Goal: Task Accomplishment & Management: Complete application form

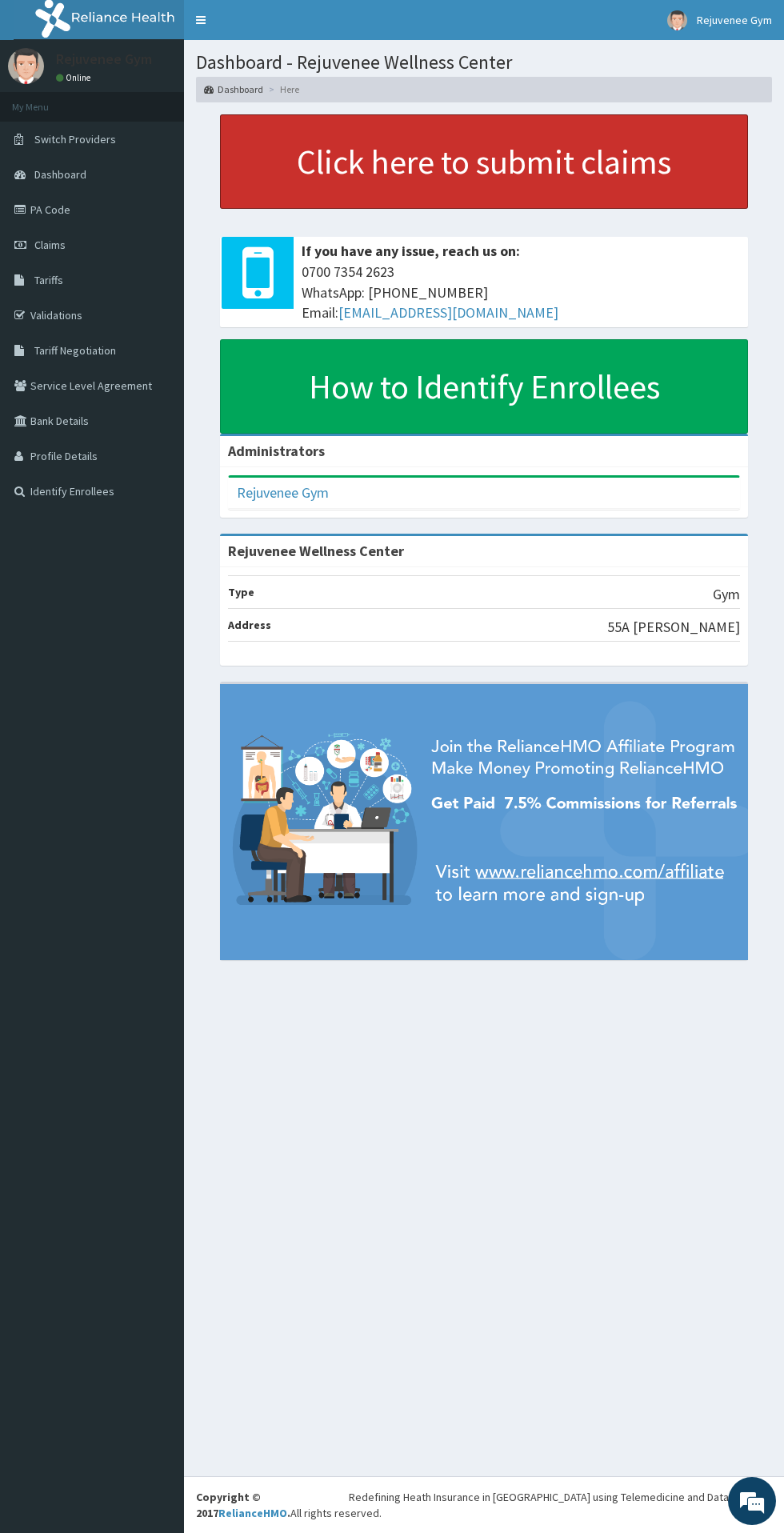
click at [570, 166] on link "Click here to submit claims" at bounding box center [484, 162] width 527 height 95
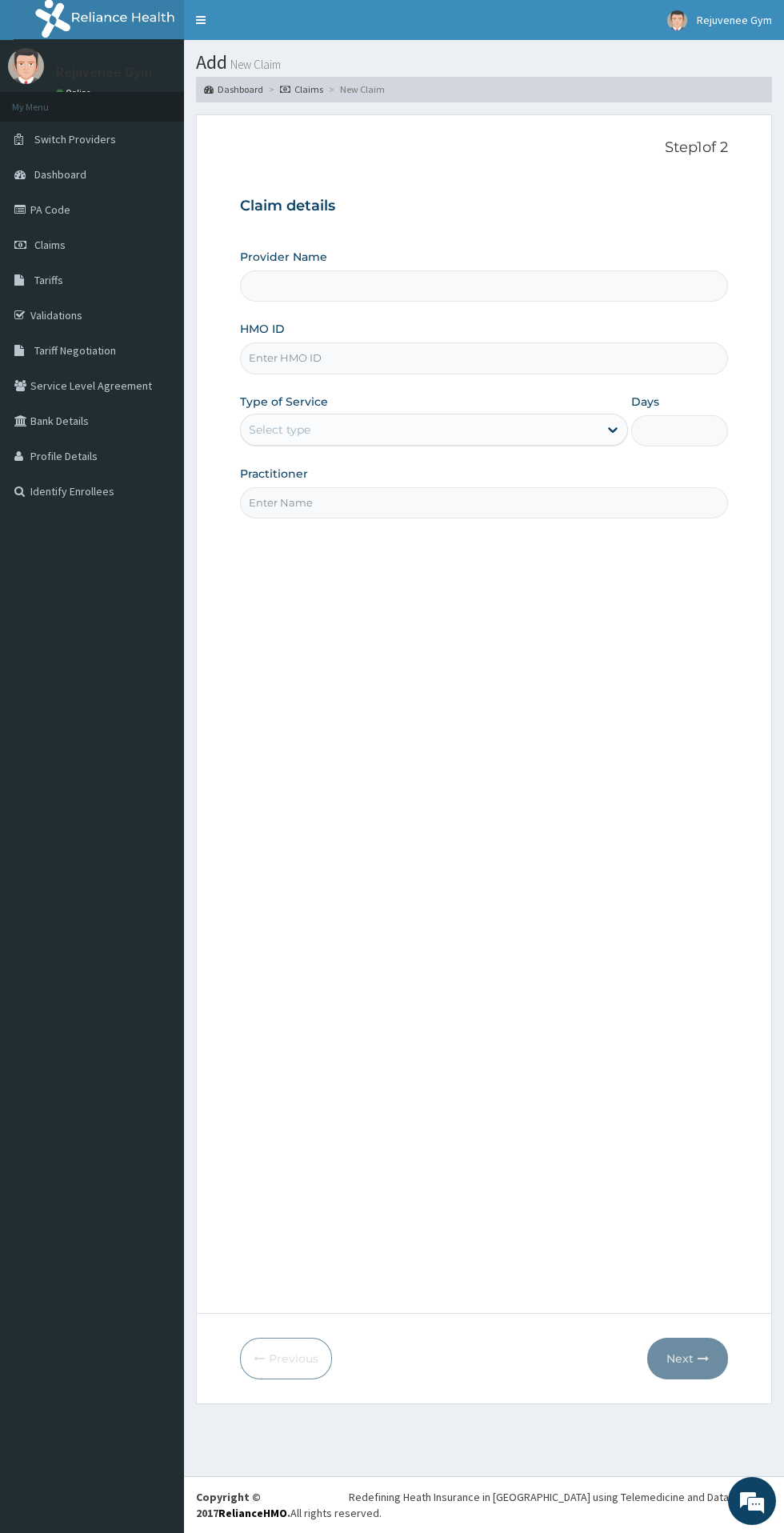
type input "Rejuvenee Wellness Center"
type input "1"
click at [274, 362] on input "HMO ID" at bounding box center [484, 358] width 488 height 31
click at [283, 360] on input "HMO ID" at bounding box center [484, 358] width 488 height 31
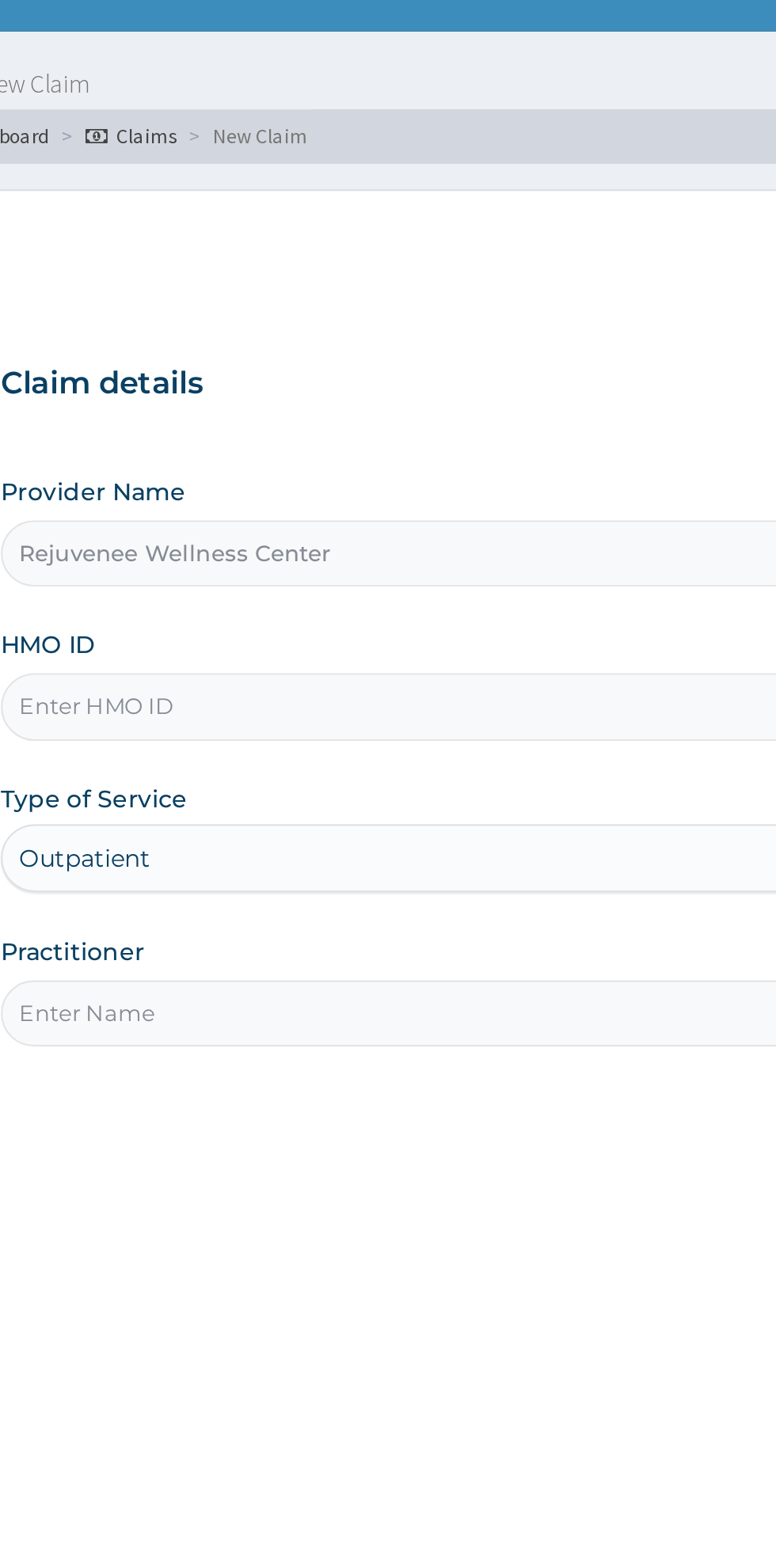
click at [284, 356] on input "HMO ID" at bounding box center [479, 354] width 483 height 31
type input "PPG/10146/A"
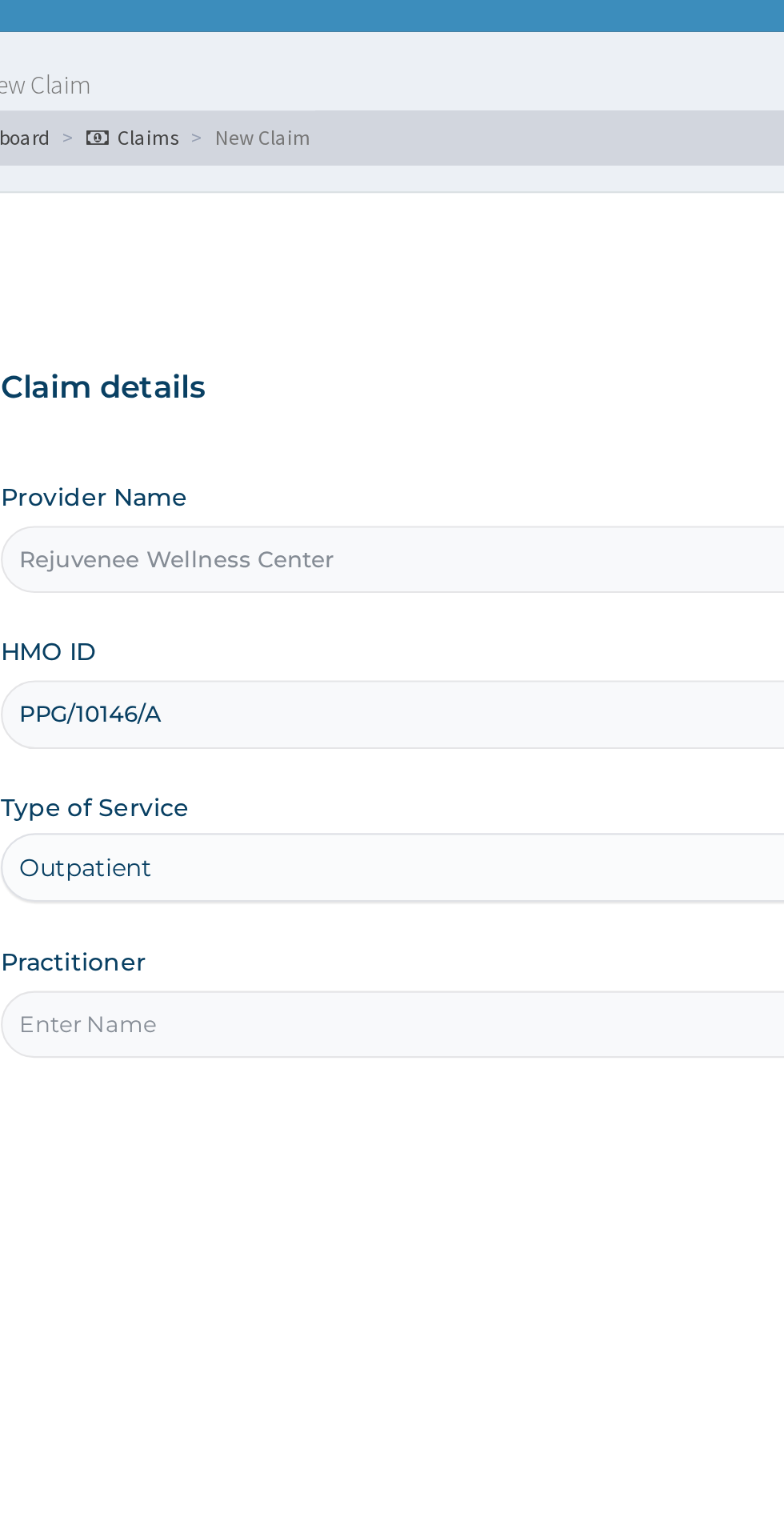
click at [299, 500] on input "Practitioner" at bounding box center [484, 503] width 488 height 31
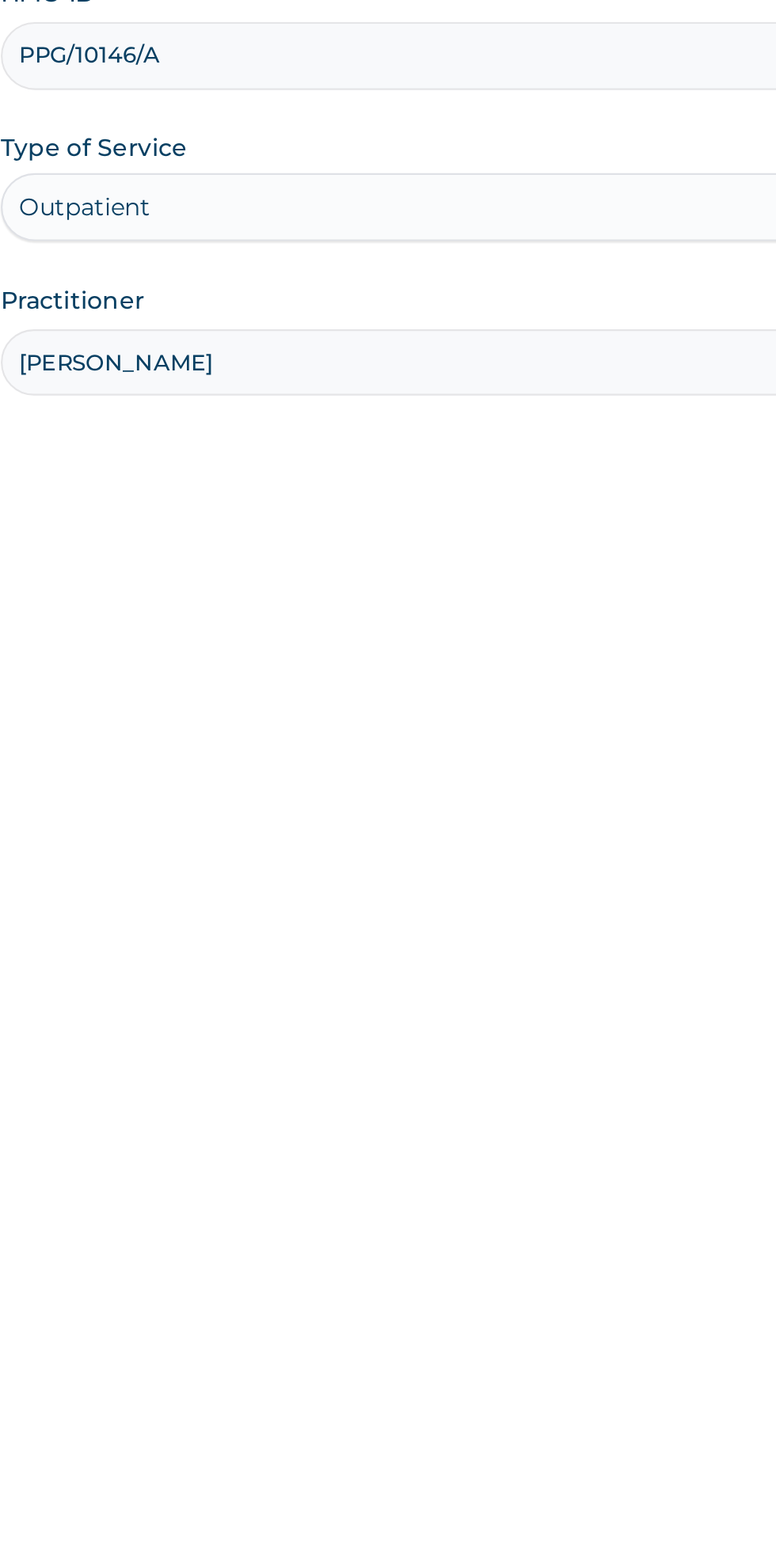
type input "Harri"
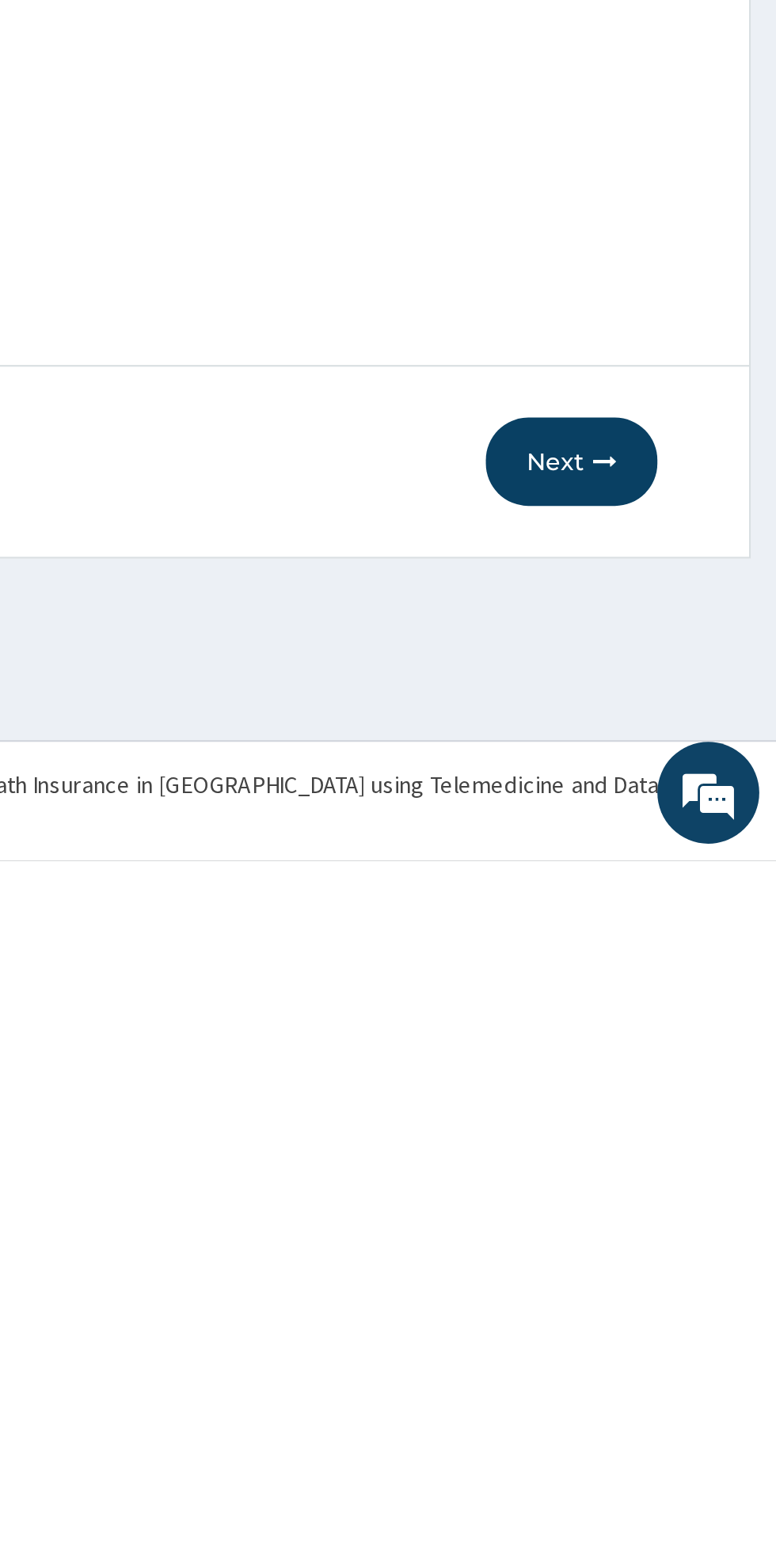
click at [680, 1384] on button "Next" at bounding box center [680, 1381] width 80 height 42
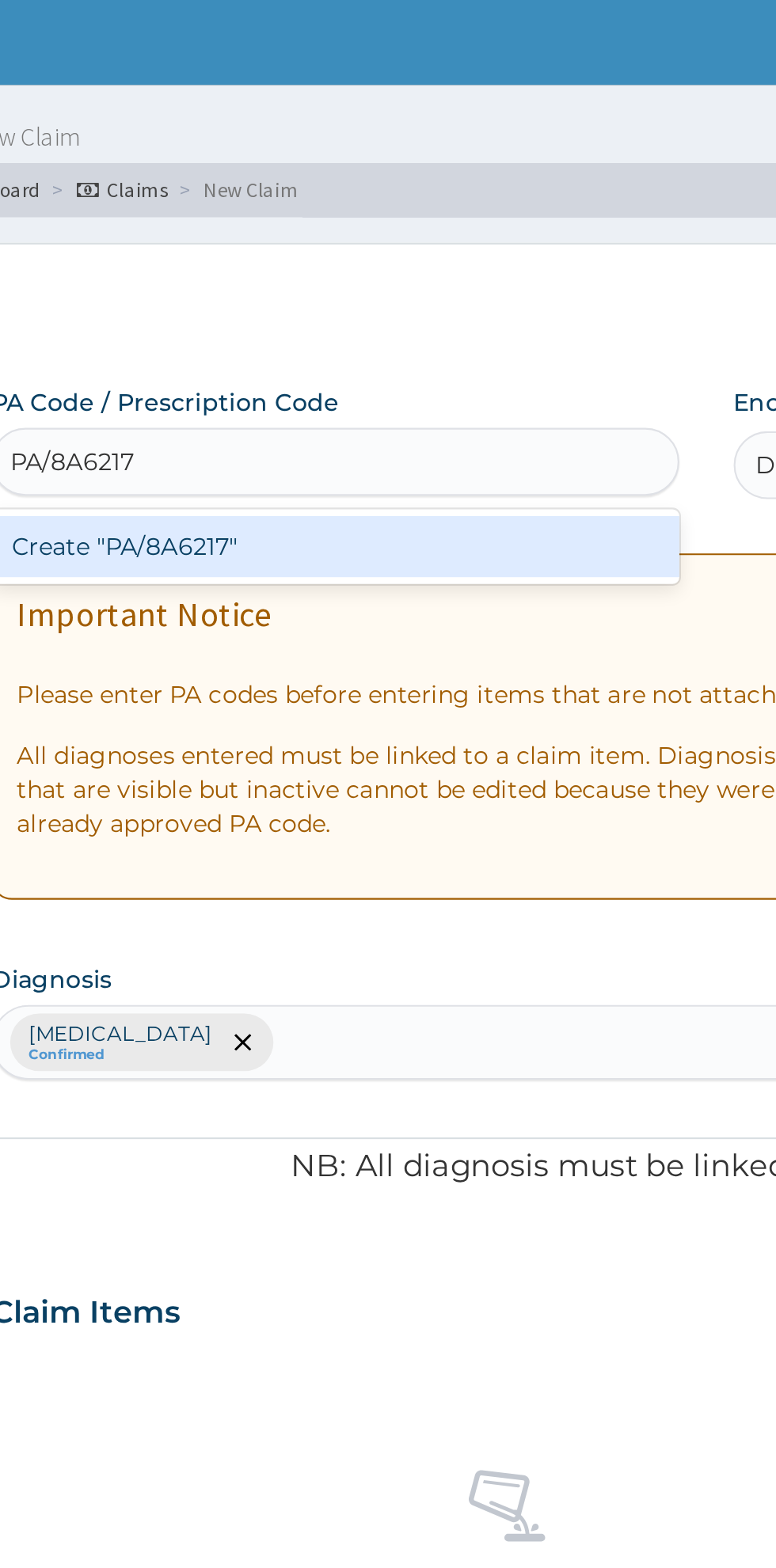
click at [294, 268] on div "Create "PA/8A6217"" at bounding box center [397, 255] width 320 height 28
type input "PA/8A6217"
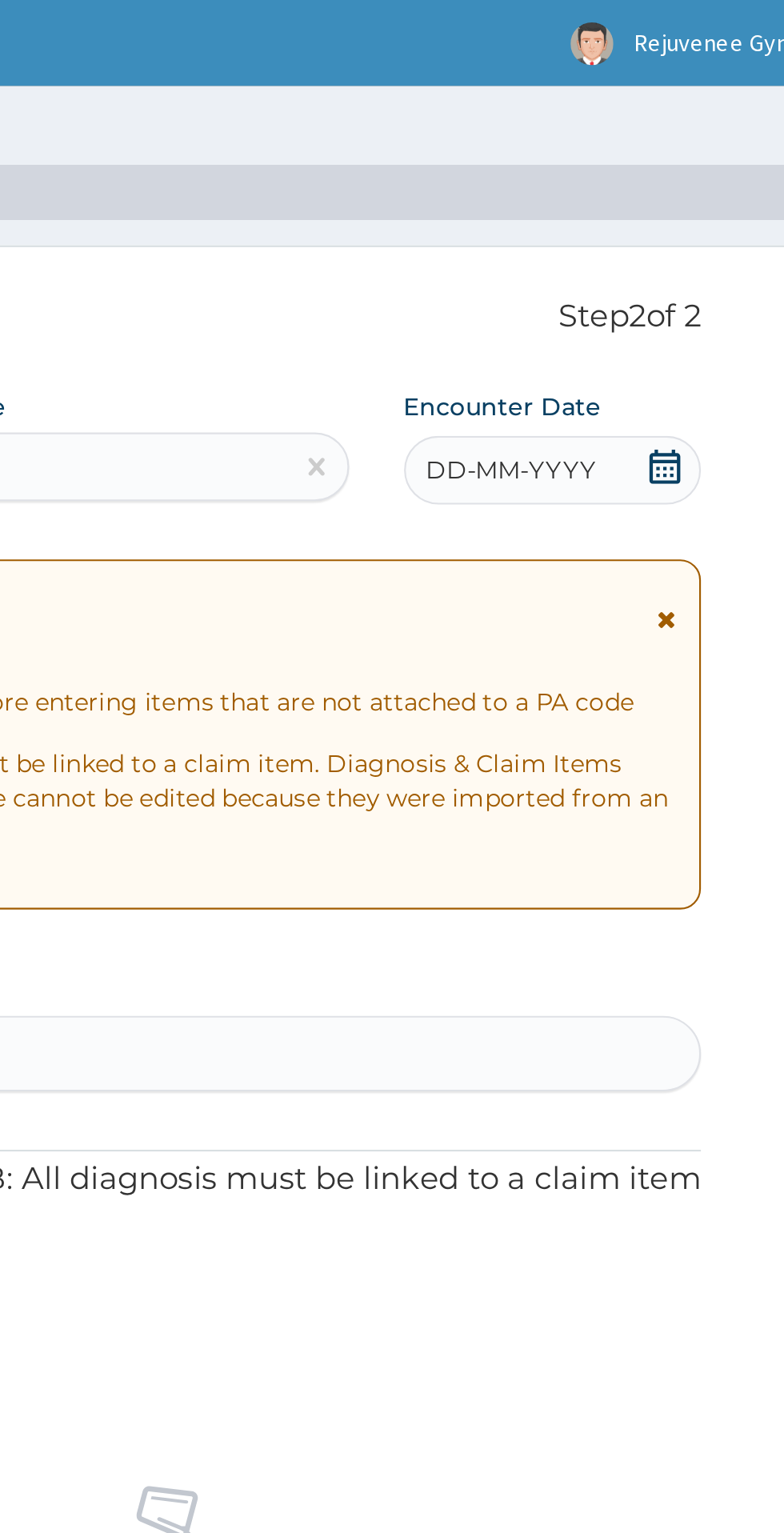
click at [713, 221] on icon at bounding box center [711, 217] width 16 height 16
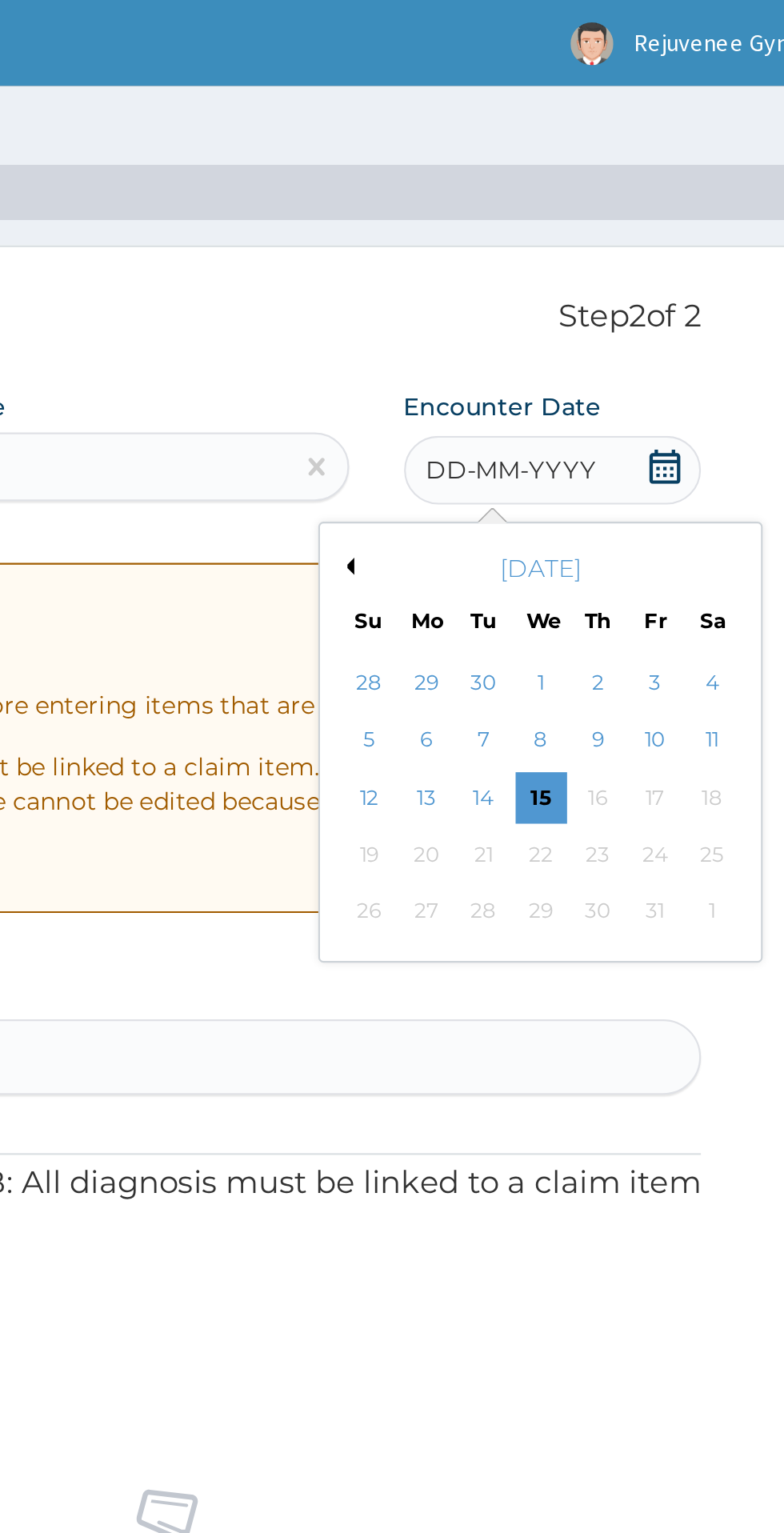
click at [561, 265] on button "Previous Month" at bounding box center [561, 264] width 8 height 8
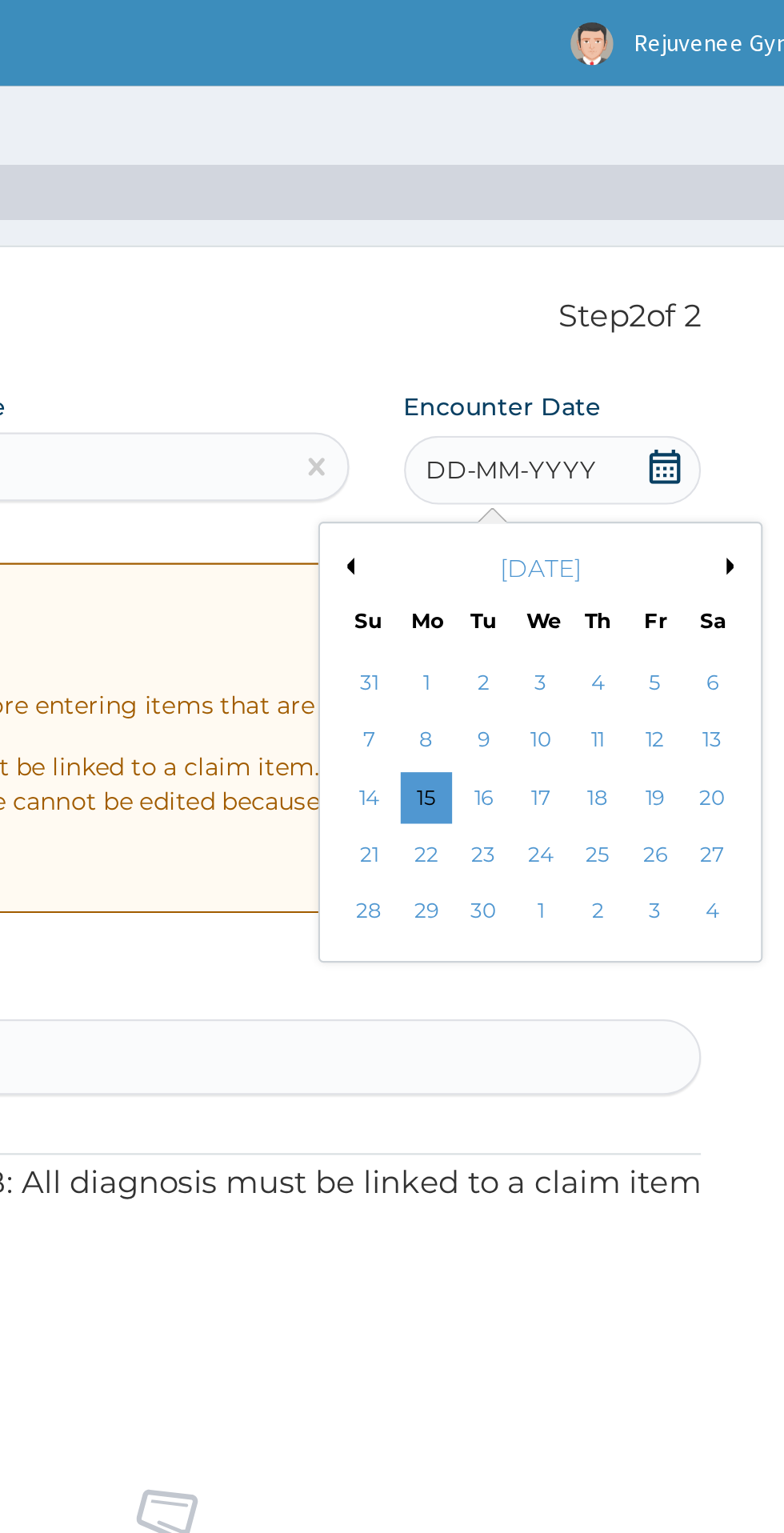
click at [561, 264] on button "Previous Month" at bounding box center [561, 264] width 8 height 8
click at [626, 399] on div "19" at bounding box center [626, 398] width 24 height 24
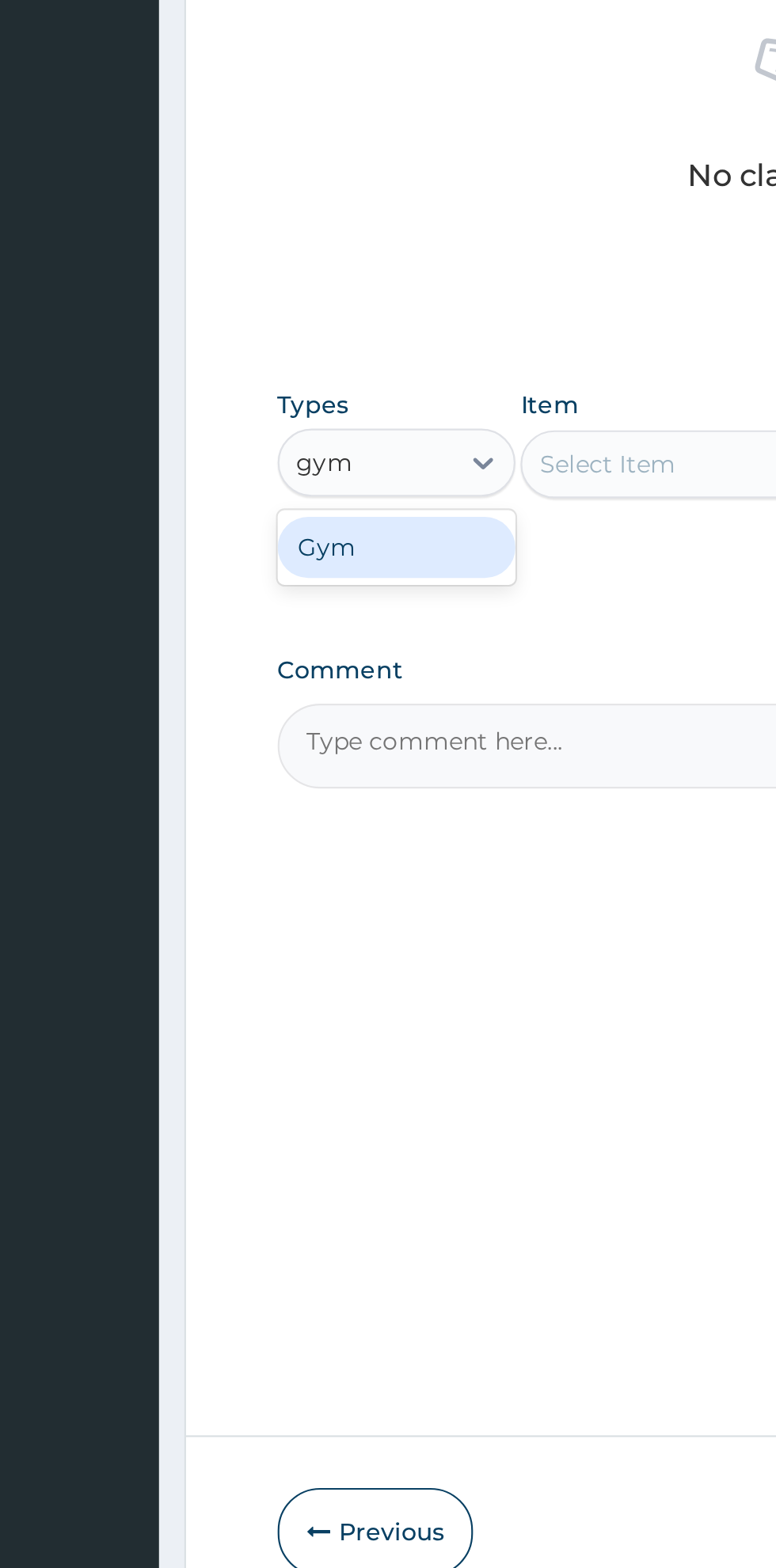
click at [288, 934] on div "Gym" at bounding box center [292, 923] width 111 height 28
type input "gym"
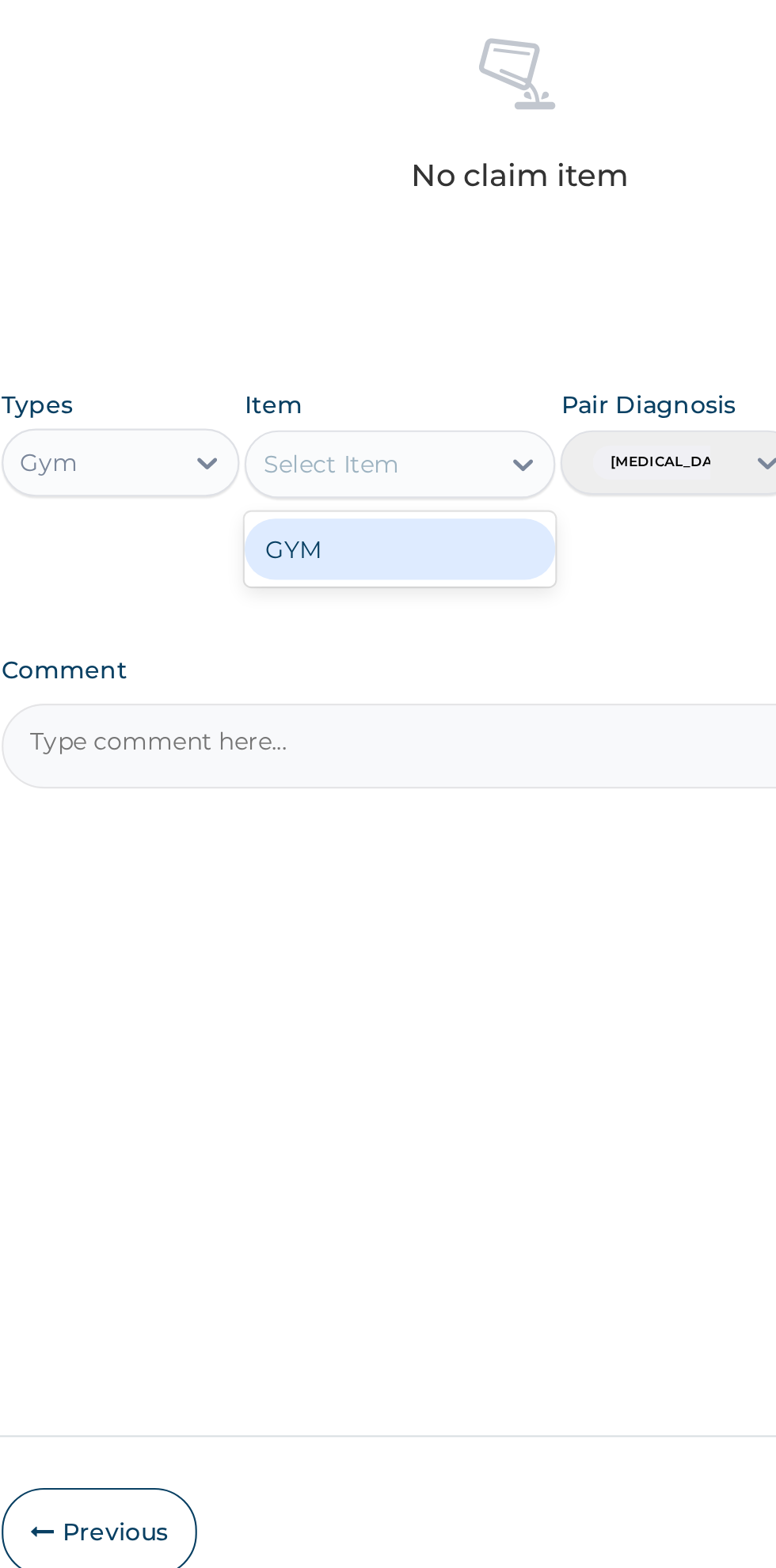
click at [399, 928] on div "GYM" at bounding box center [423, 924] width 145 height 28
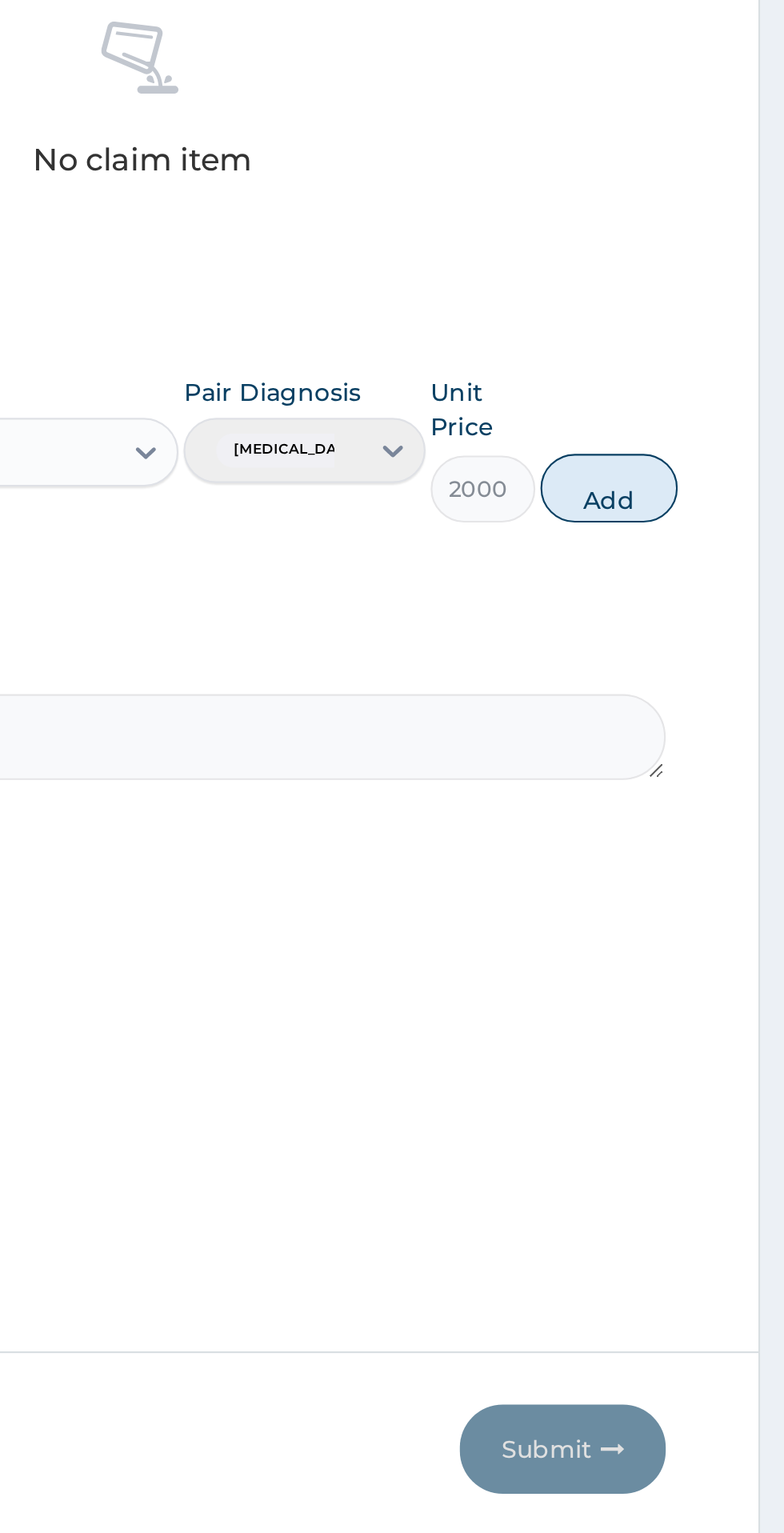
click at [722, 920] on button "Add" at bounding box center [702, 910] width 64 height 32
type input "0"
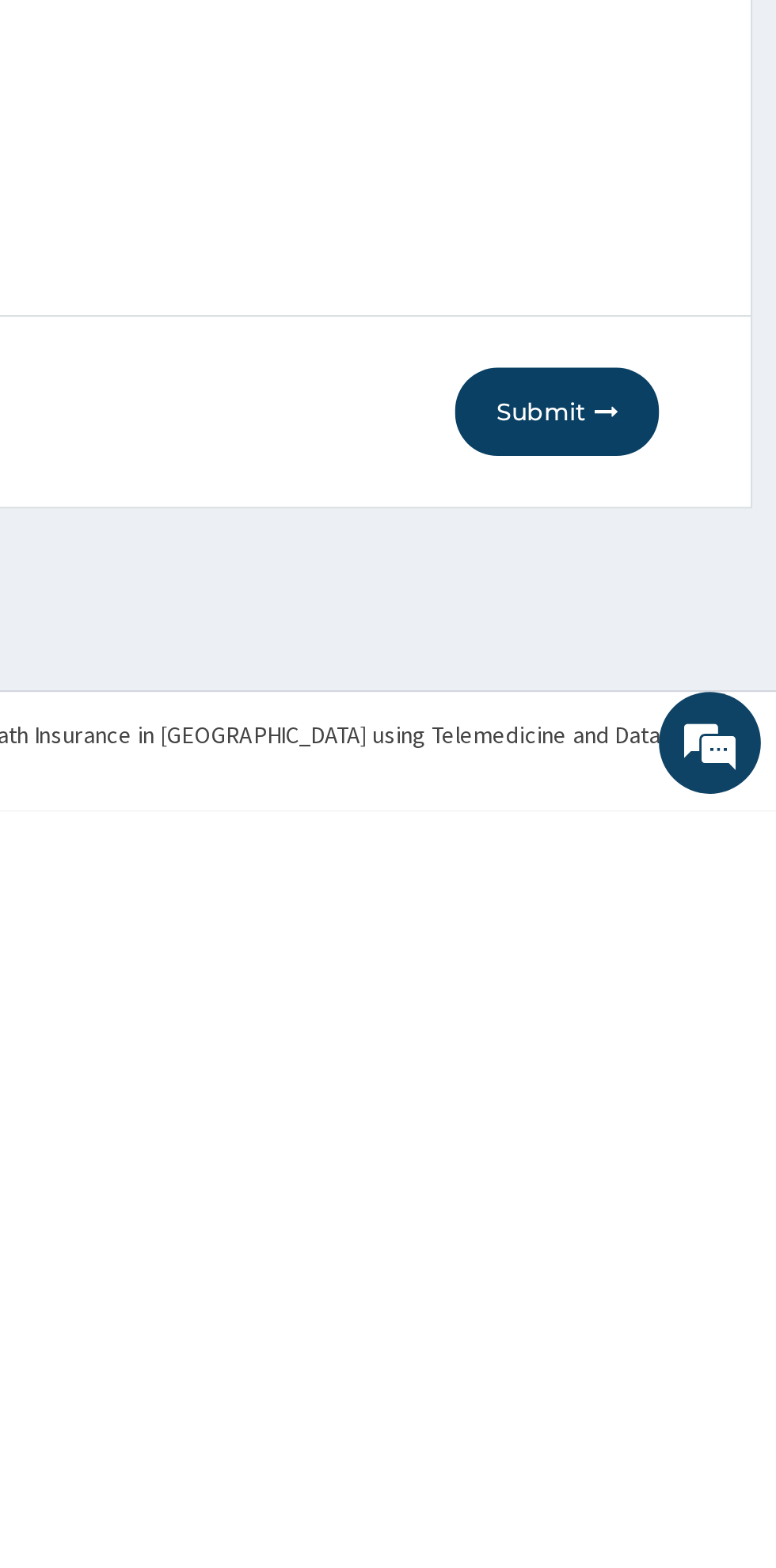
click at [672, 1399] on button "Submit" at bounding box center [672, 1381] width 95 height 42
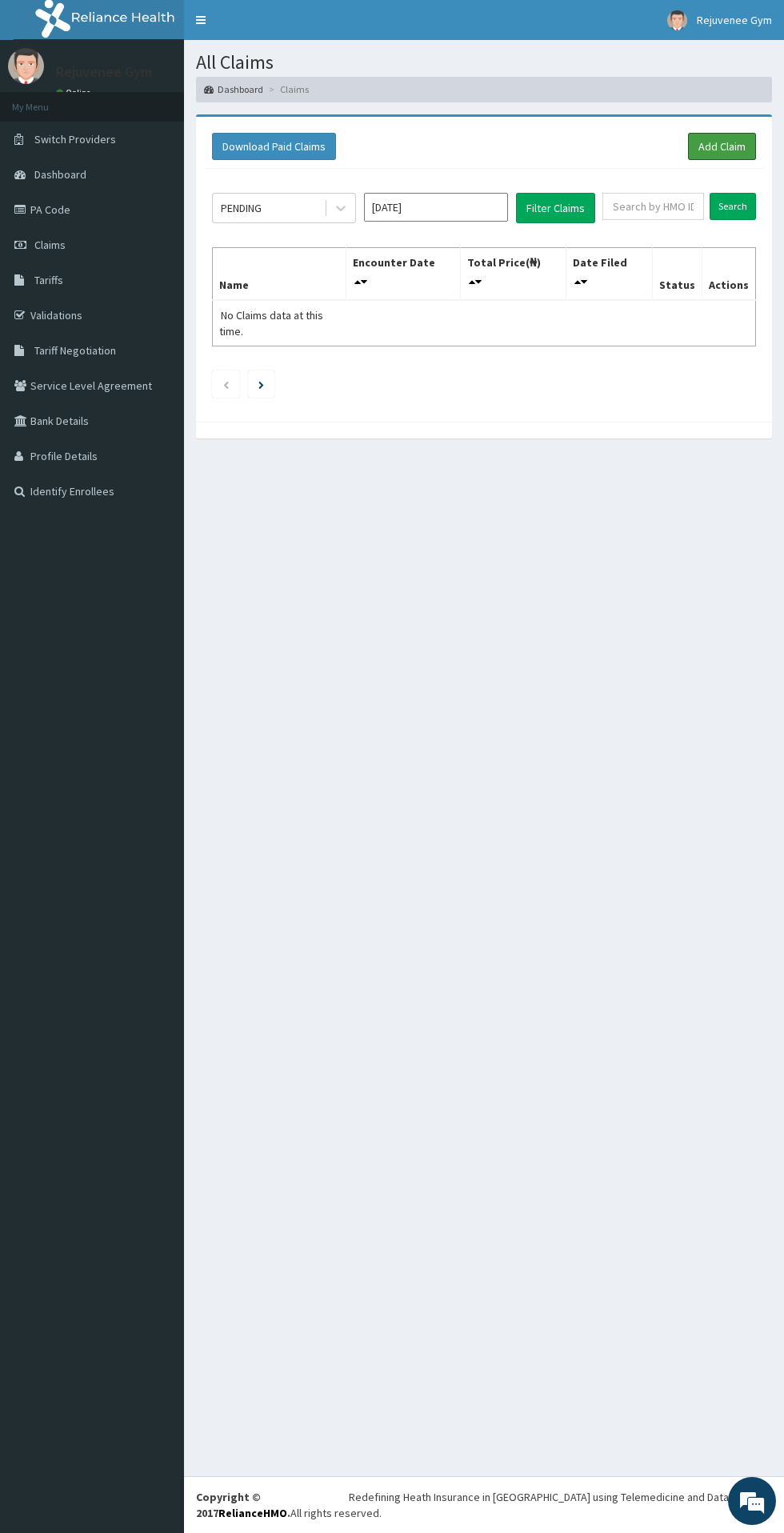
click at [712, 150] on link "Add Claim" at bounding box center [721, 146] width 68 height 27
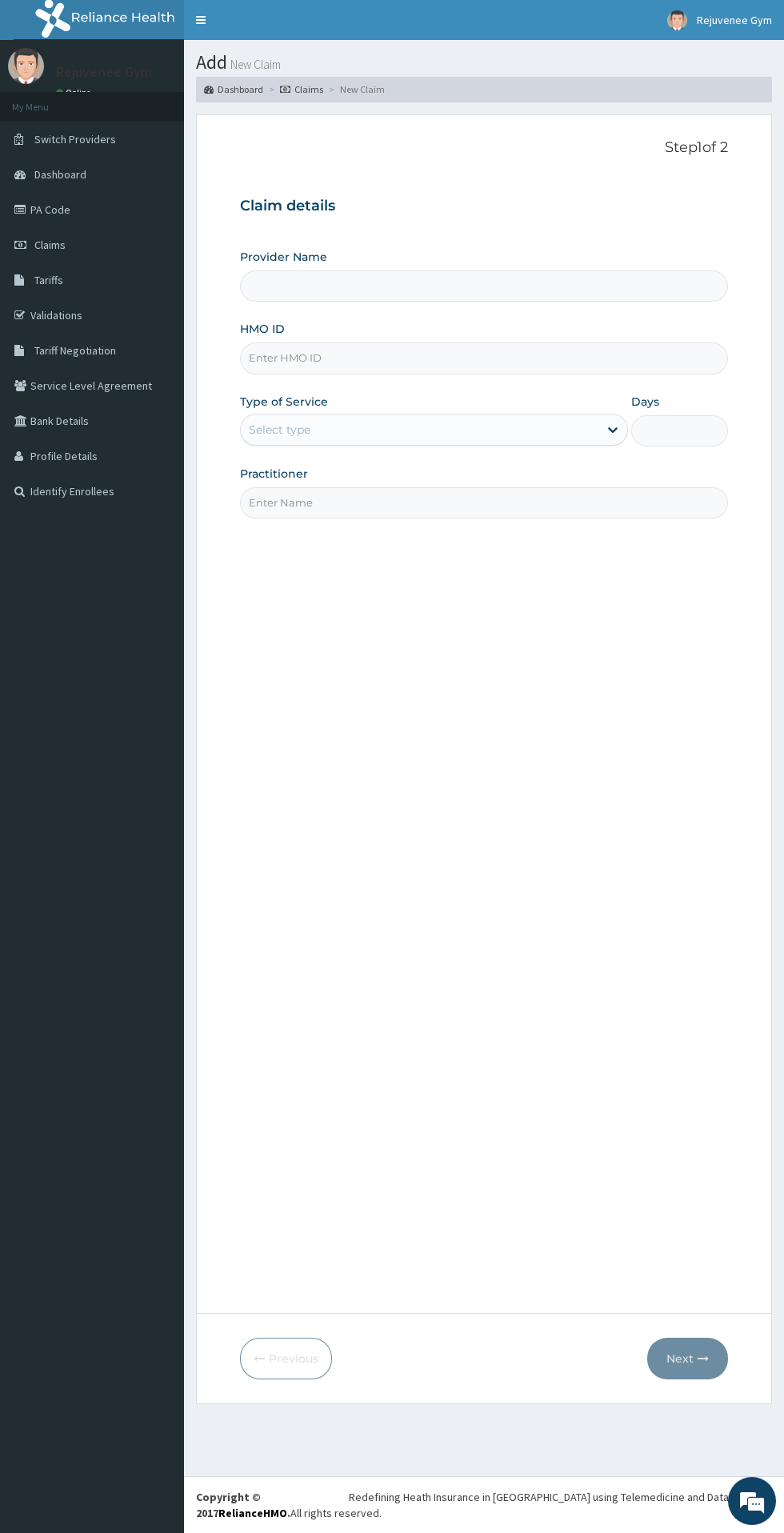
type input "Rejuvenee Wellness Center"
type input "1"
click at [284, 354] on input "HMO ID" at bounding box center [484, 358] width 488 height 31
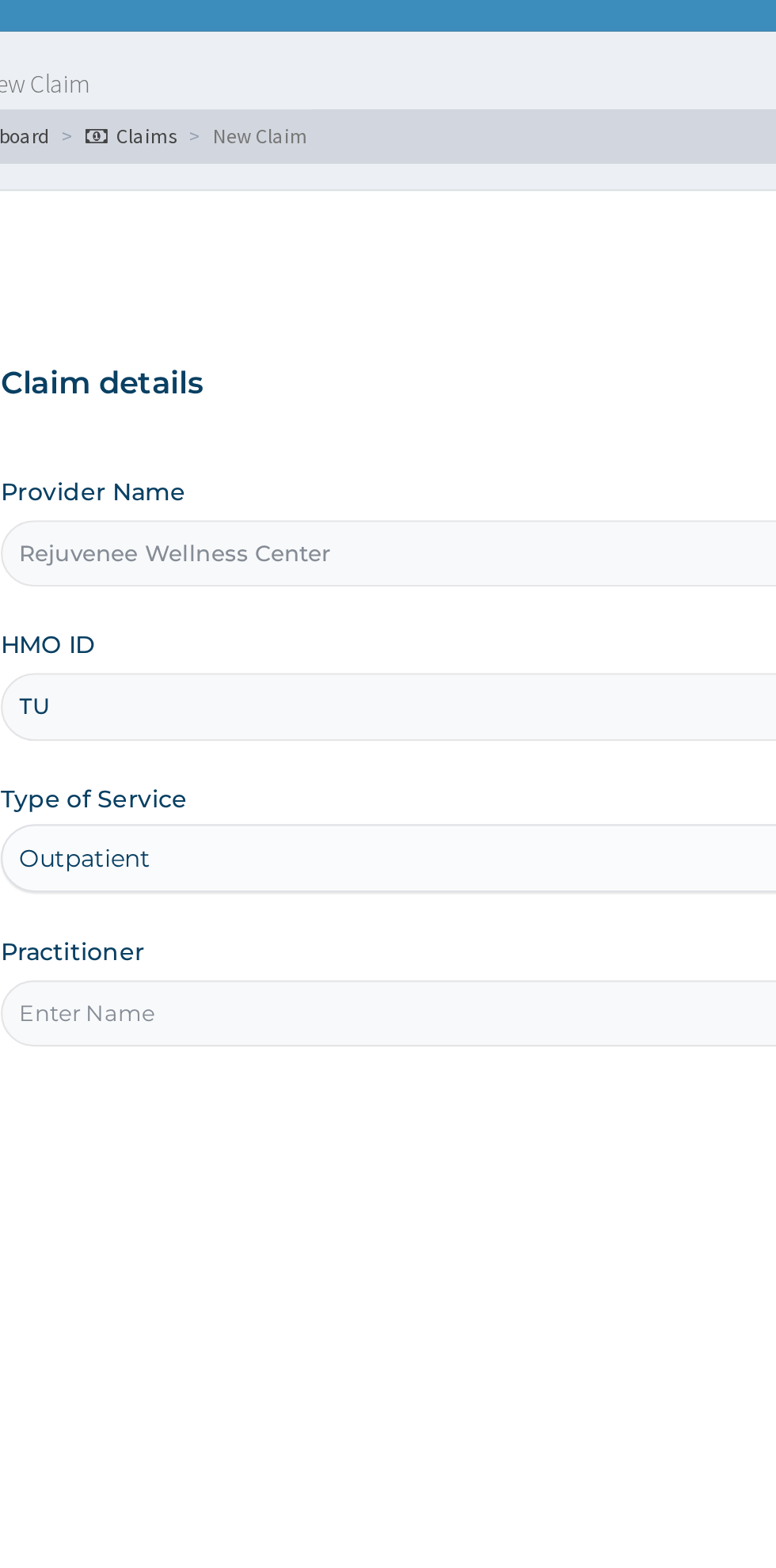
type input "T"
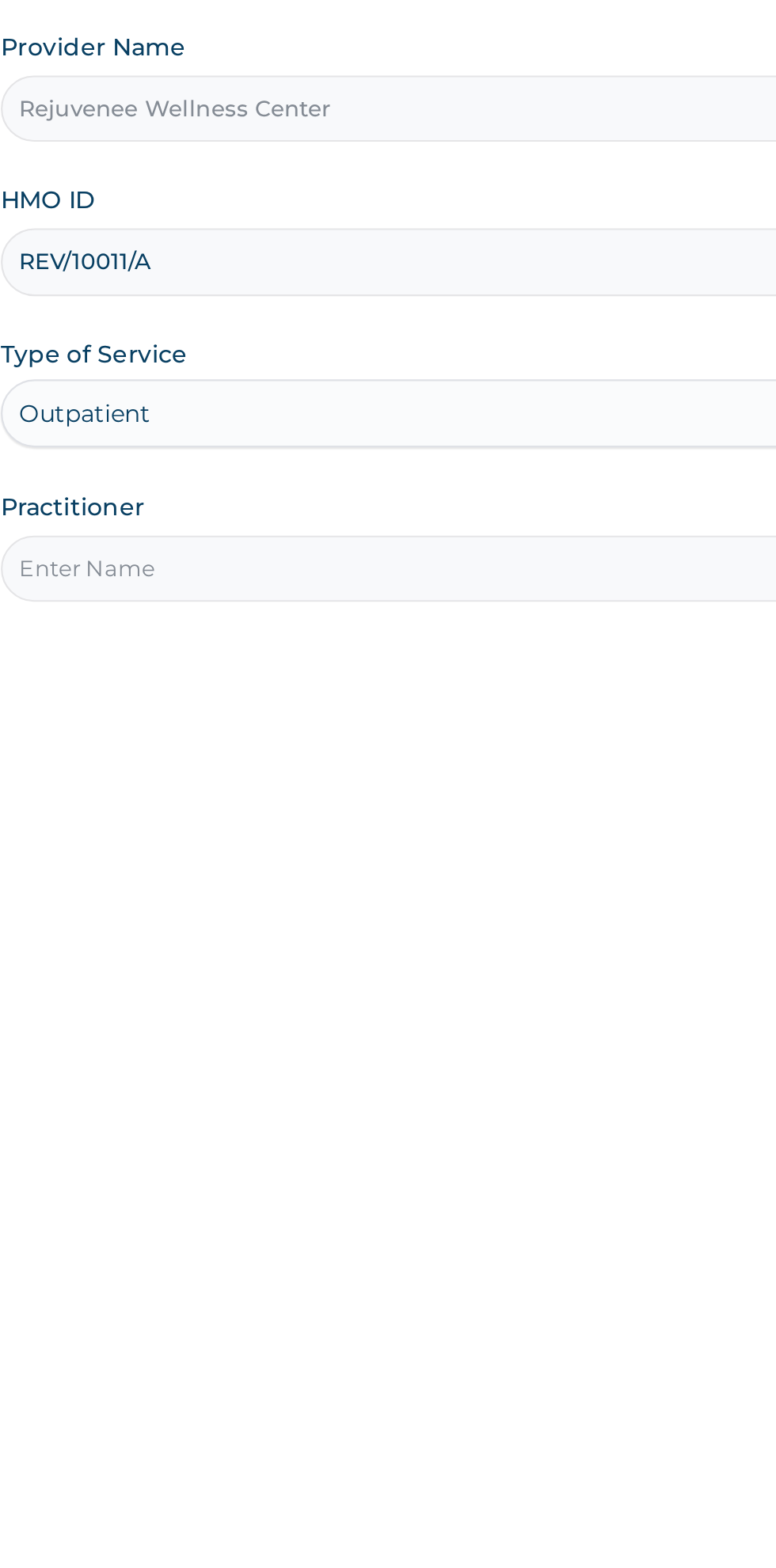
type input "REV/10011/A"
click at [269, 499] on input "Practitioner" at bounding box center [479, 497] width 483 height 31
type input "[PERSON_NAME]"
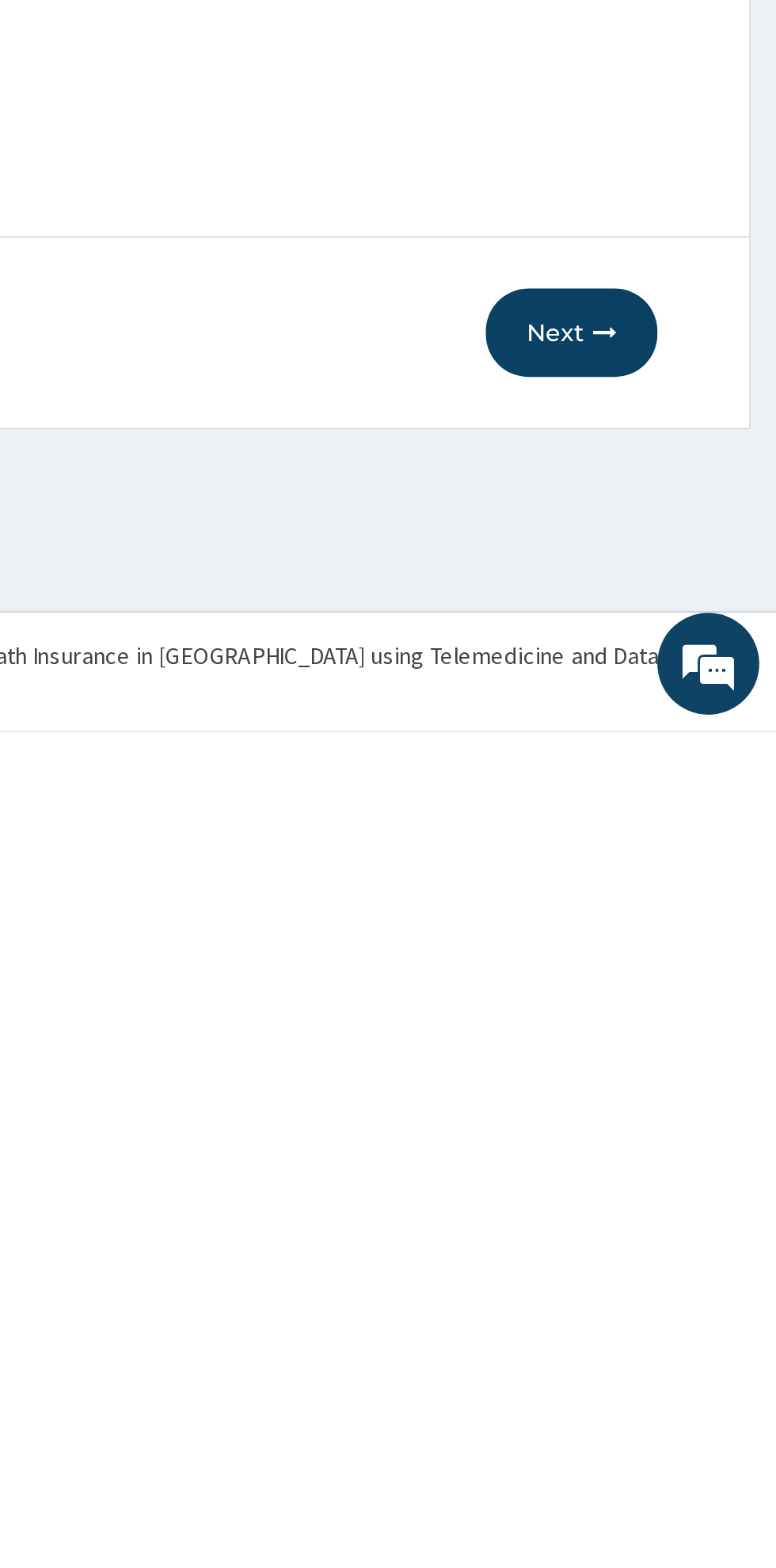
click at [678, 1376] on button "Next" at bounding box center [680, 1381] width 80 height 42
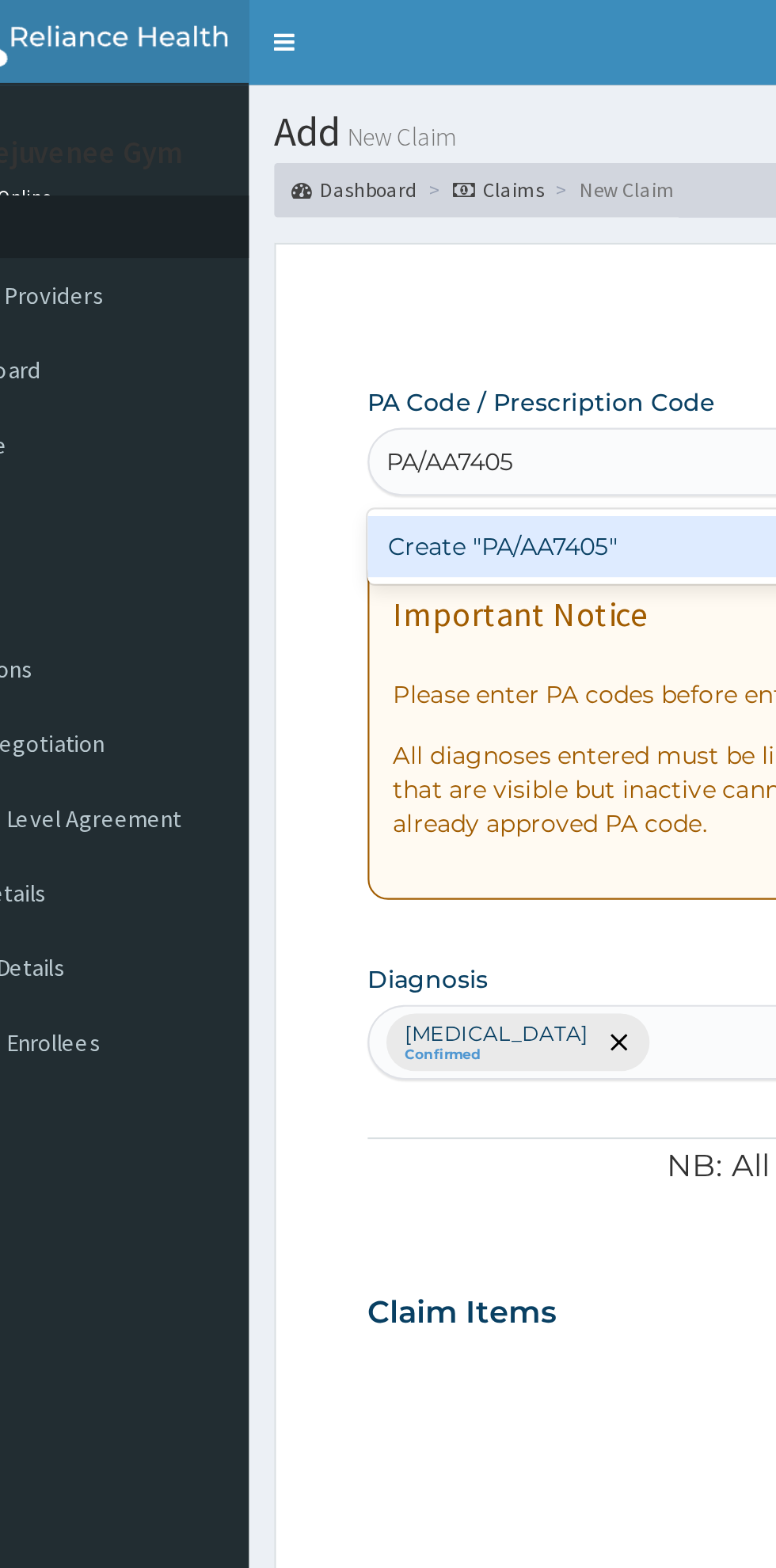
click at [277, 266] on div "Create "PA/AA7405"" at bounding box center [397, 255] width 320 height 28
type input "PA/AA7405"
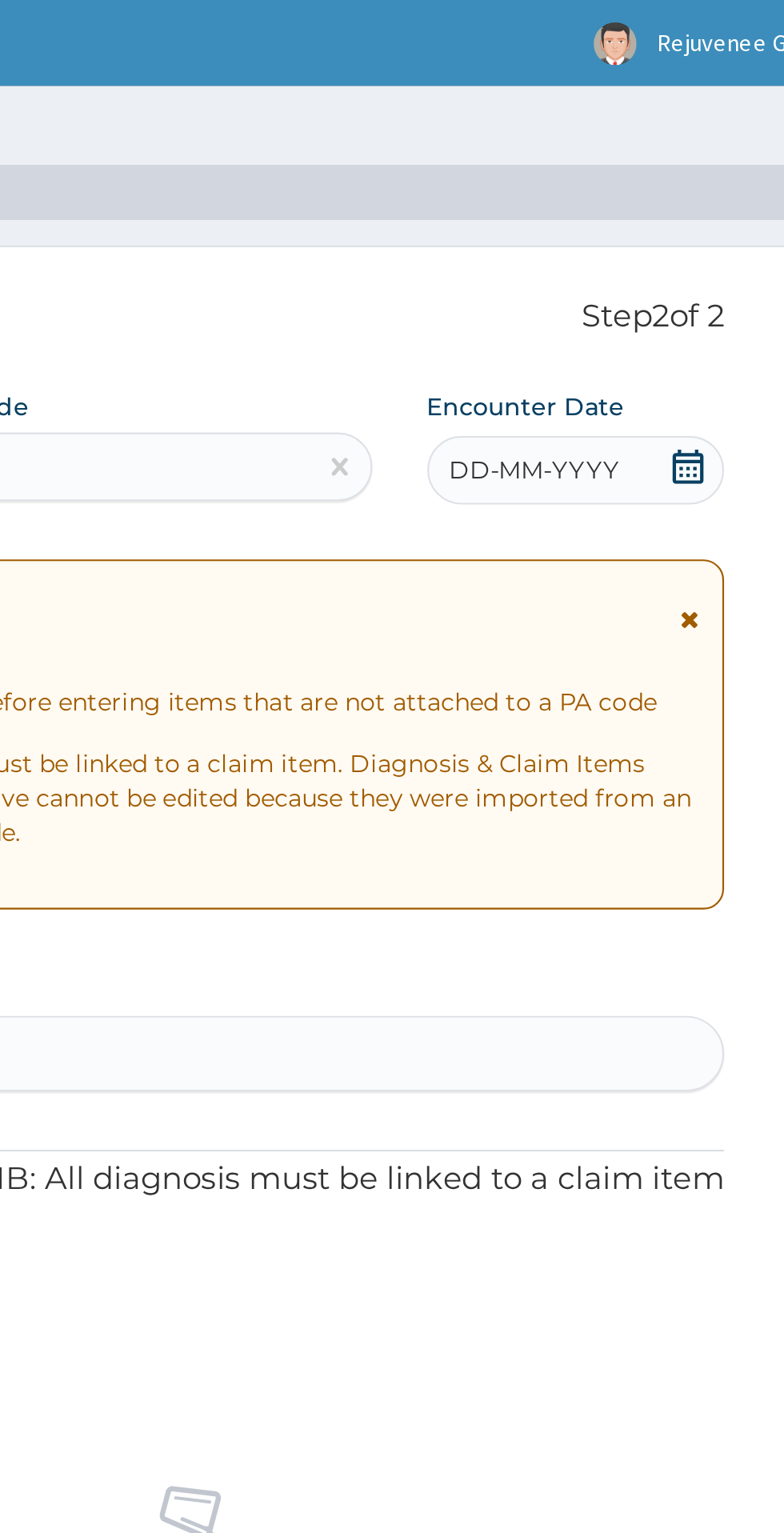
click at [662, 229] on div "DD-MM-YYYY" at bounding box center [658, 219] width 139 height 32
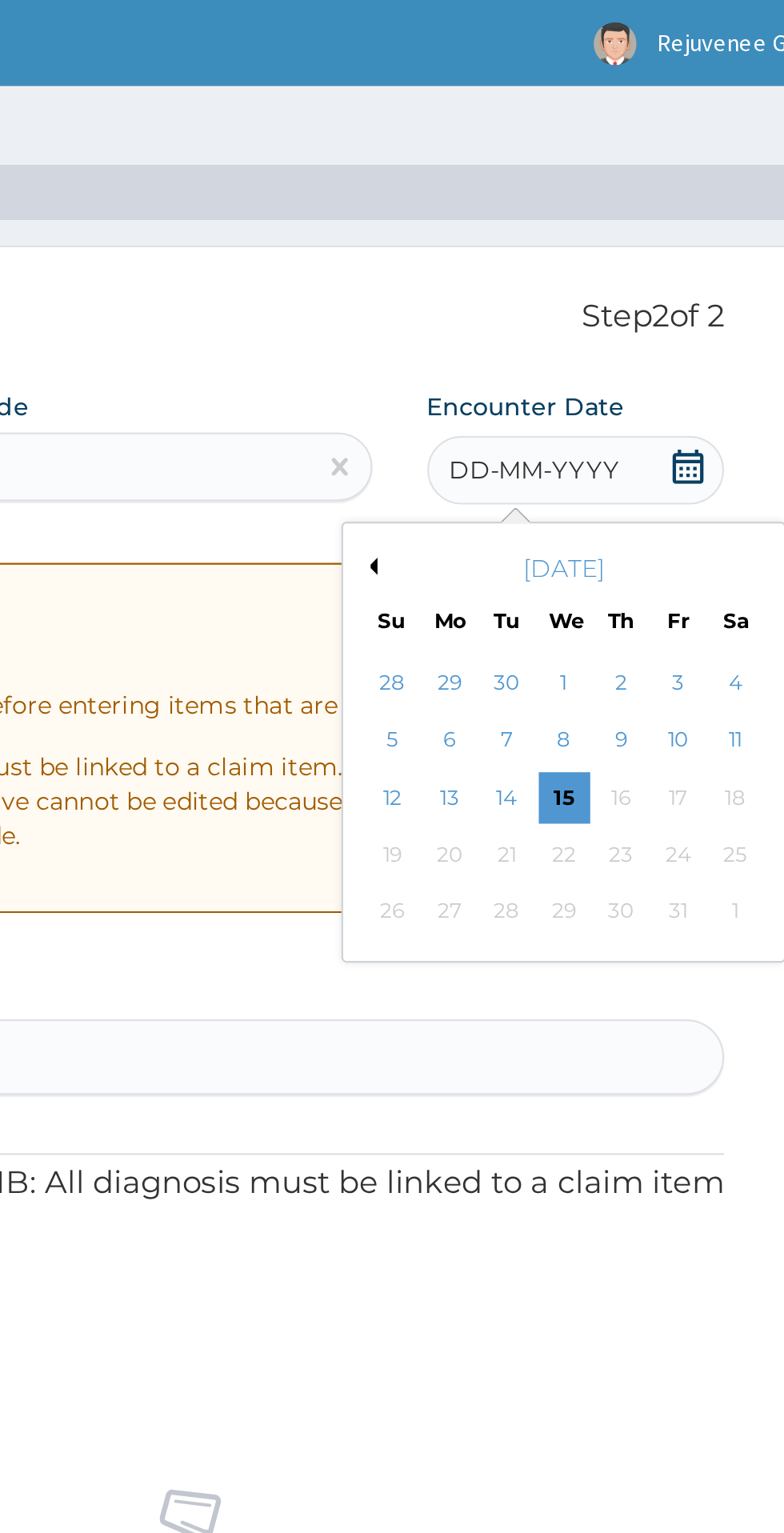
click at [561, 264] on button "Previous Month" at bounding box center [561, 264] width 8 height 8
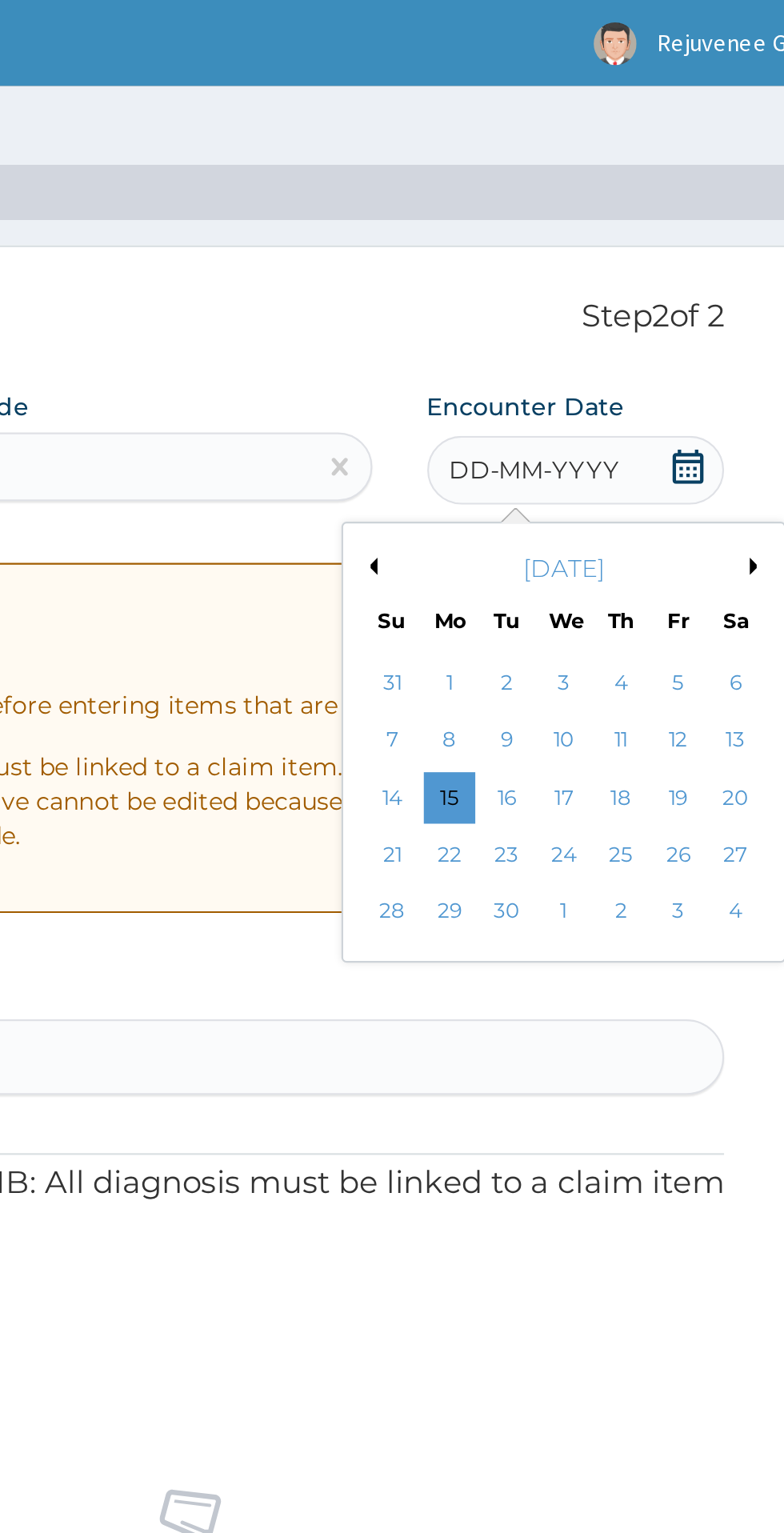
click at [577, 270] on div "September 2025" at bounding box center [653, 265] width 193 height 16
click at [562, 267] on button "Previous Month" at bounding box center [561, 264] width 8 height 8
click at [624, 408] on div "19" at bounding box center [626, 398] width 24 height 24
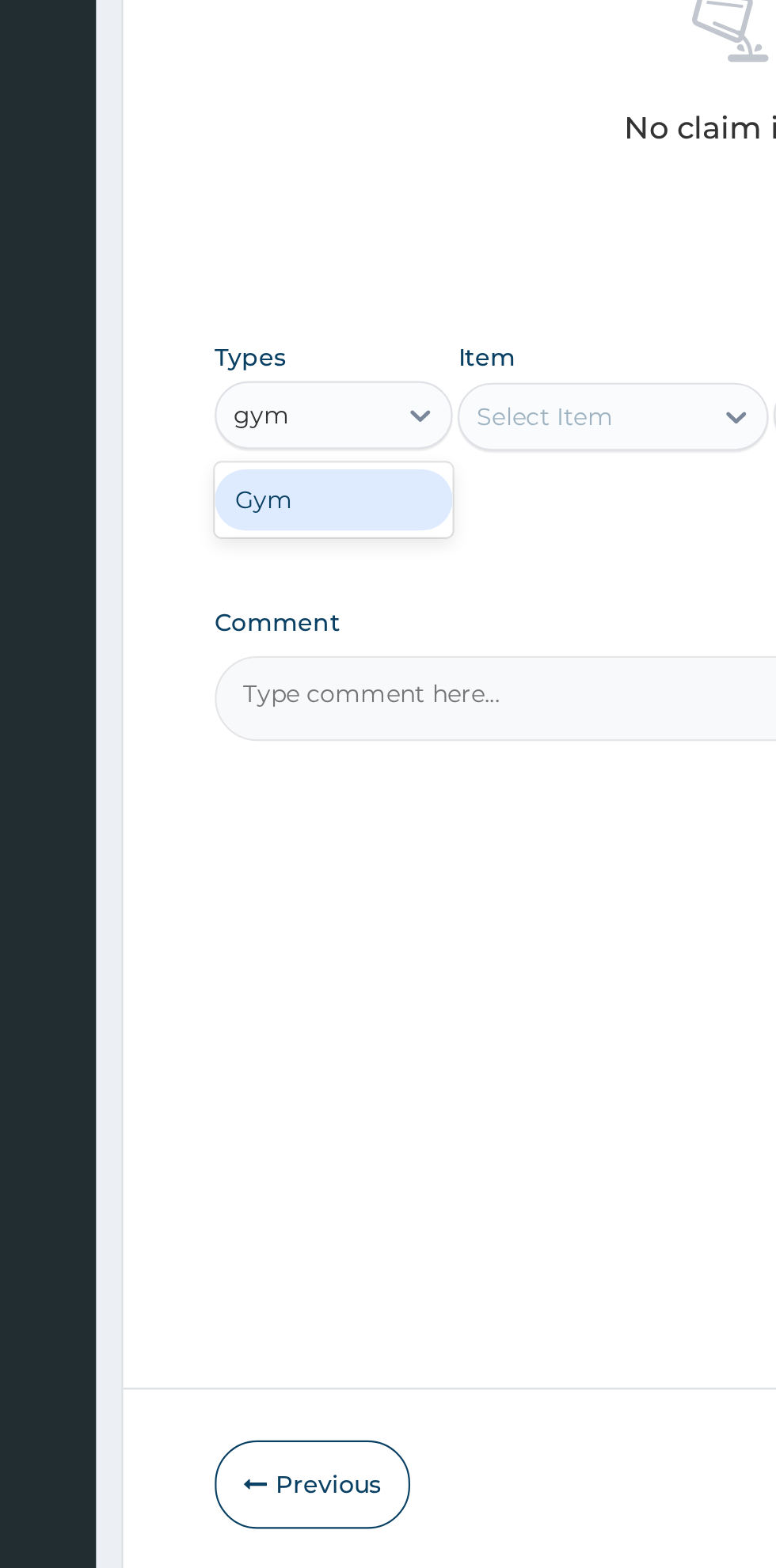
click at [279, 936] on div "Gym" at bounding box center [292, 923] width 111 height 28
type input "gym"
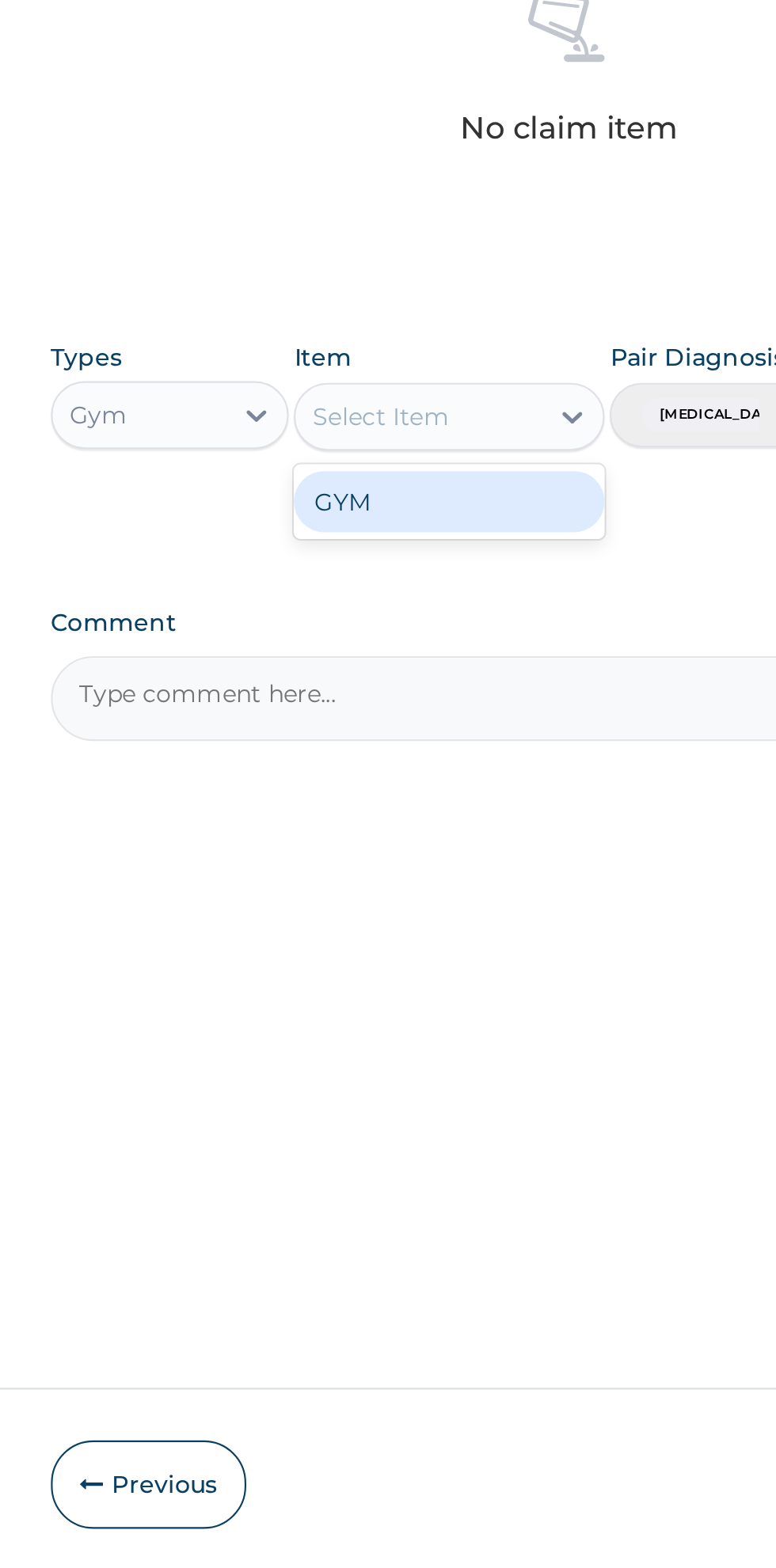
click at [393, 930] on div "GYM" at bounding box center [423, 924] width 145 height 28
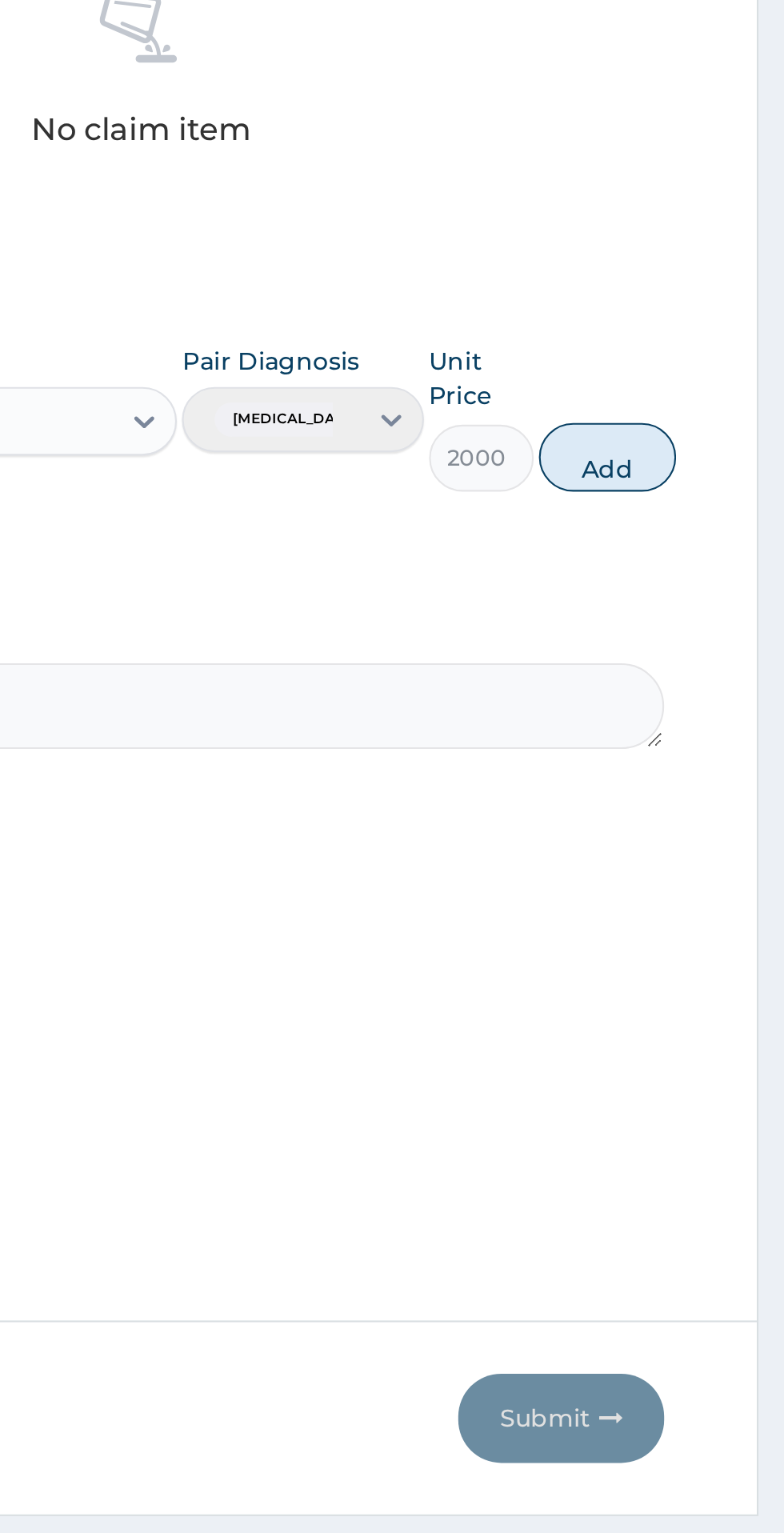
click at [725, 925] on button "Add" at bounding box center [702, 910] width 64 height 32
type input "0"
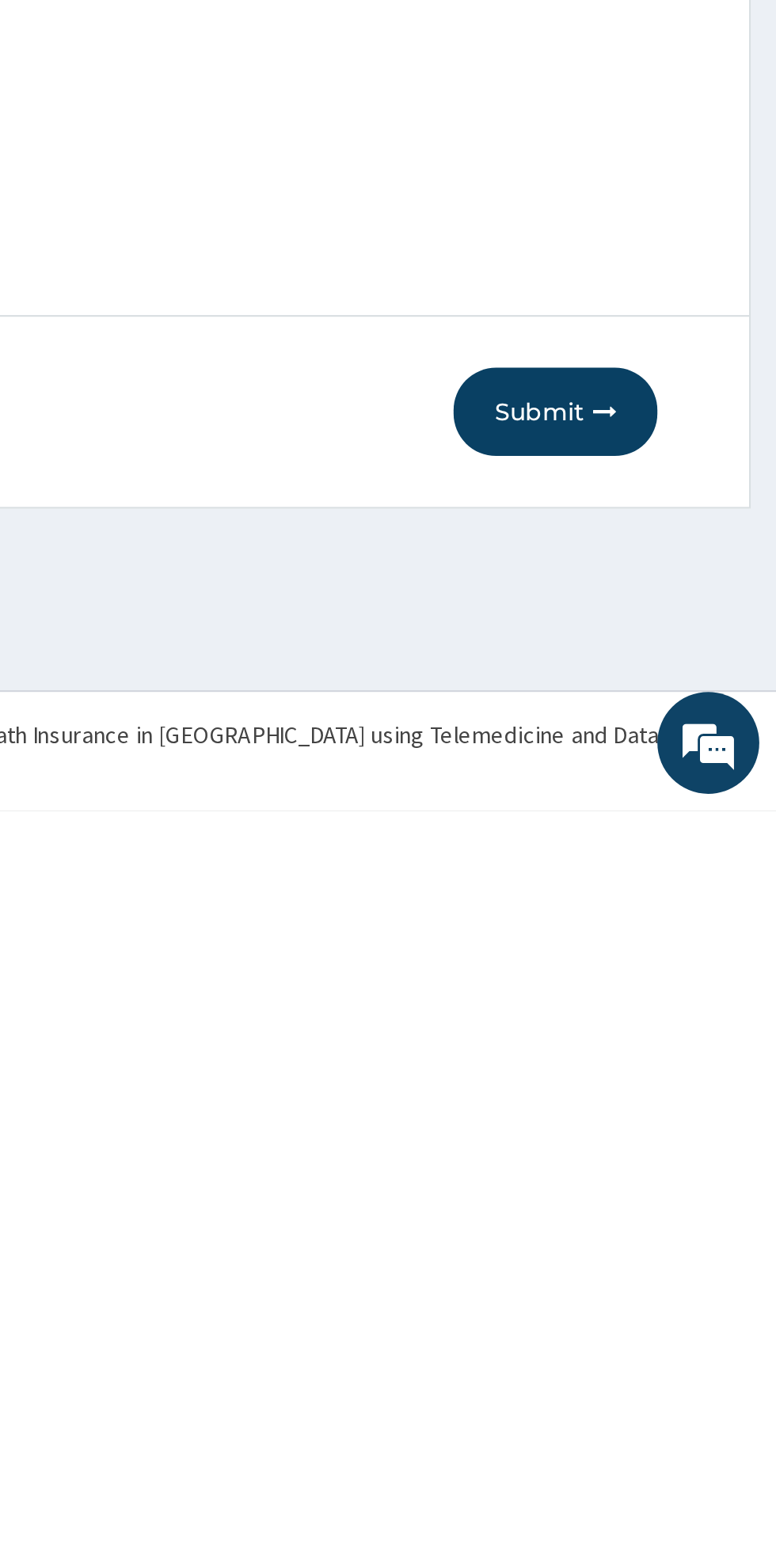
click at [669, 1393] on button "Submit" at bounding box center [672, 1381] width 95 height 42
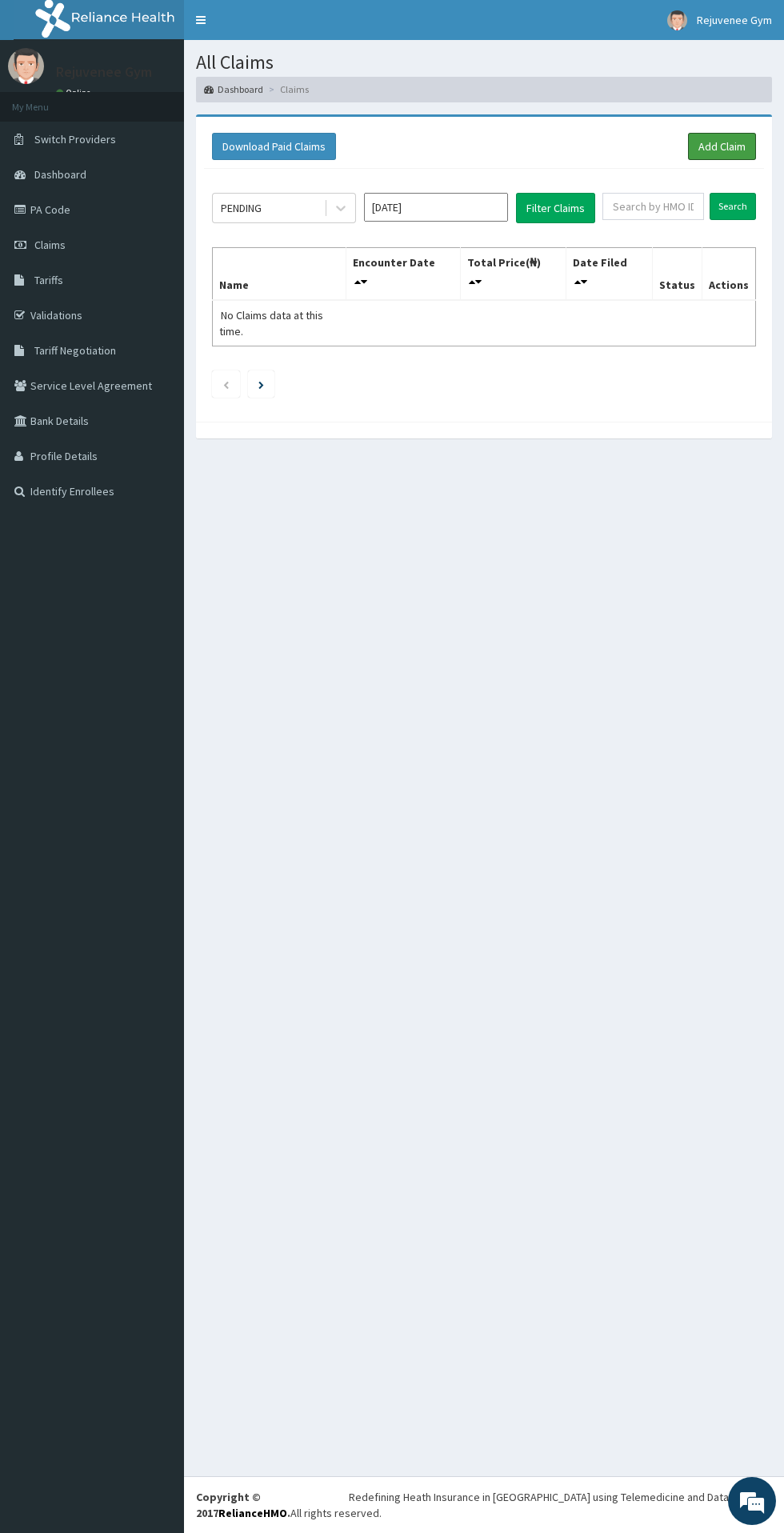
click at [708, 156] on link "Add Claim" at bounding box center [721, 146] width 68 height 27
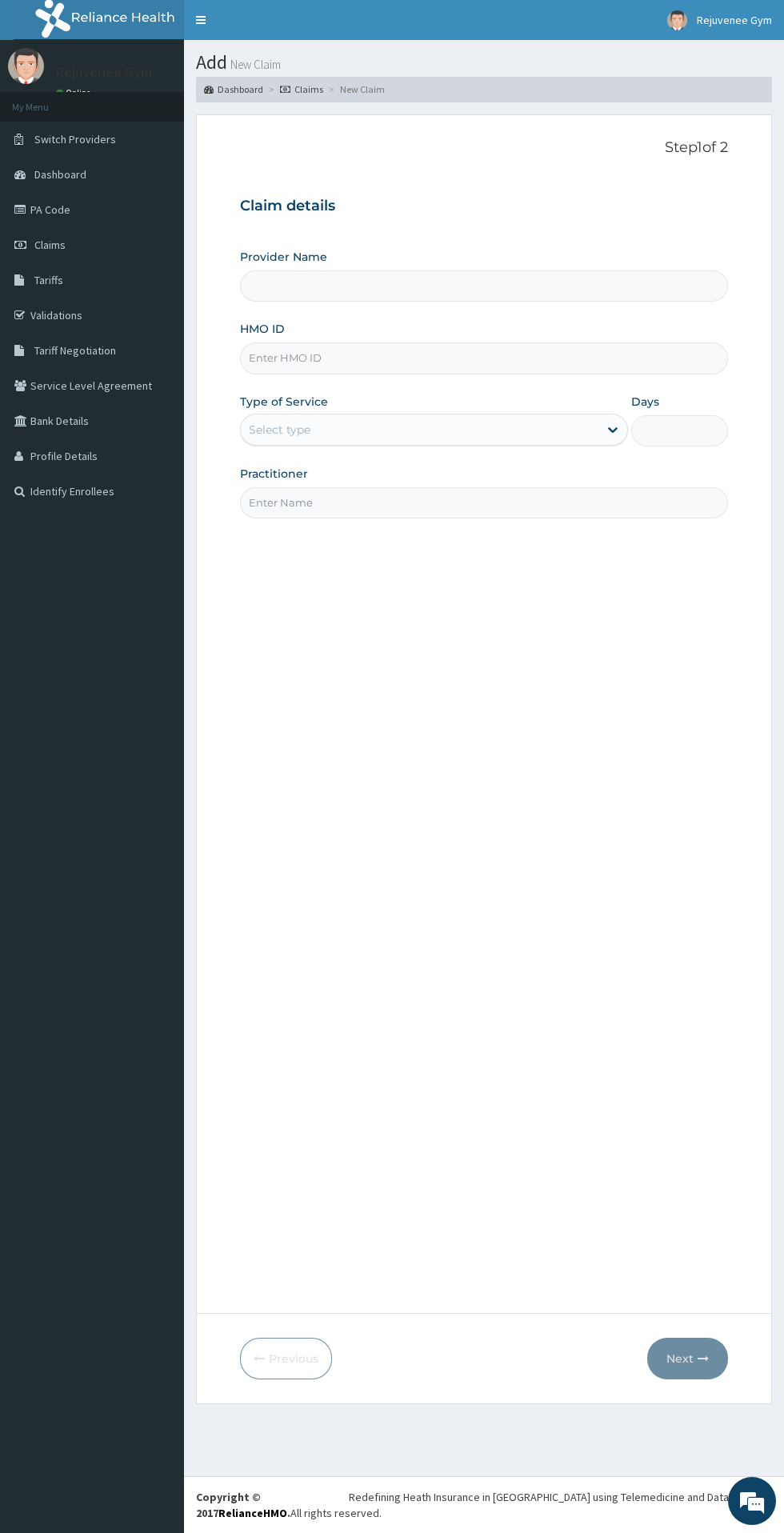
click at [296, 360] on input "HMO ID" at bounding box center [484, 358] width 488 height 31
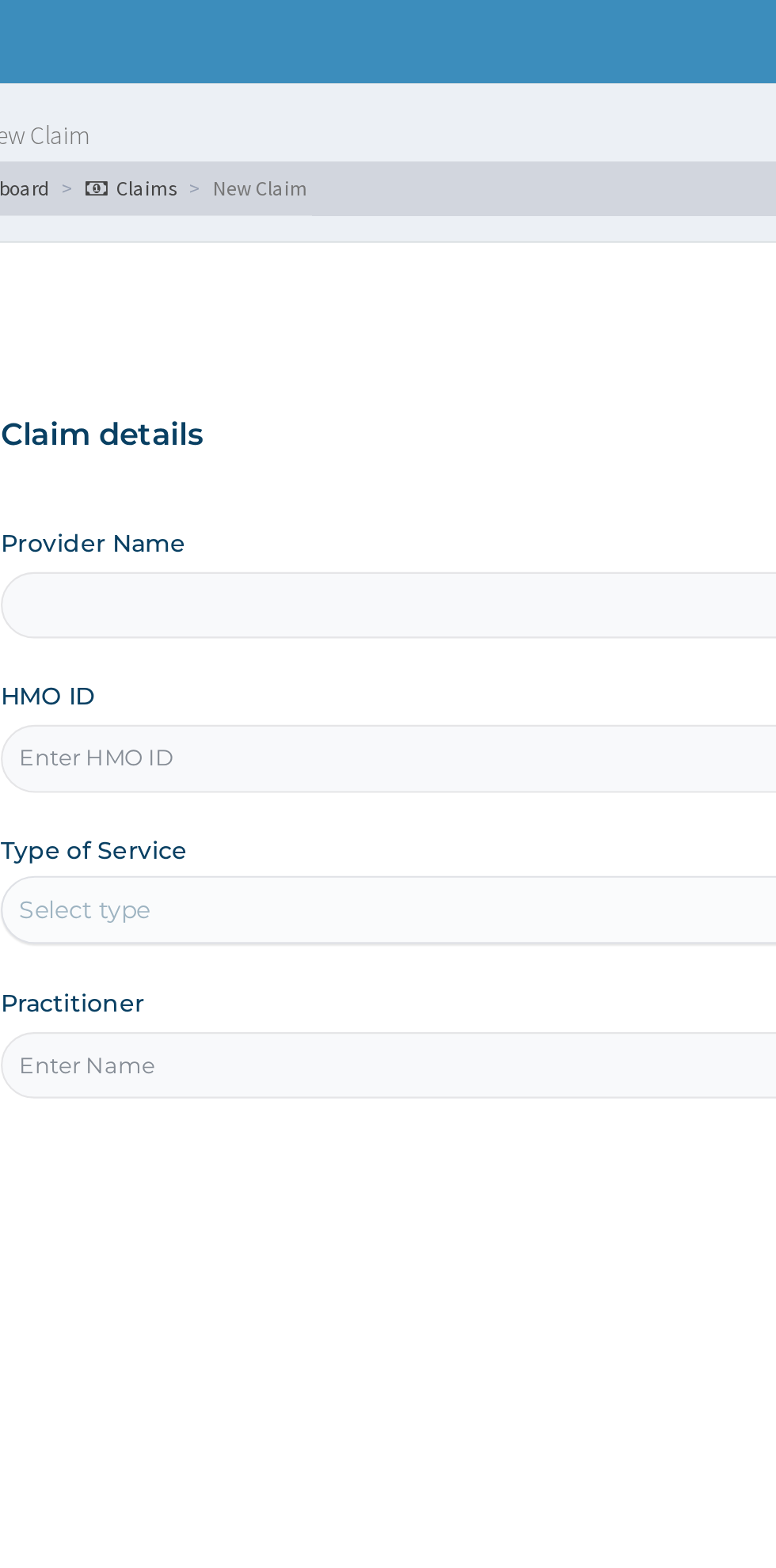
type input "T"
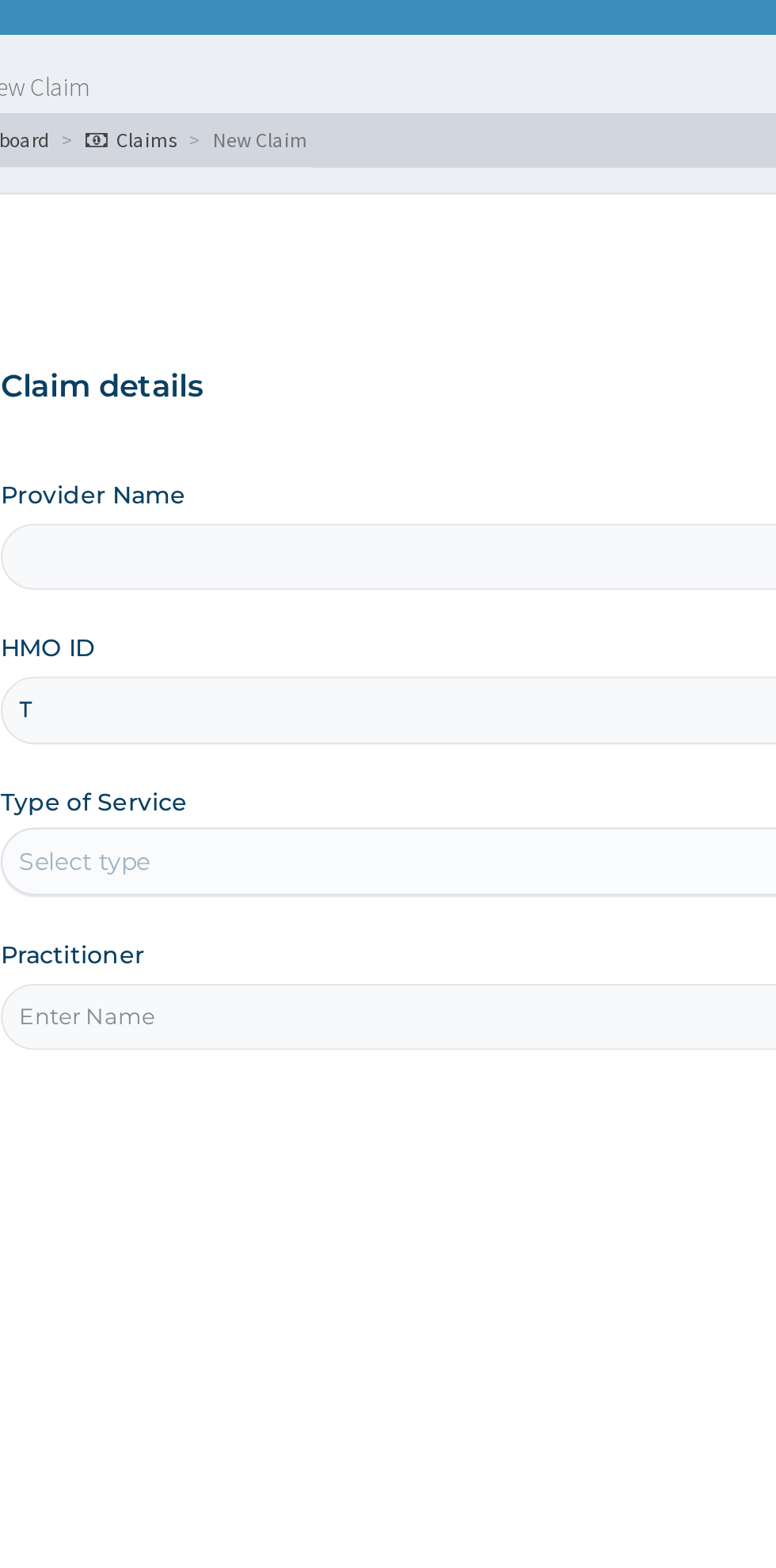
type input "Rejuvenee Wellness Center"
type input "1"
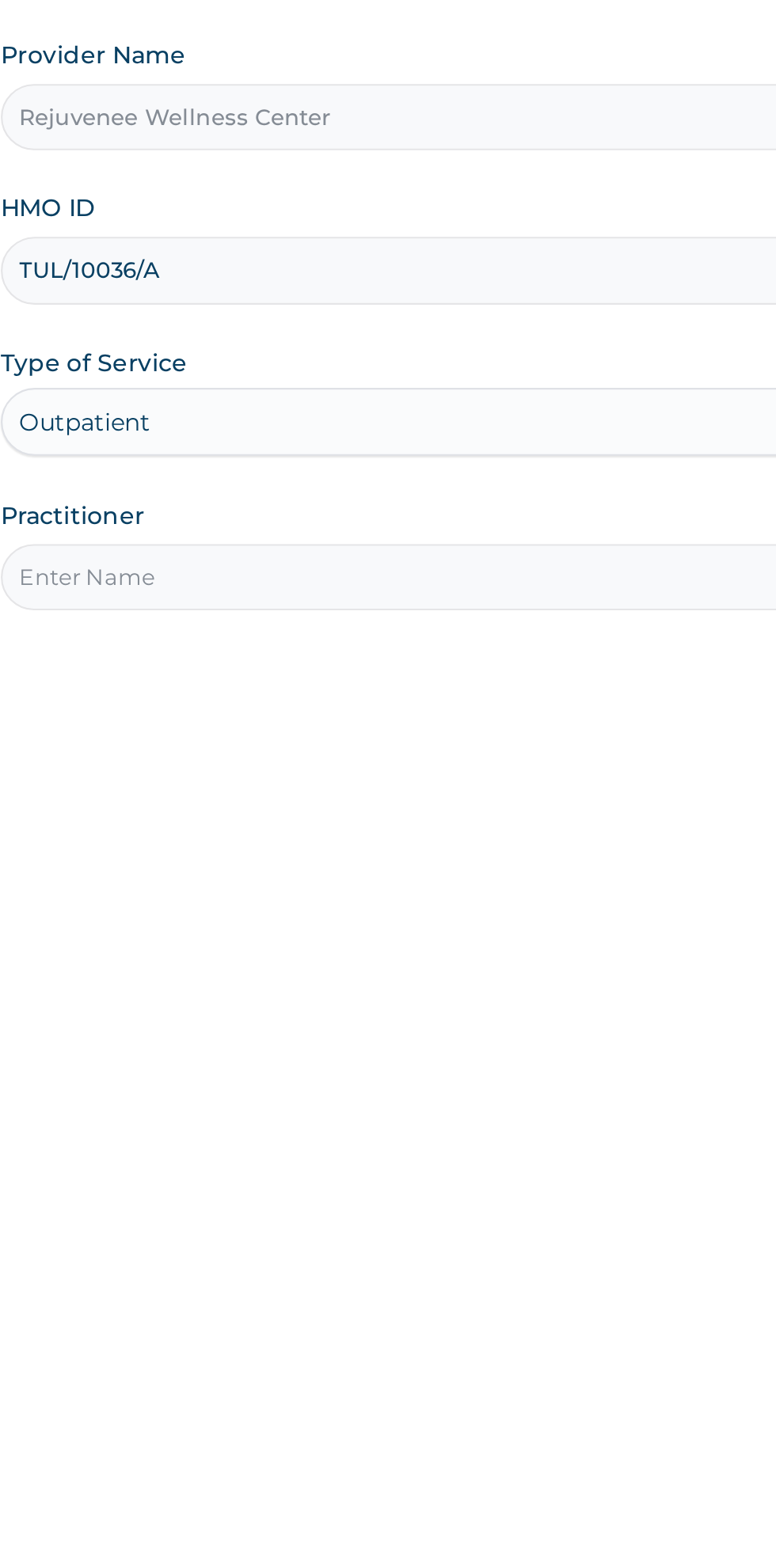
type input "TUL/10036/A"
click at [296, 497] on input "Practitioner" at bounding box center [479, 497] width 483 height 31
type input "[PERSON_NAME]"
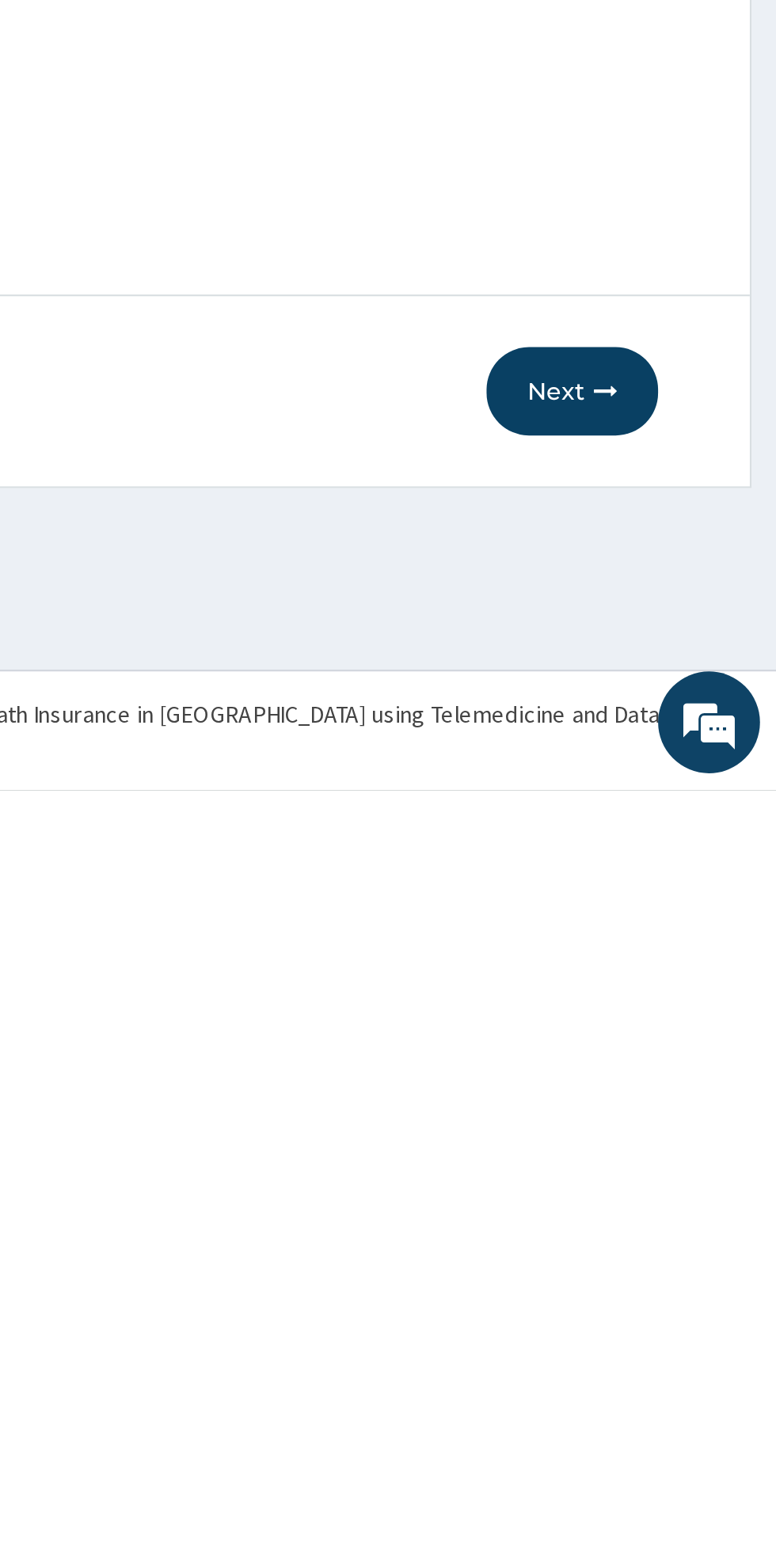
click at [673, 1390] on button "Next" at bounding box center [680, 1381] width 80 height 42
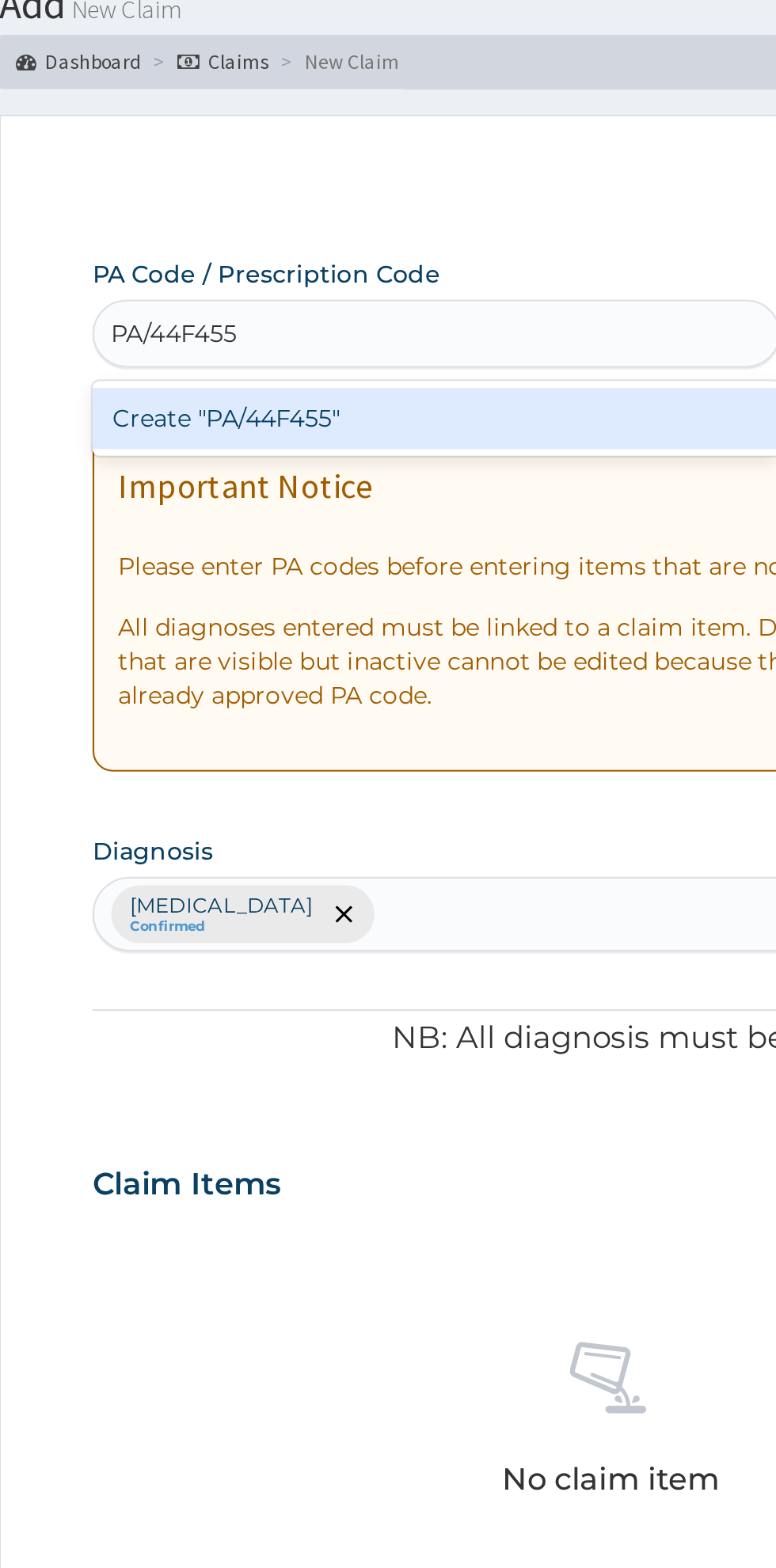
click at [440, 260] on div "Create "PA/44F455"" at bounding box center [397, 255] width 320 height 28
type input "PA/44F455"
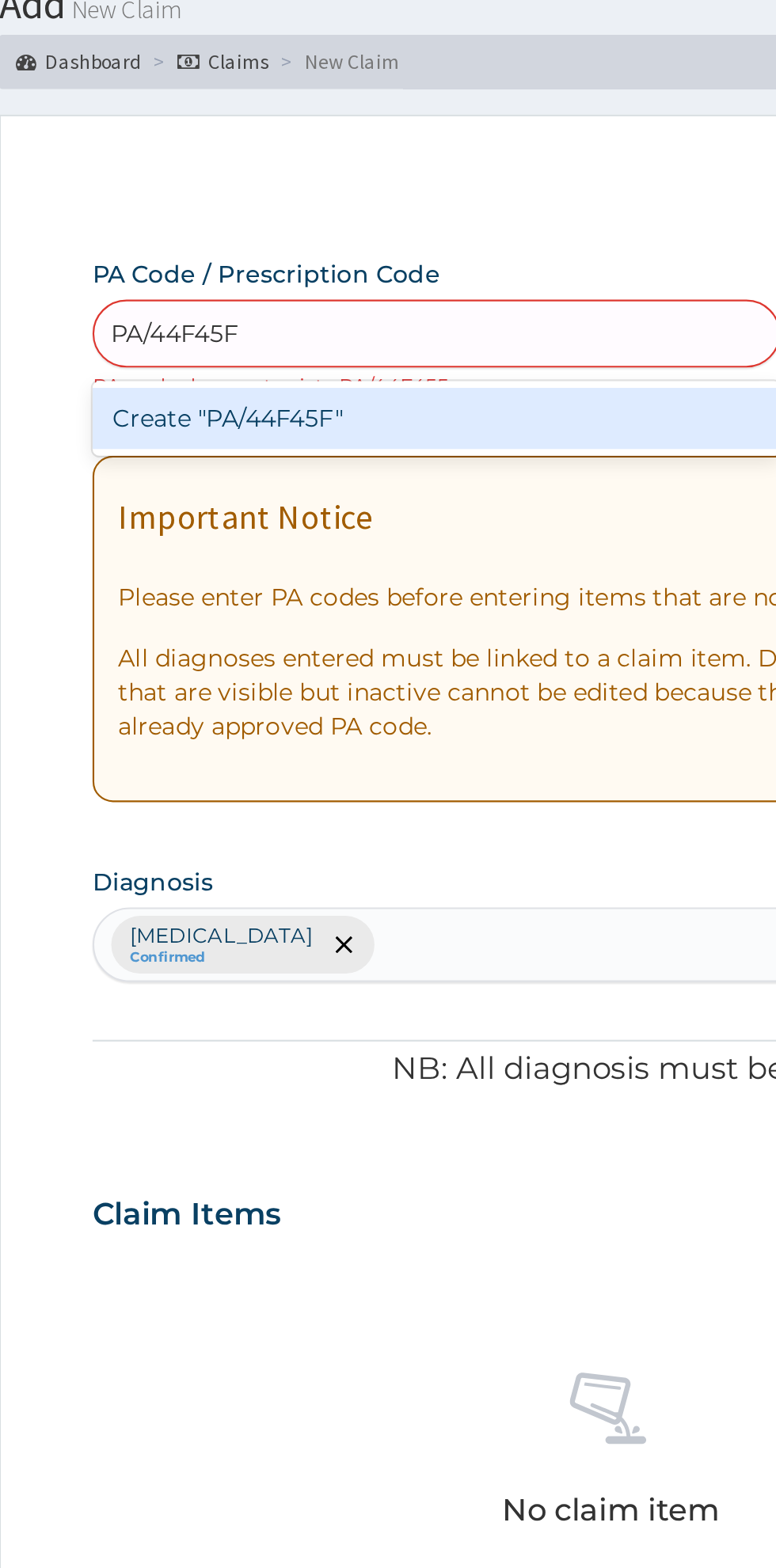
click at [300, 265] on div "Create "PA/44F45F"" at bounding box center [397, 255] width 320 height 28
type input "PA/44F45F"
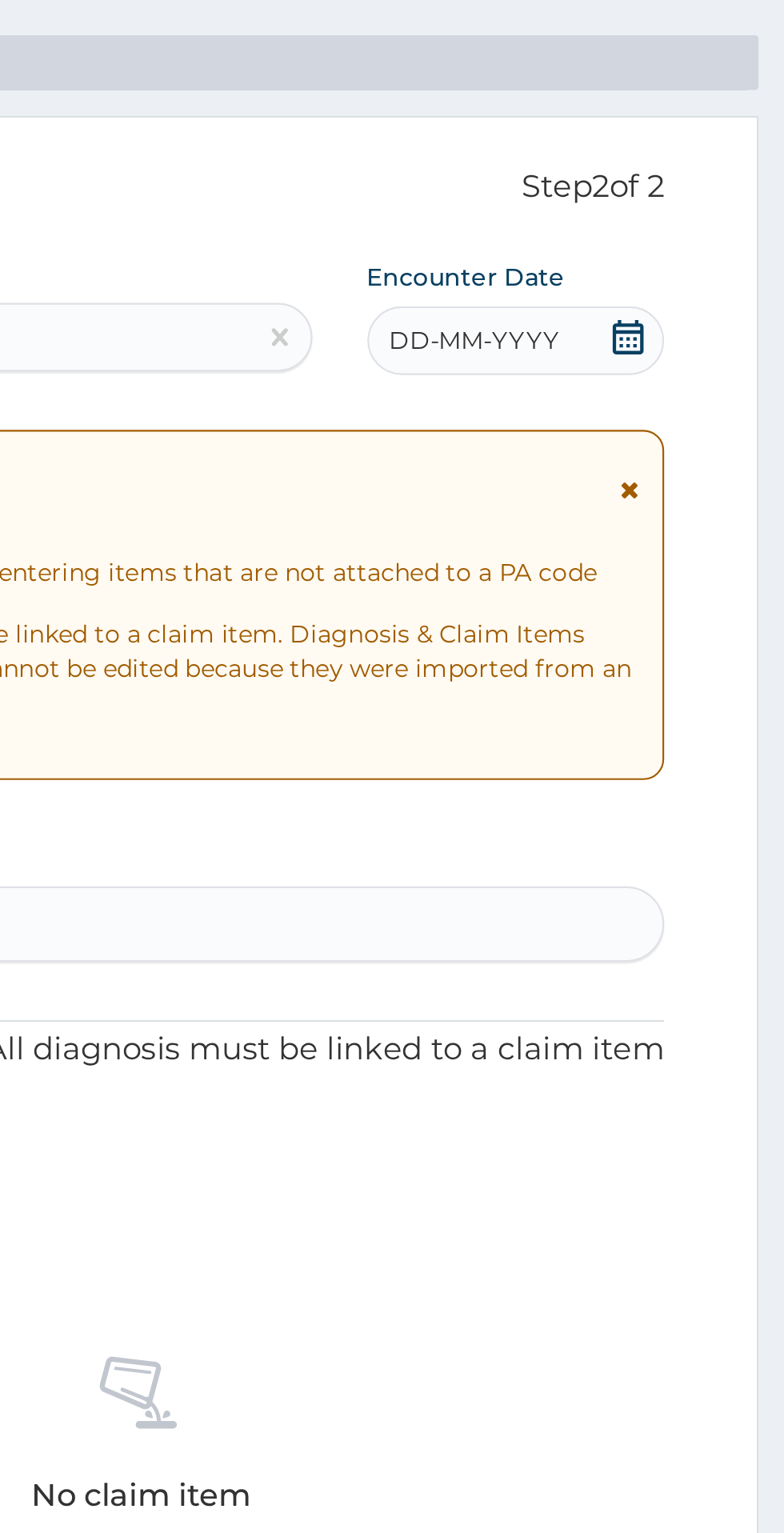
click at [656, 228] on div "DD-MM-YYYY" at bounding box center [658, 219] width 139 height 32
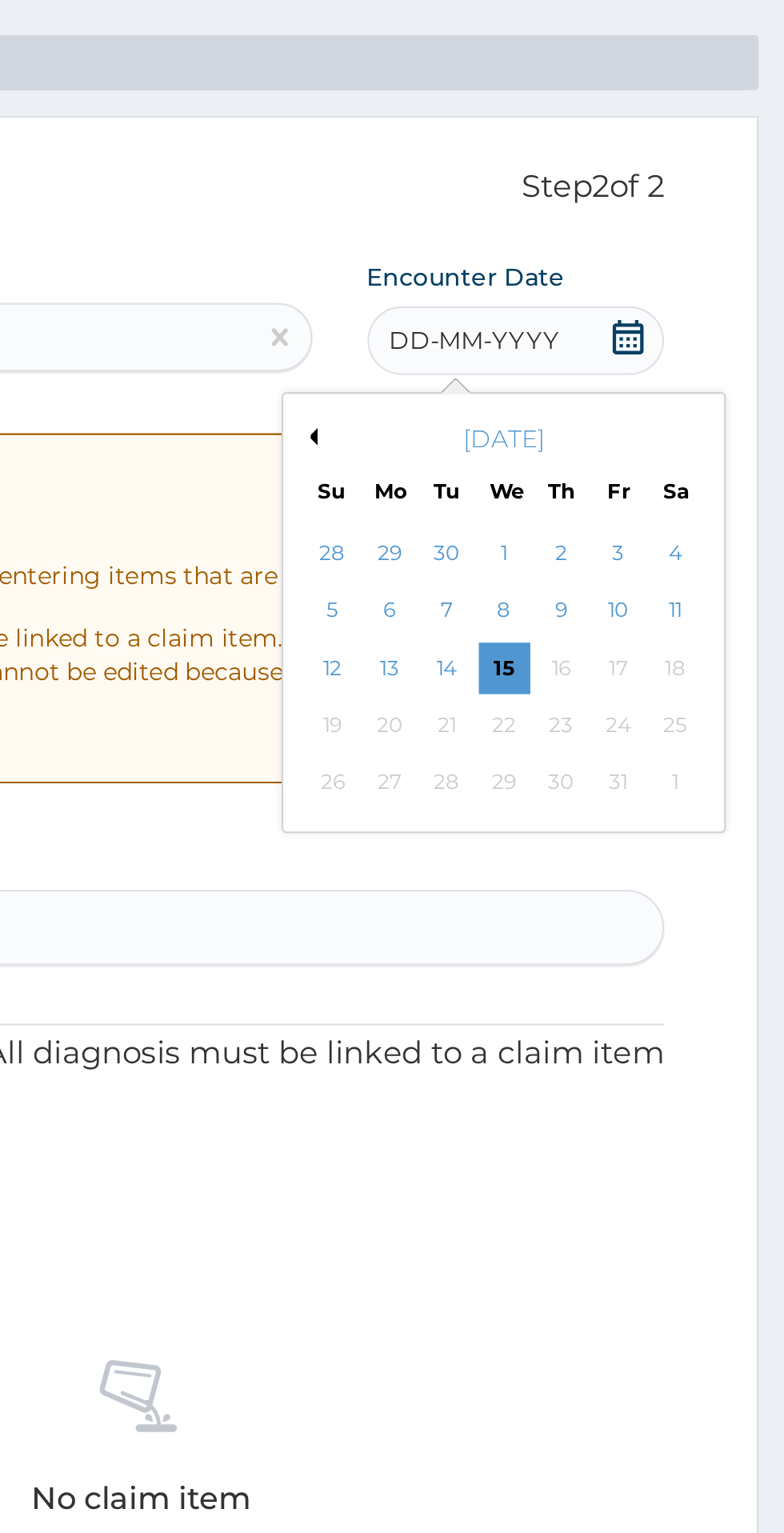
click at [562, 264] on button "Previous Month" at bounding box center [561, 264] width 8 height 8
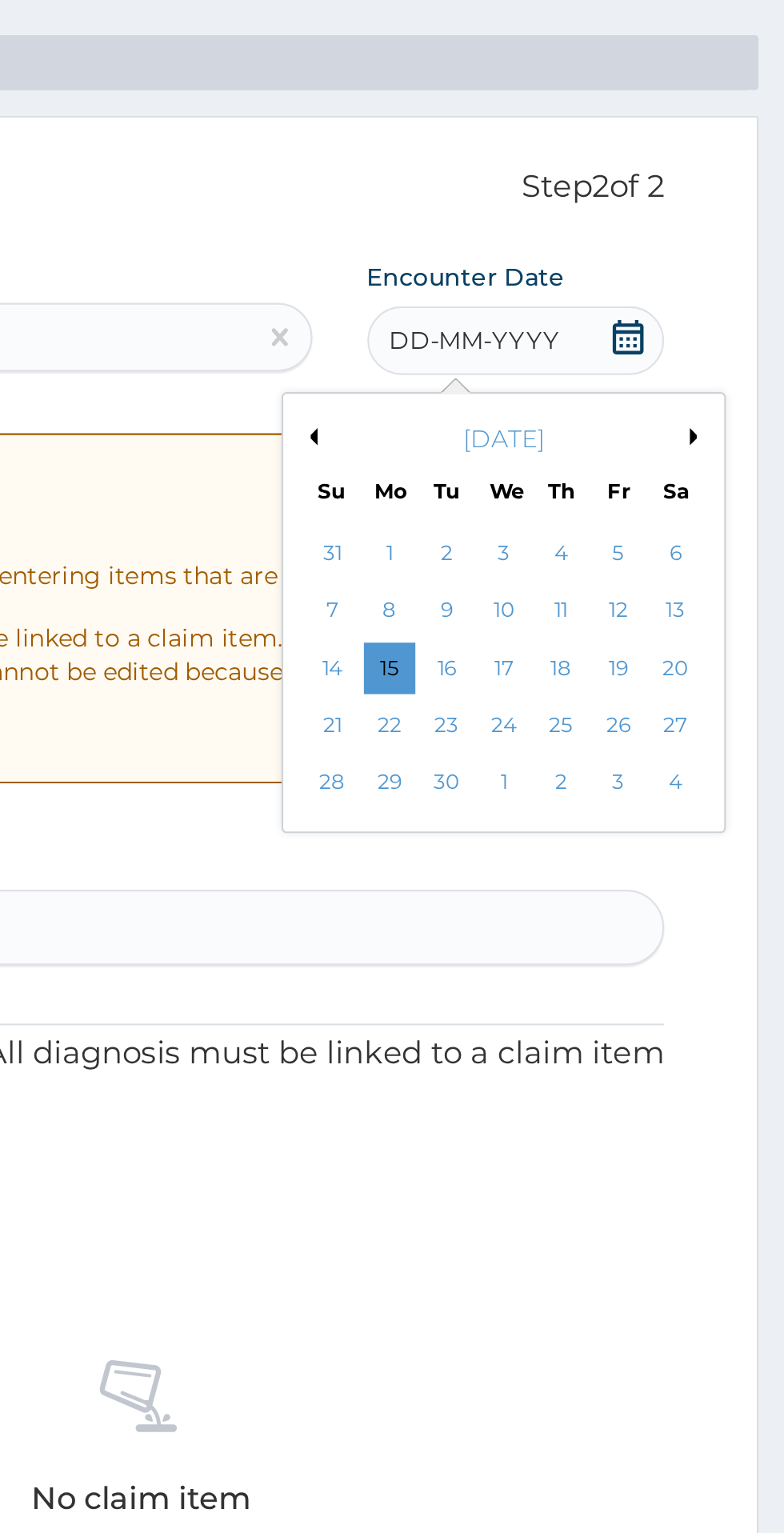
click at [561, 264] on button "Previous Month" at bounding box center [561, 264] width 8 height 8
click at [627, 402] on div "19" at bounding box center [626, 398] width 24 height 24
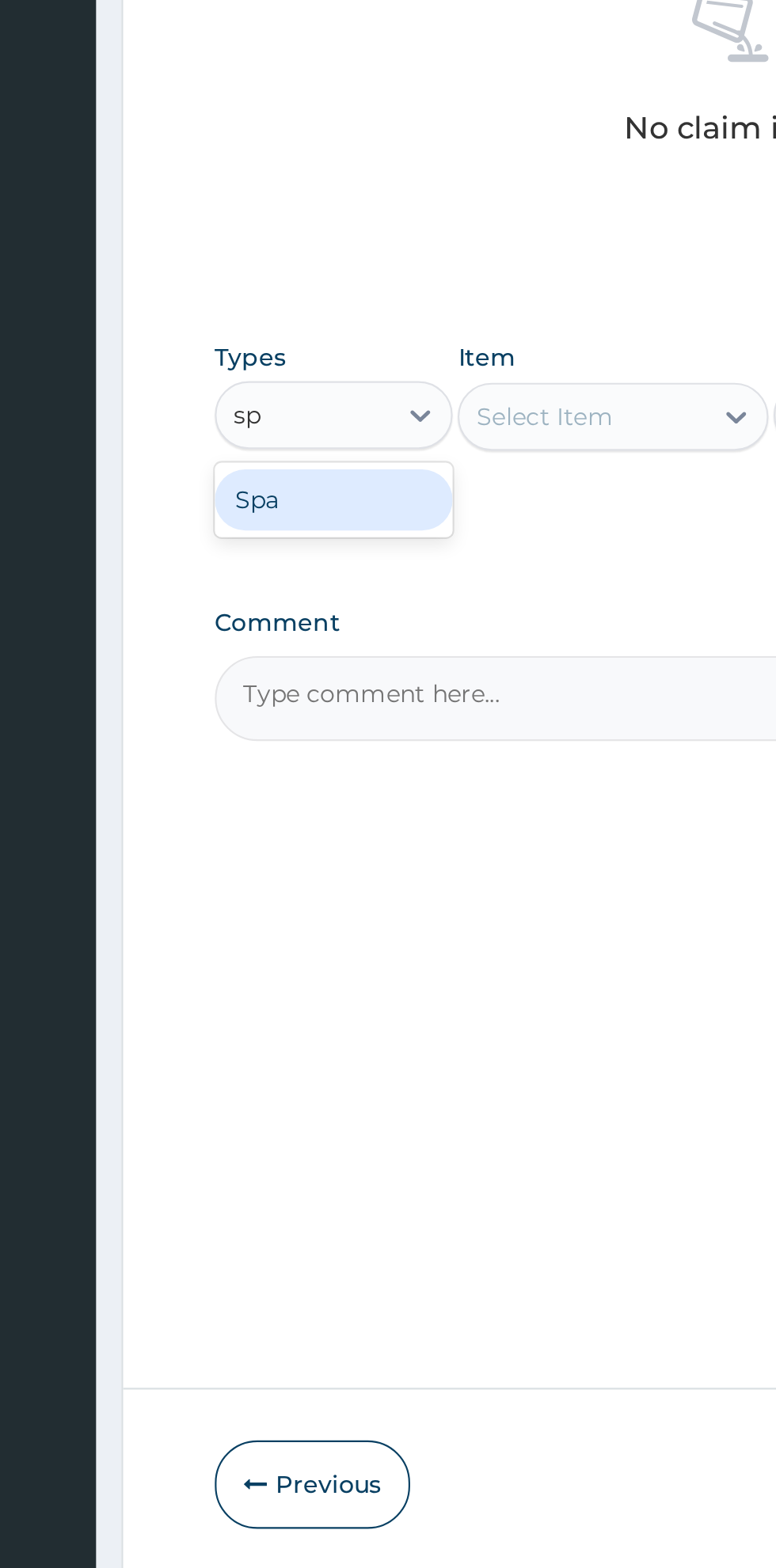
type input "s"
click at [265, 932] on div "Gym" at bounding box center [292, 923] width 111 height 28
type input "gym"
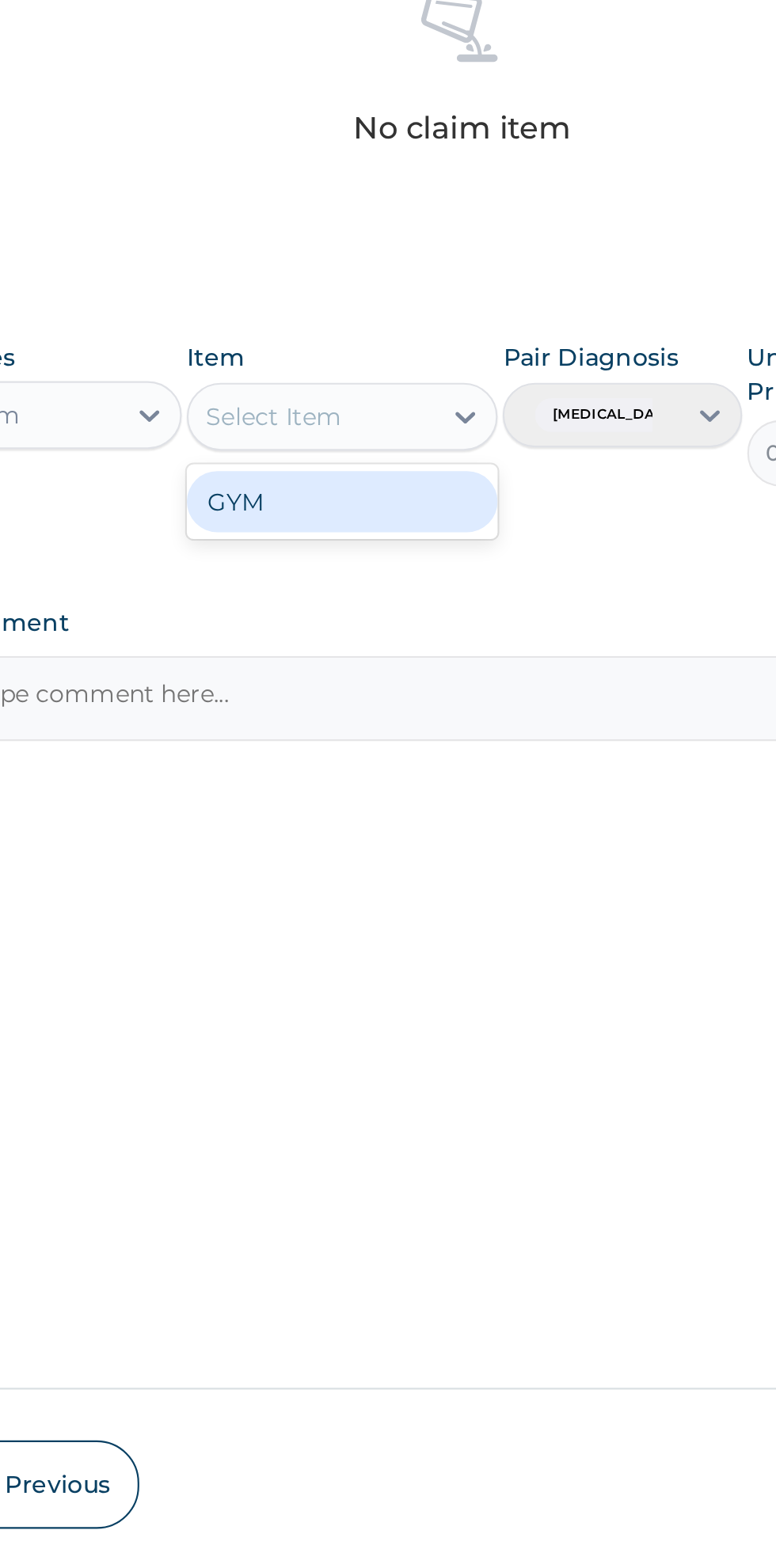
click at [399, 936] on div "GYM" at bounding box center [423, 924] width 145 height 28
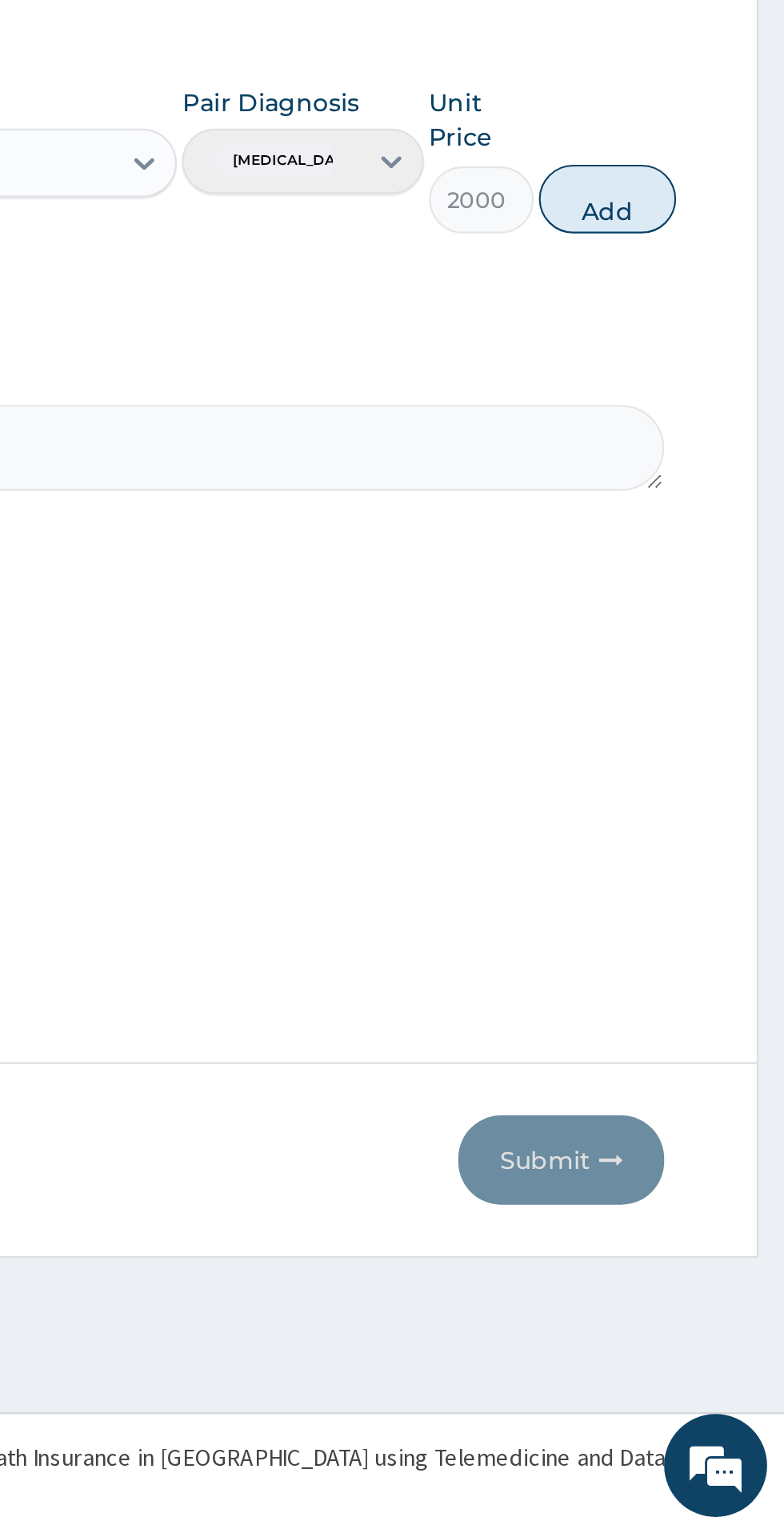
click at [729, 910] on button "Add" at bounding box center [702, 910] width 64 height 32
type input "0"
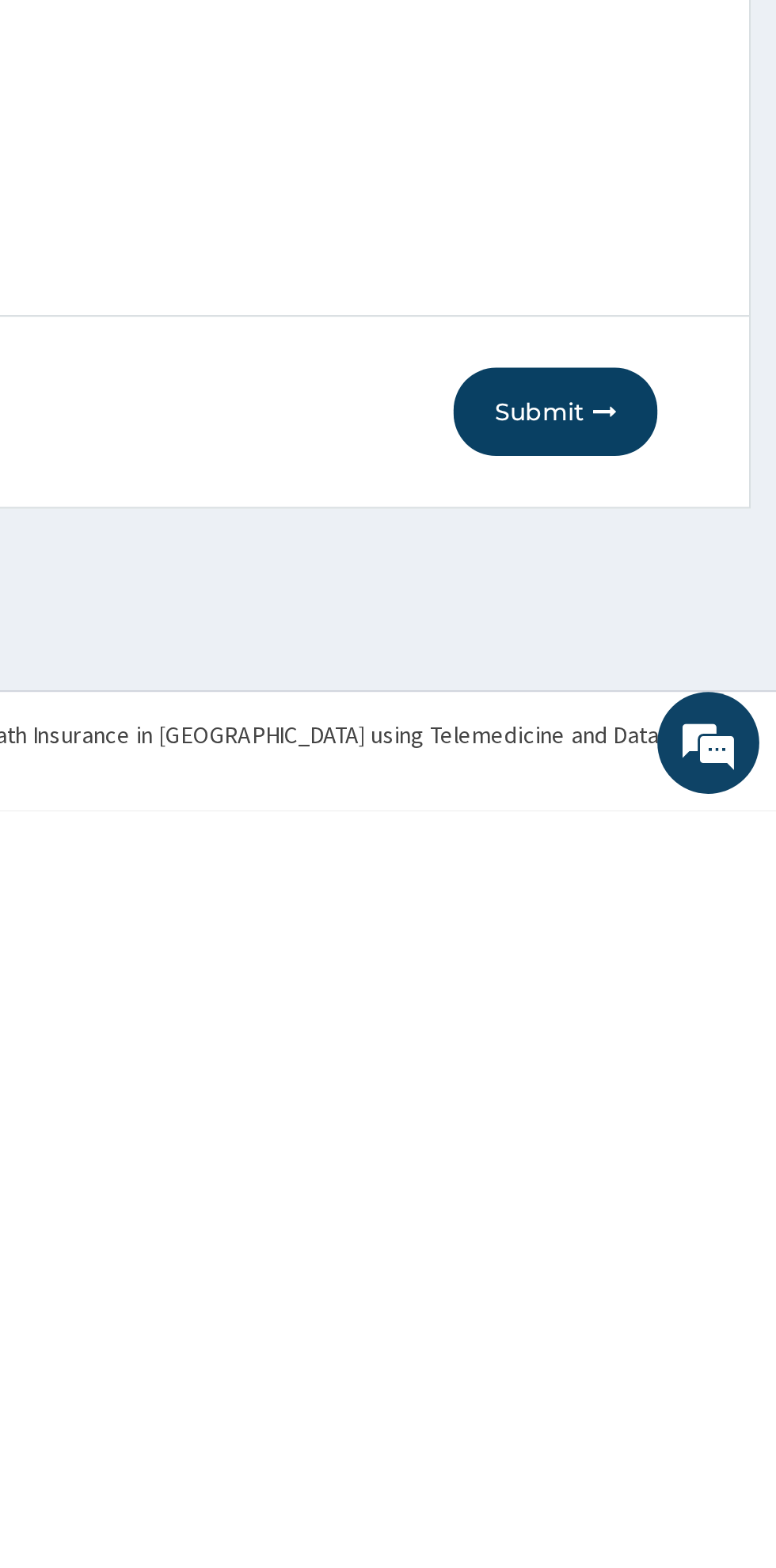
click at [679, 1389] on button "Submit" at bounding box center [672, 1381] width 95 height 42
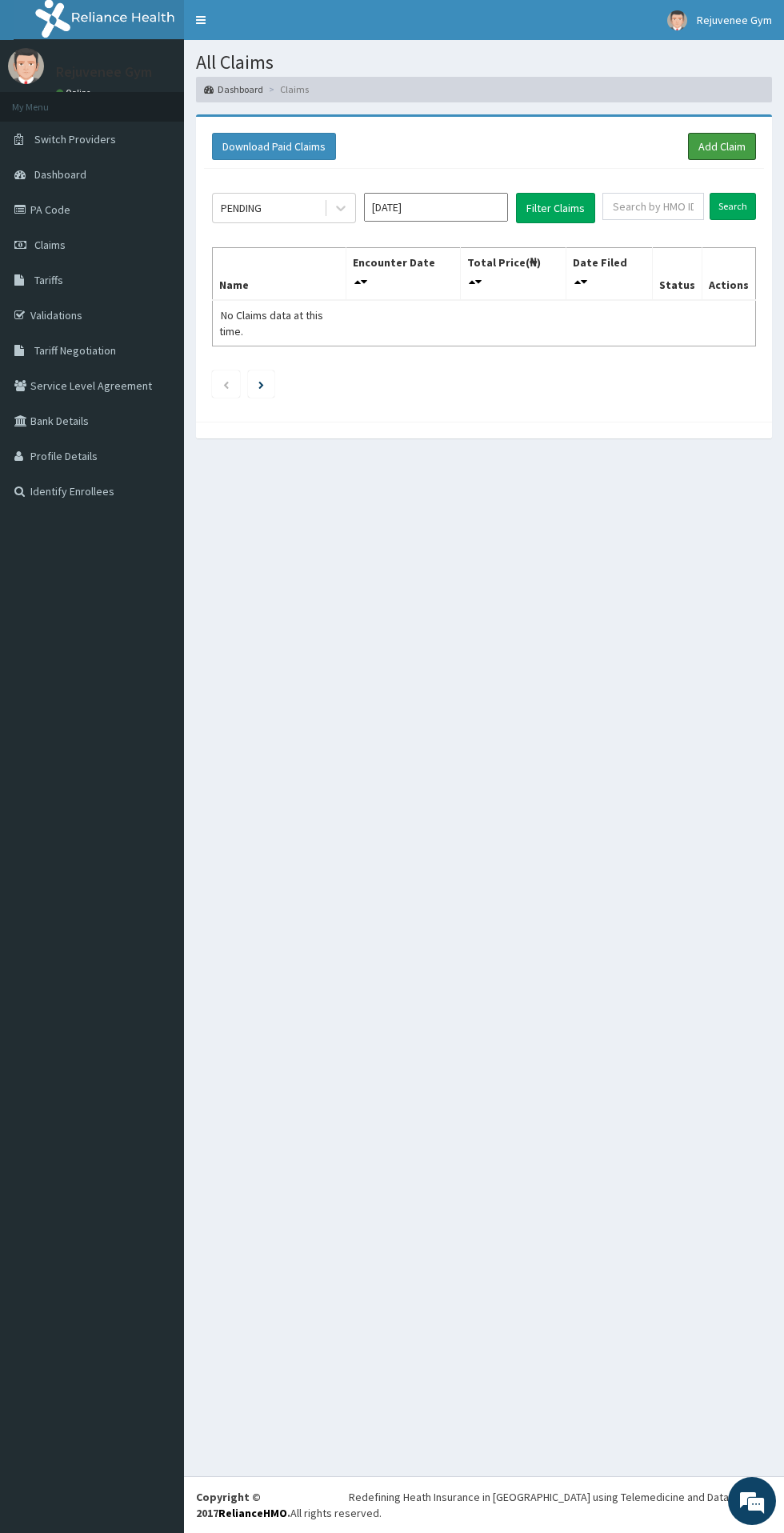
click at [717, 156] on link "Add Claim" at bounding box center [721, 146] width 68 height 27
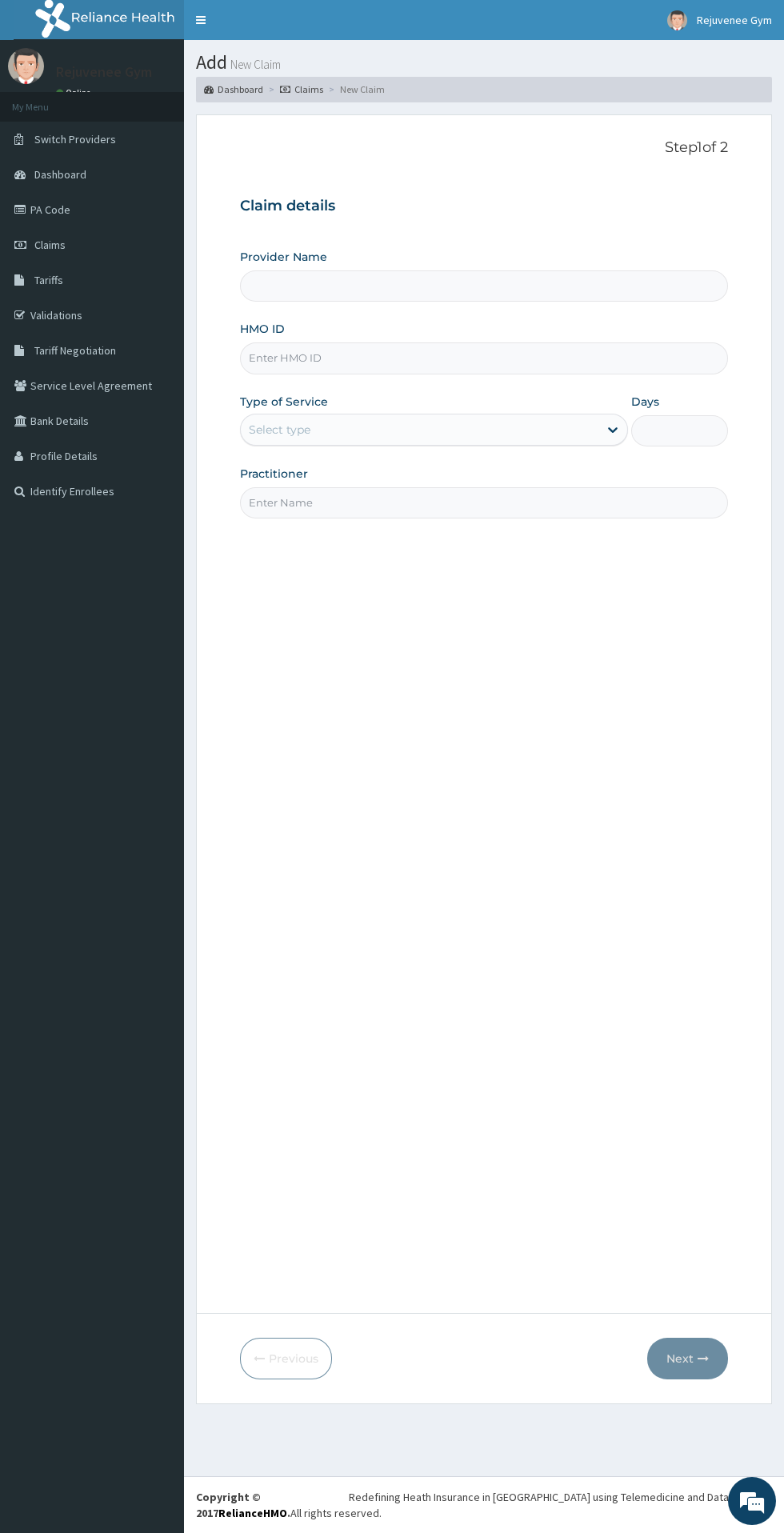
type input "Rejuvenee Wellness Center"
type input "1"
click at [299, 360] on input "HMO ID" at bounding box center [484, 358] width 488 height 31
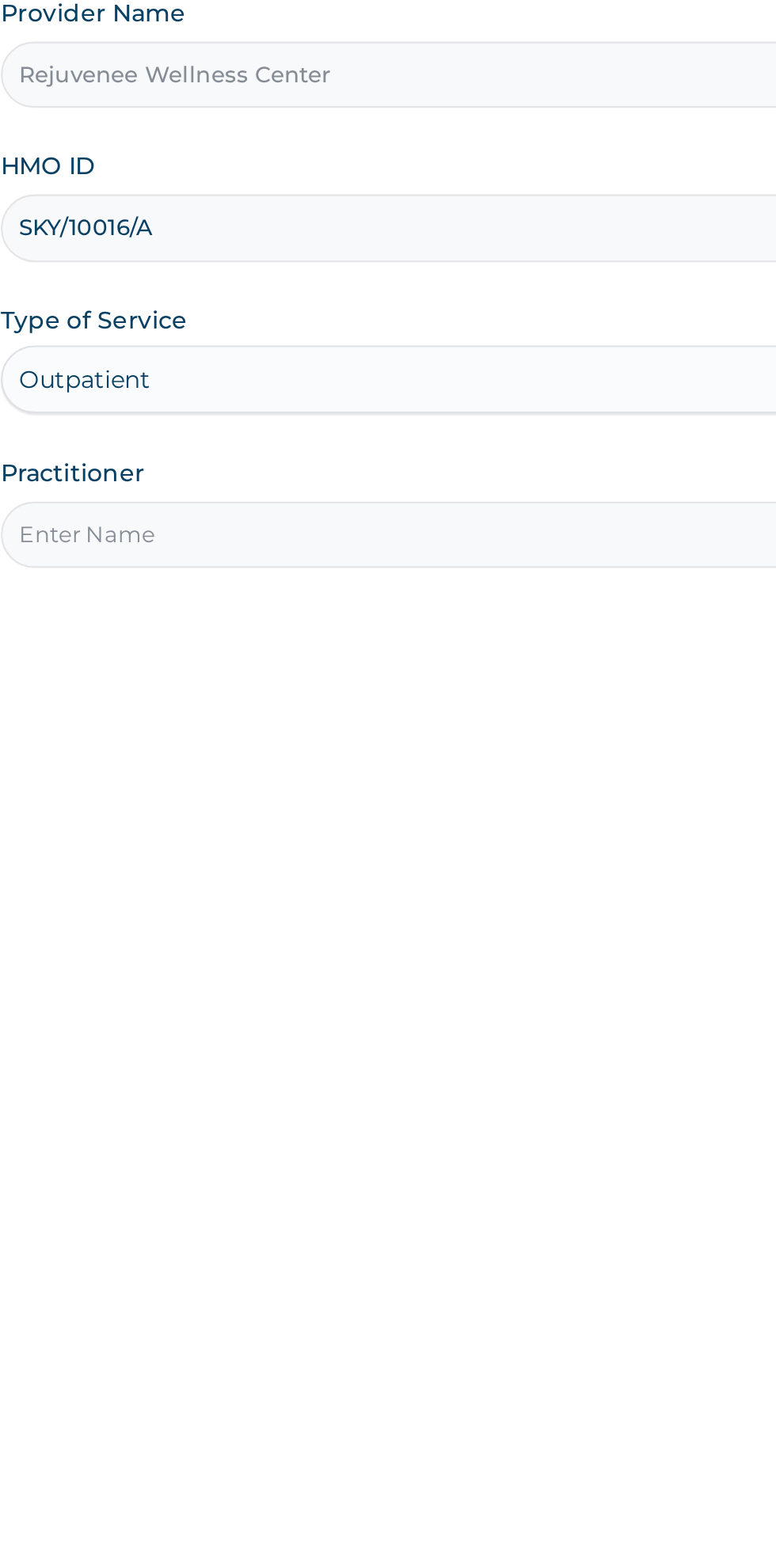
type input "SKY/10016/A"
click at [289, 499] on input "Practitioner" at bounding box center [479, 497] width 483 height 31
type input "[PERSON_NAME]"
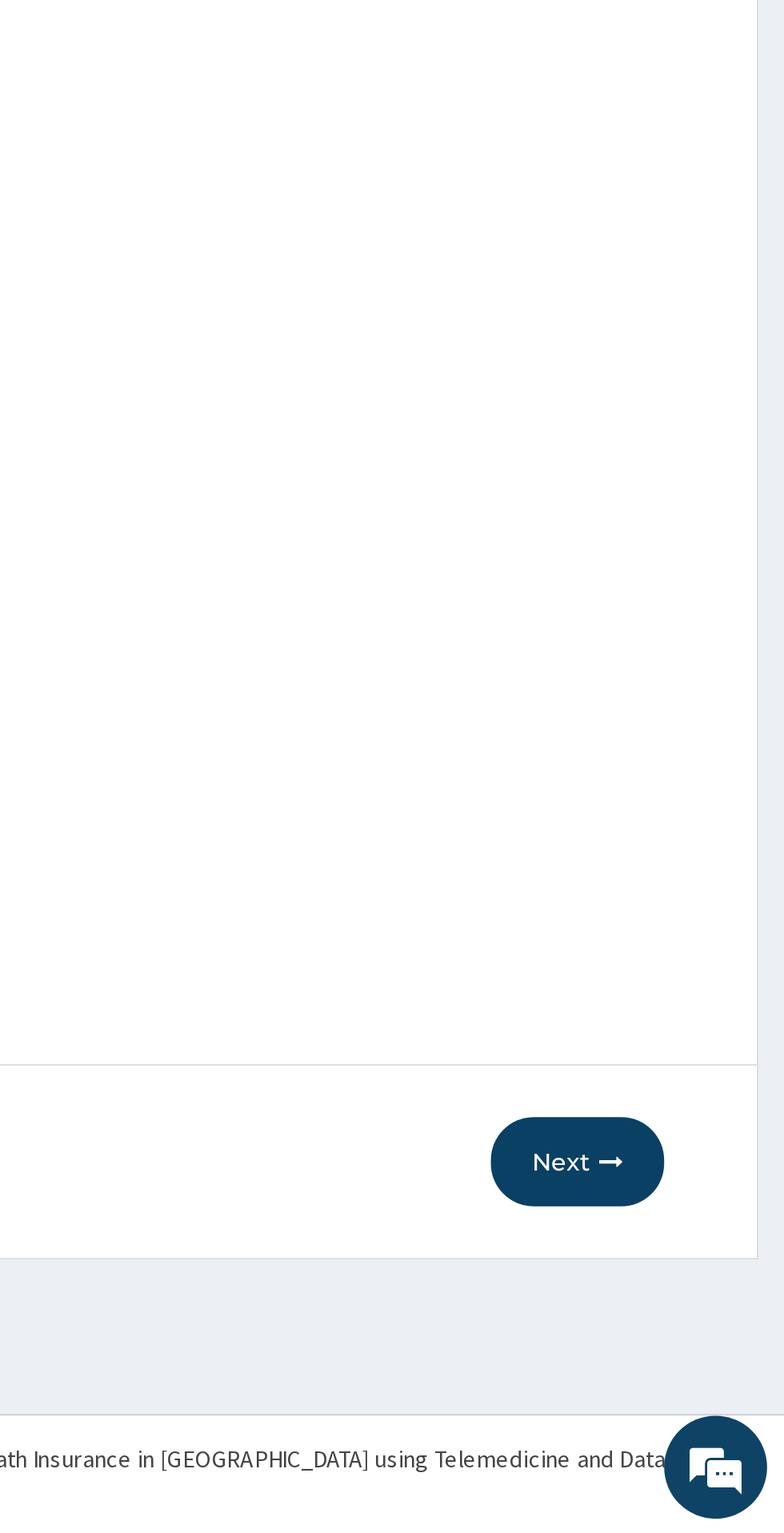
click at [687, 1360] on button "Next" at bounding box center [687, 1359] width 80 height 42
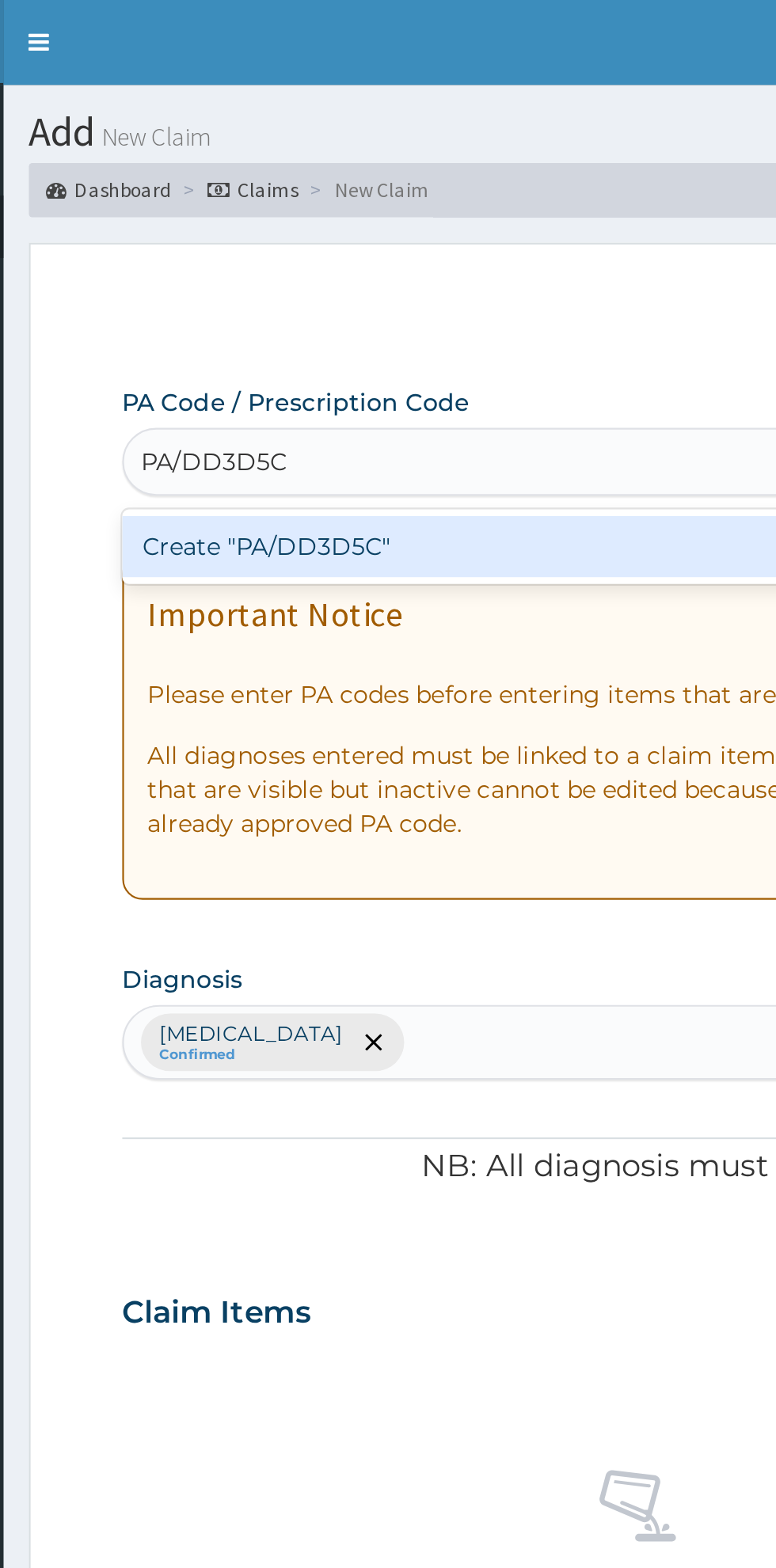
click at [283, 266] on div "Create "PA/DD3D5C"" at bounding box center [397, 255] width 320 height 28
type input "PA/DD3D5C"
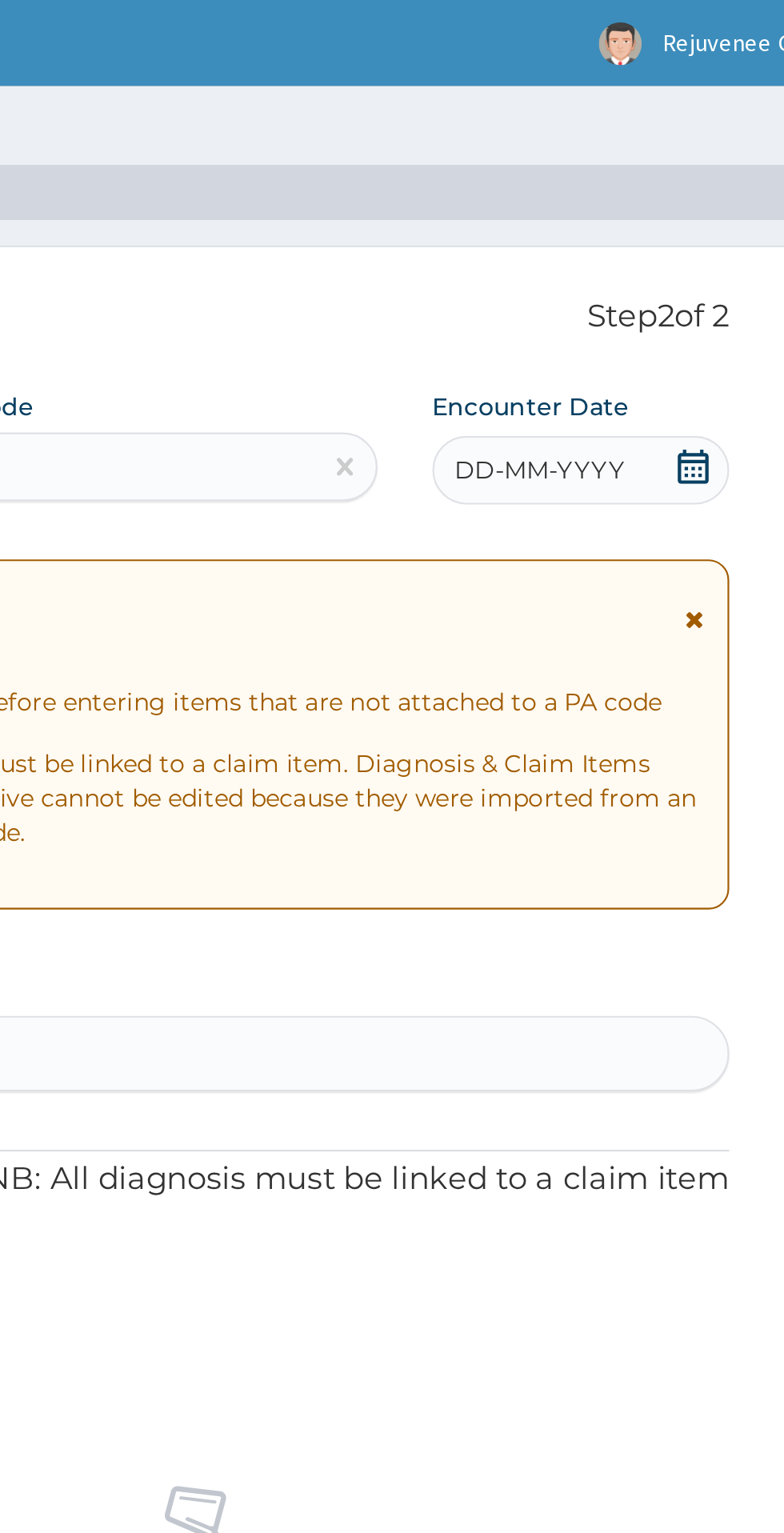
click at [649, 232] on div "DD-MM-YYYY" at bounding box center [658, 219] width 139 height 32
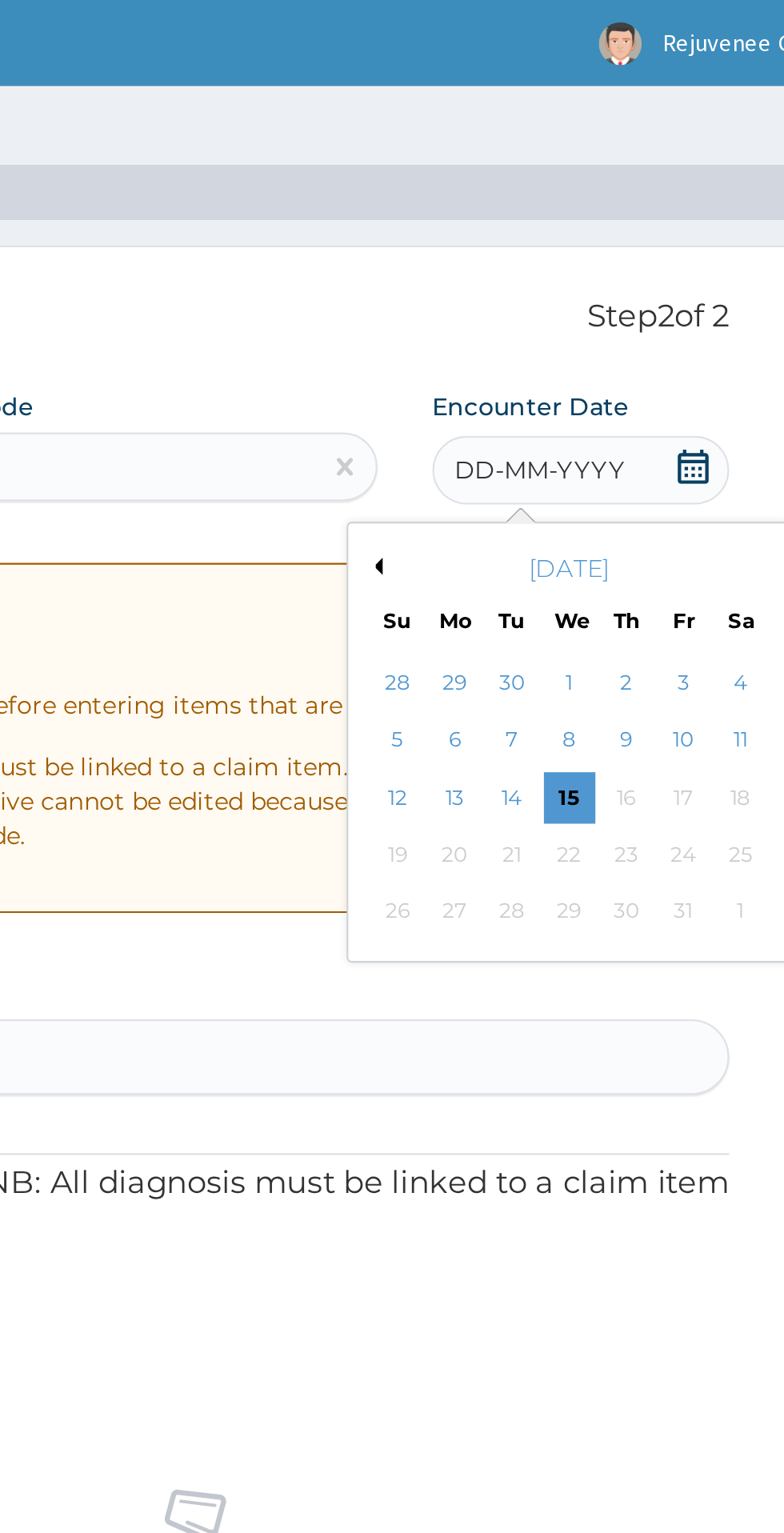
click at [561, 264] on button "Previous Month" at bounding box center [561, 264] width 8 height 8
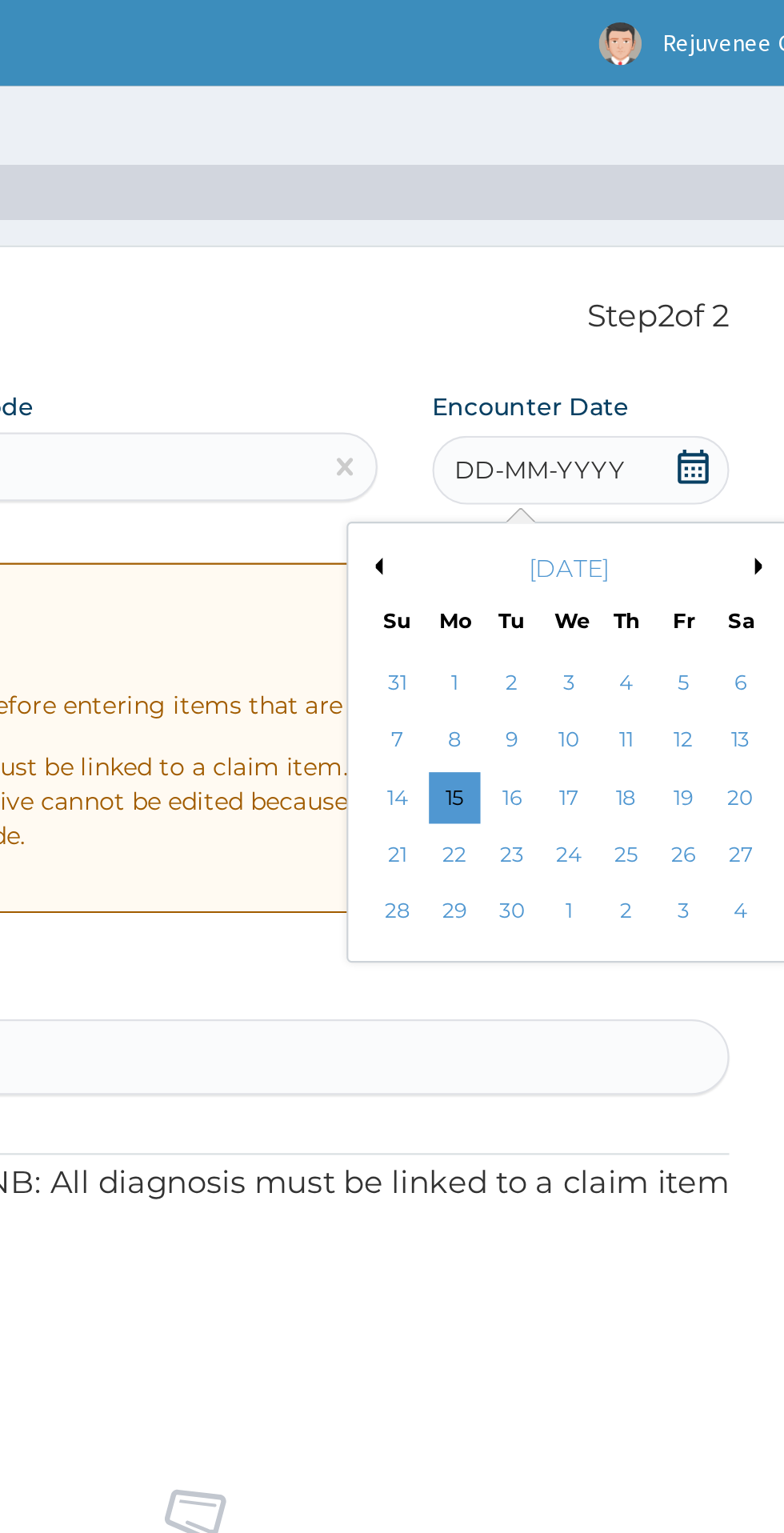
click at [561, 264] on button "Previous Month" at bounding box center [561, 264] width 8 height 8
click at [627, 402] on div "19" at bounding box center [626, 398] width 24 height 24
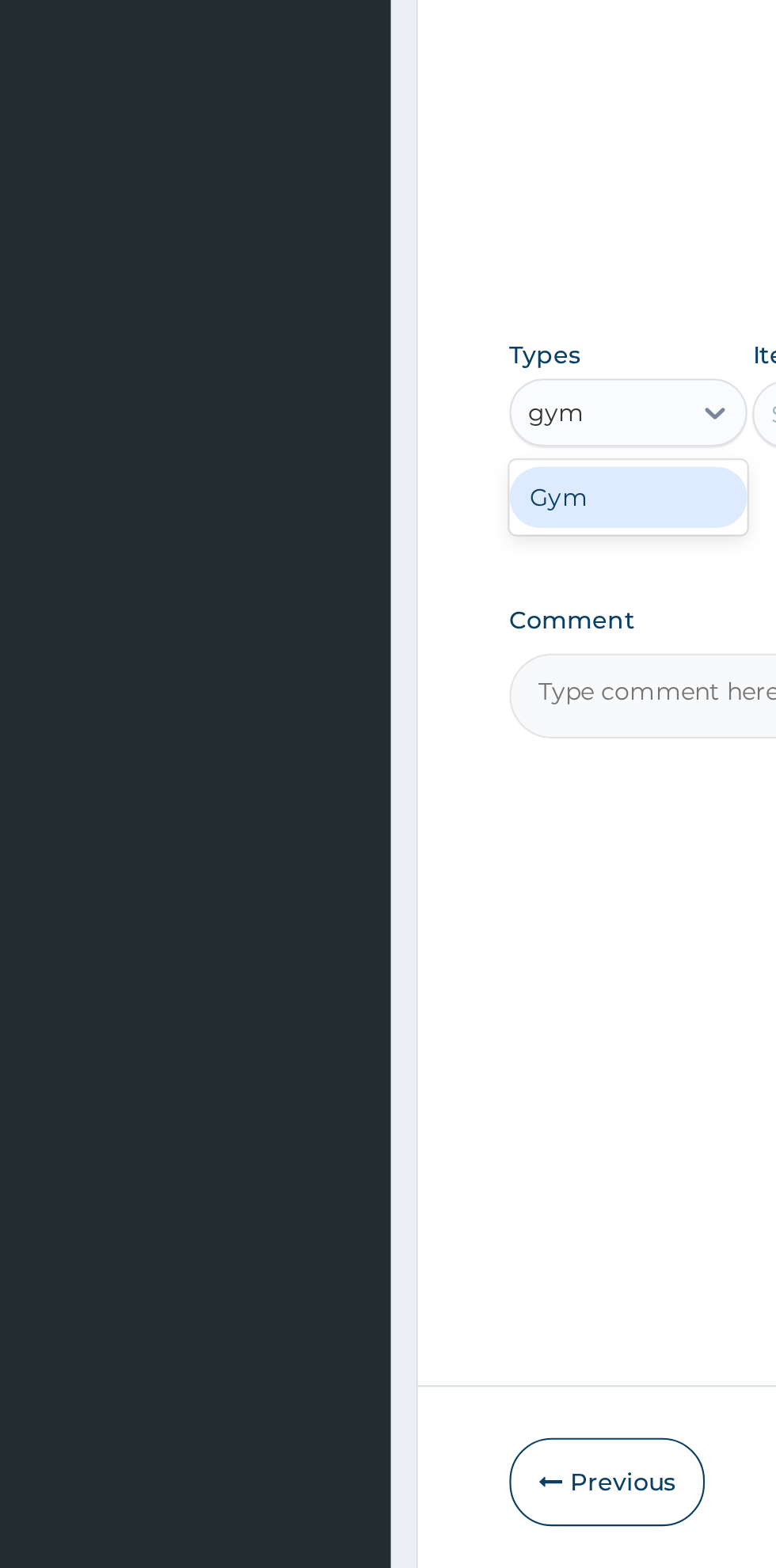
click at [304, 923] on div "Gym" at bounding box center [292, 923] width 111 height 28
type input "gym"
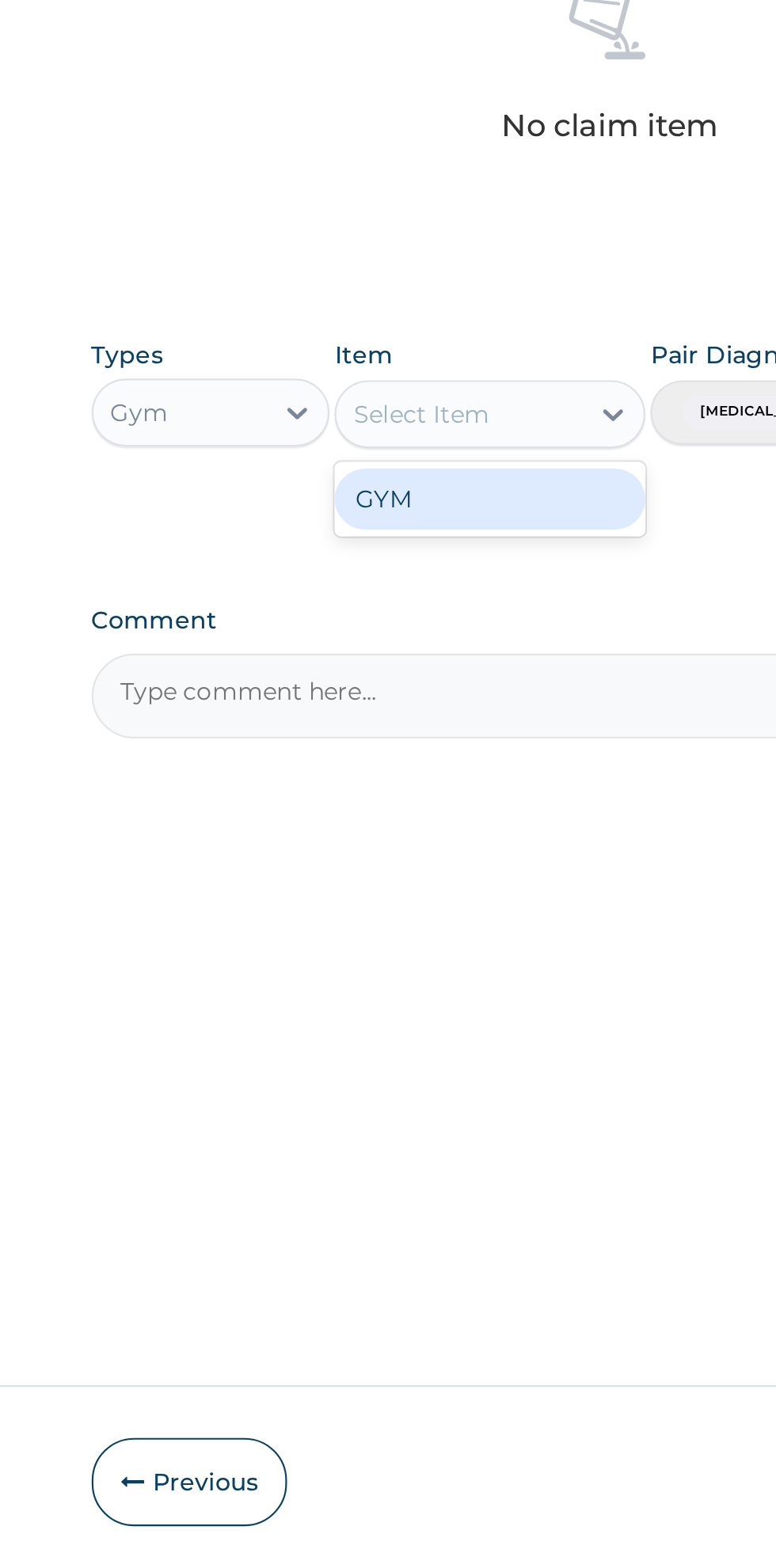
click at [446, 927] on div "GYM" at bounding box center [423, 924] width 145 height 28
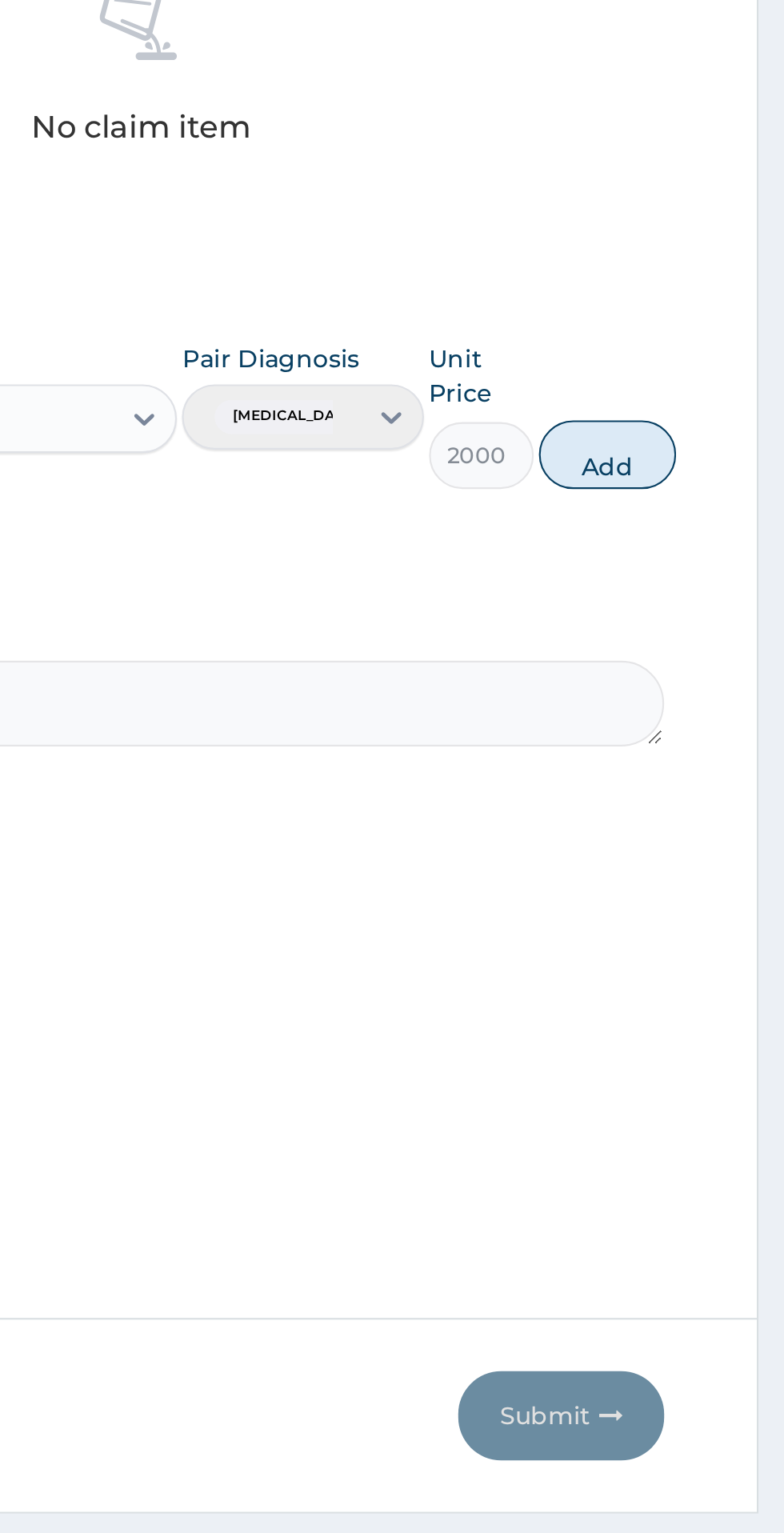
click at [720, 912] on button "Add" at bounding box center [702, 910] width 64 height 32
type input "0"
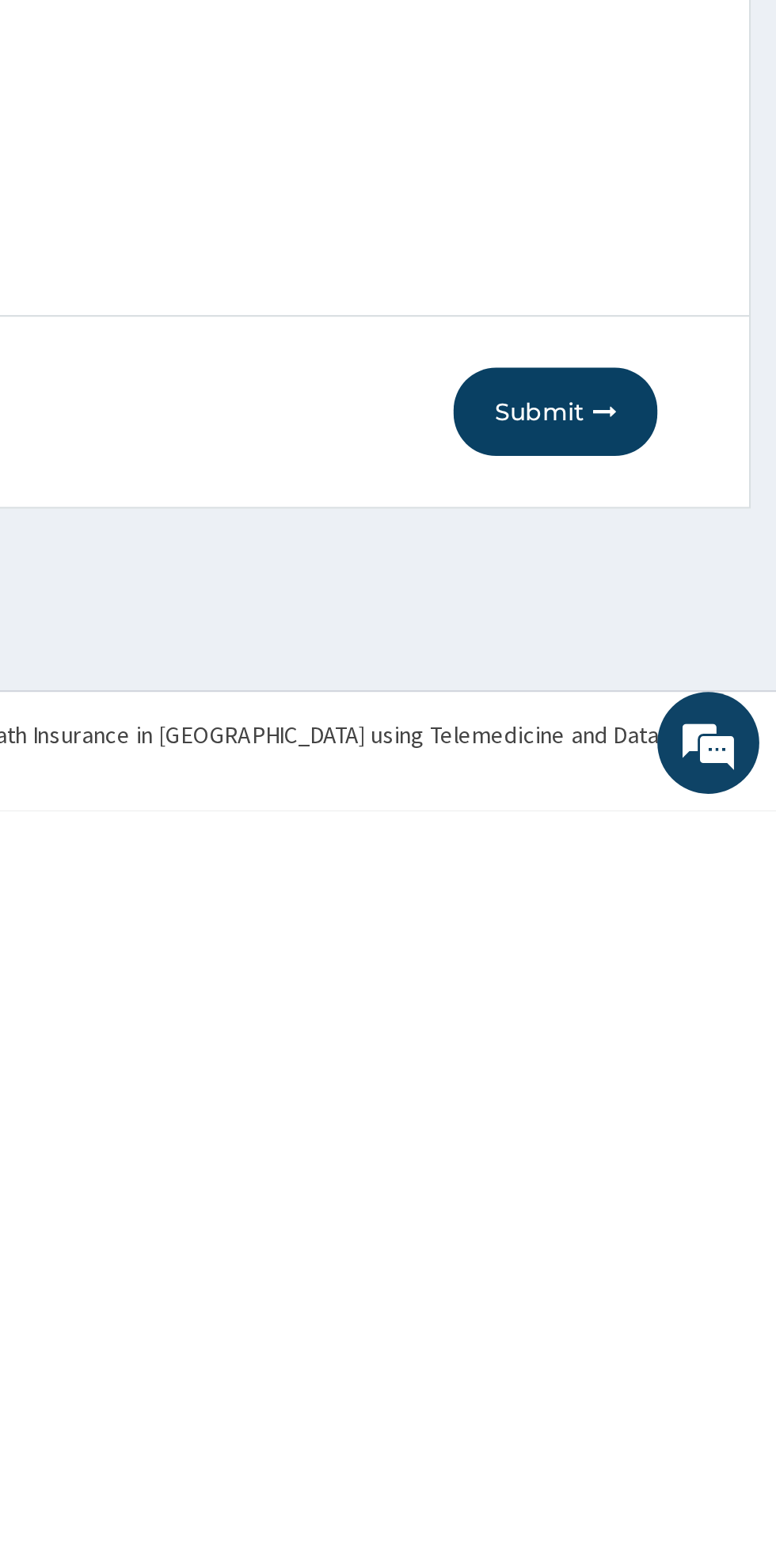
click at [685, 1383] on button "Submit" at bounding box center [672, 1381] width 95 height 42
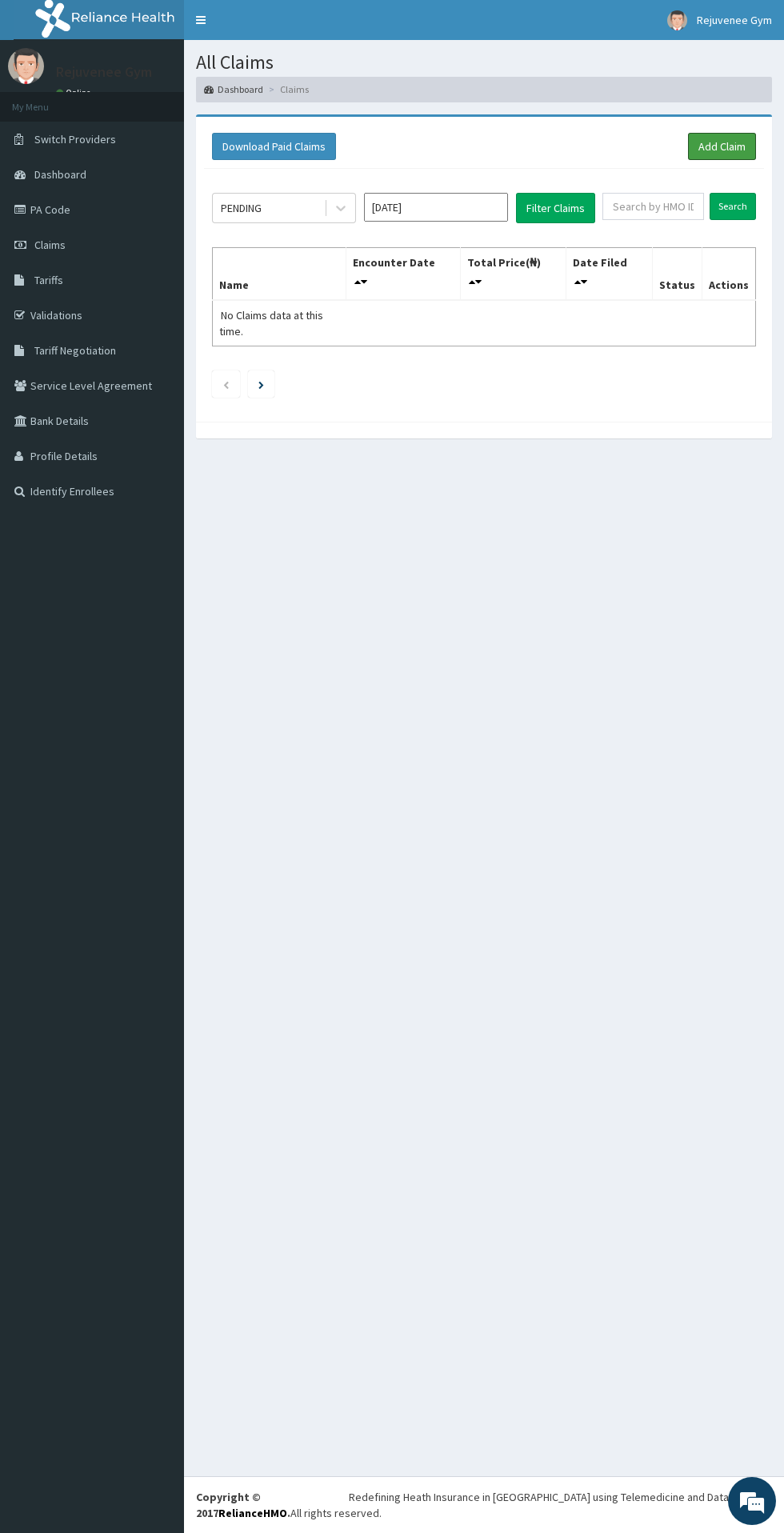
click at [727, 151] on link "Add Claim" at bounding box center [721, 146] width 68 height 27
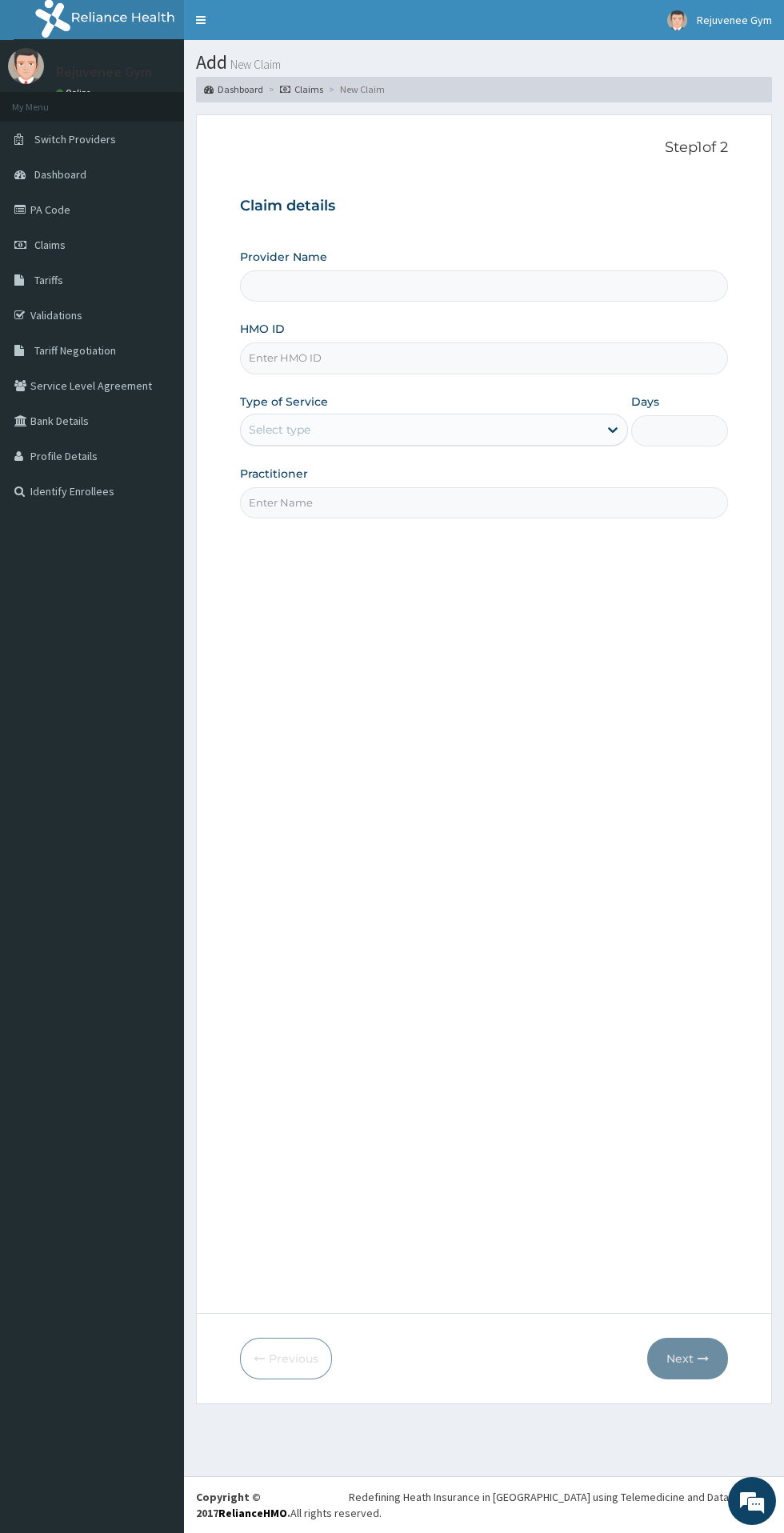
click at [308, 360] on input "HMO ID" at bounding box center [484, 358] width 488 height 31
type input "Rejuvenee Wellness Center"
type input "1"
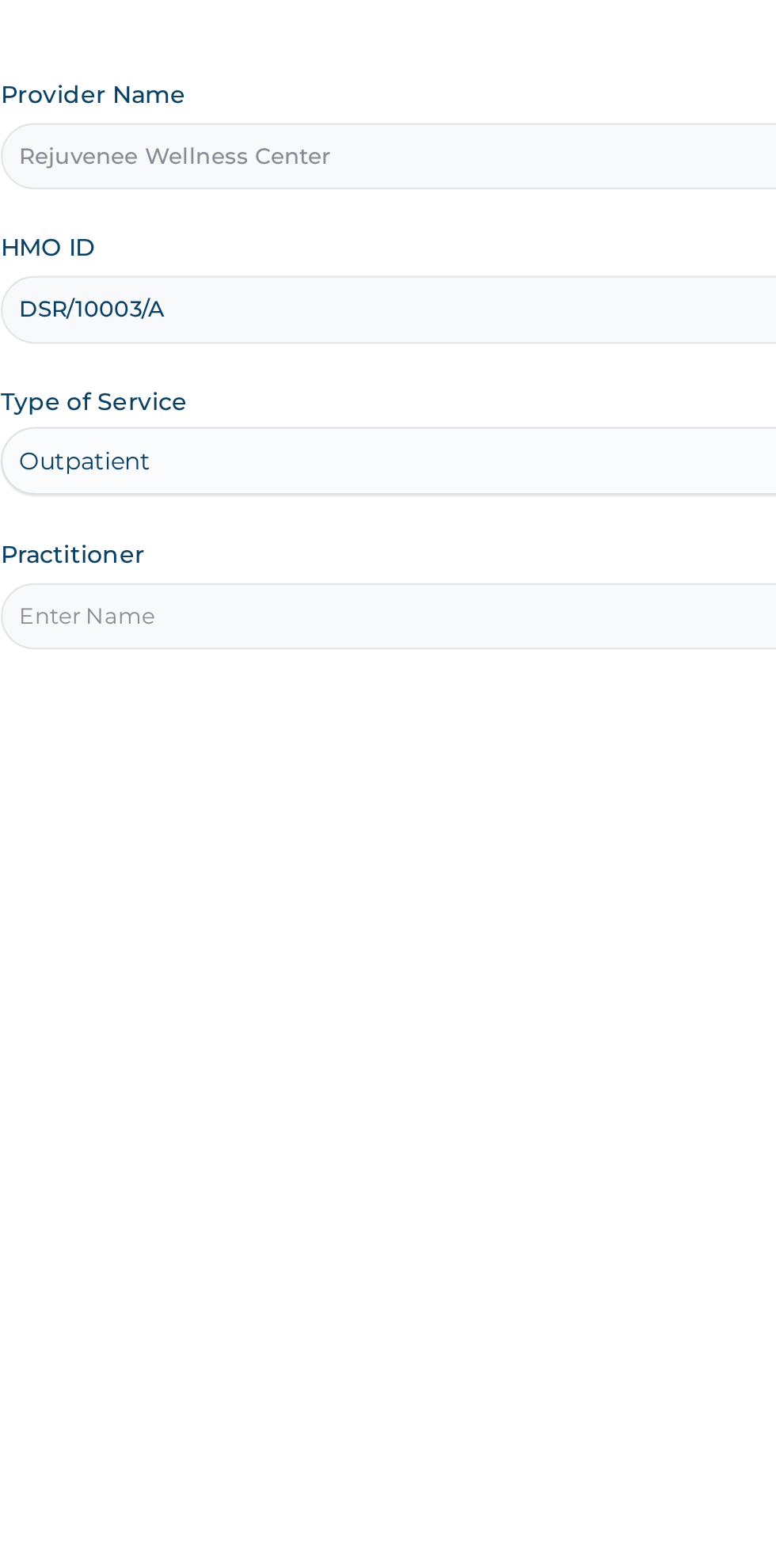
type input "DSR/10003/A"
click at [279, 499] on input "Practitioner" at bounding box center [479, 497] width 483 height 31
type input "[PERSON_NAME]"
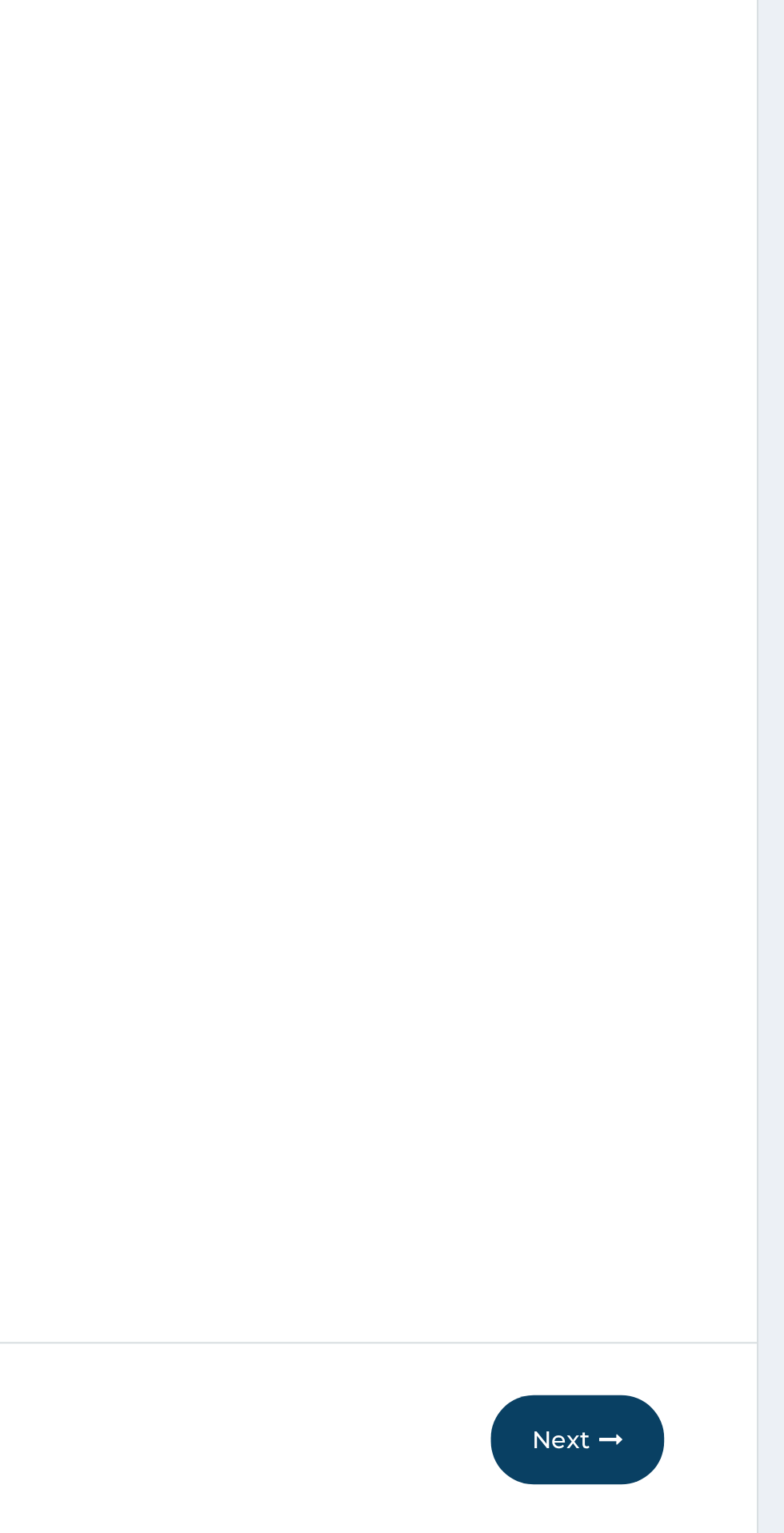
click at [679, 1368] on button "Next" at bounding box center [687, 1359] width 80 height 42
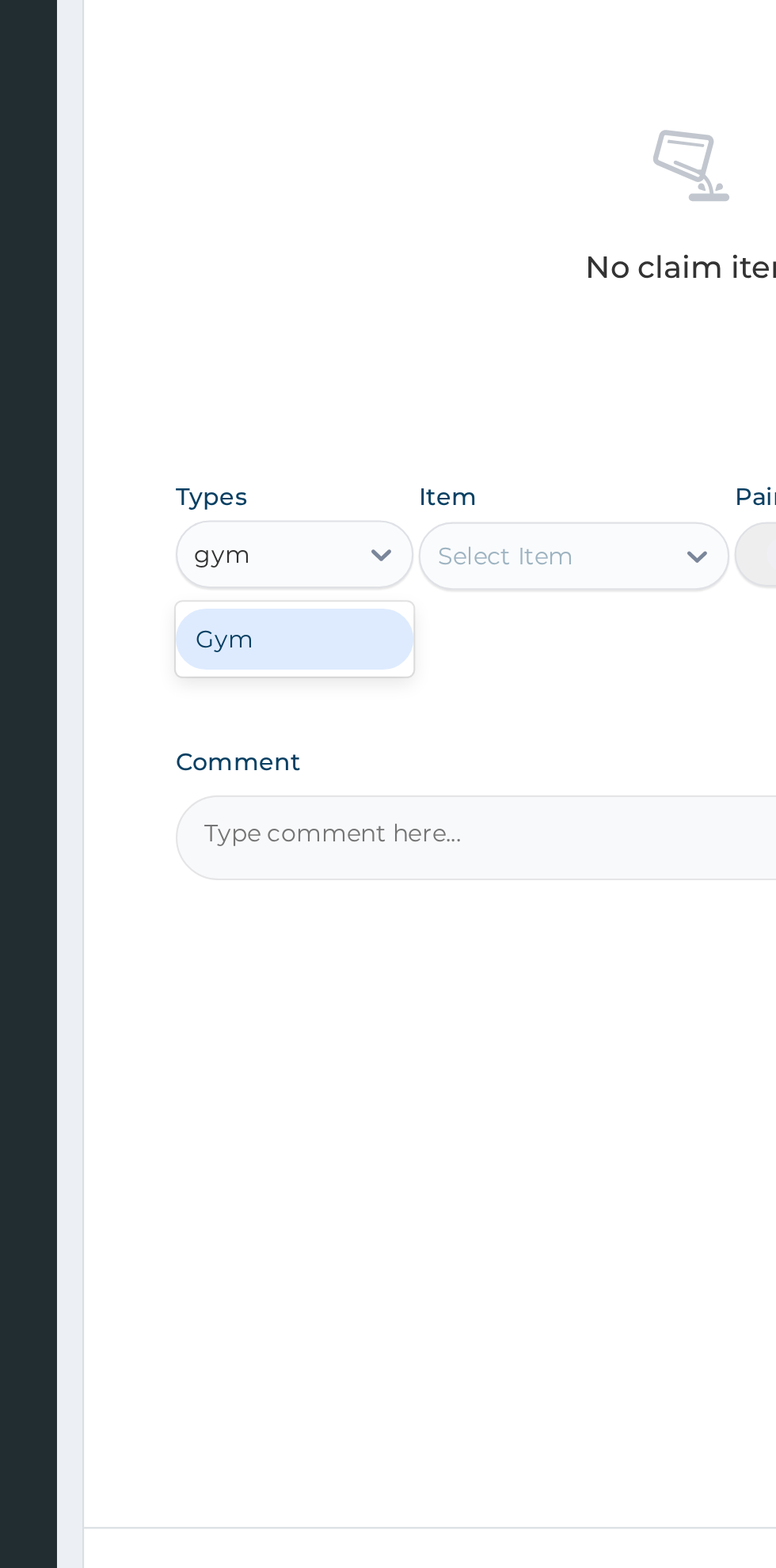
click at [291, 928] on div "Gym" at bounding box center [292, 923] width 111 height 28
type input "gym"
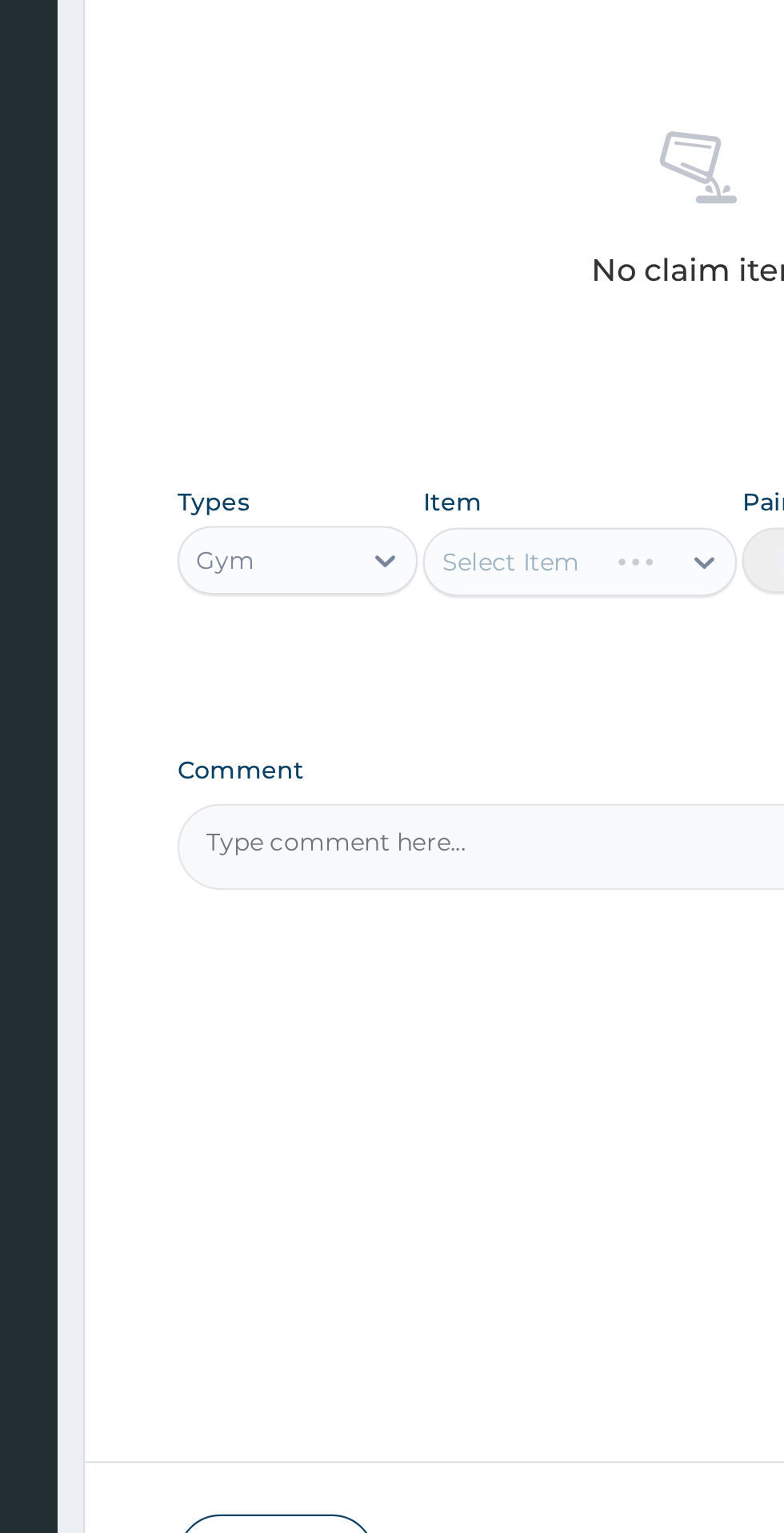
click at [460, 902] on div "Select Item" at bounding box center [427, 894] width 147 height 32
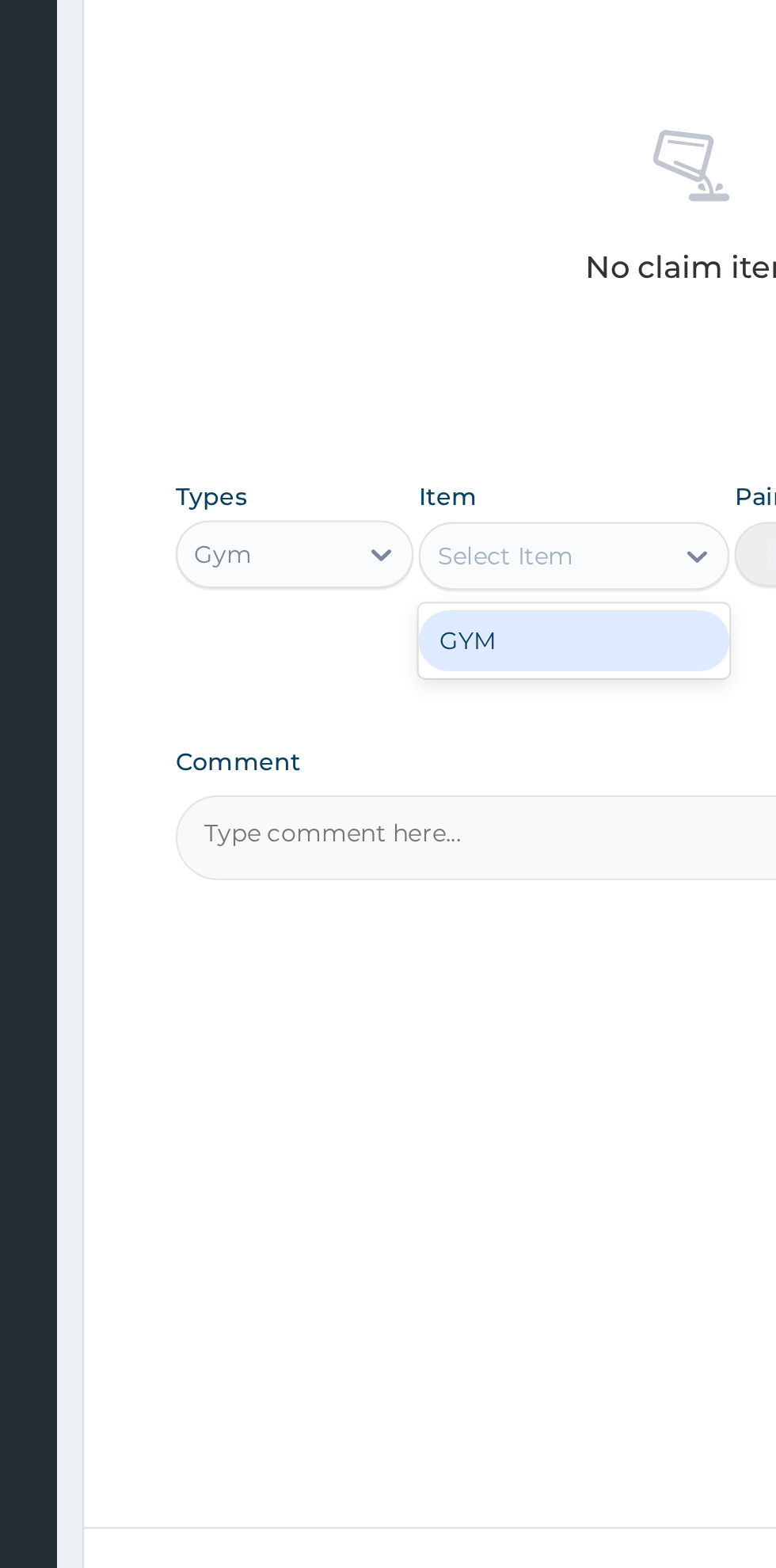
click at [388, 932] on div "GYM" at bounding box center [423, 924] width 145 height 28
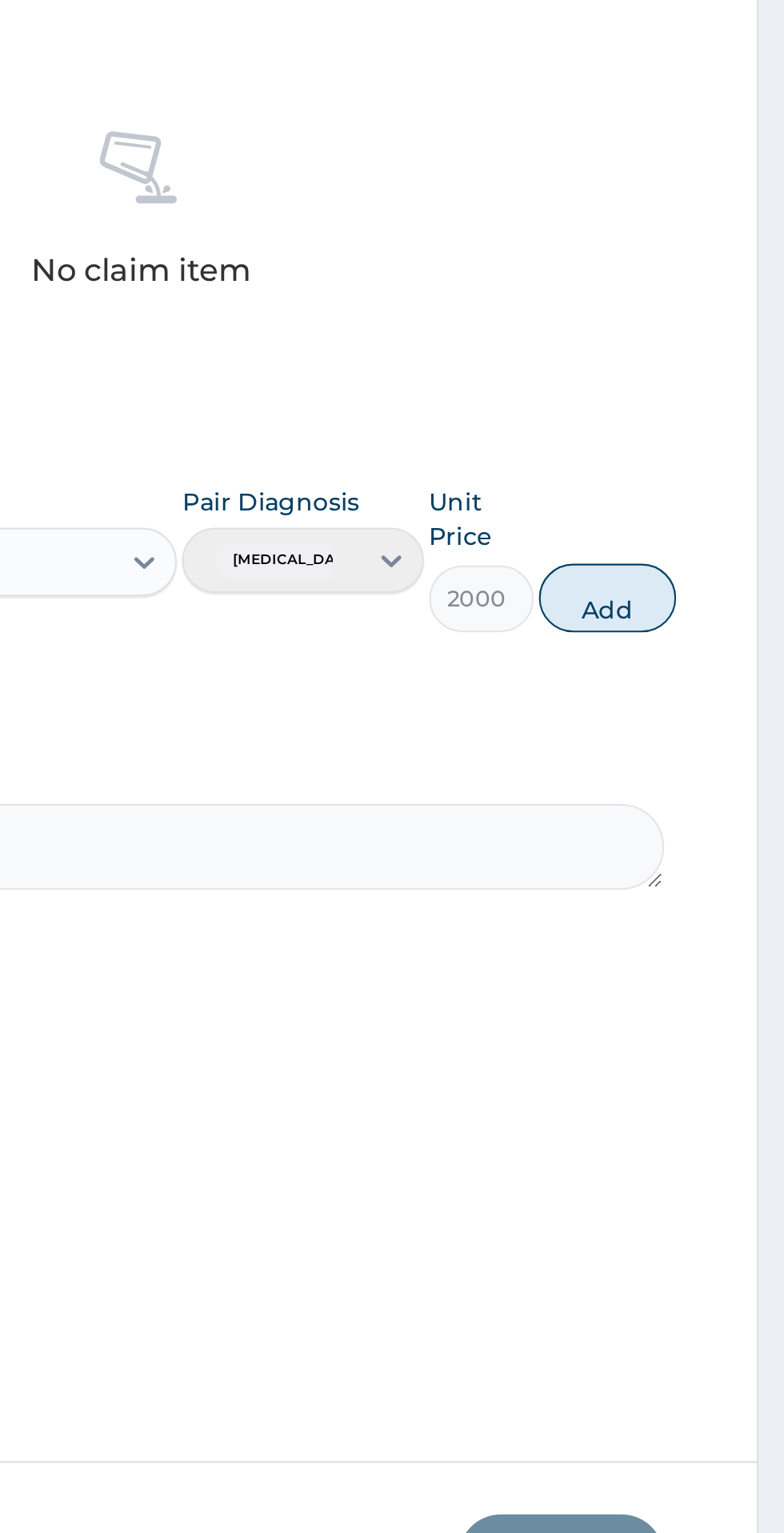
click at [725, 918] on button "Add" at bounding box center [702, 910] width 64 height 32
type input "0"
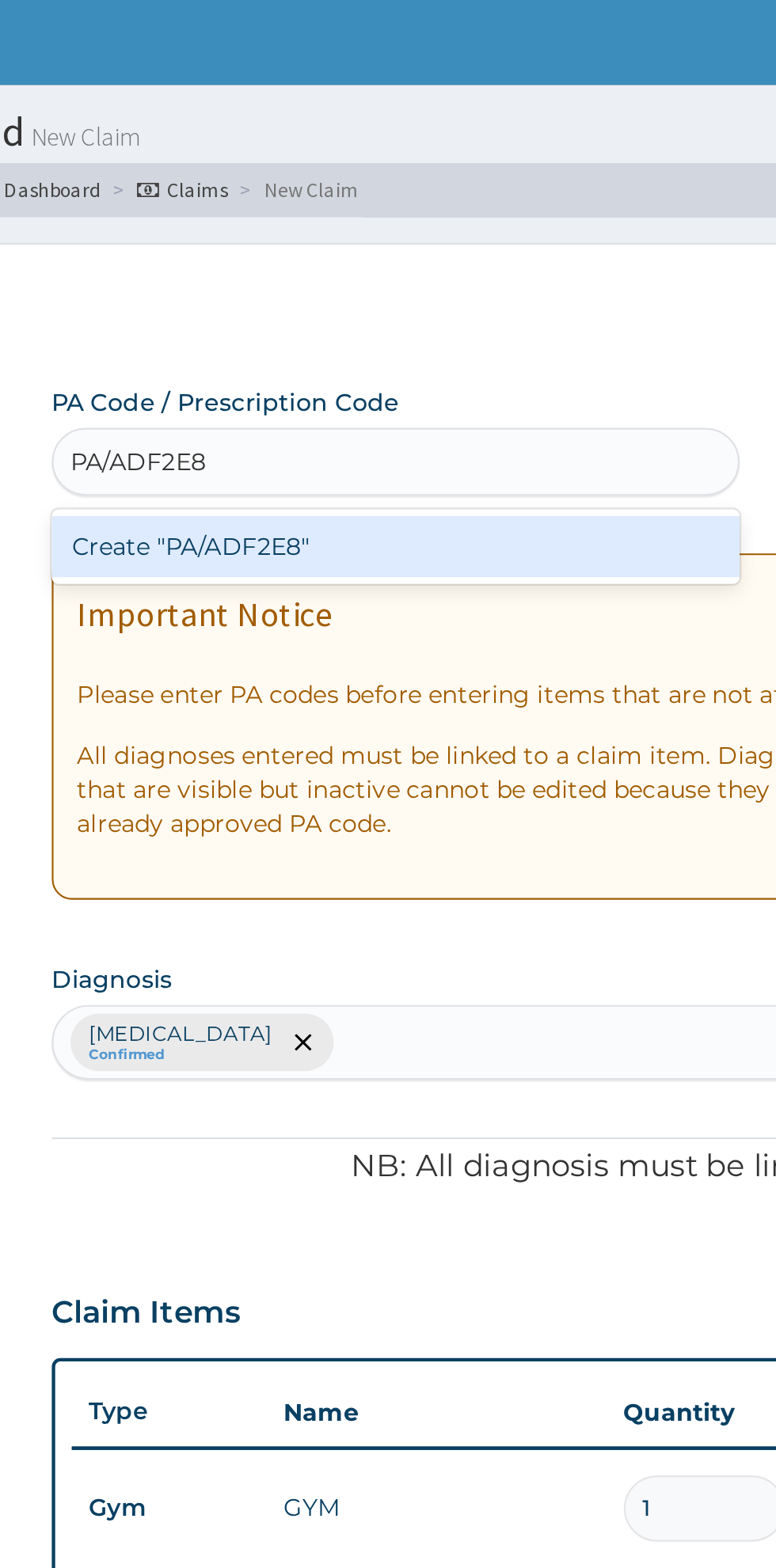
click at [277, 257] on div "Create "PA/ADF2E8"" at bounding box center [397, 255] width 320 height 28
type input "PA/ADF2E8"
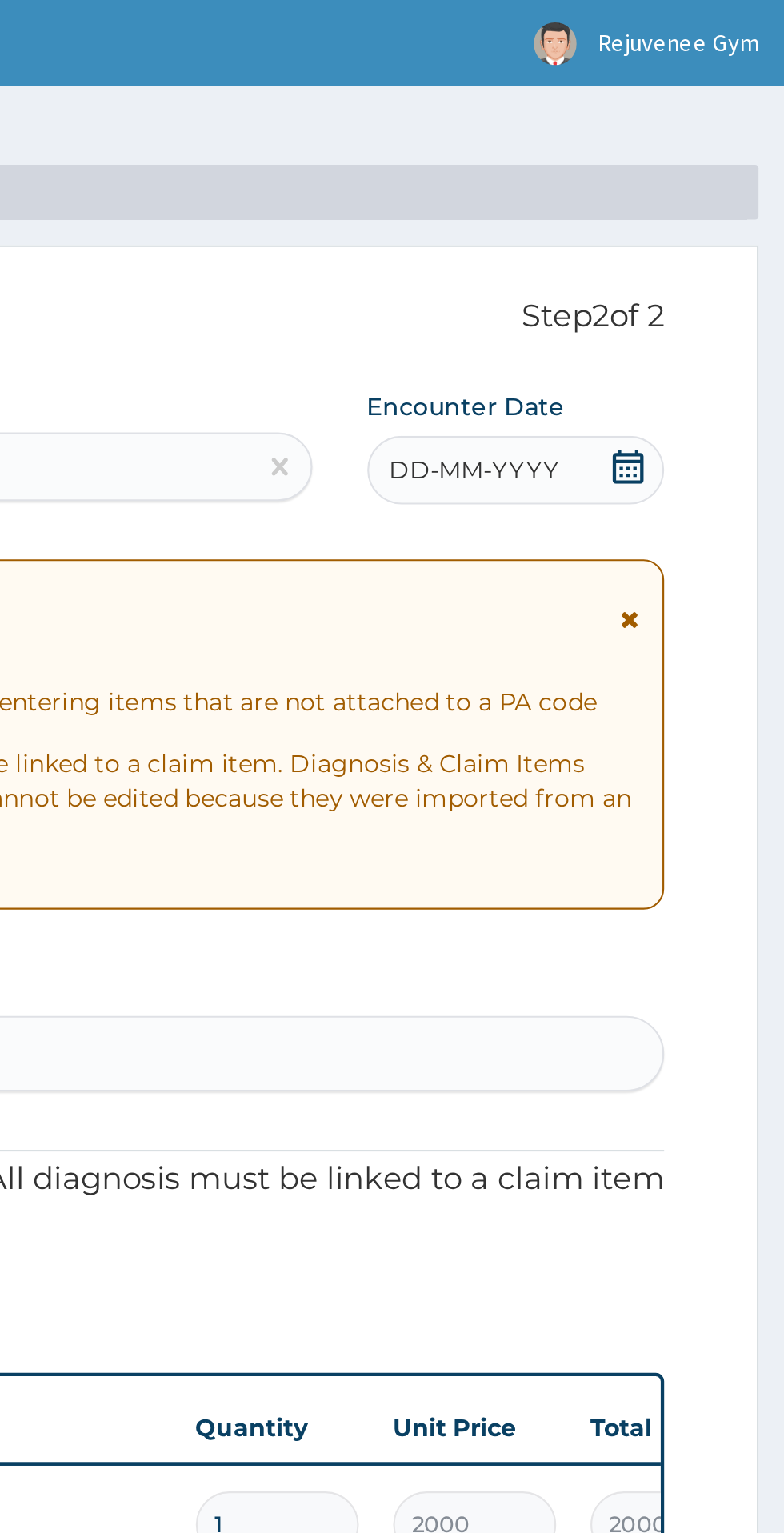
click at [642, 232] on div "DD-MM-YYYY" at bounding box center [658, 219] width 139 height 32
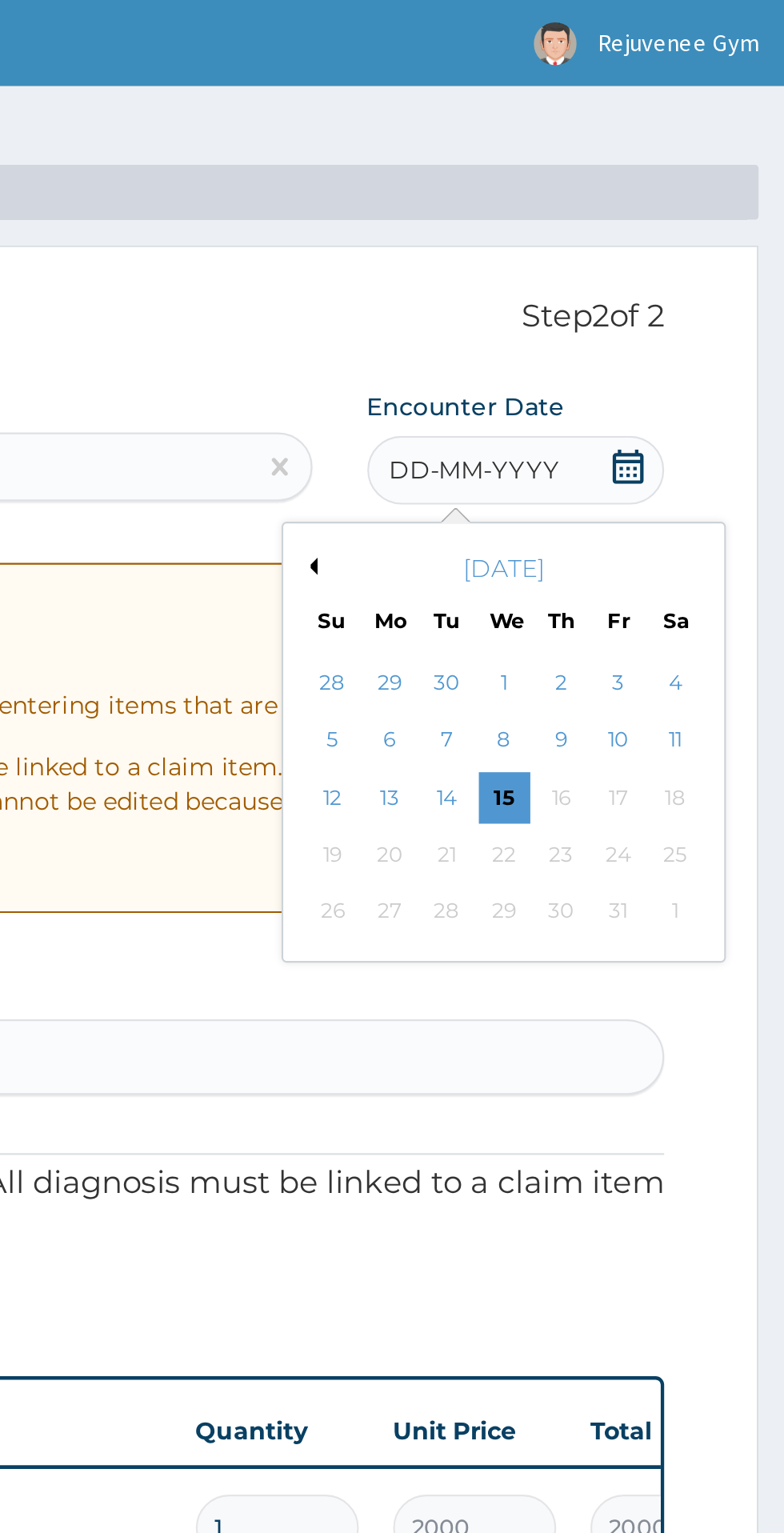
click at [561, 264] on button "Previous Month" at bounding box center [561, 264] width 8 height 8
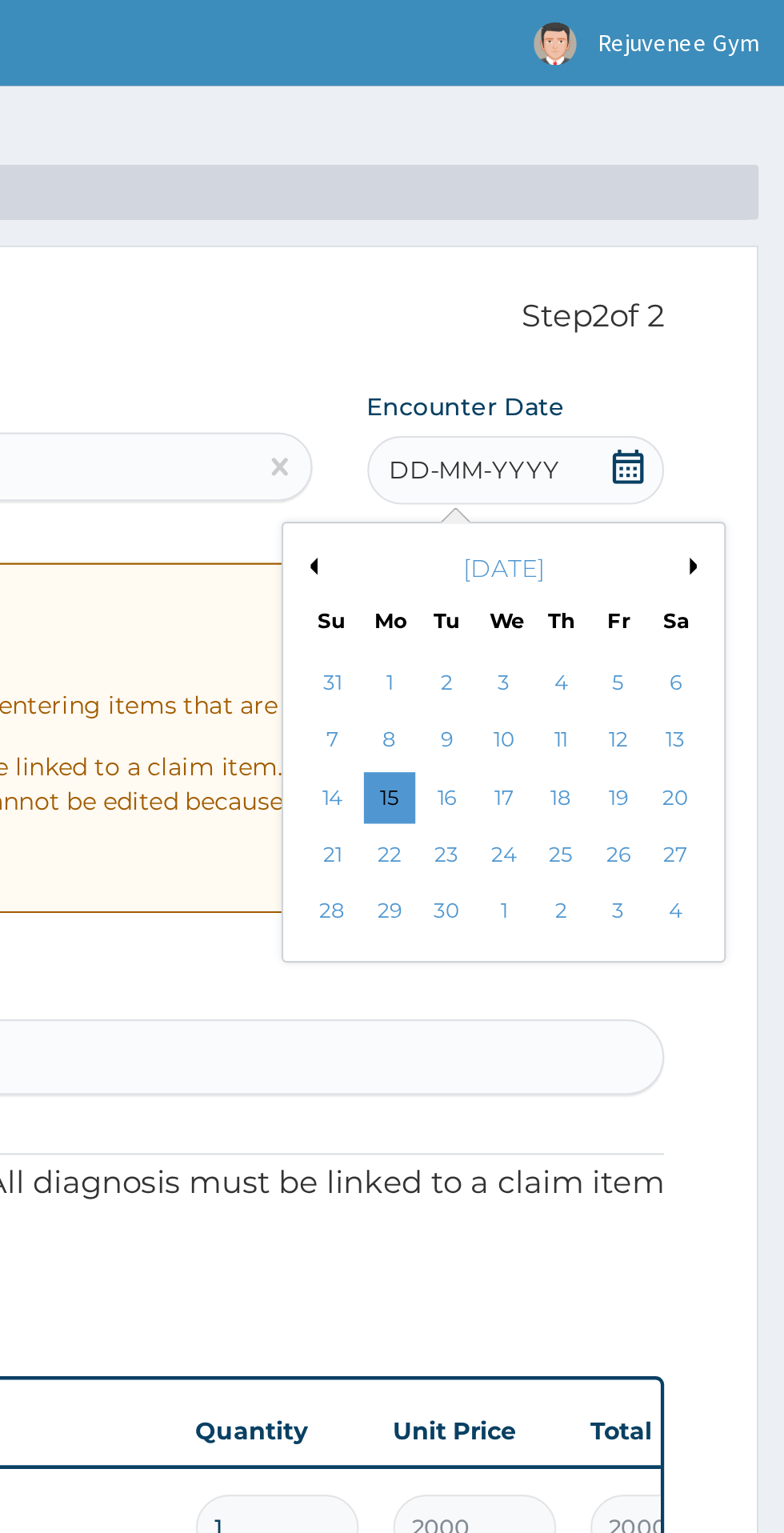
click at [561, 264] on button "Previous Month" at bounding box center [561, 264] width 8 height 8
click at [656, 401] on div "20" at bounding box center [652, 398] width 24 height 24
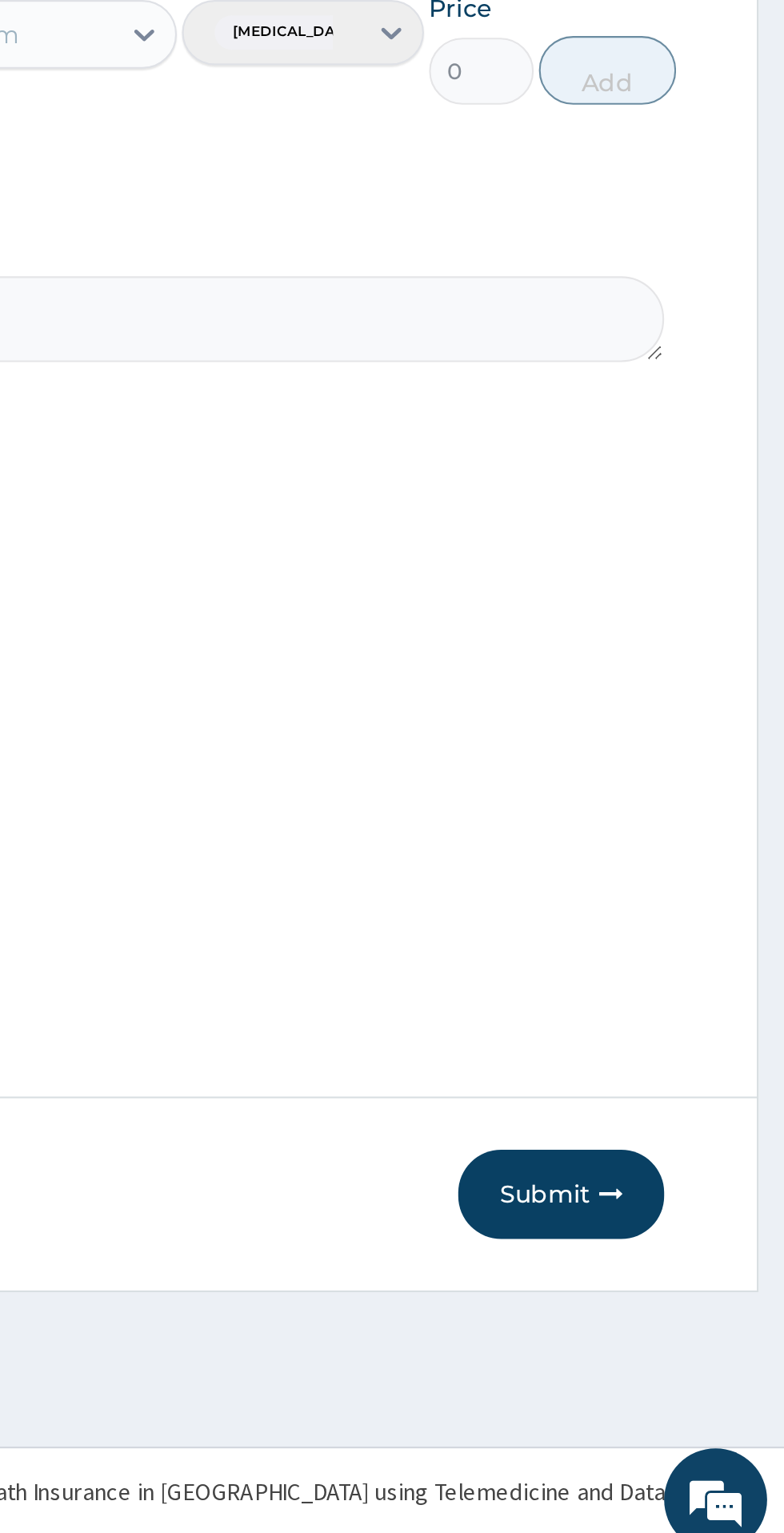
click at [679, 1379] on button "Submit" at bounding box center [679, 1359] width 96 height 42
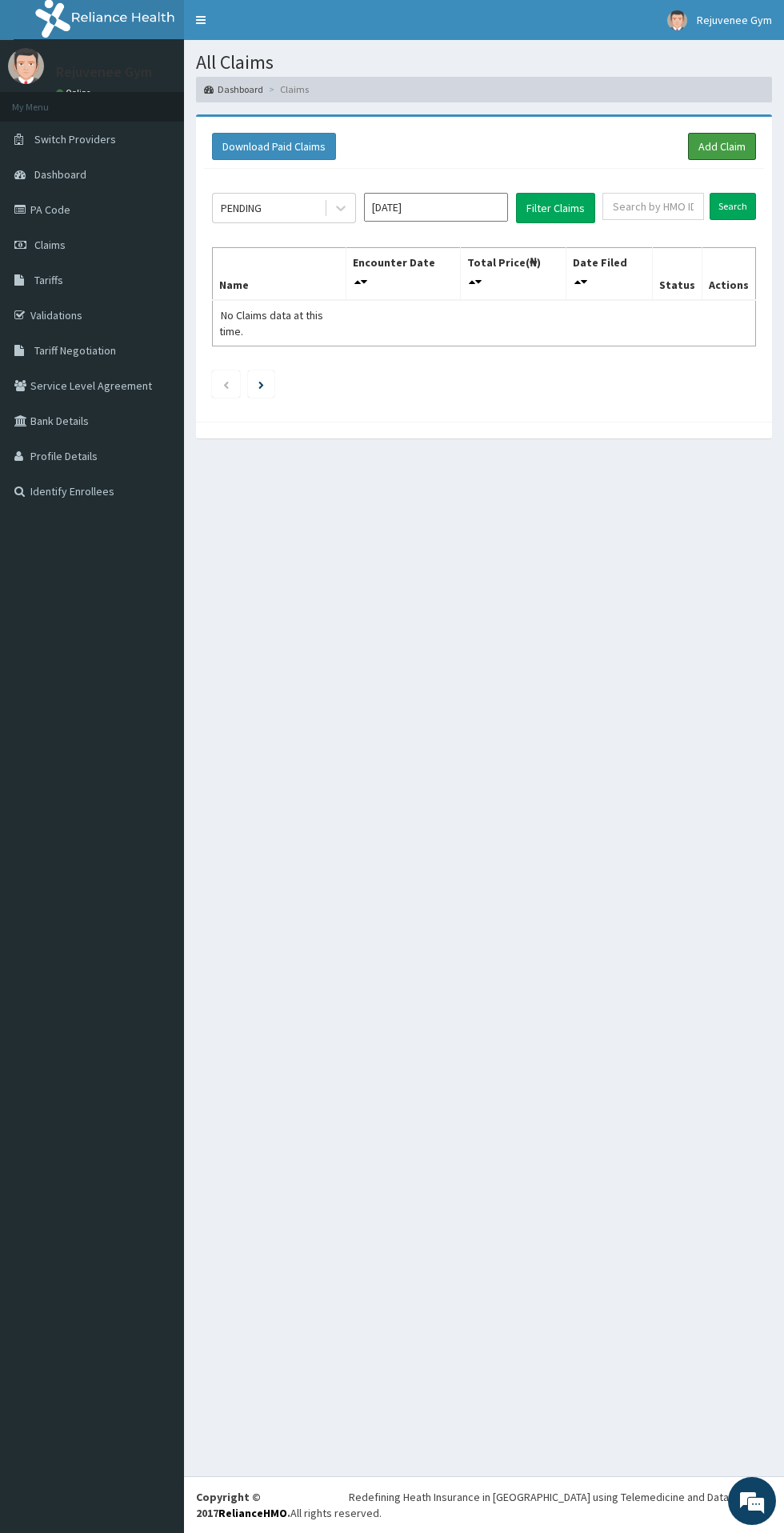
click at [721, 146] on link "Add Claim" at bounding box center [721, 146] width 68 height 27
click at [717, 151] on link "Add Claim" at bounding box center [721, 146] width 68 height 27
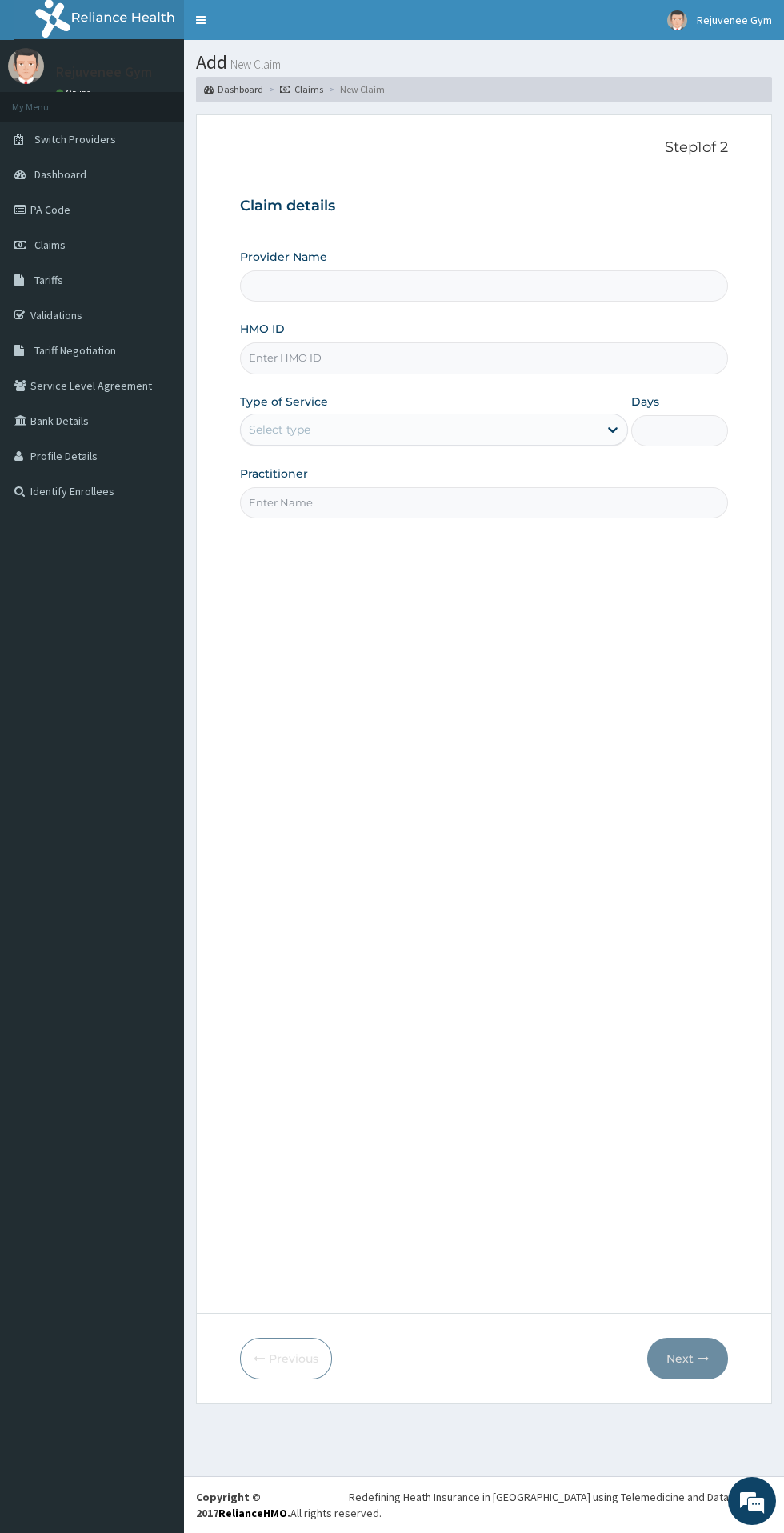
type input "Rejuvenee Wellness Center"
type input "1"
click at [538, 359] on input "HMO ID" at bounding box center [484, 358] width 488 height 31
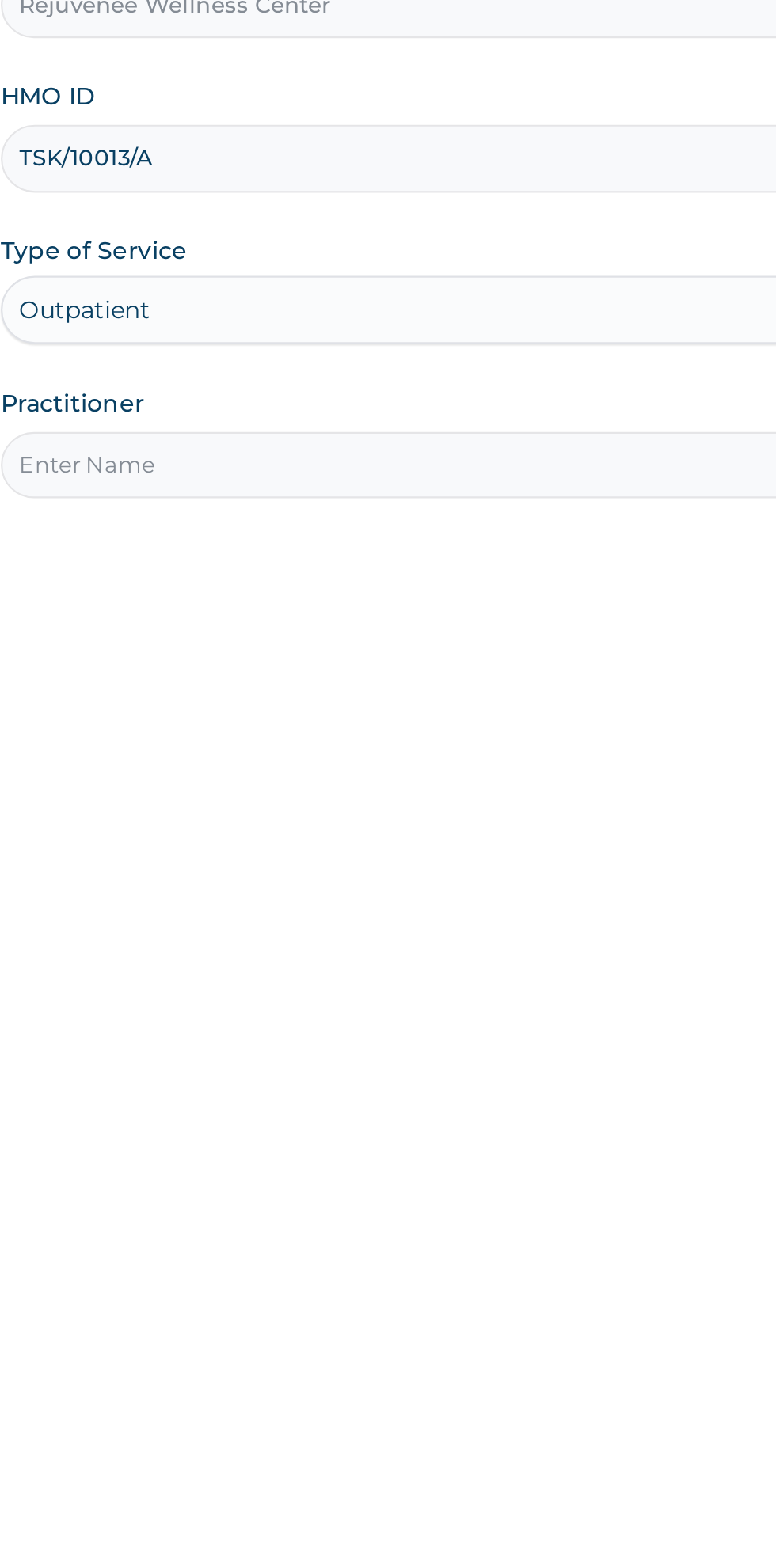
type input "TSK/10013/A"
click at [273, 497] on input "Practitioner" at bounding box center [479, 497] width 483 height 31
type input "Harriet"
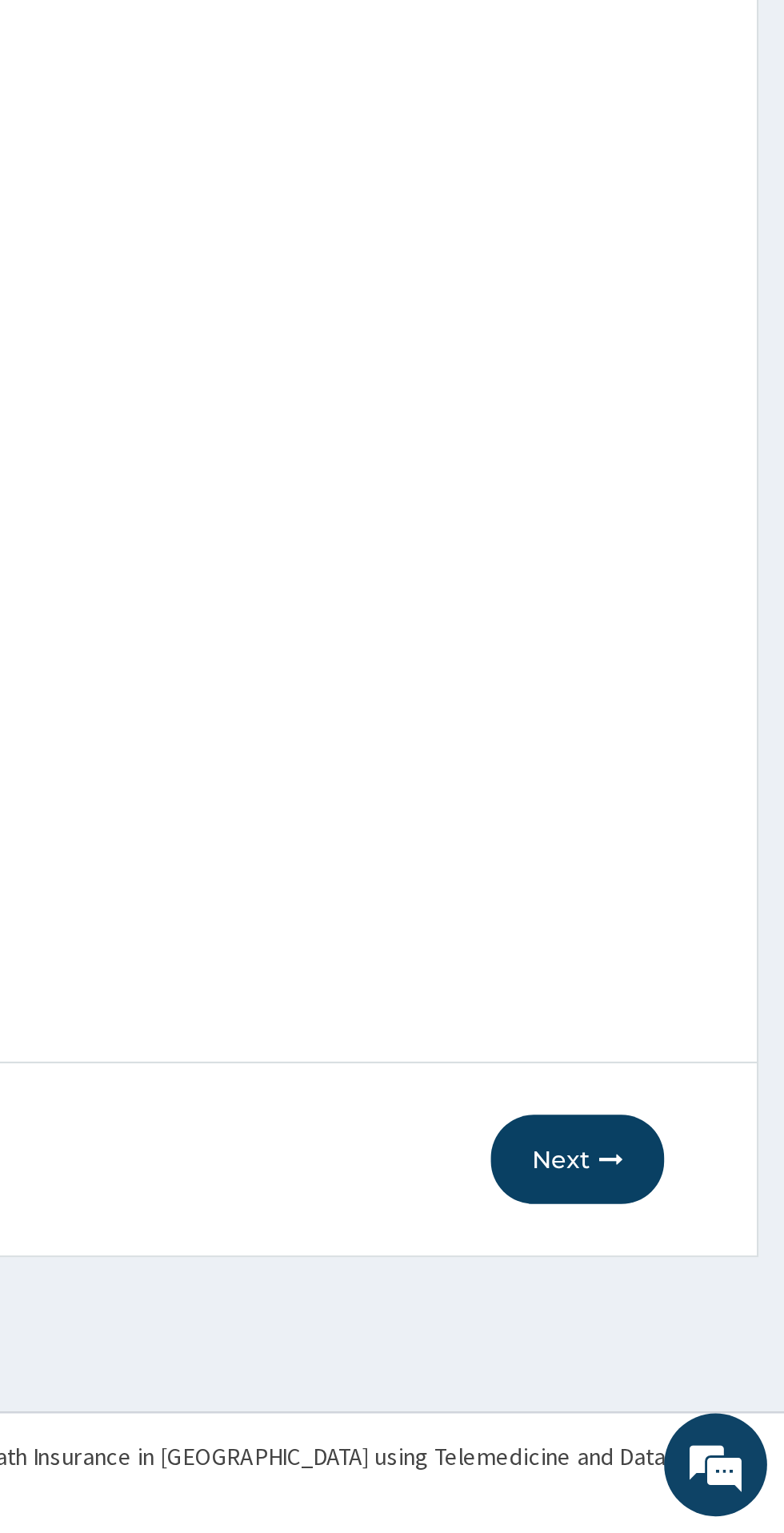
click at [695, 1370] on button "Next" at bounding box center [687, 1359] width 80 height 42
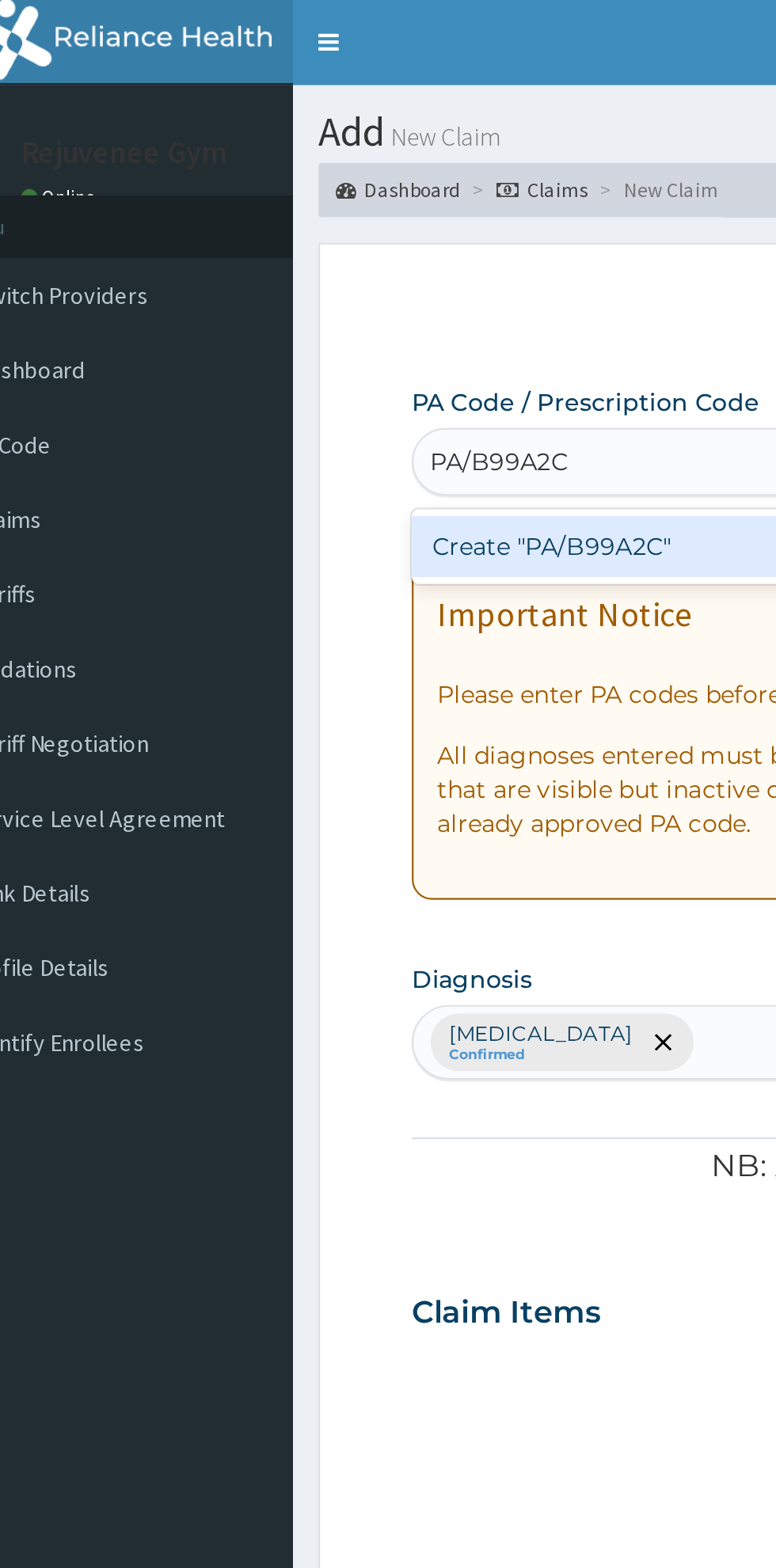
click at [283, 257] on div "Create "PA/B99A2C"" at bounding box center [397, 255] width 320 height 28
type input "PA/B99A2C"
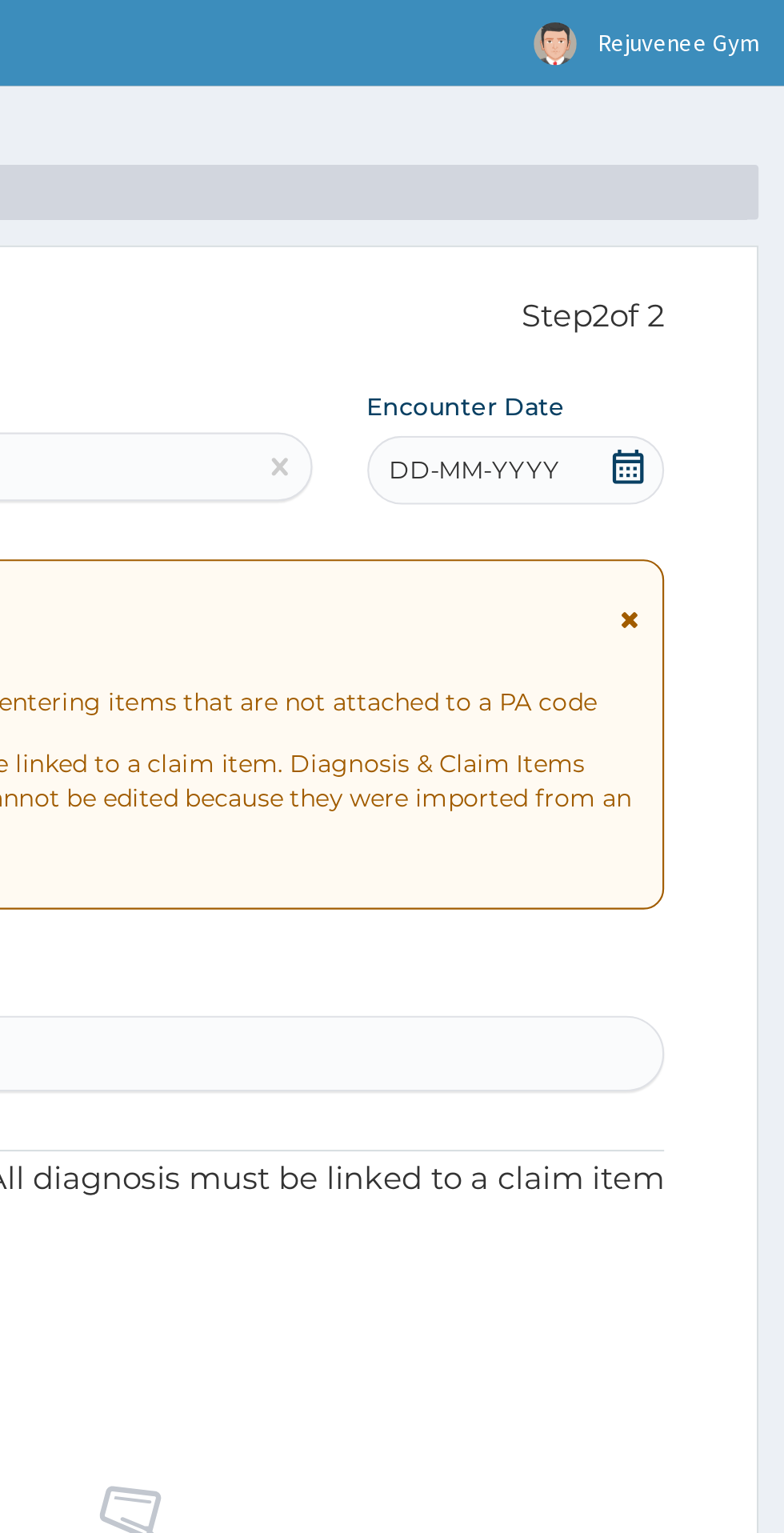
click at [640, 226] on span "DD-MM-YYYY" at bounding box center [639, 219] width 80 height 16
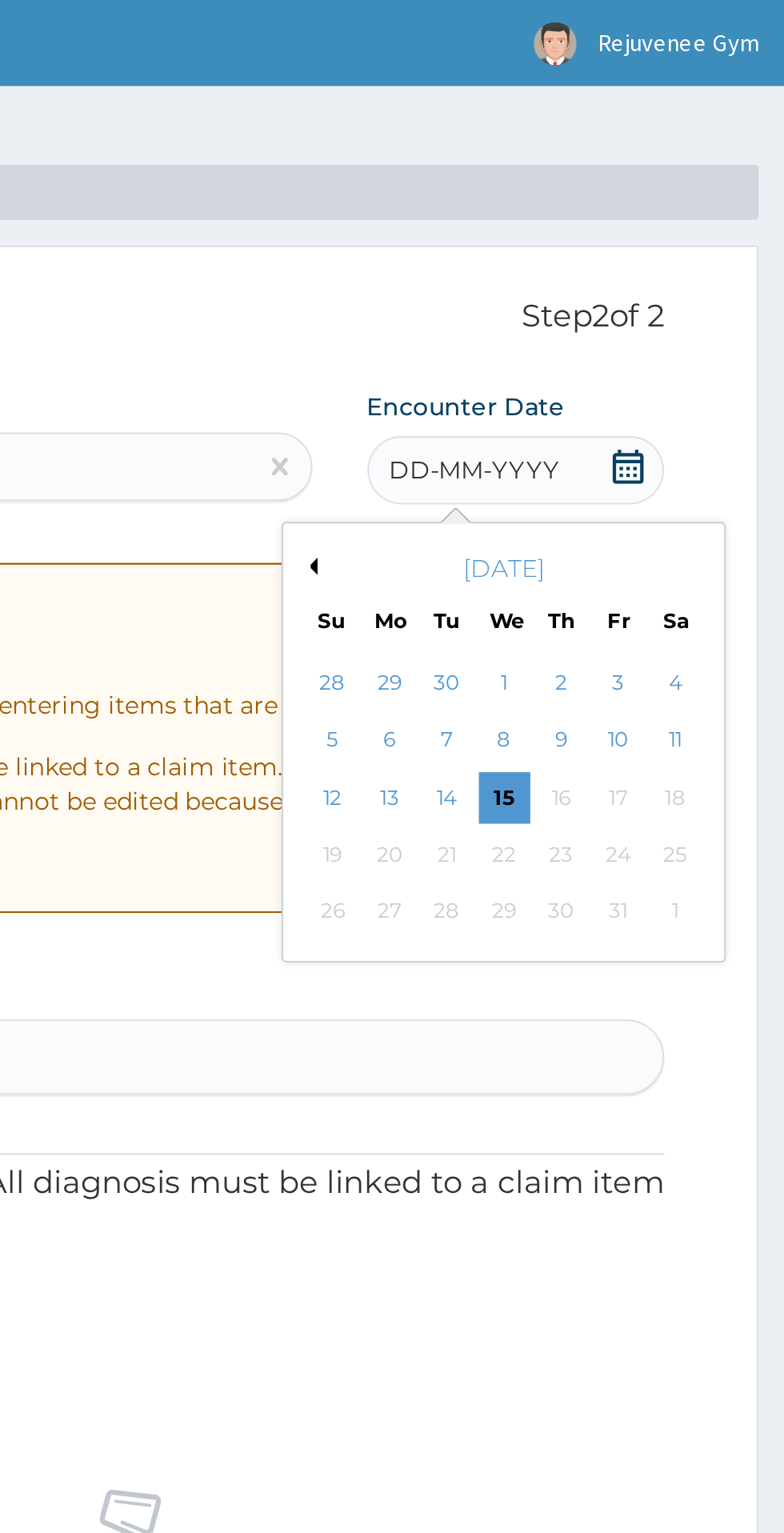
click at [572, 279] on div "October 2025 Su Mo Tu We Th Fr Sa" at bounding box center [653, 274] width 193 height 47
click at [561, 267] on button "Previous Month" at bounding box center [561, 264] width 8 height 8
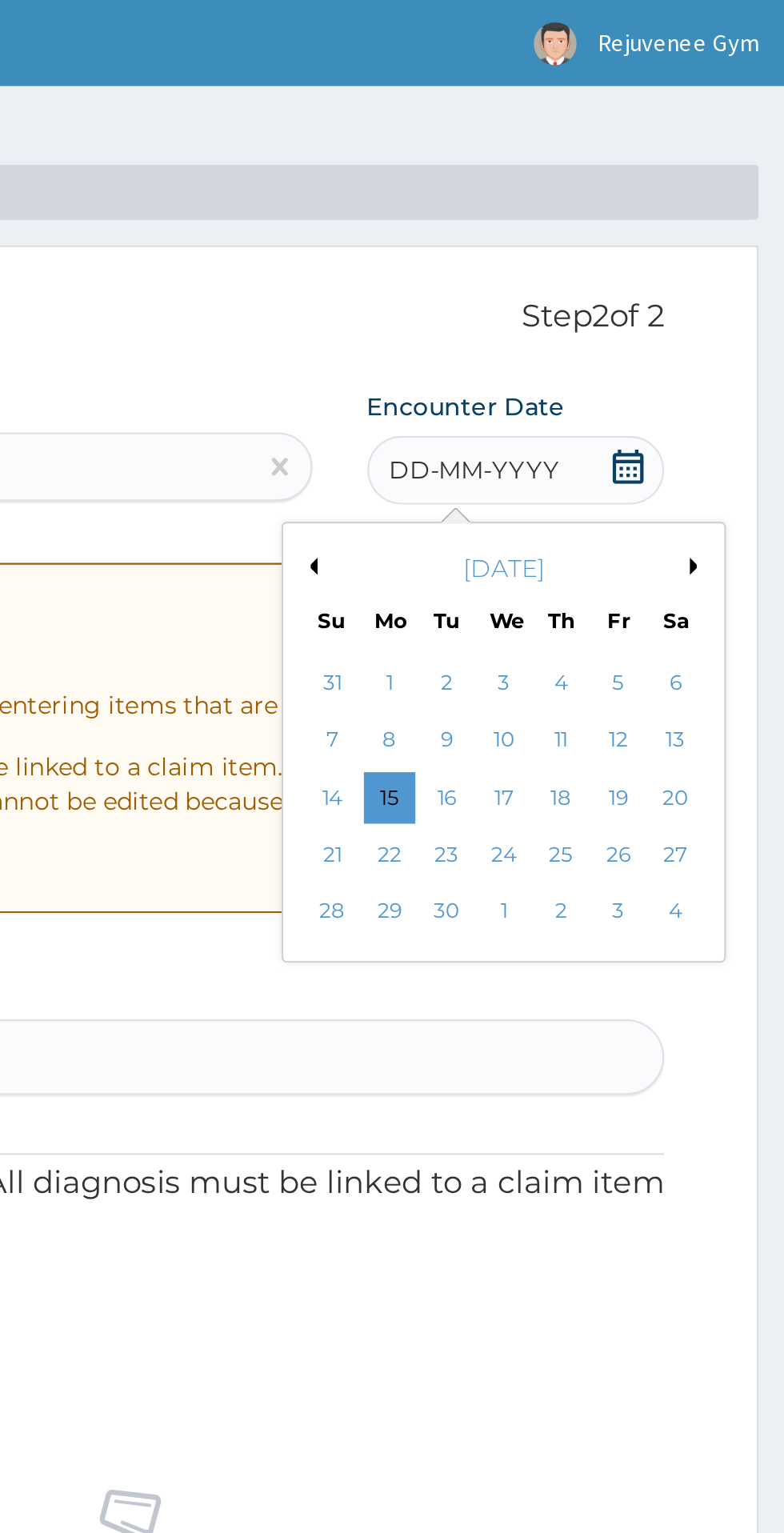
click at [561, 267] on button "Previous Month" at bounding box center [561, 264] width 8 height 8
click at [663, 408] on div "20" at bounding box center [652, 398] width 24 height 24
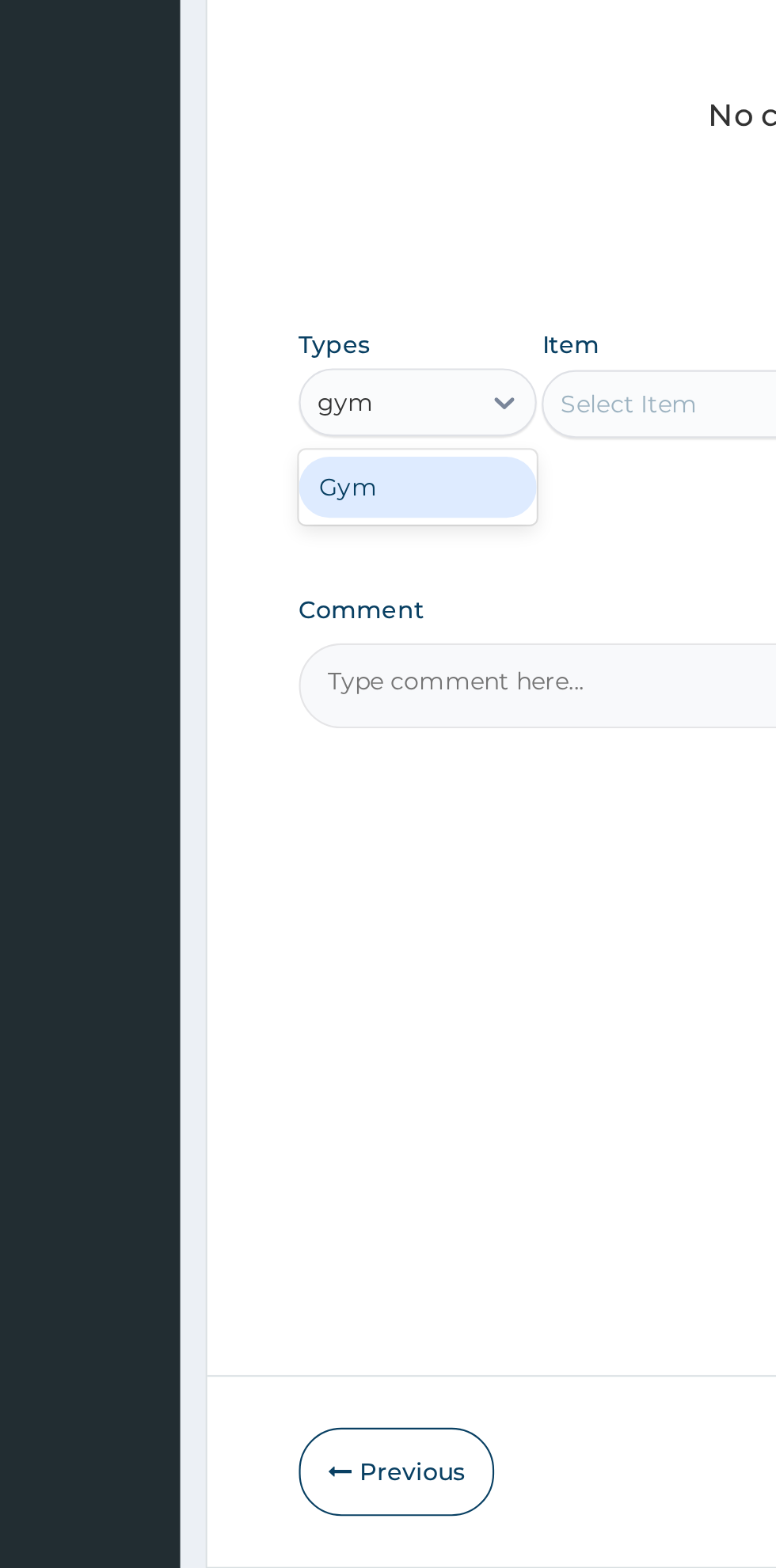
click at [268, 933] on div "Gym" at bounding box center [292, 923] width 111 height 28
type input "gym"
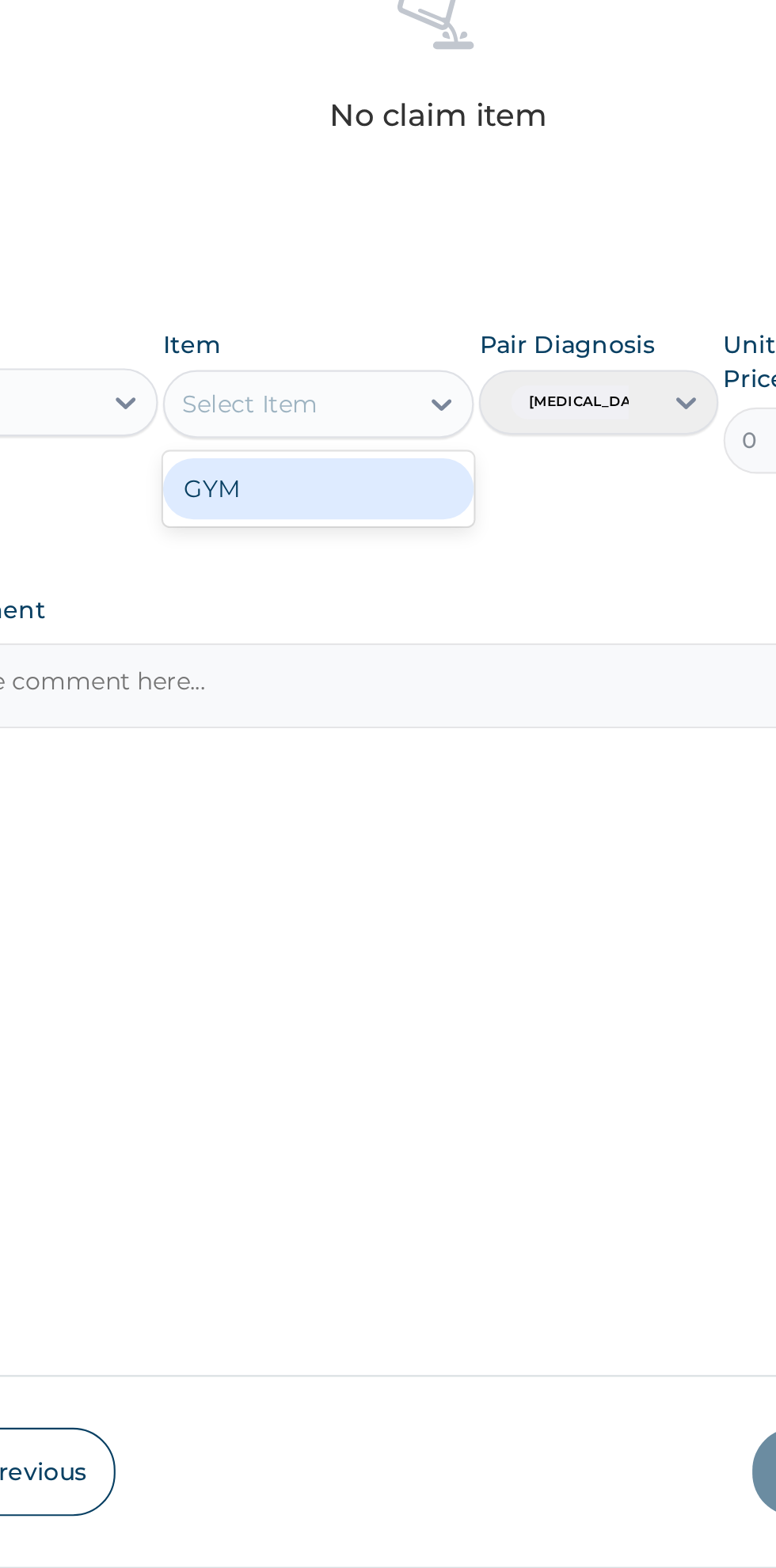
click at [454, 926] on div "GYM" at bounding box center [423, 924] width 145 height 28
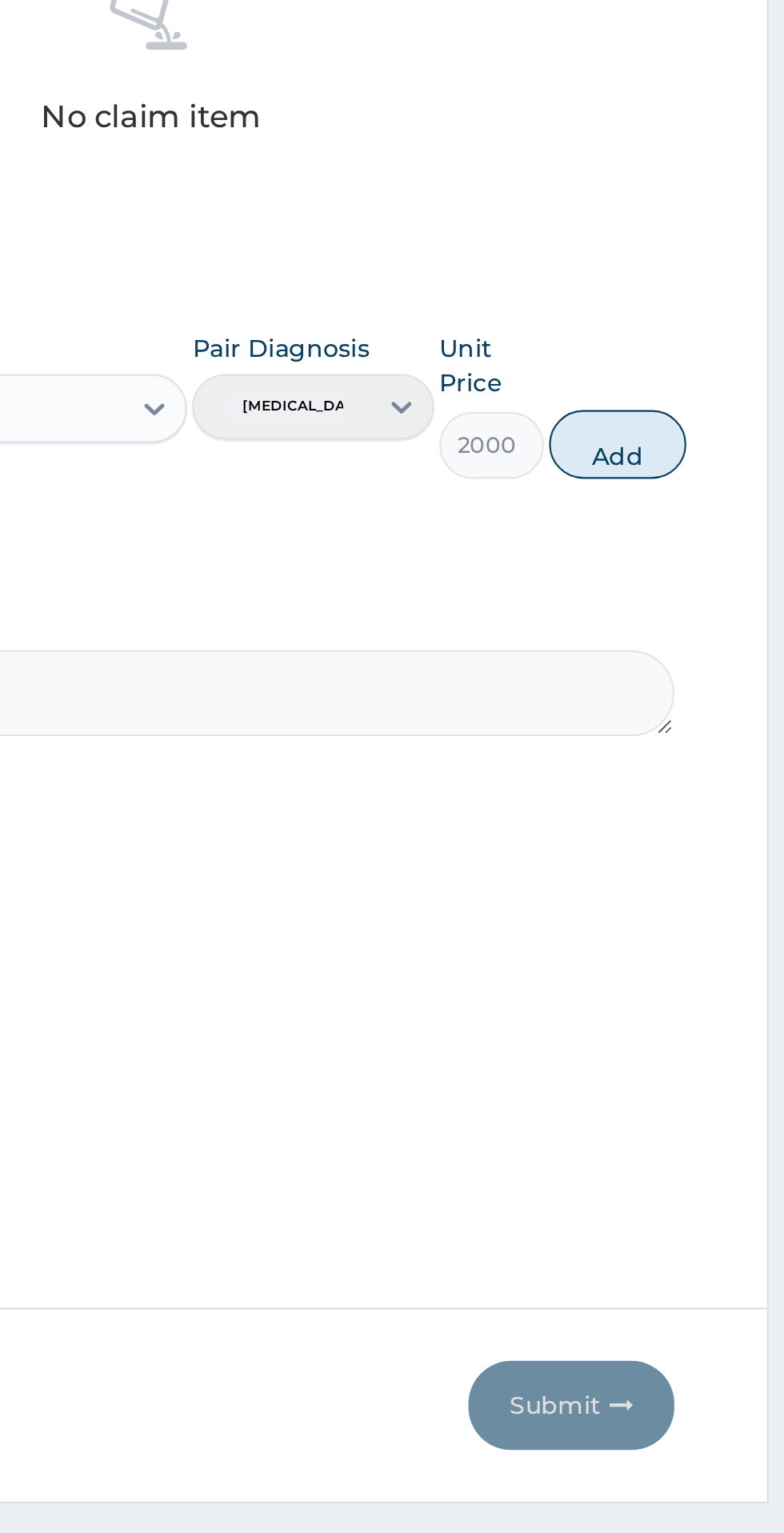
click at [716, 918] on button "Add" at bounding box center [702, 910] width 64 height 32
type input "0"
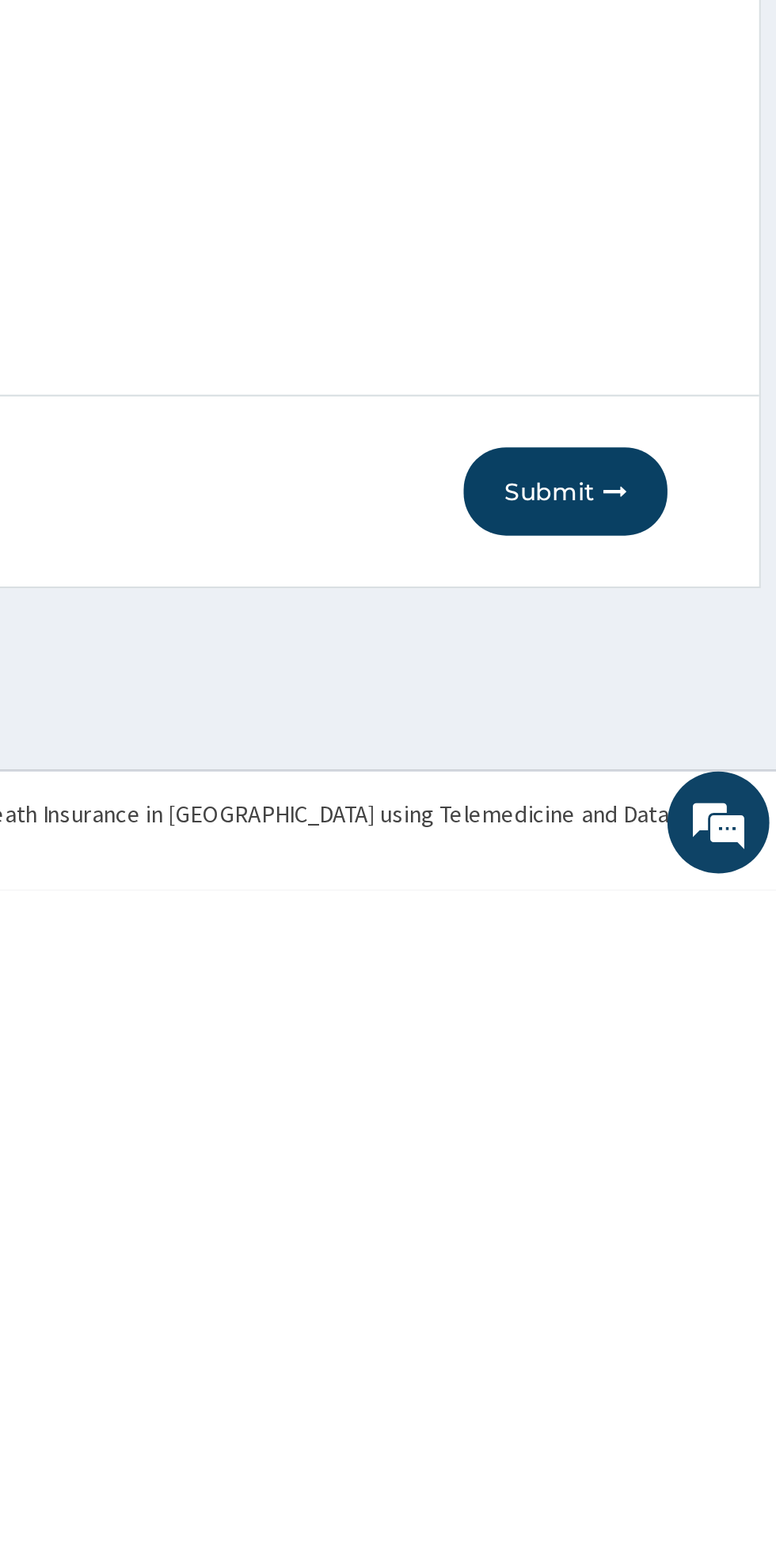
click at [671, 1384] on button "Submit" at bounding box center [672, 1381] width 95 height 42
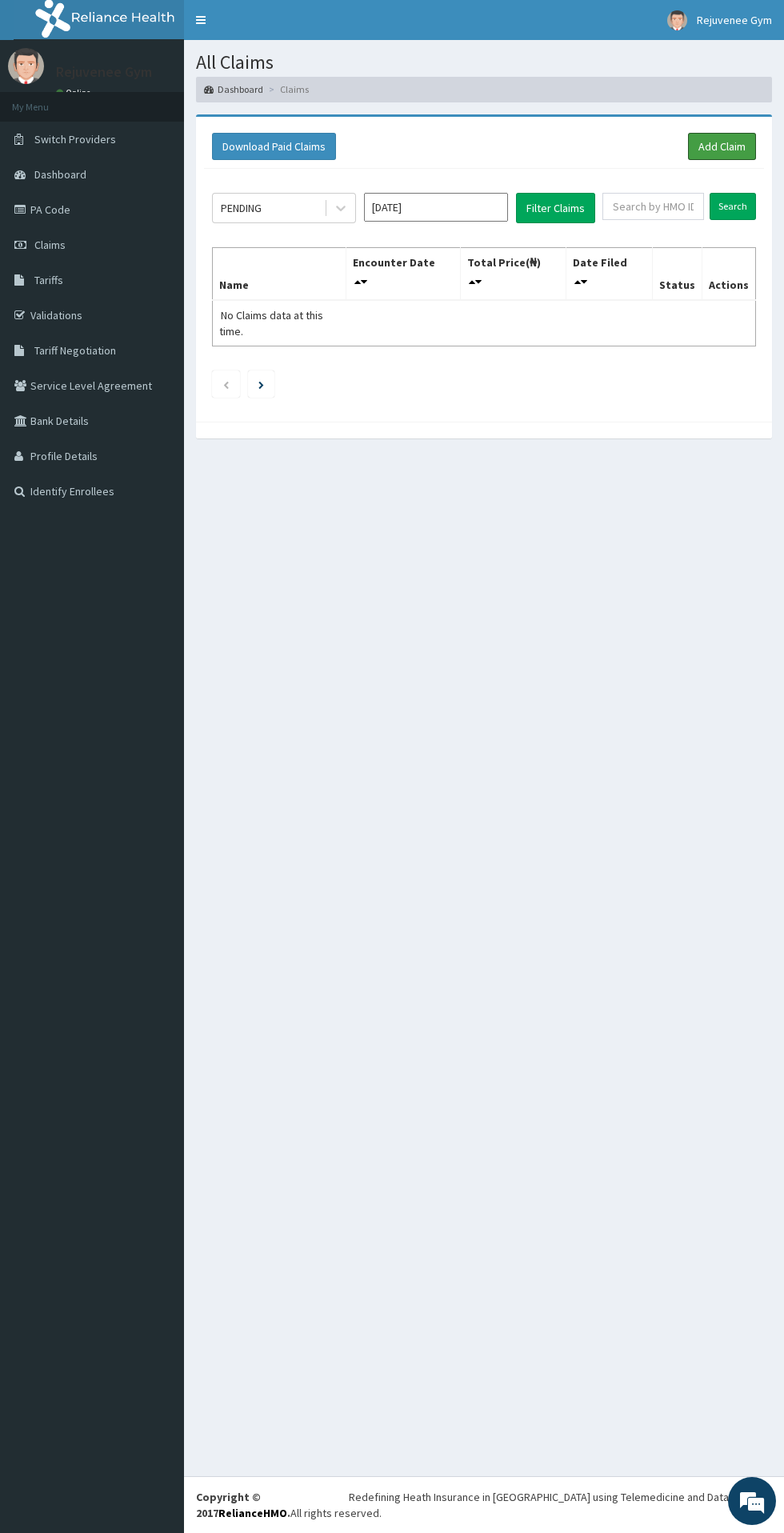
click at [736, 148] on link "Add Claim" at bounding box center [721, 146] width 68 height 27
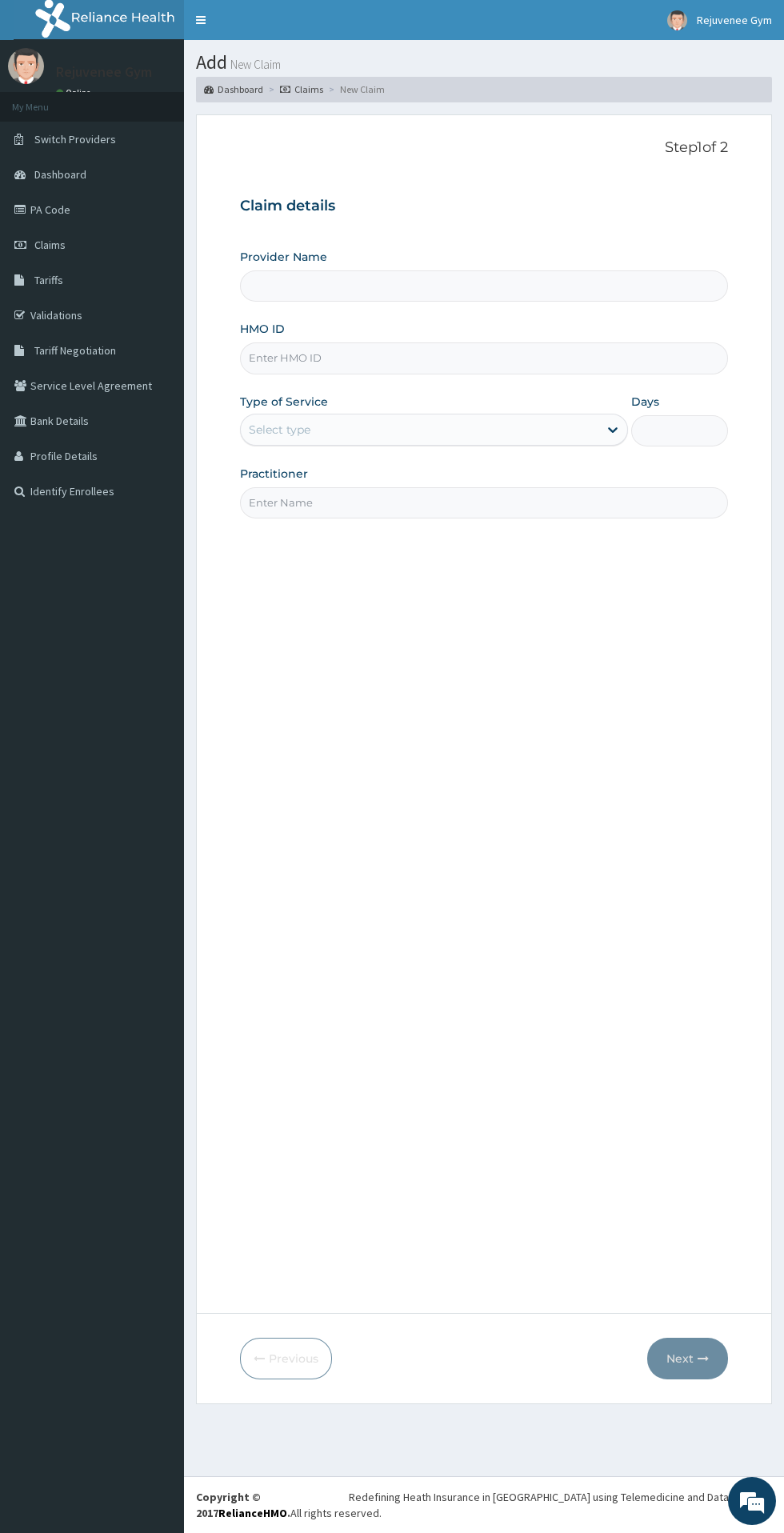
type input "Rejuvenee Wellness Center"
type input "1"
click at [315, 360] on input "HMO ID" at bounding box center [484, 358] width 488 height 31
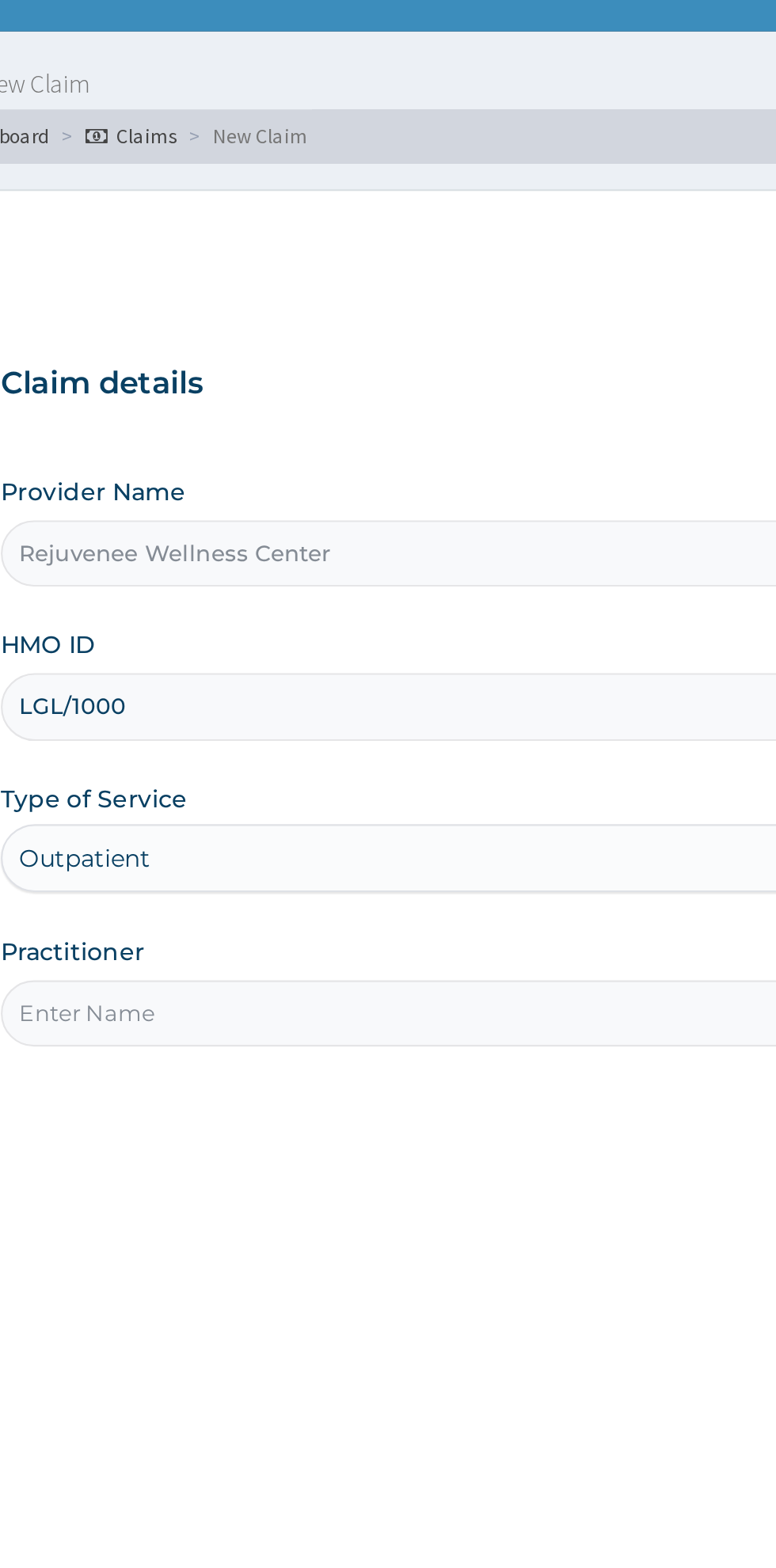
type input "LGL/10003/B"
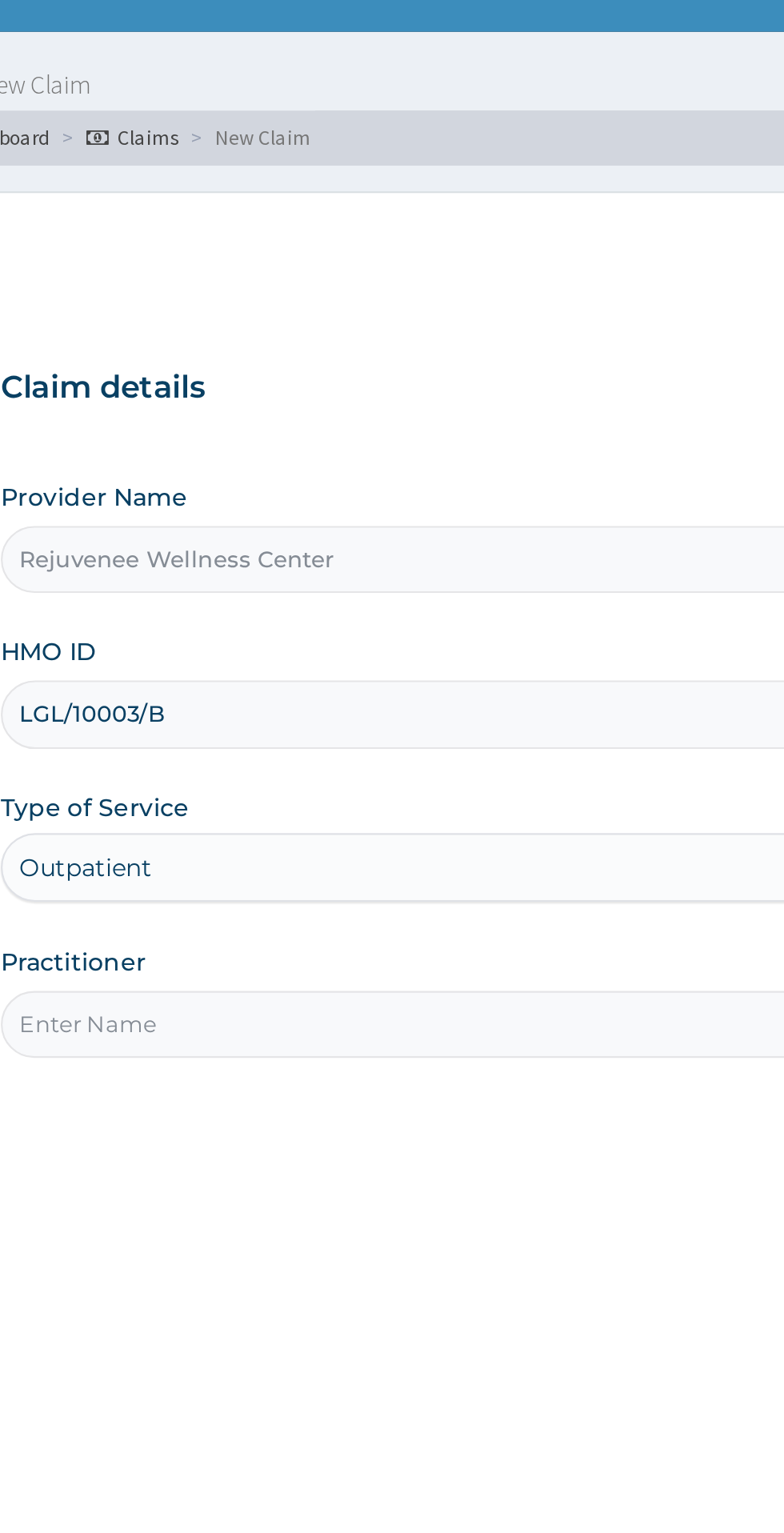
click at [299, 507] on input "Practitioner" at bounding box center [484, 503] width 488 height 31
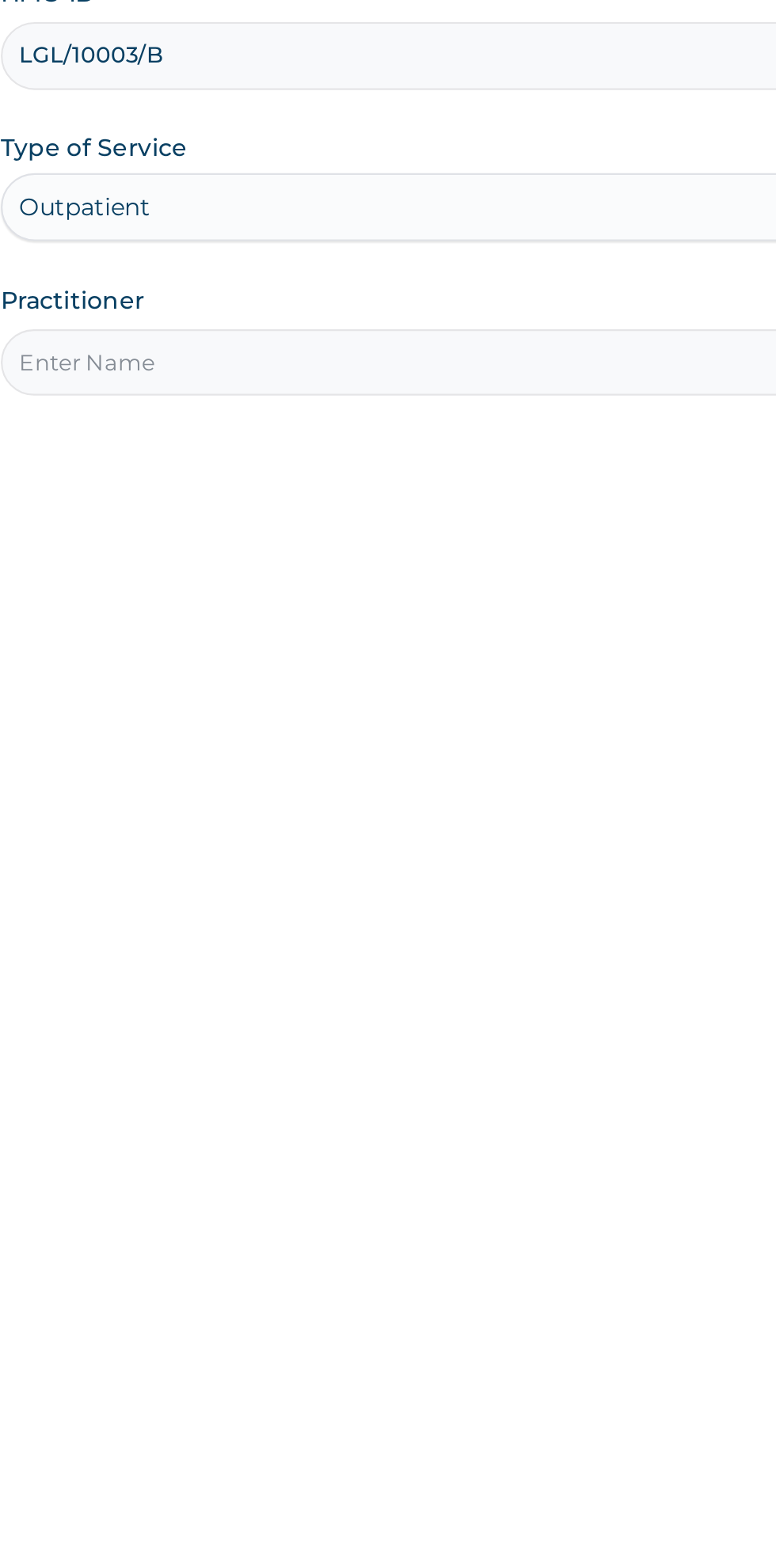
type input "[PERSON_NAME]"
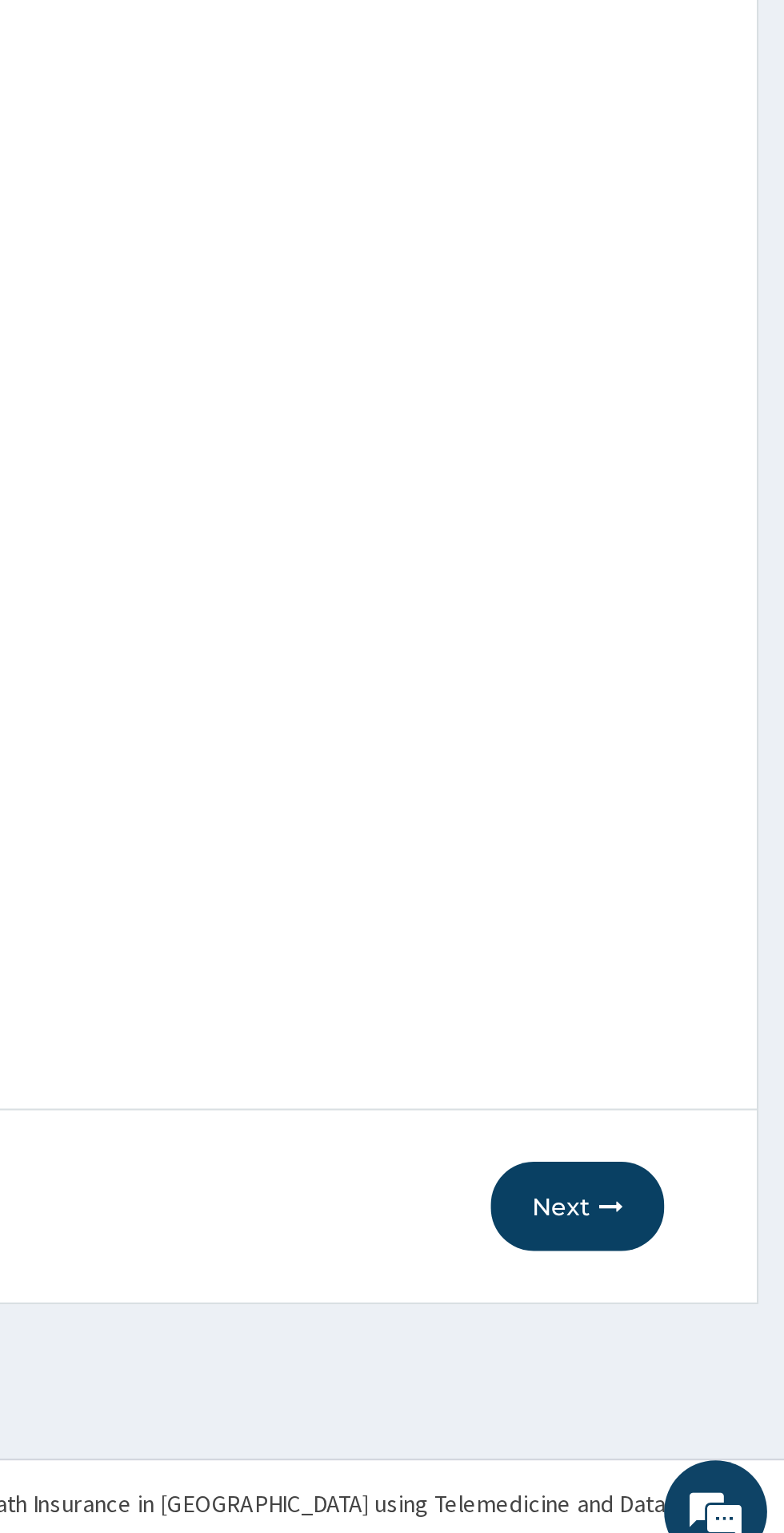
click at [681, 1361] on button "Next" at bounding box center [687, 1359] width 80 height 42
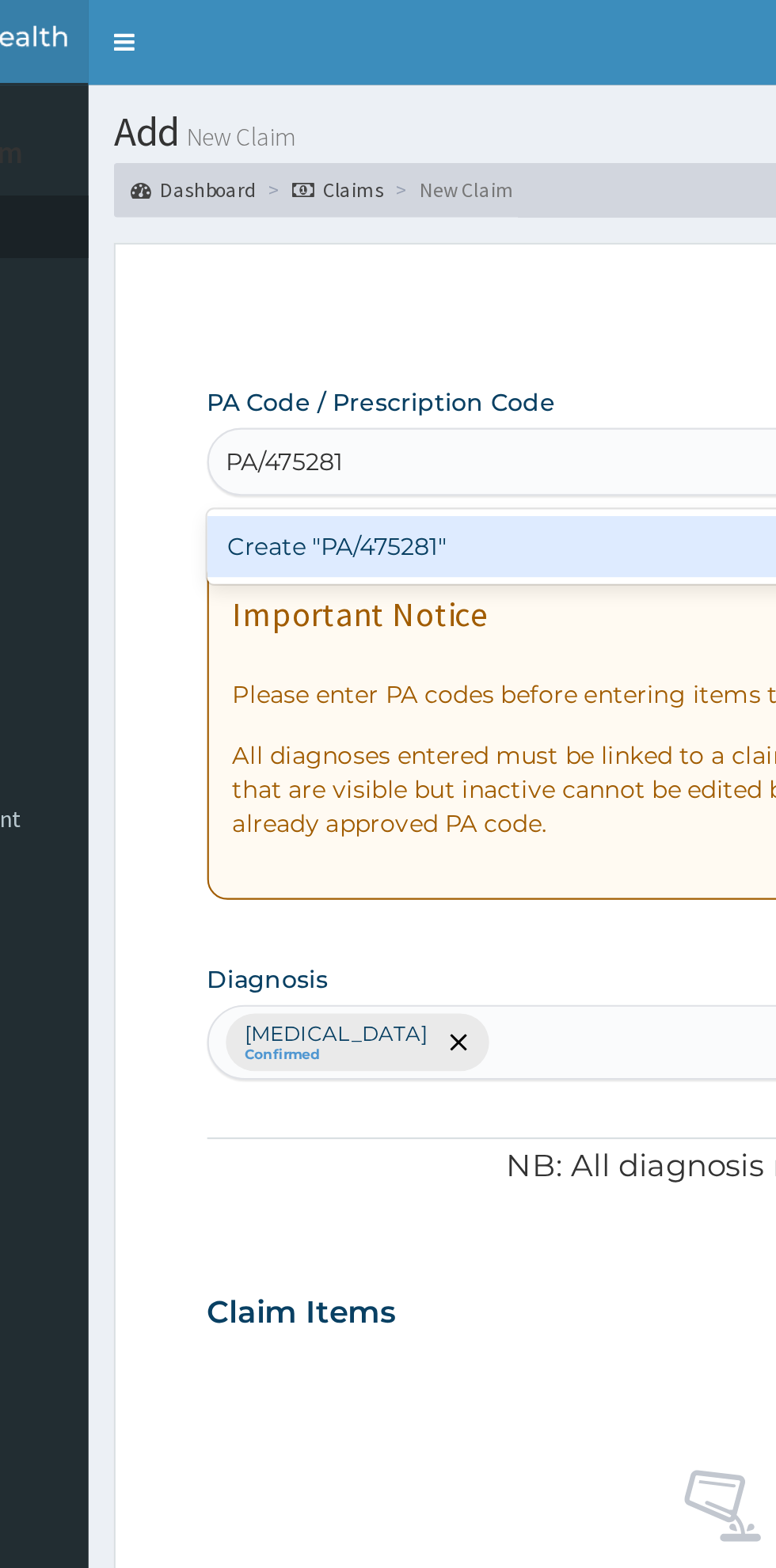
click at [282, 251] on div "Create "PA/475281"" at bounding box center [397, 255] width 320 height 28
type input "PA/475281"
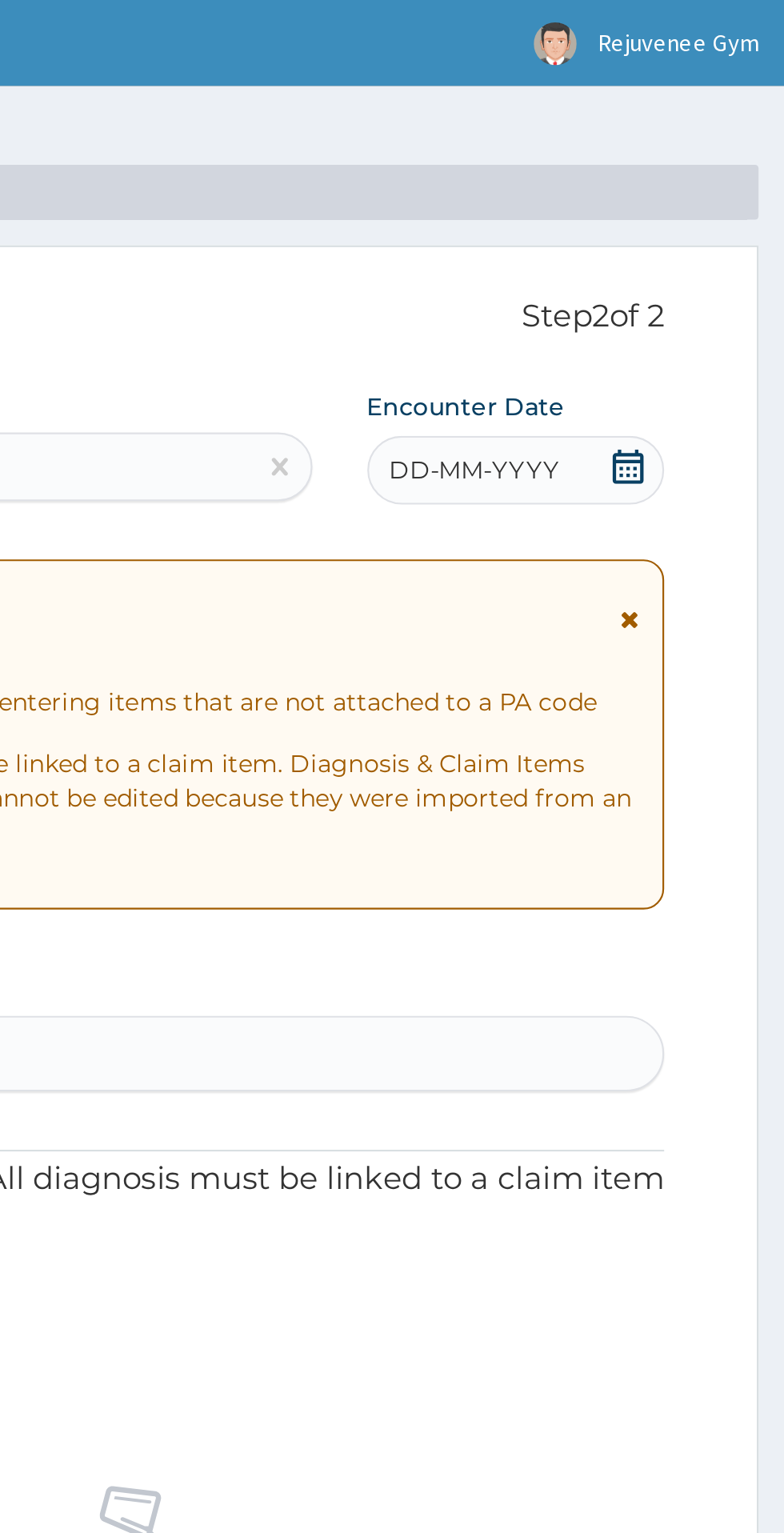
click at [636, 225] on span "DD-MM-YYYY" at bounding box center [639, 219] width 80 height 16
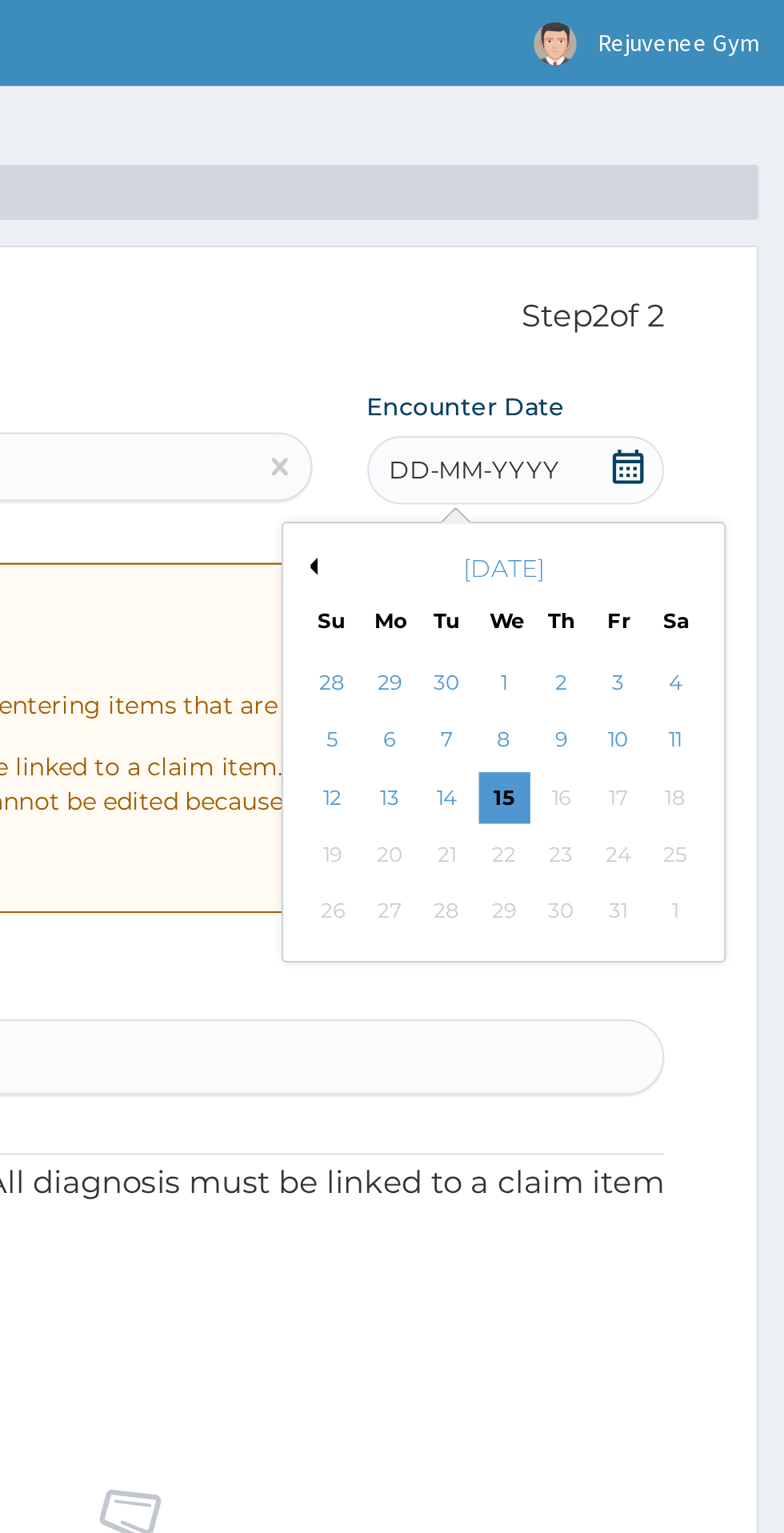
click at [562, 265] on button "Previous Month" at bounding box center [561, 264] width 8 height 8
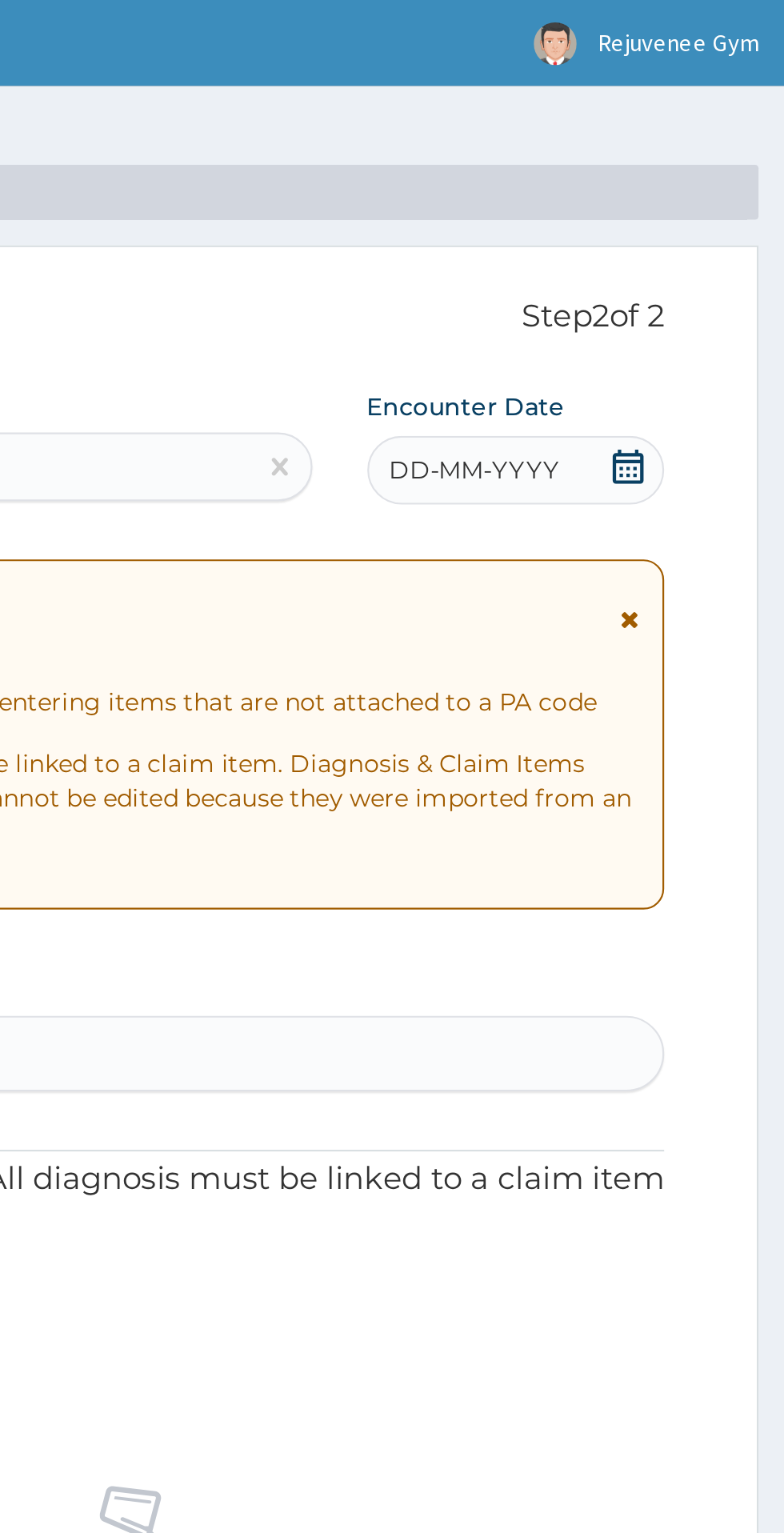
click at [476, 105] on section "Step 2 of 2 PA Code / Prescription Code PA/475281 Encounter Date DD-MM-YYYY Imp…" at bounding box center [484, 758] width 600 height 1314
click at [664, 231] on div "DD-MM-YYYY" at bounding box center [658, 219] width 139 height 32
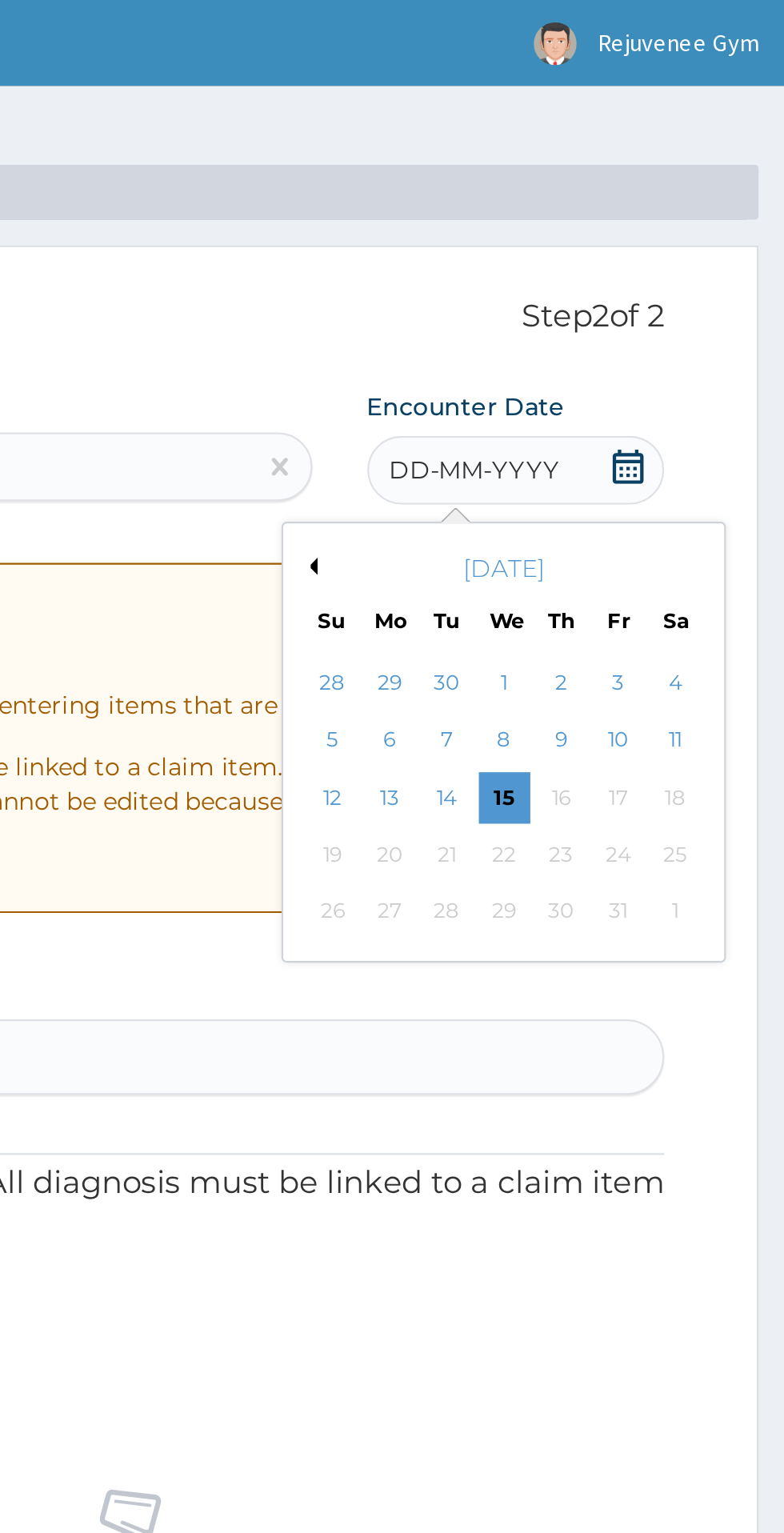
click at [563, 266] on button "Previous Month" at bounding box center [561, 264] width 8 height 8
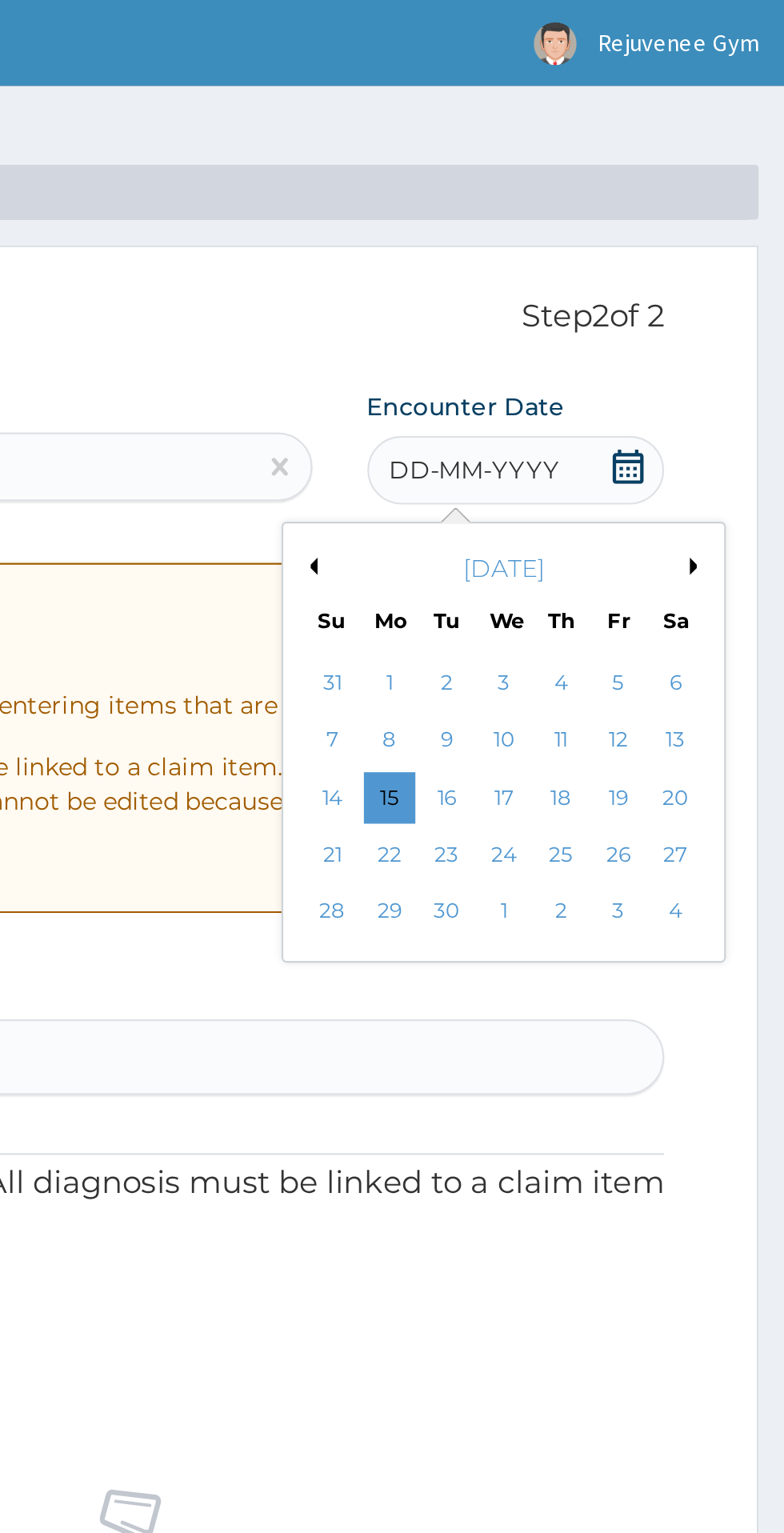
click at [561, 264] on button "Previous Month" at bounding box center [561, 264] width 8 height 8
click at [686, 411] on div "21" at bounding box center [679, 398] width 24 height 24
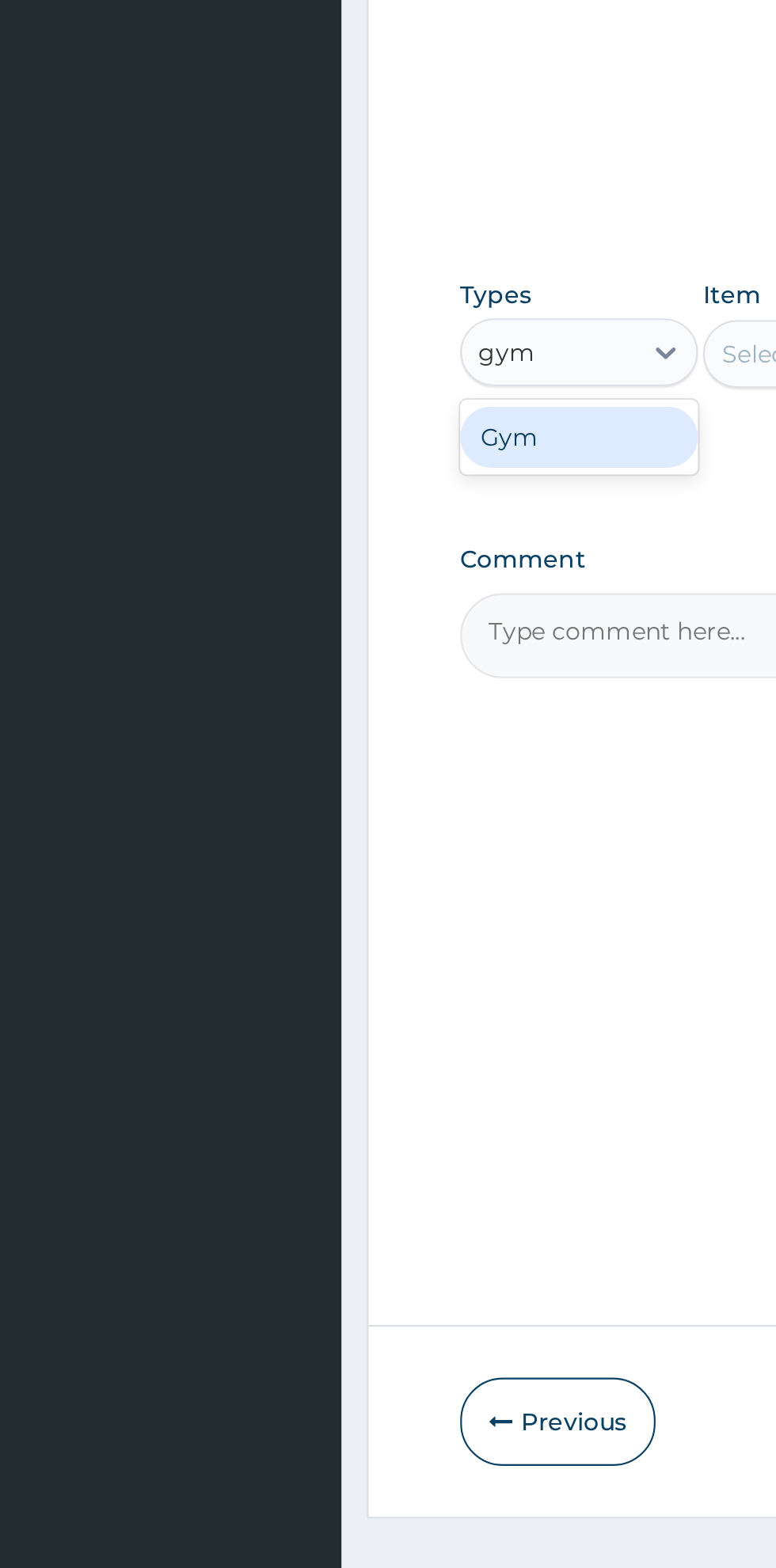
click at [273, 935] on div "Gym" at bounding box center [292, 923] width 111 height 28
type input "gym"
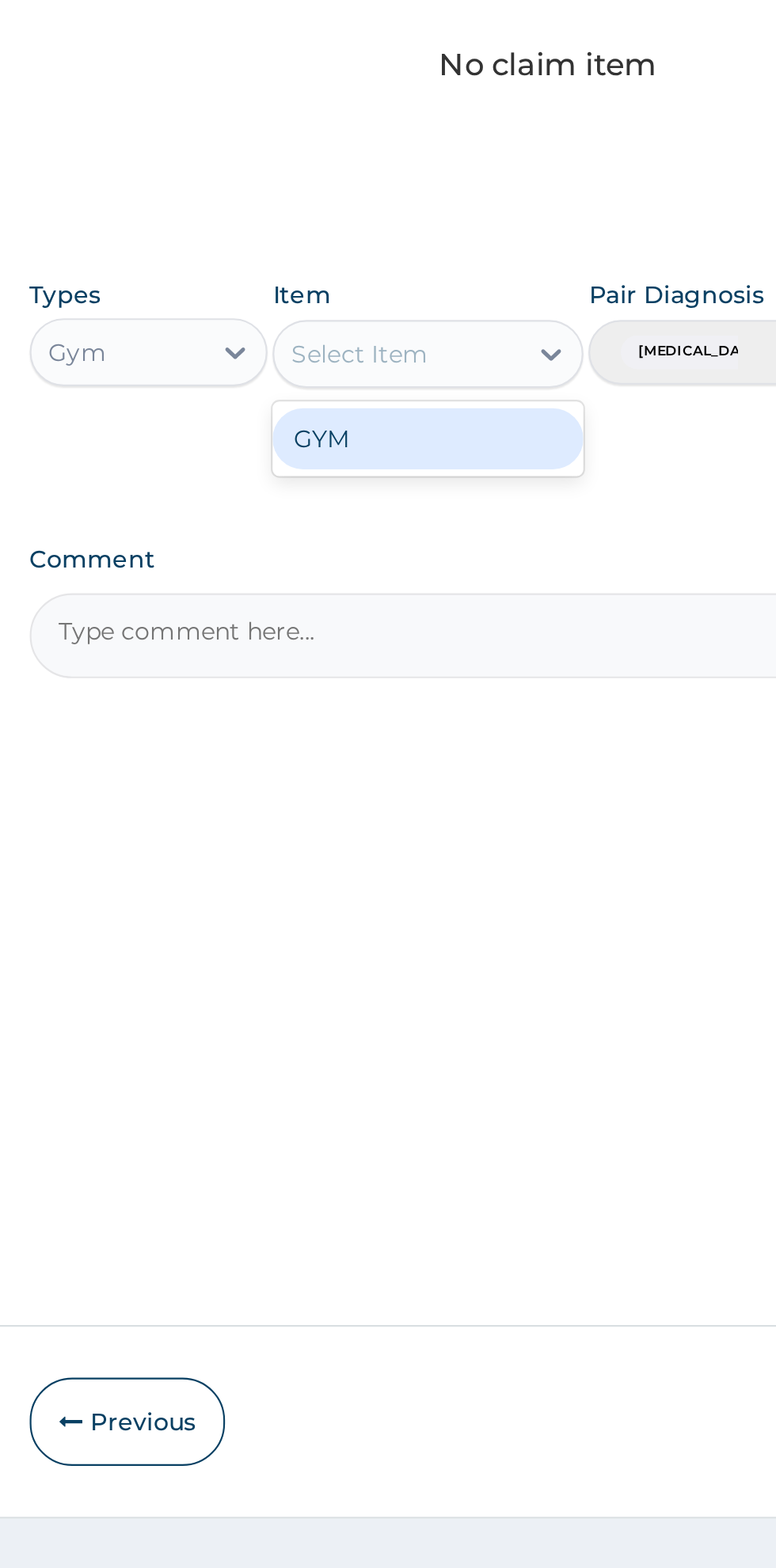
click at [399, 937] on div "GYM" at bounding box center [423, 924] width 145 height 28
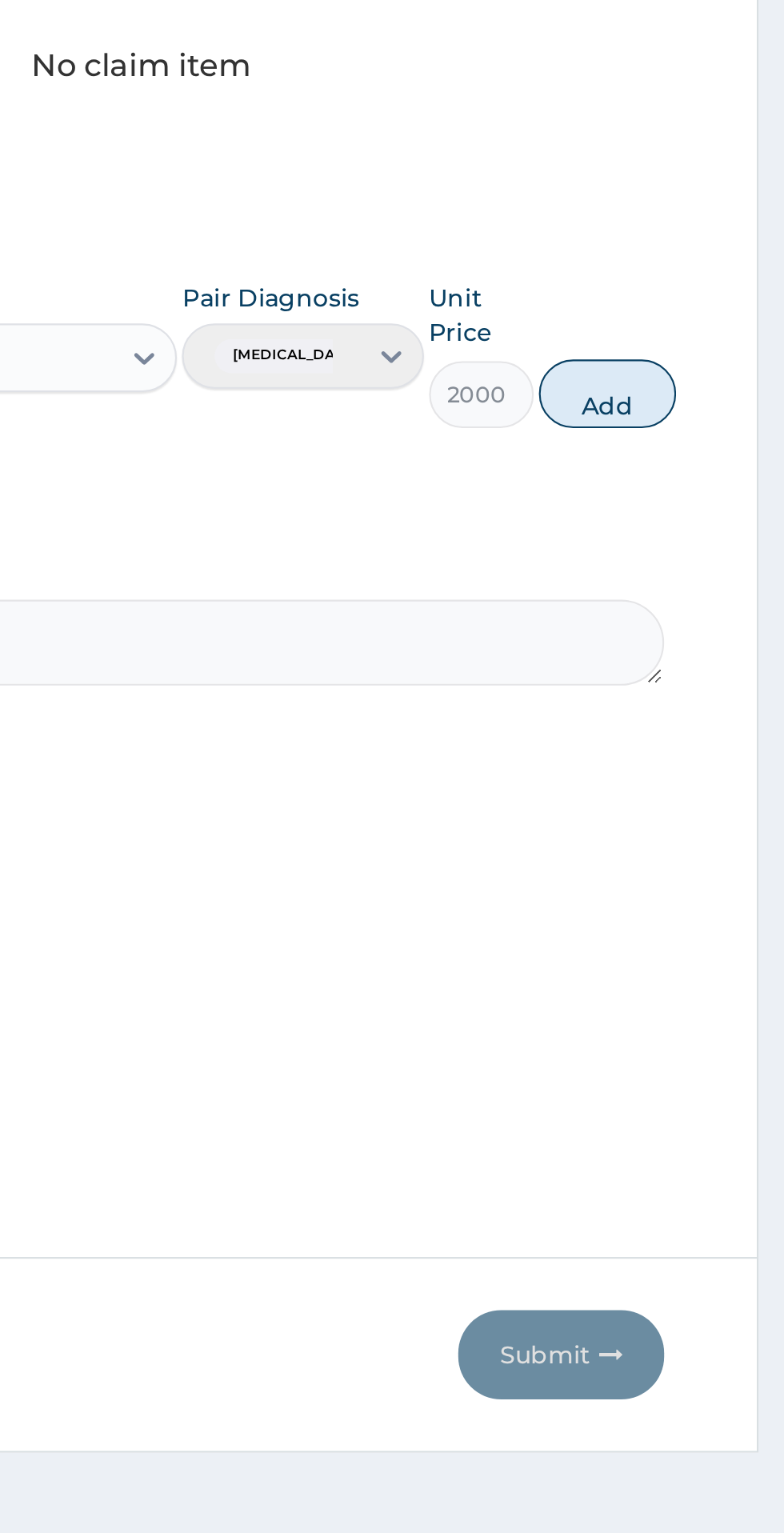
click at [721, 917] on button "Add" at bounding box center [702, 910] width 64 height 32
type input "0"
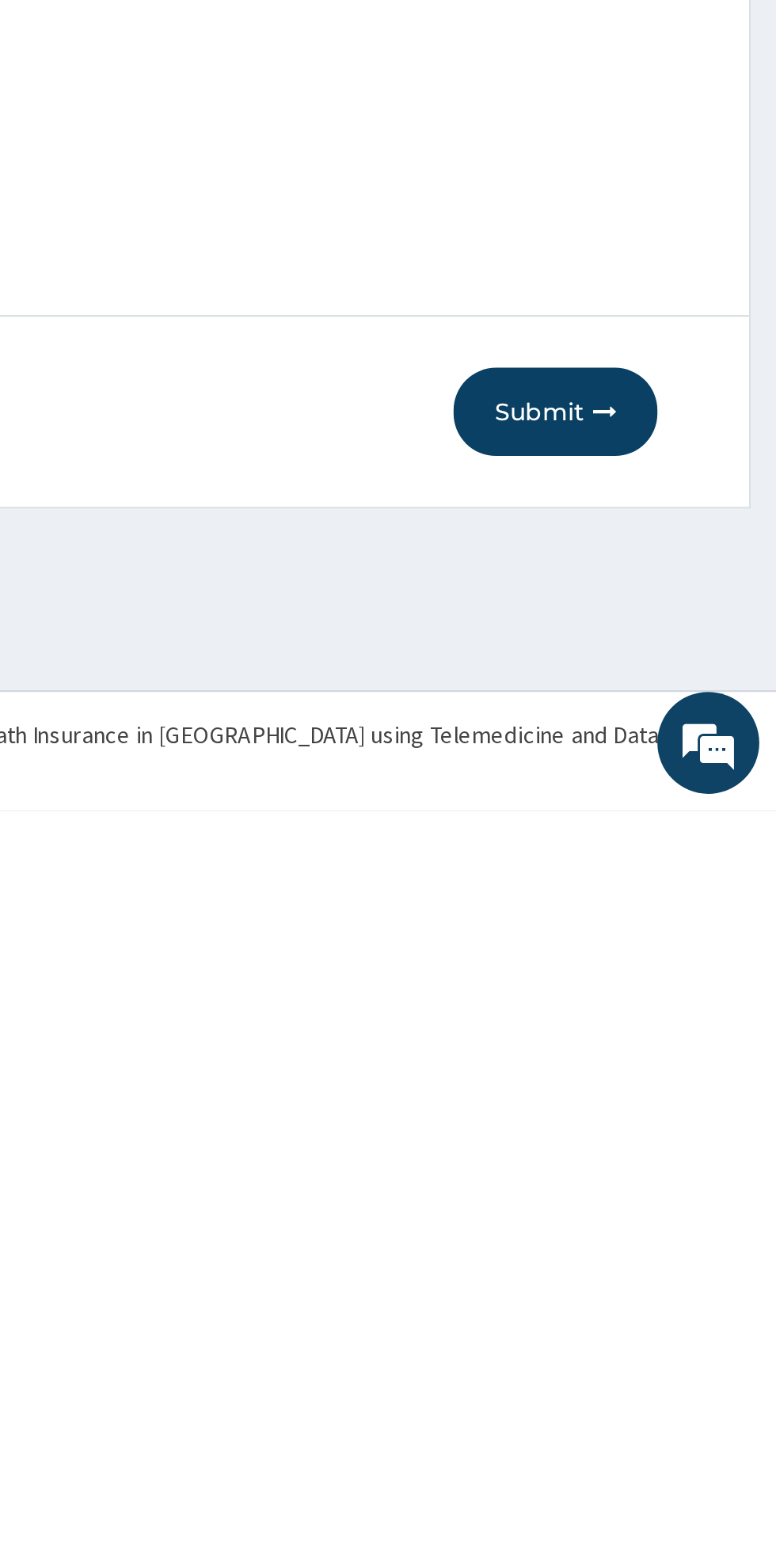
click at [666, 1397] on button "Submit" at bounding box center [672, 1381] width 95 height 42
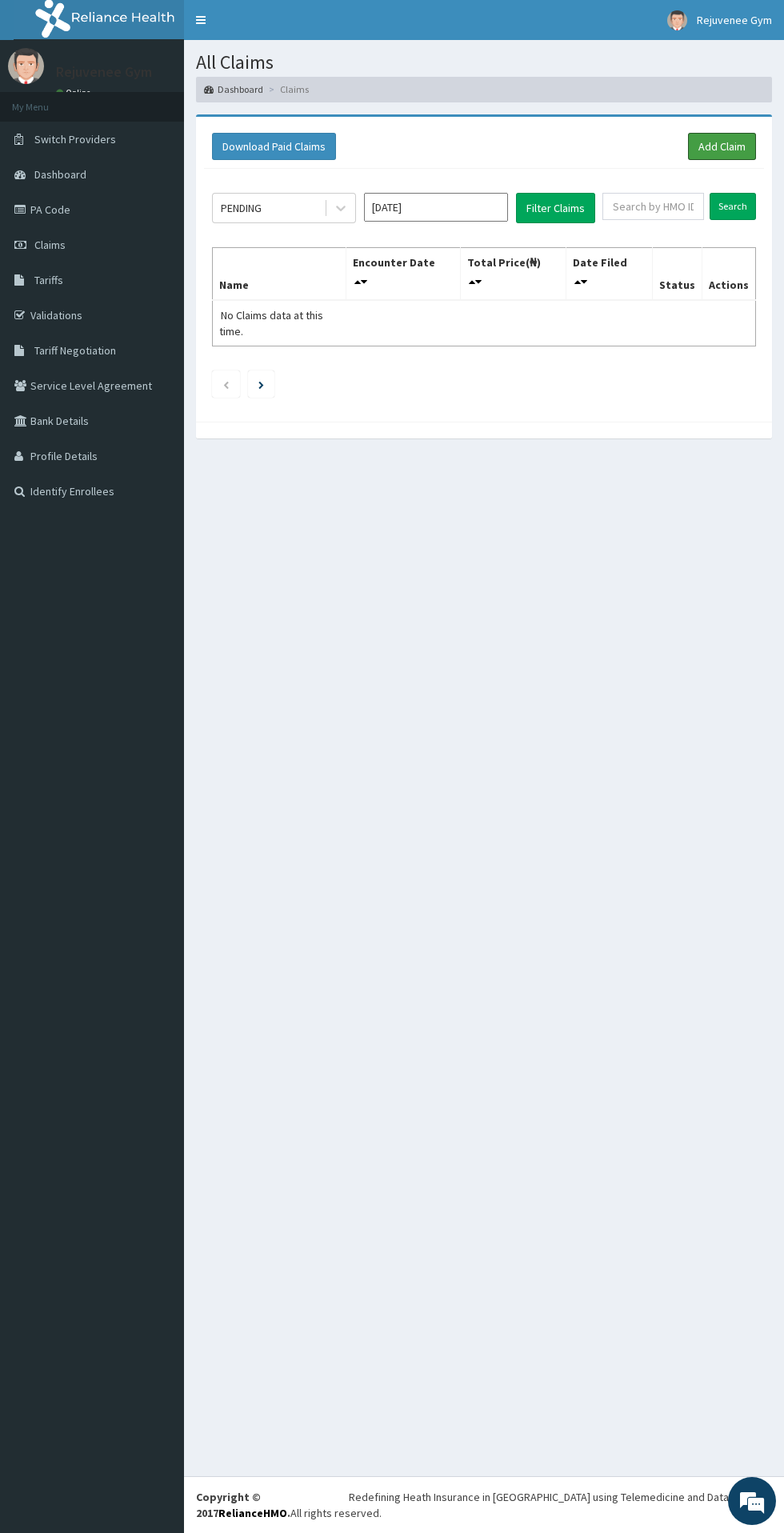
click at [731, 158] on link "Add Claim" at bounding box center [721, 146] width 68 height 27
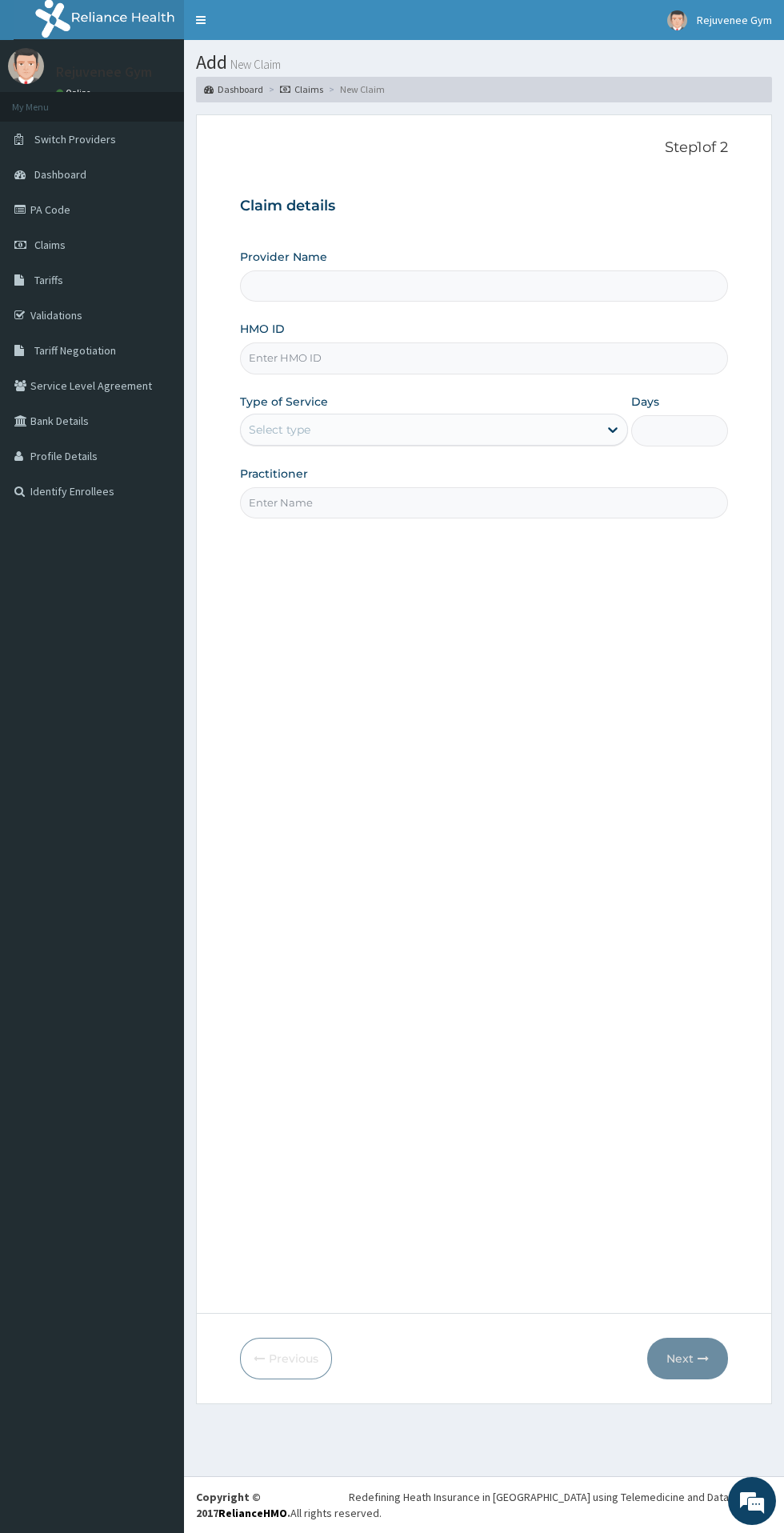
type input "Rejuvenee Wellness Center"
type input "1"
click at [306, 359] on input "HMO ID" at bounding box center [484, 358] width 488 height 31
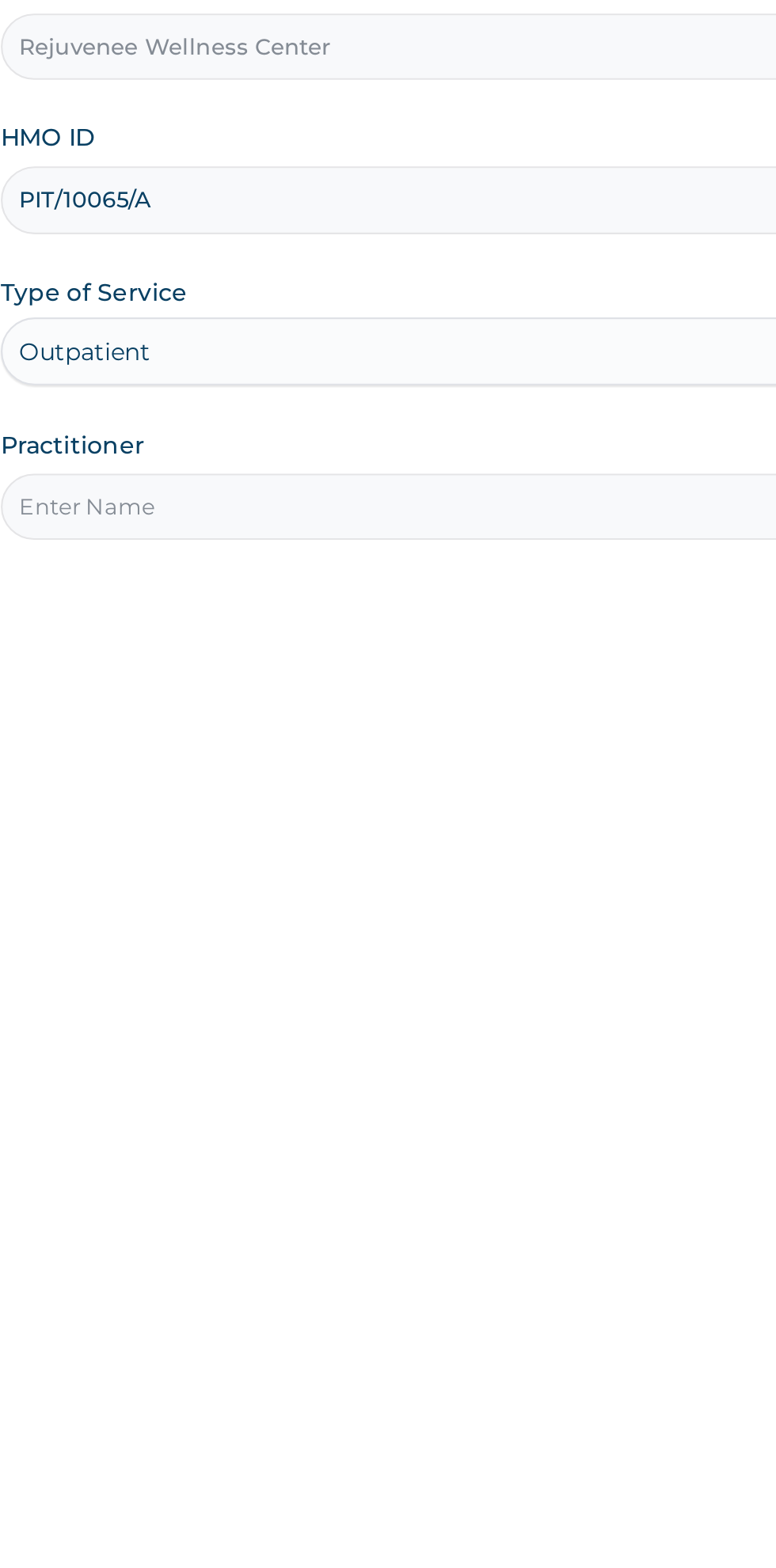
type input "PIT/10065/A"
click at [273, 500] on input "Practitioner" at bounding box center [479, 497] width 483 height 31
type input "[PERSON_NAME]"
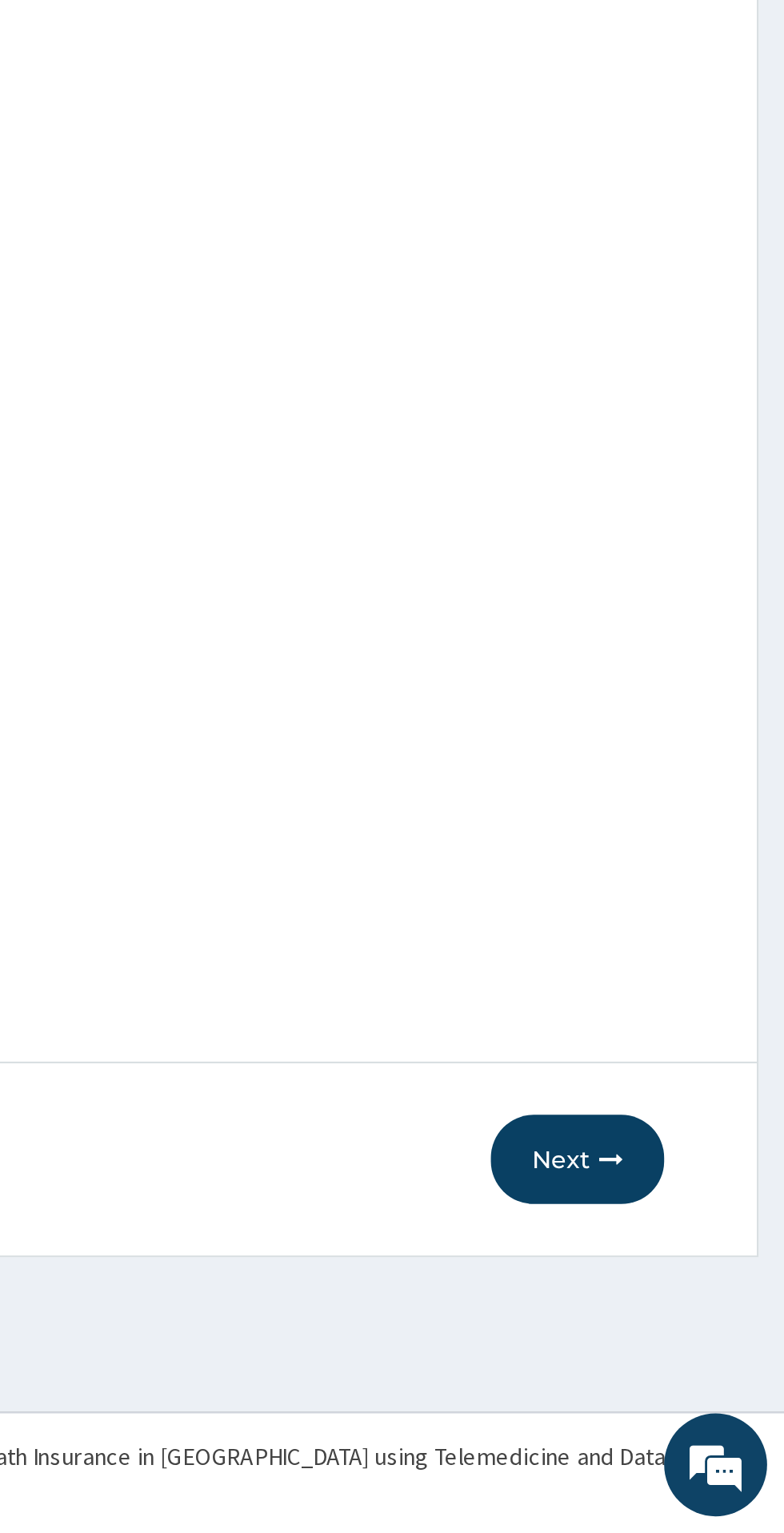
click at [687, 1374] on button "Next" at bounding box center [687, 1359] width 80 height 42
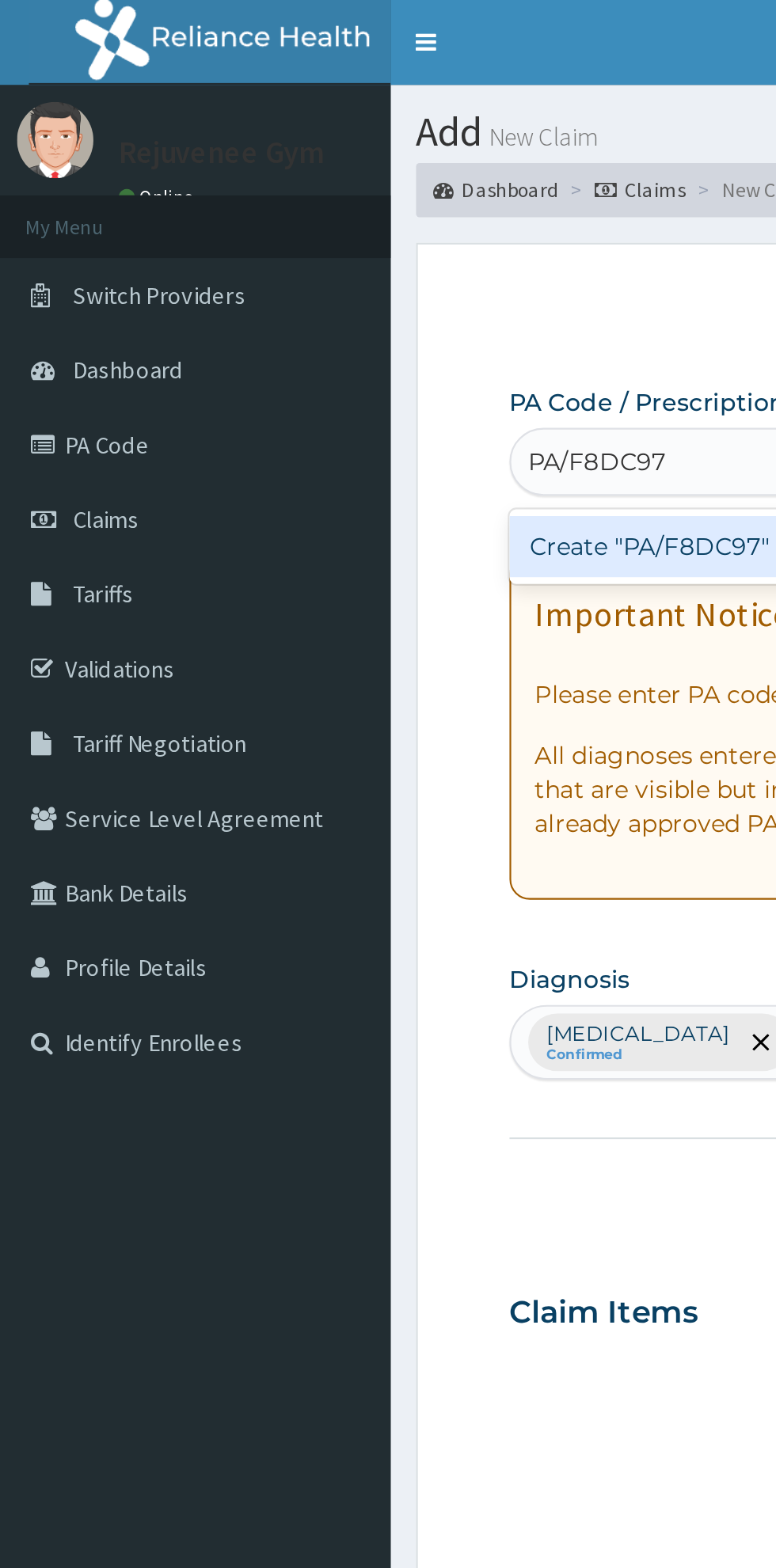
click at [281, 260] on div "Create "PA/F8DC97"" at bounding box center [397, 255] width 320 height 28
type input "PA/F8DC97"
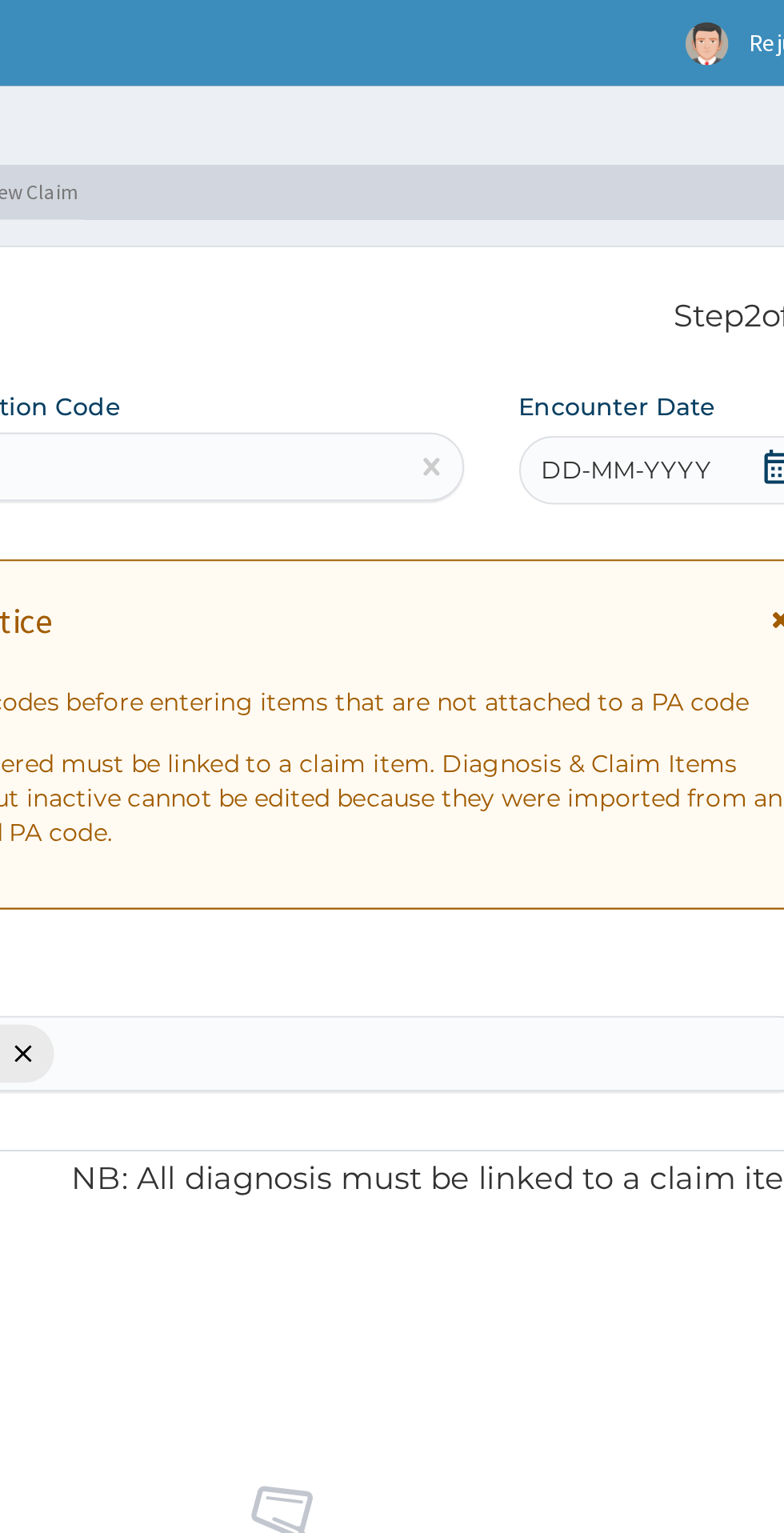
click at [645, 222] on span "DD-MM-YYYY" at bounding box center [639, 219] width 80 height 16
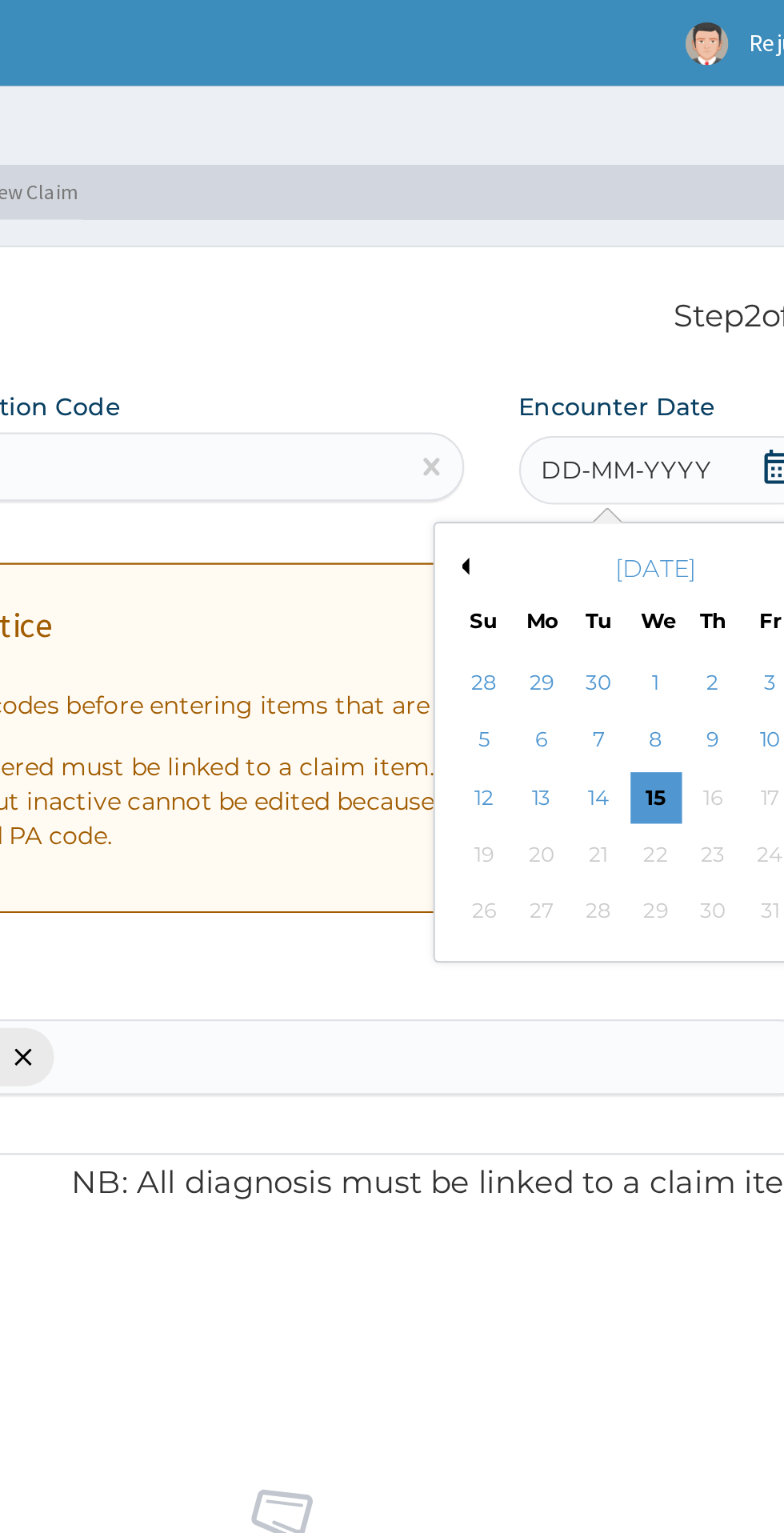
click at [563, 264] on button "Previous Month" at bounding box center [561, 264] width 8 height 8
click at [675, 408] on div "21" at bounding box center [679, 398] width 24 height 24
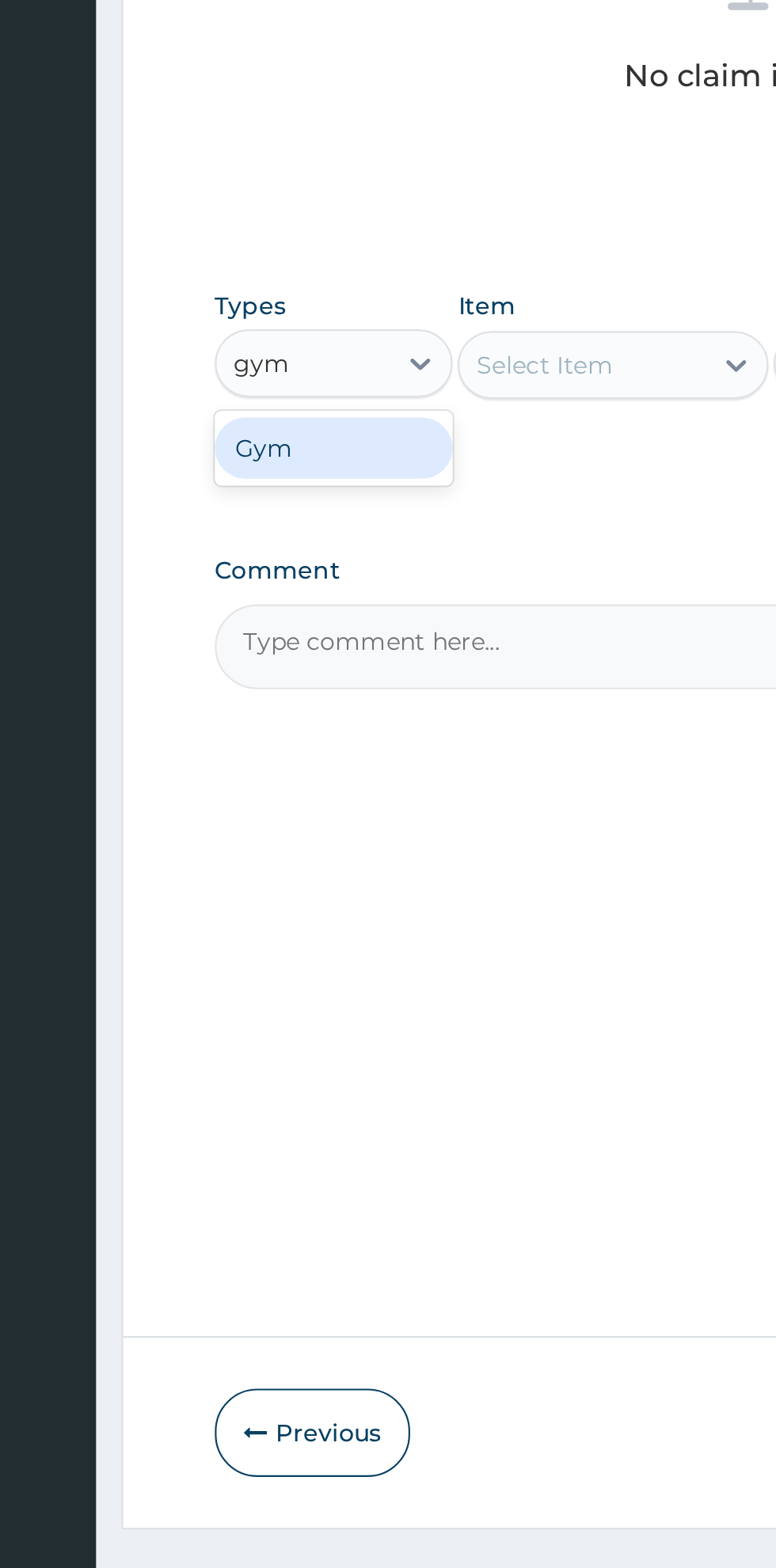
click at [298, 934] on div "Gym" at bounding box center [292, 923] width 111 height 28
type input "gym"
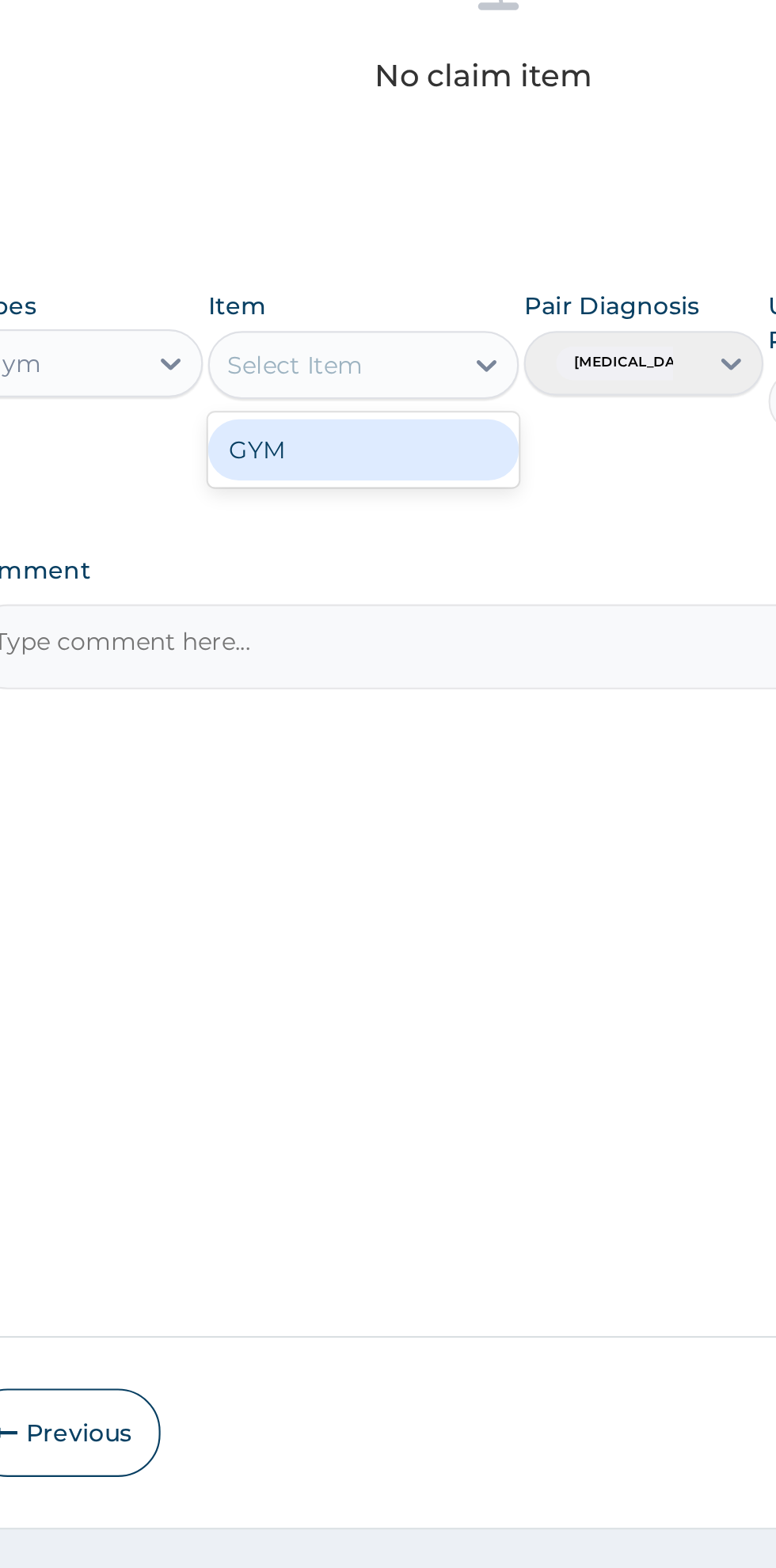
click at [396, 934] on div "GYM" at bounding box center [423, 924] width 145 height 28
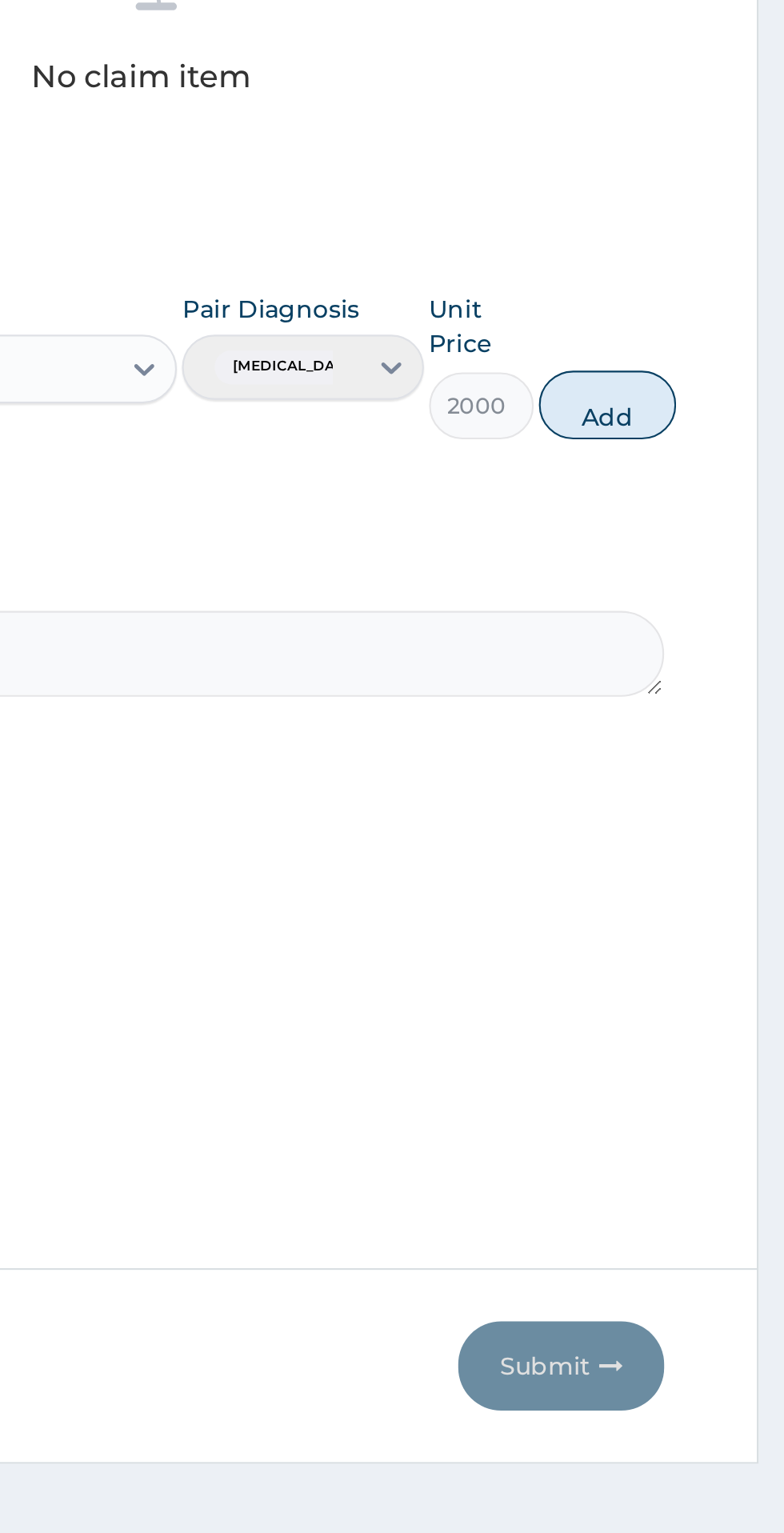
click at [722, 910] on button "Add" at bounding box center [702, 910] width 64 height 32
type input "0"
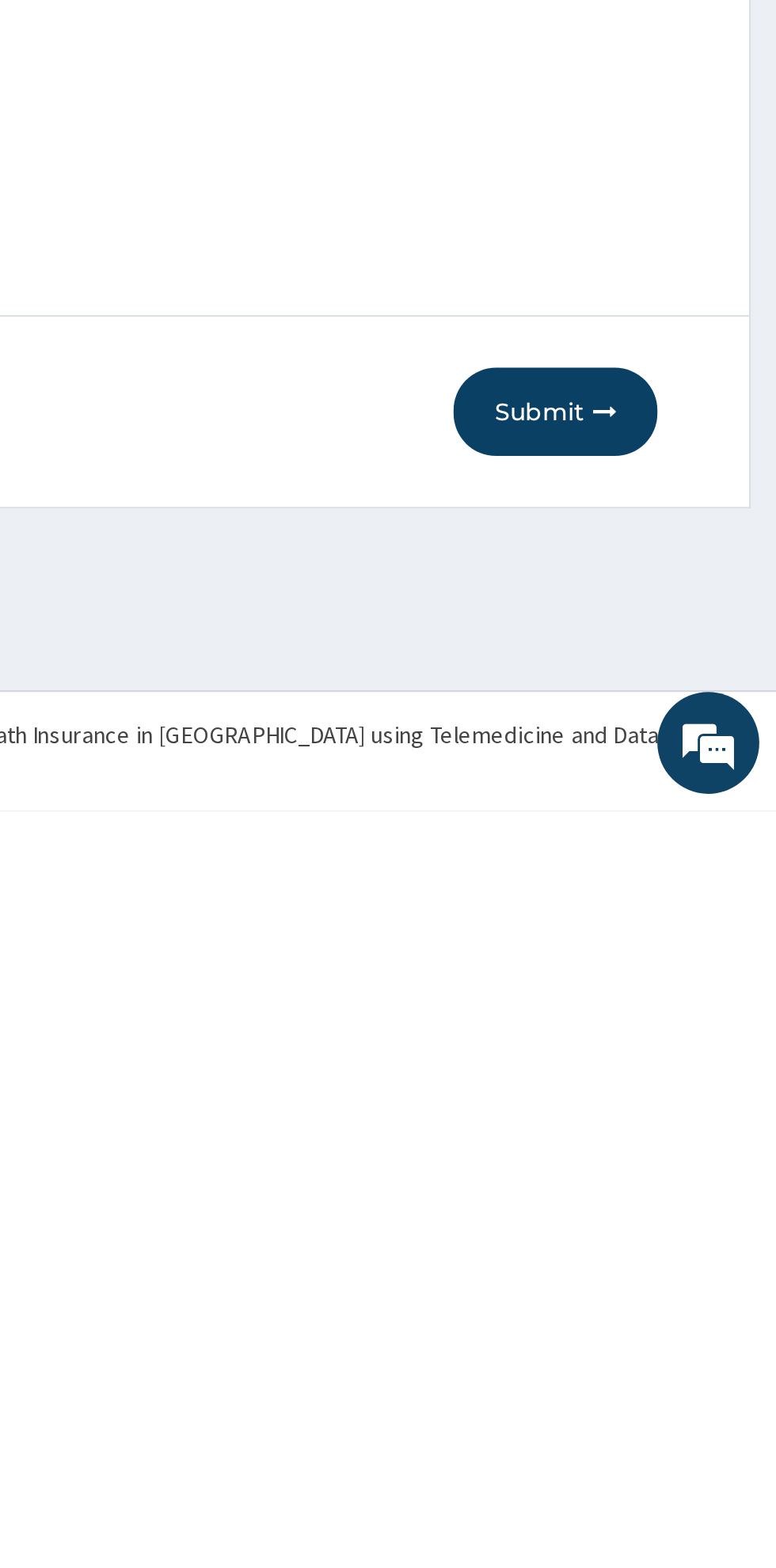
click at [672, 1399] on button "Submit" at bounding box center [672, 1381] width 95 height 42
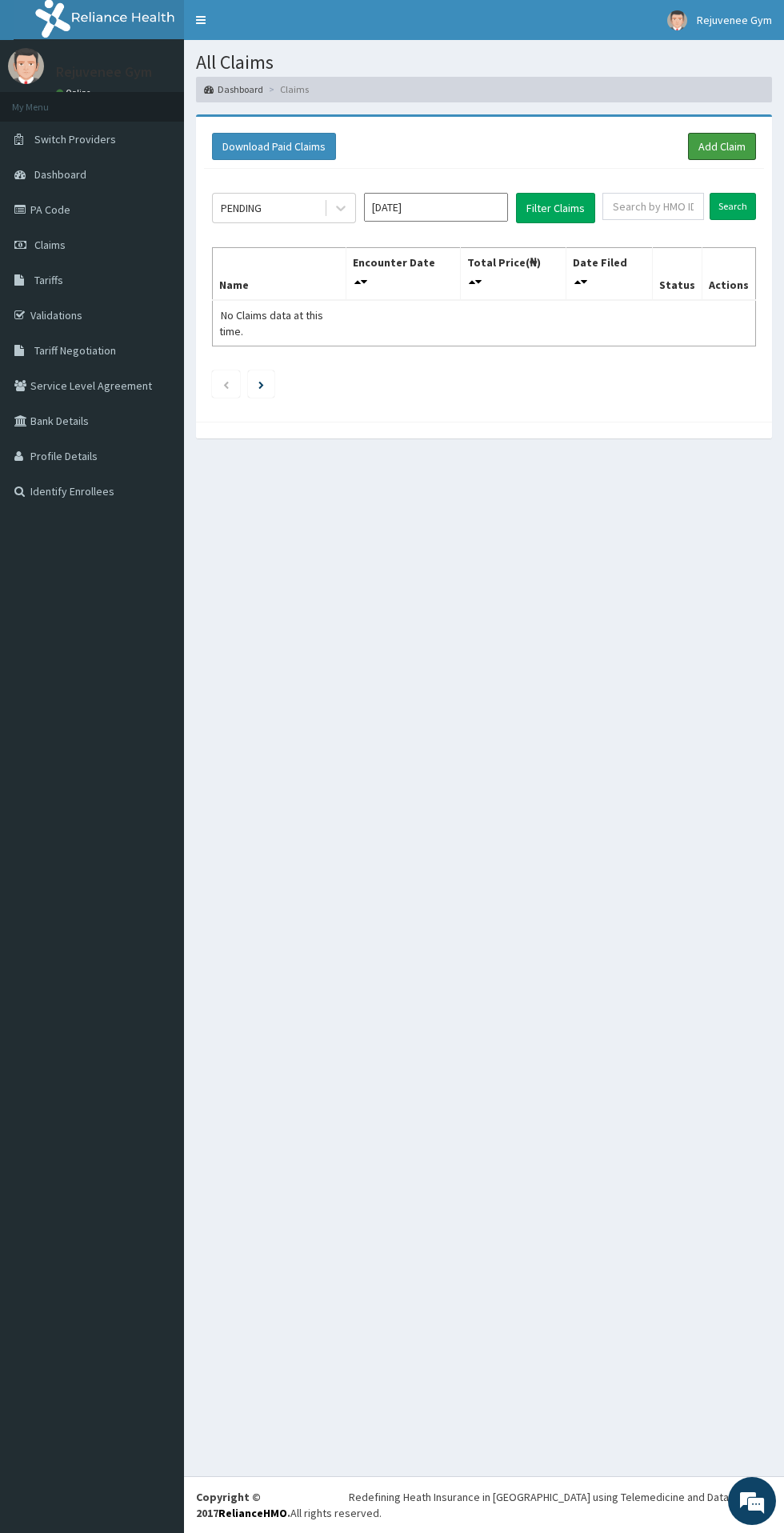
click at [707, 156] on link "Add Claim" at bounding box center [721, 146] width 68 height 27
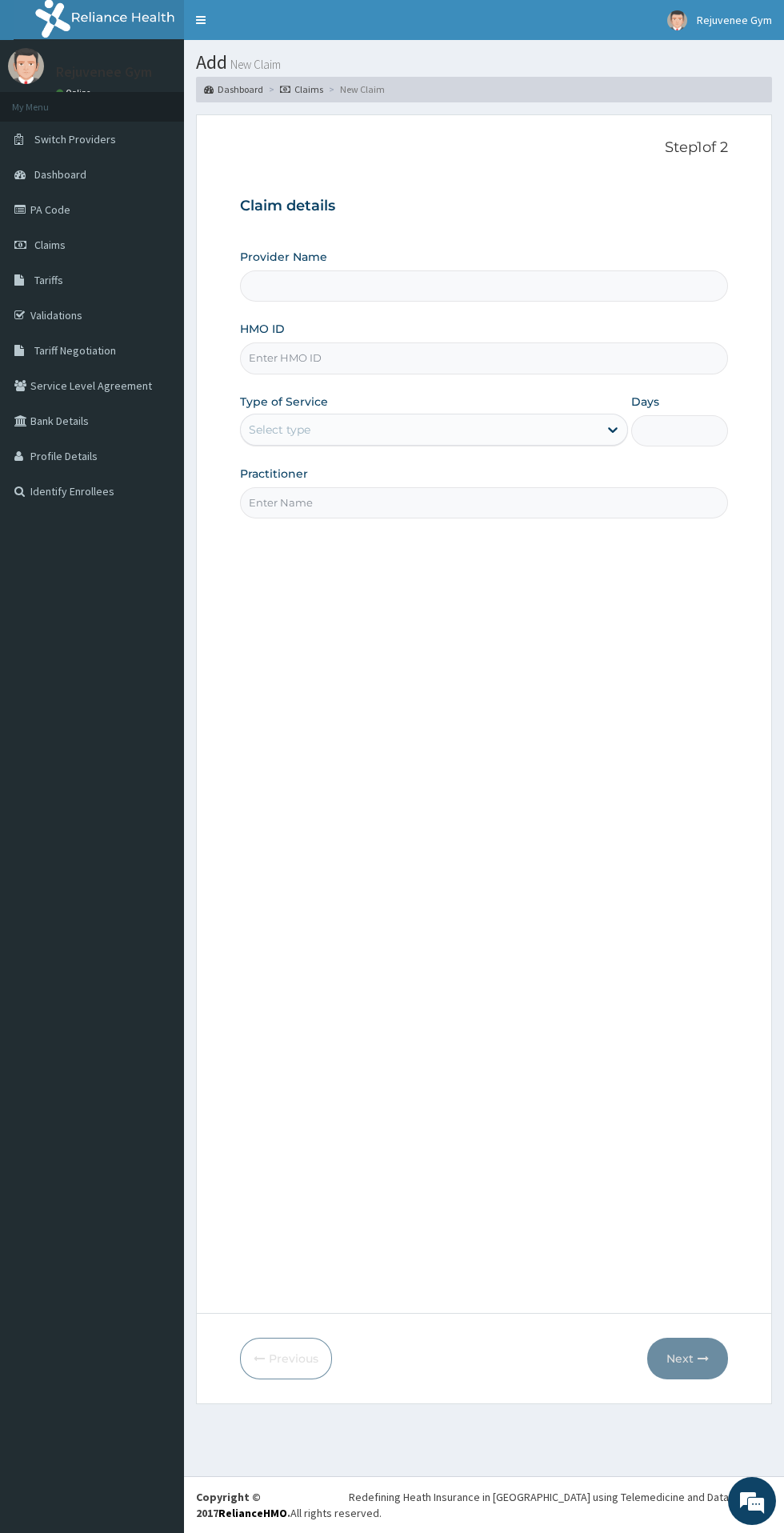
click at [284, 365] on input "HMO ID" at bounding box center [484, 358] width 488 height 31
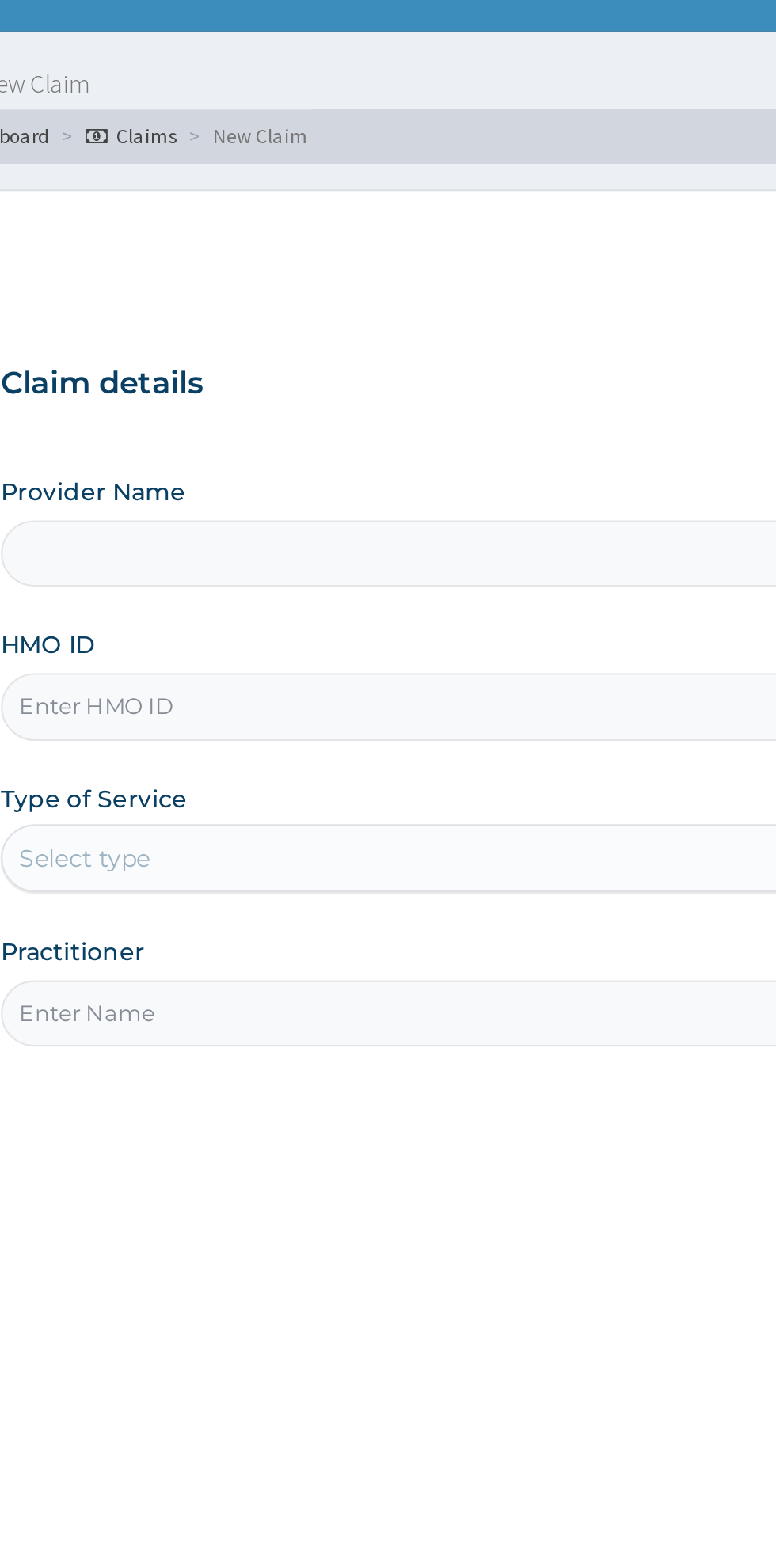
type input "Rejuvenee Wellness Center"
type input "1"
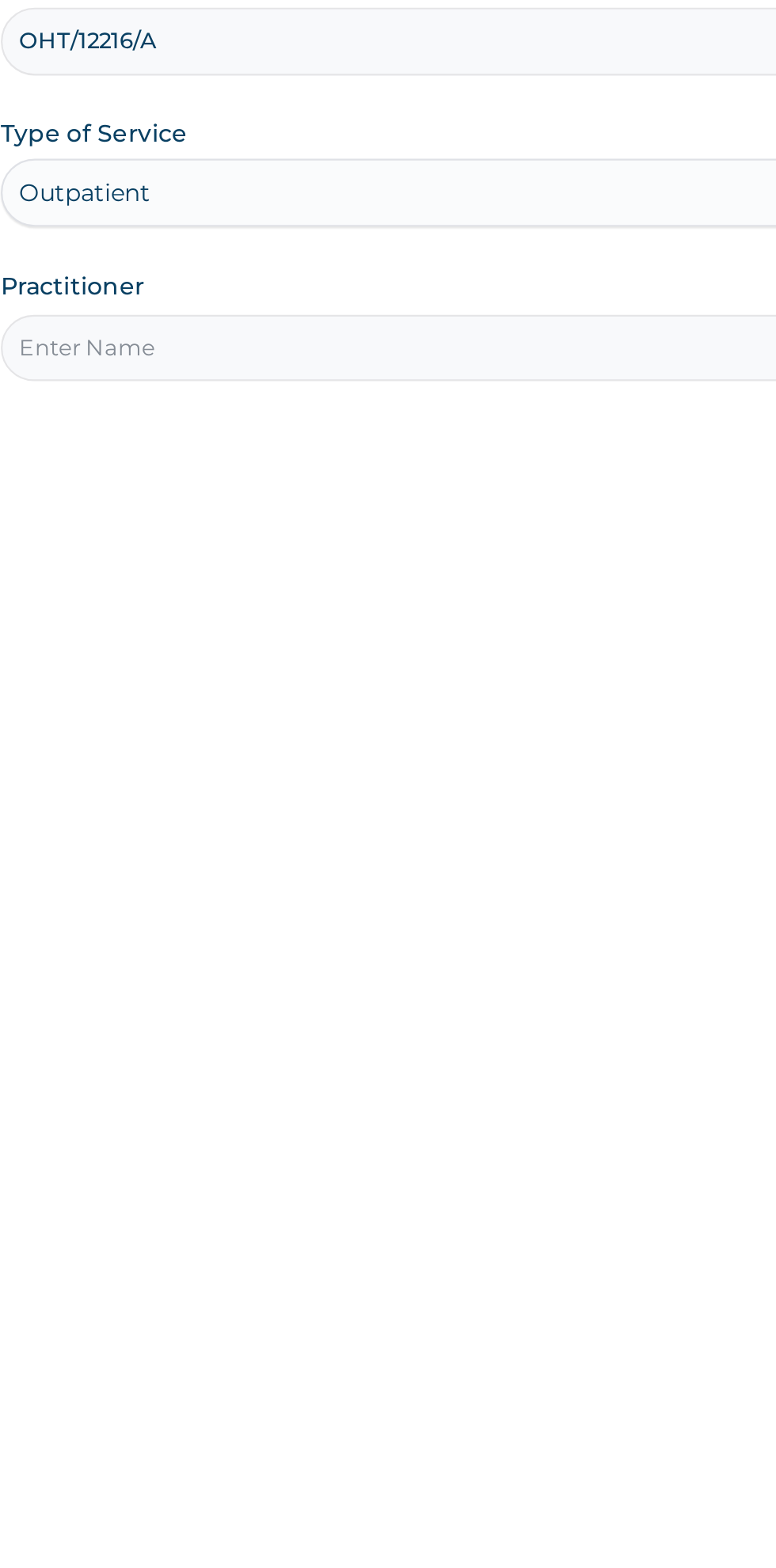
type input "OHT/12216/A"
click at [273, 499] on input "Practitioner" at bounding box center [479, 497] width 483 height 31
type input "Harriet"
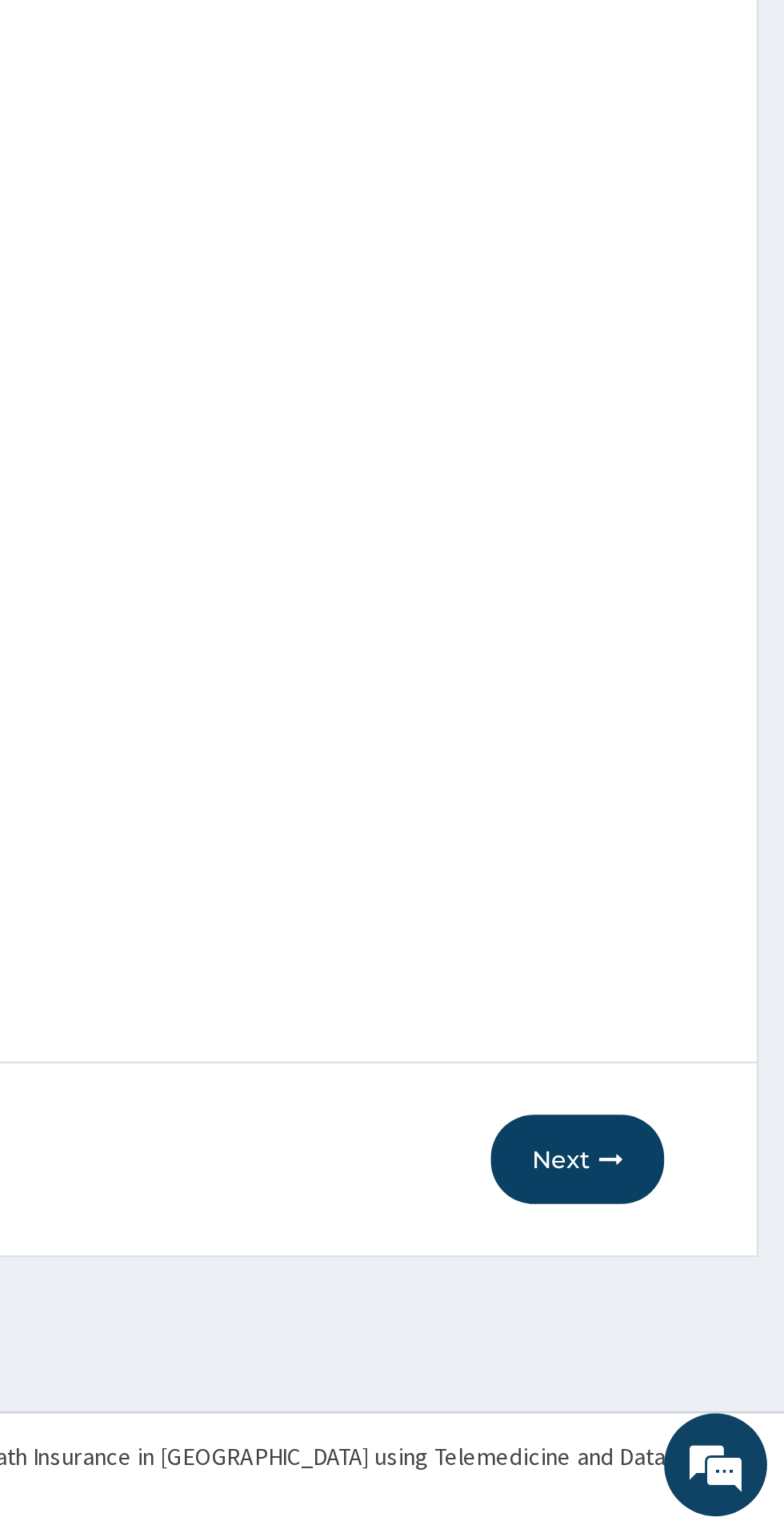
click at [684, 1373] on button "Next" at bounding box center [687, 1359] width 80 height 42
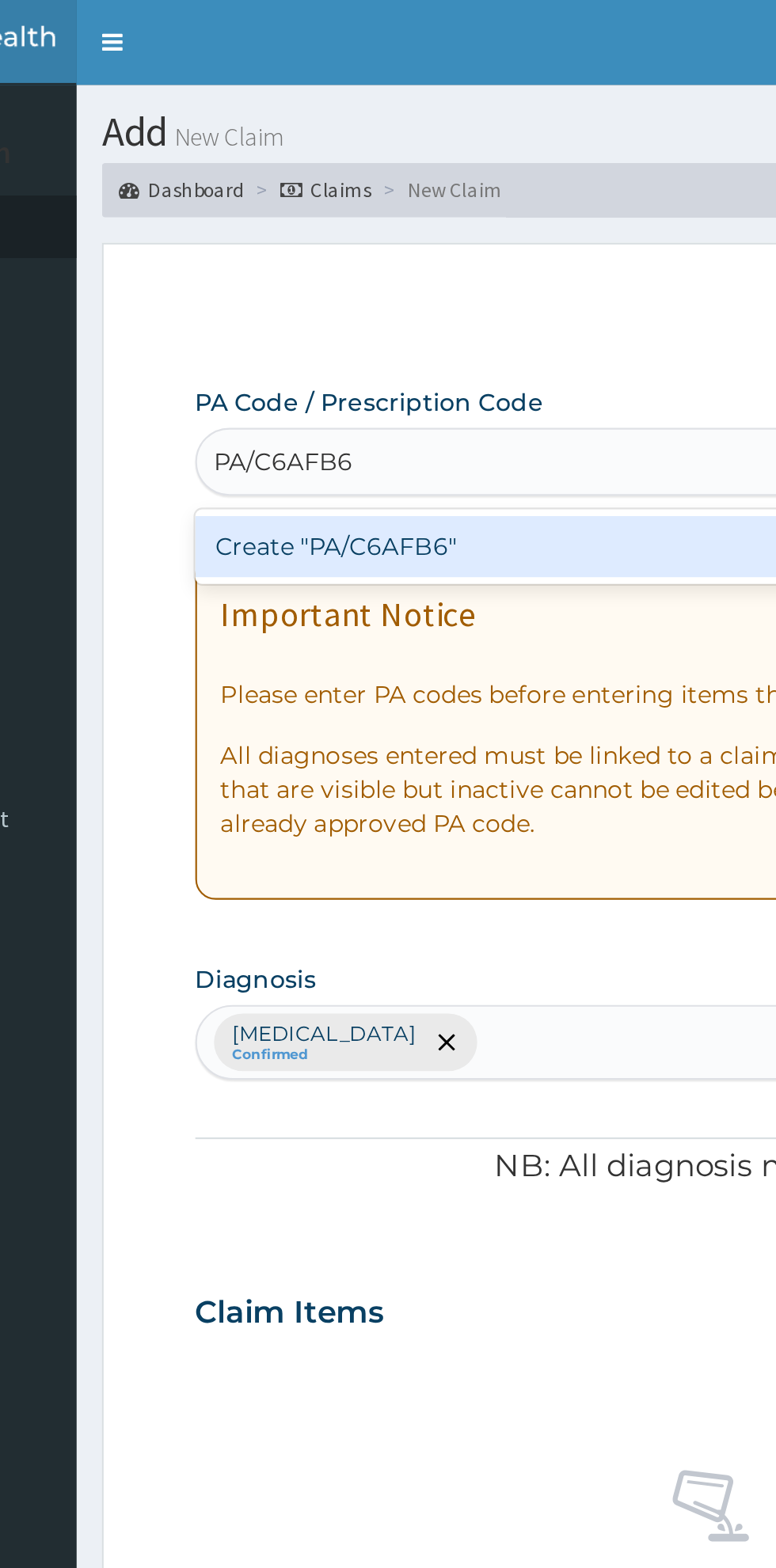
click at [282, 265] on div "Create "PA/C6AFB6"" at bounding box center [397, 255] width 320 height 28
type input "PA/C6AFB6"
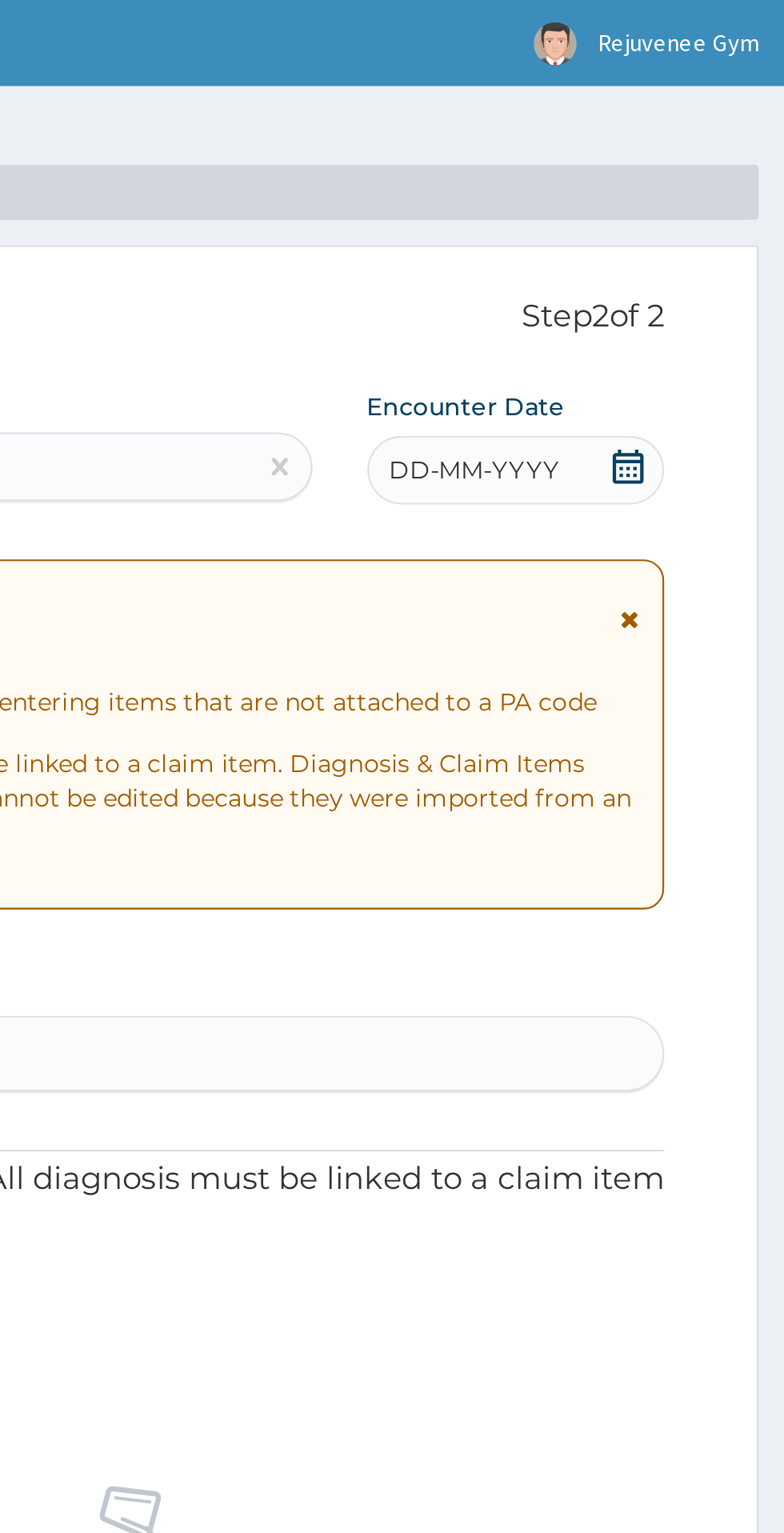
click at [653, 221] on span "DD-MM-YYYY" at bounding box center [639, 219] width 80 height 16
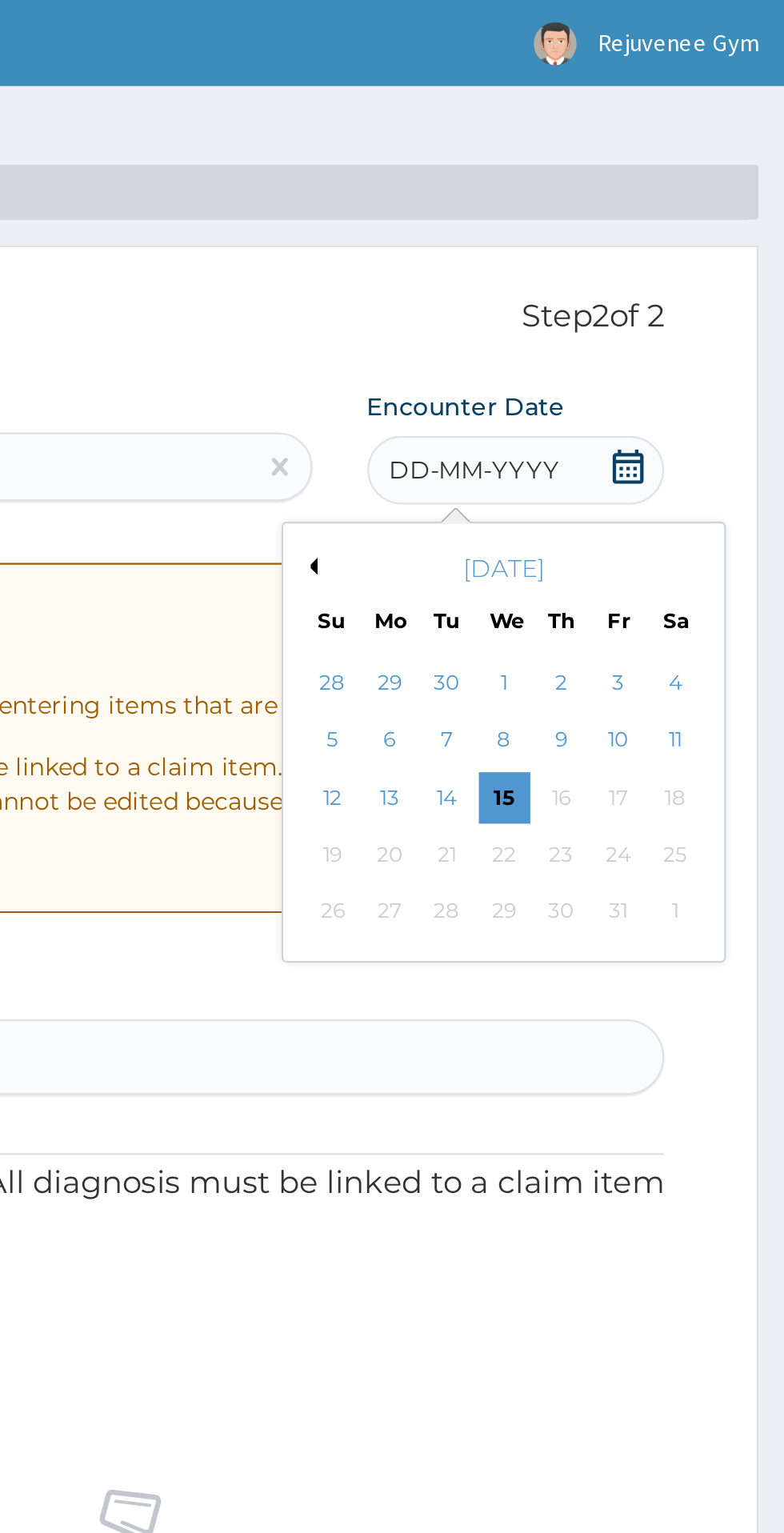
click at [564, 264] on button "Previous Month" at bounding box center [561, 264] width 8 height 8
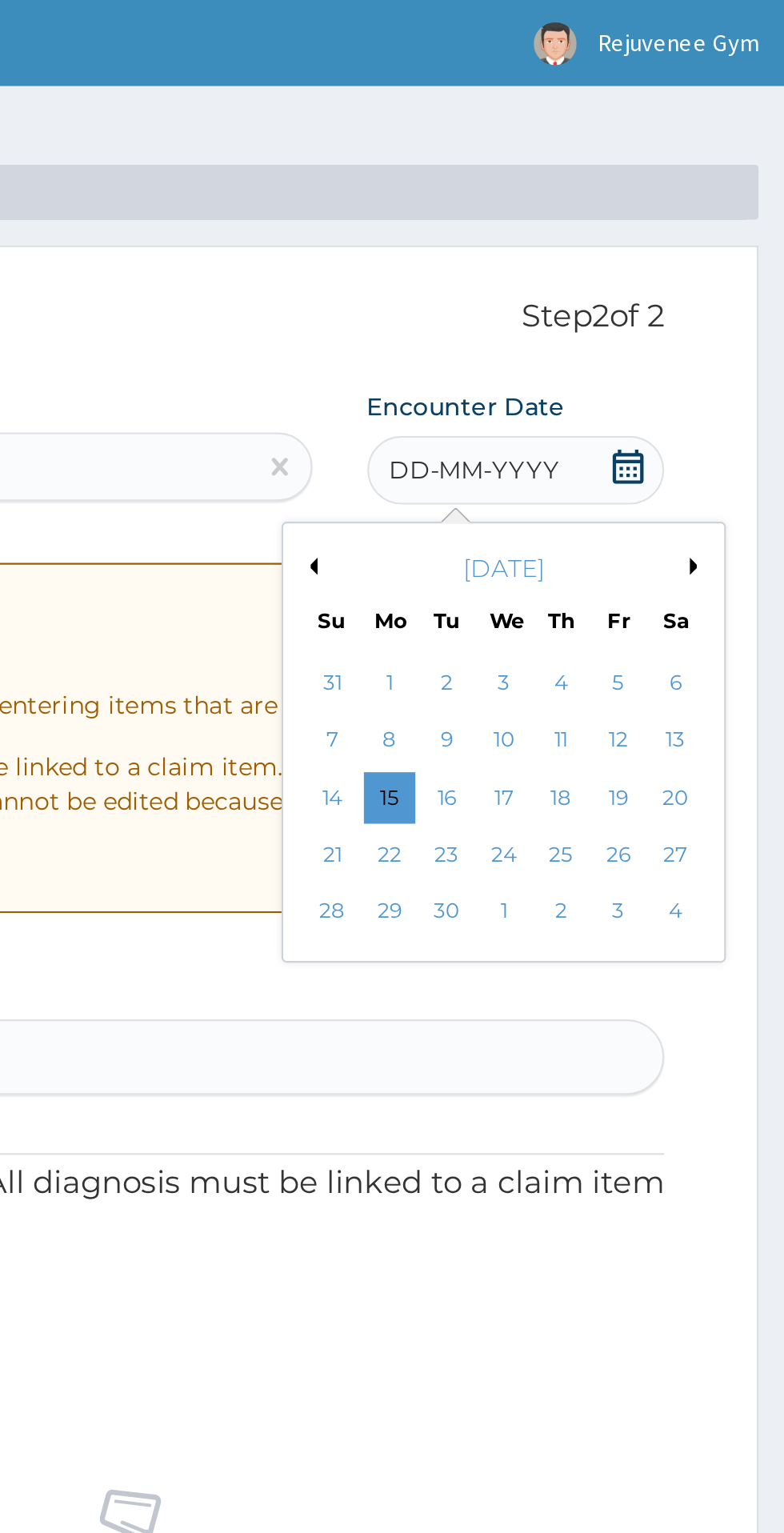
click at [560, 267] on button "Previous Month" at bounding box center [561, 264] width 8 height 8
click at [675, 409] on div "21" at bounding box center [679, 398] width 24 height 24
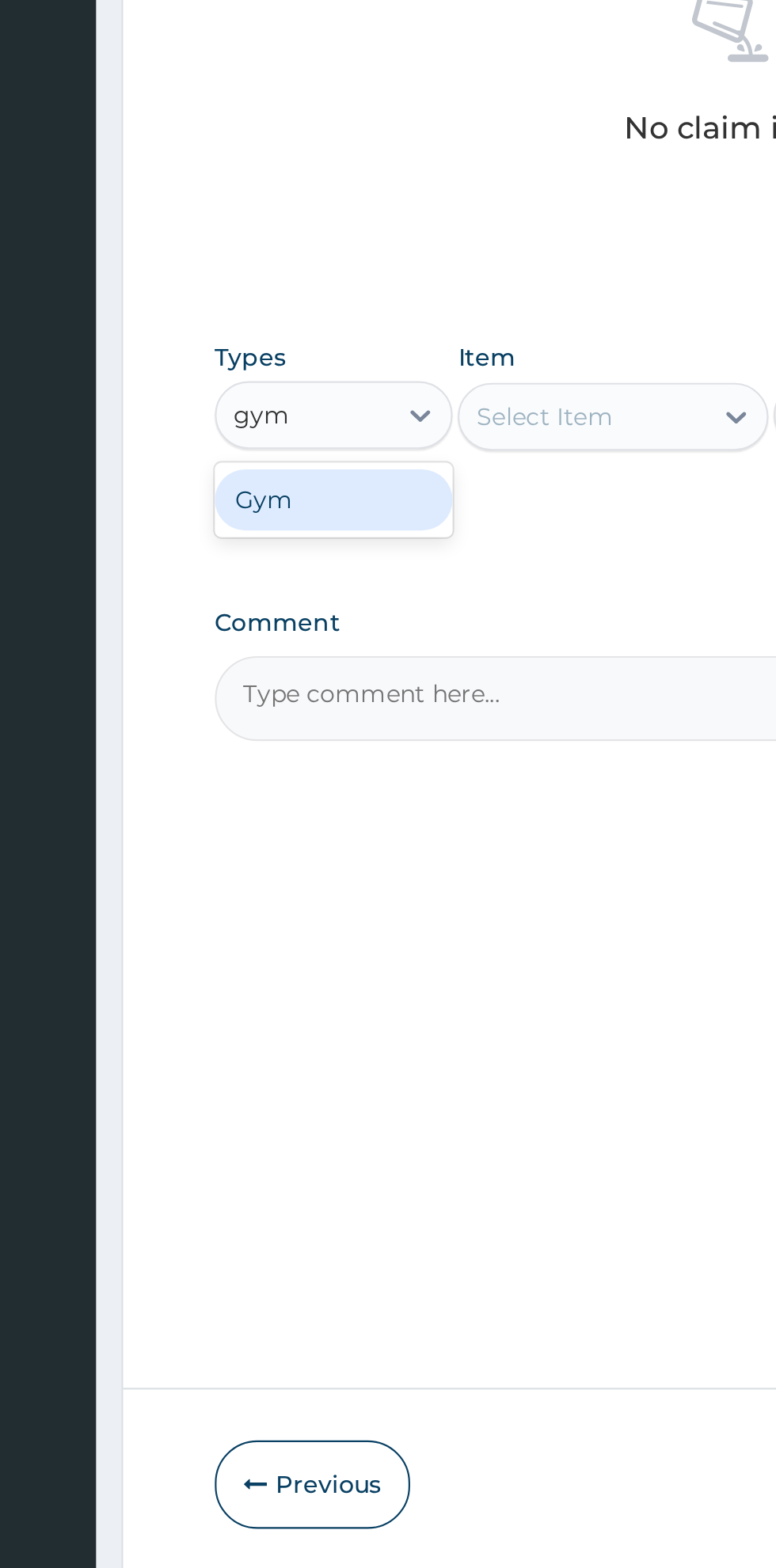
click at [296, 925] on div "Gym" at bounding box center [292, 923] width 111 height 28
type input "gym"
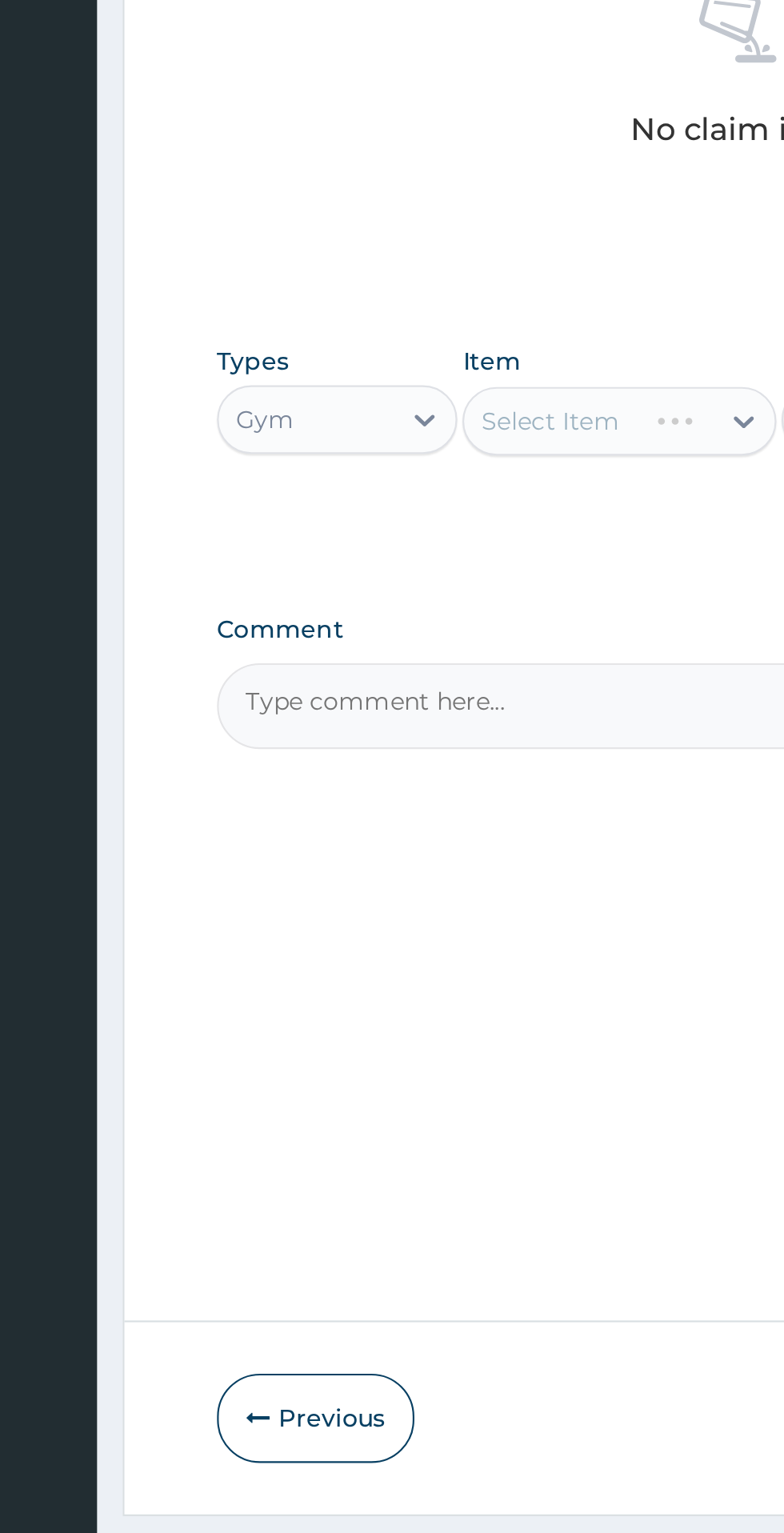
click at [468, 903] on div "Select Item" at bounding box center [427, 894] width 147 height 32
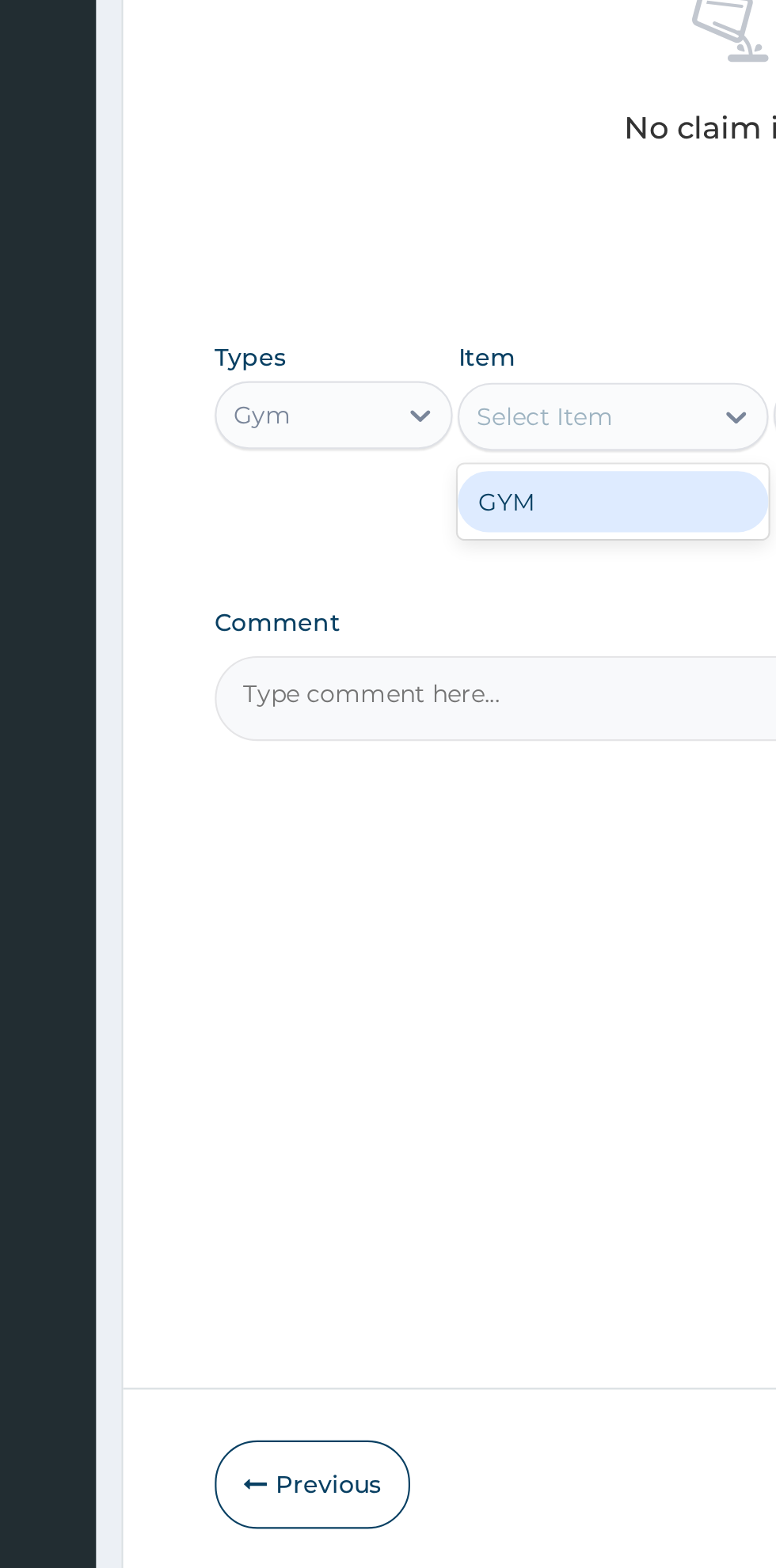
click at [420, 928] on div "GYM" at bounding box center [423, 924] width 145 height 28
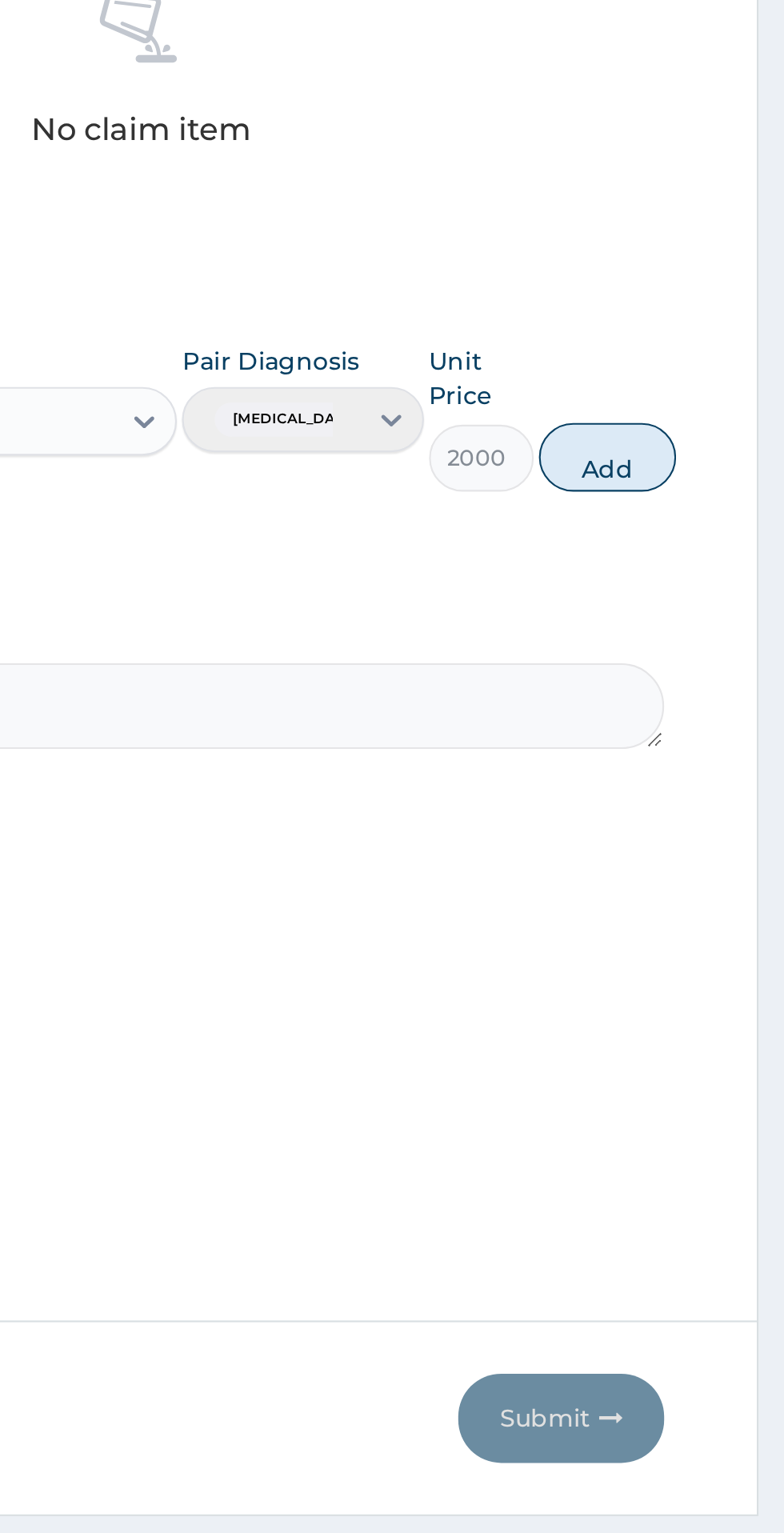
click at [713, 919] on button "Add" at bounding box center [702, 910] width 64 height 32
type input "0"
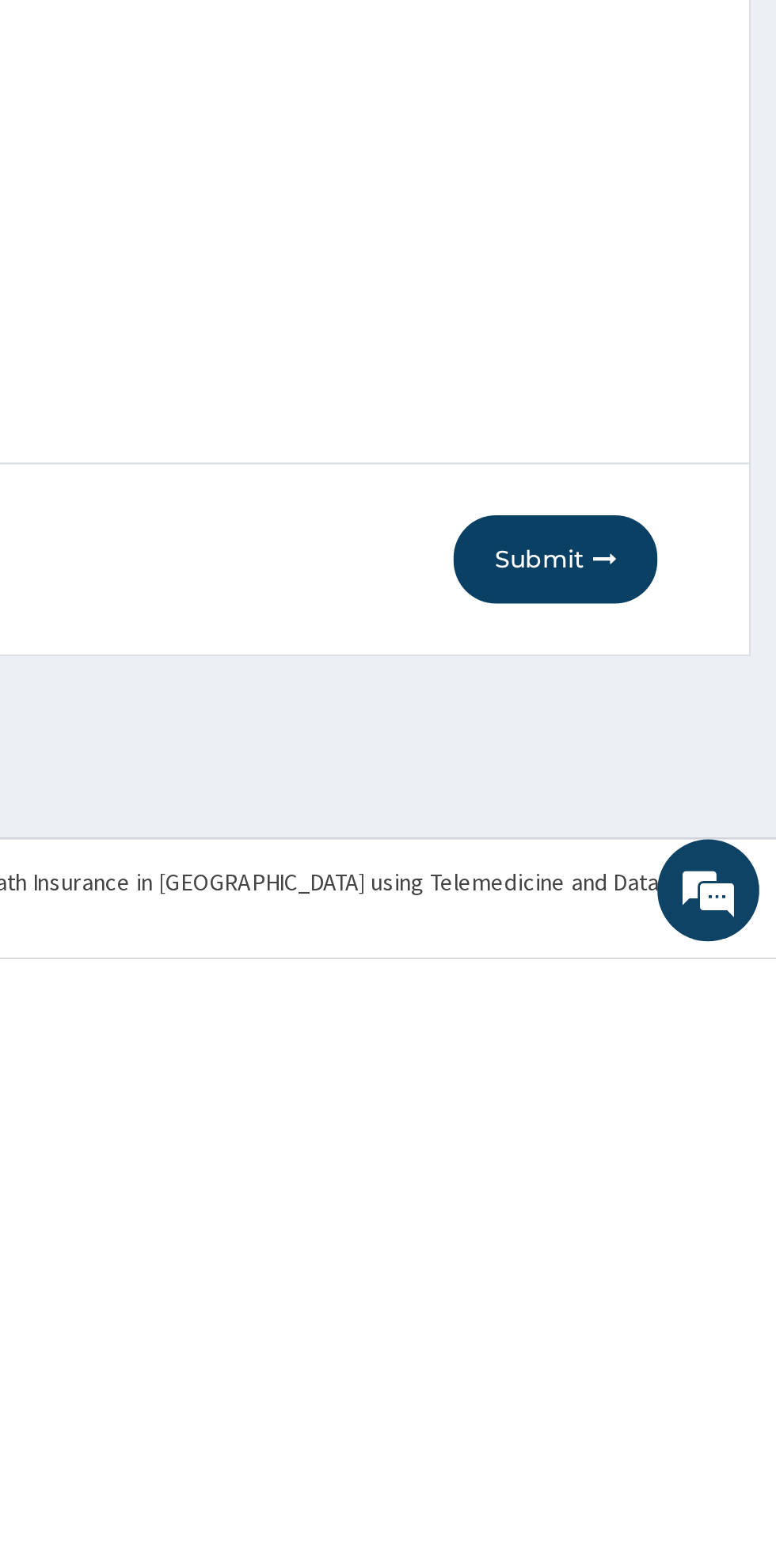
click at [662, 1384] on button "Submit" at bounding box center [672, 1381] width 95 height 42
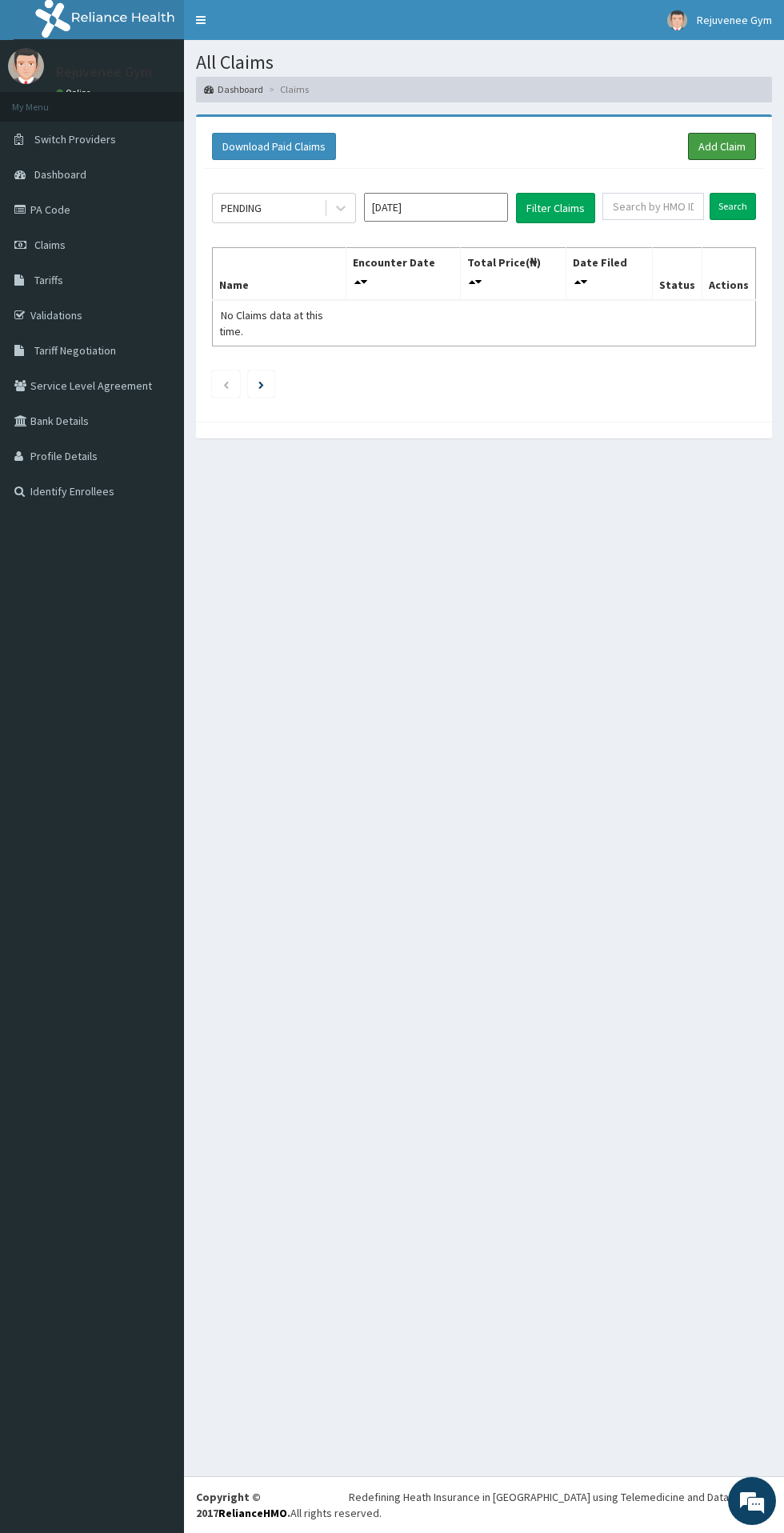
click at [717, 148] on link "Add Claim" at bounding box center [721, 146] width 68 height 27
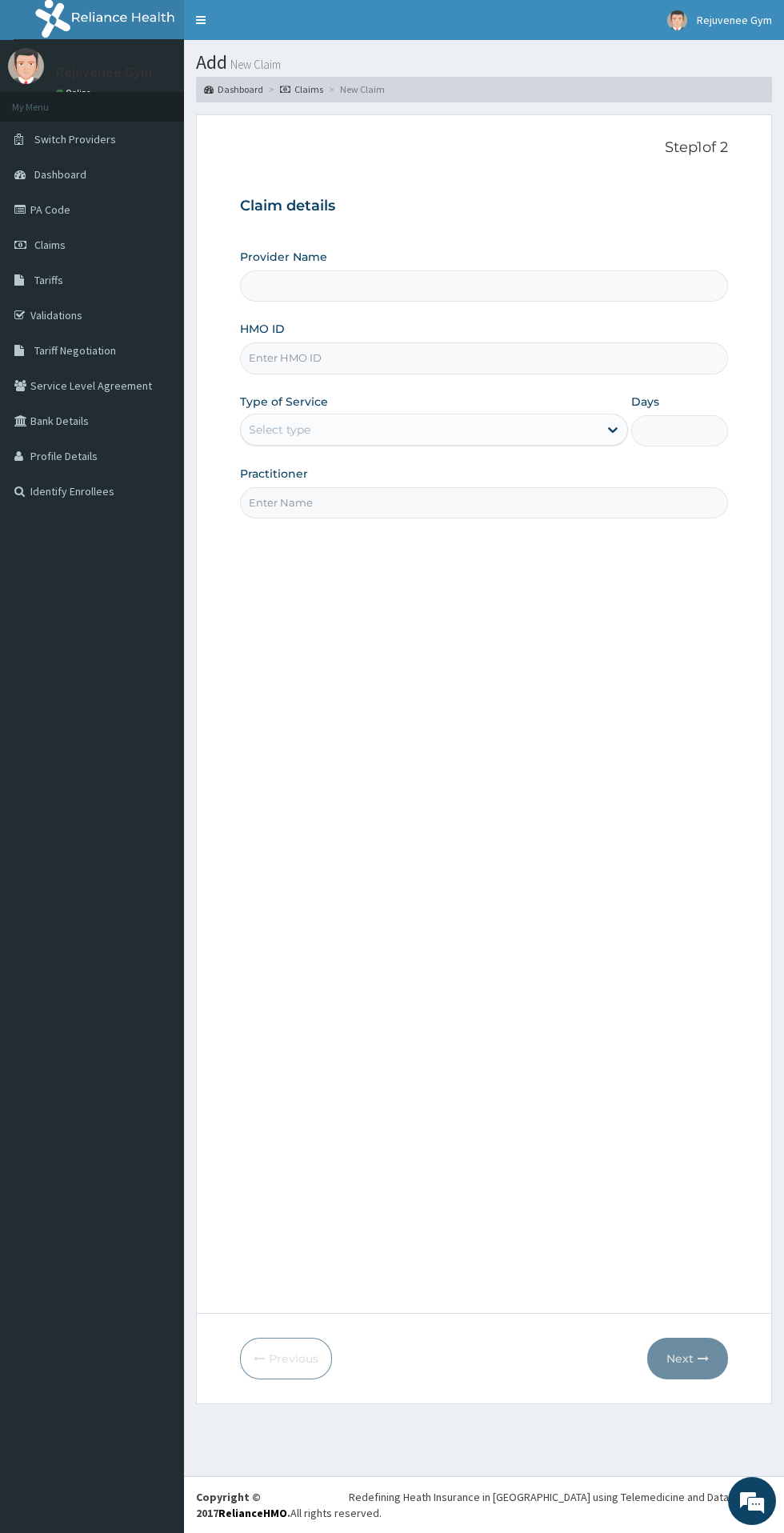
click at [291, 365] on input "HMO ID" at bounding box center [484, 358] width 488 height 31
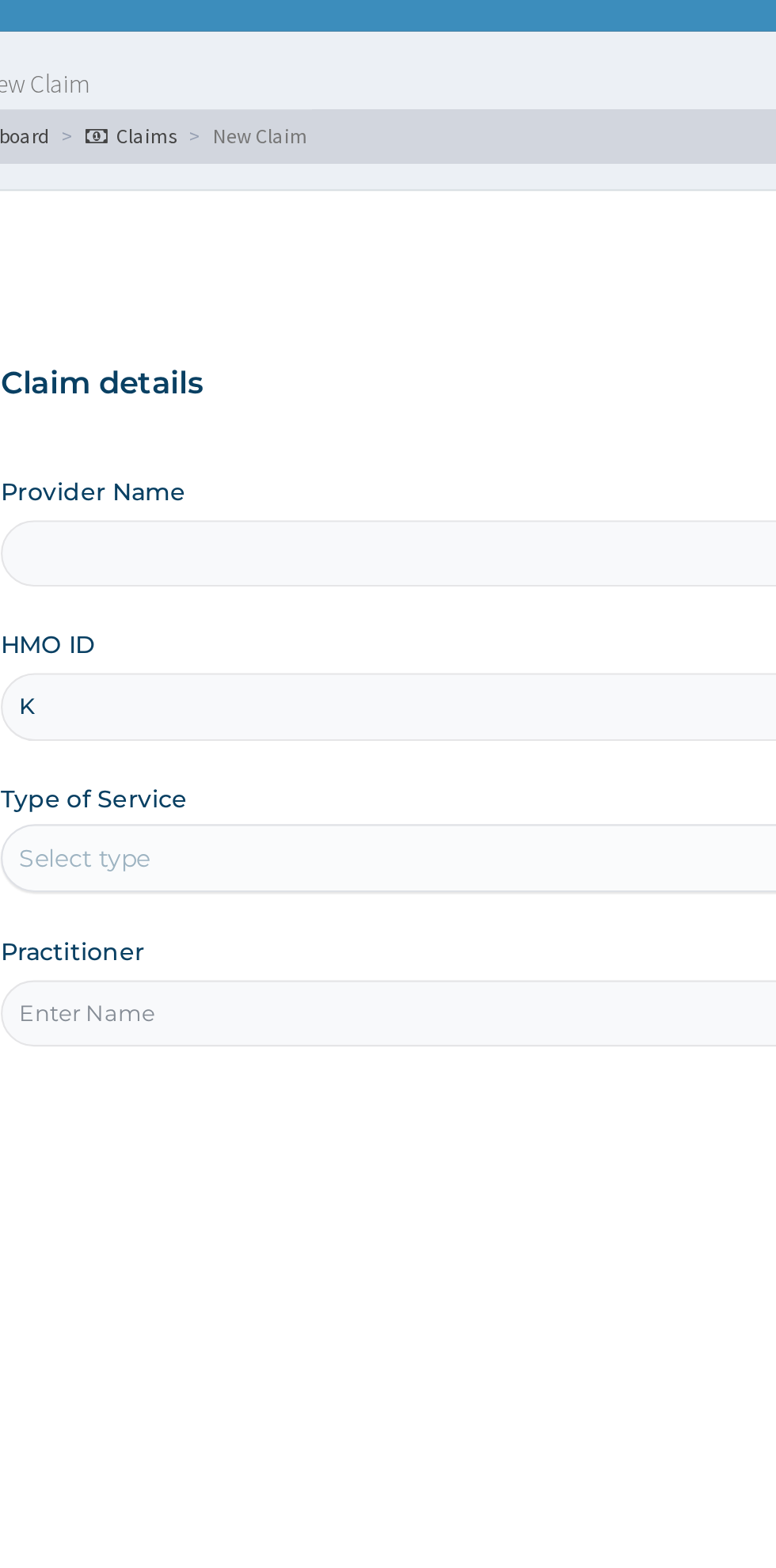
type input "KS"
type input "Rejuvenee Wellness Center"
type input "1"
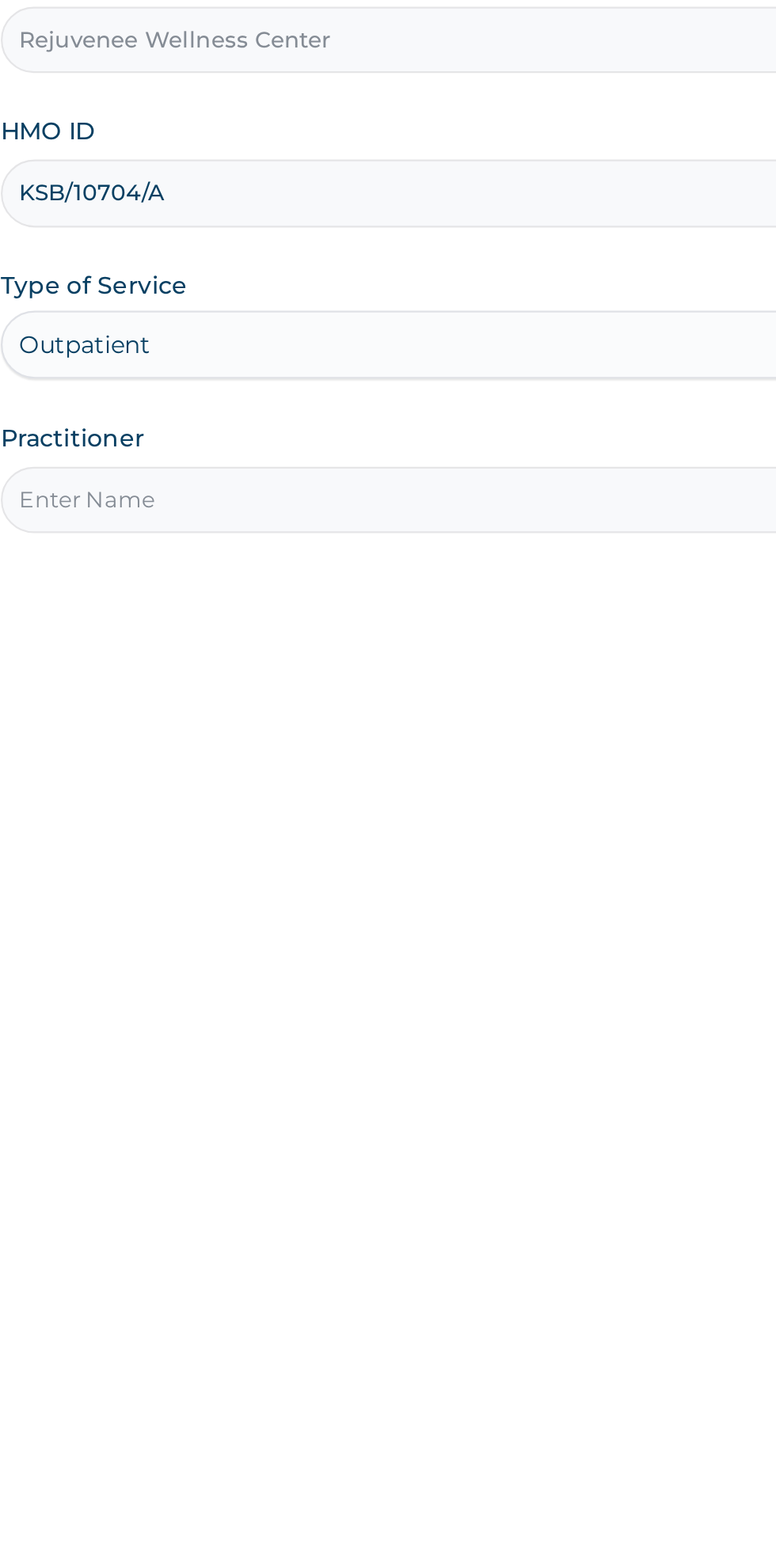
type input "KSB/10704/A"
click at [280, 501] on input "Practitioner" at bounding box center [479, 497] width 483 height 31
type input "Harriet"
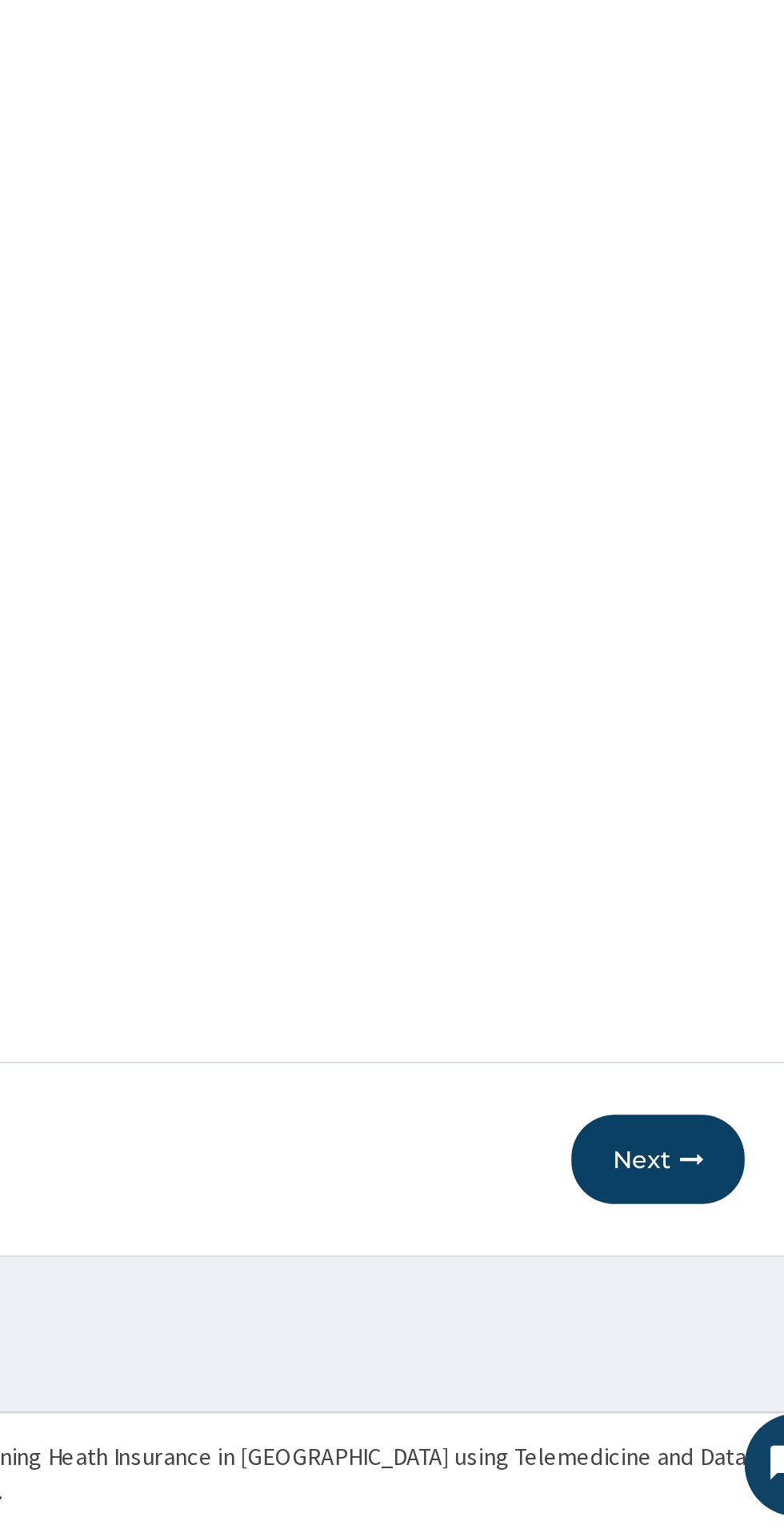
click at [685, 1362] on button "Next" at bounding box center [687, 1359] width 80 height 42
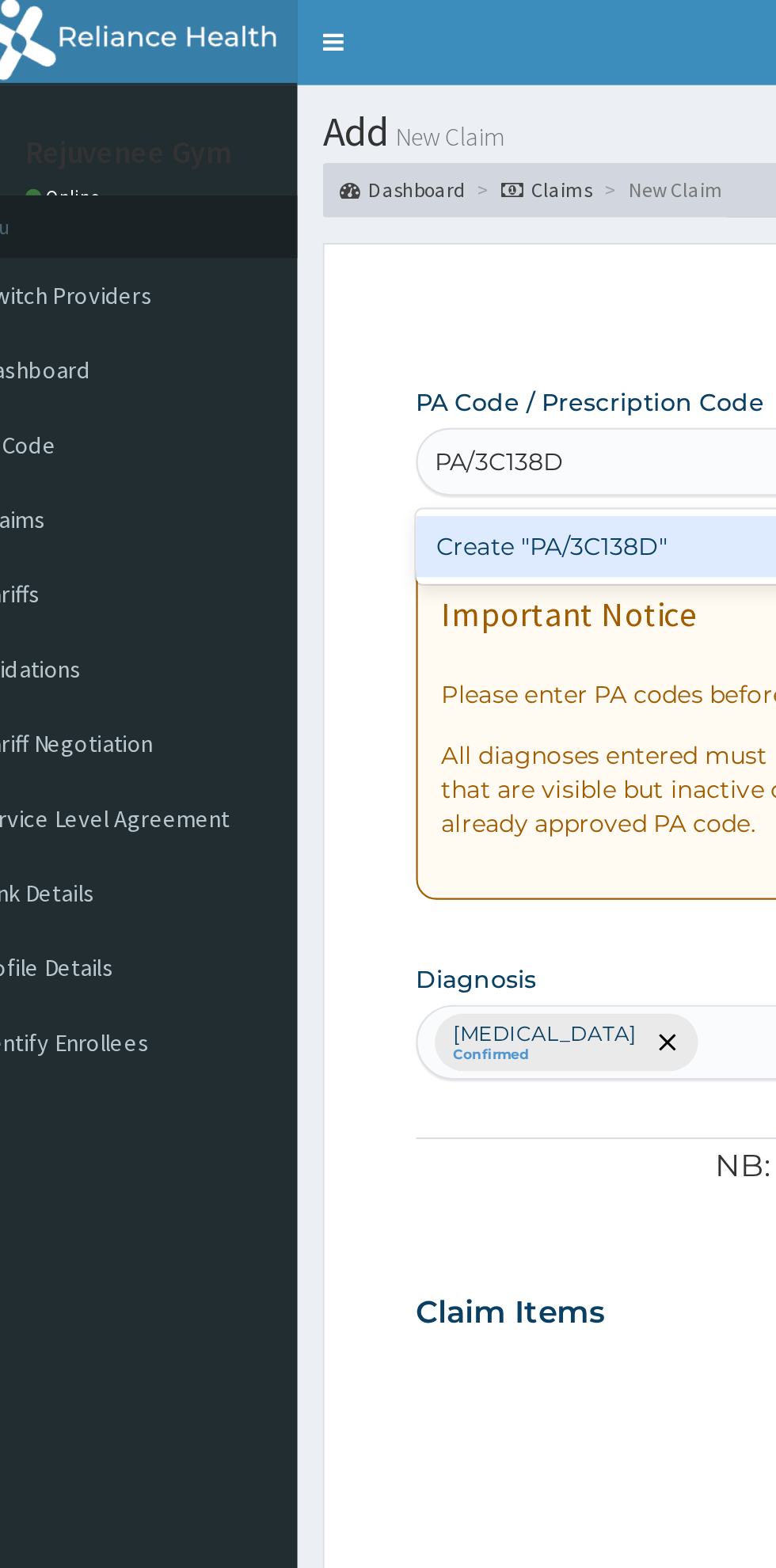
click at [287, 268] on div "Create "PA/3C138D"" at bounding box center [397, 255] width 320 height 28
type input "PA/3C138D"
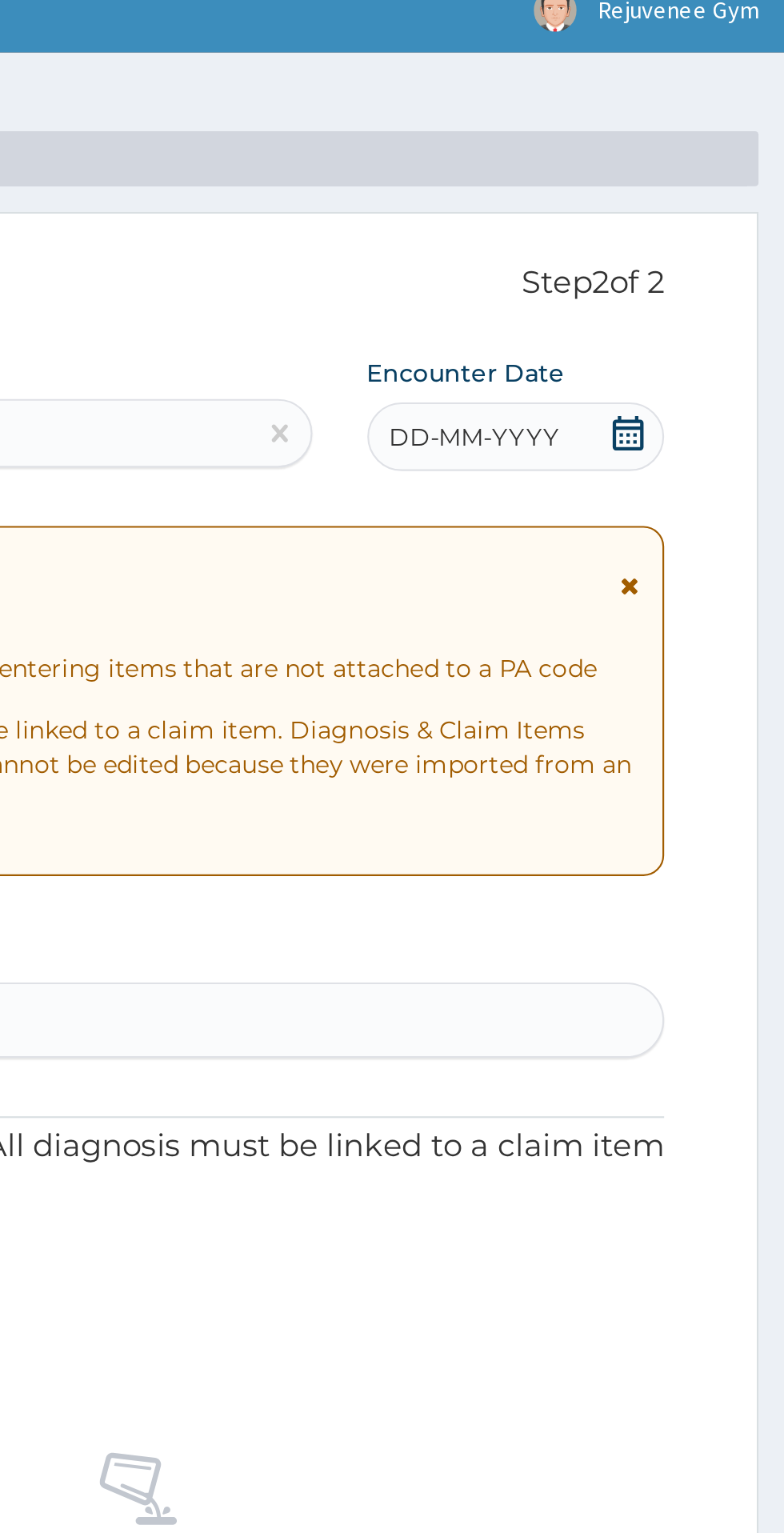
click at [652, 227] on span "DD-MM-YYYY" at bounding box center [639, 219] width 80 height 16
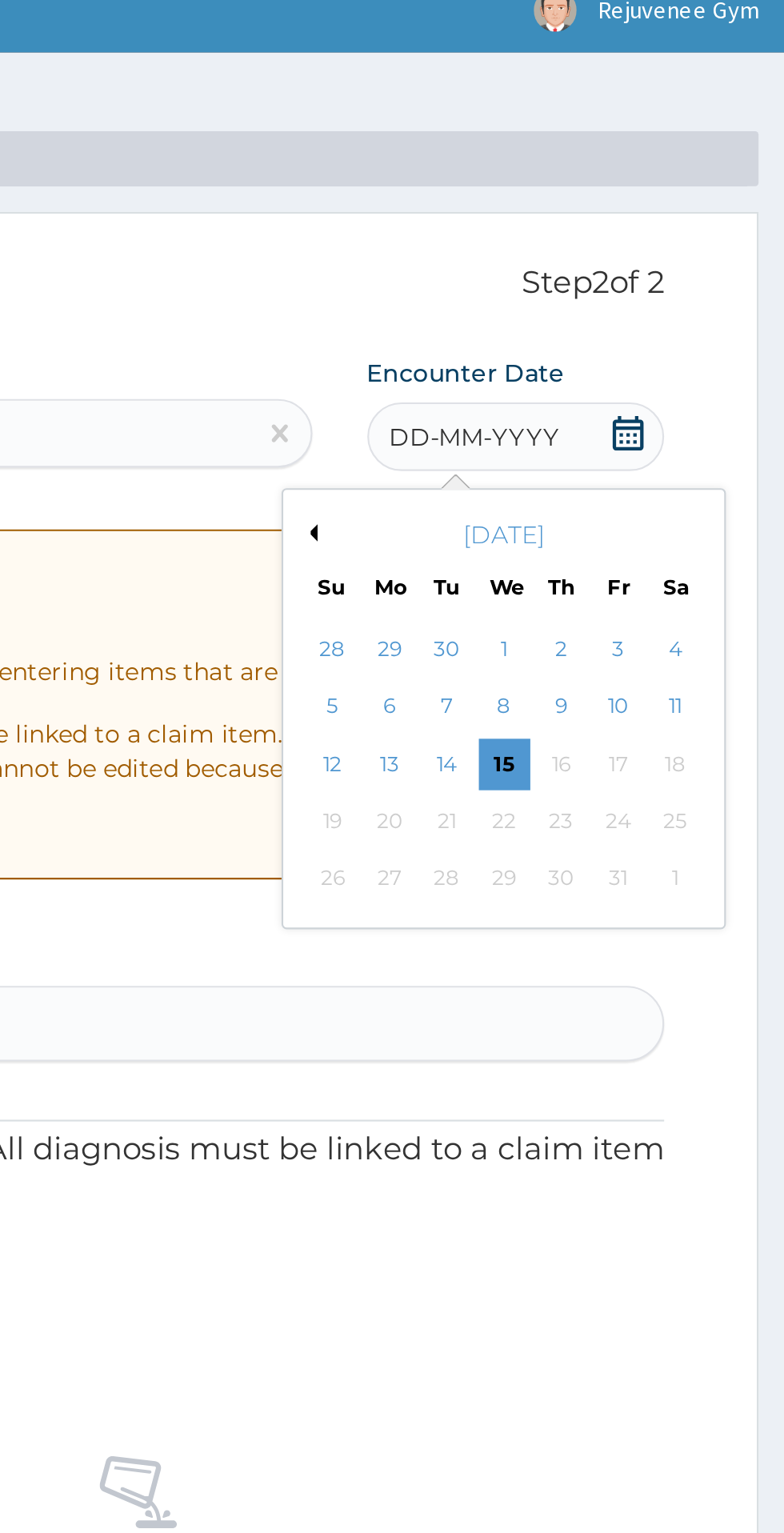
click at [561, 267] on button "Previous Month" at bounding box center [561, 264] width 8 height 8
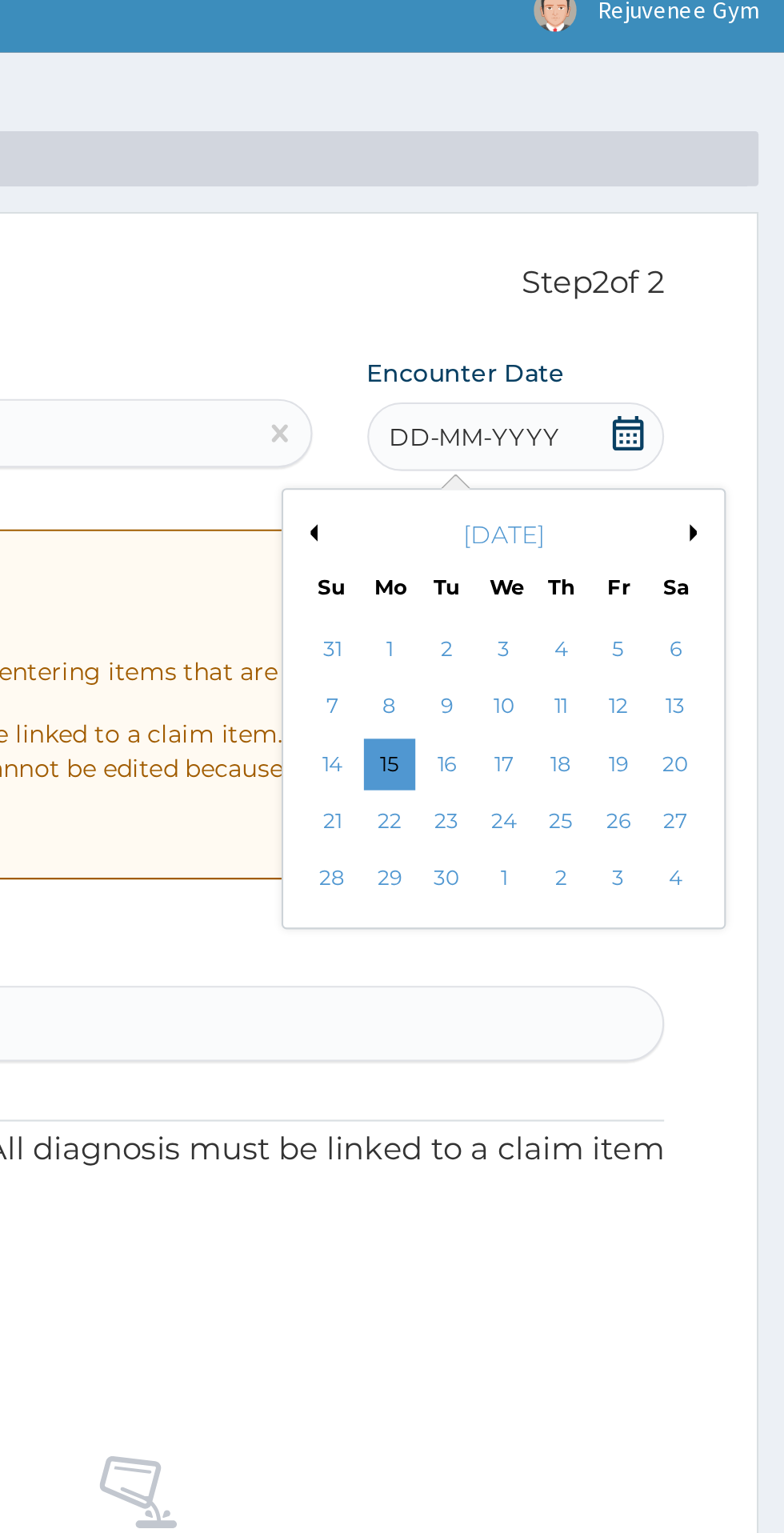
click at [563, 264] on button "Previous Month" at bounding box center [561, 264] width 8 height 8
click at [679, 408] on div "21" at bounding box center [679, 398] width 24 height 24
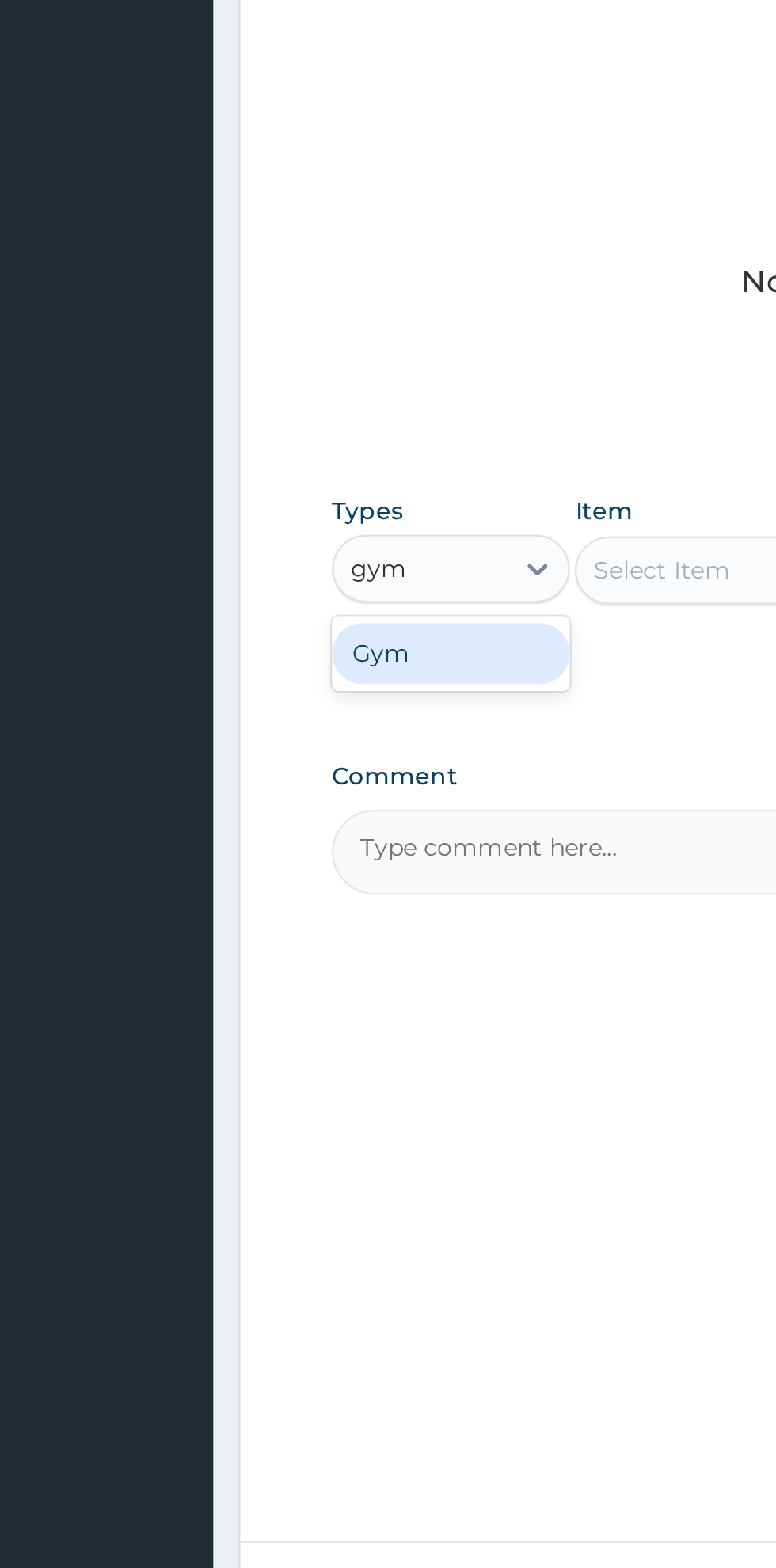
click at [269, 934] on div "Gym" at bounding box center [292, 923] width 111 height 28
type input "gym"
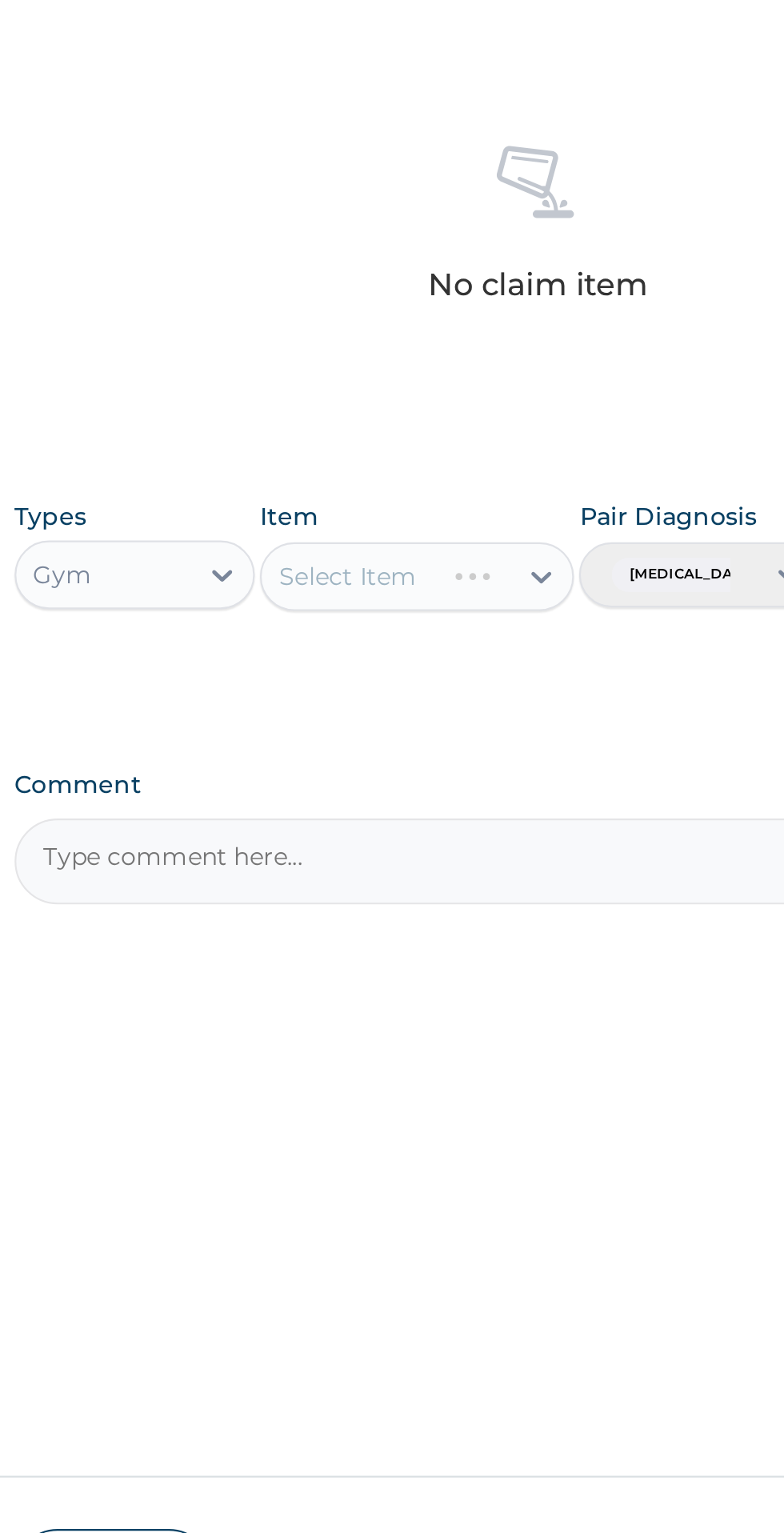
click at [451, 907] on div "Select Item" at bounding box center [427, 894] width 147 height 32
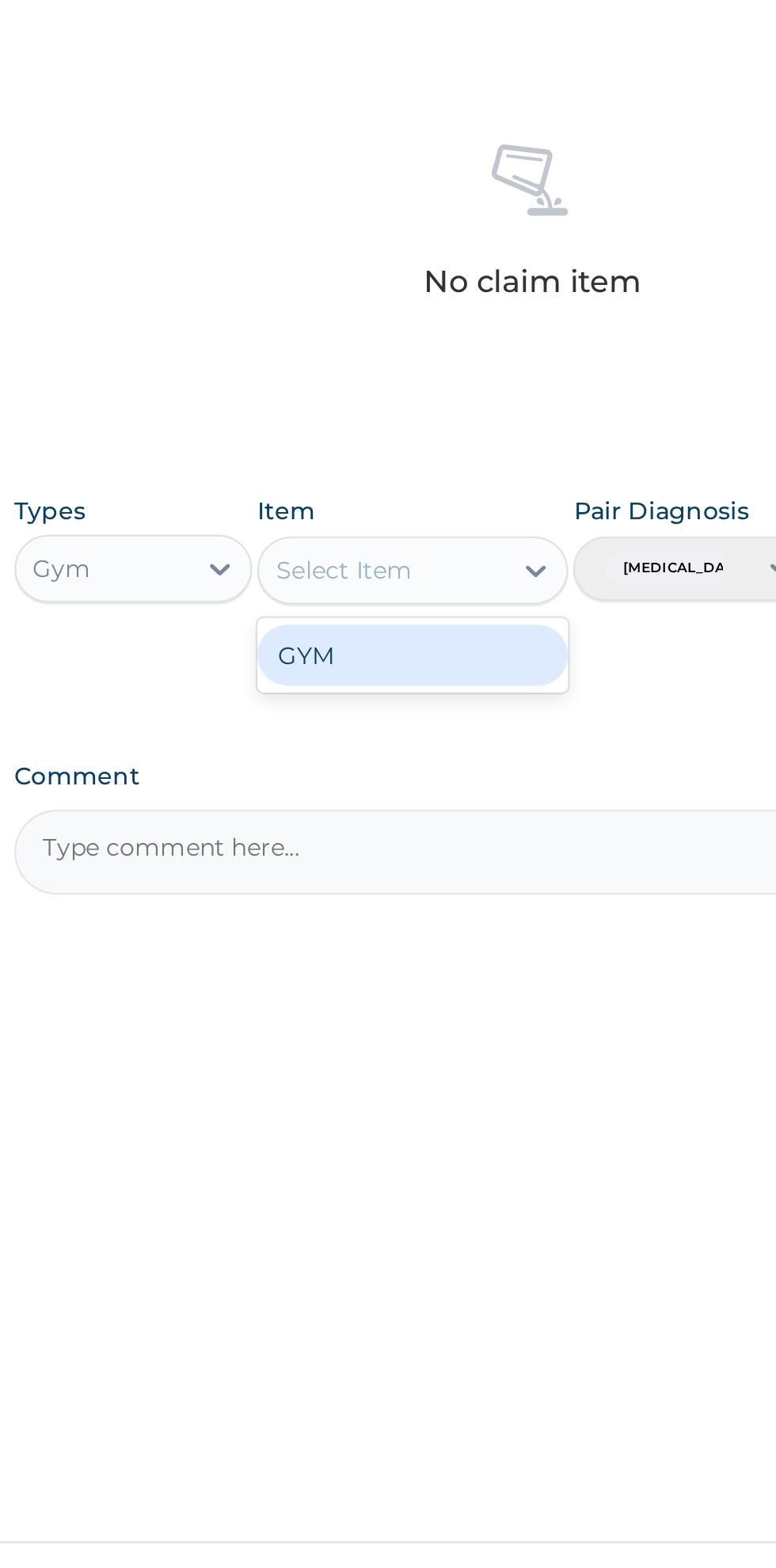
click at [389, 934] on div "GYM" at bounding box center [423, 924] width 145 height 28
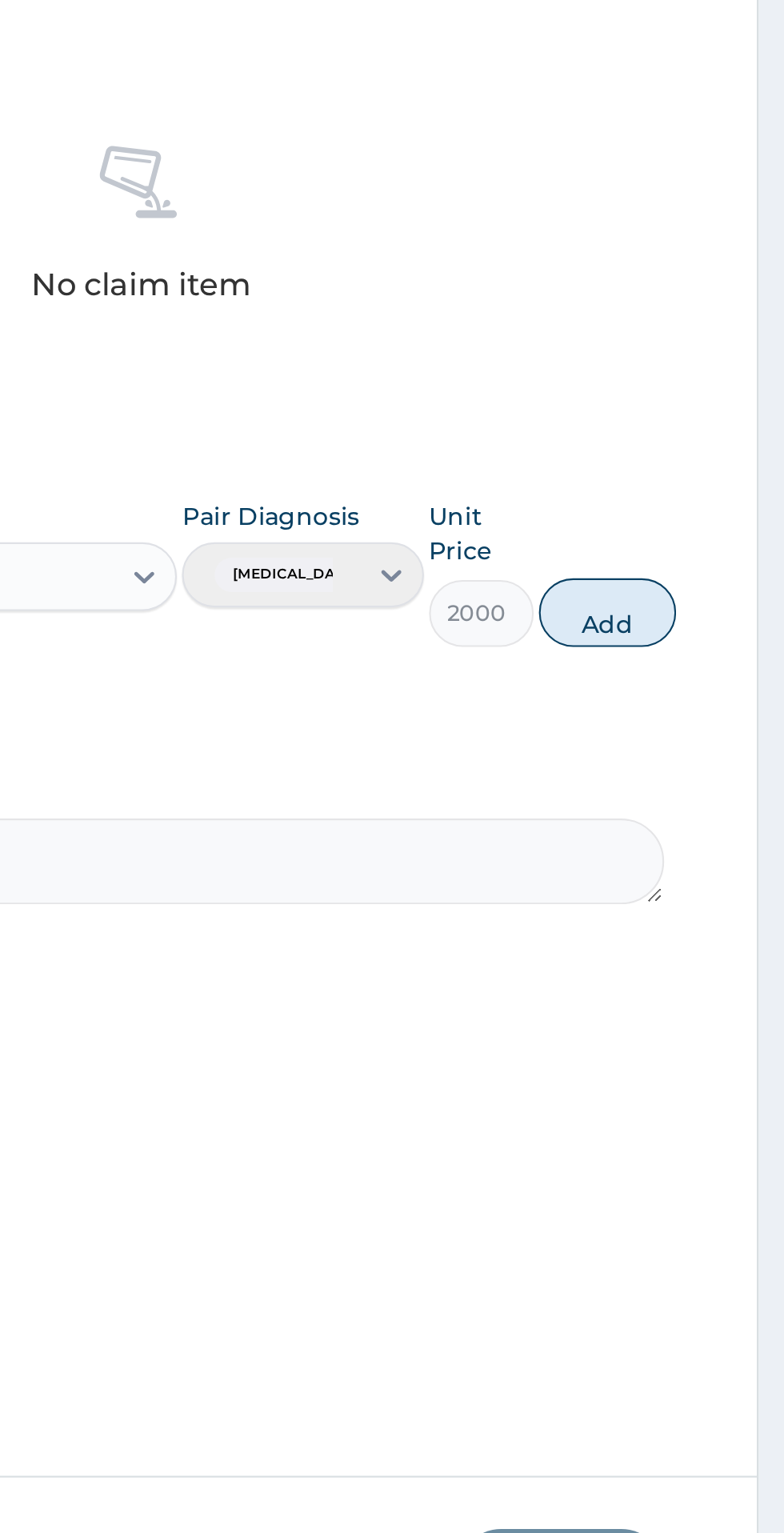
click at [729, 913] on button "Add" at bounding box center [702, 910] width 64 height 32
type input "0"
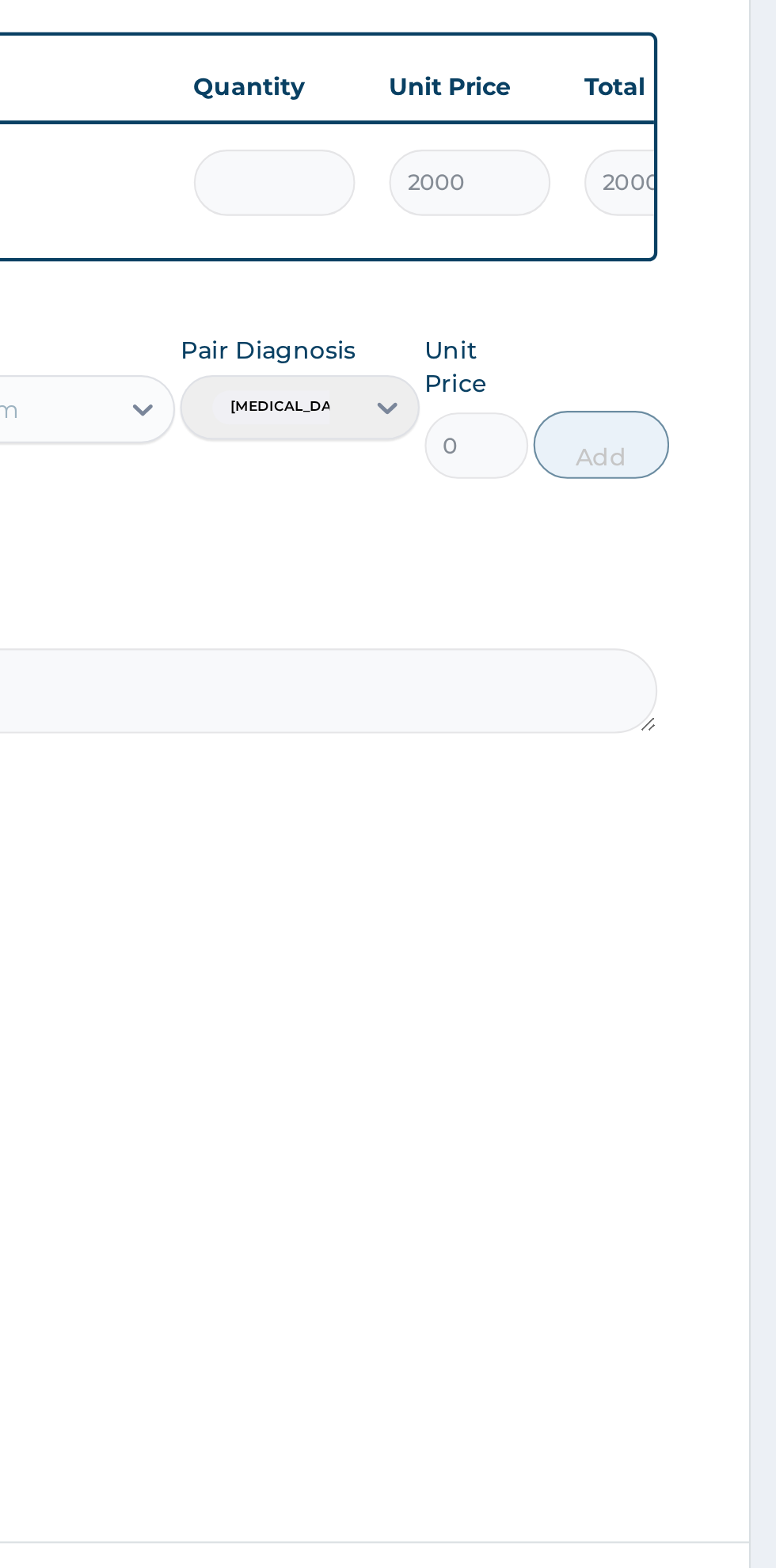
type input "0.00"
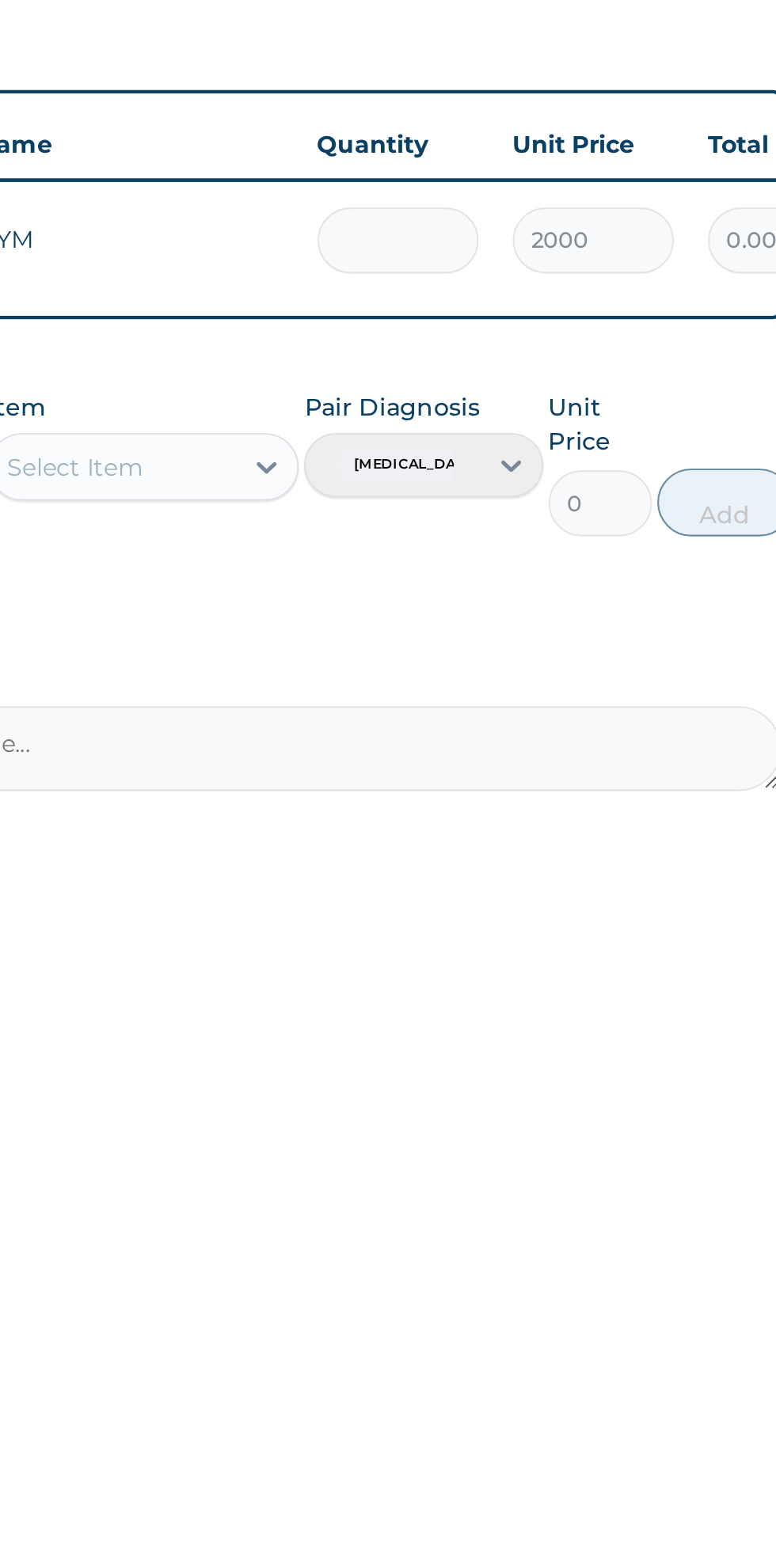
type input "1"
type input "2000.00"
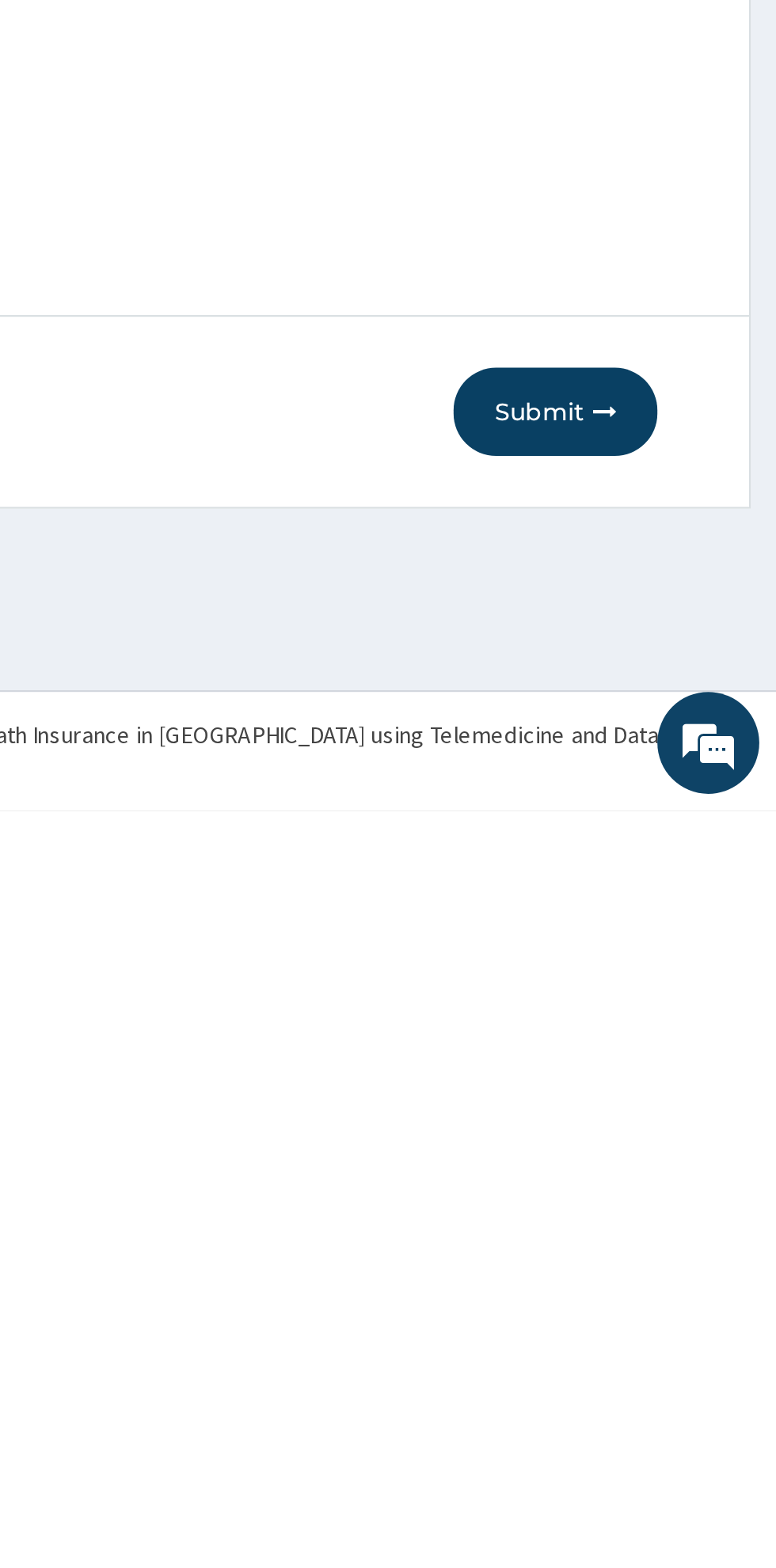
click at [665, 1397] on button "Submit" at bounding box center [672, 1381] width 95 height 42
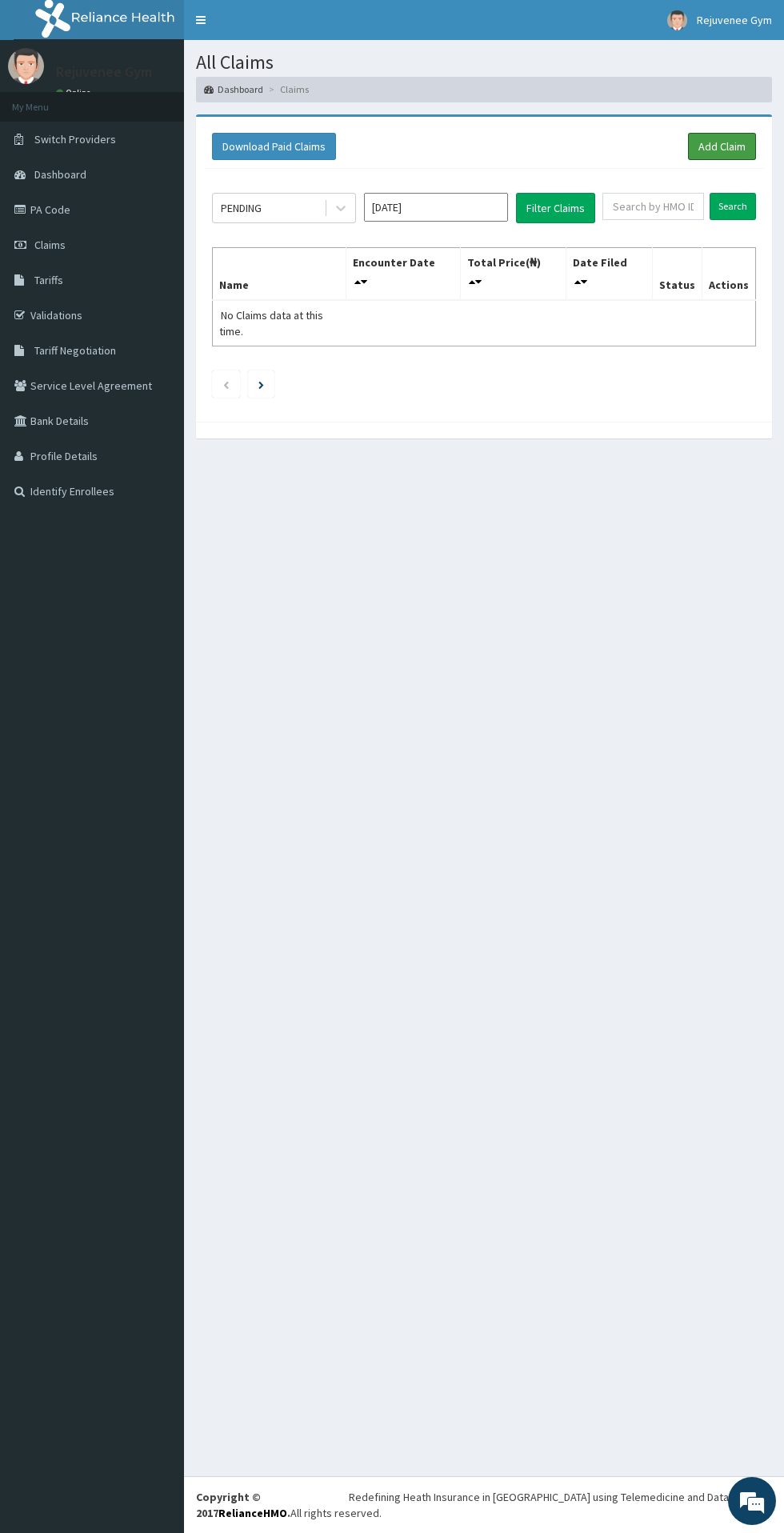
click at [708, 152] on link "Add Claim" at bounding box center [721, 146] width 68 height 27
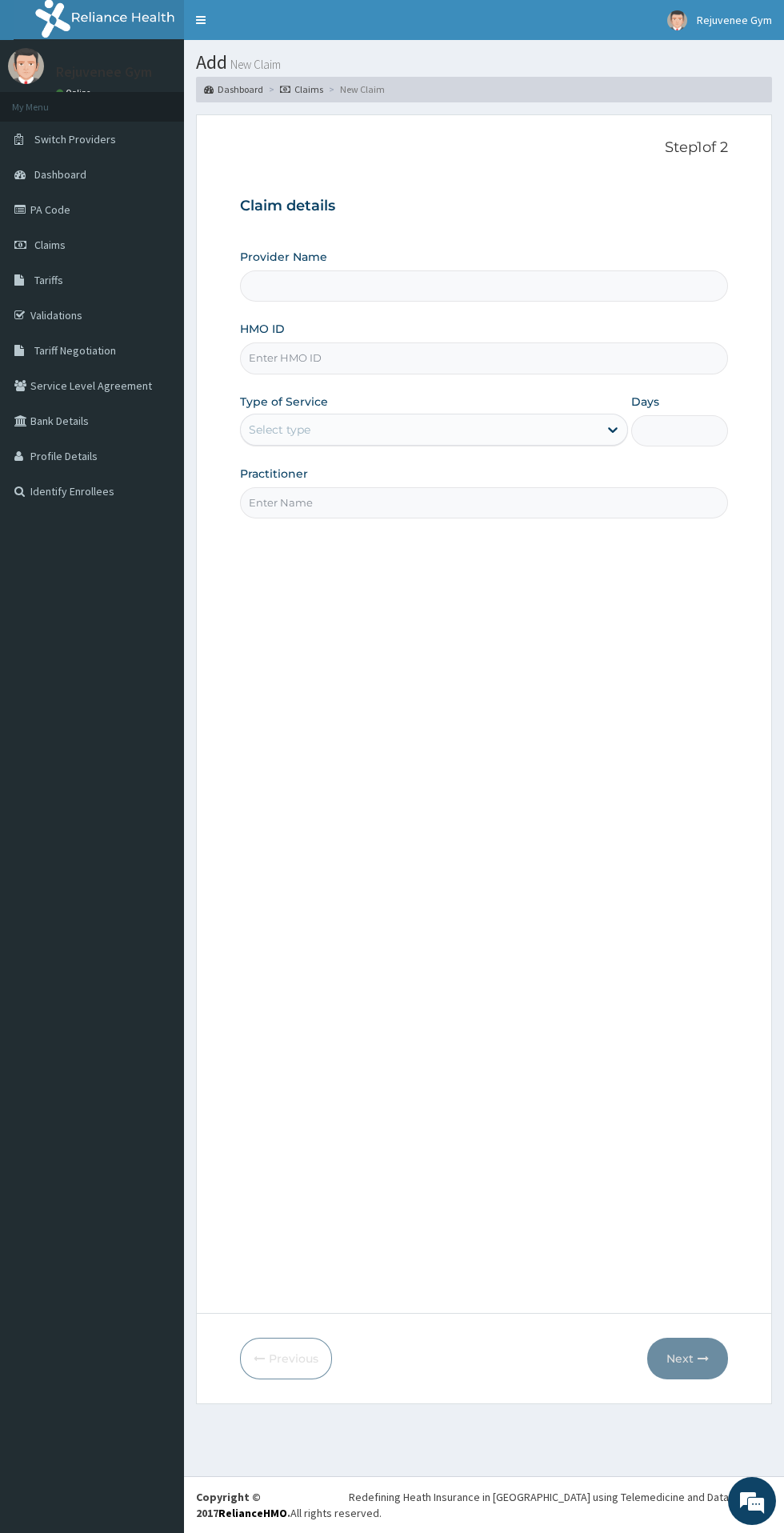
click at [498, 359] on input "HMO ID" at bounding box center [484, 358] width 488 height 31
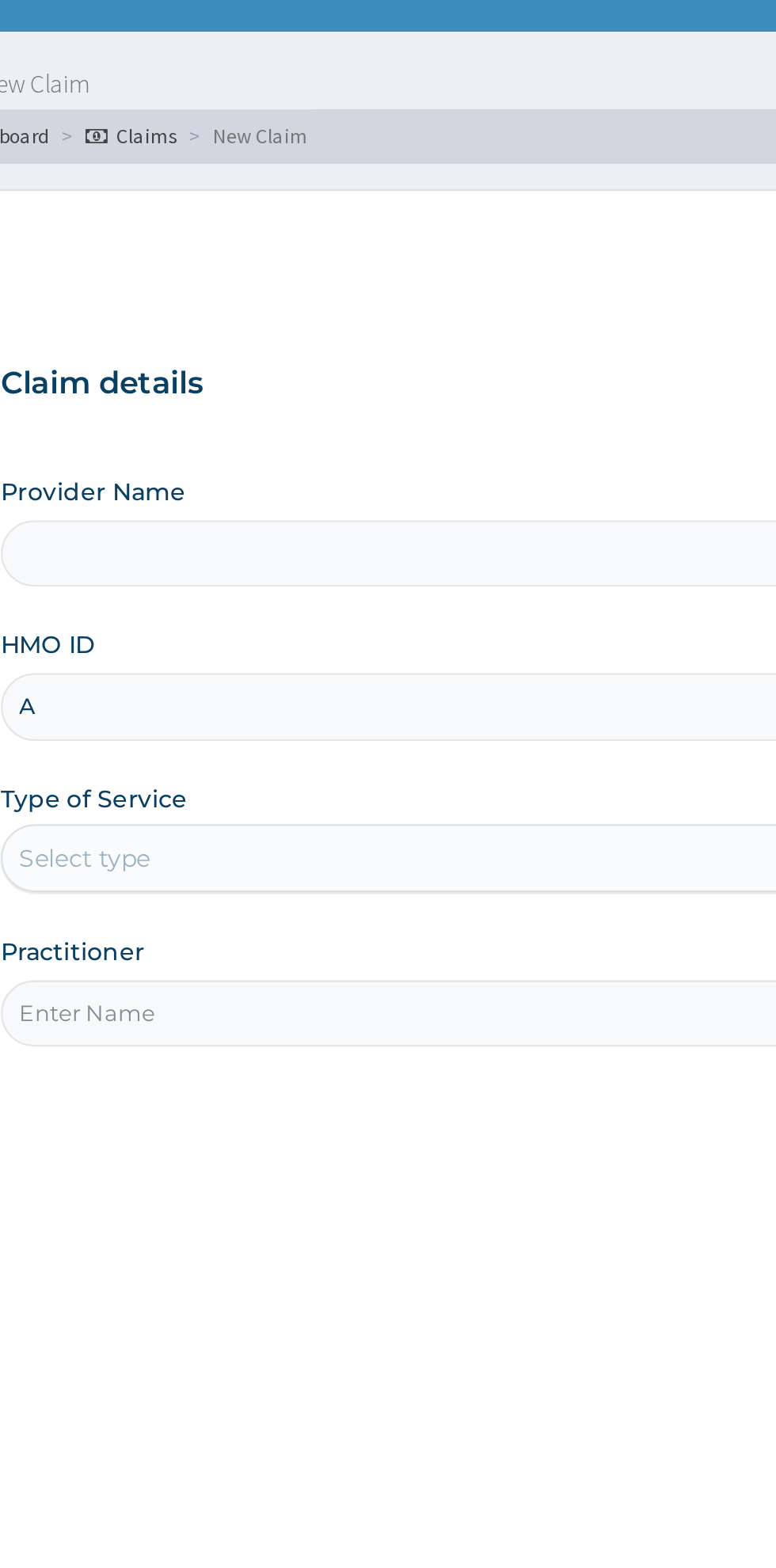
type input "AE"
type input "Rejuvenee Wellness Center"
type input "1"
type input "AEL/10087/A"
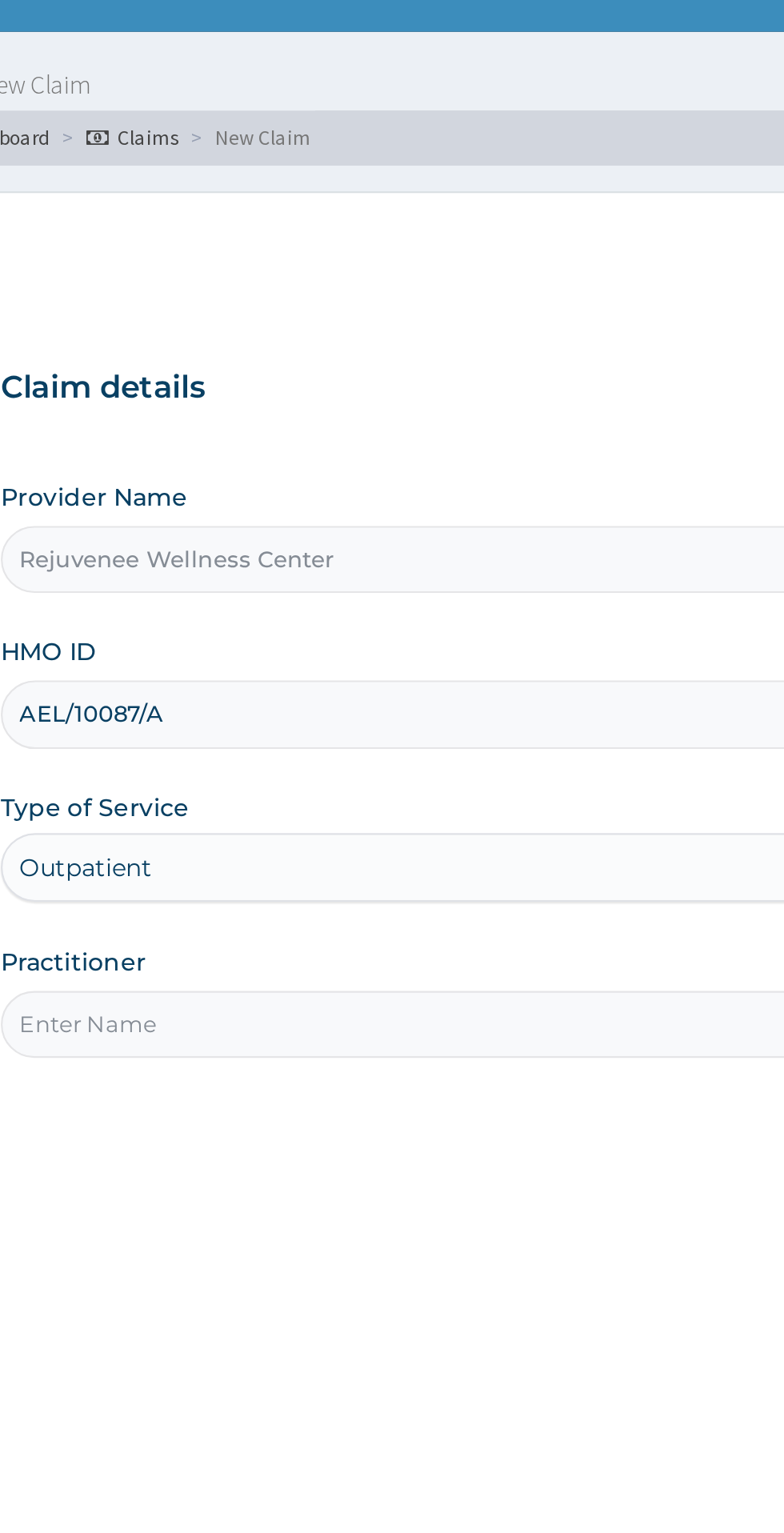
click at [290, 509] on input "Practitioner" at bounding box center [484, 503] width 488 height 31
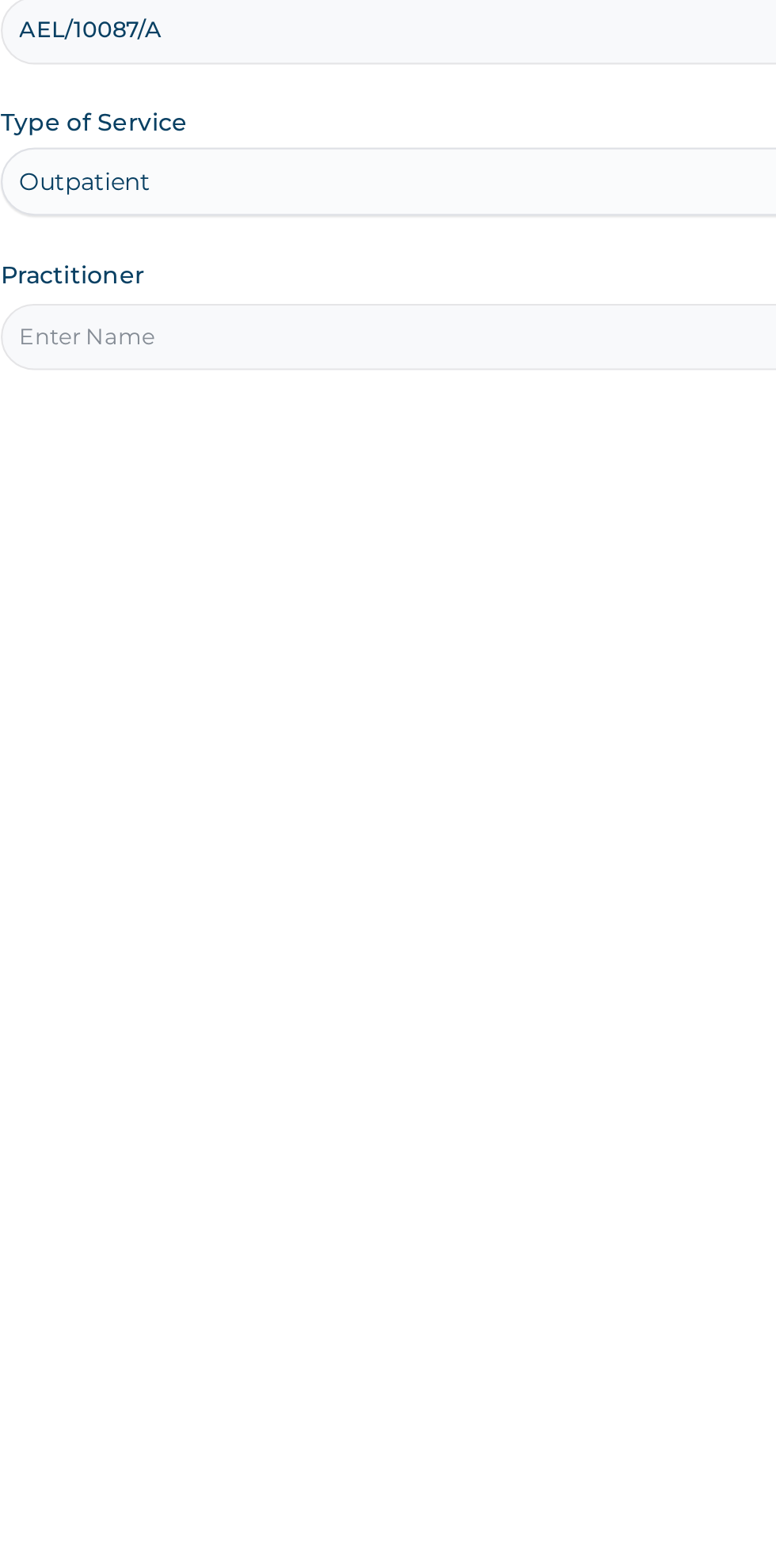
type input "Harriet"
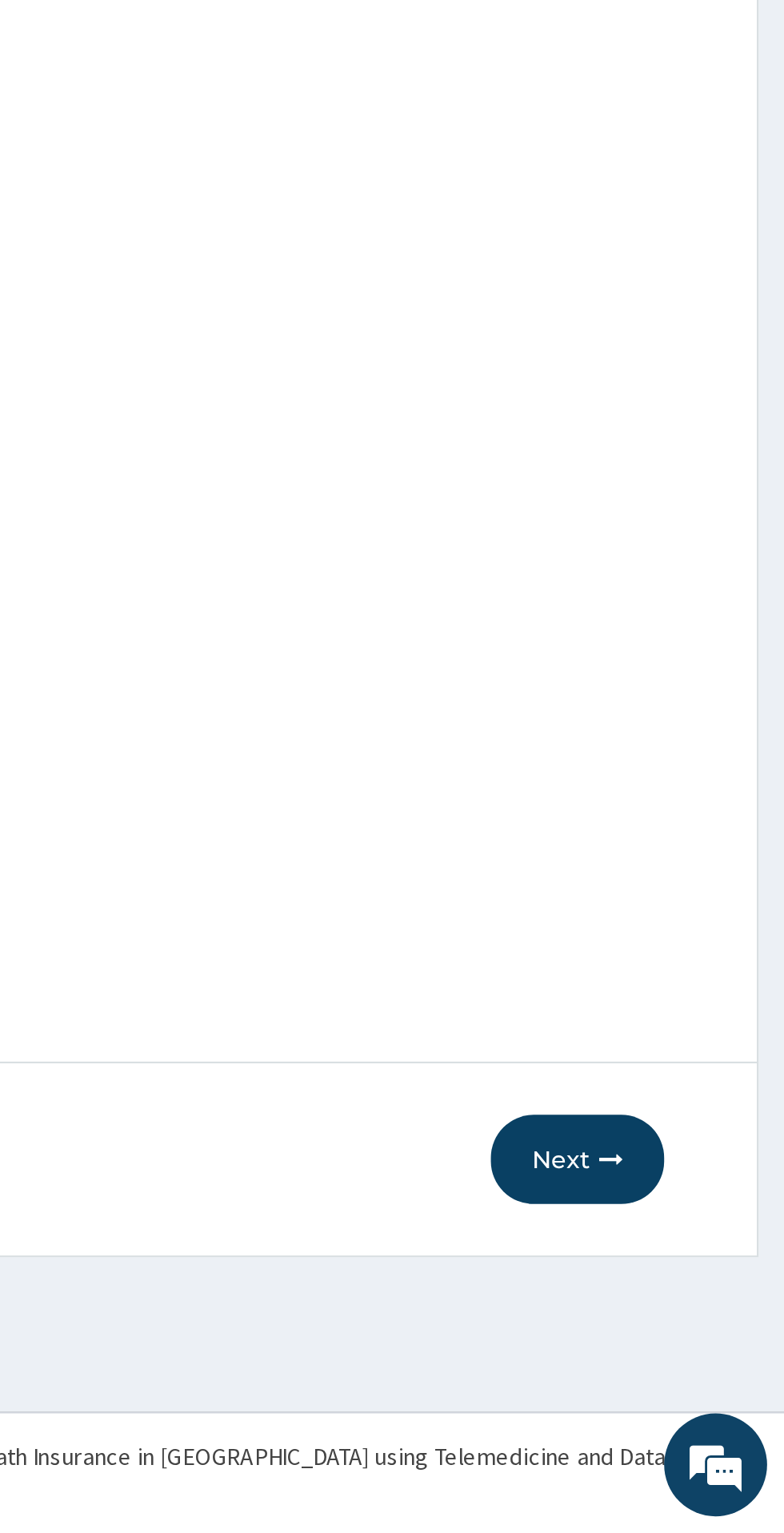
click at [692, 1359] on button "Next" at bounding box center [687, 1359] width 80 height 42
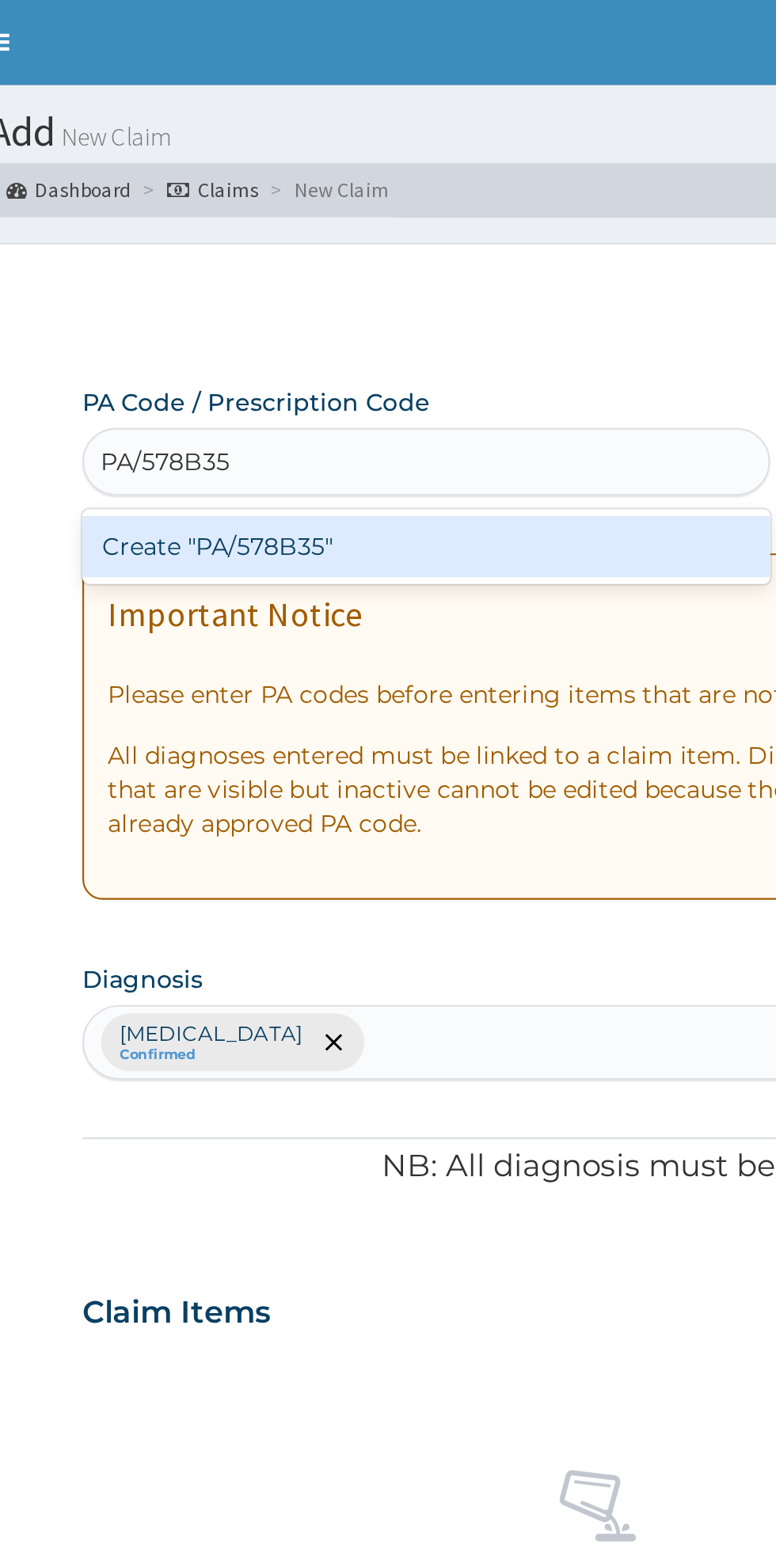
click at [290, 266] on div "Create "PA/578B35"" at bounding box center [397, 255] width 320 height 28
type input "PA/578B35"
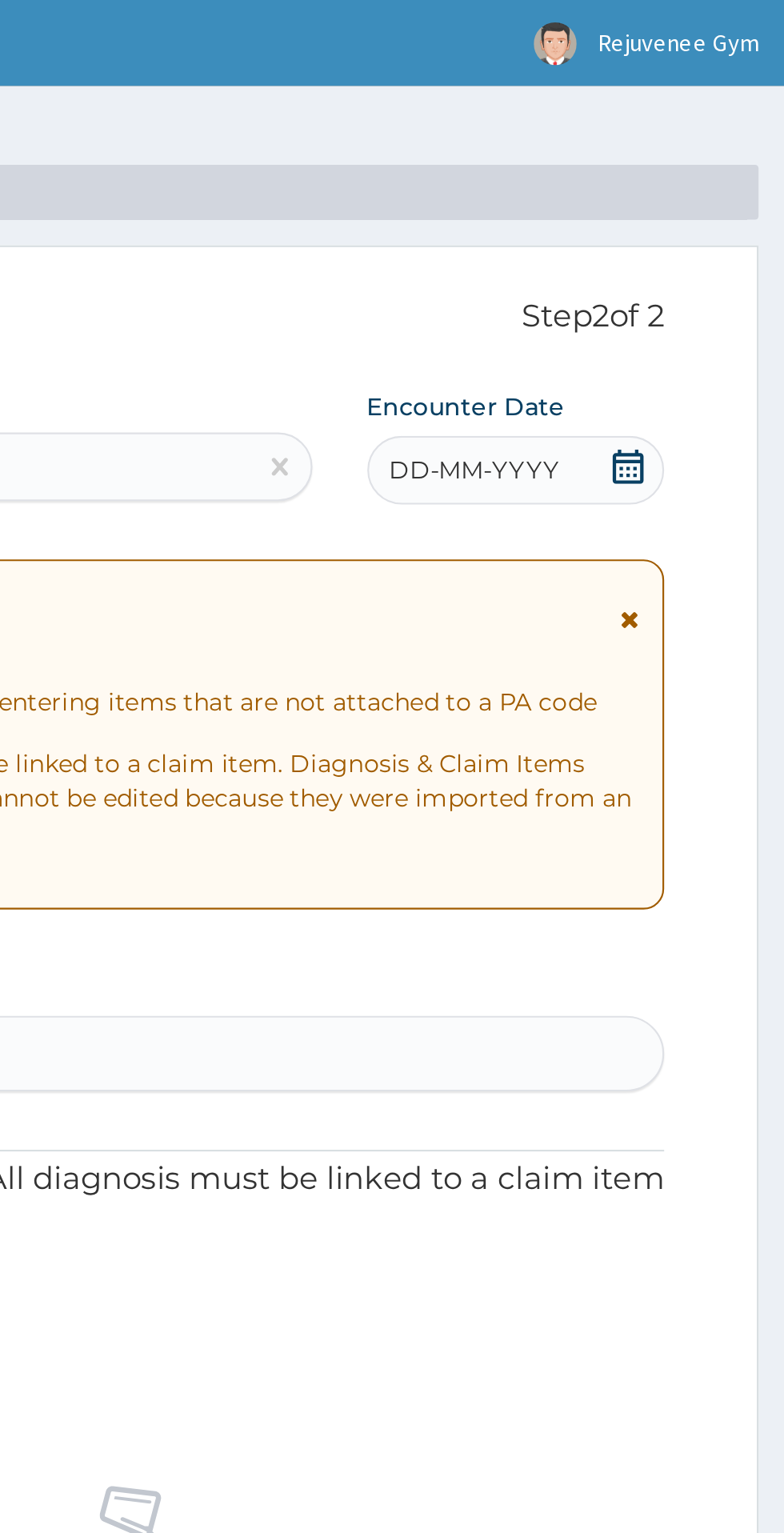
click at [650, 229] on div "DD-MM-YYYY" at bounding box center [658, 219] width 139 height 32
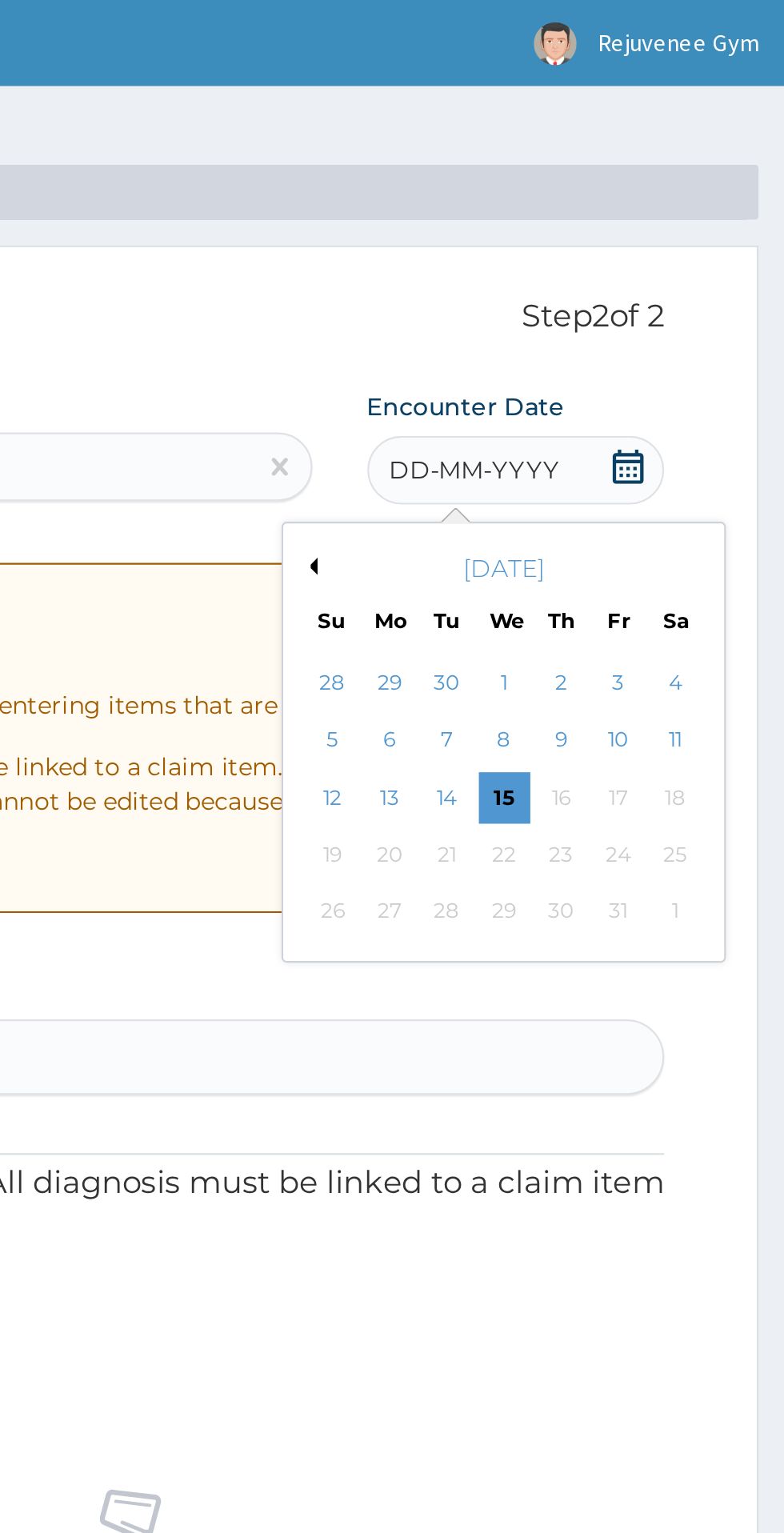
click at [569, 279] on div "October 2025 Su Mo Tu We Th Fr Sa" at bounding box center [653, 274] width 193 height 47
click at [562, 264] on button "Previous Month" at bounding box center [561, 264] width 8 height 8
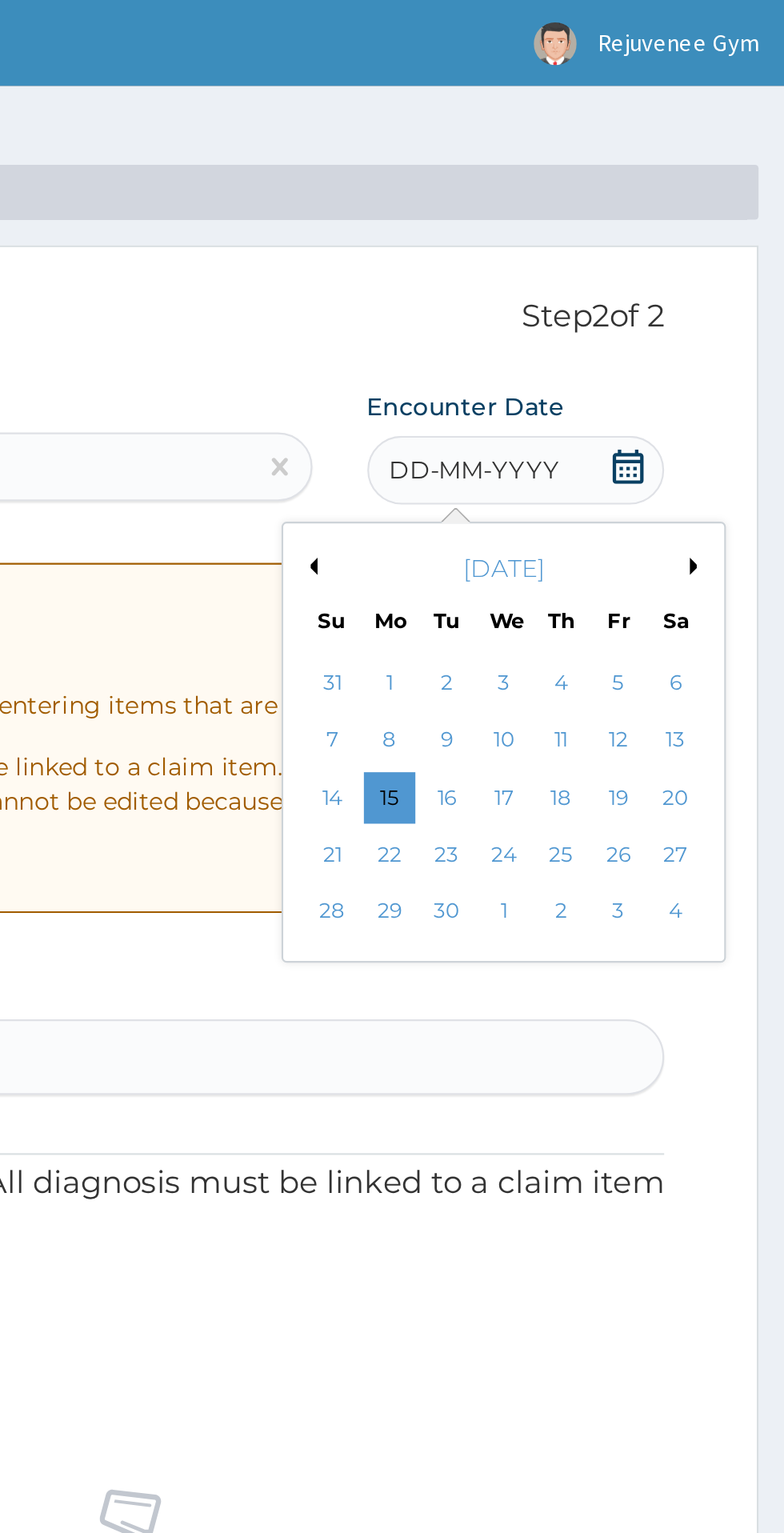
click at [564, 268] on button "Previous Month" at bounding box center [561, 264] width 8 height 8
click at [738, 409] on div "23" at bounding box center [732, 398] width 24 height 24
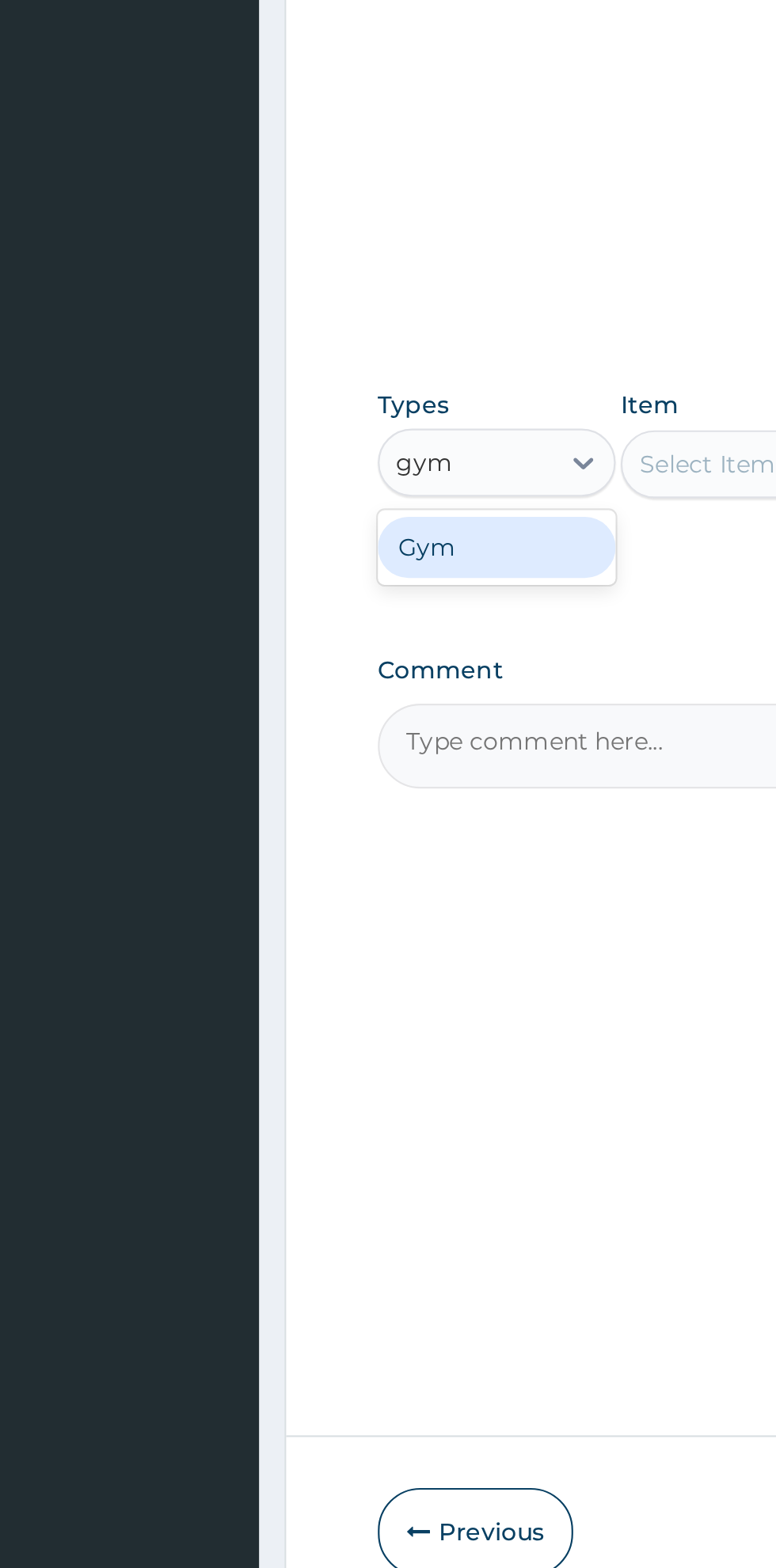
click at [322, 926] on div "Gym" at bounding box center [292, 923] width 111 height 28
type input "gym"
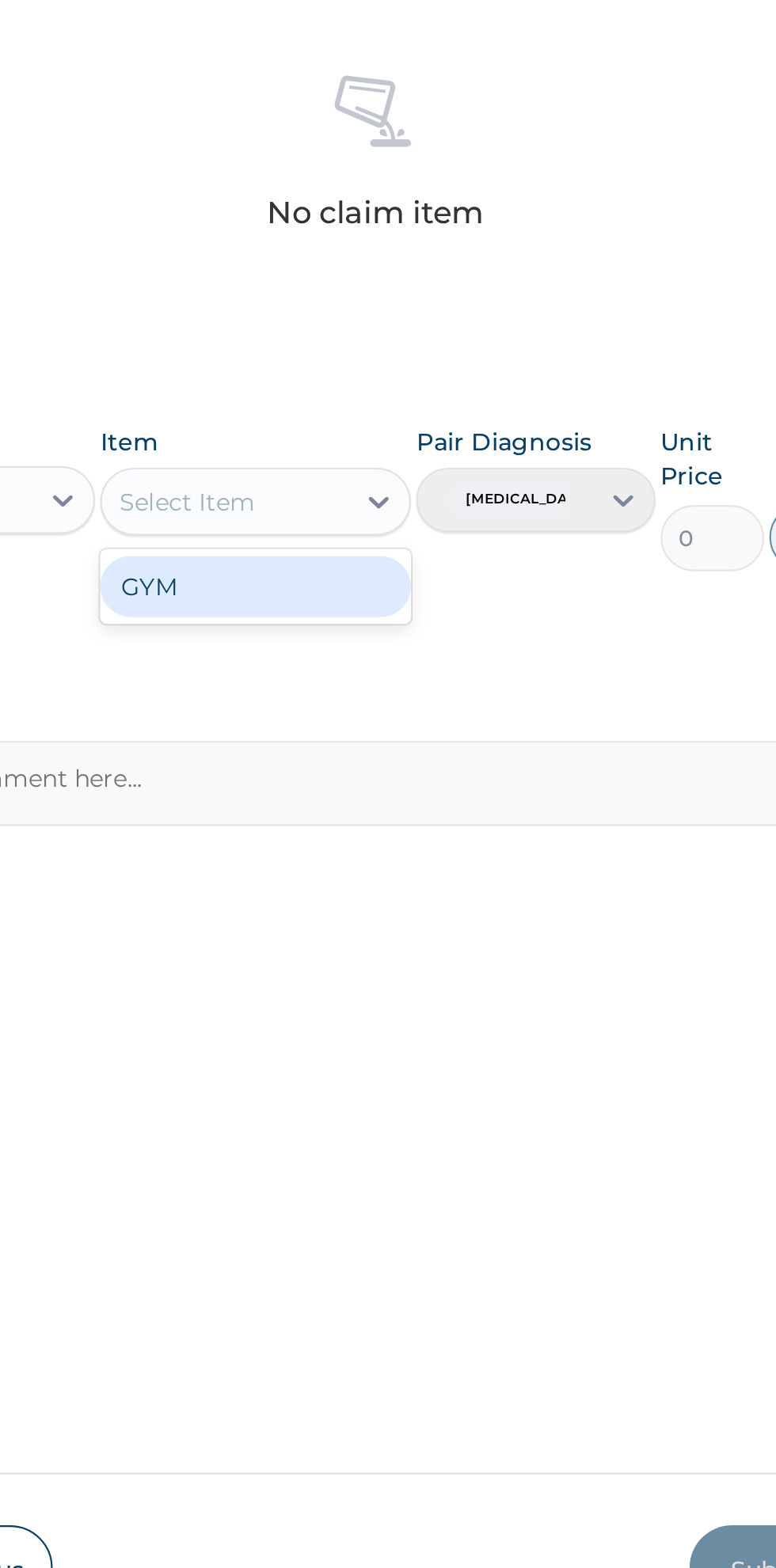
click at [396, 935] on div "GYM" at bounding box center [423, 924] width 145 height 28
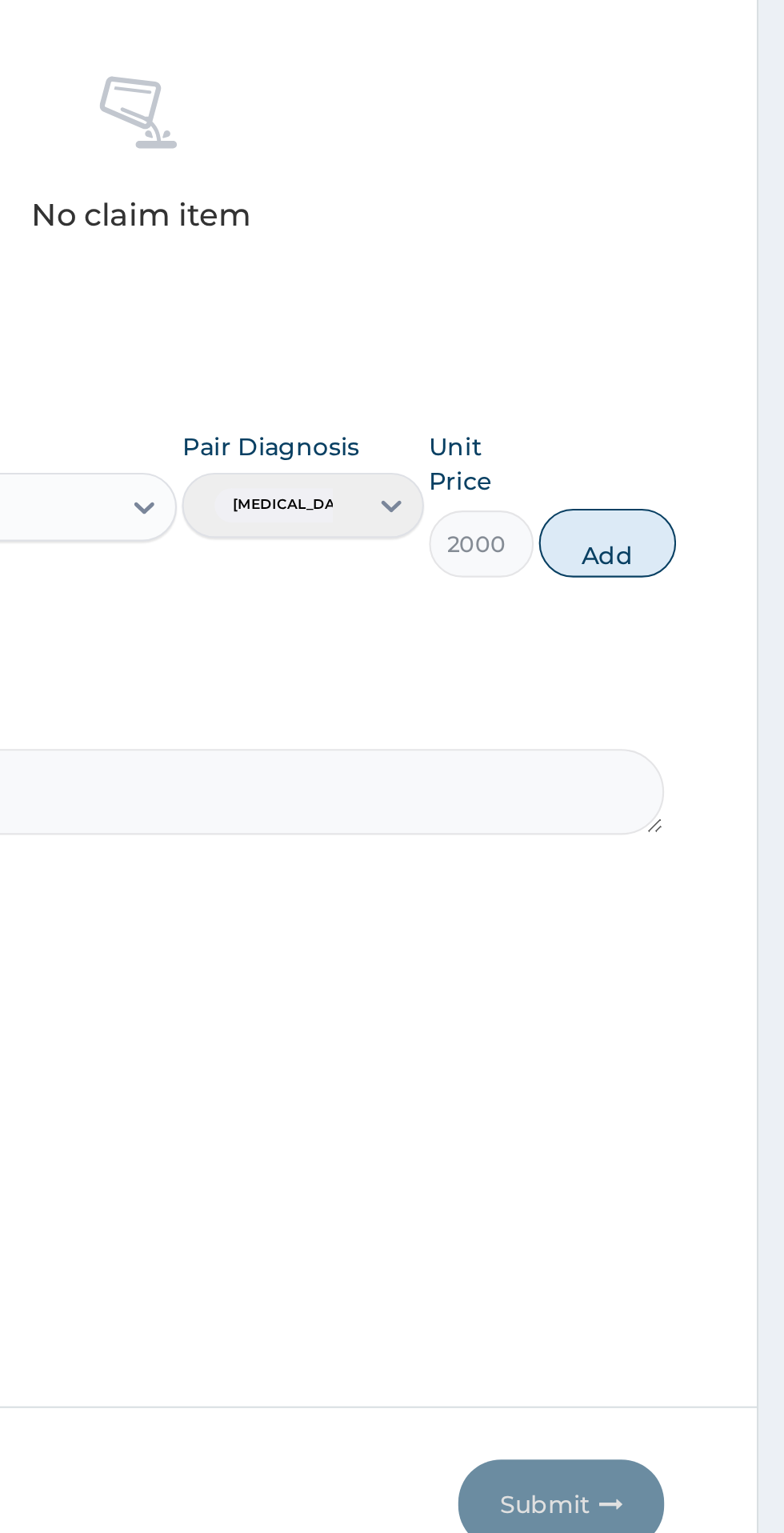
click at [723, 925] on button "Add" at bounding box center [702, 910] width 64 height 32
type input "0"
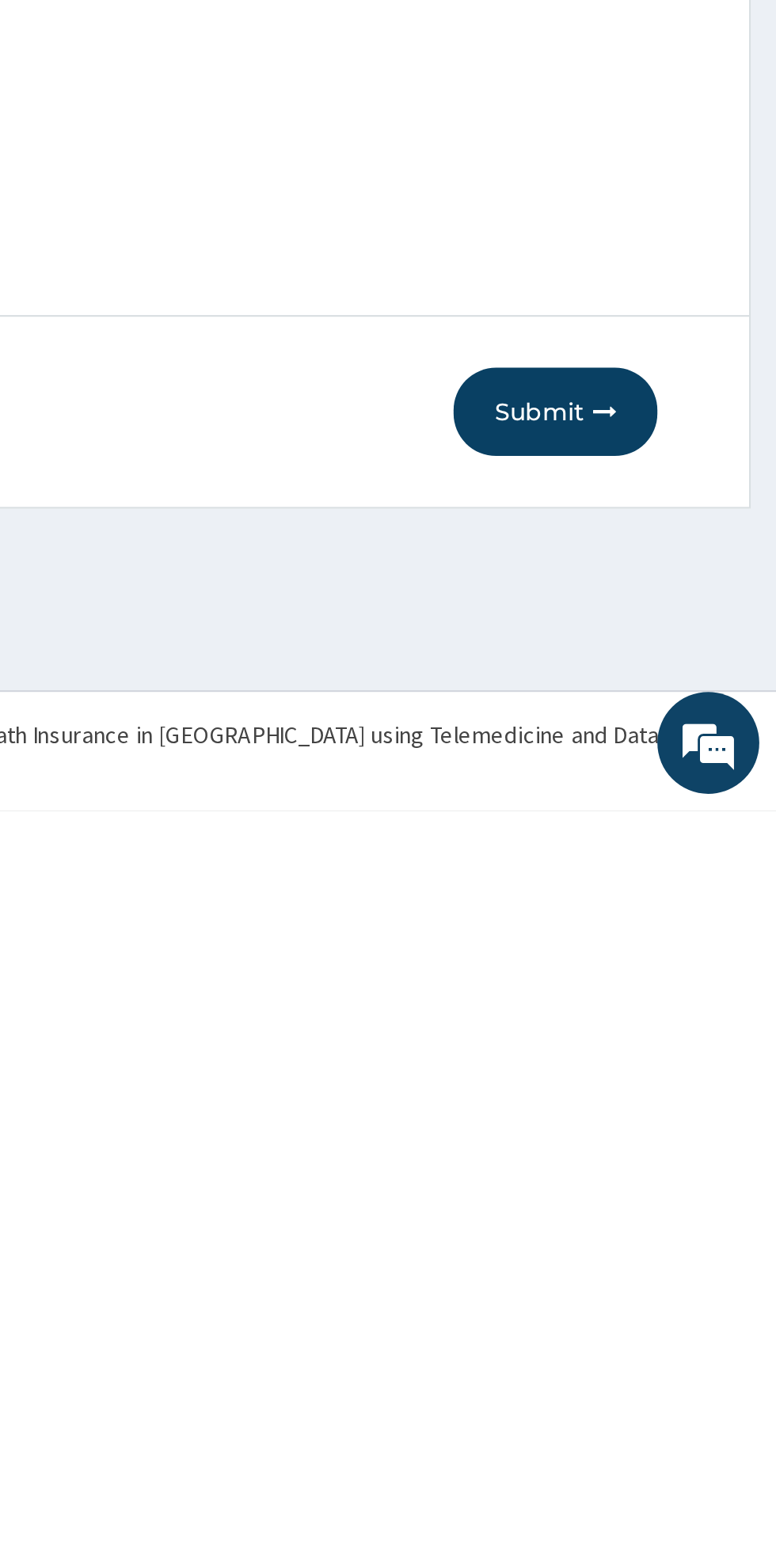
click at [669, 1403] on button "Submit" at bounding box center [672, 1381] width 95 height 42
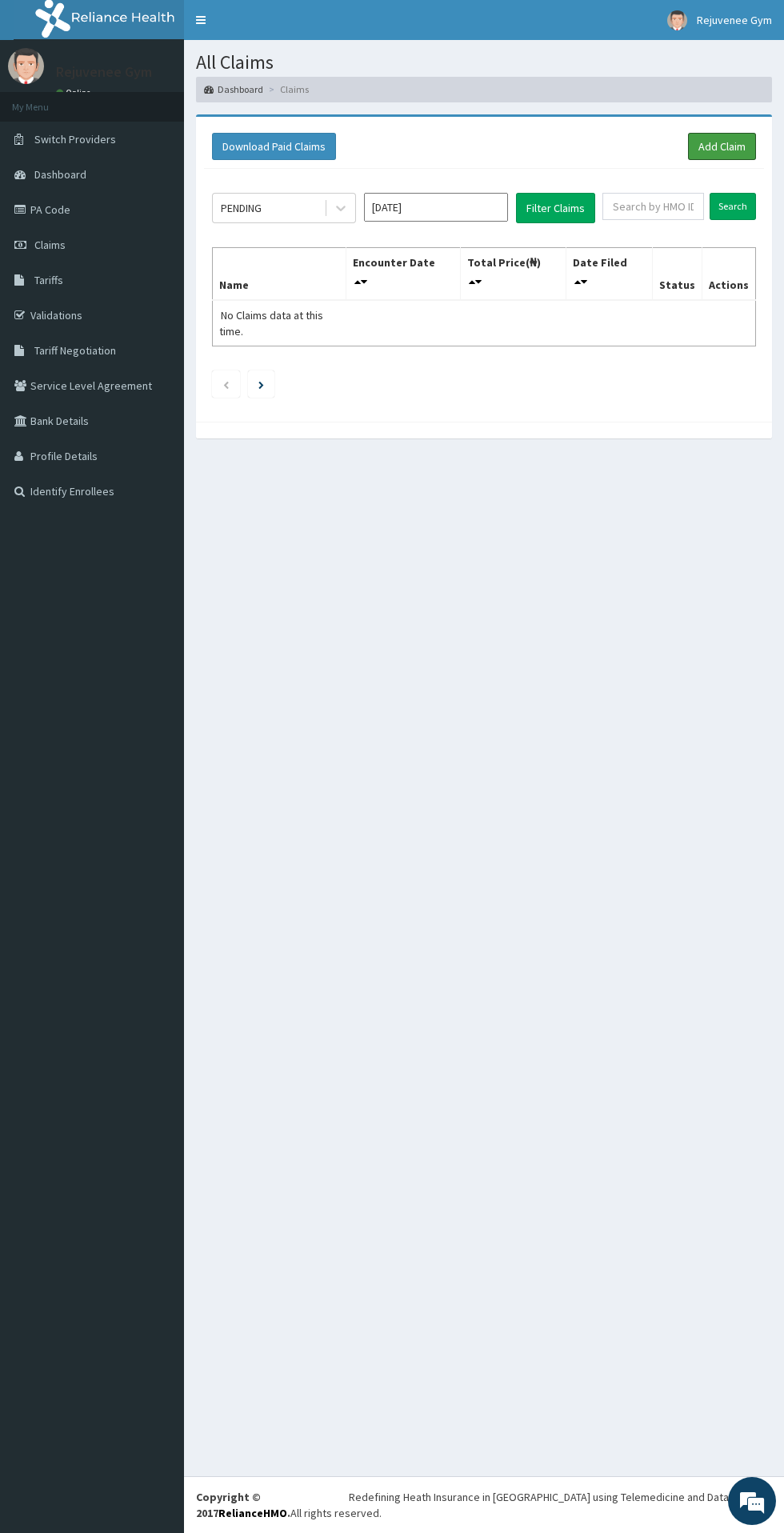
click at [721, 147] on link "Add Claim" at bounding box center [721, 146] width 68 height 27
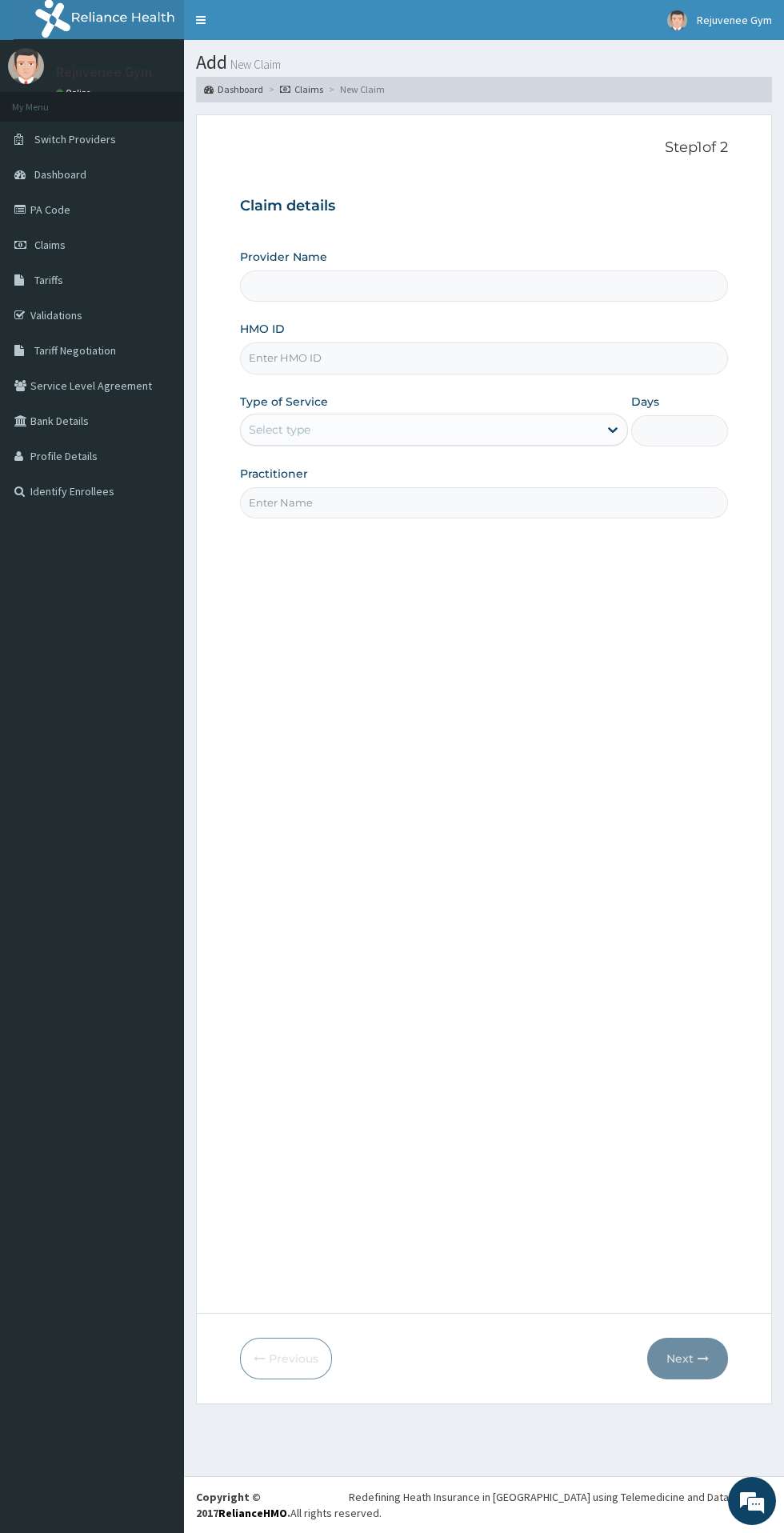
click at [296, 365] on input "HMO ID" at bounding box center [484, 358] width 488 height 31
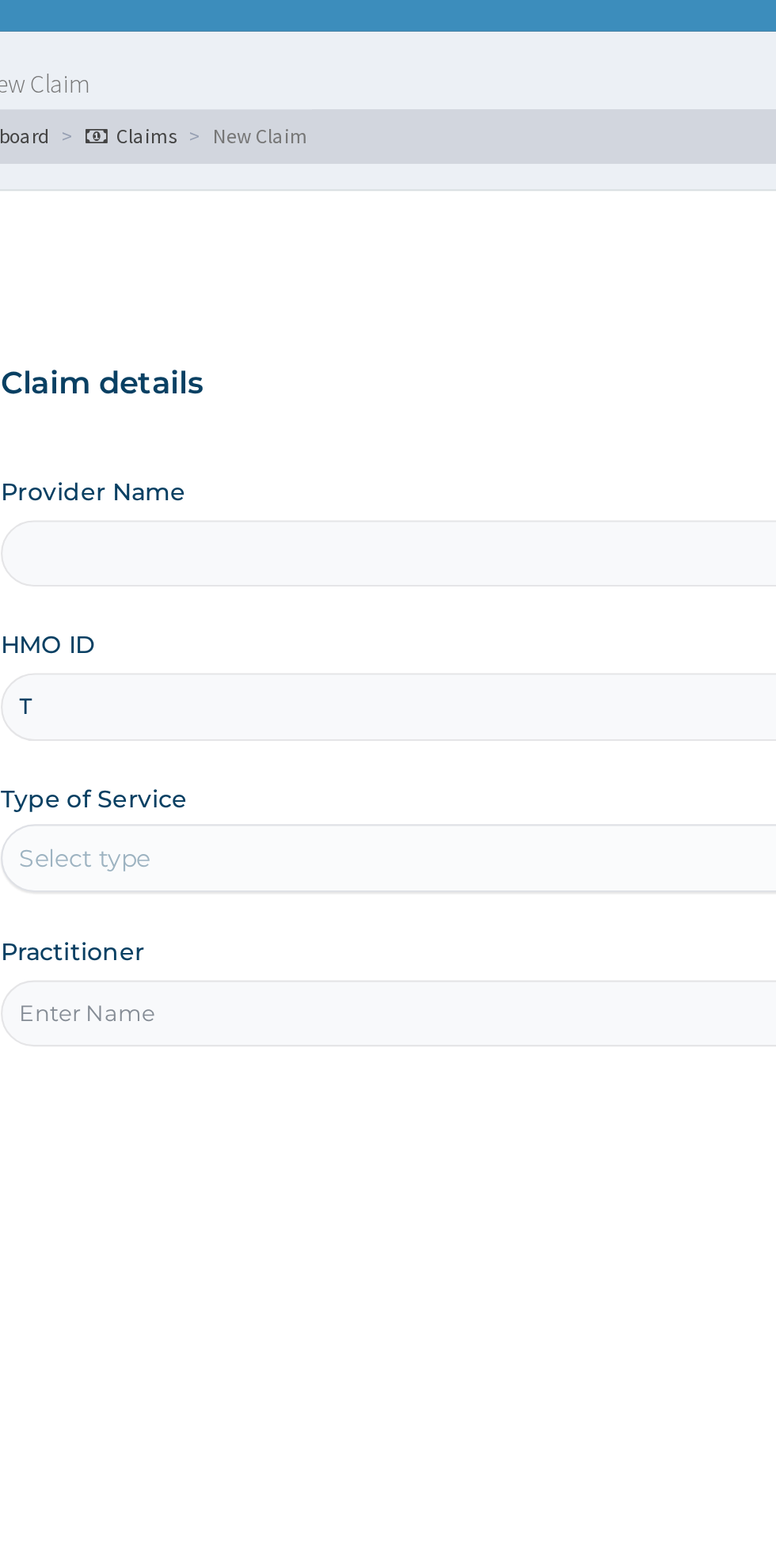
type input "TS"
type input "Rejuvenee Wellness Center"
type input "1"
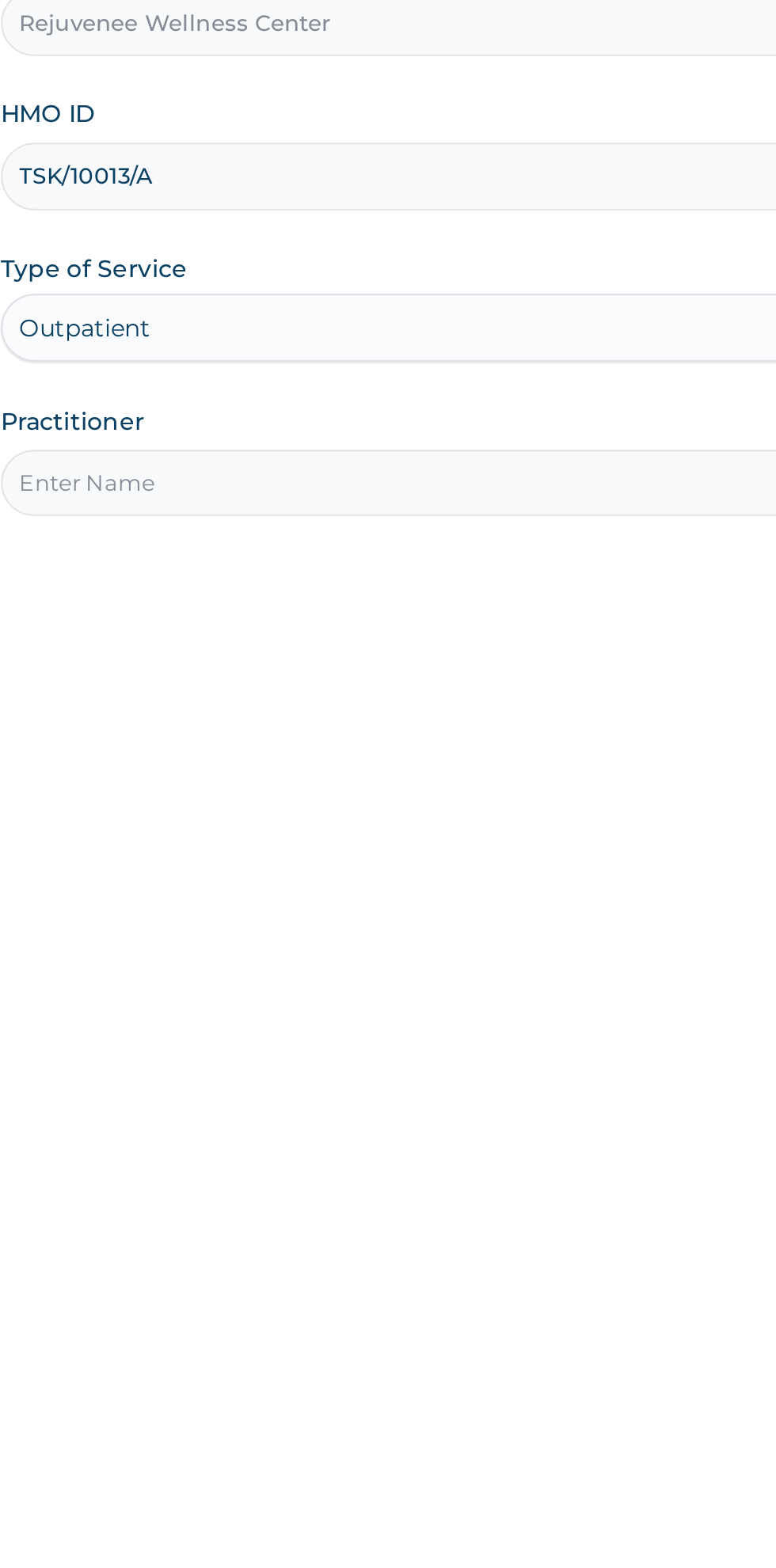
type input "TSK/10013/A"
click at [277, 501] on input "Practitioner" at bounding box center [479, 497] width 483 height 31
type input "[PERSON_NAME]"
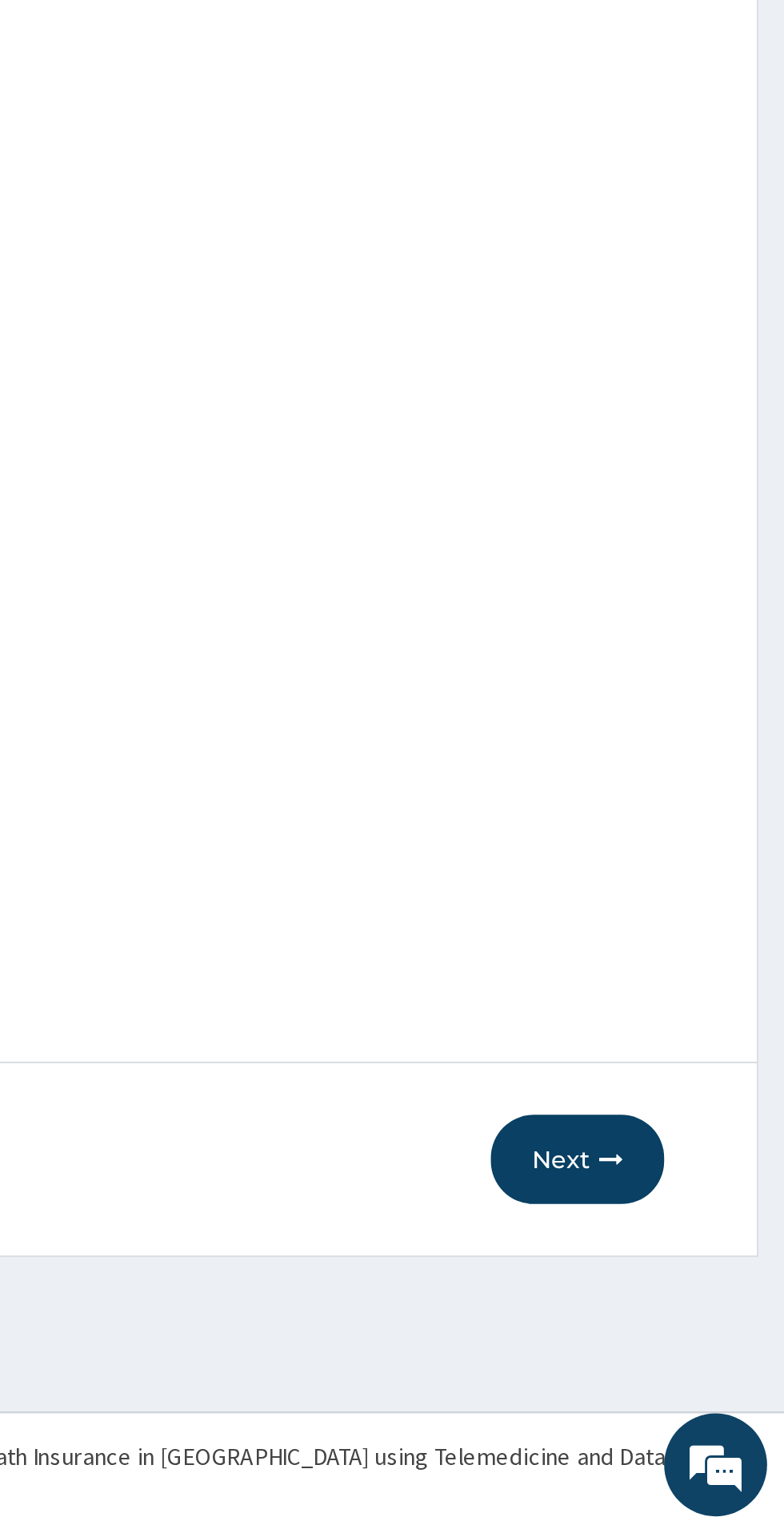
click at [692, 1355] on button "Next" at bounding box center [687, 1359] width 80 height 42
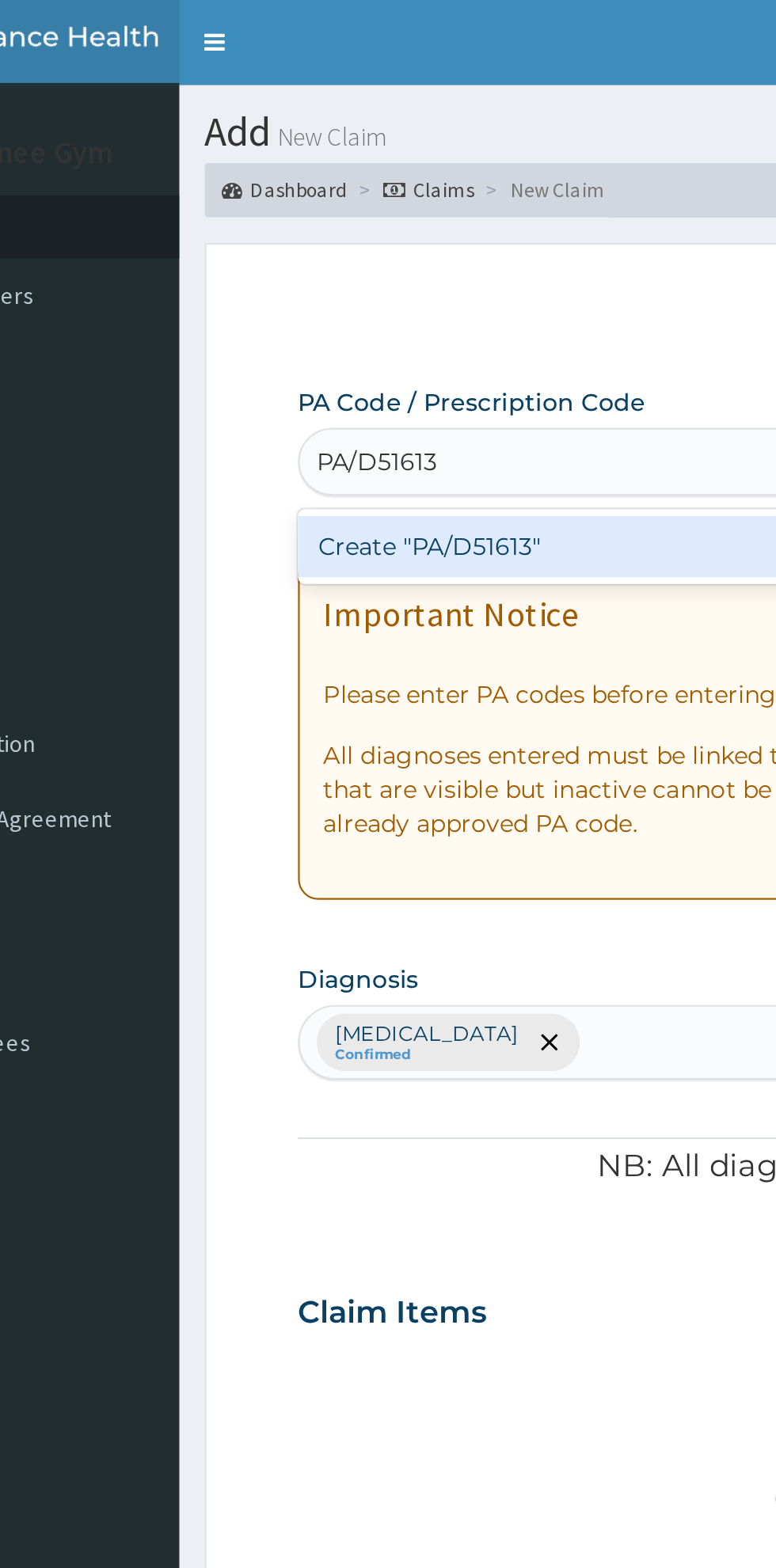
click at [278, 265] on div "Create "PA/D51613"" at bounding box center [397, 255] width 320 height 28
type input "PA/D51613"
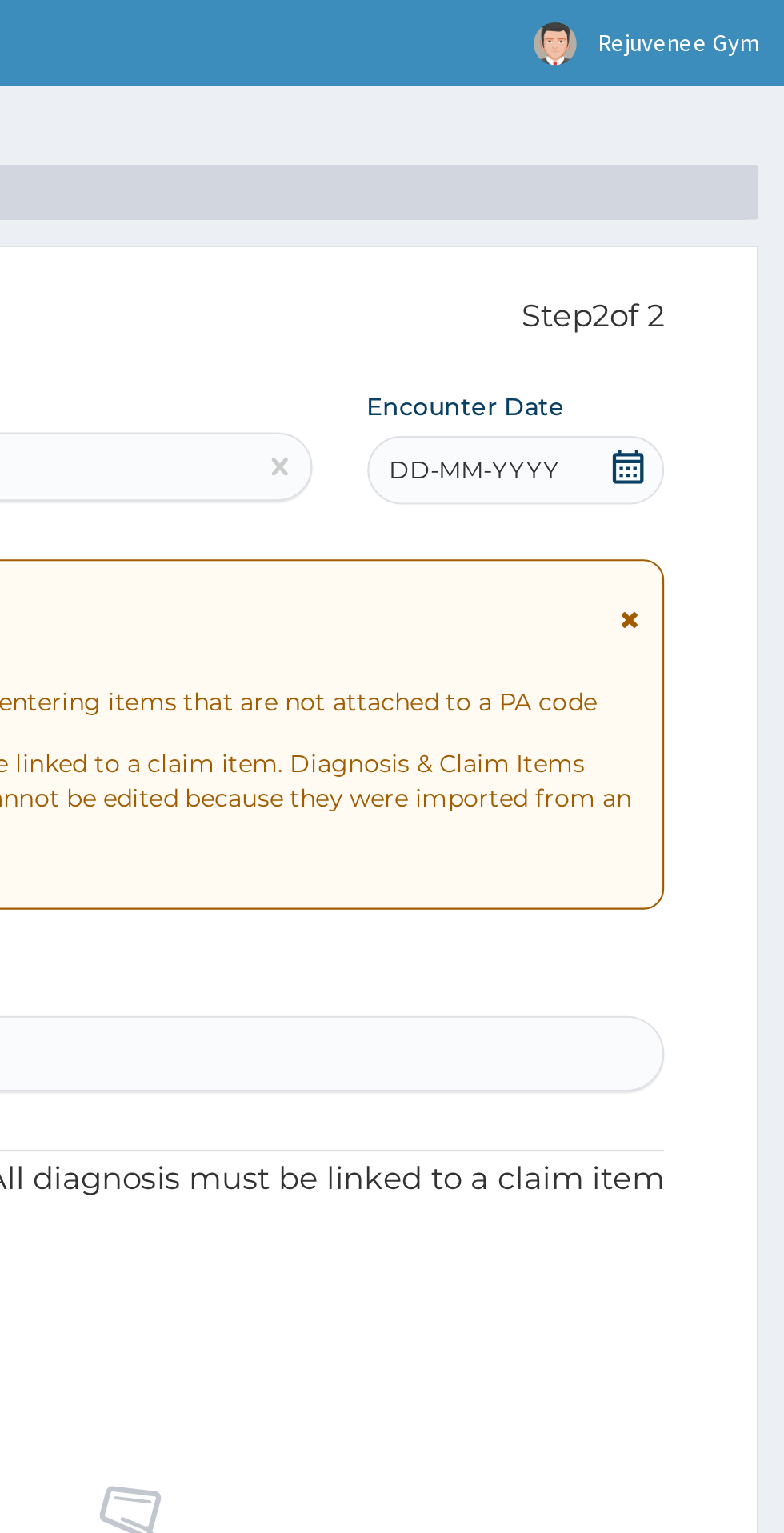
click at [641, 220] on span "DD-MM-YYYY" at bounding box center [639, 219] width 80 height 16
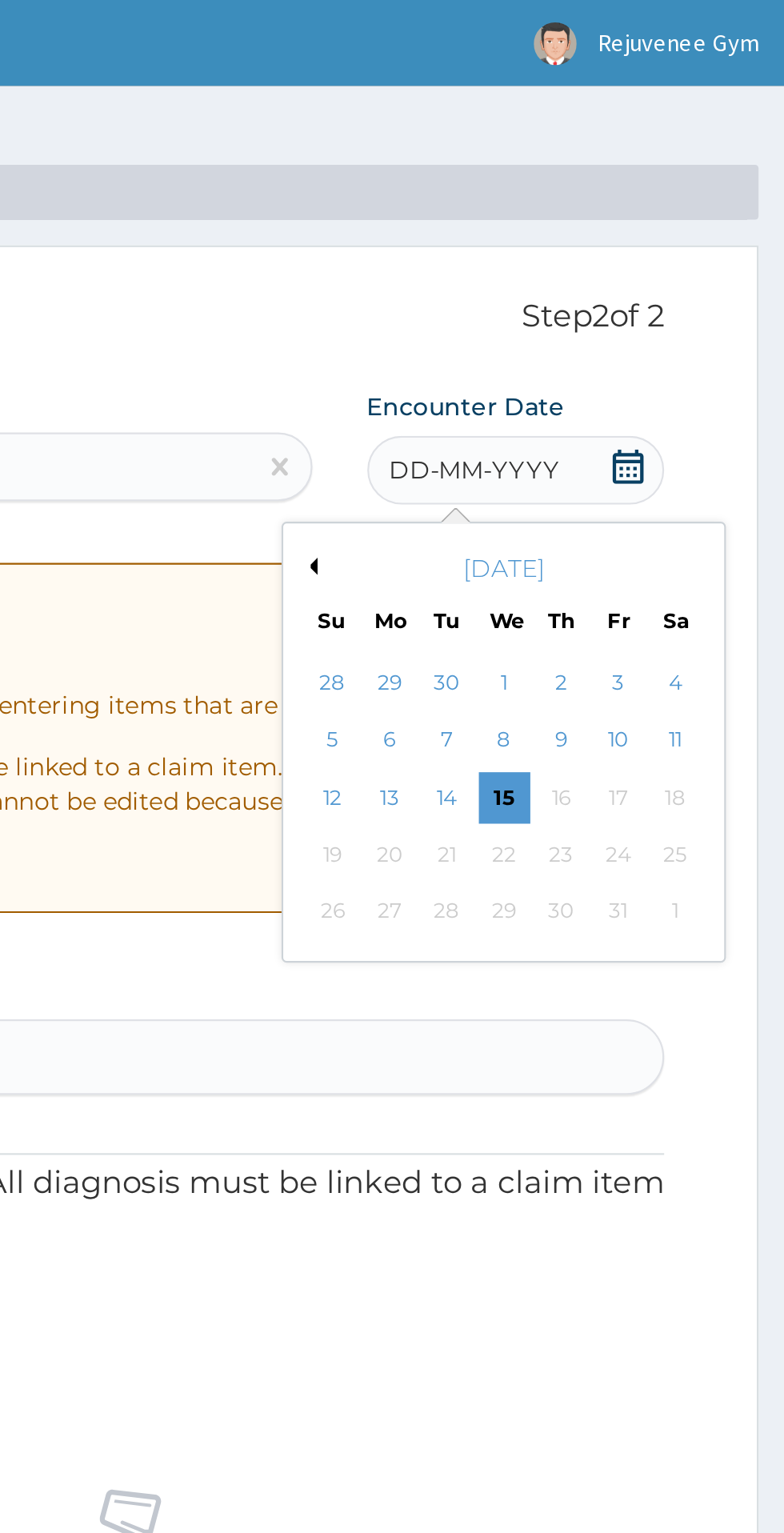
click at [564, 266] on button "Previous Month" at bounding box center [561, 264] width 8 height 8
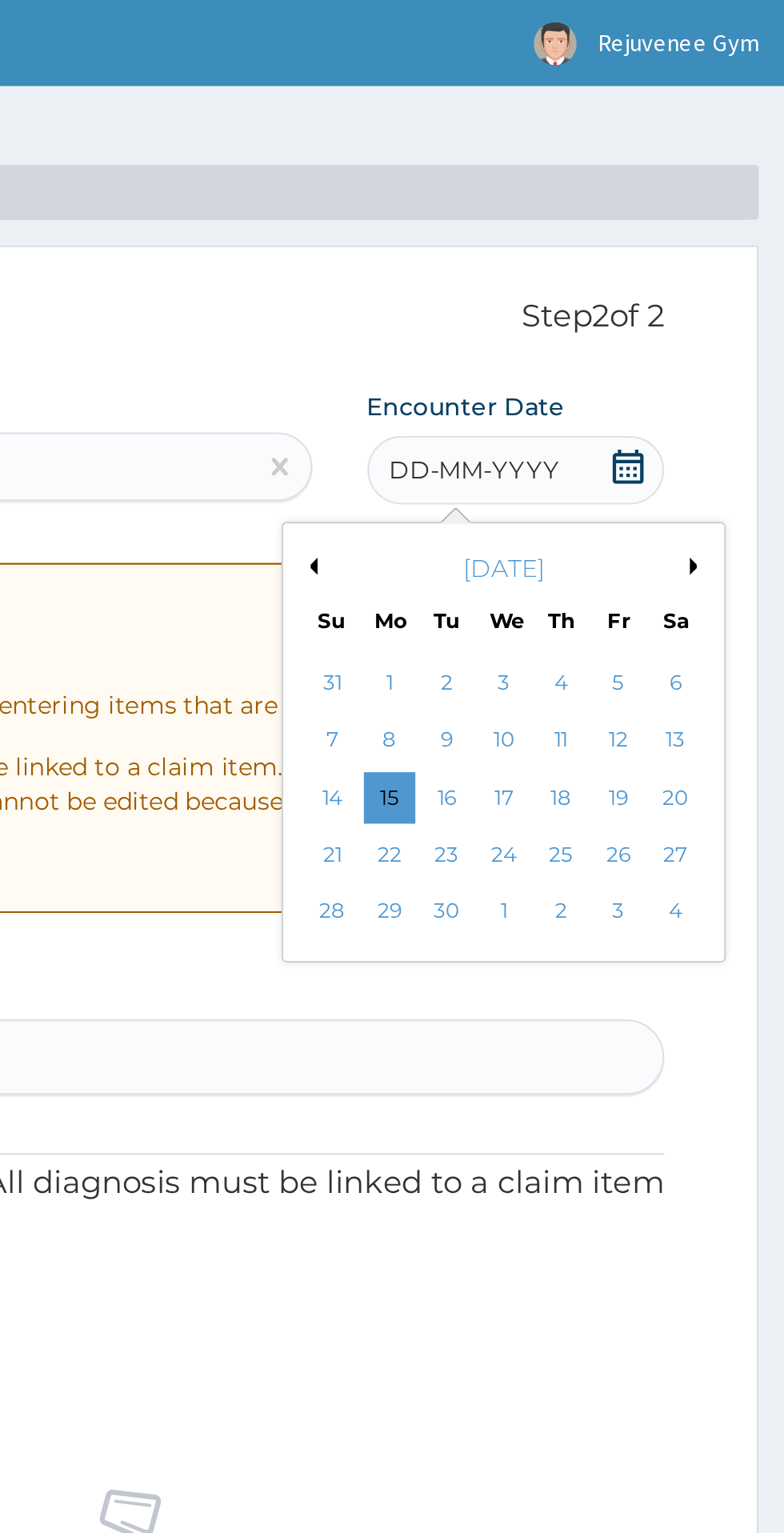
click at [562, 267] on button "Previous Month" at bounding box center [561, 264] width 8 height 8
click at [727, 401] on div "23" at bounding box center [732, 398] width 24 height 24
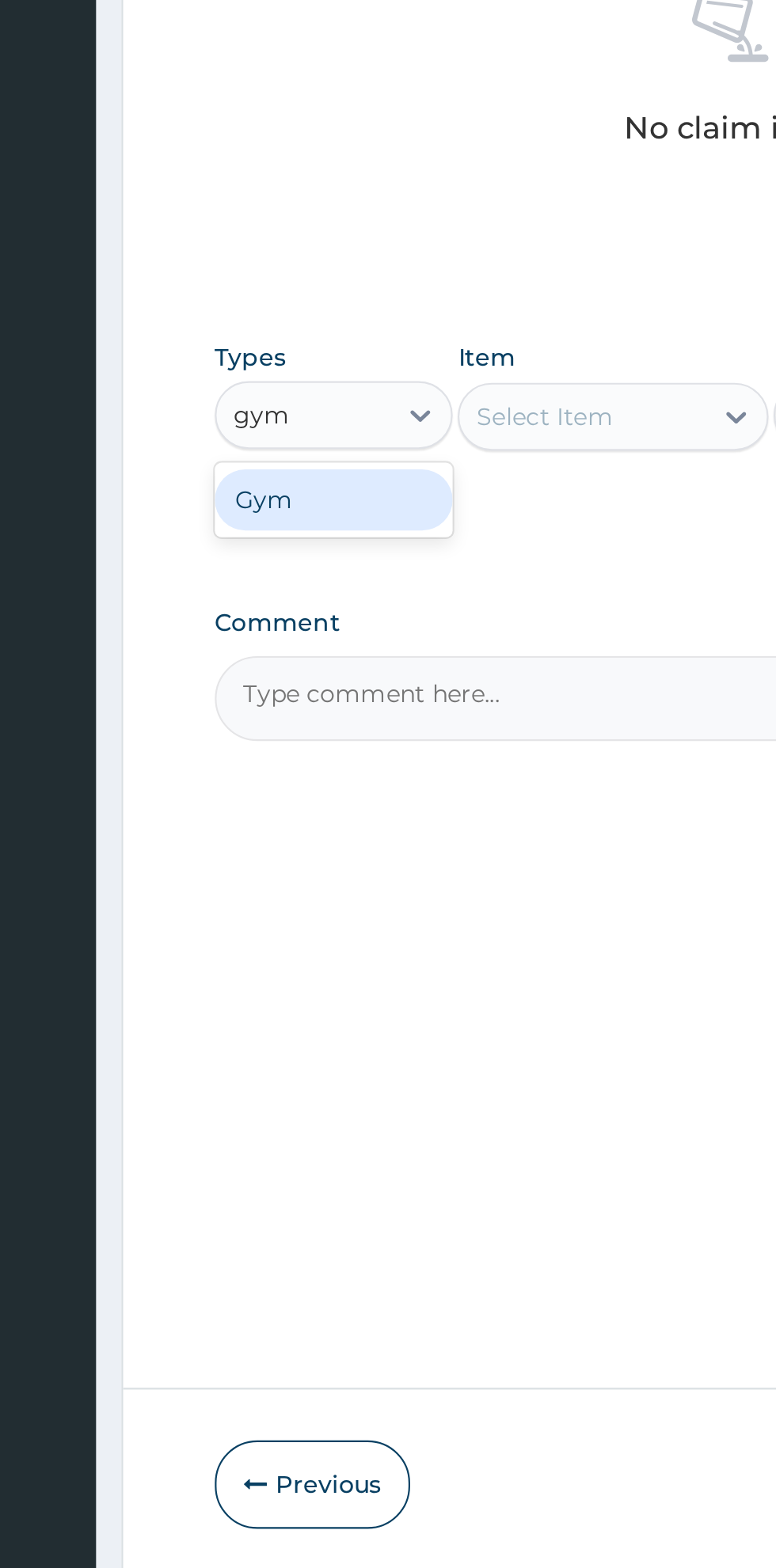
click at [294, 915] on div "Gym" at bounding box center [292, 923] width 111 height 28
type input "gym"
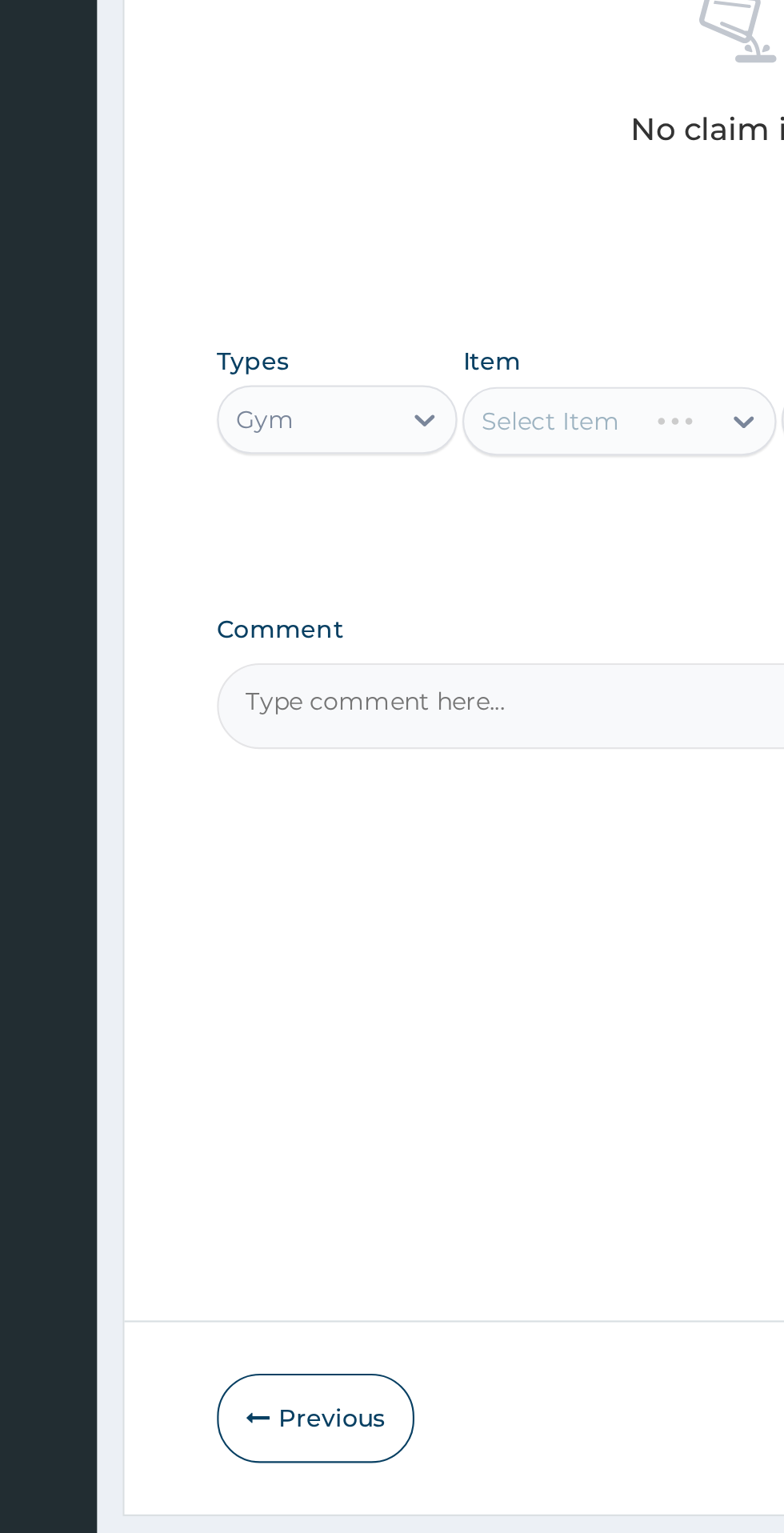
click at [473, 894] on div "Select Item" at bounding box center [427, 894] width 147 height 32
click at [437, 903] on div "Select Item" at bounding box center [396, 894] width 82 height 26
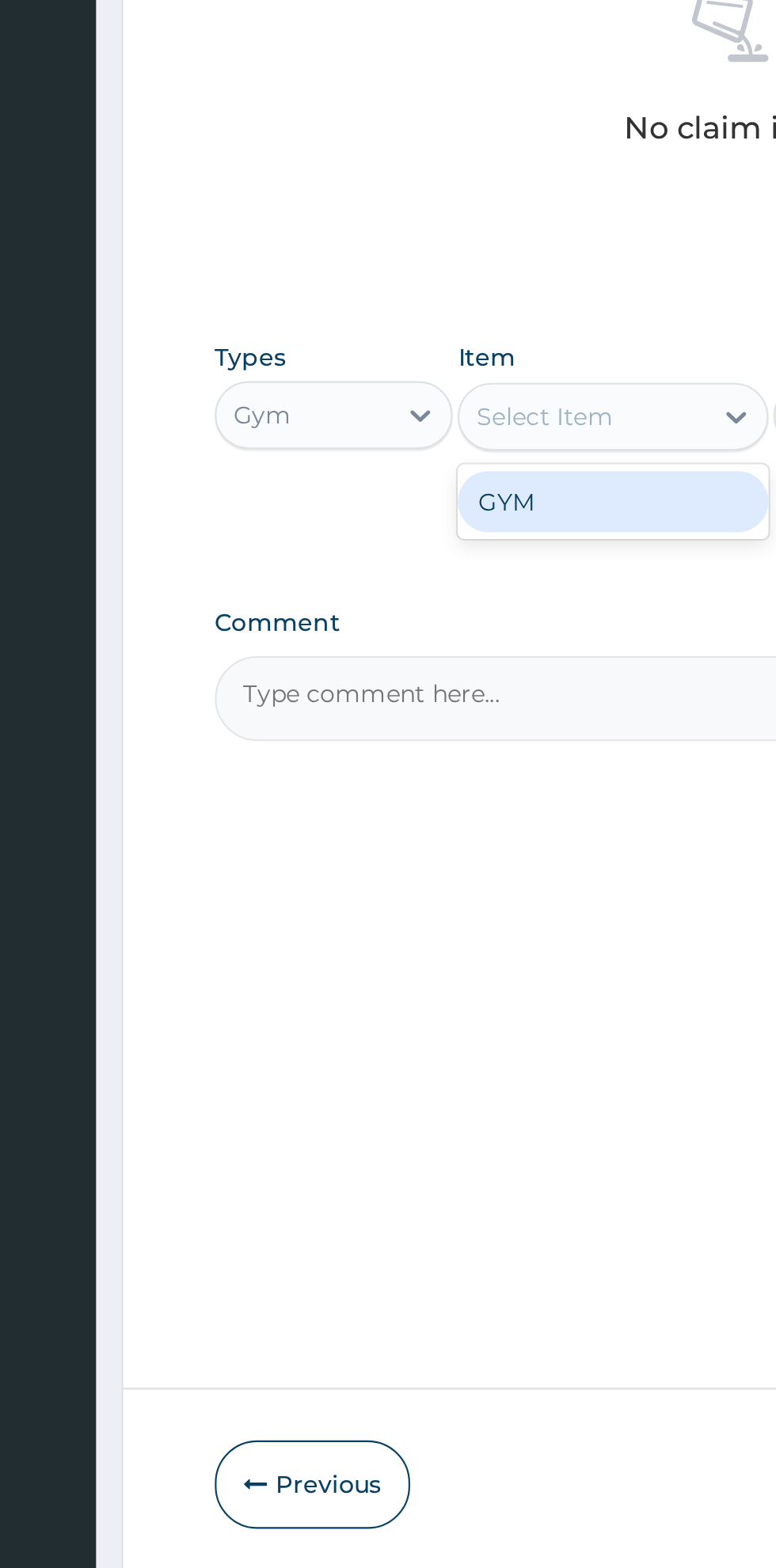
click at [449, 930] on div "GYM" at bounding box center [423, 924] width 145 height 28
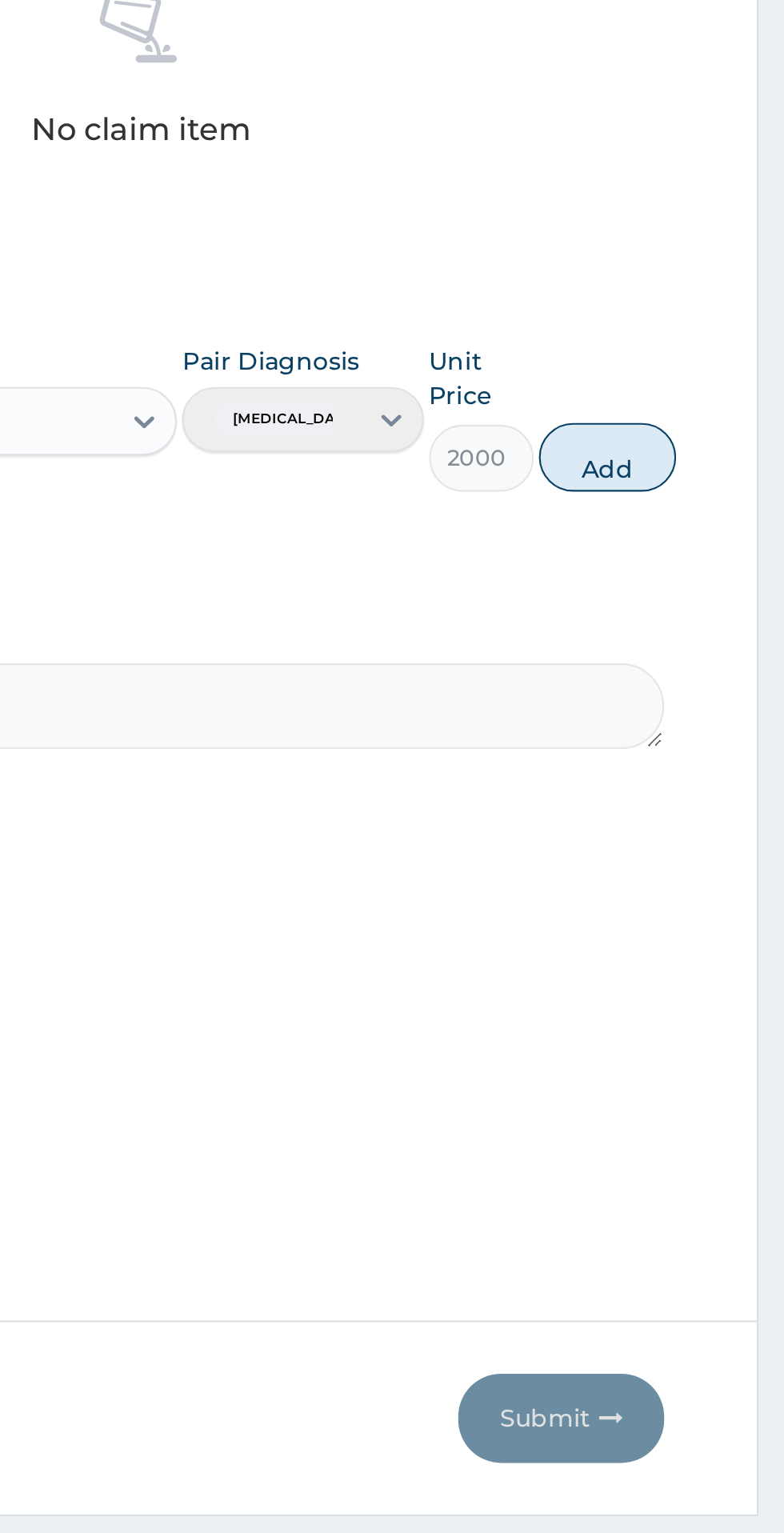
click at [727, 921] on button "Add" at bounding box center [702, 910] width 64 height 32
type input "0"
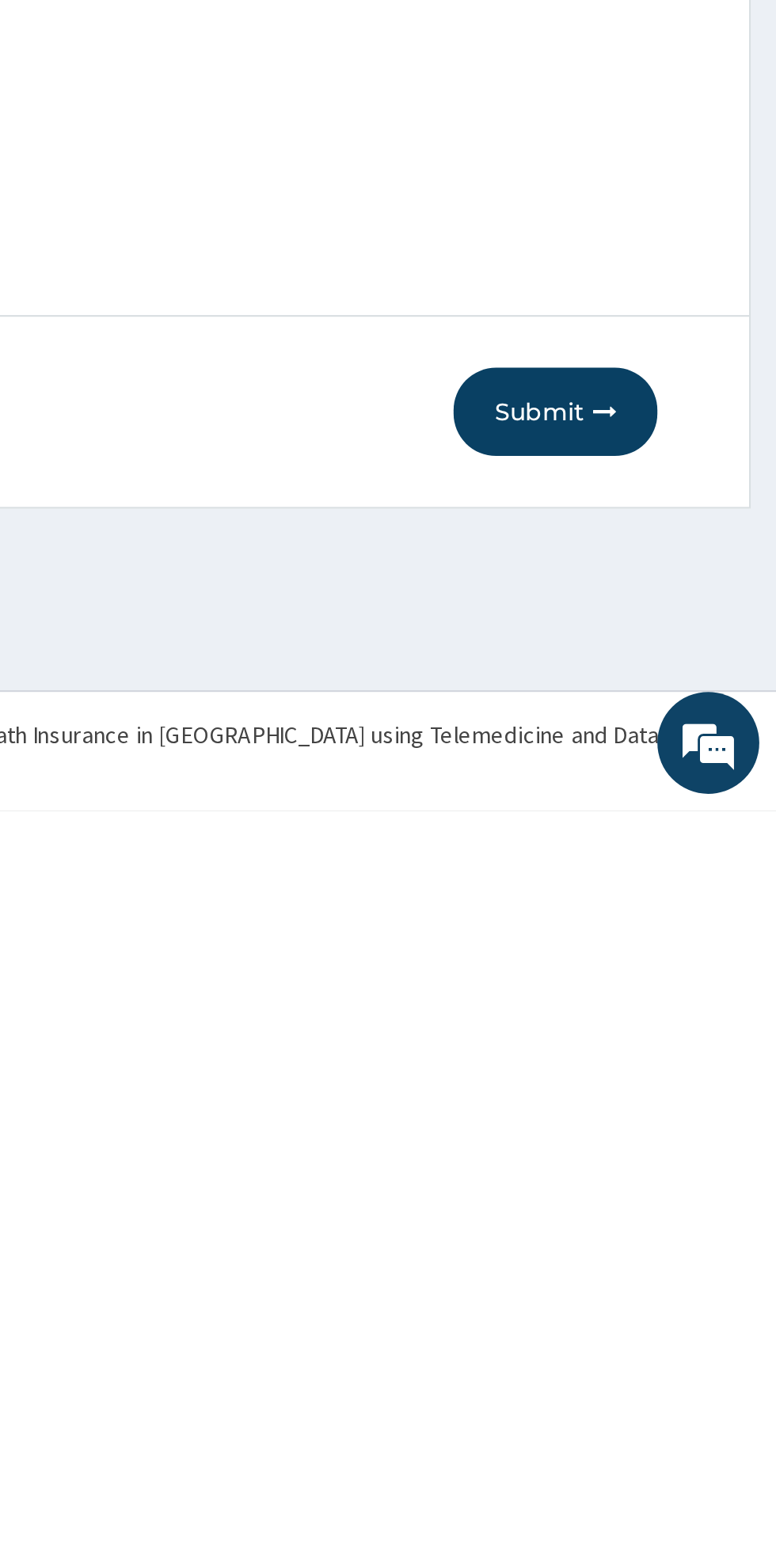
click at [680, 1393] on button "Submit" at bounding box center [672, 1381] width 95 height 42
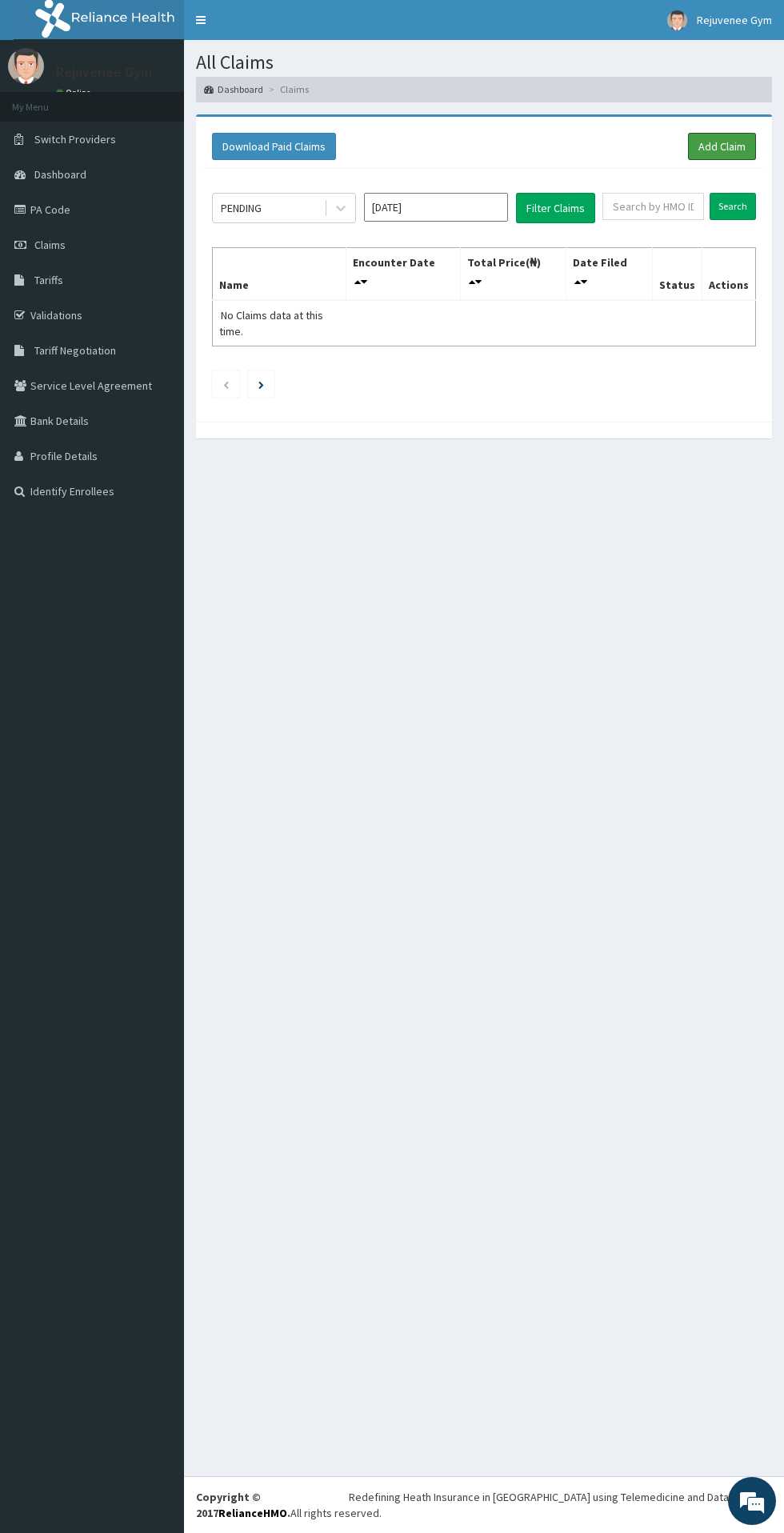
click at [737, 137] on link "Add Claim" at bounding box center [721, 146] width 68 height 27
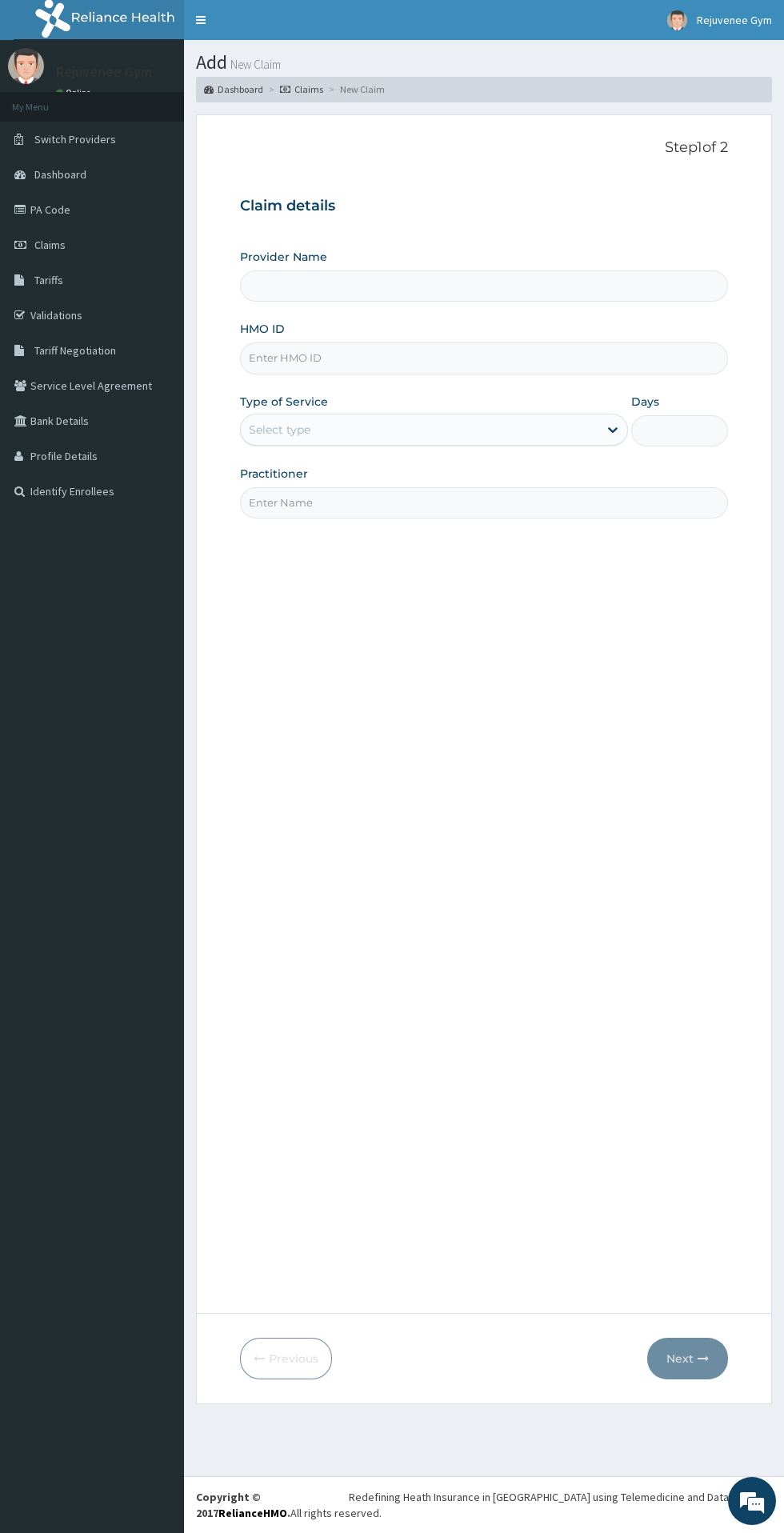
type input "Rejuvenee Wellness Center"
type input "1"
click at [286, 365] on input "HMO ID" at bounding box center [484, 358] width 488 height 31
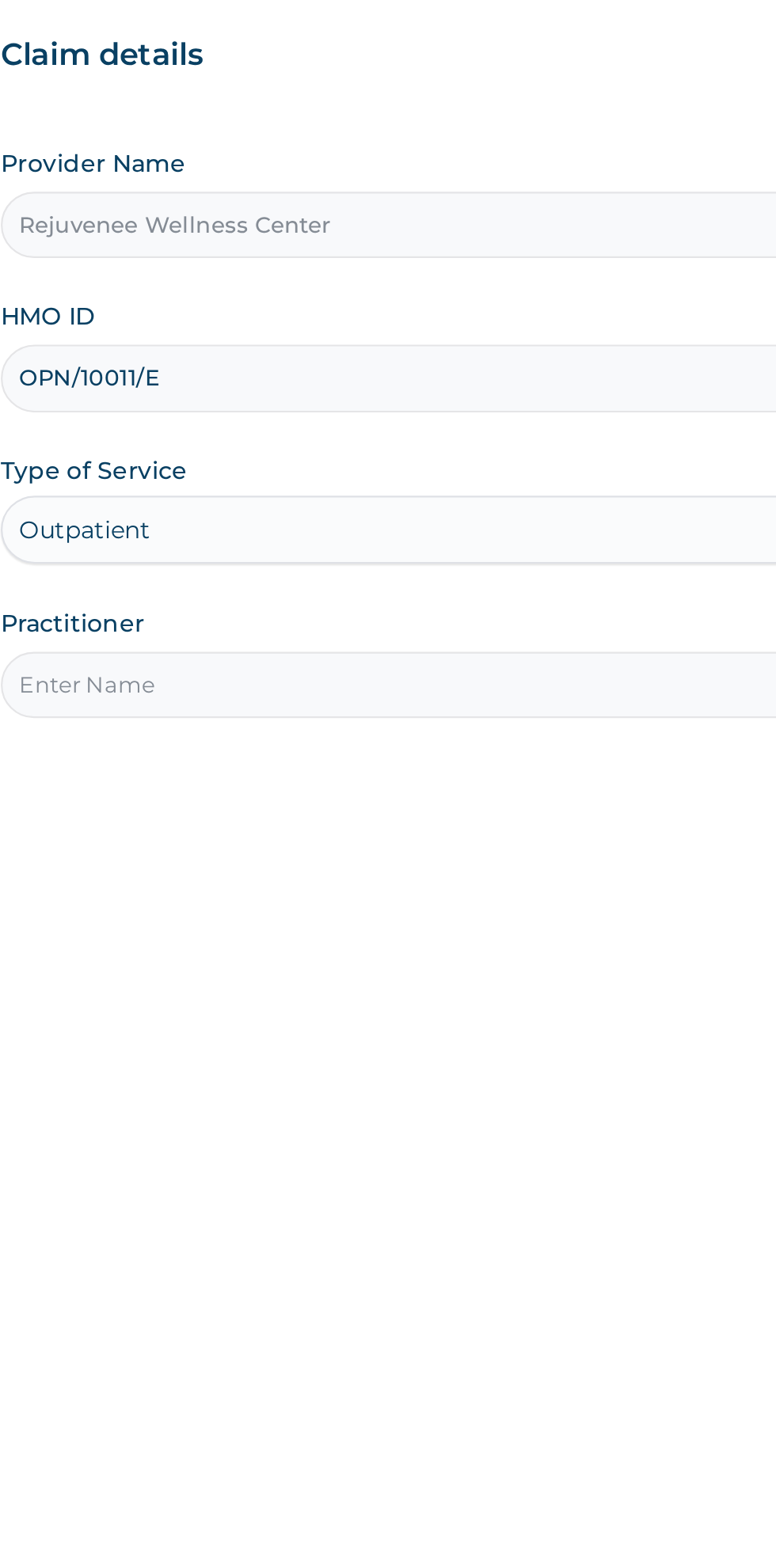
type input "OPN/10011/E"
click at [273, 498] on input "Practitioner" at bounding box center [479, 497] width 483 height 31
type input "Harriet"
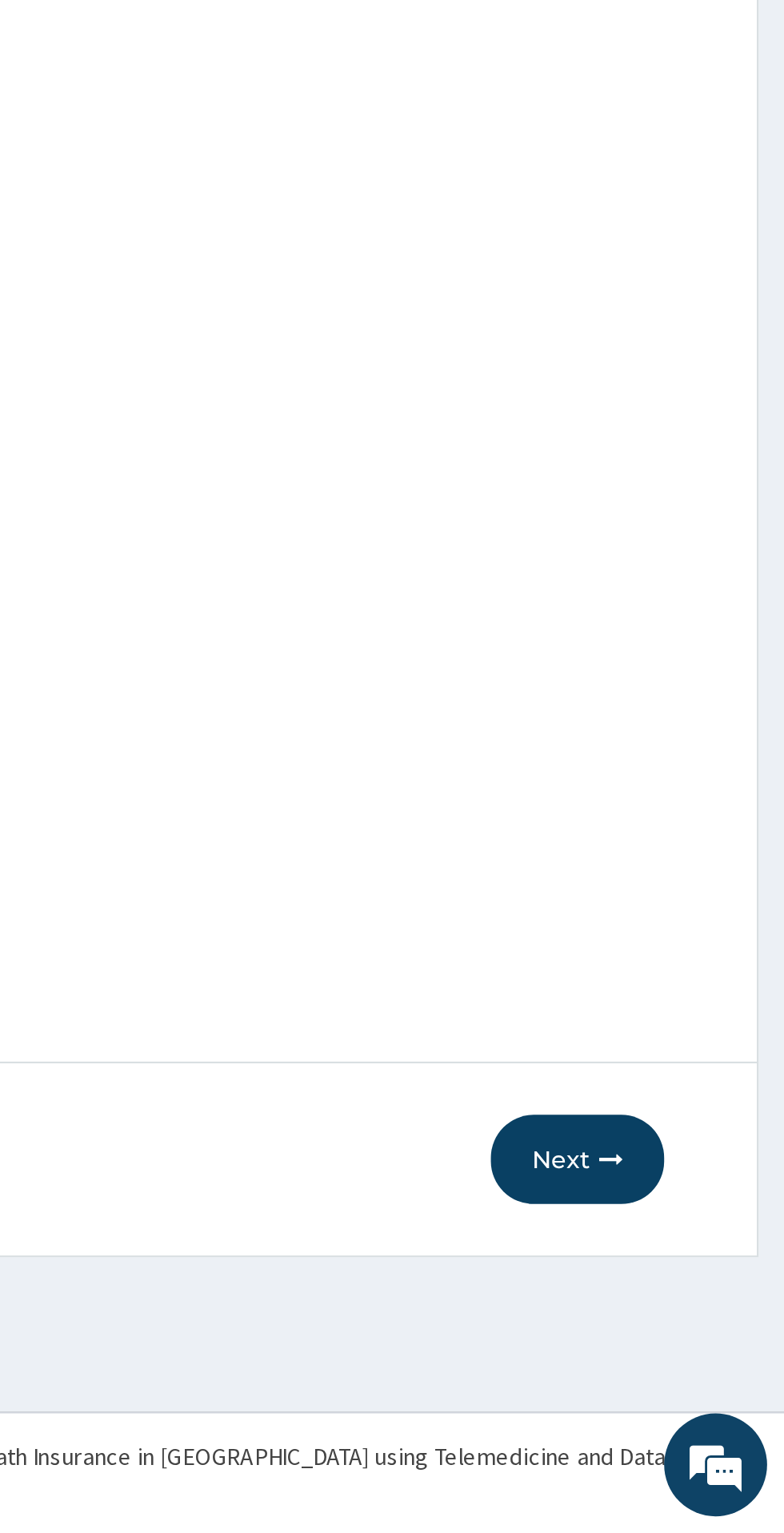
click at [695, 1347] on button "Next" at bounding box center [687, 1359] width 80 height 42
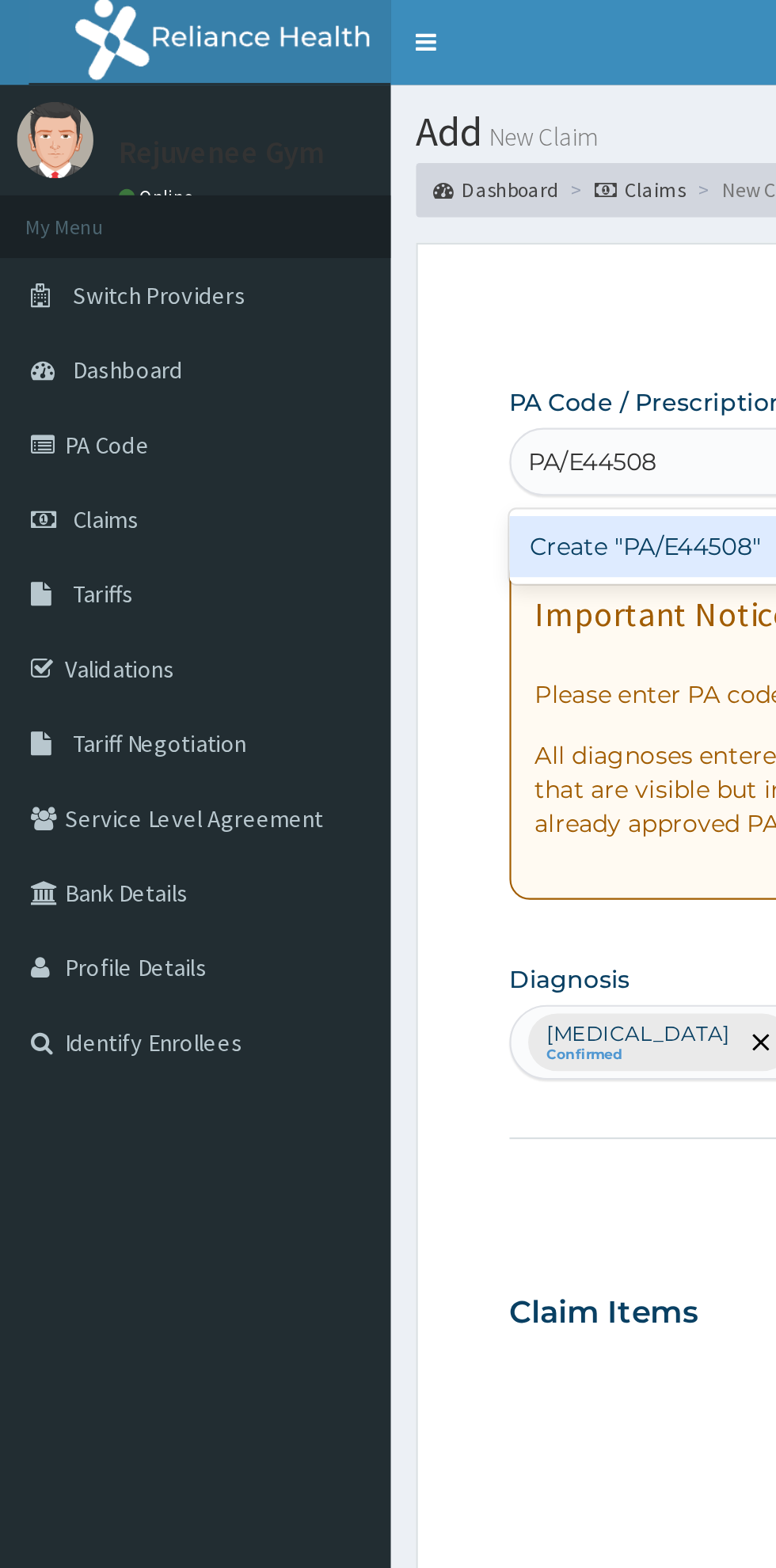
click at [285, 265] on div "Create "PA/E44508"" at bounding box center [397, 255] width 320 height 28
type input "PA/E44508"
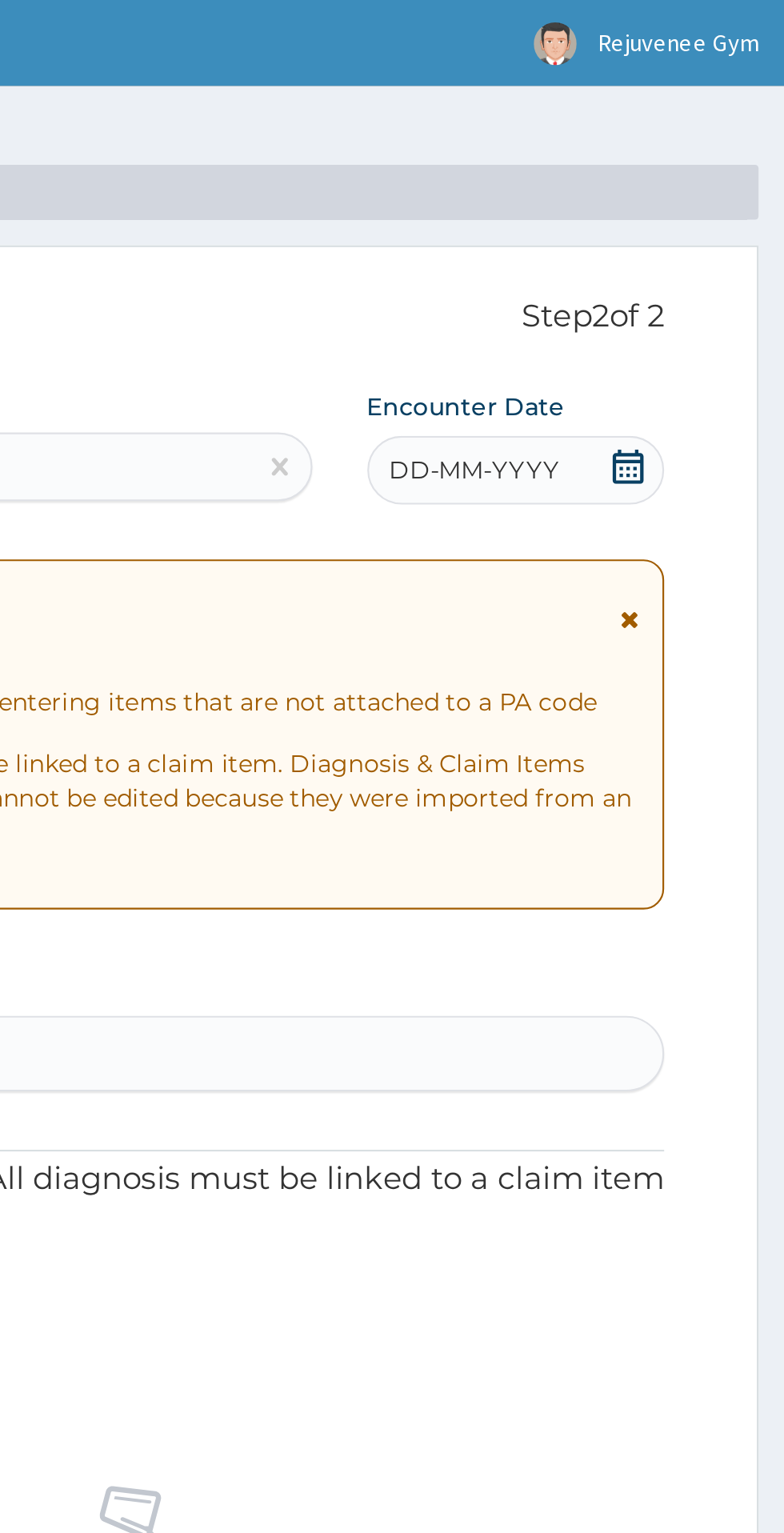
click at [628, 231] on div "DD-MM-YYYY" at bounding box center [658, 219] width 139 height 32
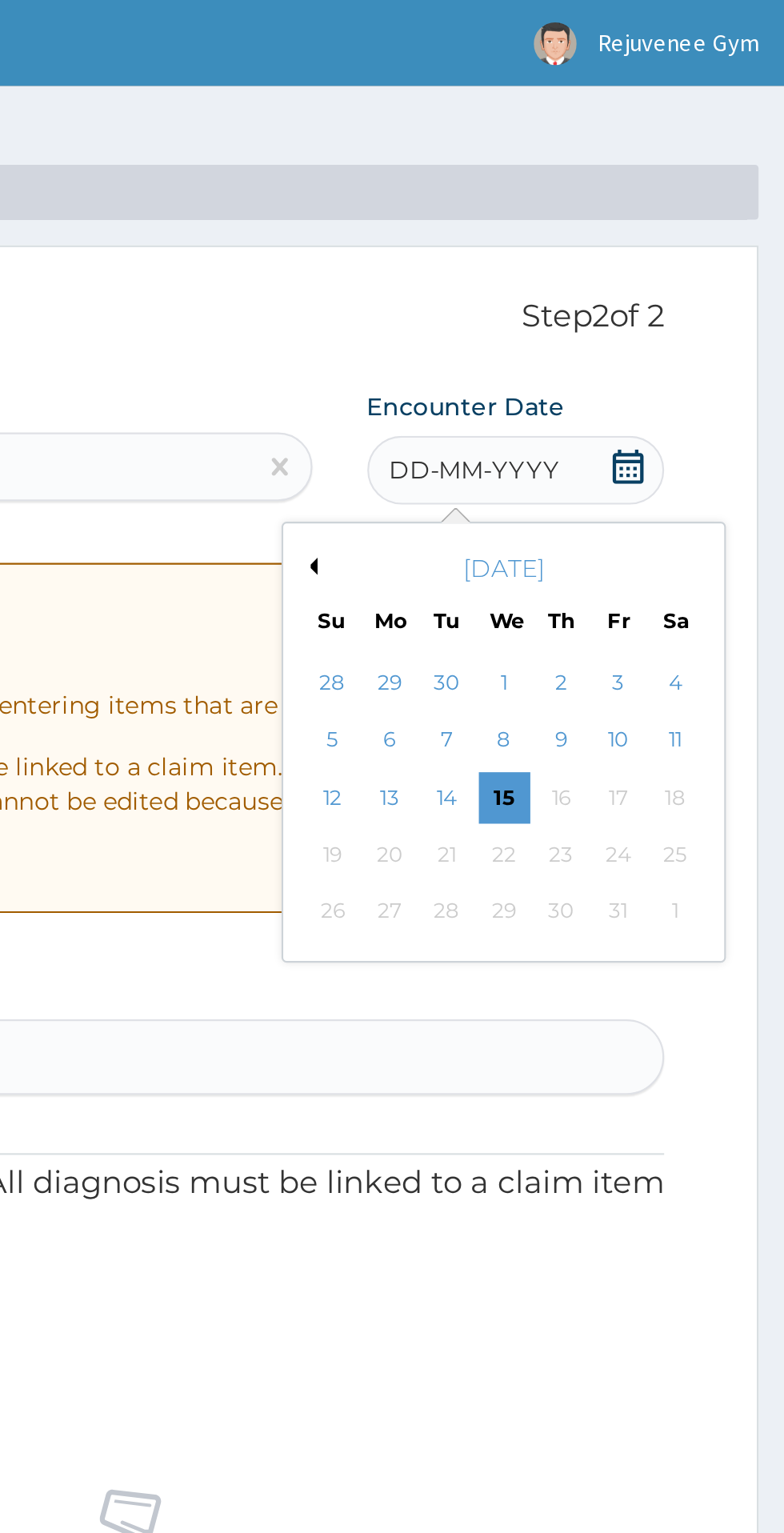
click at [561, 267] on button "Previous Month" at bounding box center [561, 264] width 8 height 8
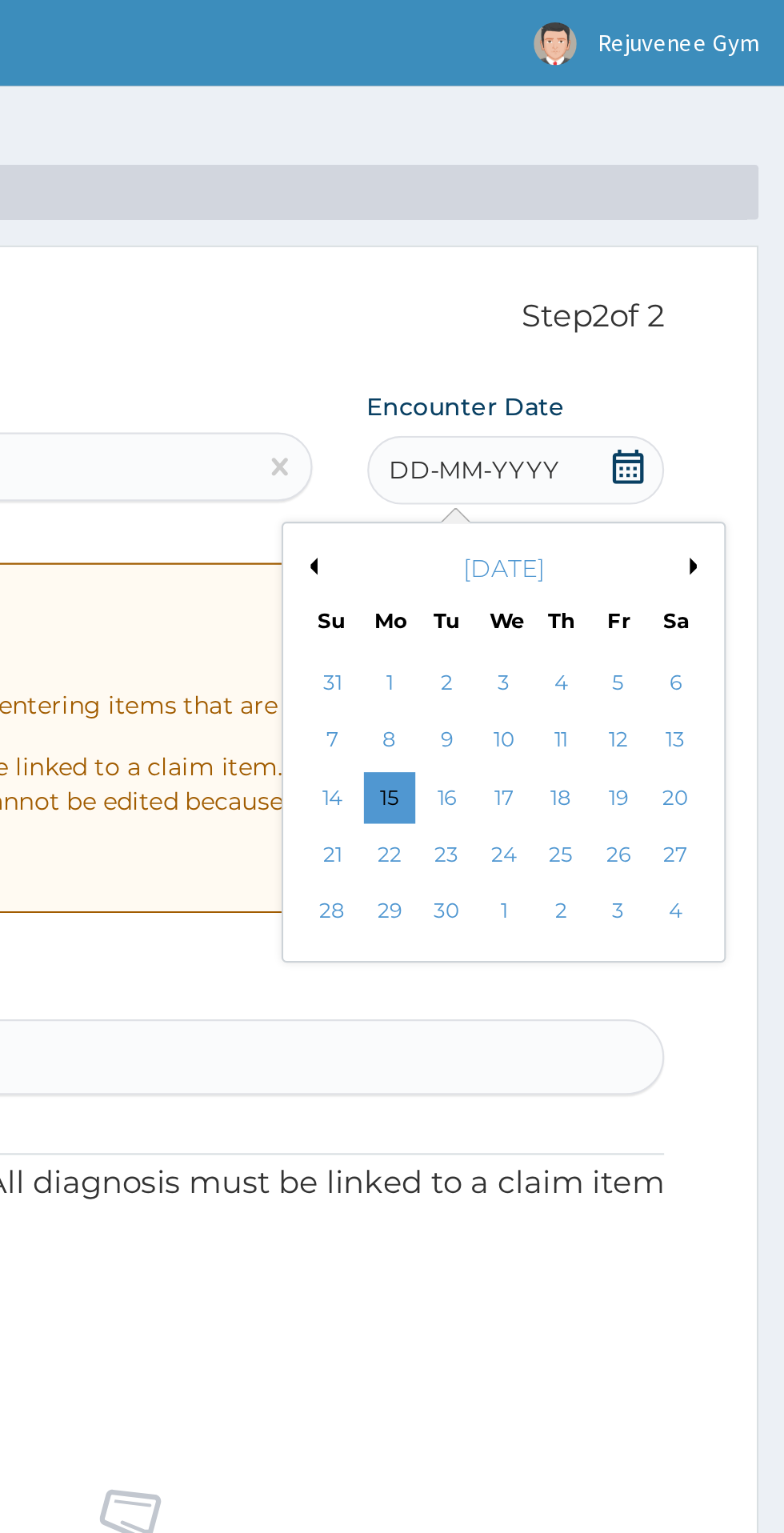
click at [561, 267] on button "Previous Month" at bounding box center [561, 264] width 8 height 8
click at [735, 409] on div "23" at bounding box center [732, 398] width 24 height 24
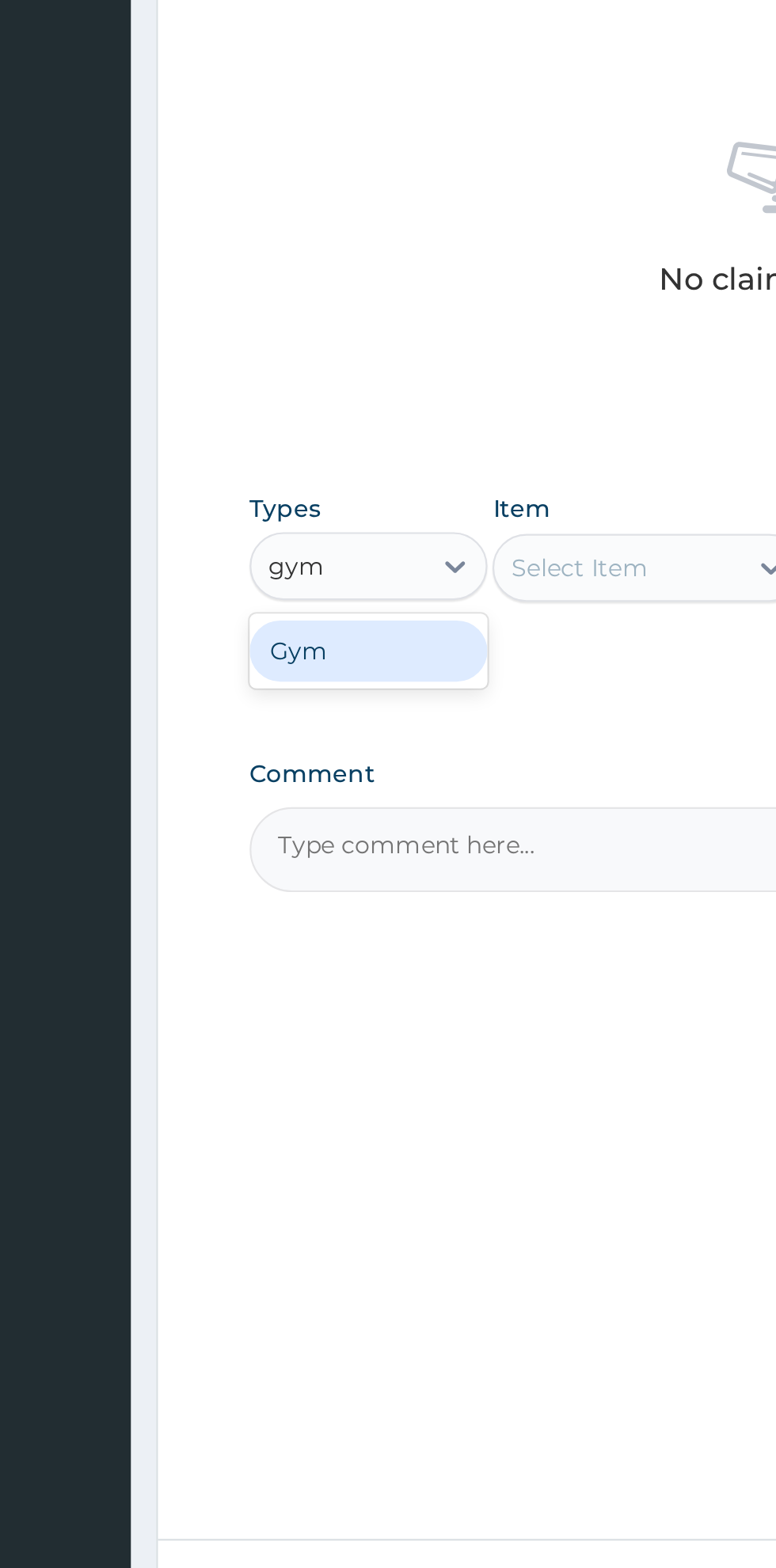
click at [311, 931] on div "Gym" at bounding box center [292, 923] width 111 height 28
type input "gym"
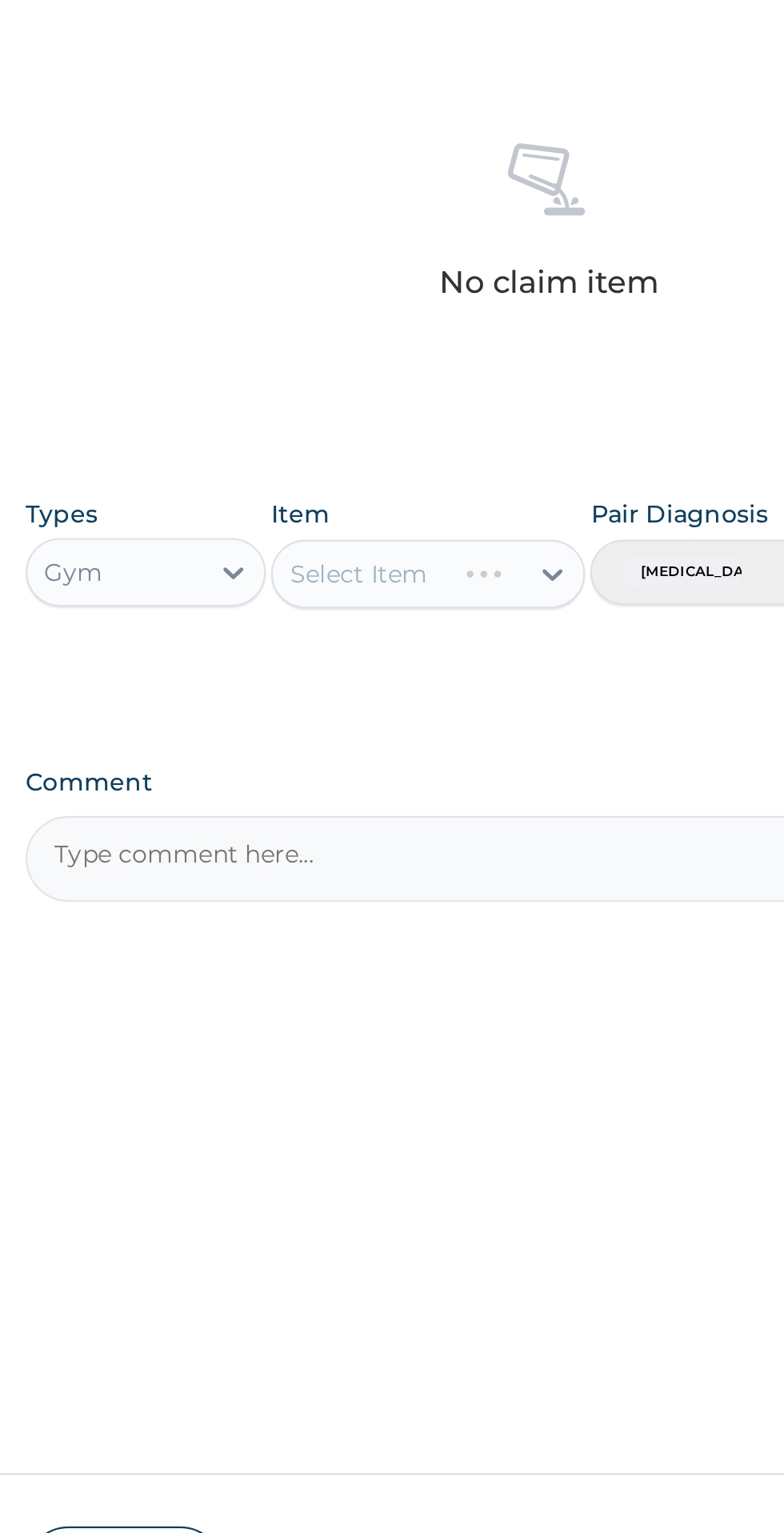
click at [473, 908] on div at bounding box center [468, 894] width 63 height 30
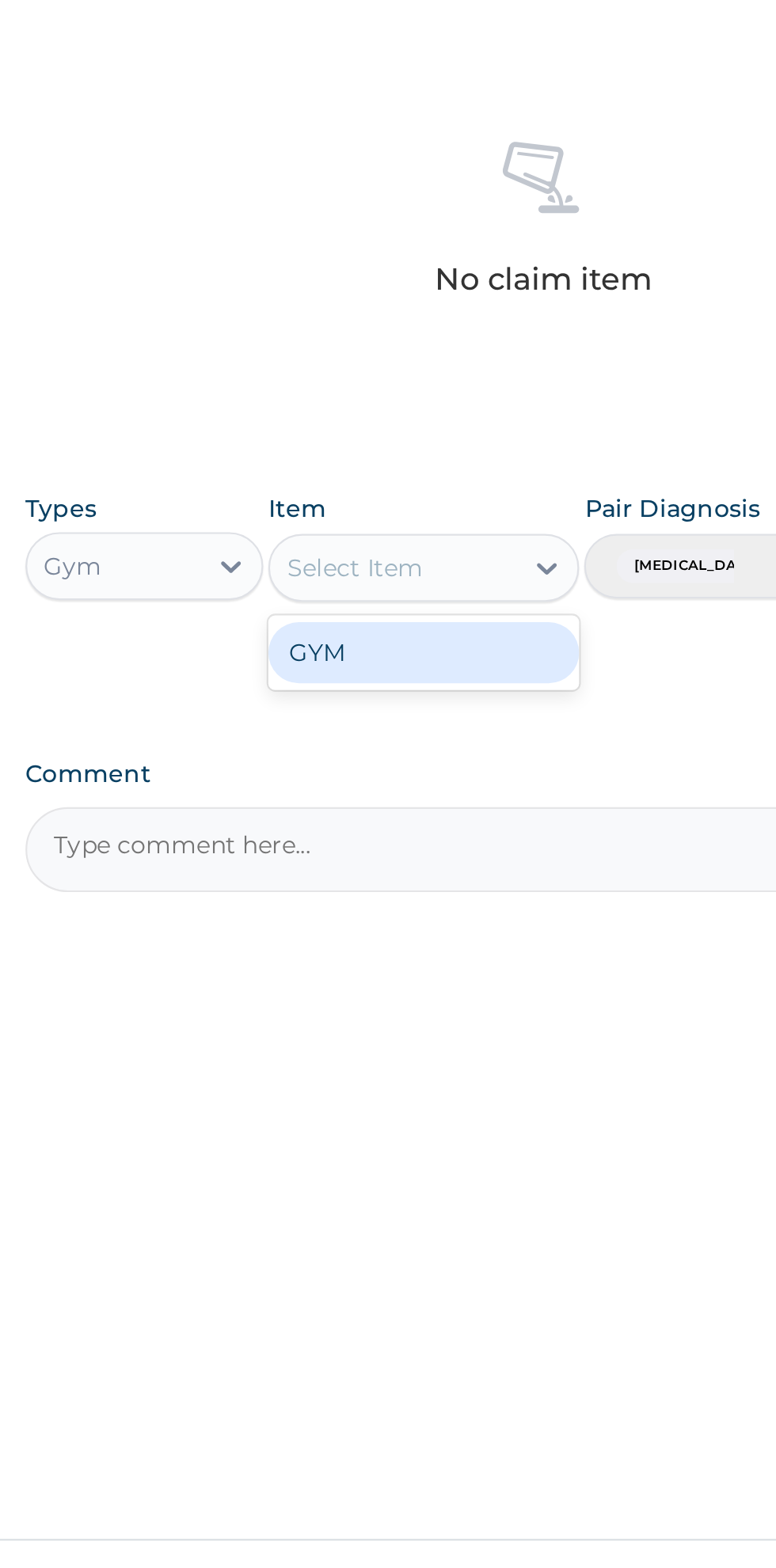
click at [448, 923] on div "GYM" at bounding box center [423, 924] width 145 height 28
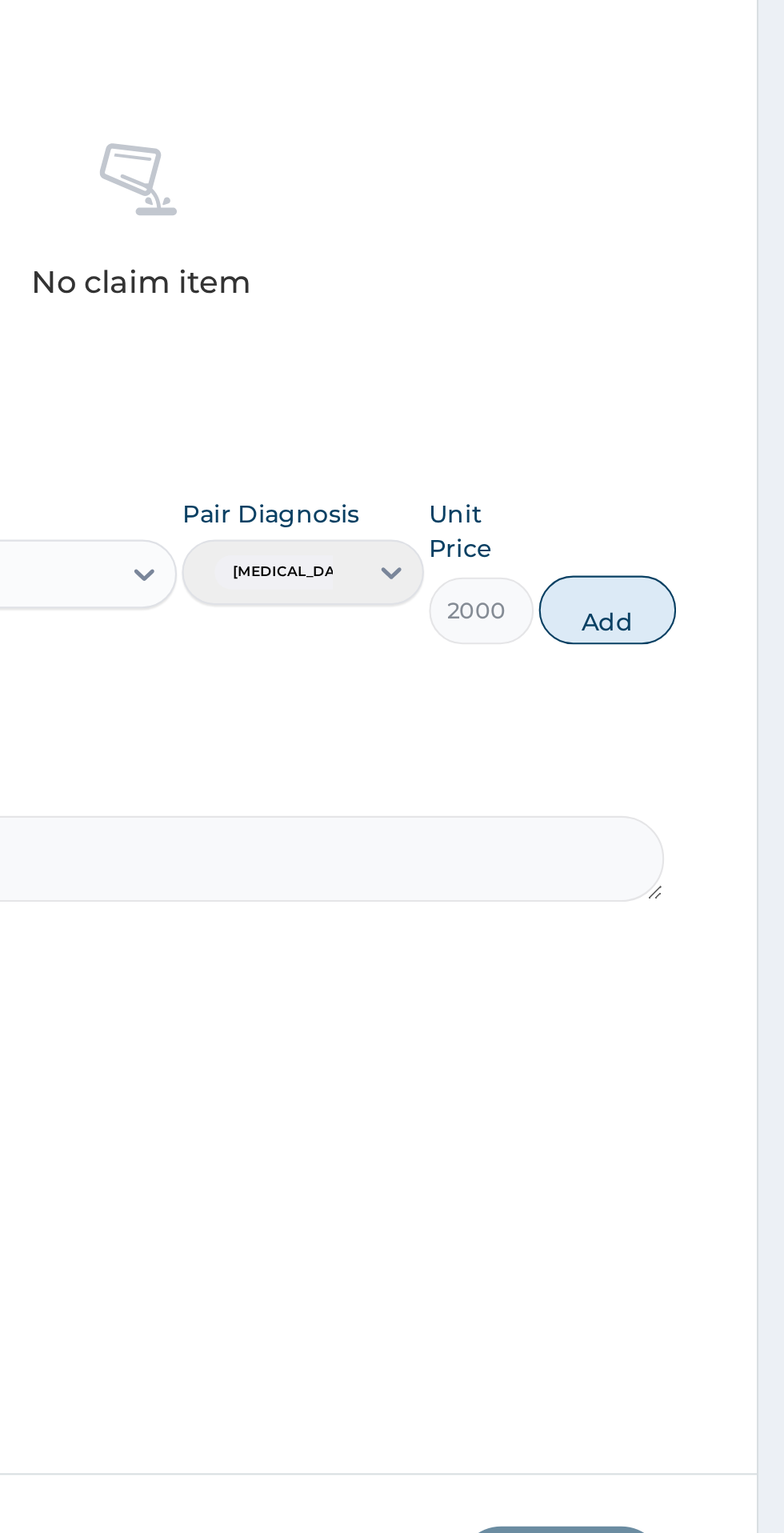
click at [706, 915] on button "Add" at bounding box center [702, 910] width 64 height 32
type input "0"
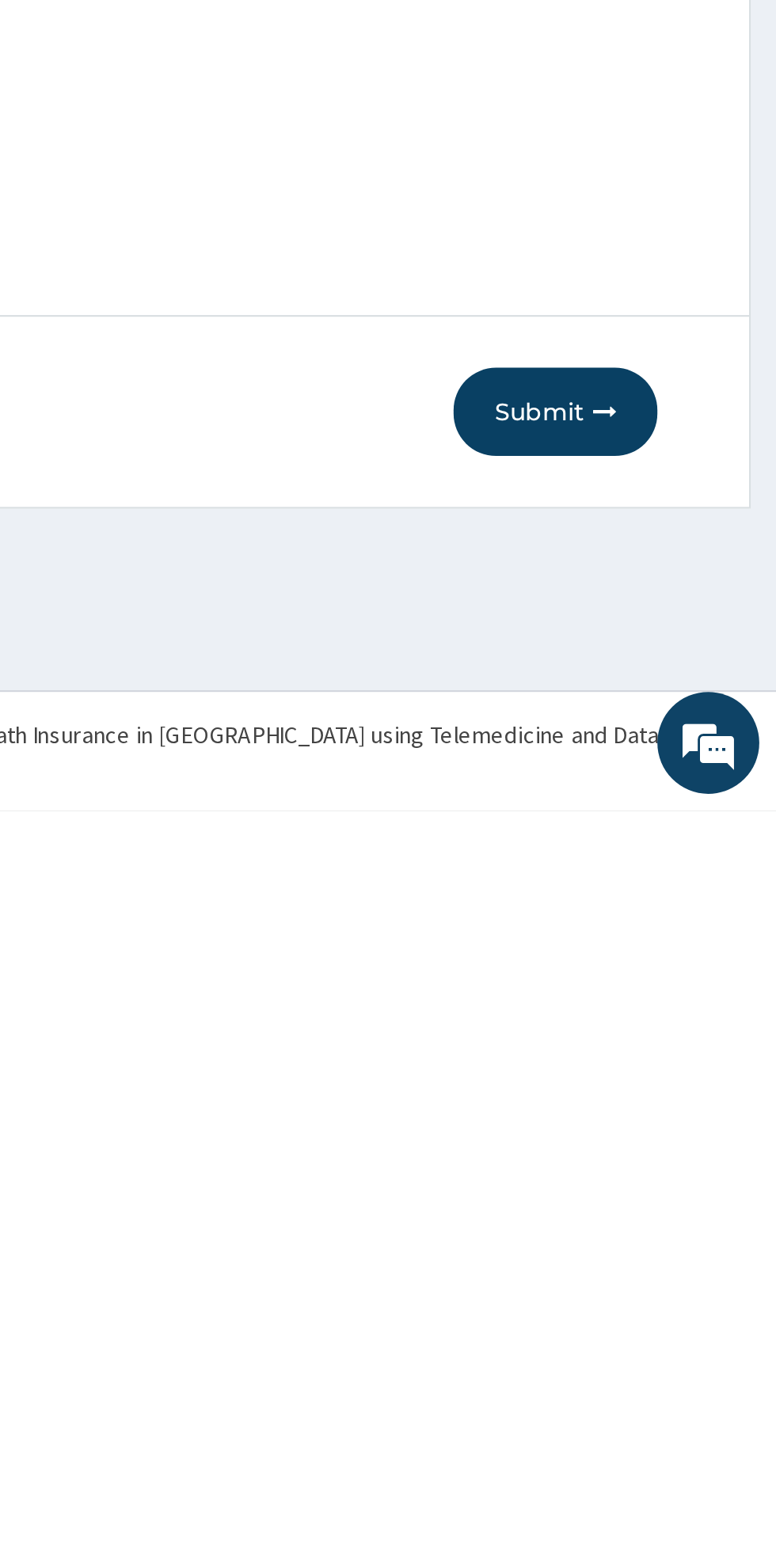
click at [672, 1381] on button "Submit" at bounding box center [672, 1381] width 95 height 42
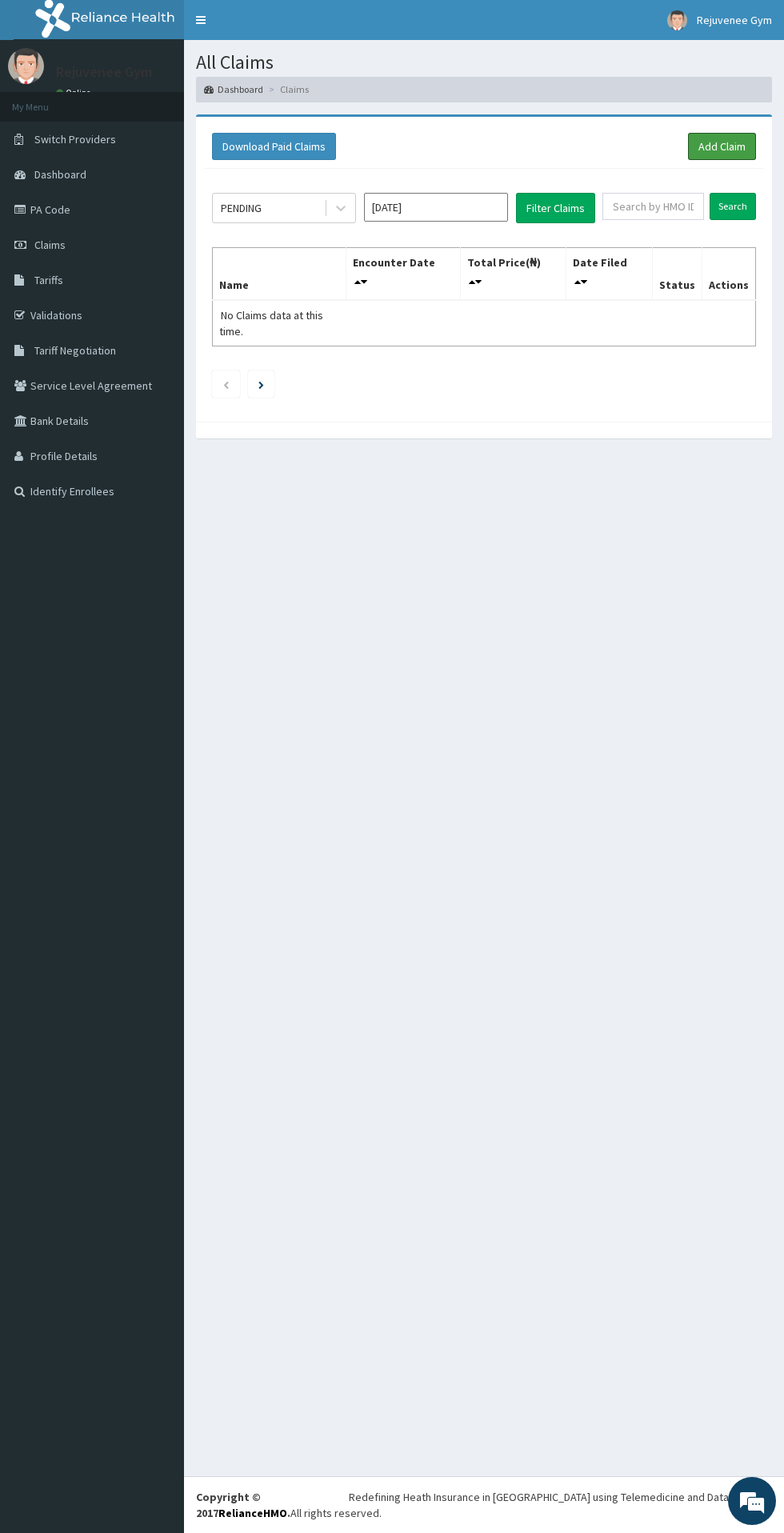
click at [705, 152] on link "Add Claim" at bounding box center [721, 146] width 68 height 27
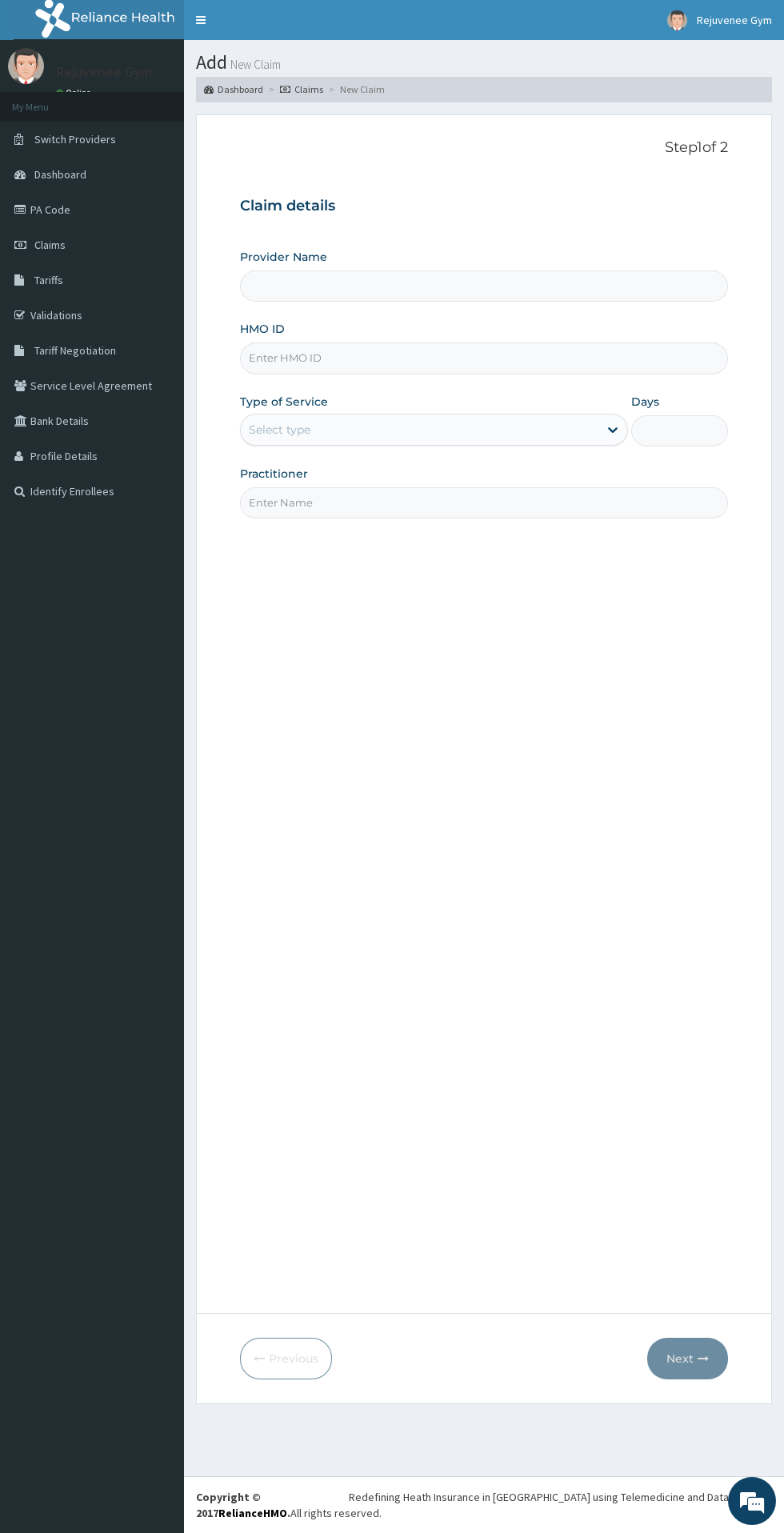
click at [284, 373] on input "HMO ID" at bounding box center [484, 358] width 488 height 31
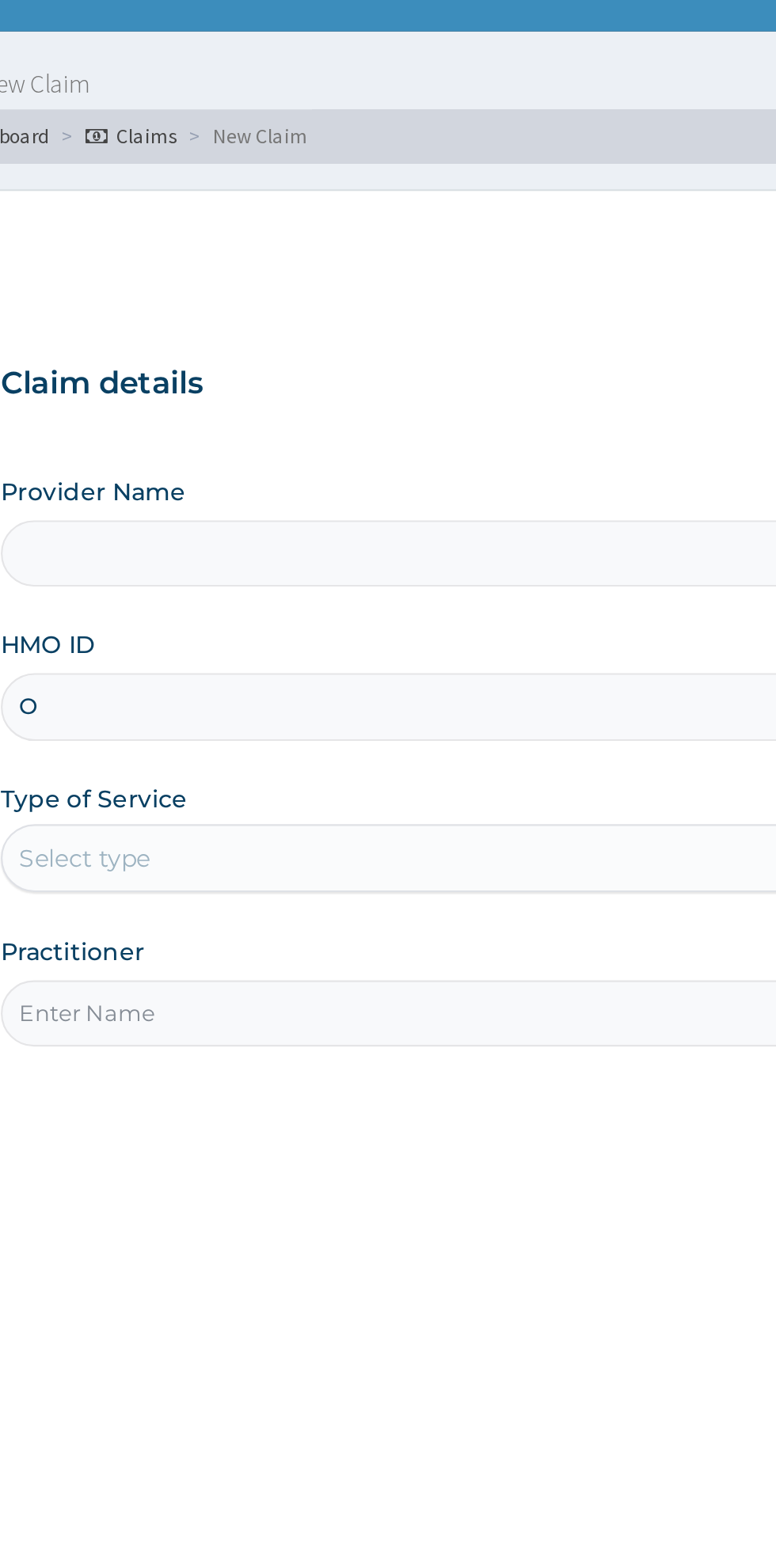
type input "OP"
type input "Rejuvenee Wellness Center"
type input "1"
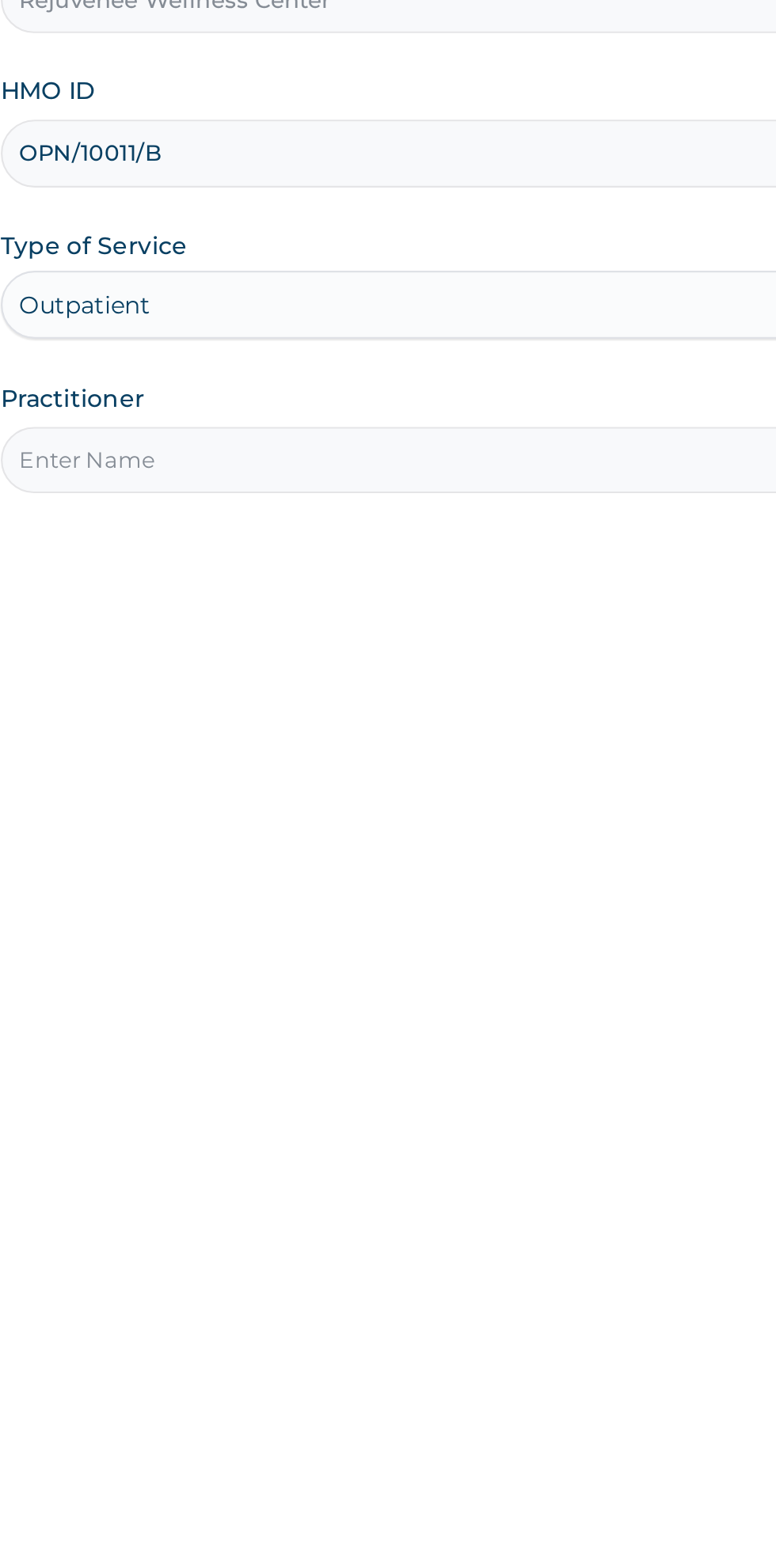
type input "OPN/10011/B"
click at [303, 499] on input "Practitioner" at bounding box center [479, 497] width 483 height 31
type input "[PERSON_NAME]"
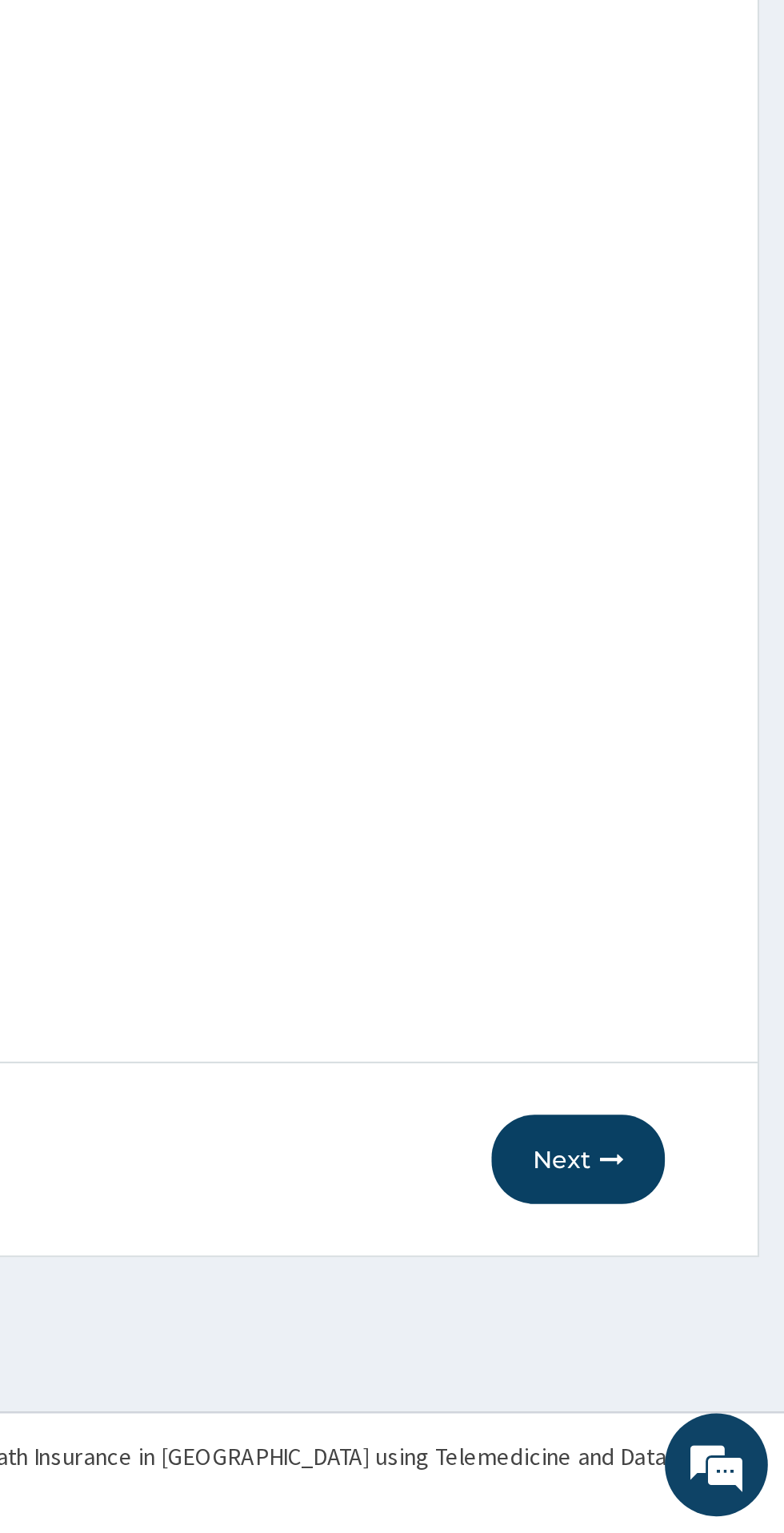
click at [694, 1366] on button "Next" at bounding box center [687, 1359] width 80 height 42
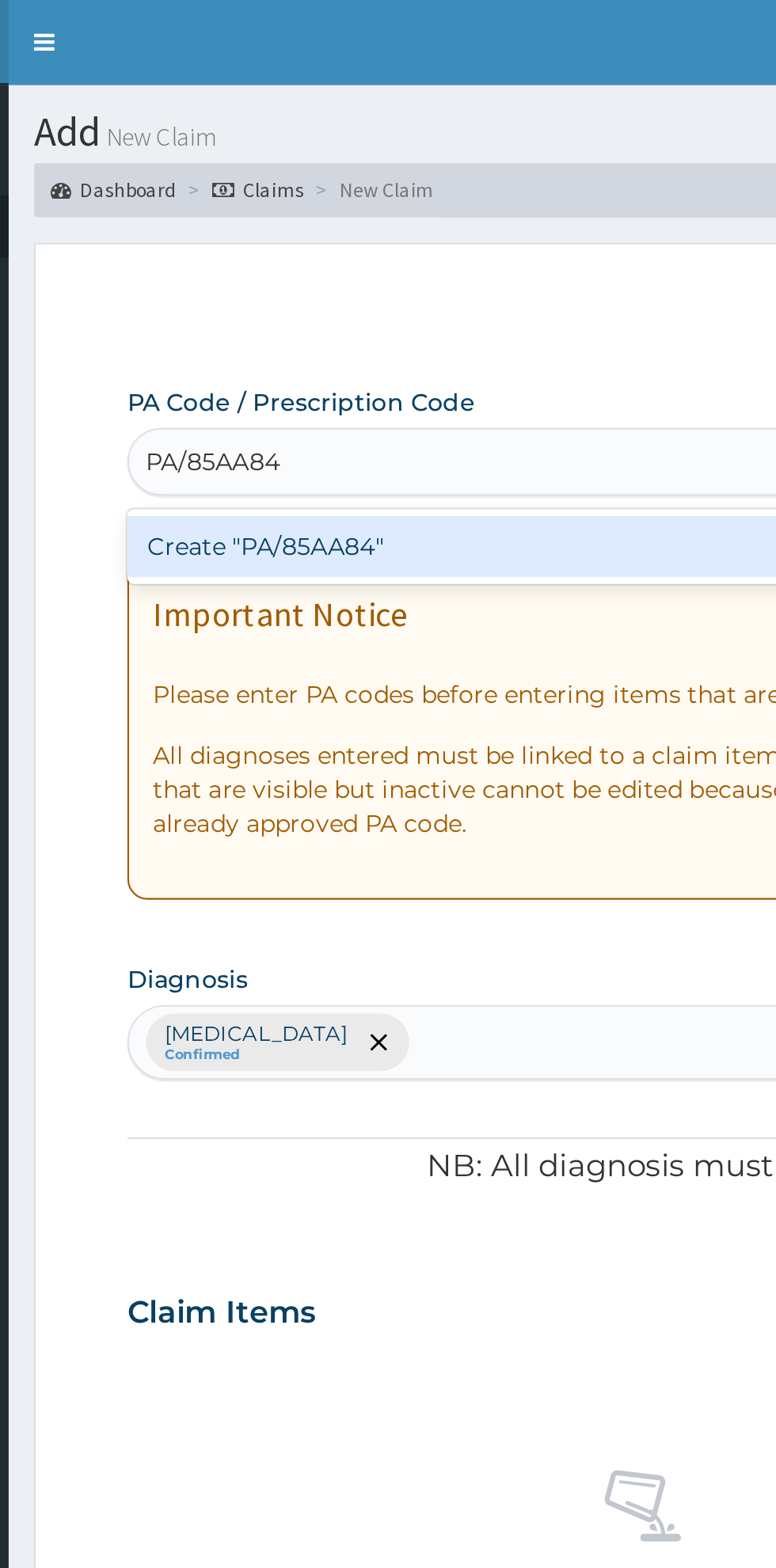
click at [281, 265] on div "Create "PA/85AA84"" at bounding box center [397, 255] width 320 height 28
type input "PA/85AA84"
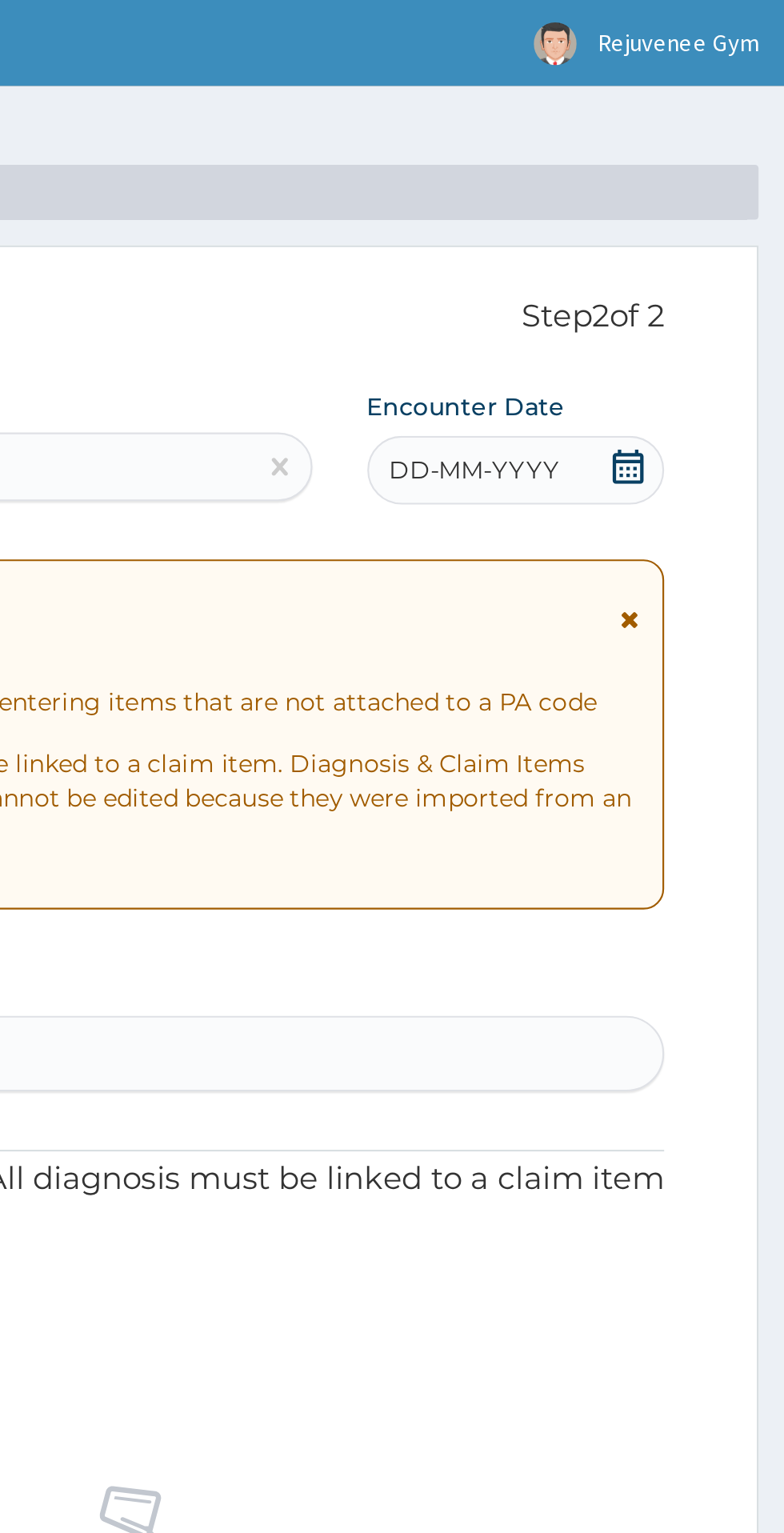
click at [657, 232] on div "DD-MM-YYYY" at bounding box center [658, 219] width 139 height 32
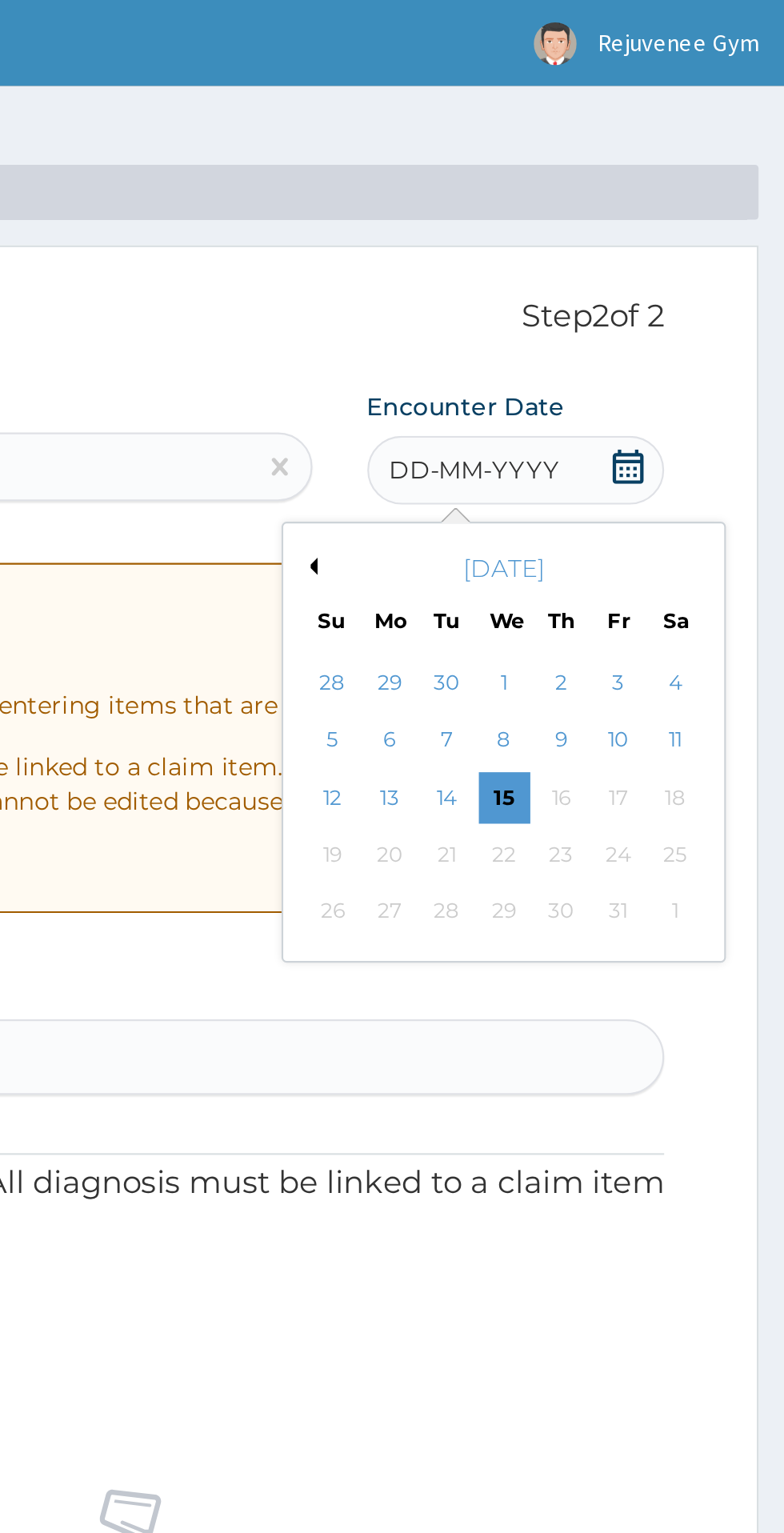
click at [561, 265] on button "Previous Month" at bounding box center [561, 264] width 8 height 8
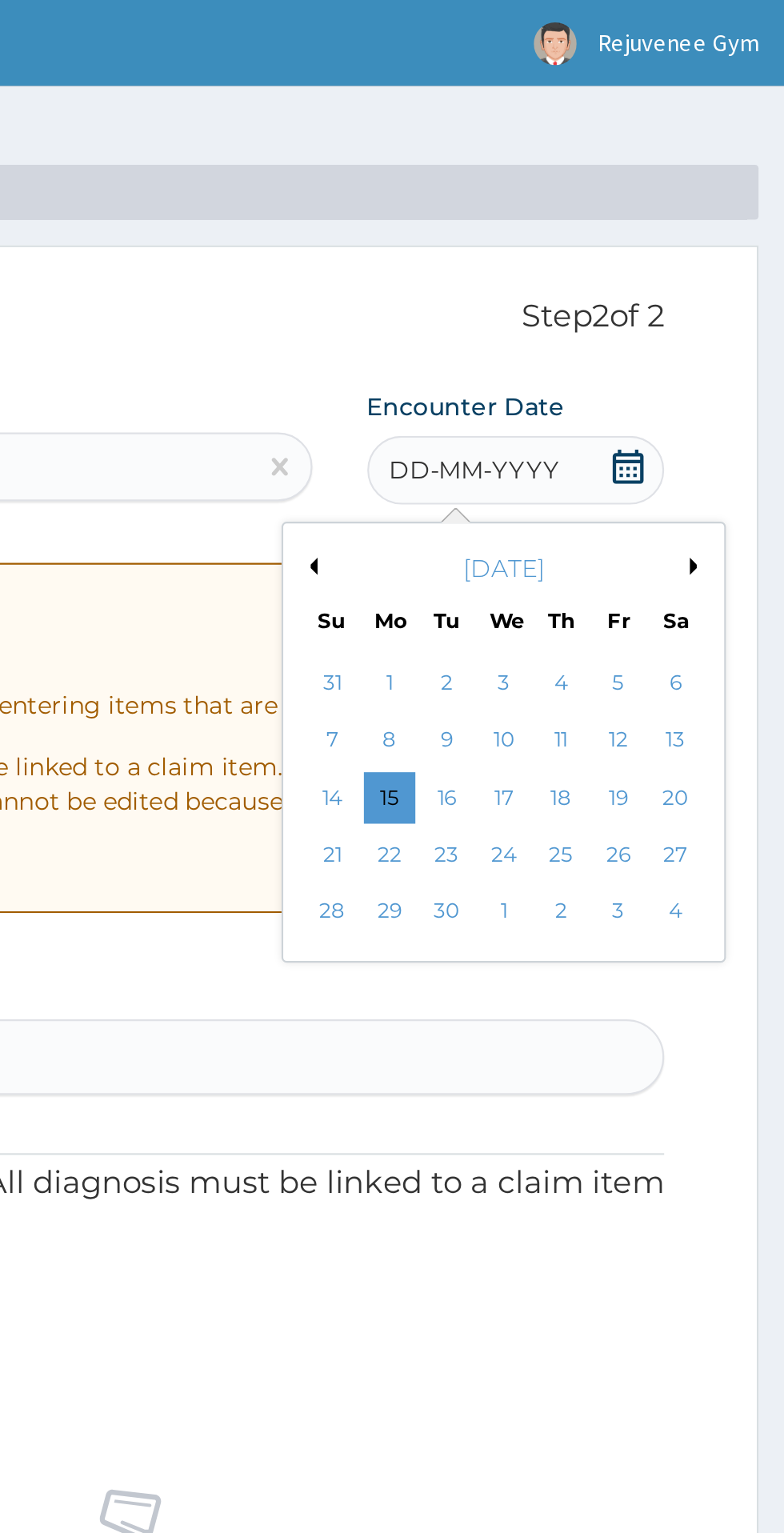
click at [561, 264] on button "Previous Month" at bounding box center [561, 264] width 8 height 8
click at [732, 399] on div "23" at bounding box center [732, 398] width 24 height 24
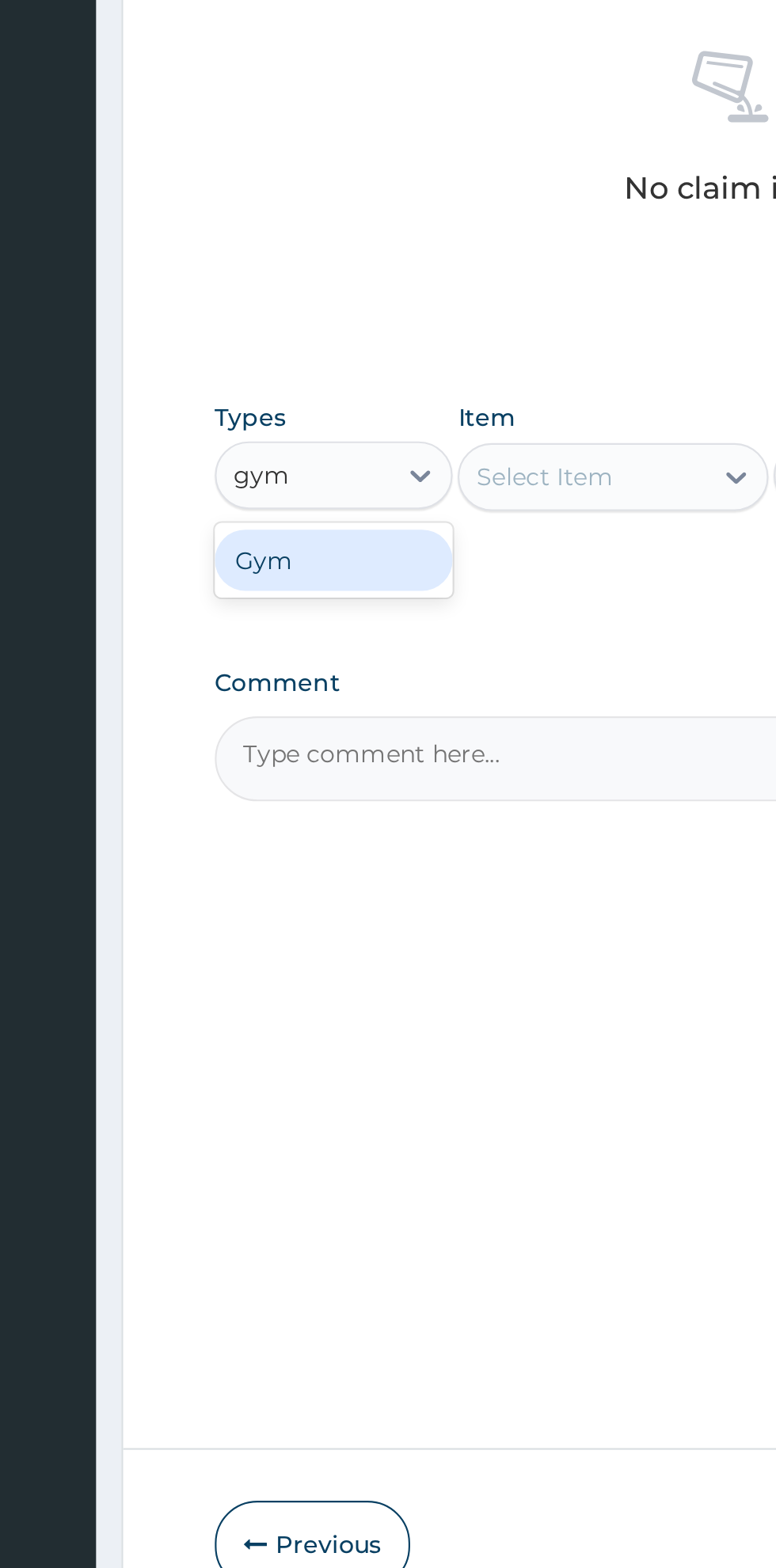
click at [288, 929] on div "Gym" at bounding box center [292, 923] width 111 height 28
type input "gym"
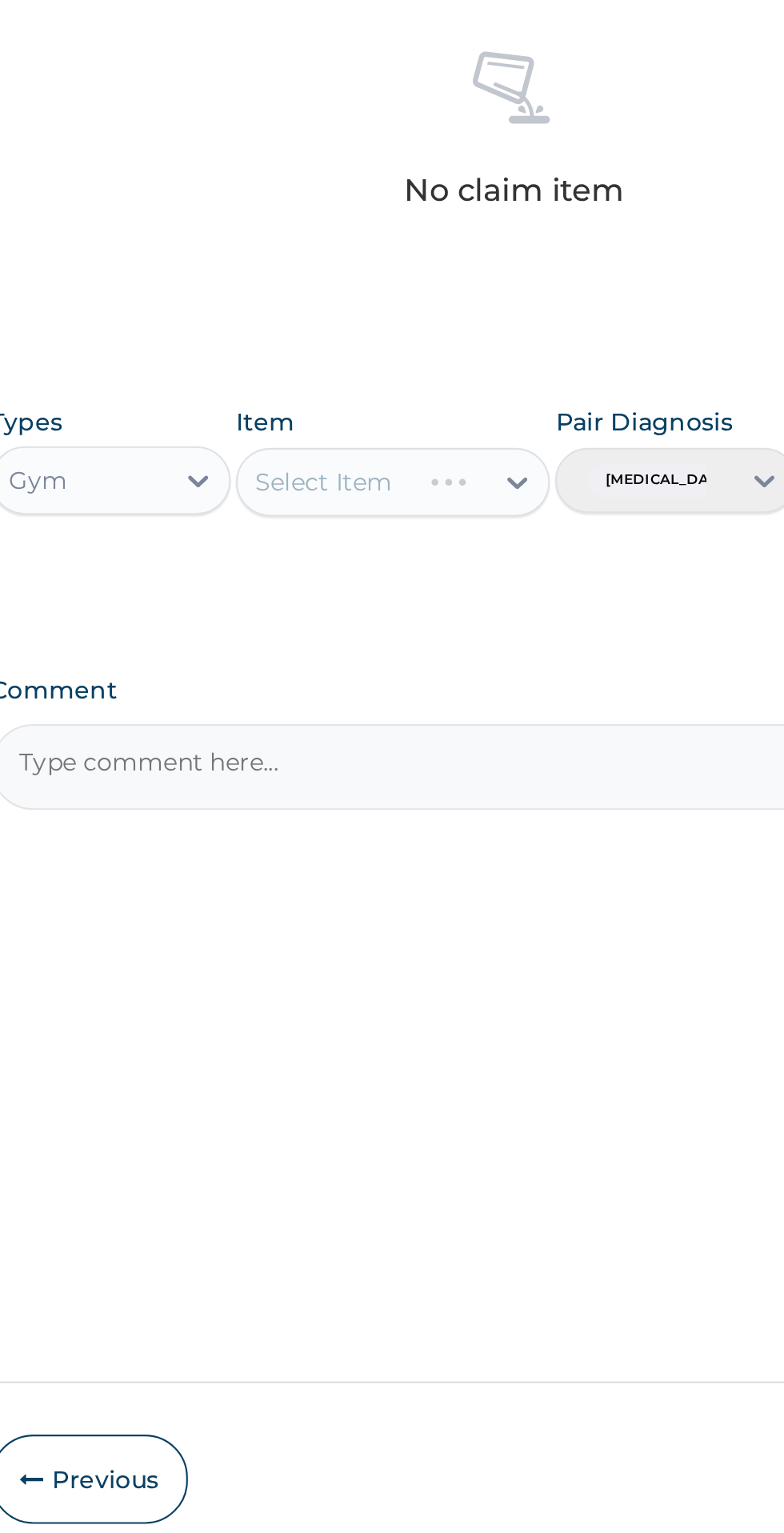
click at [484, 905] on div "Select Item" at bounding box center [427, 894] width 147 height 32
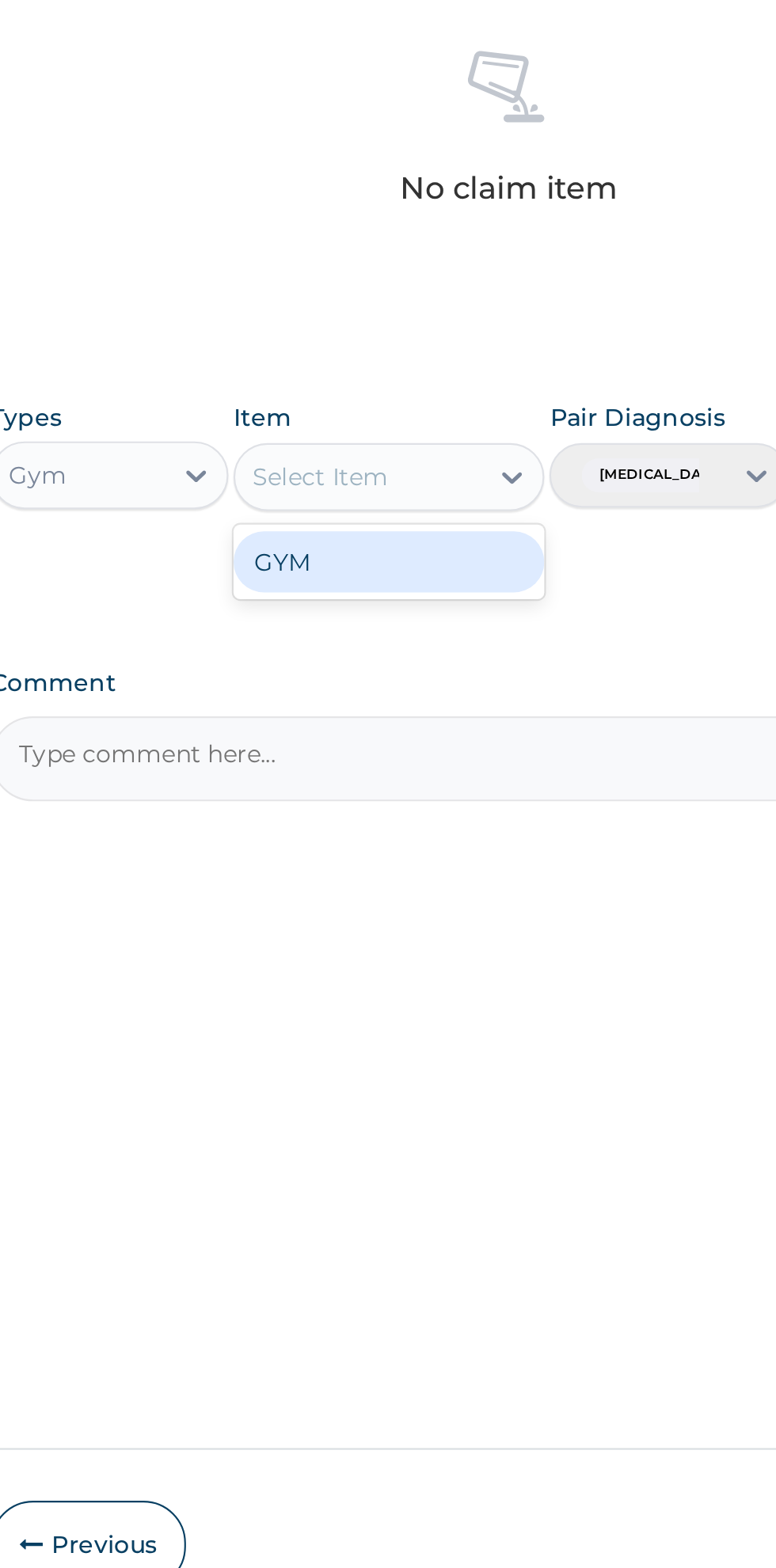
click at [392, 930] on div "GYM" at bounding box center [423, 924] width 145 height 28
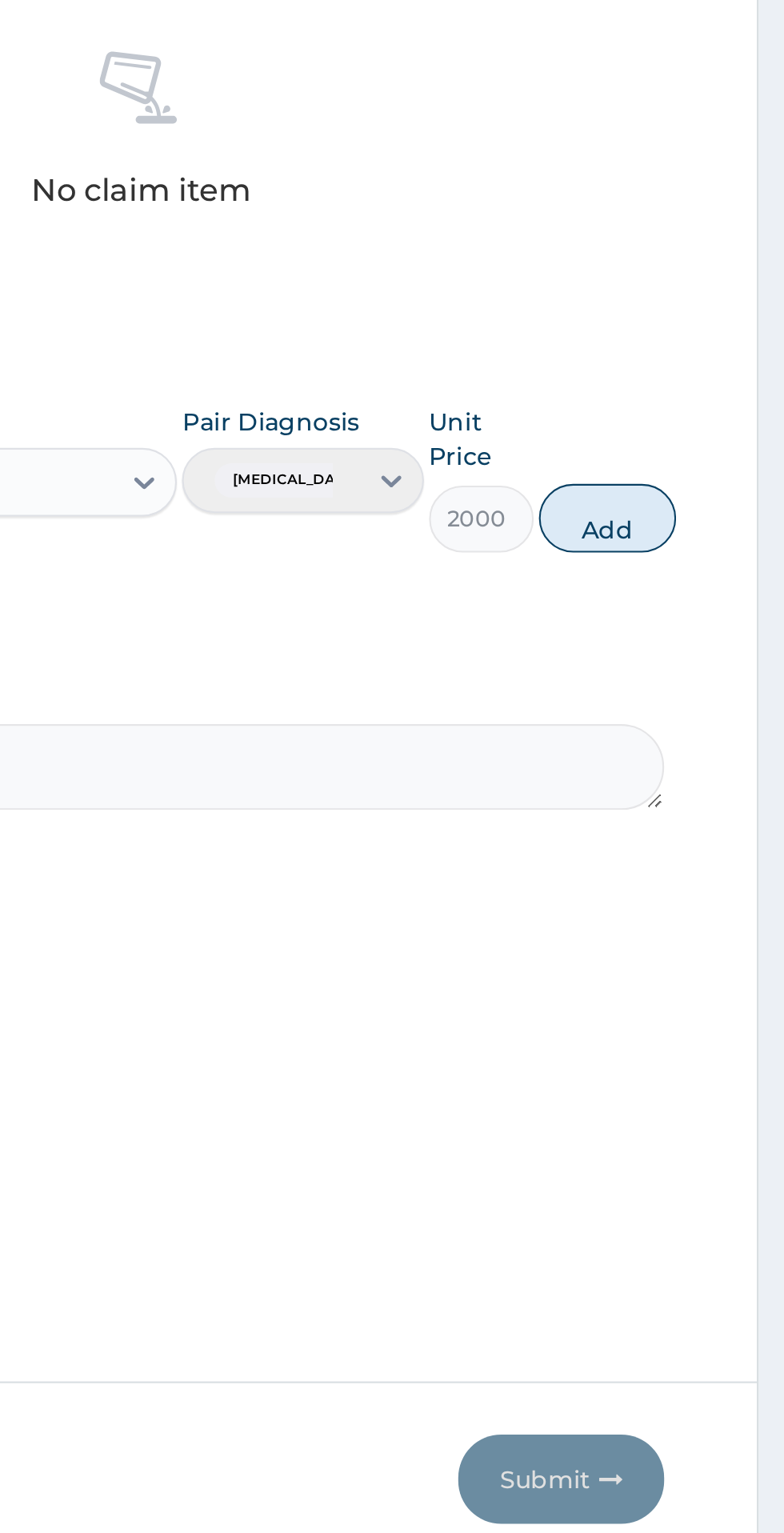
click at [723, 919] on button "Add" at bounding box center [702, 910] width 64 height 32
type input "0"
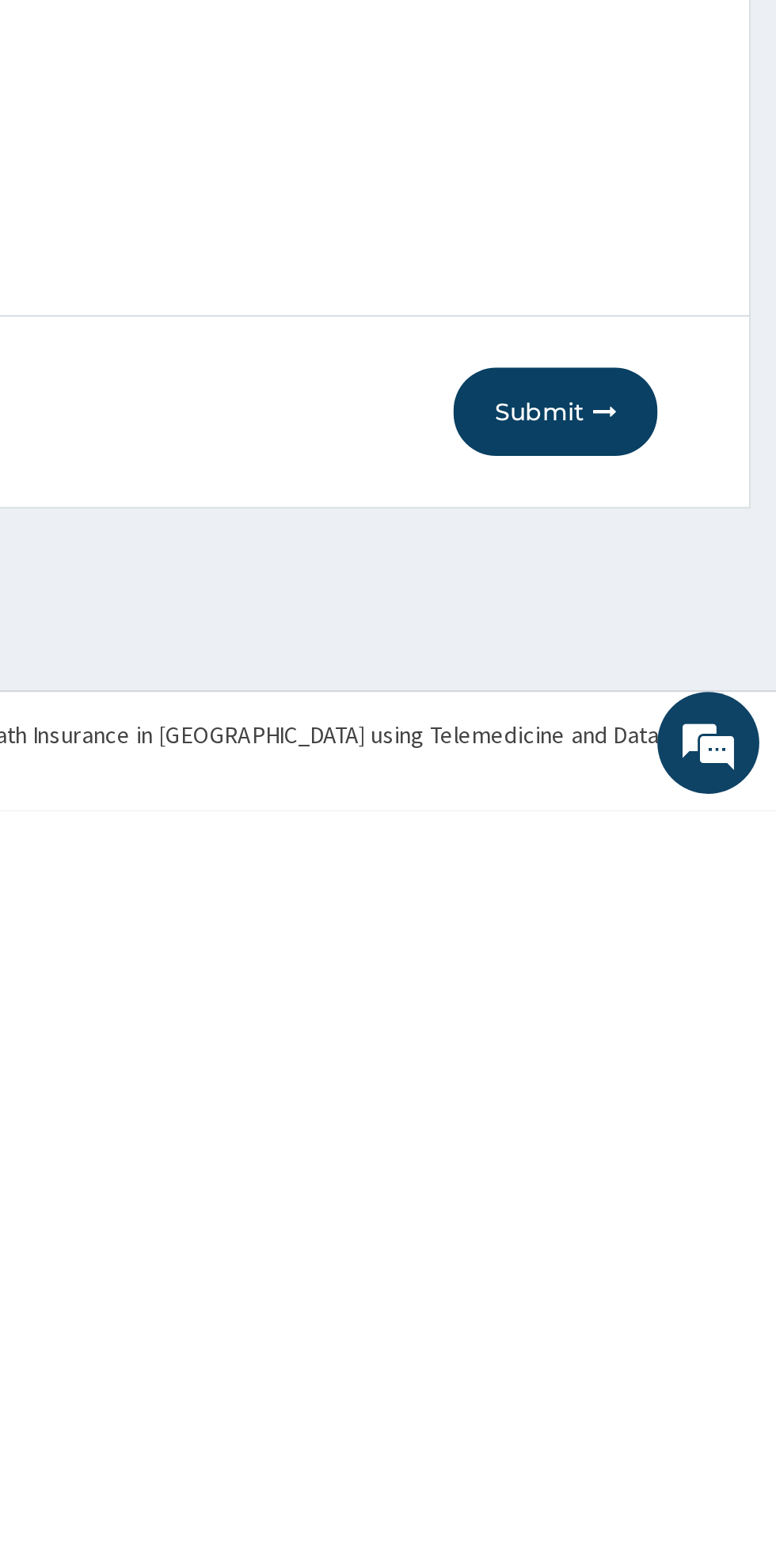
click at [660, 1395] on button "Submit" at bounding box center [672, 1381] width 95 height 42
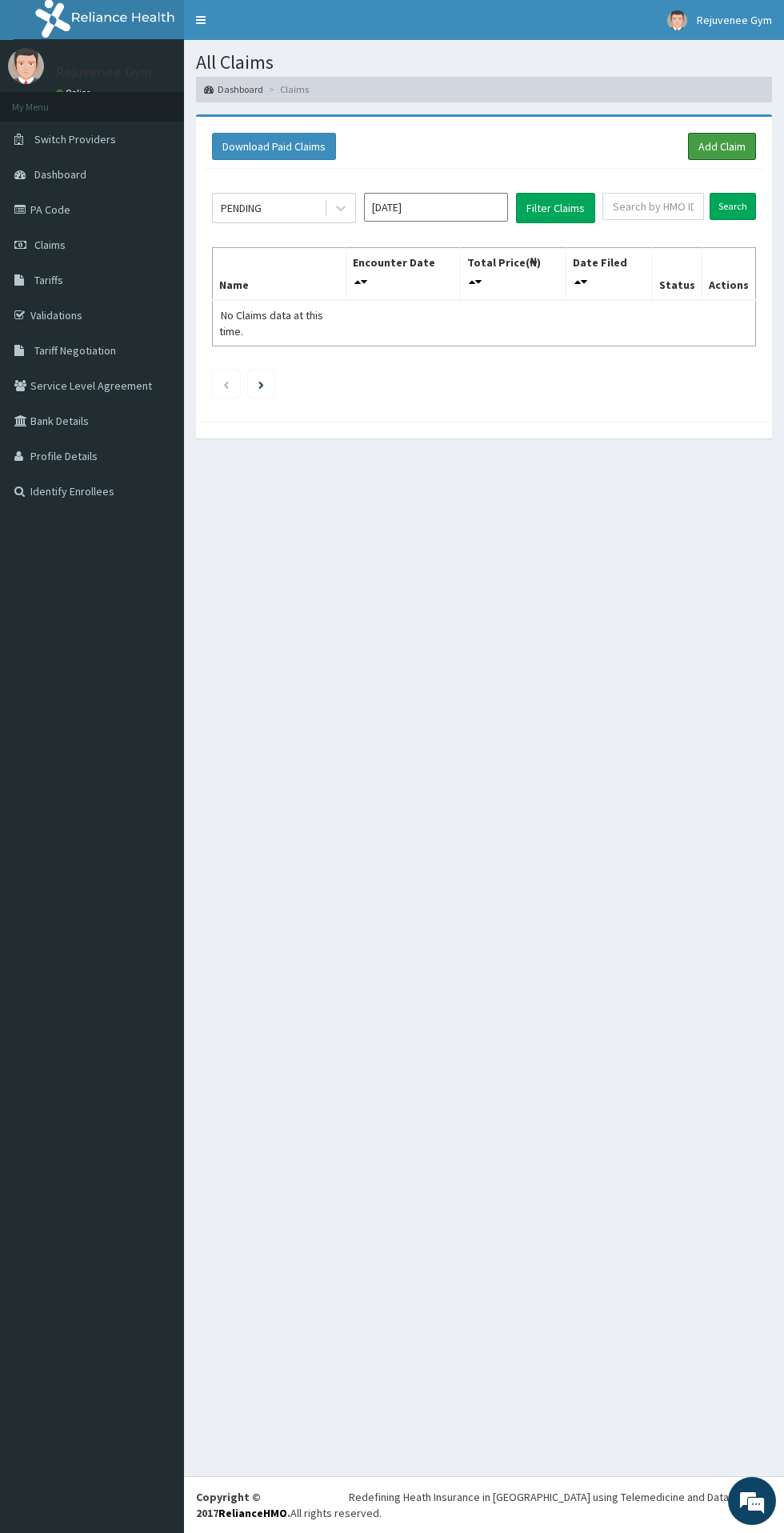
click at [727, 151] on link "Add Claim" at bounding box center [721, 146] width 68 height 27
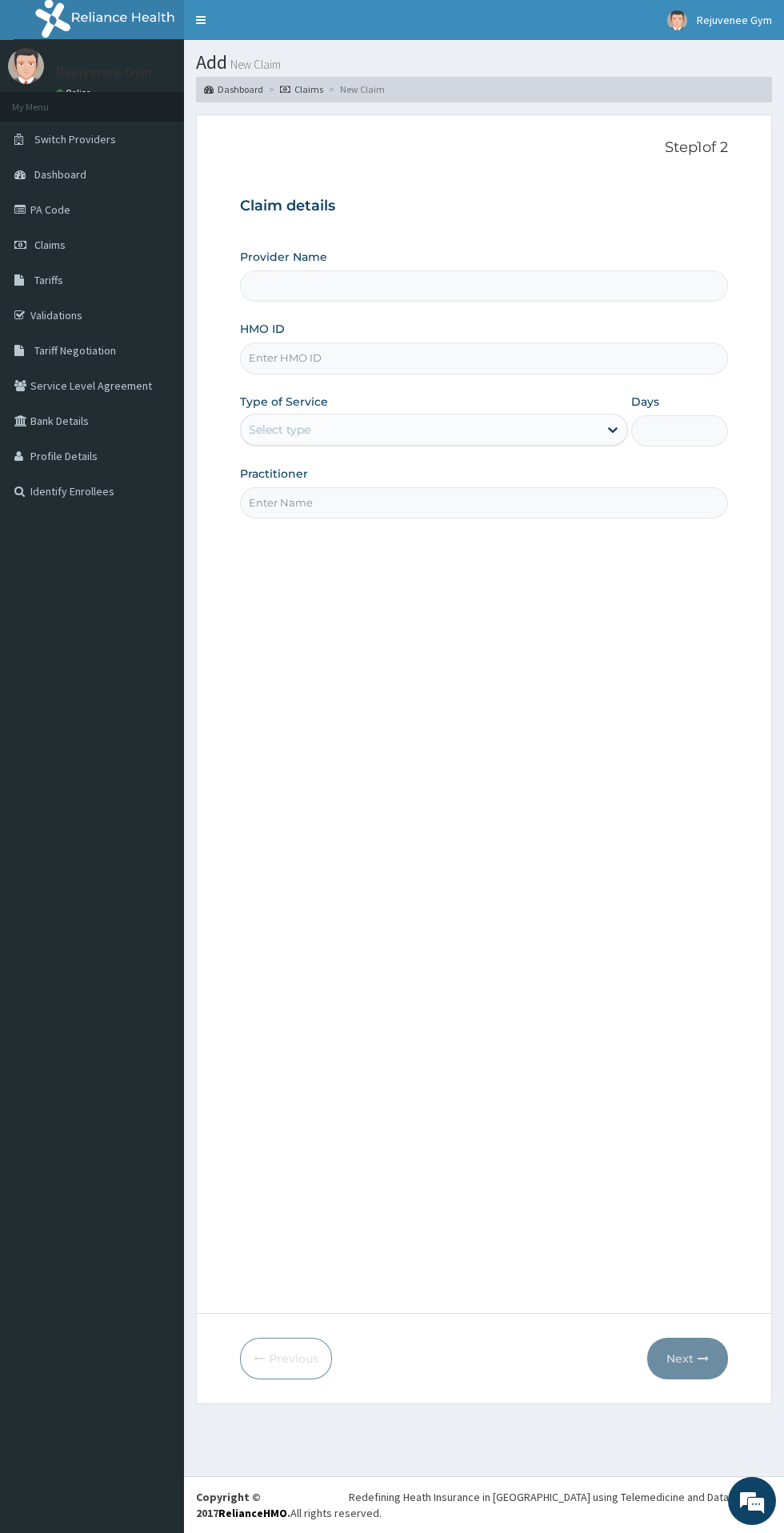
type input "Rejuvenee Wellness Center"
type input "1"
click at [457, 359] on input "HMO ID" at bounding box center [484, 358] width 488 height 31
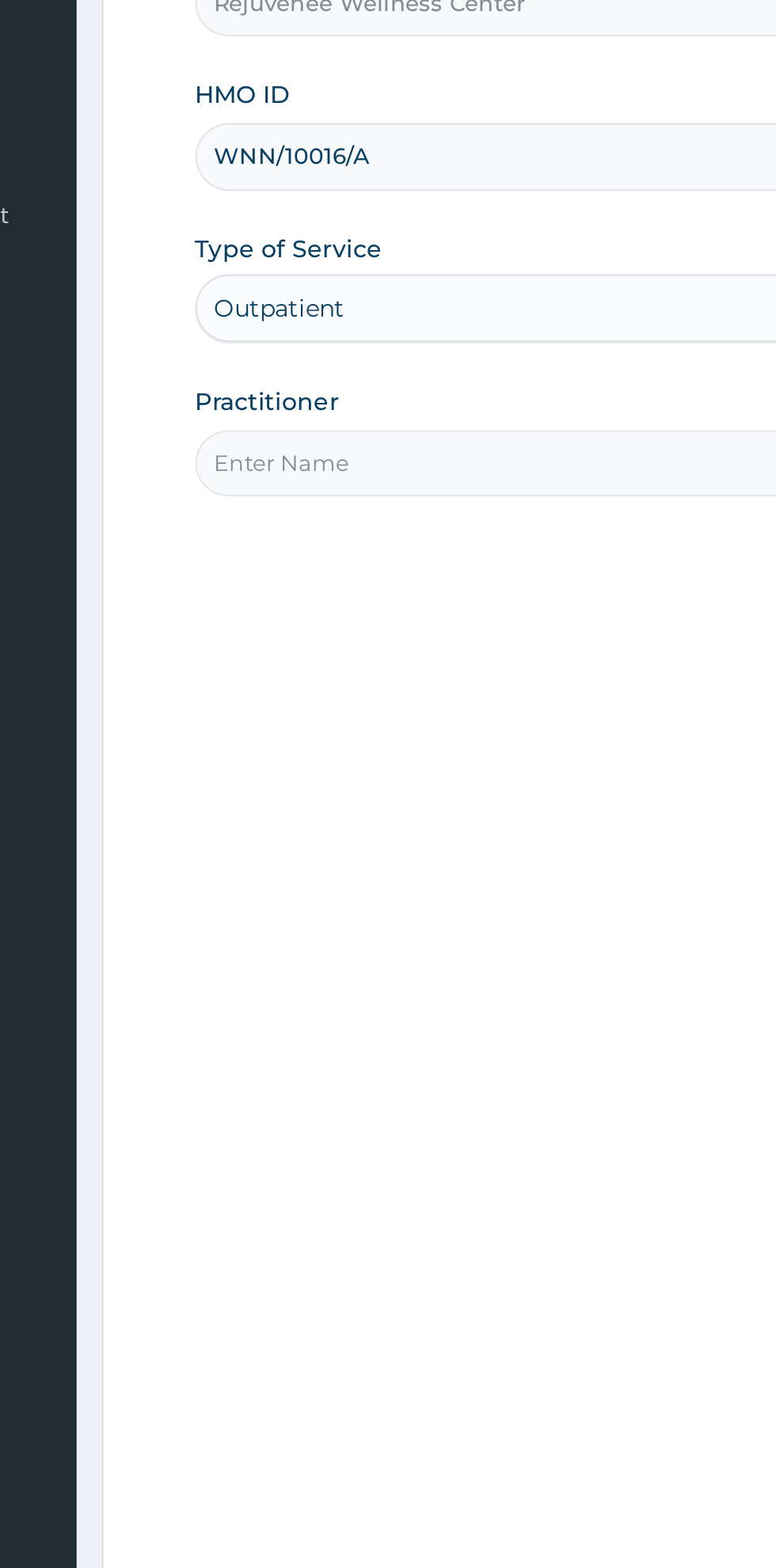
type input "WNN/10016/A"
click at [265, 500] on input "Practitioner" at bounding box center [479, 497] width 483 height 31
type input "[PERSON_NAME]"
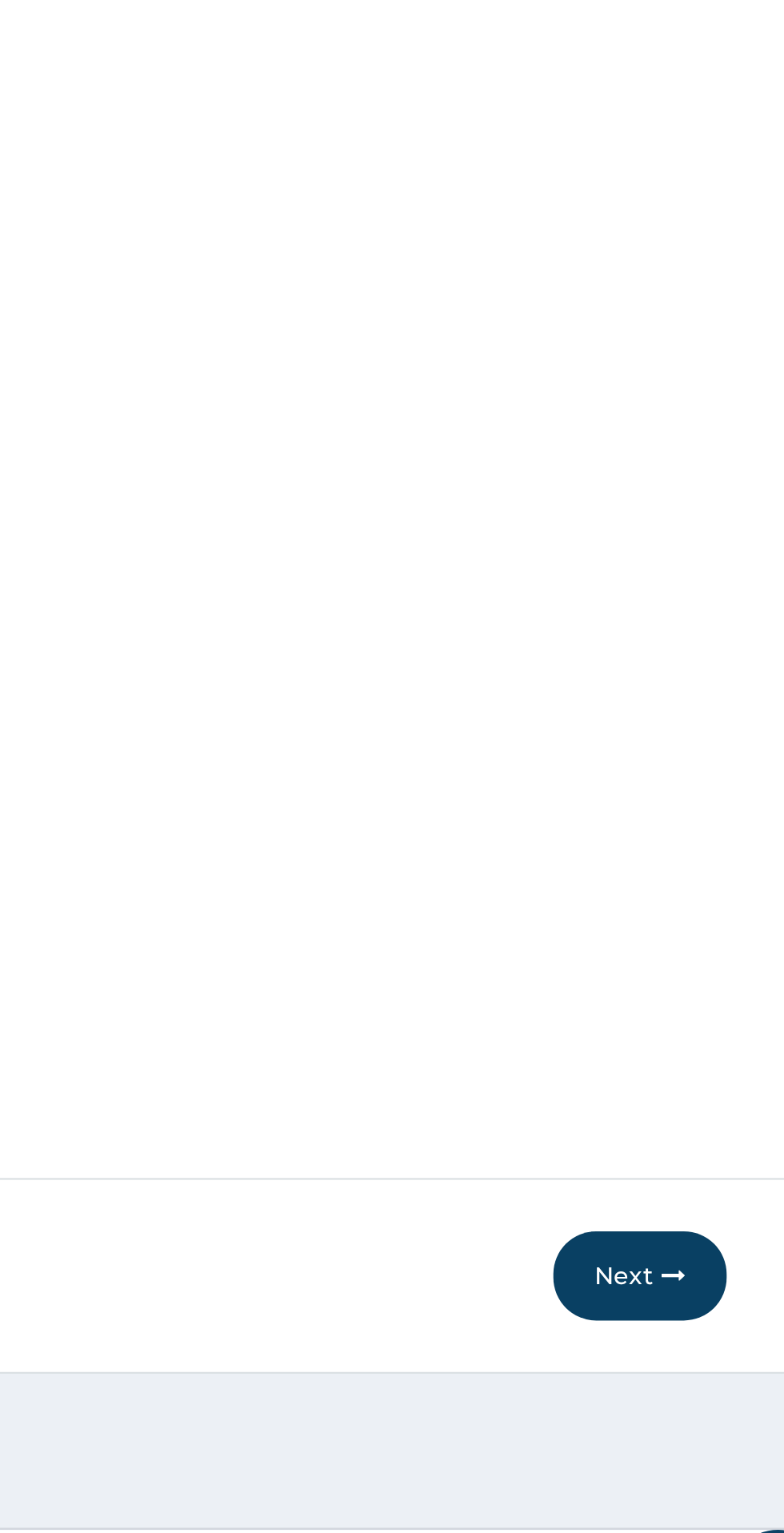
click at [678, 1371] on button "Next" at bounding box center [687, 1359] width 80 height 42
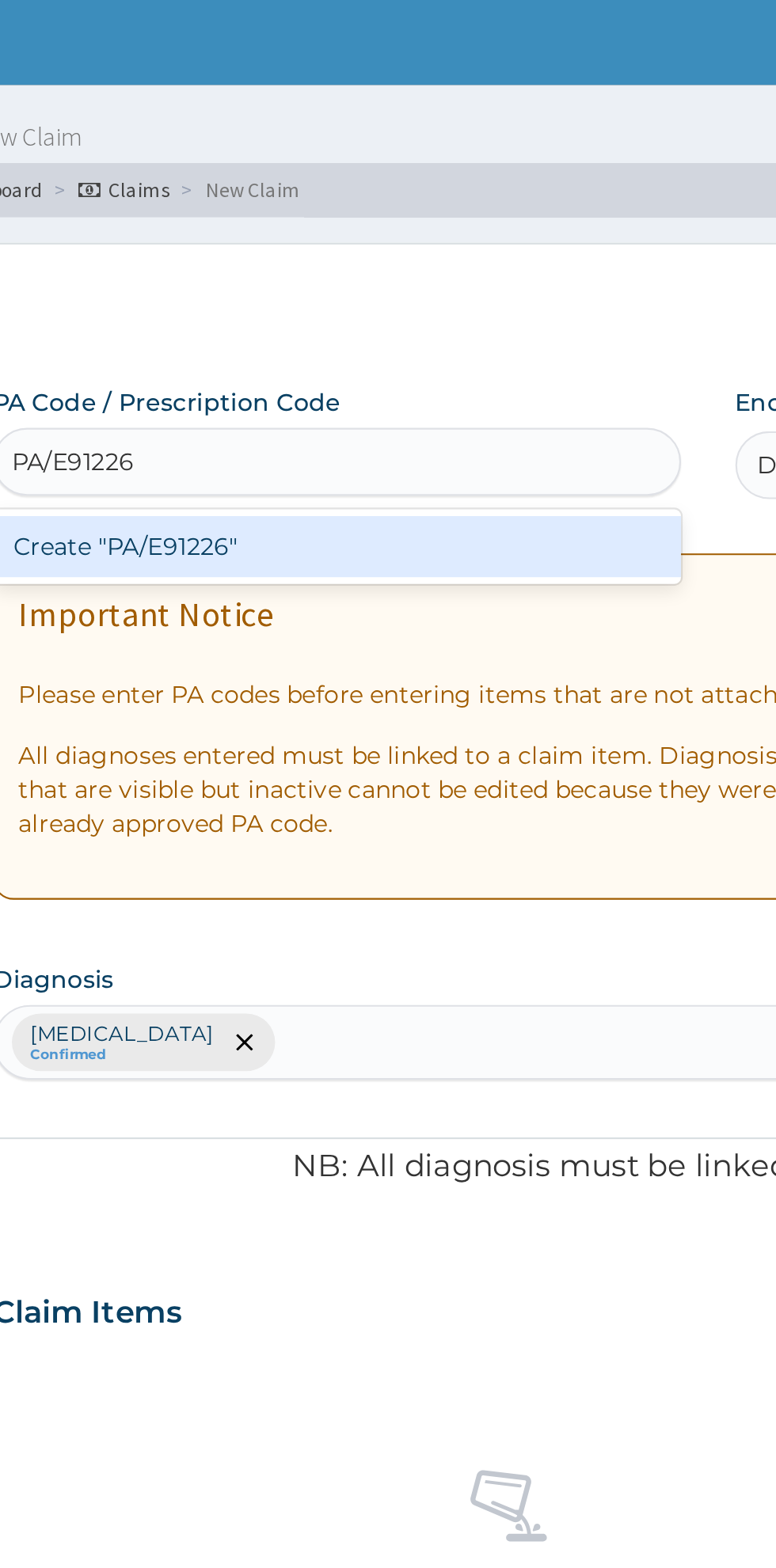
click at [300, 258] on div "Create "PA/E91226"" at bounding box center [397, 255] width 320 height 28
type input "PA/E91226"
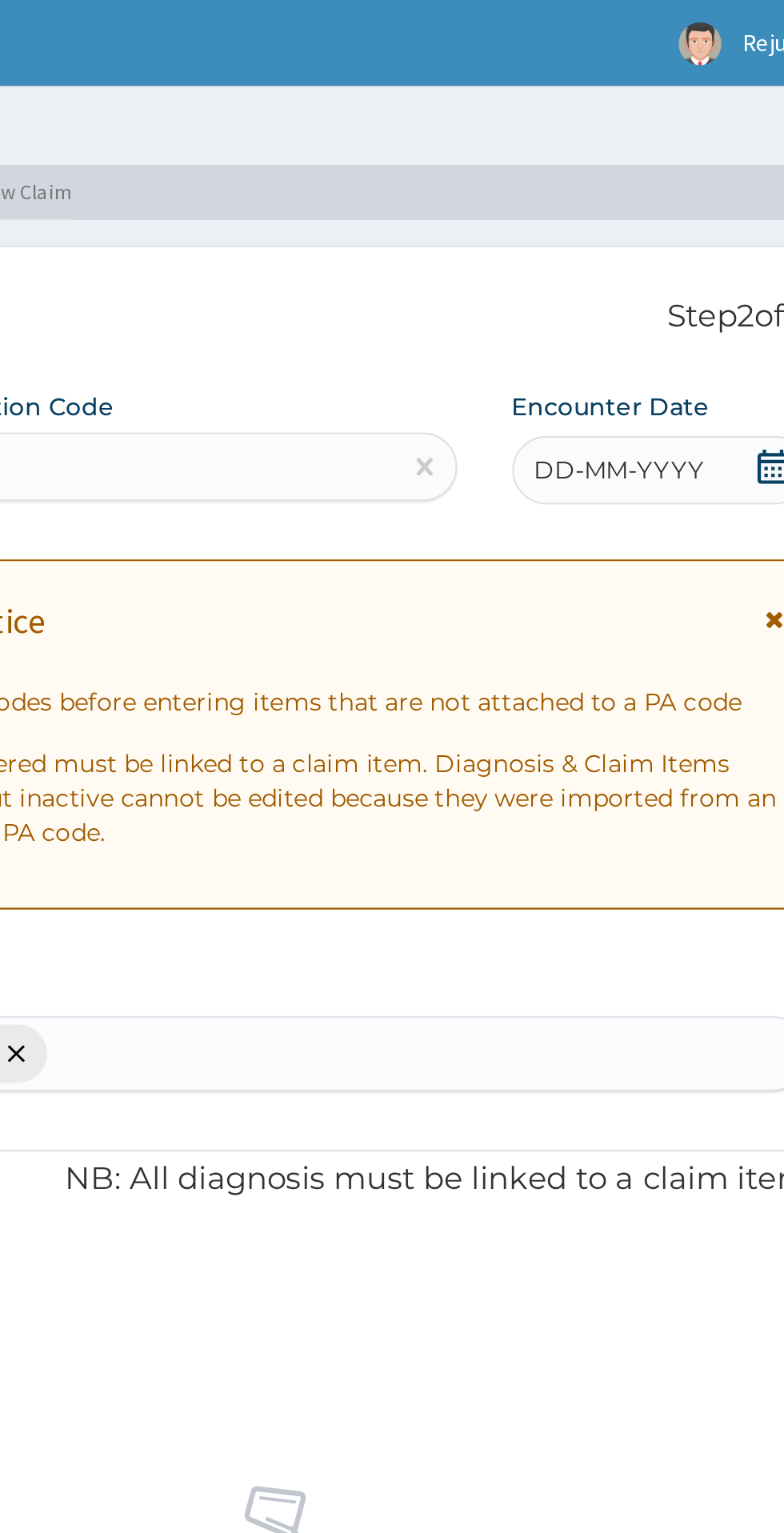
click at [633, 220] on span "DD-MM-YYYY" at bounding box center [639, 219] width 80 height 16
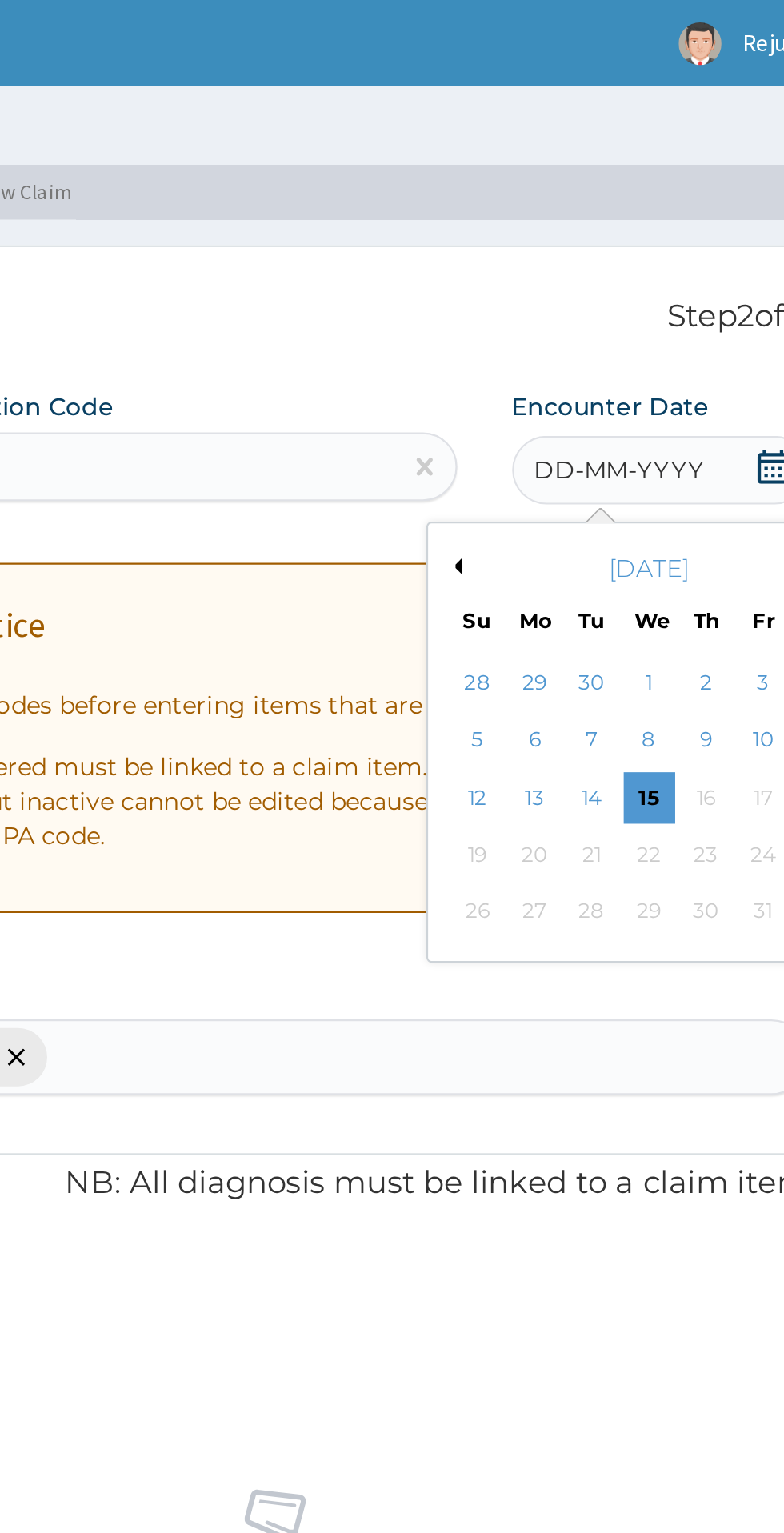
click at [561, 267] on button "Previous Month" at bounding box center [561, 264] width 8 height 8
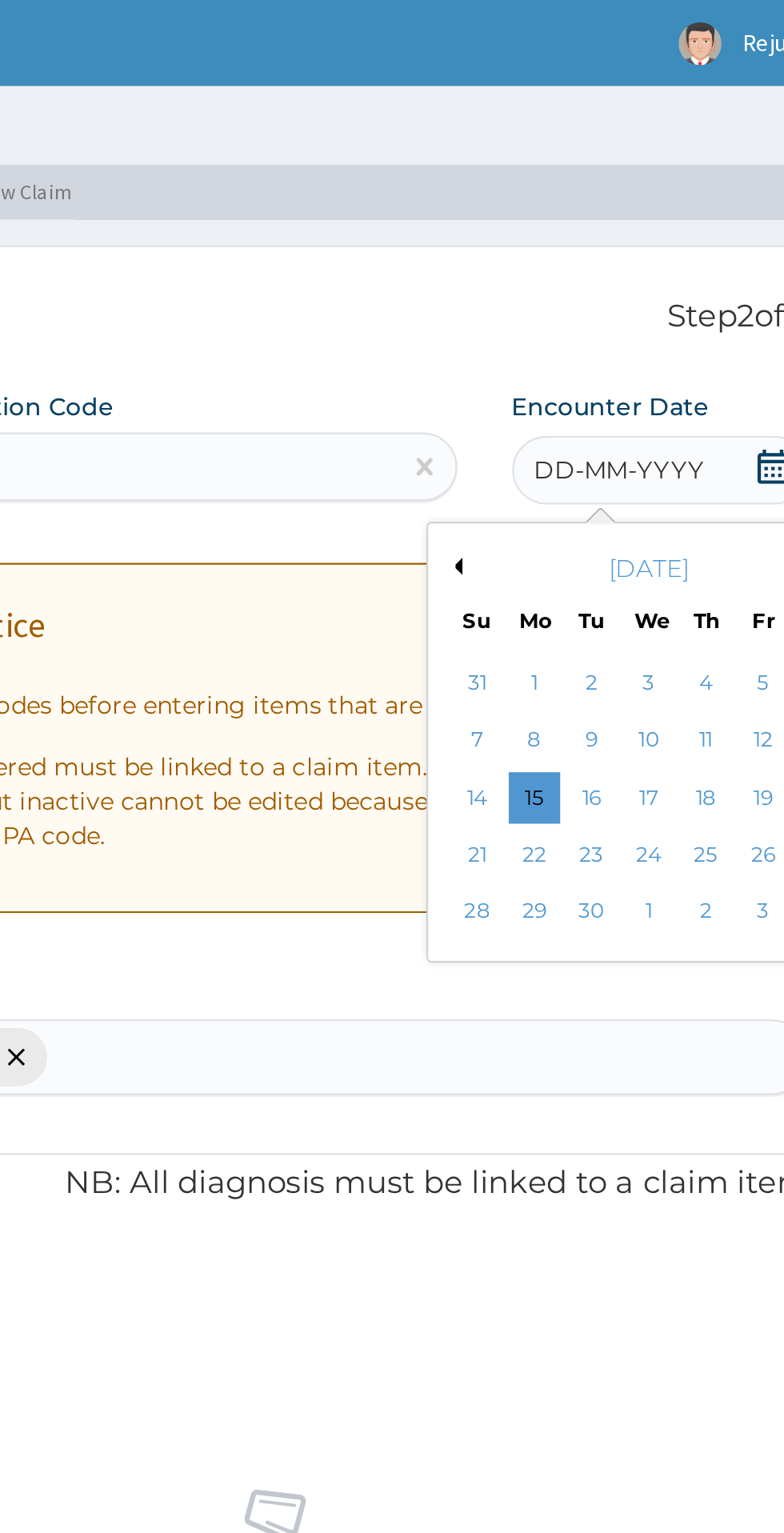
click at [563, 280] on div "September 2025 Su Mo Tu We Th Fr Sa" at bounding box center [653, 274] width 193 height 47
click at [564, 282] on div "Su Mo Tu We Th Fr Sa" at bounding box center [653, 289] width 177 height 16
click at [561, 267] on button "Previous Month" at bounding box center [561, 264] width 8 height 8
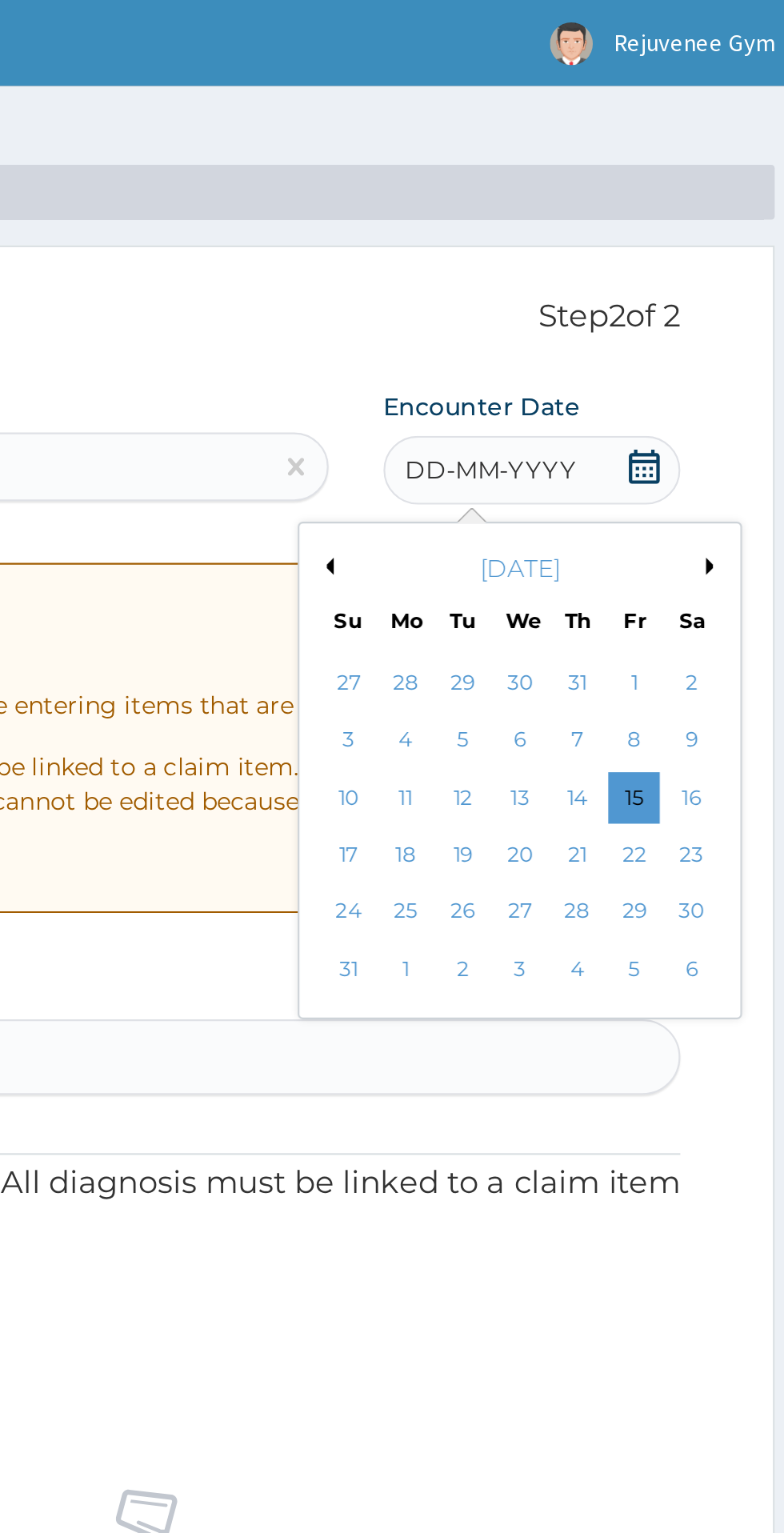
click at [730, 416] on div "30" at bounding box center [732, 425] width 24 height 24
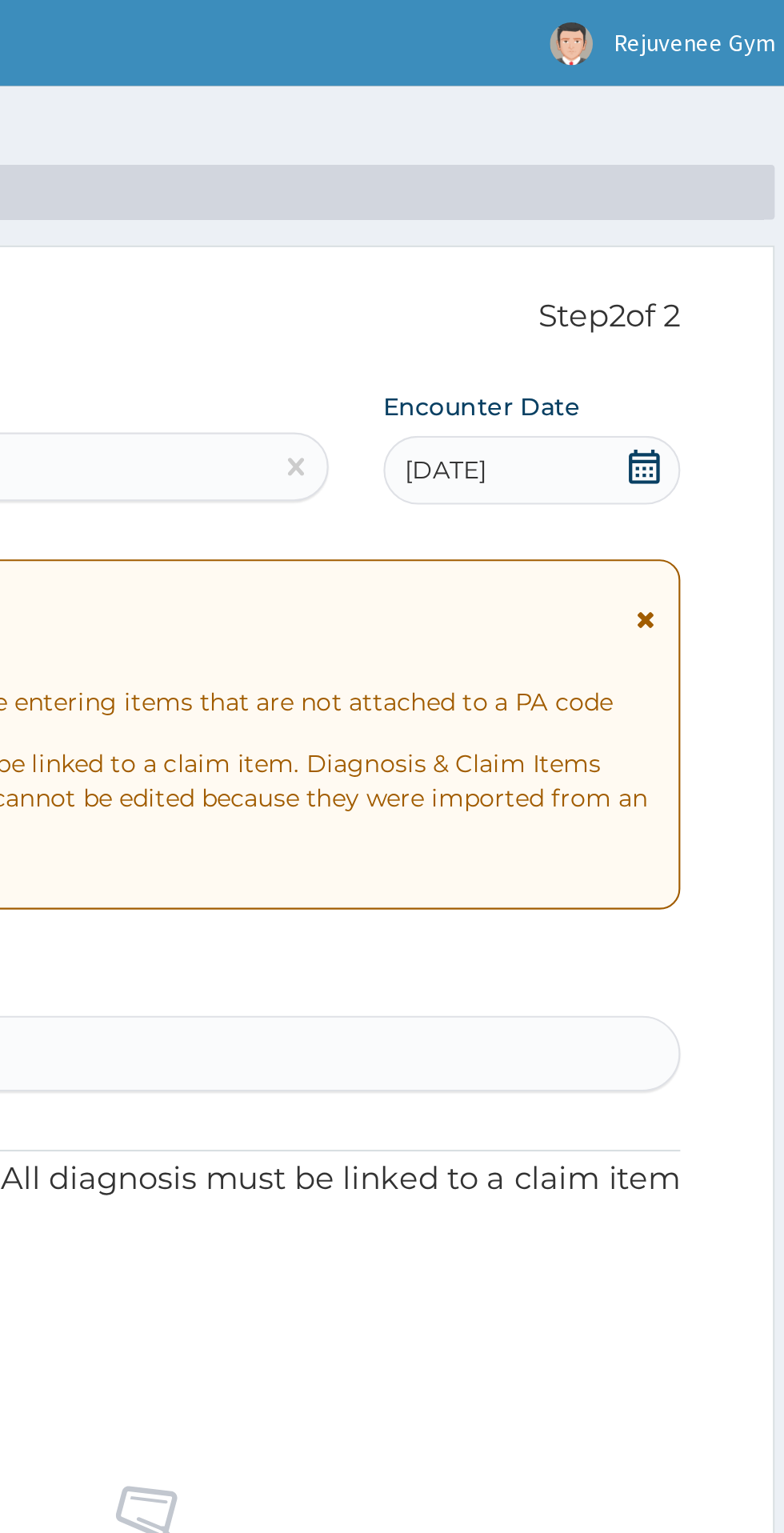
click at [654, 232] on div "30-08-2025" at bounding box center [658, 219] width 139 height 32
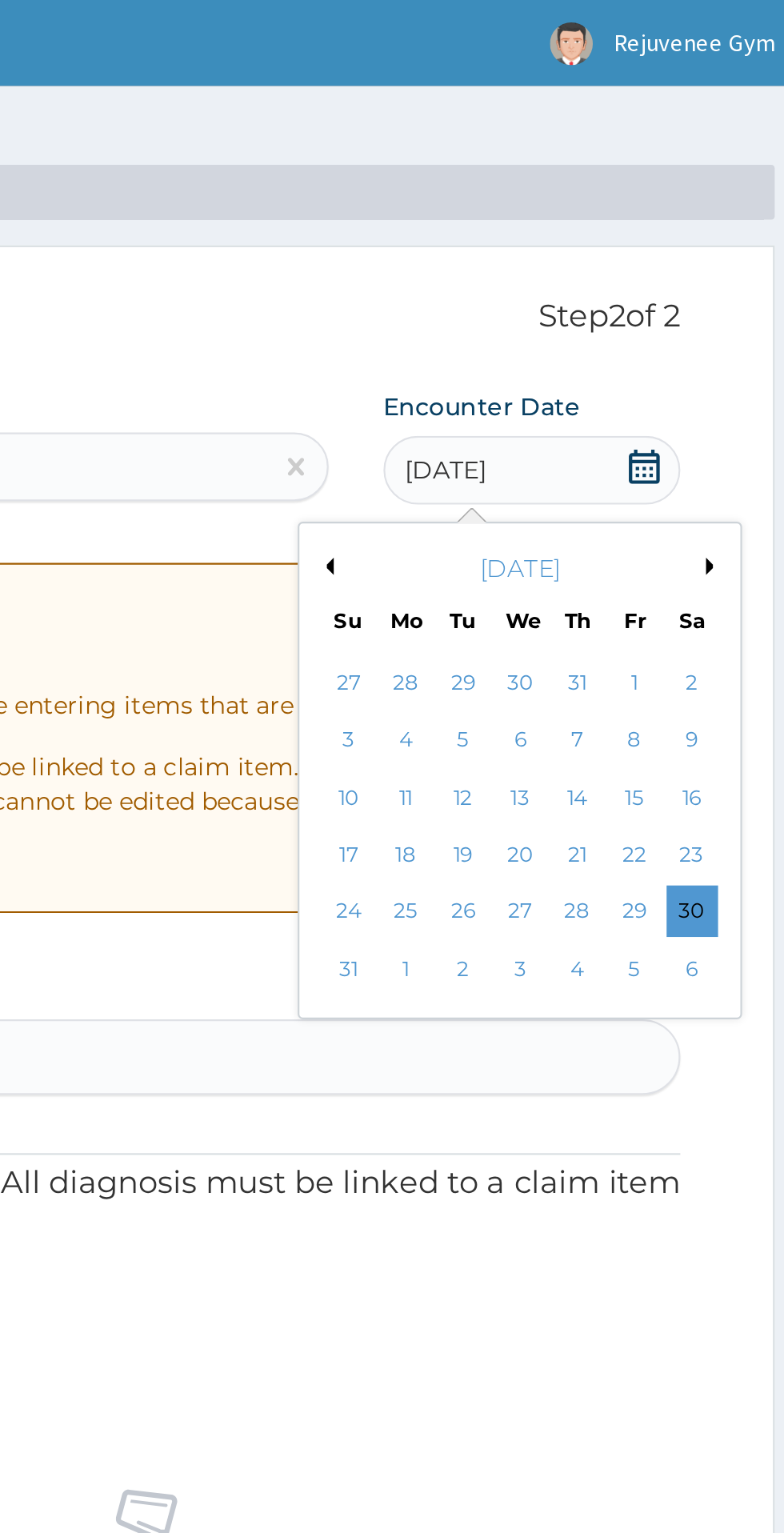
click at [735, 399] on div "23" at bounding box center [732, 398] width 24 height 24
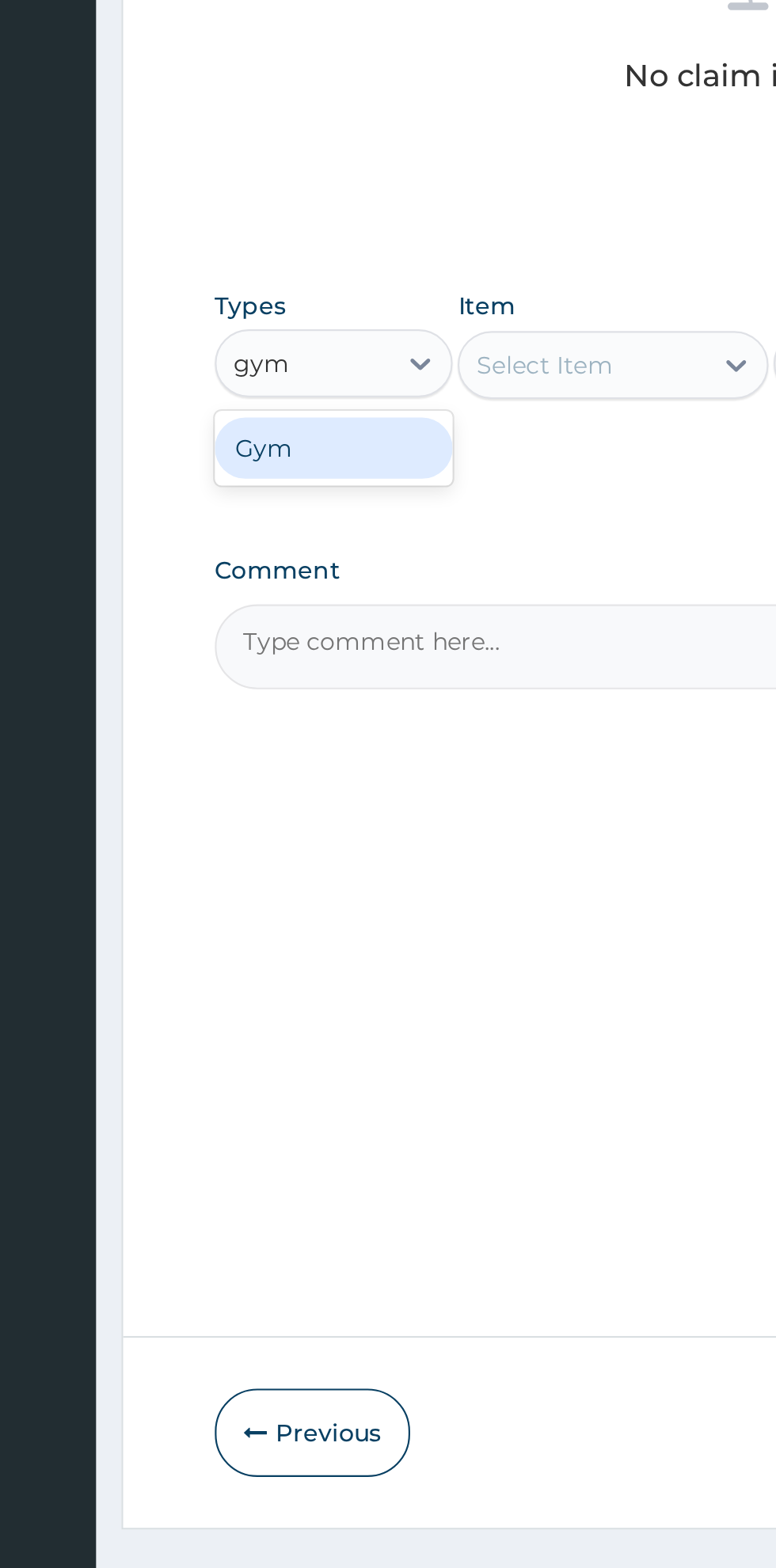
click at [282, 932] on div "Gym" at bounding box center [292, 923] width 111 height 28
type input "gym"
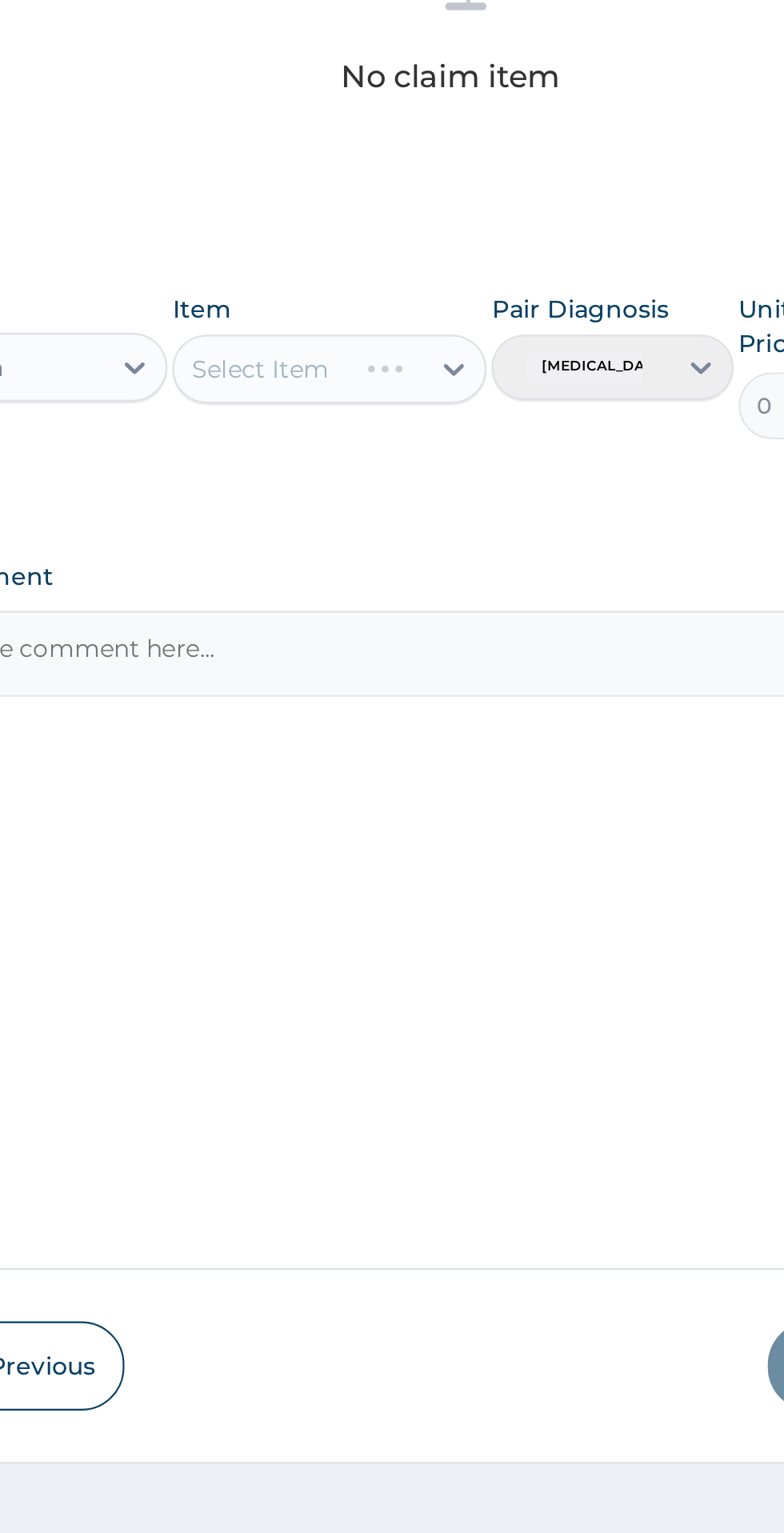
click at [468, 915] on div "Item Select Item" at bounding box center [427, 892] width 147 height 69
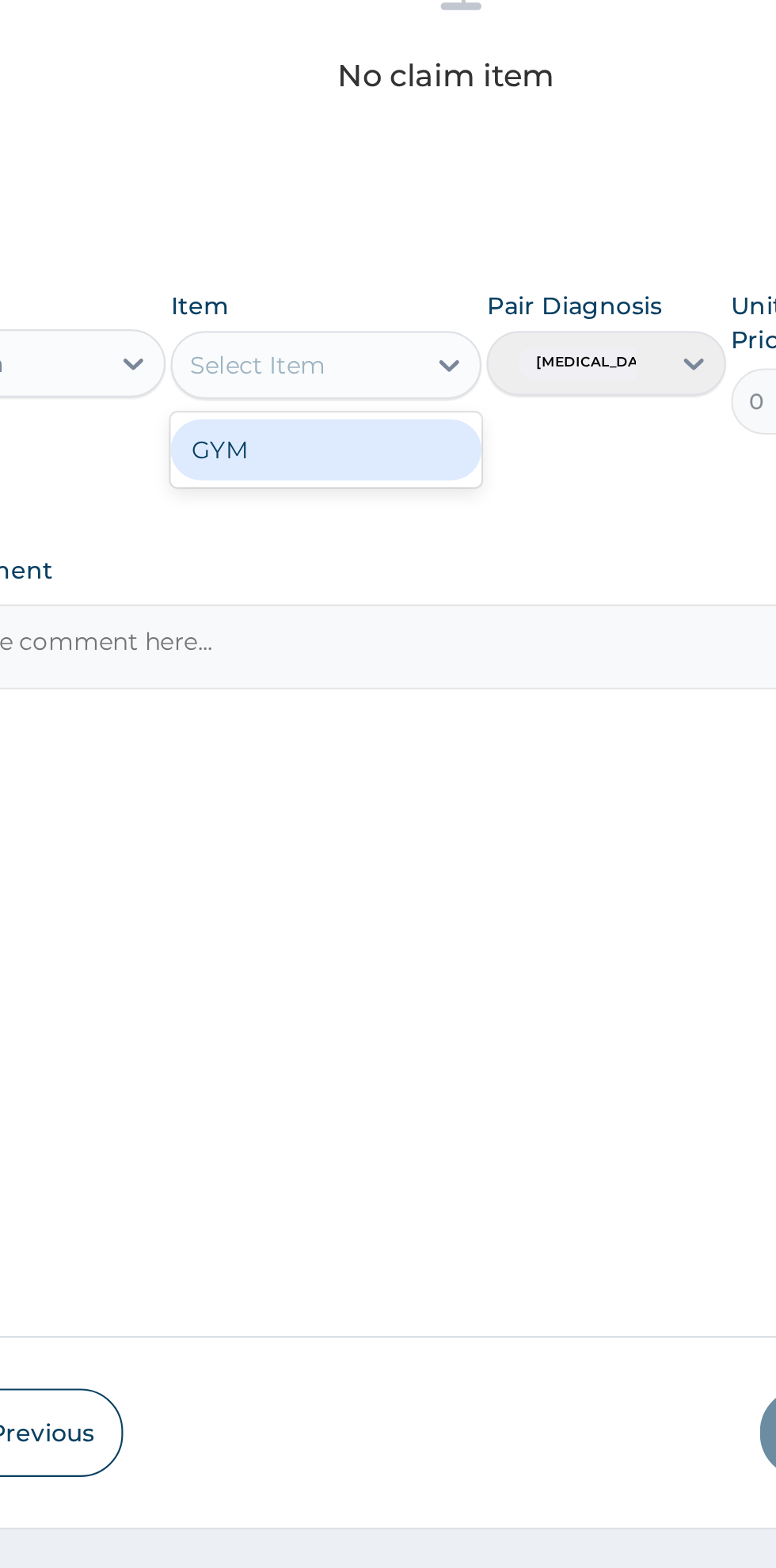
click at [397, 934] on div "GYM" at bounding box center [423, 924] width 145 height 28
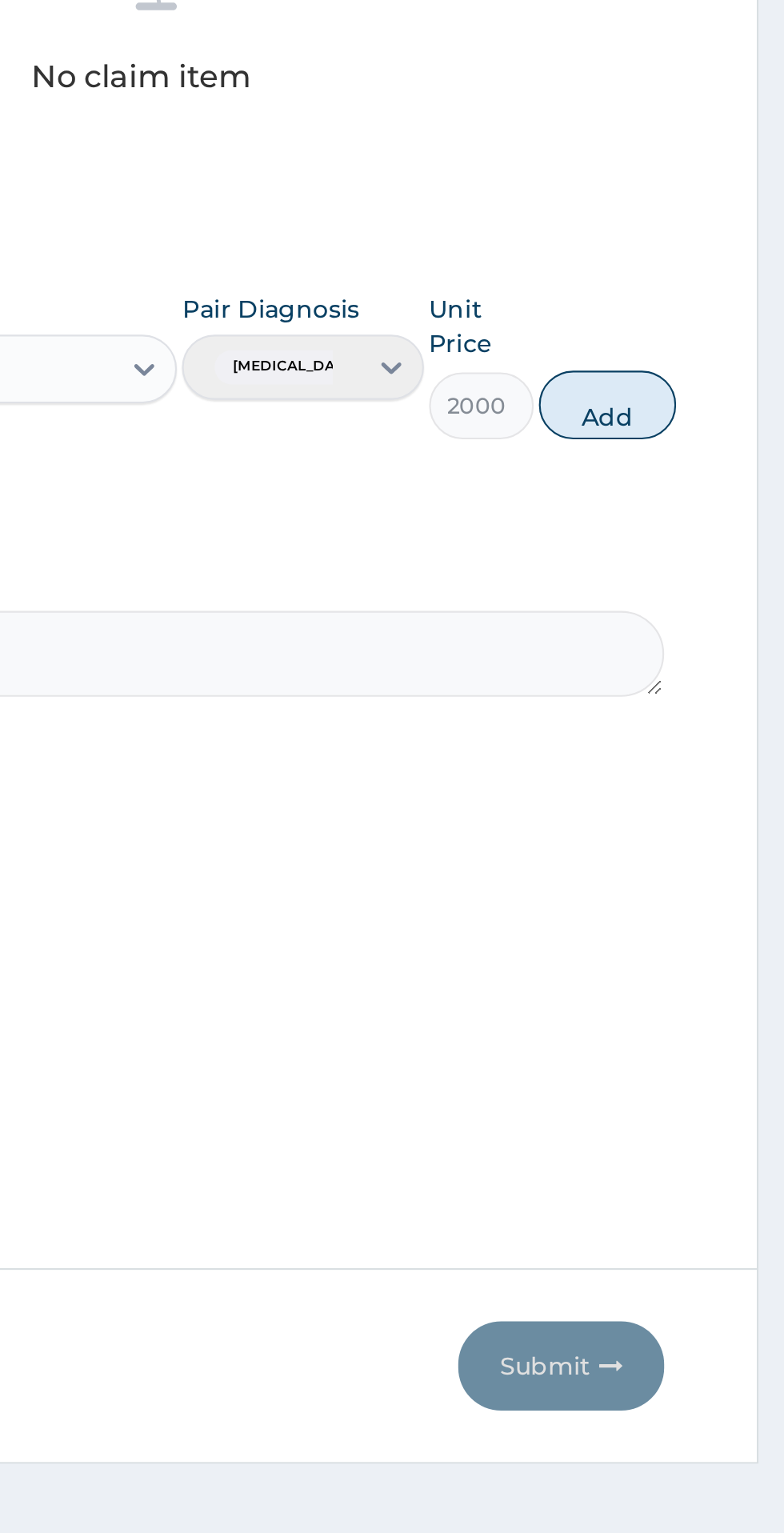
click at [717, 919] on button "Add" at bounding box center [702, 910] width 64 height 32
type input "0"
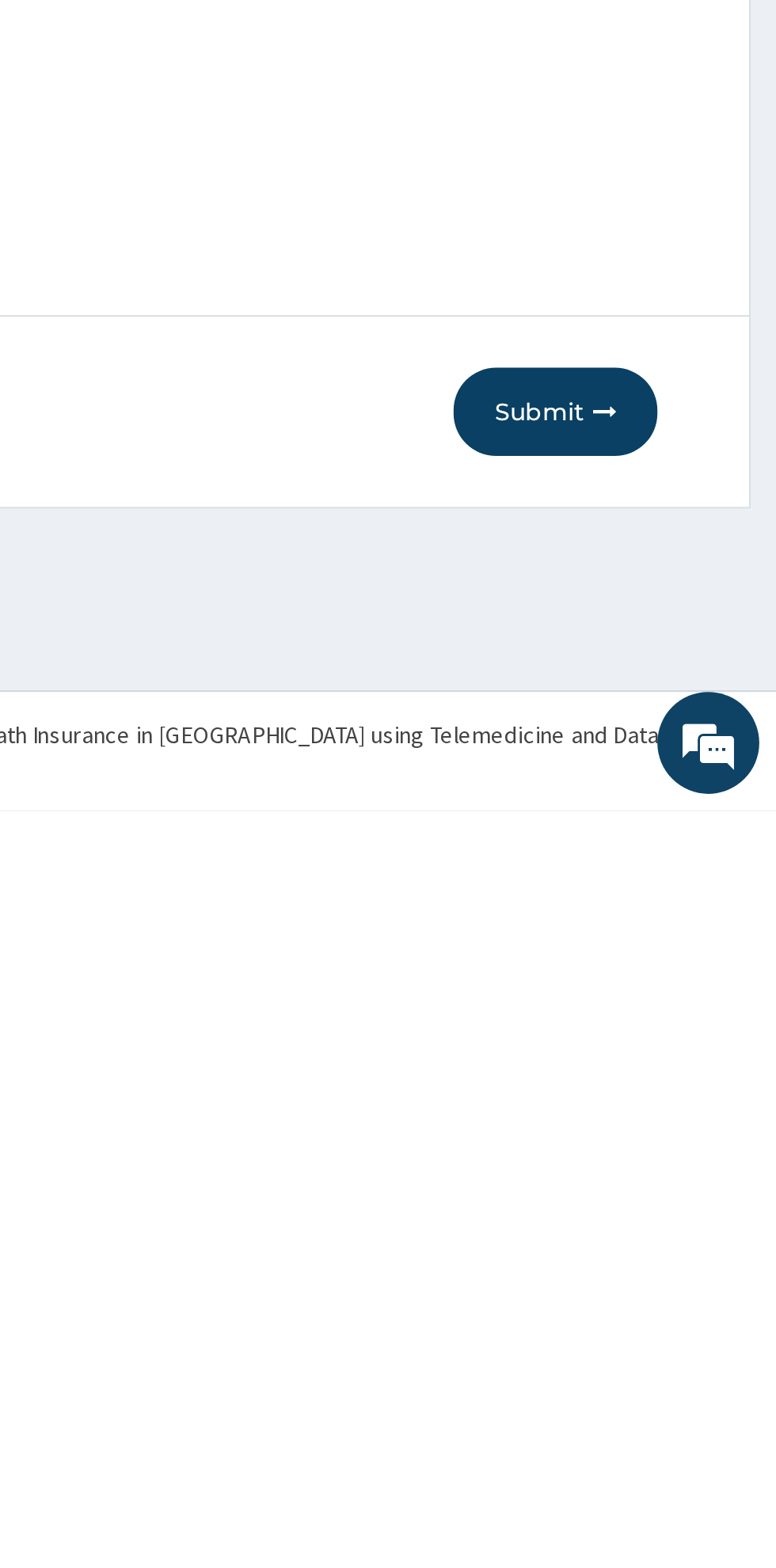
click at [670, 1387] on button "Submit" at bounding box center [672, 1381] width 95 height 42
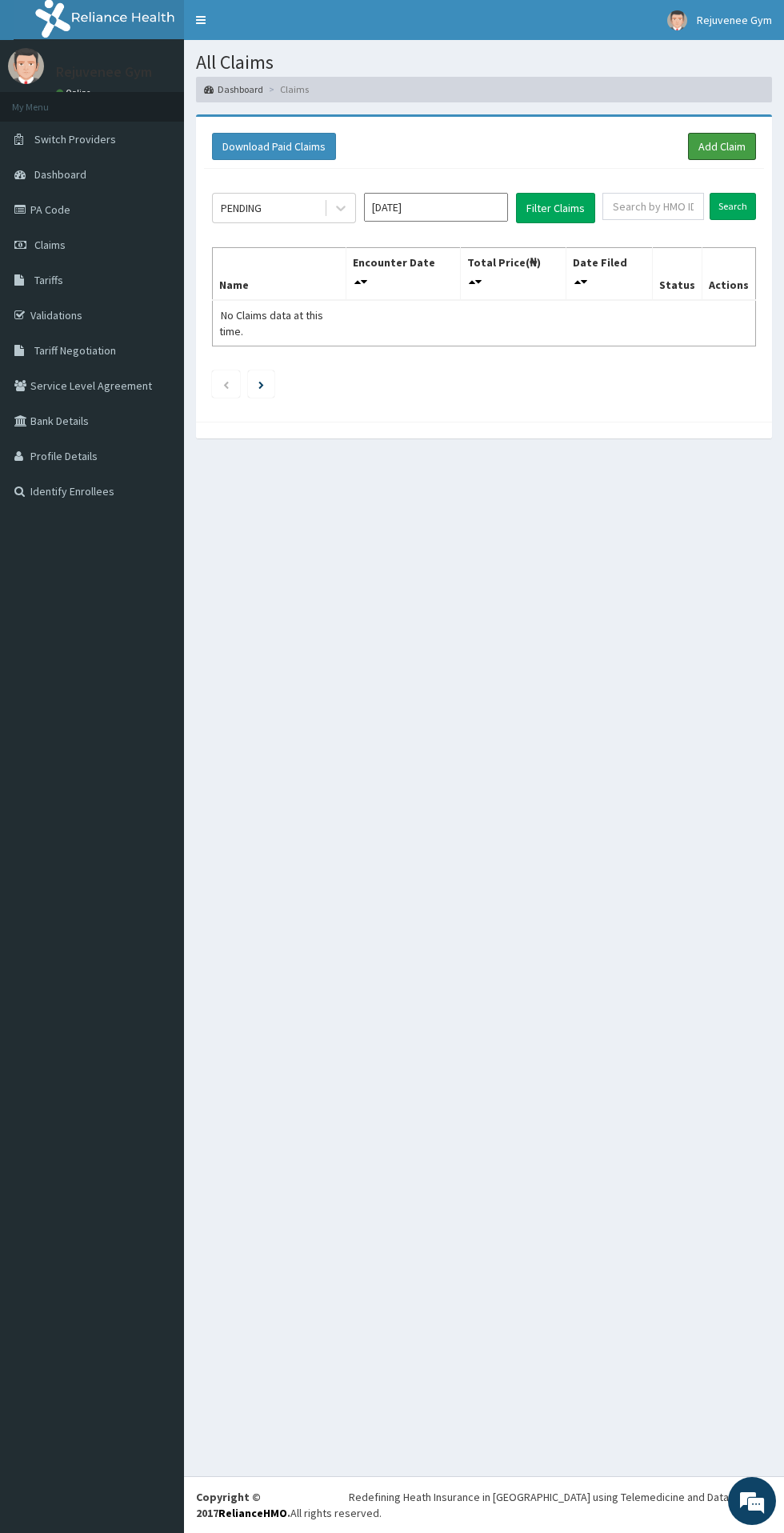
click at [712, 155] on link "Add Claim" at bounding box center [721, 146] width 68 height 27
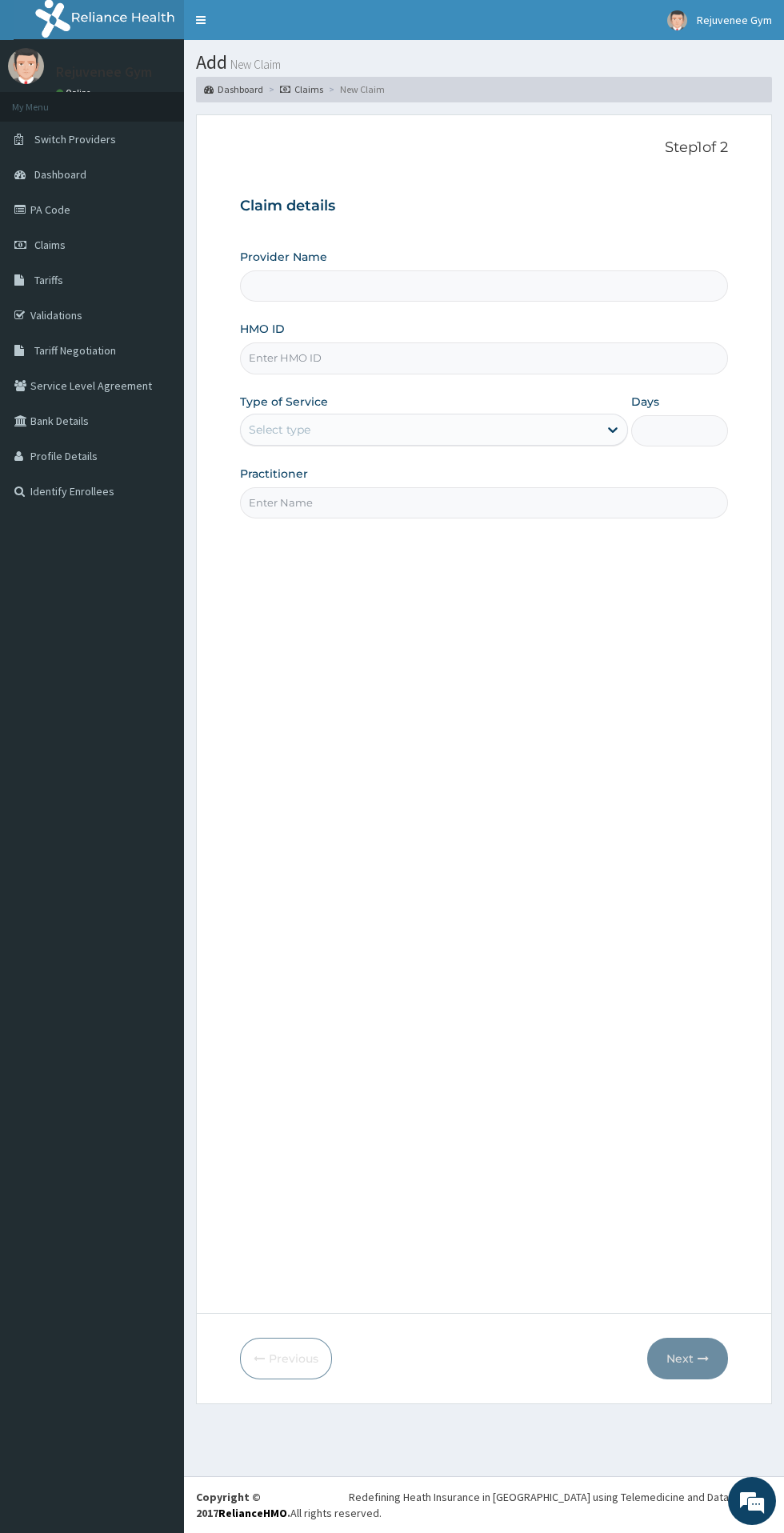
type input "Rejuvenee Wellness Center"
type input "1"
click at [314, 361] on input "HMO ID" at bounding box center [484, 358] width 488 height 31
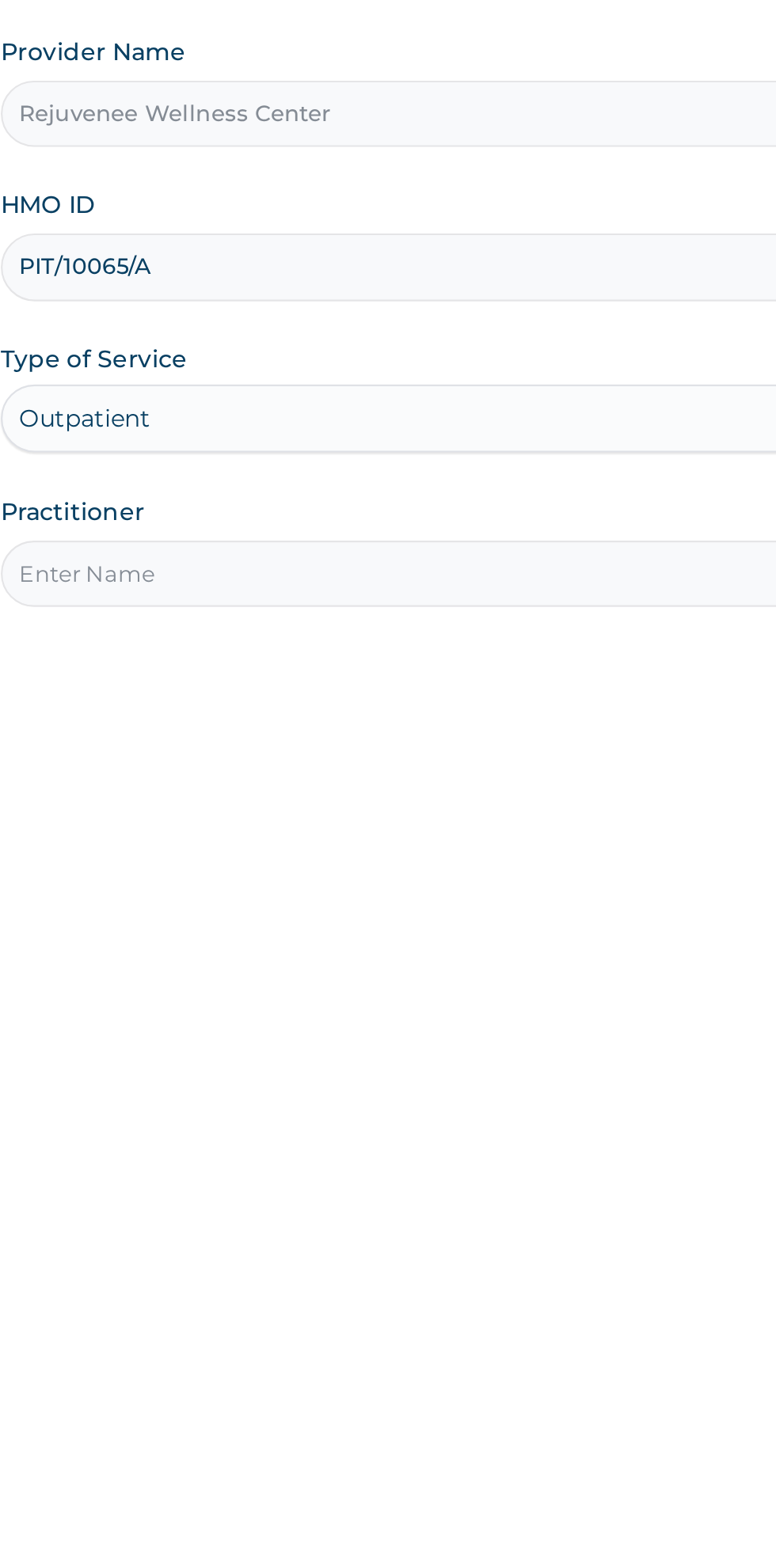
type input "PIT/10065/A"
click at [285, 500] on input "Practitioner" at bounding box center [479, 497] width 483 height 31
type input "Harriet"
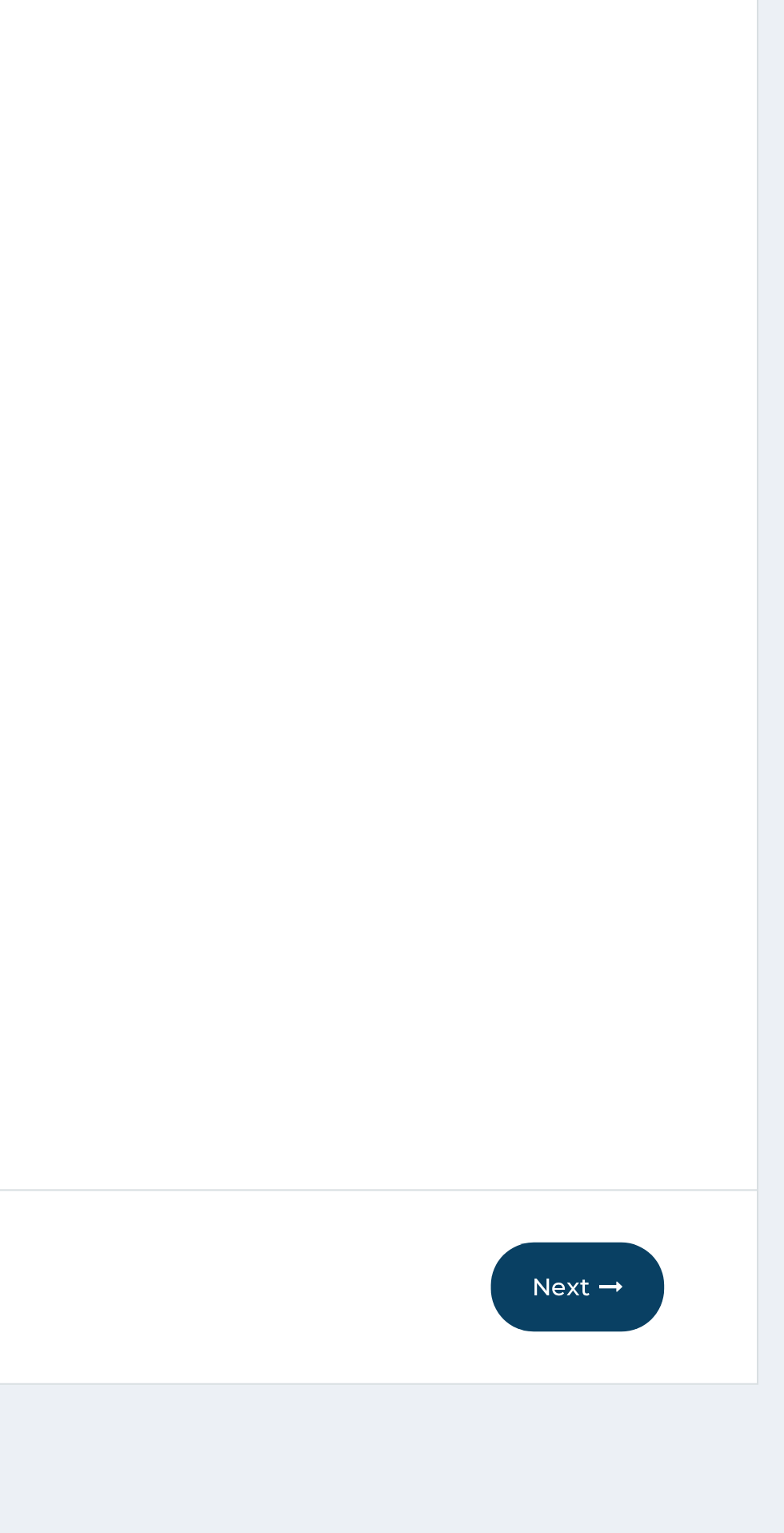
click at [681, 1363] on button "Next" at bounding box center [687, 1359] width 80 height 42
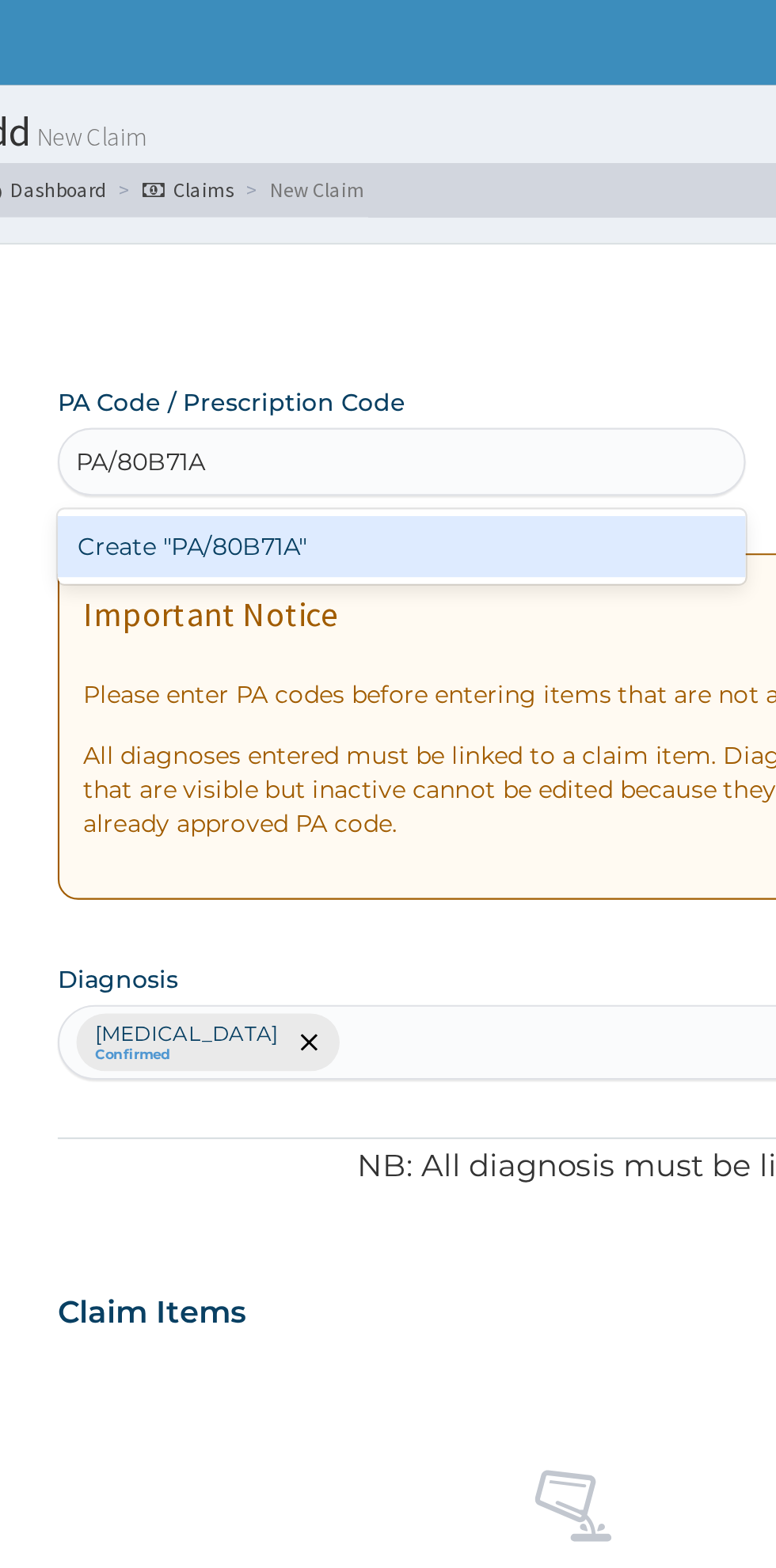
click at [276, 266] on div "Create "PA/80B71A"" at bounding box center [397, 255] width 320 height 28
type input "PA/80B71A"
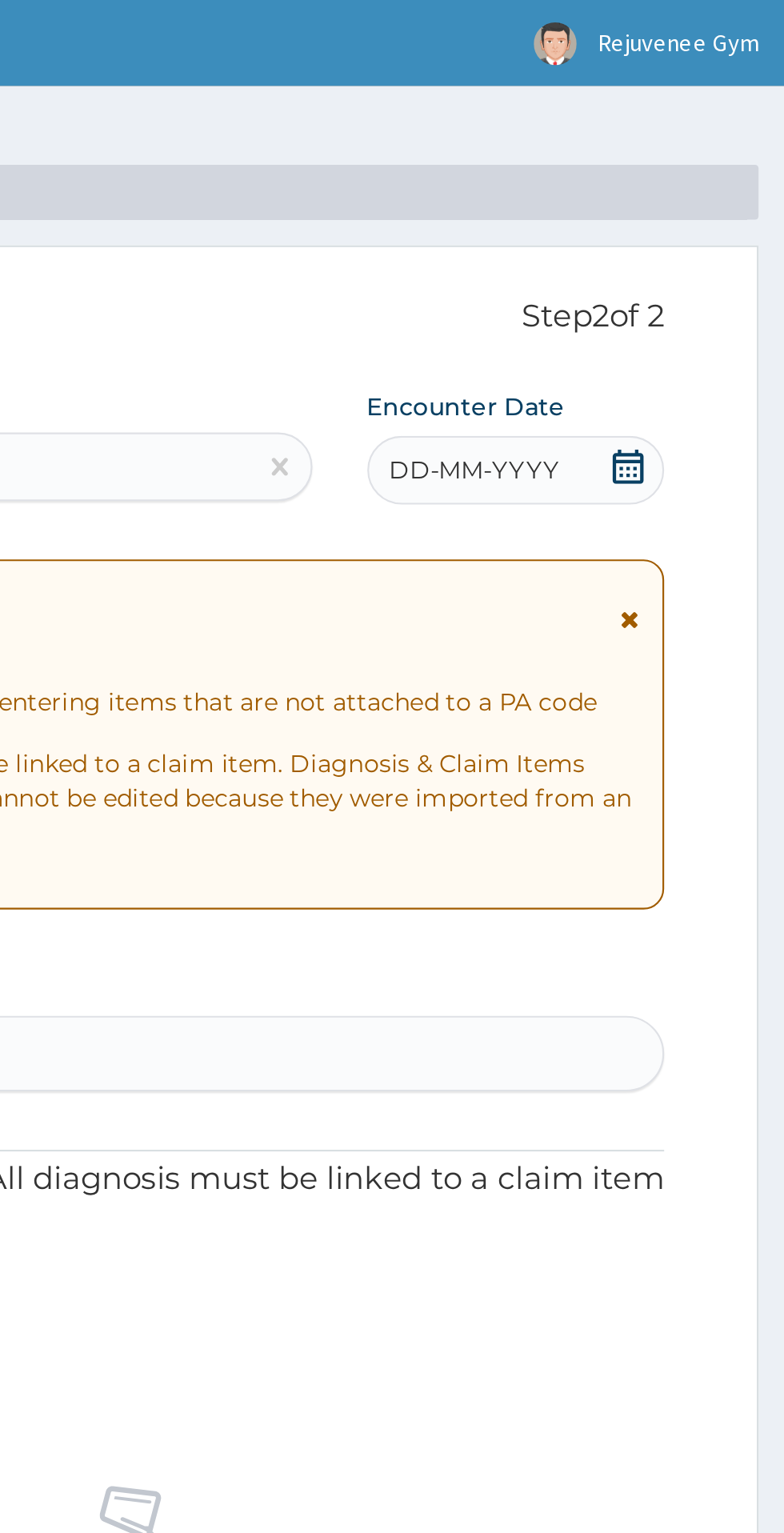
click at [638, 232] on div "DD-MM-YYYY" at bounding box center [658, 219] width 139 height 32
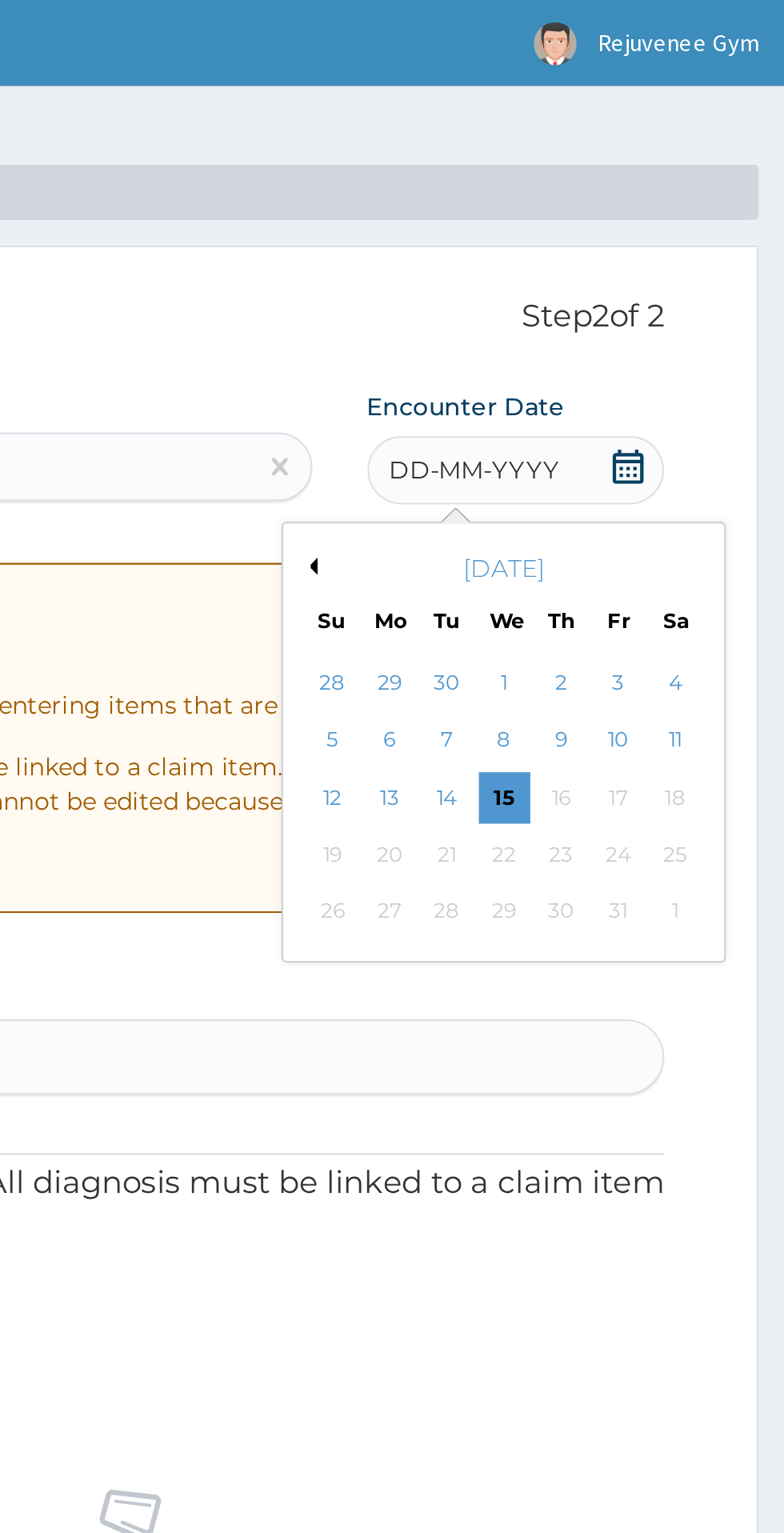
click at [561, 267] on button "Previous Month" at bounding box center [561, 264] width 8 height 8
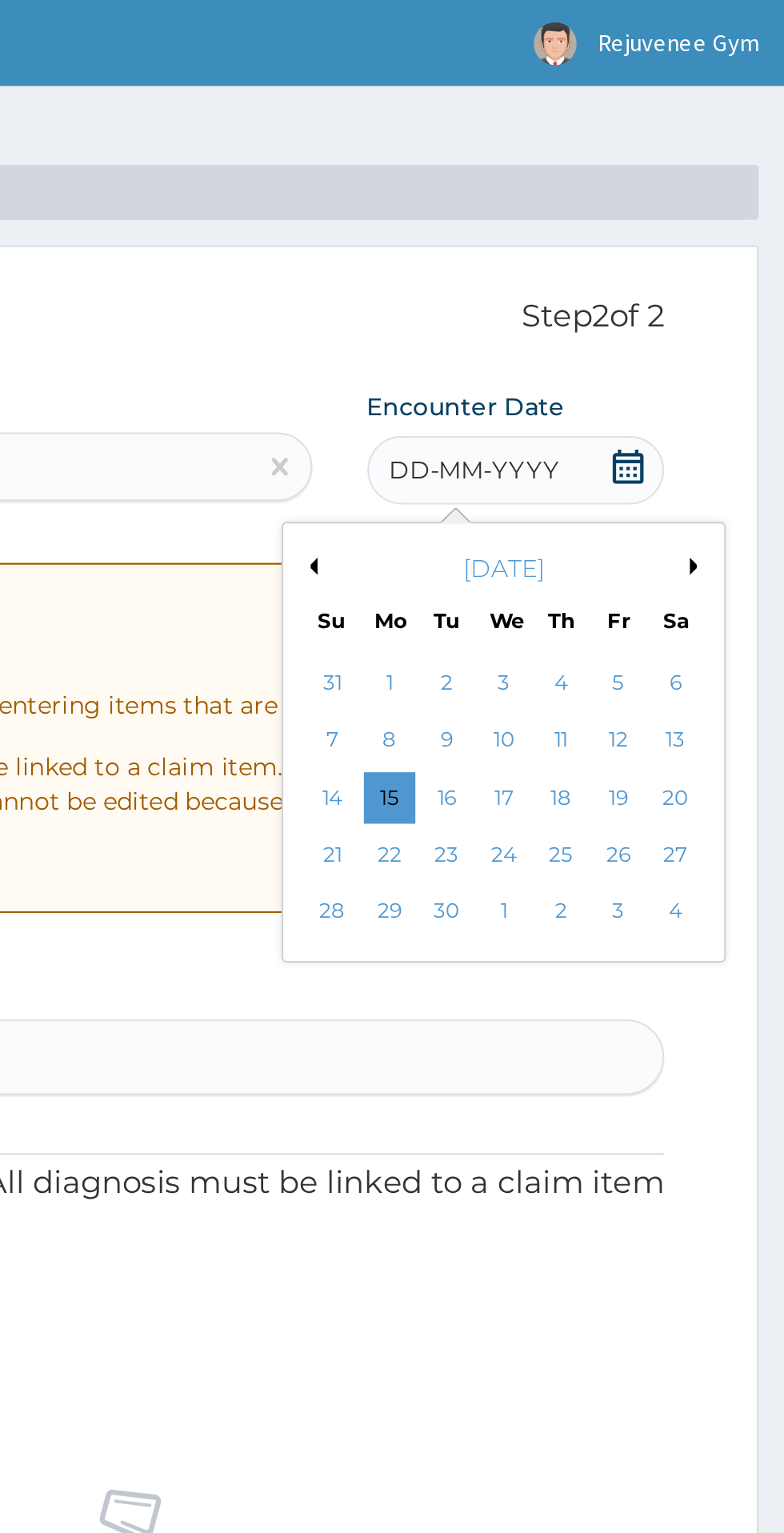
click at [561, 264] on button "Previous Month" at bounding box center [561, 264] width 8 height 8
click at [603, 432] on div "25" at bounding box center [599, 425] width 24 height 24
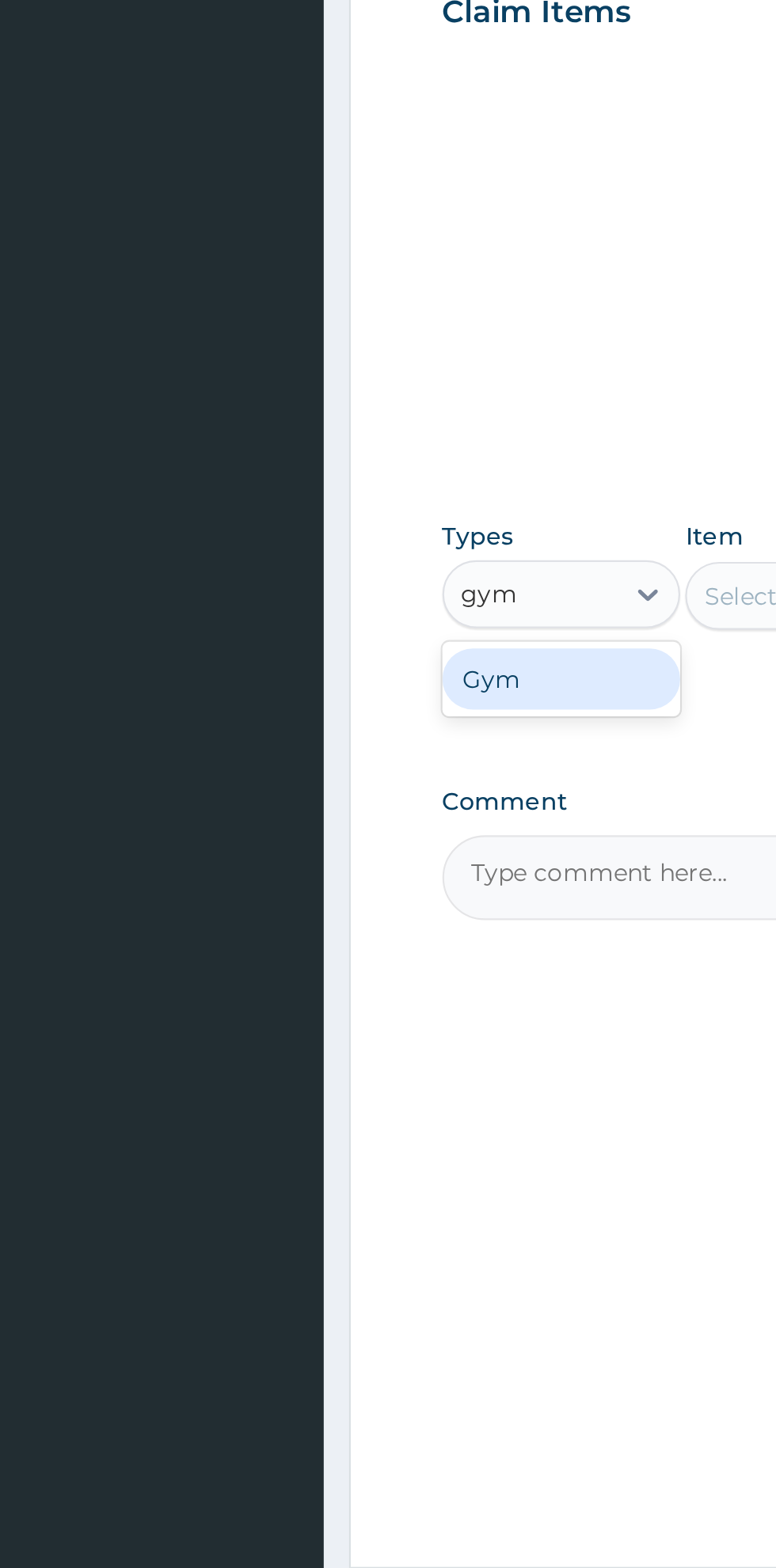
click at [266, 928] on div "Gym" at bounding box center [292, 923] width 111 height 28
type input "gym"
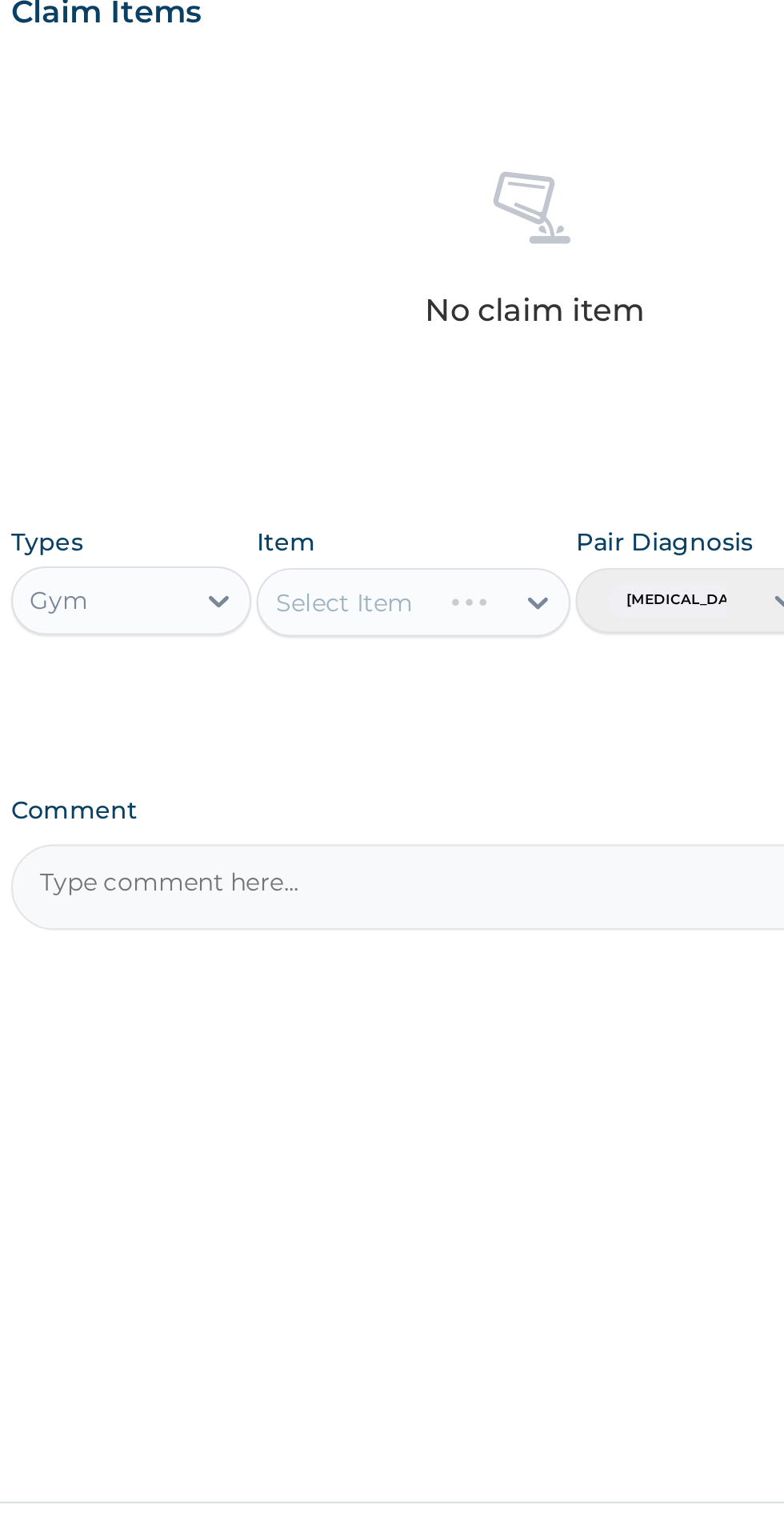
click at [437, 898] on div "Select Item" at bounding box center [396, 894] width 82 height 26
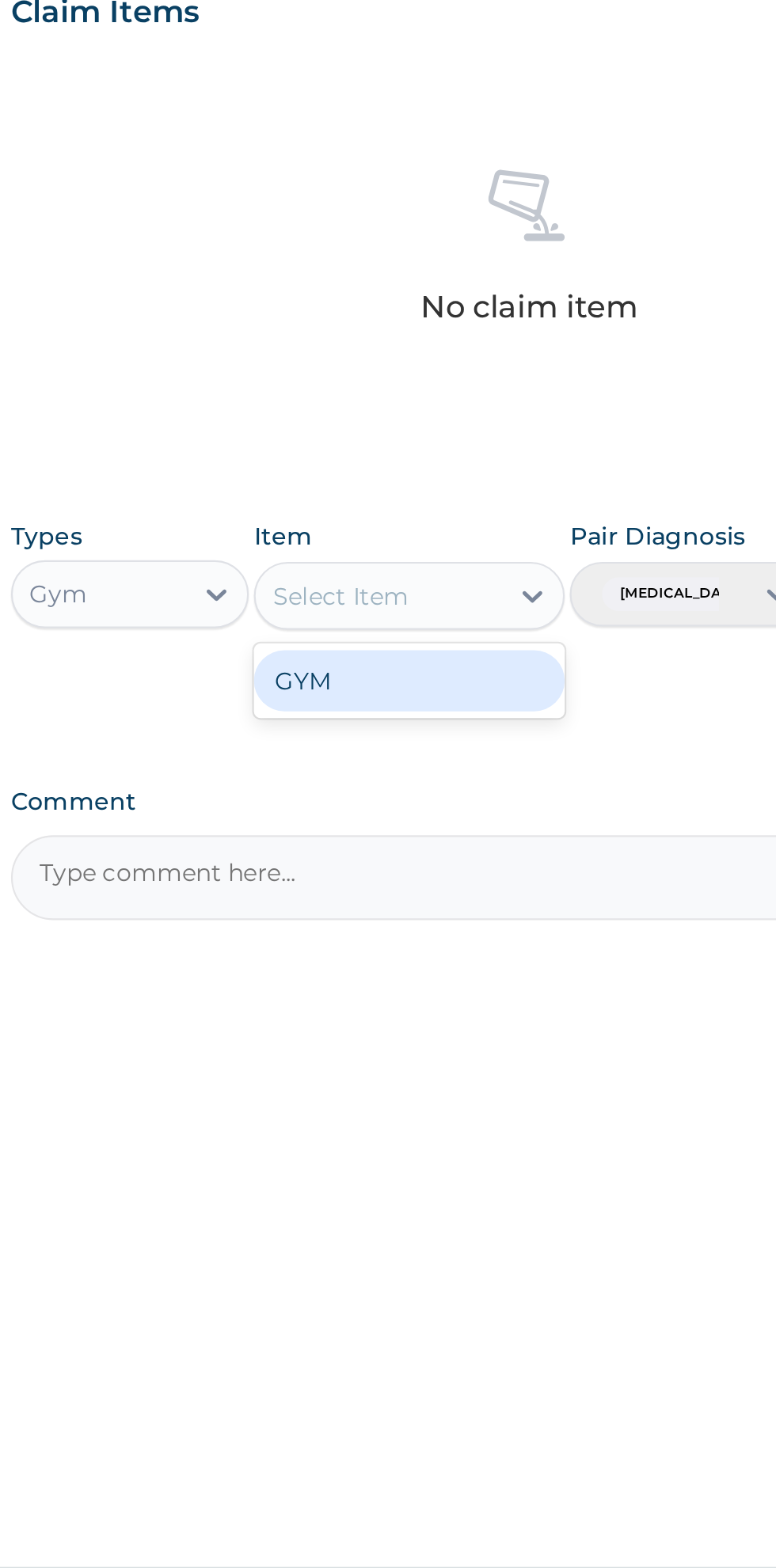
click at [387, 928] on div "GYM" at bounding box center [423, 924] width 145 height 28
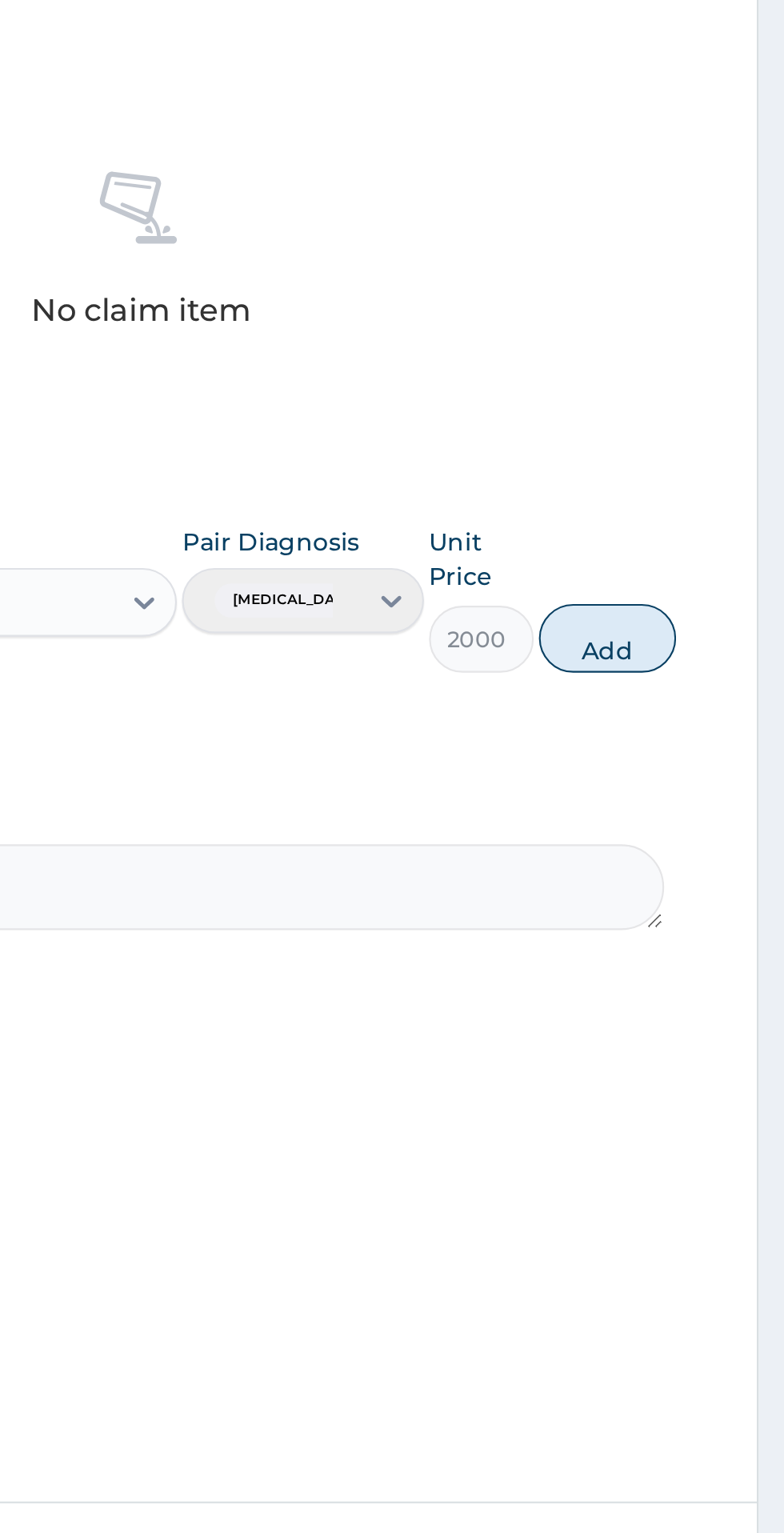
click at [719, 918] on button "Add" at bounding box center [702, 910] width 64 height 32
type input "0"
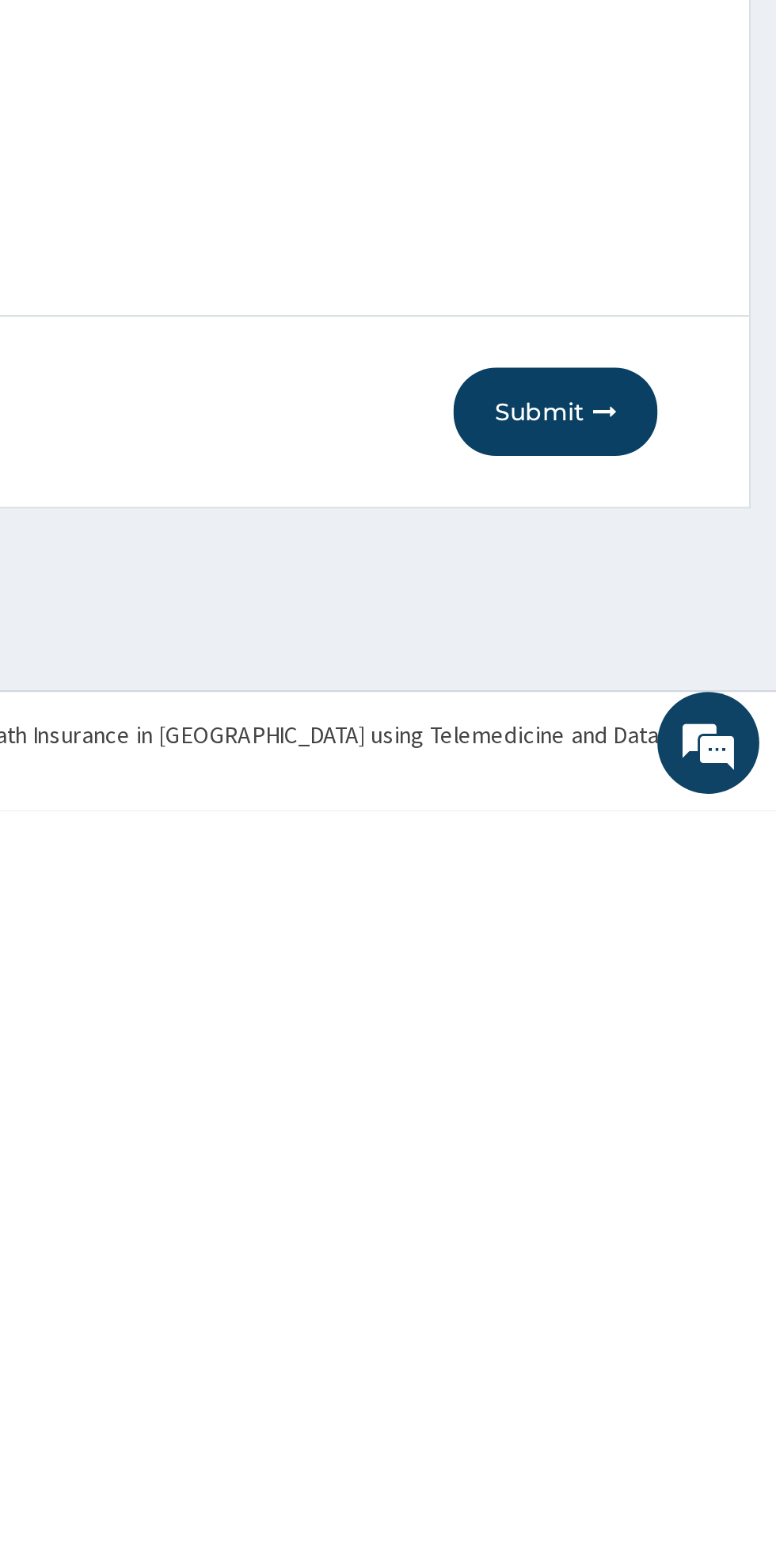
click at [657, 1397] on button "Submit" at bounding box center [672, 1381] width 95 height 42
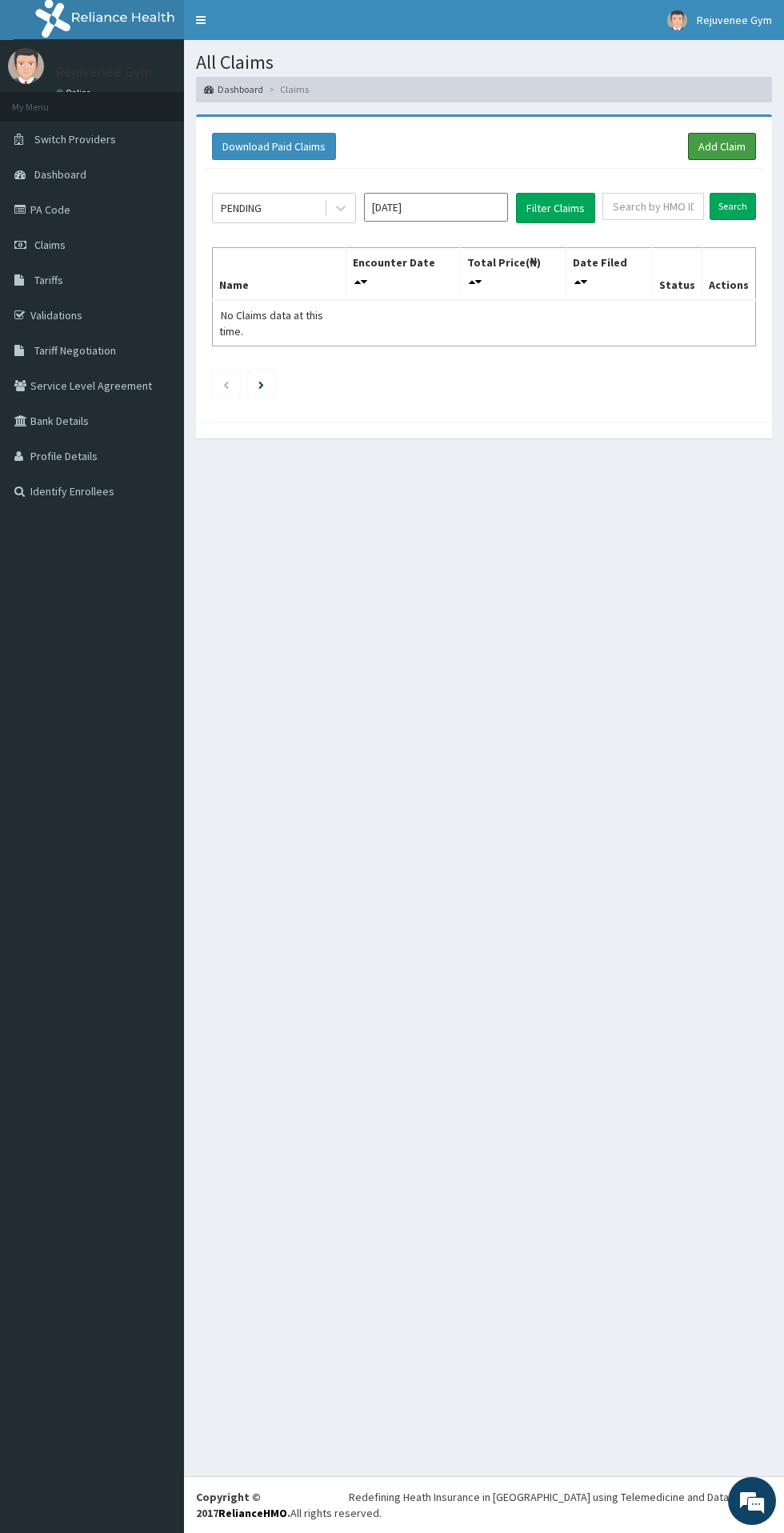
click at [730, 149] on link "Add Claim" at bounding box center [721, 146] width 68 height 27
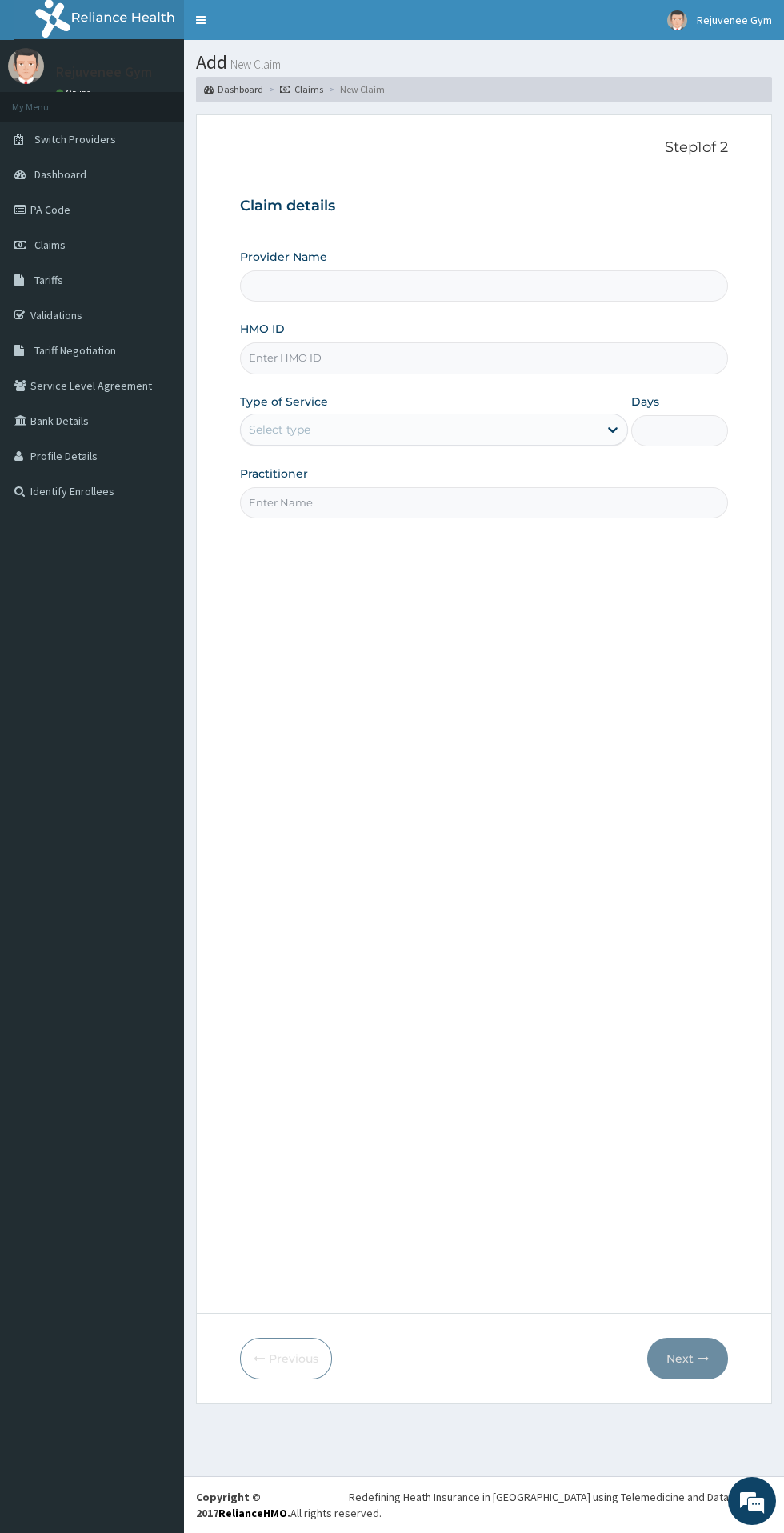
click at [306, 370] on input "HMO ID" at bounding box center [484, 358] width 488 height 31
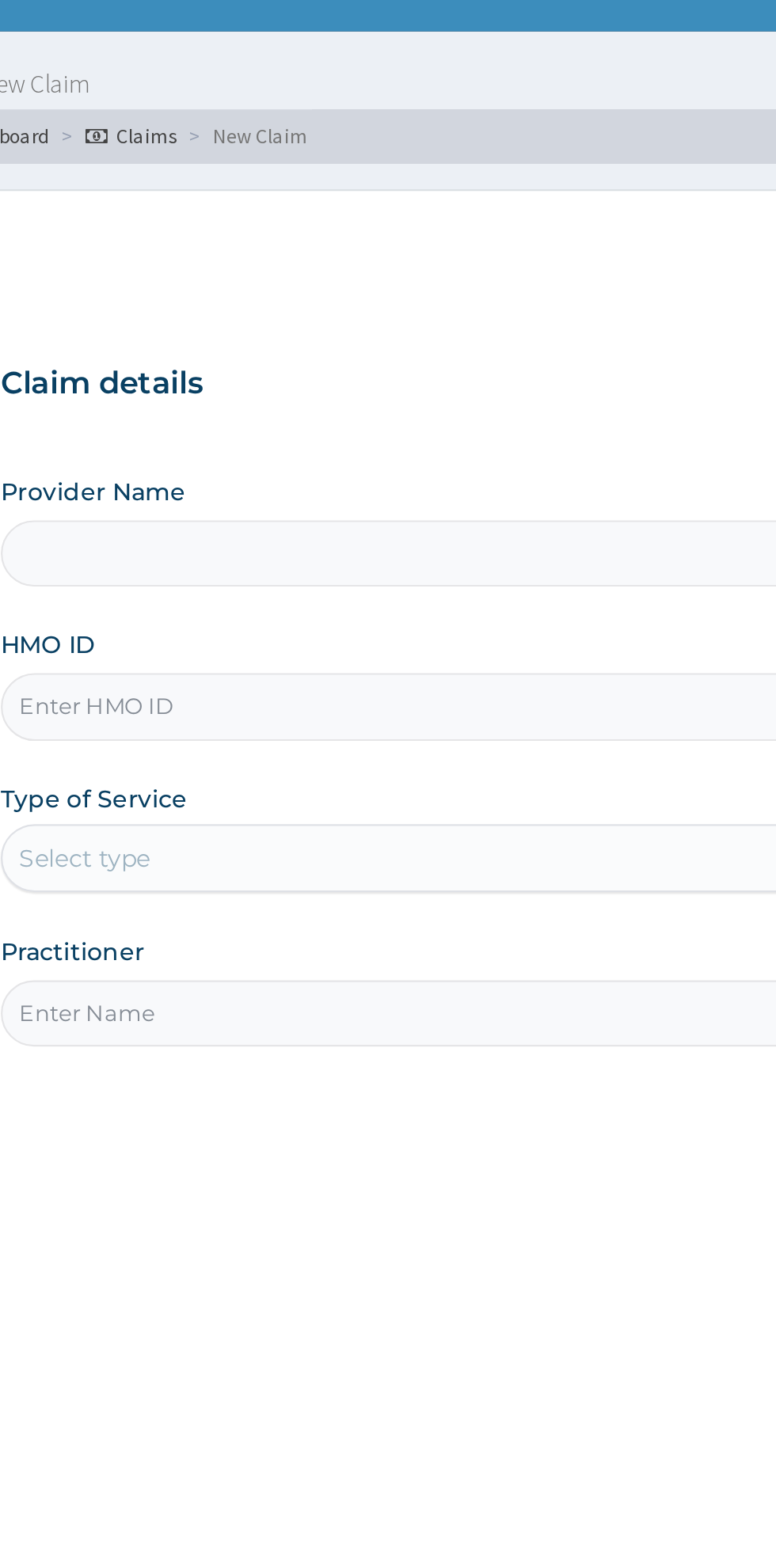
type input "Rejuvenee Wellness Center"
type input "1"
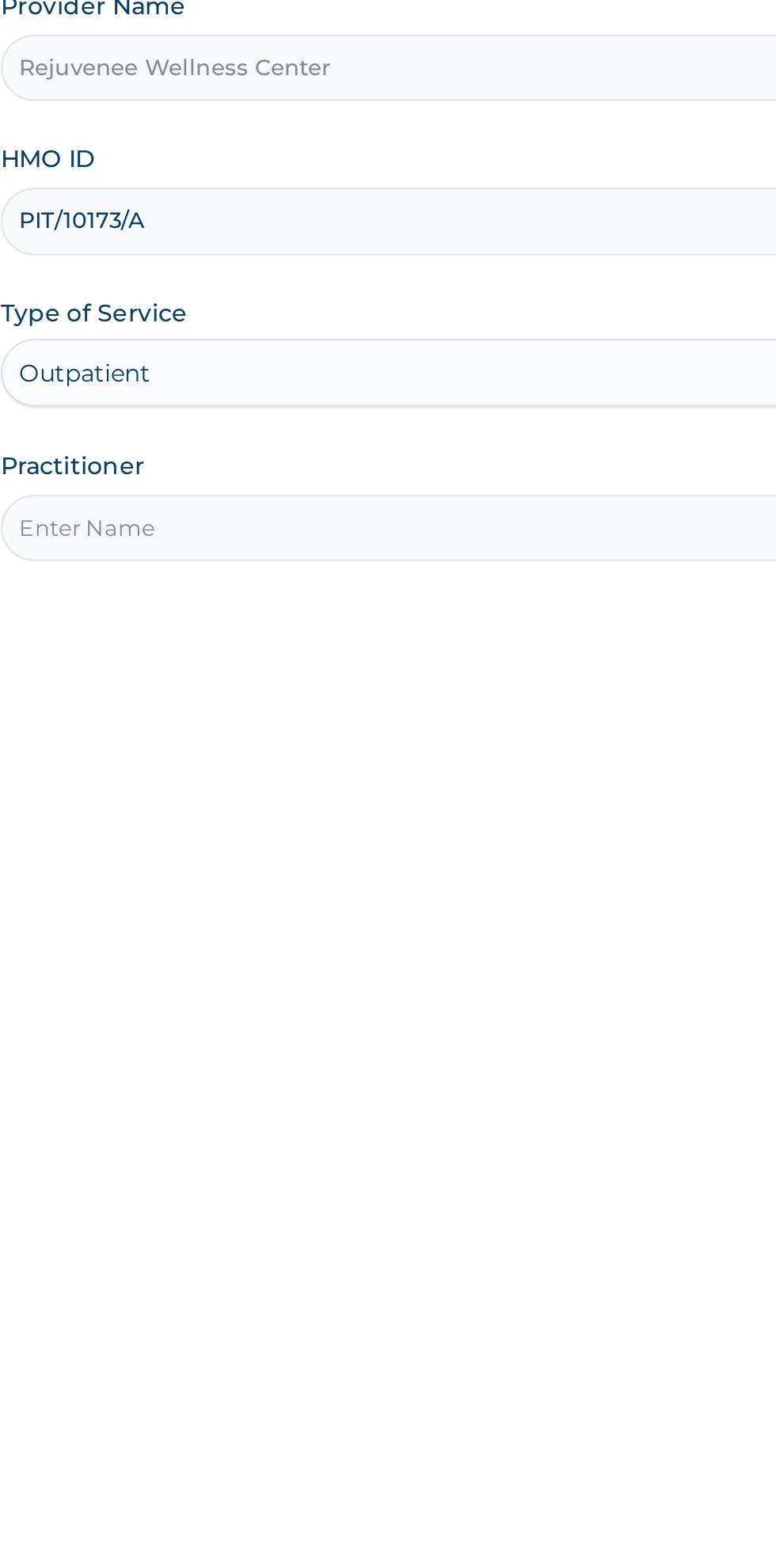
type input "PIT/10173/A"
click at [283, 503] on input "Practitioner" at bounding box center [479, 497] width 483 height 31
type input "[PERSON_NAME]"
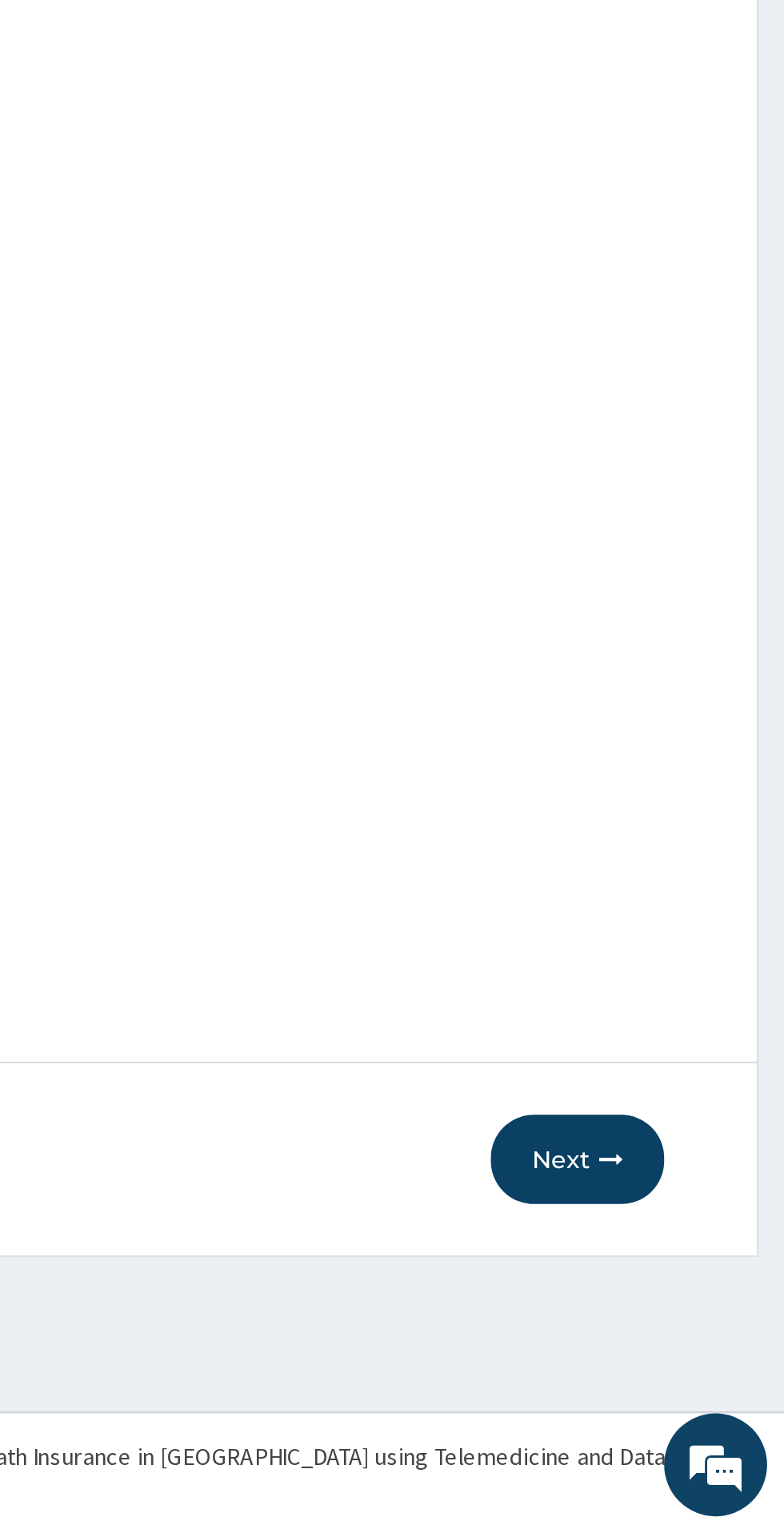
click at [686, 1368] on button "Next" at bounding box center [687, 1359] width 80 height 42
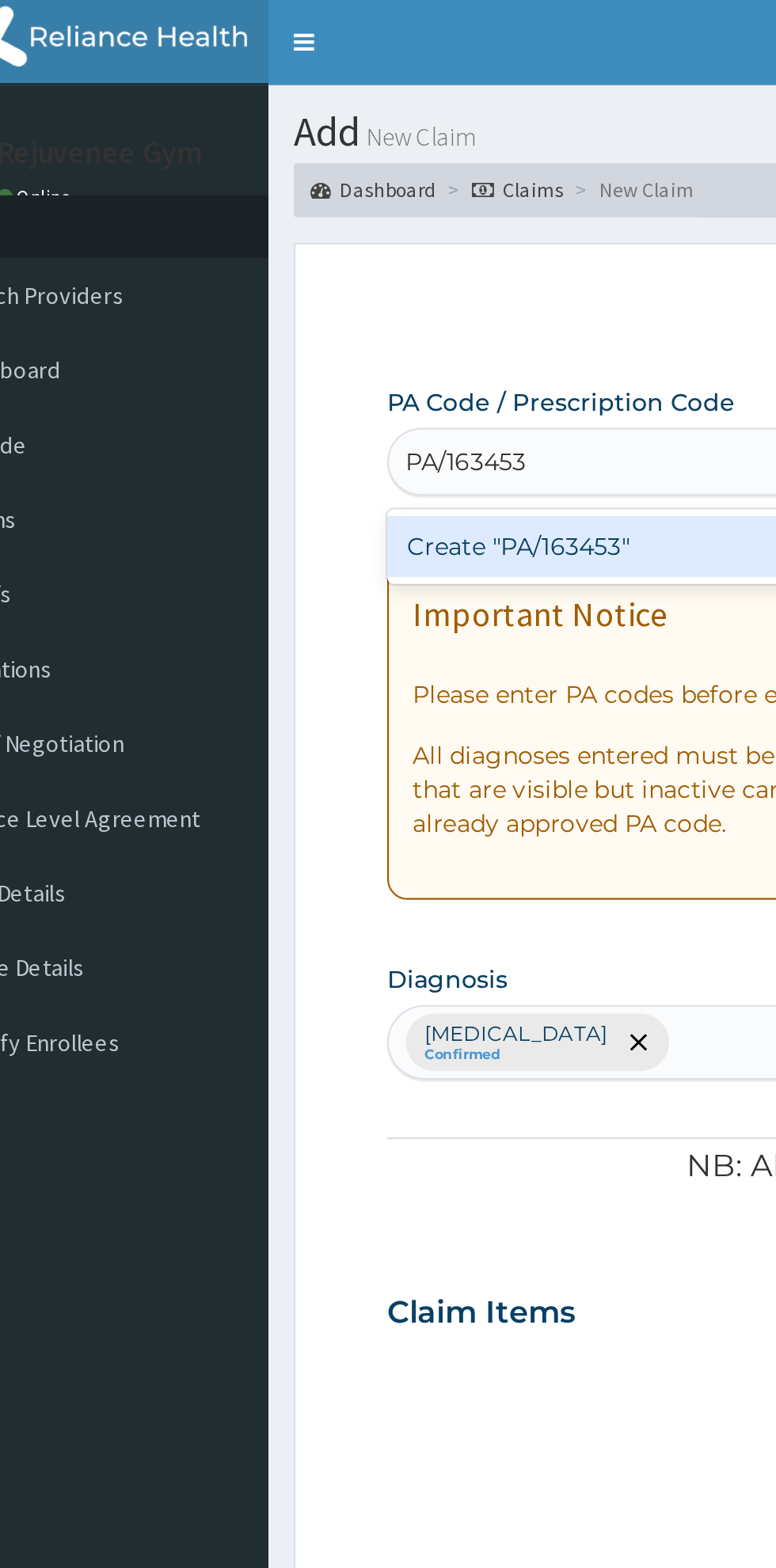
click at [277, 267] on div "Create "PA/163453"" at bounding box center [397, 255] width 320 height 28
type input "PA/163453"
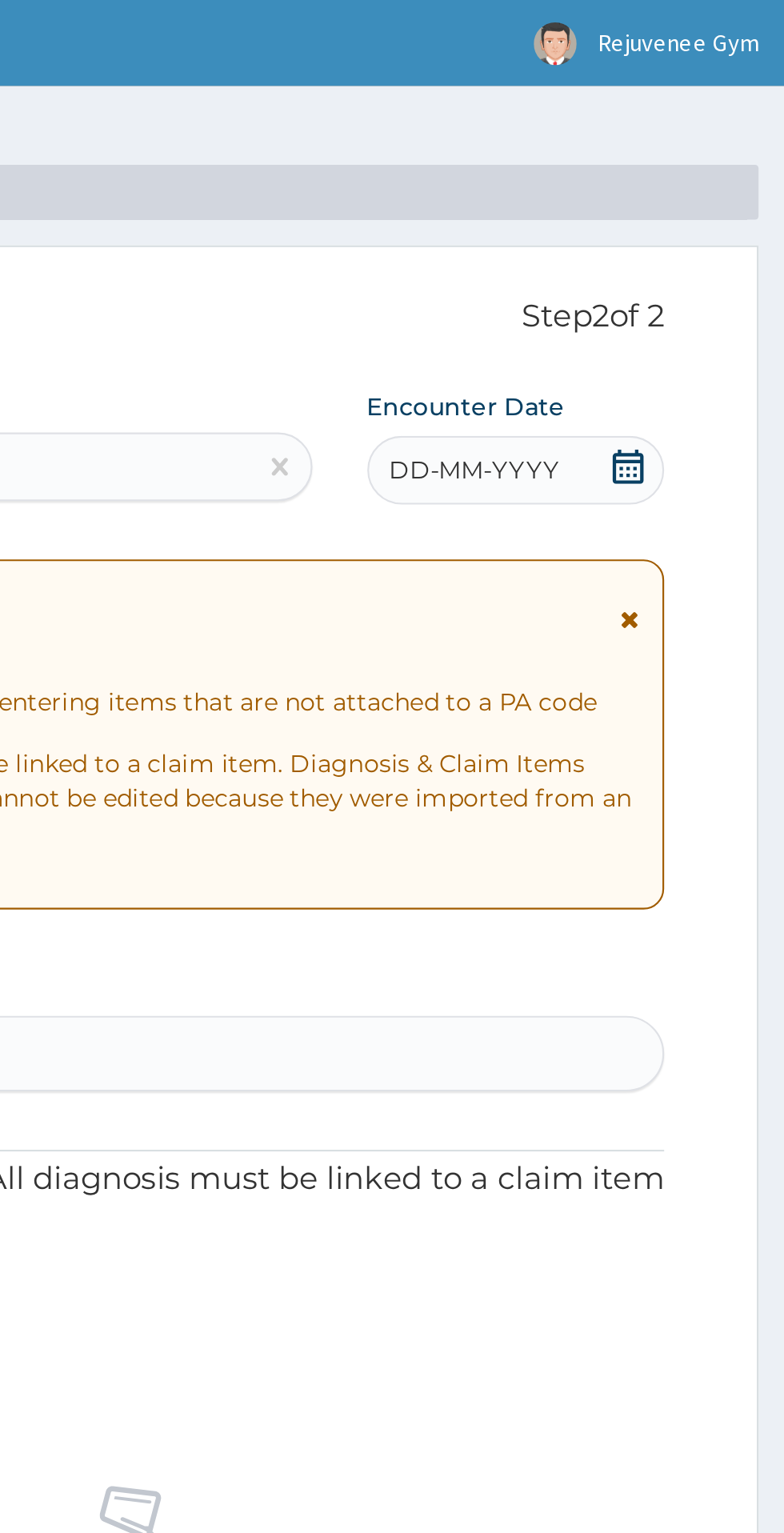
click at [643, 224] on span "DD-MM-YYYY" at bounding box center [639, 219] width 80 height 16
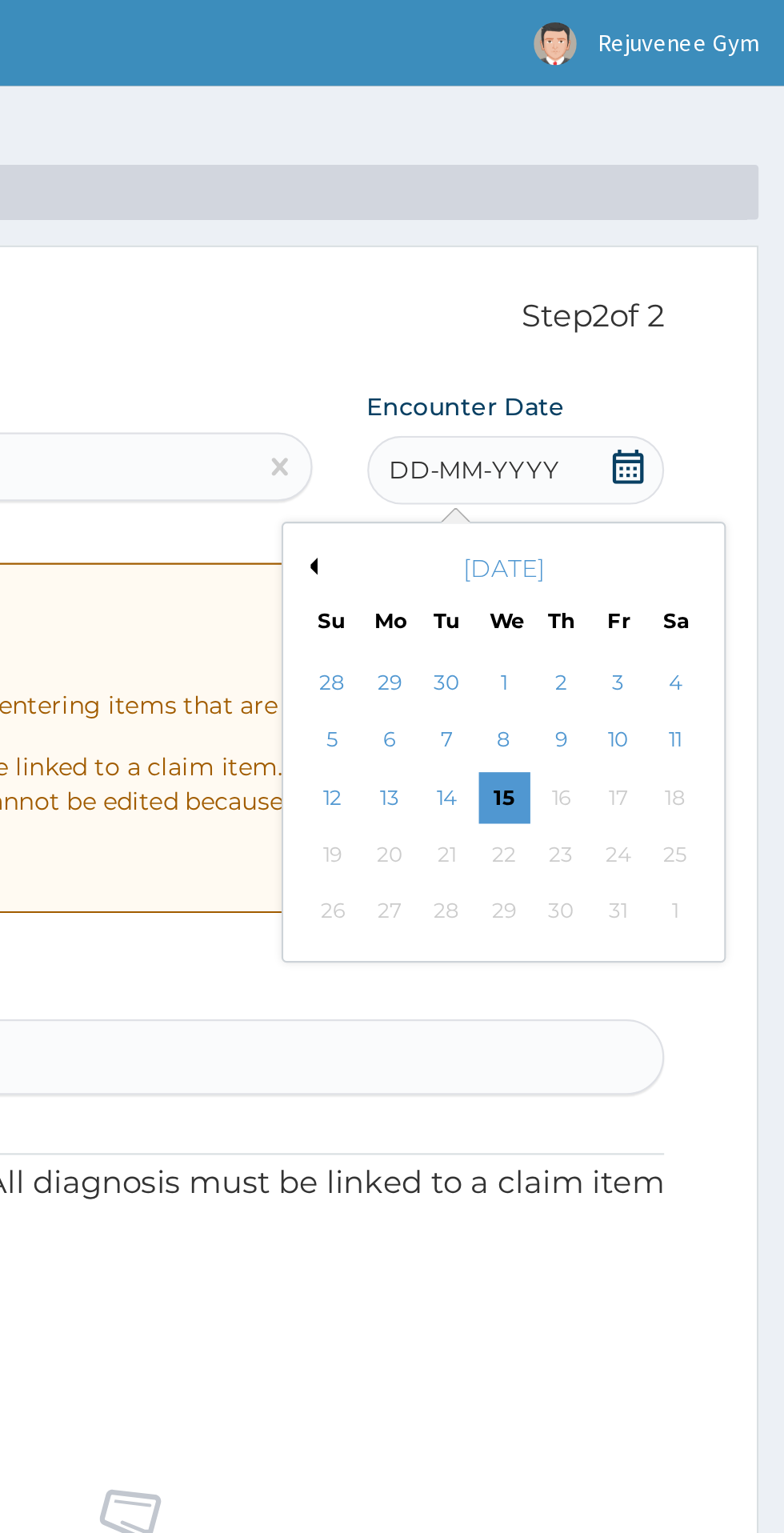
click at [561, 267] on button "Previous Month" at bounding box center [561, 264] width 8 height 8
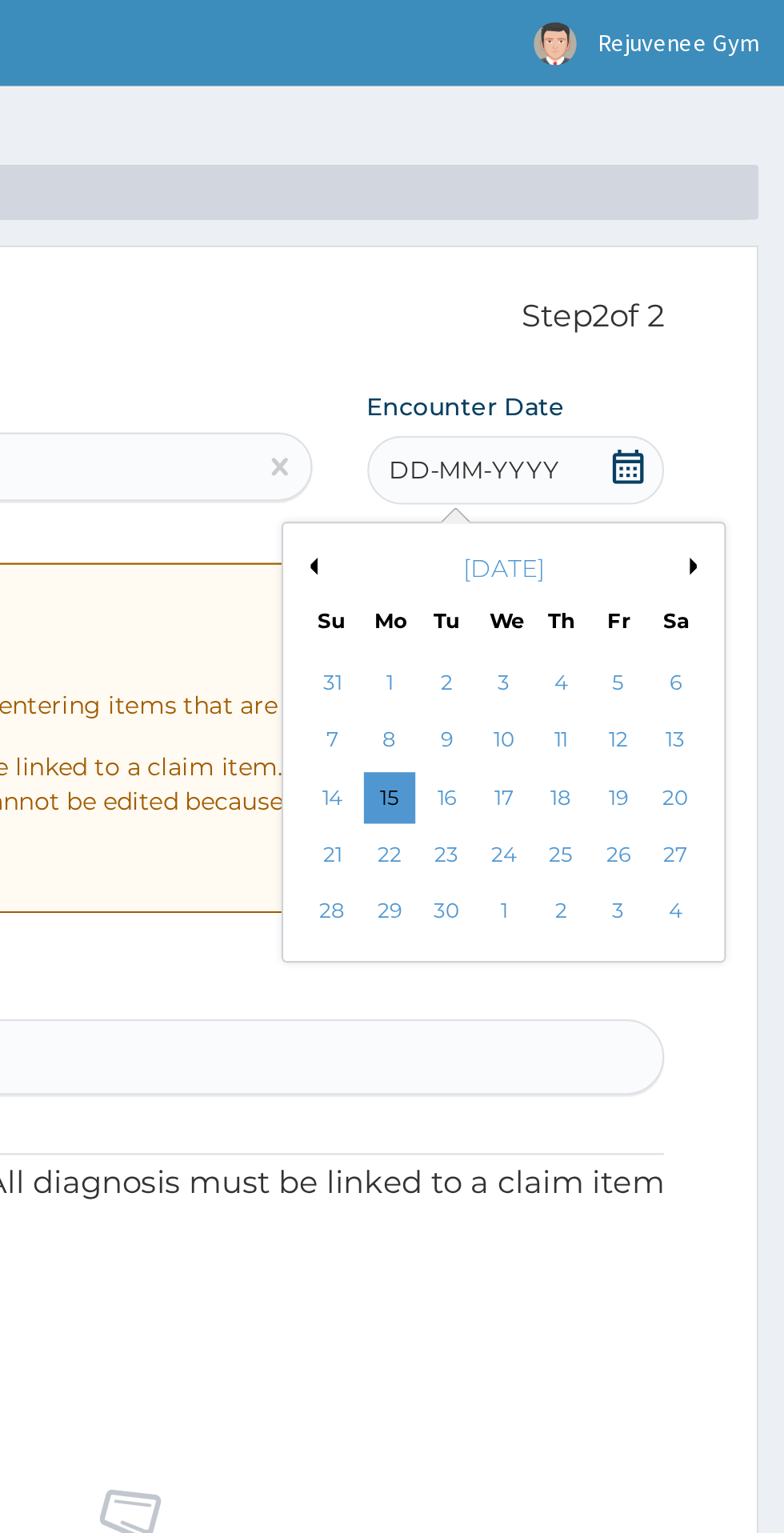
click at [564, 267] on button "Previous Month" at bounding box center [561, 264] width 8 height 8
click at [653, 426] on div "27" at bounding box center [652, 425] width 24 height 24
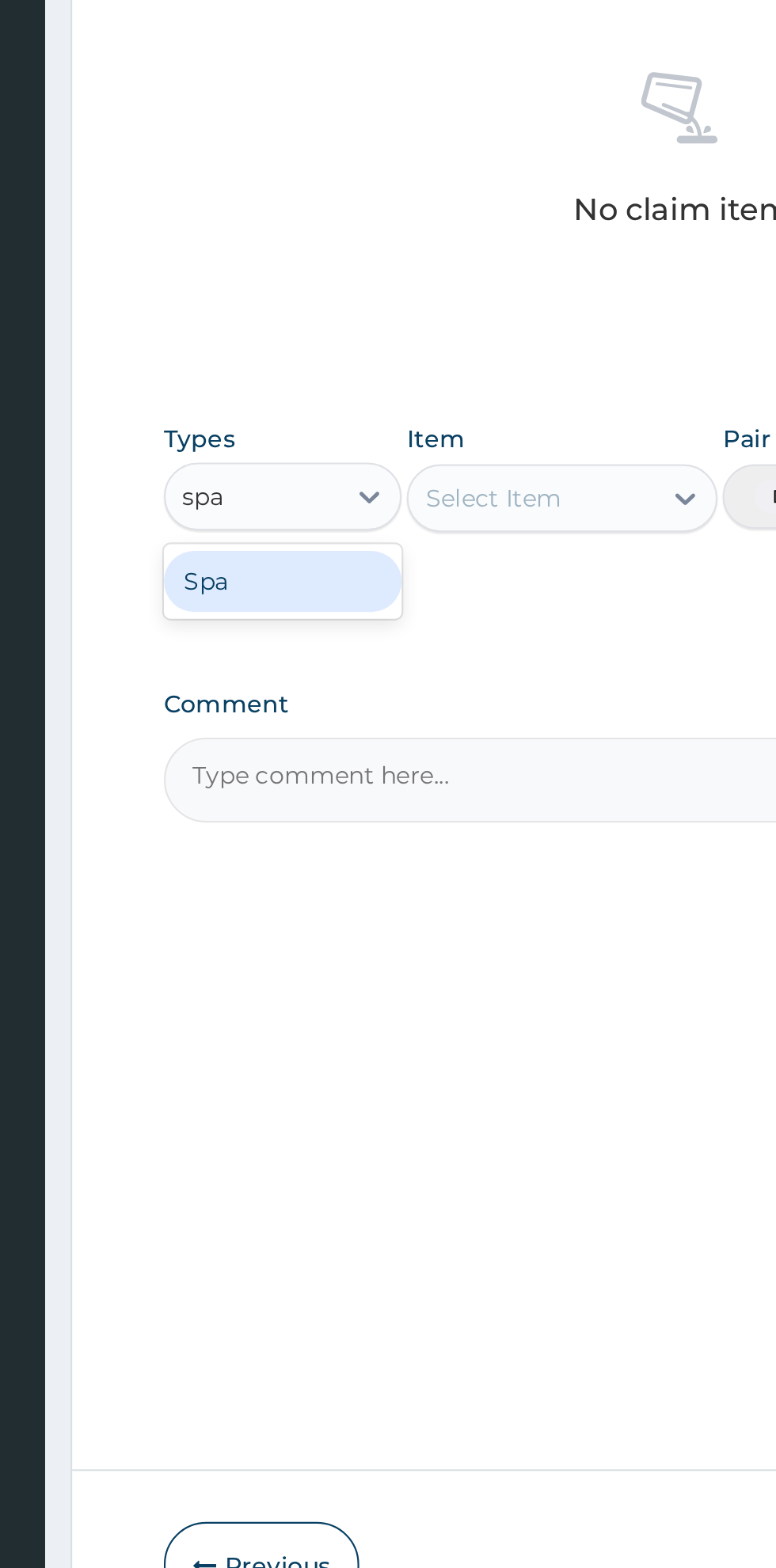
click at [269, 932] on div "Spa" at bounding box center [292, 923] width 111 height 28
type input "spa"
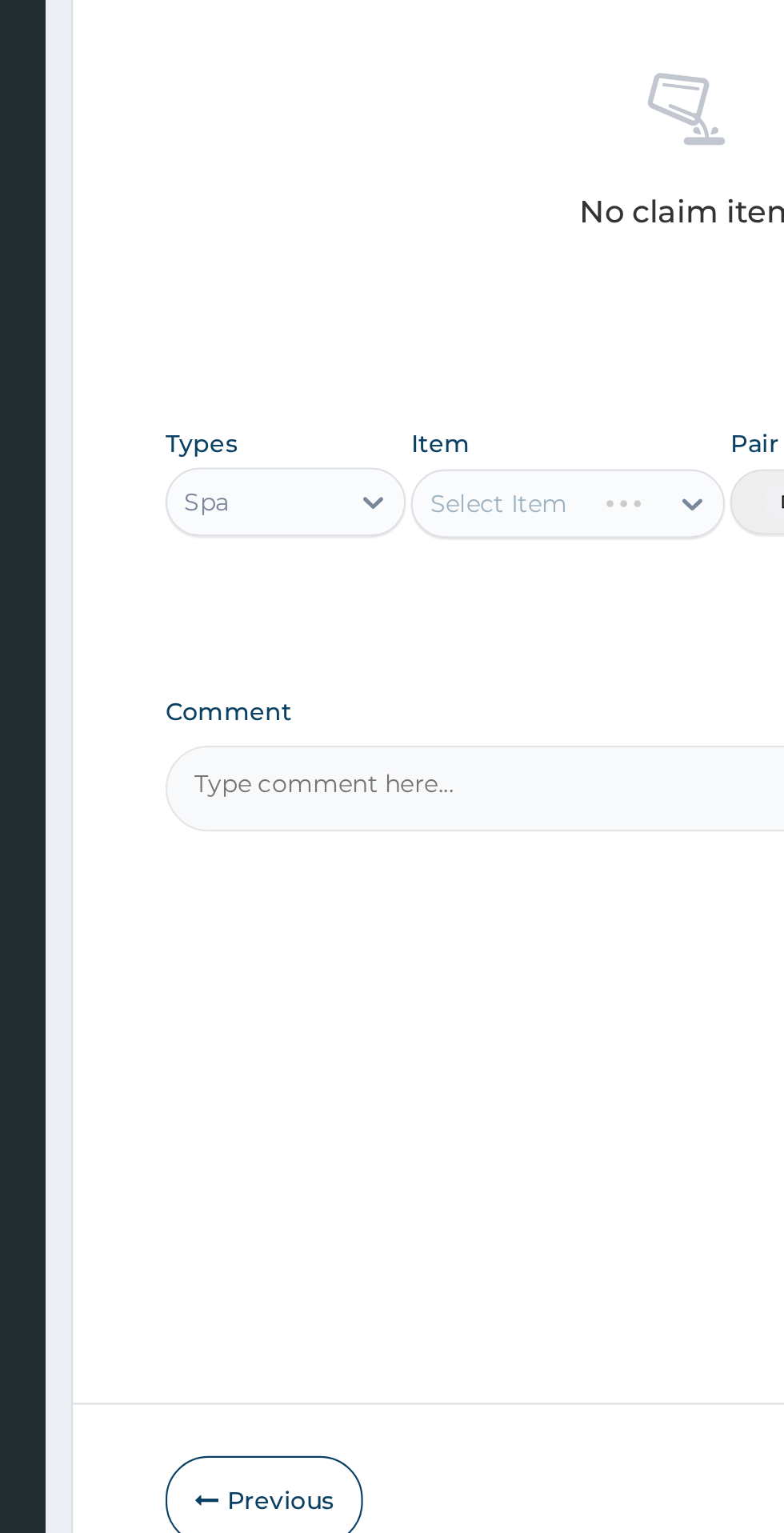
click at [425, 908] on div "Select Item" at bounding box center [427, 894] width 147 height 32
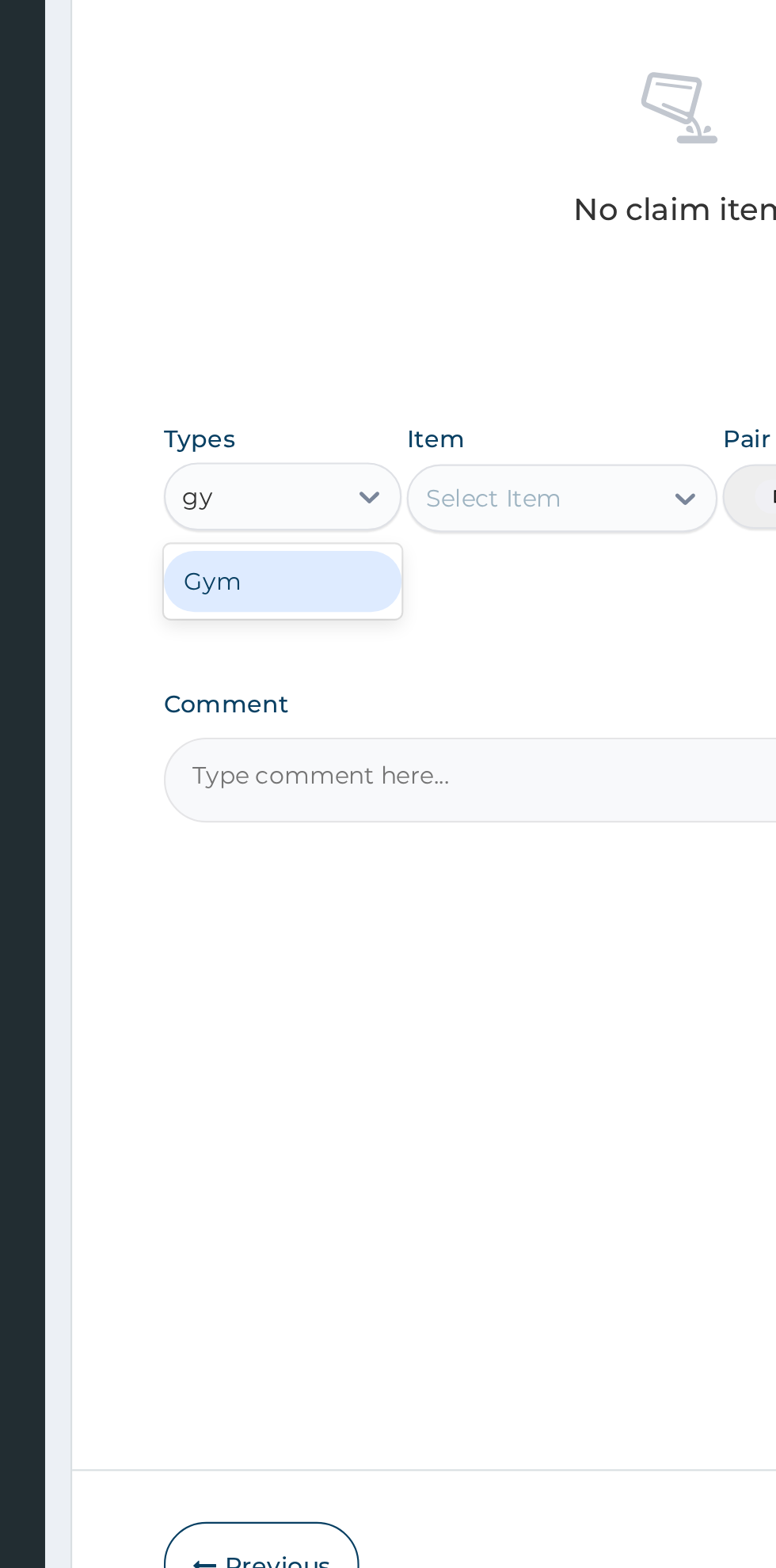
click at [257, 932] on div "Gym" at bounding box center [292, 923] width 111 height 28
type input "gy"
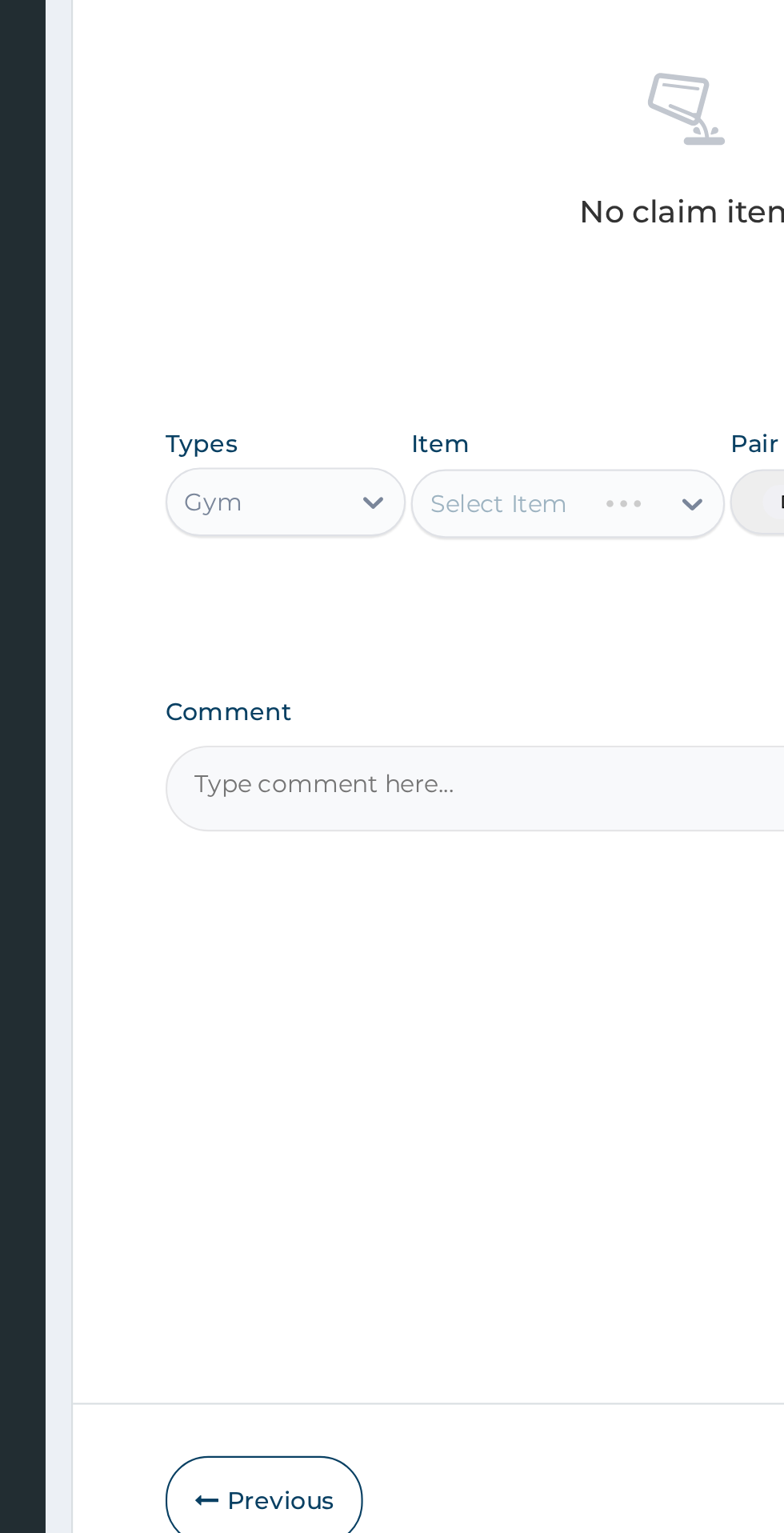
click at [417, 906] on div "Select Item" at bounding box center [427, 894] width 147 height 32
click at [445, 902] on div "Select Item" at bounding box center [413, 894] width 116 height 26
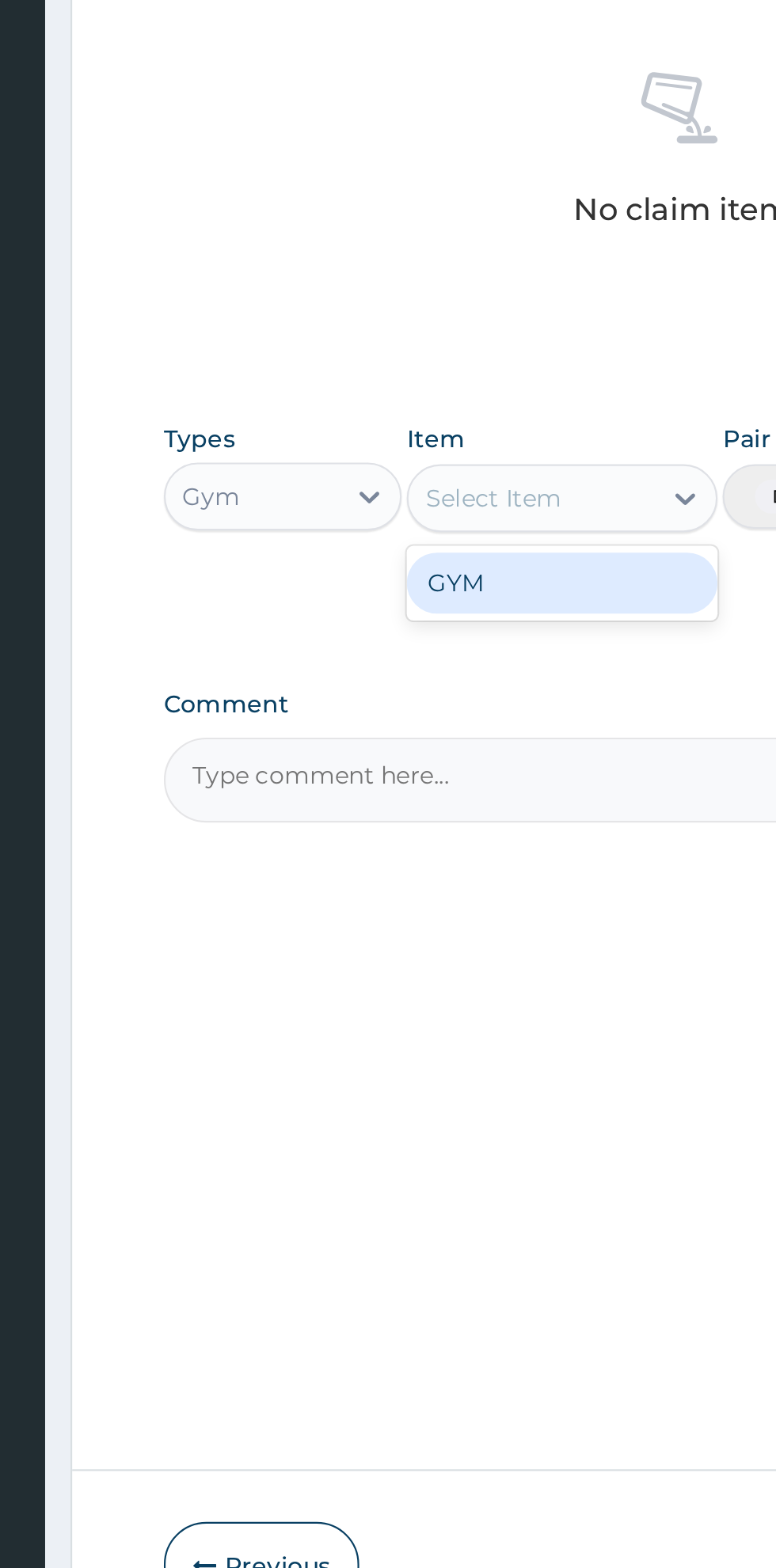
click at [400, 931] on div "GYM" at bounding box center [423, 924] width 145 height 28
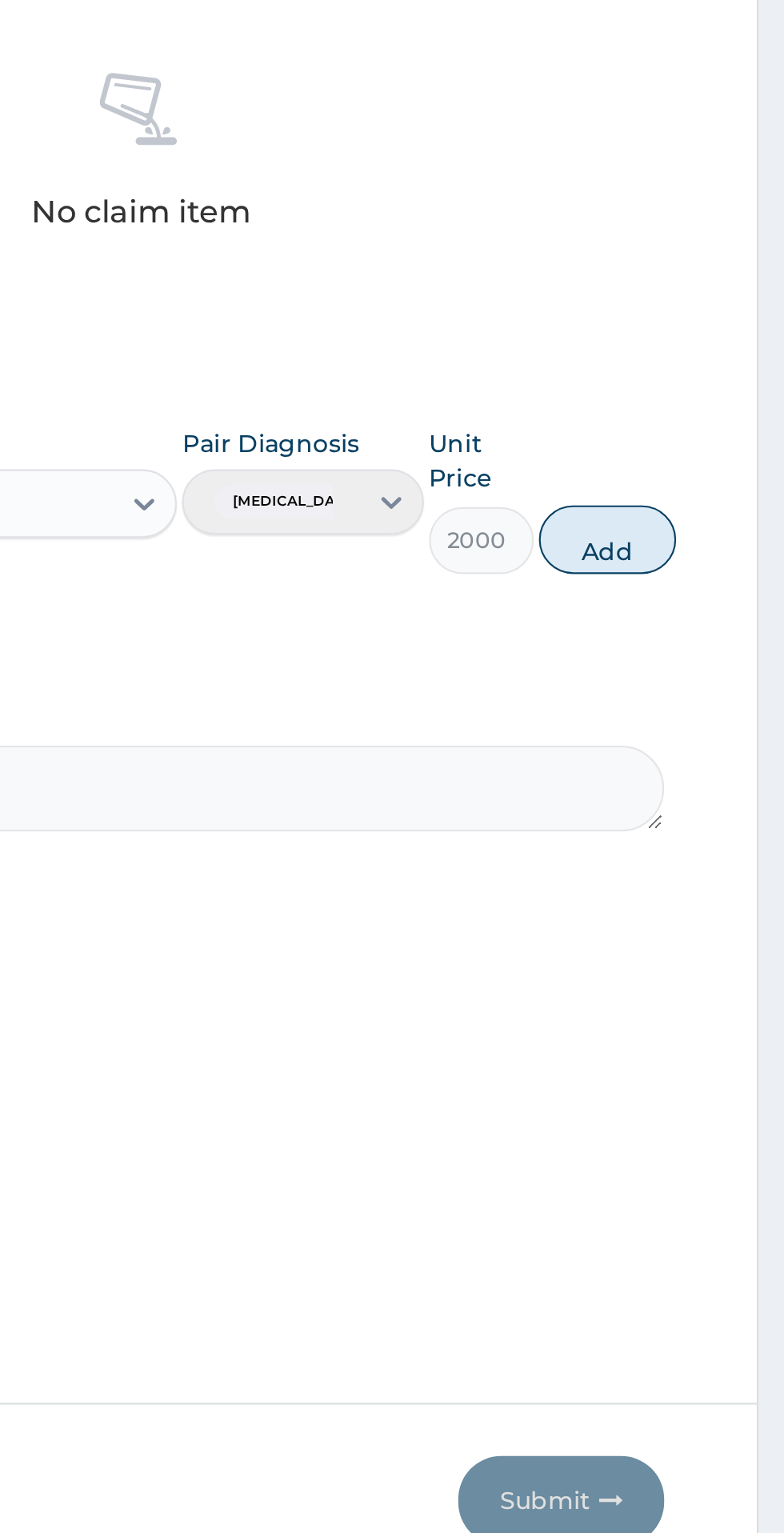
click at [733, 899] on button "Add" at bounding box center [702, 910] width 64 height 32
type input "0"
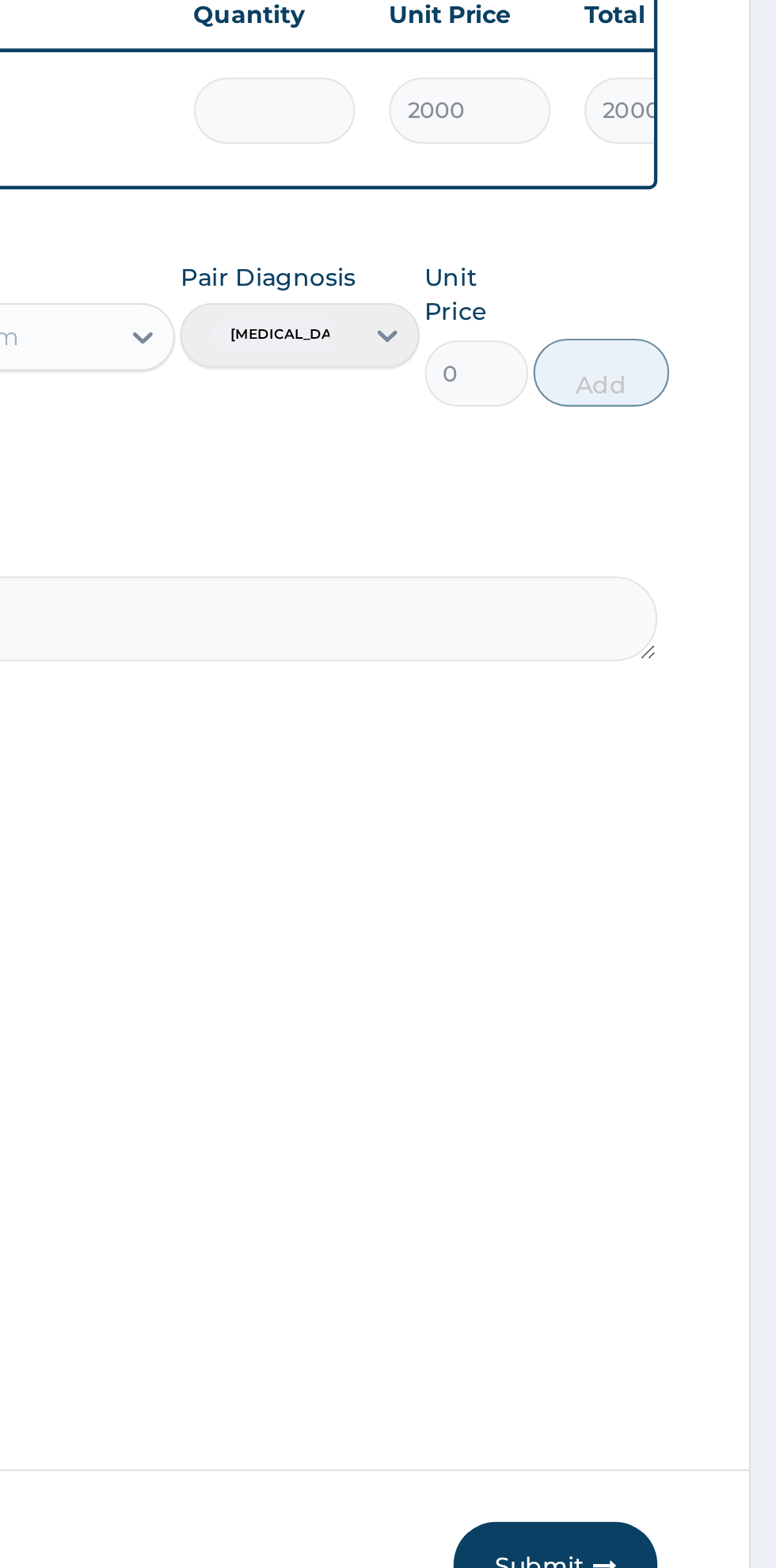
type input "0.00"
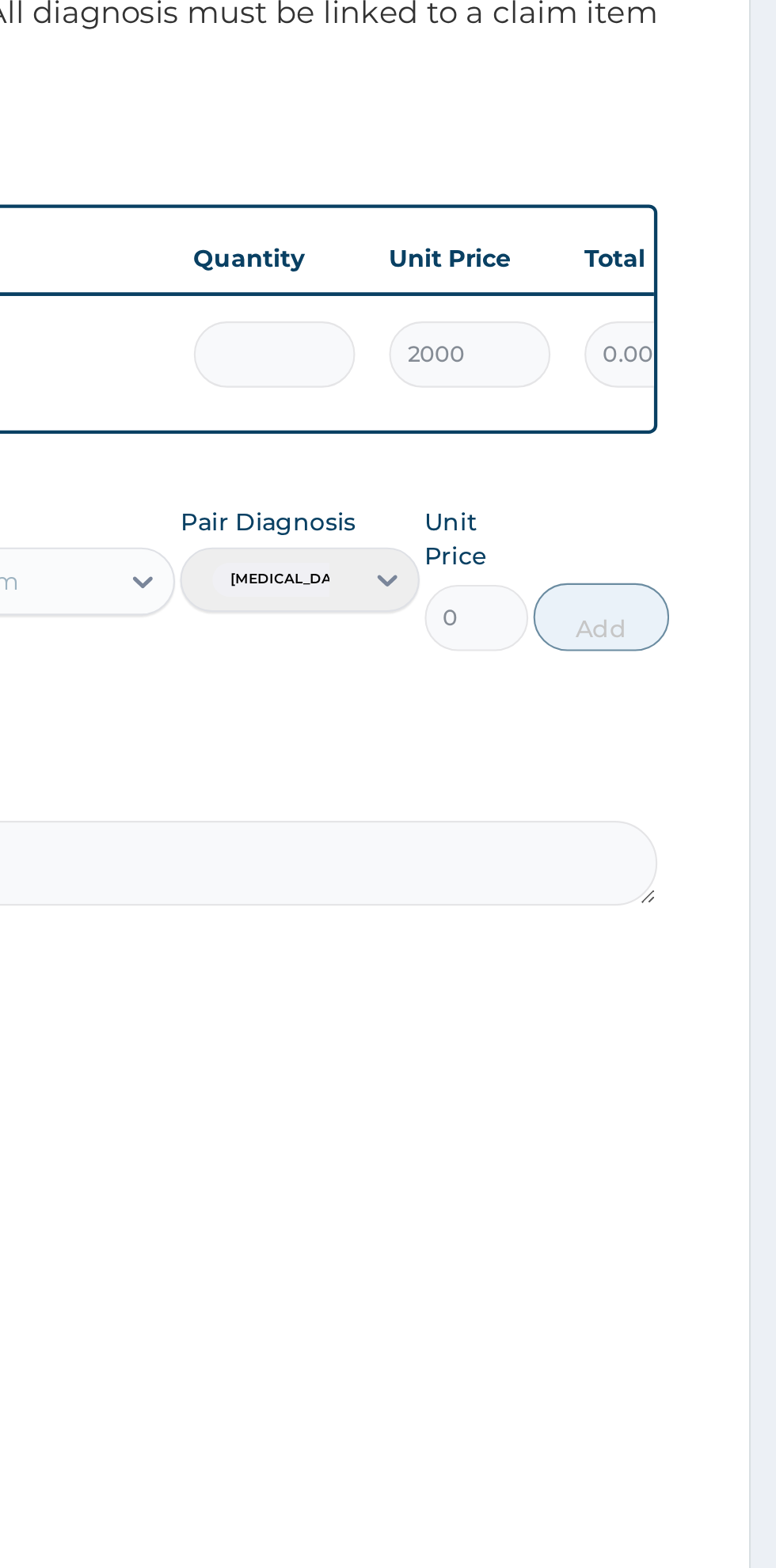
type input "1"
type input "2000.00"
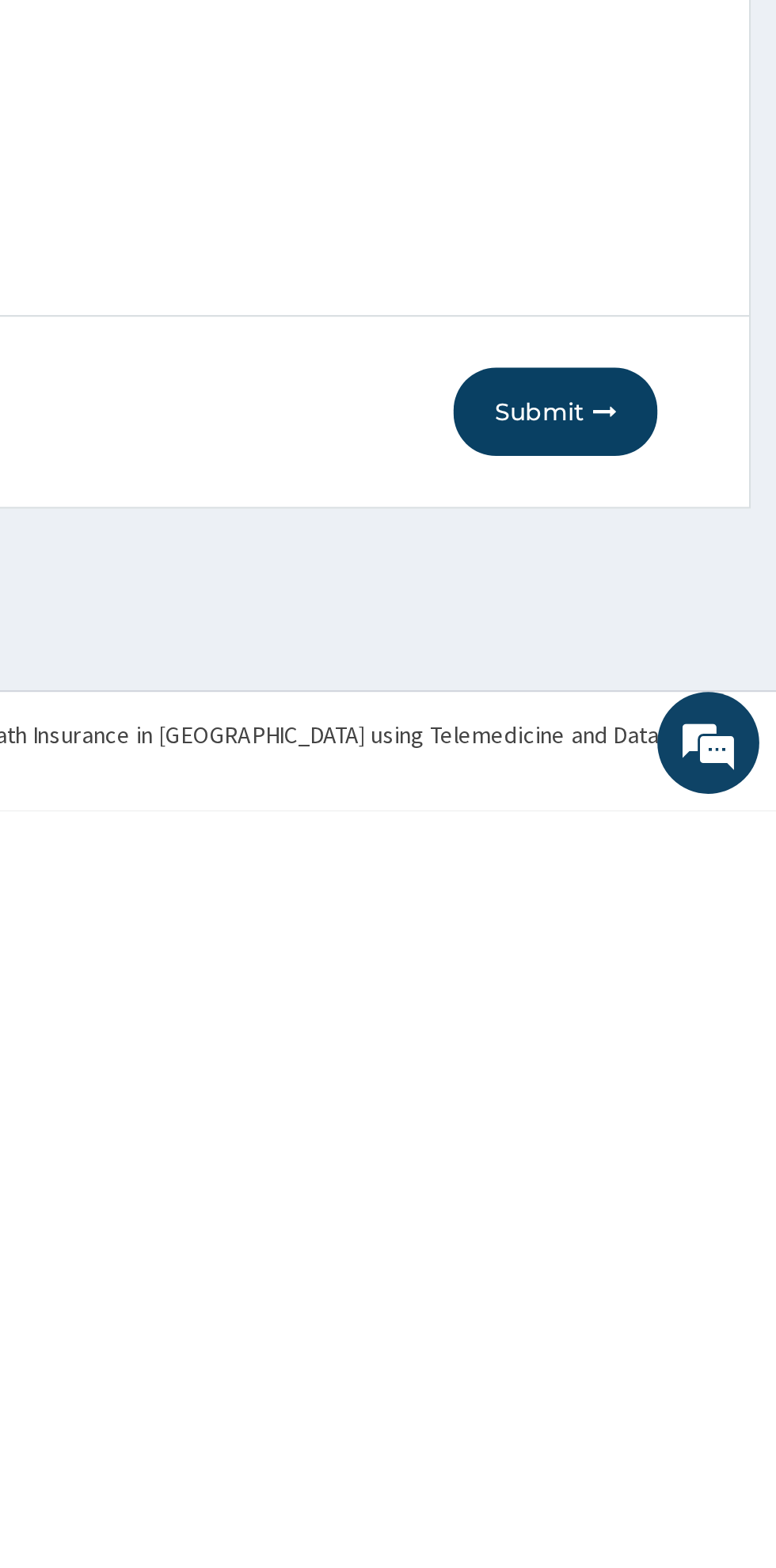
click at [679, 1393] on button "Submit" at bounding box center [672, 1381] width 95 height 42
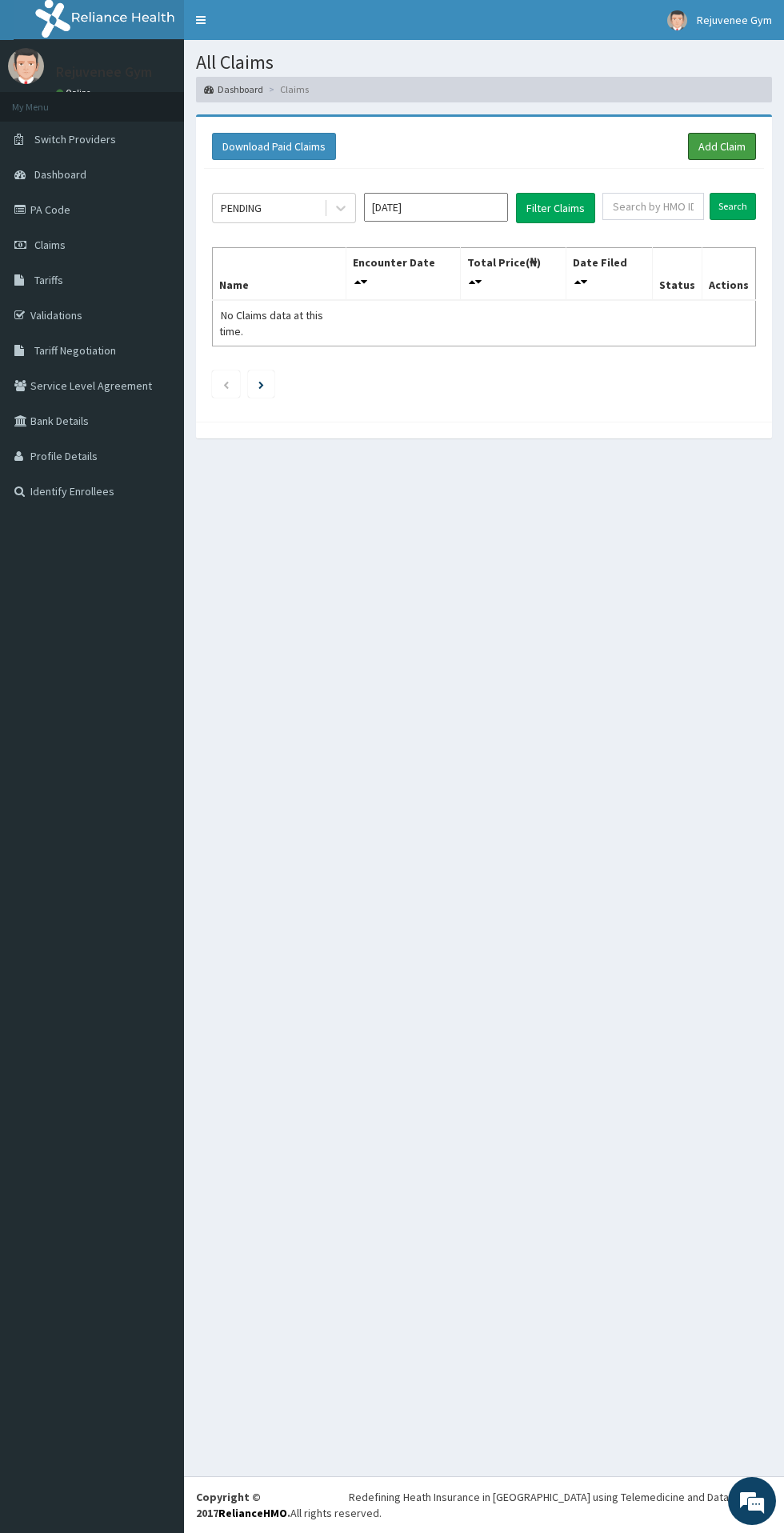
click at [725, 147] on link "Add Claim" at bounding box center [721, 146] width 68 height 27
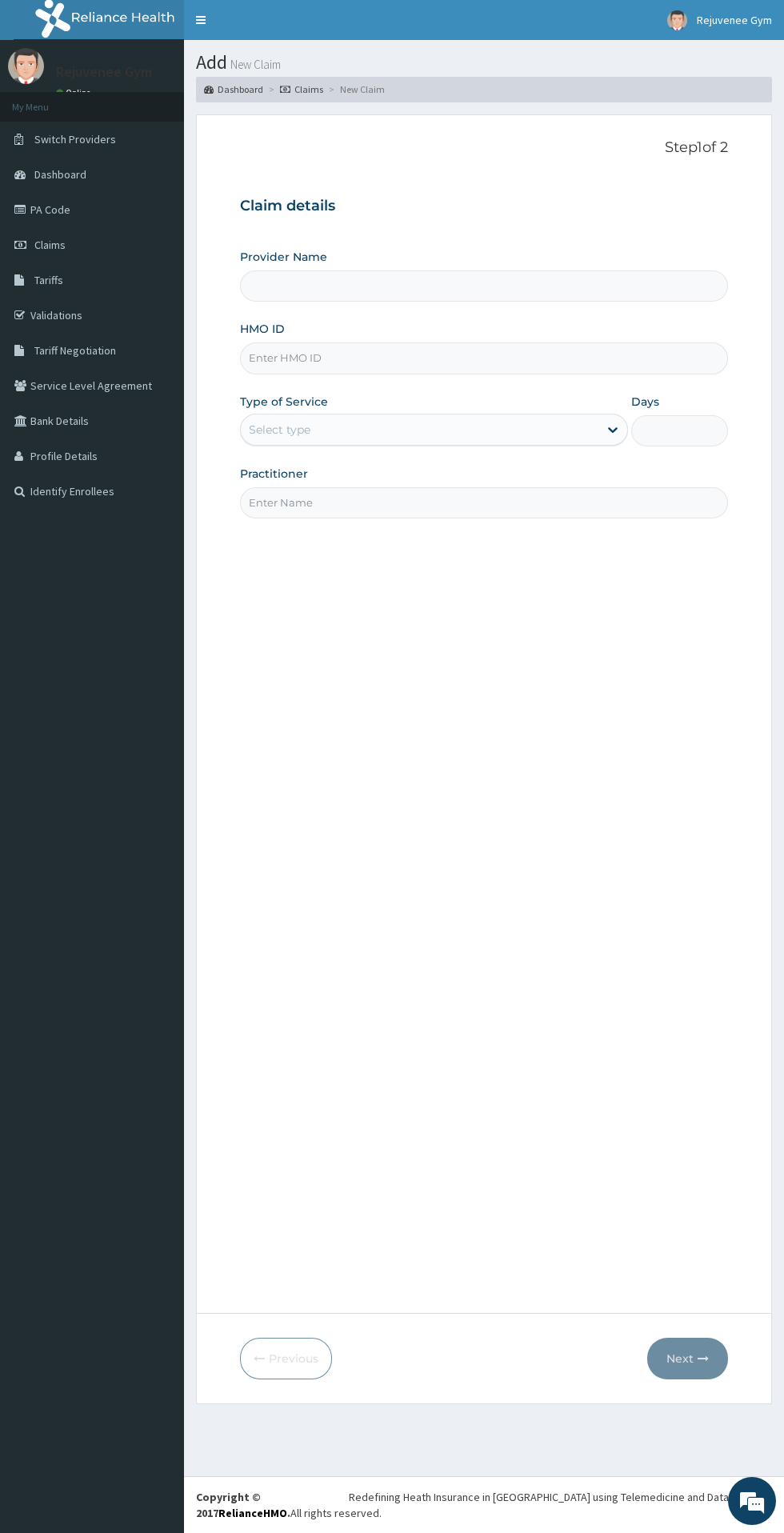
click at [516, 361] on input "HMO ID" at bounding box center [484, 358] width 488 height 31
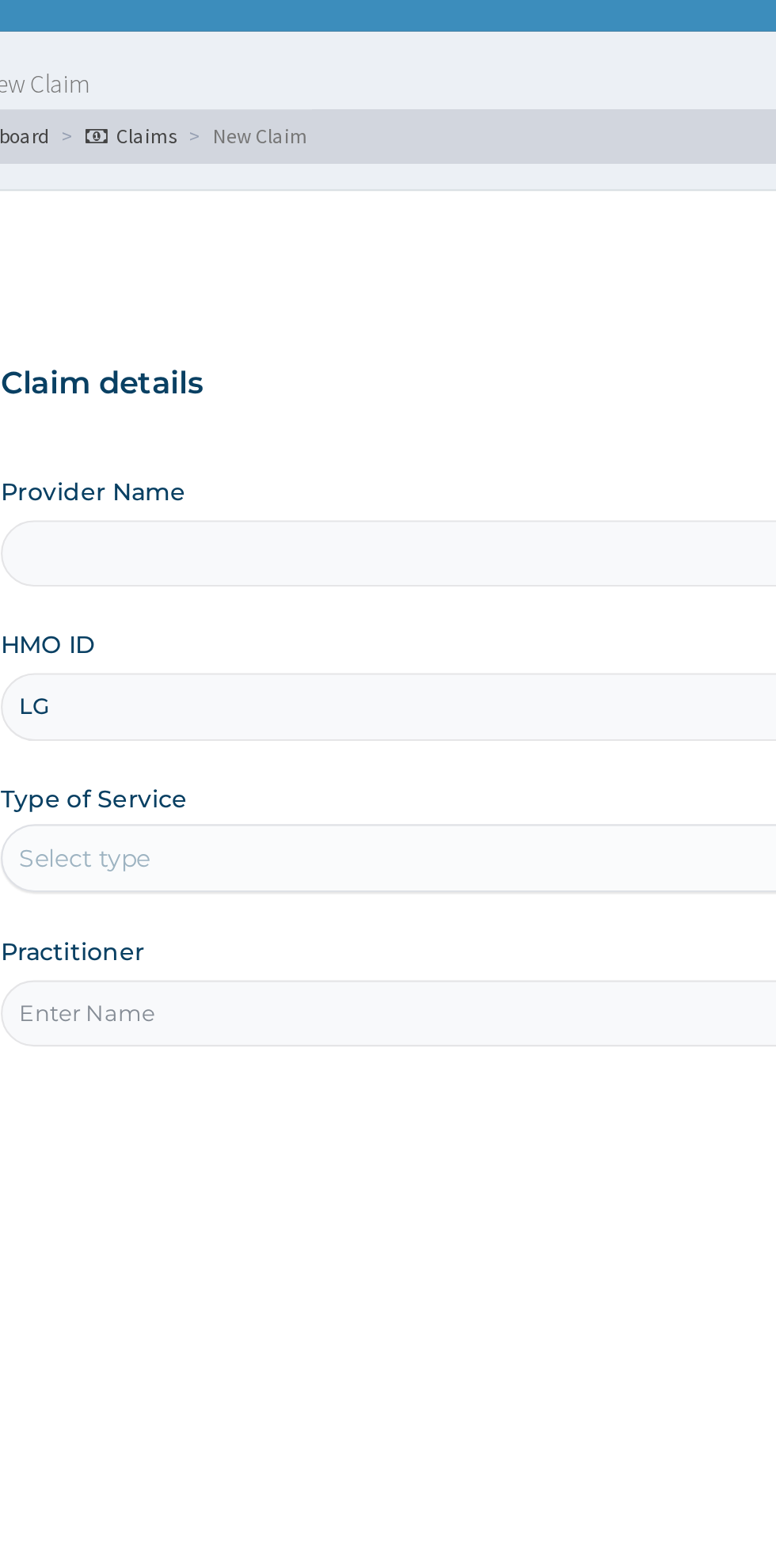
type input "LGL"
type input "Rejuvenee Wellness Center"
type input "1"
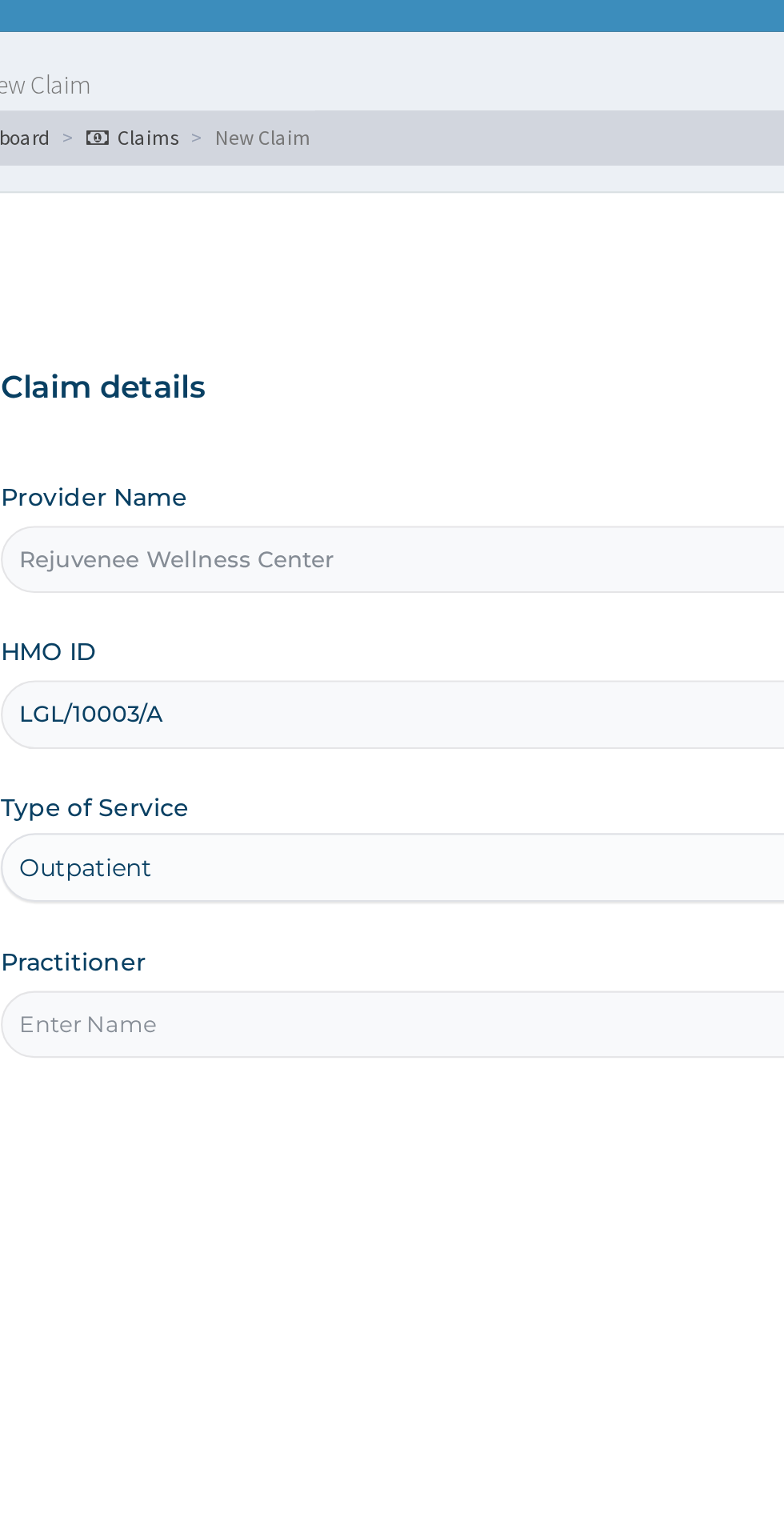
click at [337, 371] on input "LGL/10003/A" at bounding box center [484, 358] width 488 height 31
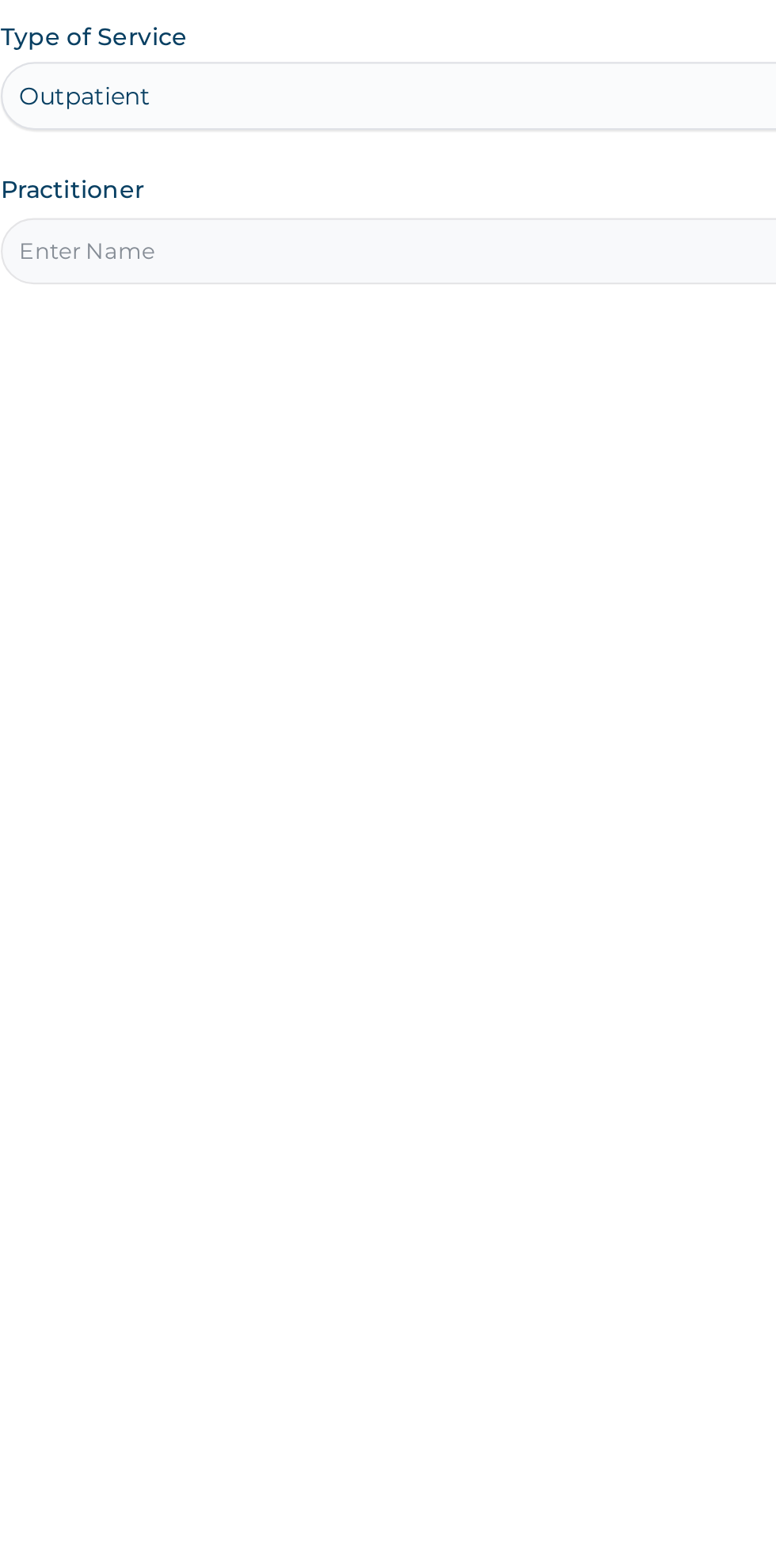
type input "LGL/10003/D"
click at [276, 499] on input "Practitioner" at bounding box center [479, 497] width 483 height 31
type input "Harriet"
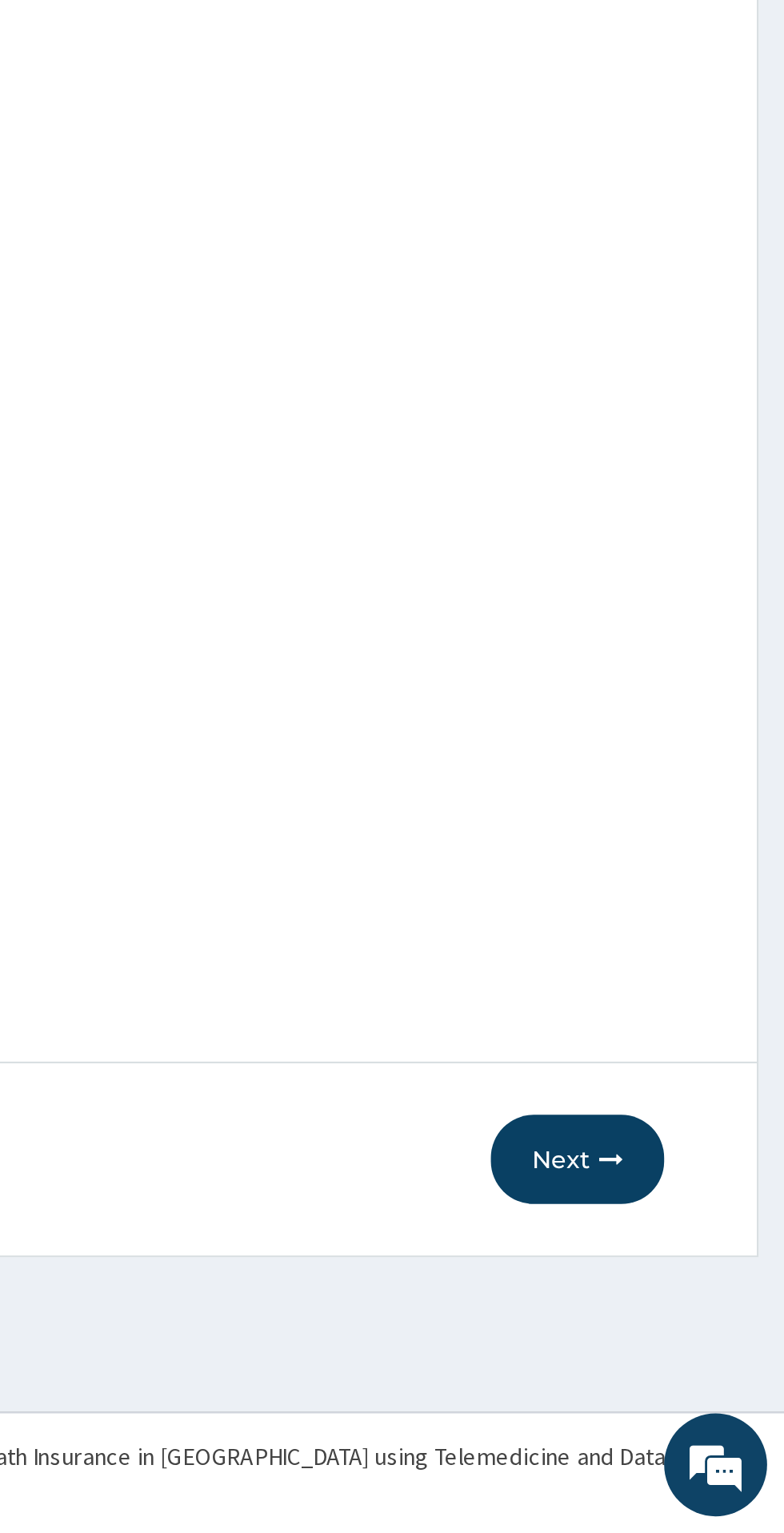
click at [689, 1362] on button "Next" at bounding box center [687, 1359] width 80 height 42
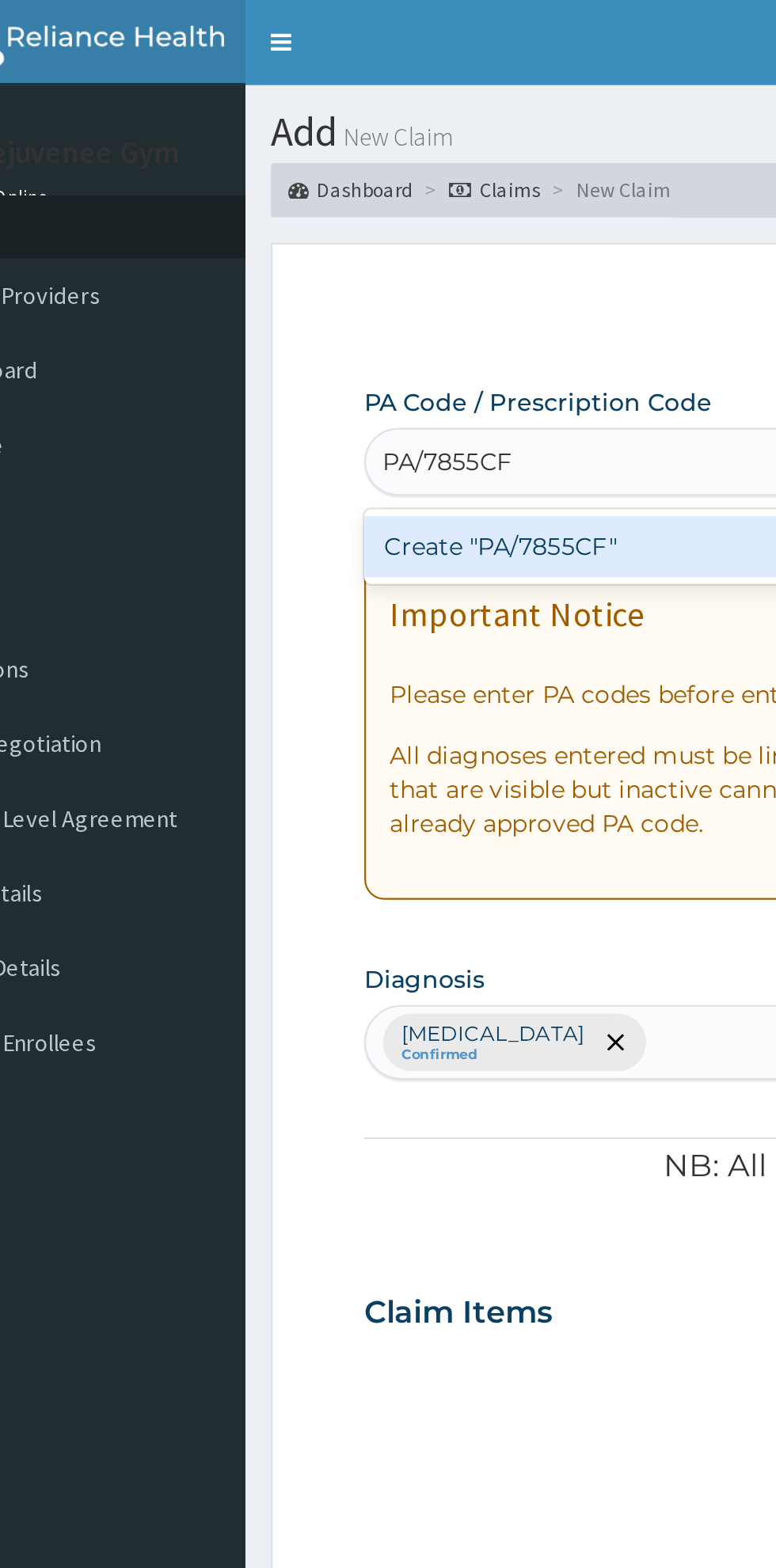
click at [282, 266] on div "Create "PA/7855CF"" at bounding box center [397, 255] width 320 height 28
type input "PA/7855CF"
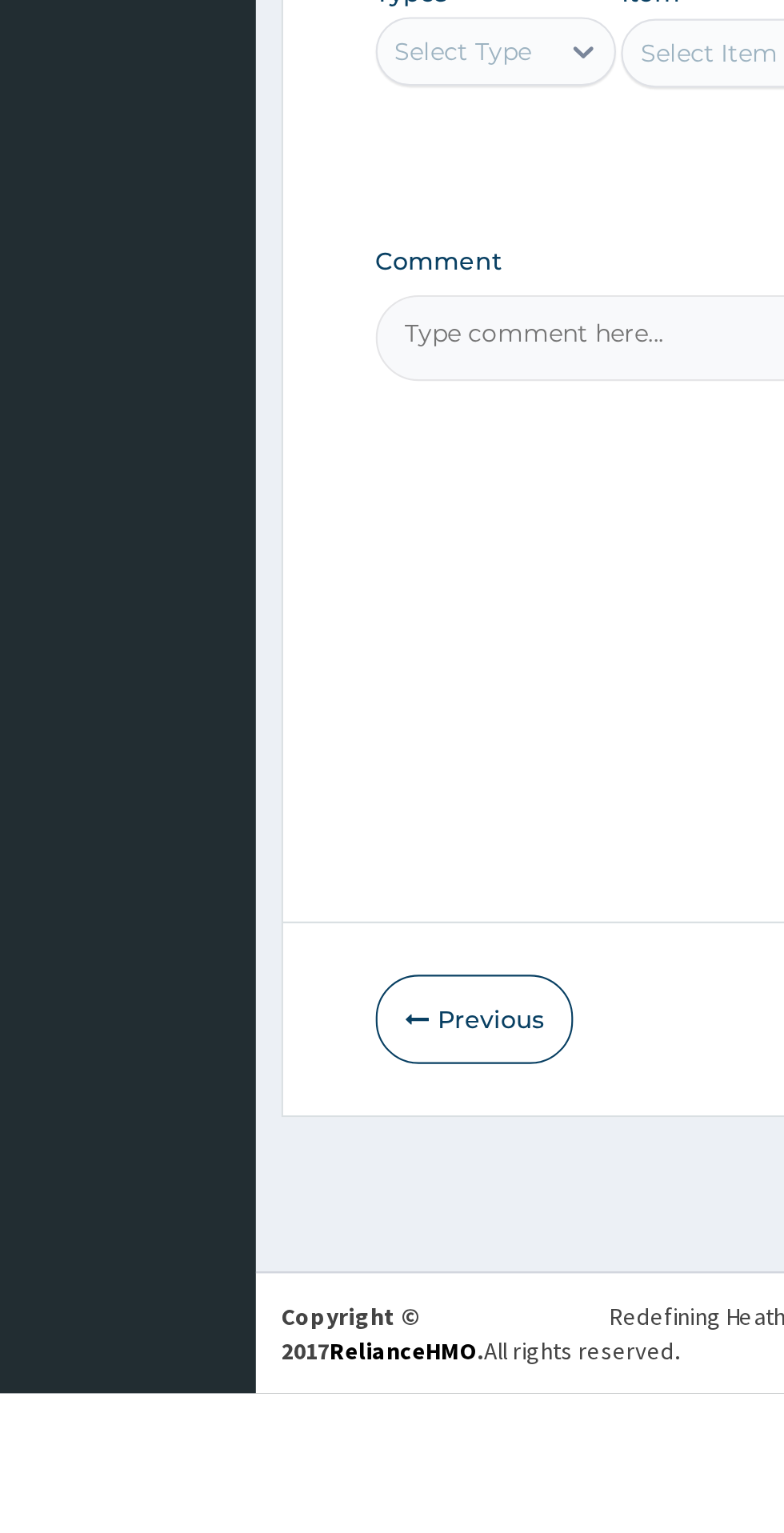
click at [283, 1379] on button "Previous" at bounding box center [285, 1359] width 92 height 42
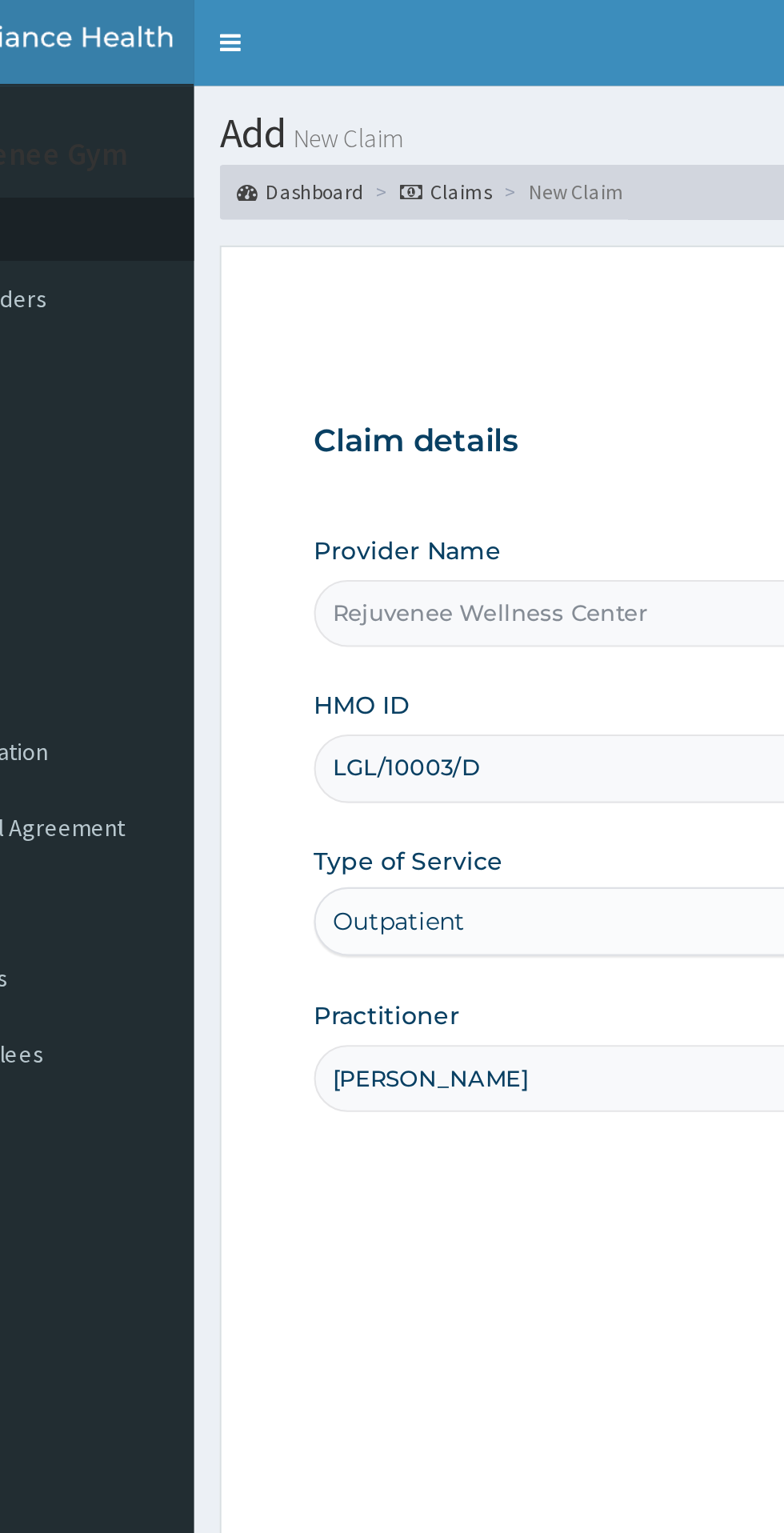
click at [350, 360] on input "LGL/10003/D" at bounding box center [484, 358] width 488 height 31
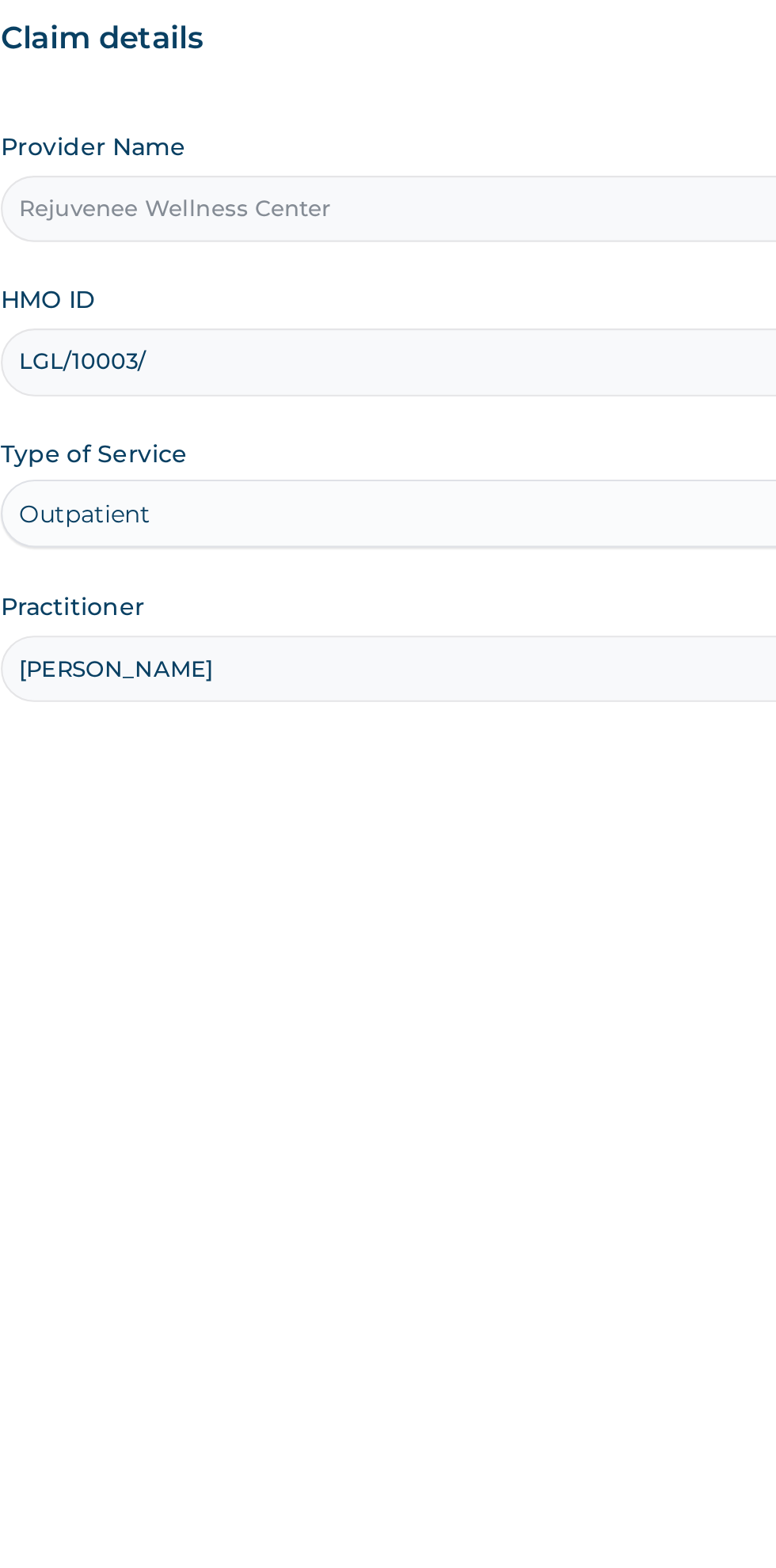
type input "LGL/10003/B"
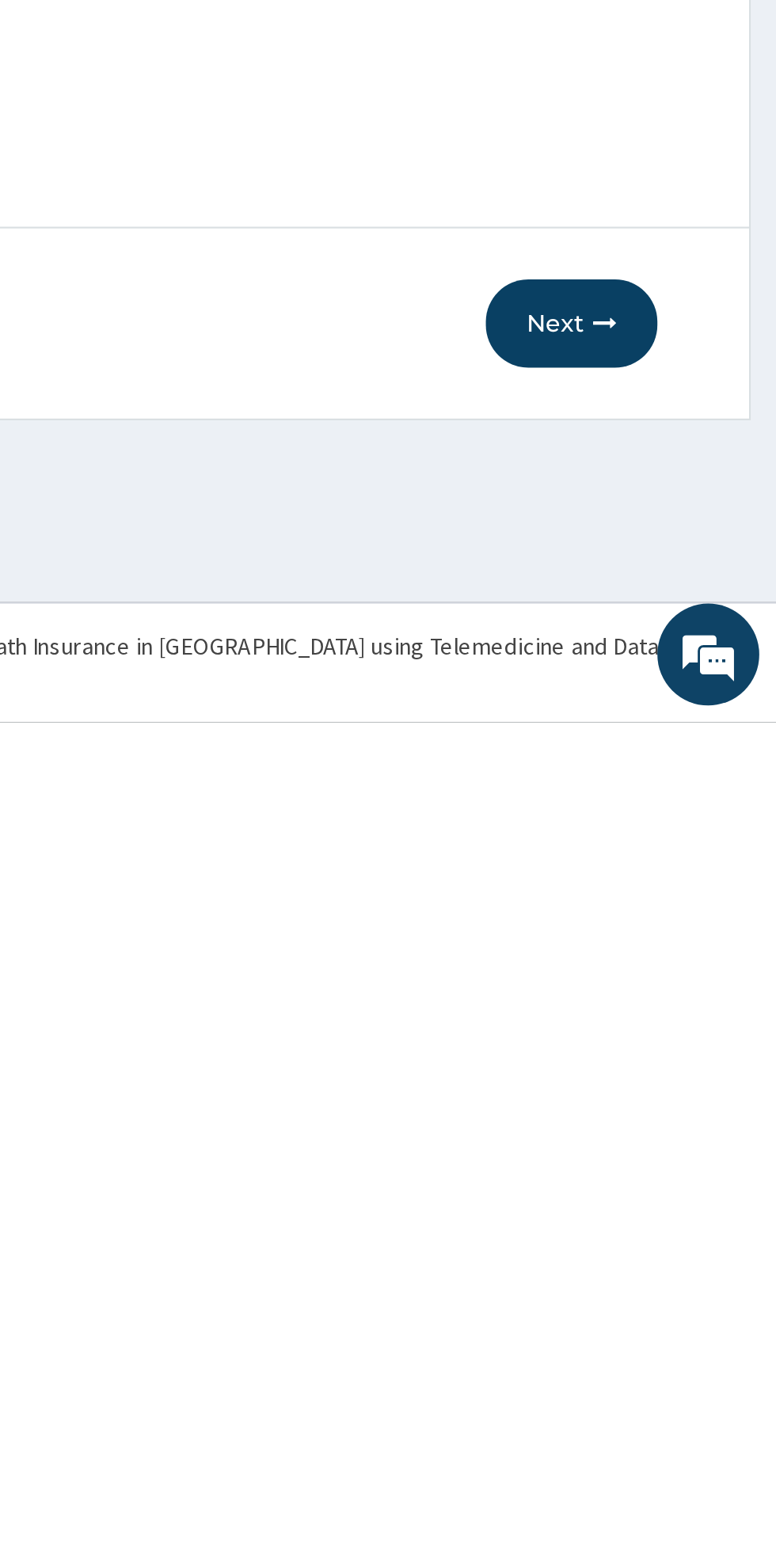
click at [687, 1396] on button "Next" at bounding box center [680, 1381] width 80 height 42
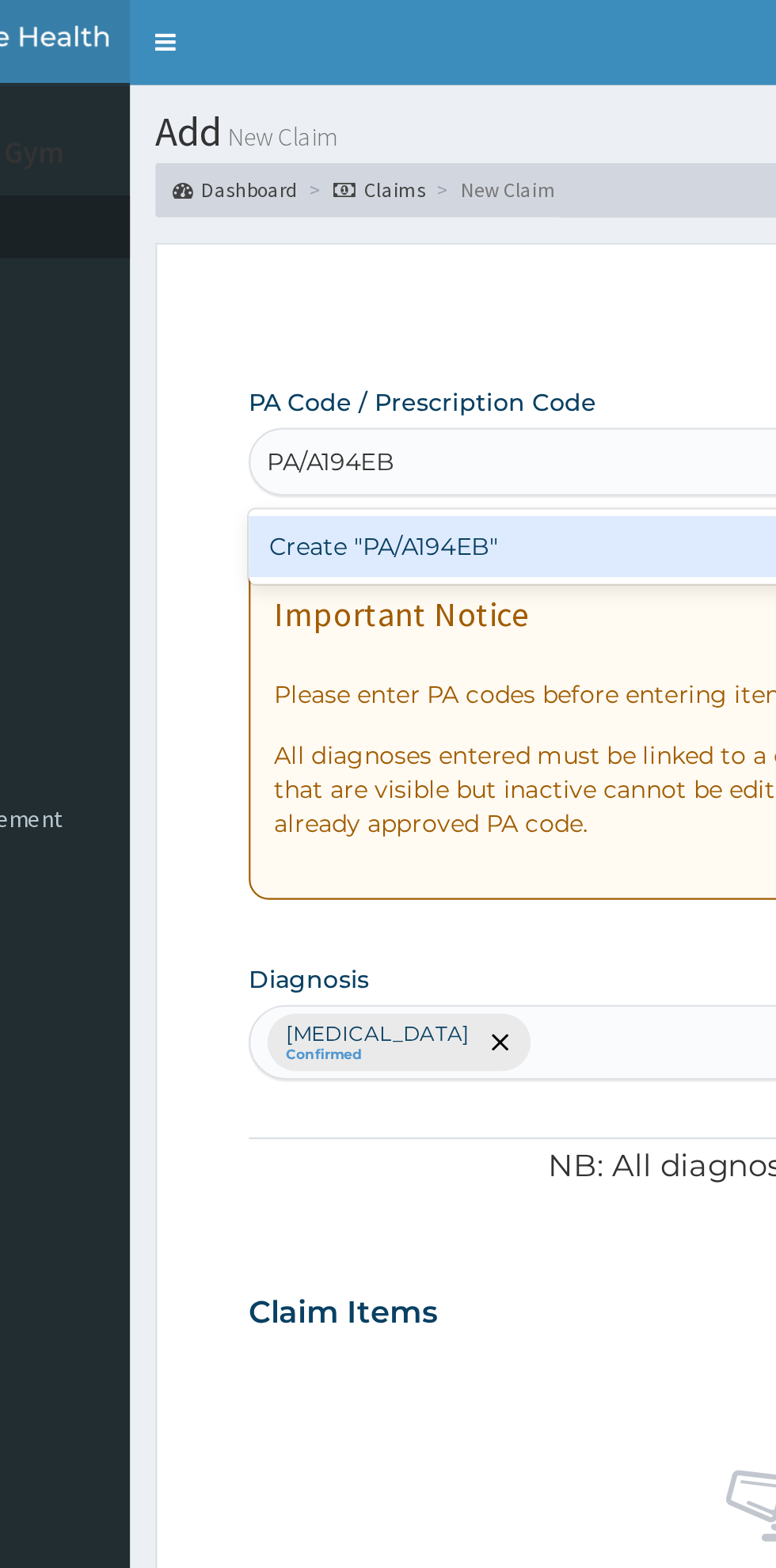
click at [280, 265] on div "Create "PA/A194EB"" at bounding box center [397, 255] width 320 height 28
type input "PA/A194EB"
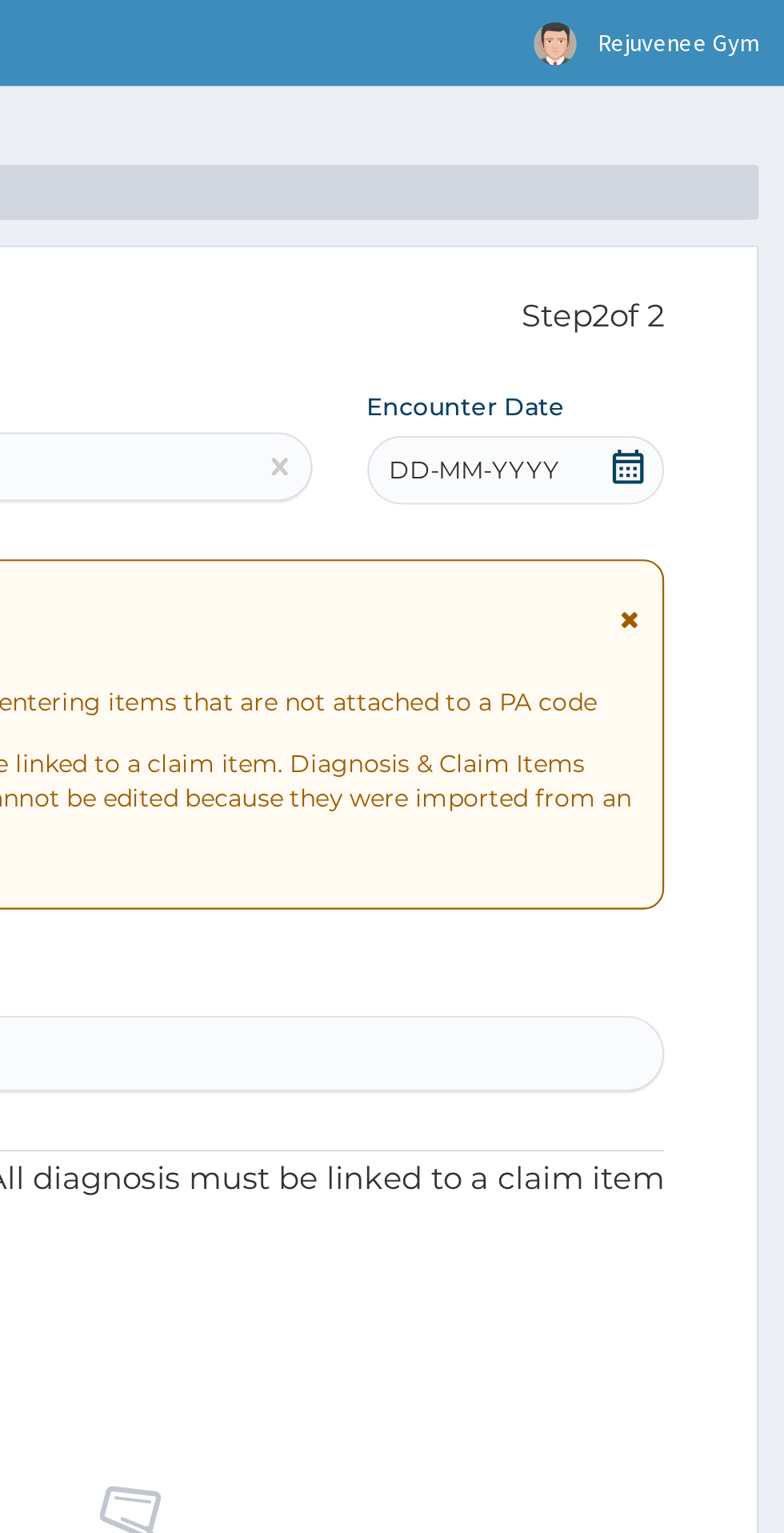
click at [636, 229] on div "DD-MM-YYYY" at bounding box center [658, 219] width 139 height 32
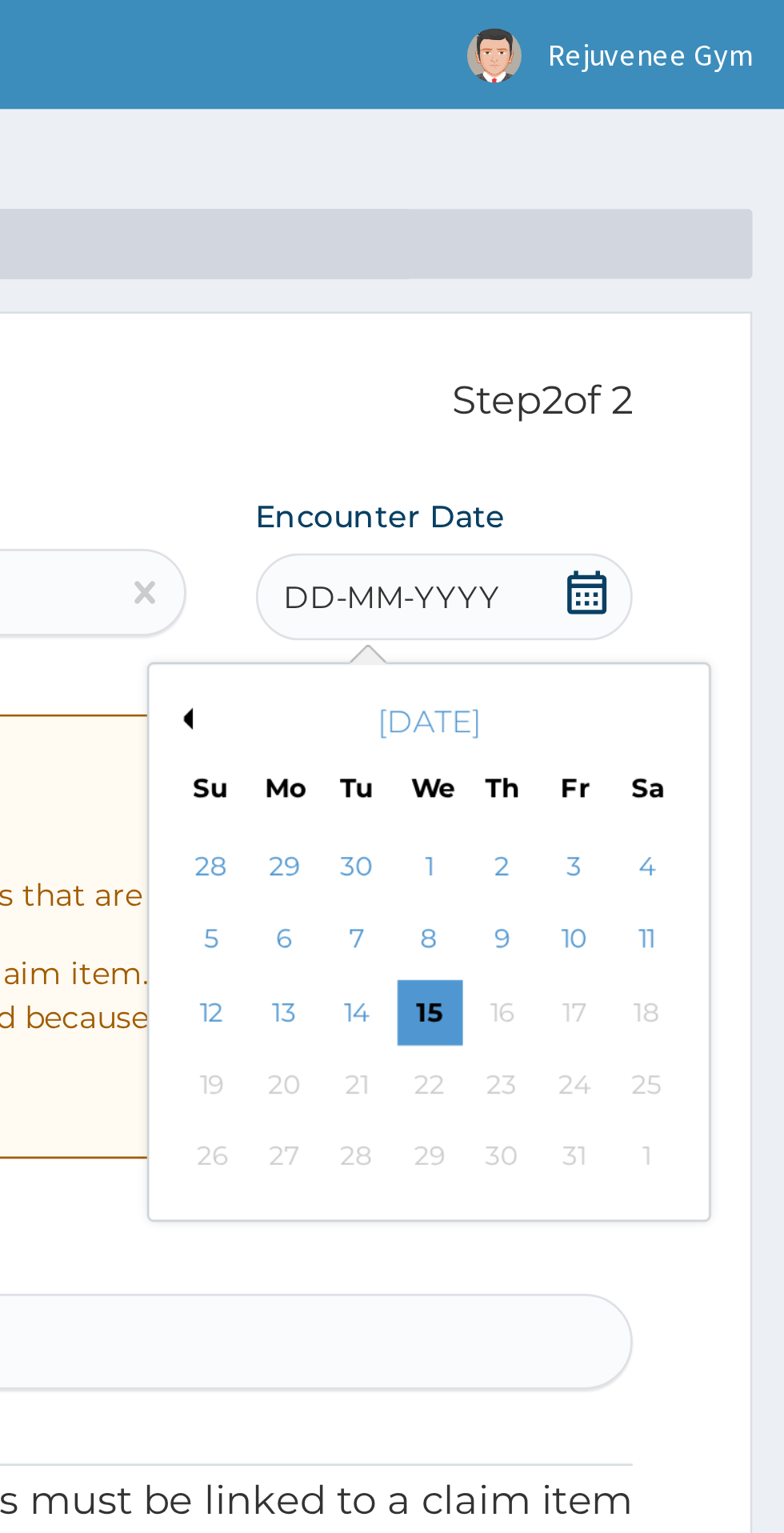
click at [561, 267] on button "Previous Month" at bounding box center [561, 264] width 8 height 8
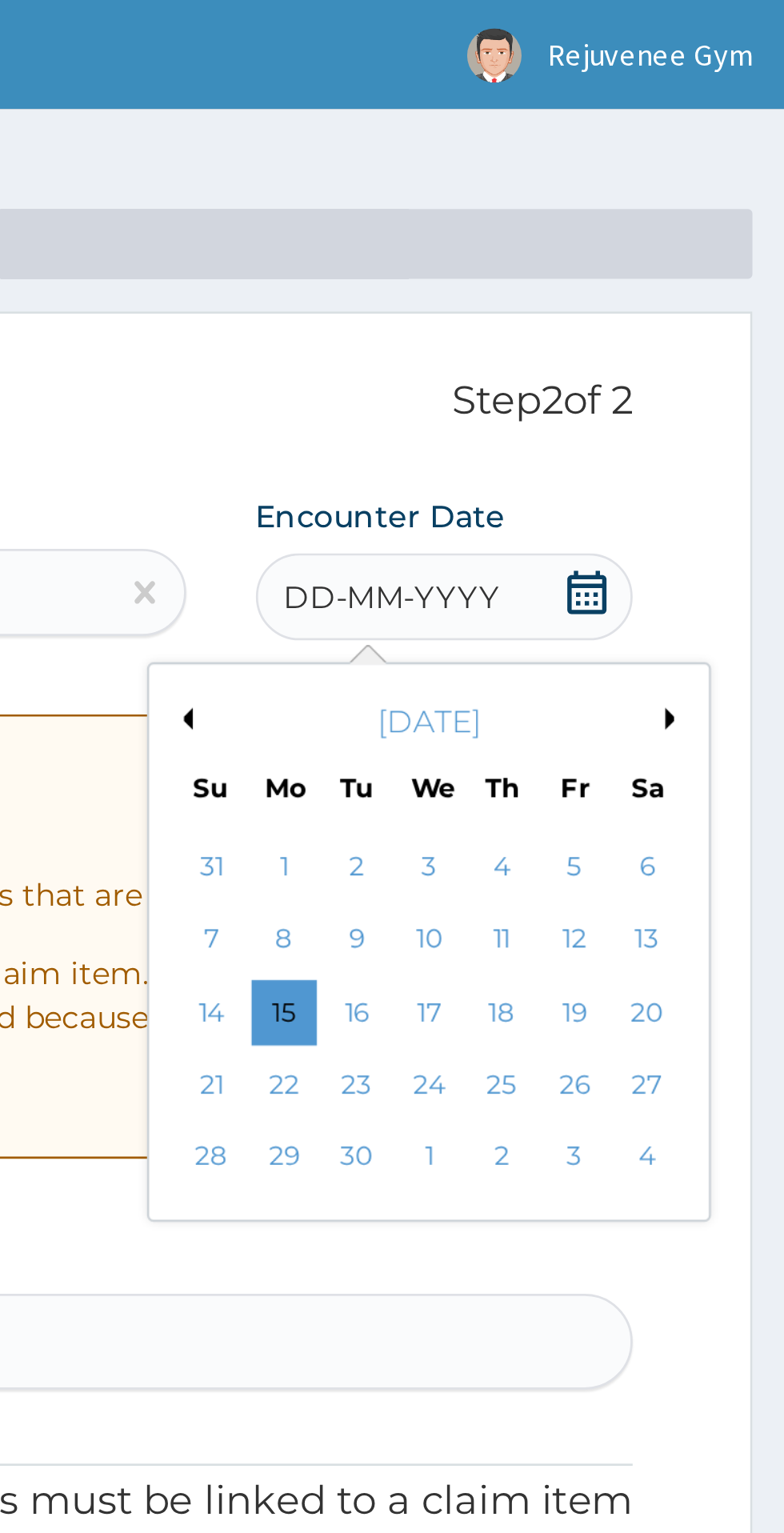
click at [564, 268] on button "Previous Month" at bounding box center [561, 264] width 8 height 8
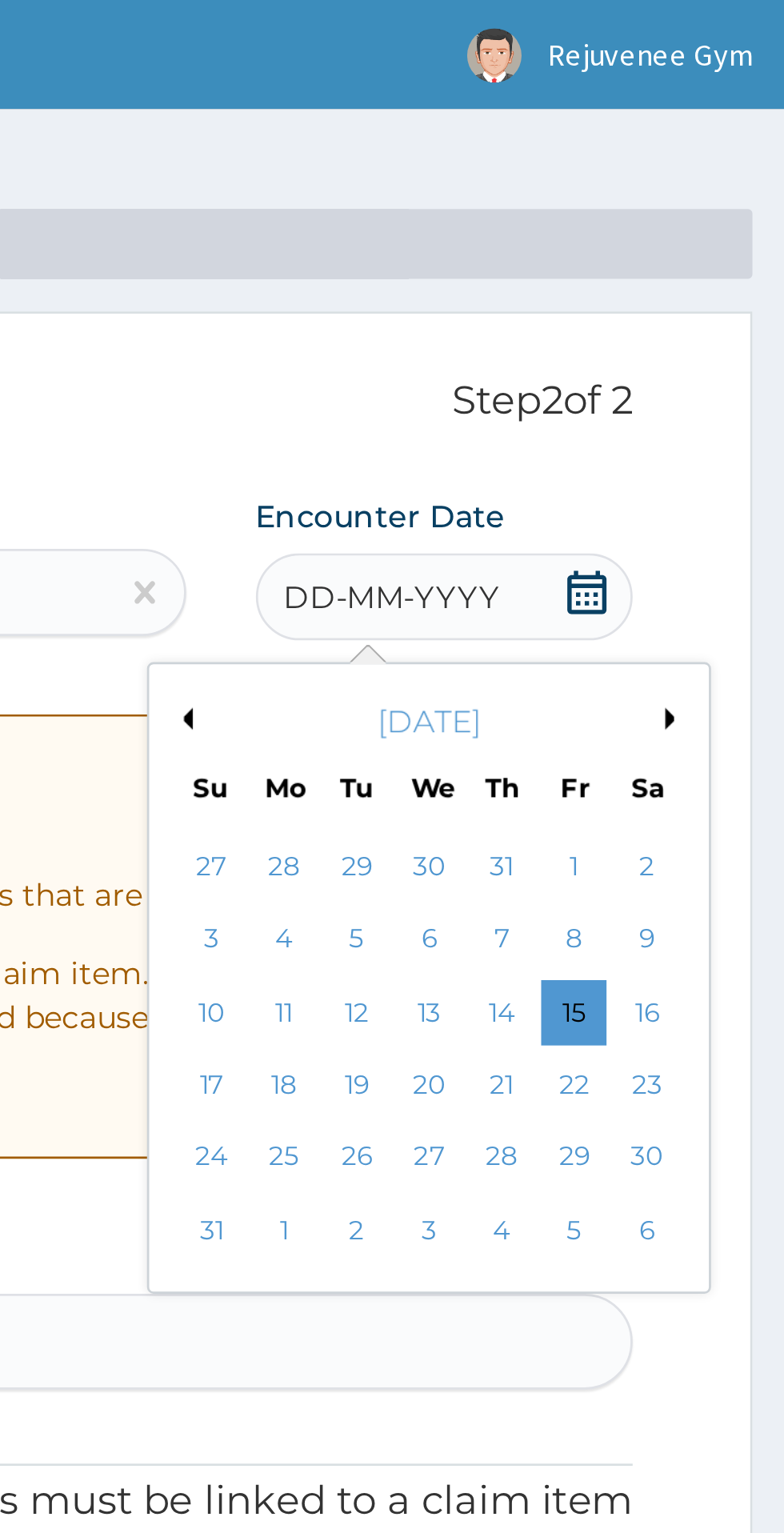
click at [680, 431] on div "28" at bounding box center [679, 425] width 24 height 24
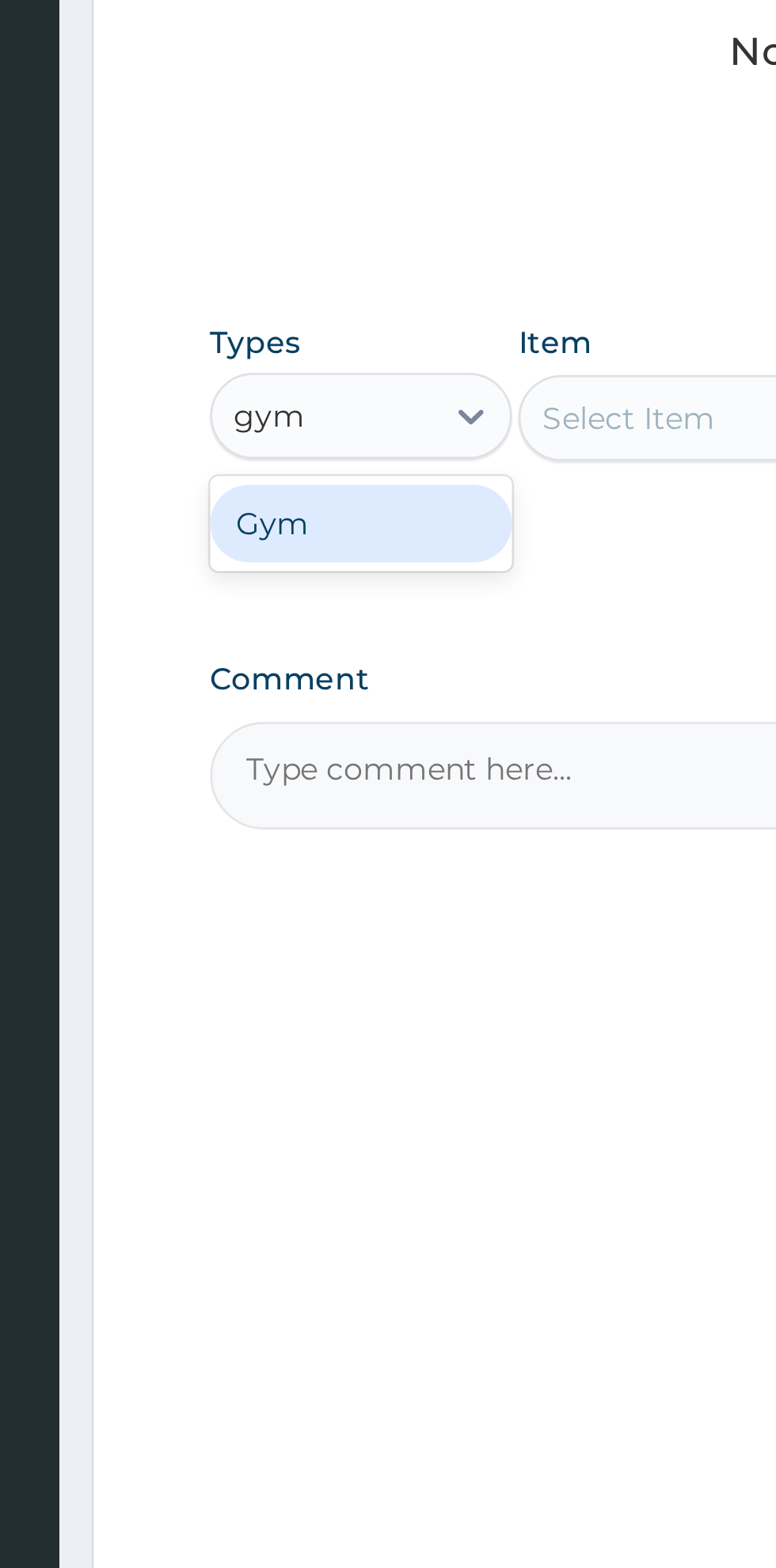
click at [266, 932] on div "Gym" at bounding box center [292, 923] width 111 height 28
type input "gym"
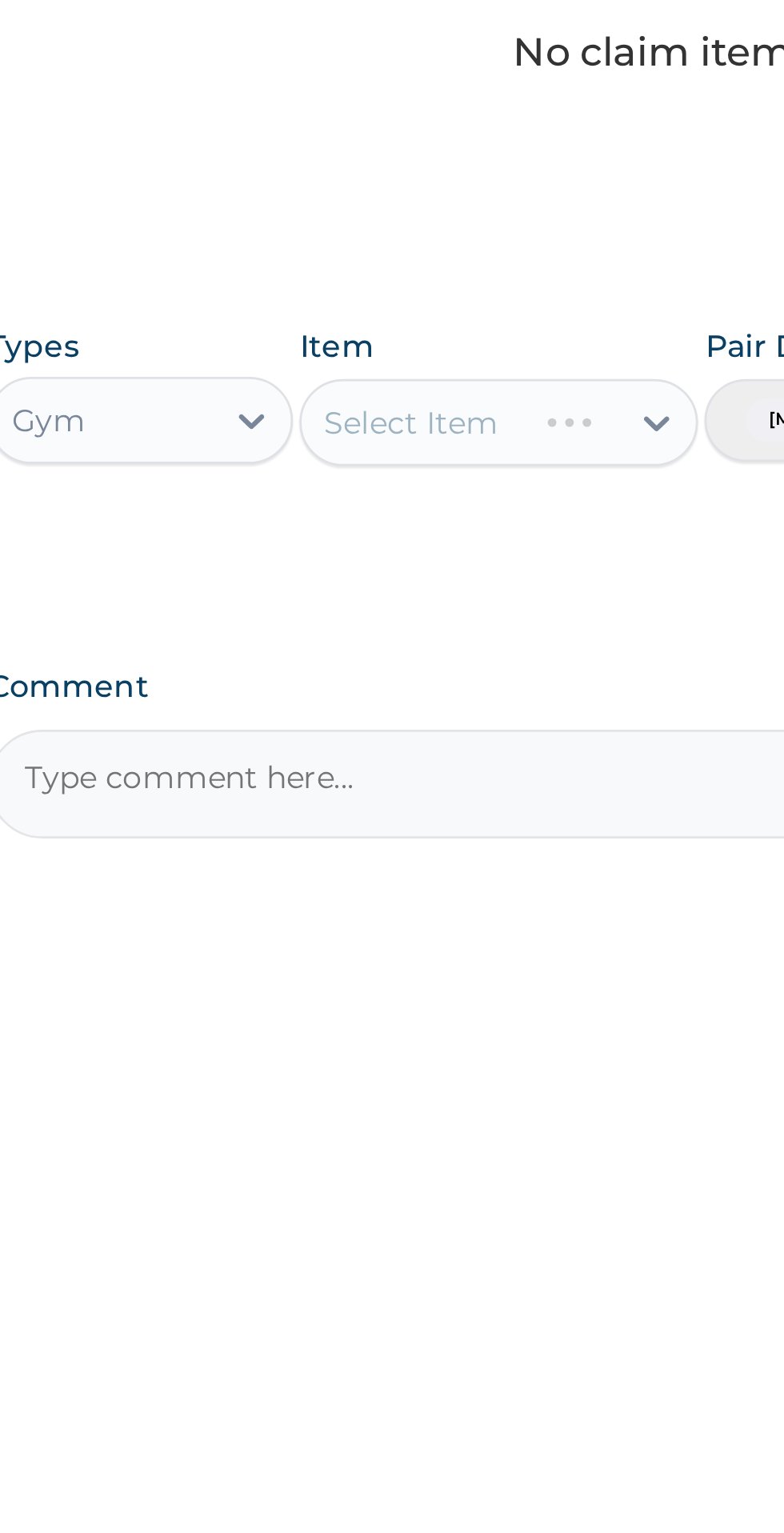
click at [438, 897] on div "Select Item" at bounding box center [427, 894] width 147 height 32
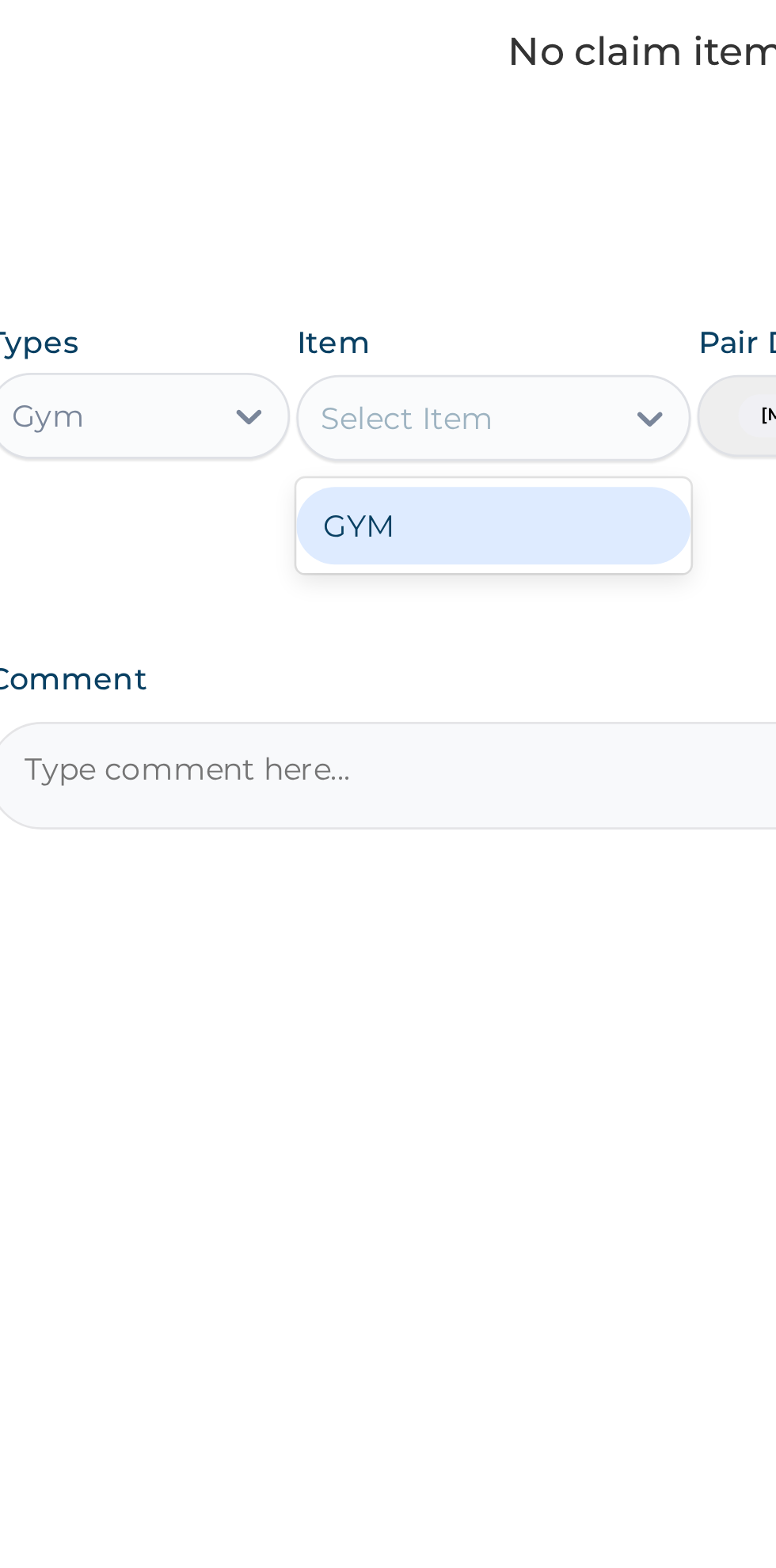
click at [375, 934] on div "GYM" at bounding box center [423, 924] width 145 height 28
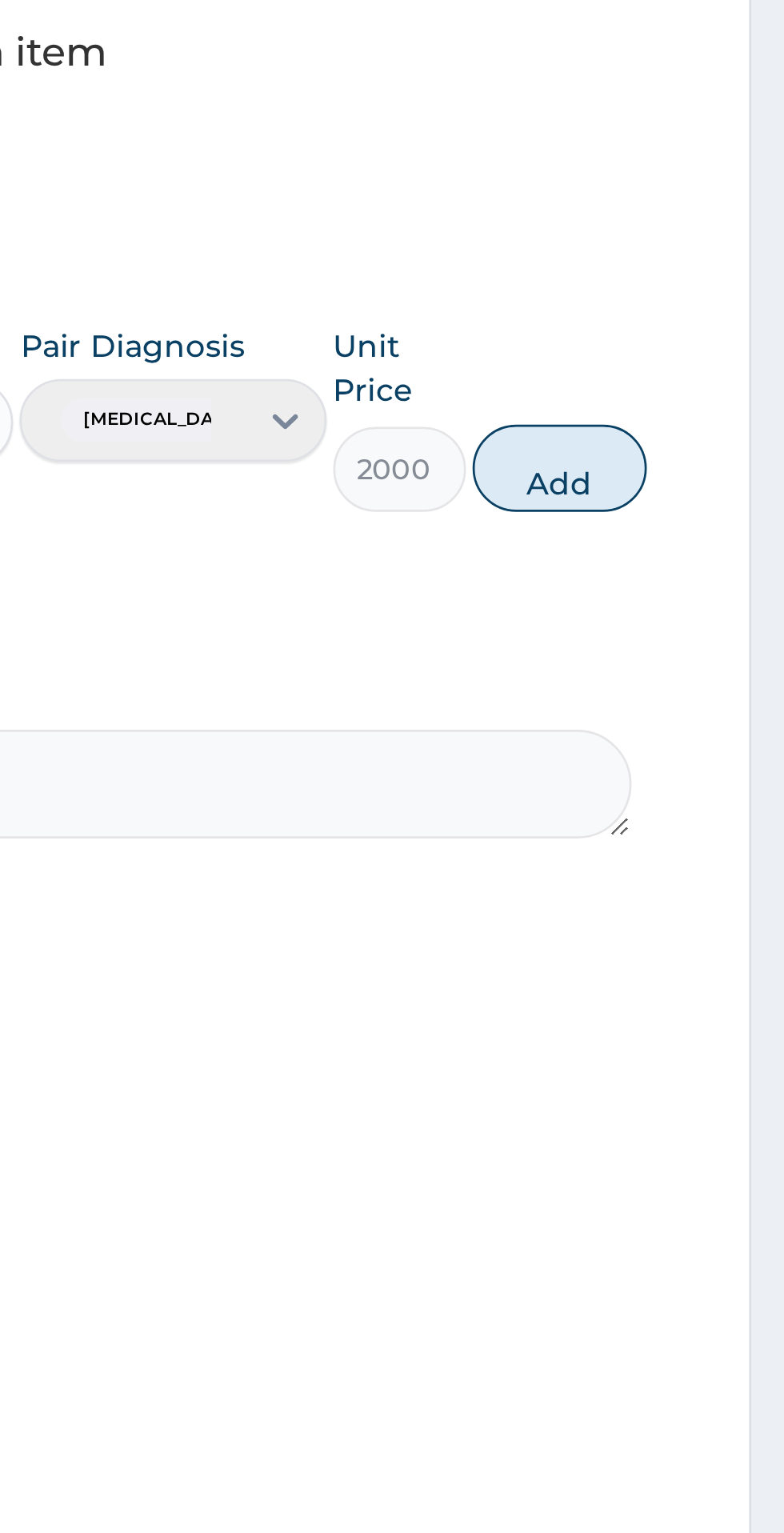
click at [717, 910] on button "Add" at bounding box center [702, 910] width 64 height 32
type input "0"
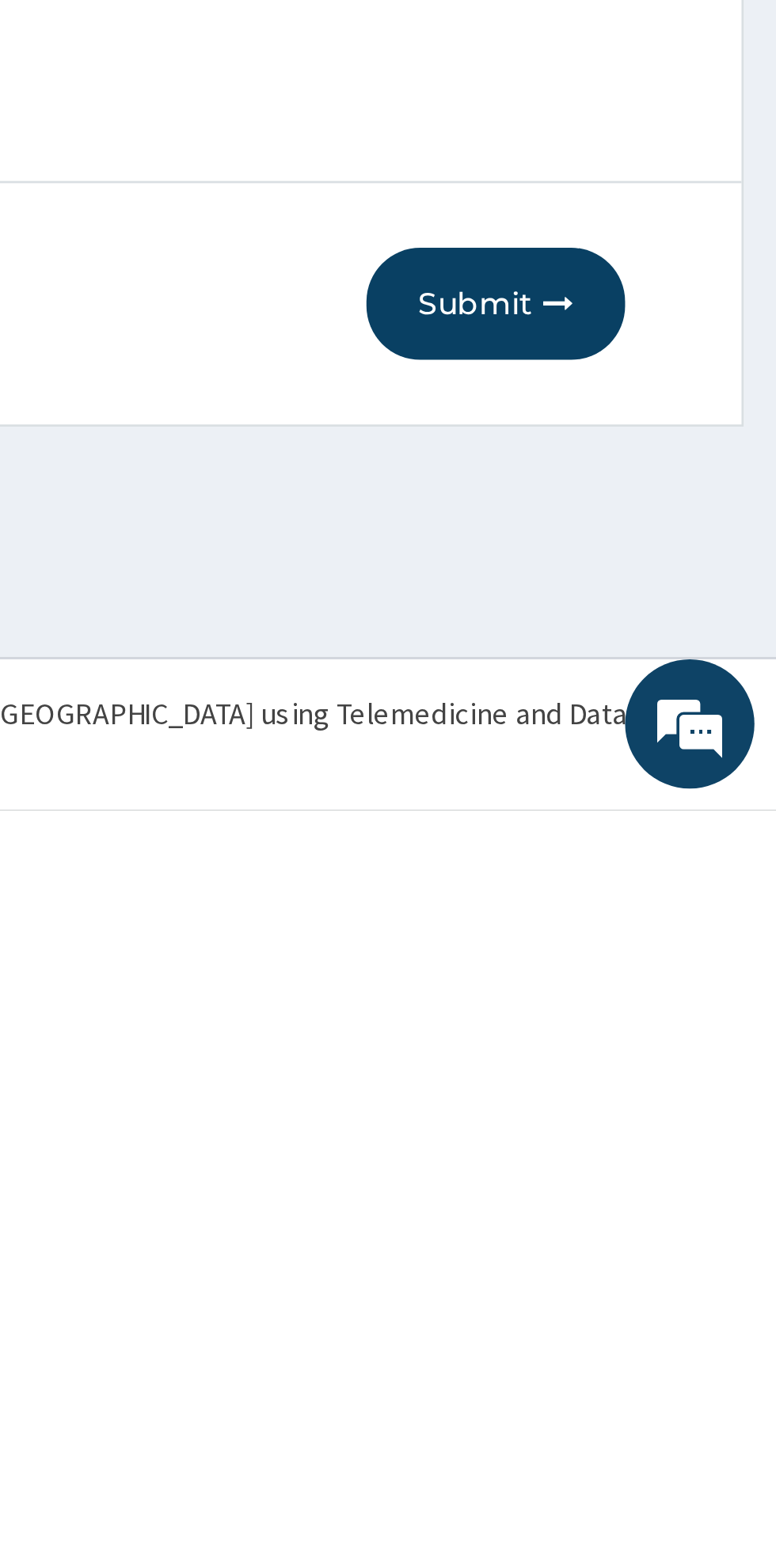
click at [672, 1397] on button "Submit" at bounding box center [672, 1381] width 95 height 42
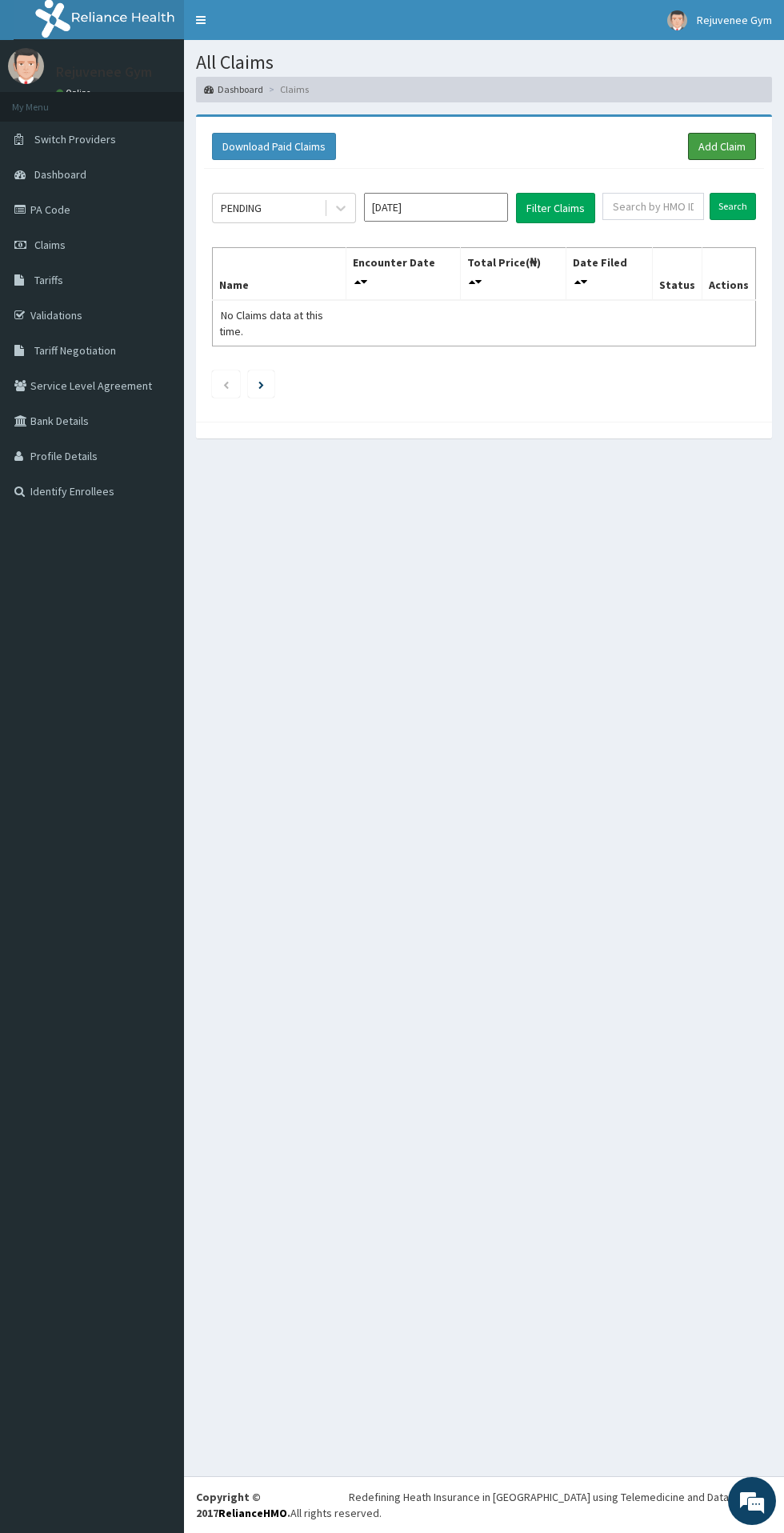
click at [707, 155] on link "Add Claim" at bounding box center [721, 146] width 68 height 27
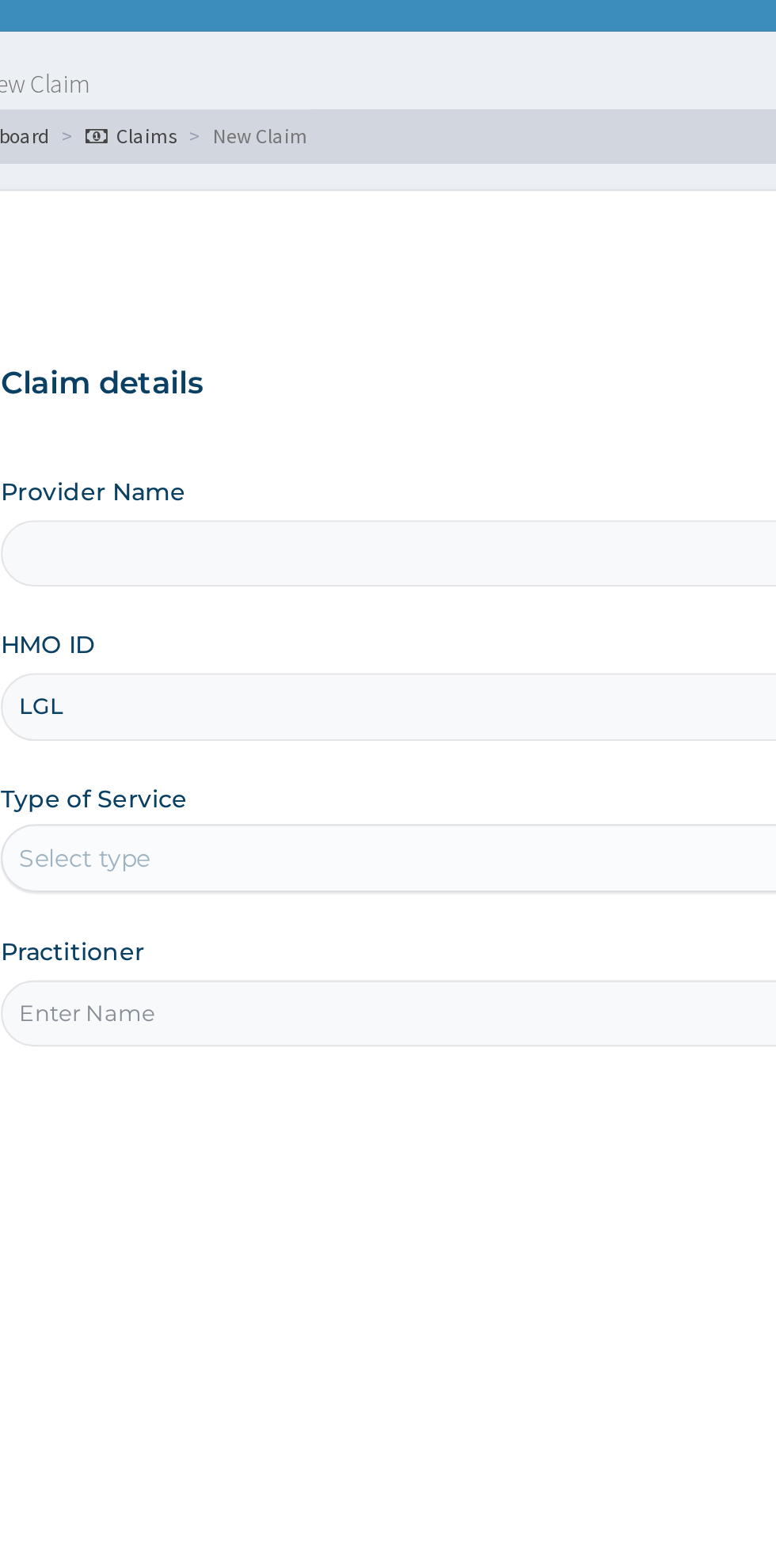
type input "LGL/"
type input "Rejuvenee Wellness Center"
type input "1"
type input "LGL/10003/A"
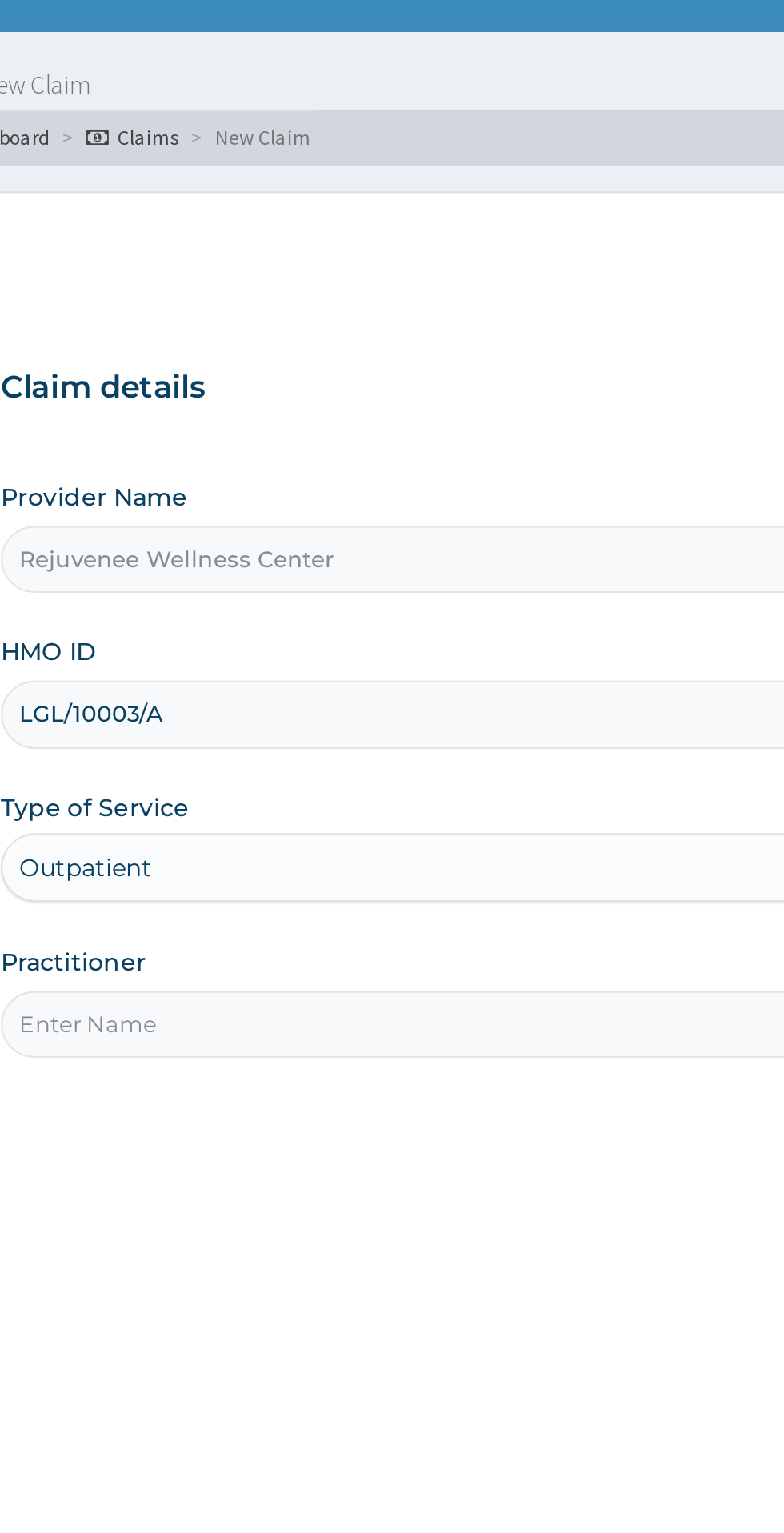
click at [278, 504] on input "Practitioner" at bounding box center [484, 503] width 488 height 31
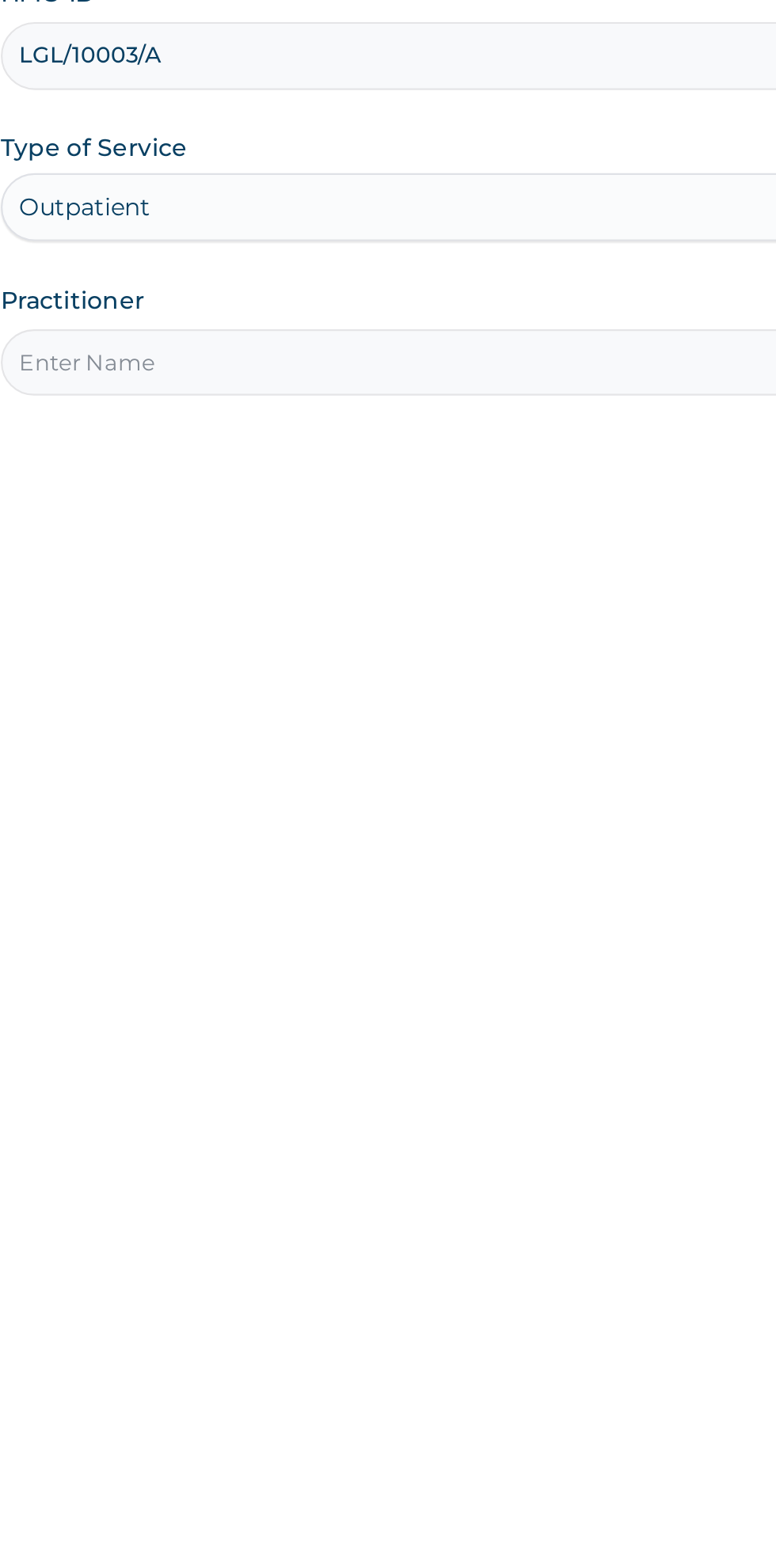
type input "Harriet"
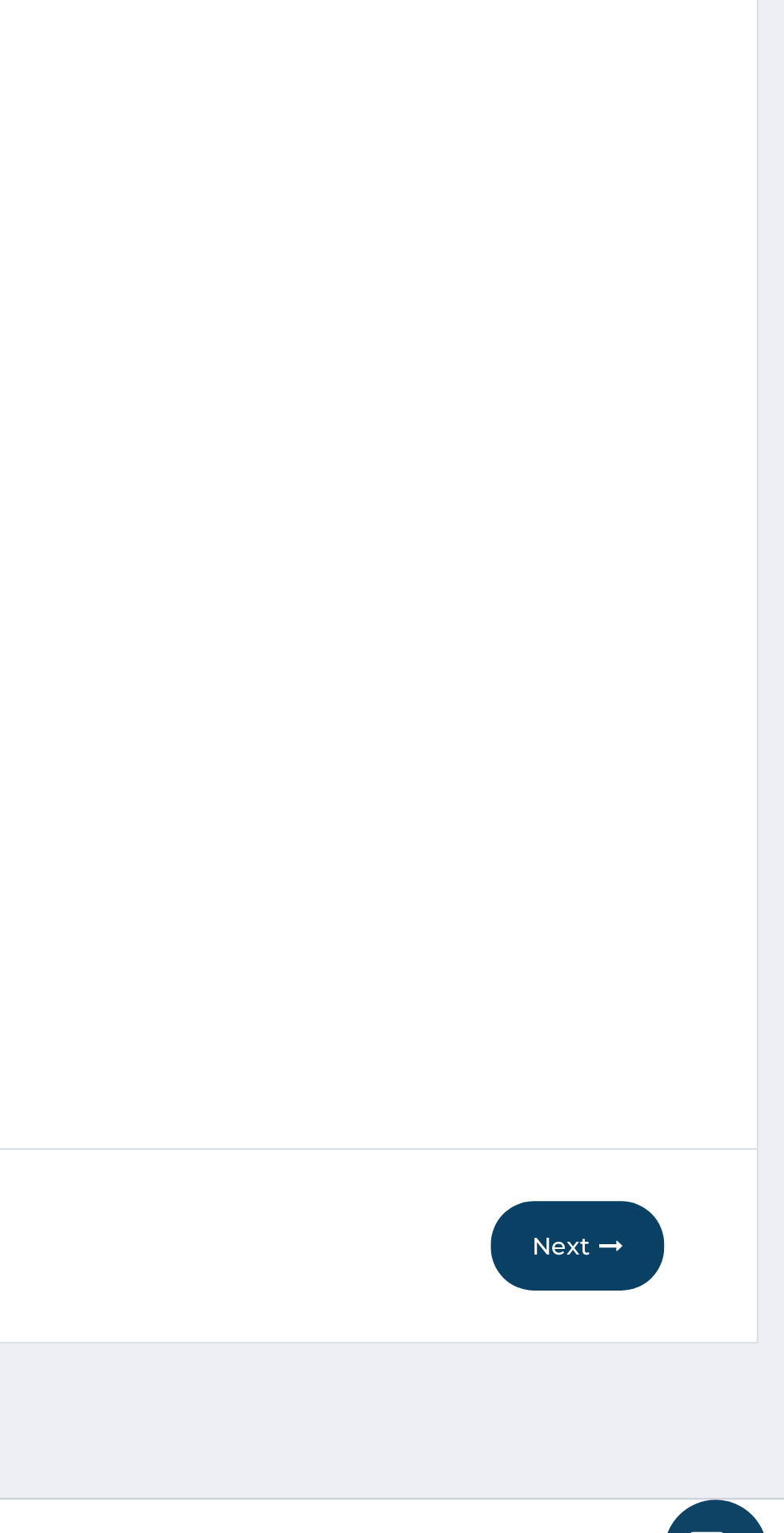
click at [676, 1366] on button "Next" at bounding box center [687, 1359] width 80 height 42
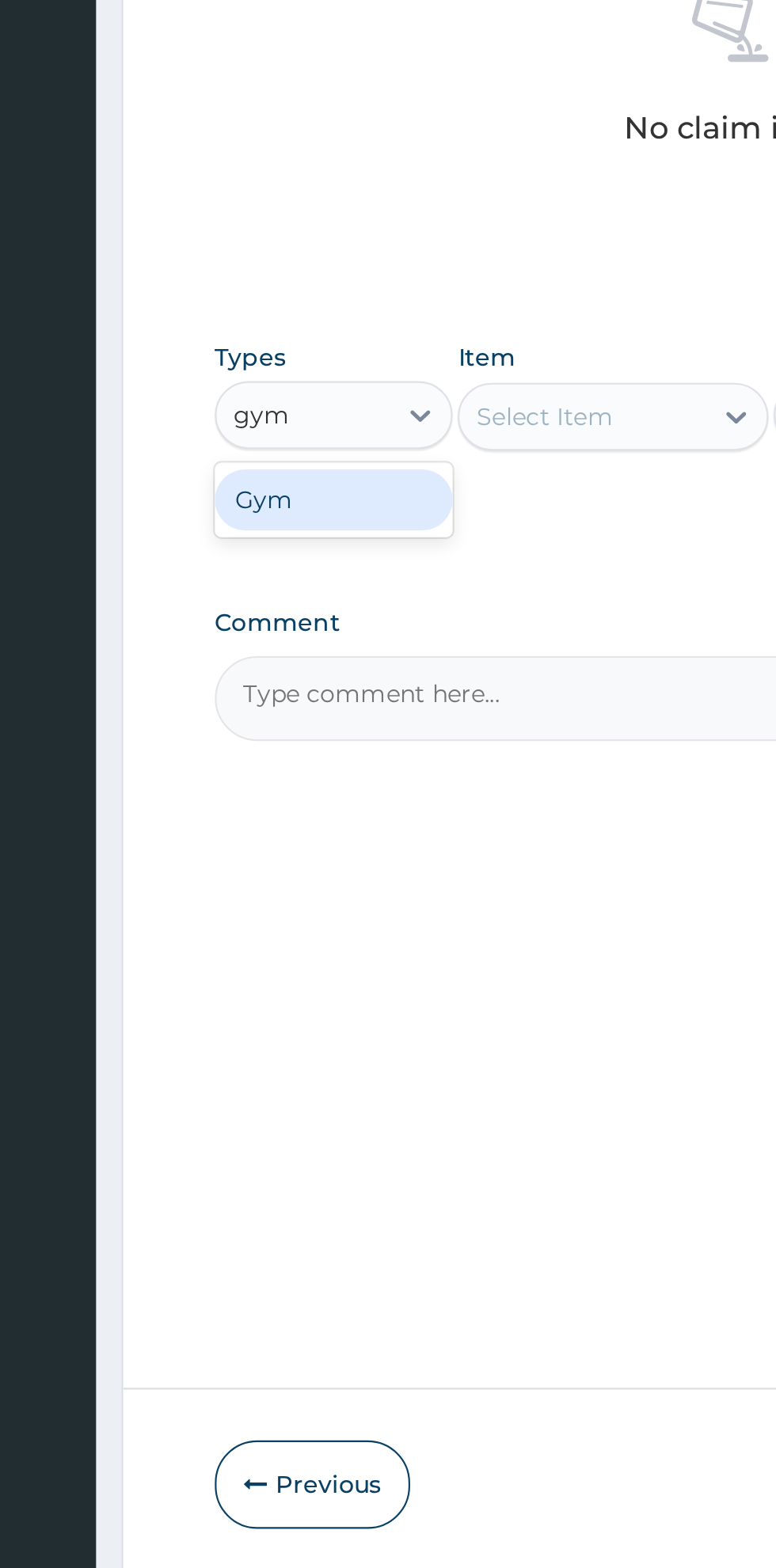
type input "gym"
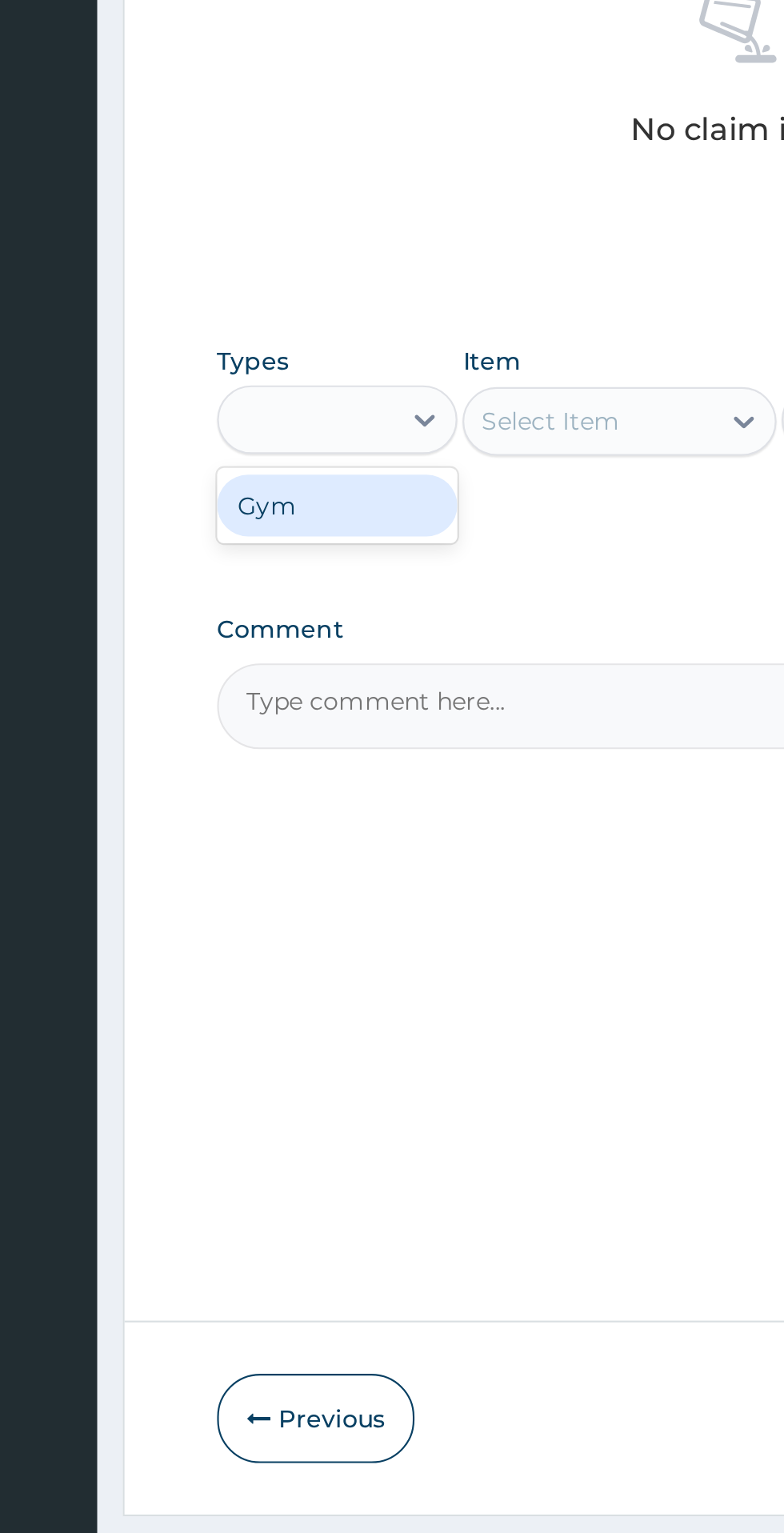
click at [269, 968] on div "PA Code / Prescription Code Enter Code(Secondary Care Only) Encounter Date DD-M…" at bounding box center [484, 614] width 488 height 865
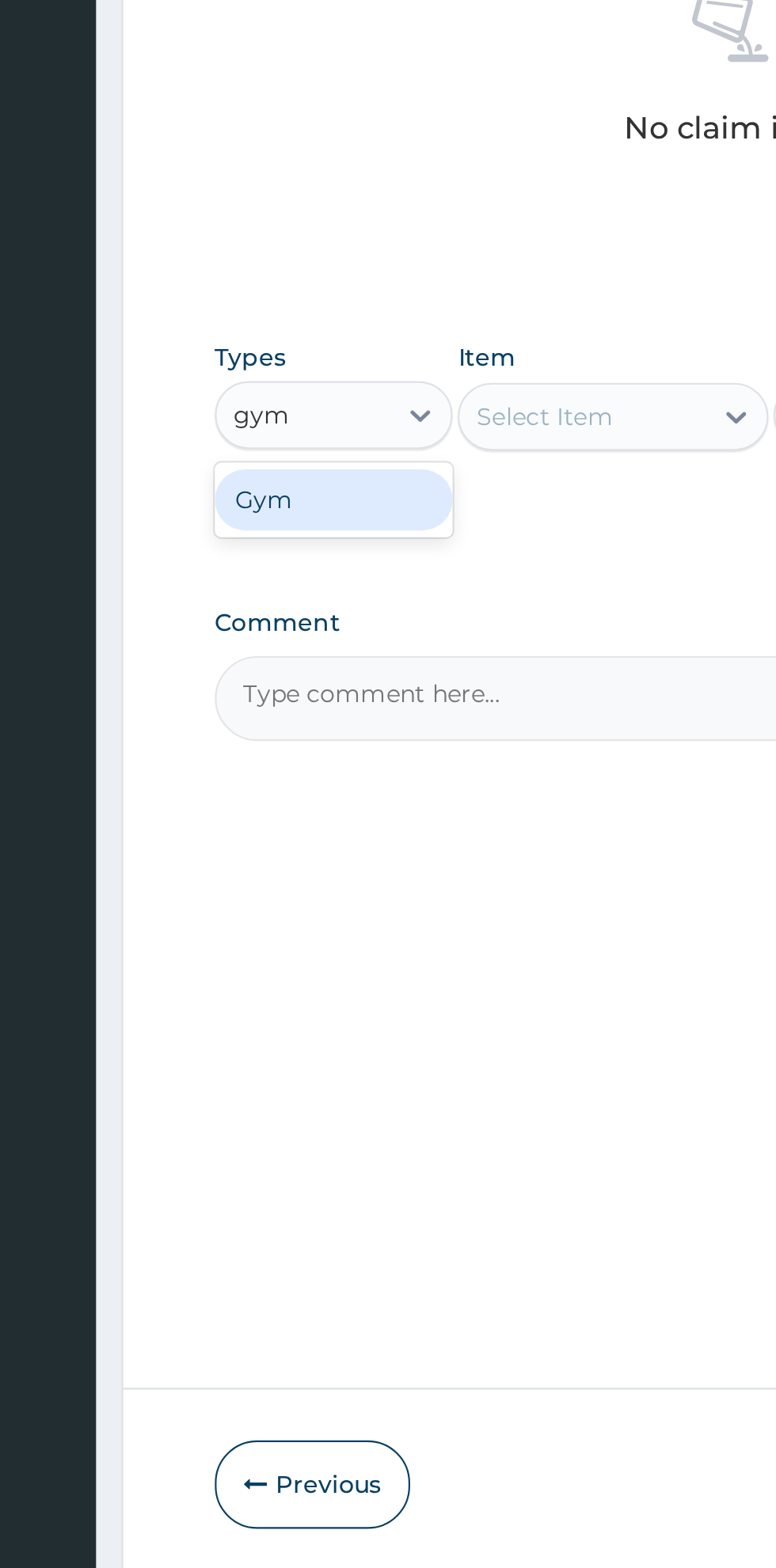
click at [267, 932] on div "Gym" at bounding box center [292, 923] width 111 height 28
type input "gym"
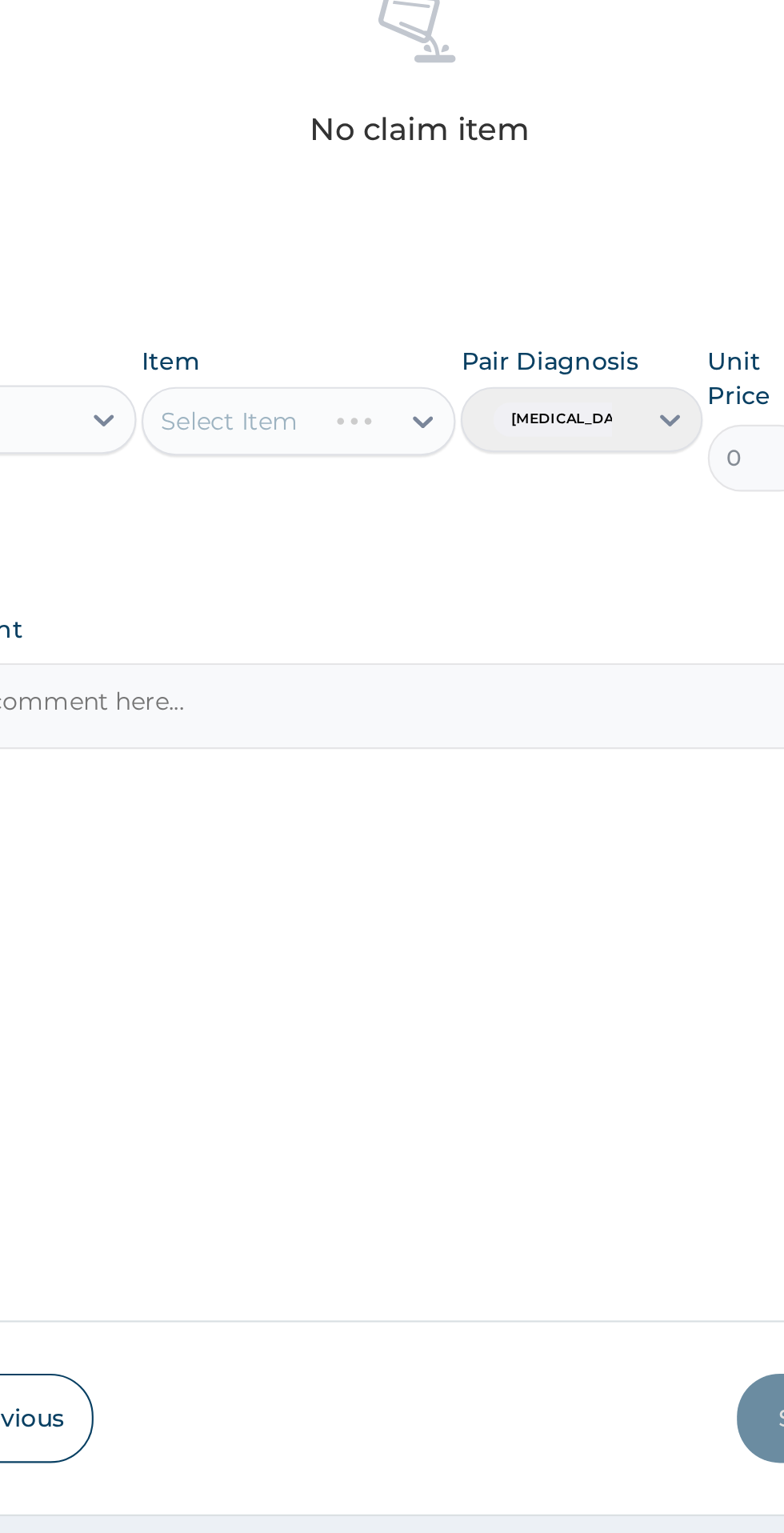
click at [470, 906] on div "Select Item" at bounding box center [427, 894] width 147 height 32
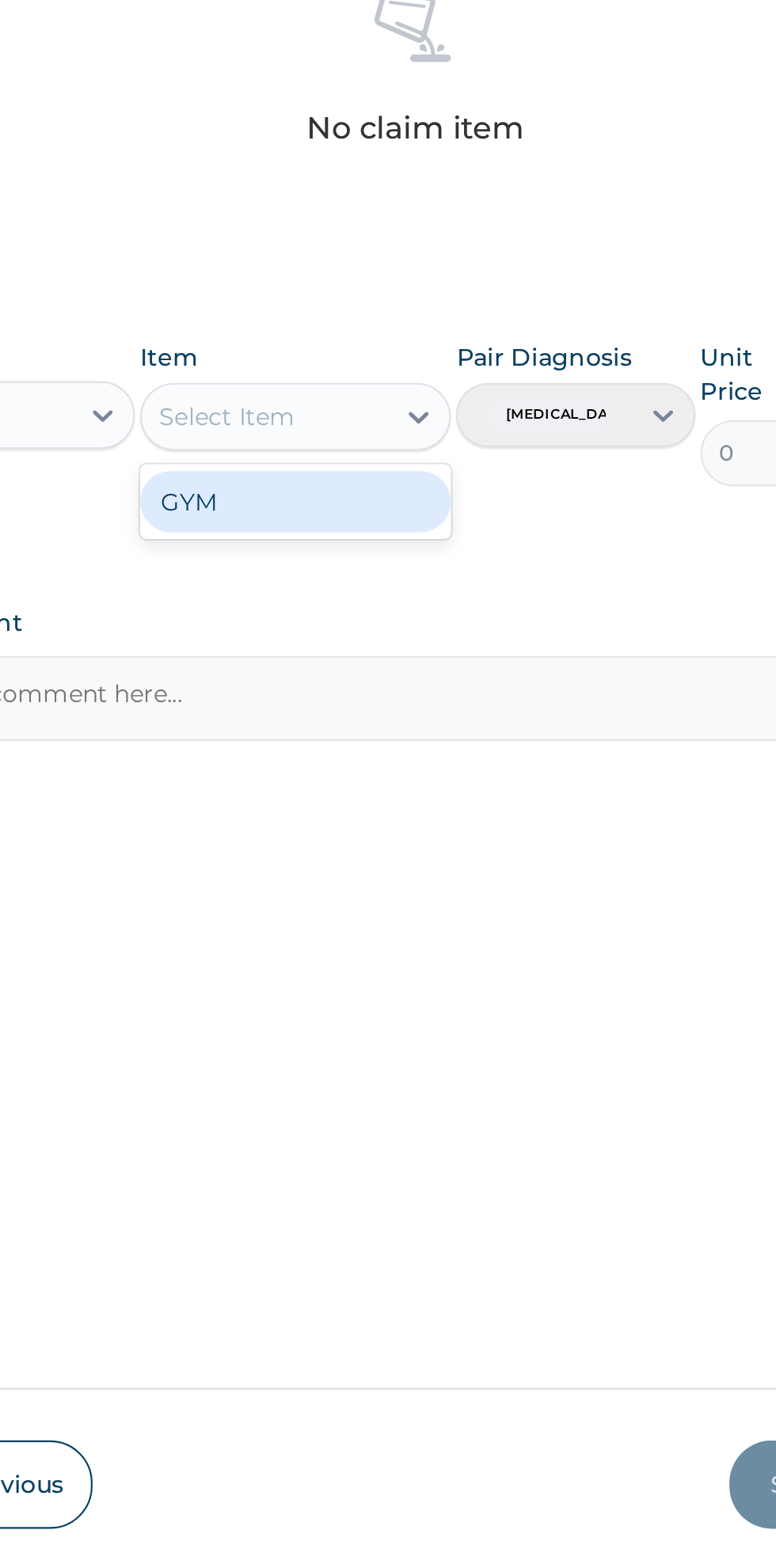
click at [387, 936] on div "GYM" at bounding box center [423, 924] width 145 height 28
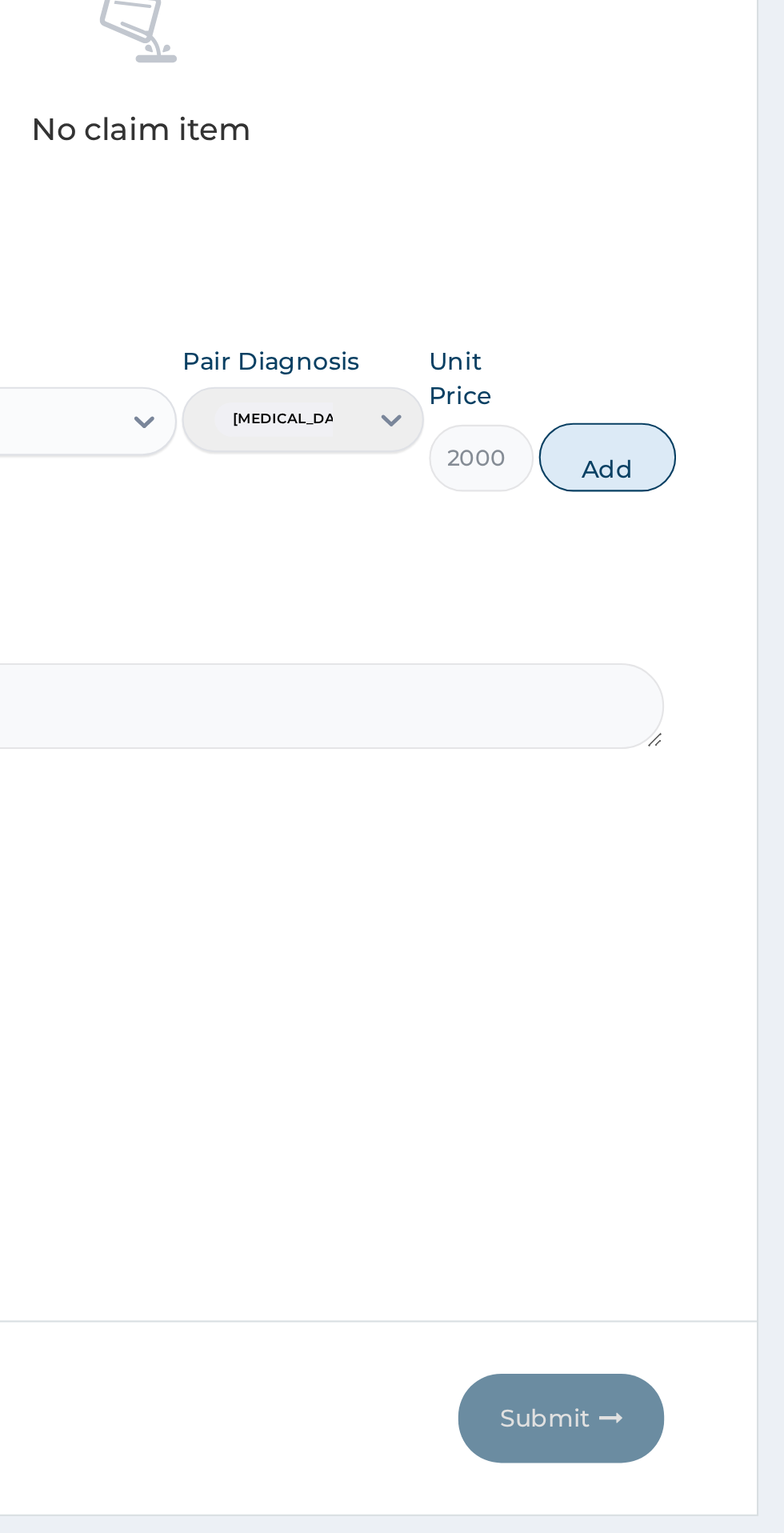
click at [728, 919] on button "Add" at bounding box center [702, 910] width 64 height 32
type input "0"
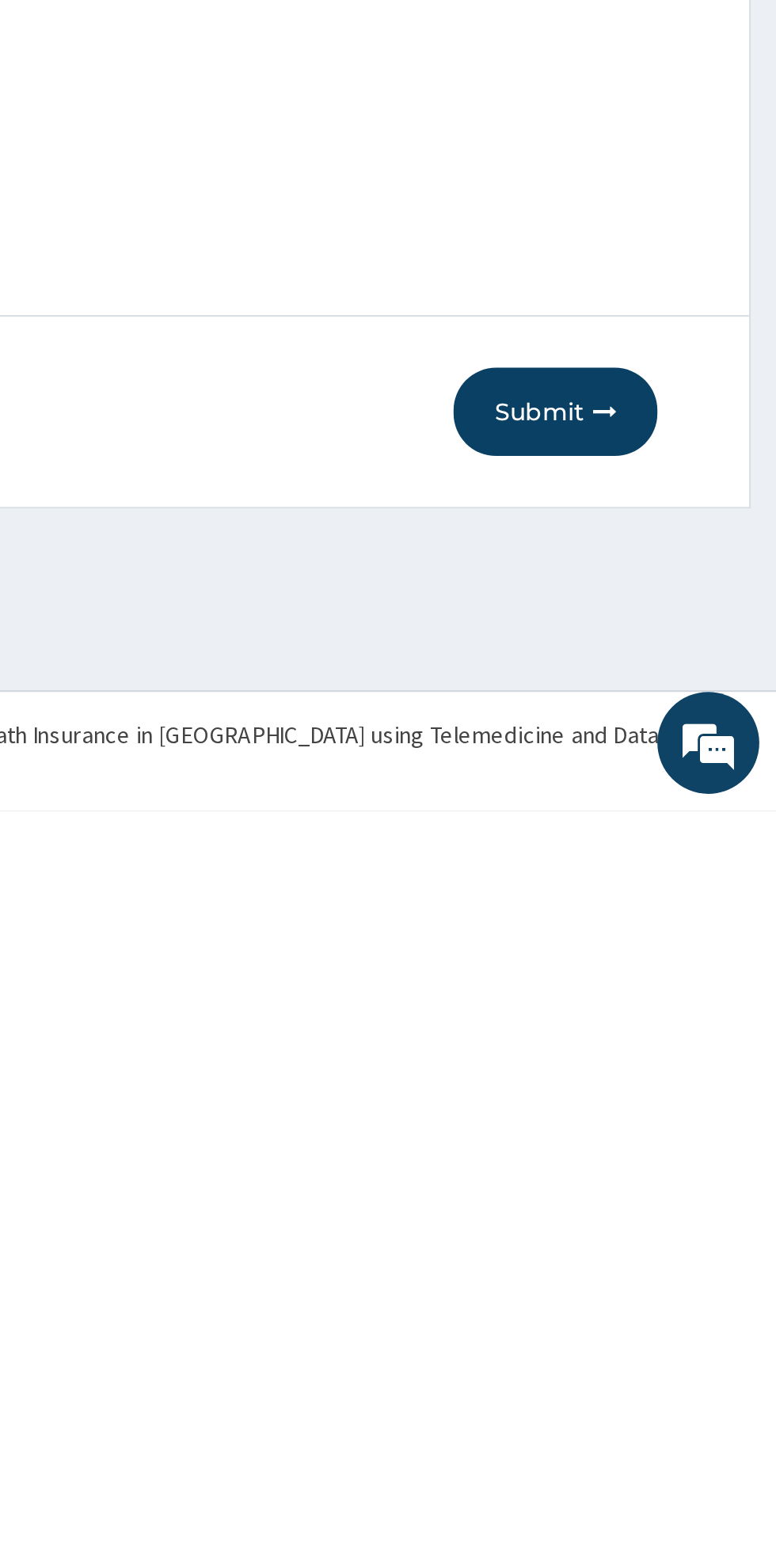
click at [672, 1391] on button "Submit" at bounding box center [672, 1381] width 95 height 42
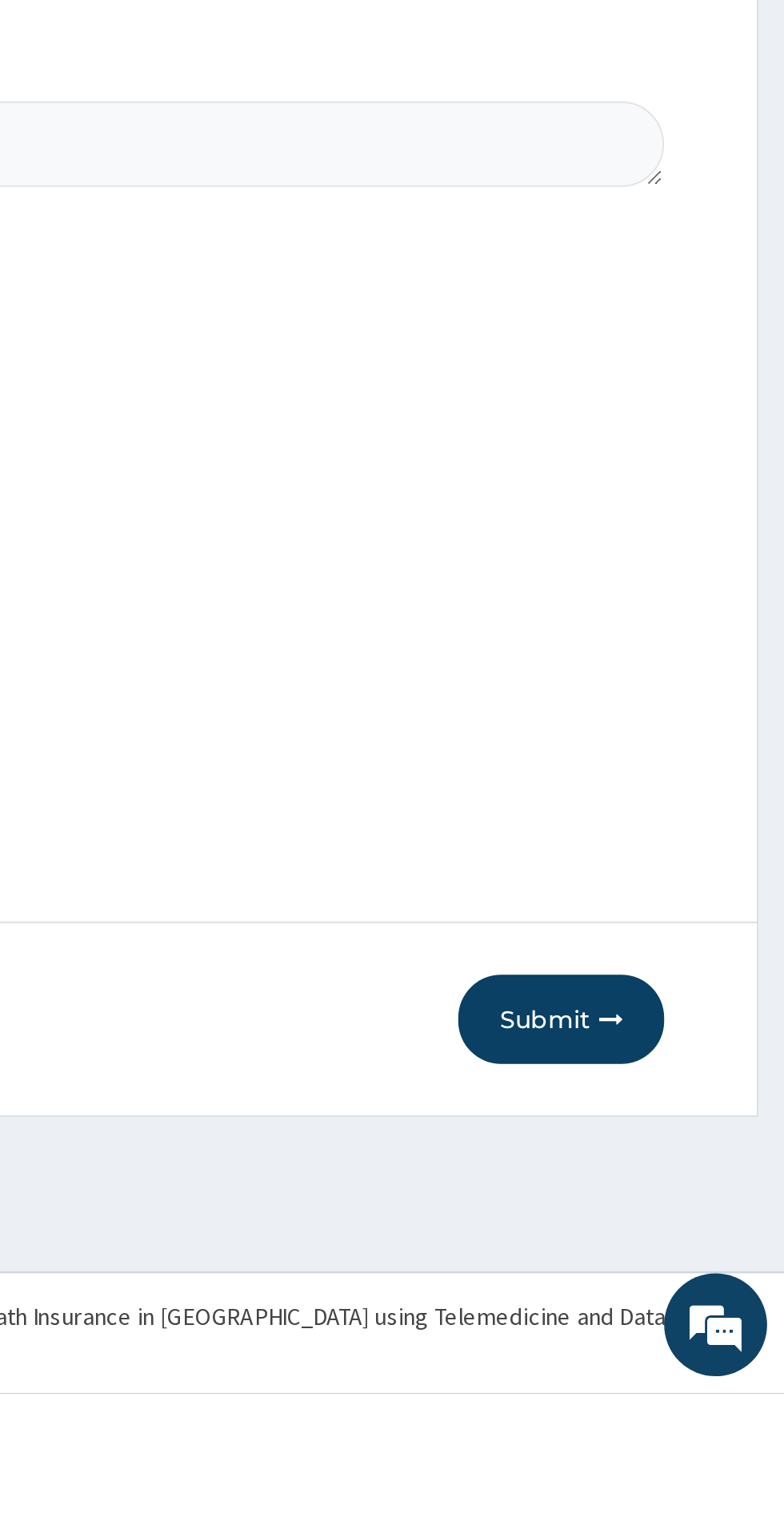
click at [677, 1379] on button "Submit" at bounding box center [679, 1359] width 96 height 42
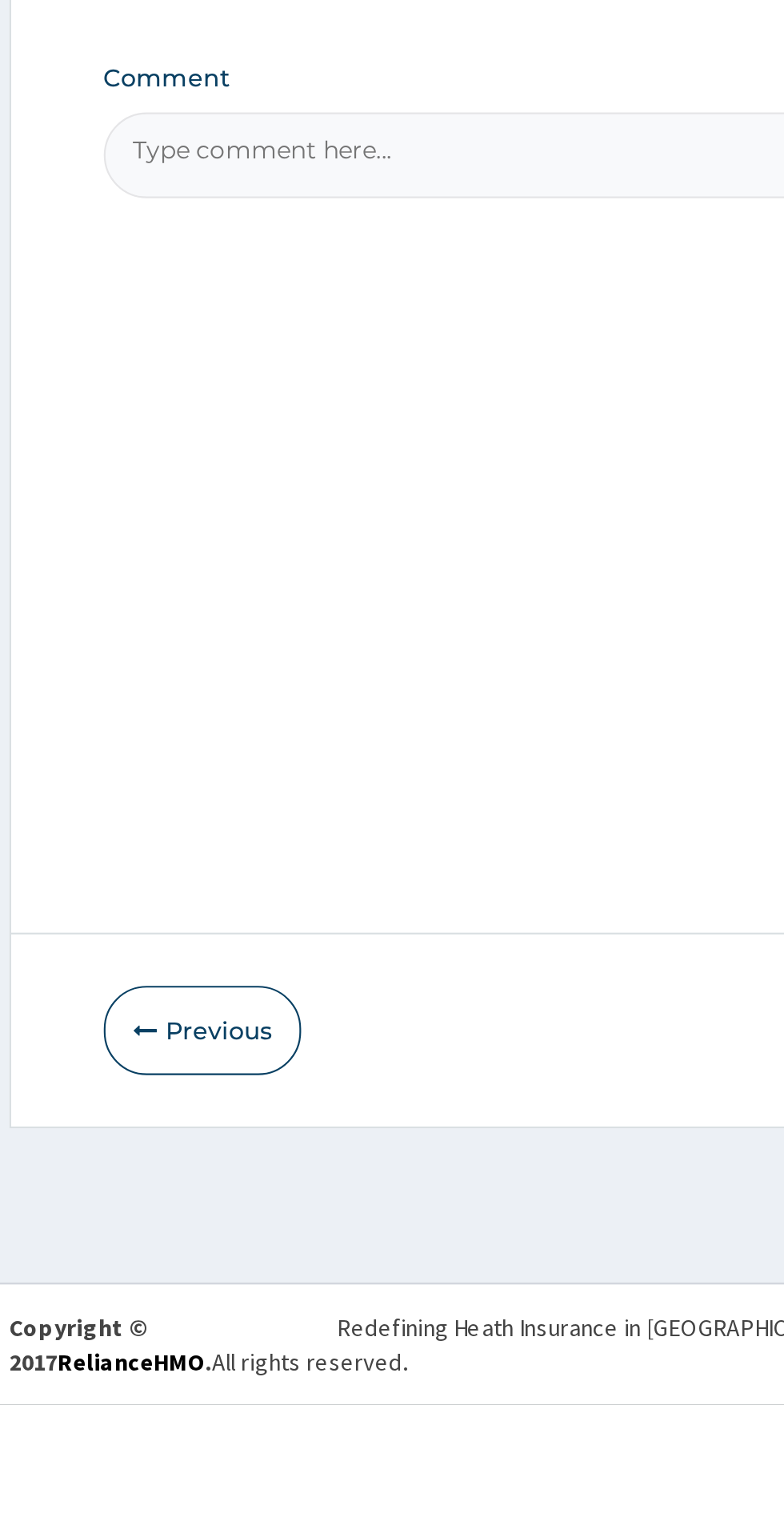
click at [284, 1379] on button "Previous" at bounding box center [285, 1359] width 92 height 42
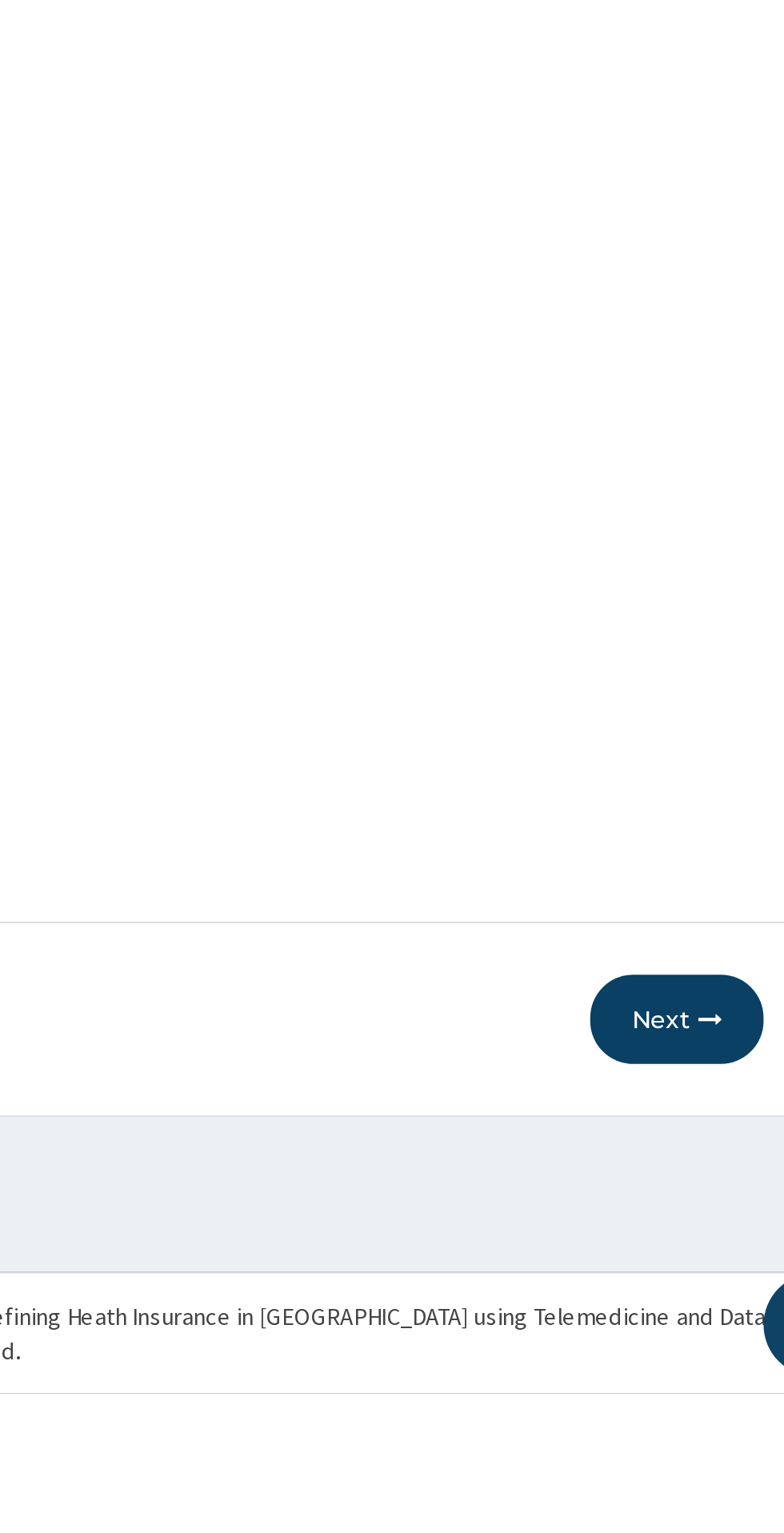
click at [684, 1379] on button "Next" at bounding box center [687, 1359] width 80 height 42
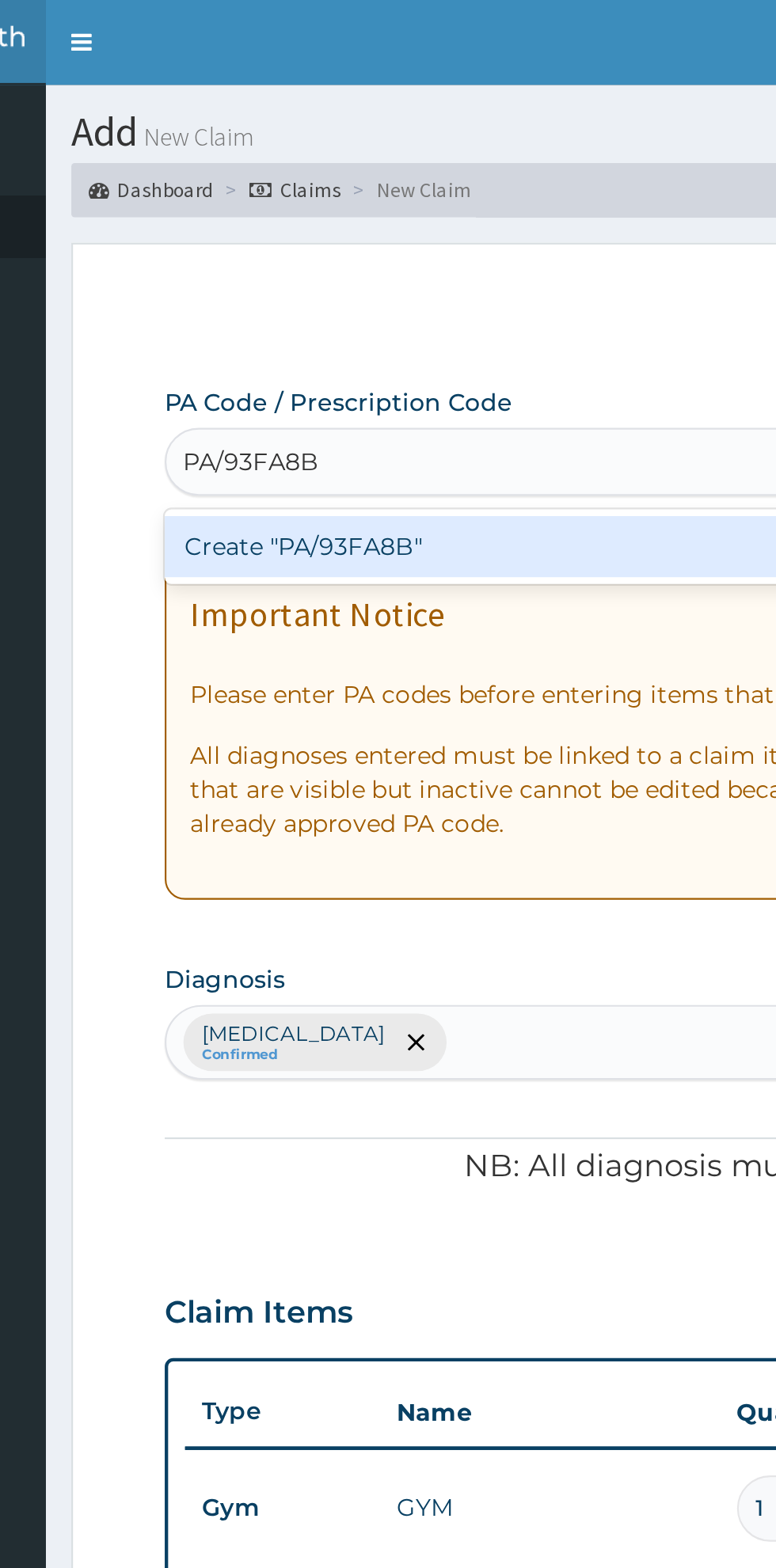
click at [282, 269] on div "Create "PA/93FA8B"" at bounding box center [397, 255] width 320 height 28
type input "PA/93FA8B"
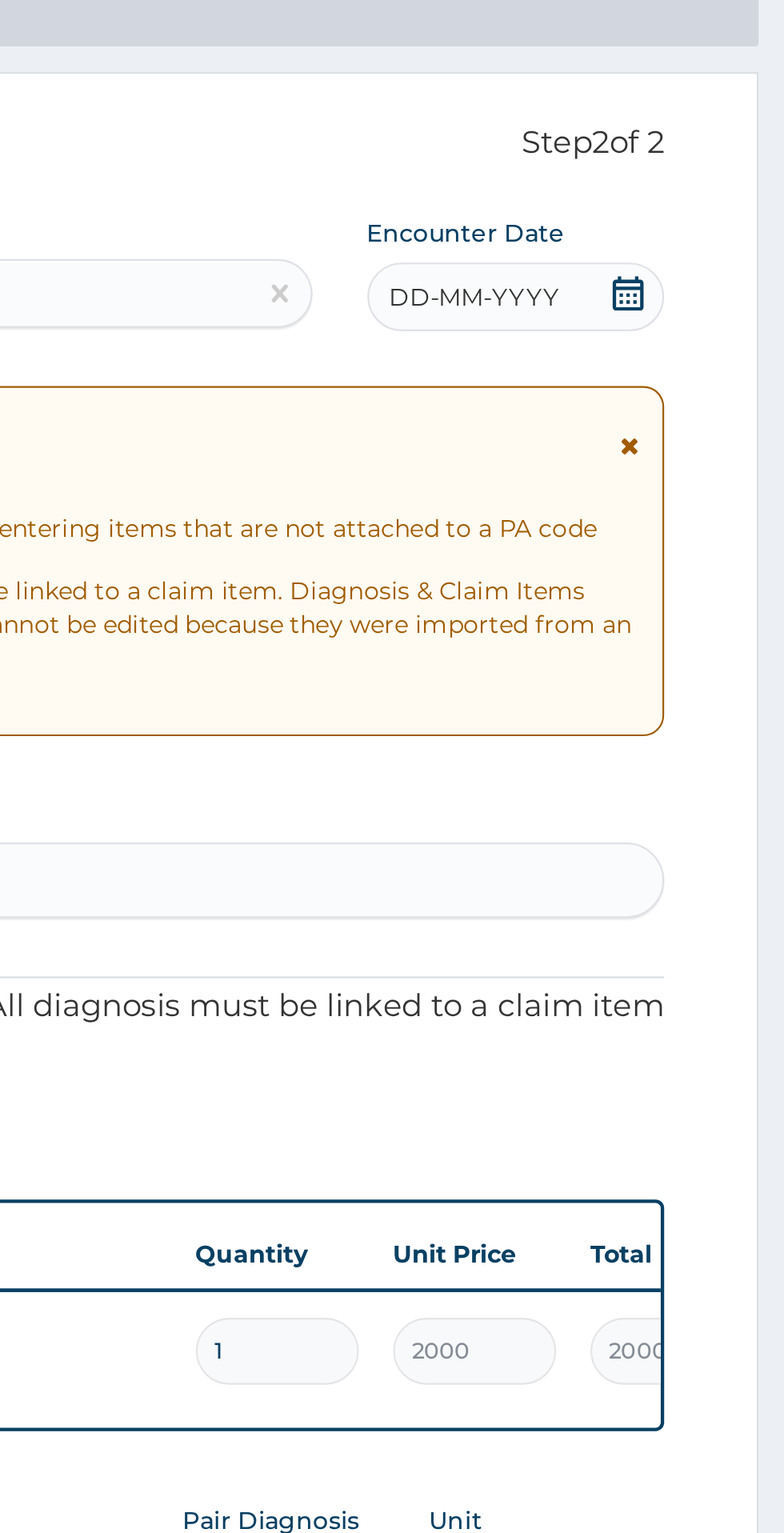
click at [655, 230] on div "DD-MM-YYYY" at bounding box center [658, 219] width 139 height 32
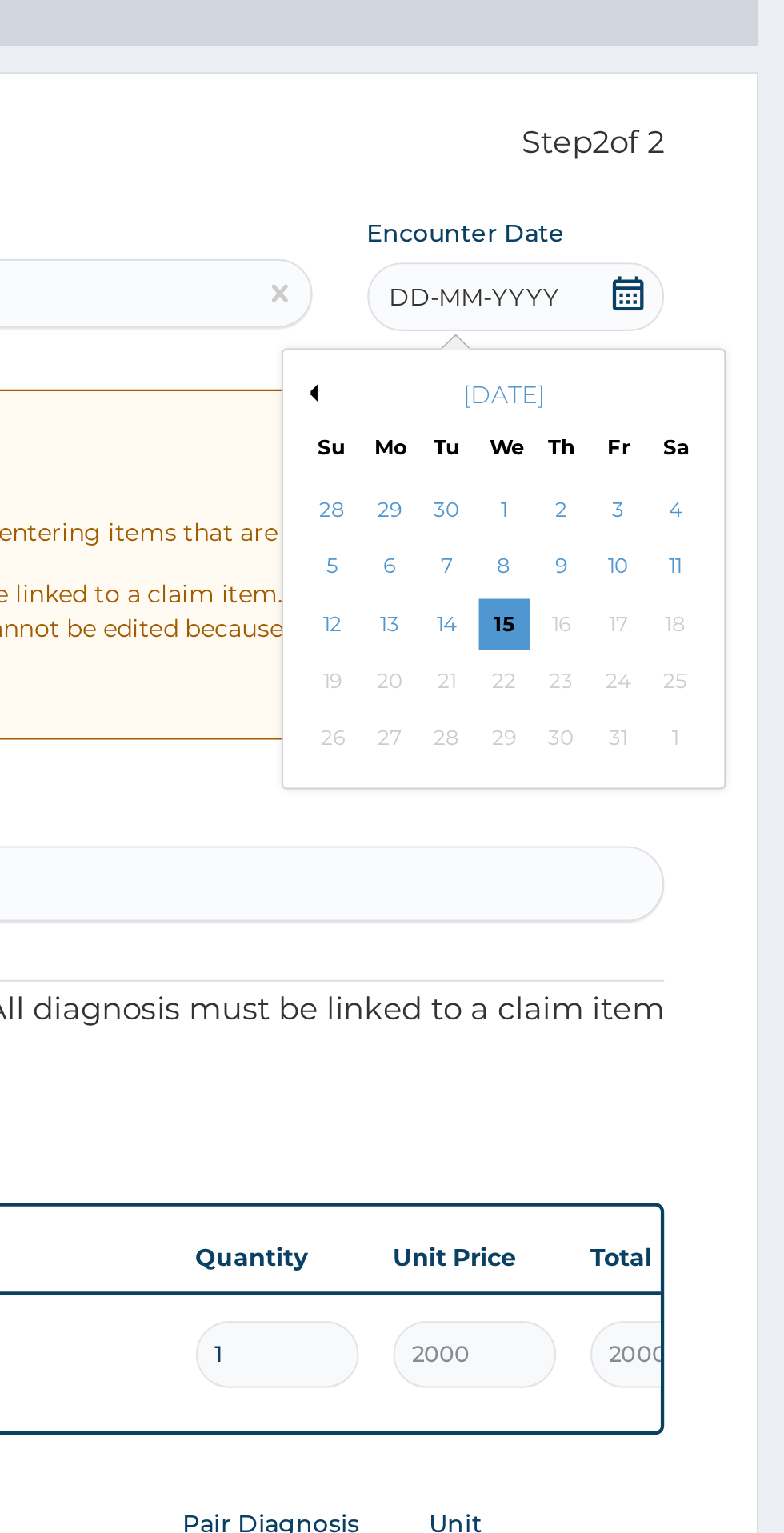
click at [564, 267] on button "Previous Month" at bounding box center [561, 264] width 8 height 8
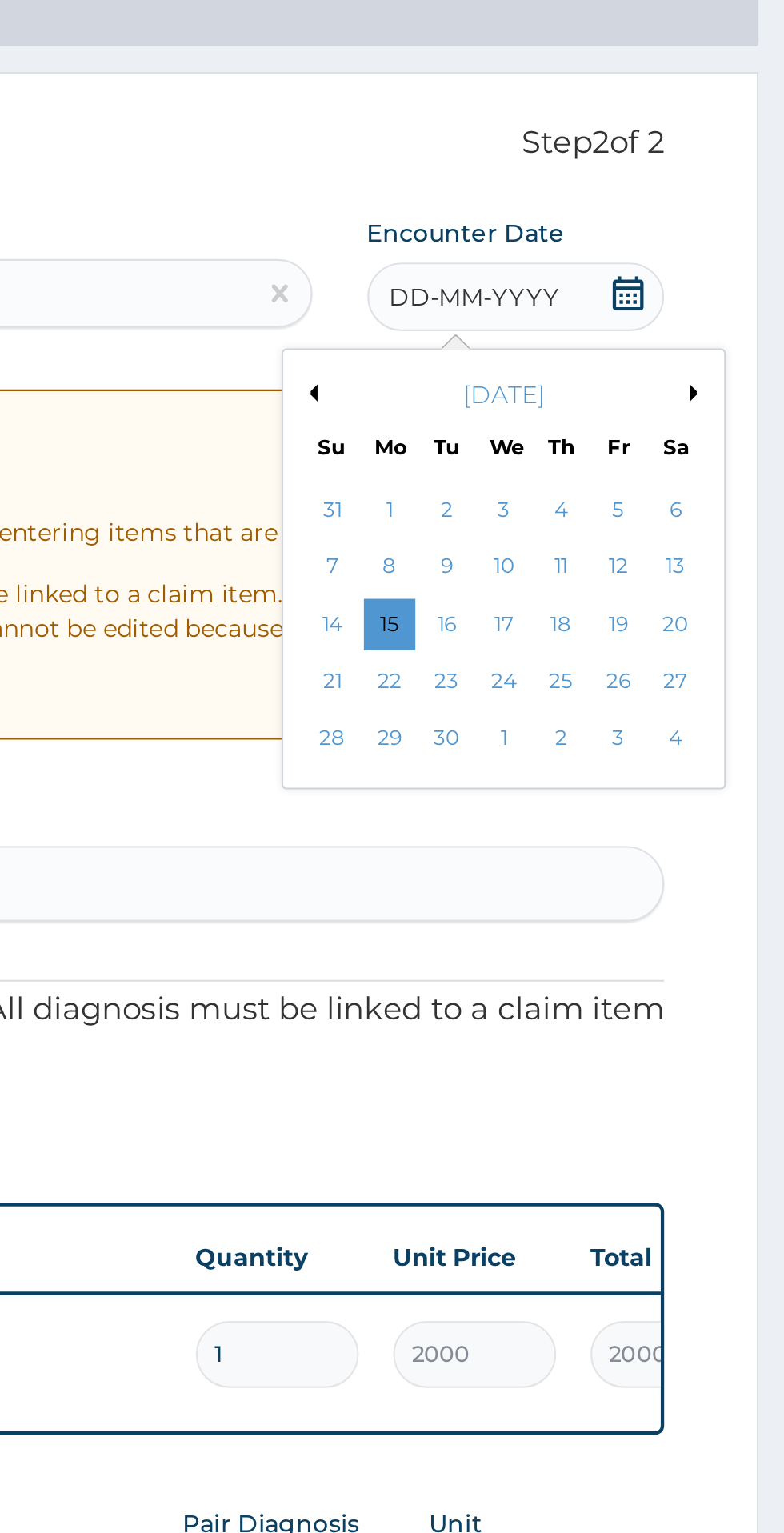
click at [561, 267] on button "Previous Month" at bounding box center [561, 264] width 8 height 8
click at [681, 434] on div "28" at bounding box center [679, 425] width 24 height 24
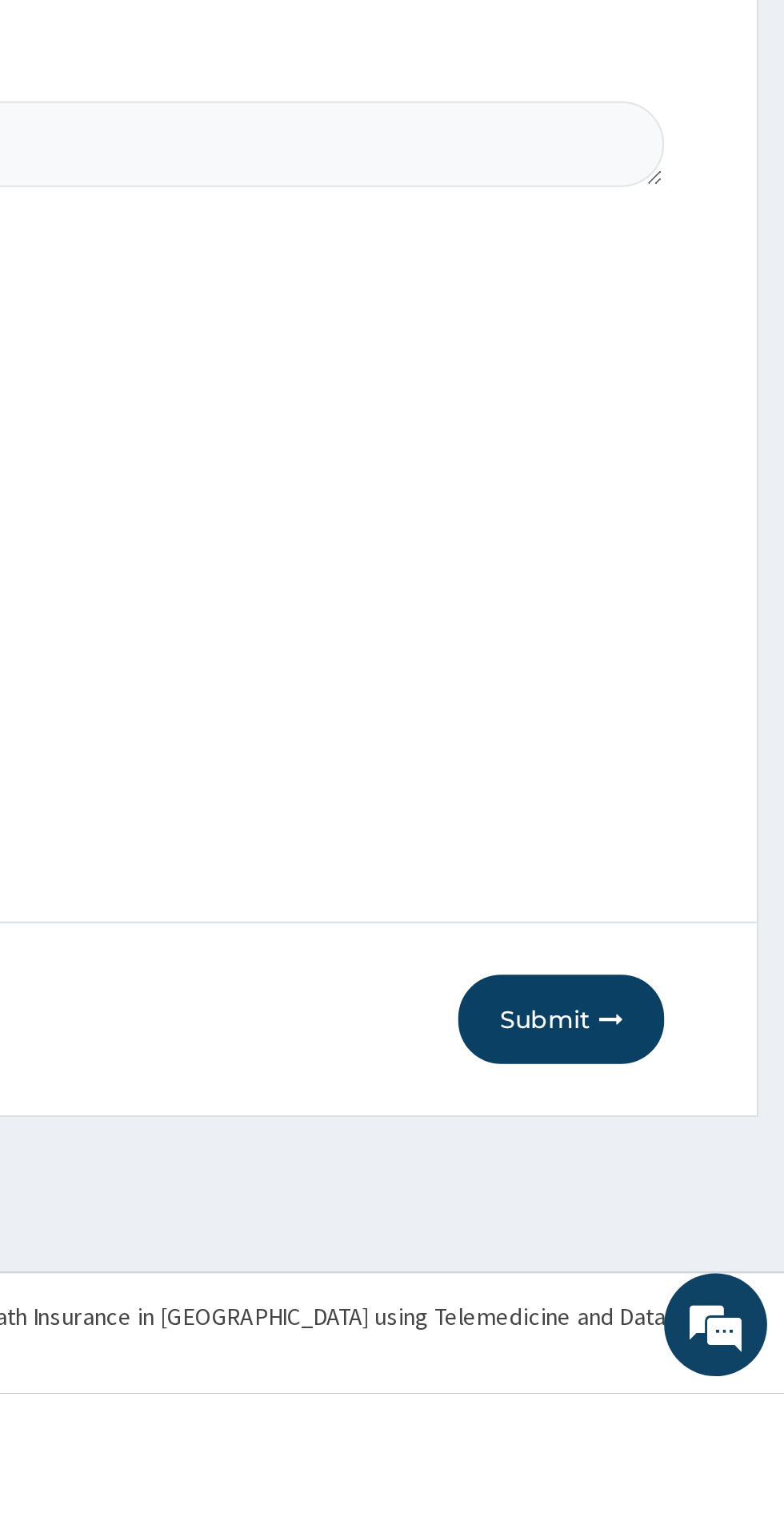
click at [679, 1379] on button "Submit" at bounding box center [679, 1359] width 96 height 42
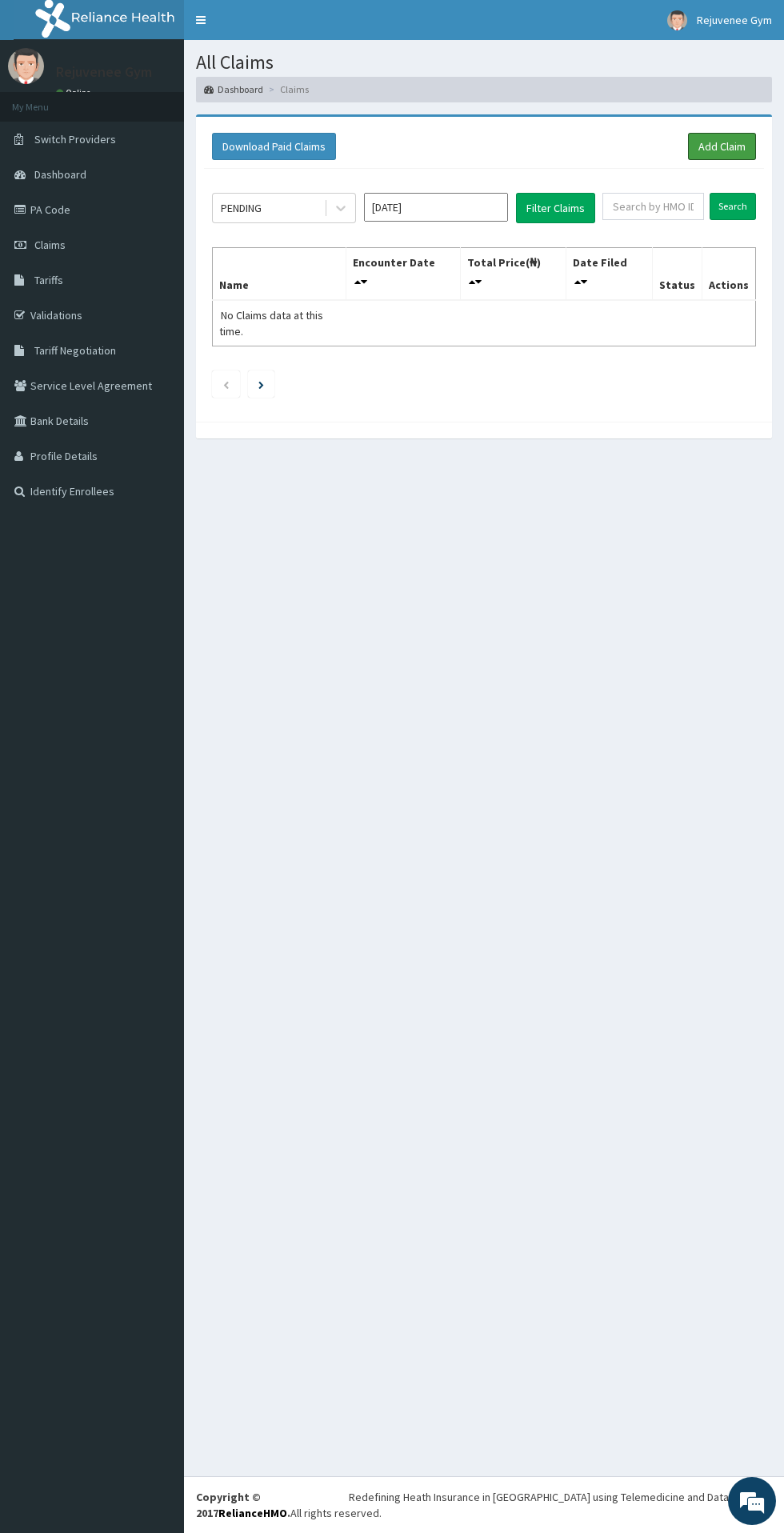
click at [707, 149] on link "Add Claim" at bounding box center [721, 146] width 68 height 27
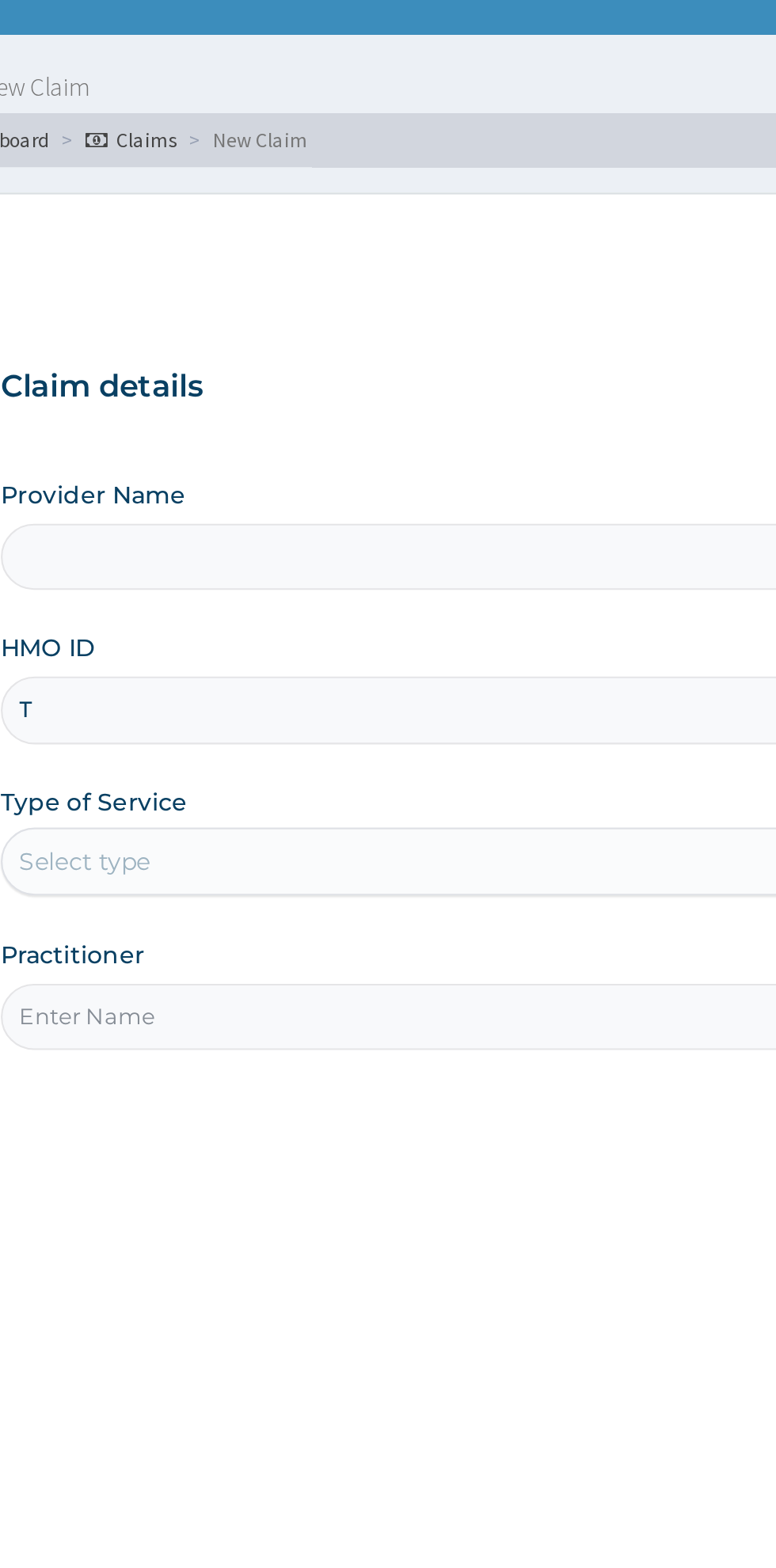
type input "TU"
type input "Rejuvenee Wellness Center"
type input "1"
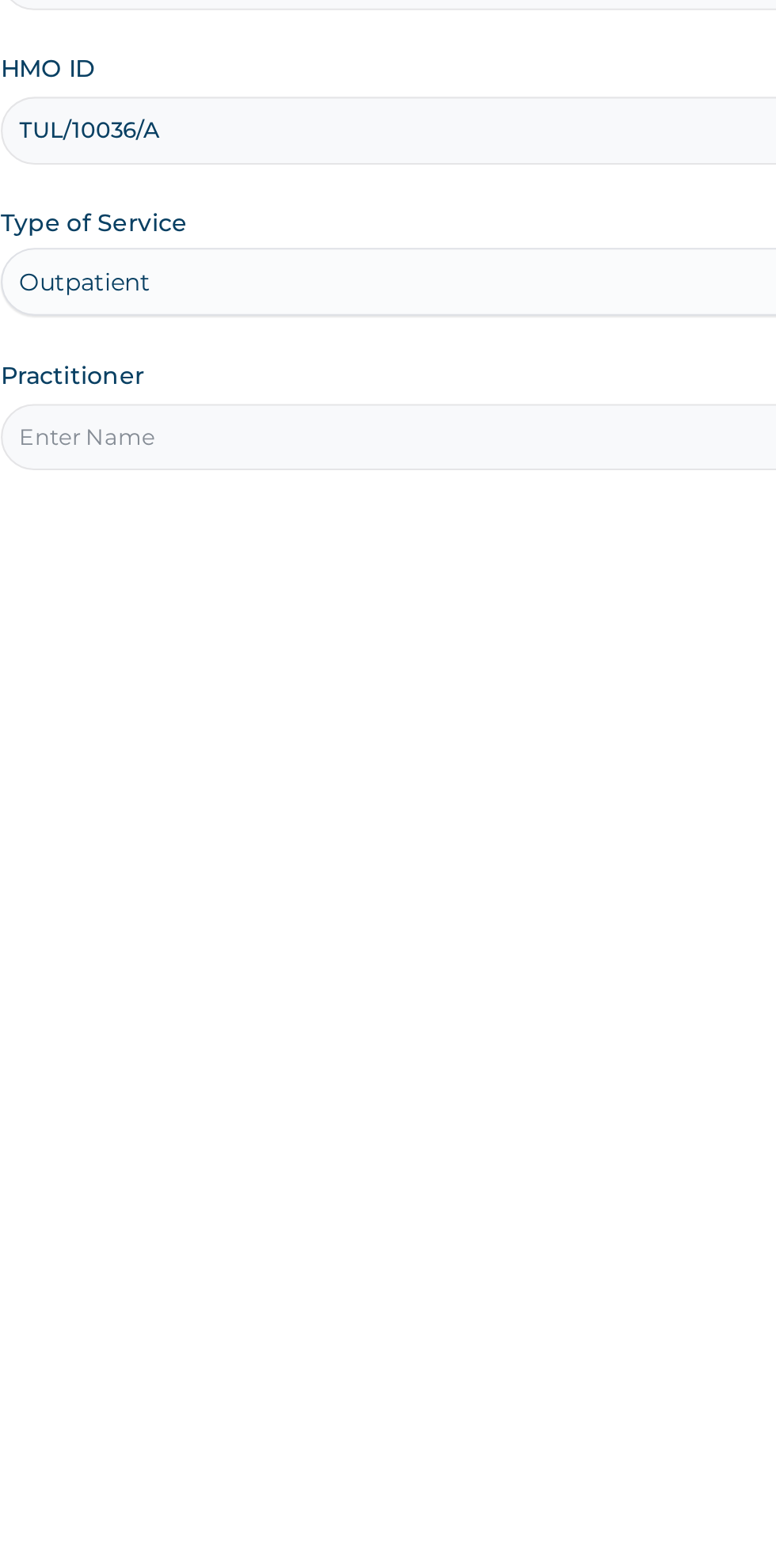
type input "TUL/10036/A"
click at [274, 527] on div "Step 1 of 2 Claim details Provider Name Rejuvenee Wellness Center HMO ID TUL/10…" at bounding box center [479, 726] width 483 height 1176
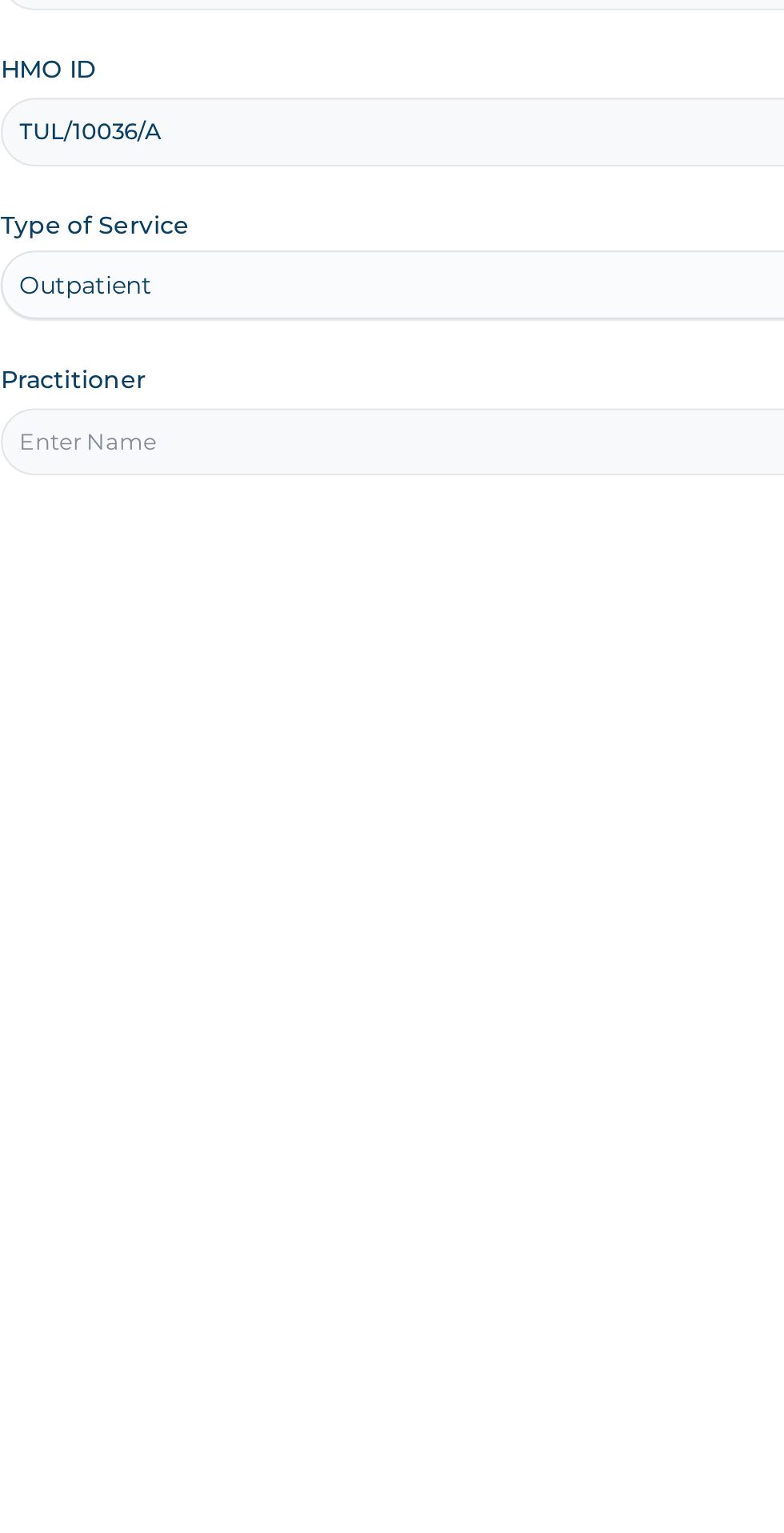
click at [276, 505] on input "Practitioner" at bounding box center [484, 503] width 488 height 31
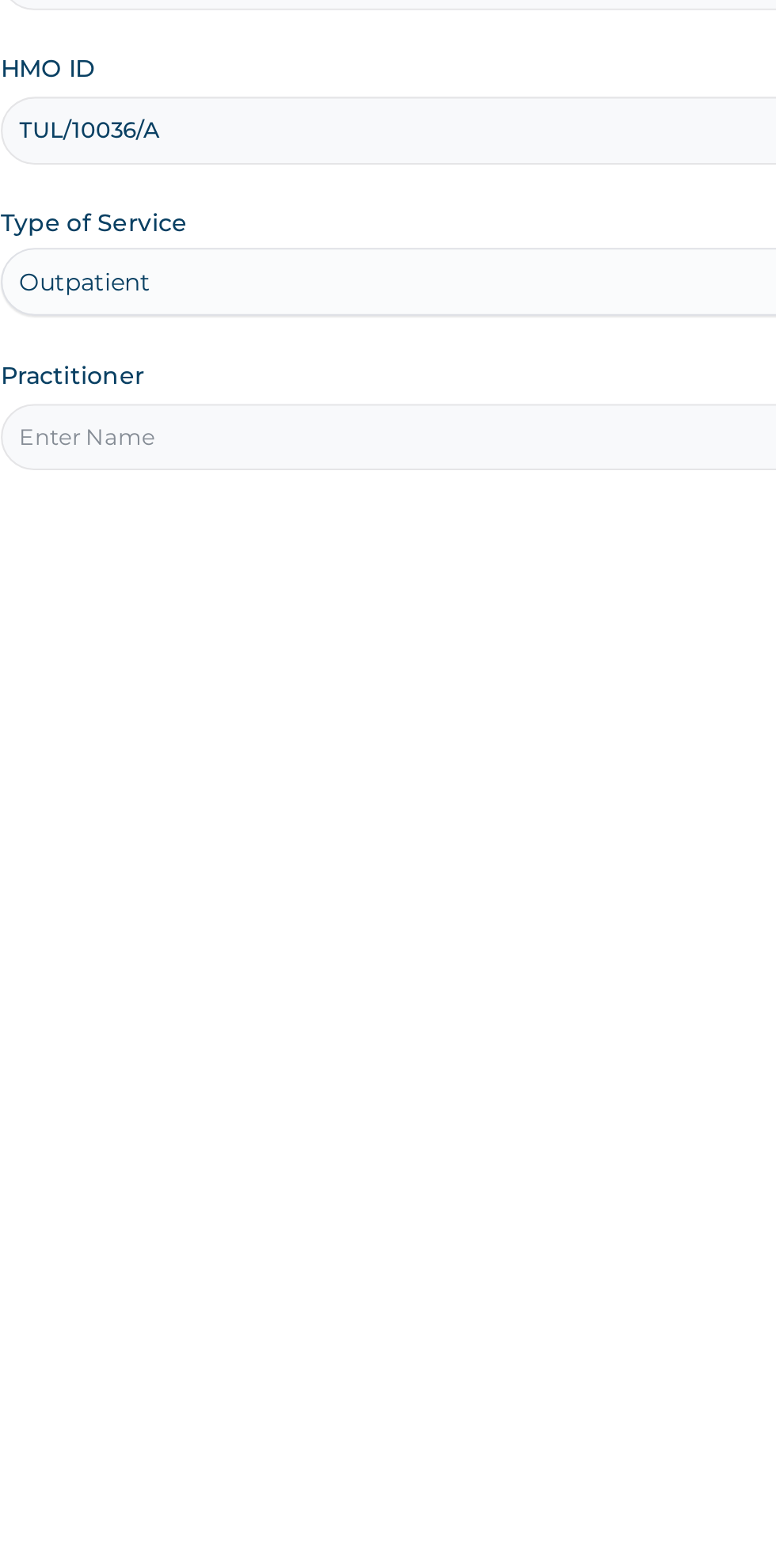
type input "Harriet"
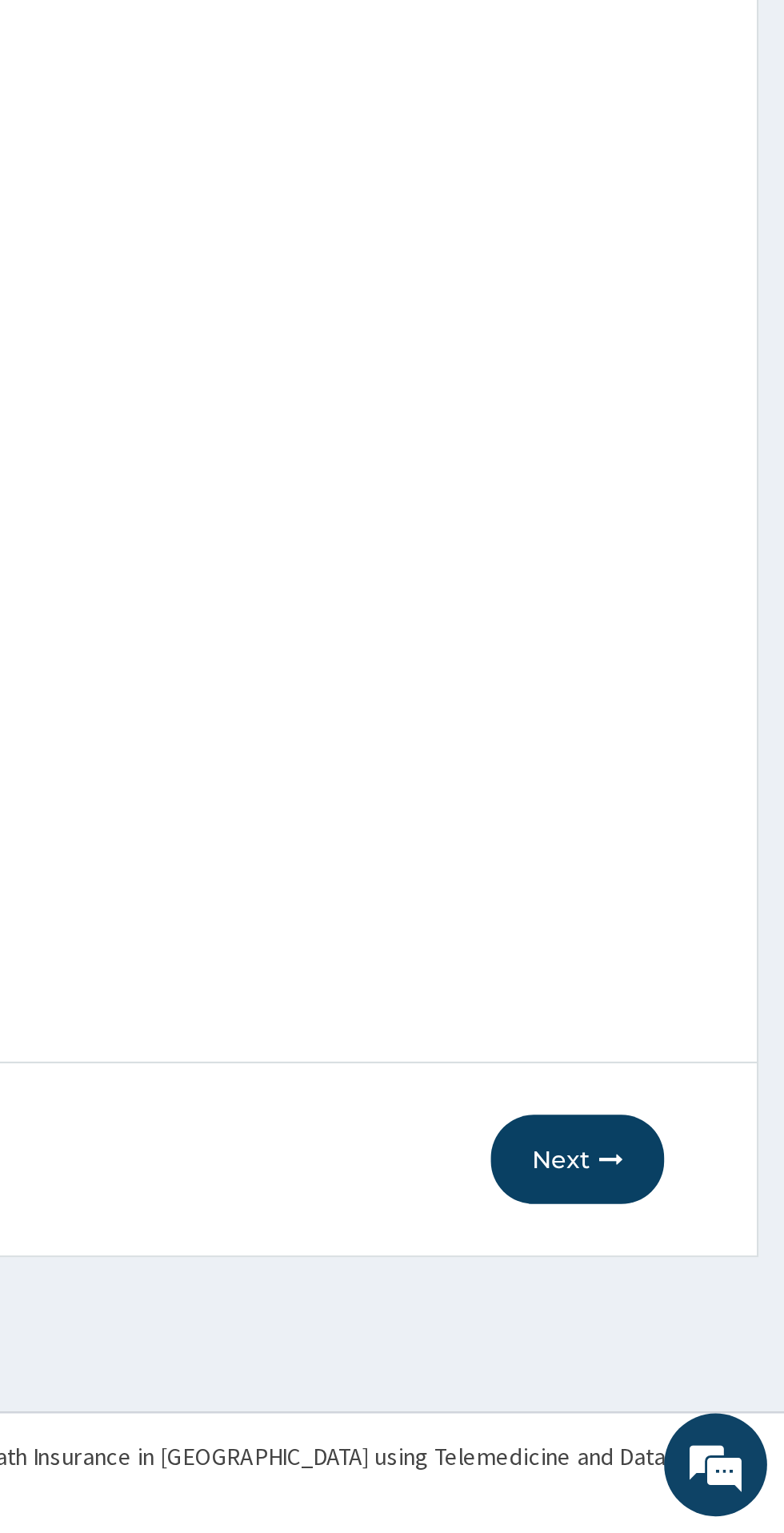
click at [688, 1357] on button "Next" at bounding box center [687, 1359] width 80 height 42
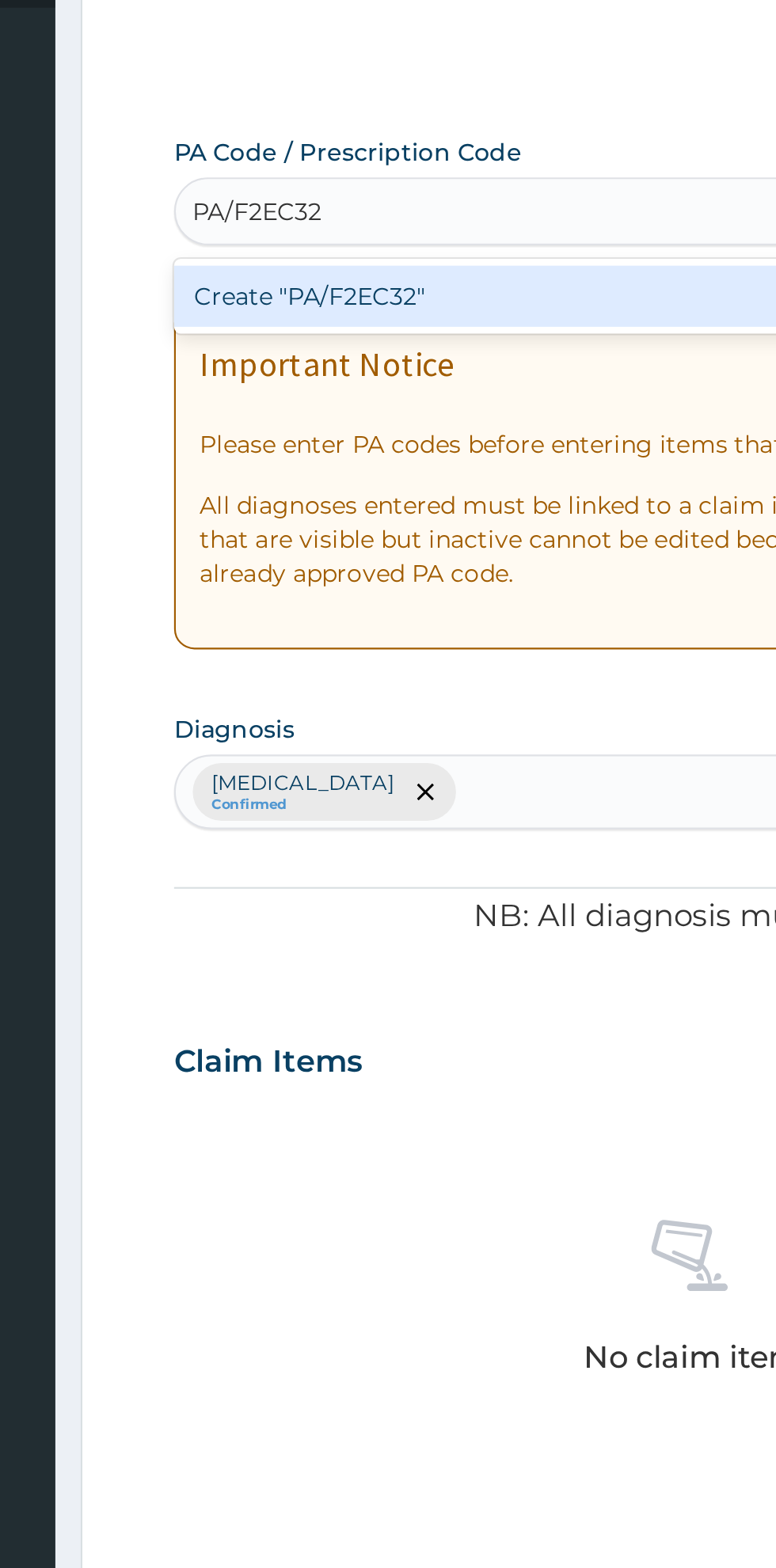
click at [275, 264] on div "Create "PA/F2EC32"" at bounding box center [397, 255] width 320 height 28
type input "PA/F2EC32"
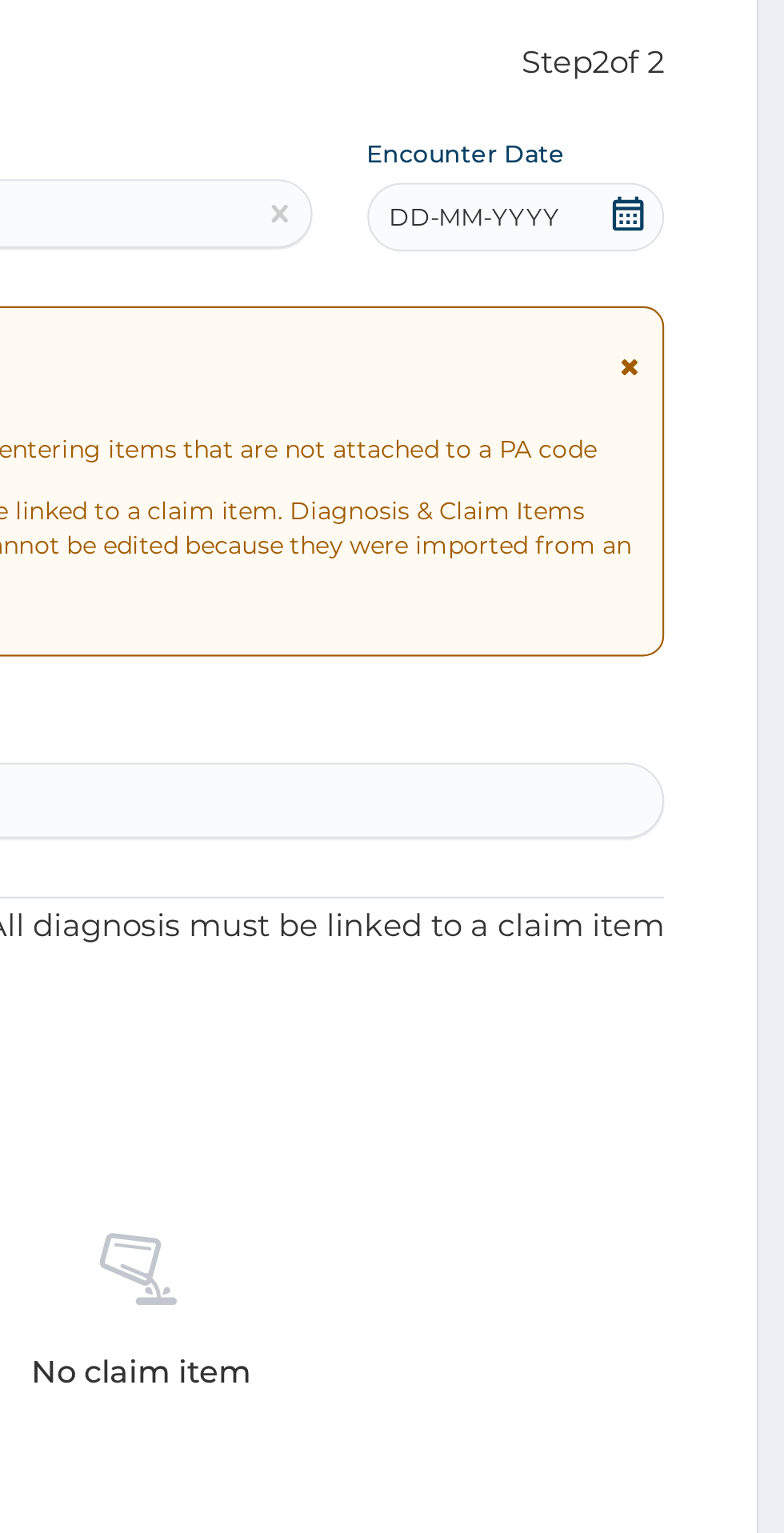
click at [648, 230] on div "DD-MM-YYYY" at bounding box center [658, 219] width 139 height 32
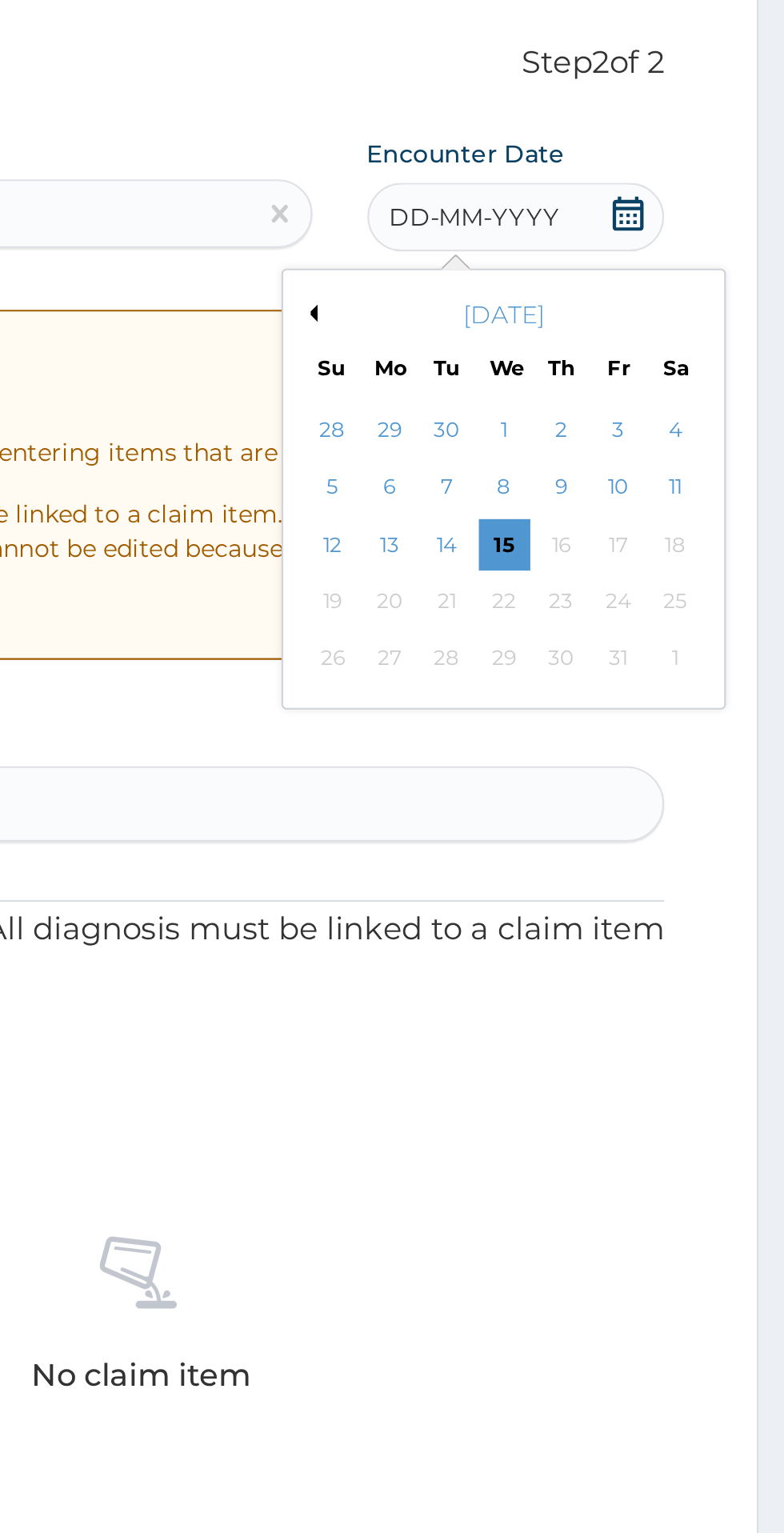
click at [564, 264] on button "Previous Month" at bounding box center [561, 264] width 8 height 8
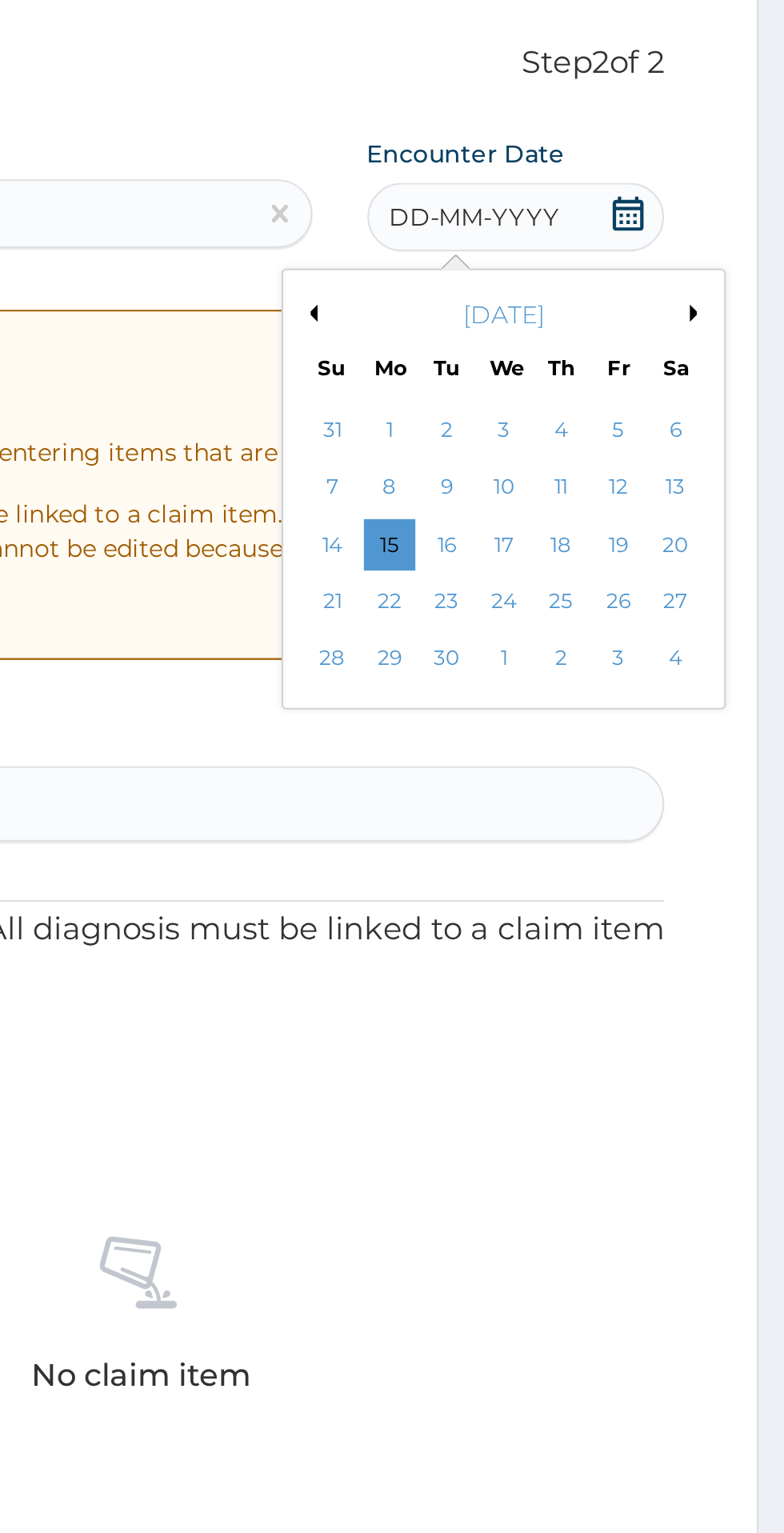
click at [572, 284] on div "Su" at bounding box center [571, 289] width 13 height 13
click at [564, 265] on button "Previous Month" at bounding box center [561, 264] width 8 height 8
click at [679, 428] on div "28" at bounding box center [679, 425] width 24 height 24
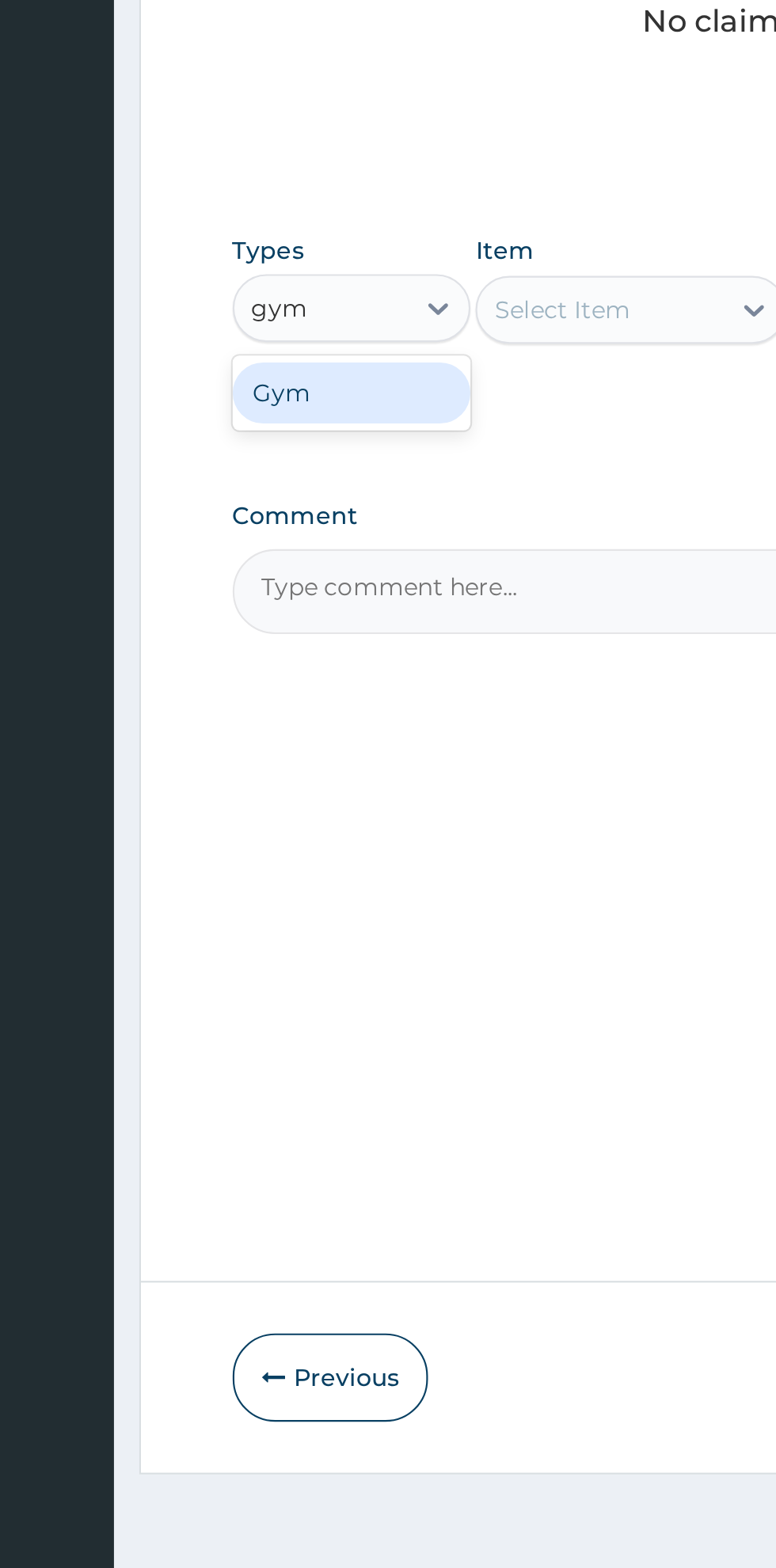
click at [274, 932] on div "Gym" at bounding box center [292, 923] width 111 height 28
type input "gym"
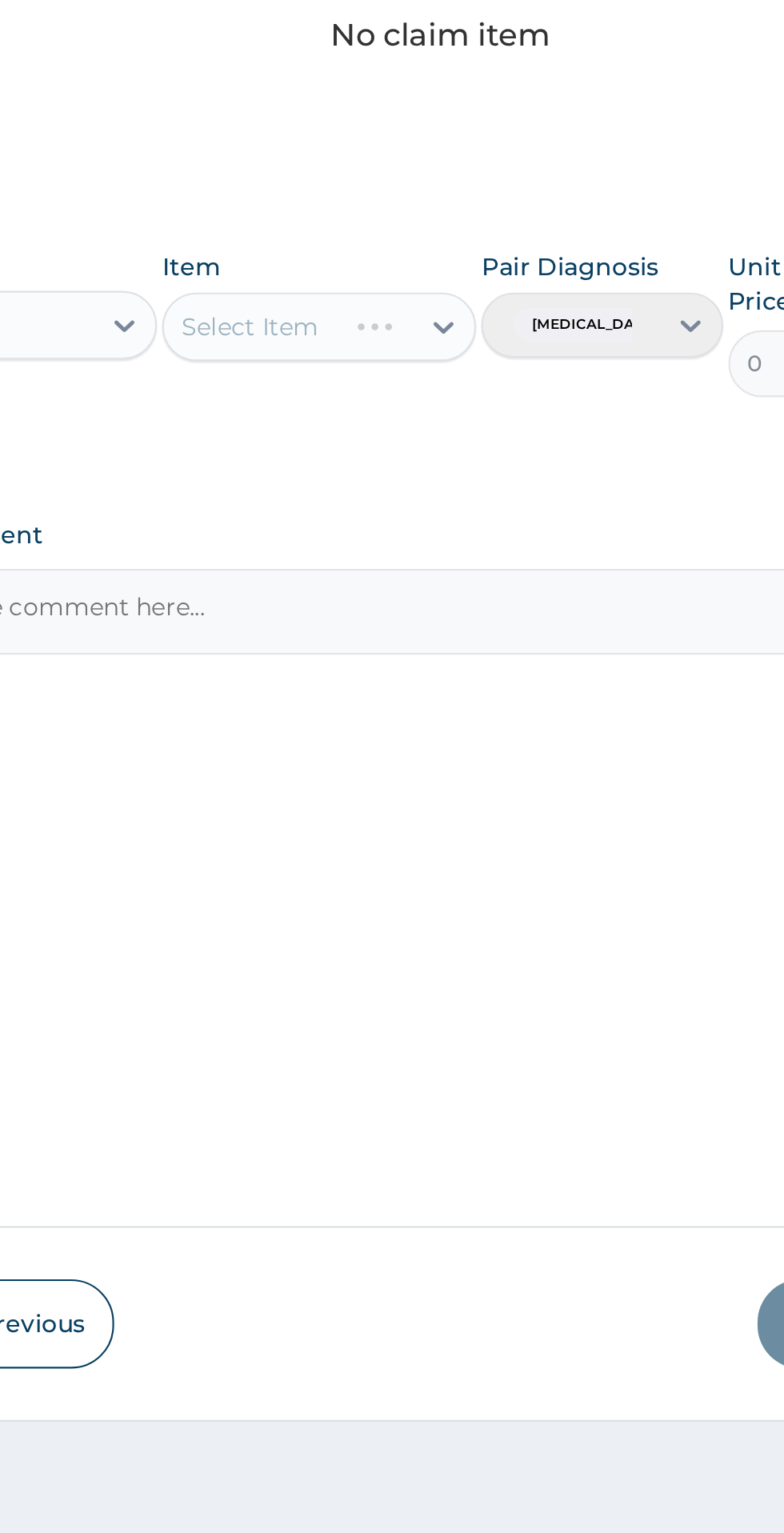
click at [465, 911] on div "Item Select Item" at bounding box center [427, 892] width 147 height 69
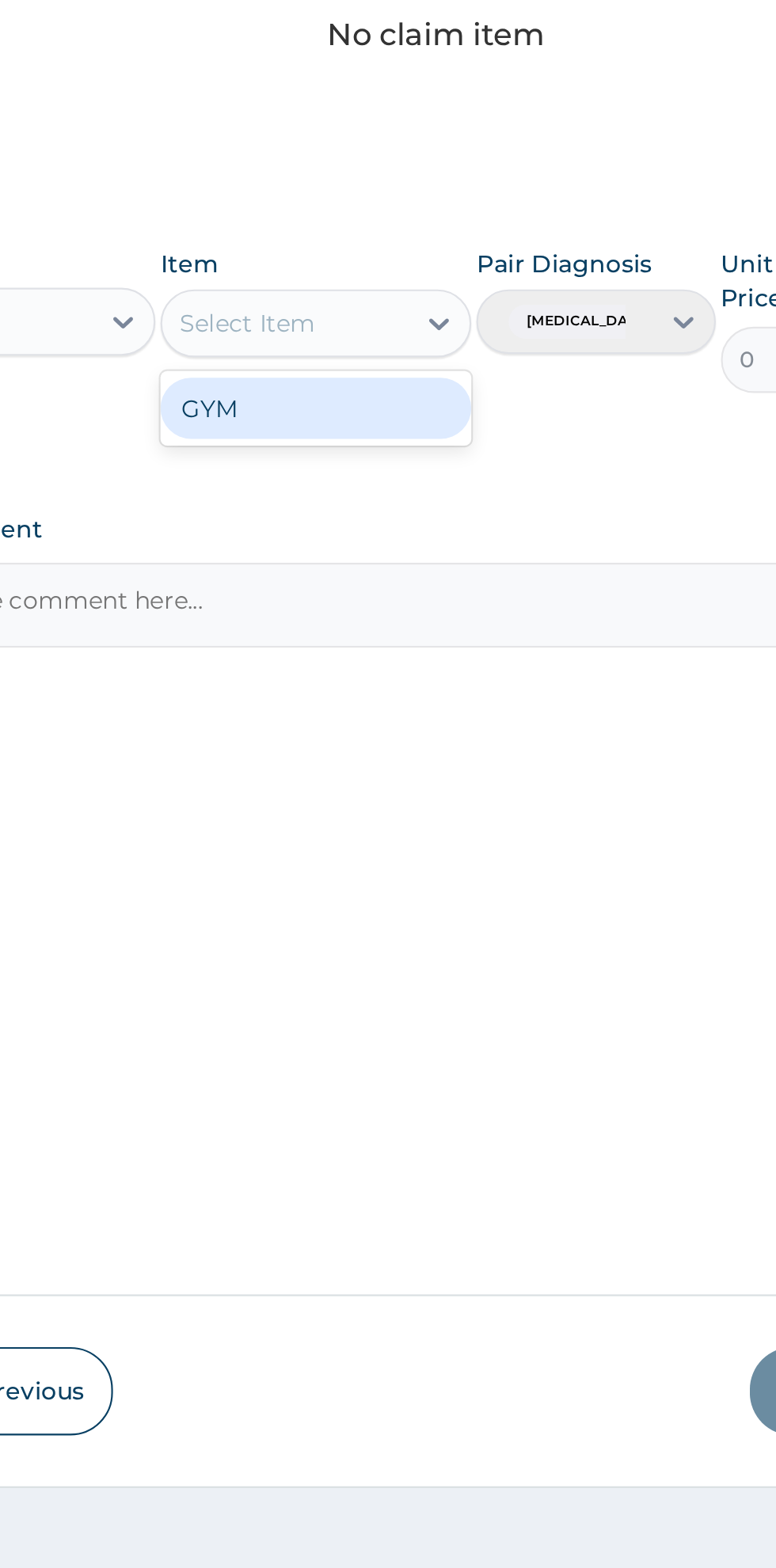
click at [417, 934] on div "GYM" at bounding box center [423, 924] width 145 height 28
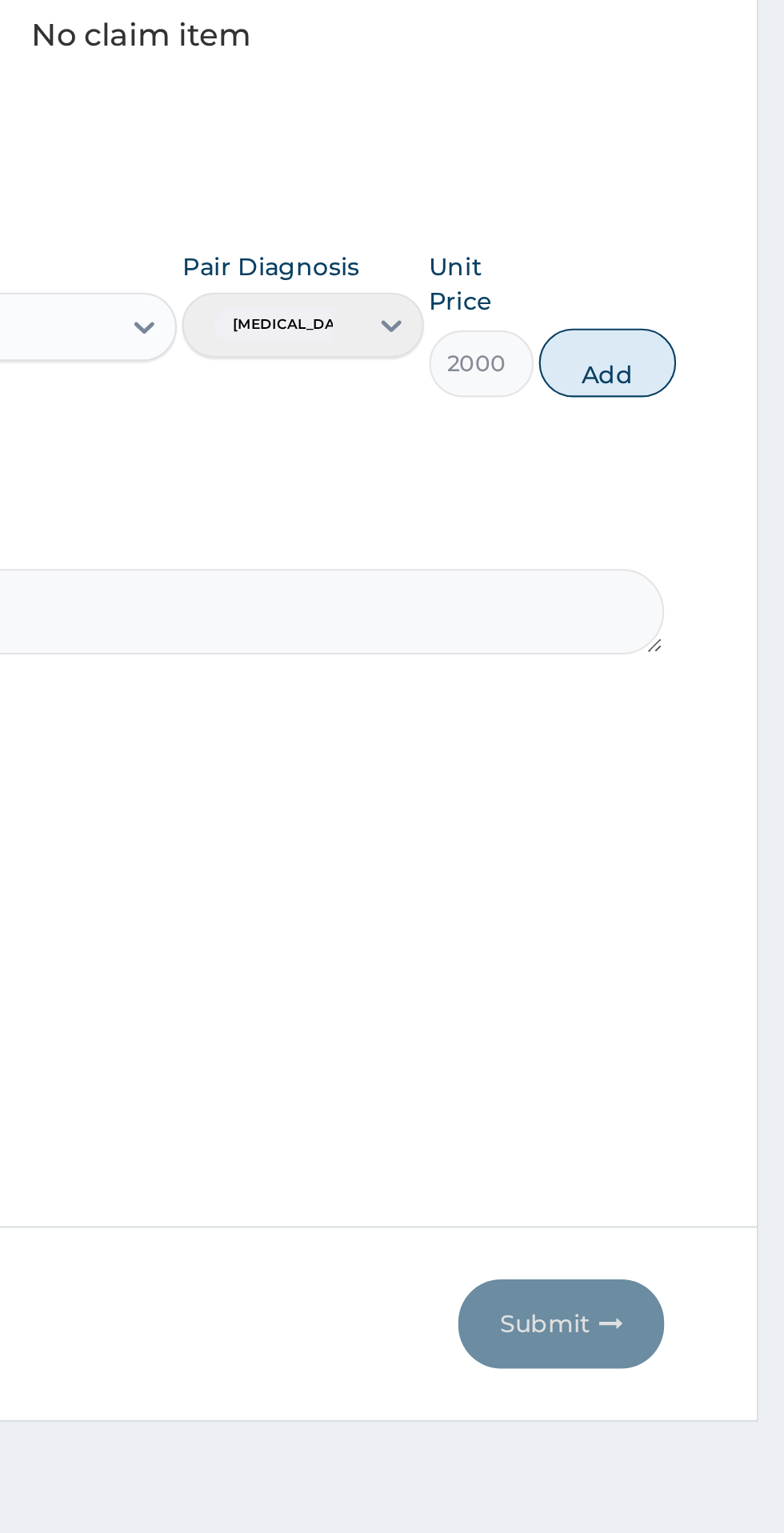
click at [723, 913] on button "Add" at bounding box center [702, 910] width 64 height 32
type input "0"
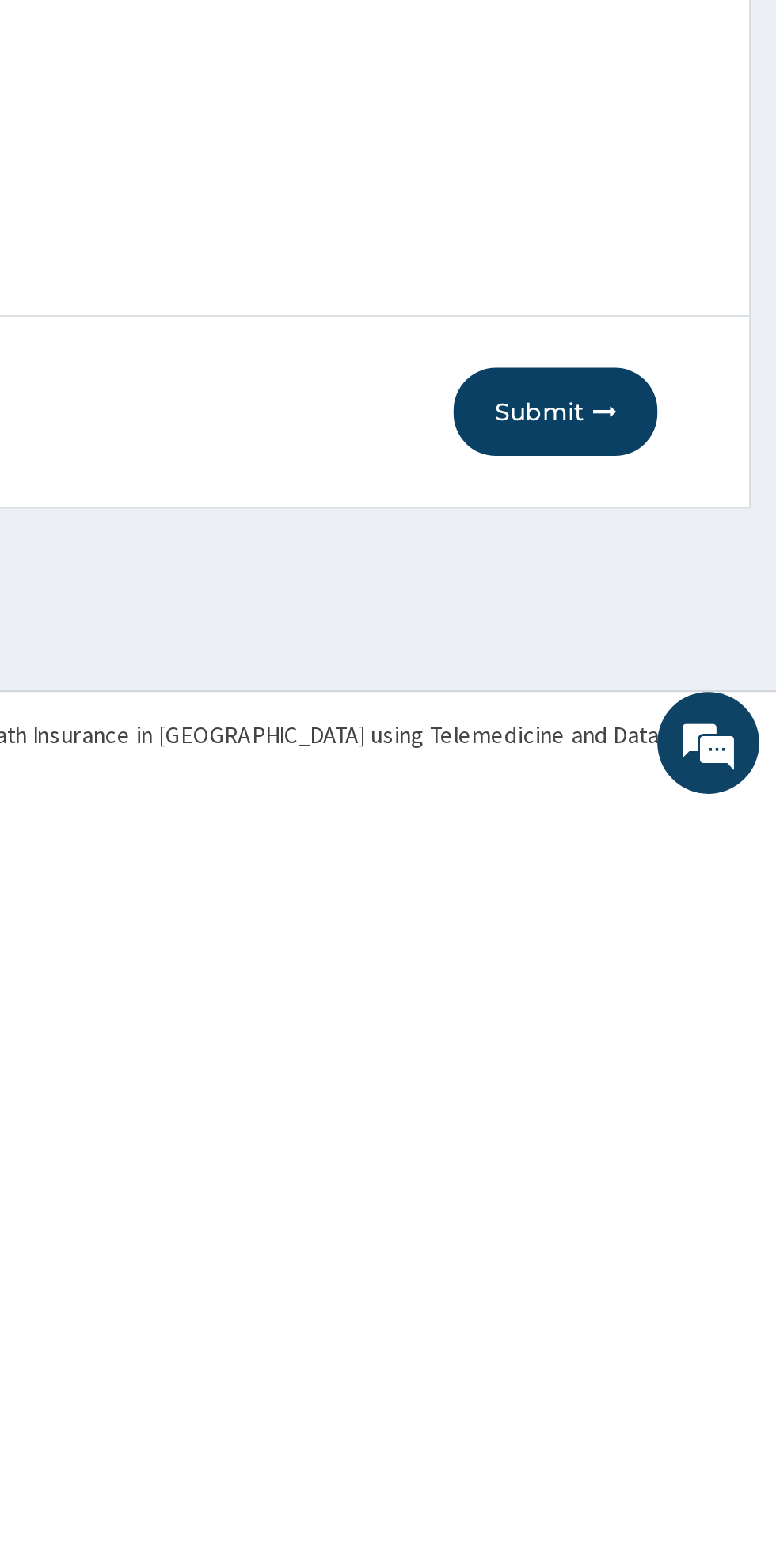
click at [662, 1393] on button "Submit" at bounding box center [672, 1381] width 95 height 42
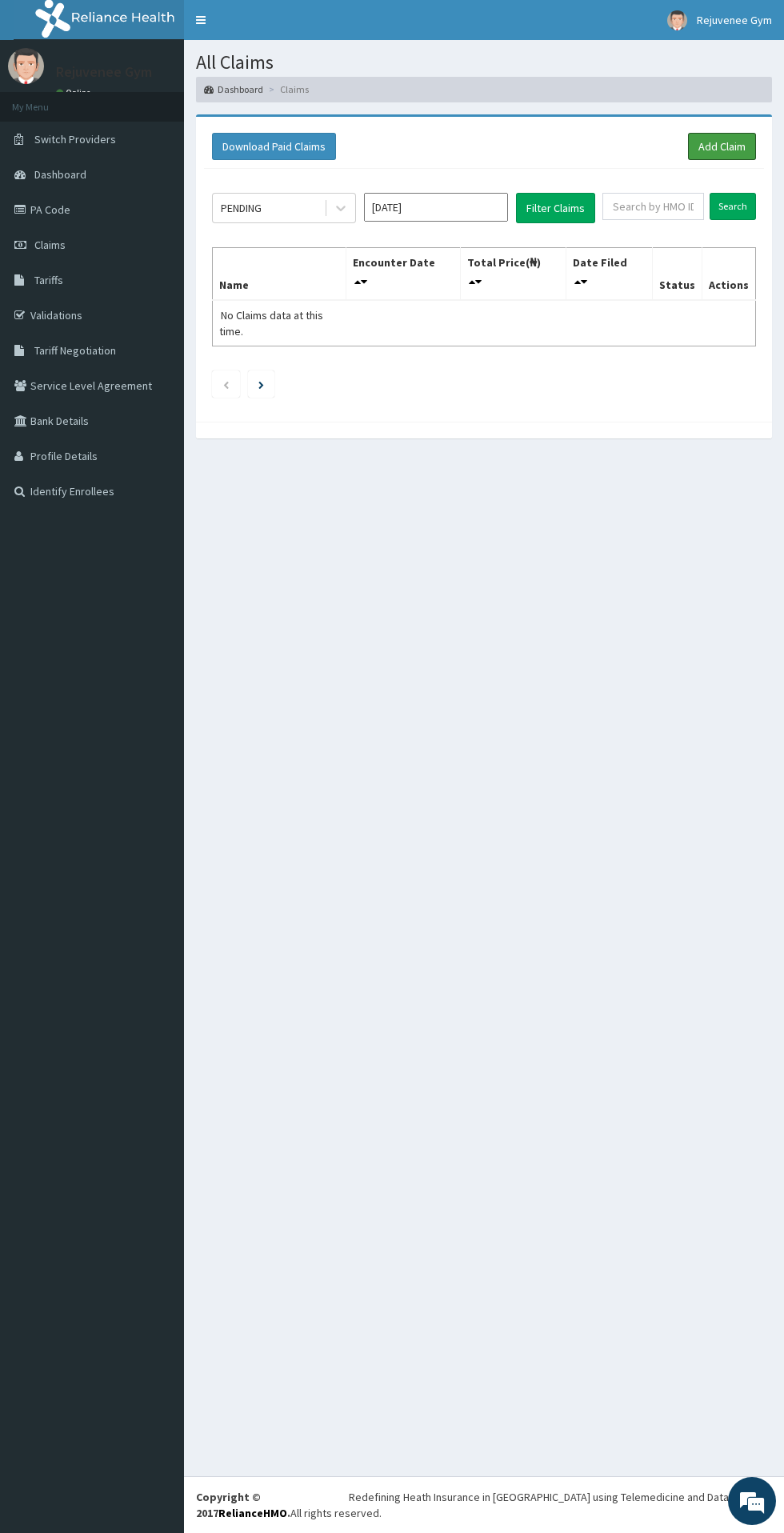
click at [712, 151] on link "Add Claim" at bounding box center [721, 146] width 68 height 27
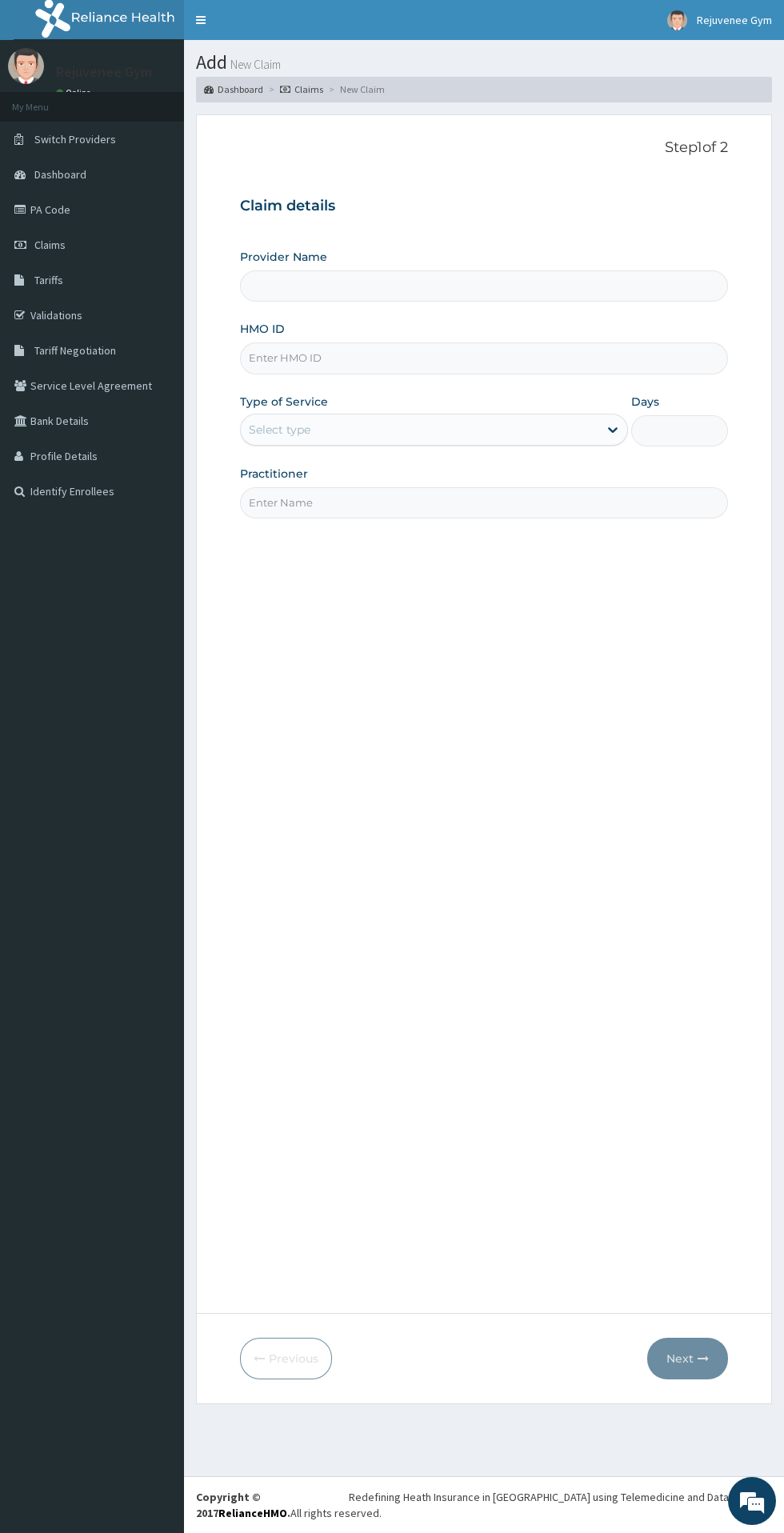
type input "Rejuvenee Wellness Center"
type input "1"
click at [502, 372] on input "HMO ID" at bounding box center [484, 358] width 488 height 31
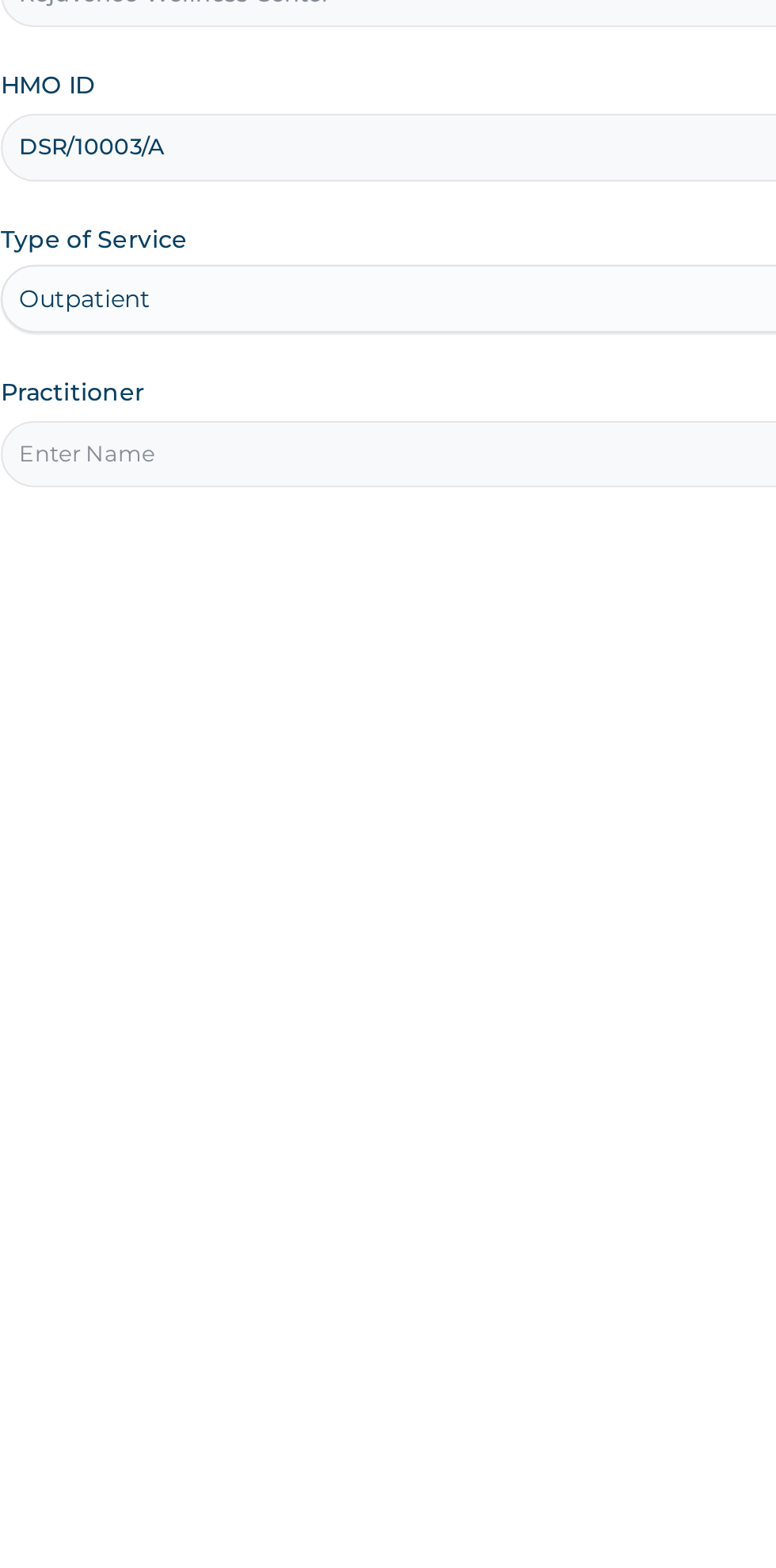
type input "DSR/10003/A"
click at [274, 499] on input "Practitioner" at bounding box center [479, 497] width 483 height 31
type input "[PERSON_NAME]"
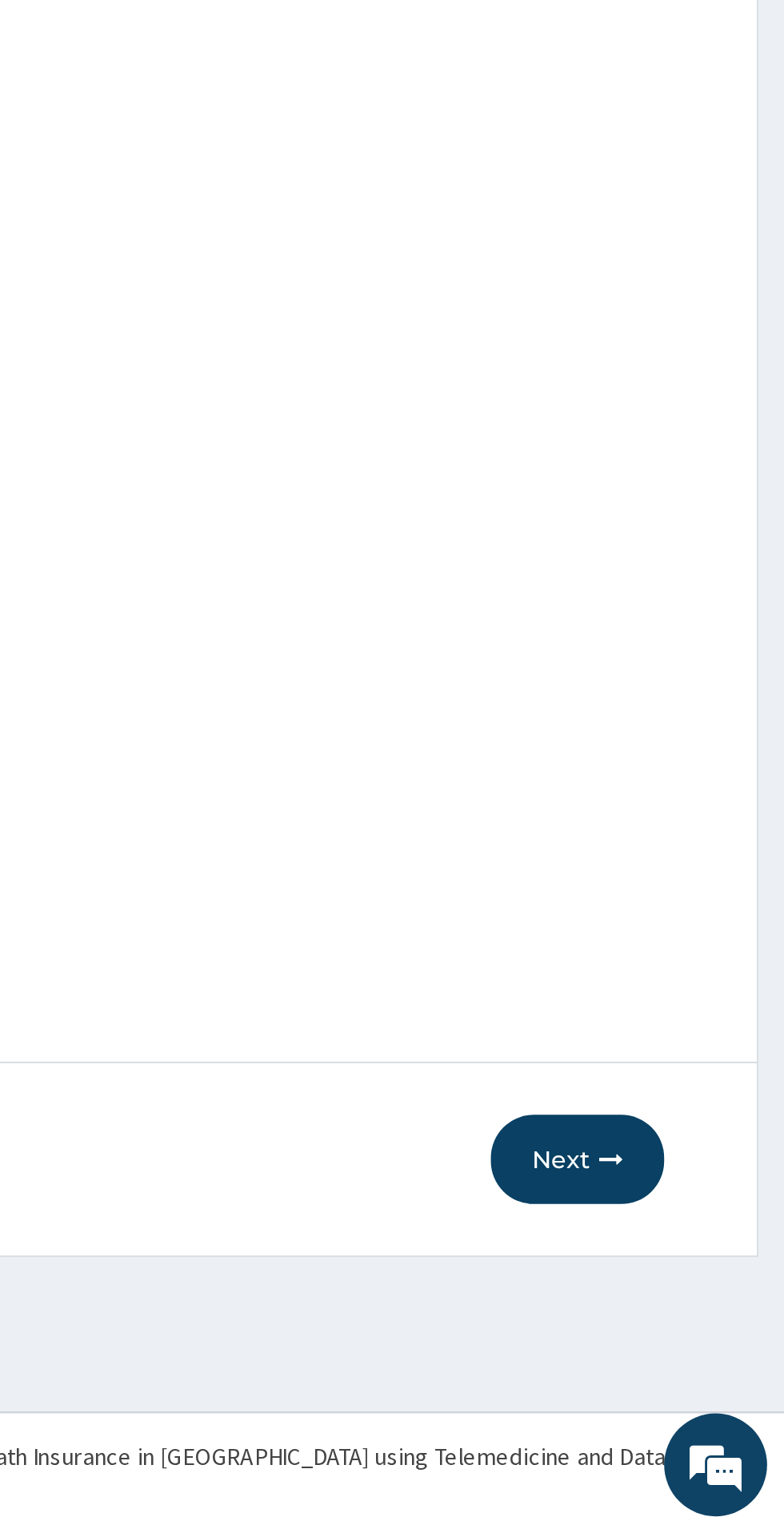
click at [683, 1363] on button "Next" at bounding box center [687, 1359] width 80 height 42
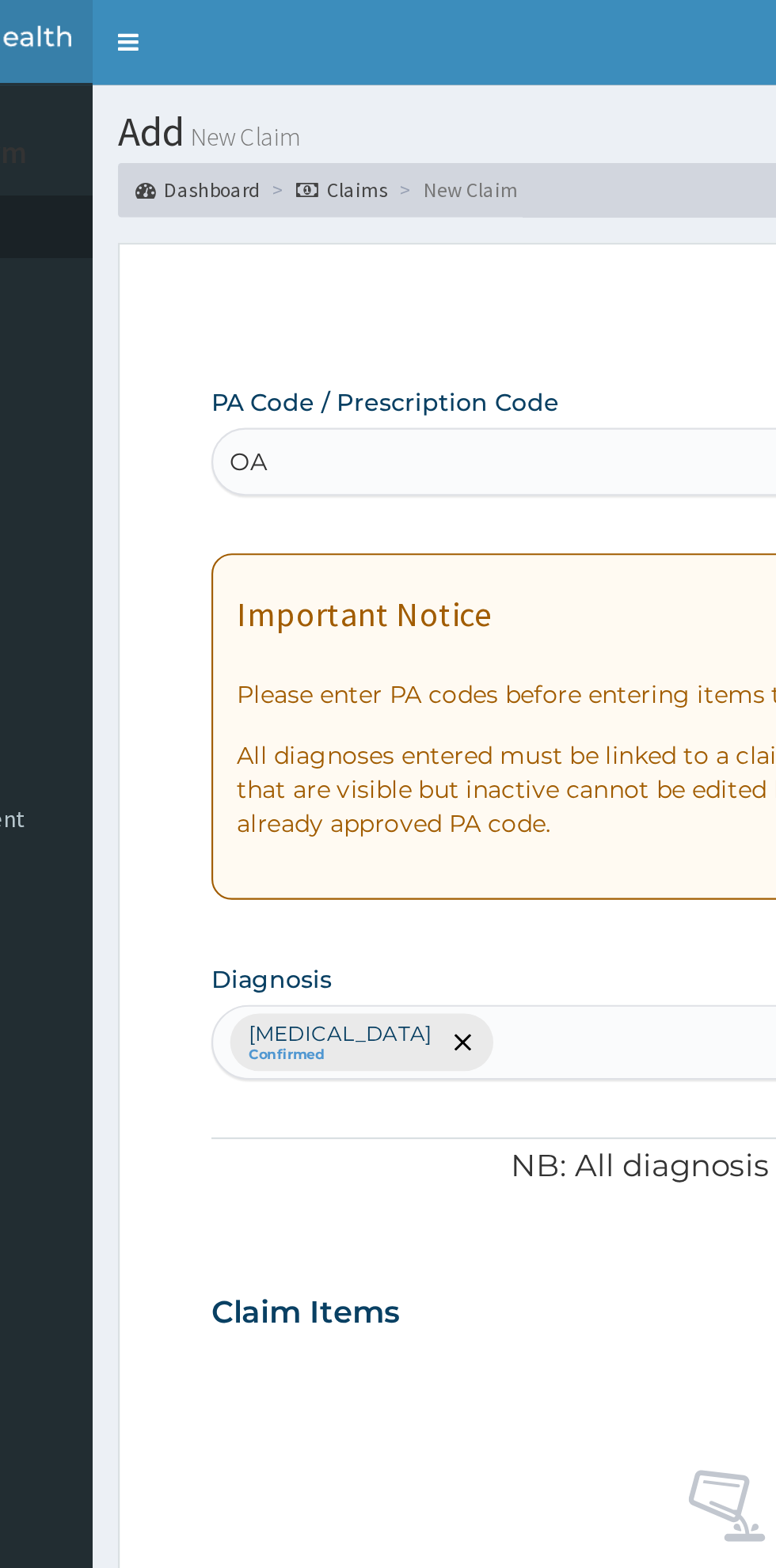
type input "O"
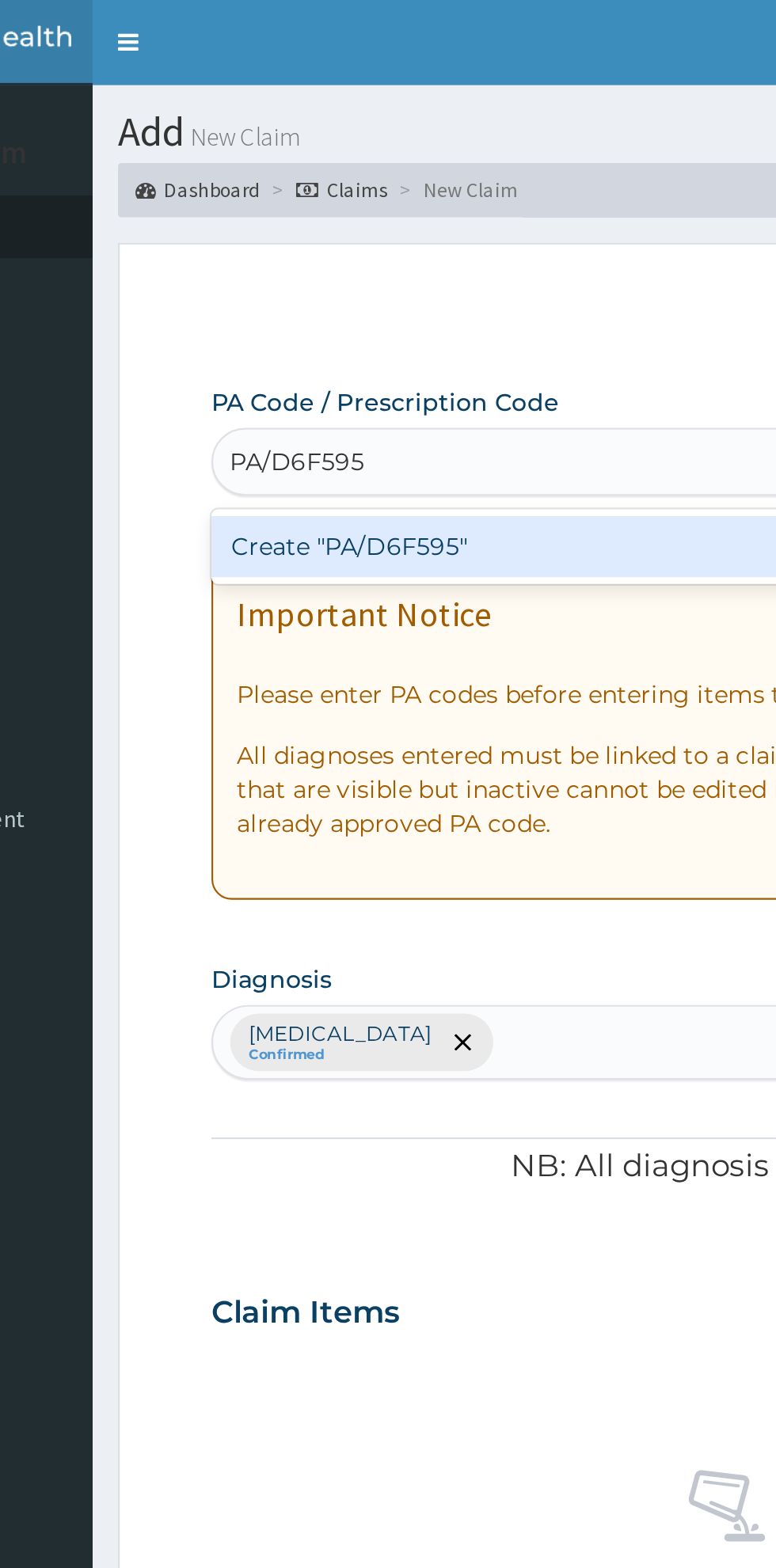
click at [269, 269] on div "Create "PA/D6F595"" at bounding box center [397, 255] width 320 height 28
type input "PA/D6F595"
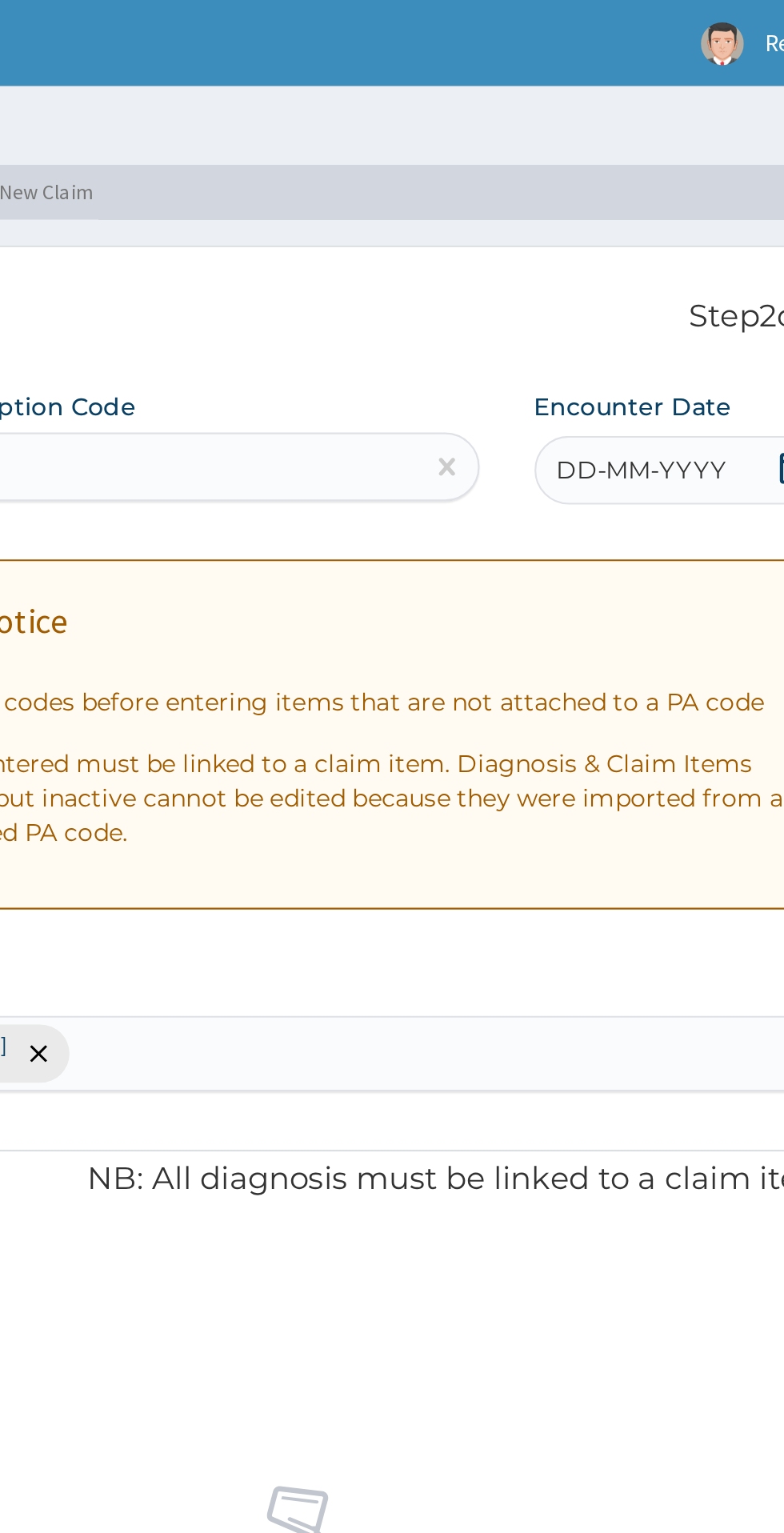
click at [634, 216] on span "DD-MM-YYYY" at bounding box center [639, 219] width 80 height 16
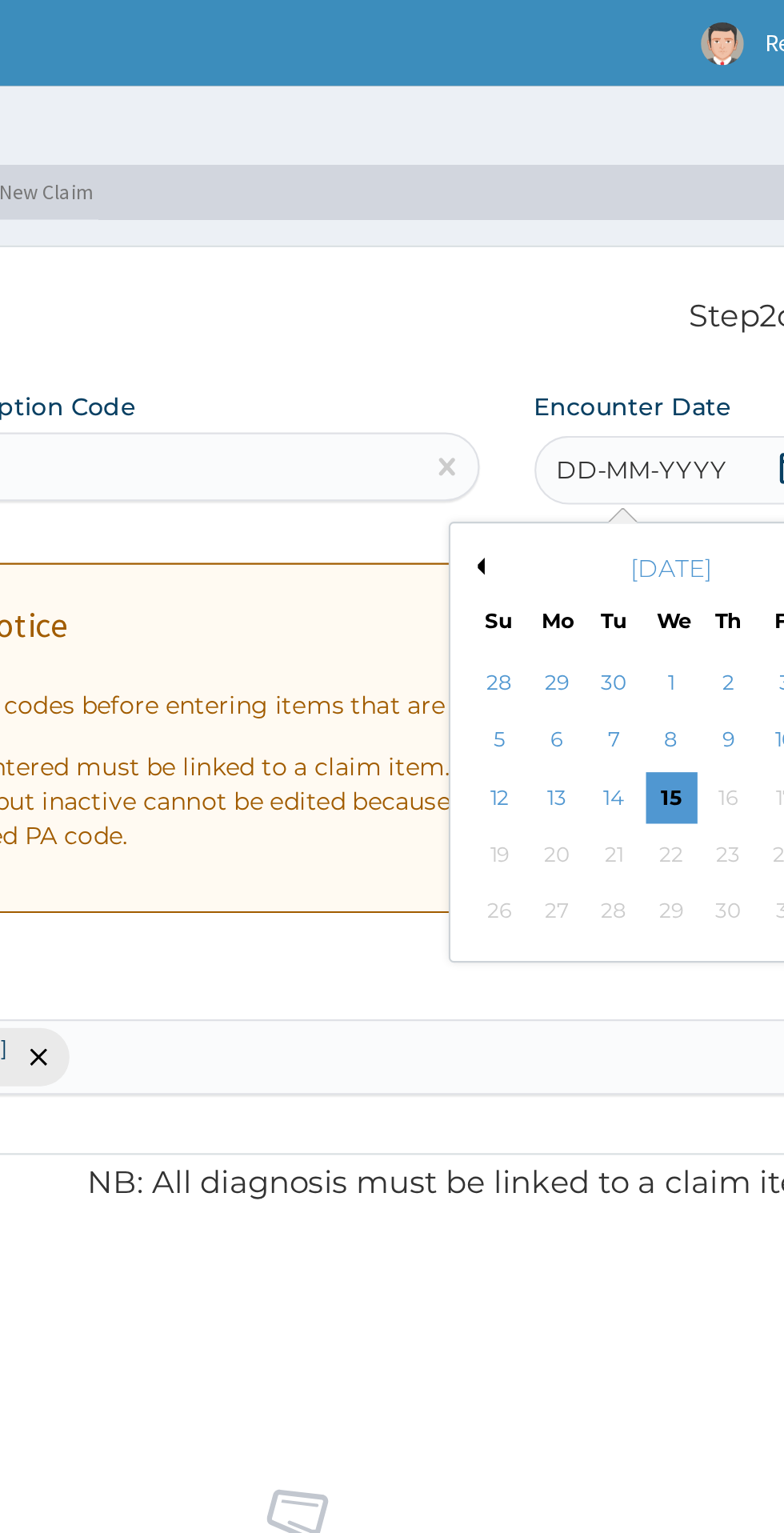
click at [561, 267] on button "Previous Month" at bounding box center [561, 264] width 8 height 8
click at [561, 264] on button "Previous Month" at bounding box center [561, 264] width 8 height 8
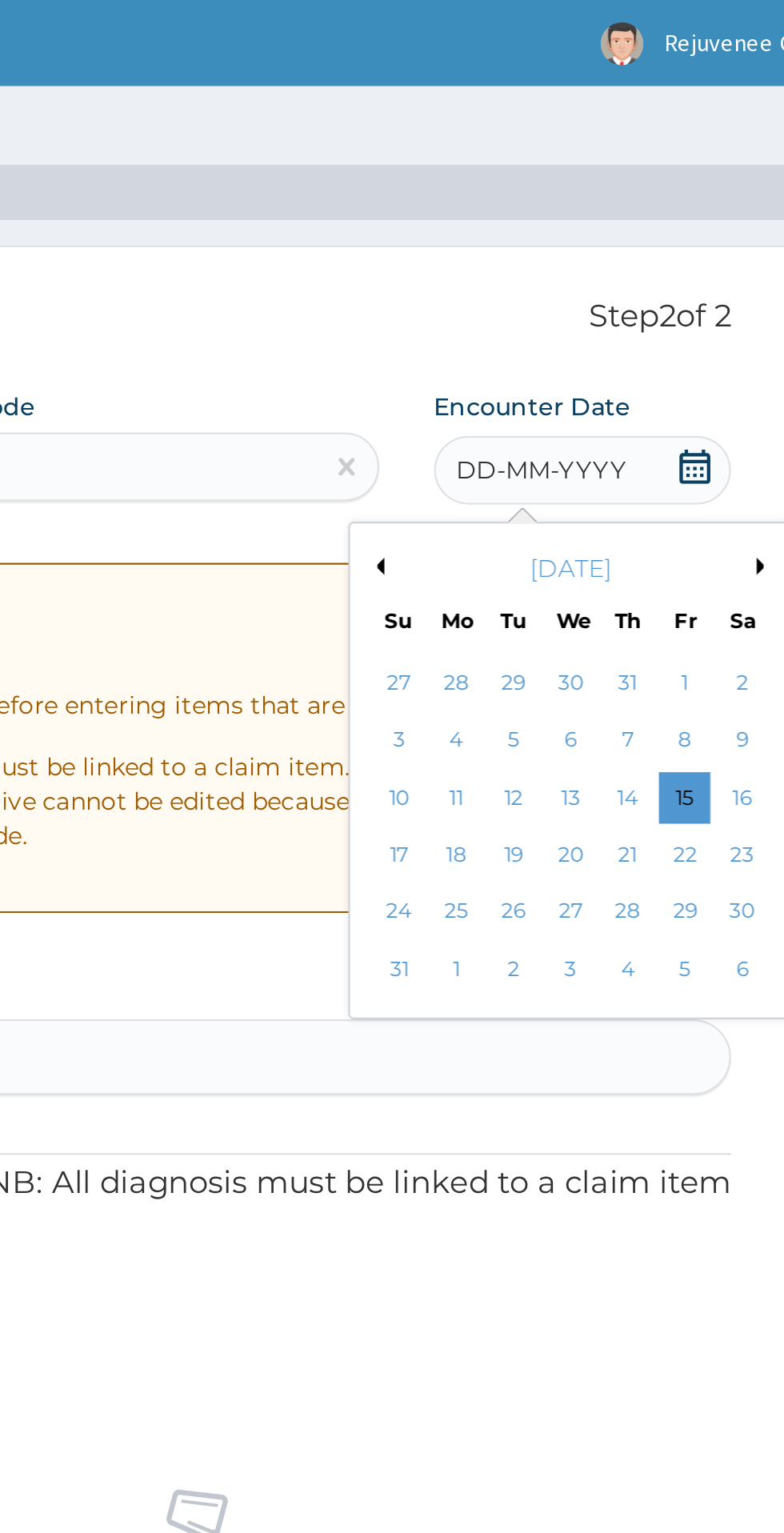
click at [679, 436] on div "28" at bounding box center [679, 425] width 24 height 24
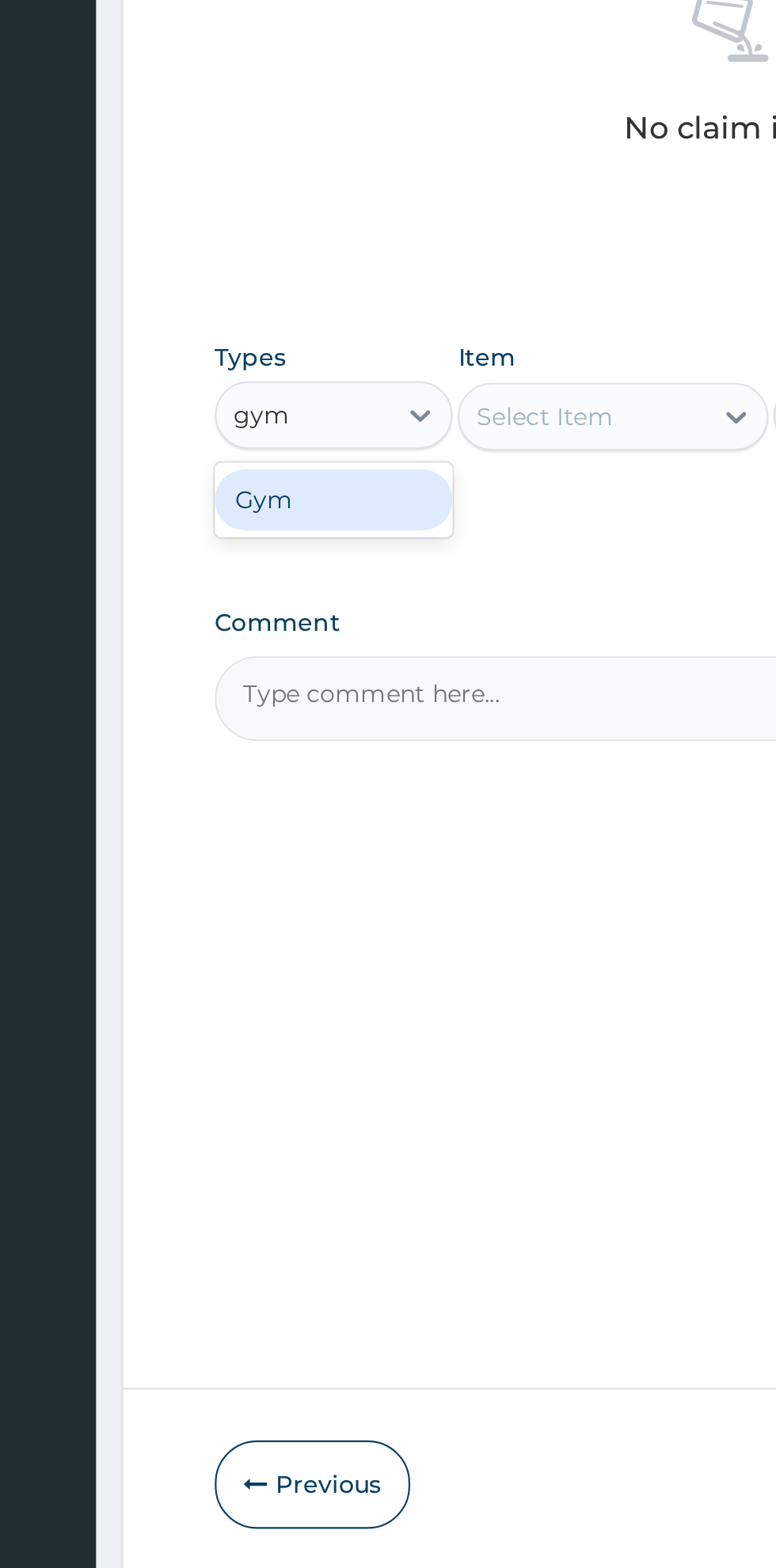
click at [334, 934] on div "Gym" at bounding box center [292, 923] width 111 height 28
type input "gym"
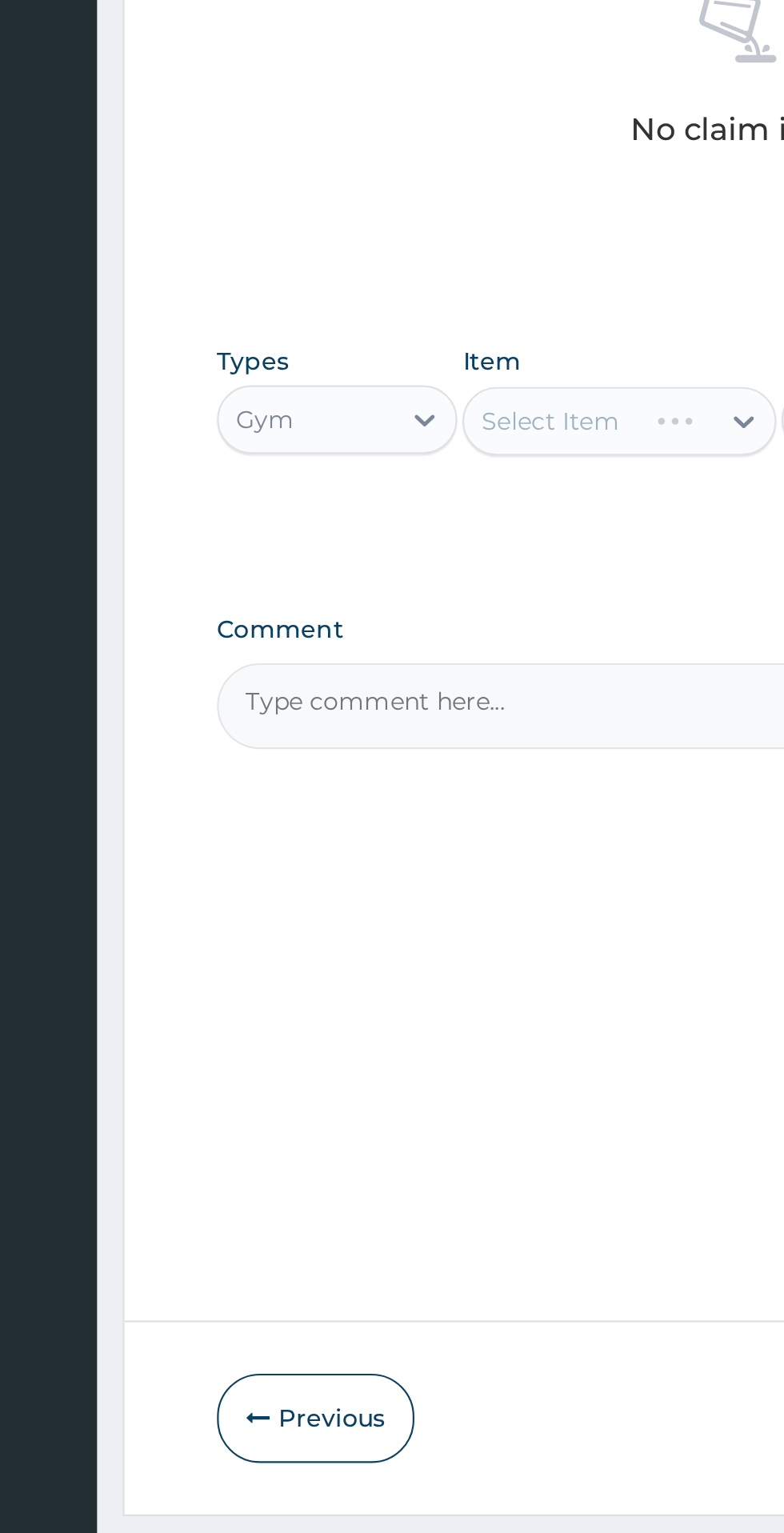
click at [467, 907] on div "Select Item" at bounding box center [427, 894] width 147 height 32
click at [465, 899] on div "Select Item" at bounding box center [427, 894] width 147 height 32
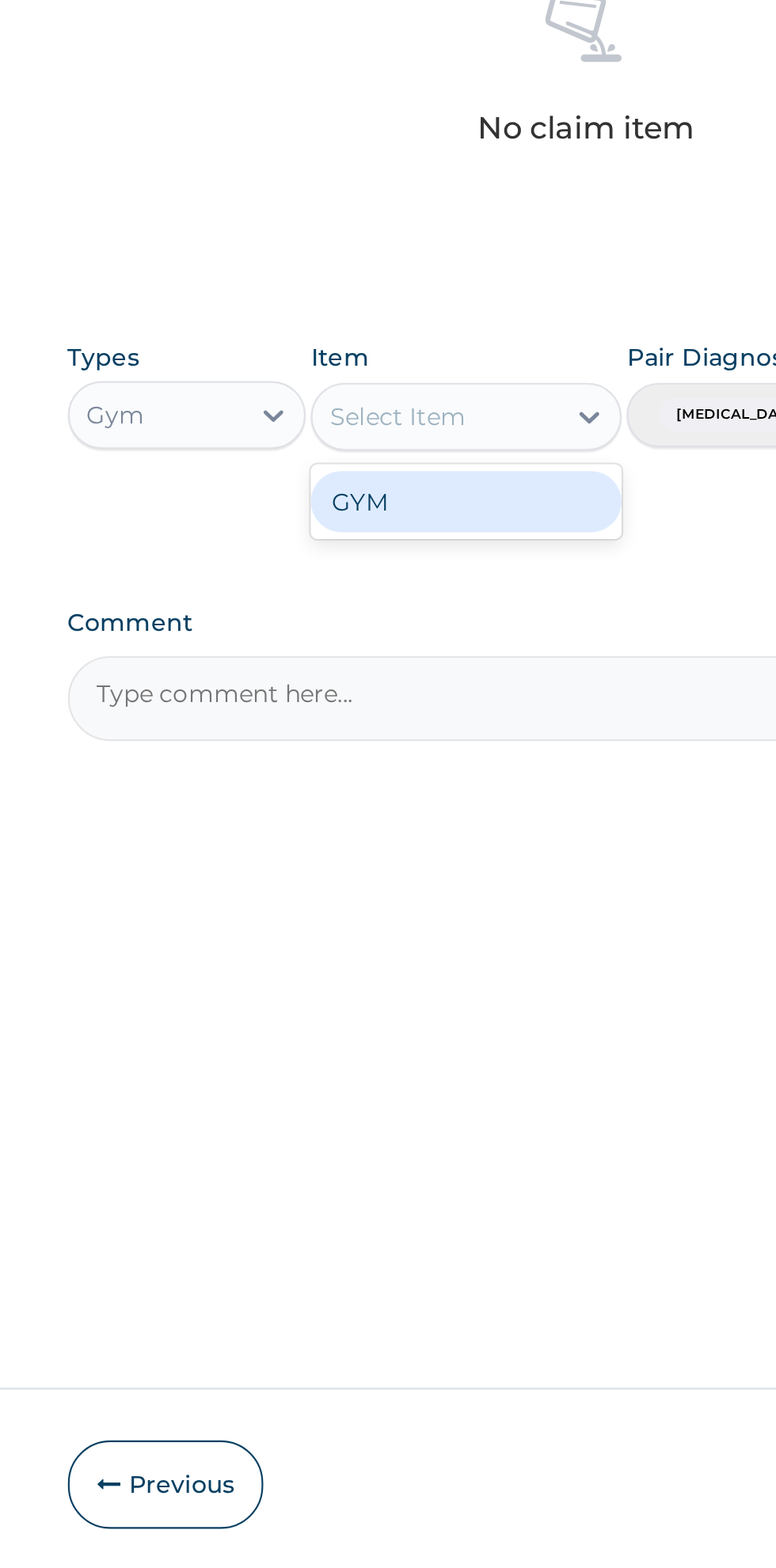
click at [448, 932] on div "GYM" at bounding box center [423, 924] width 145 height 28
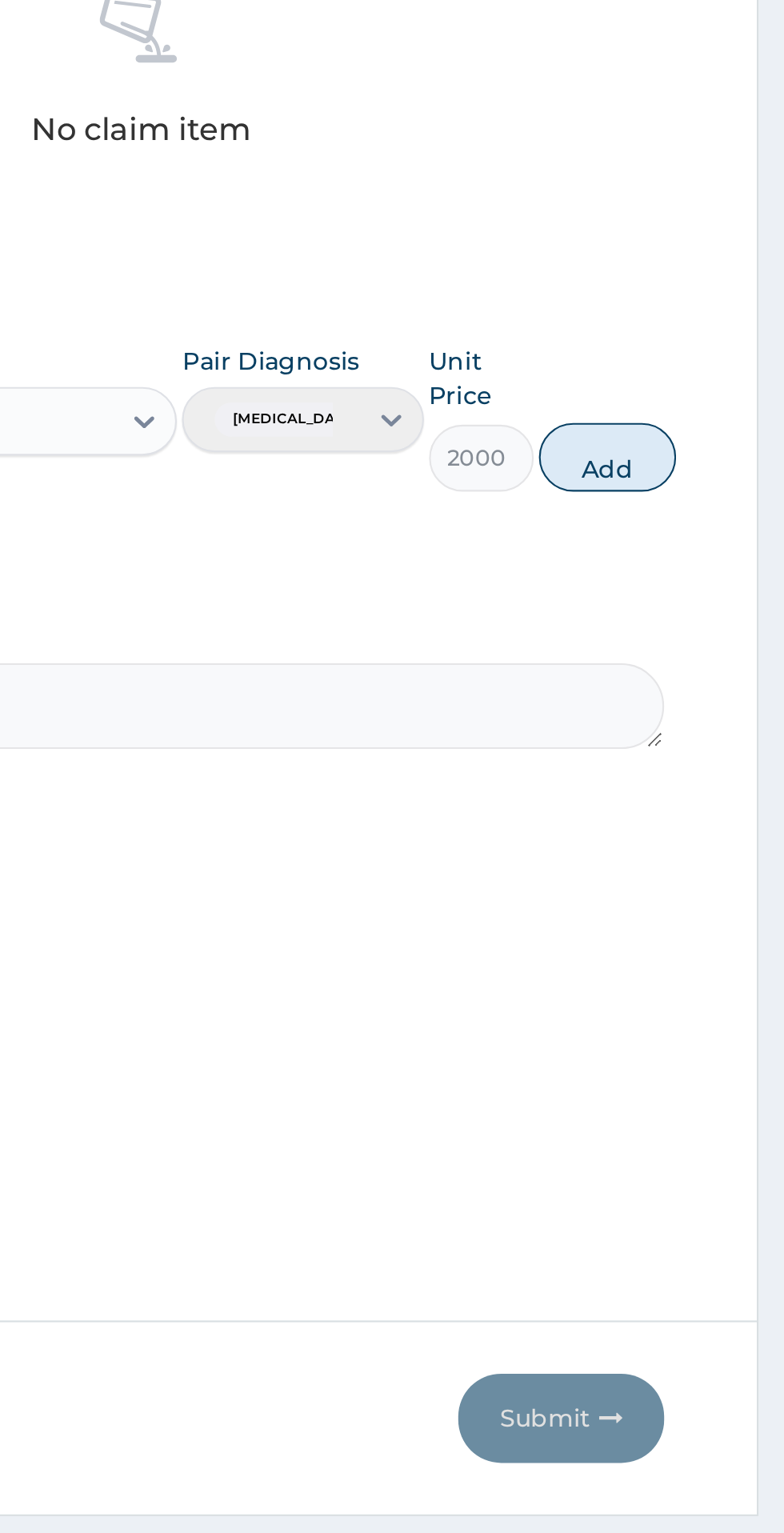
click at [717, 918] on button "Add" at bounding box center [702, 910] width 64 height 32
type input "0"
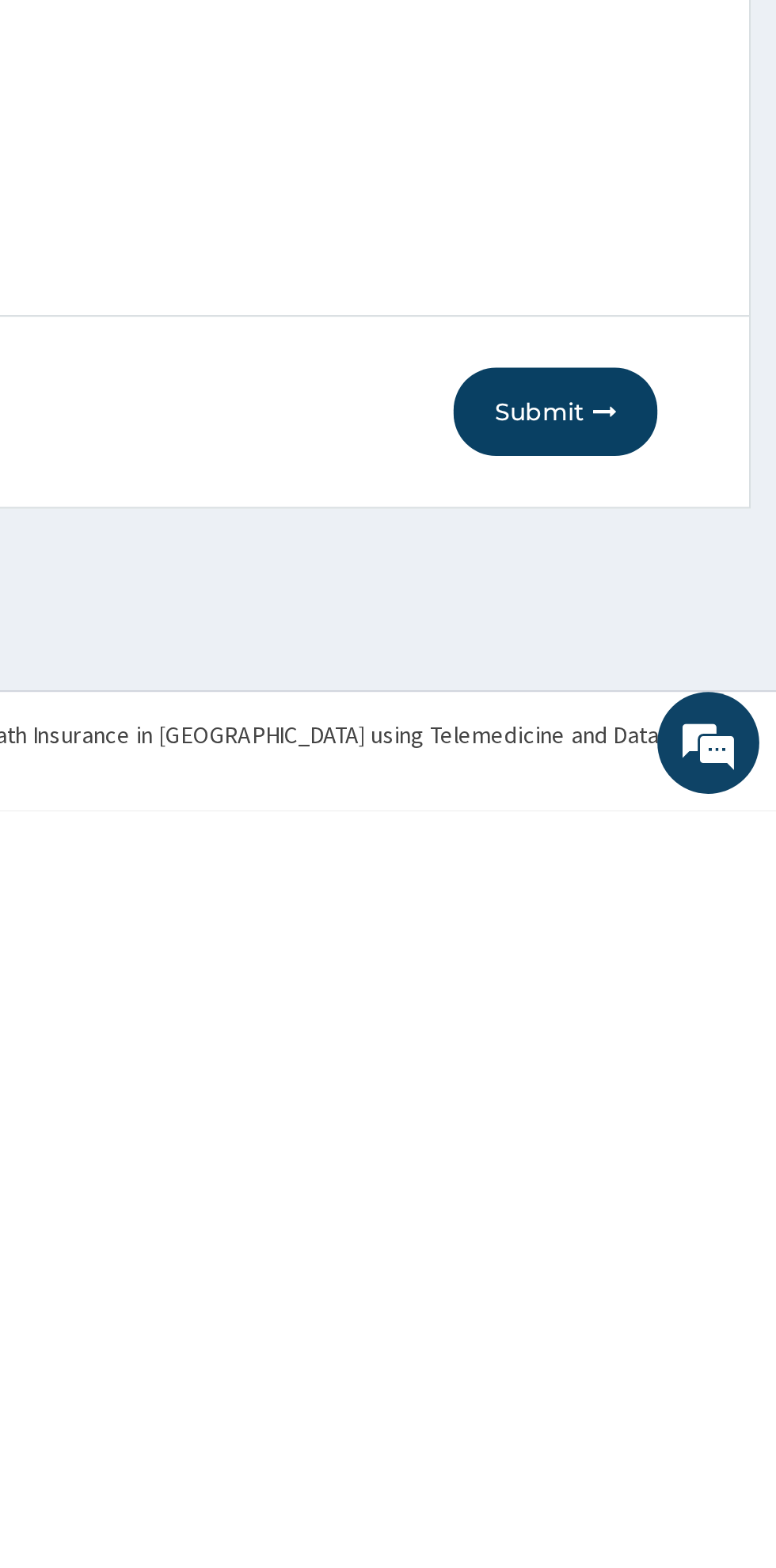
click at [684, 1397] on button "Submit" at bounding box center [672, 1381] width 95 height 42
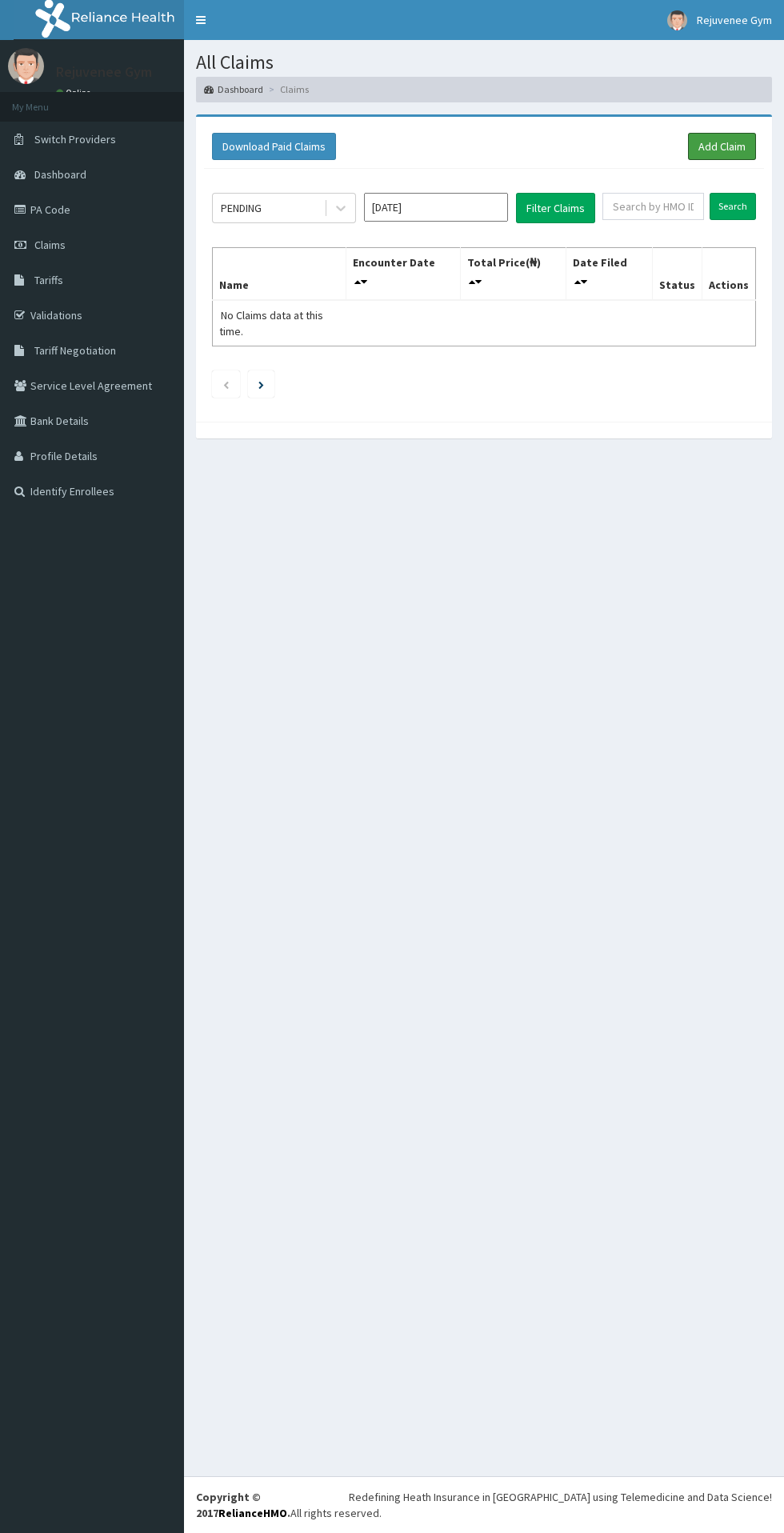
click at [706, 152] on link "Add Claim" at bounding box center [721, 146] width 68 height 27
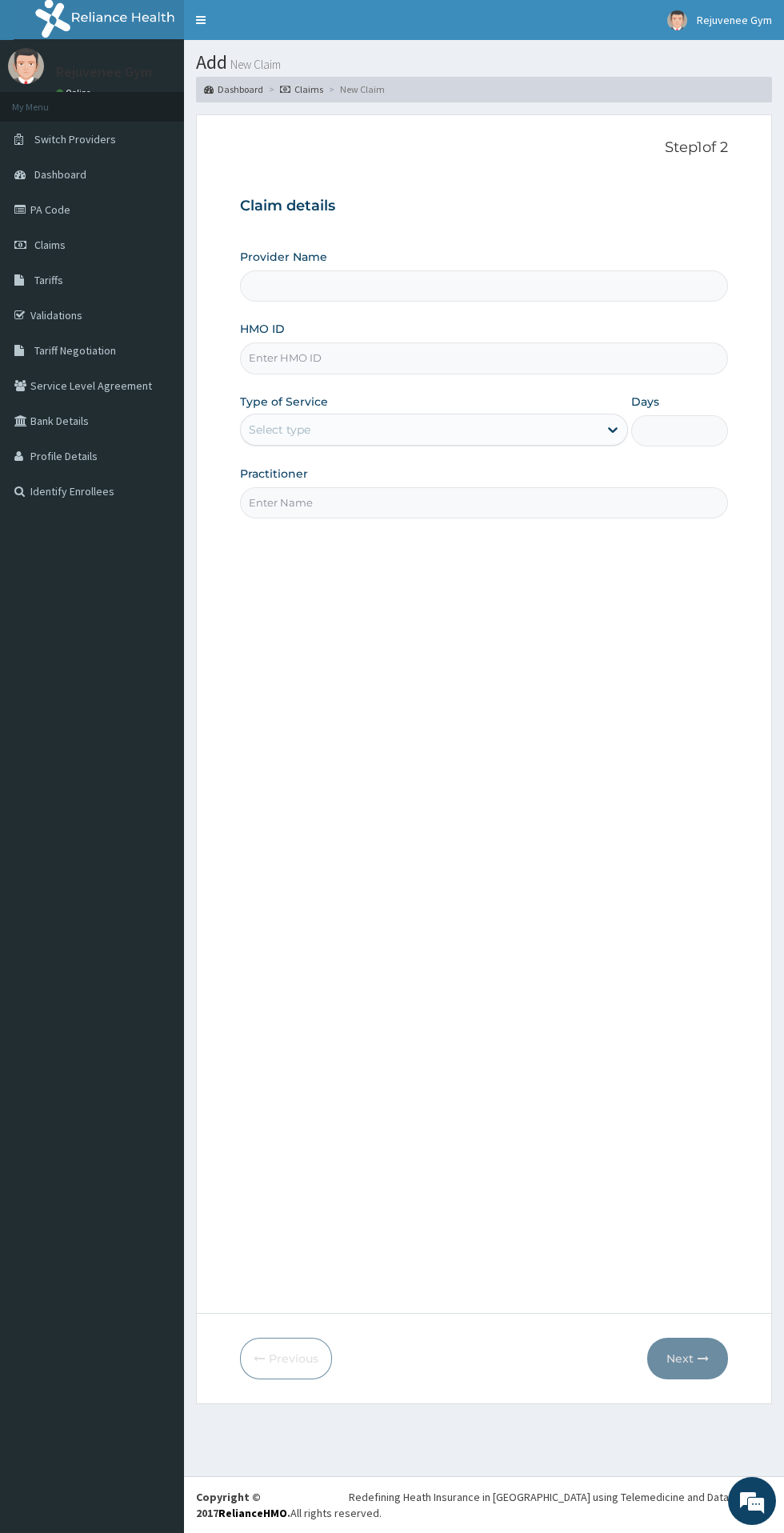
click at [496, 364] on input "HMO ID" at bounding box center [484, 358] width 488 height 31
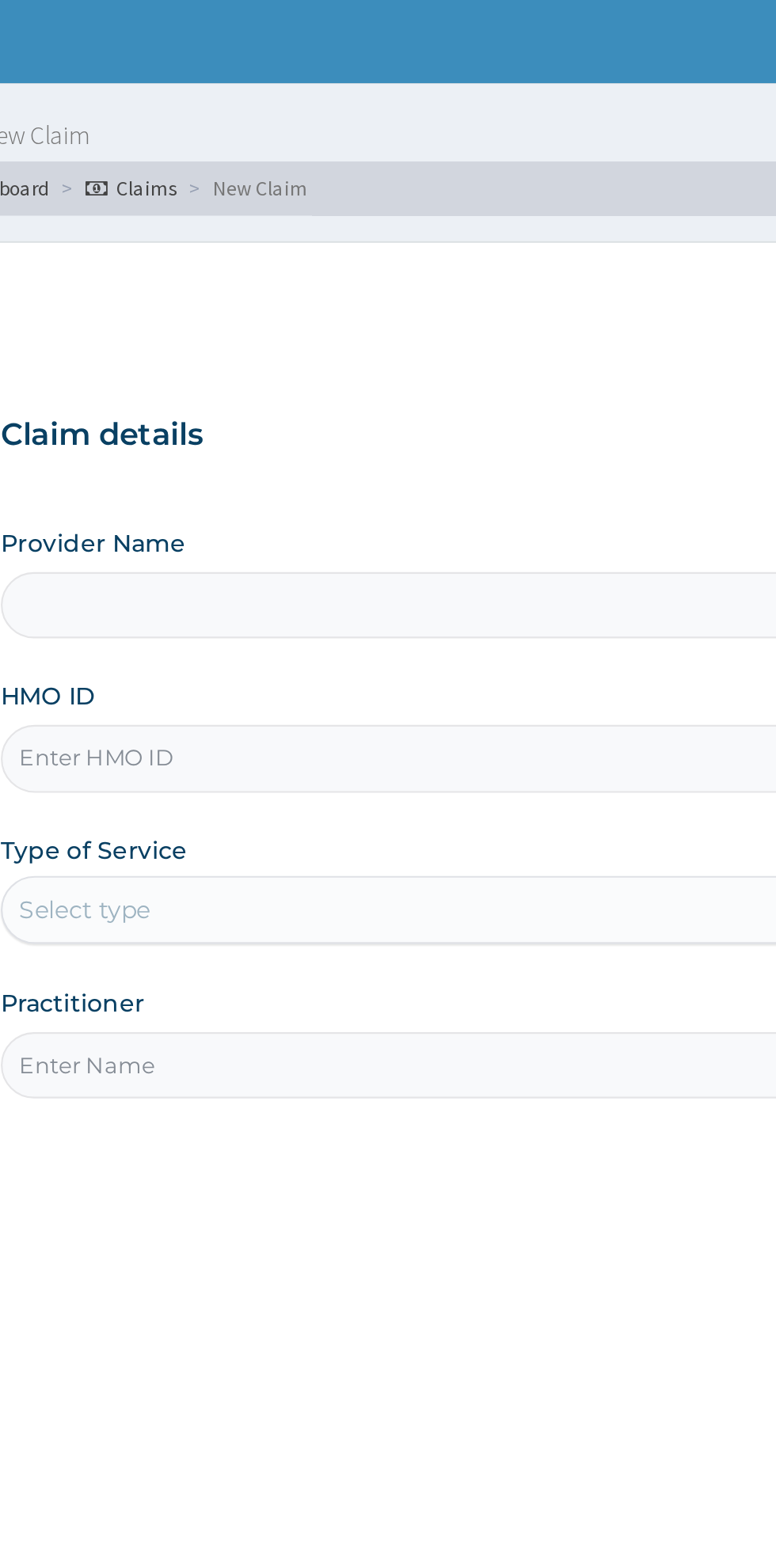
type input "O"
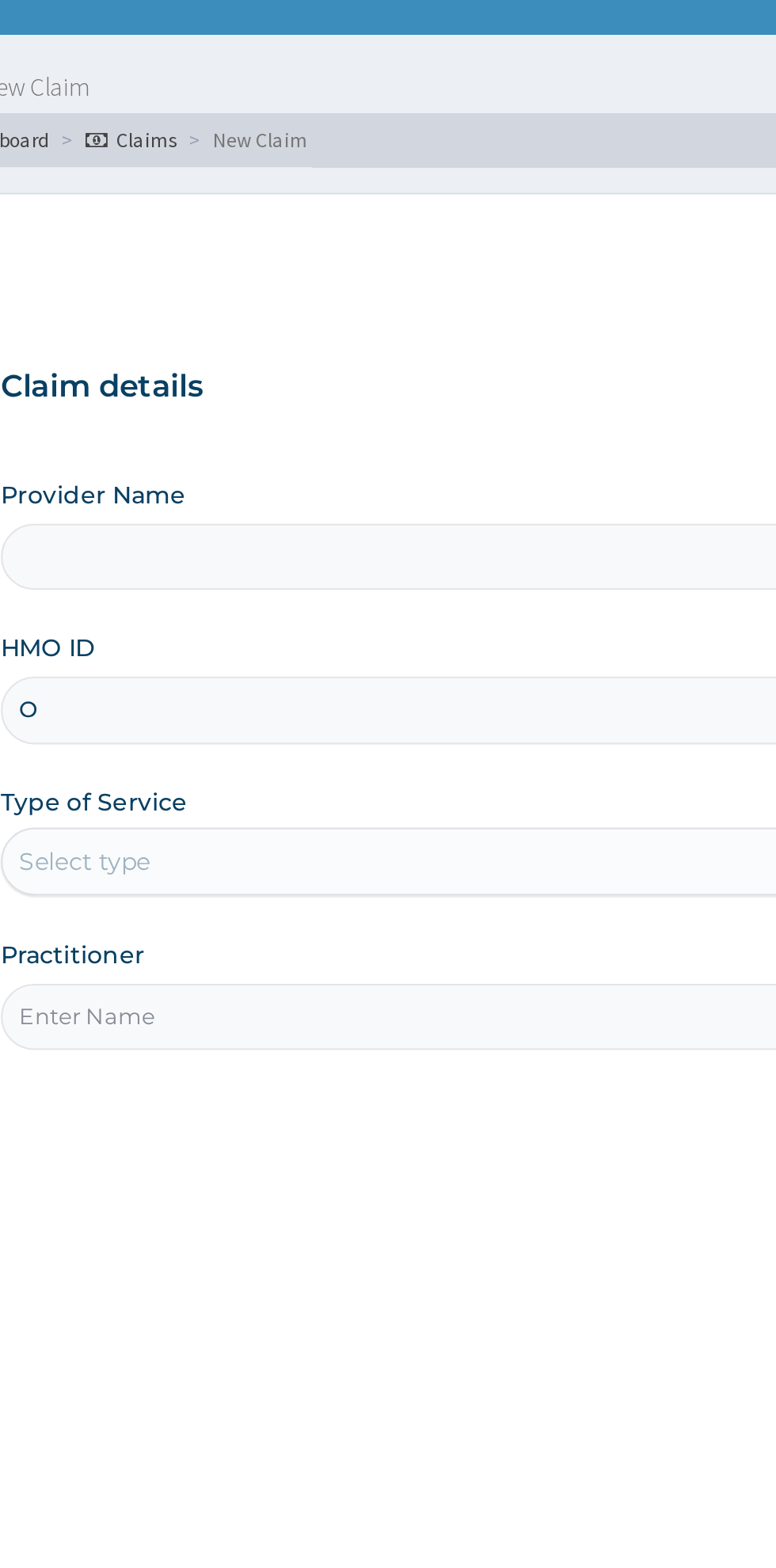
type input "Rejuvenee Wellness Center"
type input "1"
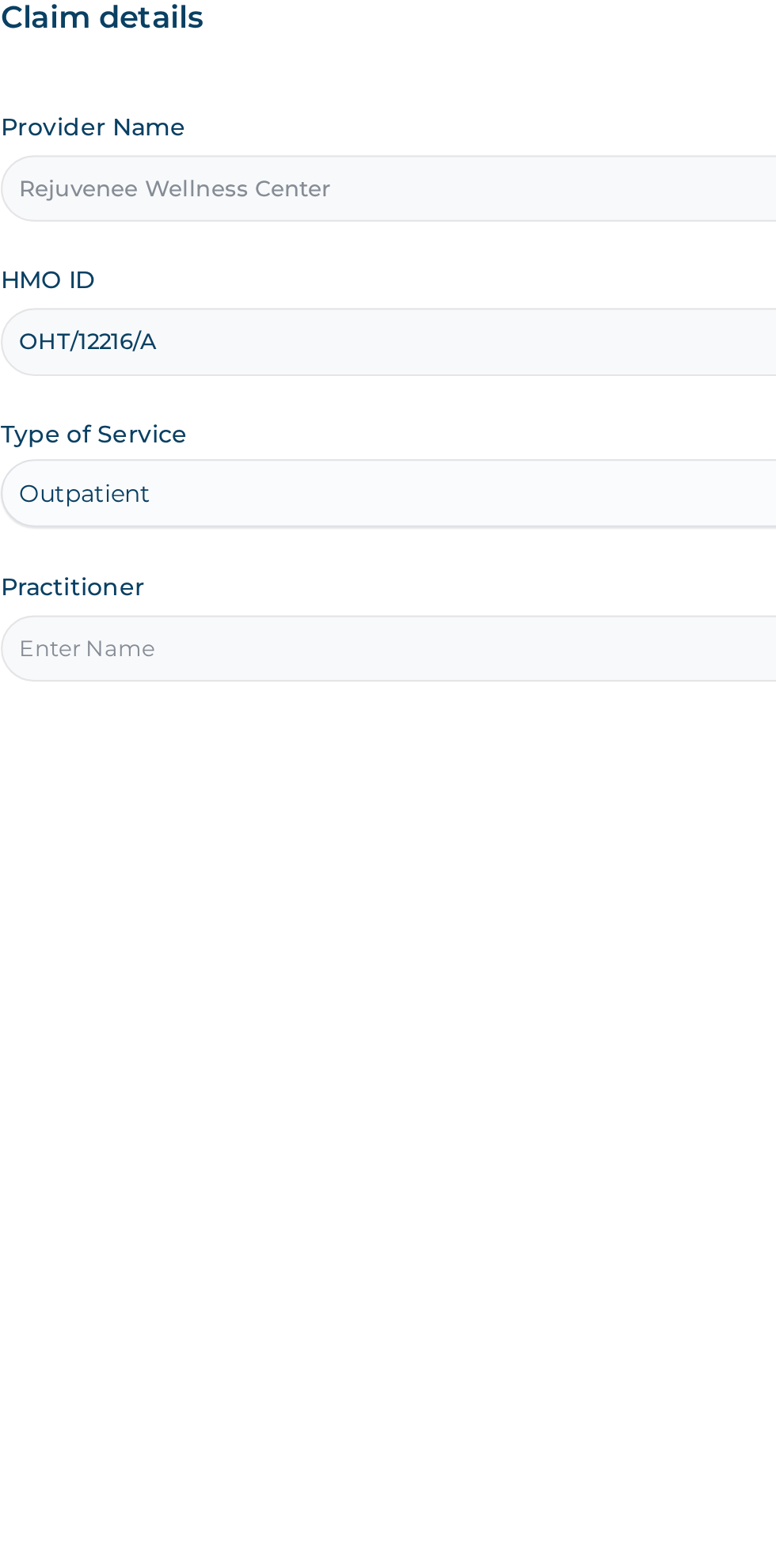
type input "OHT/12216/A"
click at [268, 499] on input "Practitioner" at bounding box center [479, 497] width 483 height 31
type input "[PERSON_NAME]"
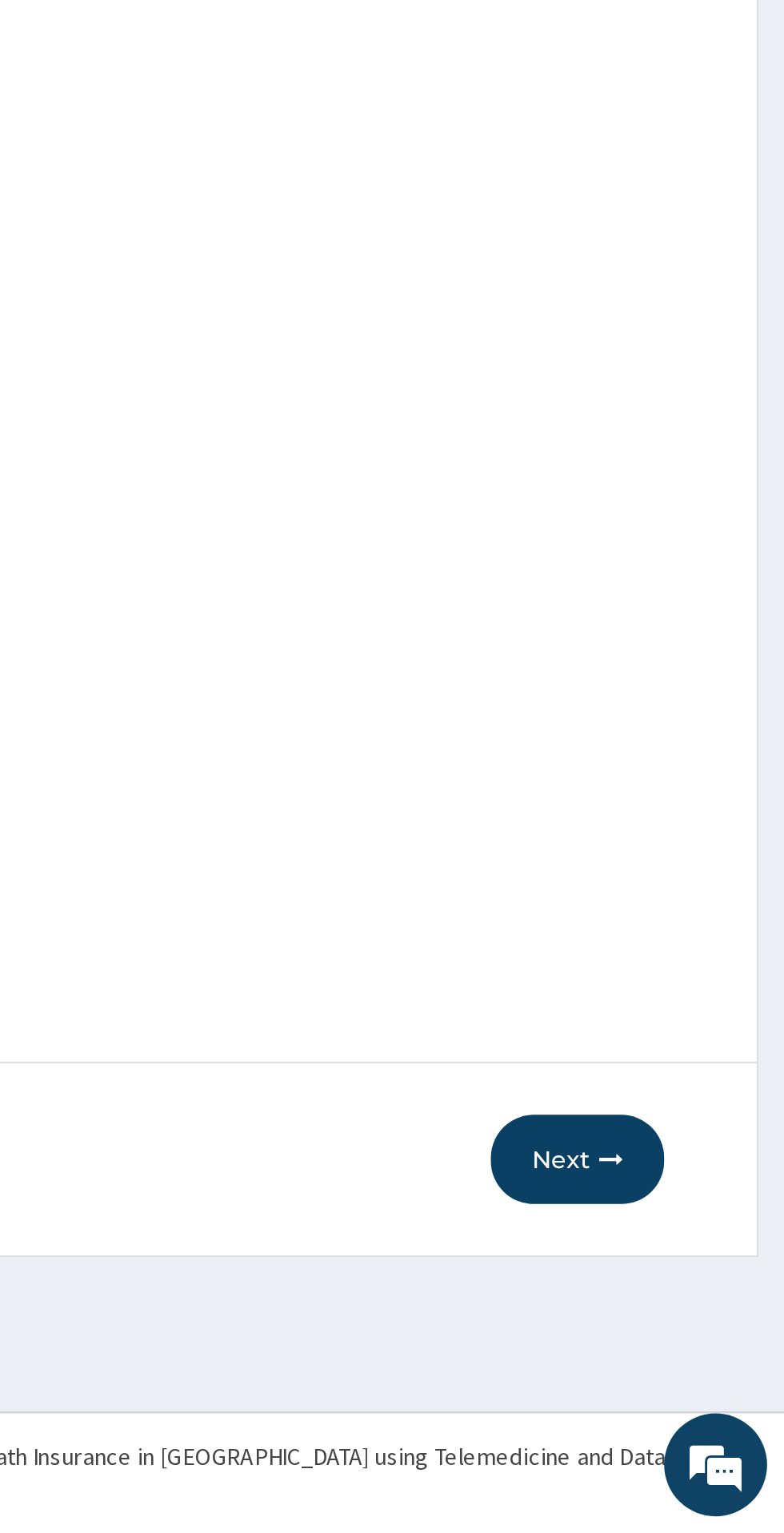
click at [689, 1375] on button "Next" at bounding box center [687, 1359] width 80 height 42
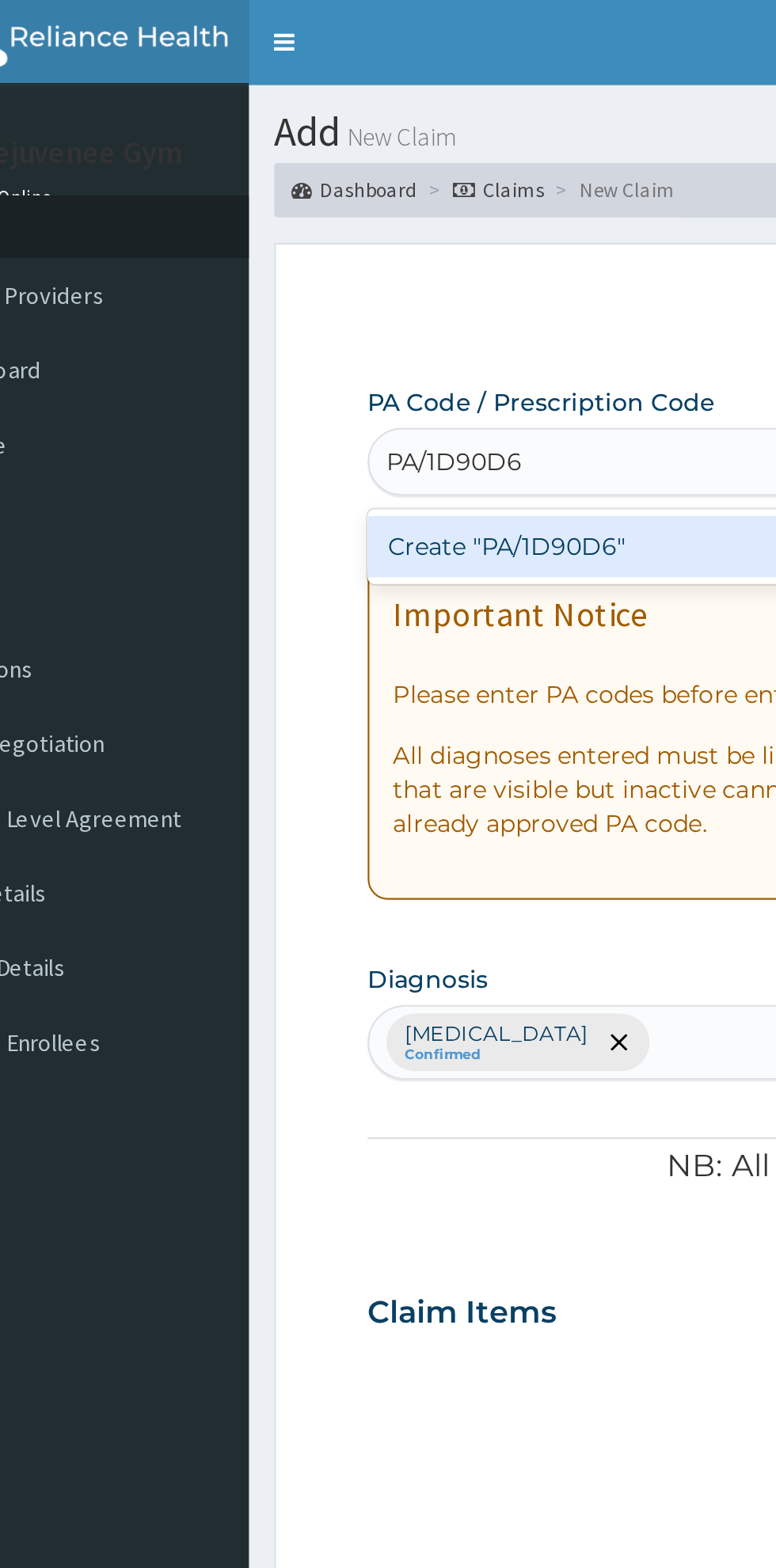
click at [375, 243] on div "Create "PA/1D90D6"" at bounding box center [397, 255] width 320 height 28
type input "PA/1D90D6"
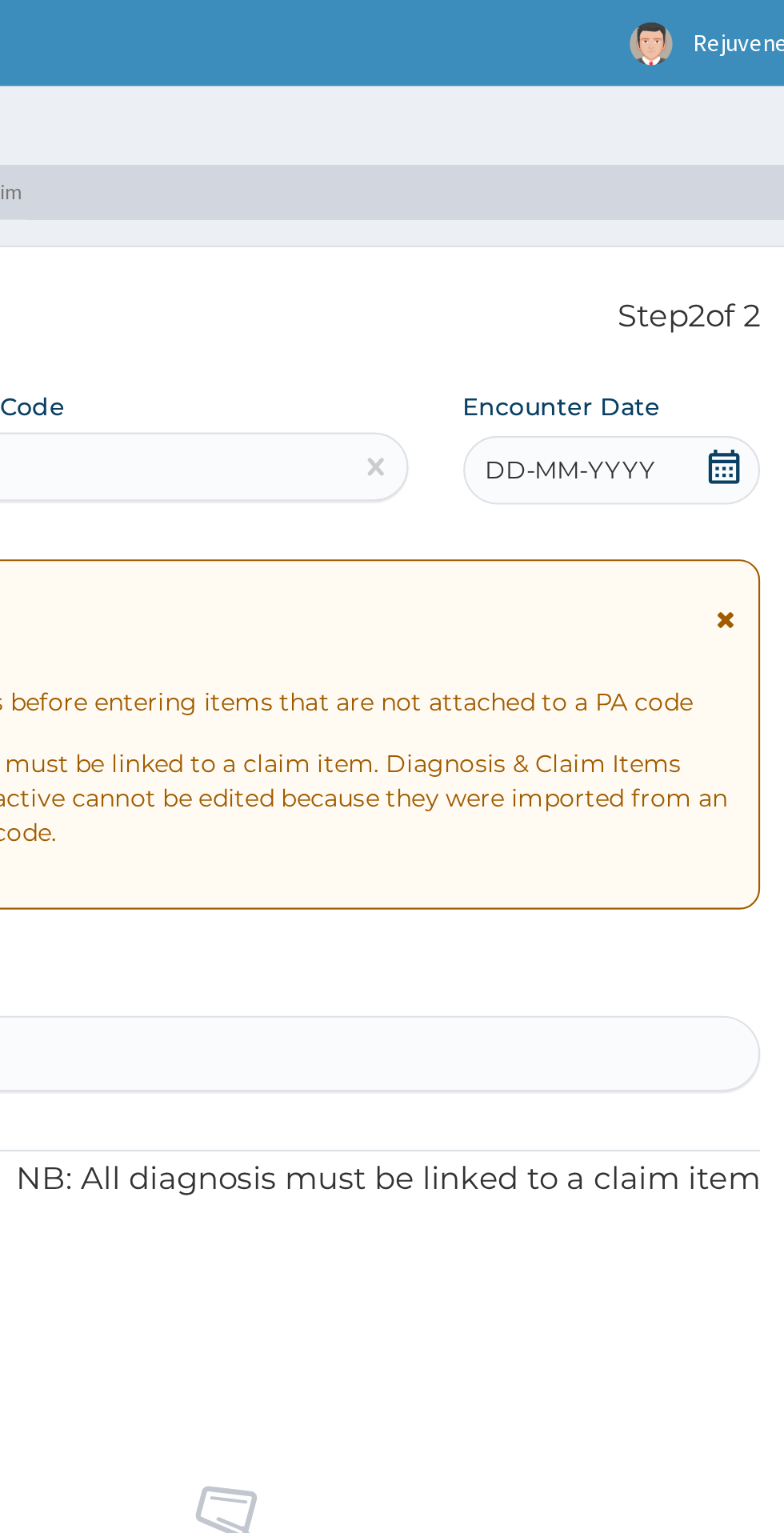
click at [665, 233] on div "DD-MM-YYYY" at bounding box center [658, 219] width 139 height 32
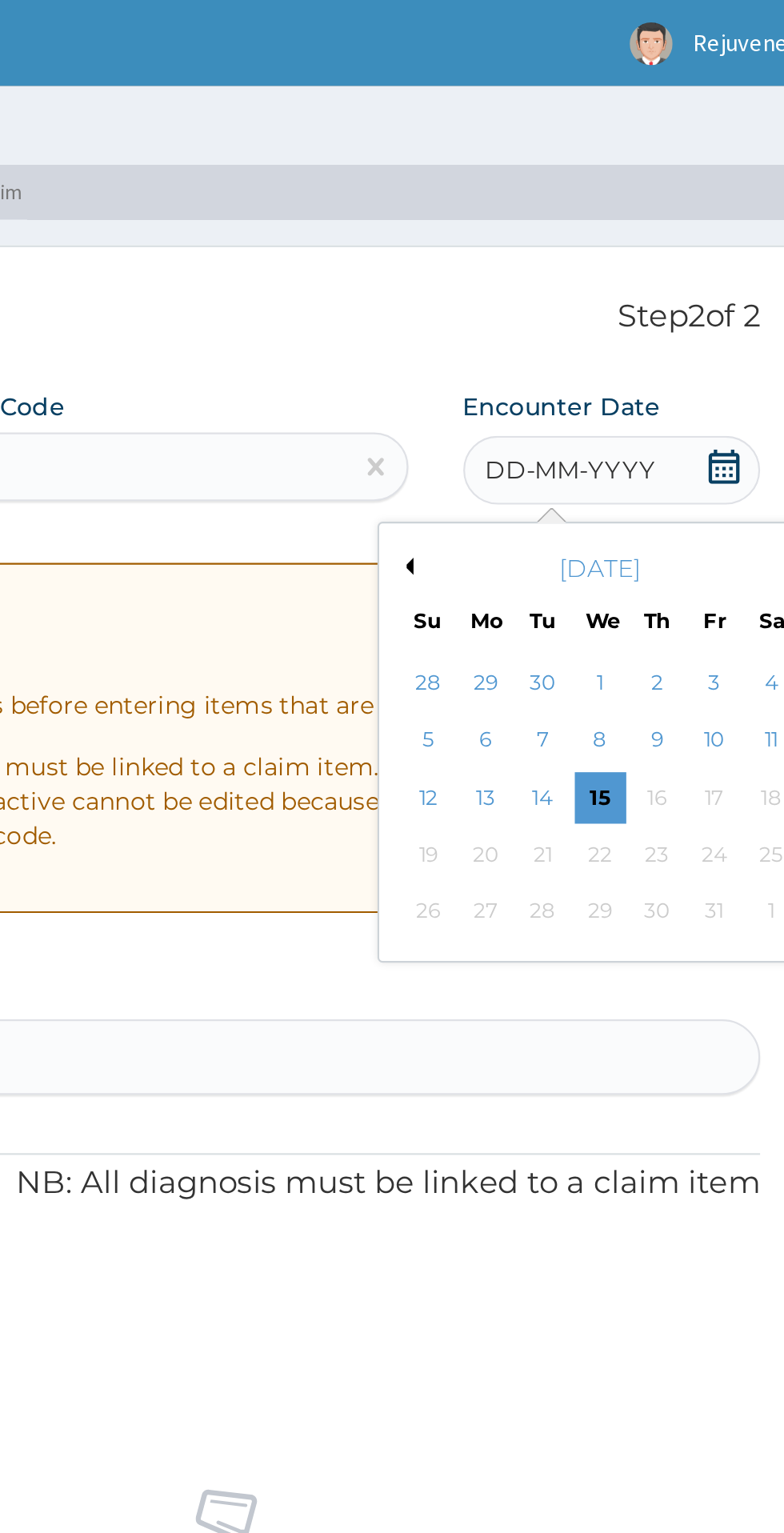
click at [650, 229] on div "DD-MM-YYYY" at bounding box center [658, 219] width 139 height 32
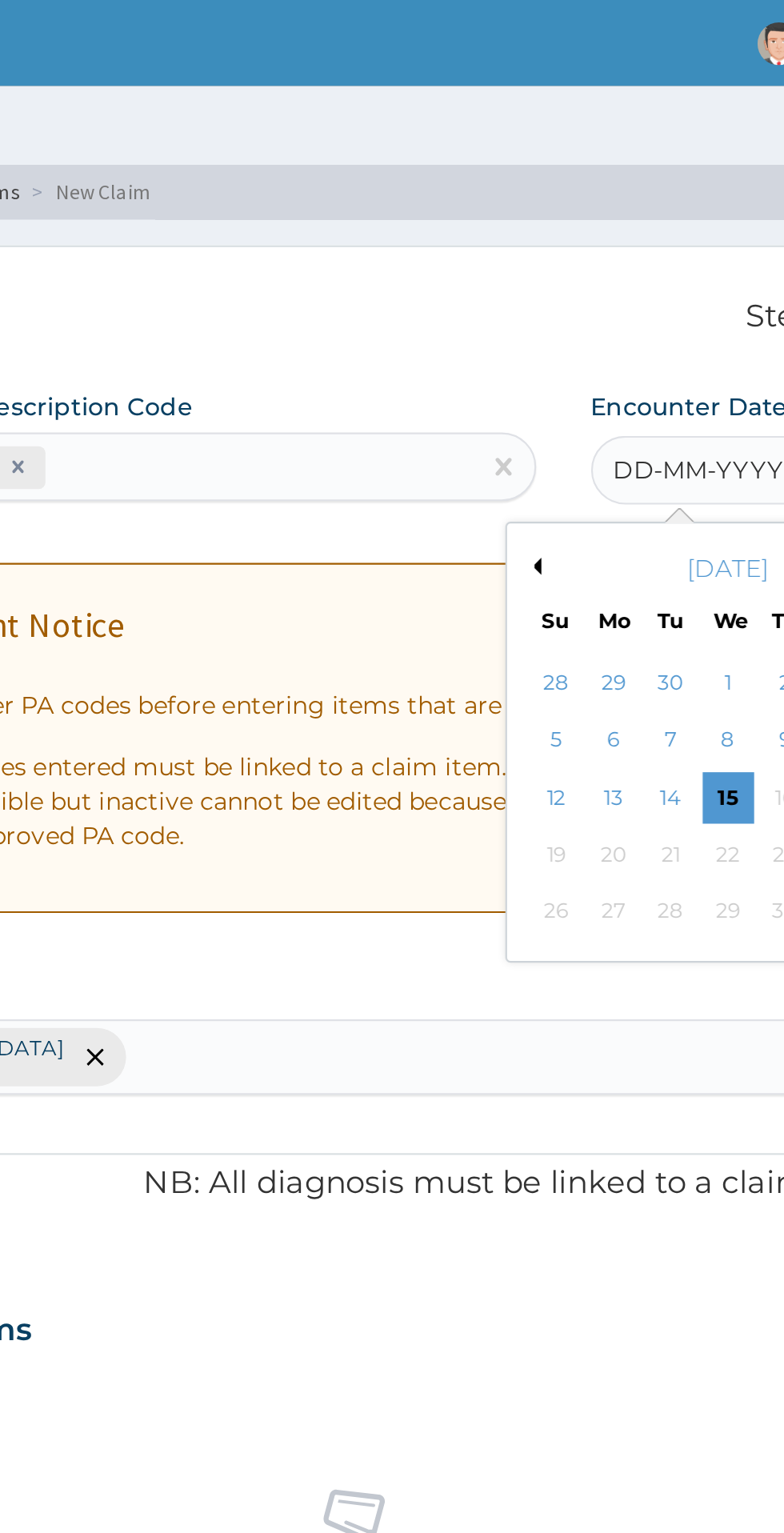
click at [633, 224] on span "DD-MM-YYYY" at bounding box center [639, 219] width 80 height 16
click at [564, 267] on button "Previous Month" at bounding box center [561, 264] width 8 height 8
click at [562, 266] on button "Previous Month" at bounding box center [561, 264] width 8 height 8
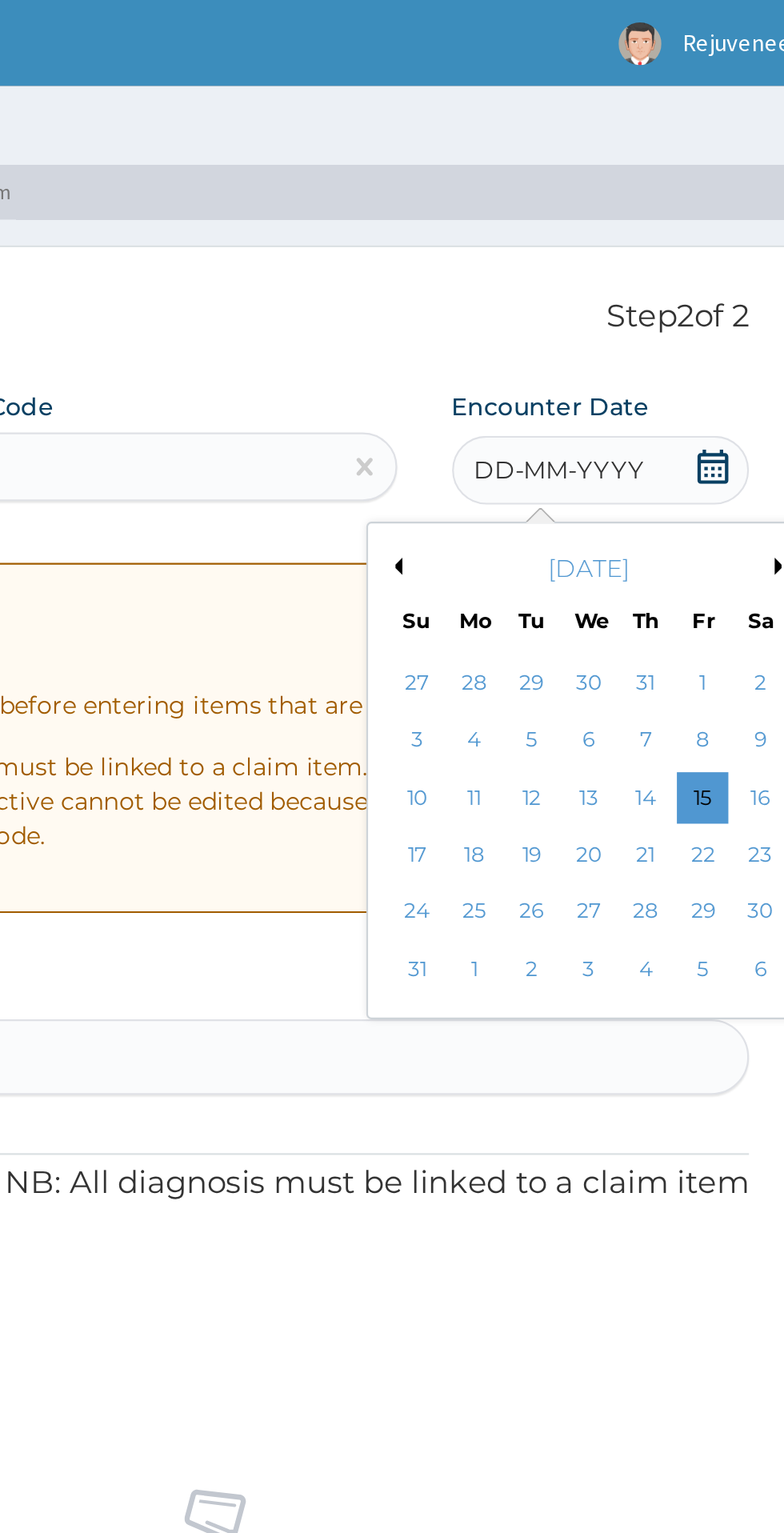
click at [676, 436] on div "28" at bounding box center [679, 425] width 24 height 24
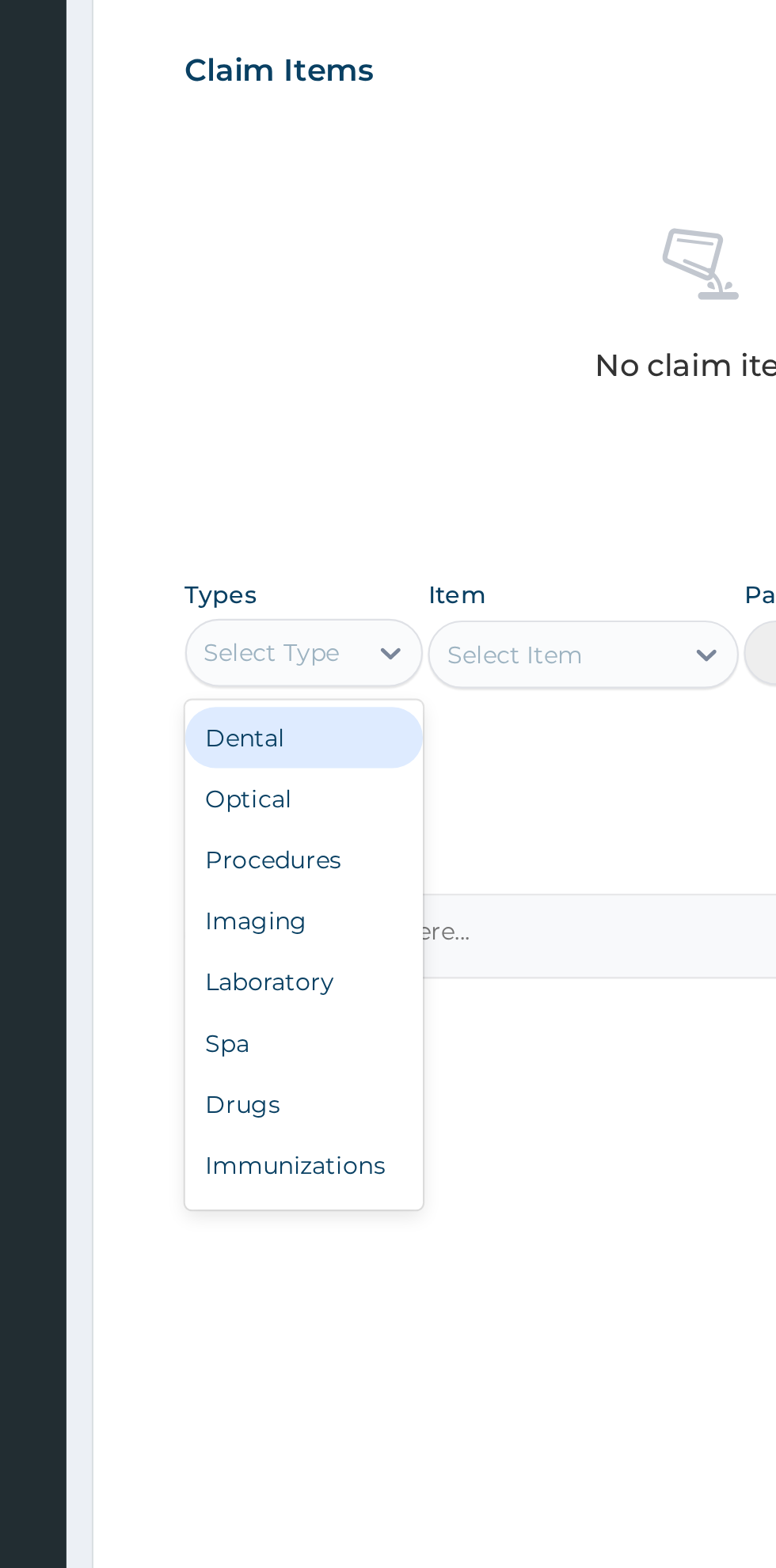
type input "f"
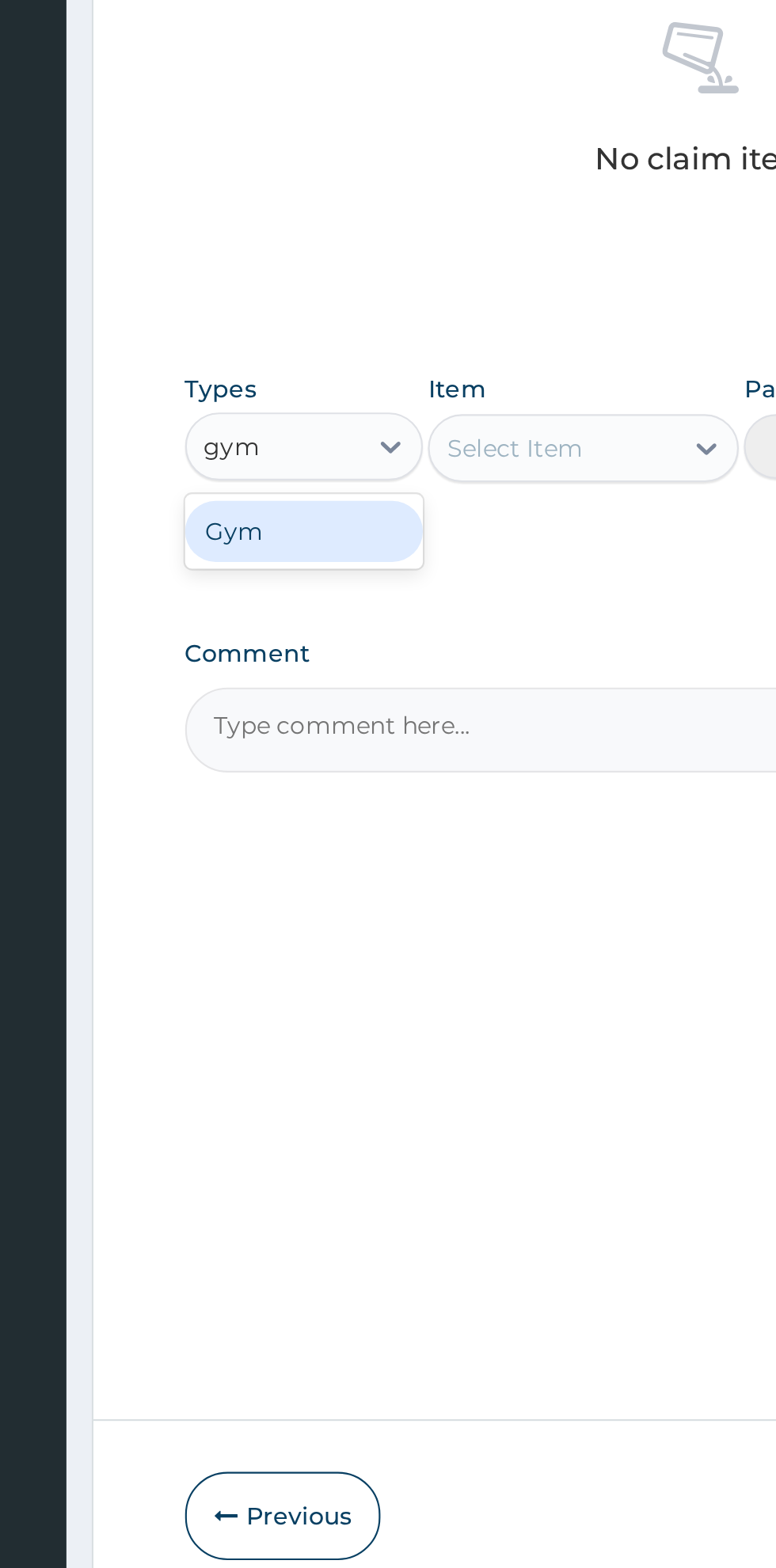
click at [273, 933] on div "Gym" at bounding box center [292, 923] width 111 height 28
type input "gym"
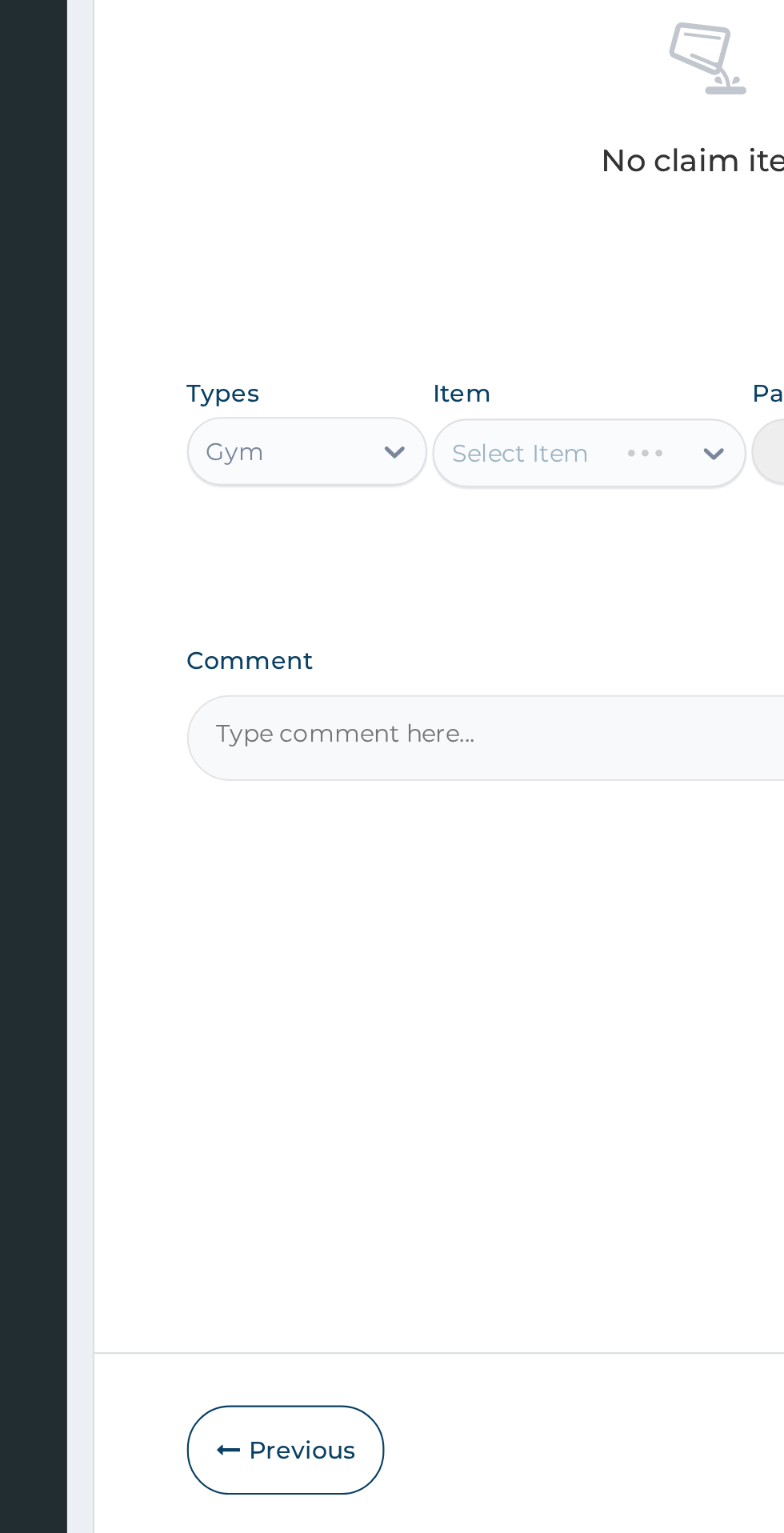
click at [463, 901] on div "Select Item" at bounding box center [427, 894] width 147 height 32
click at [473, 905] on div "Select Item" at bounding box center [427, 894] width 147 height 32
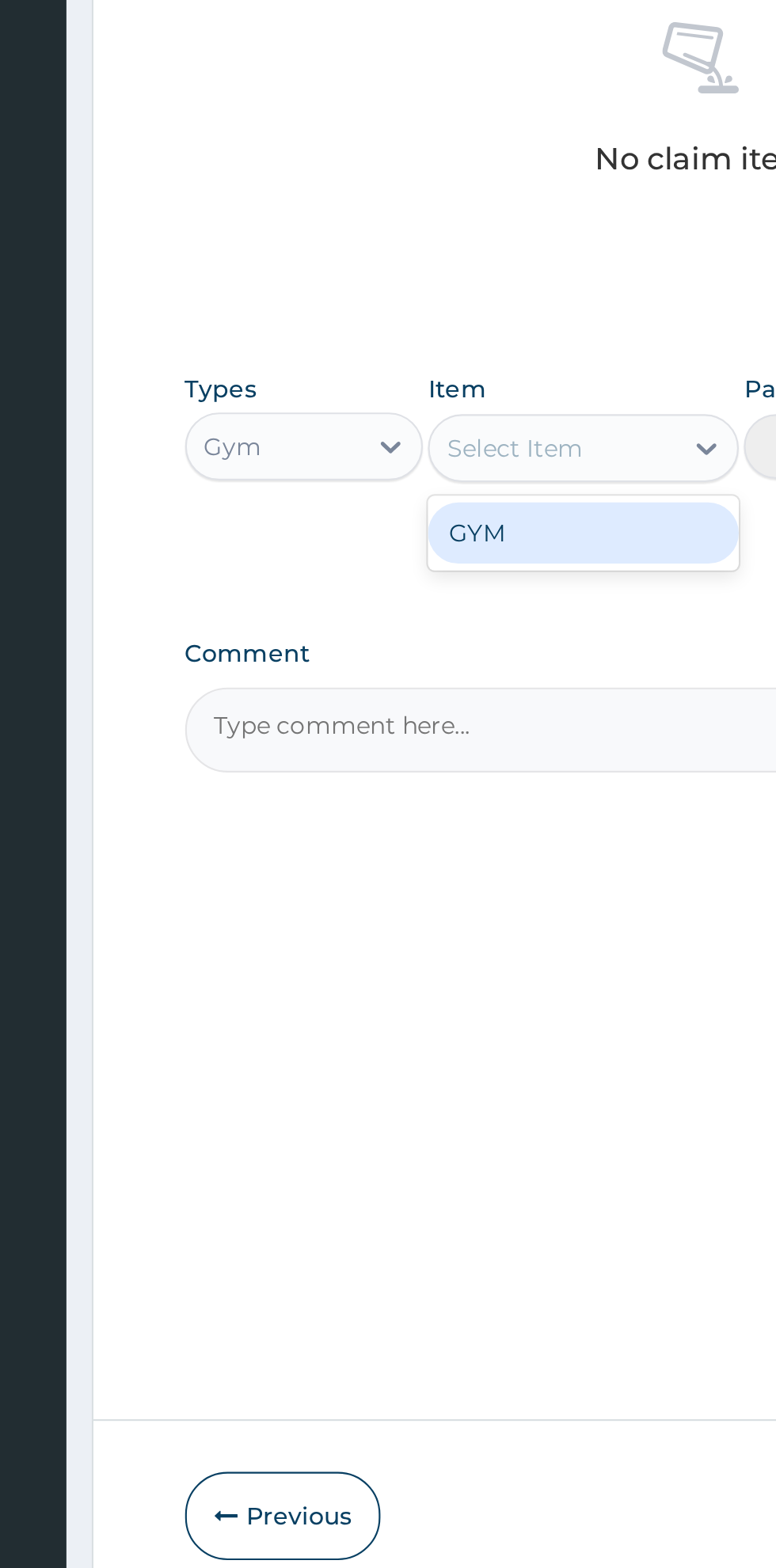
click at [426, 934] on div "GYM" at bounding box center [423, 924] width 145 height 28
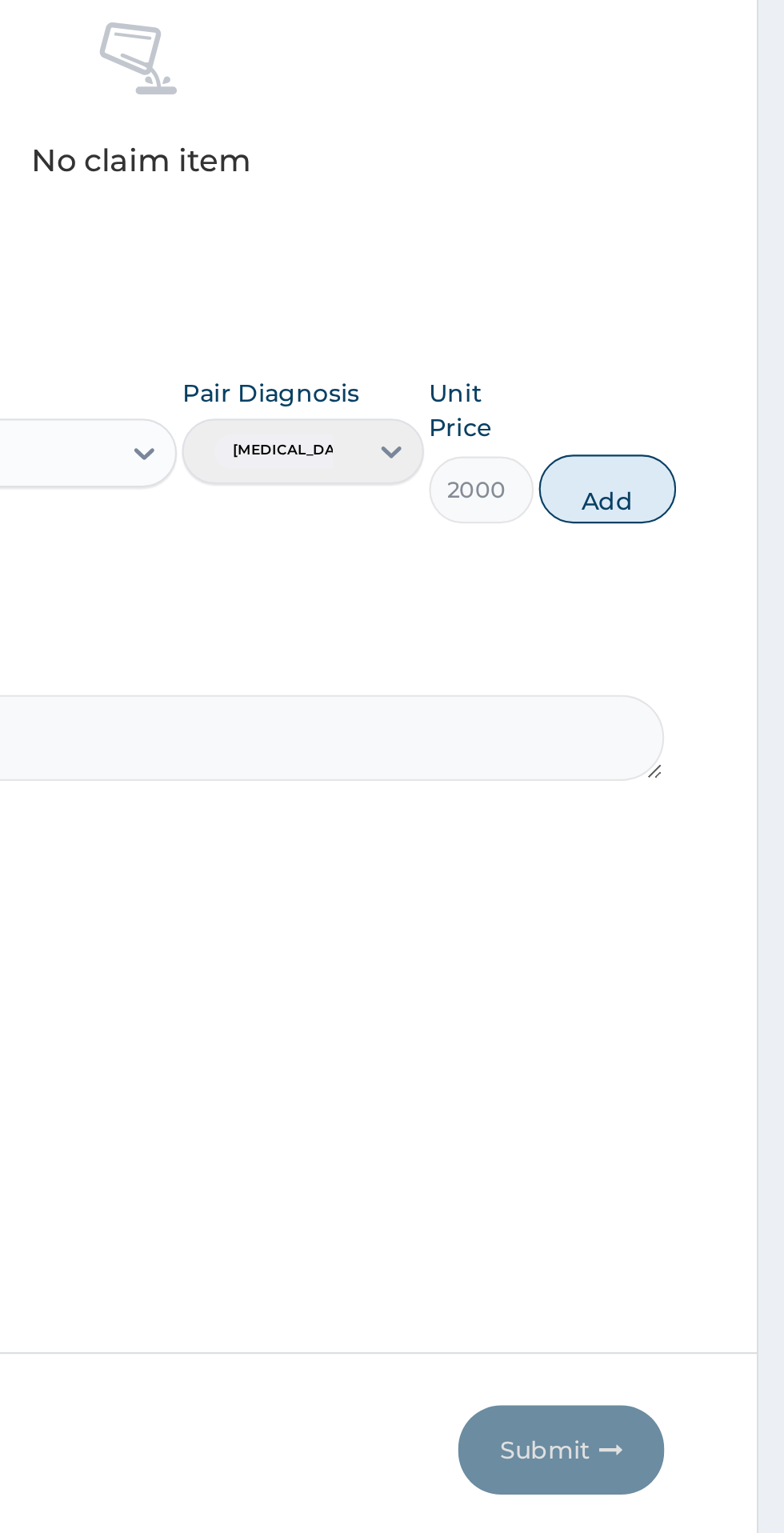
click at [716, 919] on button "Add" at bounding box center [702, 910] width 64 height 32
type input "0"
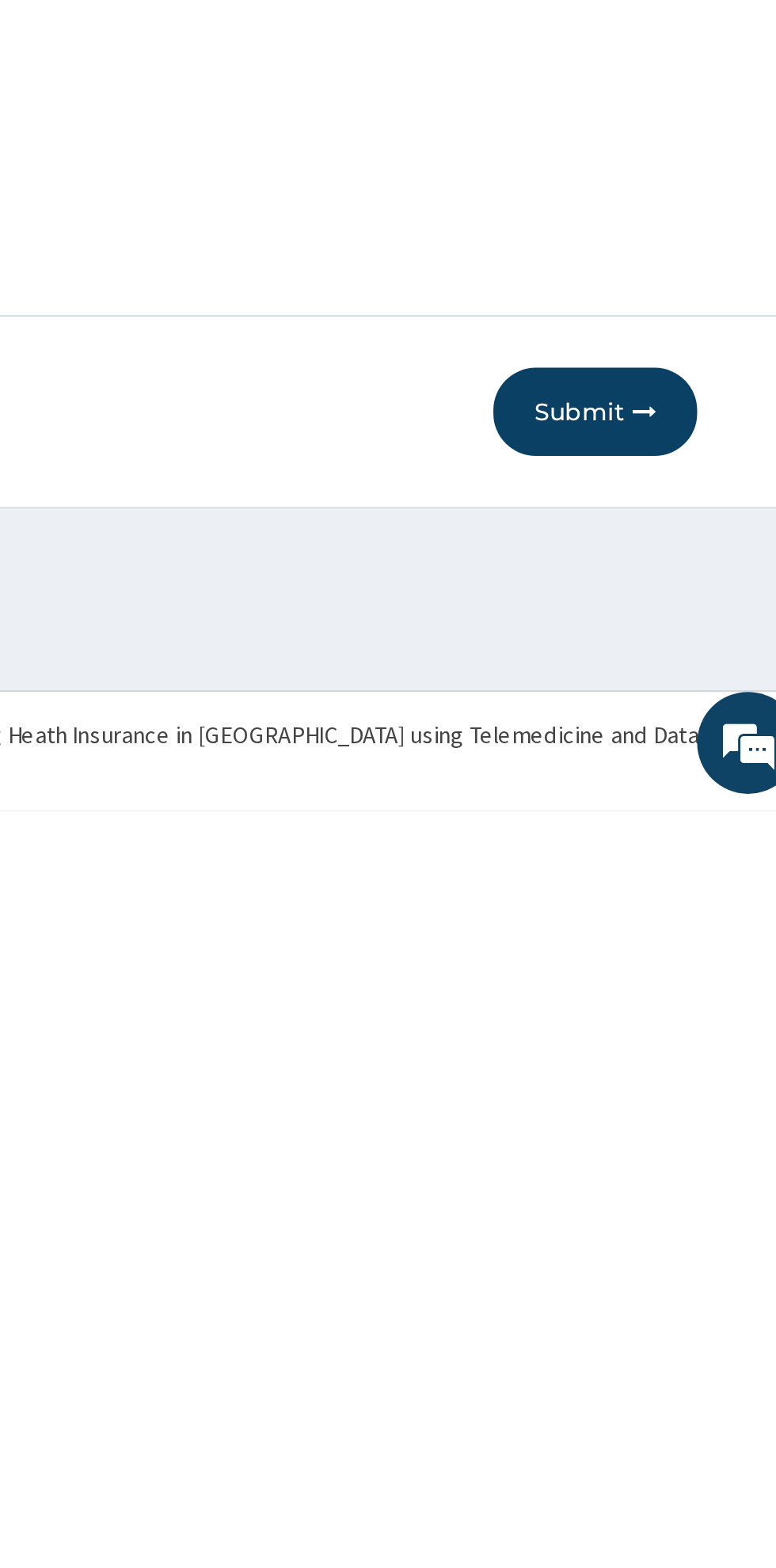
click at [677, 1393] on button "Submit" at bounding box center [672, 1381] width 95 height 42
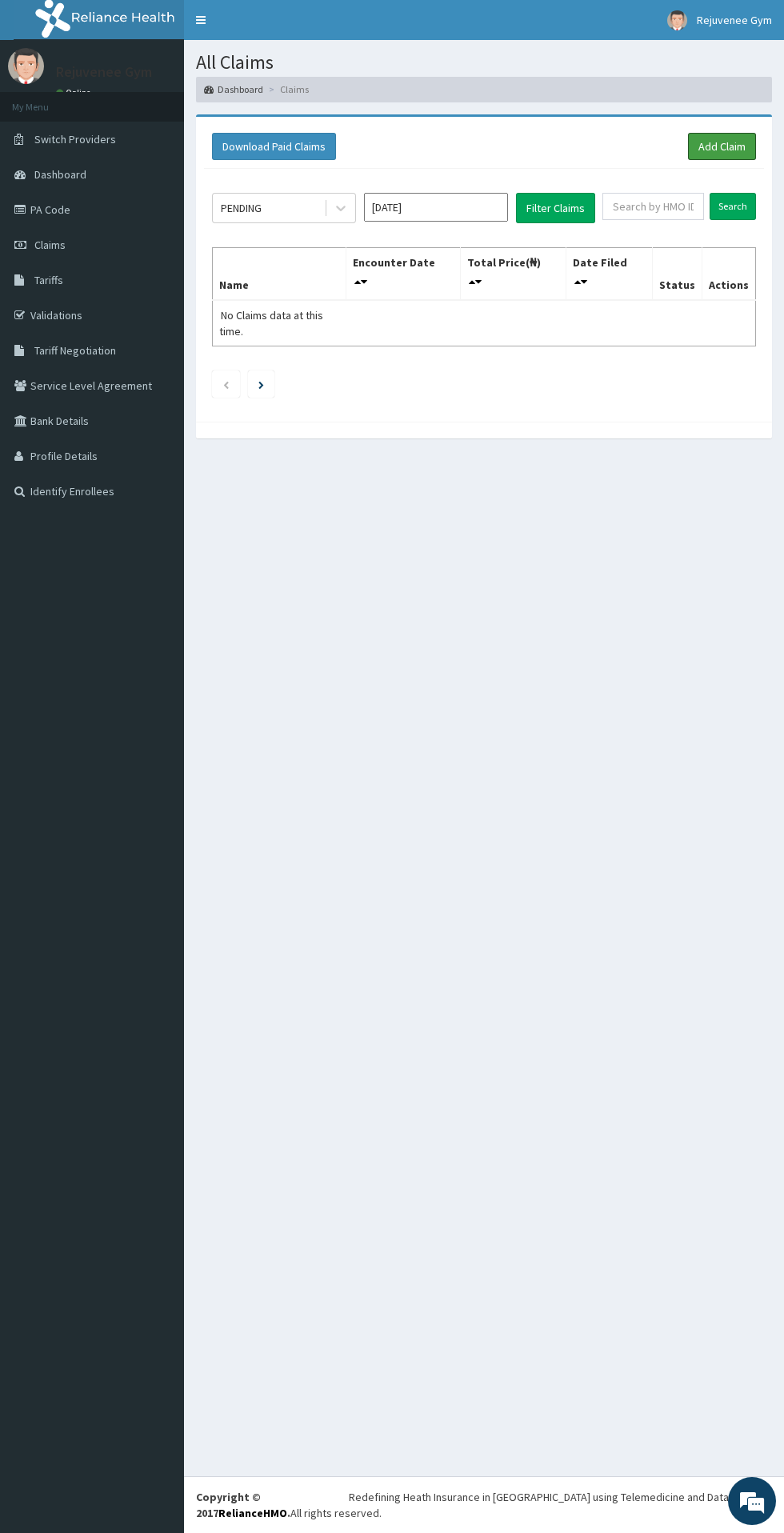
click at [747, 155] on link "Add Claim" at bounding box center [721, 146] width 68 height 27
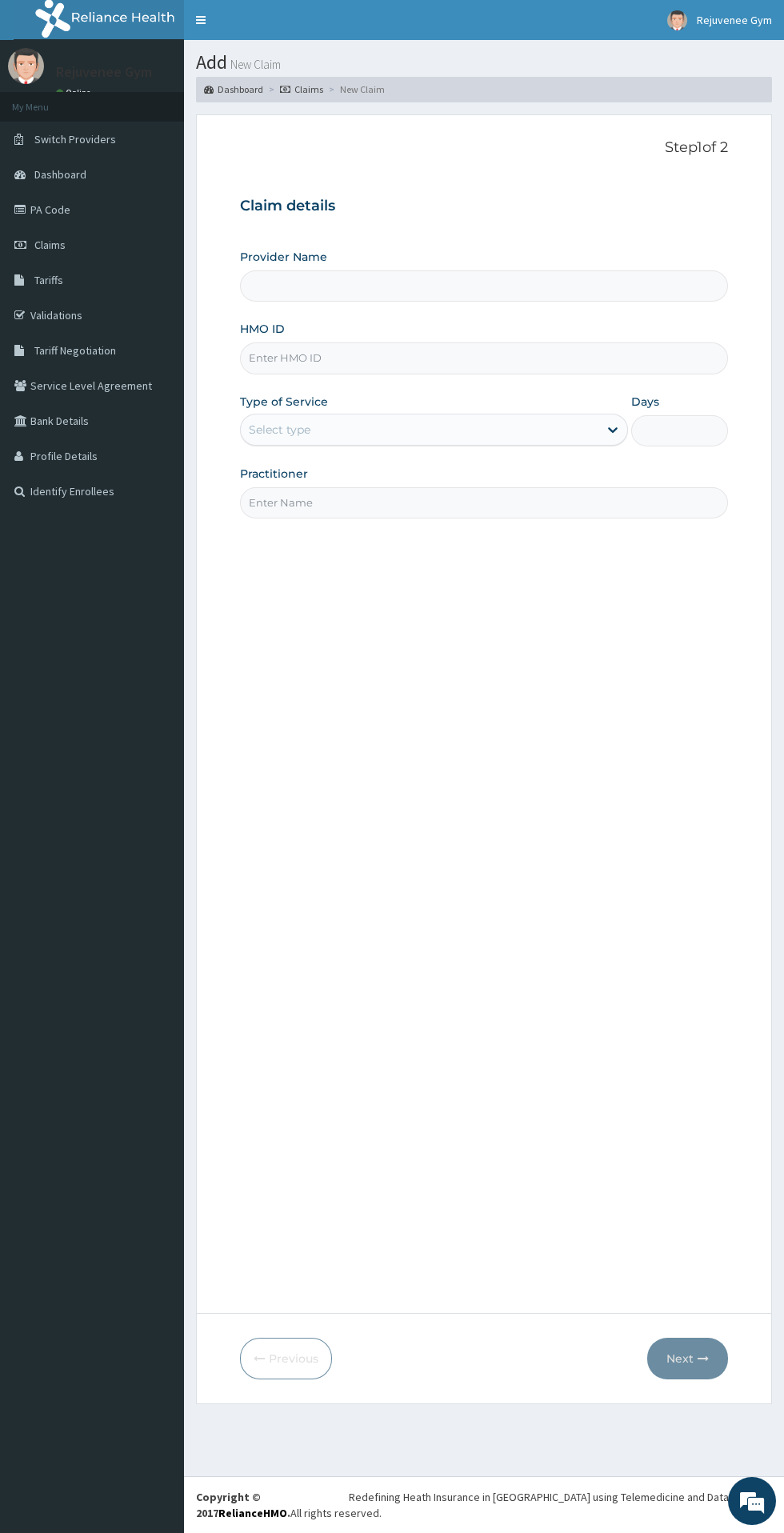
type input "Rejuvenee Wellness Center"
type input "1"
click at [474, 360] on input "HMO ID" at bounding box center [484, 358] width 488 height 31
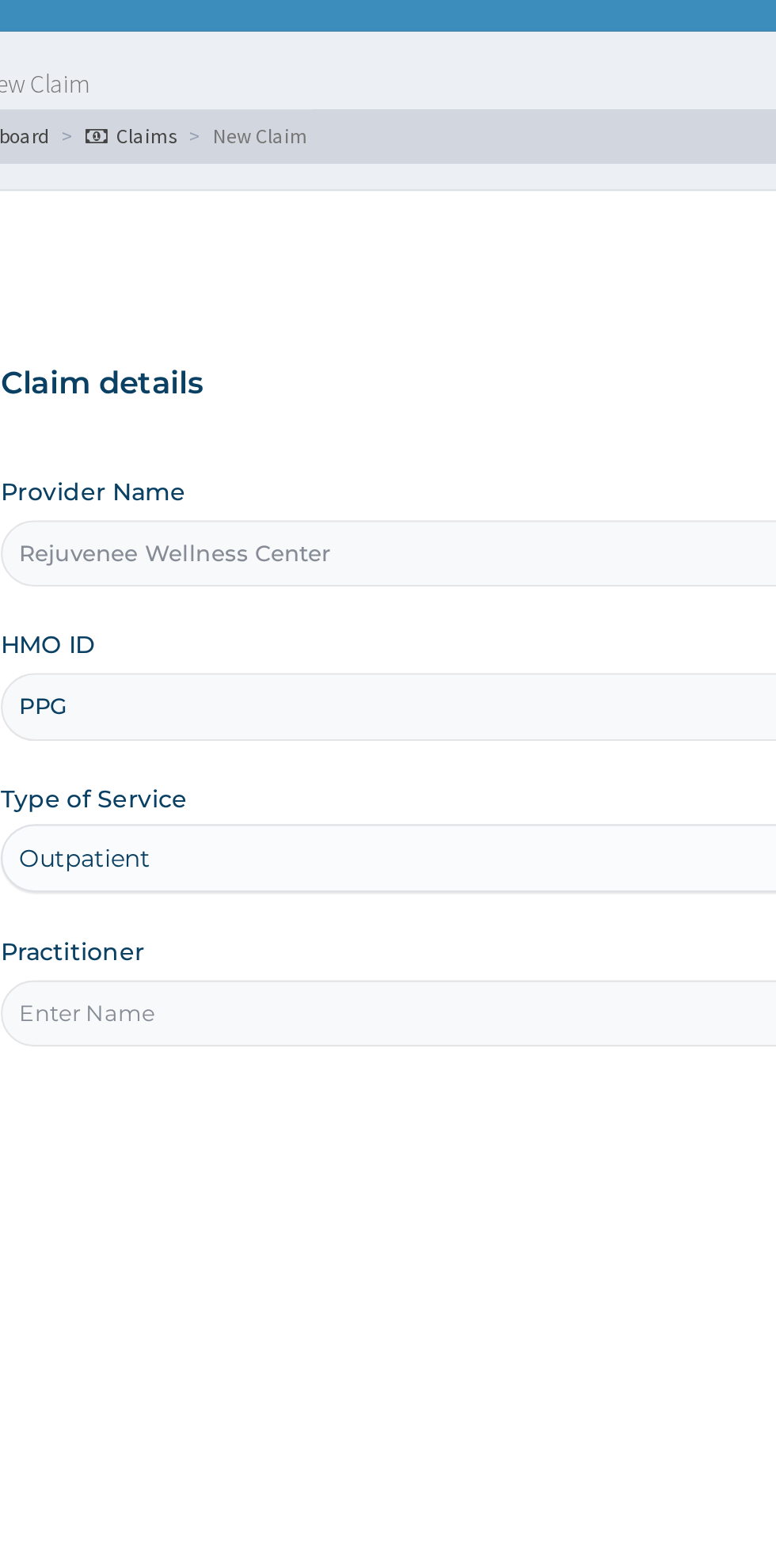
type input "PPG/10146/A"
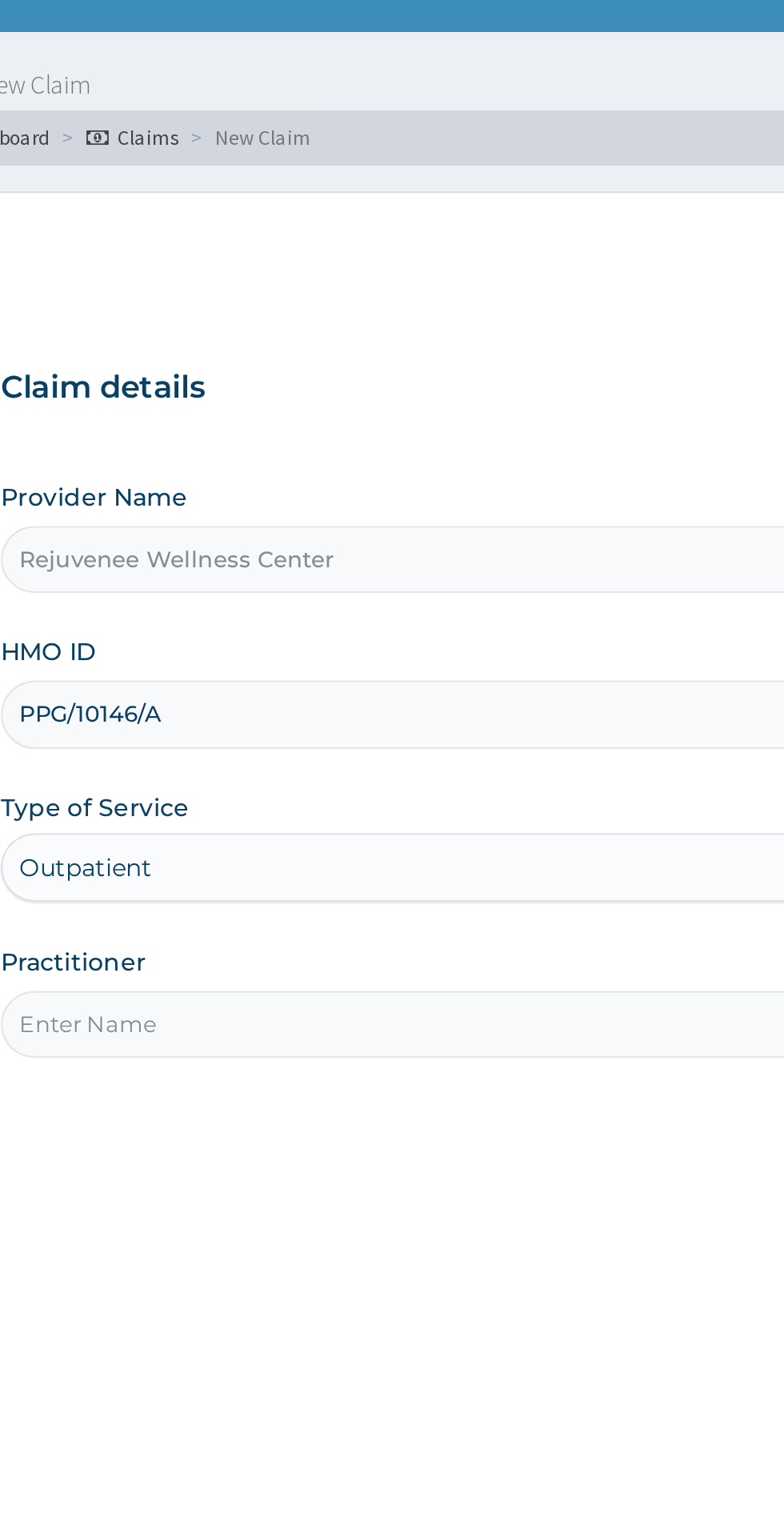
click at [276, 515] on input "Practitioner" at bounding box center [484, 503] width 488 height 31
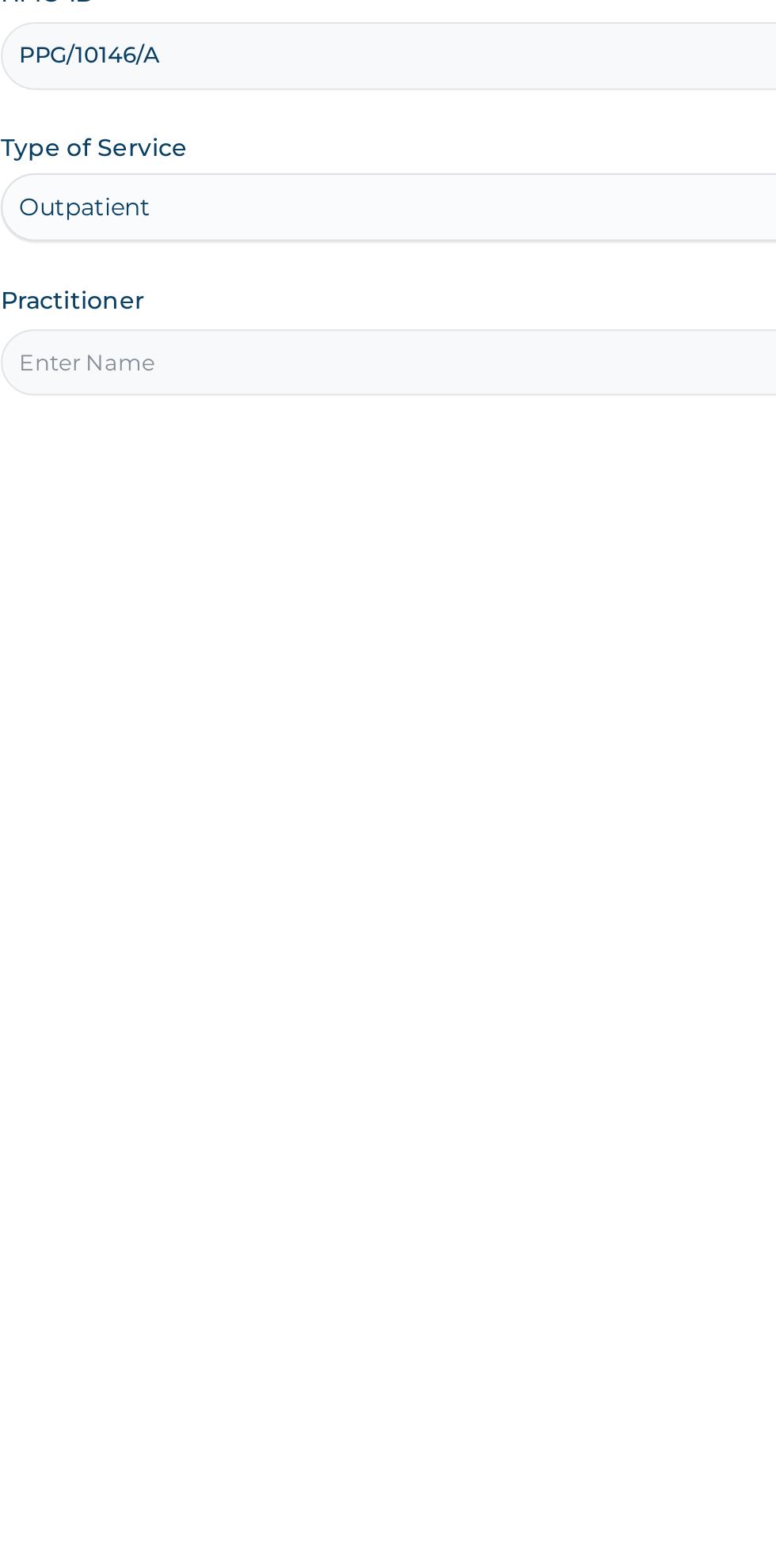
type input "Harriet"
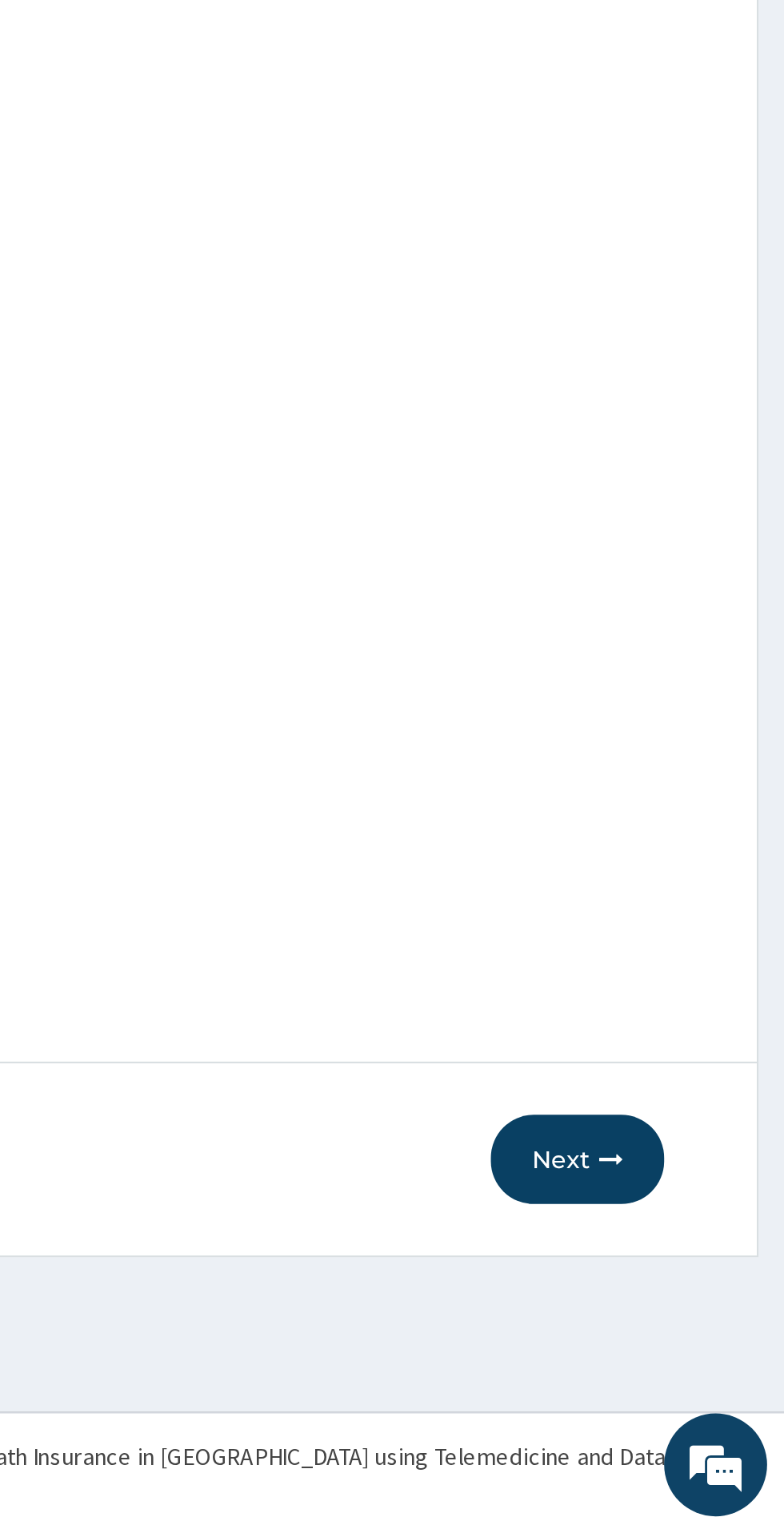
click at [689, 1366] on button "Next" at bounding box center [687, 1359] width 80 height 42
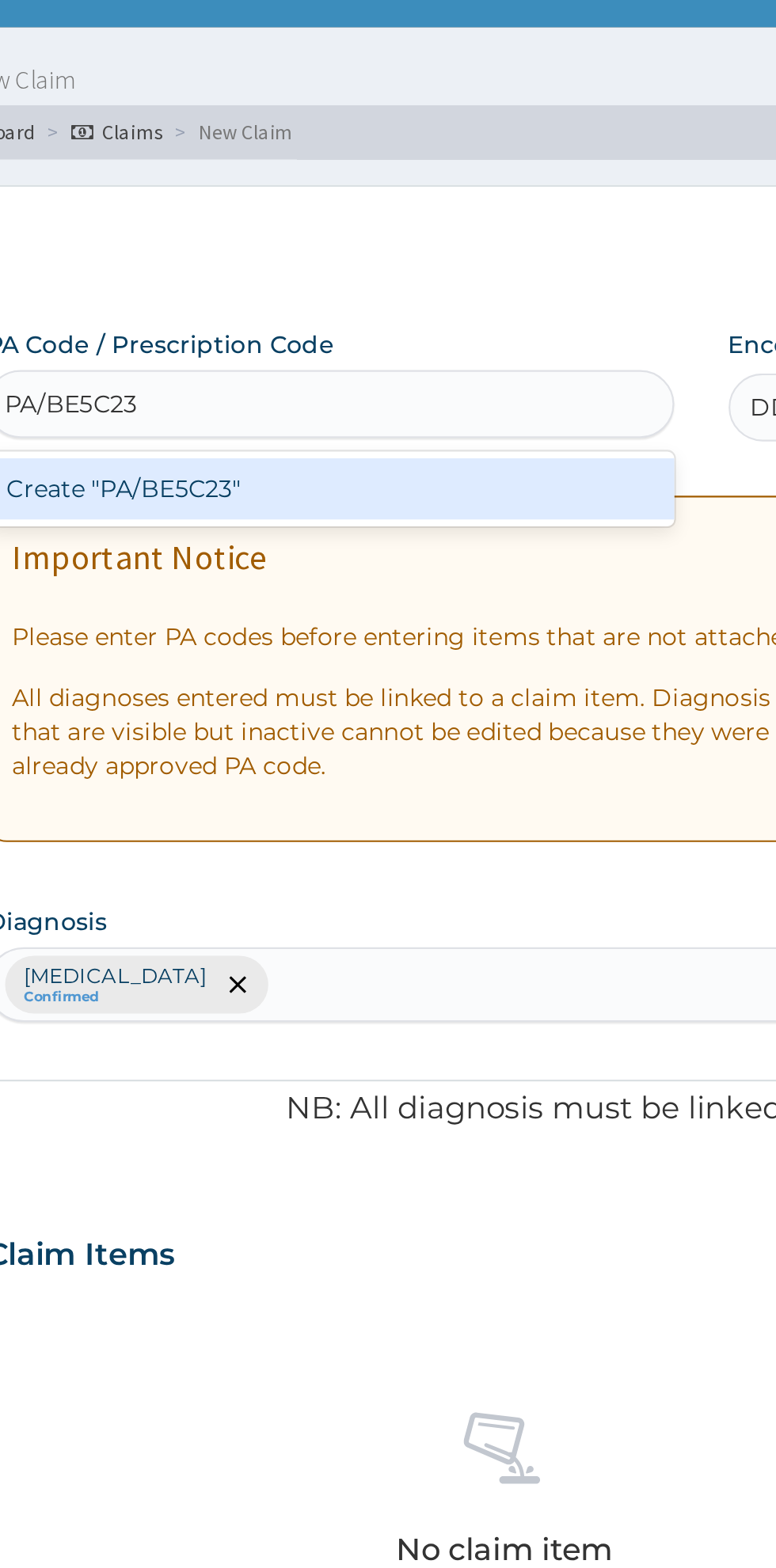
click at [312, 265] on div "Create "PA/BE5C23"" at bounding box center [397, 255] width 320 height 28
type input "PA/BE5C23"
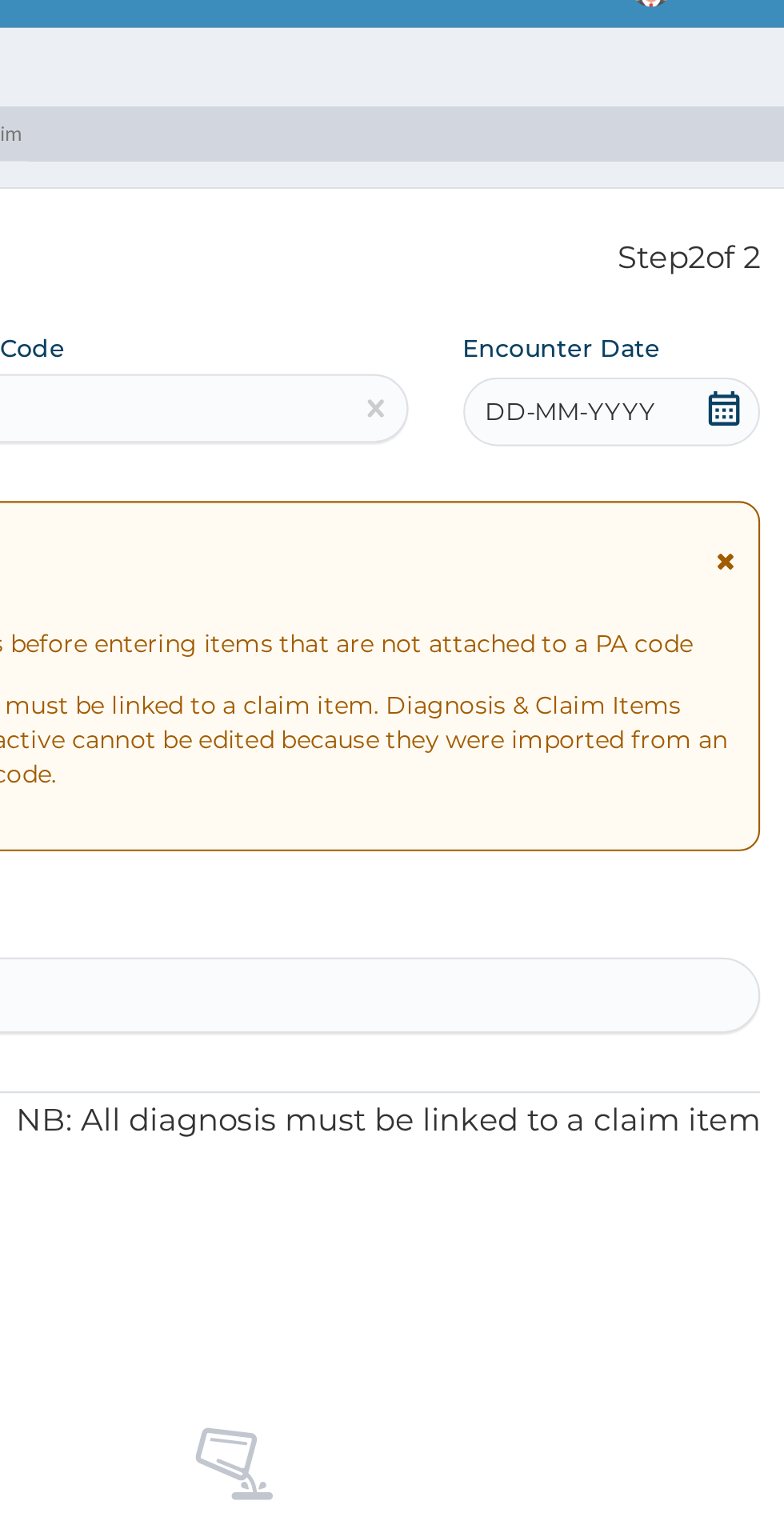
click at [658, 231] on div "DD-MM-YYYY" at bounding box center [658, 219] width 139 height 32
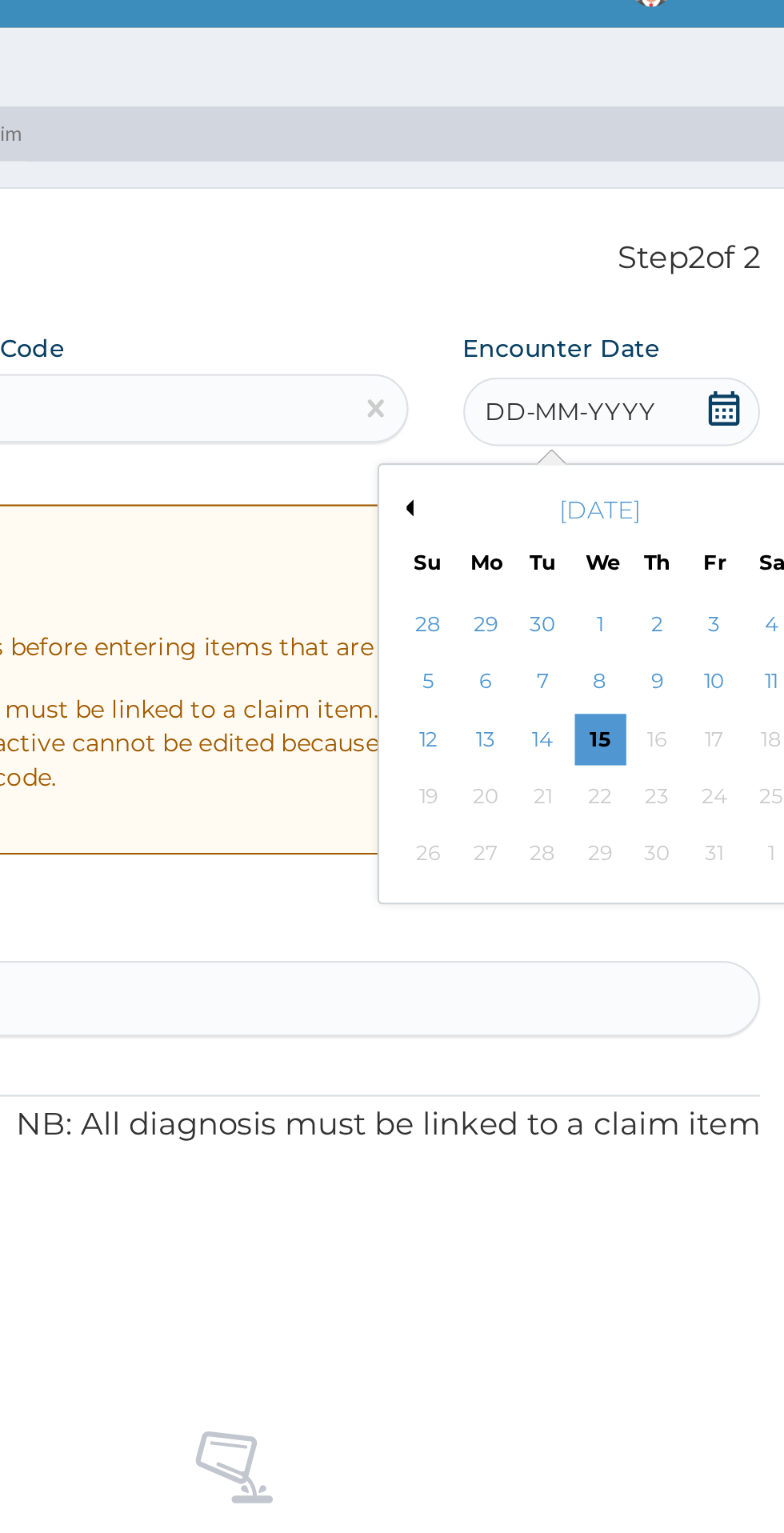
click at [565, 267] on button "Previous Month" at bounding box center [561, 264] width 8 height 8
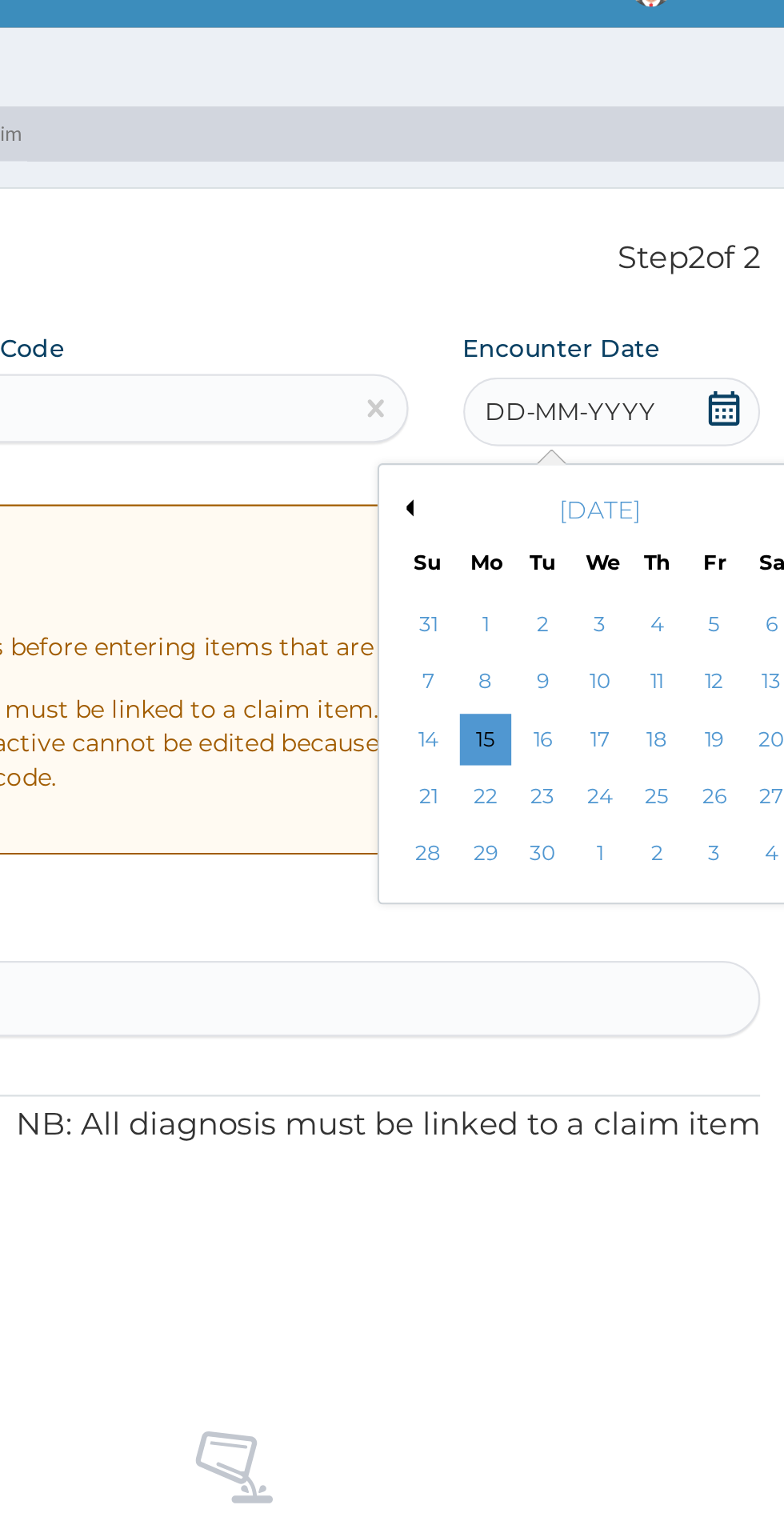
click at [600, 427] on div "29" at bounding box center [599, 425] width 24 height 24
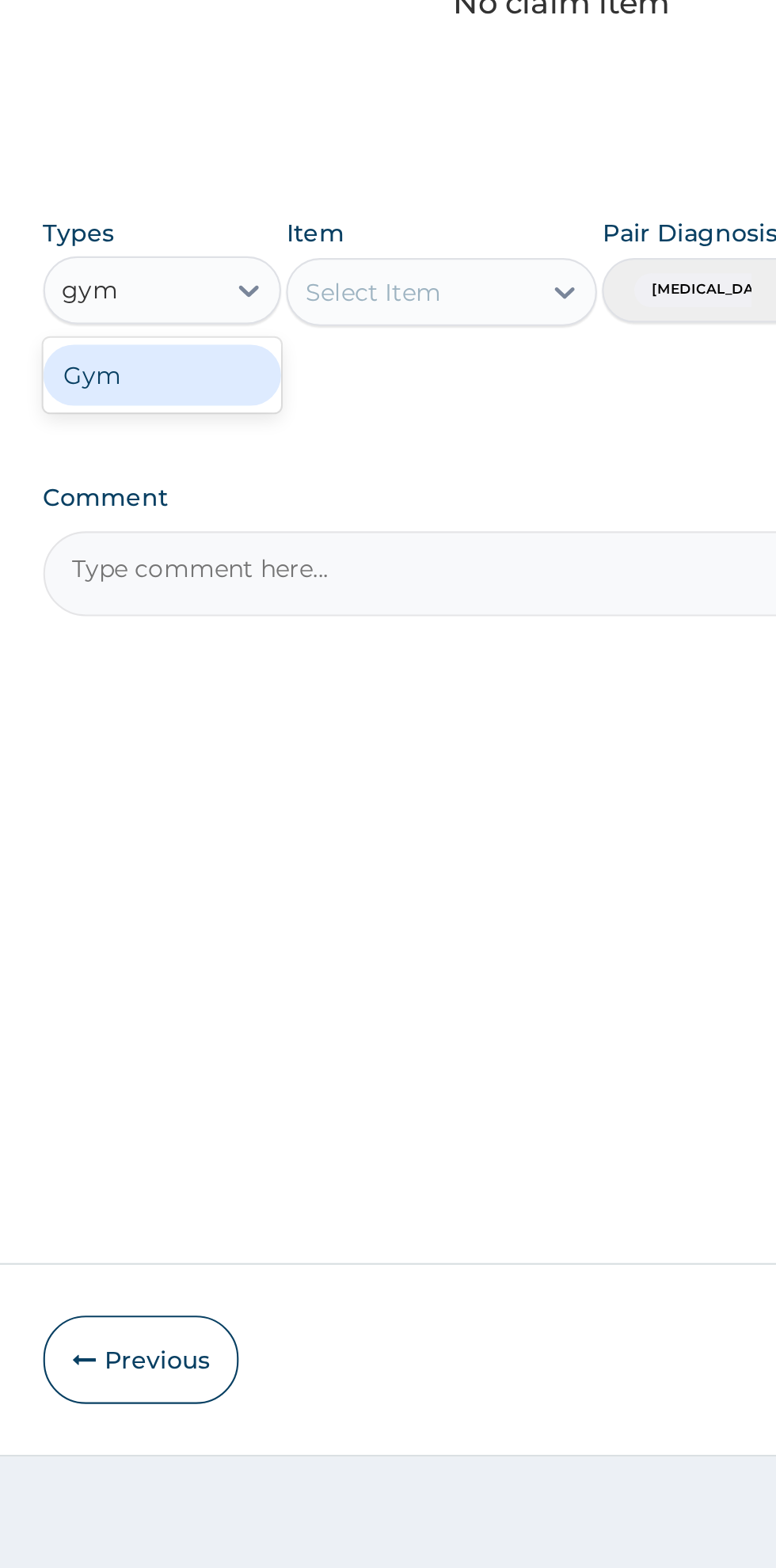
click at [299, 926] on div "Gym" at bounding box center [292, 923] width 111 height 28
type input "gym"
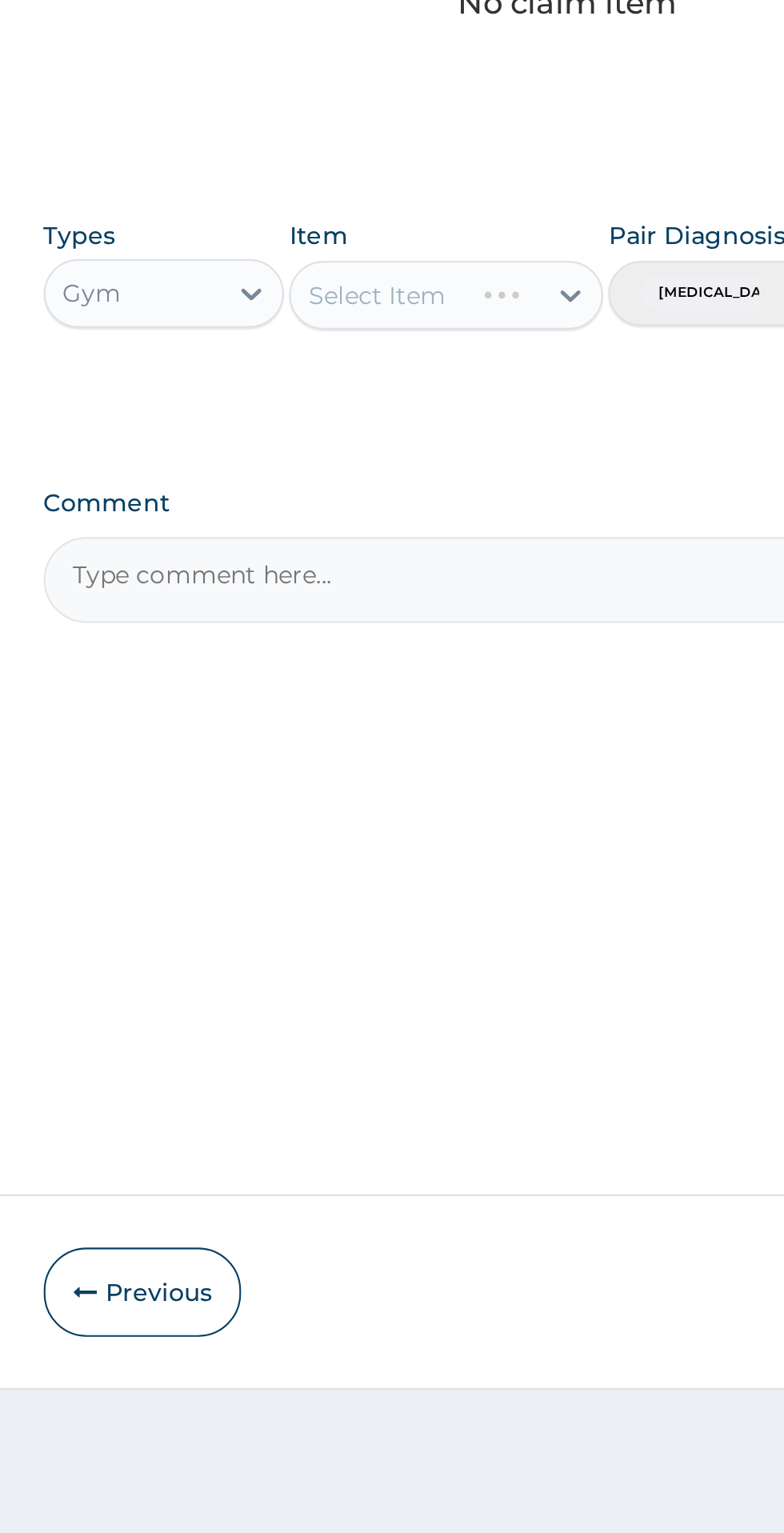
click at [432, 897] on div "Select Item" at bounding box center [427, 894] width 147 height 32
click at [423, 905] on div "Select Item" at bounding box center [413, 894] width 116 height 26
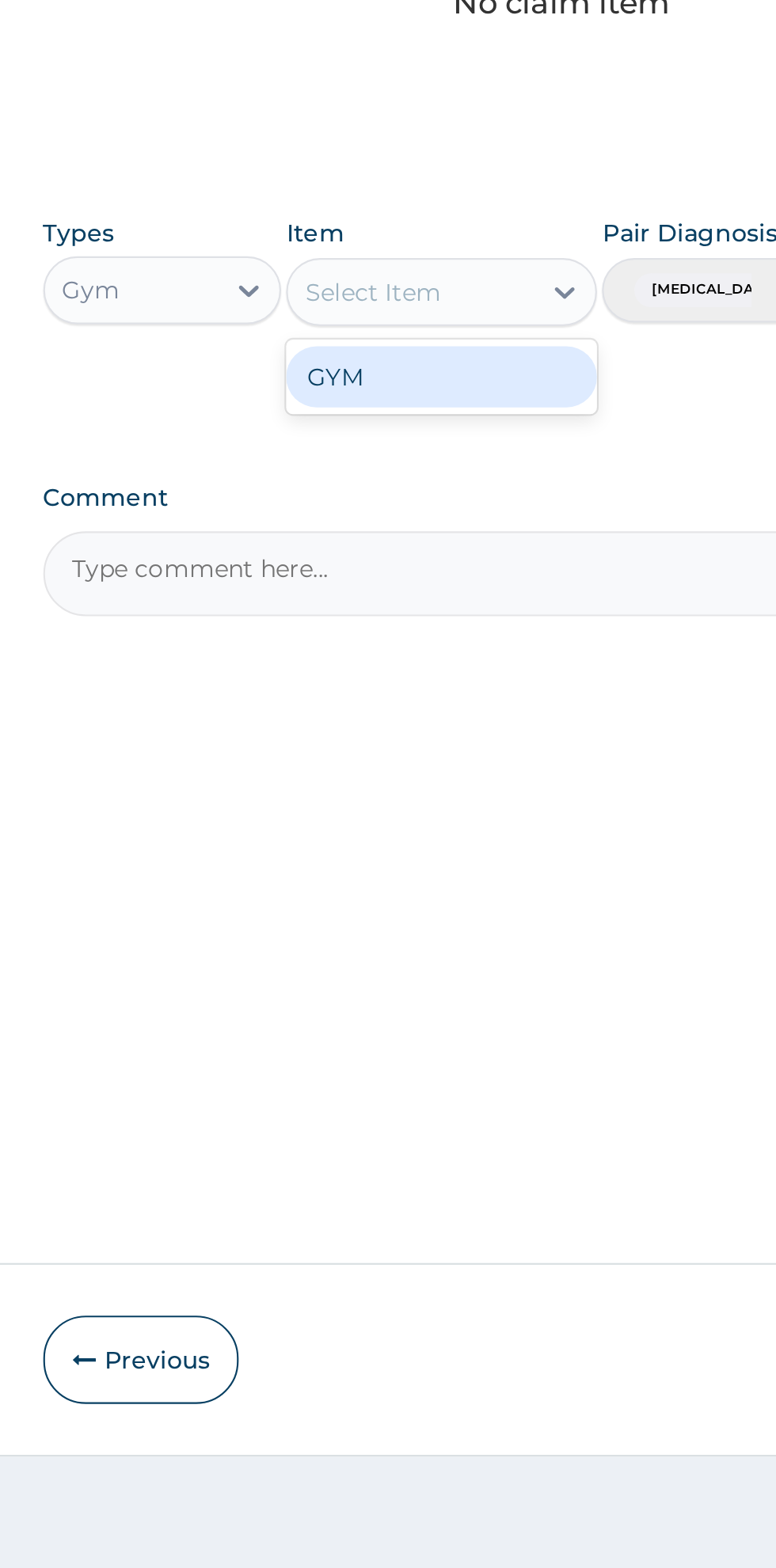
click at [379, 926] on div "GYM" at bounding box center [423, 924] width 145 height 28
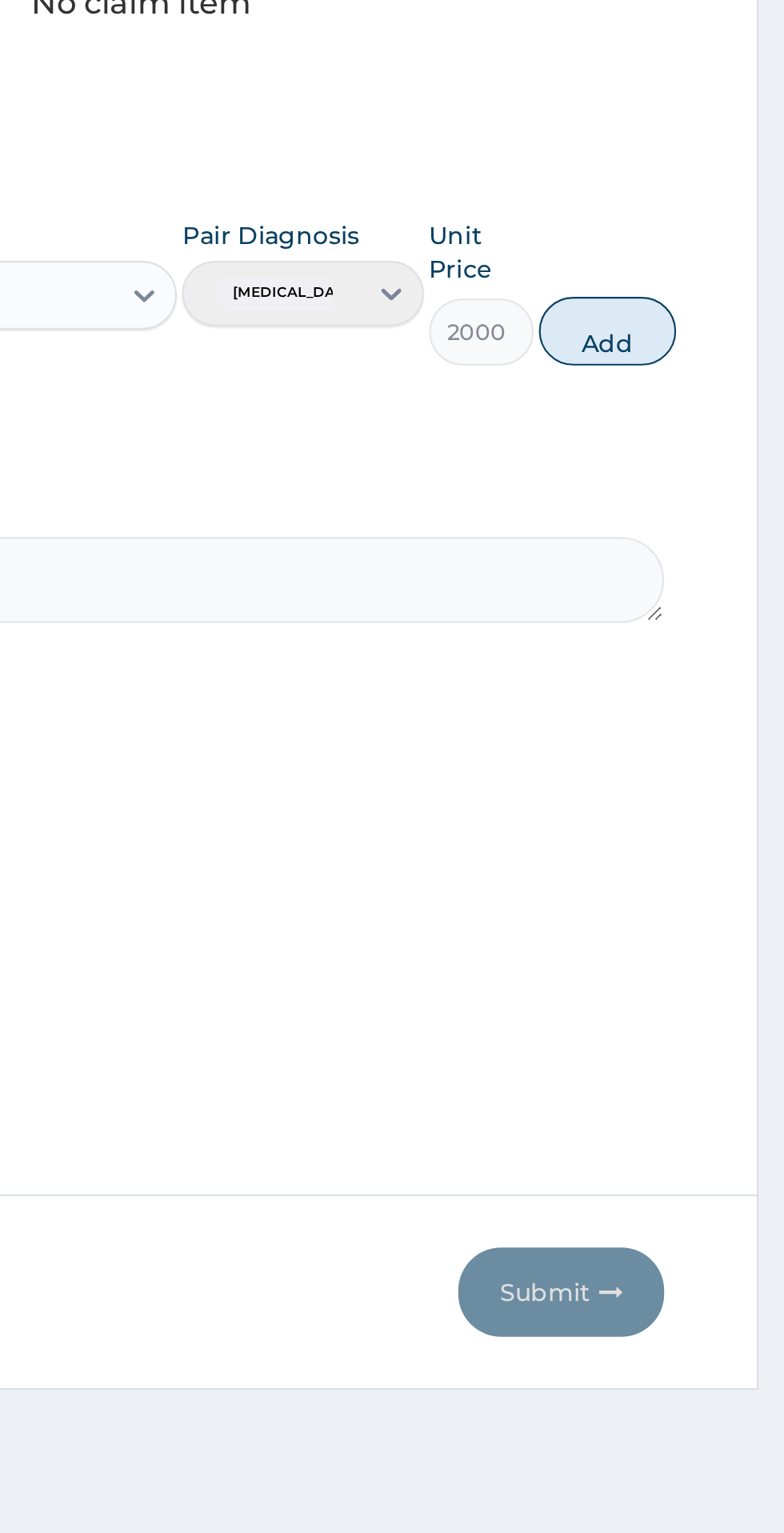
click at [721, 915] on button "Add" at bounding box center [702, 910] width 64 height 32
type input "0"
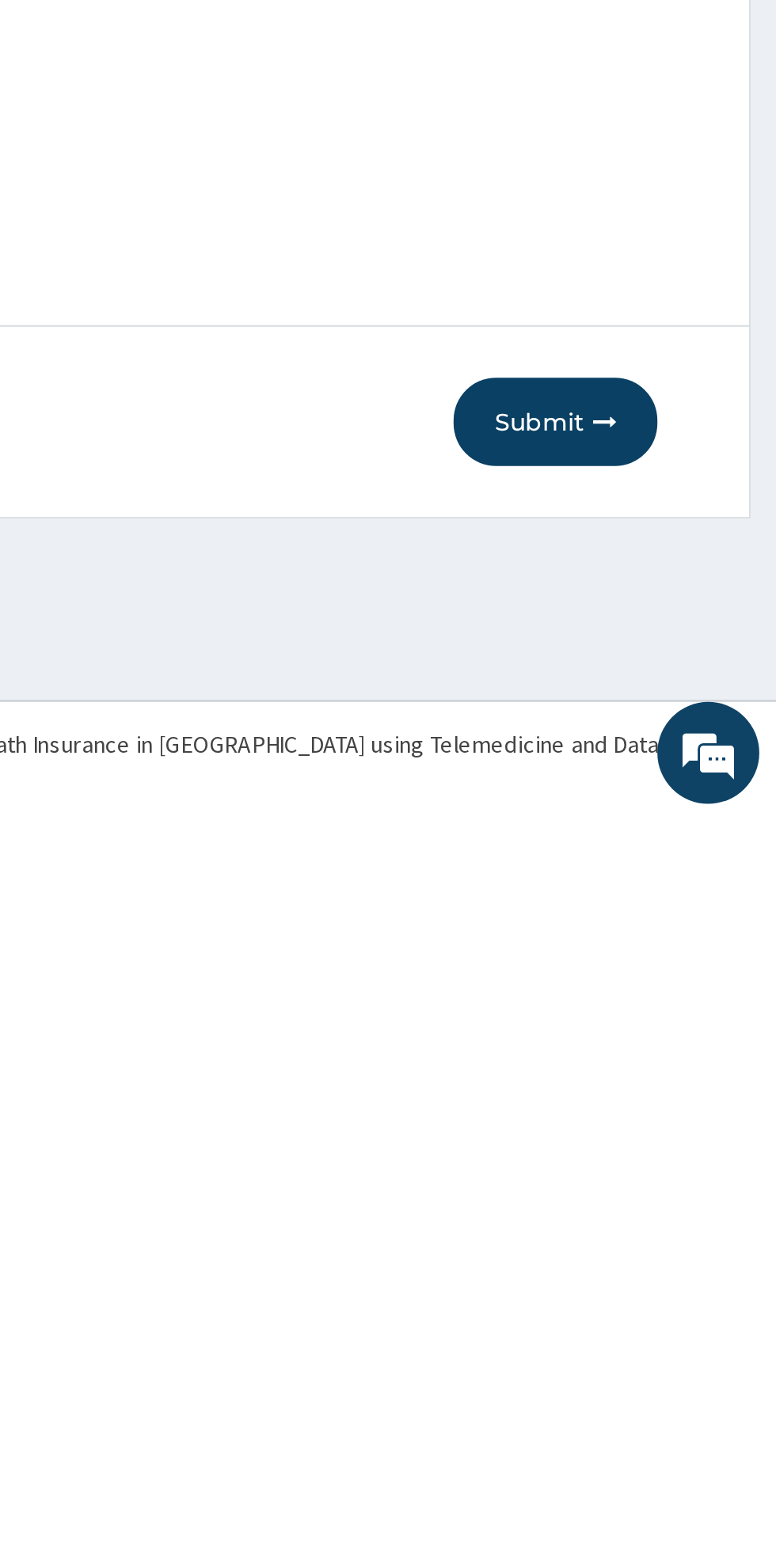
click at [679, 1395] on button "Submit" at bounding box center [672, 1381] width 95 height 42
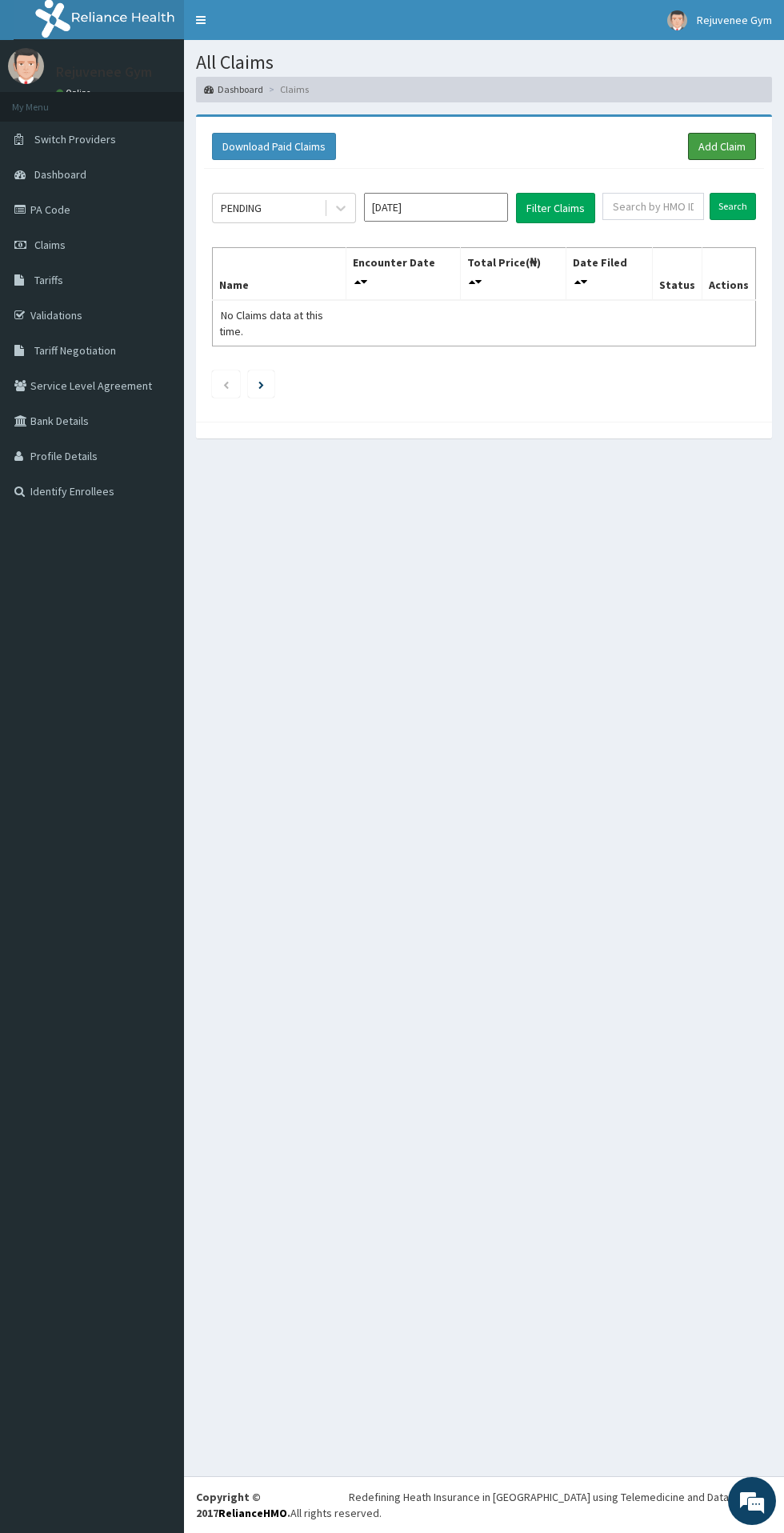
click at [709, 158] on link "Add Claim" at bounding box center [721, 146] width 68 height 27
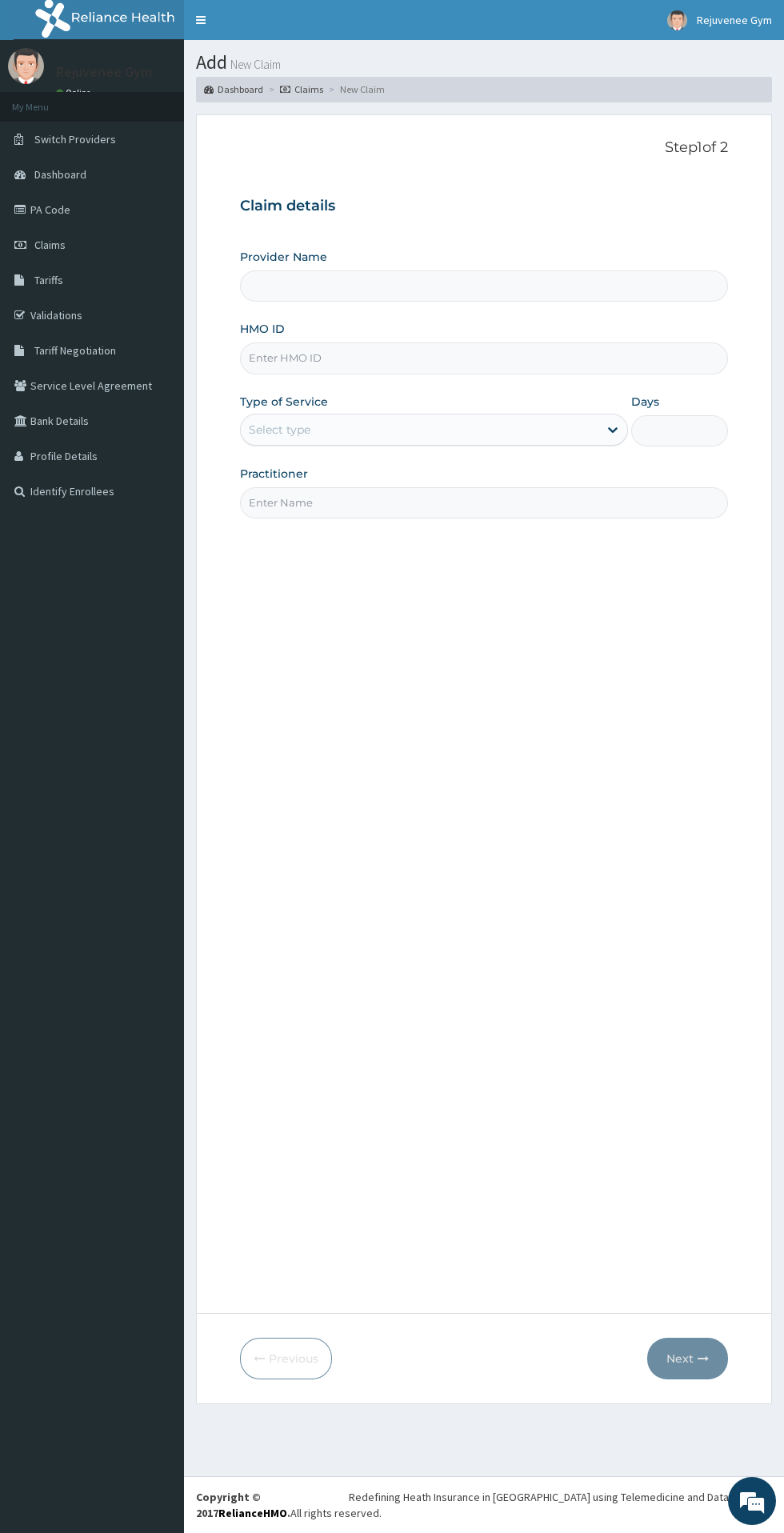
click at [506, 361] on input "HMO ID" at bounding box center [484, 358] width 488 height 31
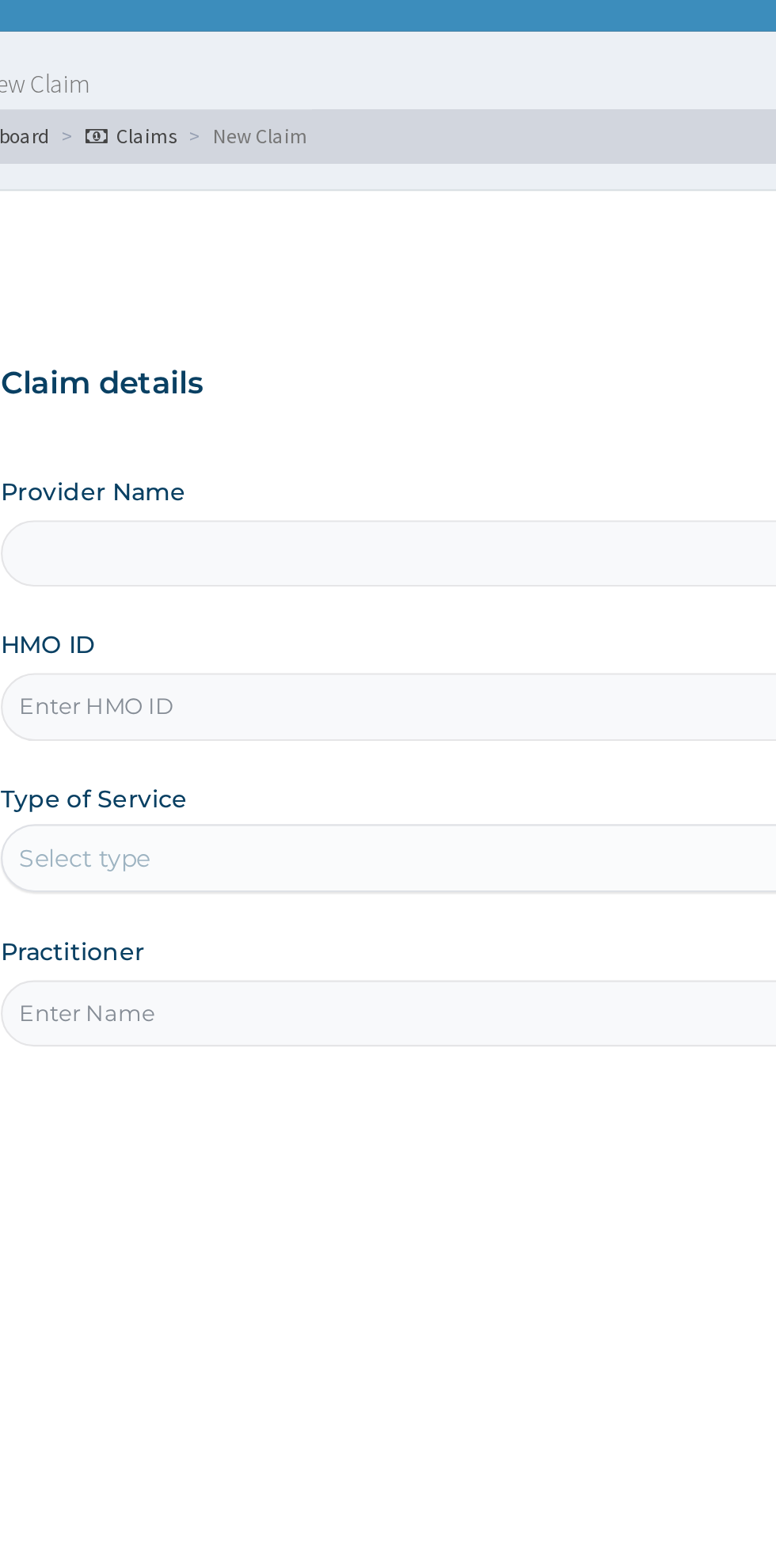
type input "Rejuvenee Wellness Center"
type input "1"
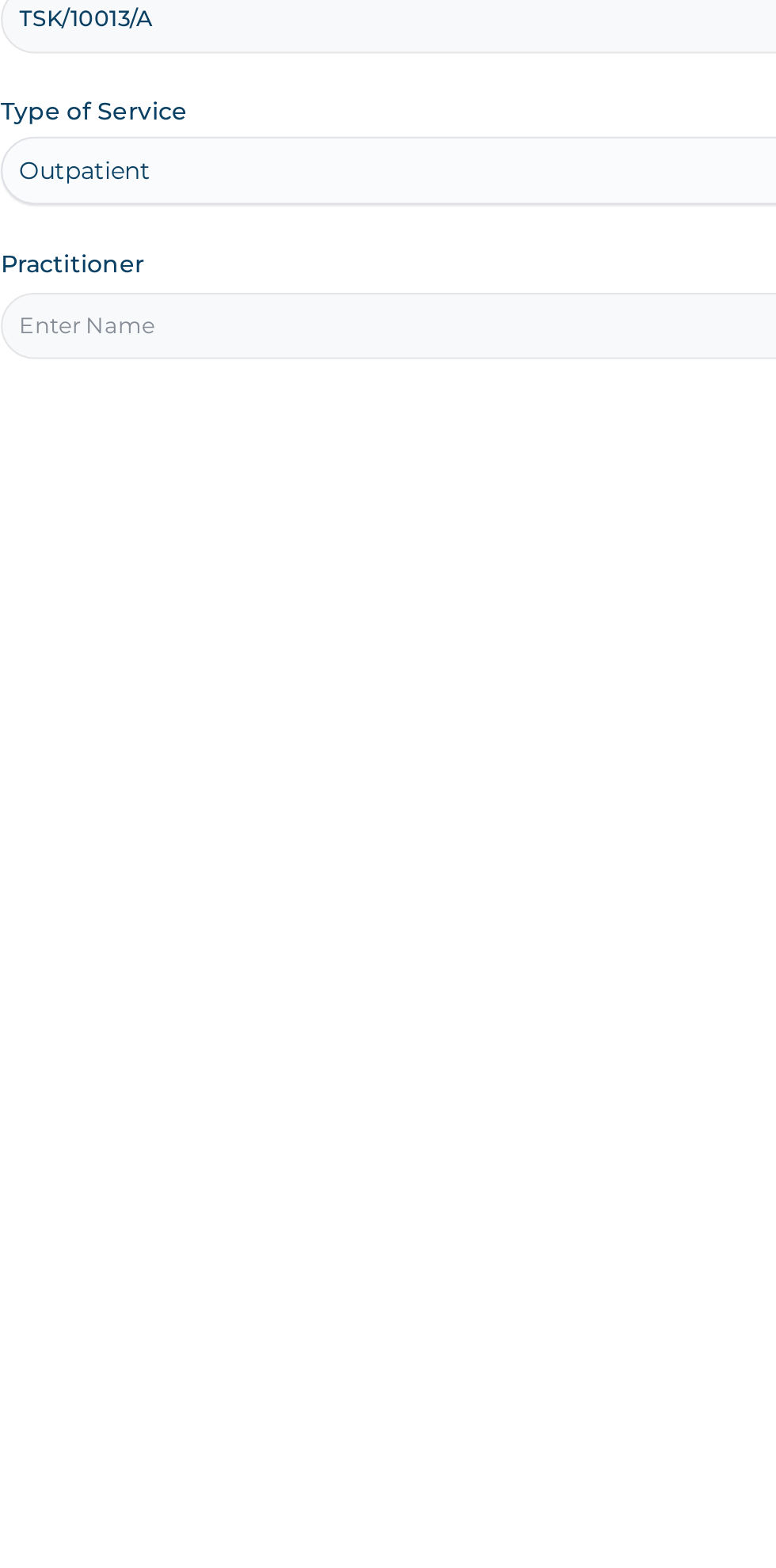
type input "TSK/10013/A"
click at [296, 503] on input "Practitioner" at bounding box center [479, 497] width 483 height 31
type input "[PERSON_NAME]"
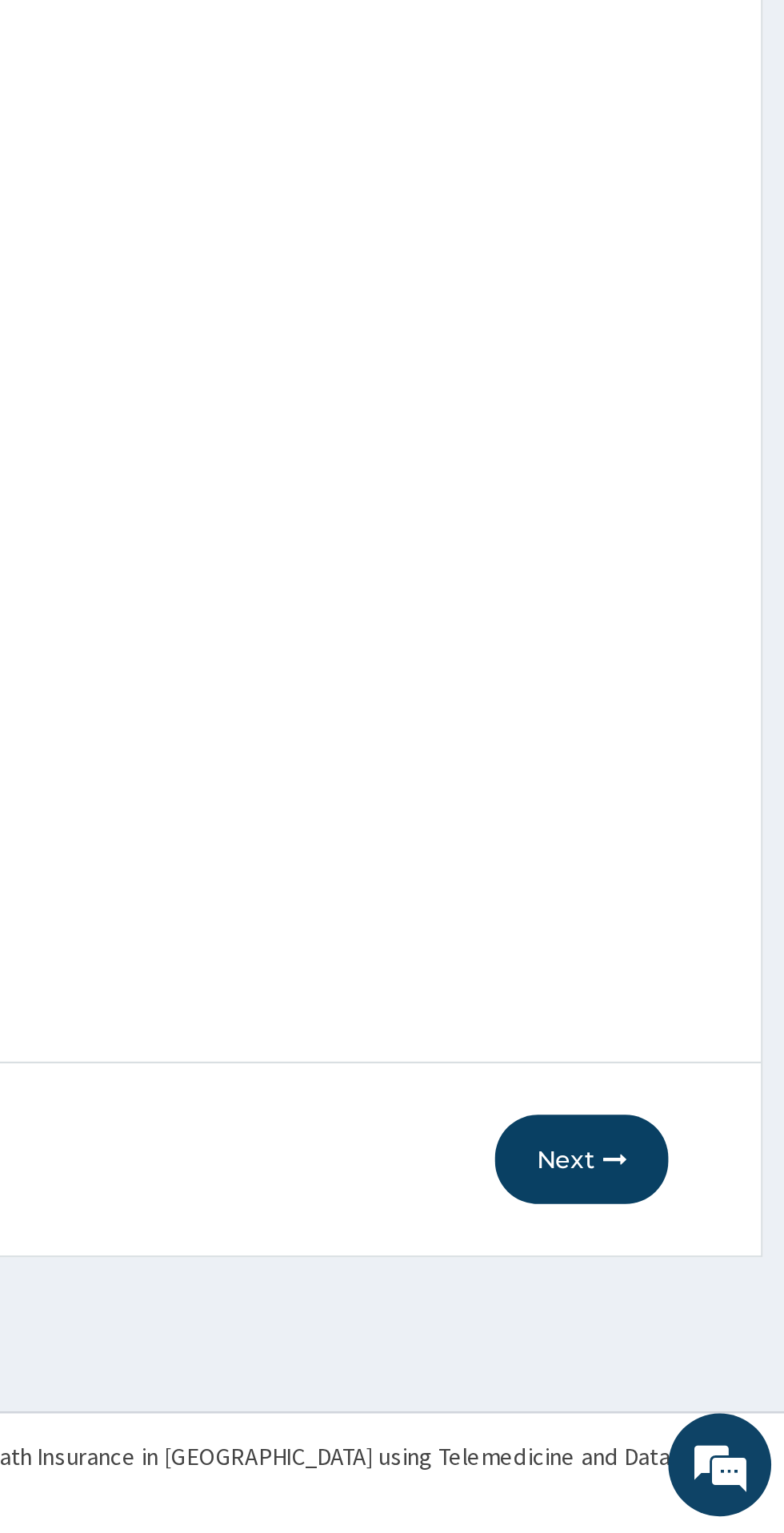
click at [688, 1362] on button "Next" at bounding box center [687, 1359] width 80 height 42
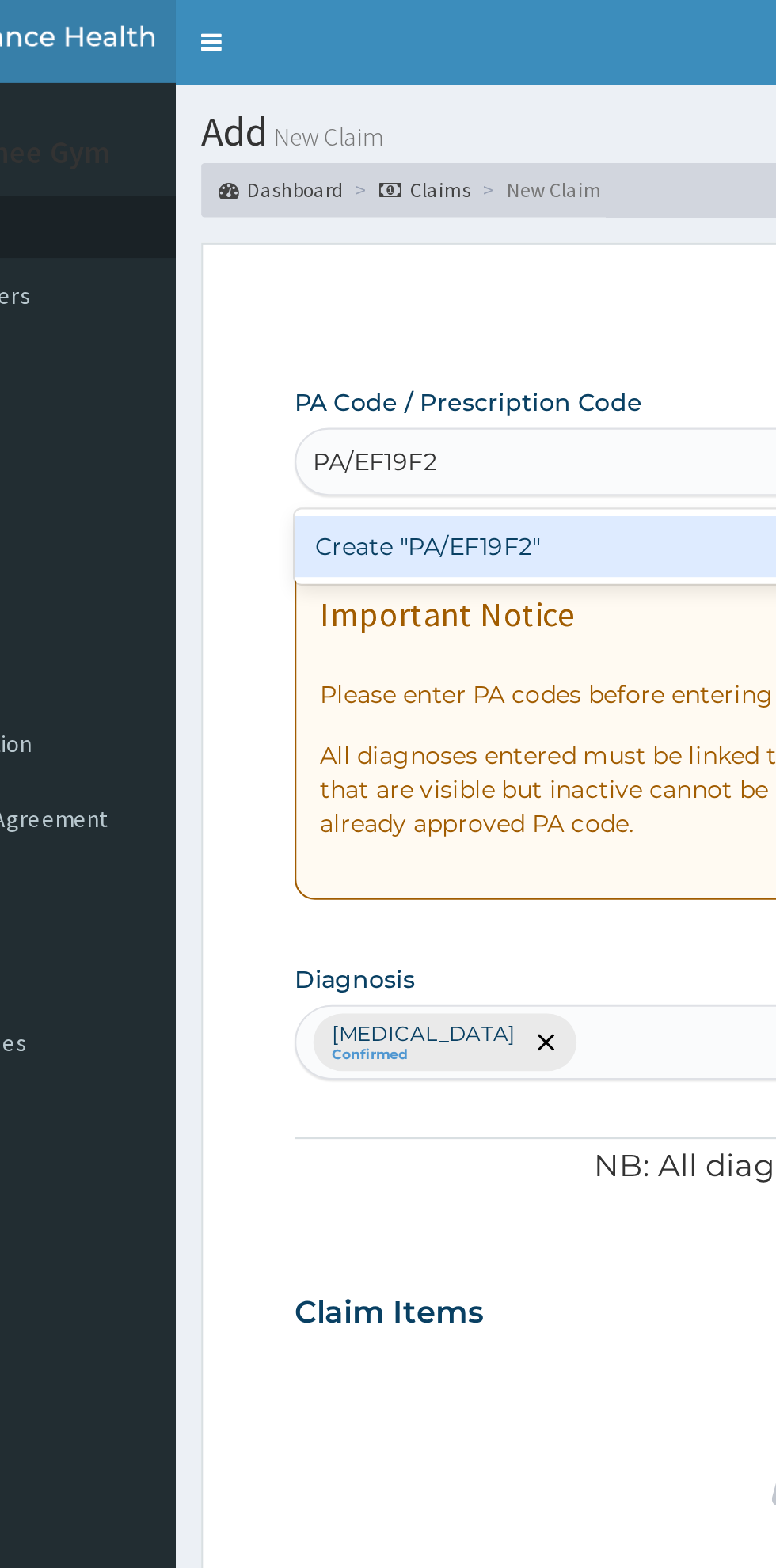
click at [282, 246] on div "Create "PA/EF19F2"" at bounding box center [397, 255] width 320 height 28
type input "PA/EF19F2"
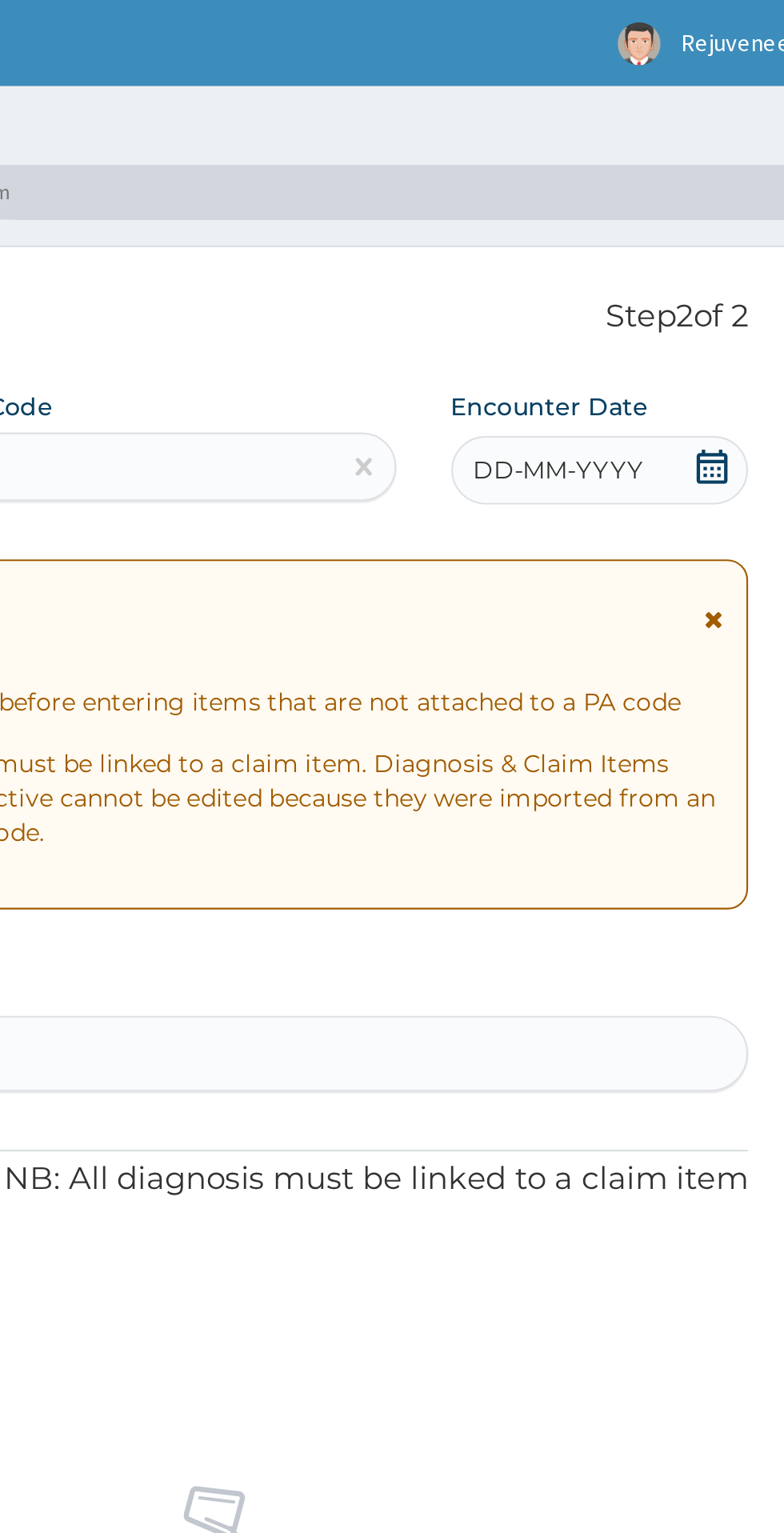
click at [658, 222] on span "DD-MM-YYYY" at bounding box center [639, 219] width 80 height 16
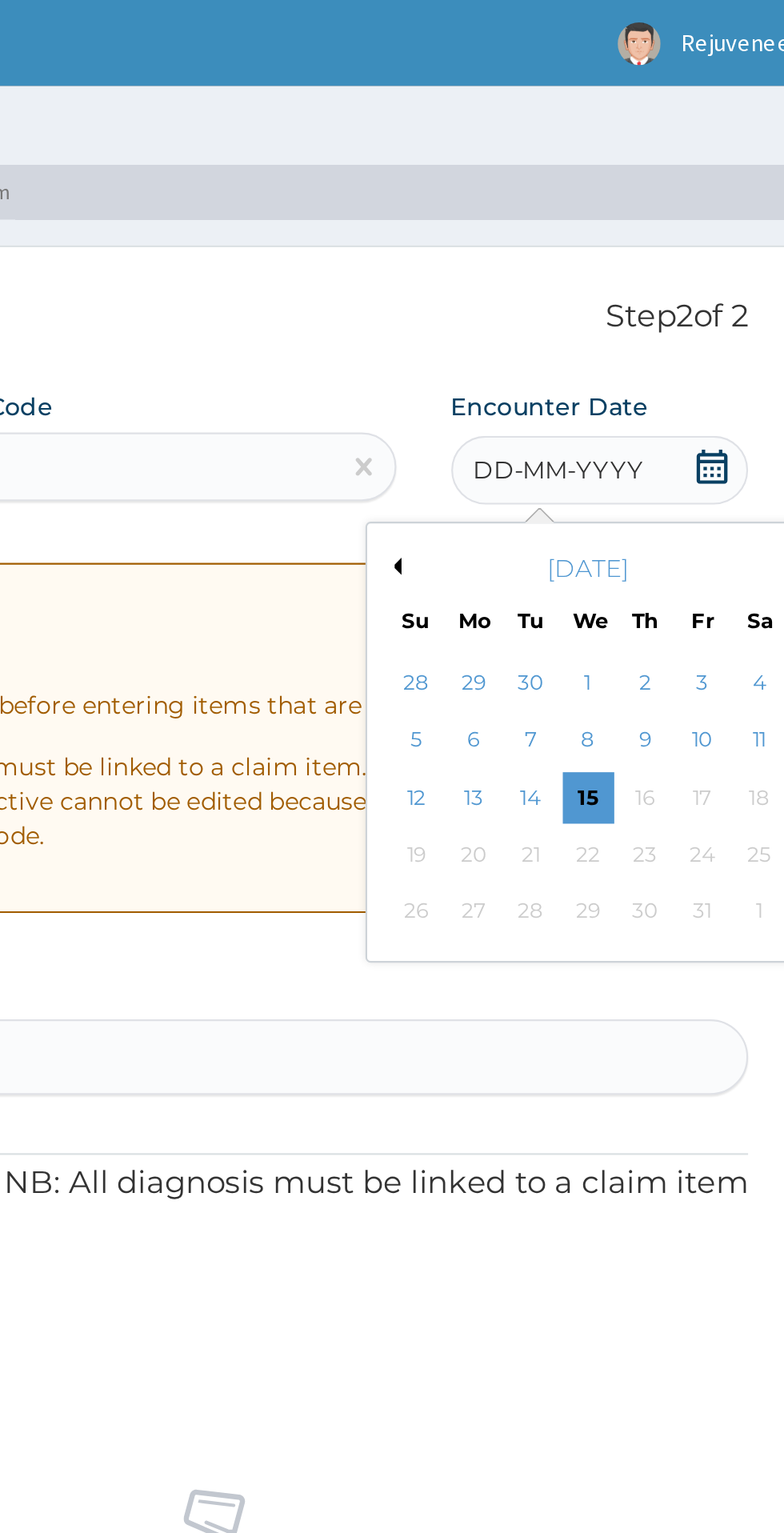
click at [575, 278] on div "[DATE] Su Mo Tu We Th Fr Sa" at bounding box center [653, 274] width 193 height 47
click at [572, 279] on div "[DATE] Su Mo Tu We Th Fr Sa" at bounding box center [653, 274] width 193 height 47
click at [561, 264] on button "Previous Month" at bounding box center [561, 264] width 8 height 8
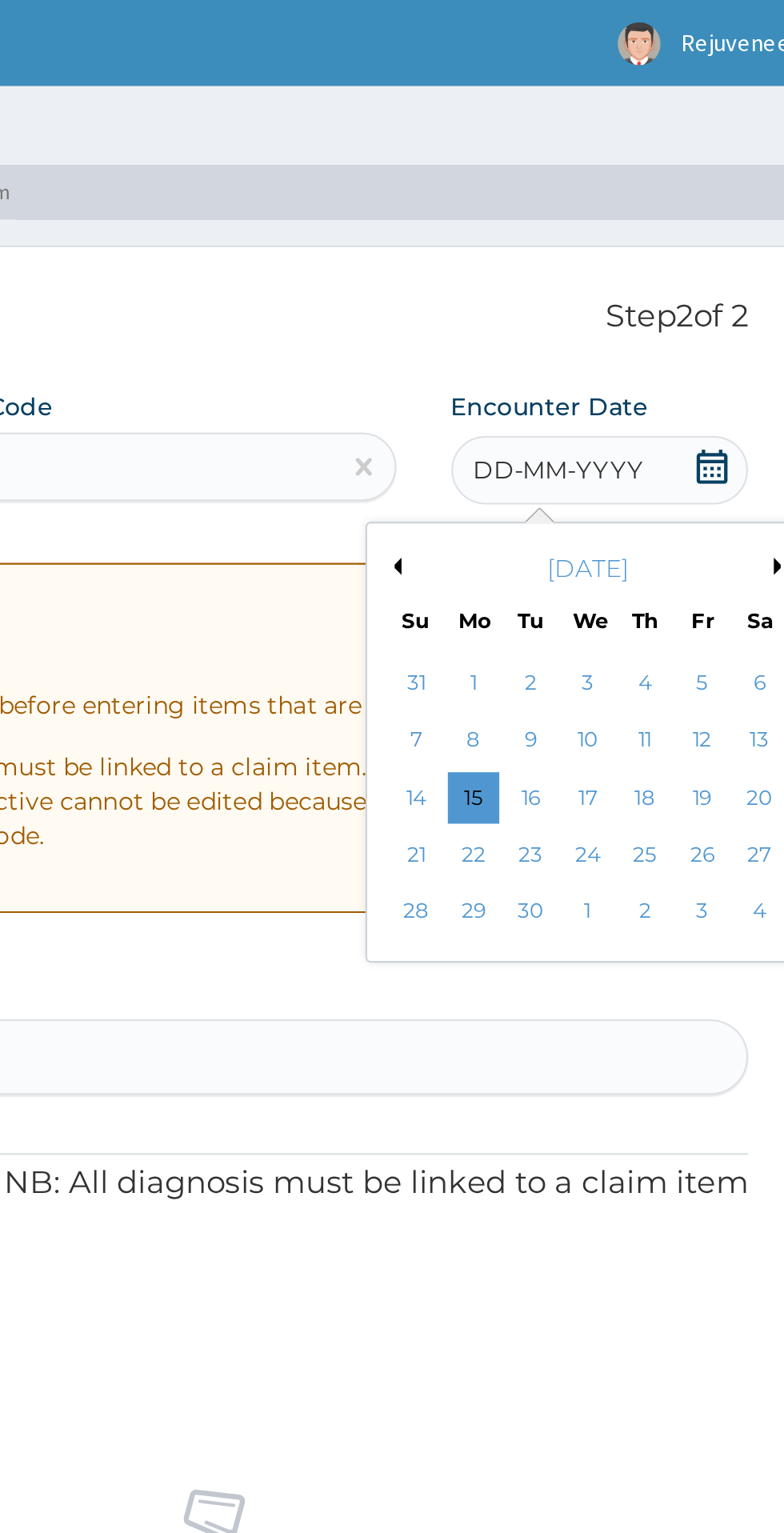
click at [562, 265] on button "Previous Month" at bounding box center [561, 264] width 8 height 8
click at [706, 434] on div "29" at bounding box center [705, 425] width 24 height 24
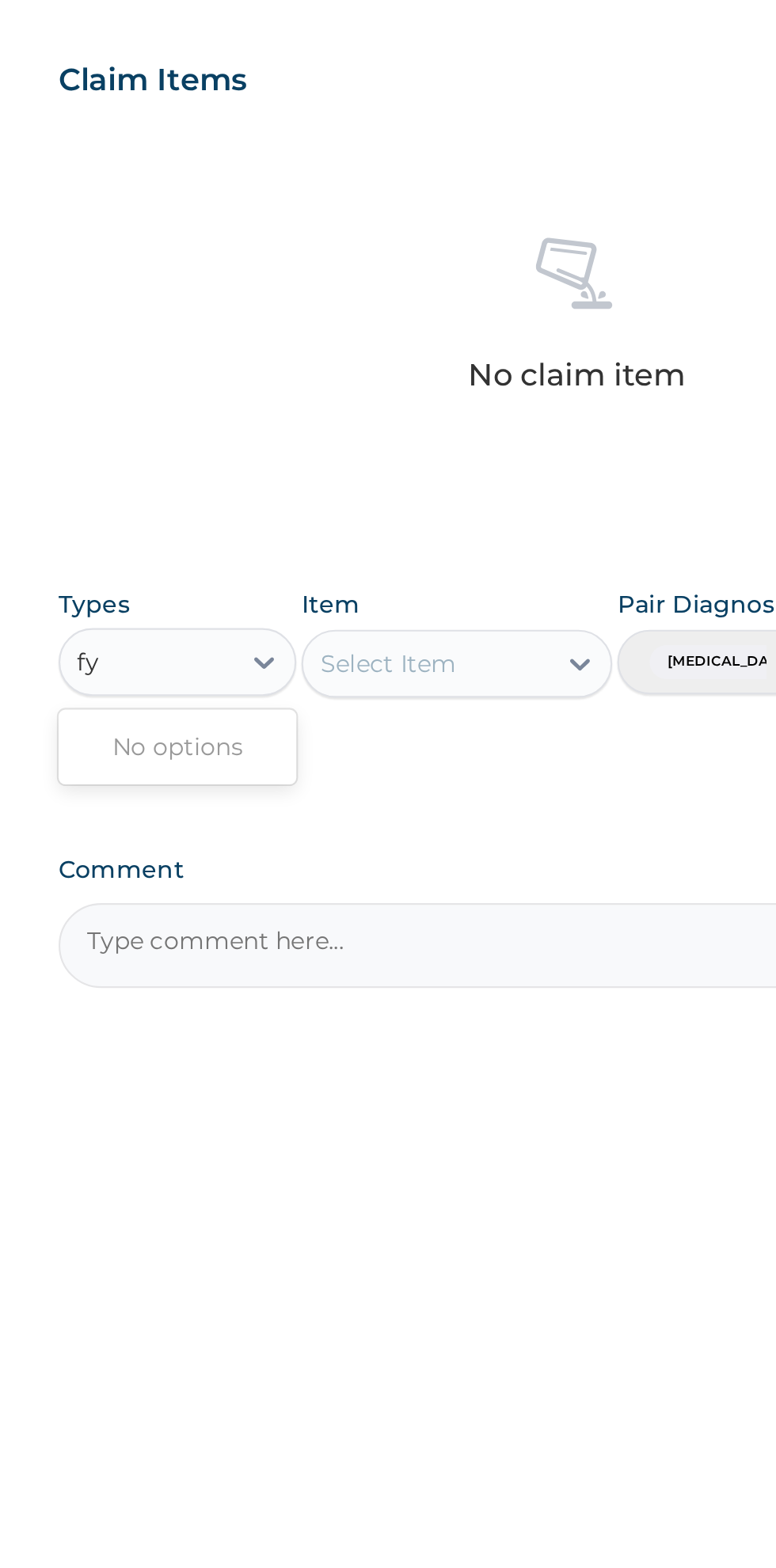
type input "fym"
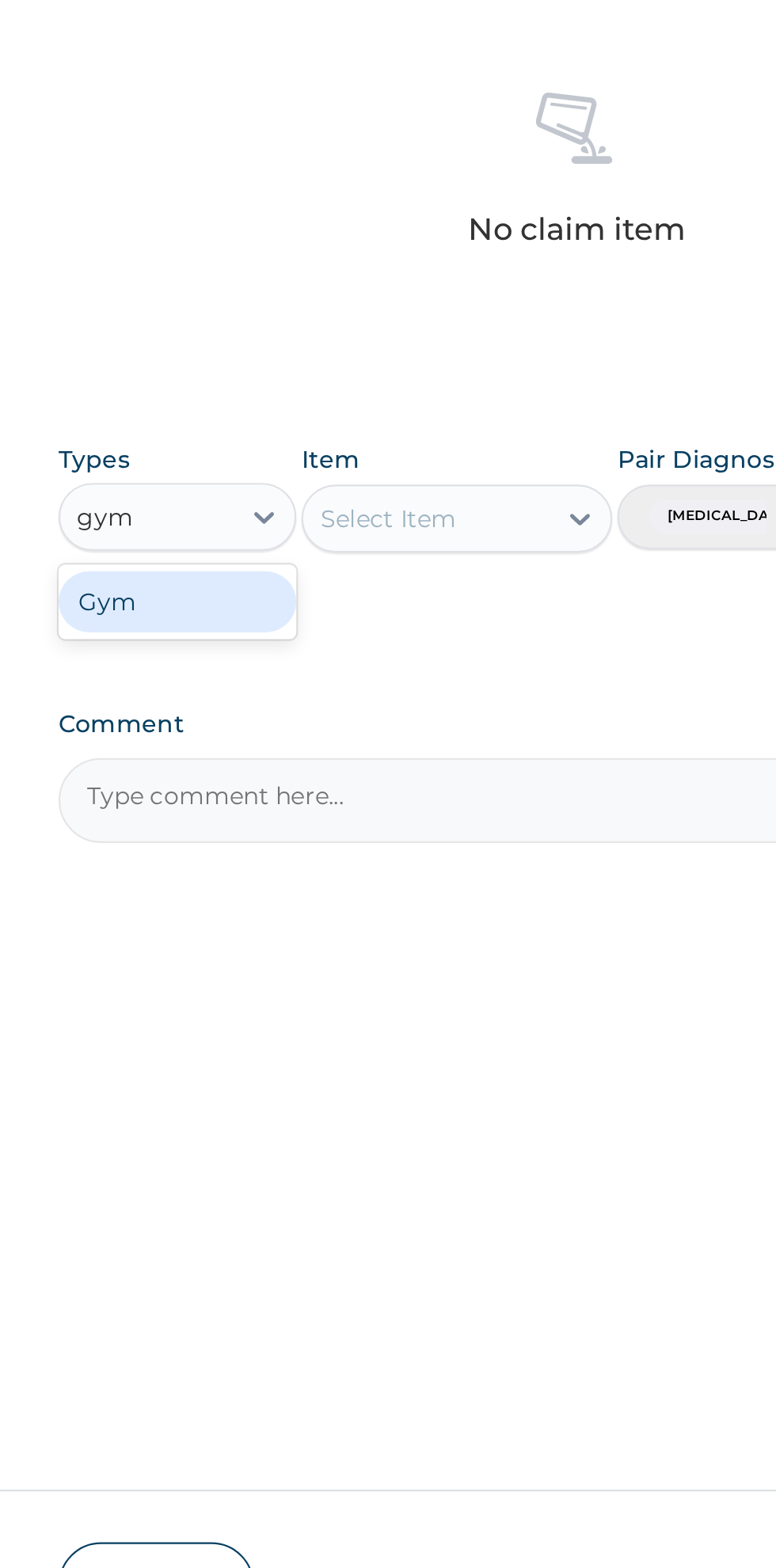
click at [287, 934] on div "Gym" at bounding box center [292, 923] width 111 height 28
type input "gym"
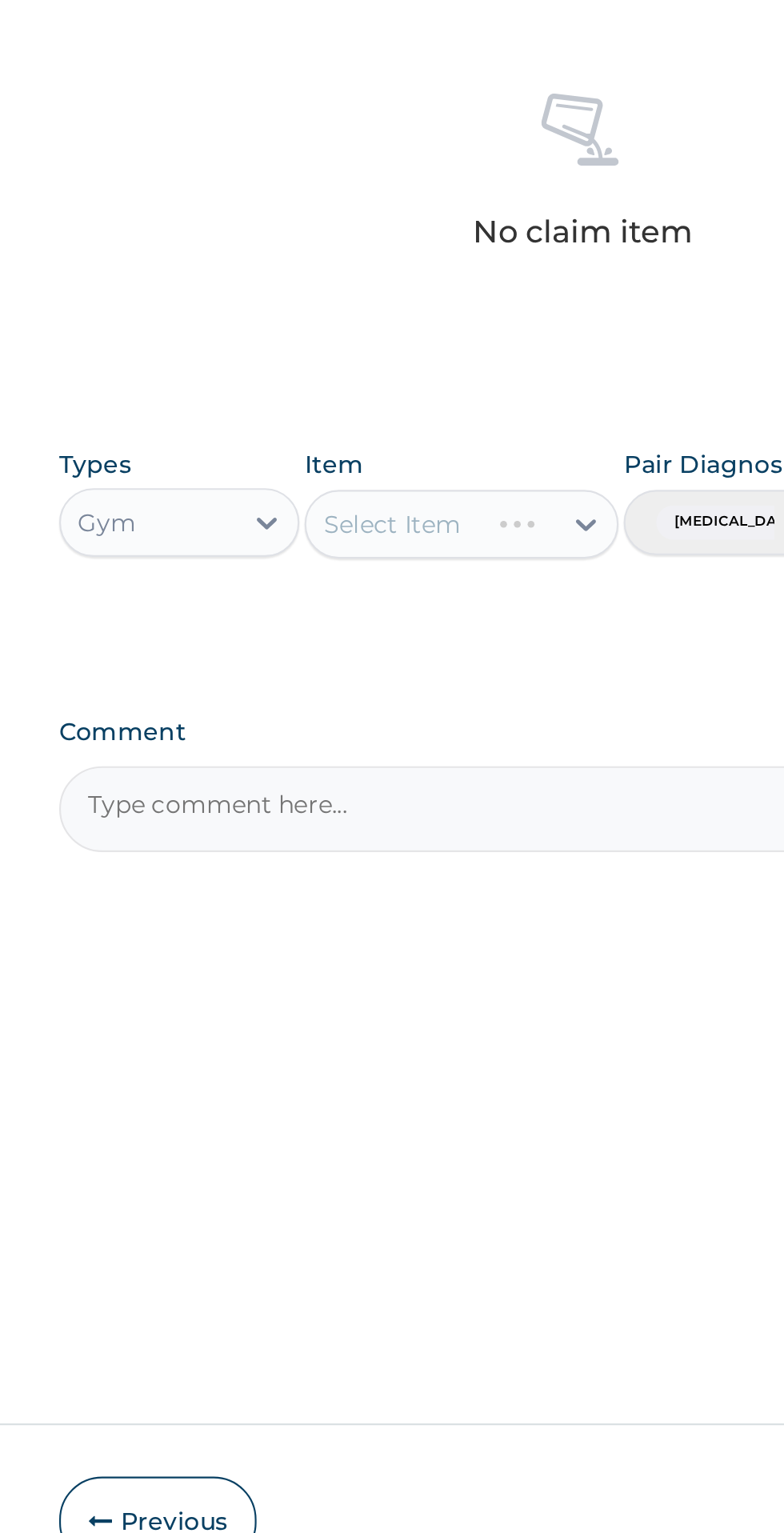
click at [423, 902] on div "Select Item" at bounding box center [427, 894] width 147 height 32
click at [476, 903] on div at bounding box center [485, 894] width 29 height 29
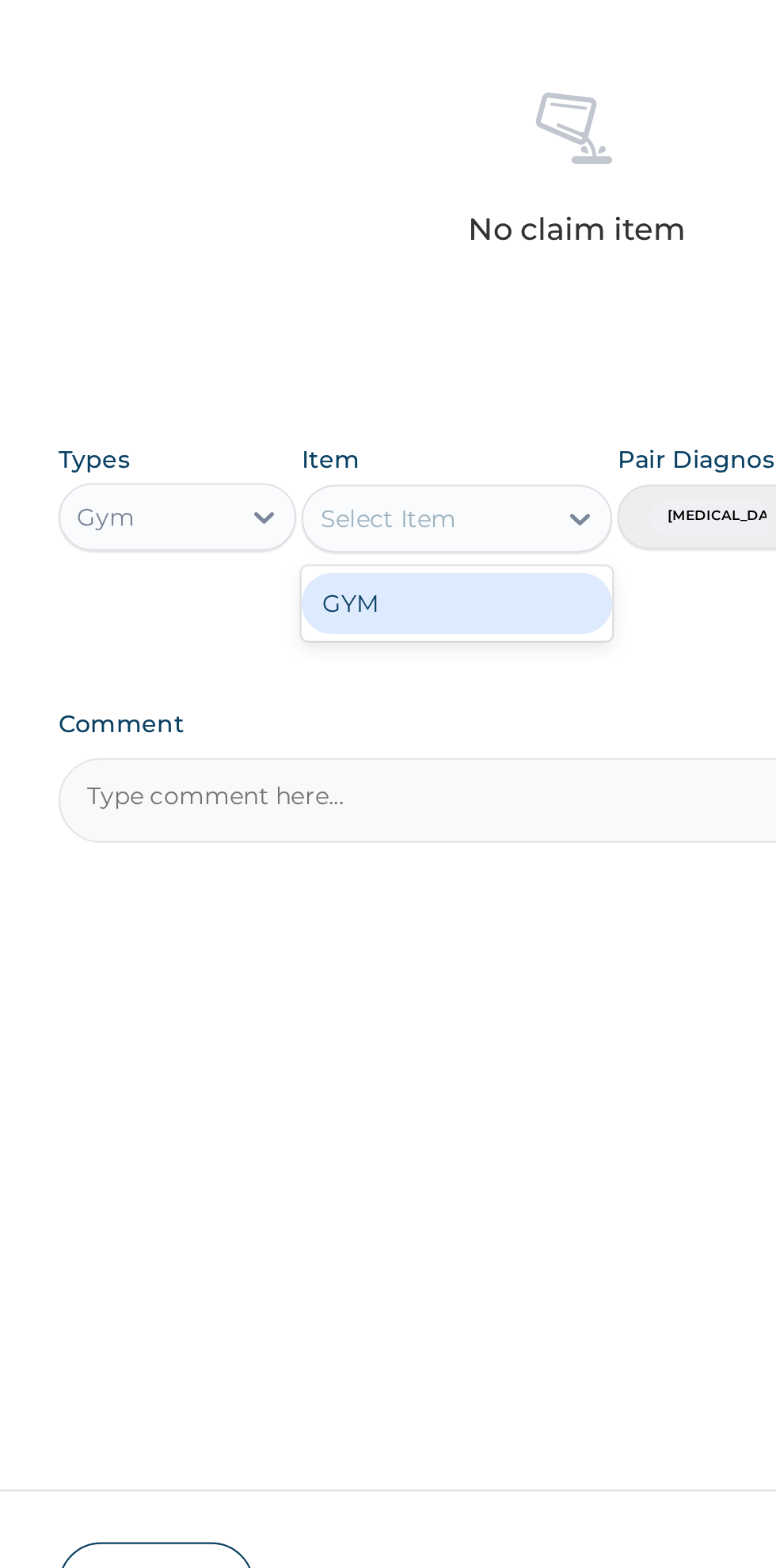
click at [385, 934] on div "GYM" at bounding box center [423, 924] width 145 height 28
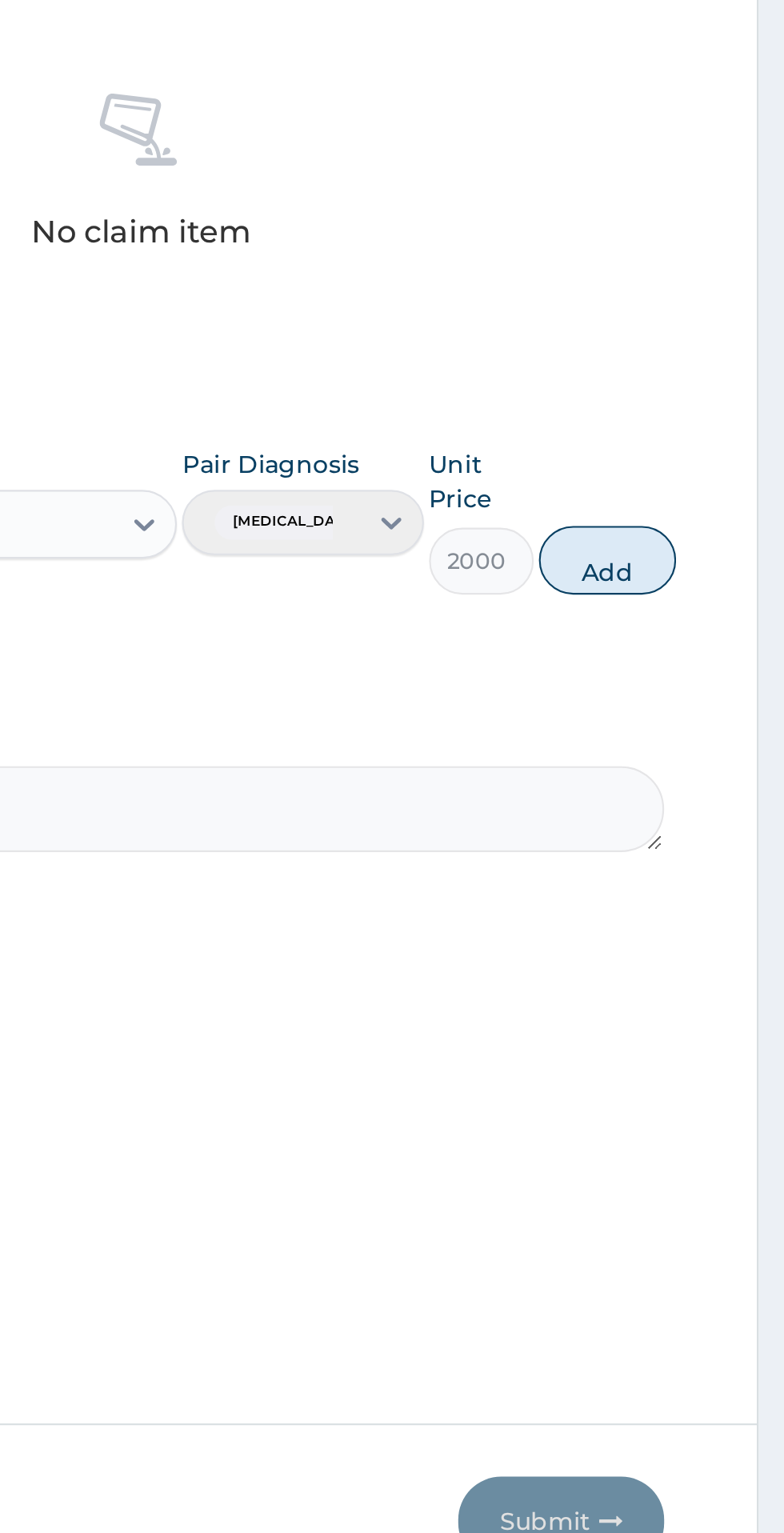
click at [716, 915] on button "Add" at bounding box center [702, 910] width 64 height 32
type input "0"
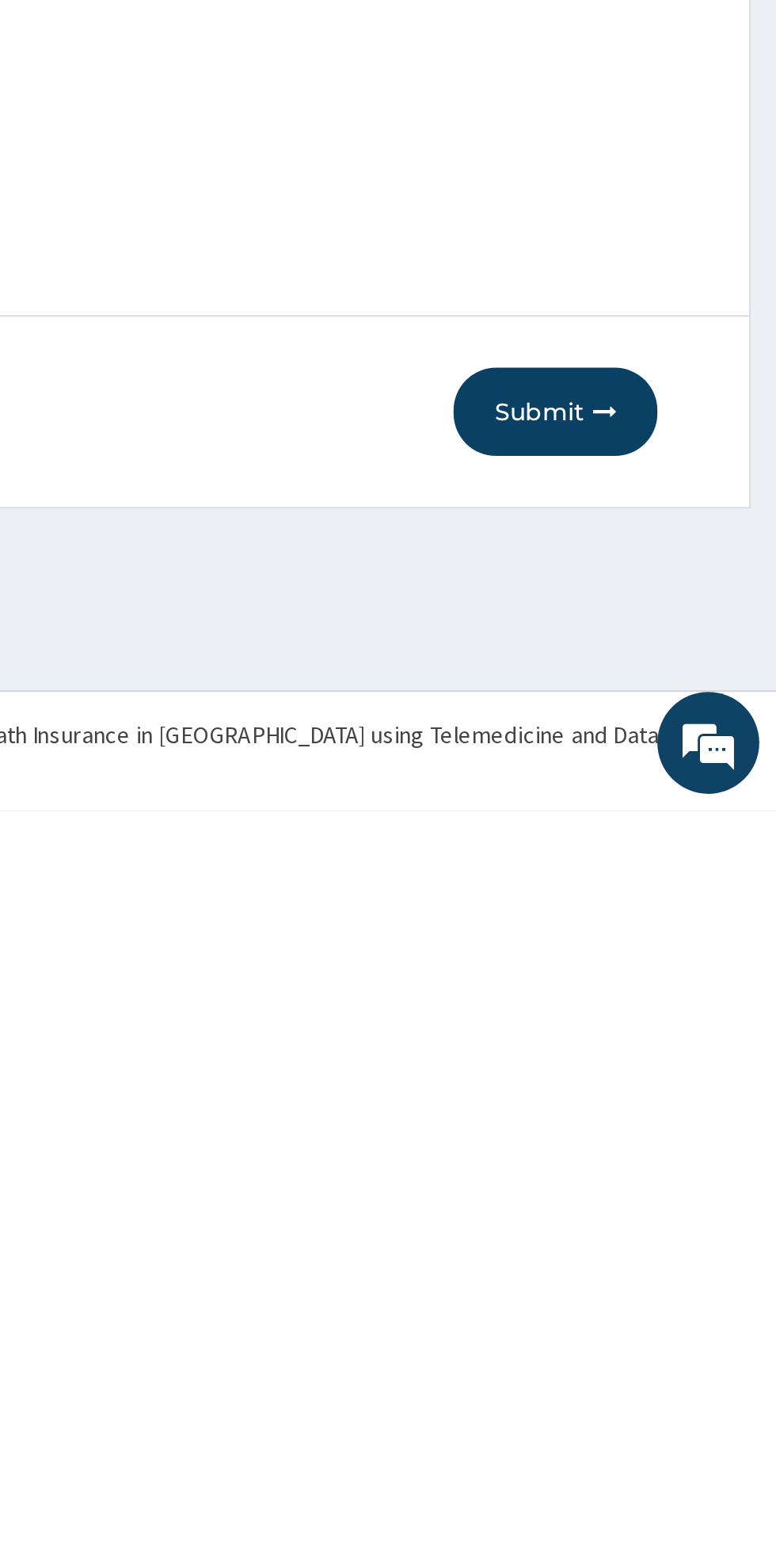
click at [665, 1397] on button "Submit" at bounding box center [672, 1381] width 95 height 42
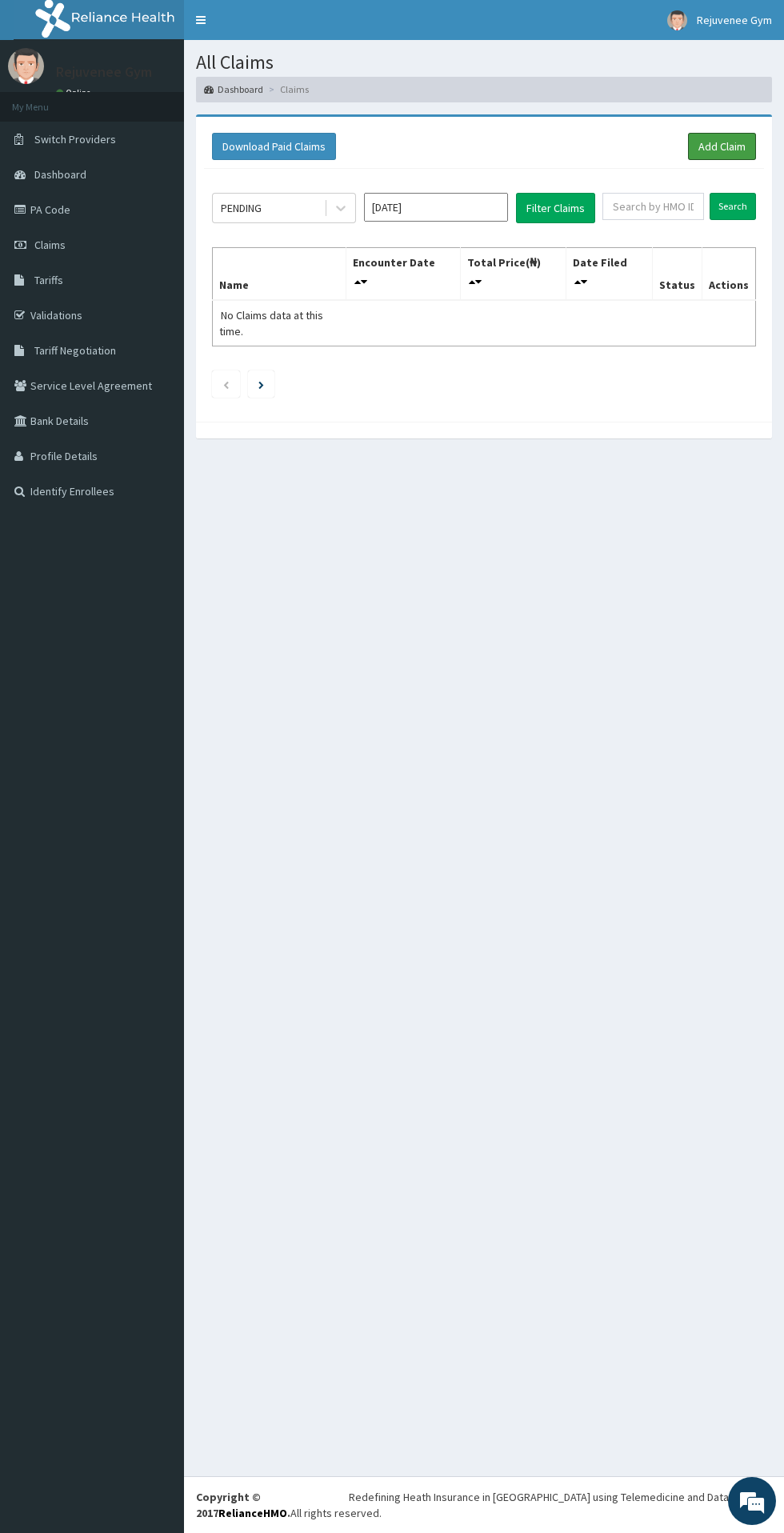
click at [712, 155] on link "Add Claim" at bounding box center [721, 146] width 68 height 27
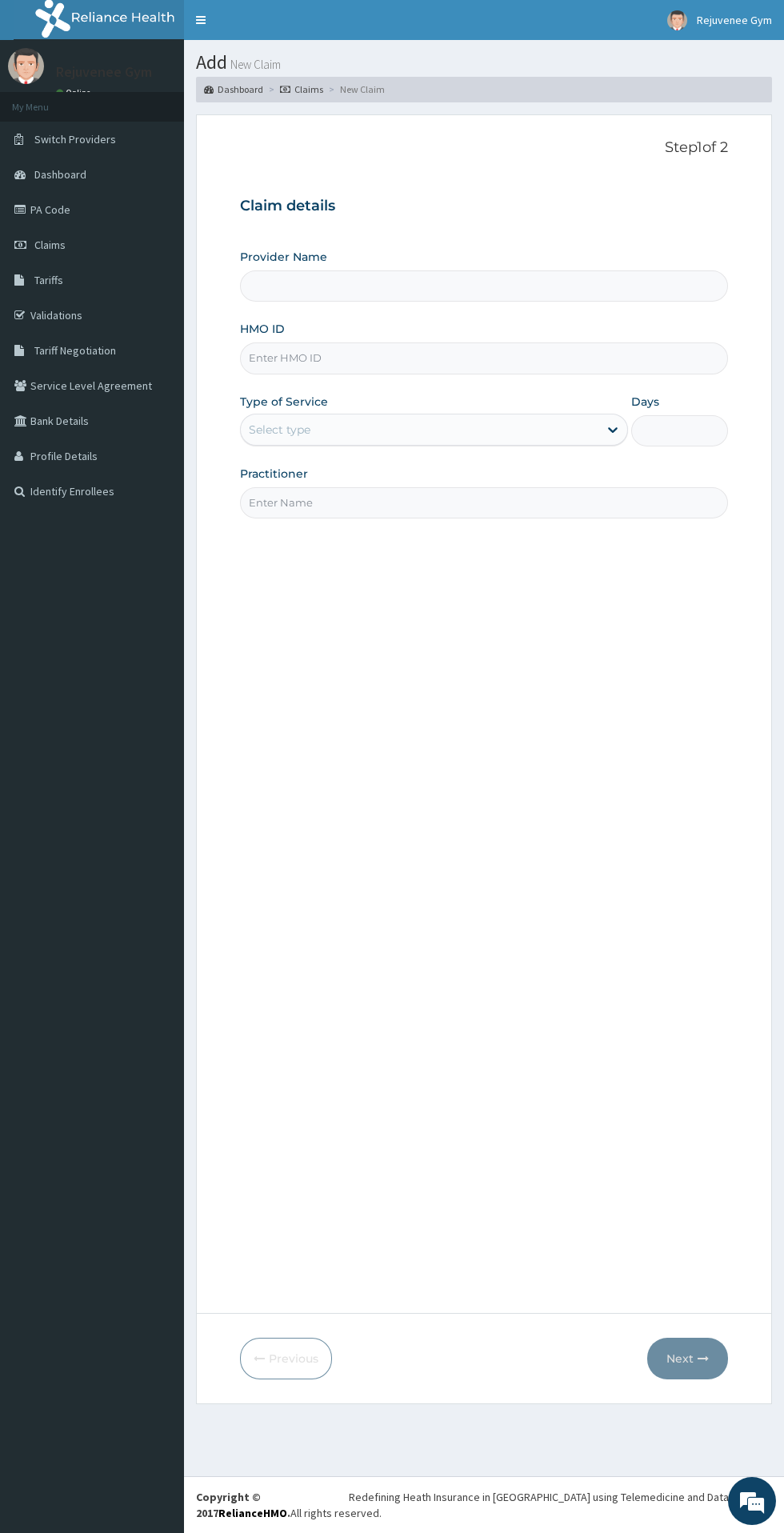
click at [308, 362] on input "HMO ID" at bounding box center [484, 358] width 488 height 31
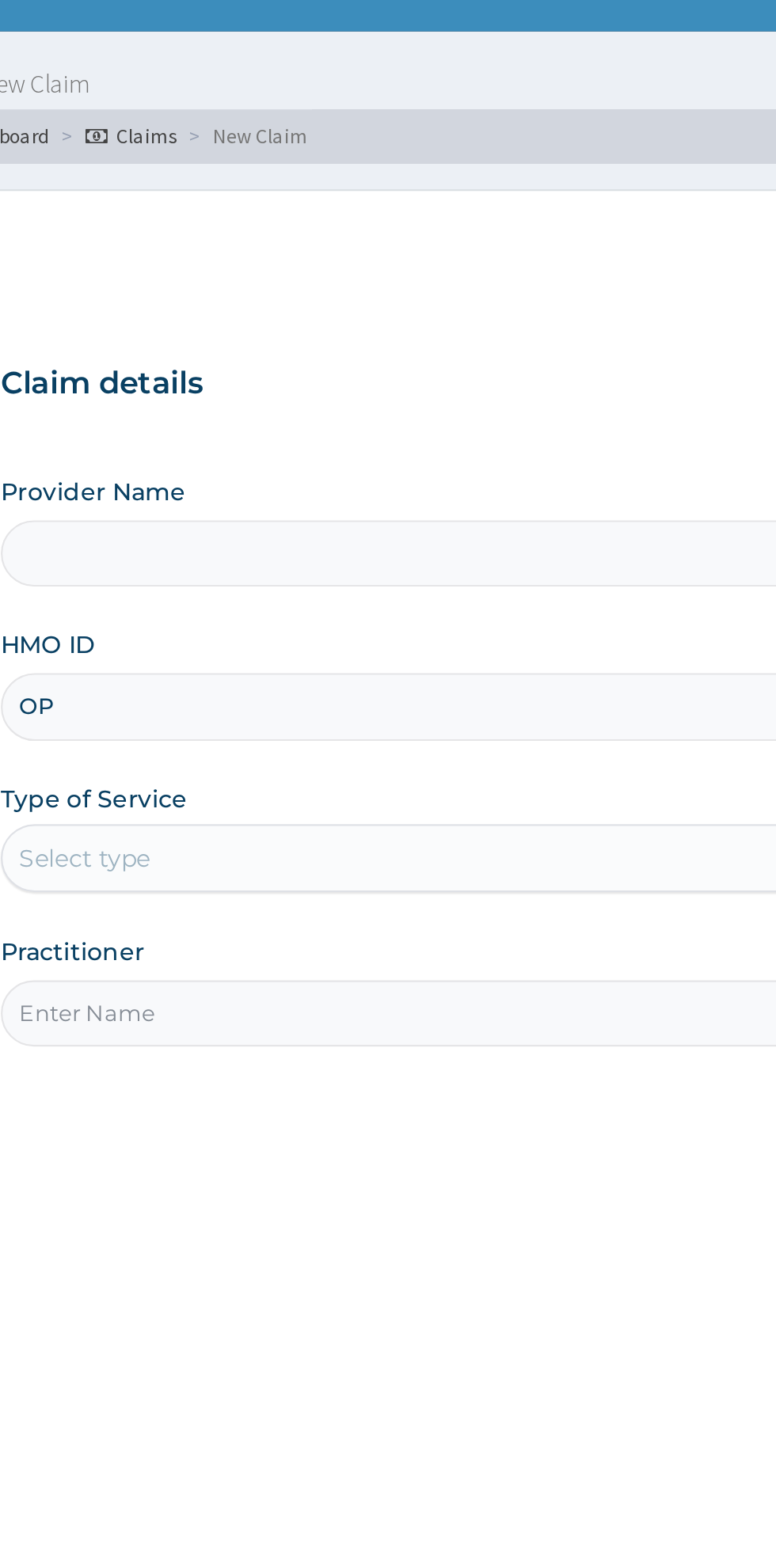
type input "OPN"
type input "Rejuvenee Wellness Center"
type input "1"
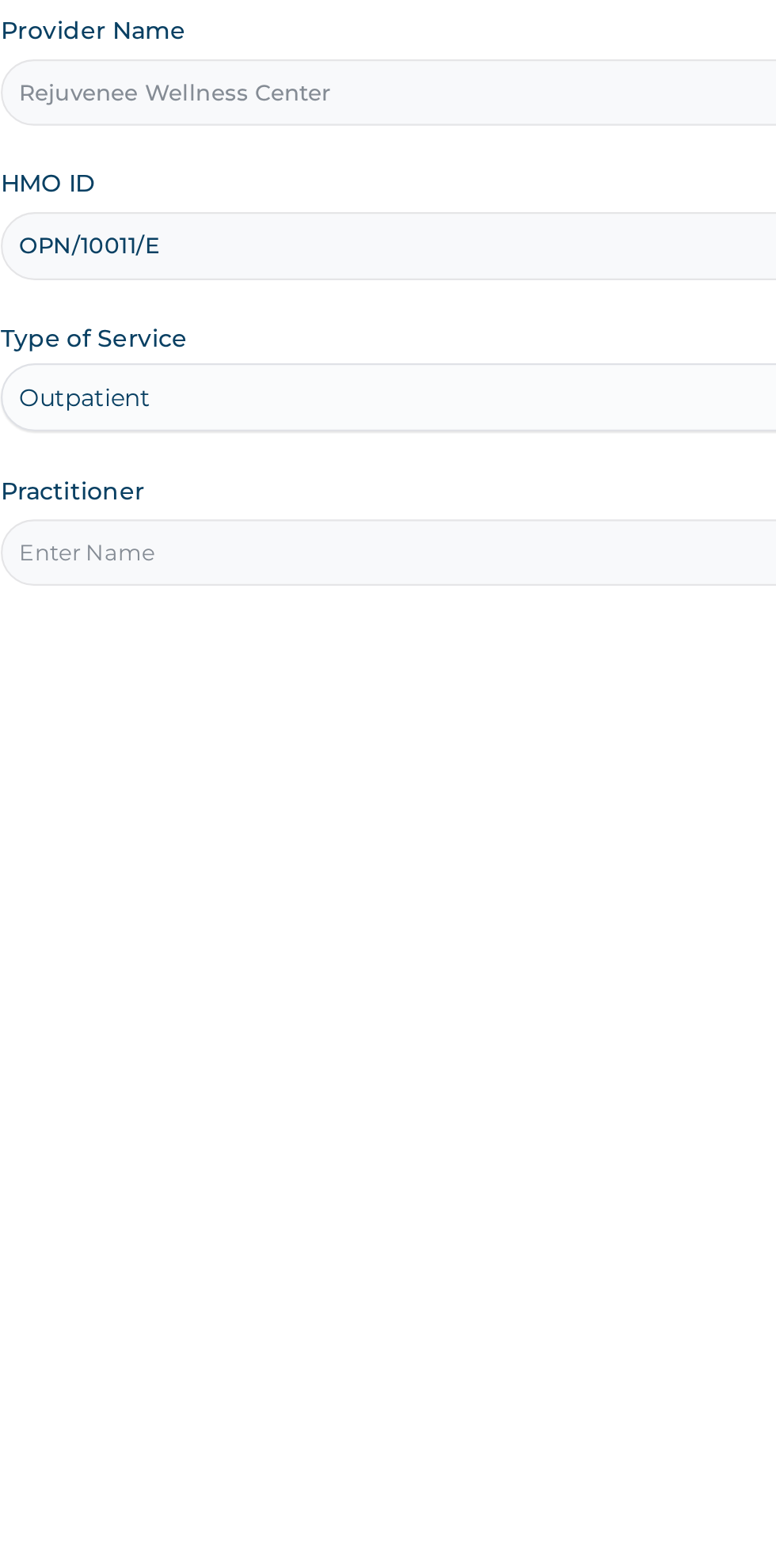
type input "OPN/10011/E"
click at [299, 496] on input "Practitioner" at bounding box center [479, 497] width 483 height 31
type input "Harriet"
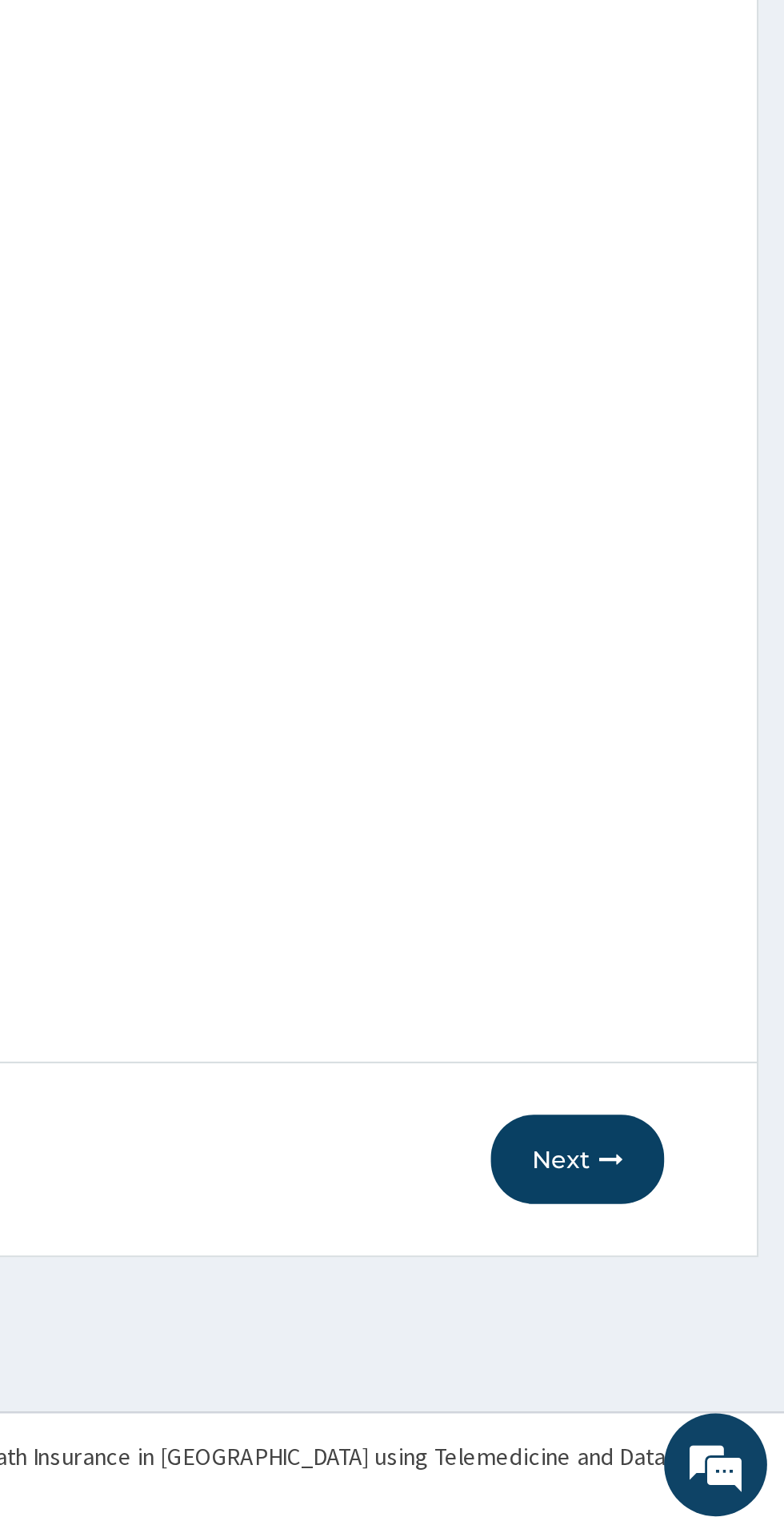
click at [686, 1359] on button "Next" at bounding box center [687, 1359] width 80 height 42
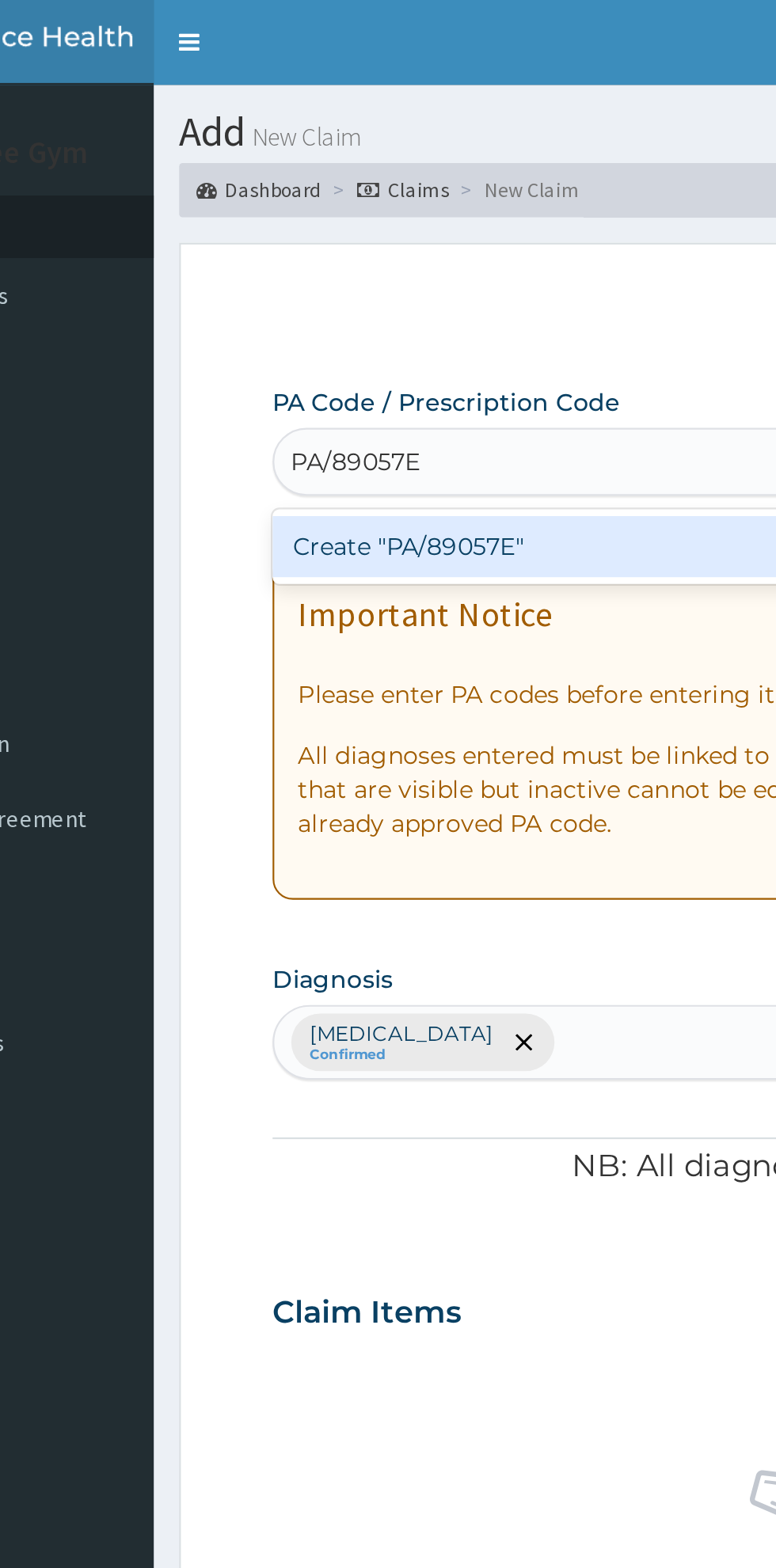
click at [280, 257] on div "Create "PA/89057E"" at bounding box center [397, 255] width 320 height 28
type input "PA/89057E"
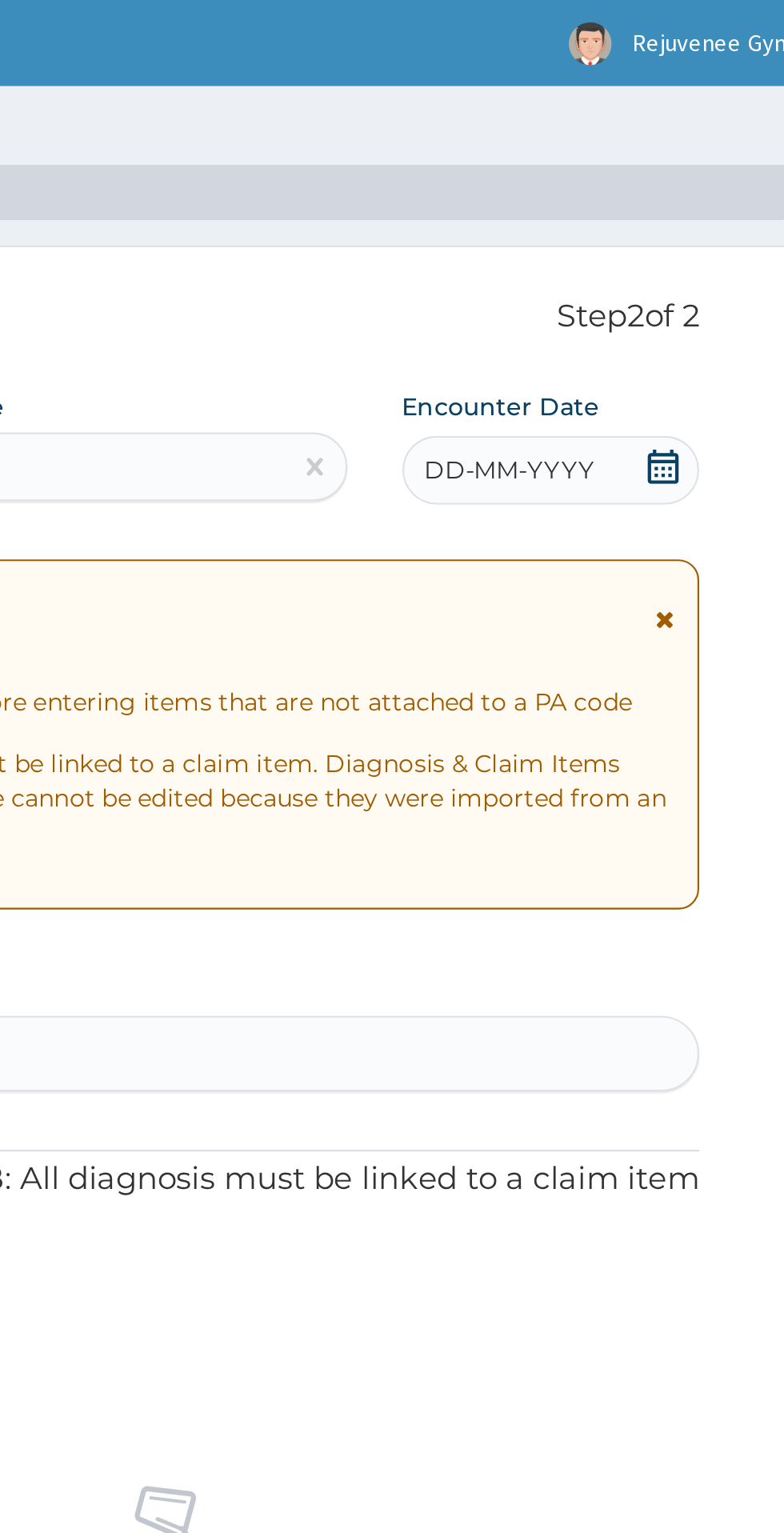
click at [625, 224] on span "DD-MM-YYYY" at bounding box center [639, 219] width 80 height 16
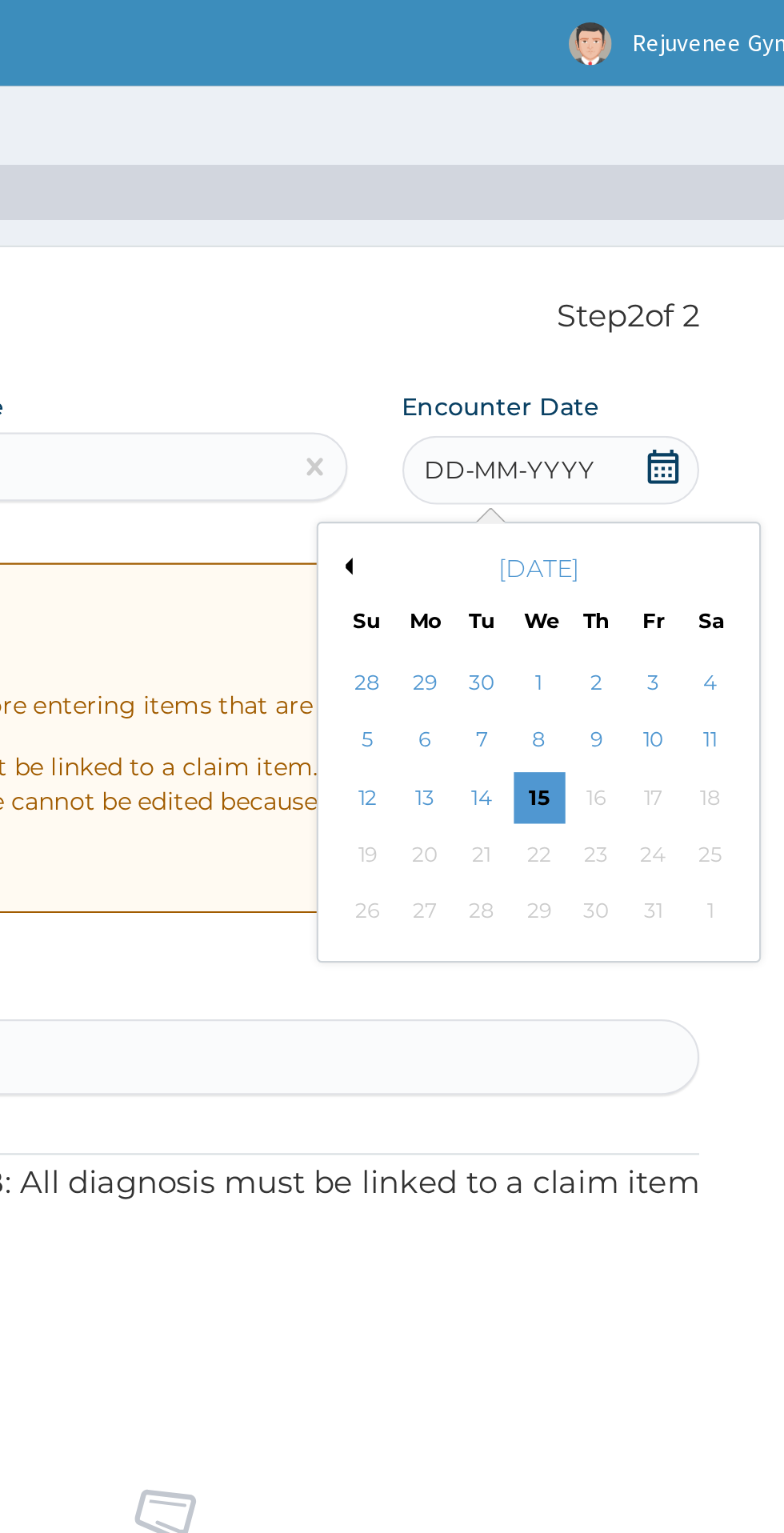
click at [561, 265] on button "Previous Month" at bounding box center [561, 264] width 8 height 8
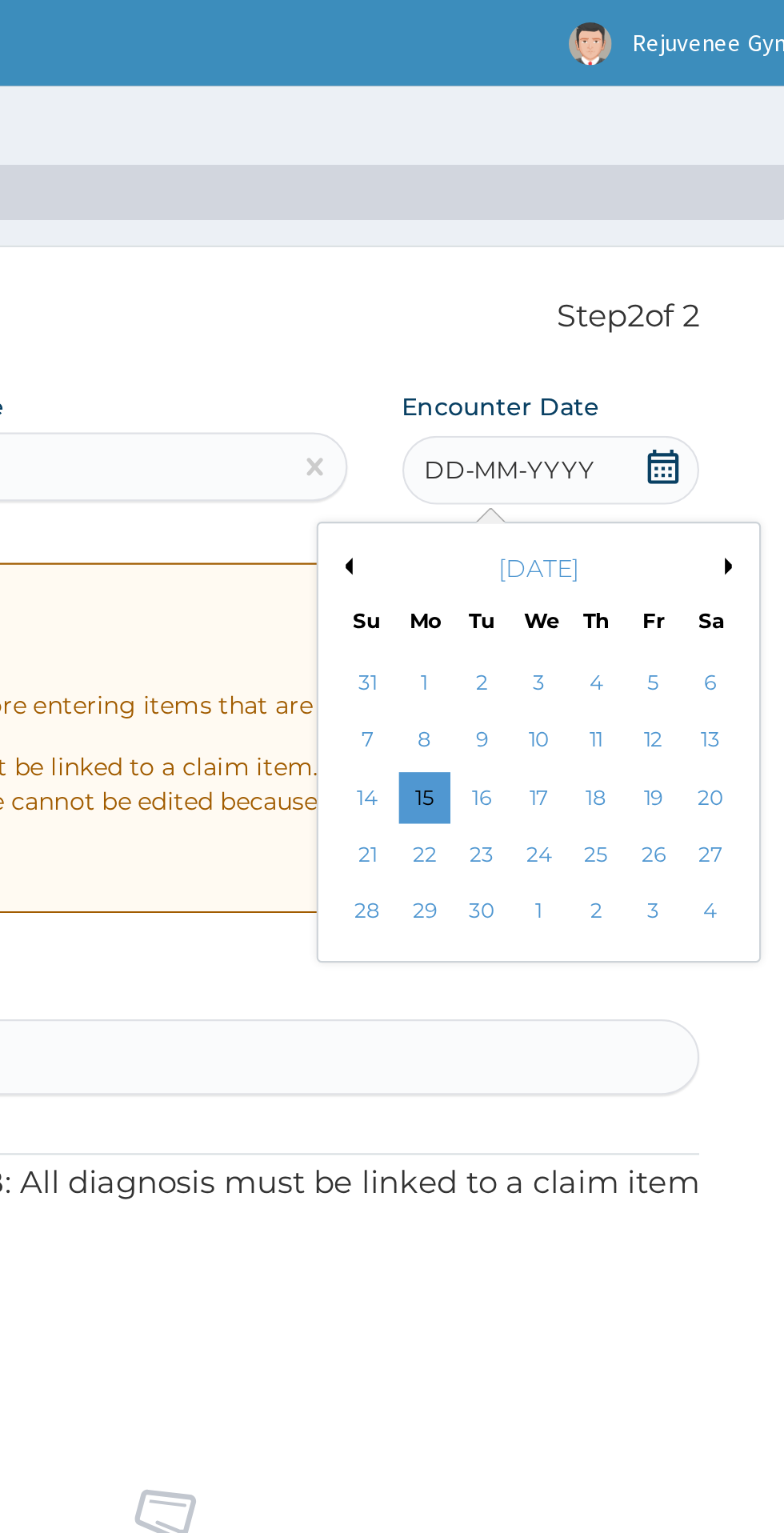
click at [557, 279] on div "September 2025 Su Mo Tu We Th Fr Sa" at bounding box center [653, 274] width 193 height 47
click at [561, 267] on button "Previous Month" at bounding box center [561, 264] width 8 height 8
click at [710, 432] on div "29" at bounding box center [705, 425] width 24 height 24
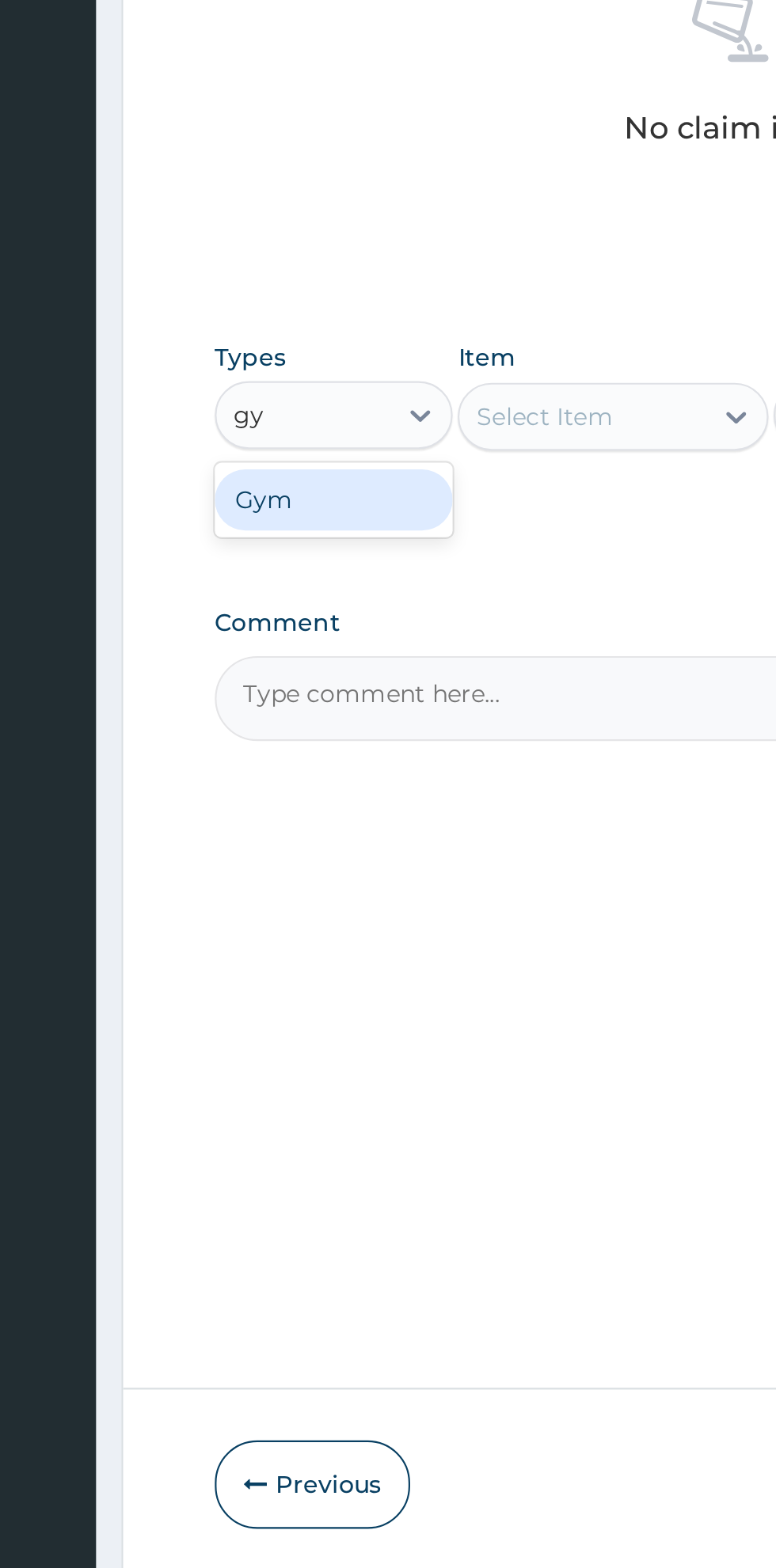
click at [309, 934] on div "Gym" at bounding box center [292, 923] width 111 height 28
type input "gy"
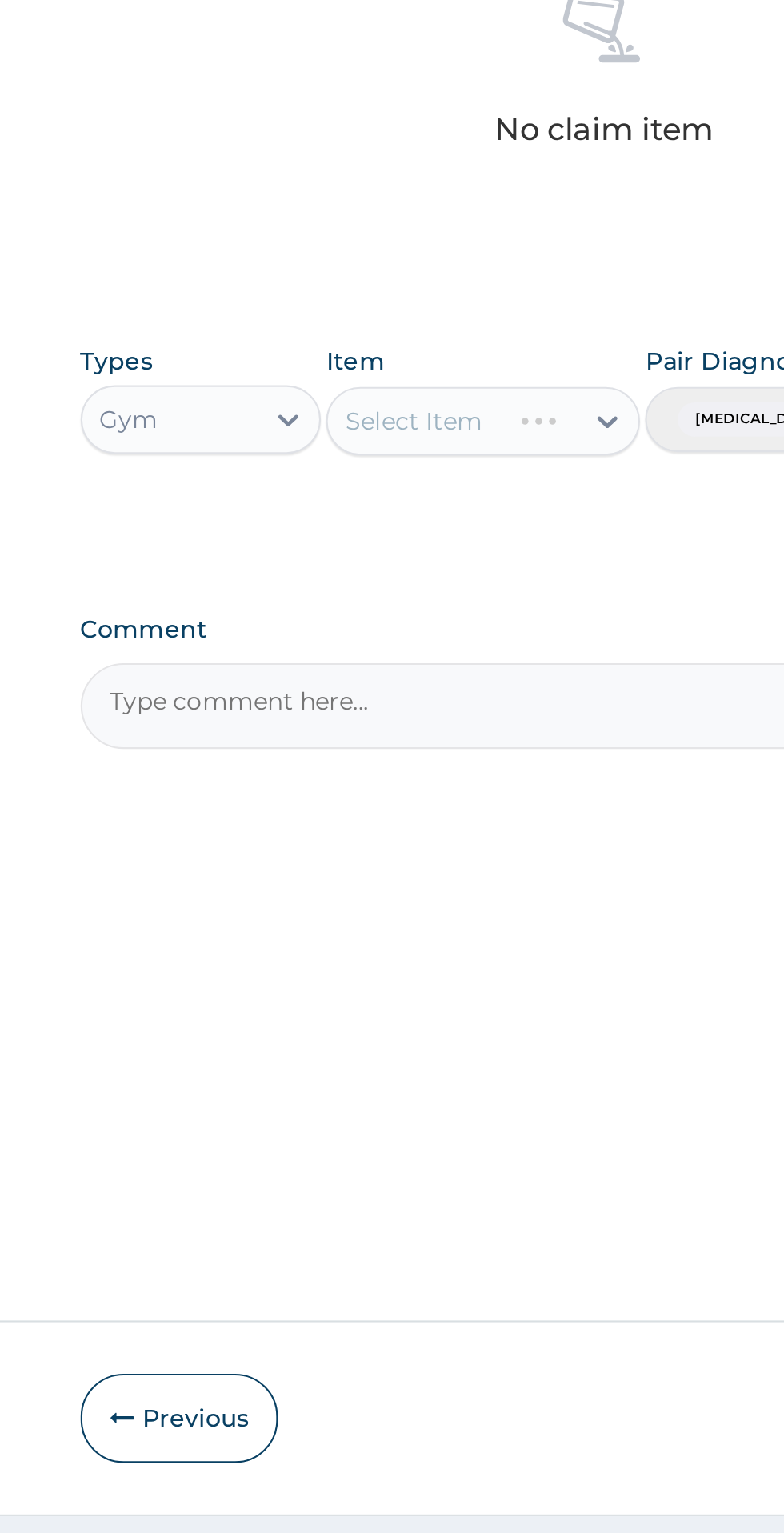
click at [444, 903] on div "Select Item" at bounding box center [427, 894] width 147 height 32
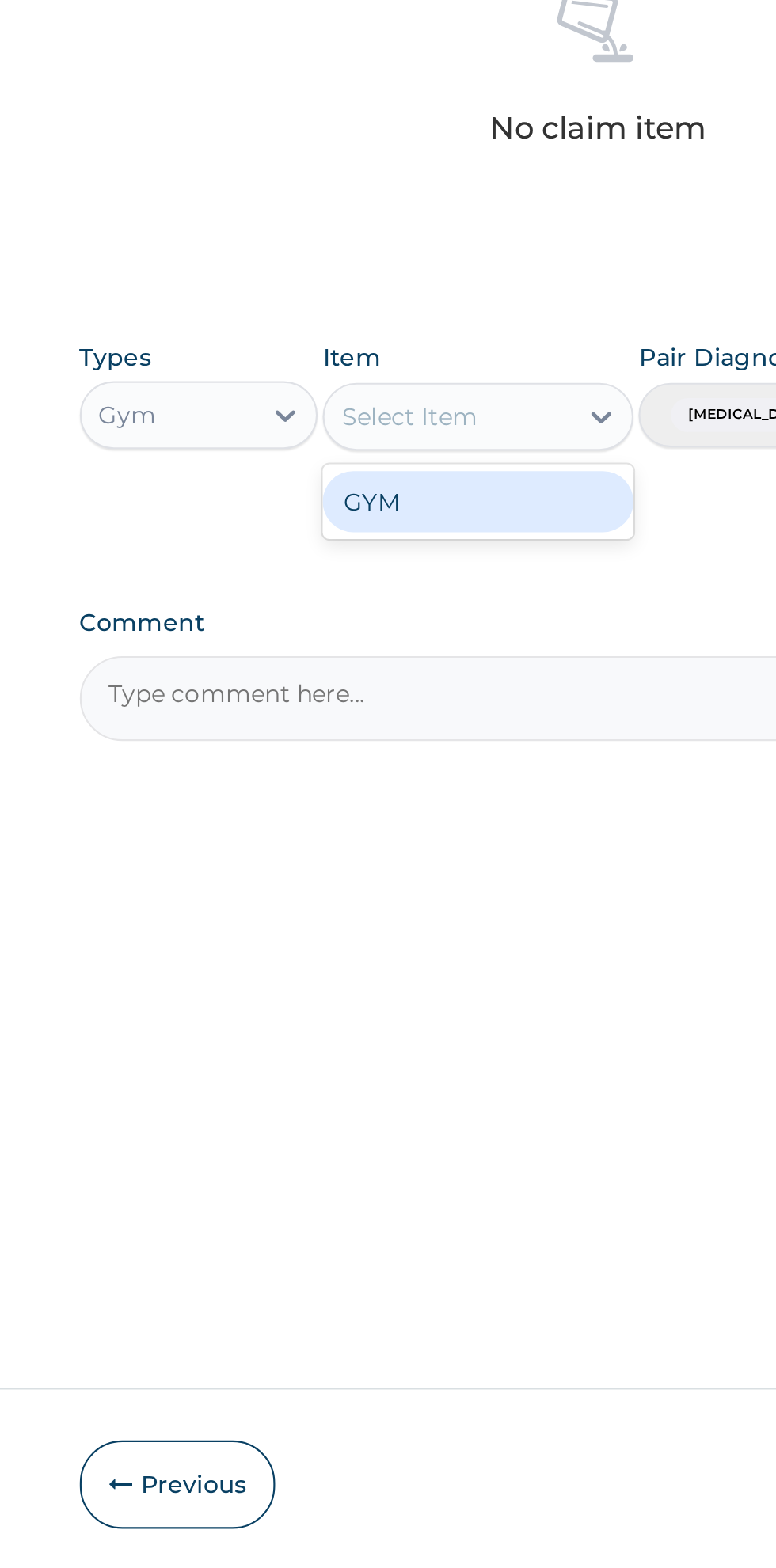
click at [381, 937] on div "GYM" at bounding box center [423, 924] width 145 height 28
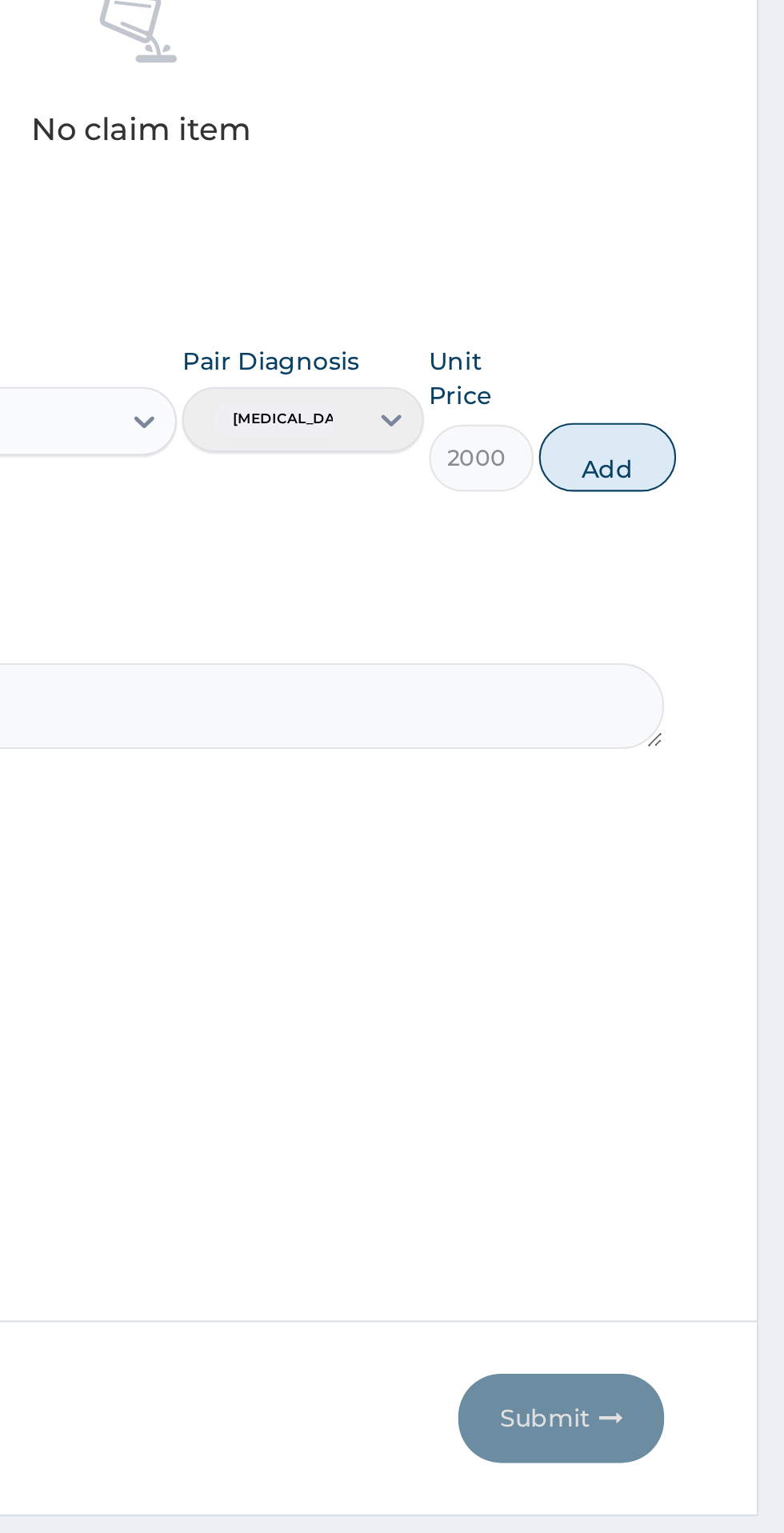
click at [721, 913] on button "Add" at bounding box center [702, 910] width 64 height 32
type input "0"
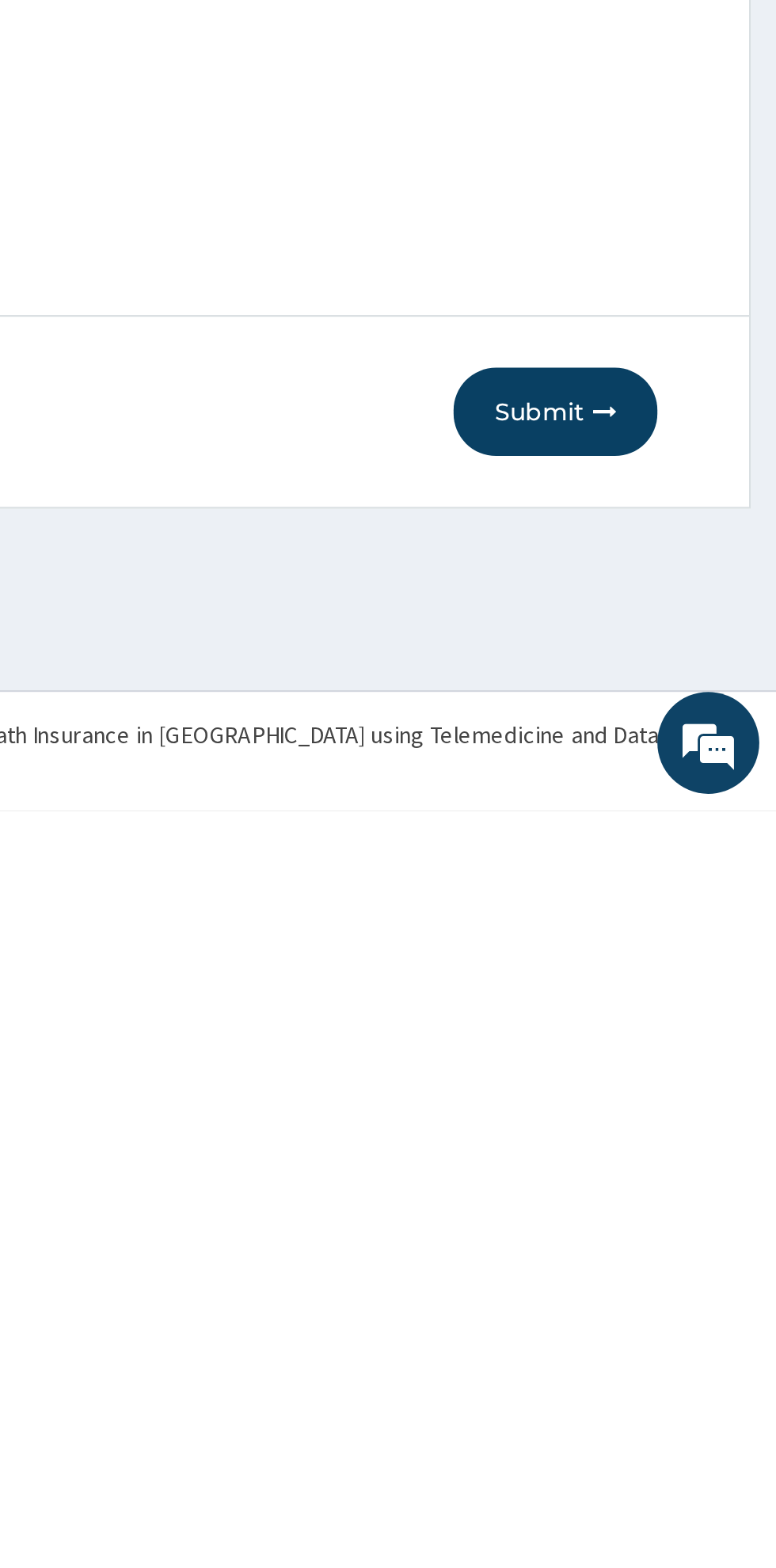
click at [665, 1393] on button "Submit" at bounding box center [672, 1381] width 95 height 42
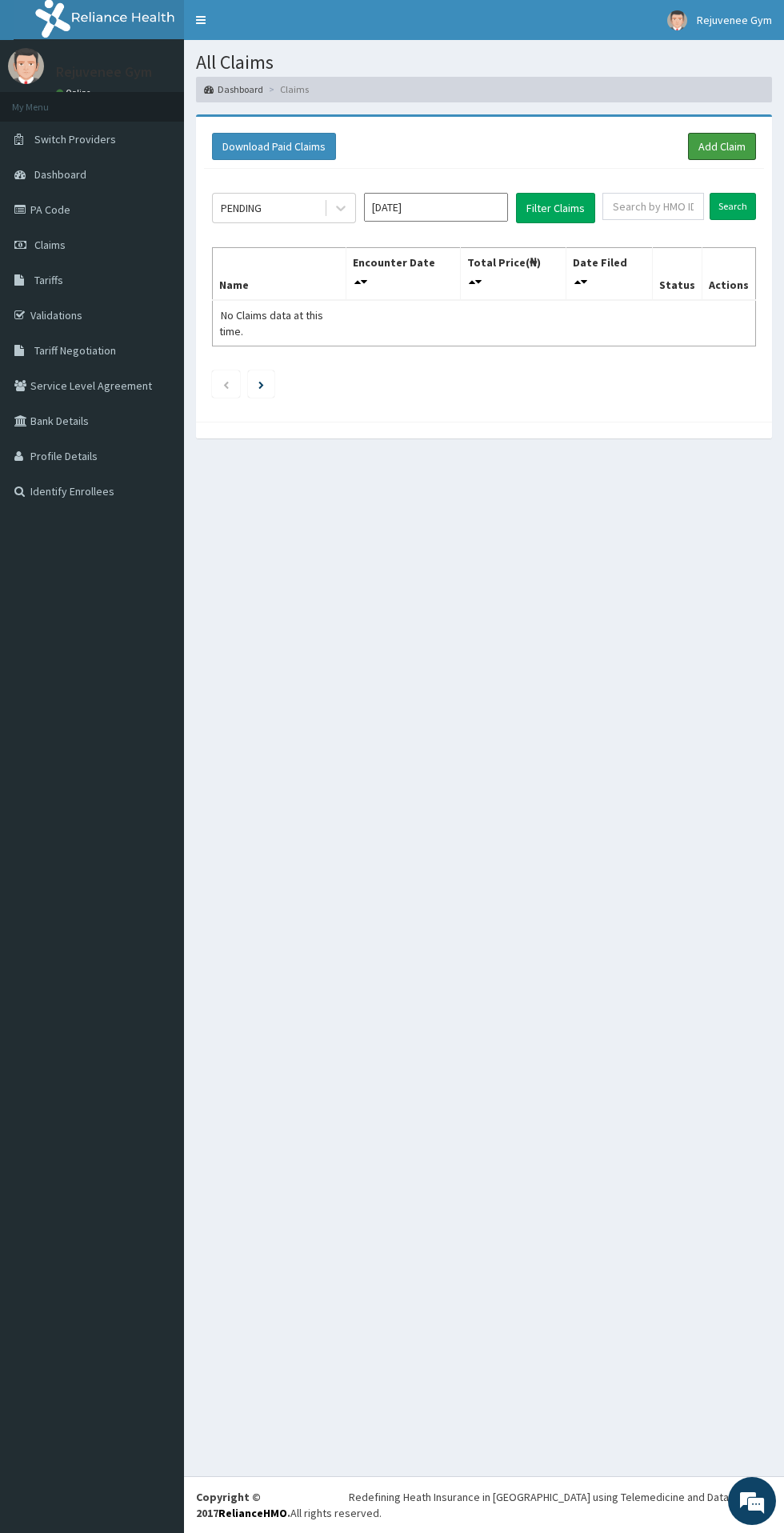
click at [712, 153] on link "Add Claim" at bounding box center [721, 146] width 68 height 27
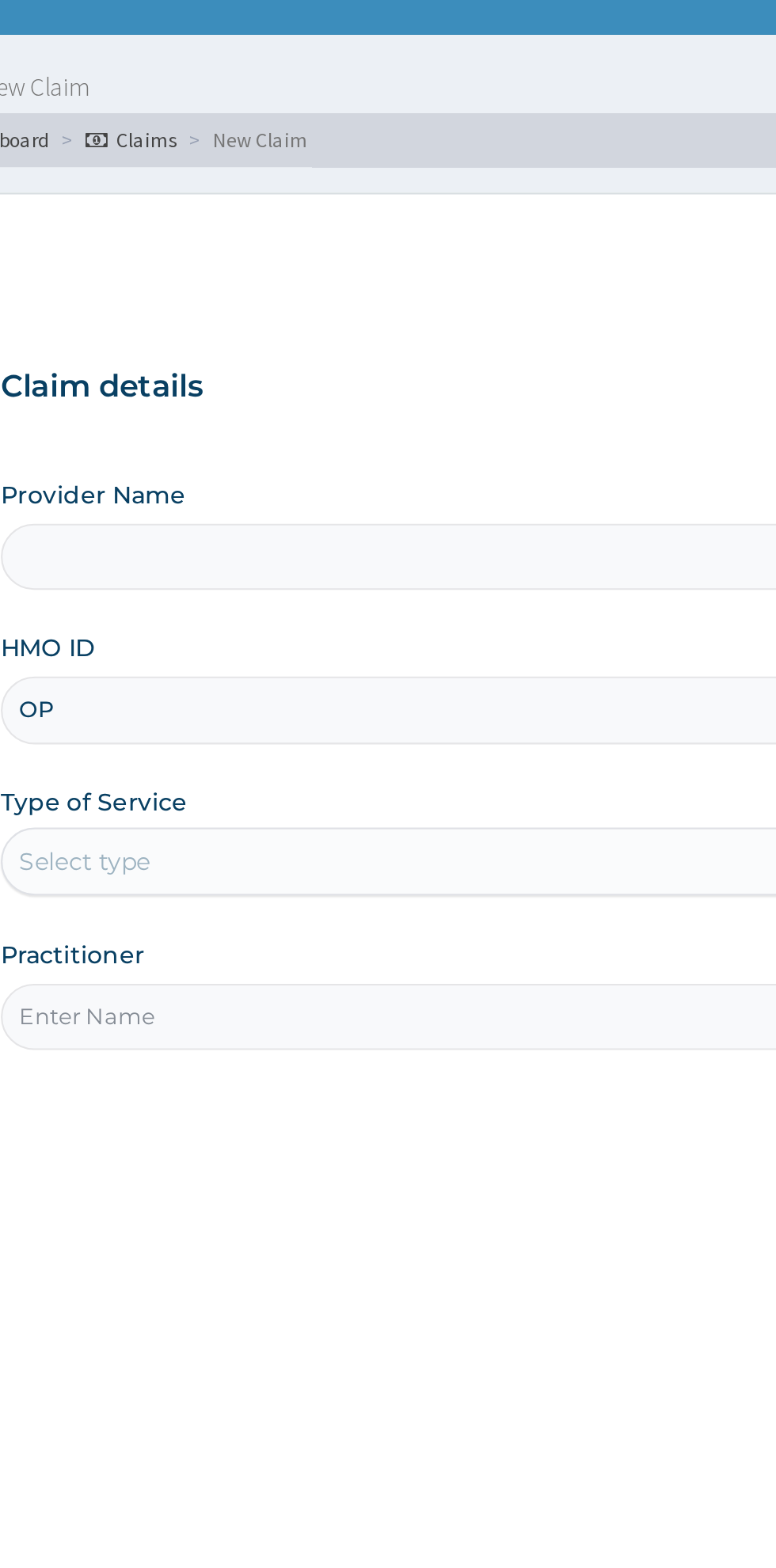
type input "OPN"
type input "Rejuvenee Wellness Center"
type input "1"
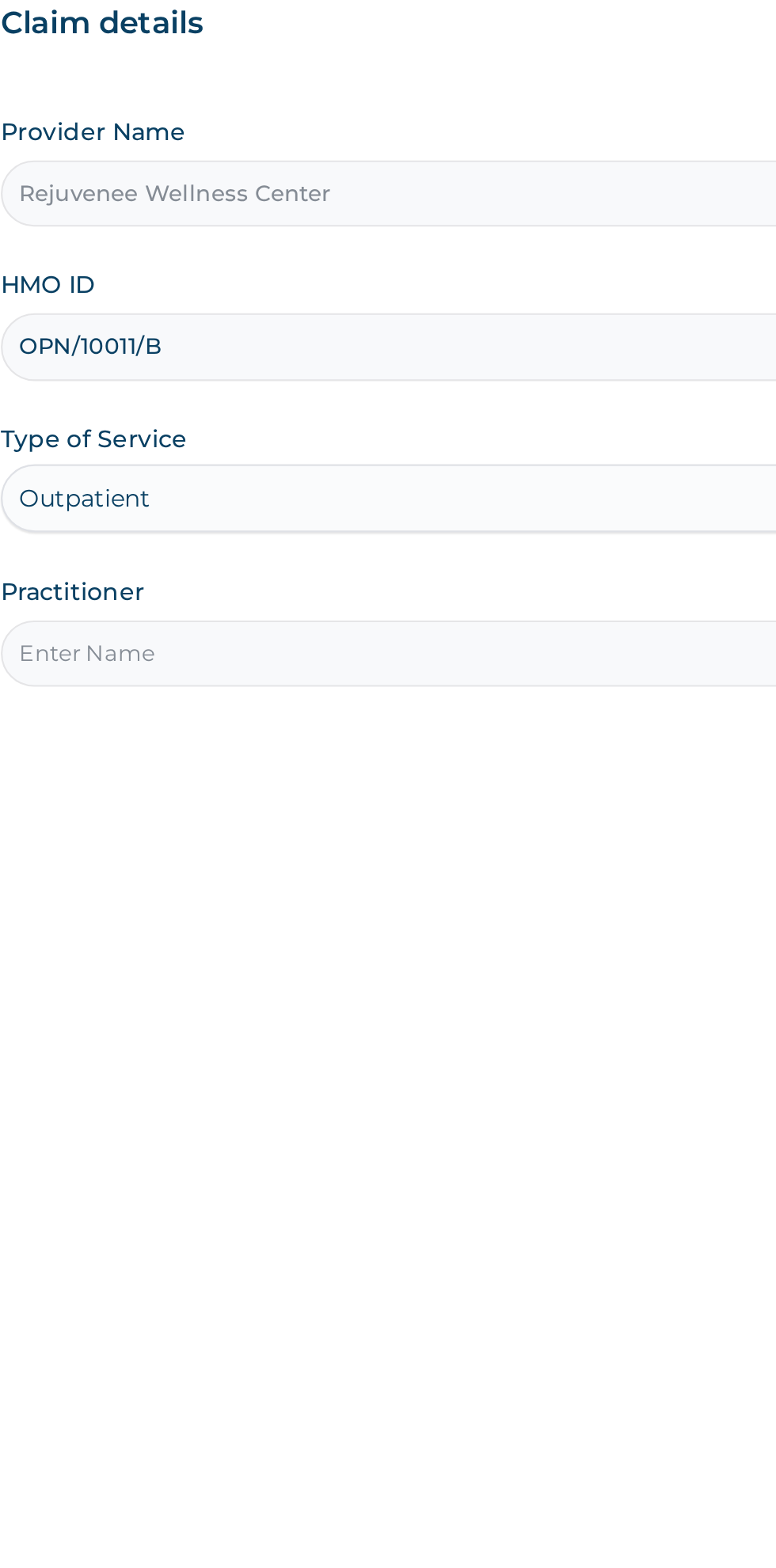
type input "OPN/10011/B"
click at [286, 503] on input "Practitioner" at bounding box center [479, 497] width 483 height 31
type input "Harriet"
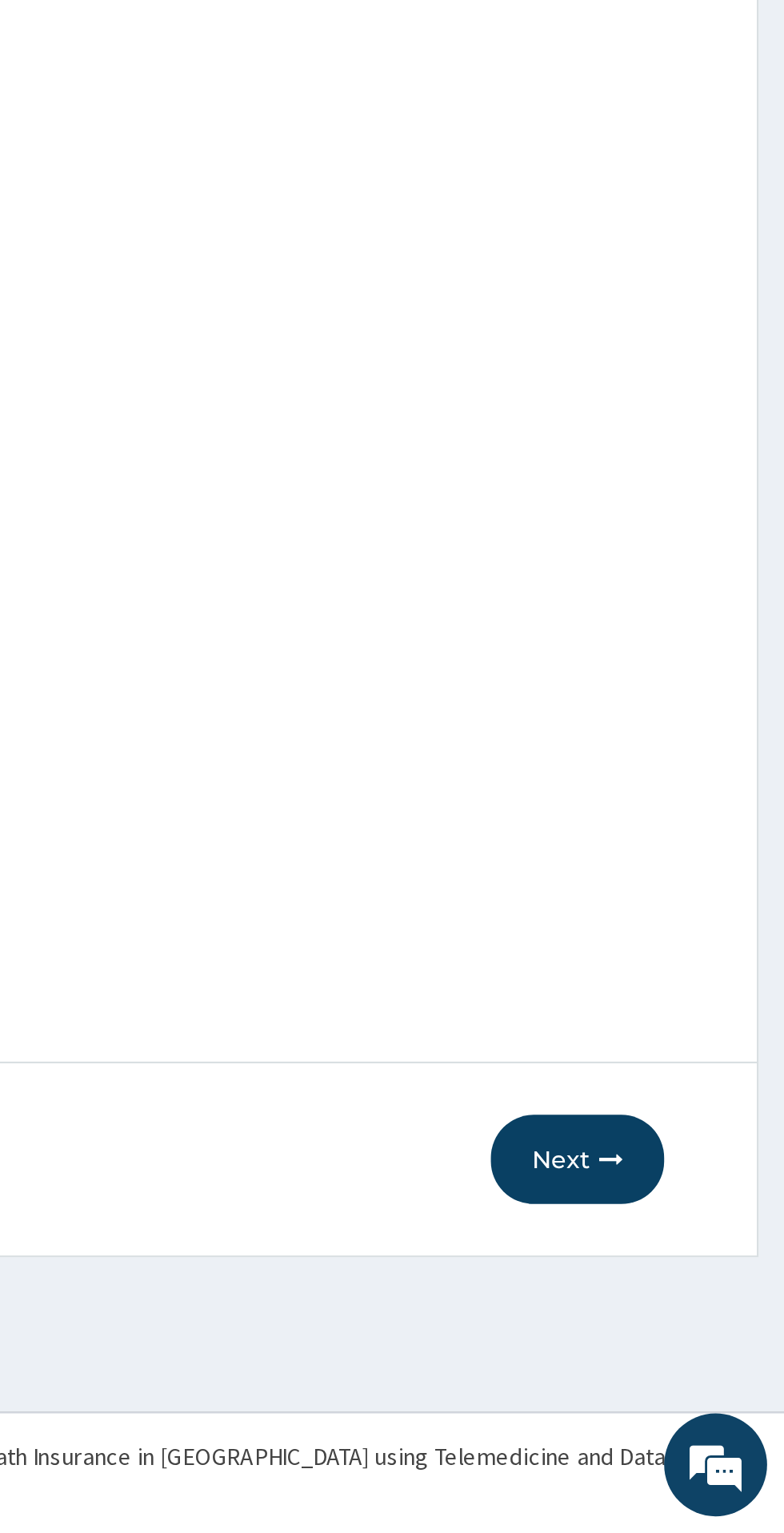
click at [544, 1227] on div "Step 1 of 2 Claim details Provider Name Rejuvenee Wellness Center HMO ID OPN/10…" at bounding box center [484, 714] width 488 height 1149
click at [684, 1368] on button "Next" at bounding box center [687, 1359] width 80 height 42
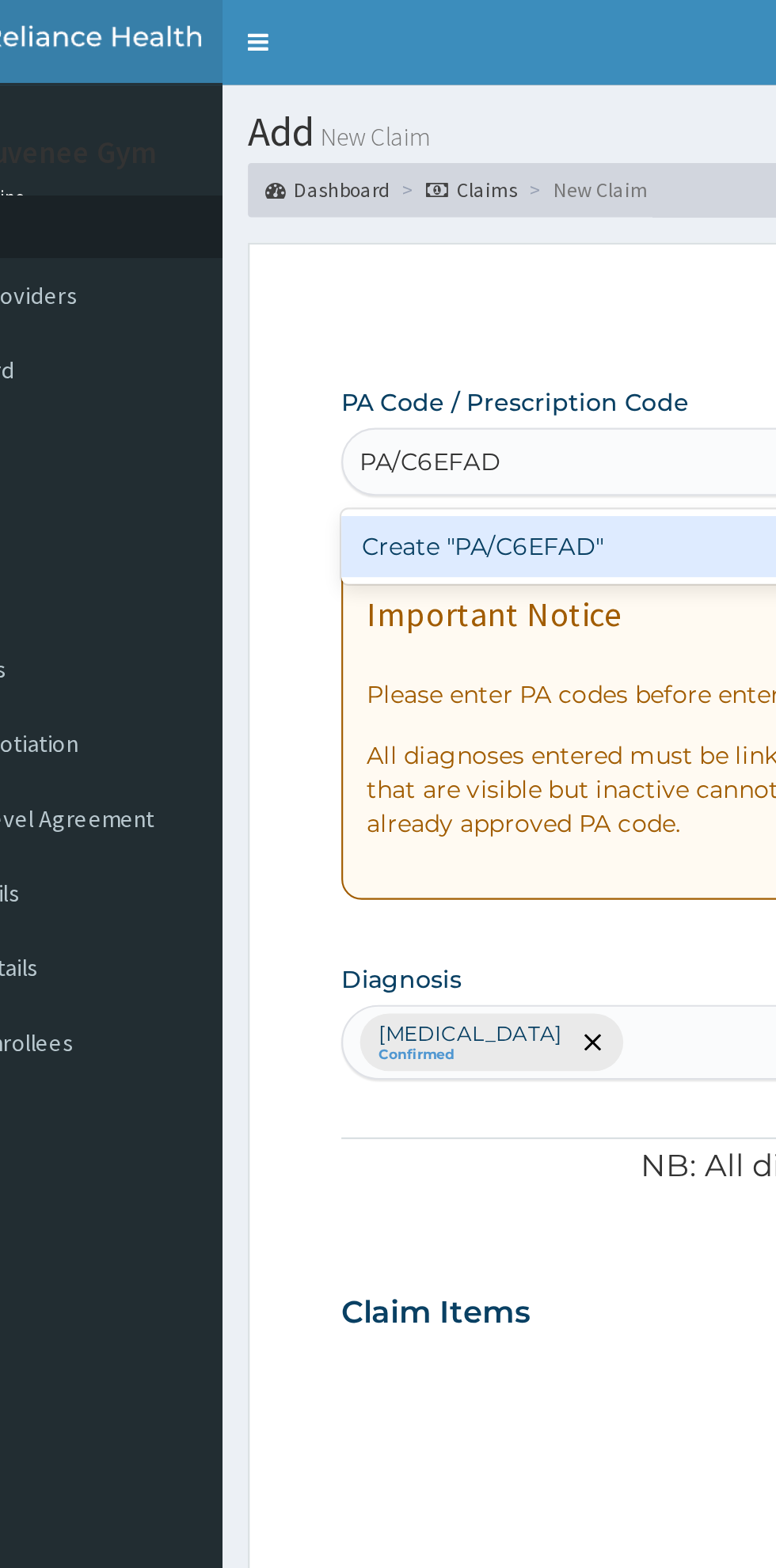
click at [284, 260] on div "Create "PA/C6EFAD"" at bounding box center [397, 255] width 320 height 28
type input "PA/C6EFAD"
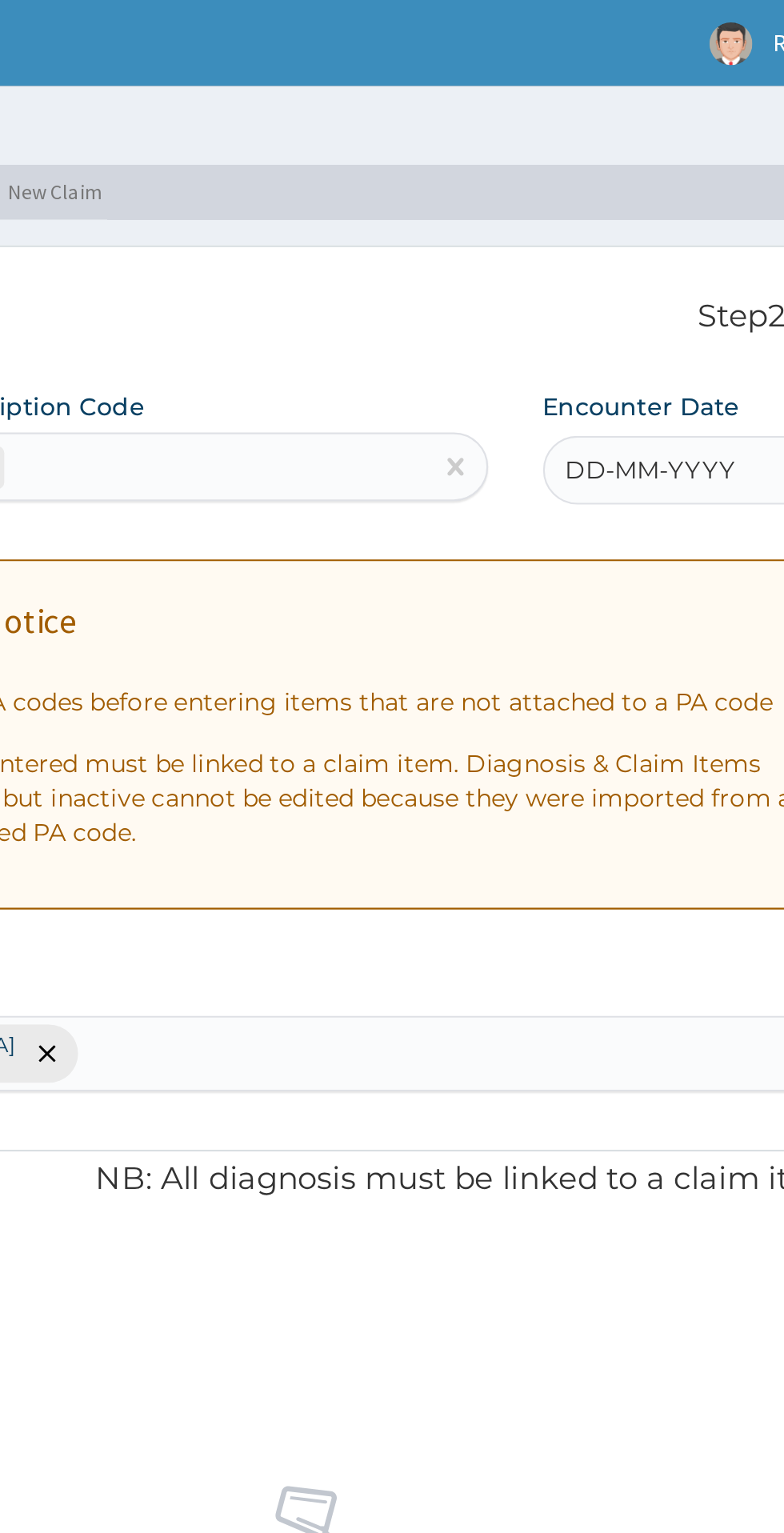
click at [623, 235] on div "DD-MM-YYYY" at bounding box center [658, 219] width 139 height 32
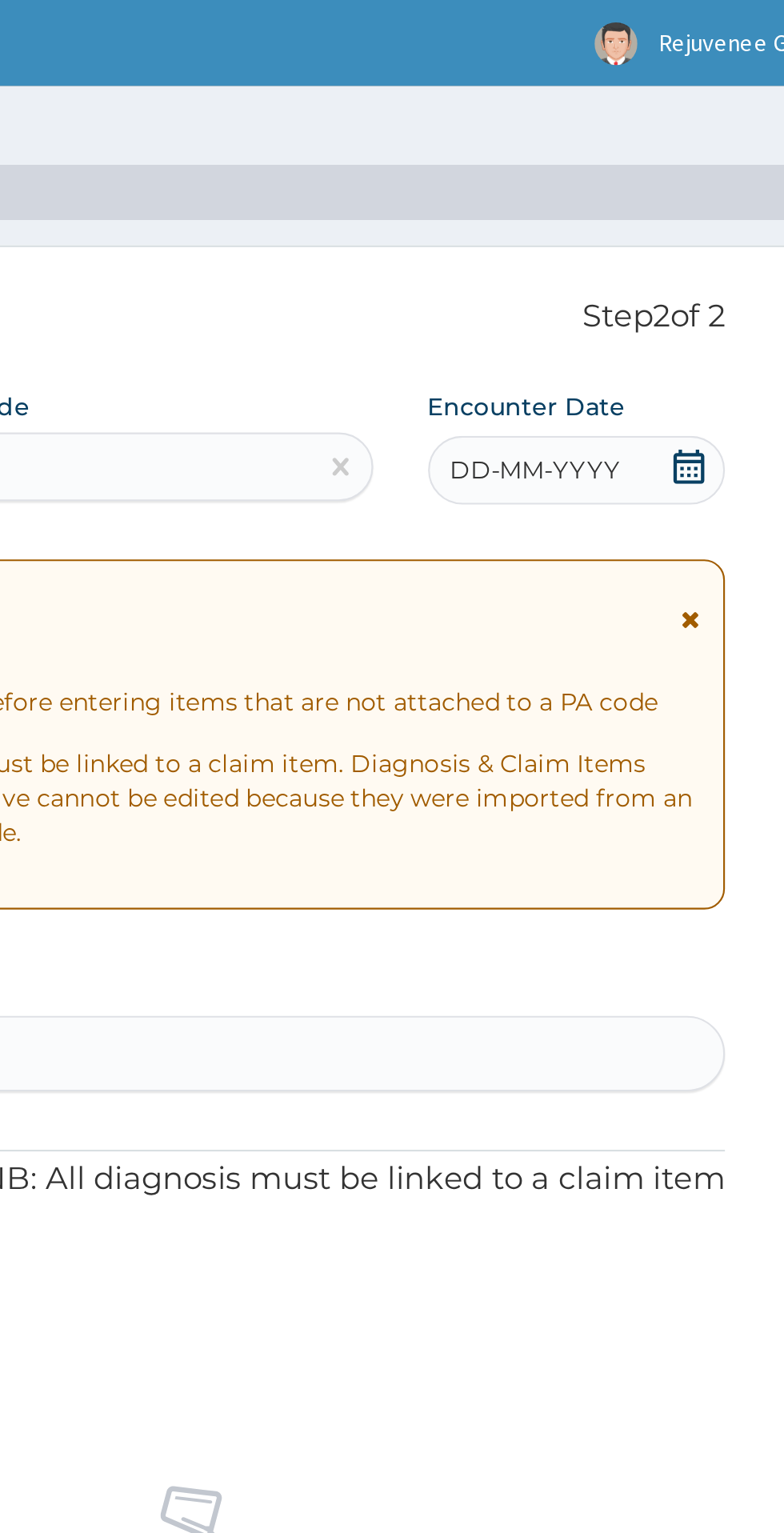
click at [664, 229] on div "DD-MM-YYYY" at bounding box center [658, 219] width 139 height 32
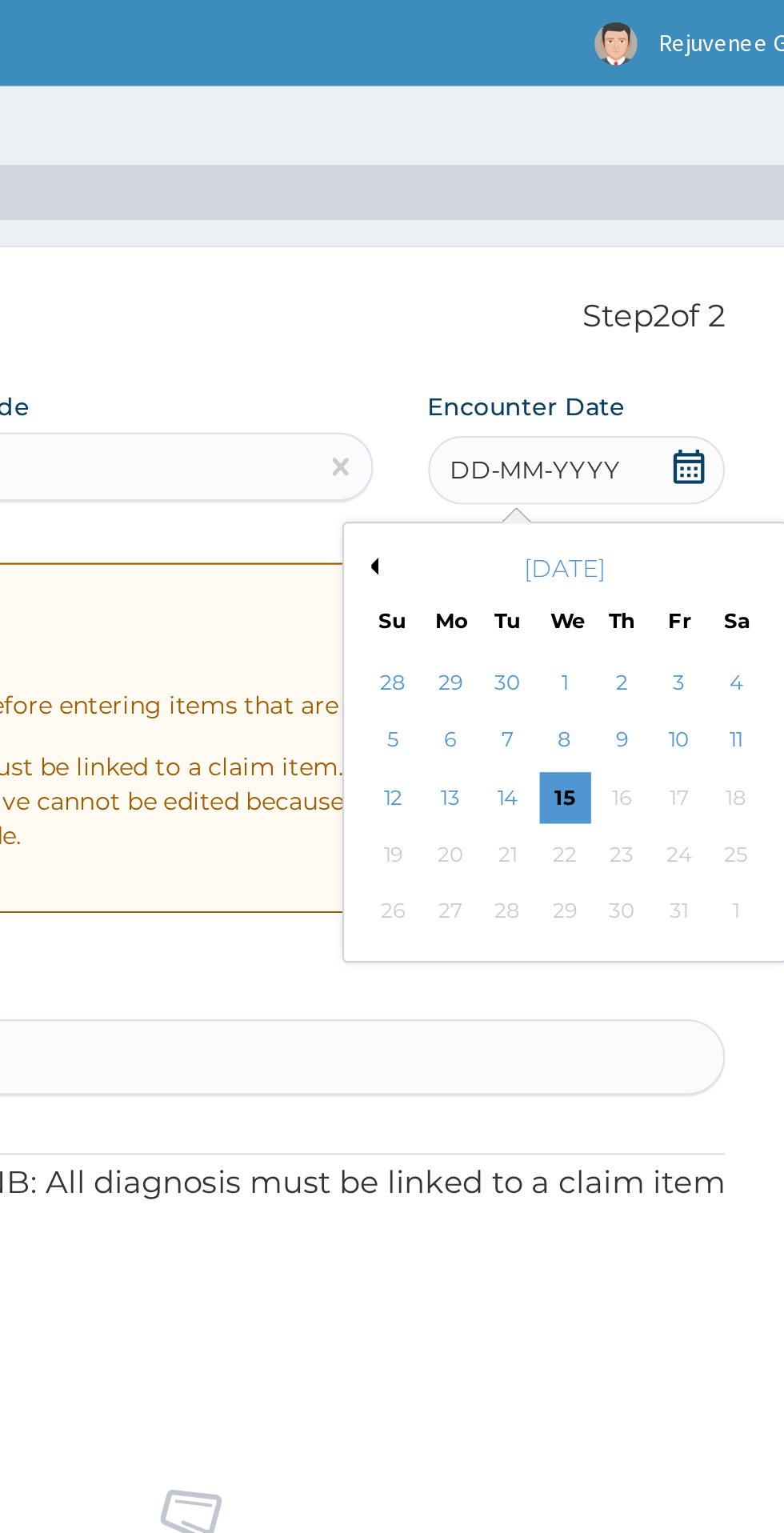
click at [564, 264] on button "Previous Month" at bounding box center [561, 264] width 8 height 8
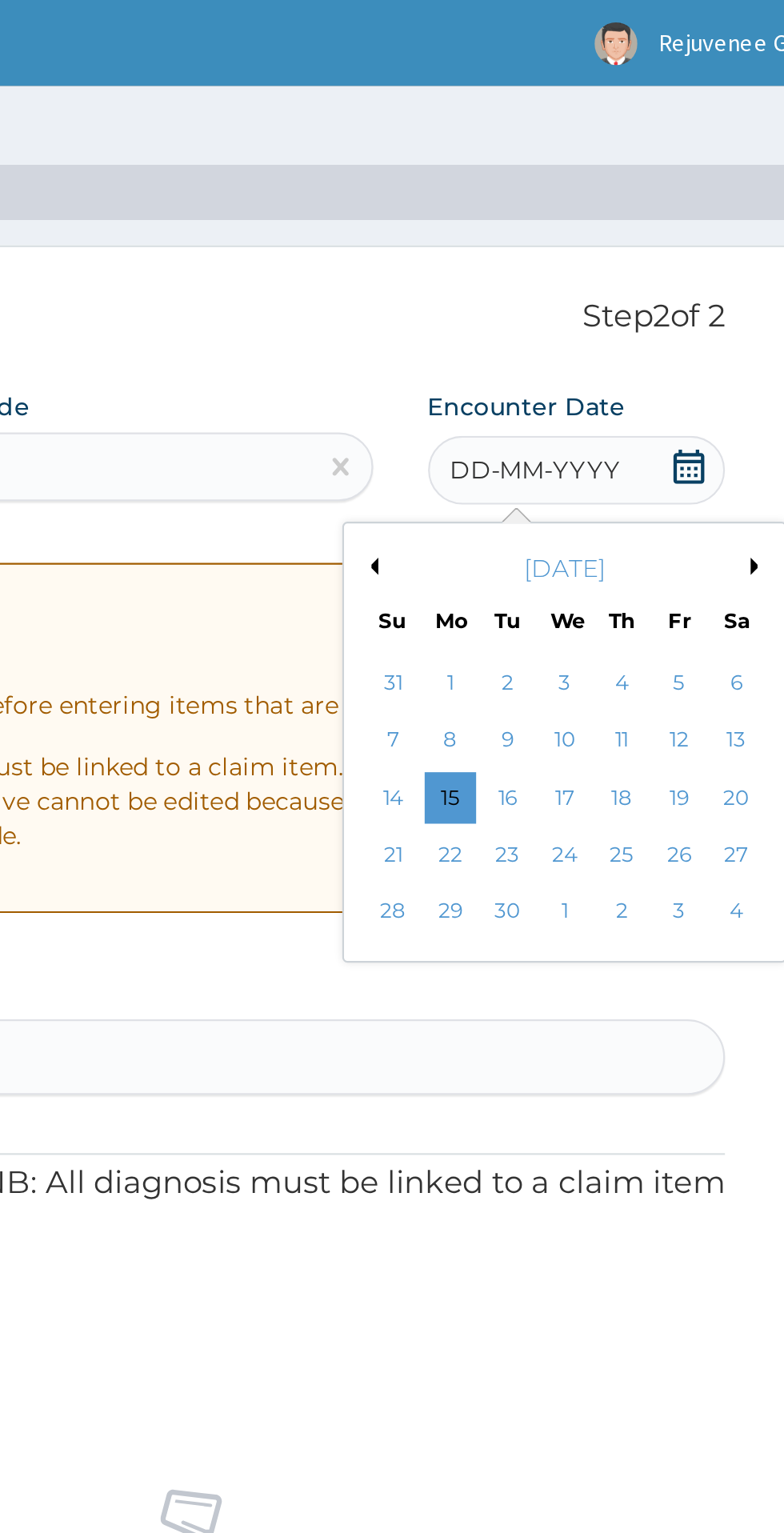
click at [563, 267] on button "Previous Month" at bounding box center [561, 264] width 8 height 8
click at [706, 426] on div "29" at bounding box center [705, 425] width 24 height 24
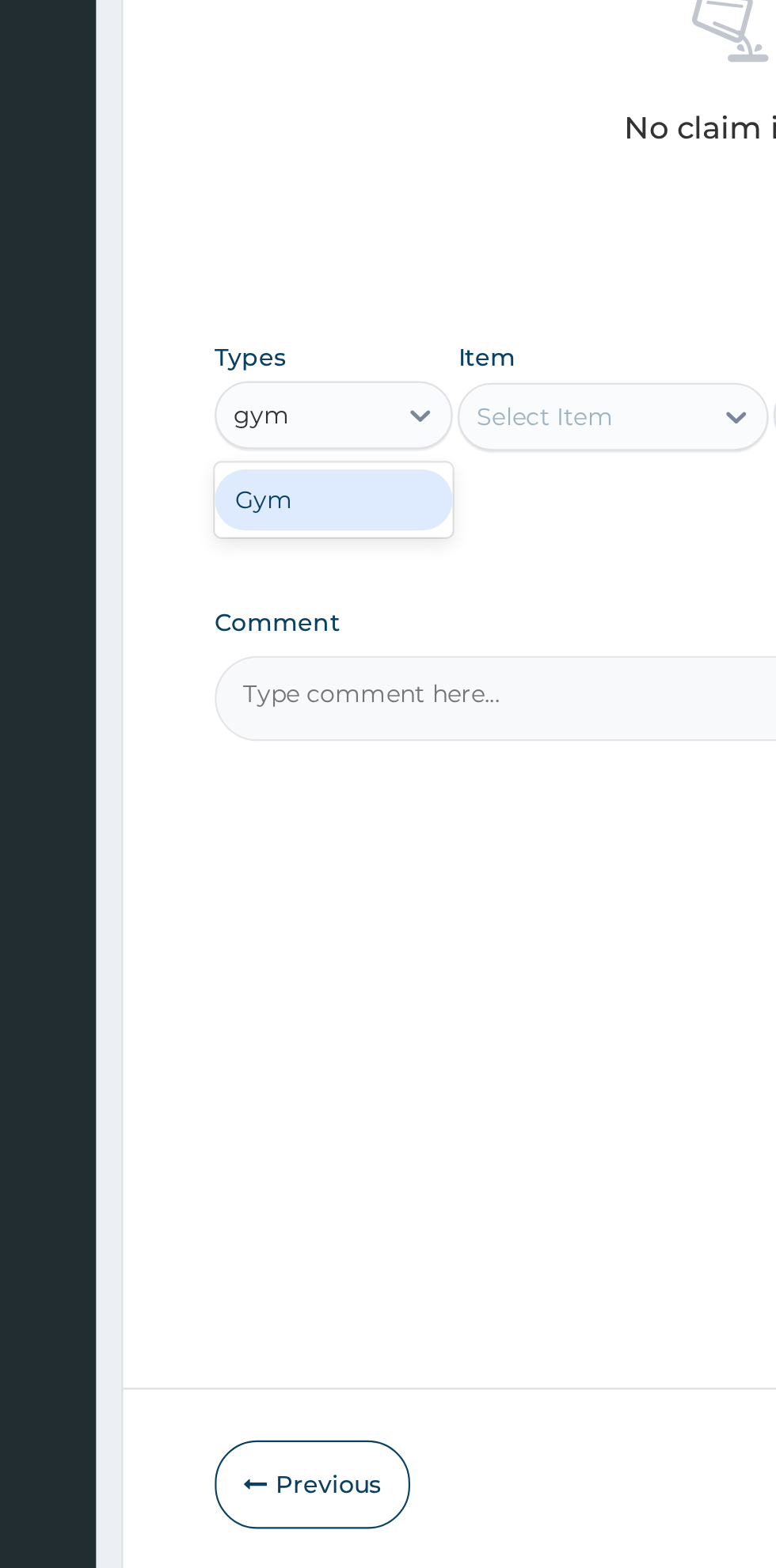
click at [326, 923] on div "Gym" at bounding box center [292, 923] width 111 height 28
type input "gym"
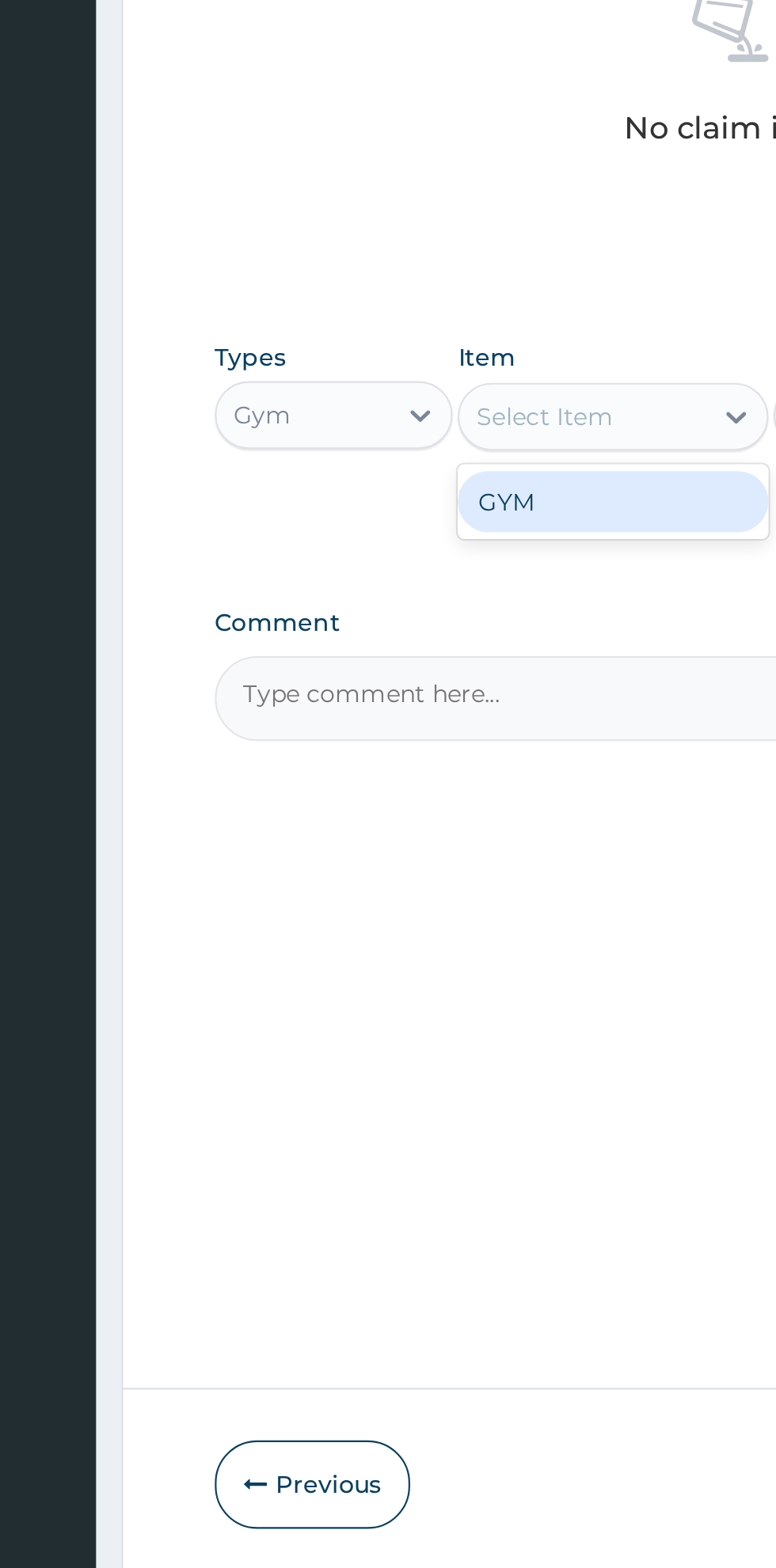
click at [462, 929] on div "GYM" at bounding box center [423, 924] width 145 height 28
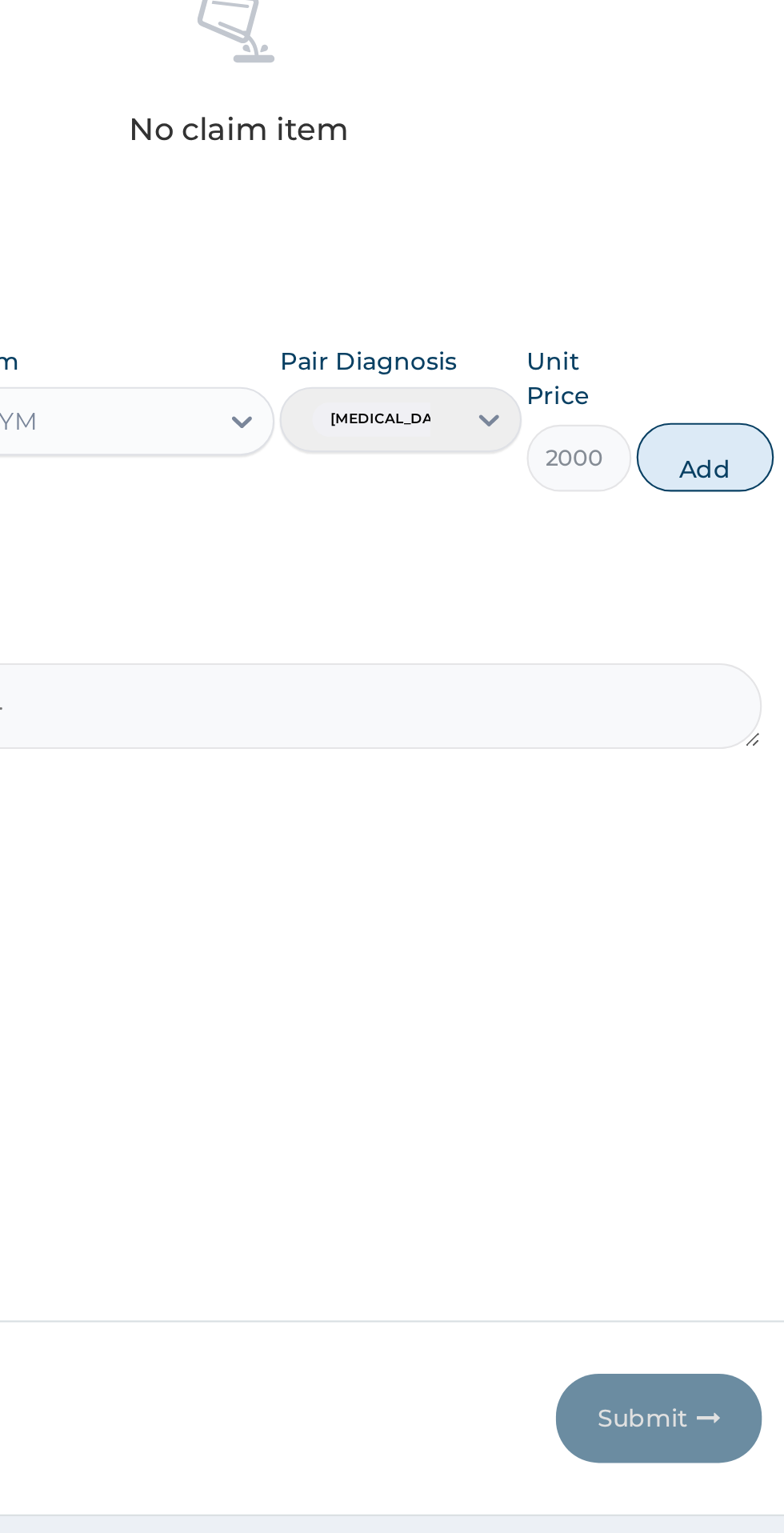
click at [711, 916] on button "Add" at bounding box center [702, 910] width 64 height 32
type input "0"
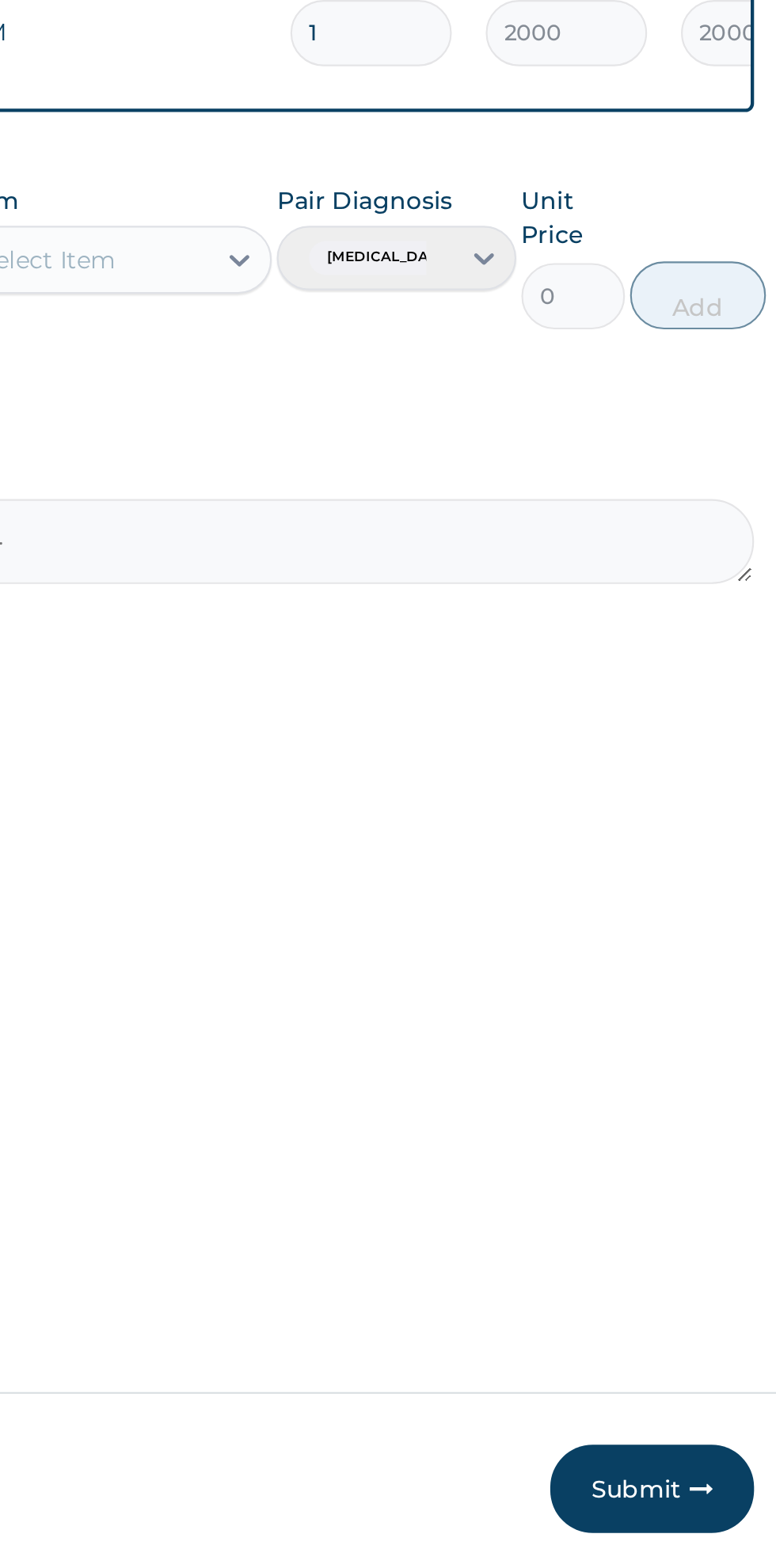
click at [686, 999] on div "Step 2 of 2 PA Code / Prescription Code PA/C6EFAD Encounter Date 29-08-2025 Imp…" at bounding box center [479, 726] width 483 height 1176
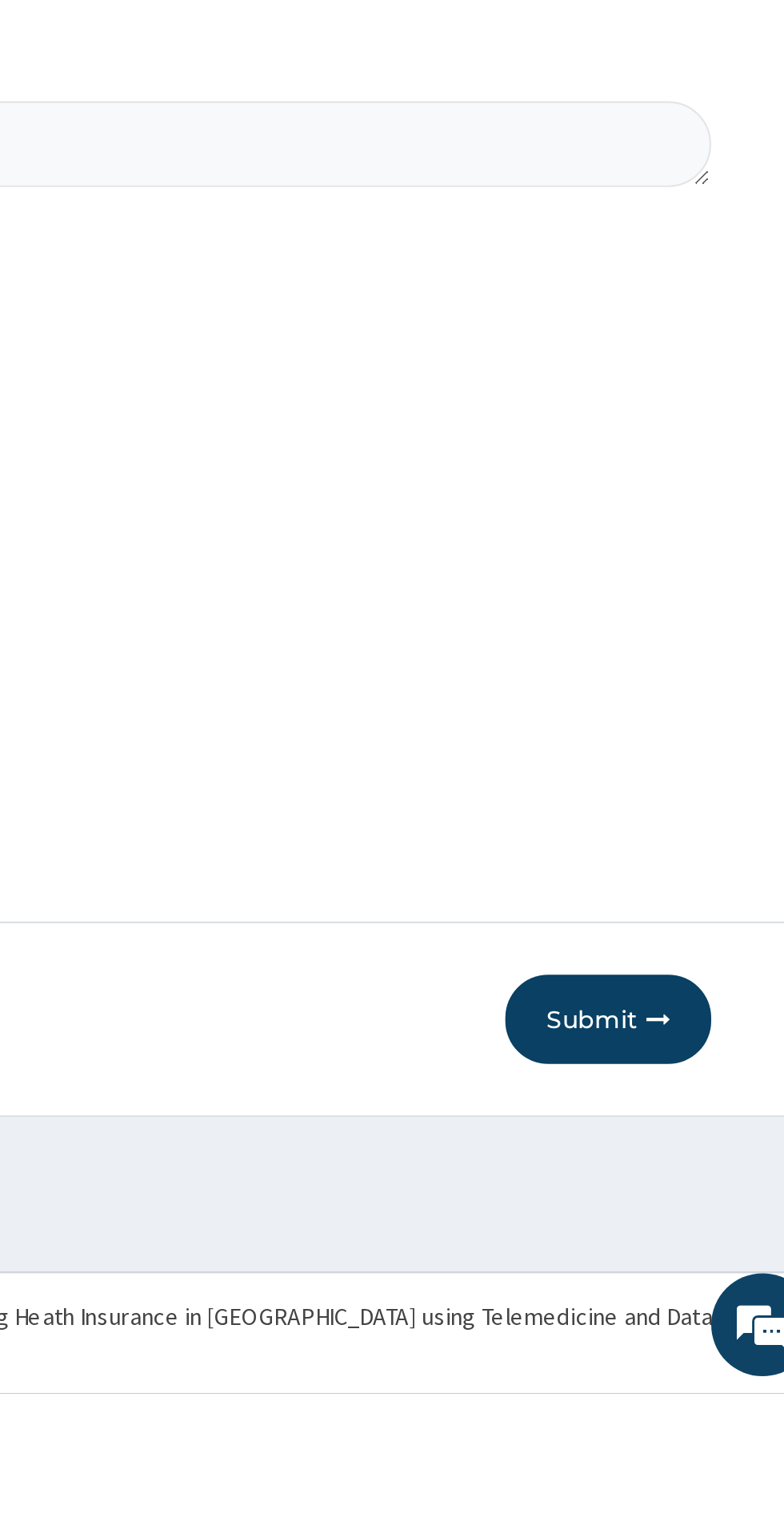
click at [679, 1289] on div "Step 2 of 2 PA Code / Prescription Code PA/C6EFAD Encounter Date 29-08-2025 Imp…" at bounding box center [484, 714] width 488 height 1149
click at [677, 1379] on button "Submit" at bounding box center [679, 1359] width 96 height 42
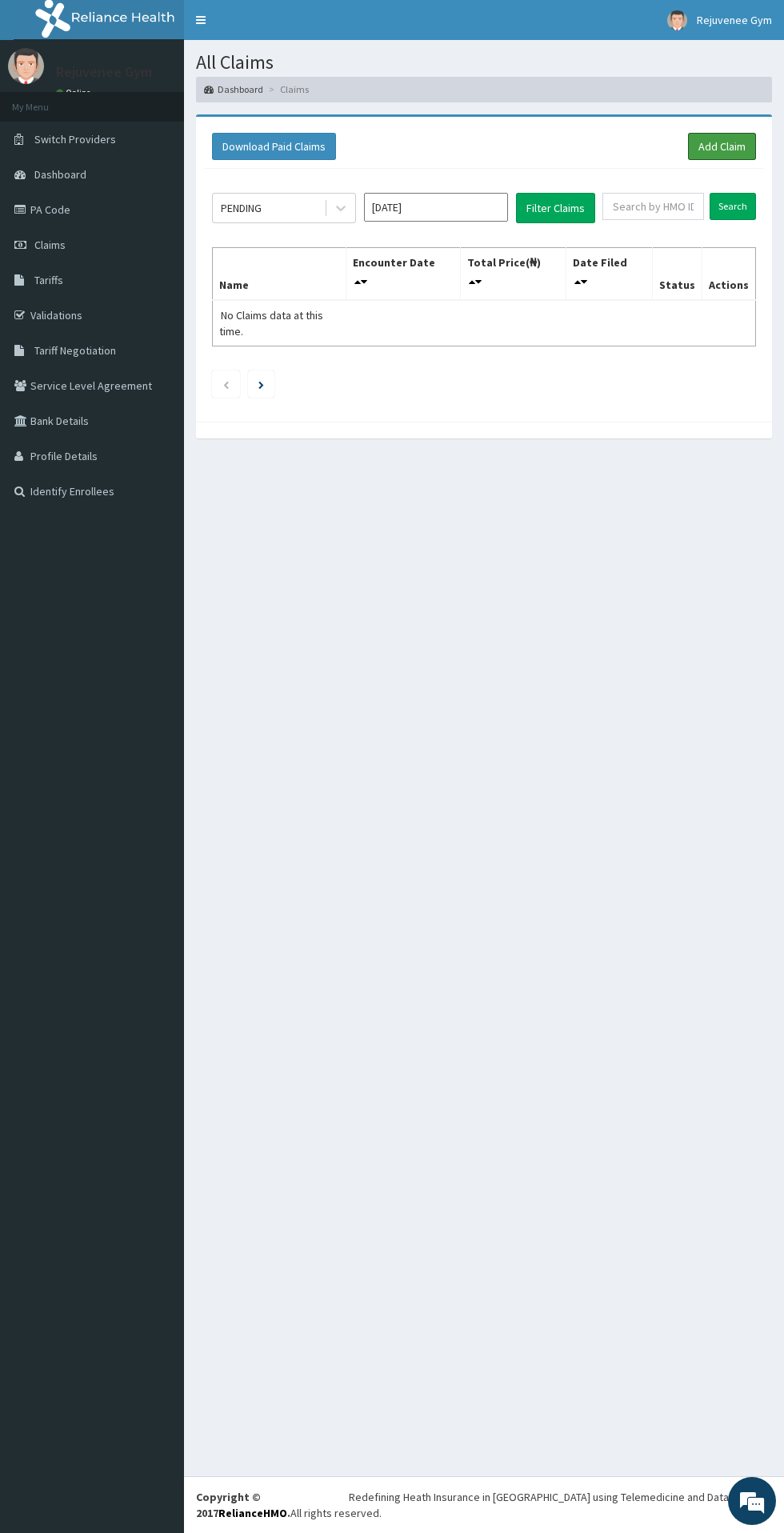
click at [708, 149] on link "Add Claim" at bounding box center [721, 146] width 68 height 27
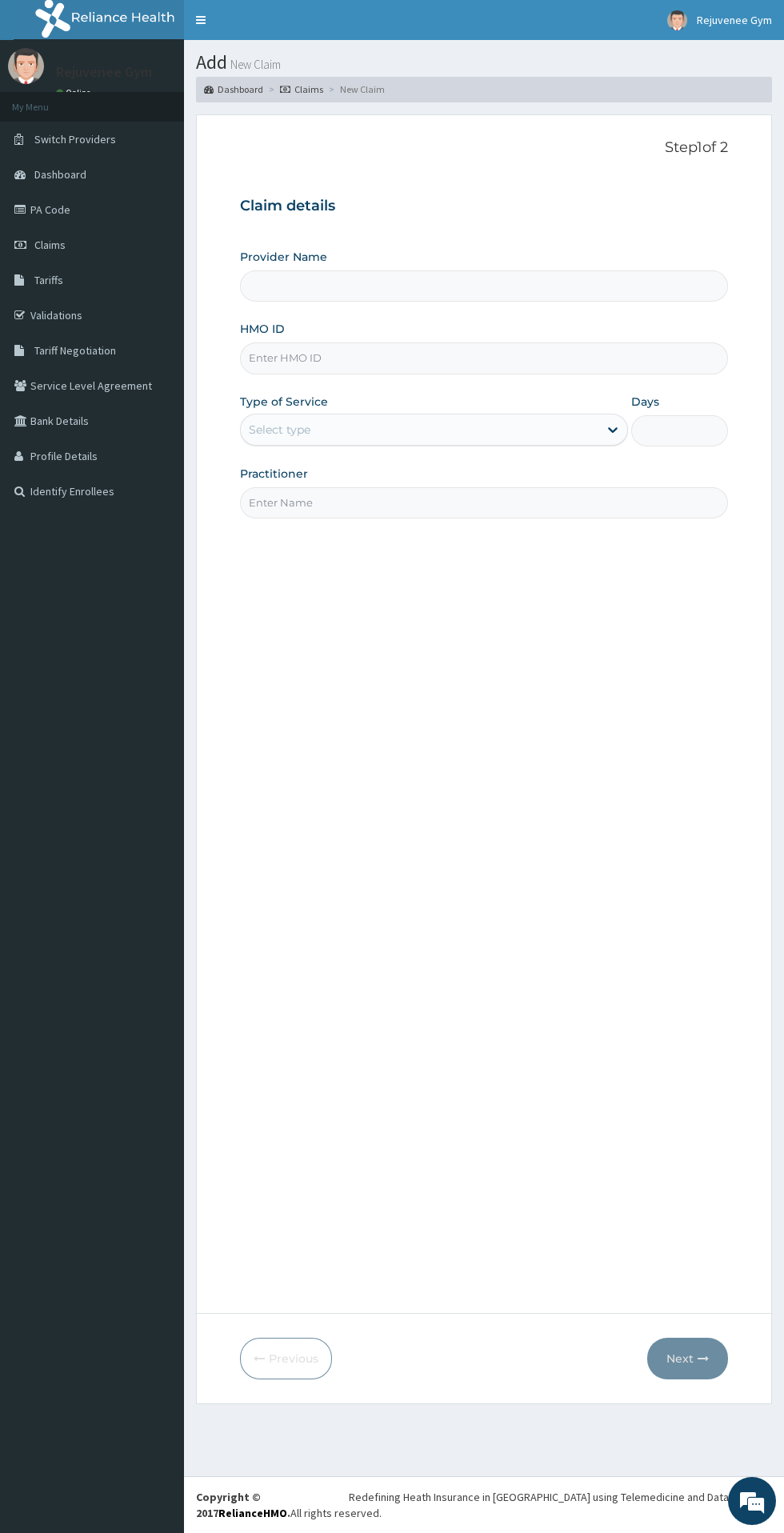
type input "Rejuvenee Wellness Center"
type input "1"
click at [376, 369] on input "HMO ID" at bounding box center [484, 358] width 488 height 31
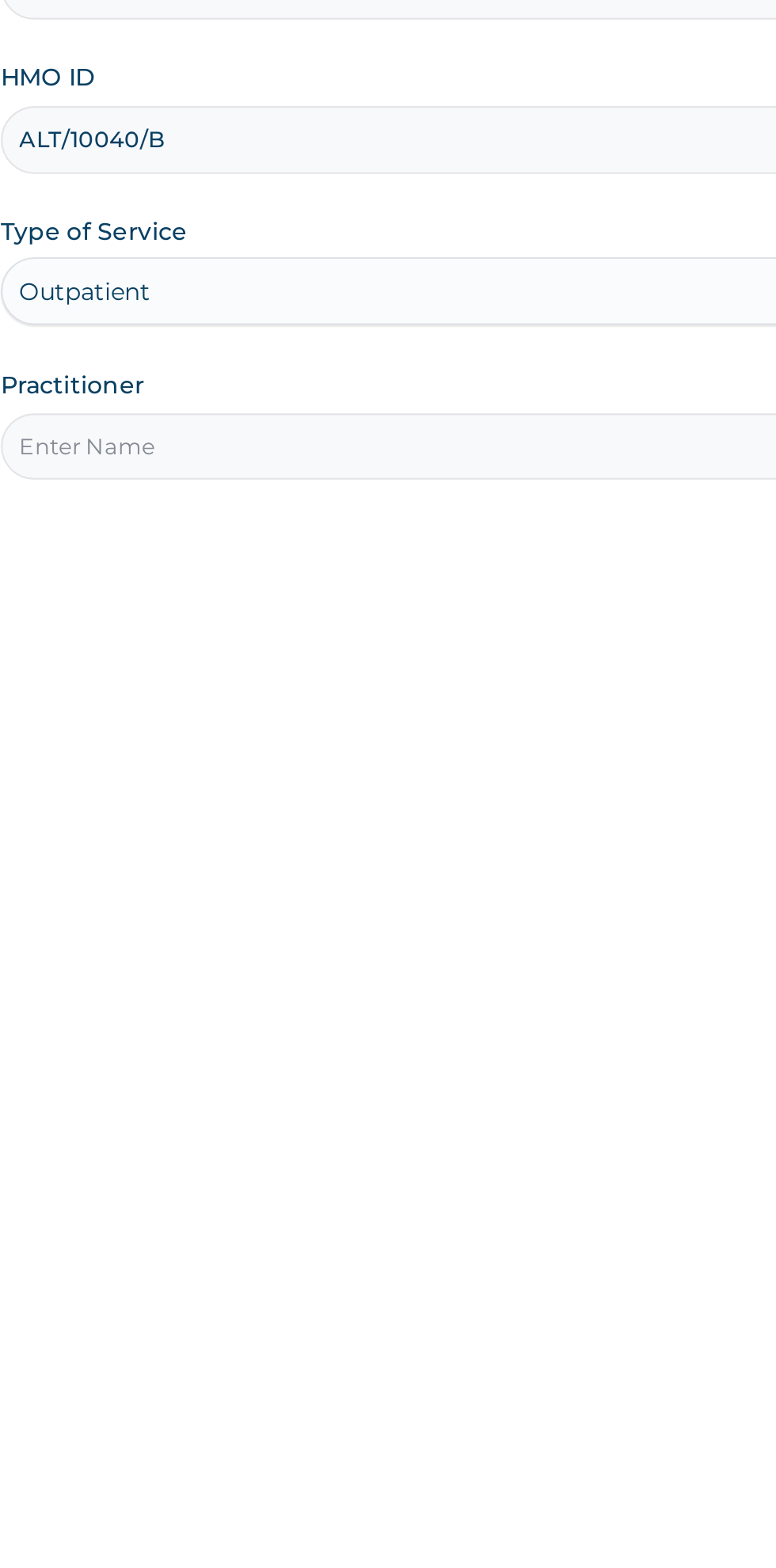
type input "ALT/10040/B"
click at [404, 503] on input "Practitioner" at bounding box center [479, 497] width 483 height 31
type input "[PERSON_NAME]"
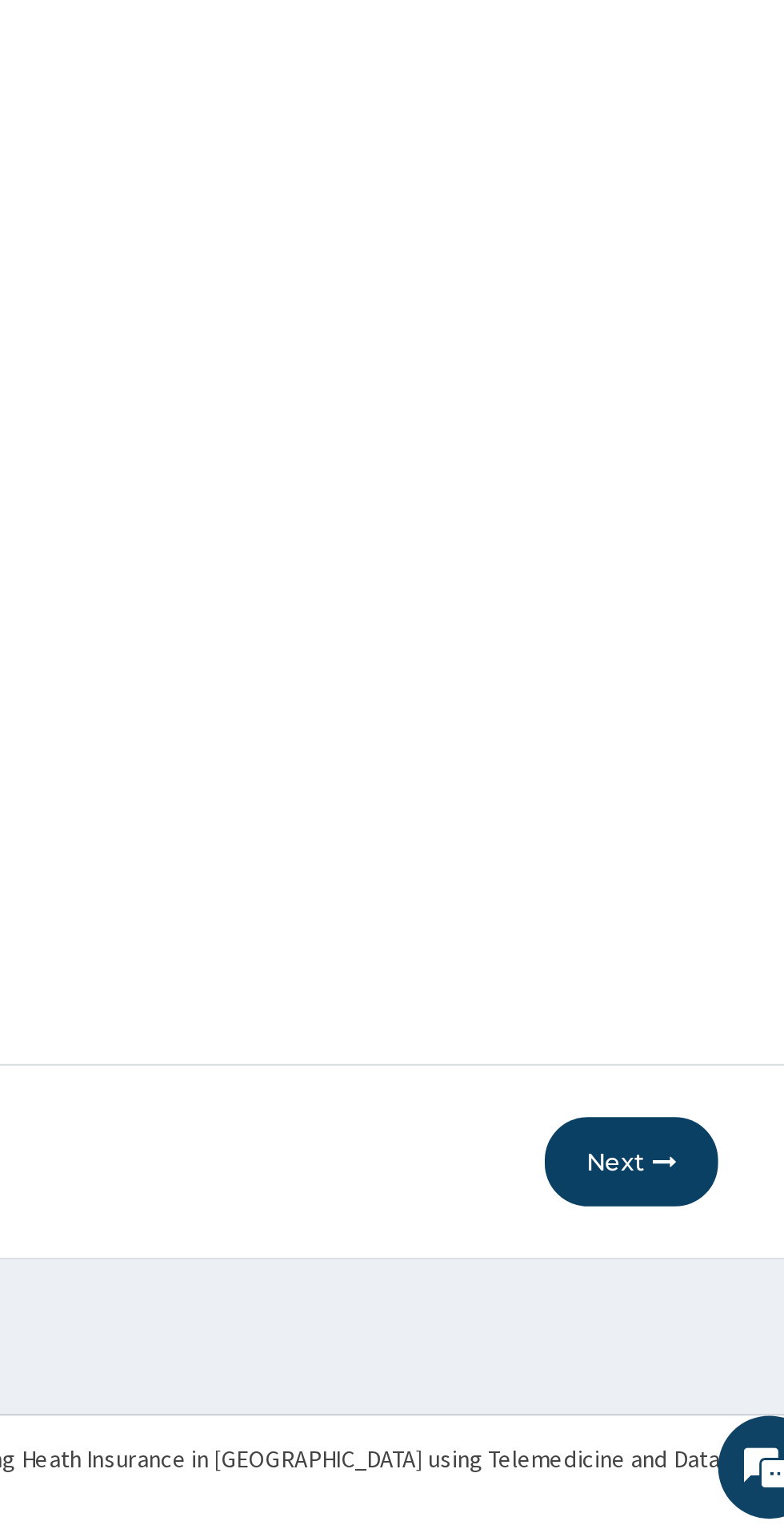
click at [682, 1368] on button "Next" at bounding box center [687, 1359] width 80 height 42
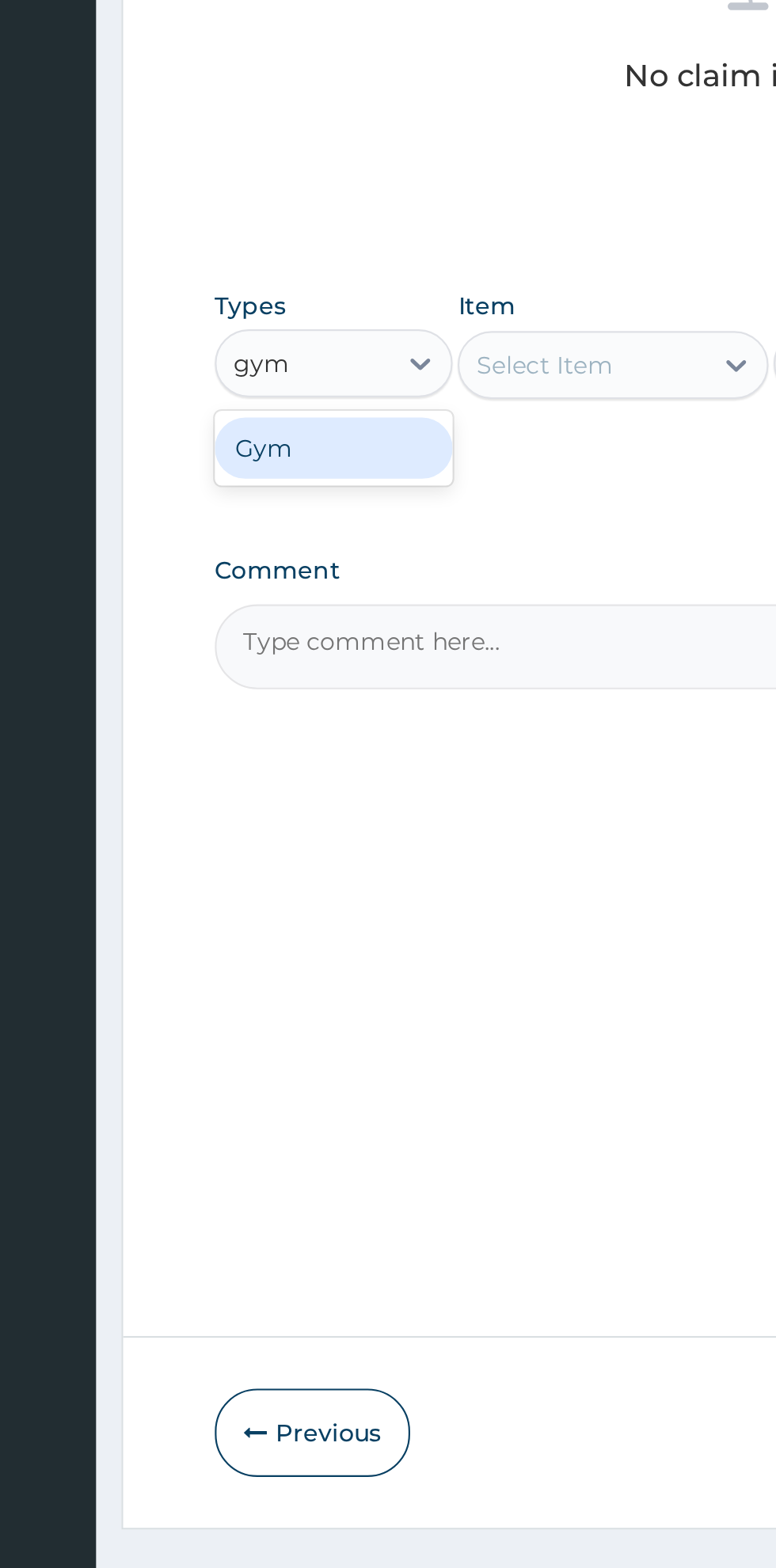
click at [319, 925] on div "Gym" at bounding box center [292, 923] width 111 height 28
type input "gym"
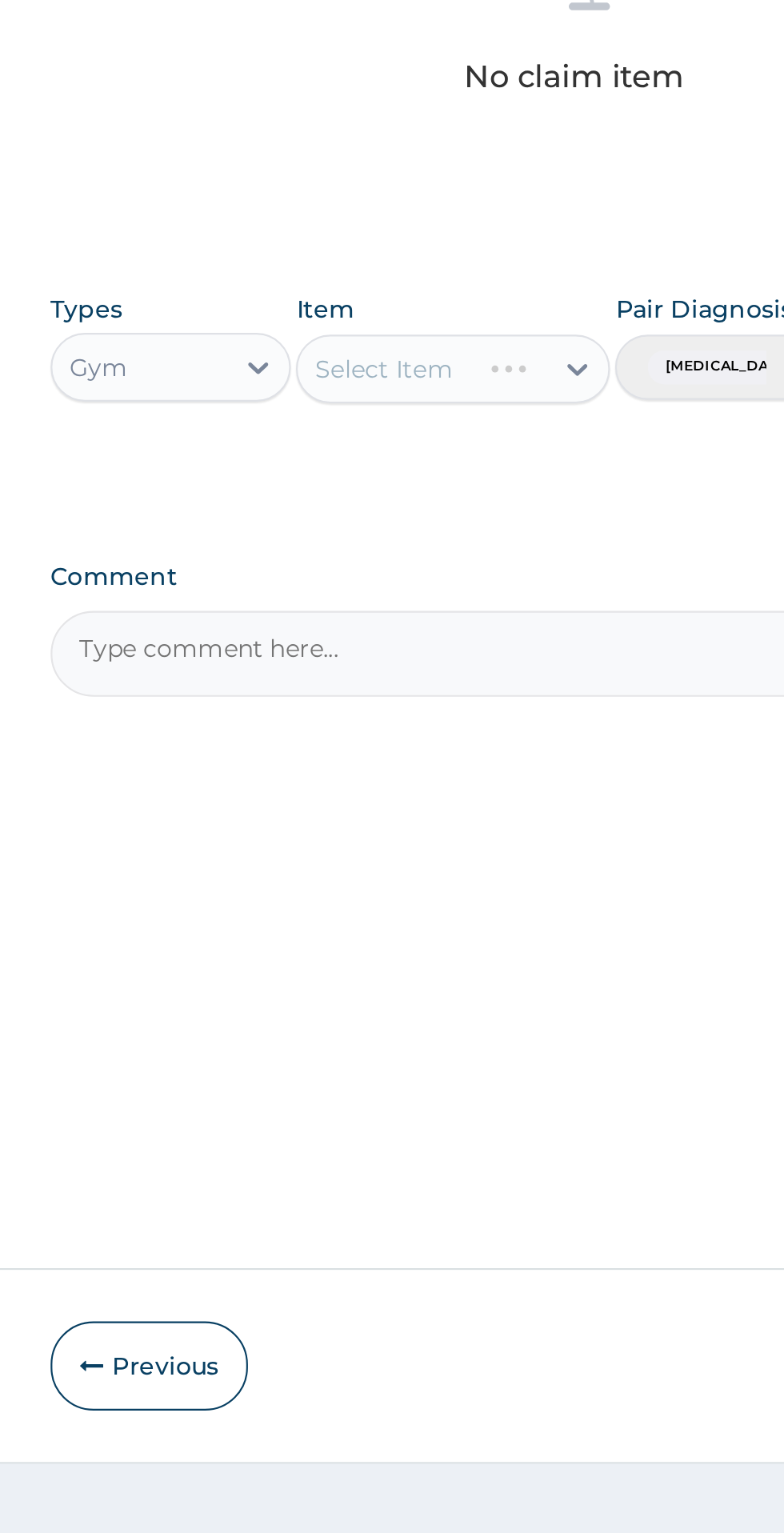
click at [488, 887] on div "Select Item" at bounding box center [427, 894] width 147 height 32
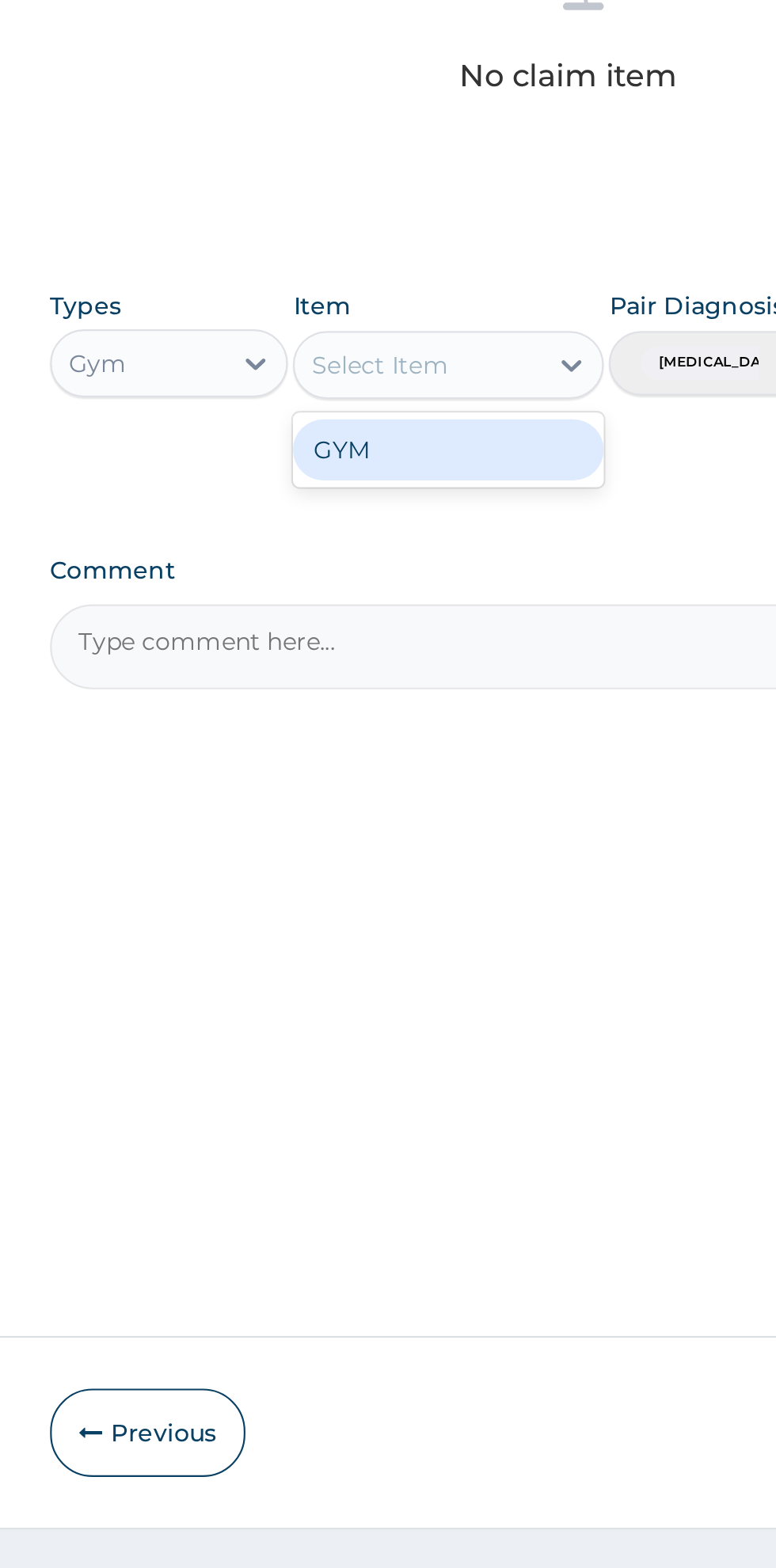
click at [458, 926] on div "GYM" at bounding box center [423, 924] width 145 height 28
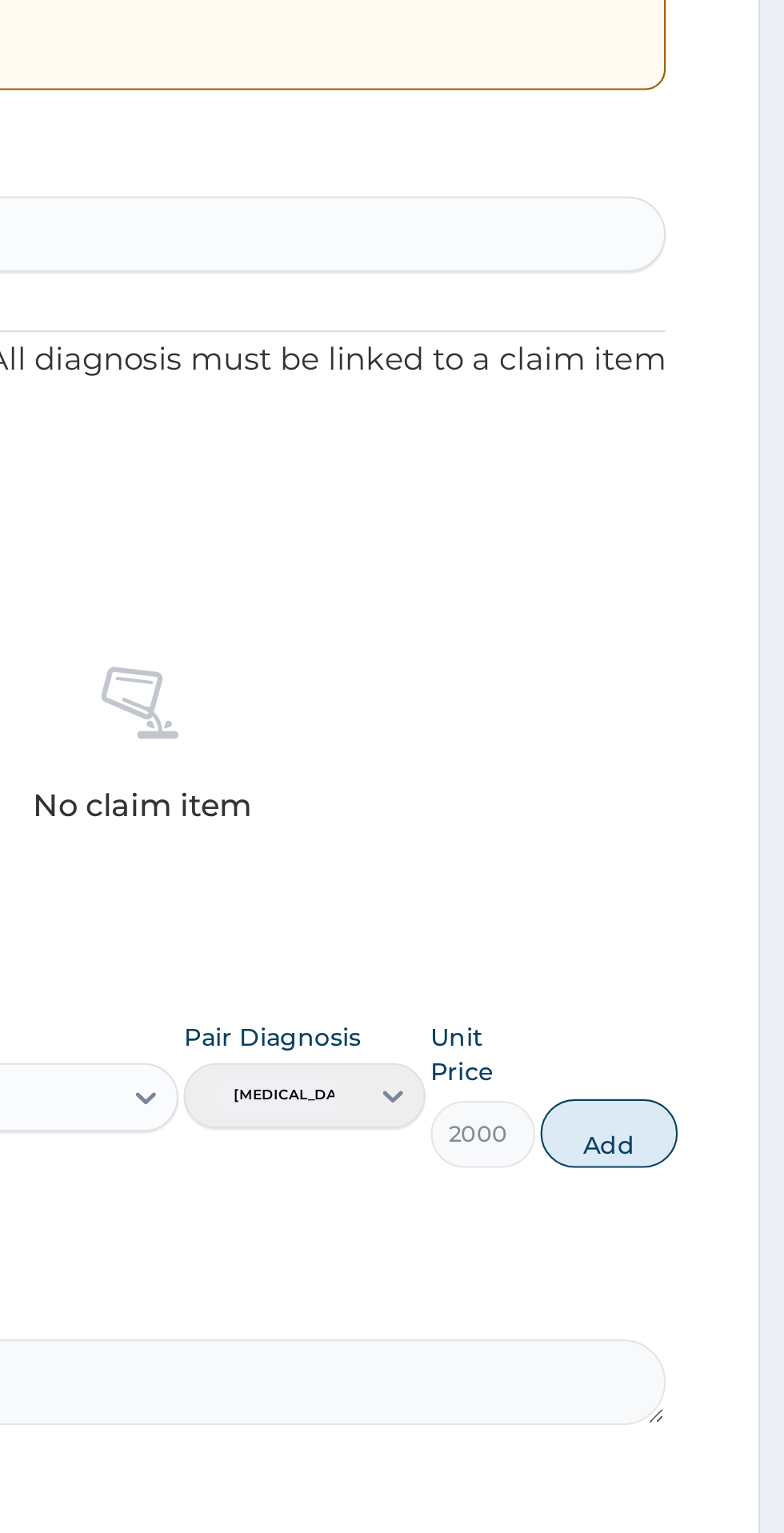
click at [708, 921] on button "Add" at bounding box center [702, 910] width 64 height 32
type input "0"
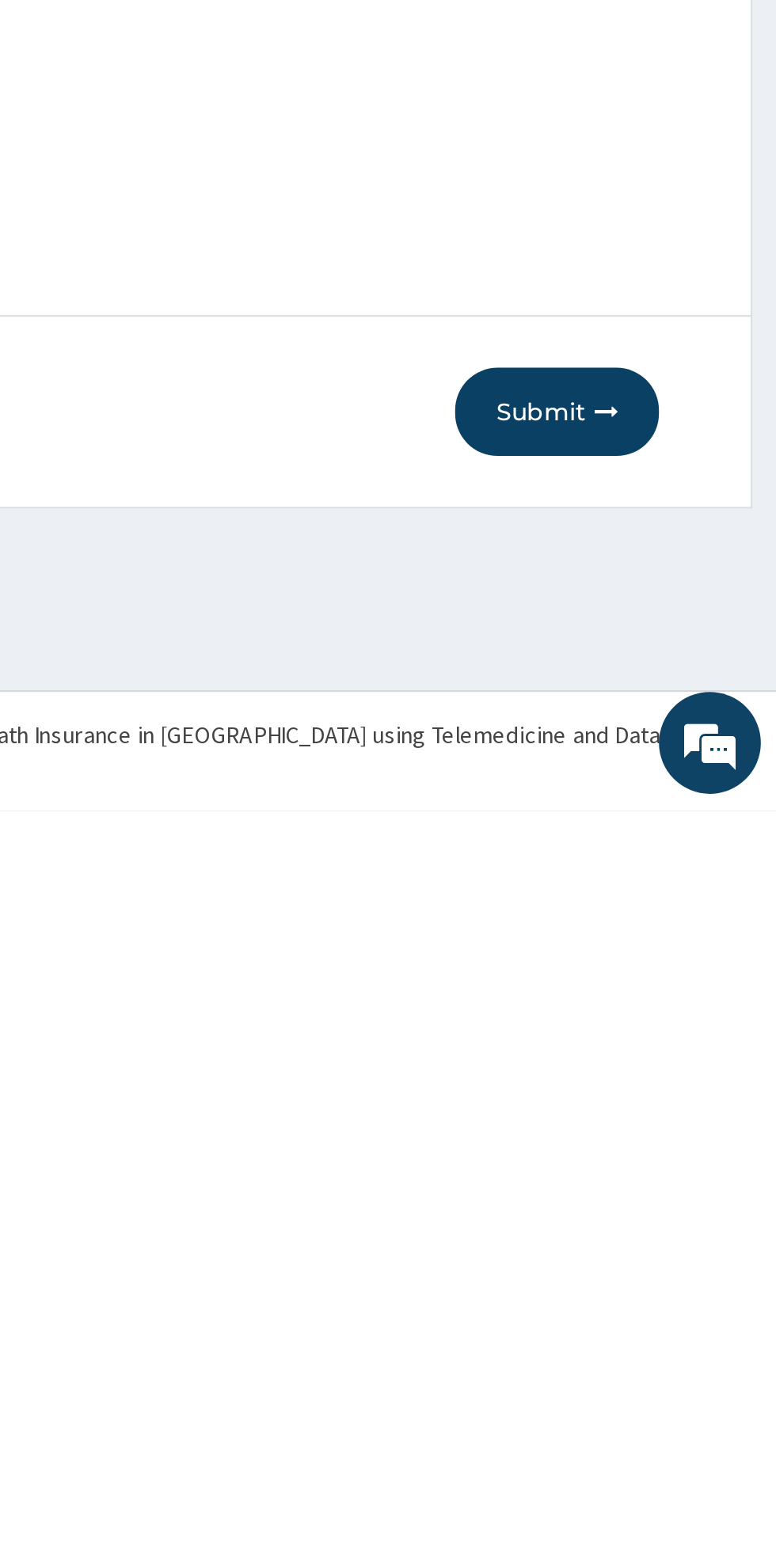
click at [672, 1387] on button "Submit" at bounding box center [672, 1381] width 95 height 42
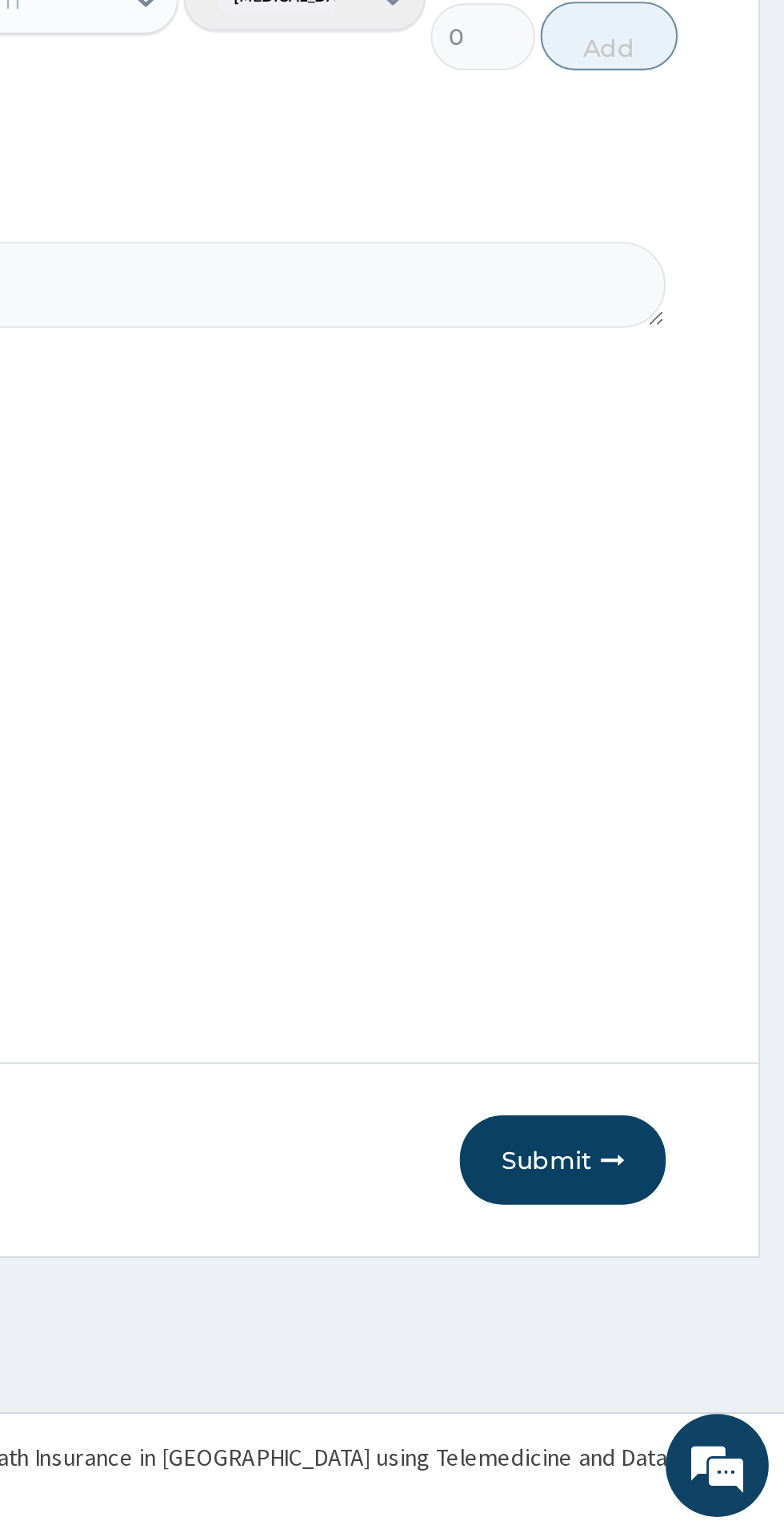
click at [679, 1368] on button "Submit" at bounding box center [679, 1359] width 96 height 42
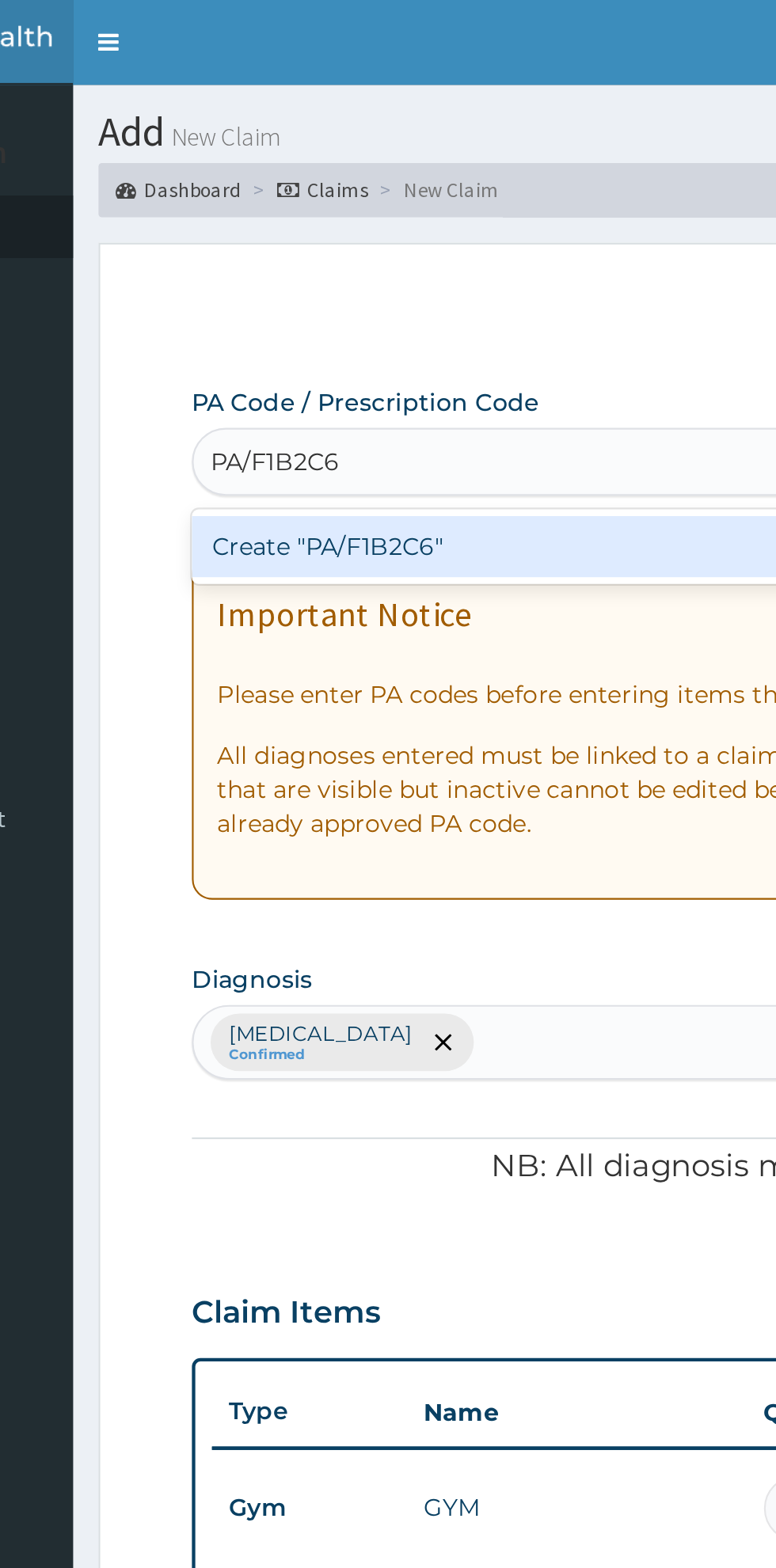
click at [392, 263] on div "Create "PA/F1B2C6"" at bounding box center [397, 255] width 320 height 28
type input "PA/F1B2C6"
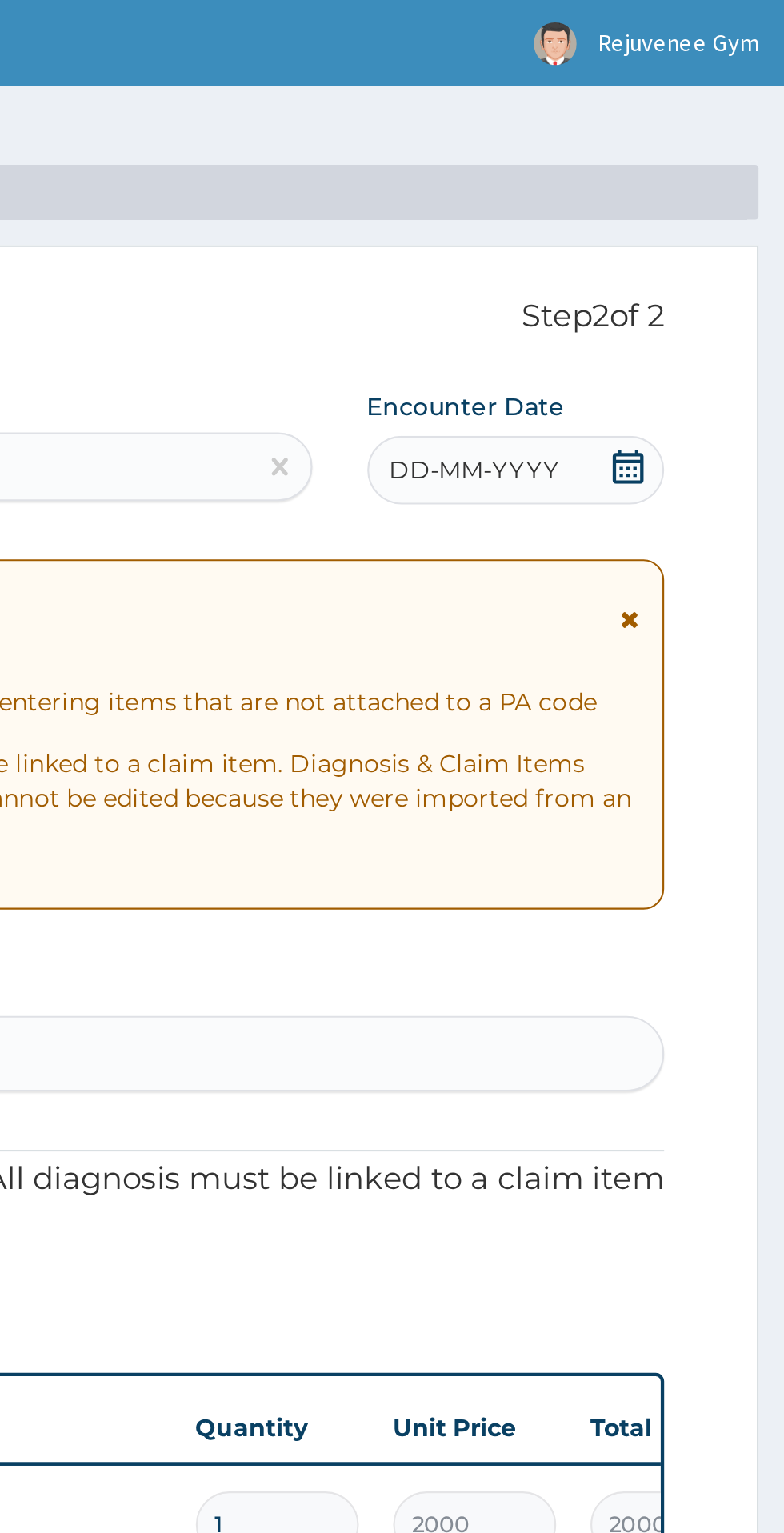
click at [681, 410] on div "Important Notice Please enter PA codes before entering items that are not attac…" at bounding box center [484, 343] width 488 height 163
click at [679, 221] on div "DD-MM-YYYY" at bounding box center [658, 219] width 139 height 32
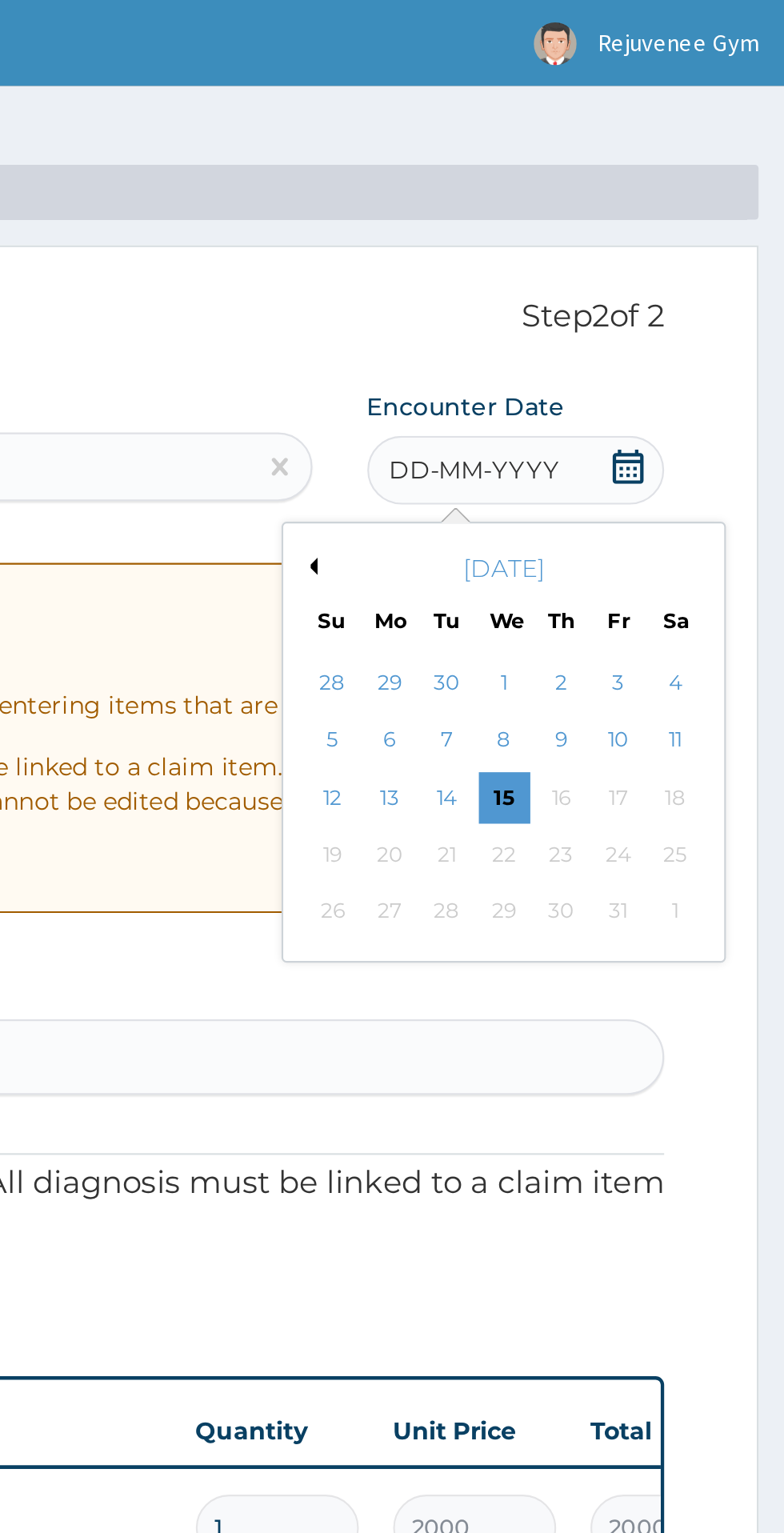
click at [561, 265] on button "Previous Month" at bounding box center [561, 264] width 8 height 8
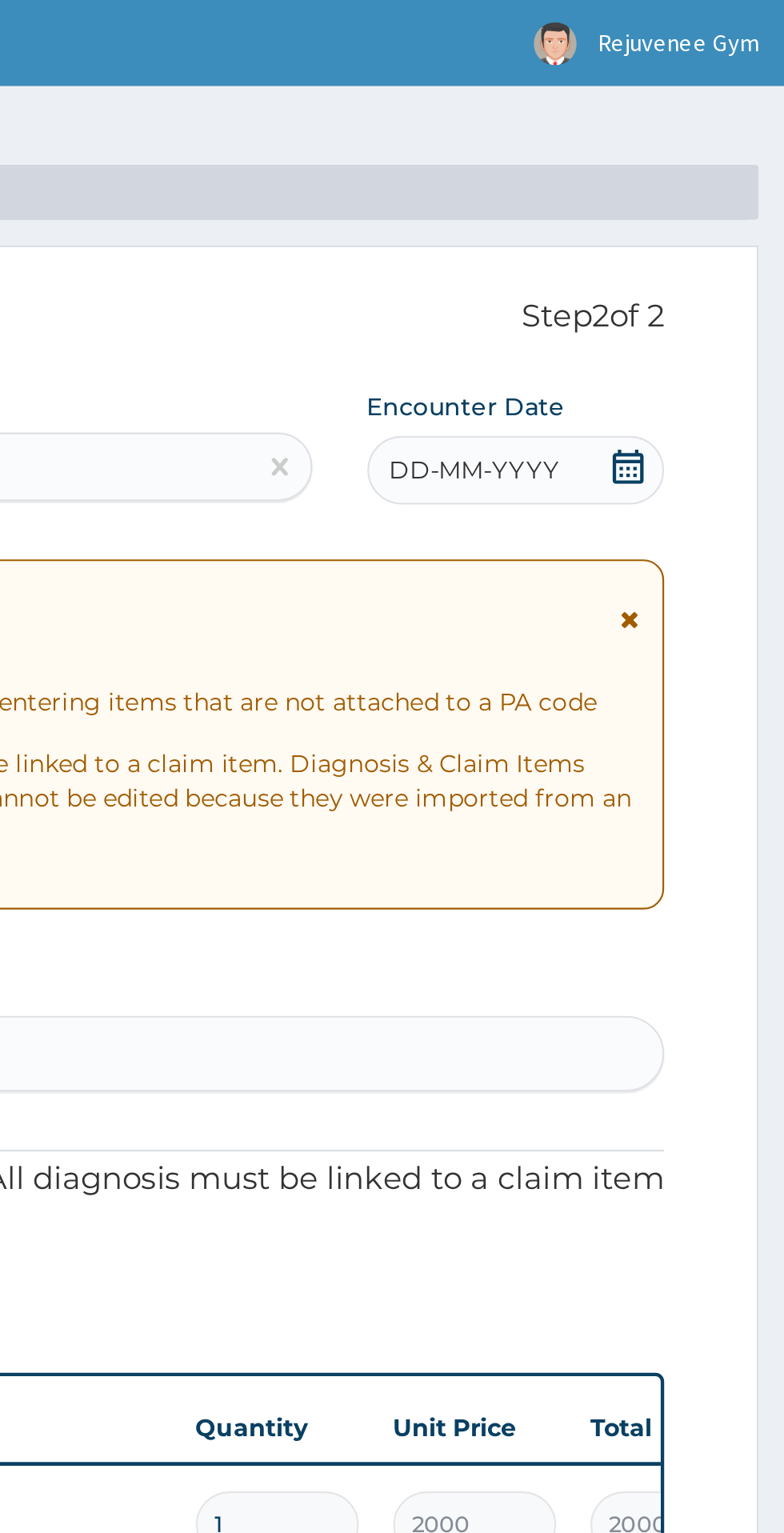
click at [771, 94] on section "Add New Claim Dashboard Claims New Claim" at bounding box center [484, 72] width 600 height 63
click at [649, 221] on span "DD-MM-YYYY" at bounding box center [639, 219] width 80 height 16
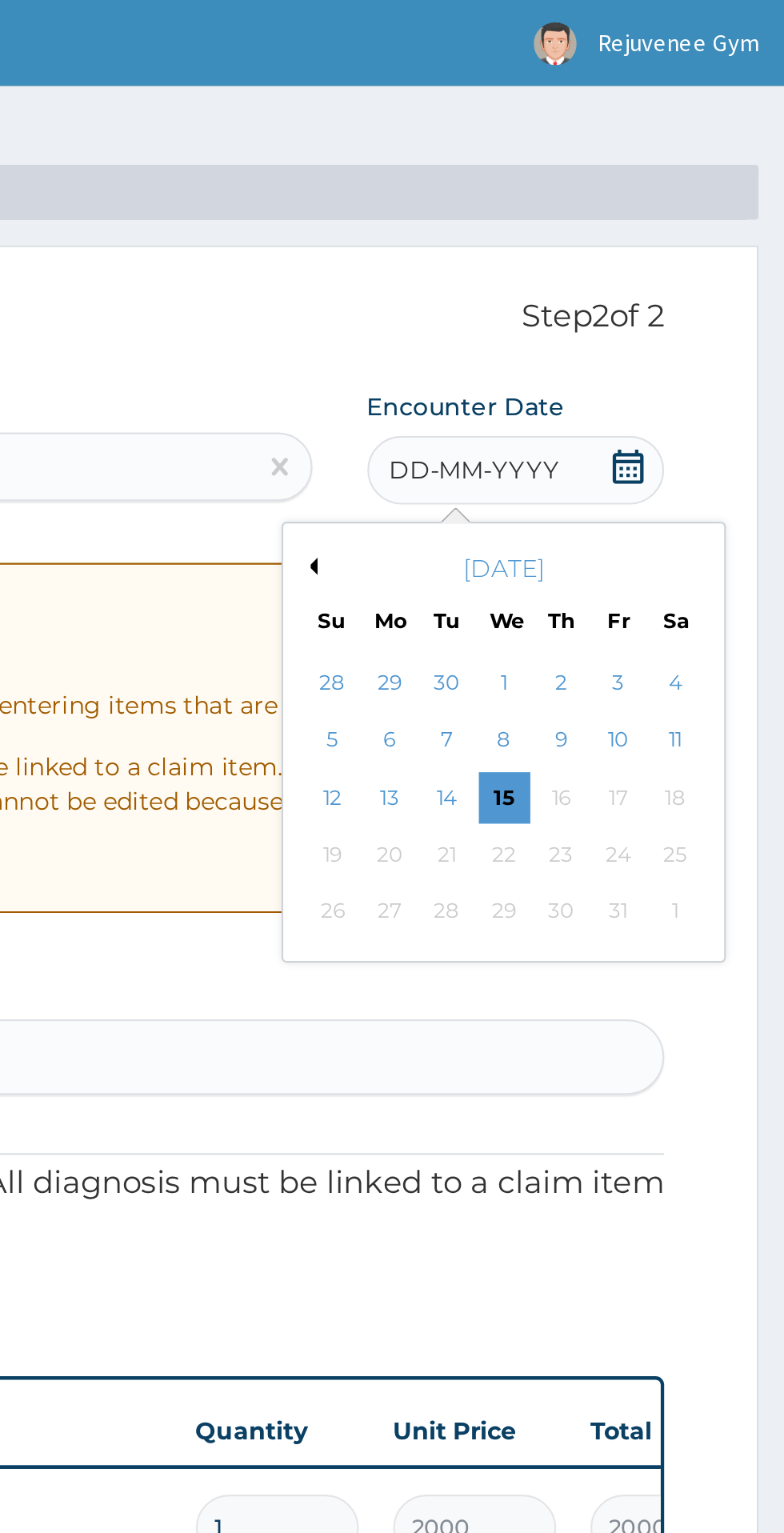
click at [560, 262] on button "Previous Month" at bounding box center [561, 264] width 8 height 8
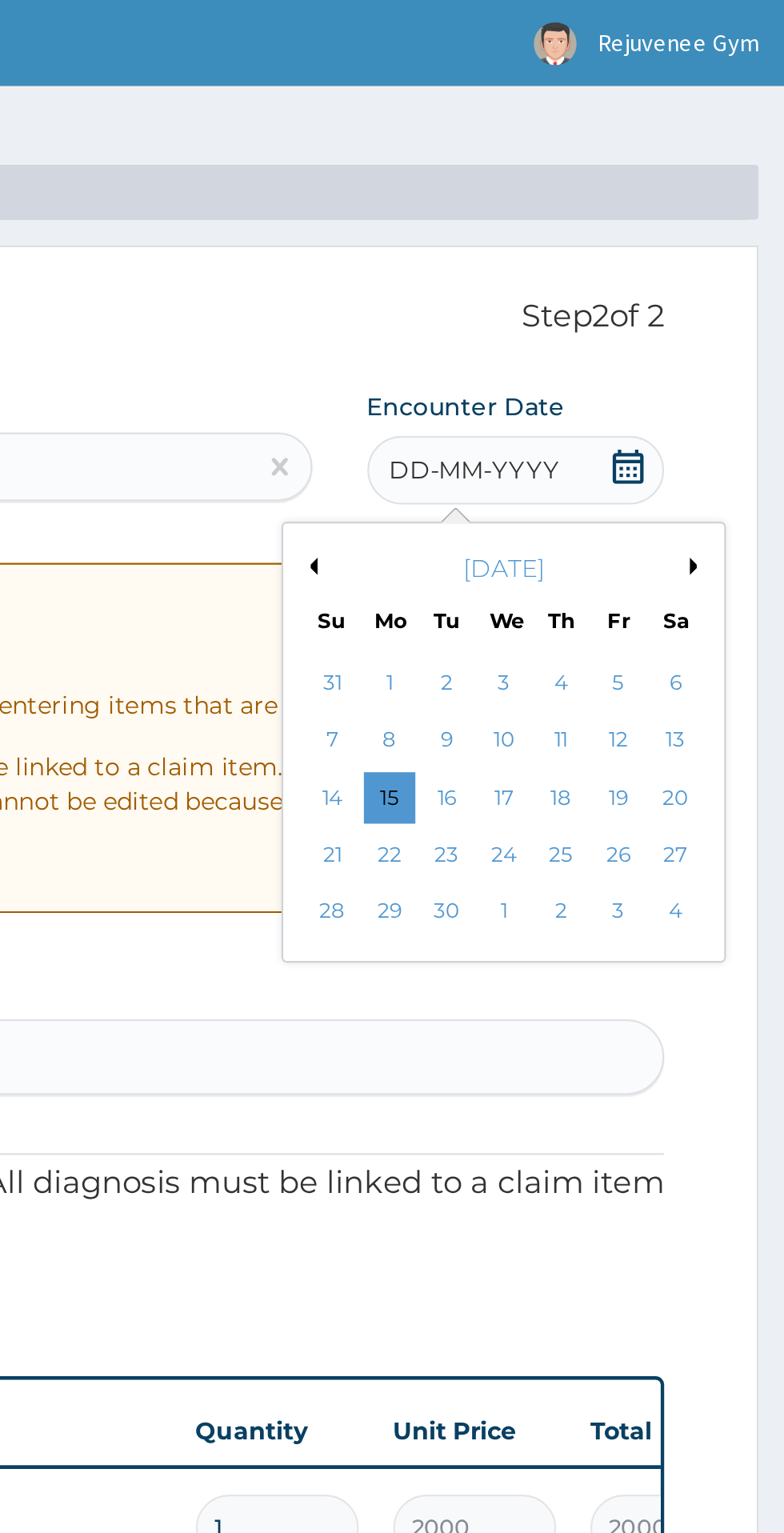
click at [561, 266] on button "Previous Month" at bounding box center [561, 264] width 8 height 8
click at [744, 431] on div "30" at bounding box center [732, 425] width 24 height 24
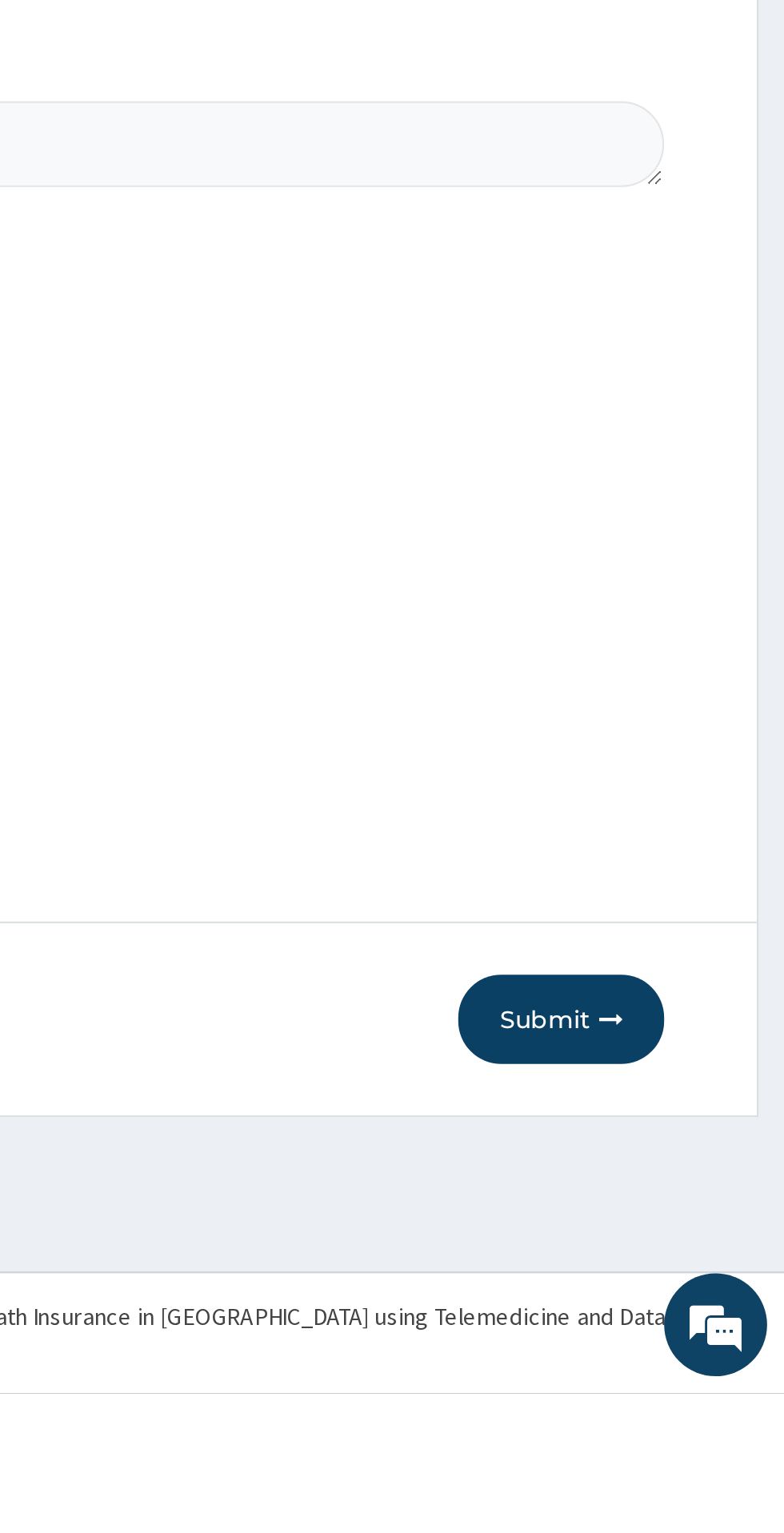
click at [679, 1379] on button "Submit" at bounding box center [679, 1359] width 96 height 42
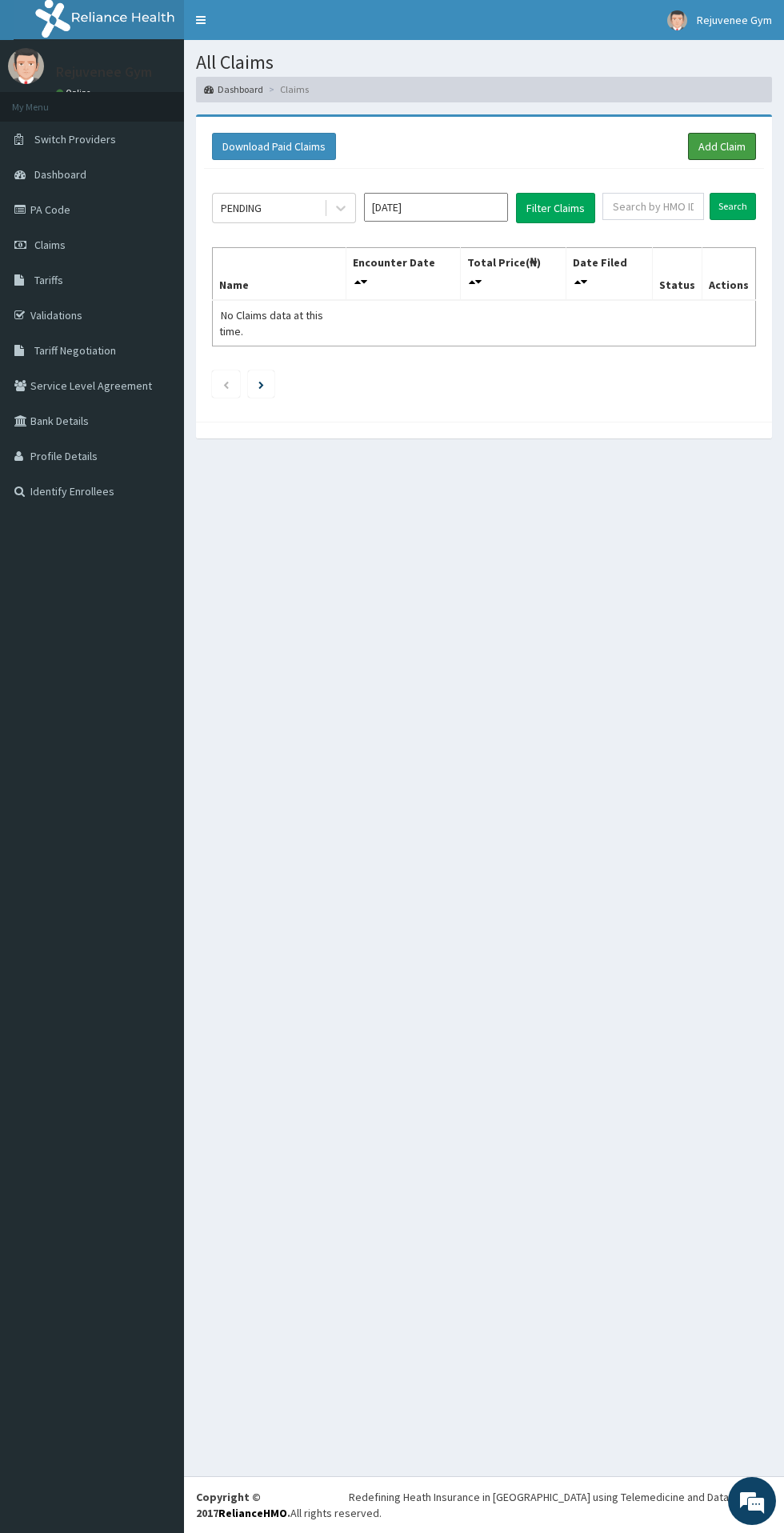
click at [721, 145] on link "Add Claim" at bounding box center [721, 146] width 68 height 27
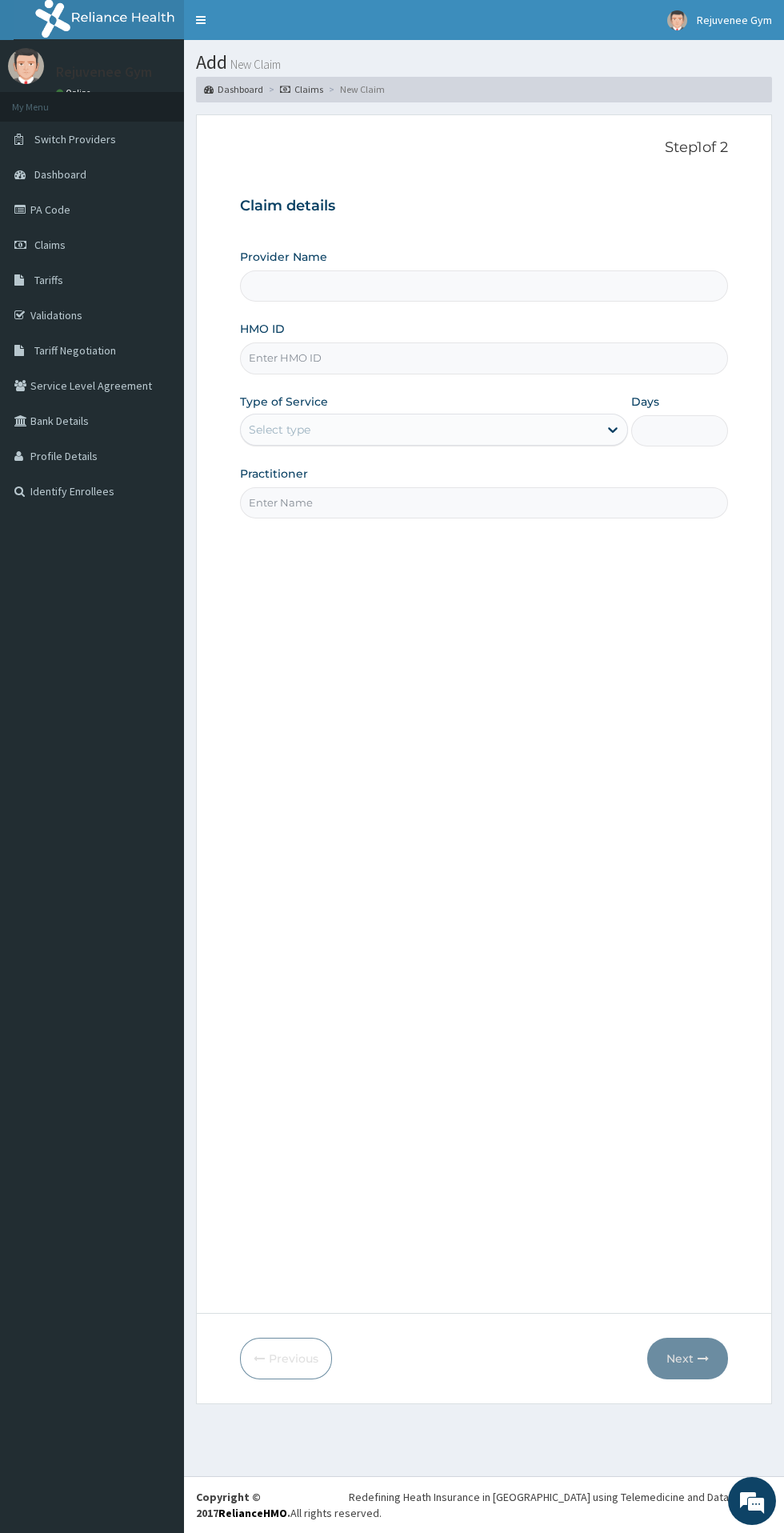
type input "Rejuvenee Wellness Center"
type input "1"
click at [398, 365] on input "HMO ID" at bounding box center [484, 358] width 488 height 31
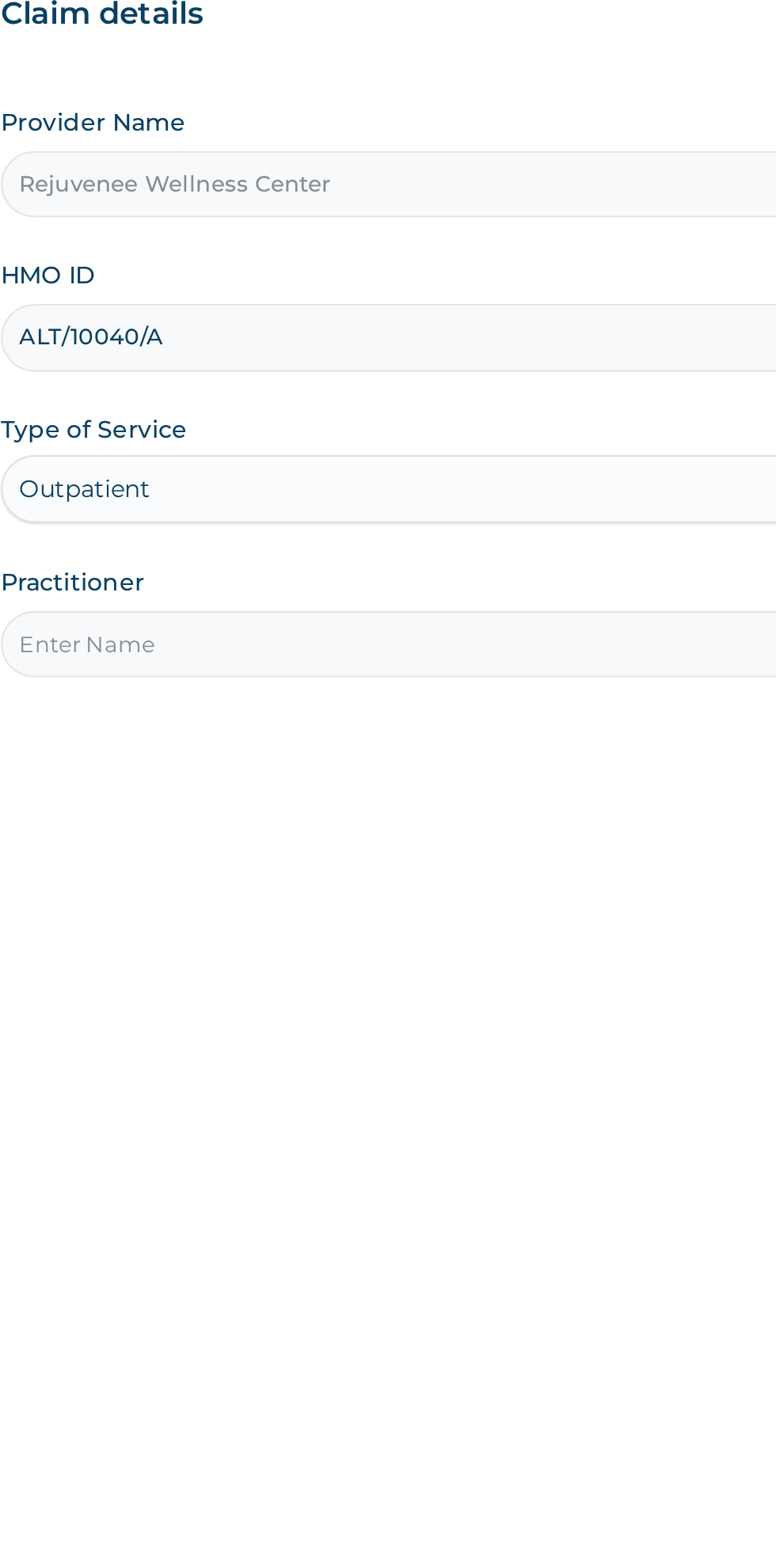
type input "ALT/10040/A"
click at [431, 500] on input "Practitioner" at bounding box center [479, 497] width 483 height 31
type input "[PERSON_NAME]"
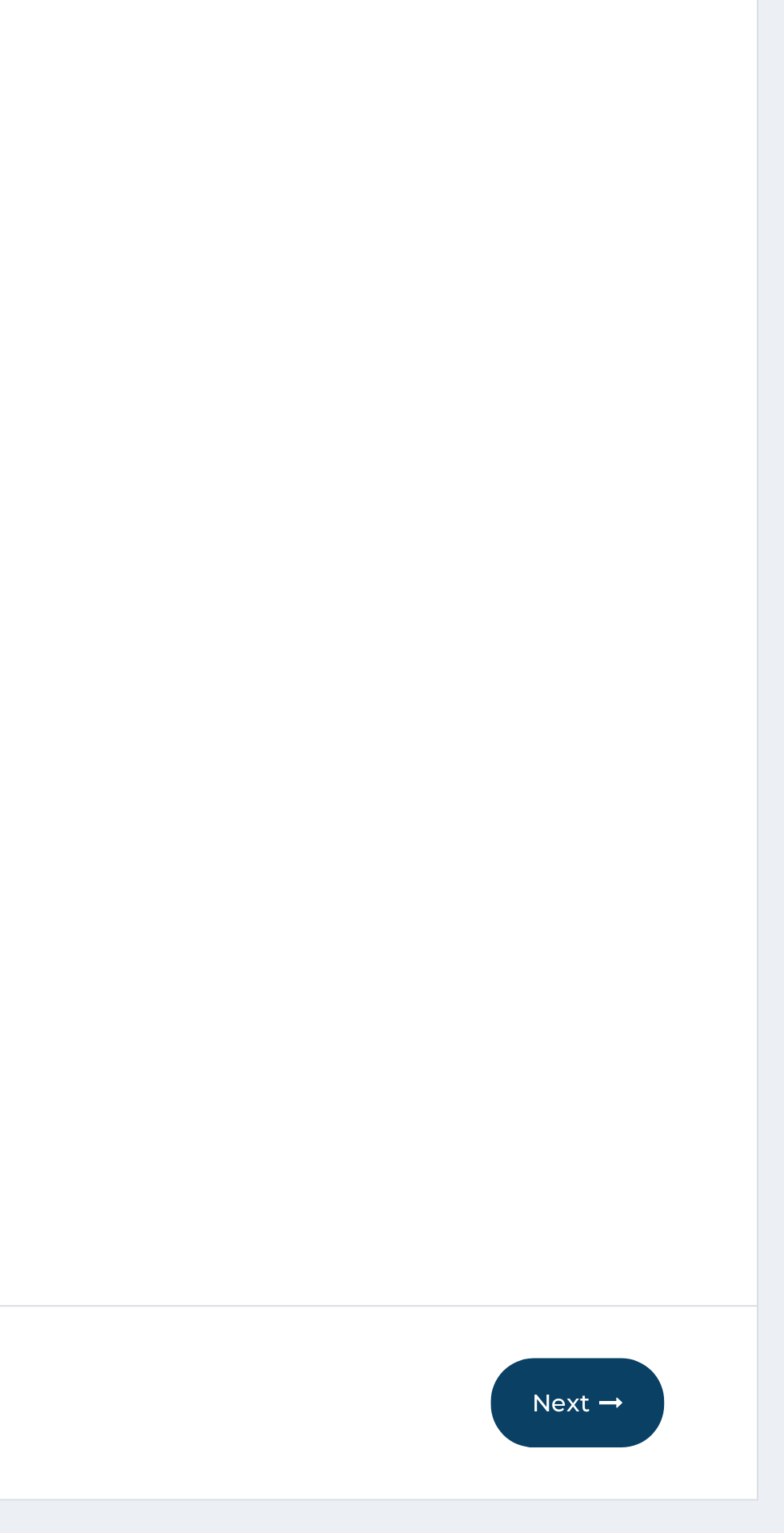
click at [679, 1374] on button "Next" at bounding box center [687, 1359] width 80 height 42
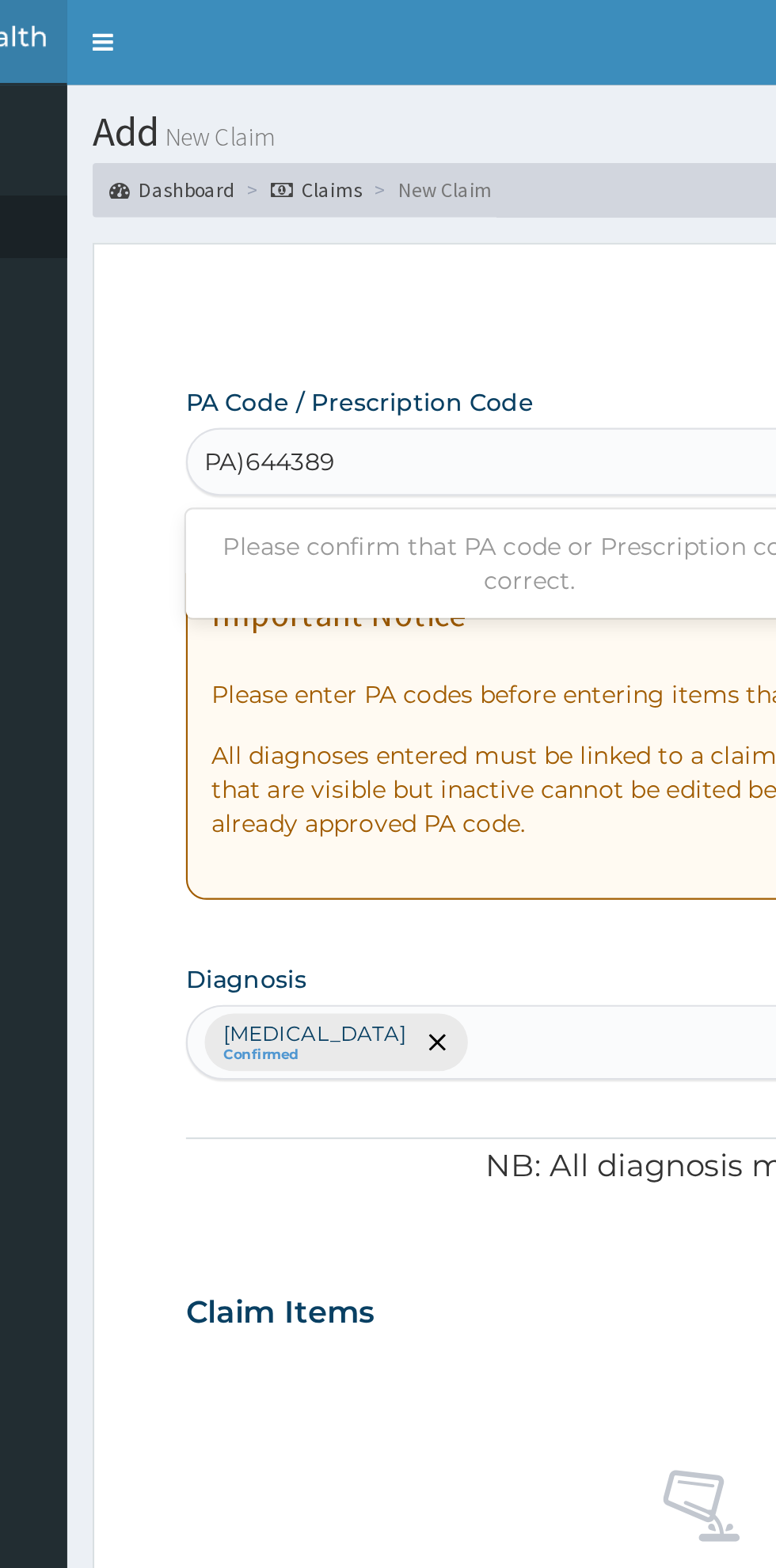
click at [267, 219] on input "PA)644389" at bounding box center [277, 215] width 62 height 16
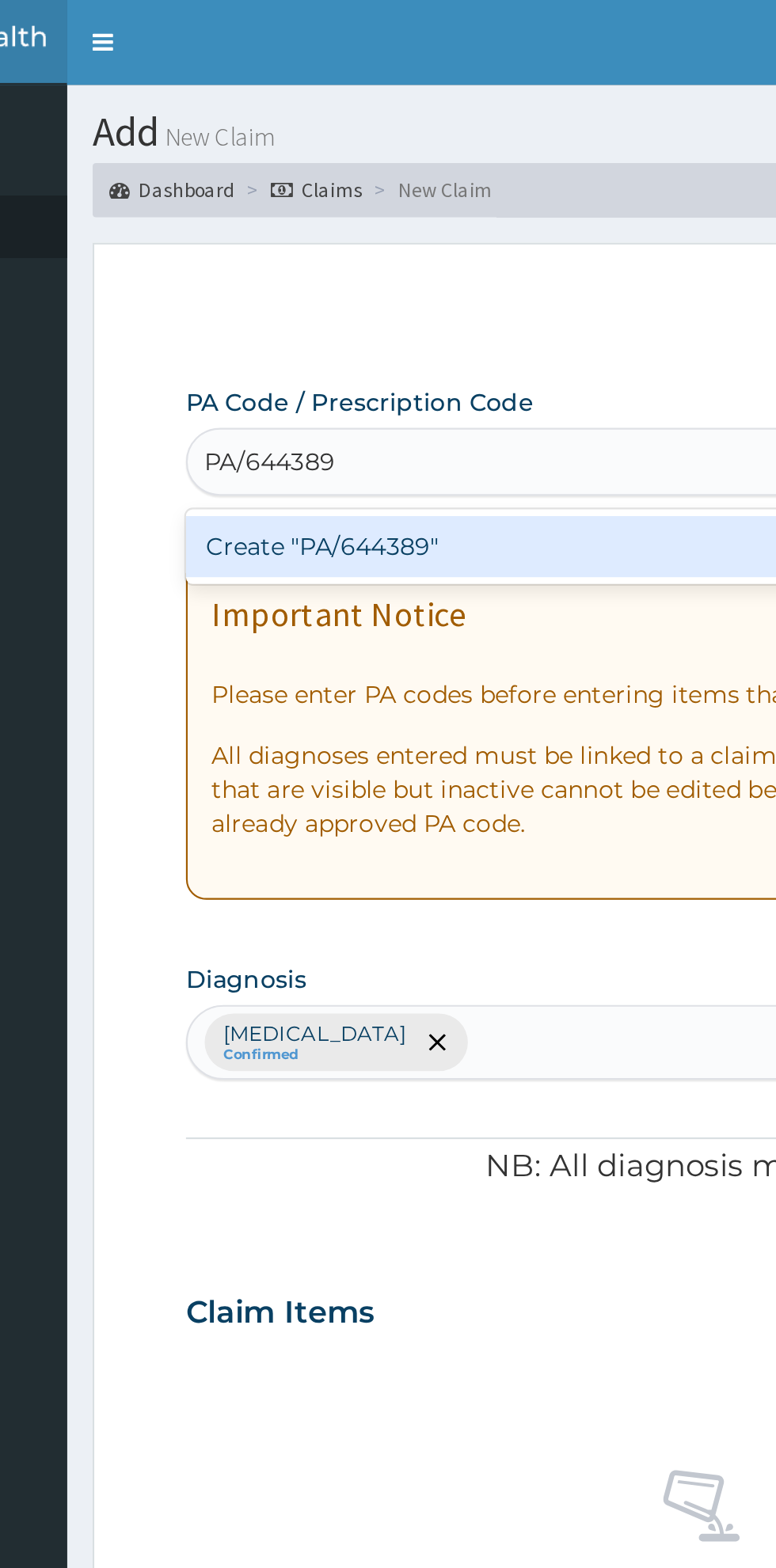
click at [409, 265] on div "Create "PA/644389"" at bounding box center [397, 255] width 320 height 28
type input "PA/644389"
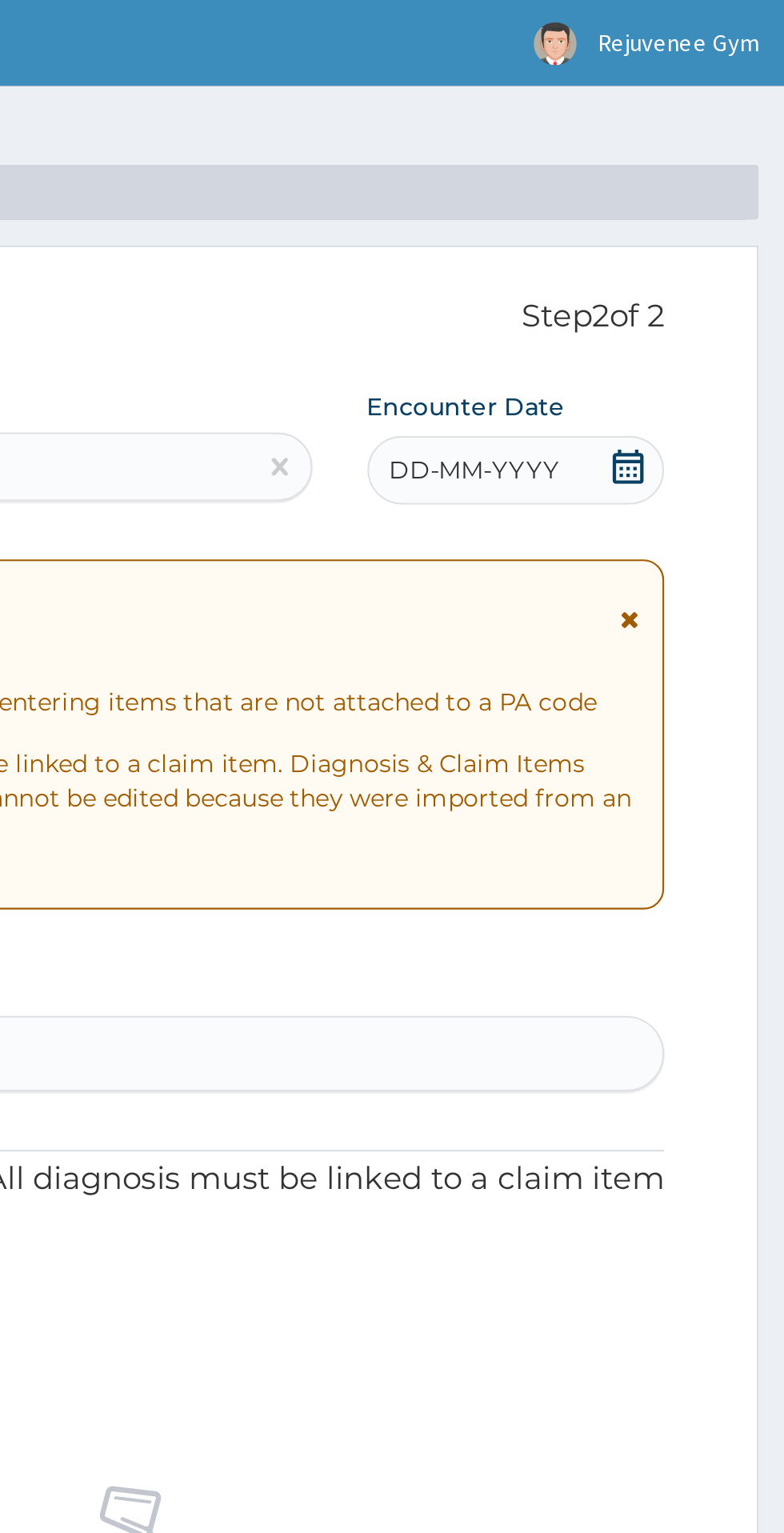
click at [678, 232] on div "DD-MM-YYYY" at bounding box center [658, 219] width 139 height 32
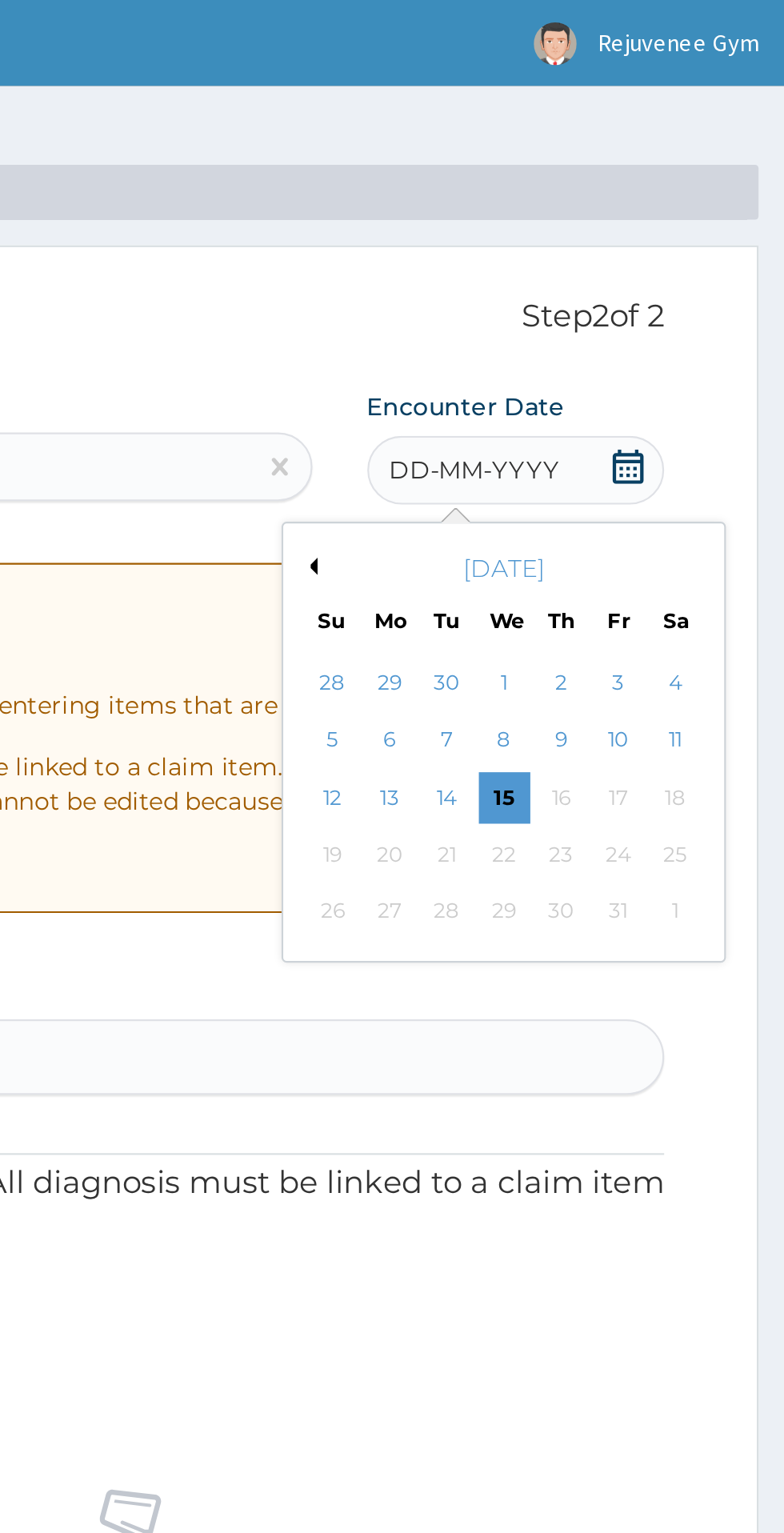
click at [565, 268] on button "Previous Month" at bounding box center [561, 264] width 8 height 8
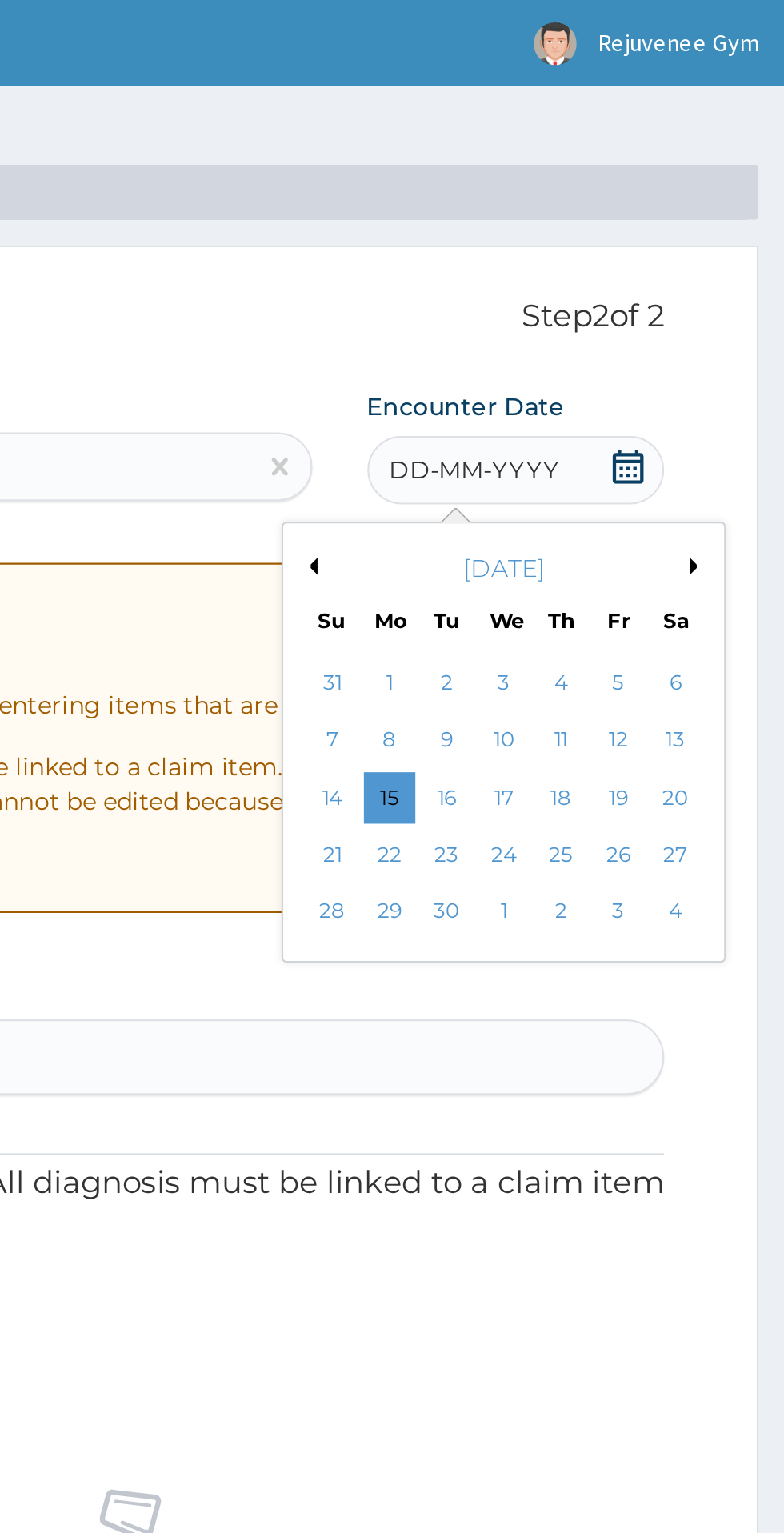
click at [625, 429] on div "30" at bounding box center [626, 425] width 24 height 24
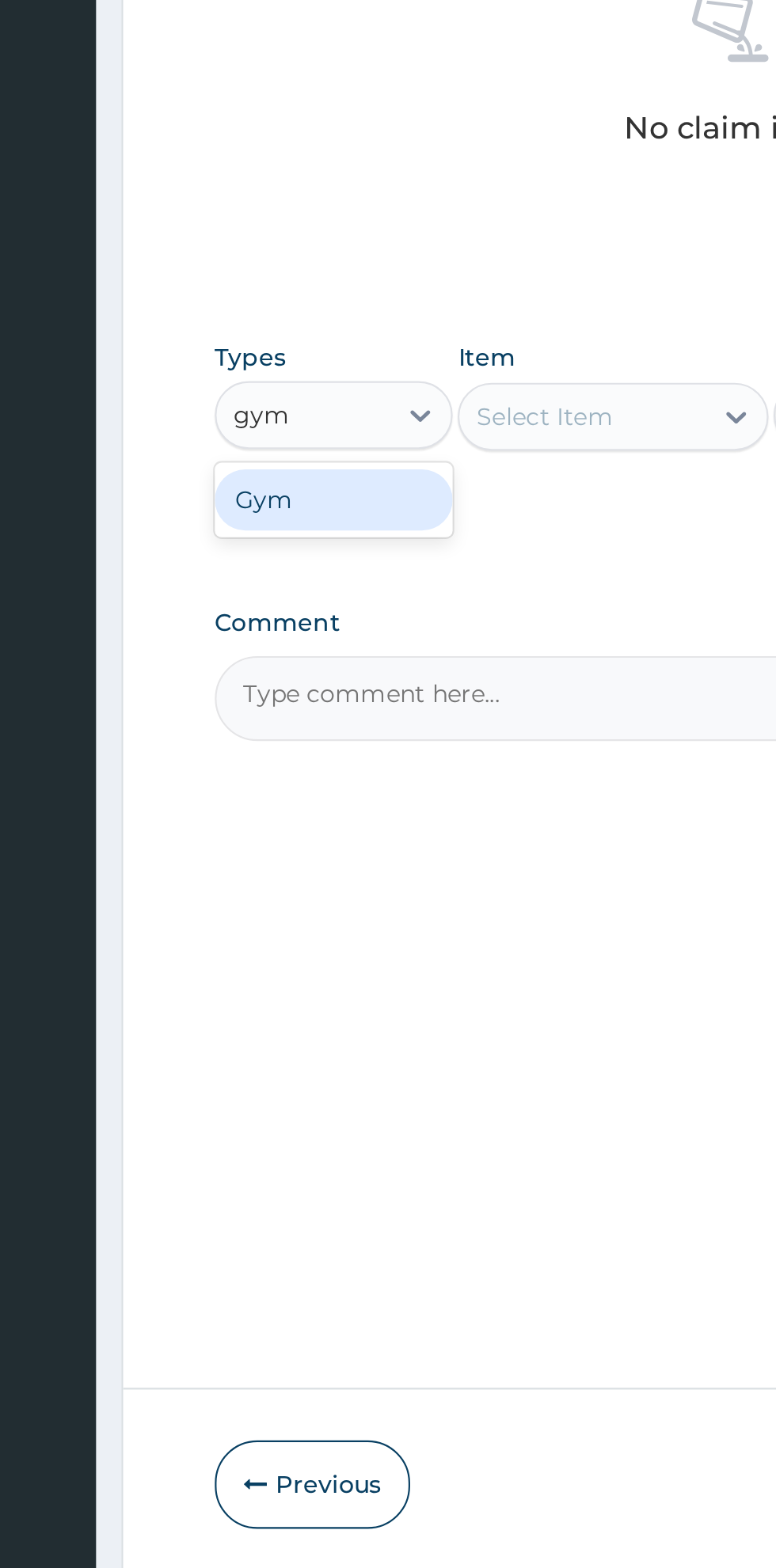
click at [317, 934] on div "Gym" at bounding box center [292, 923] width 111 height 28
type input "gym"
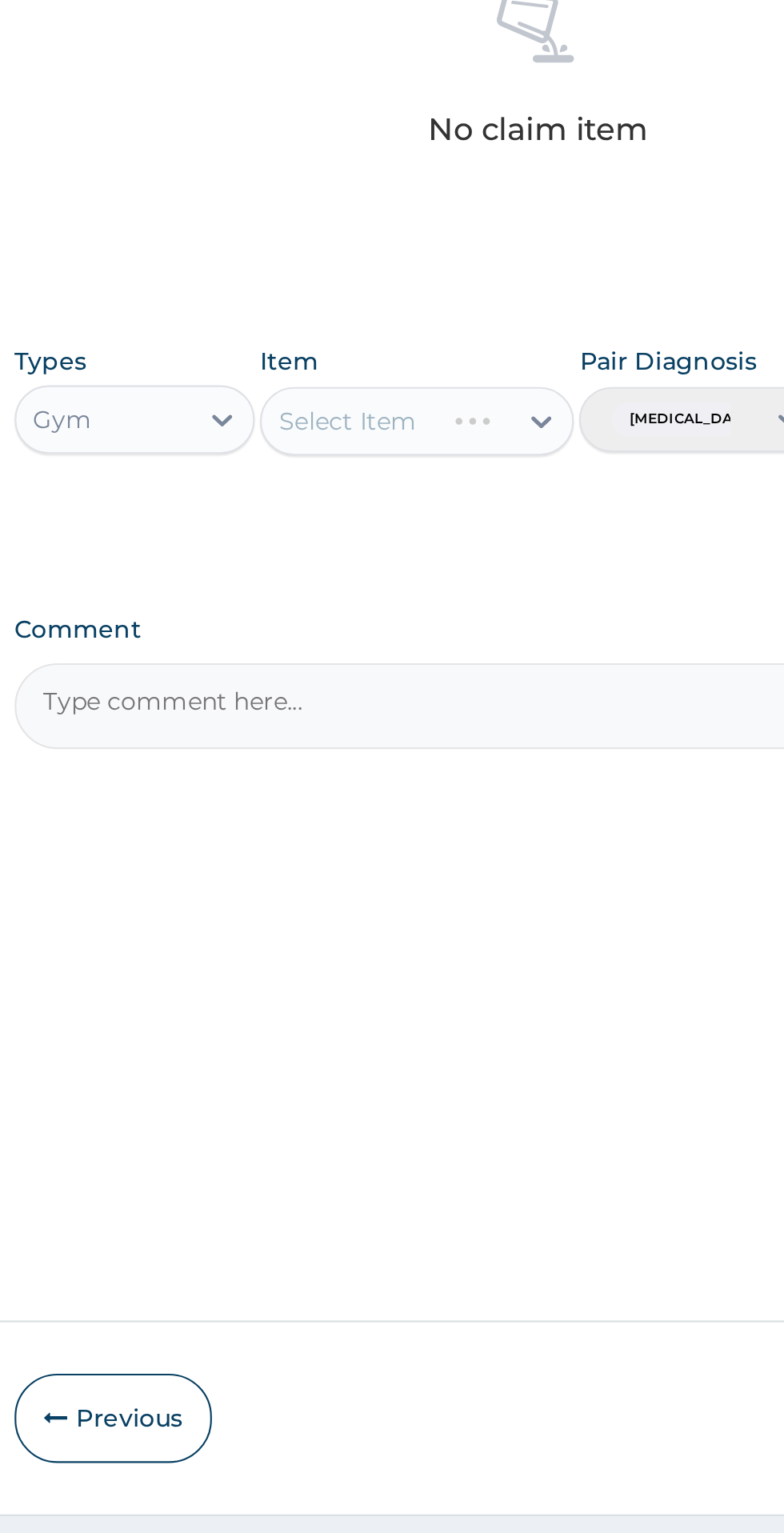
click at [485, 905] on div "Select Item" at bounding box center [427, 894] width 147 height 32
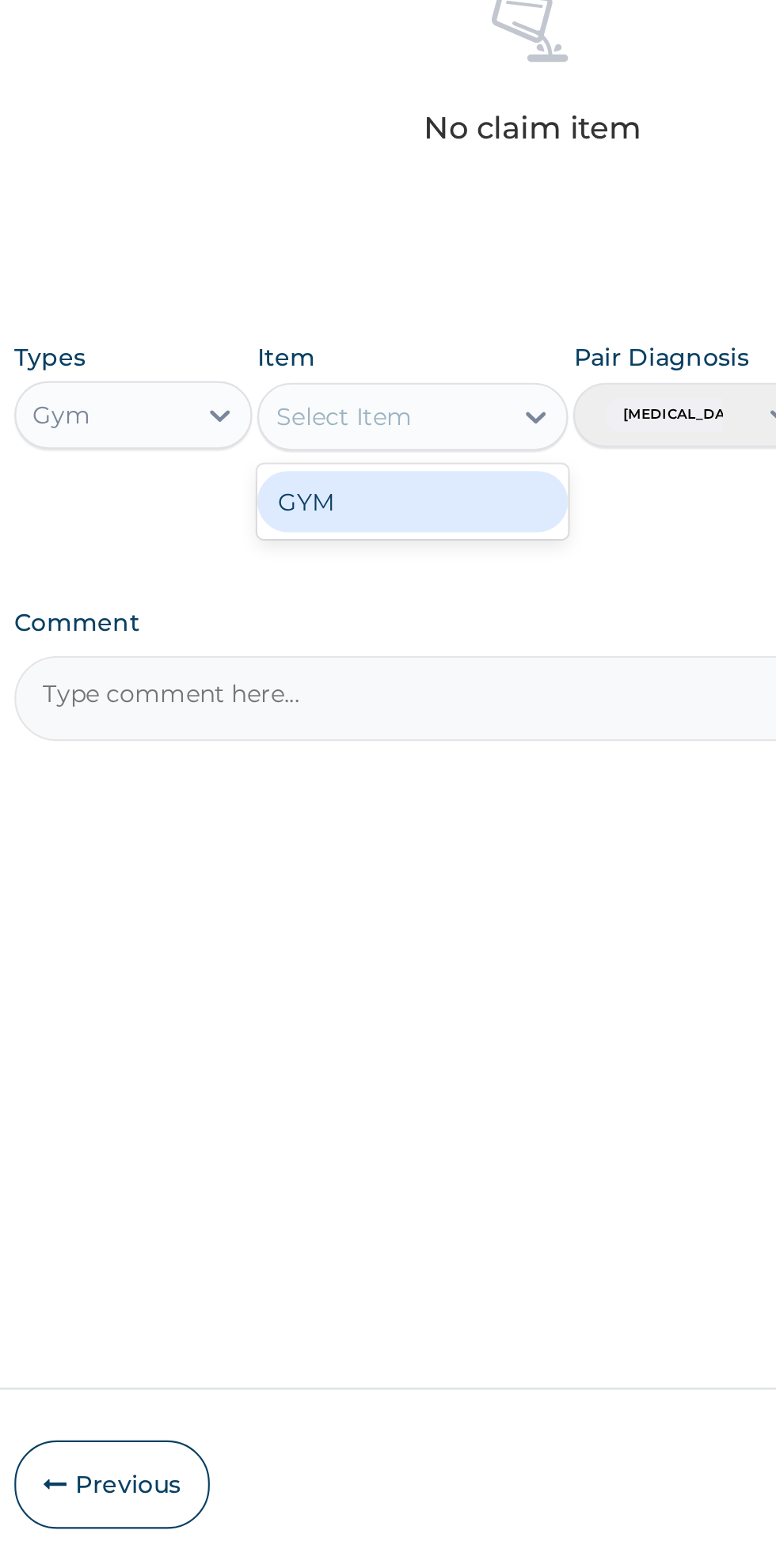
click at [443, 933] on div "GYM" at bounding box center [423, 924] width 145 height 28
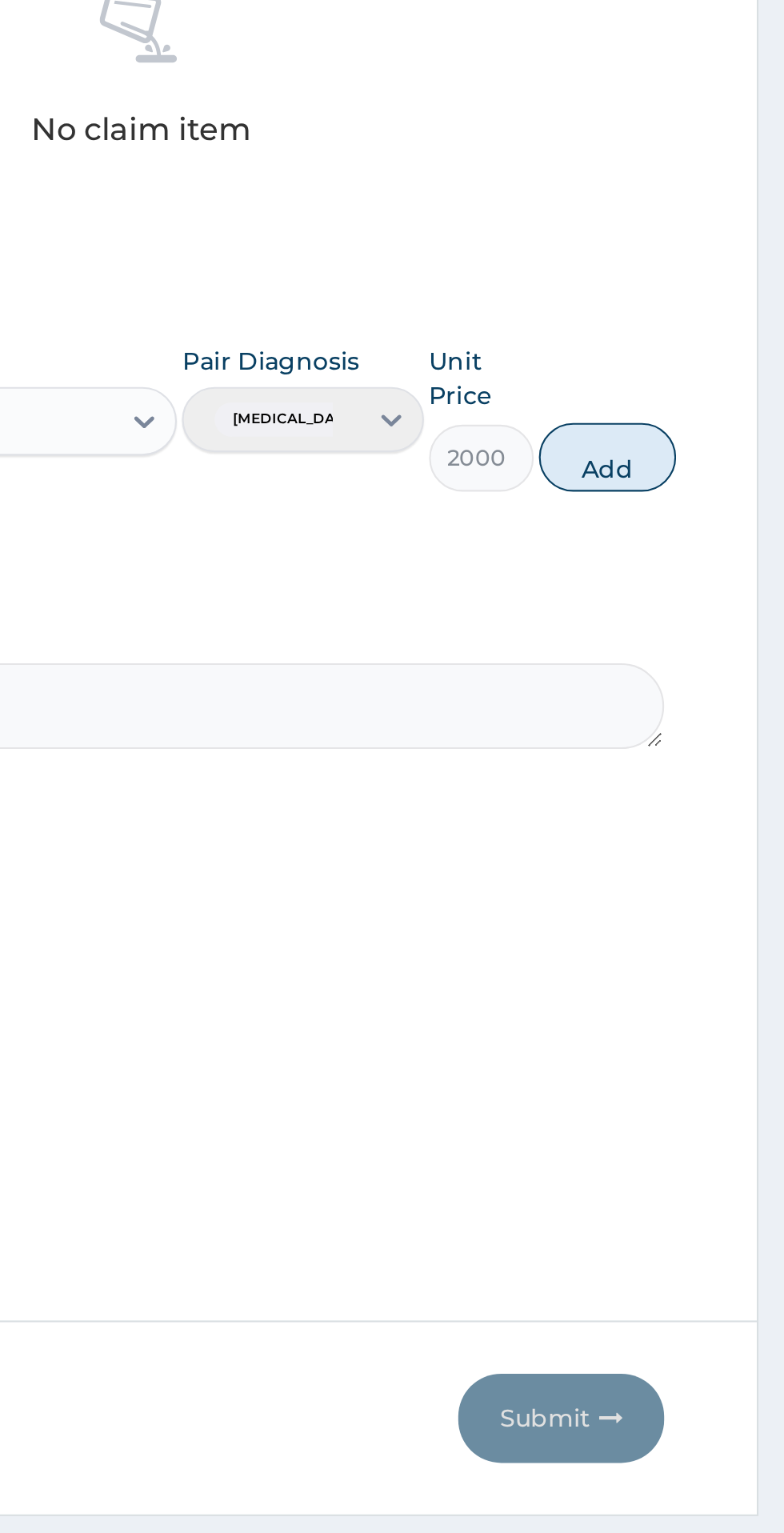
click at [708, 910] on button "Add" at bounding box center [702, 910] width 64 height 32
type input "0"
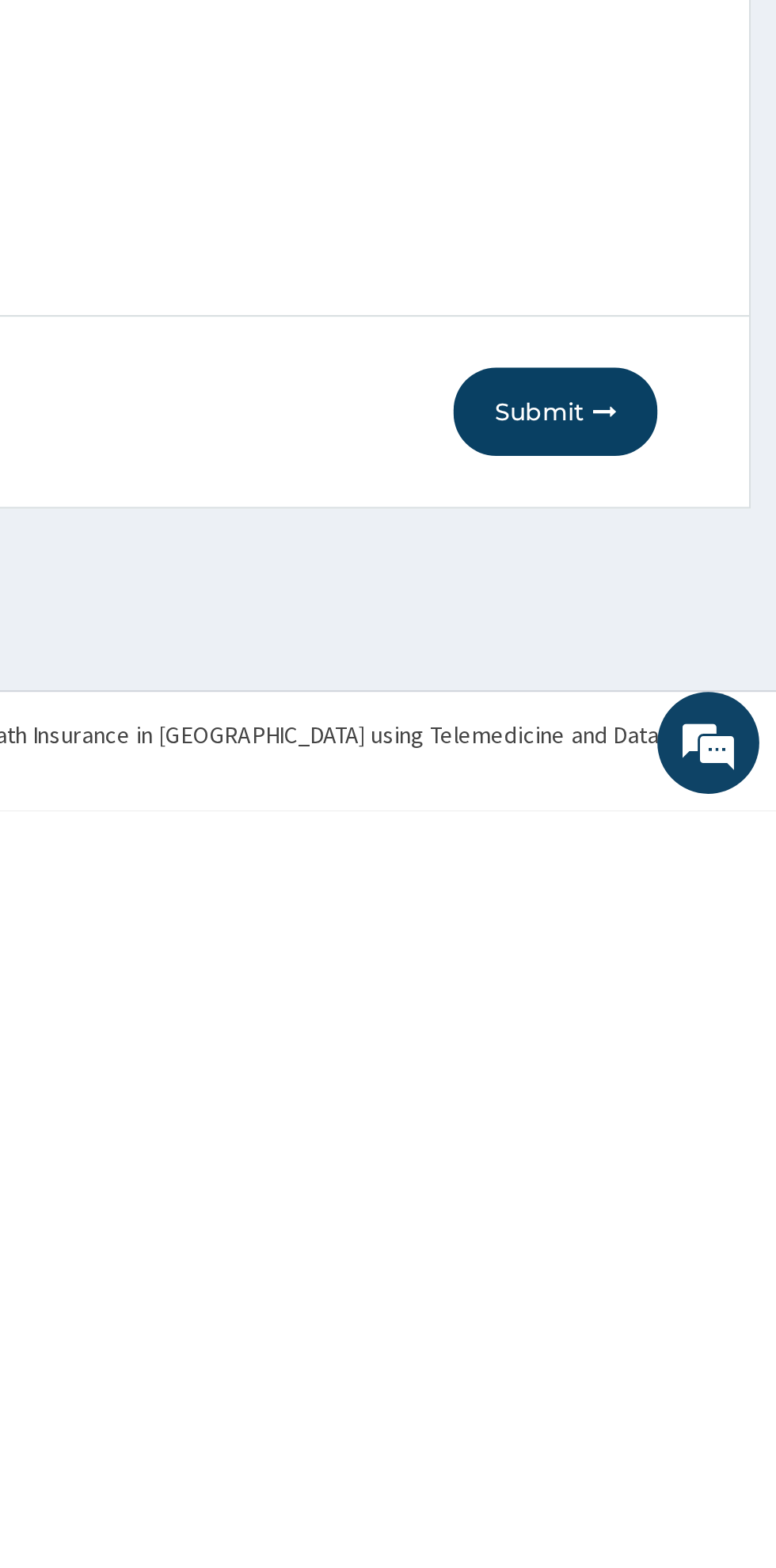
click at [658, 1382] on button "Submit" at bounding box center [672, 1381] width 95 height 42
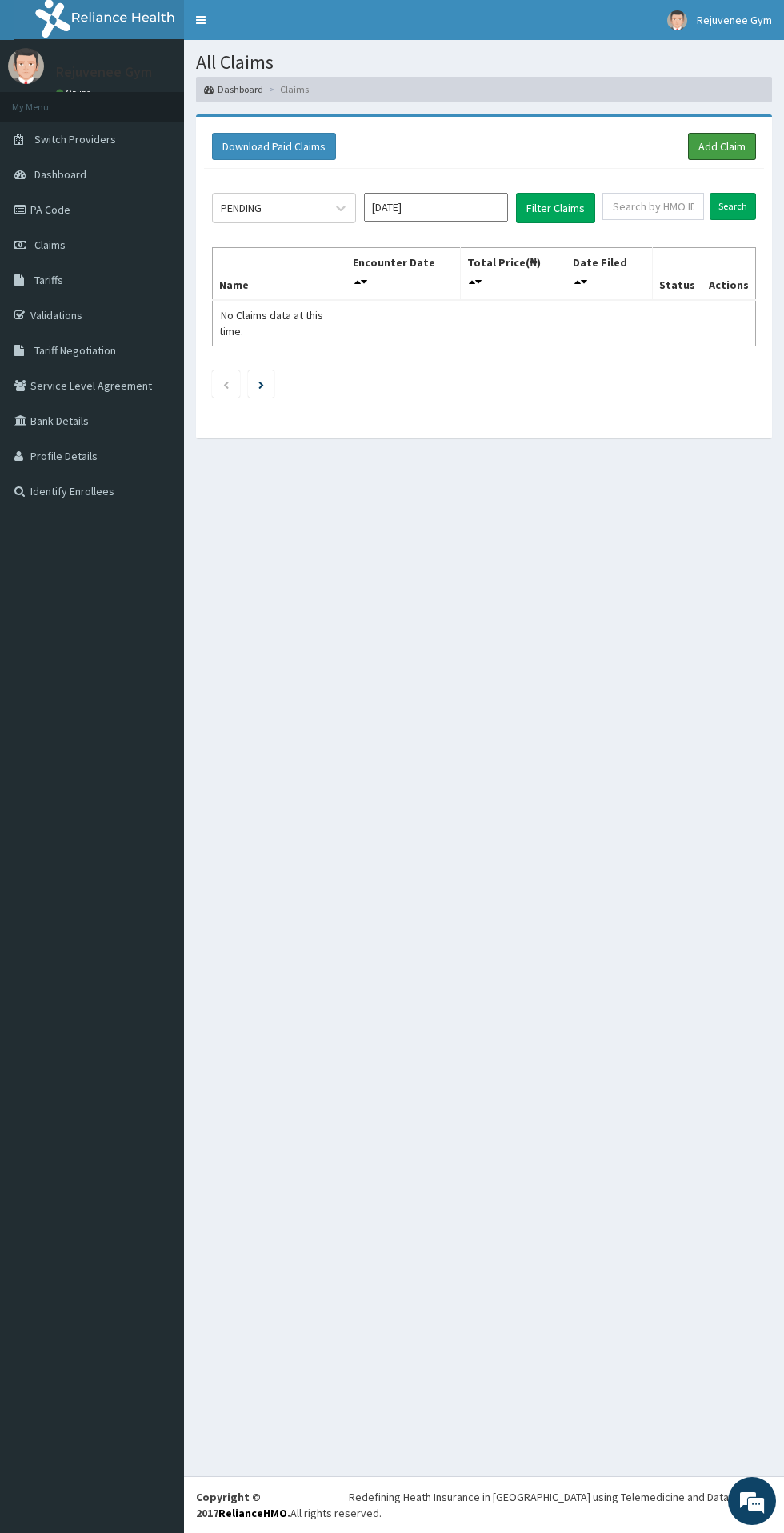
click at [708, 142] on link "Add Claim" at bounding box center [721, 146] width 68 height 27
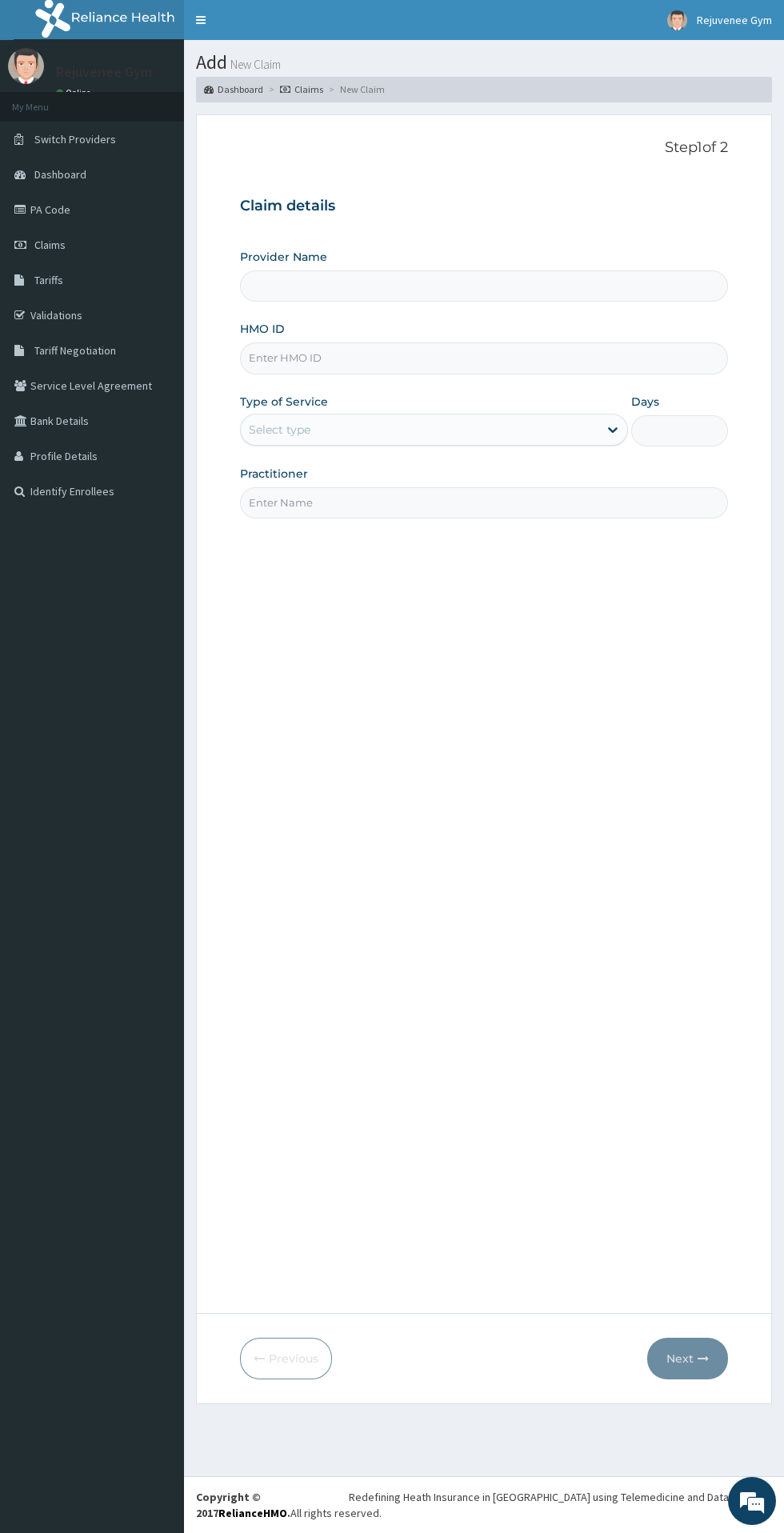
type input "Rejuvenee Wellness Center"
type input "1"
click at [361, 360] on input "HMO ID" at bounding box center [484, 358] width 488 height 31
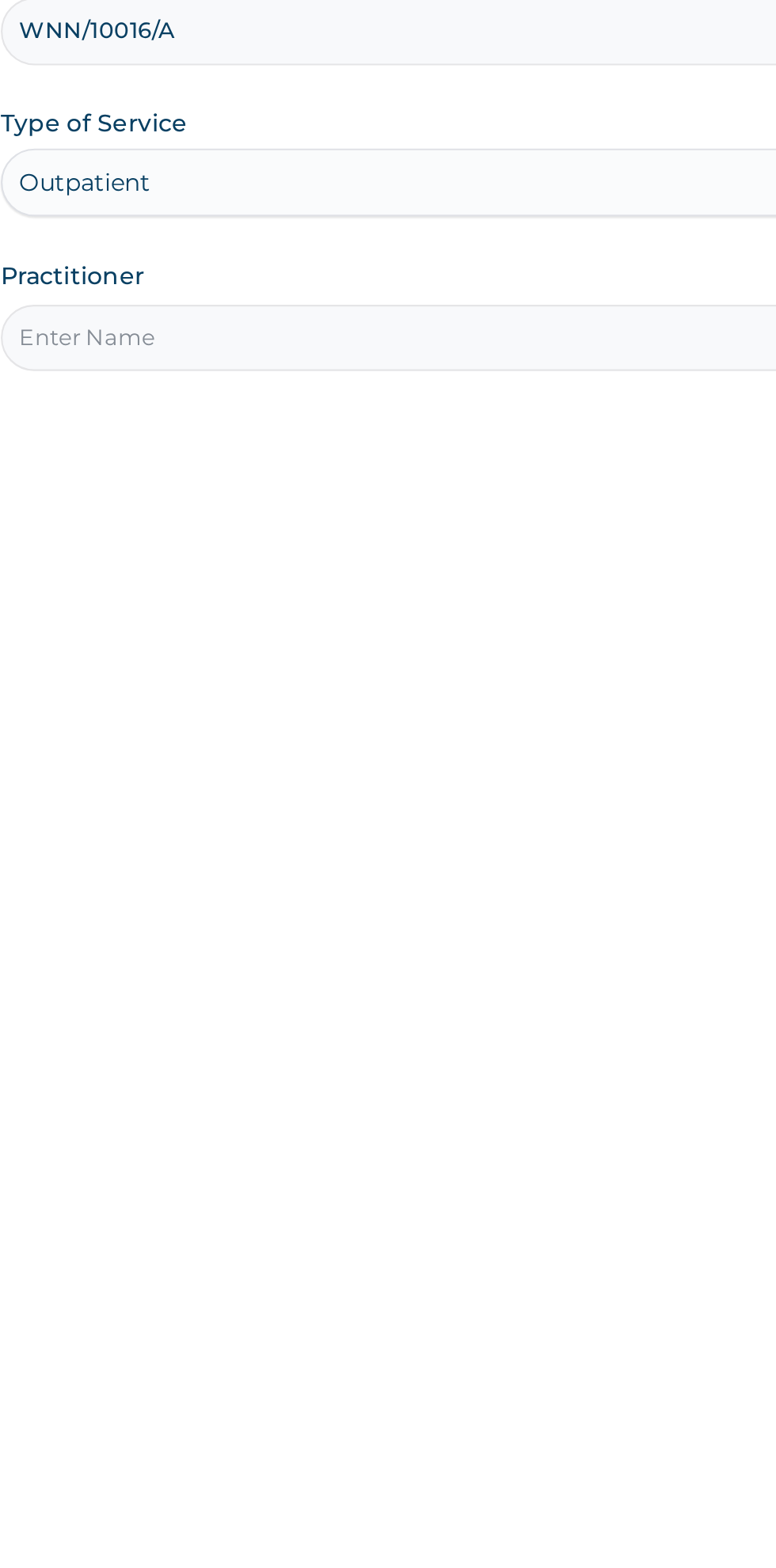
type input "WNN/10016/A"
click at [281, 499] on input "Practitioner" at bounding box center [479, 497] width 483 height 31
type input "Harriet"
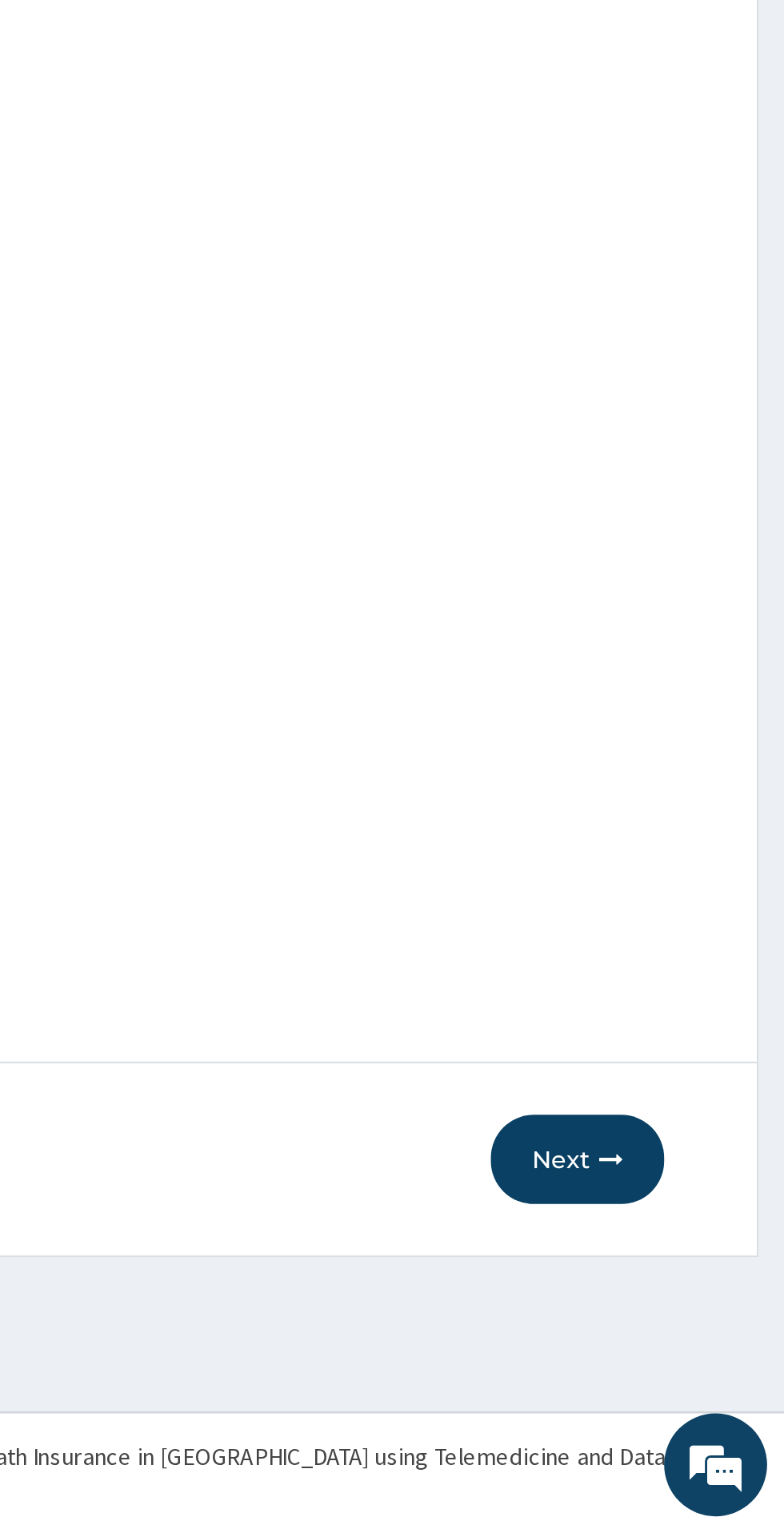
click at [684, 1356] on button "Next" at bounding box center [687, 1359] width 80 height 42
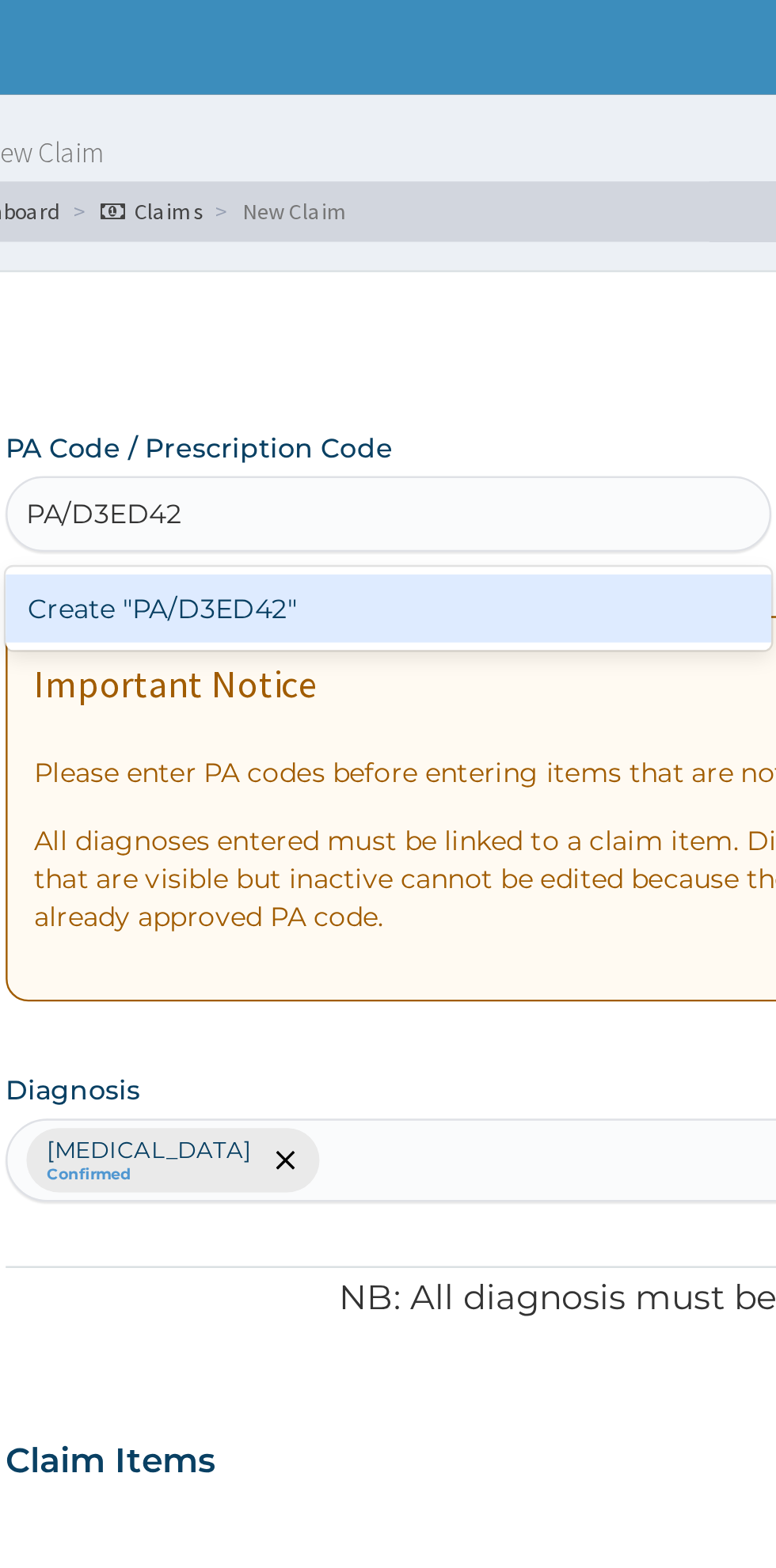
click at [446, 266] on div "Create "PA/D3ED42"" at bounding box center [397, 255] width 320 height 28
type input "PA/D3ED42"
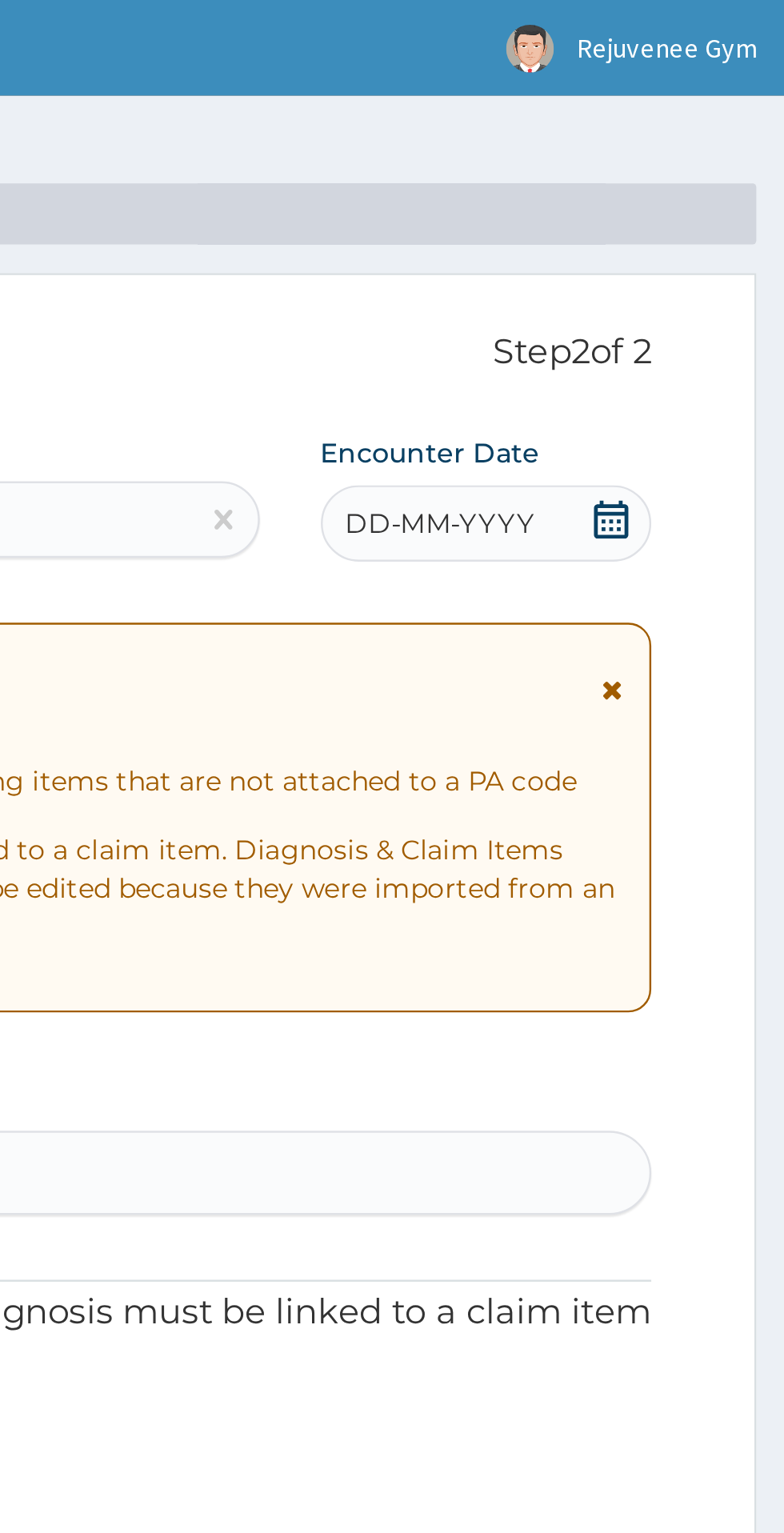
click at [634, 221] on span "DD-MM-YYYY" at bounding box center [639, 219] width 80 height 16
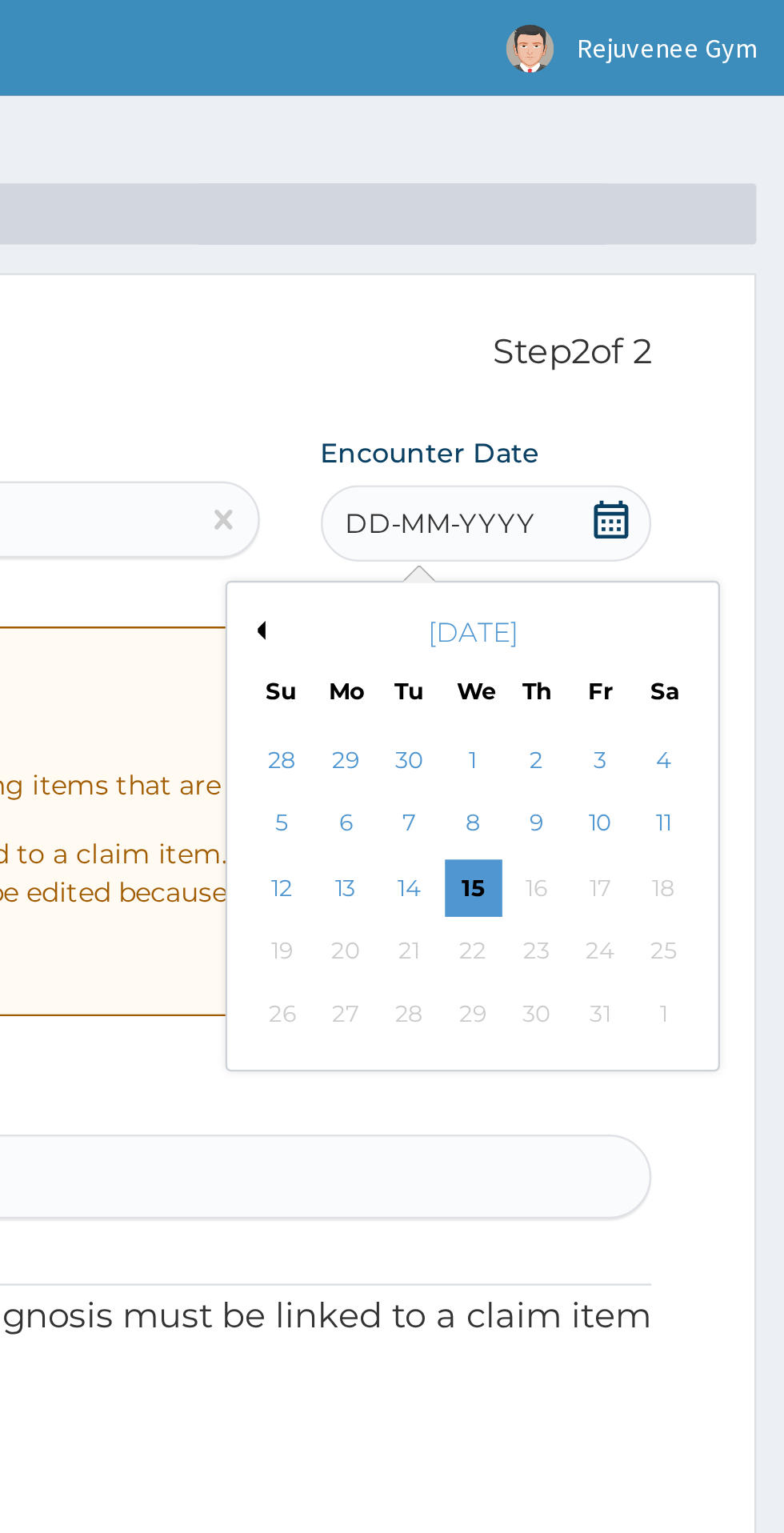
click at [562, 267] on button "Previous Month" at bounding box center [561, 264] width 8 height 8
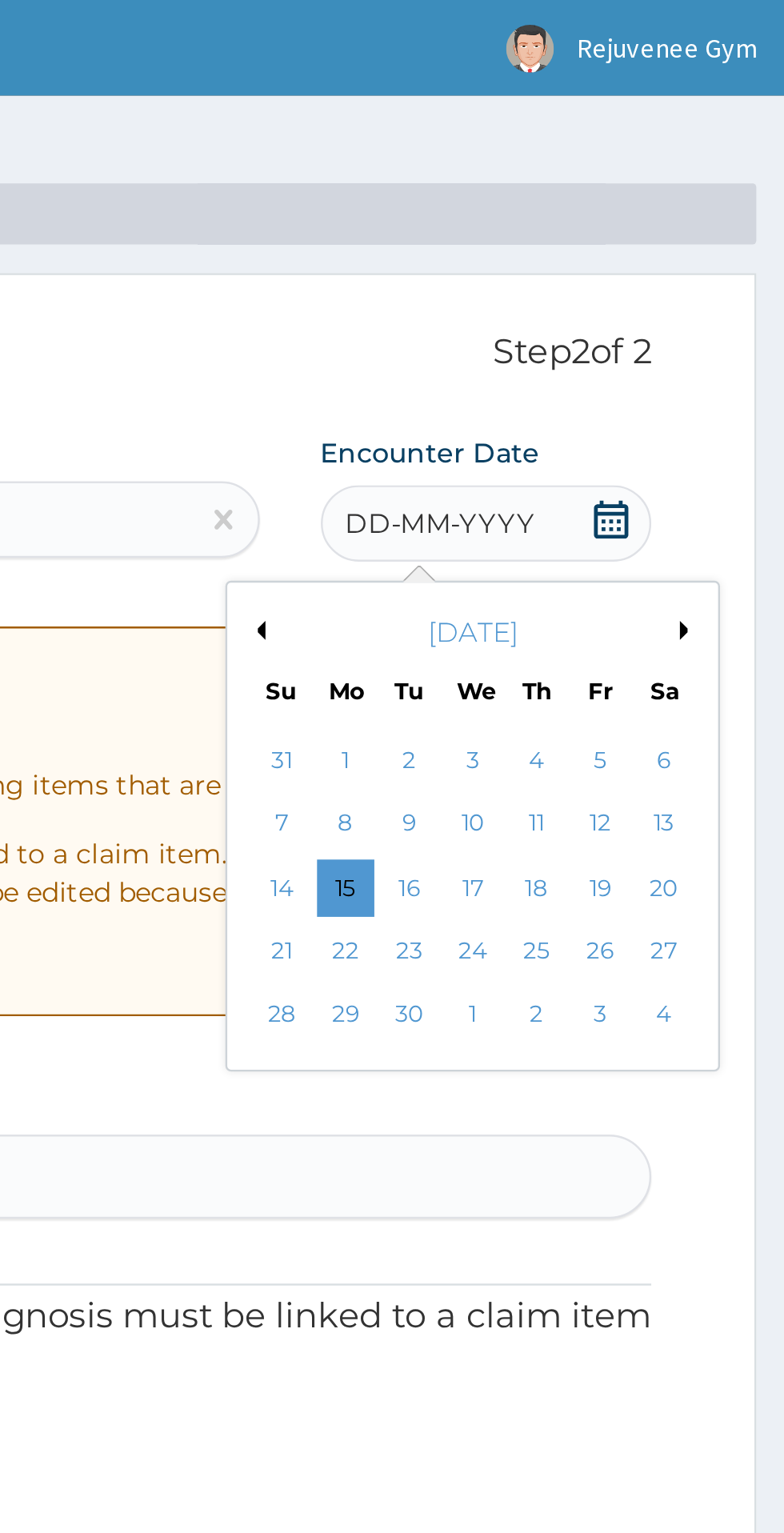
click at [563, 267] on button "Previous Month" at bounding box center [561, 264] width 8 height 8
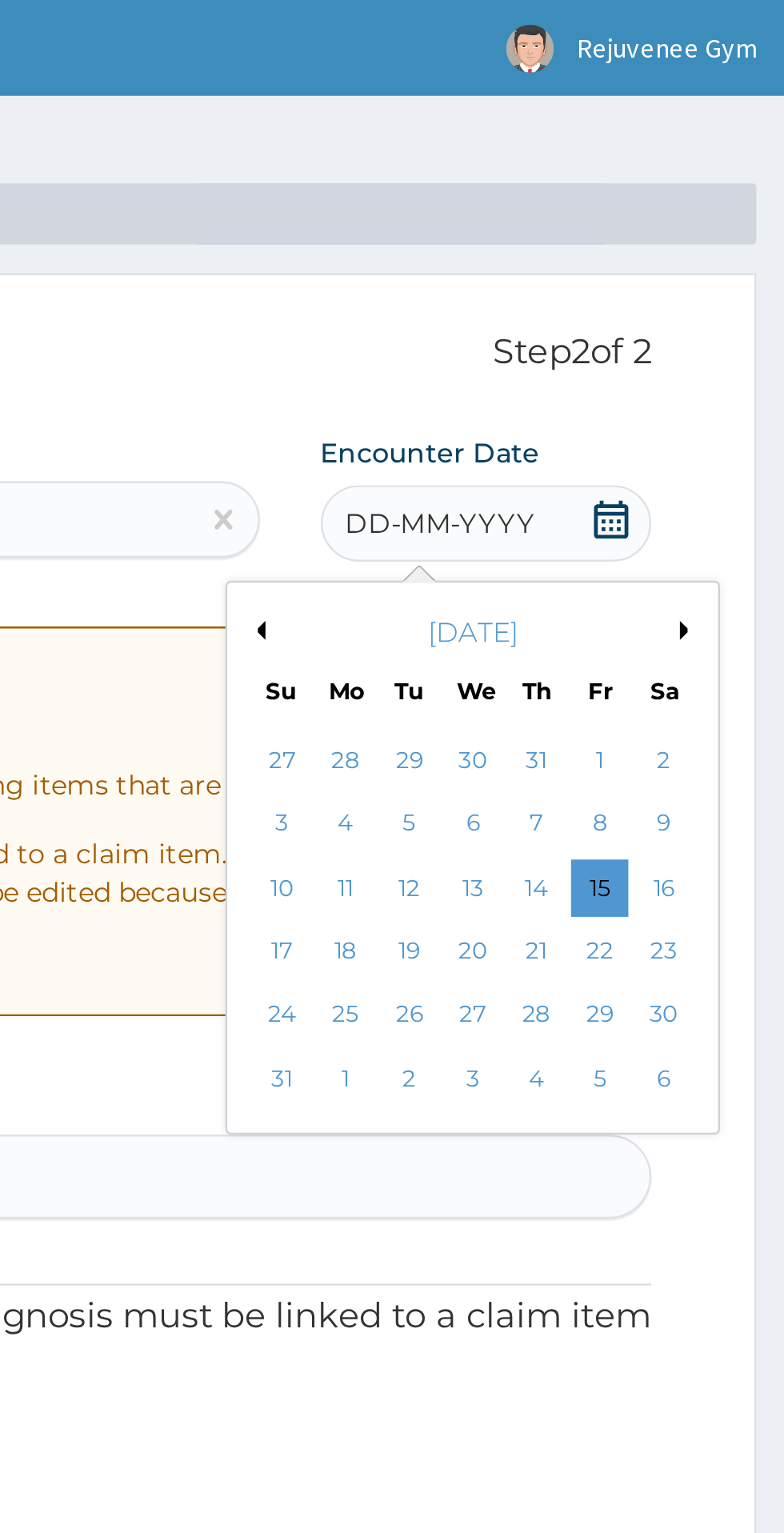
click at [740, 429] on div "30" at bounding box center [732, 425] width 24 height 24
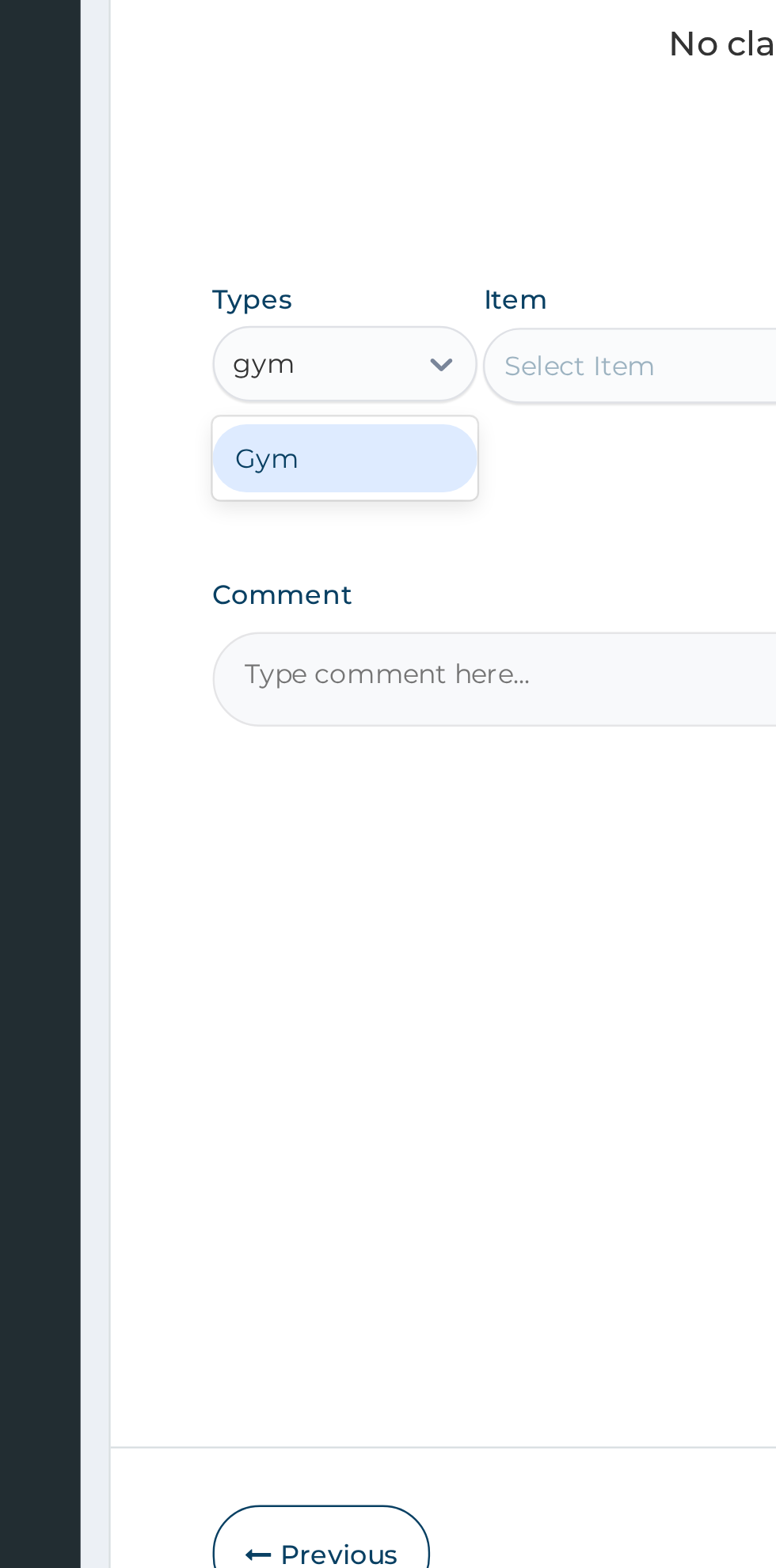
click at [271, 926] on div "Gym" at bounding box center [292, 923] width 111 height 28
type input "gym"
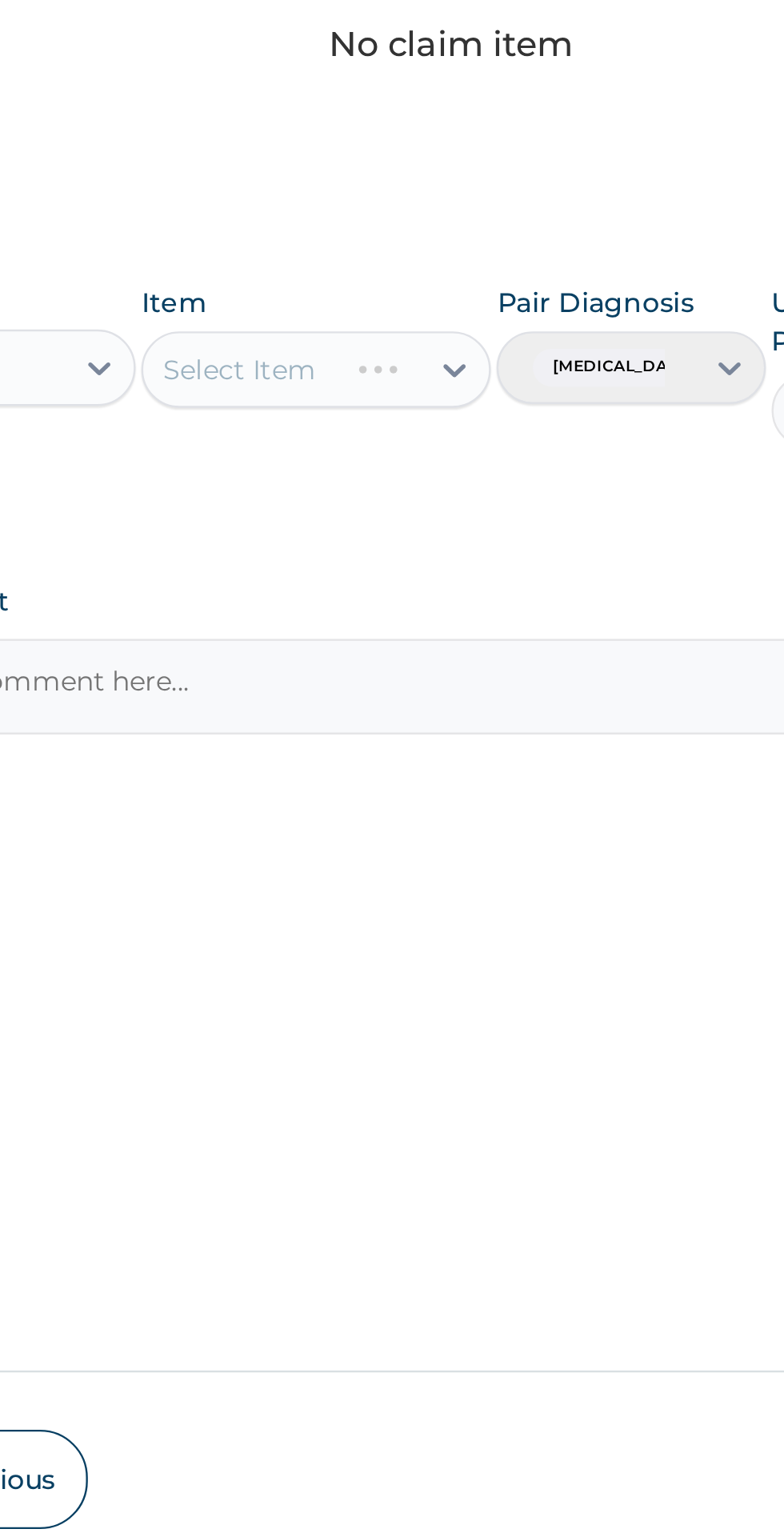
click at [443, 908] on div "Select Item" at bounding box center [427, 894] width 147 height 32
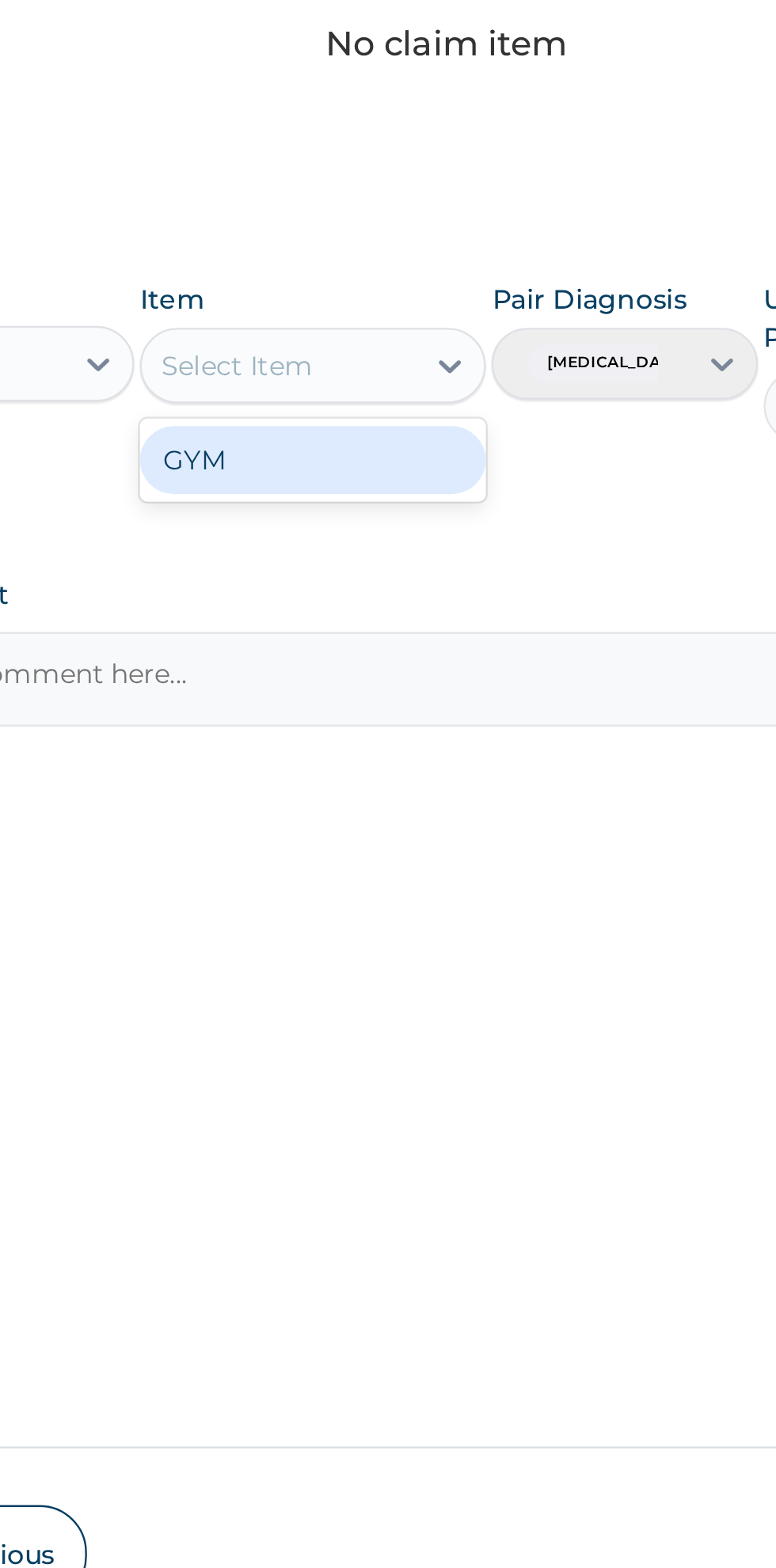
click at [395, 934] on div "GYM" at bounding box center [423, 924] width 145 height 28
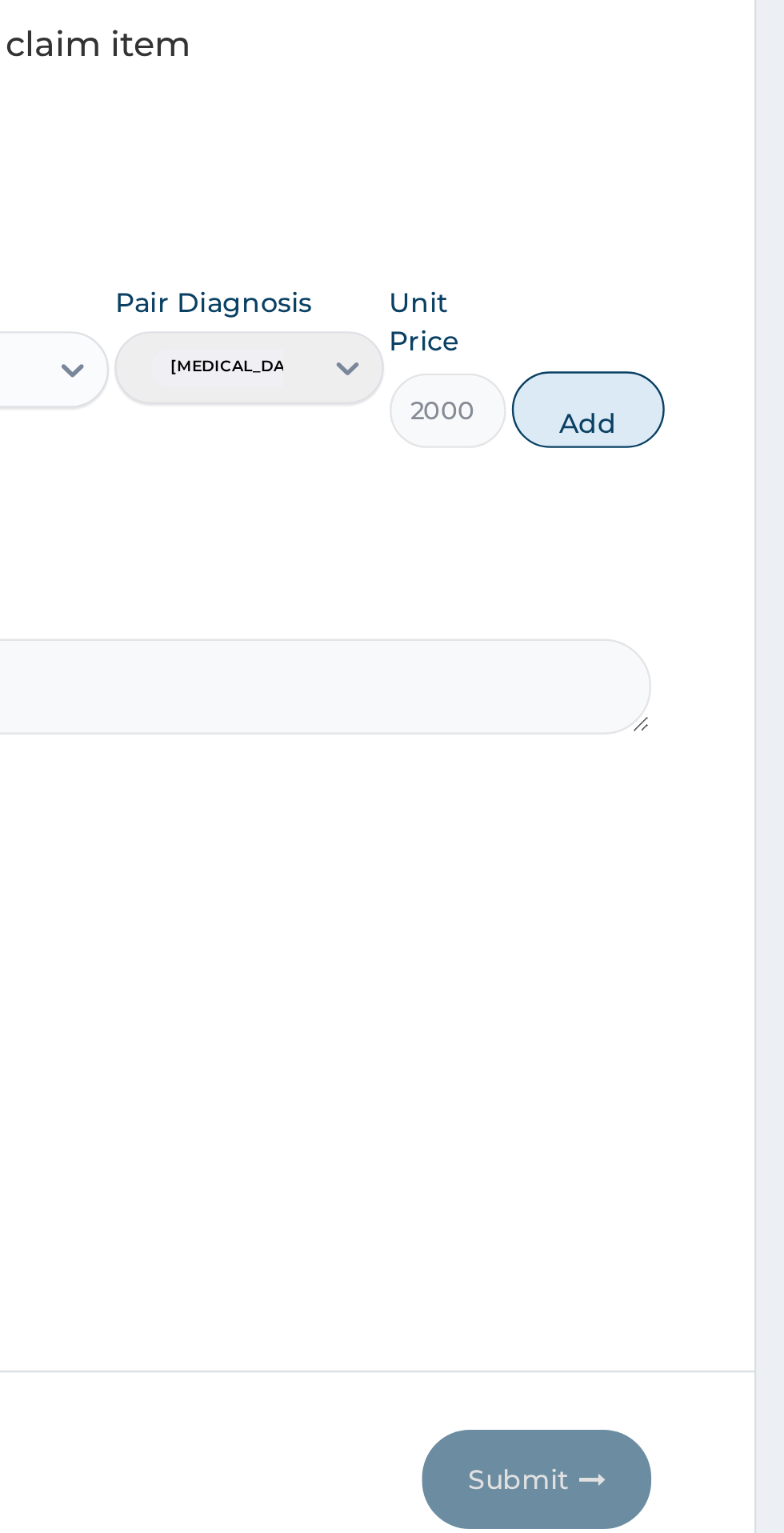
click at [733, 909] on button "Add" at bounding box center [702, 910] width 64 height 32
type input "0"
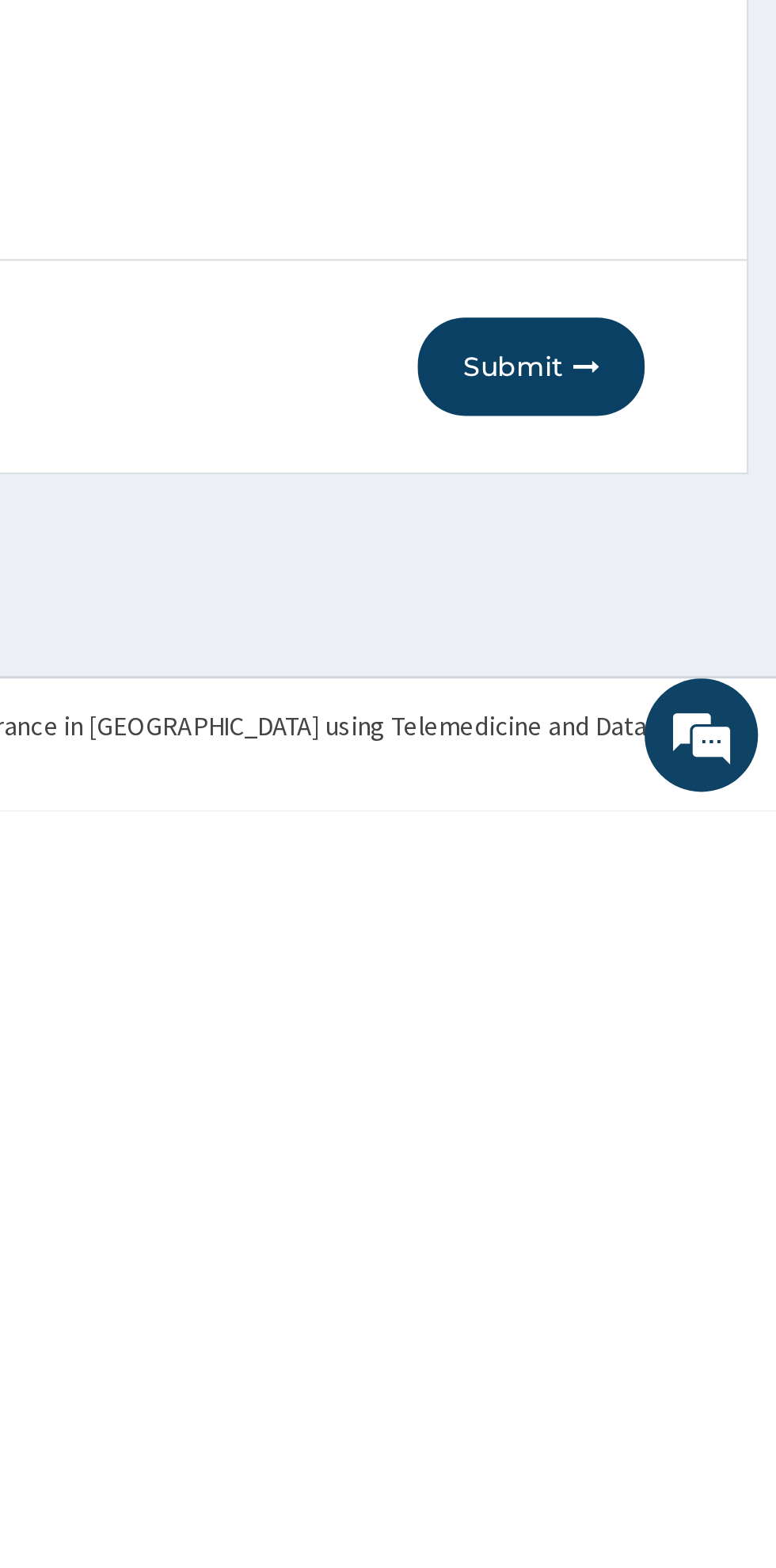
click at [667, 1381] on button "Submit" at bounding box center [672, 1381] width 95 height 42
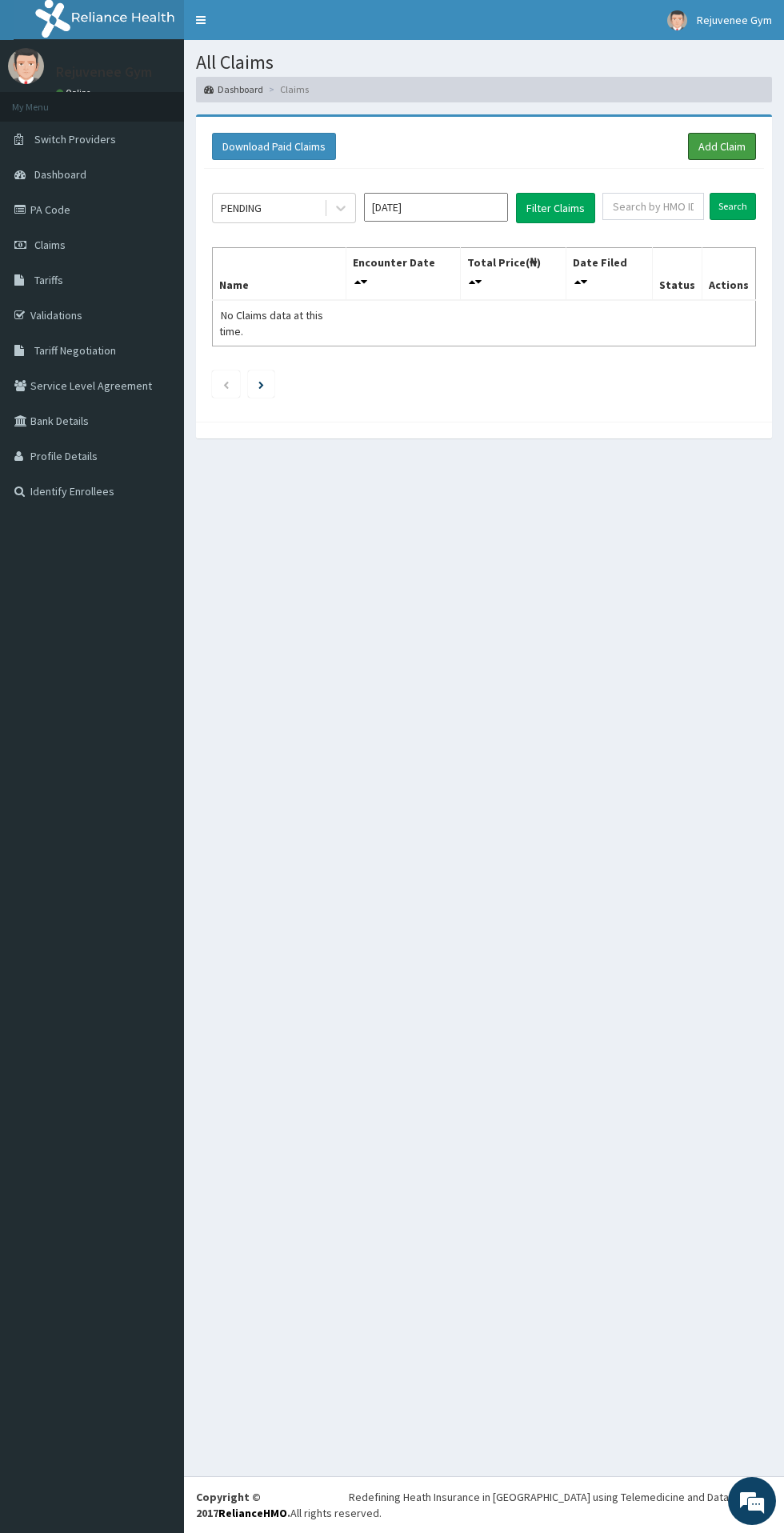
click at [709, 148] on link "Add Claim" at bounding box center [721, 146] width 68 height 27
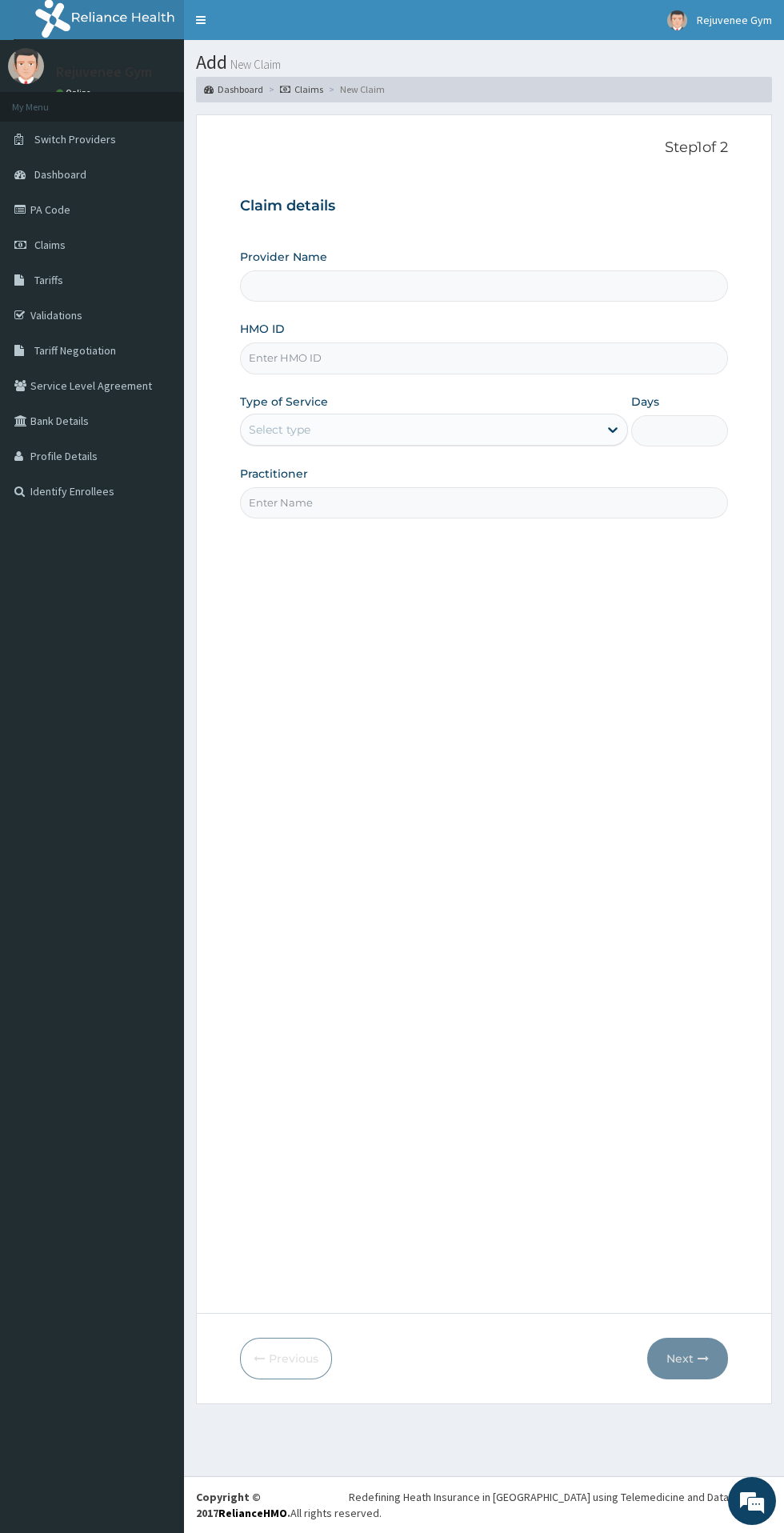
click at [290, 364] on input "HMO ID" at bounding box center [484, 358] width 488 height 31
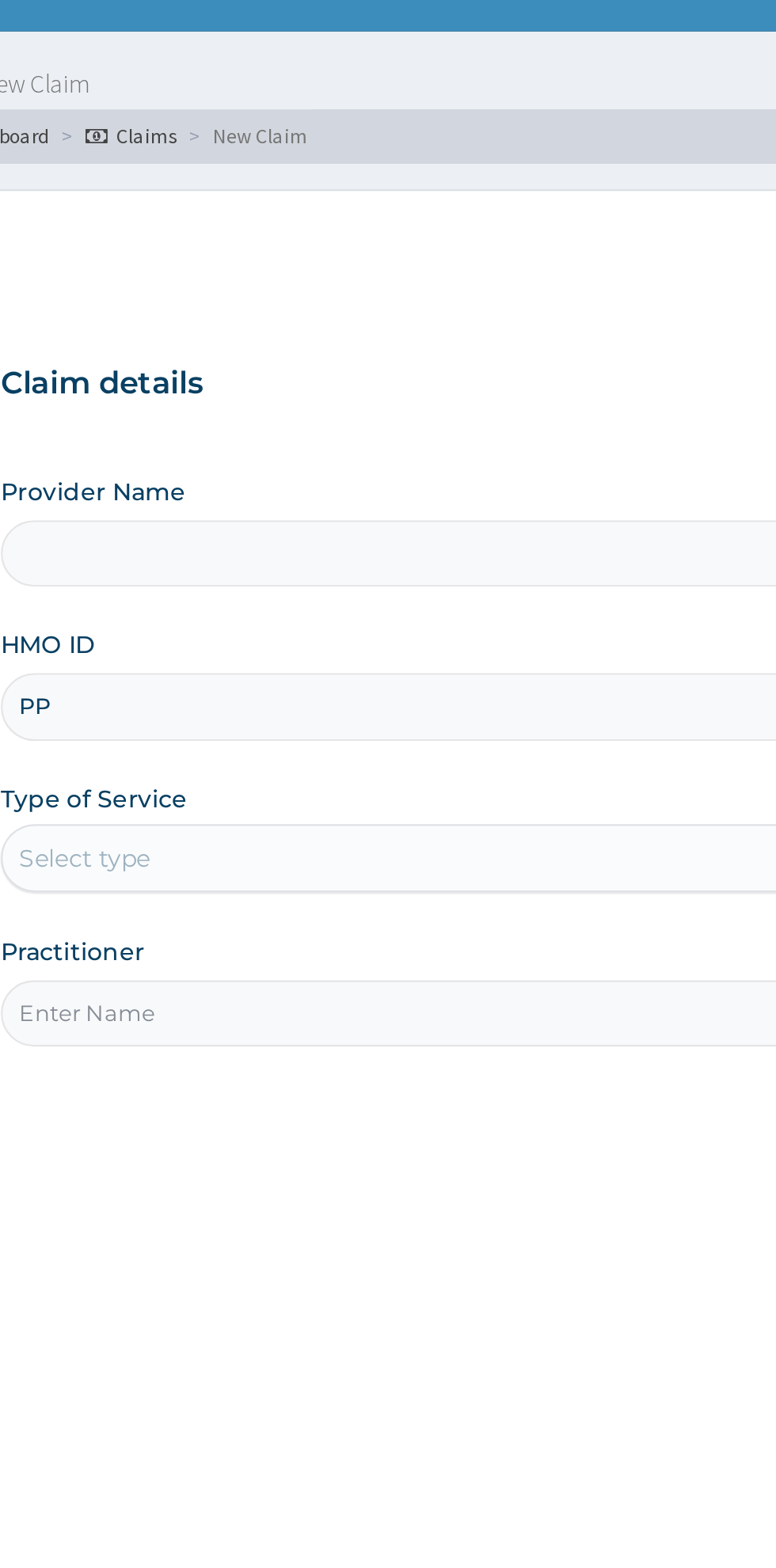
type input "PPG"
type input "Rejuvenee Wellness Center"
type input "1"
type input "PPG/10146/A"
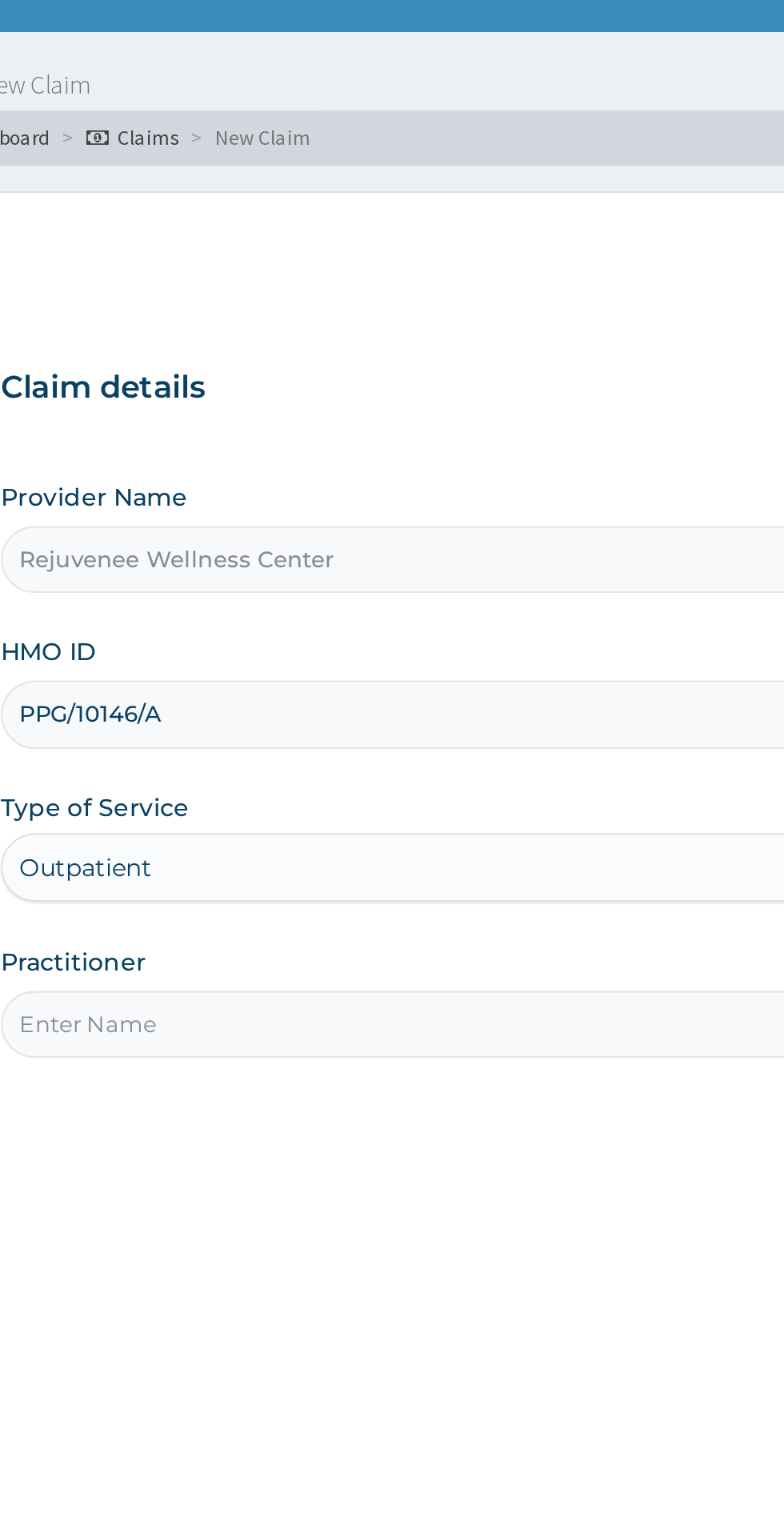
click at [278, 498] on input "Practitioner" at bounding box center [484, 503] width 488 height 31
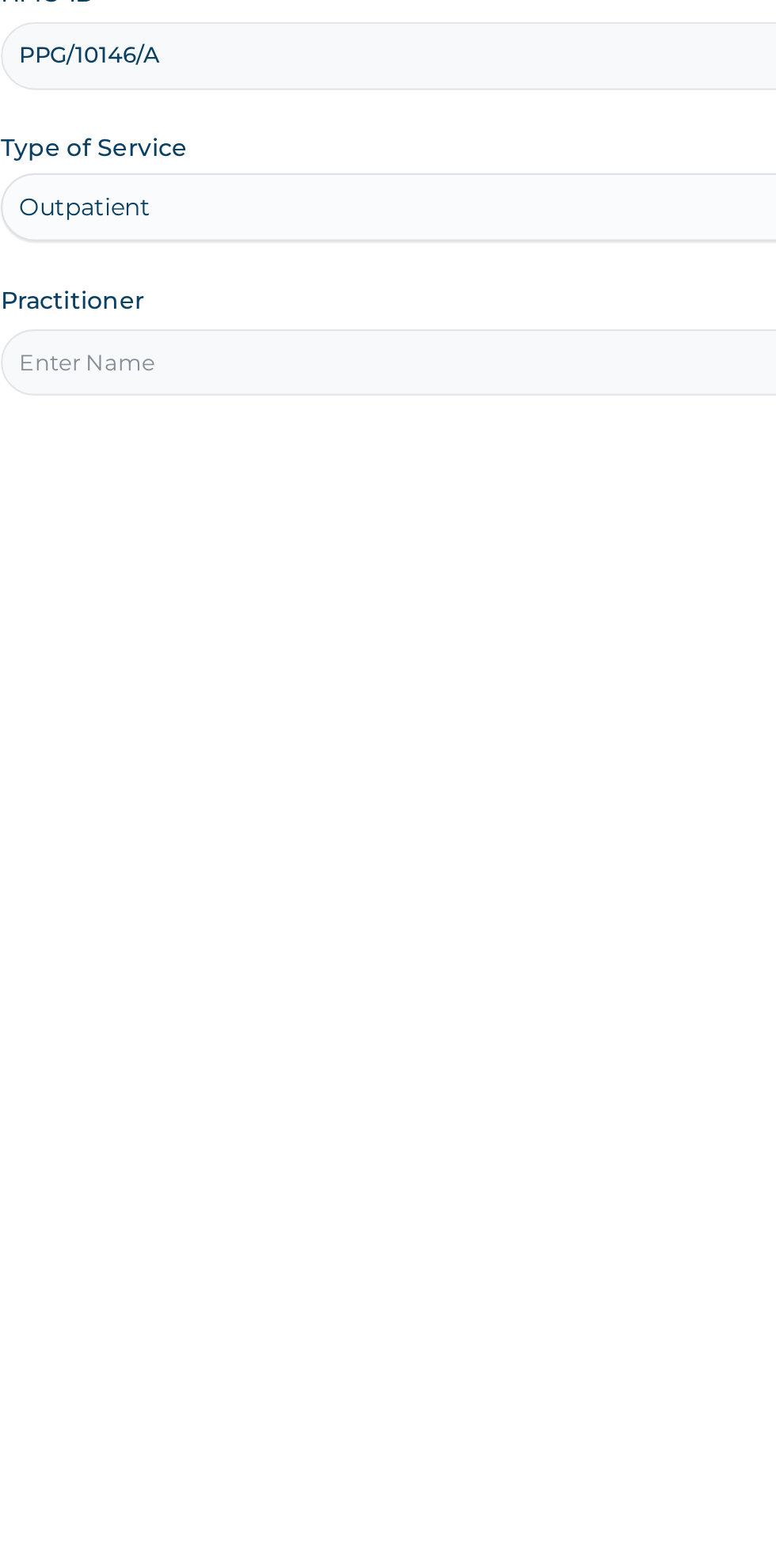
type input "[PERSON_NAME]"
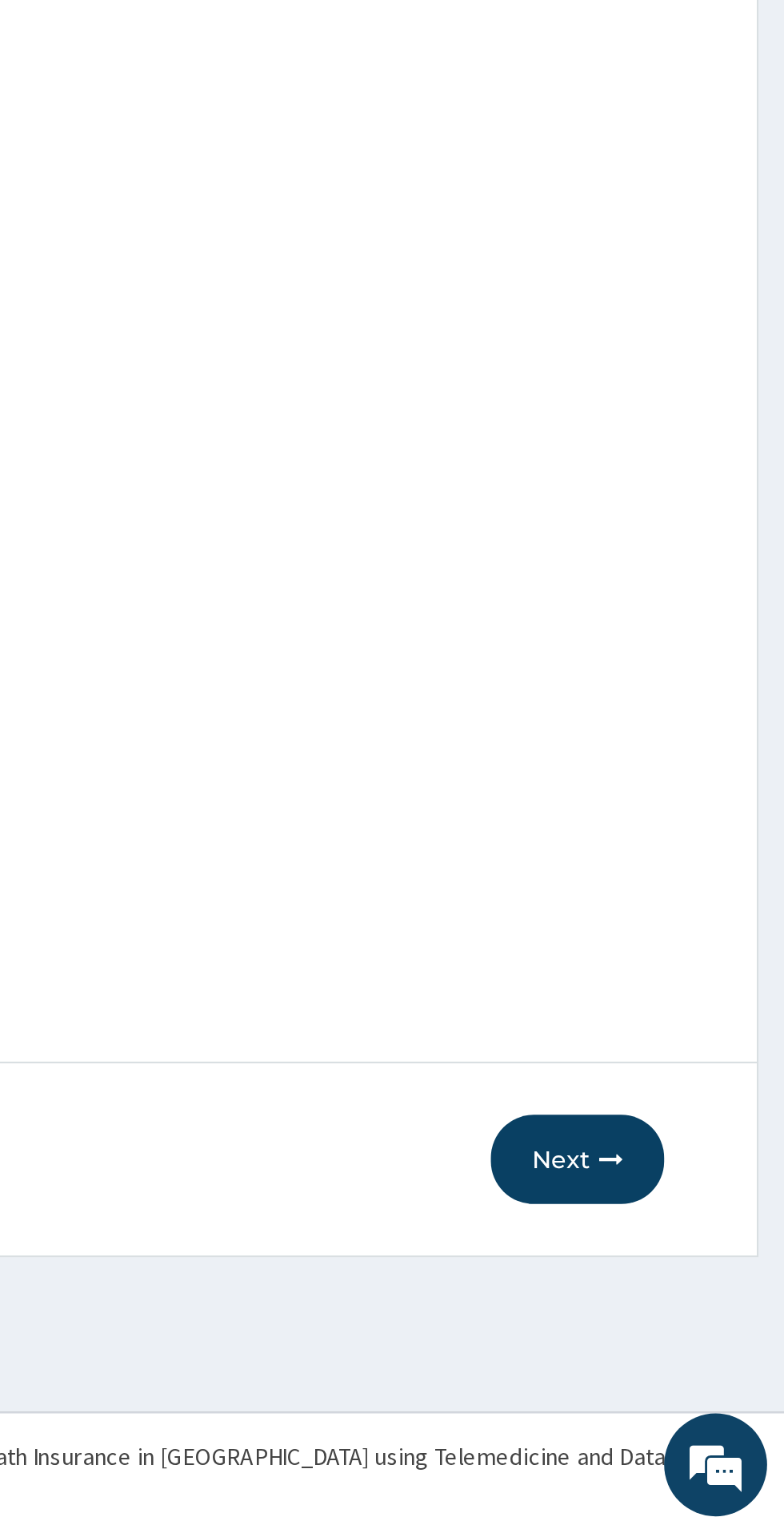
click at [681, 1360] on button "Next" at bounding box center [687, 1359] width 80 height 42
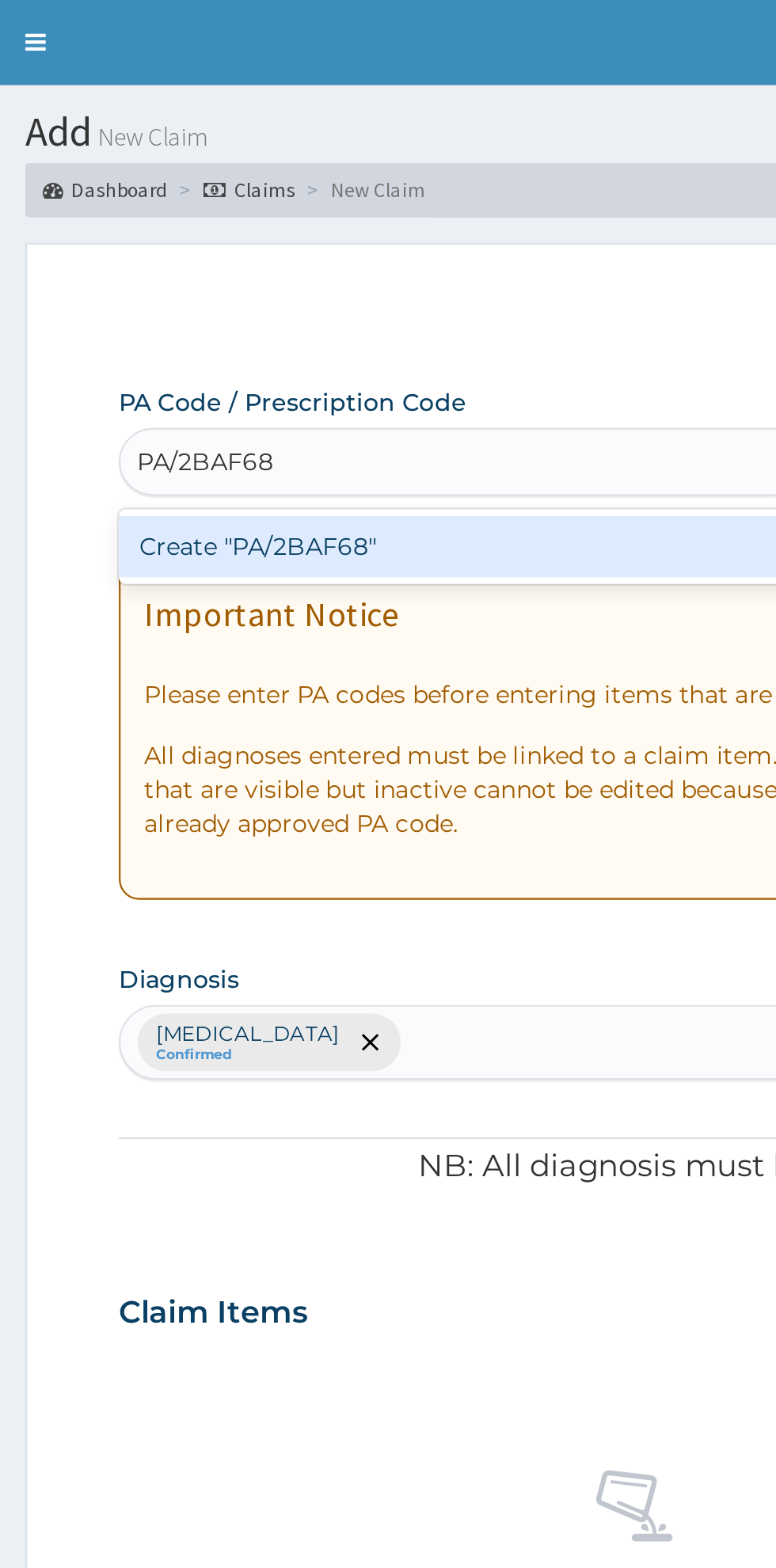
click at [272, 266] on div "Create "PA/2BAF68"" at bounding box center [397, 255] width 320 height 28
type input "PA/2BAF68"
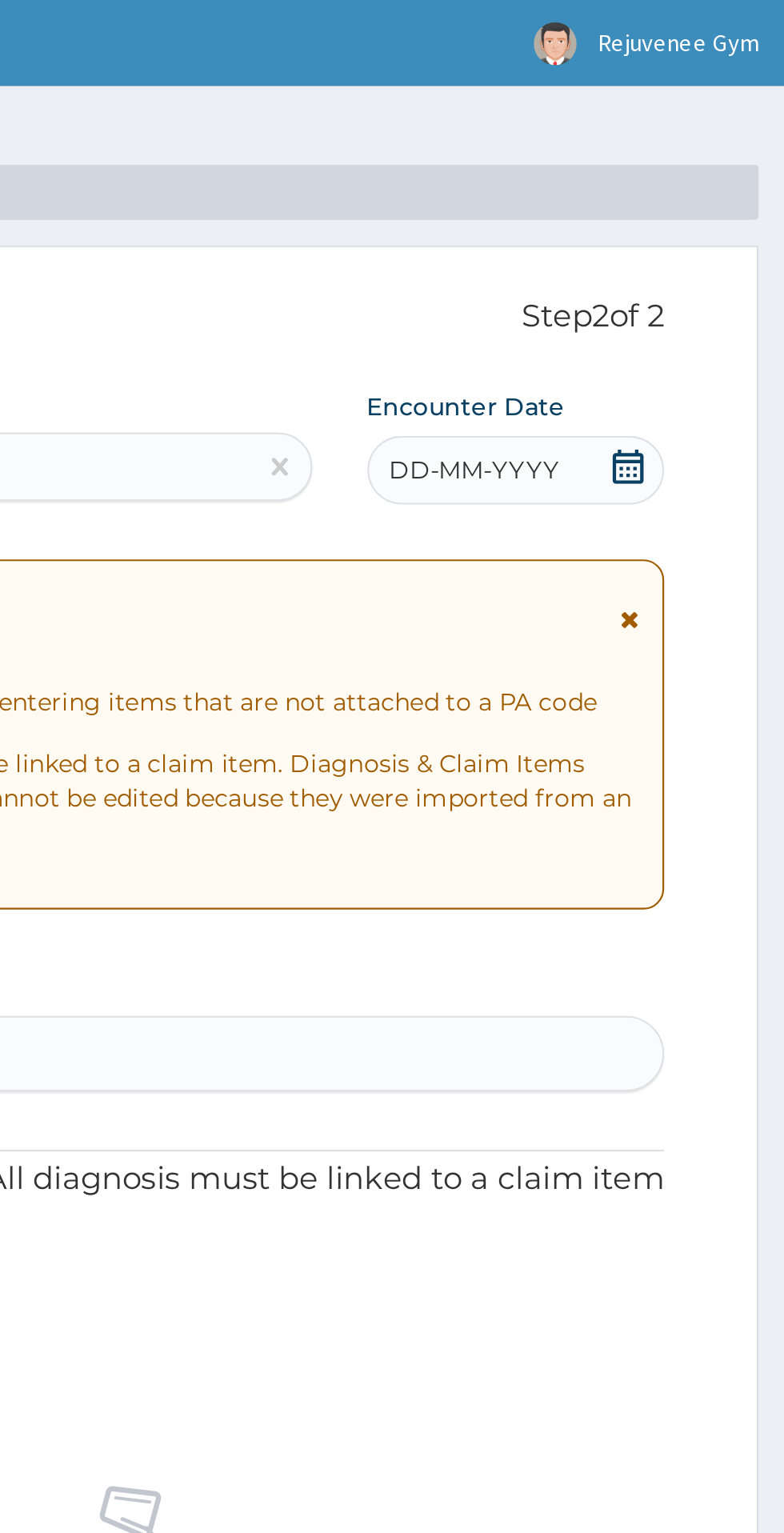
click at [623, 217] on span "DD-MM-YYYY" at bounding box center [639, 219] width 80 height 16
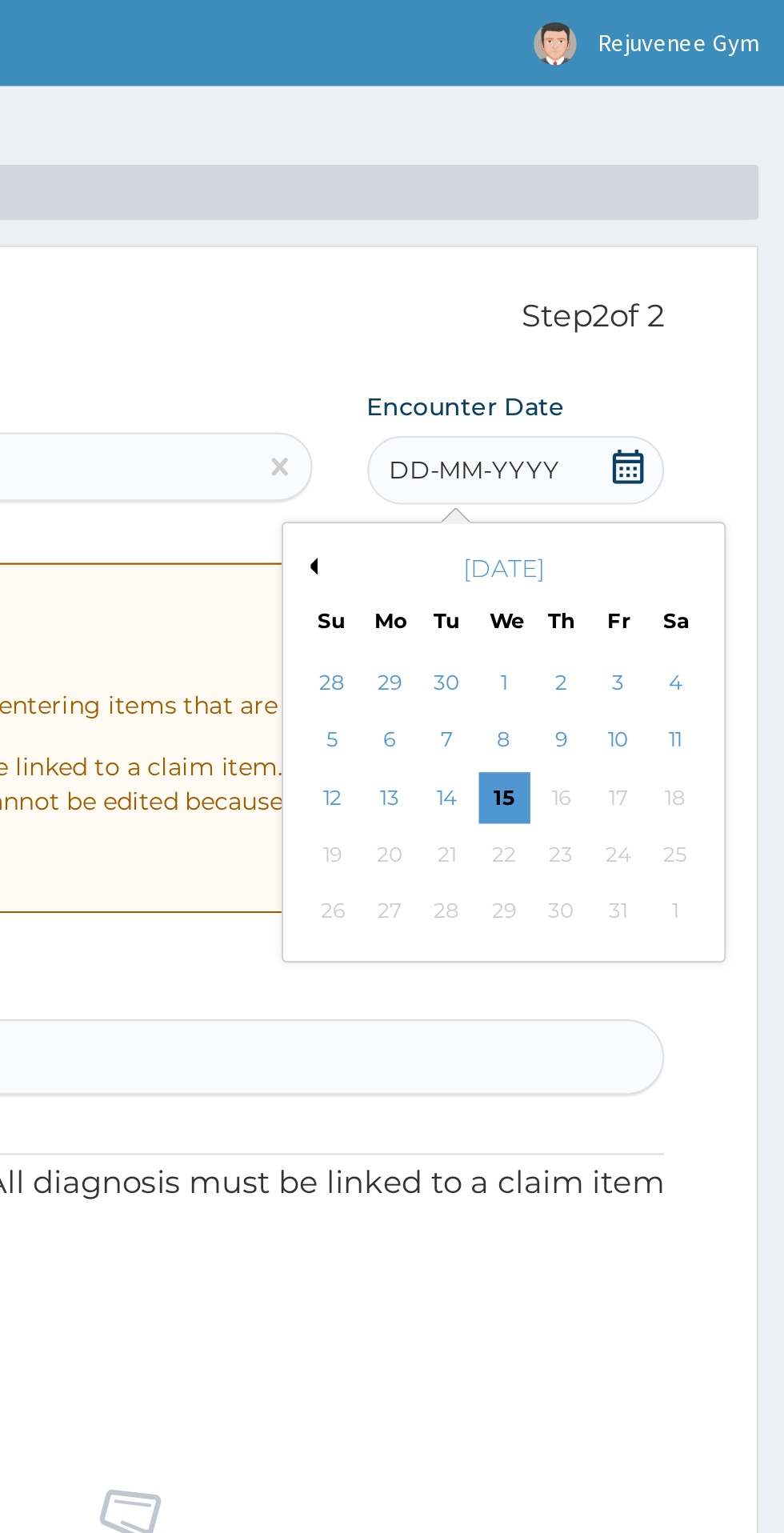
click at [565, 264] on div "[DATE]" at bounding box center [653, 265] width 193 height 16
click at [562, 267] on button "Previous Month" at bounding box center [561, 264] width 8 height 8
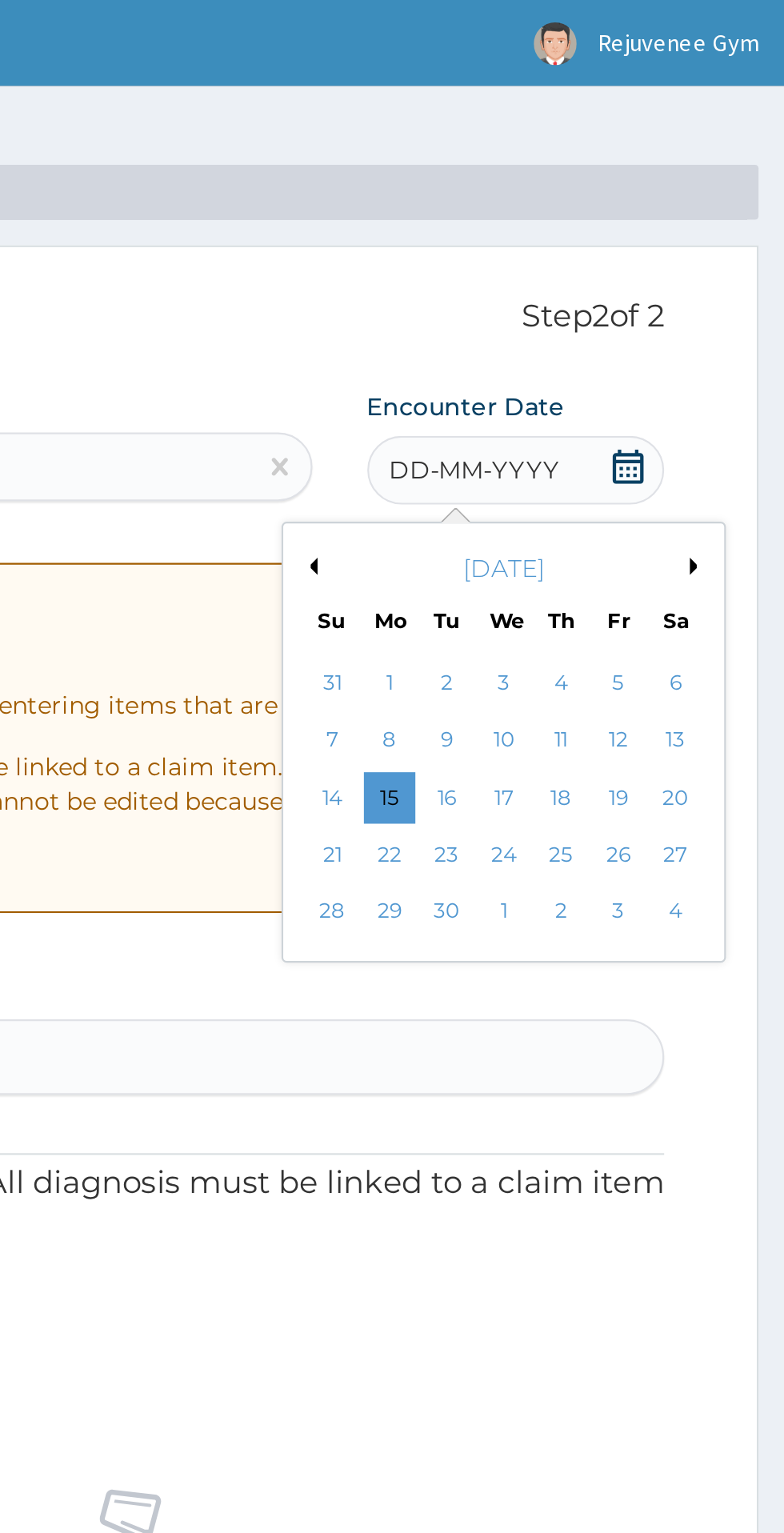
click at [562, 264] on button "Previous Month" at bounding box center [561, 264] width 8 height 8
click at [742, 265] on button "Next Month" at bounding box center [743, 264] width 8 height 8
click at [625, 326] on div "2" at bounding box center [626, 318] width 24 height 24
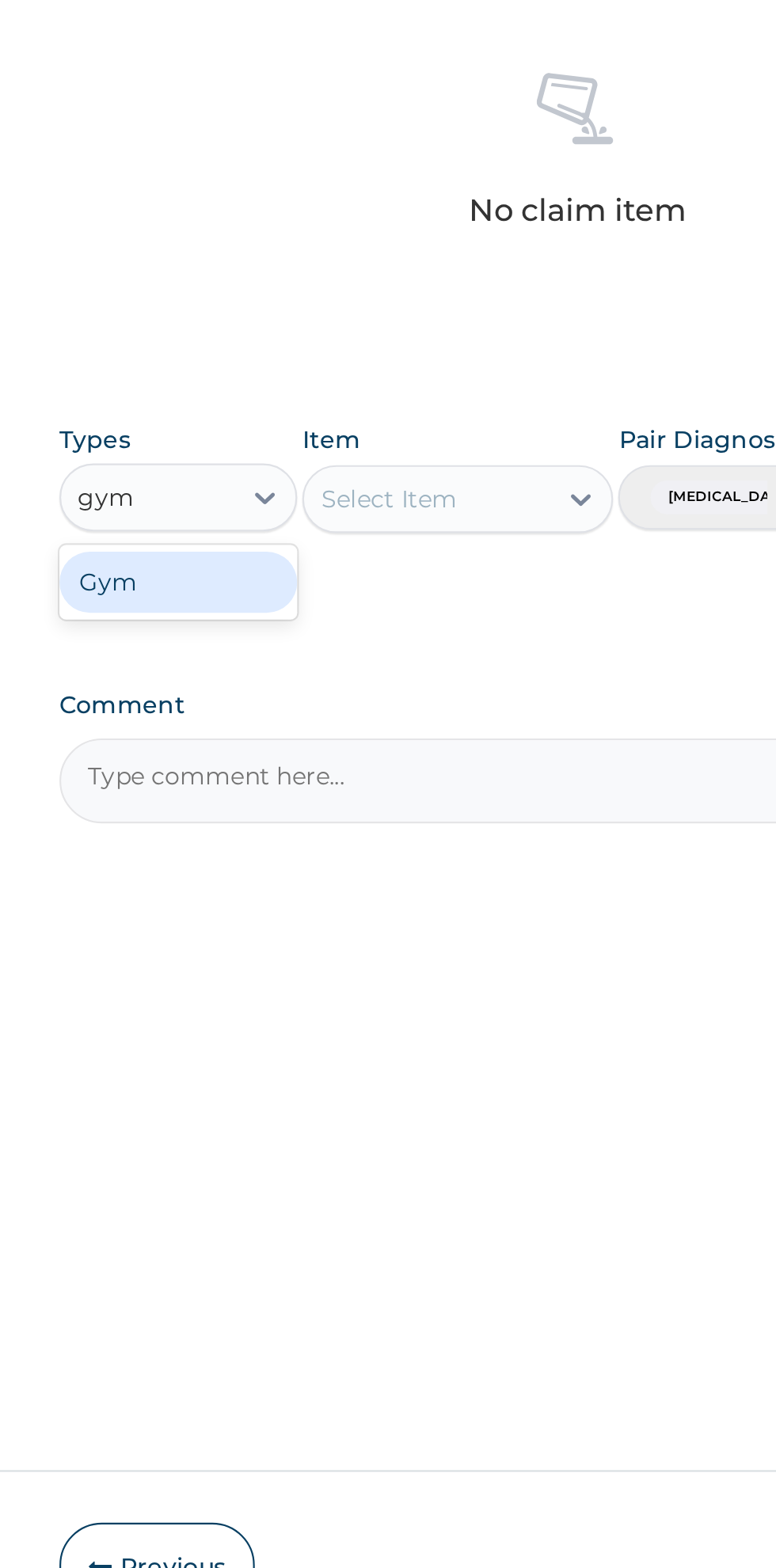
click at [288, 935] on div "Gym" at bounding box center [292, 923] width 111 height 28
type input "gym"
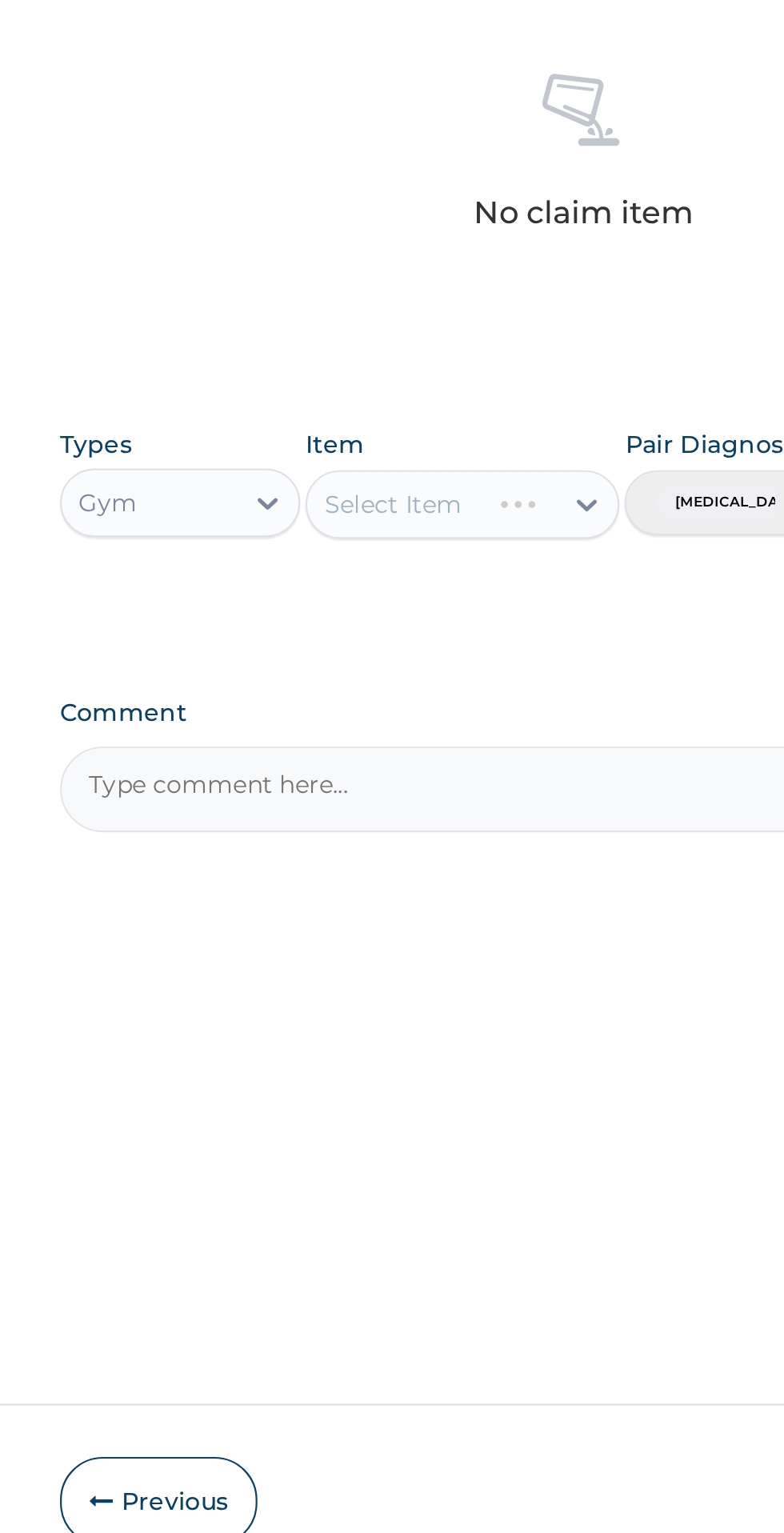
click at [408, 902] on div "Select Item" at bounding box center [427, 894] width 147 height 32
click at [485, 896] on div "Select Item" at bounding box center [427, 894] width 147 height 32
click at [477, 906] on div at bounding box center [485, 894] width 29 height 29
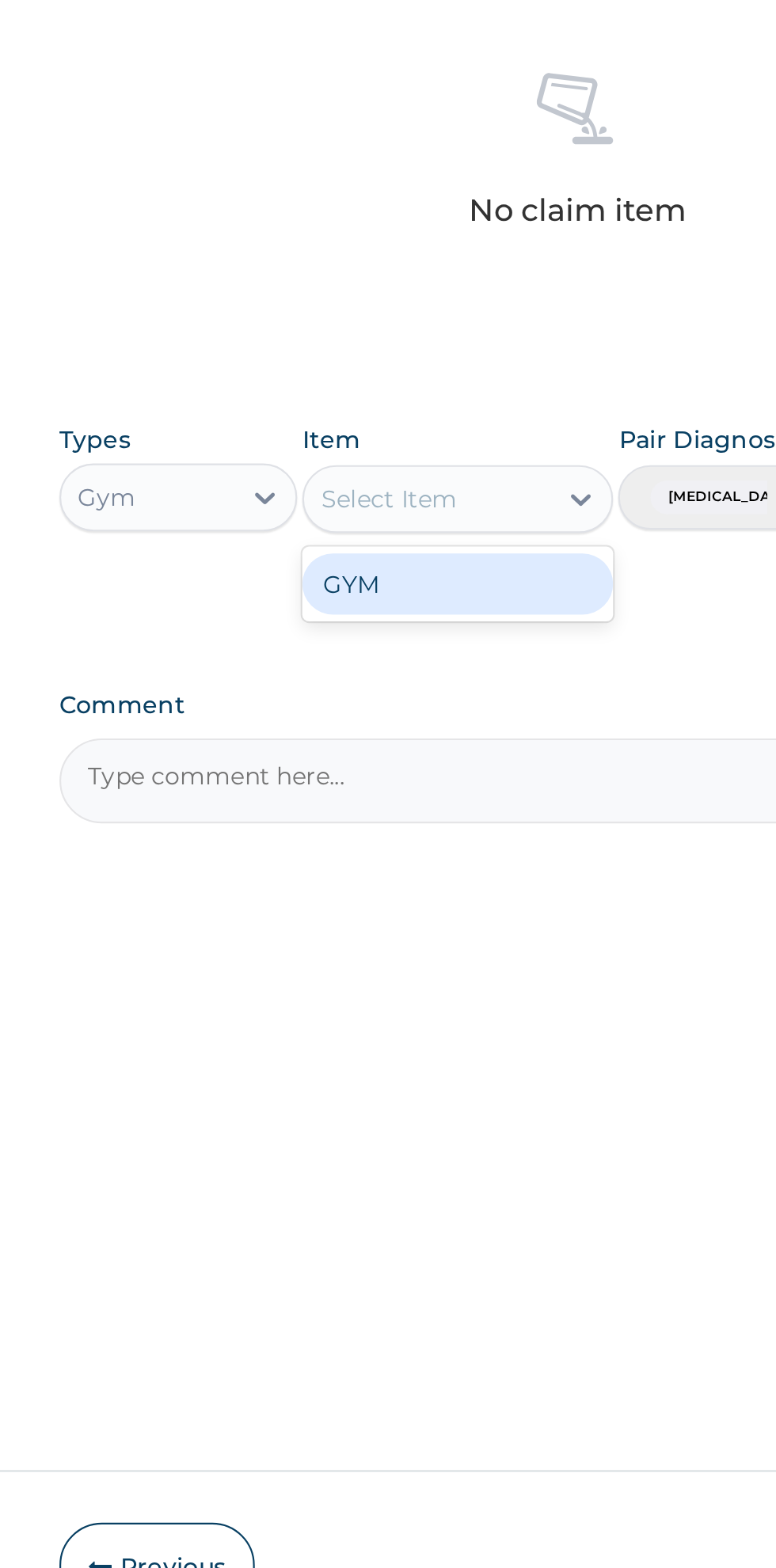
click at [445, 934] on div "GYM" at bounding box center [423, 924] width 145 height 28
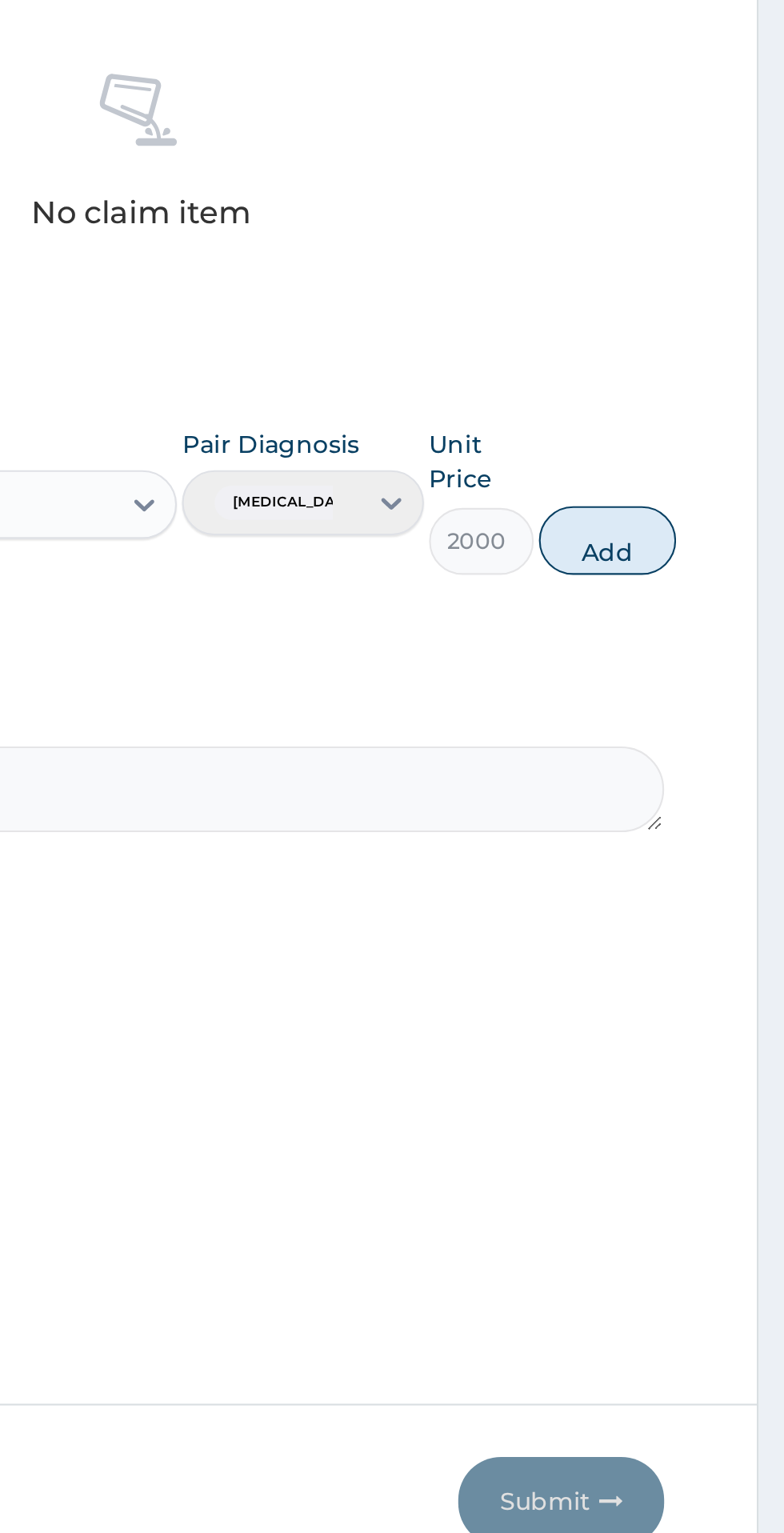
click at [708, 916] on button "Add" at bounding box center [702, 910] width 64 height 32
type input "0"
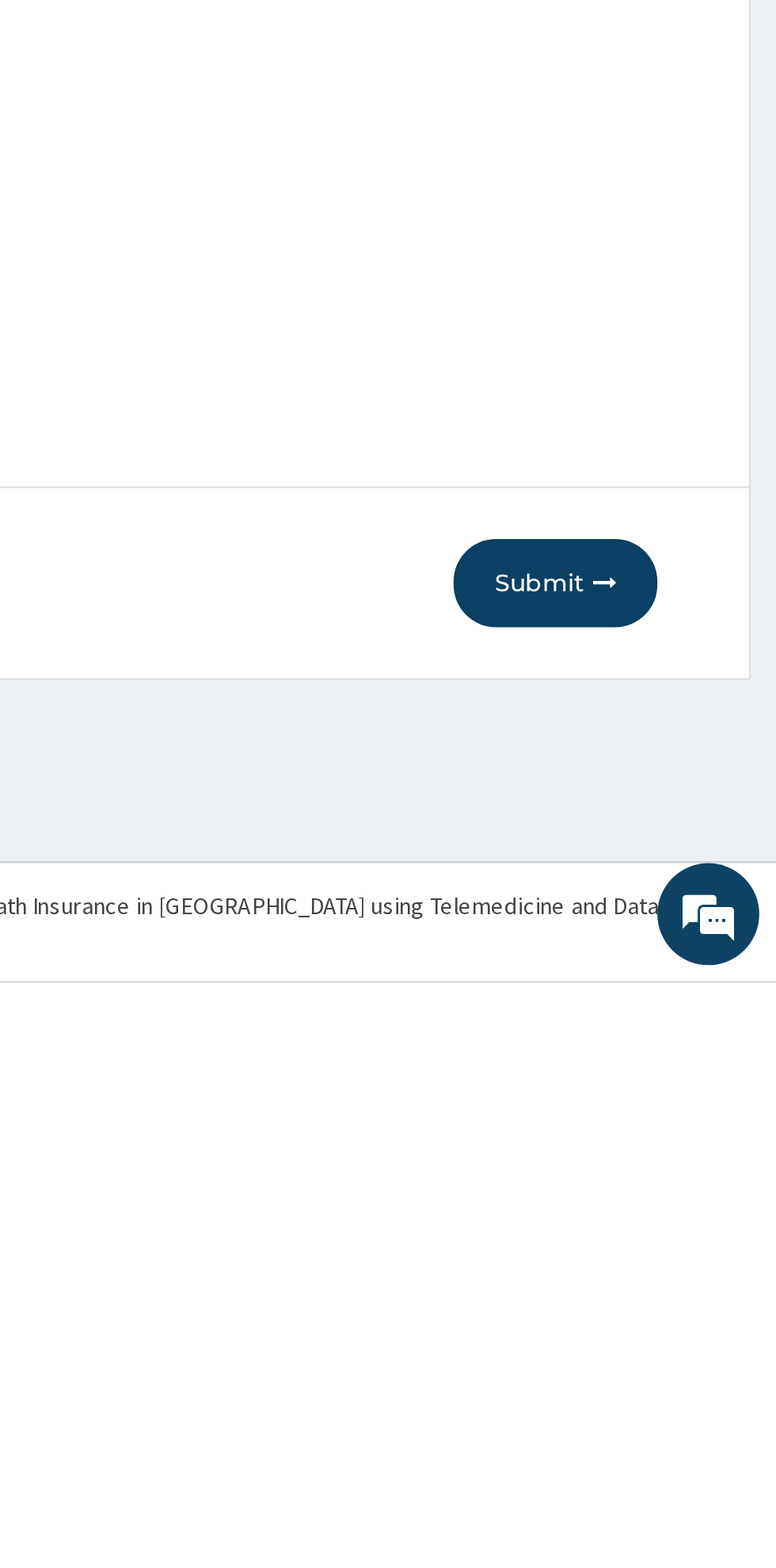
click at [672, 1394] on button "Submit" at bounding box center [672, 1381] width 95 height 42
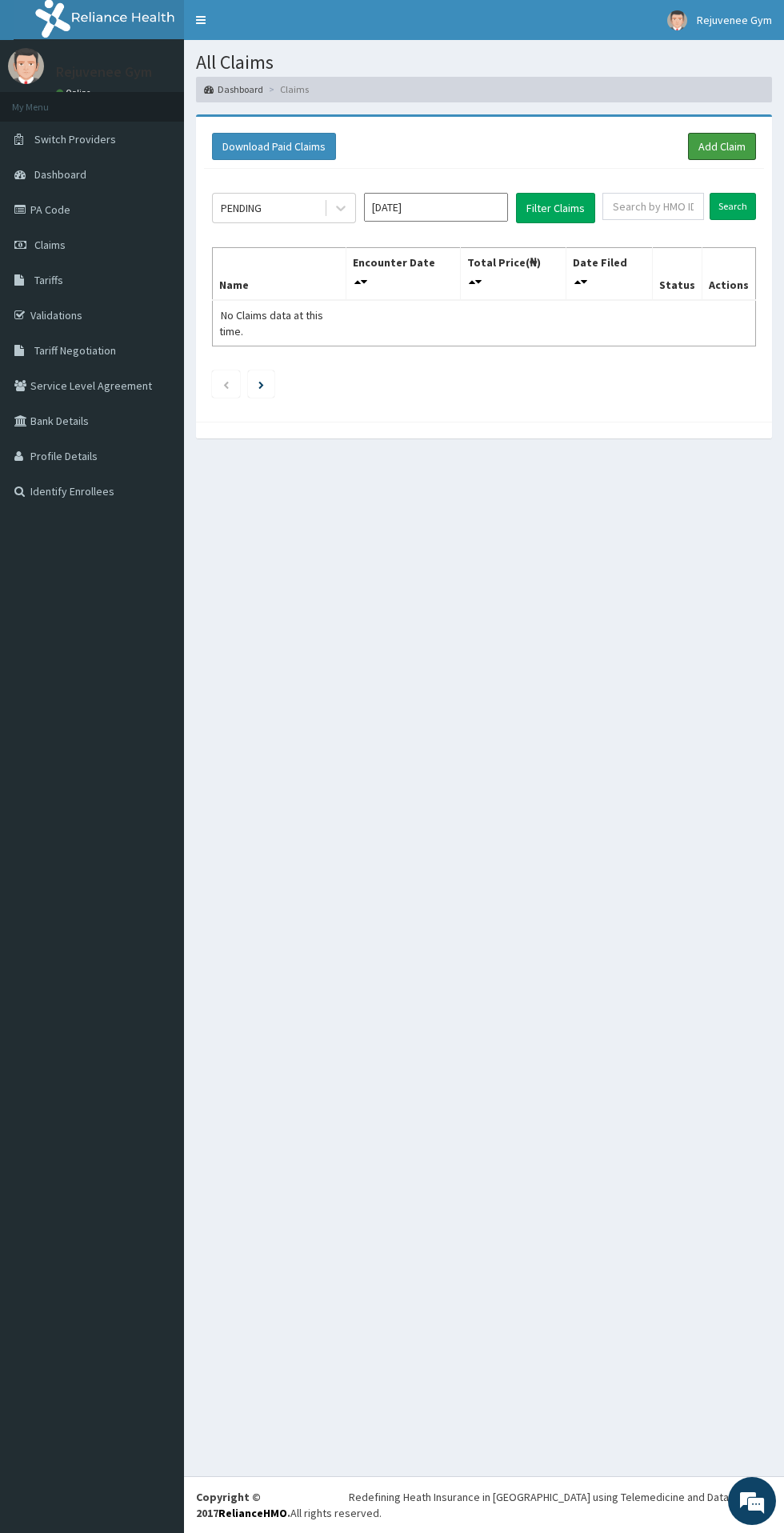
click at [737, 150] on link "Add Claim" at bounding box center [721, 146] width 68 height 27
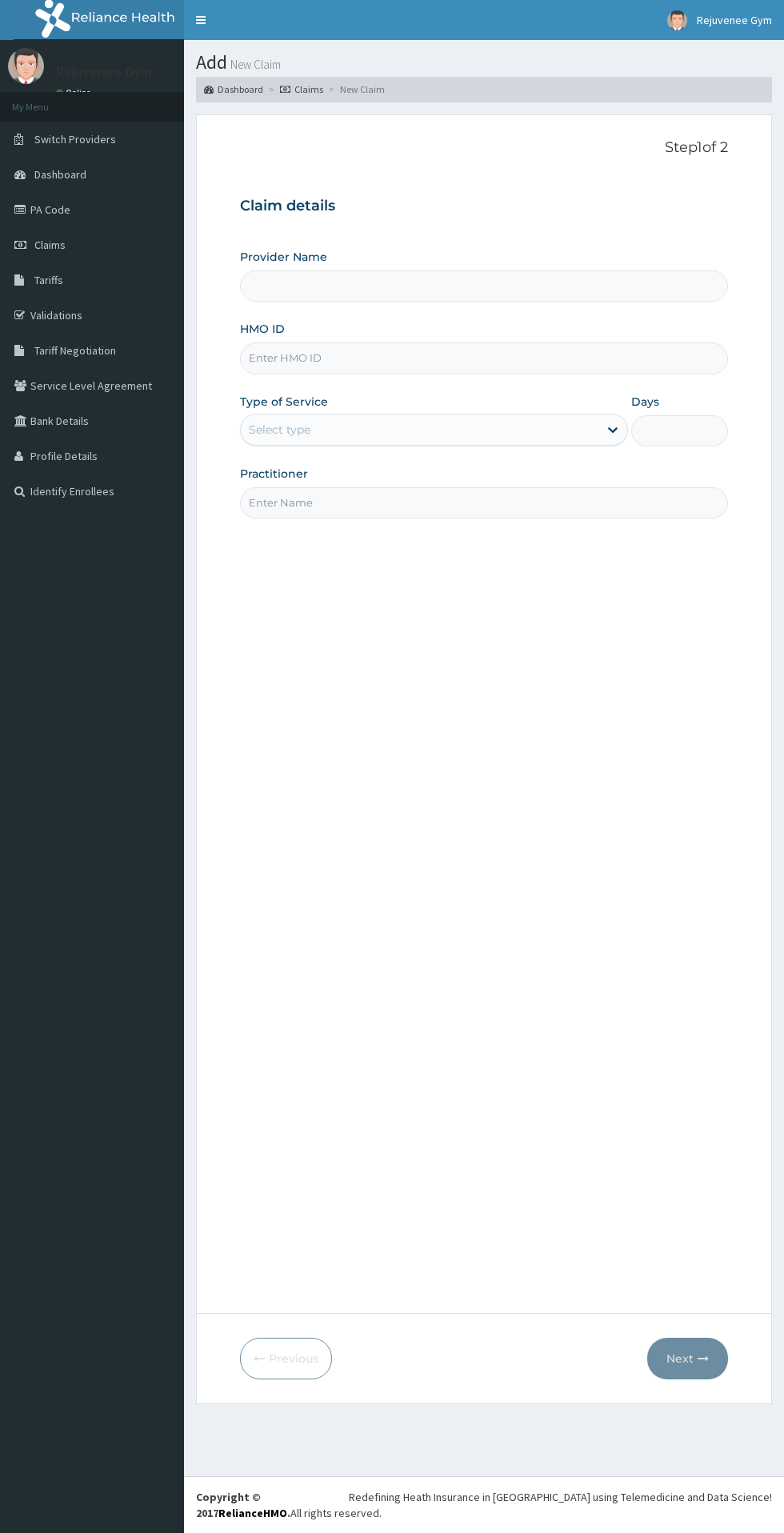
click at [399, 359] on input "HMO ID" at bounding box center [484, 358] width 488 height 31
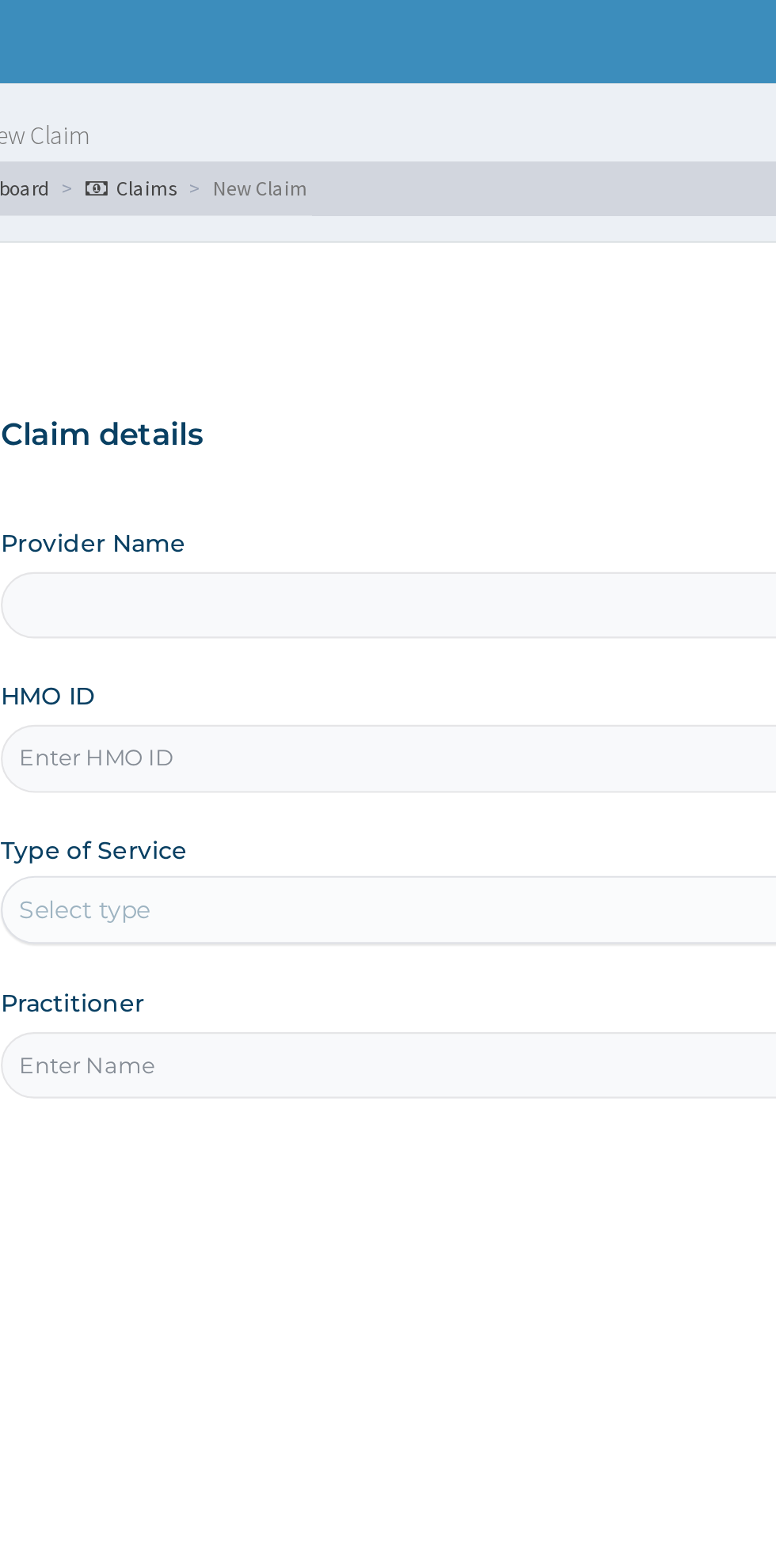
type input "Rejuvenee Wellness Center"
type input "1"
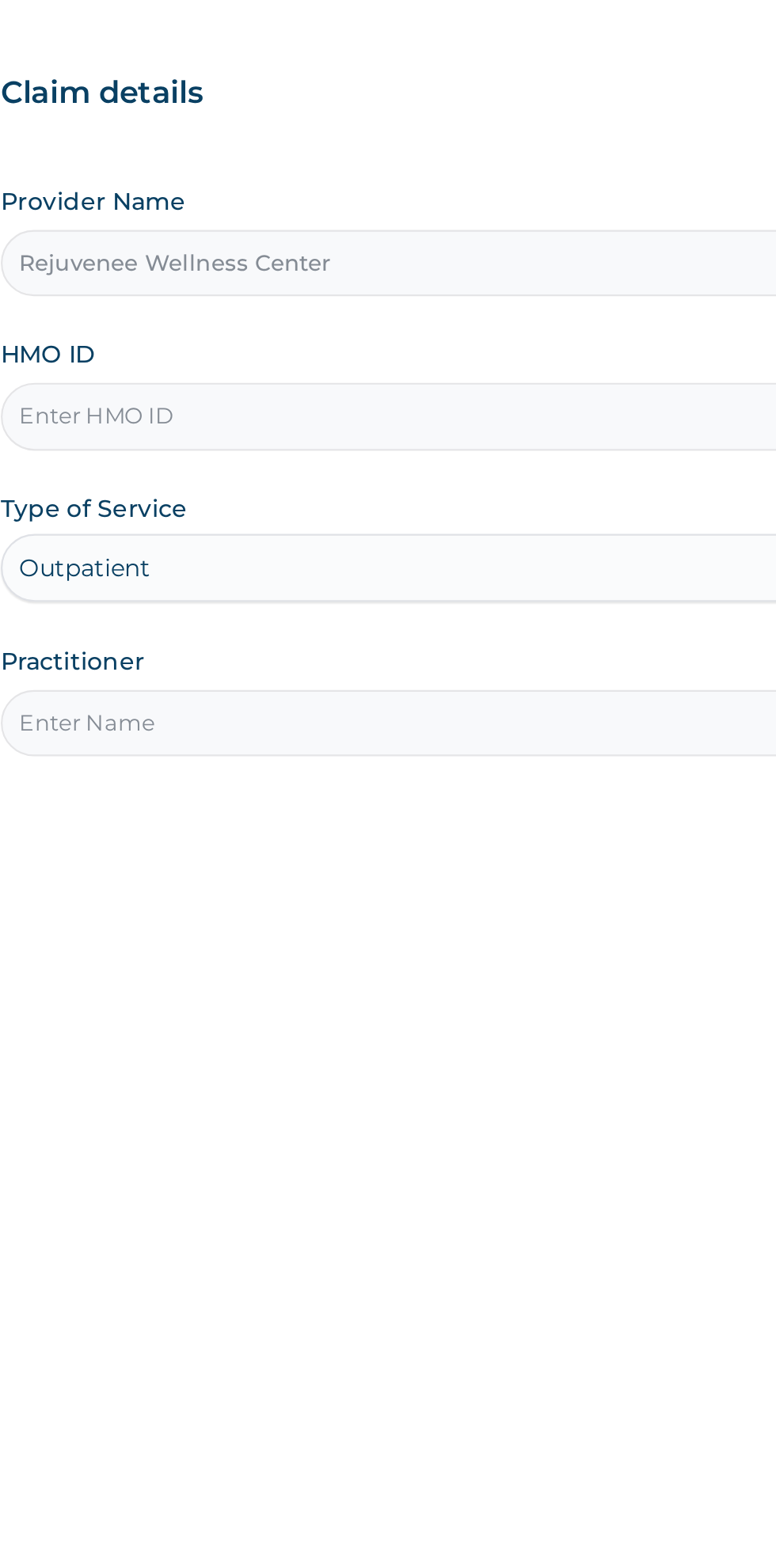
click at [500, 357] on input "HMO ID" at bounding box center [479, 354] width 483 height 31
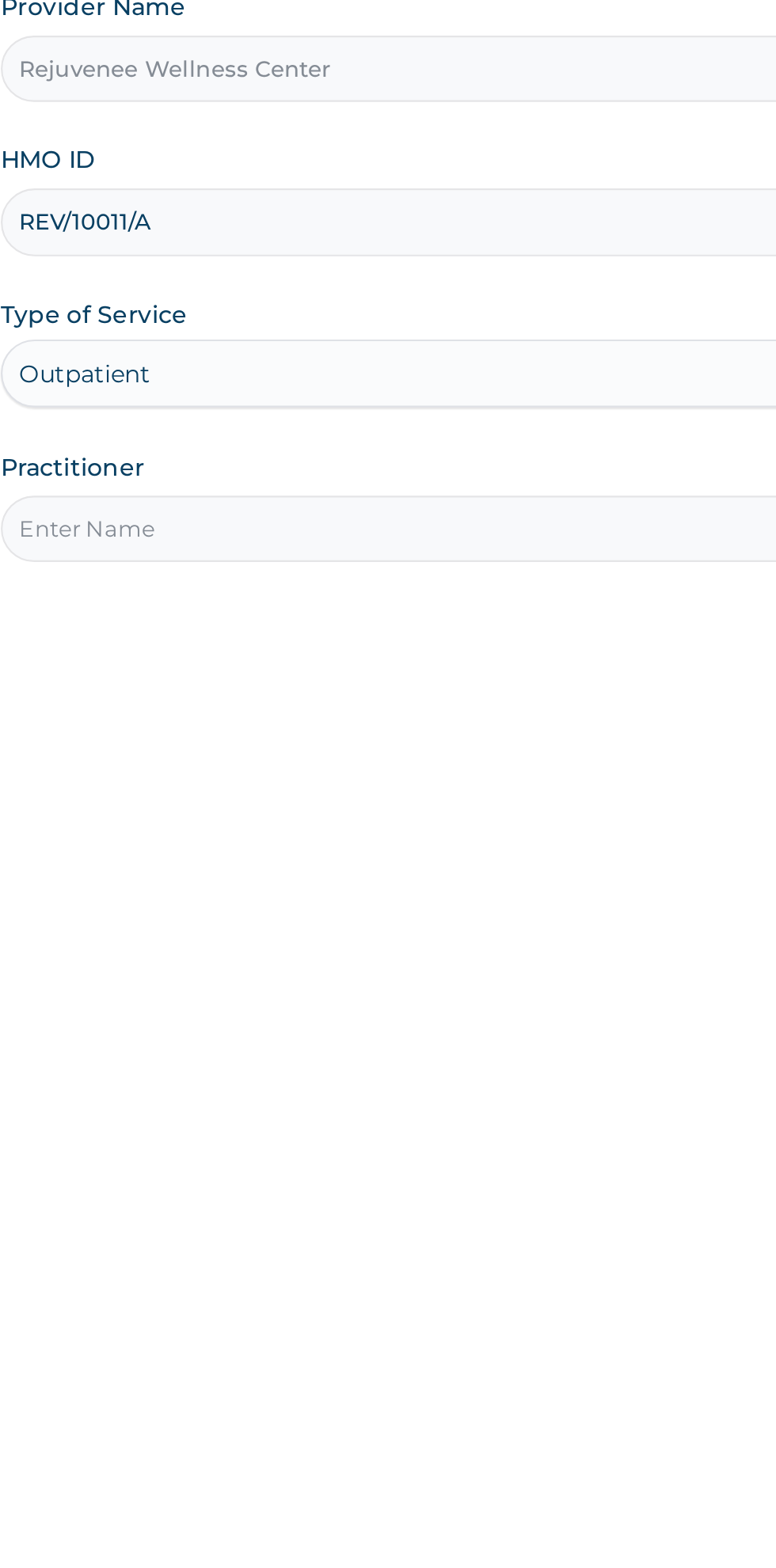
type input "REV/10011/A"
click at [273, 503] on input "Practitioner" at bounding box center [479, 497] width 483 height 31
type input "Harriet"
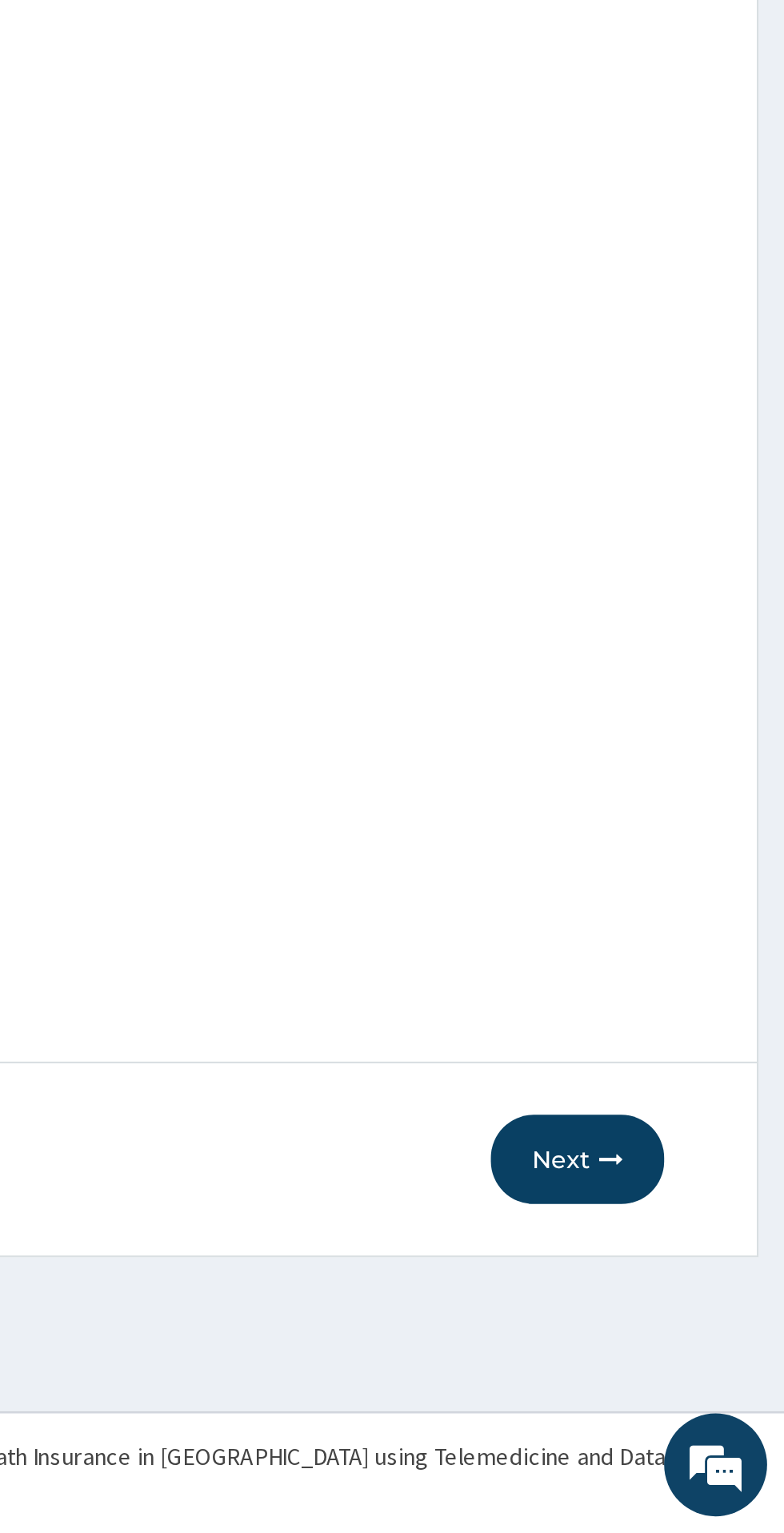
click at [682, 1360] on button "Next" at bounding box center [687, 1359] width 80 height 42
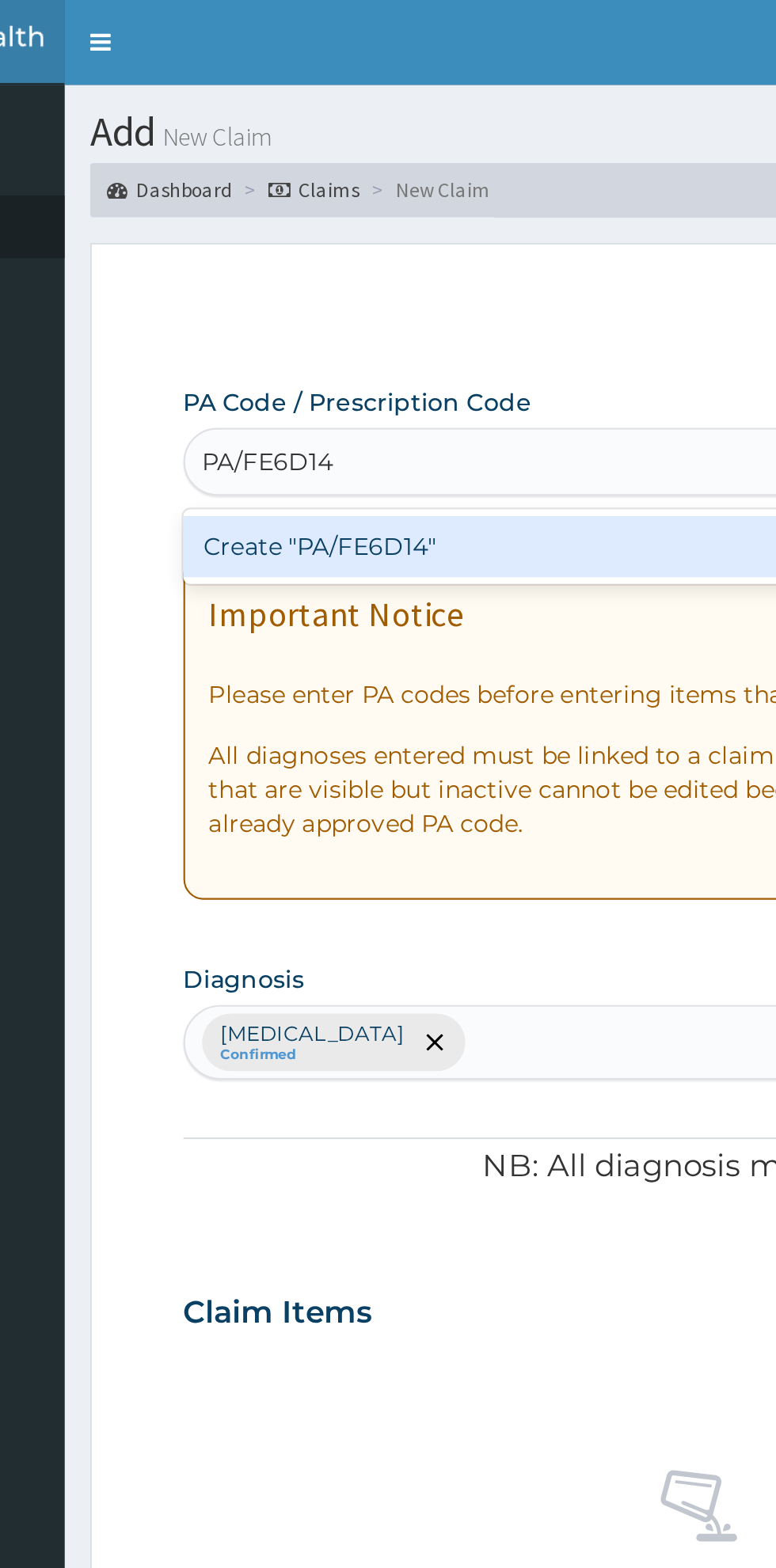
click at [278, 257] on div "Create "PA/FE6D14"" at bounding box center [397, 255] width 320 height 28
type input "PA/FE6D14"
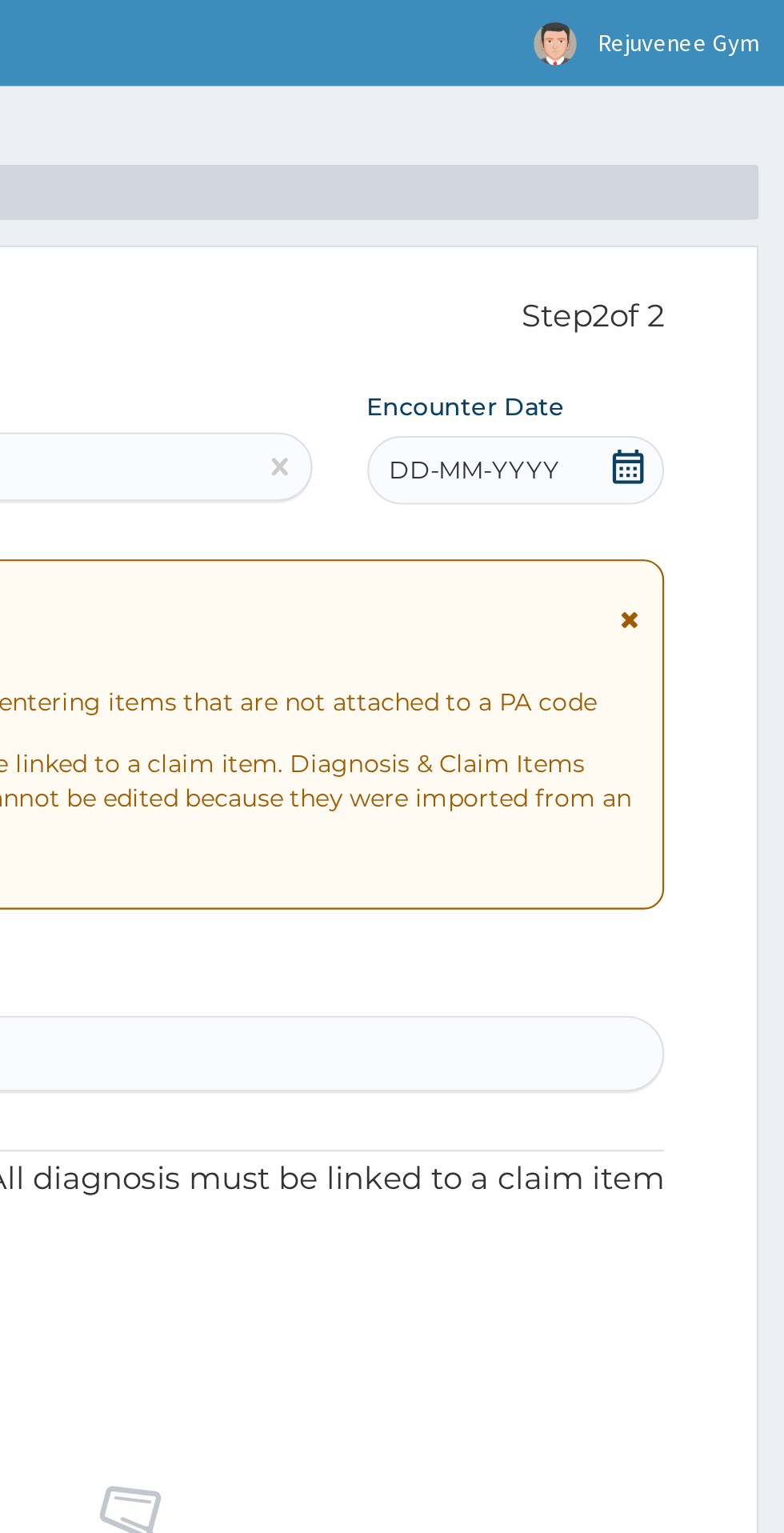
click at [613, 228] on div "DD-MM-YYYY" at bounding box center [658, 219] width 139 height 32
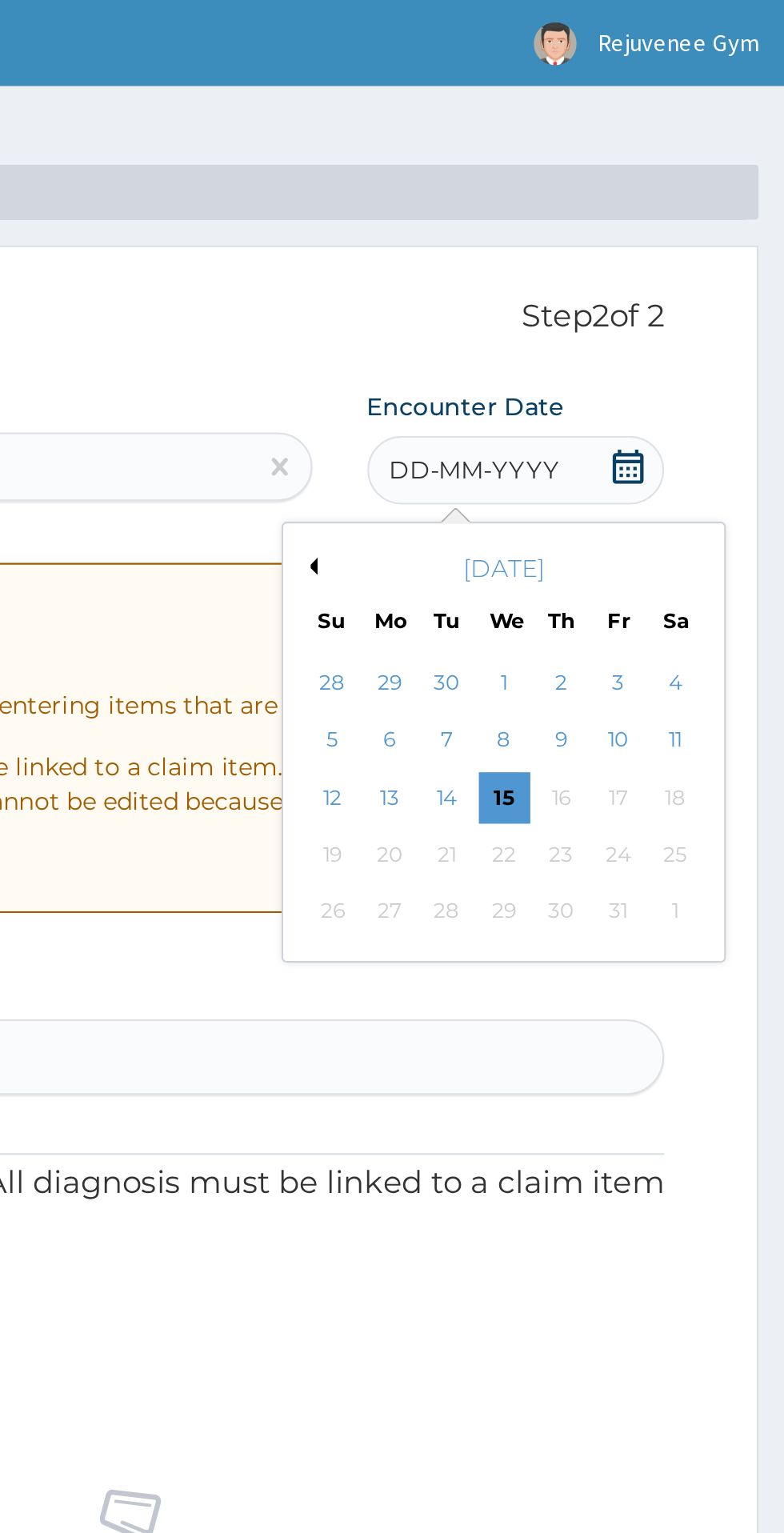
click at [561, 267] on button "Previous Month" at bounding box center [561, 264] width 8 height 8
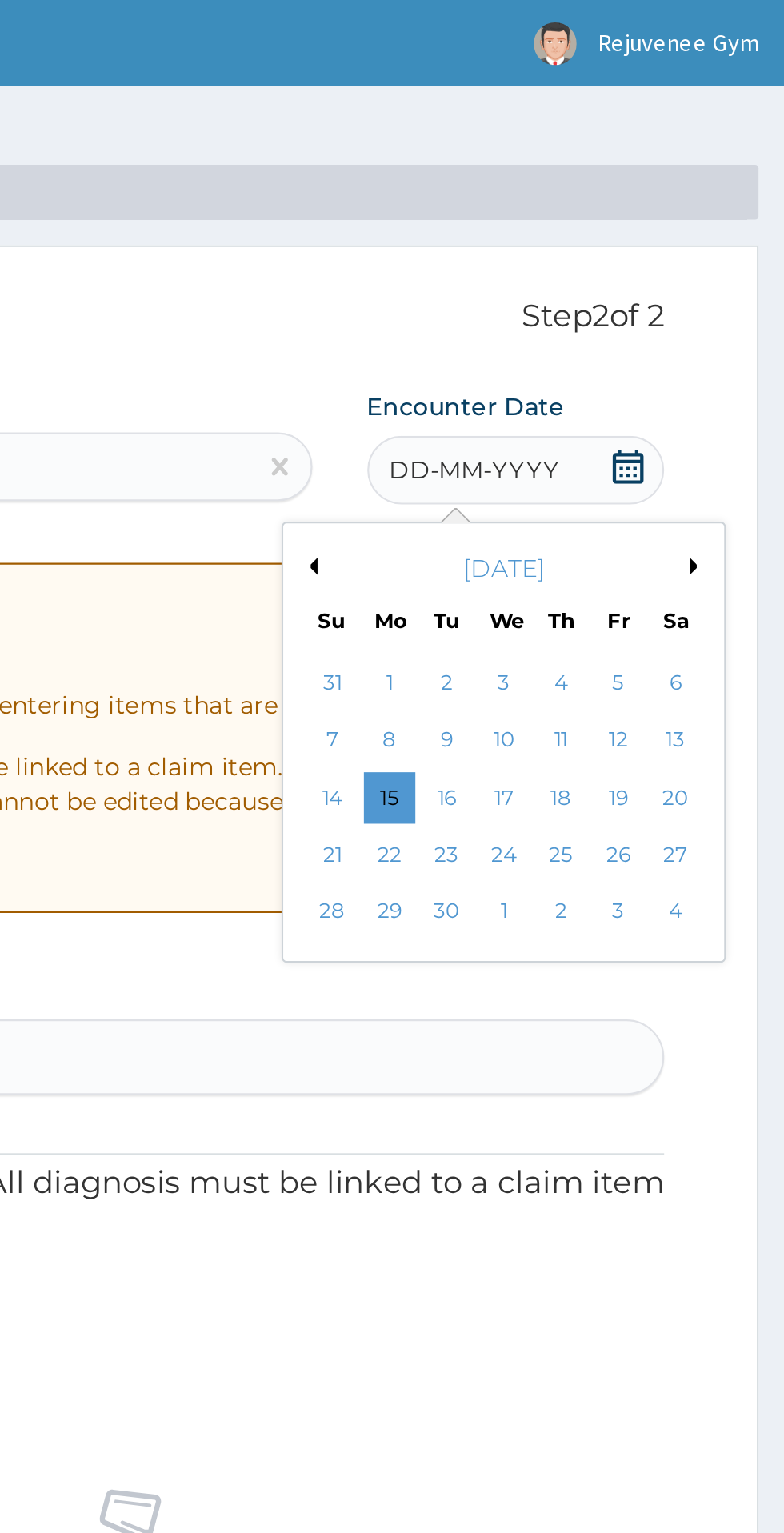
click at [626, 319] on div "2" at bounding box center [626, 318] width 24 height 24
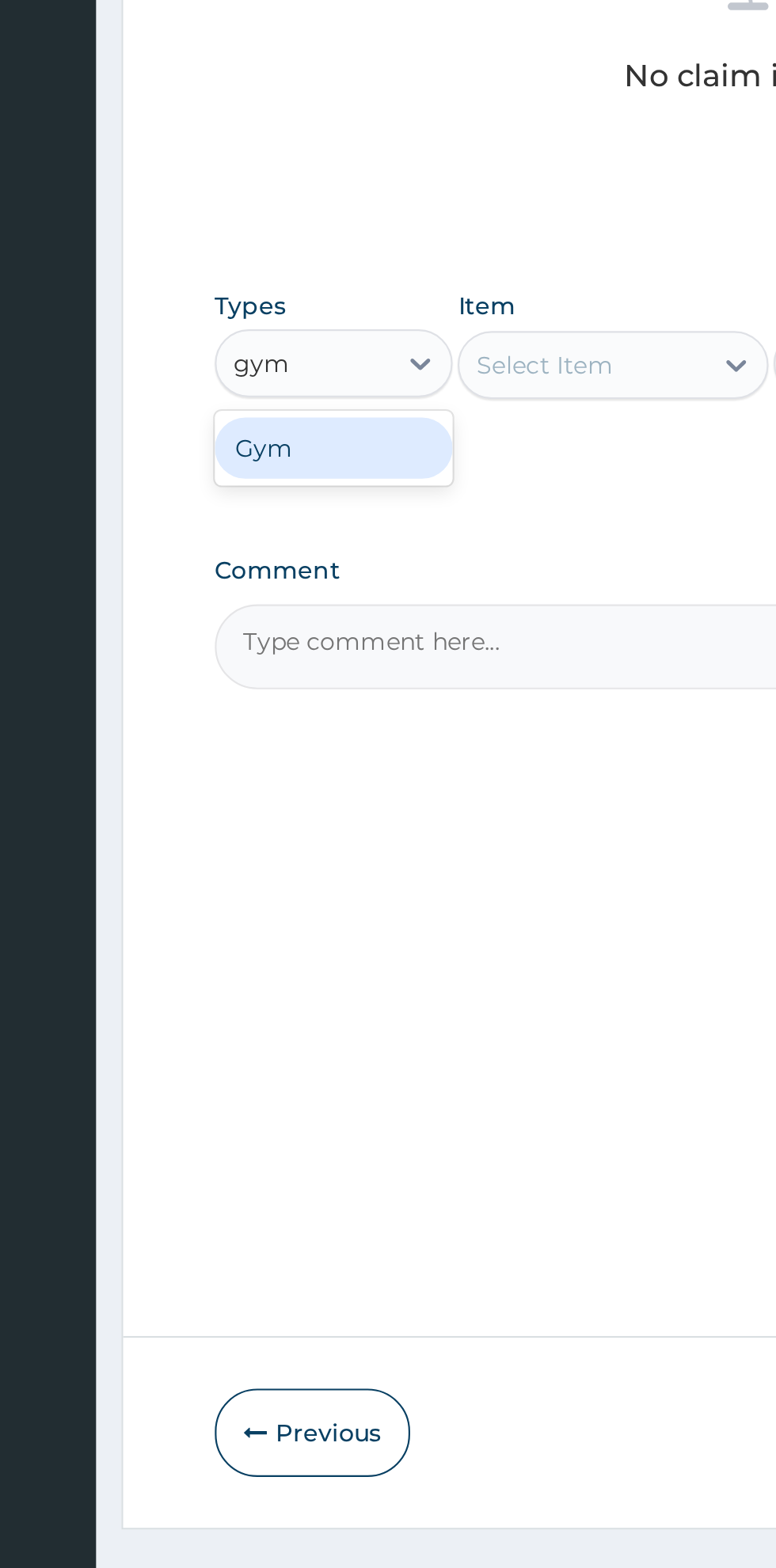
click at [285, 923] on div "Gym" at bounding box center [292, 923] width 111 height 28
type input "gym"
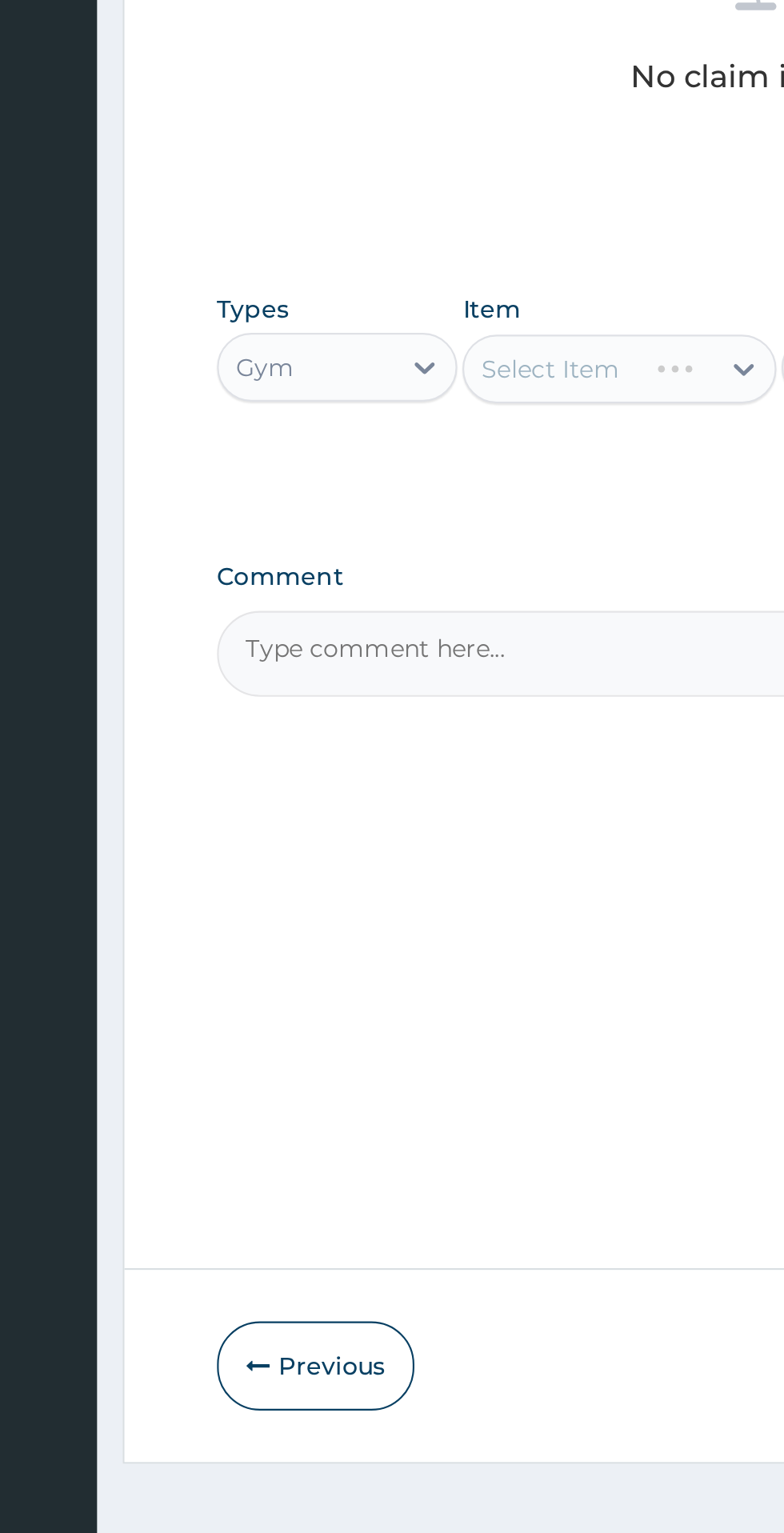
click at [481, 904] on div "Select Item" at bounding box center [427, 894] width 147 height 32
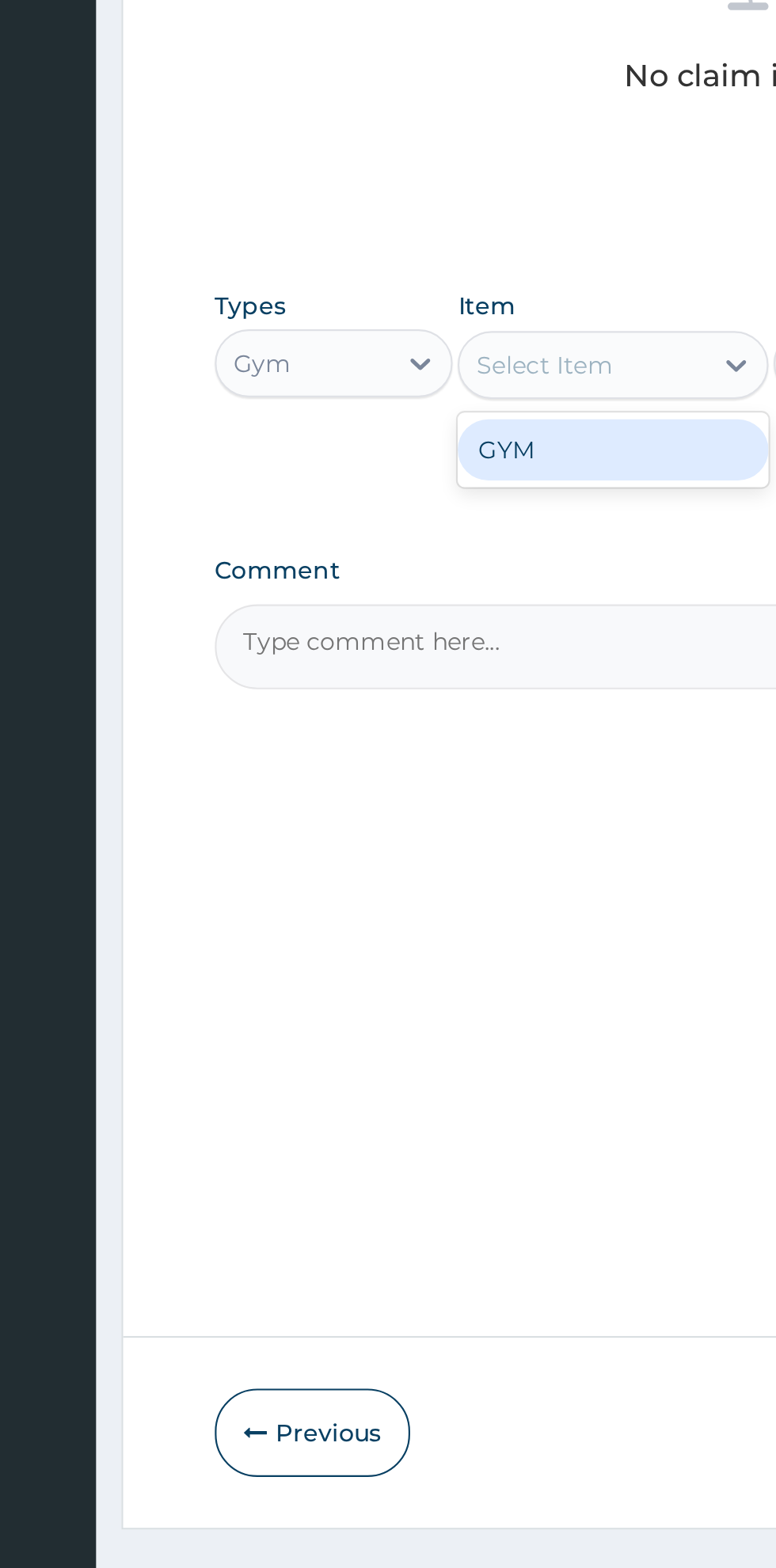
click at [370, 932] on div "GYM" at bounding box center [423, 924] width 145 height 28
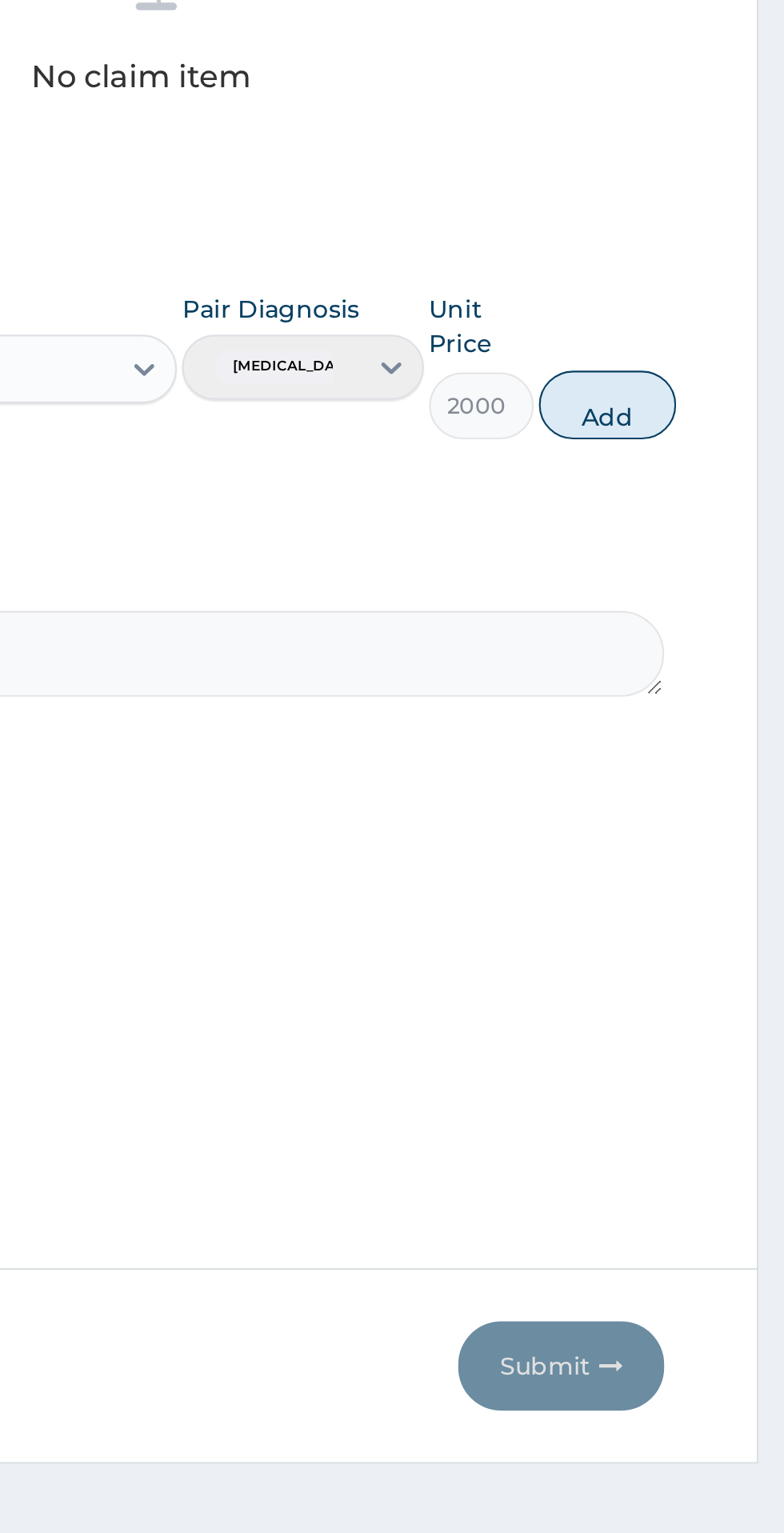
click at [726, 916] on button "Add" at bounding box center [702, 910] width 64 height 32
type input "0"
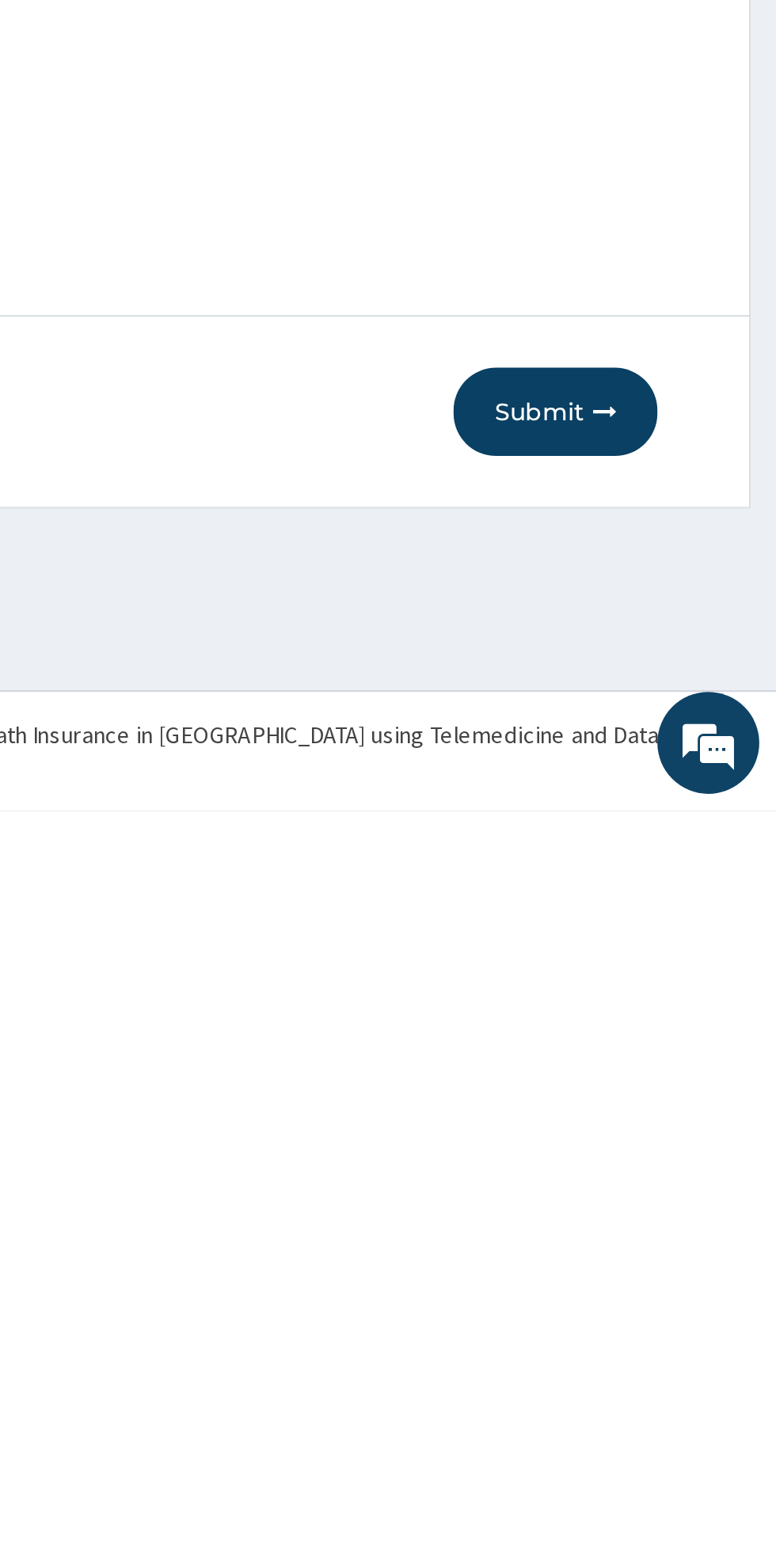
click at [667, 1385] on button "Submit" at bounding box center [672, 1381] width 95 height 42
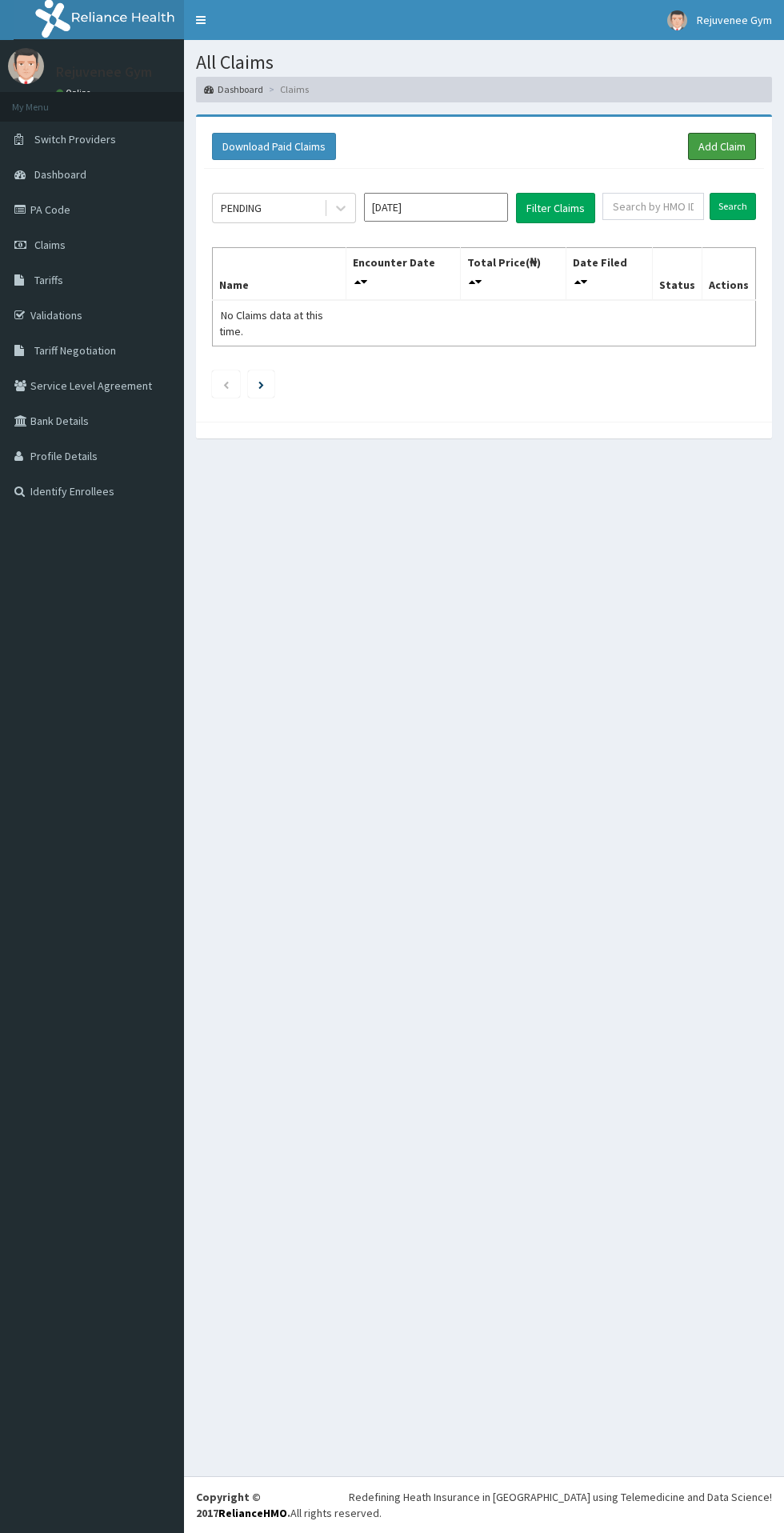
click at [723, 146] on link "Add Claim" at bounding box center [721, 146] width 68 height 27
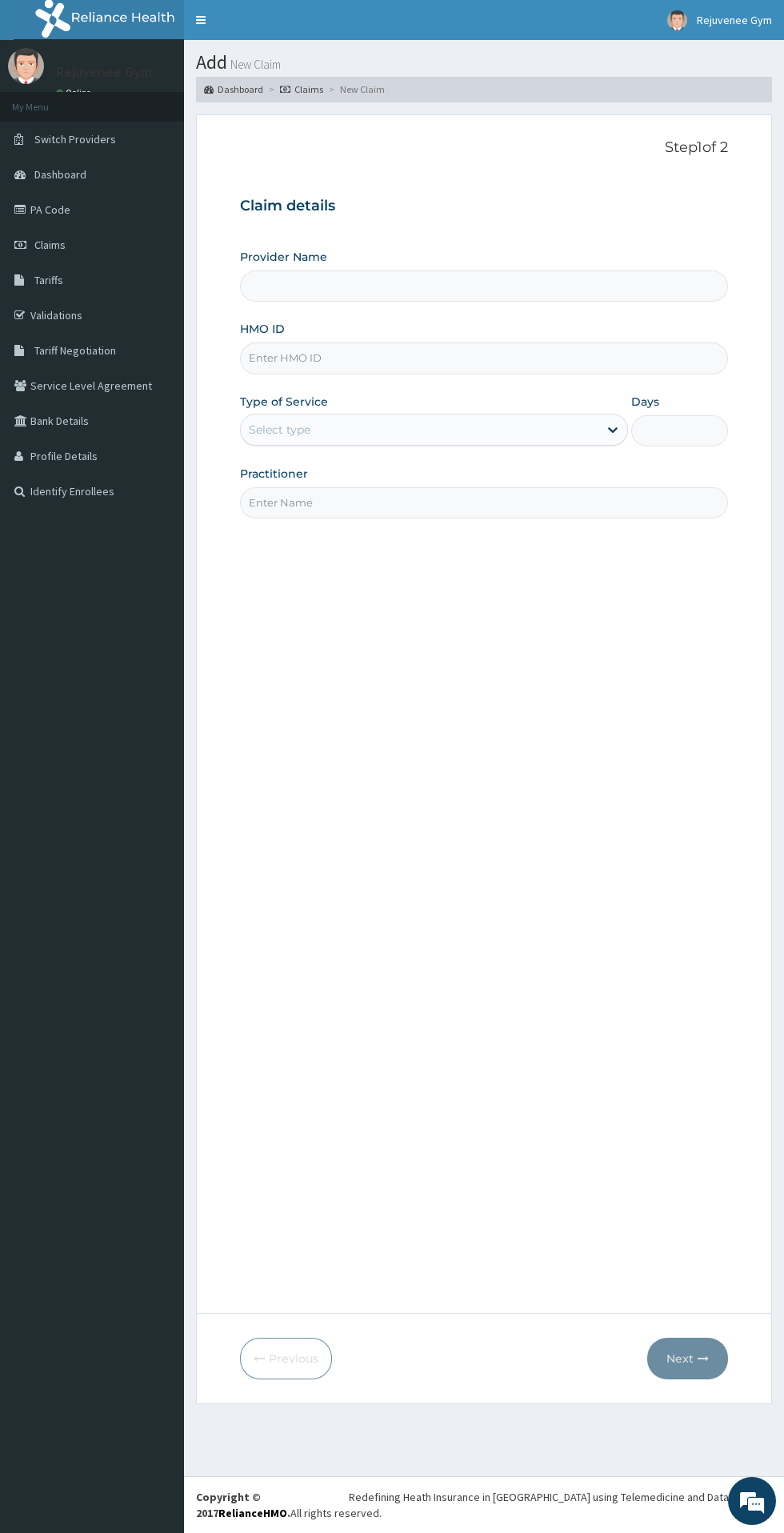
click at [484, 370] on input "HMO ID" at bounding box center [484, 358] width 488 height 31
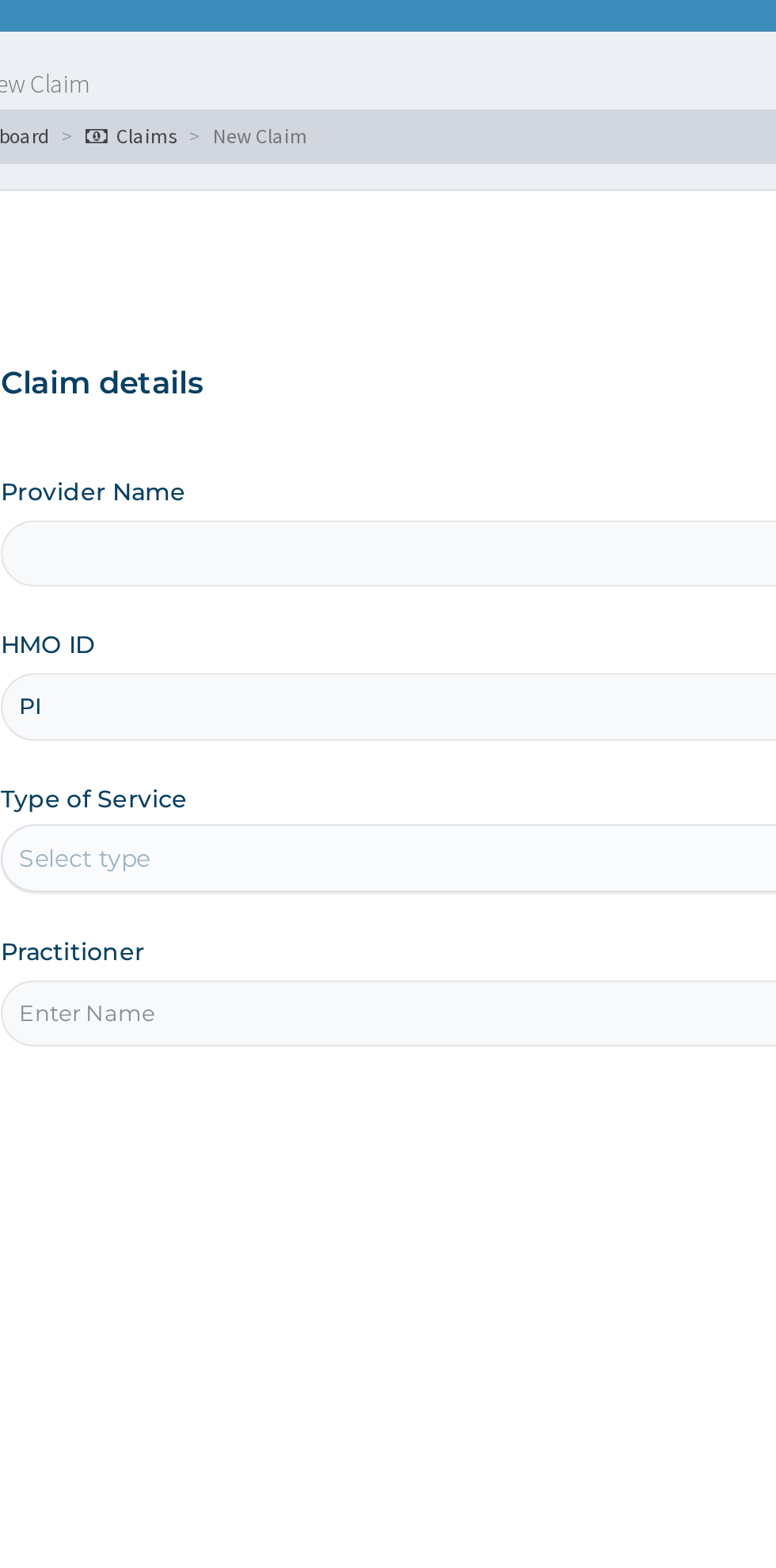
type input "PIT"
type input "Rejuvenee Wellness Center"
type input "1"
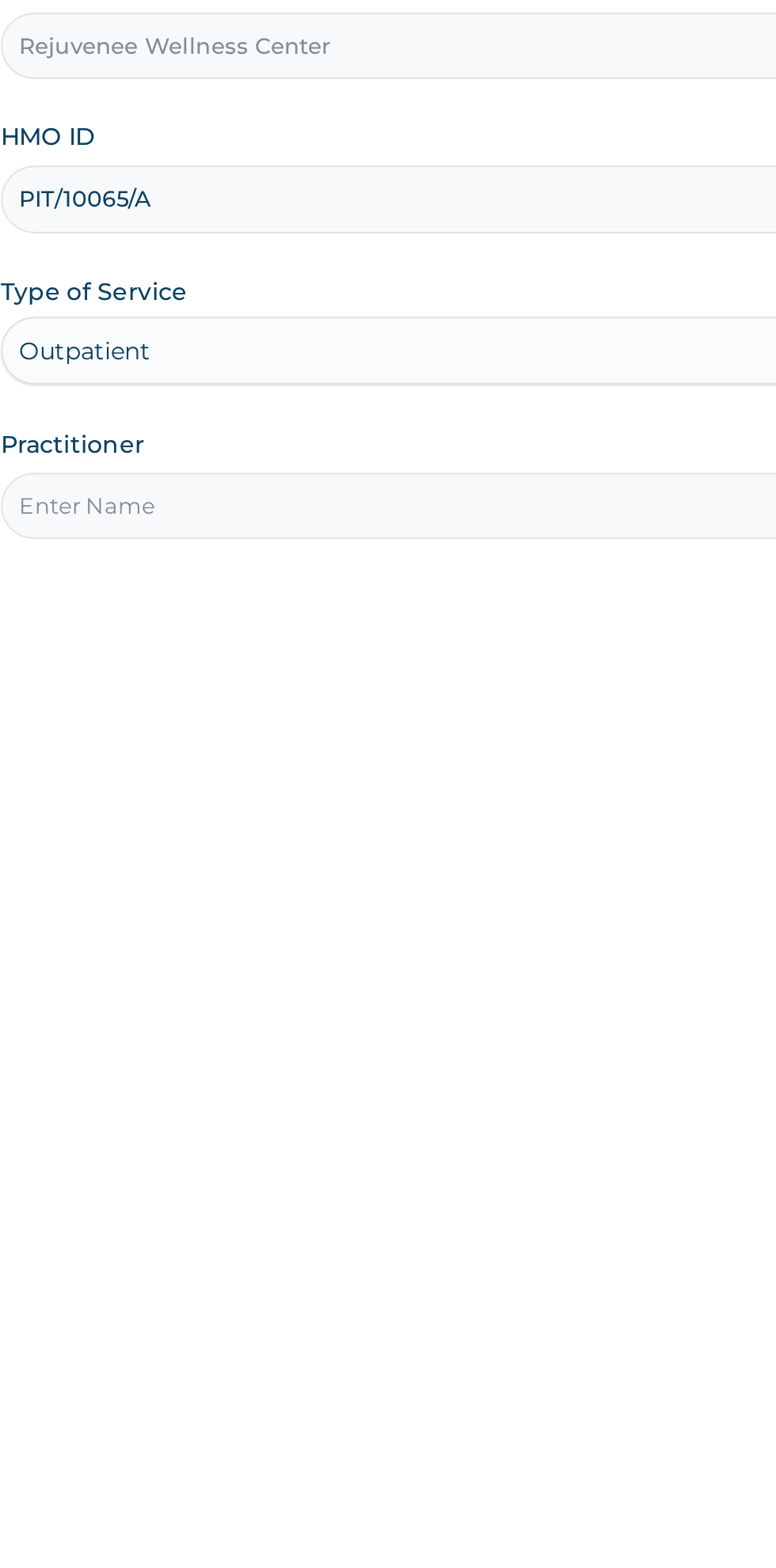
type input "PIT/10065/A"
click at [305, 501] on input "Practitioner" at bounding box center [479, 497] width 483 height 31
type input "[PERSON_NAME]"
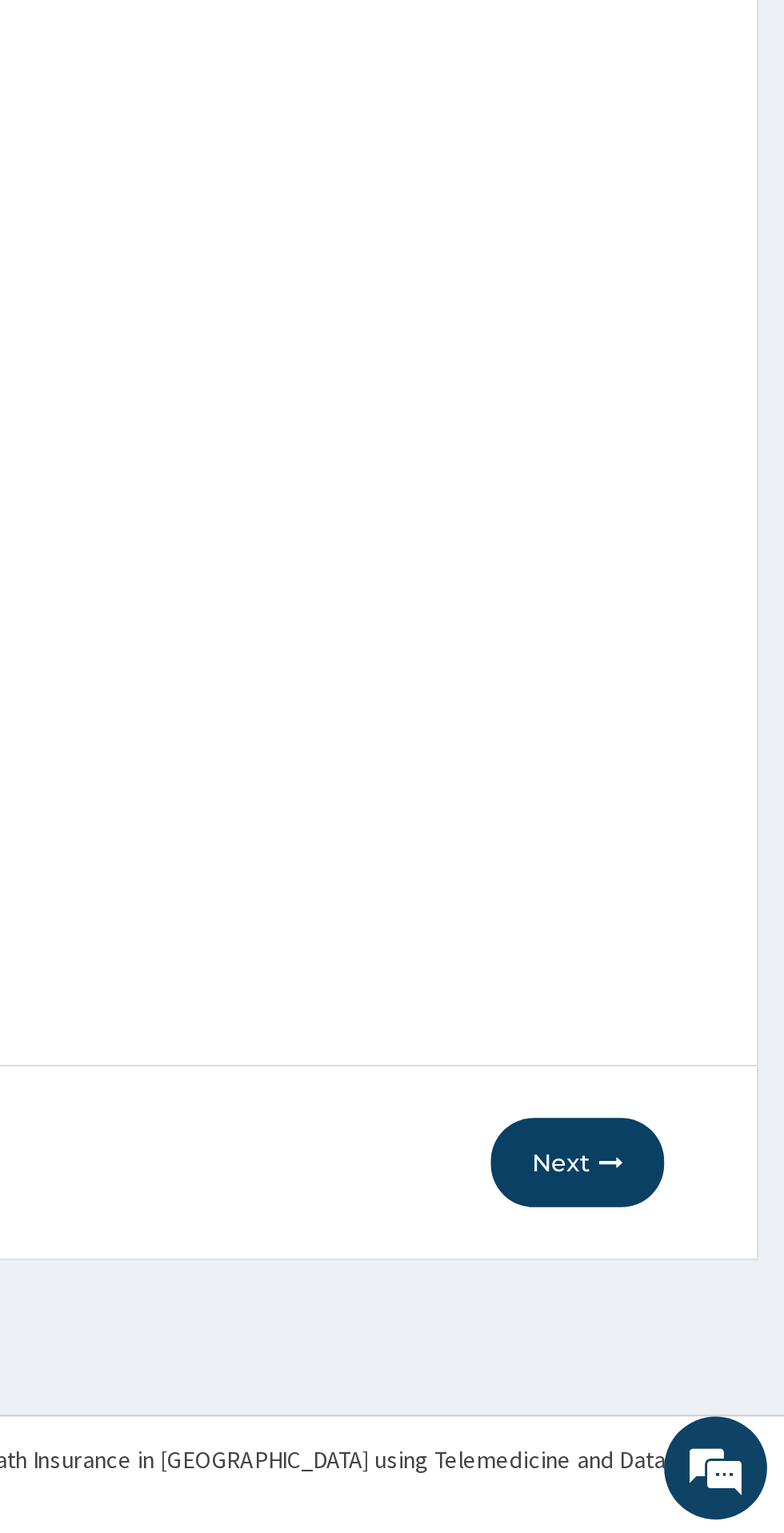
click at [679, 1360] on button "Next" at bounding box center [687, 1359] width 80 height 42
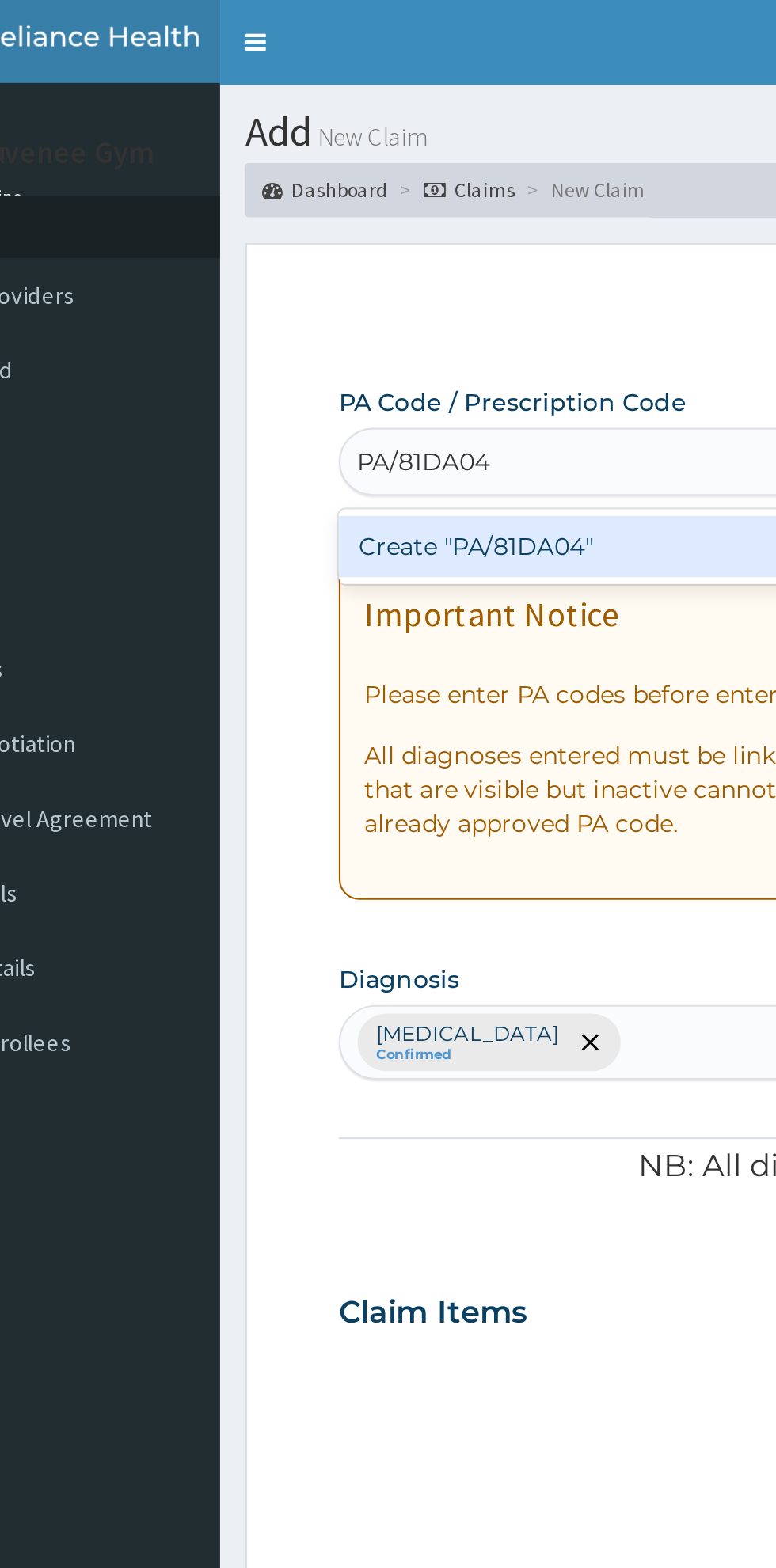
click at [385, 266] on div "Create "PA/81DA04"" at bounding box center [397, 255] width 320 height 28
type input "PA/81DA04"
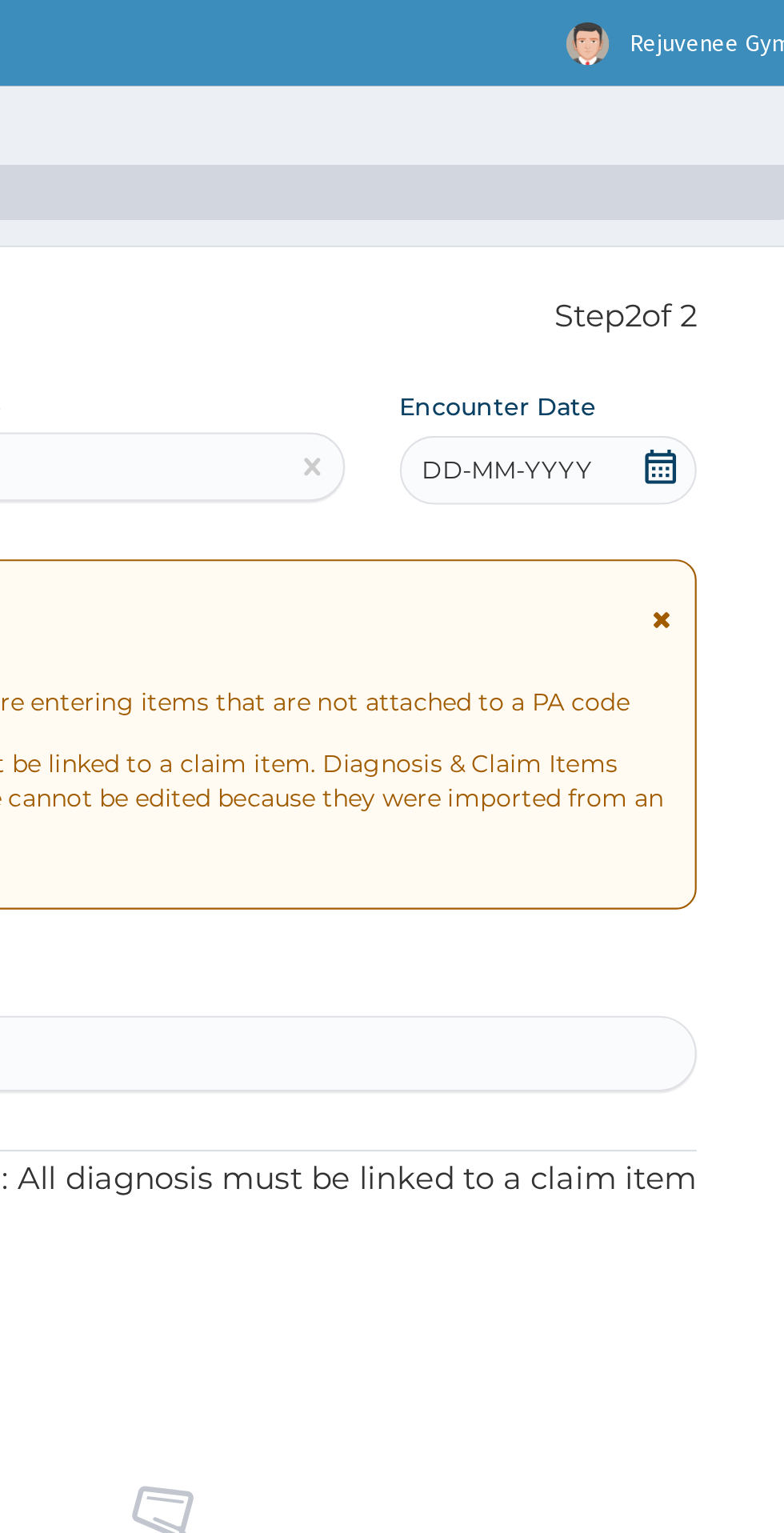
click at [645, 232] on div "DD-MM-YYYY" at bounding box center [658, 219] width 139 height 32
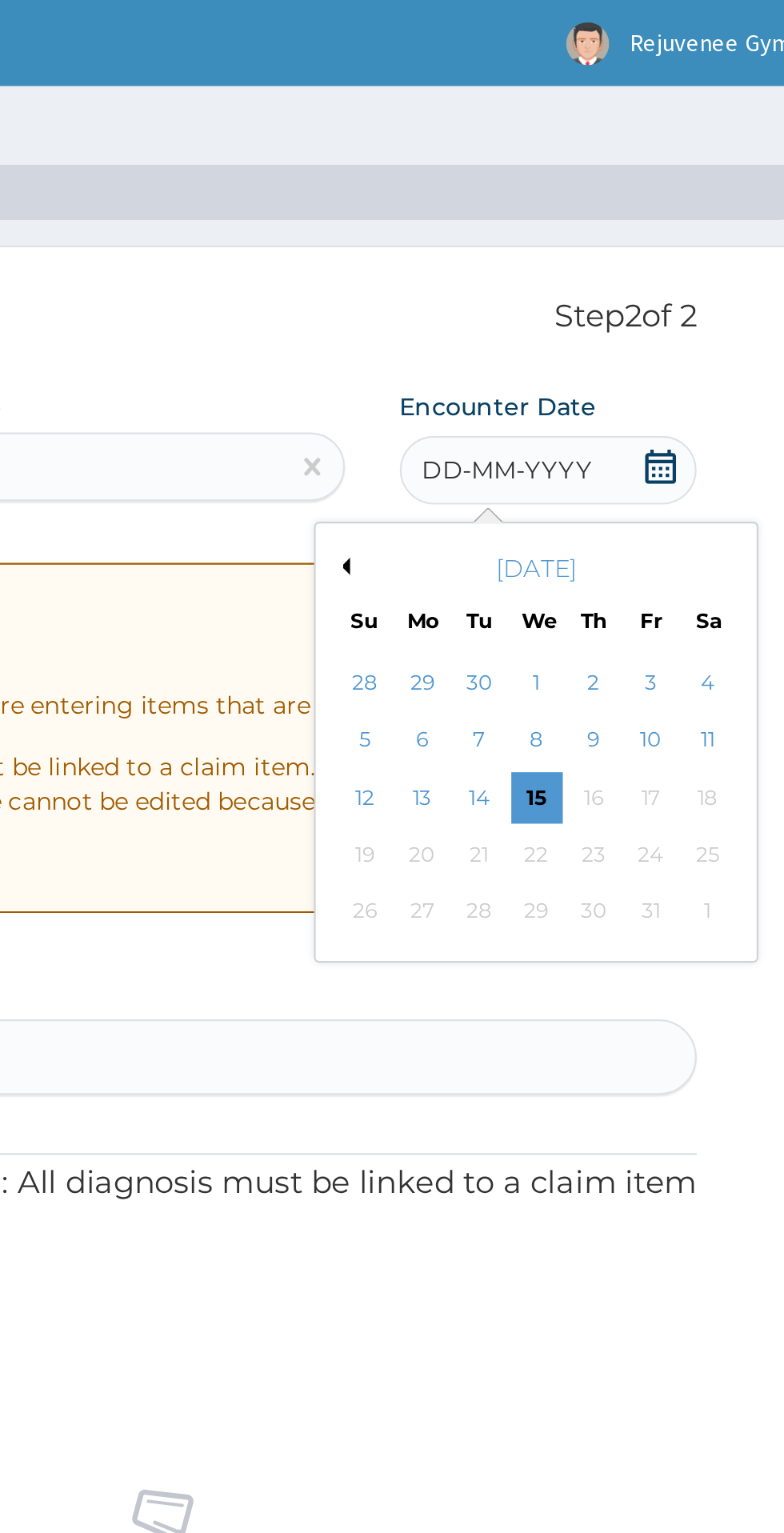
click at [561, 264] on button "Previous Month" at bounding box center [561, 264] width 8 height 8
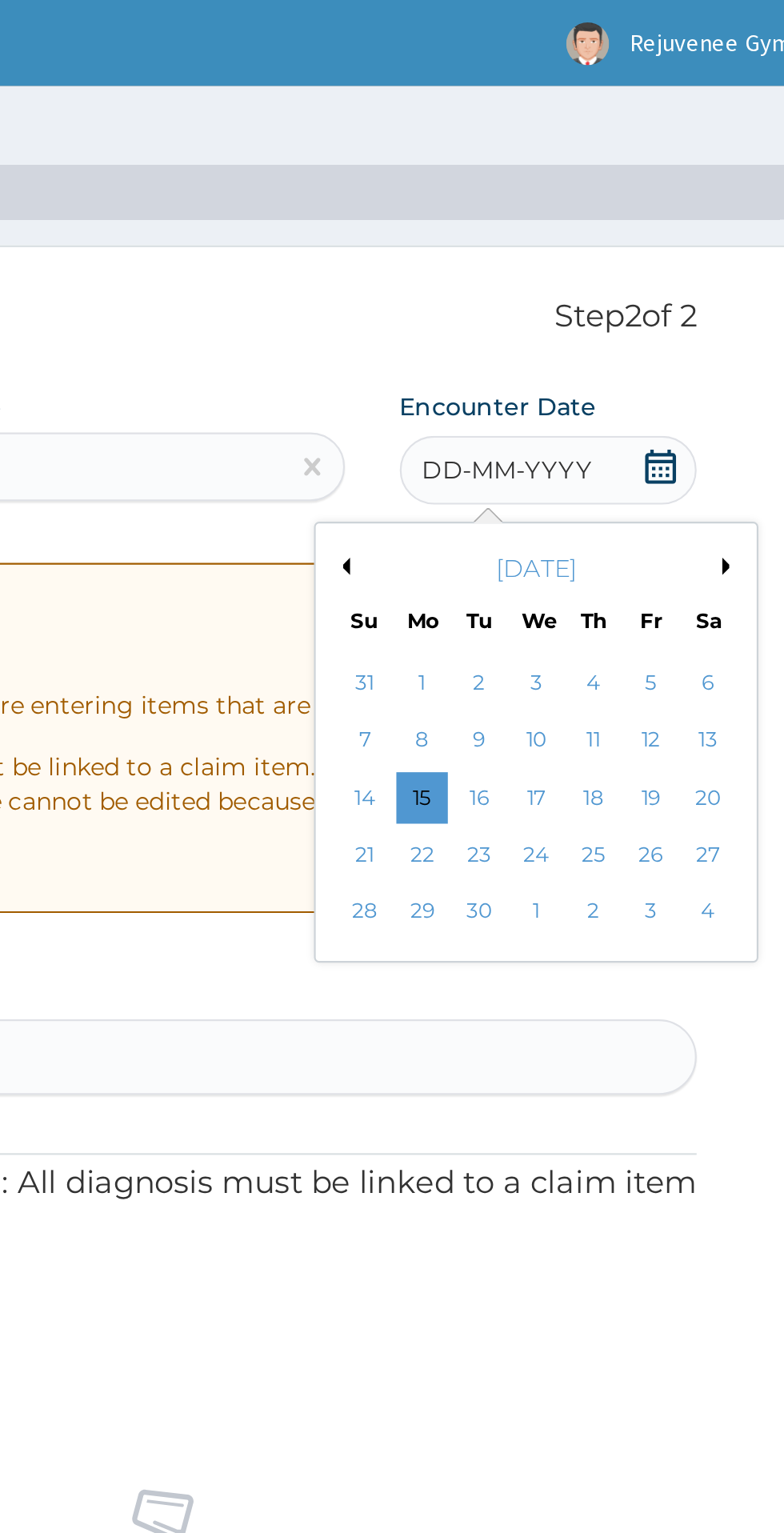
click at [629, 326] on div "2" at bounding box center [626, 318] width 24 height 24
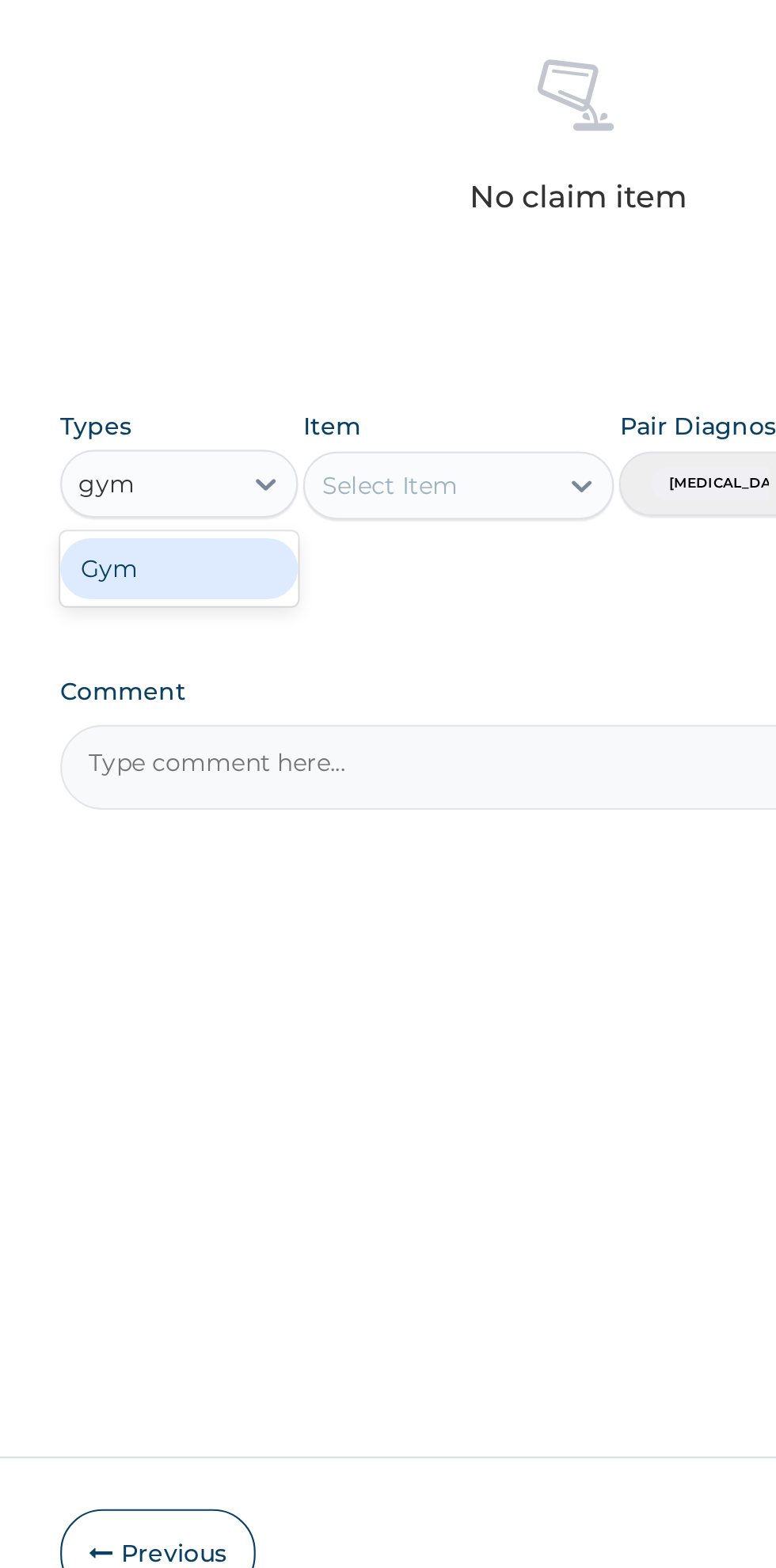
click at [274, 933] on div "Gym" at bounding box center [292, 923] width 111 height 28
type input "gym"
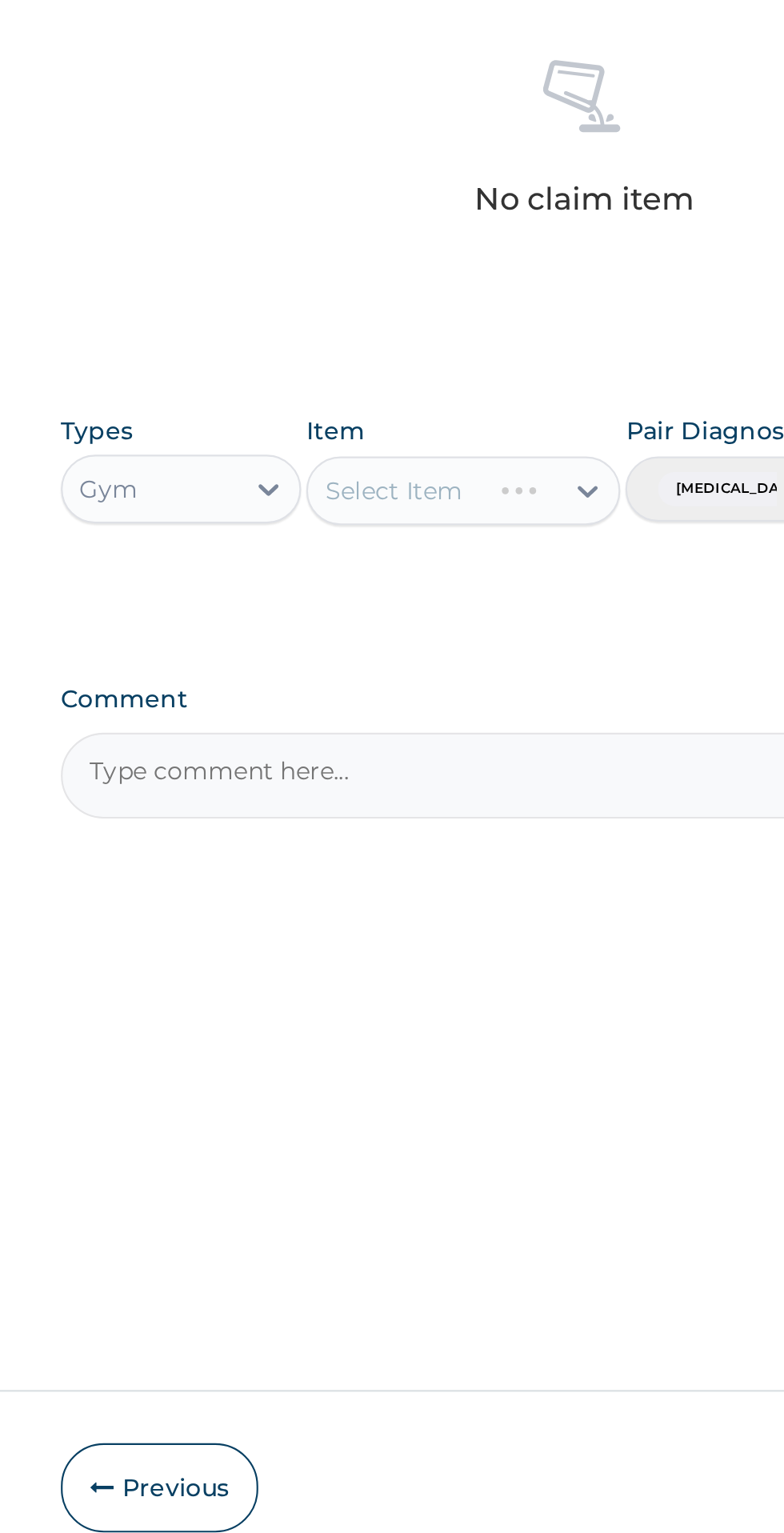
click at [441, 901] on div "Select Item" at bounding box center [427, 894] width 147 height 32
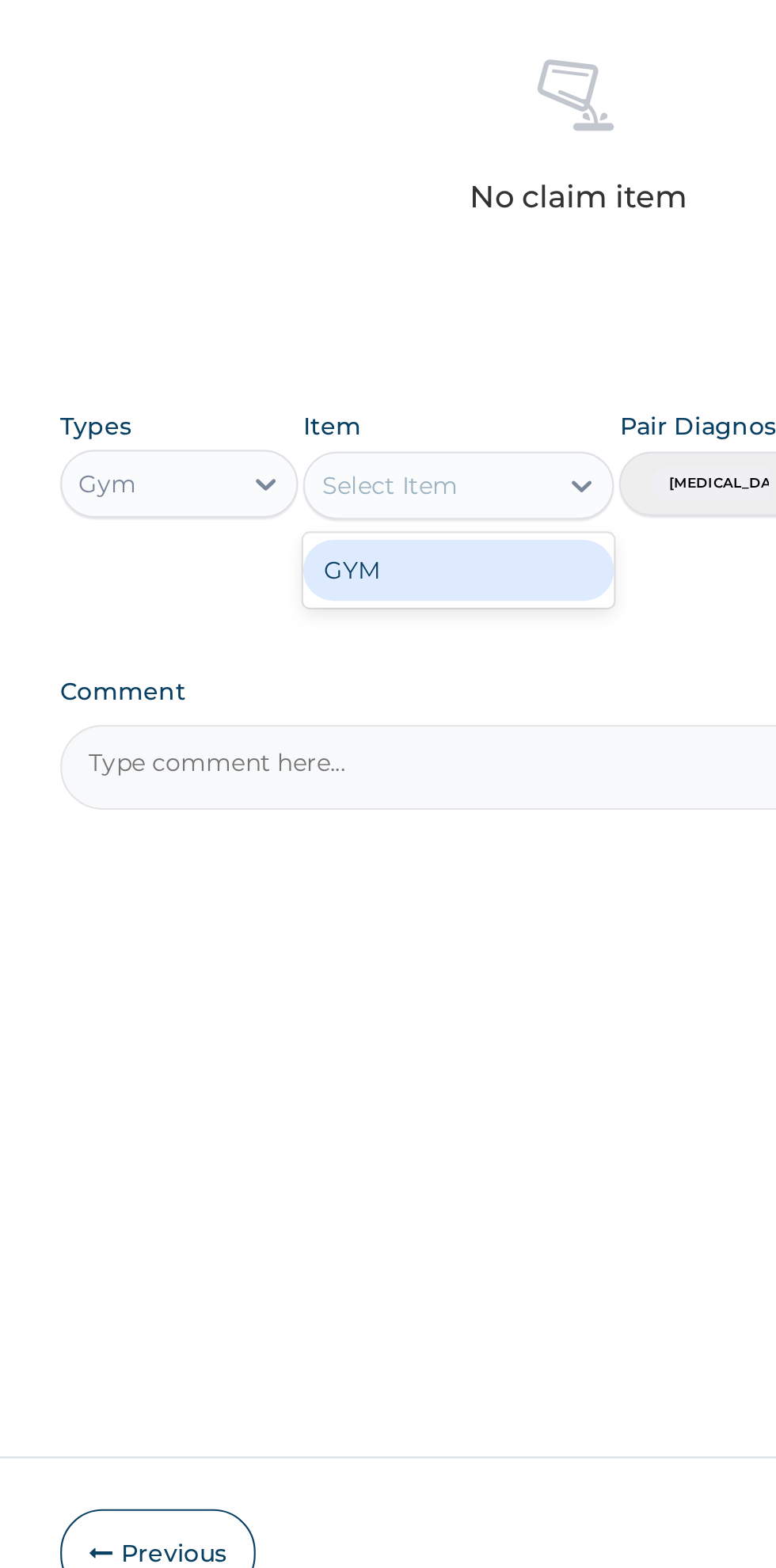
click at [377, 935] on div "GYM" at bounding box center [423, 924] width 145 height 28
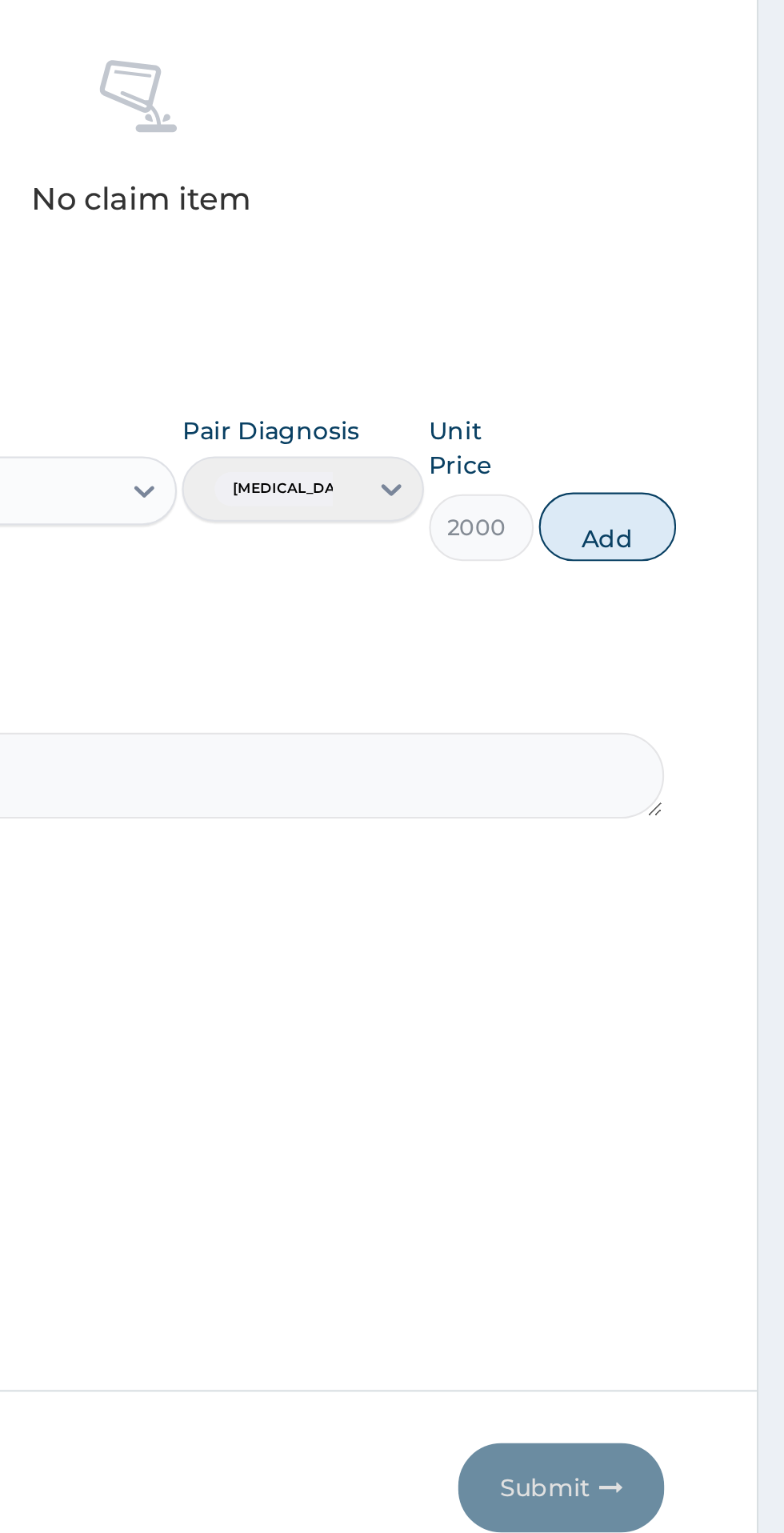
click at [721, 910] on button "Add" at bounding box center [702, 910] width 64 height 32
type input "0"
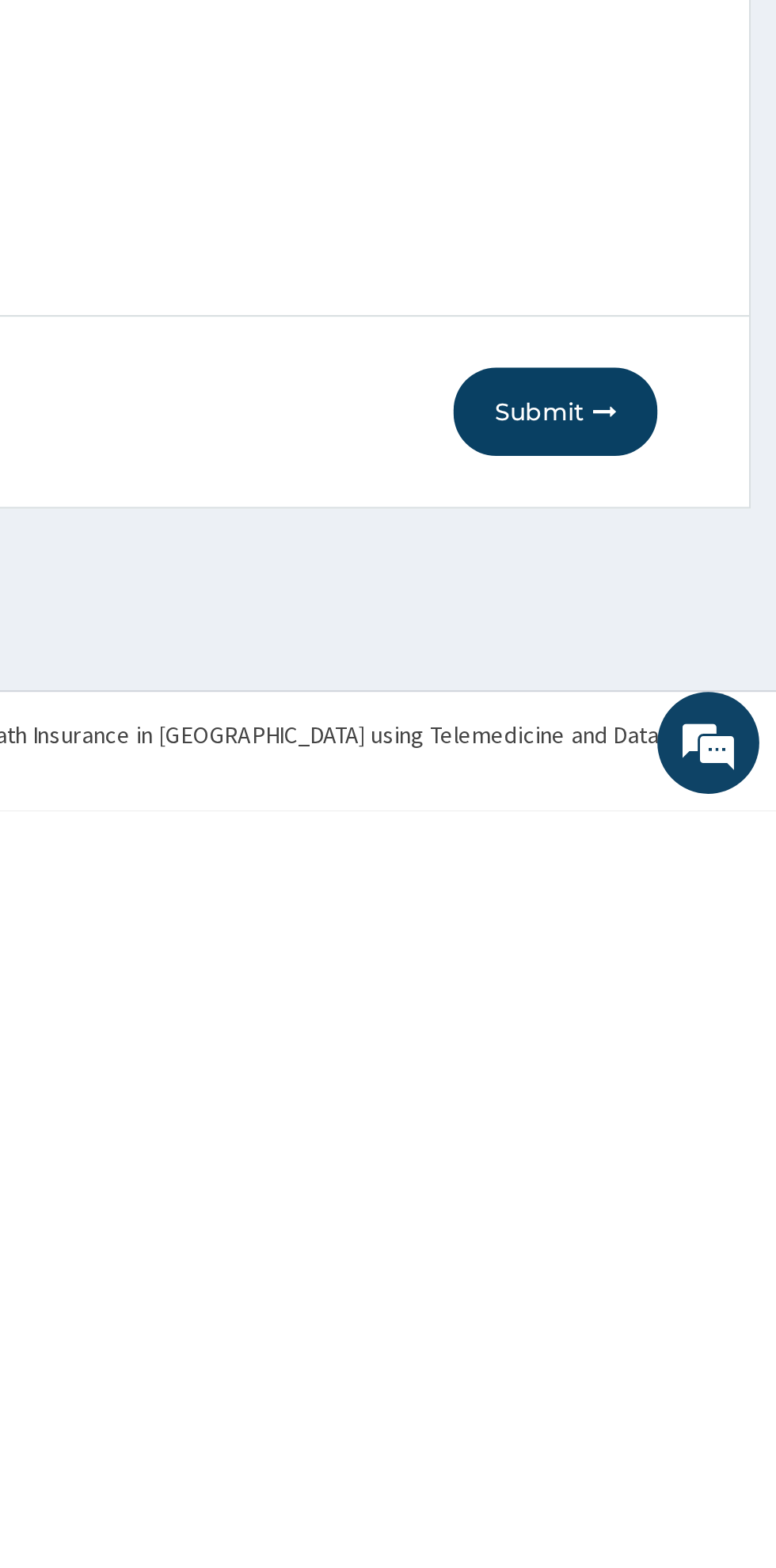
click at [664, 1391] on button "Submit" at bounding box center [672, 1381] width 95 height 42
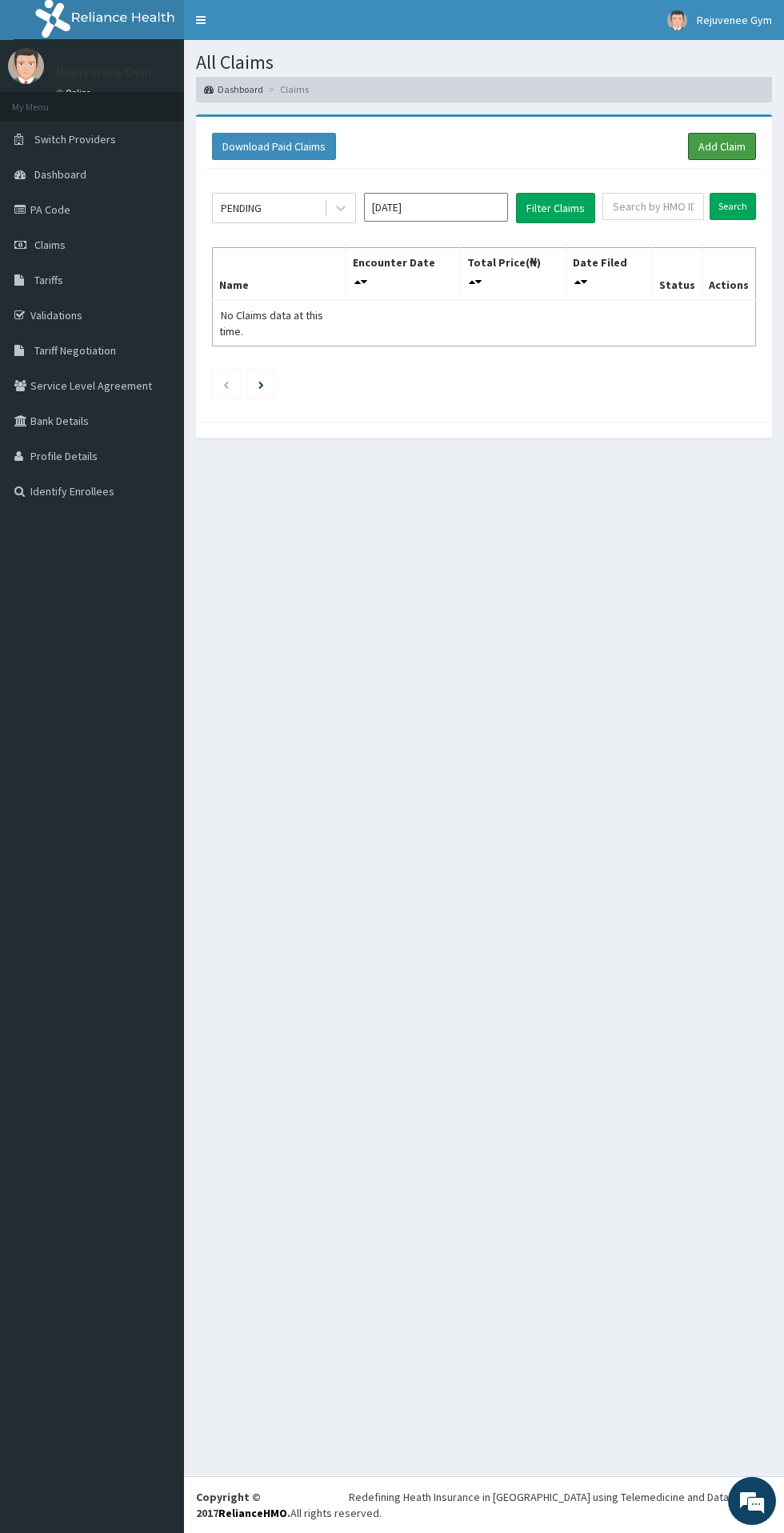
click at [718, 148] on link "Add Claim" at bounding box center [721, 146] width 68 height 27
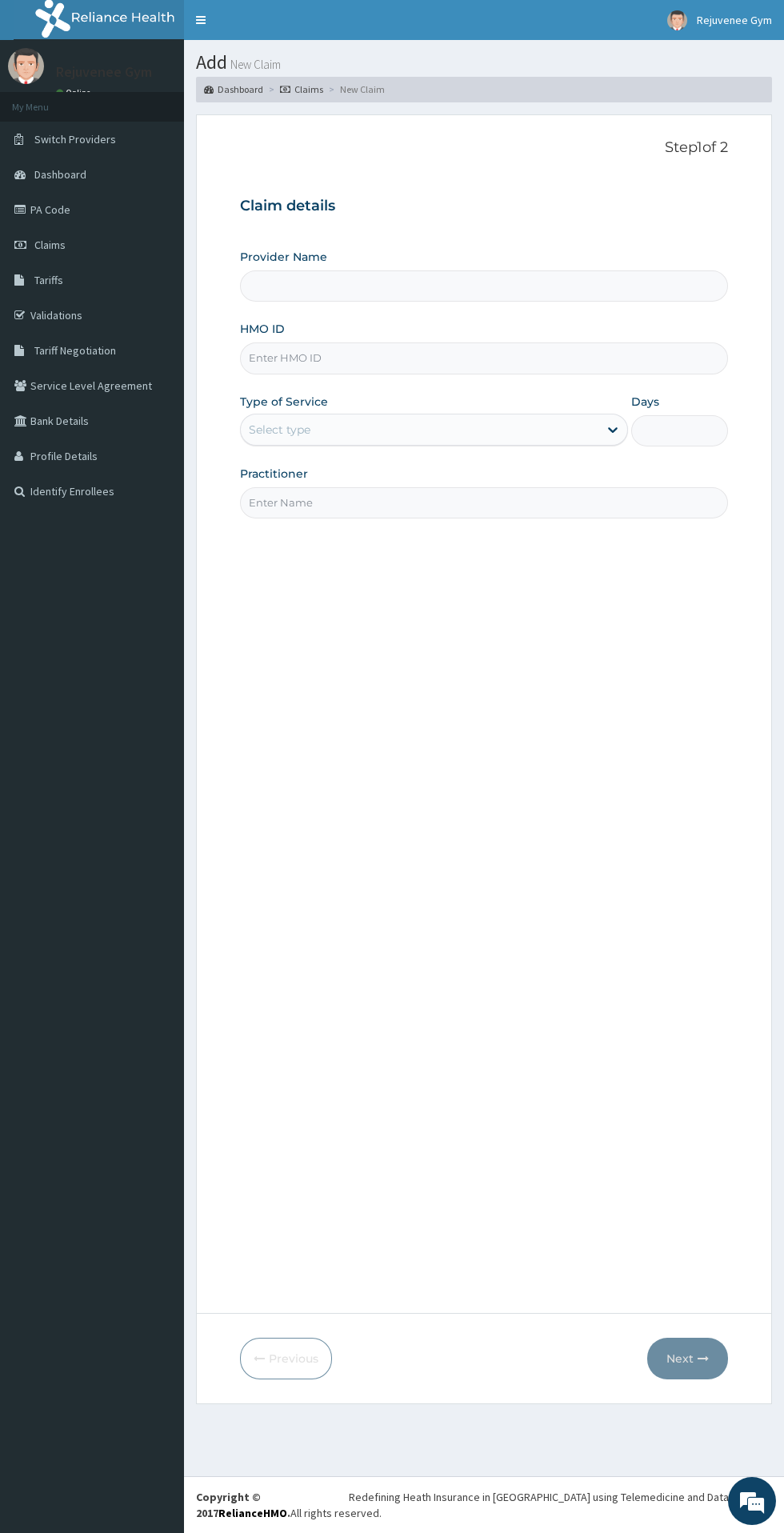
type input "Rejuvenee Wellness Center"
type input "1"
click at [314, 359] on input "HMO ID" at bounding box center [484, 358] width 488 height 31
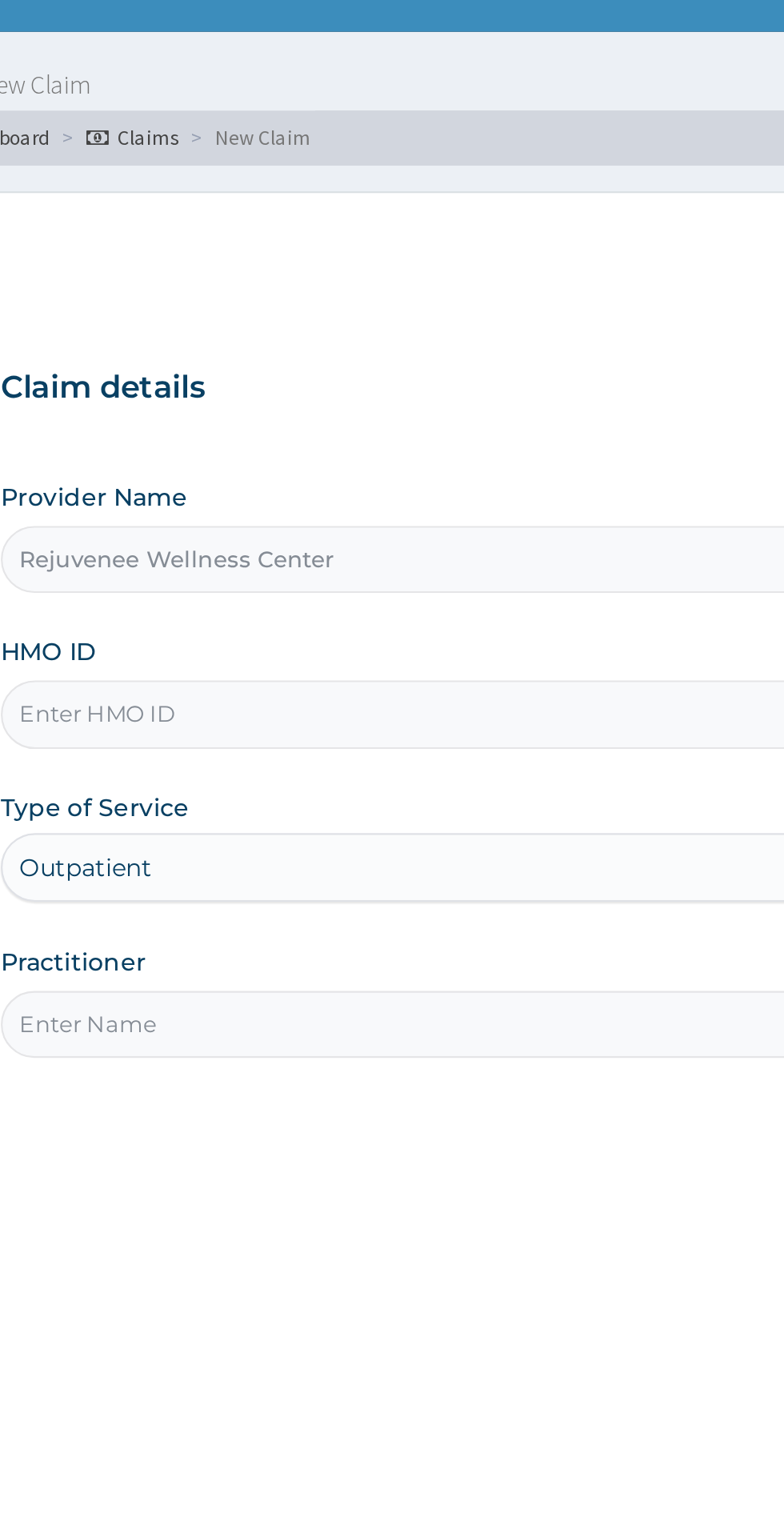
click at [370, 203] on h3 "Claim details" at bounding box center [484, 207] width 488 height 18
click at [462, 385] on div "Provider Name Rejuvenee Wellness Center HMO ID Type of Service Outpatient Days …" at bounding box center [484, 383] width 488 height 269
click at [451, 365] on input "HMO ID" at bounding box center [484, 358] width 488 height 31
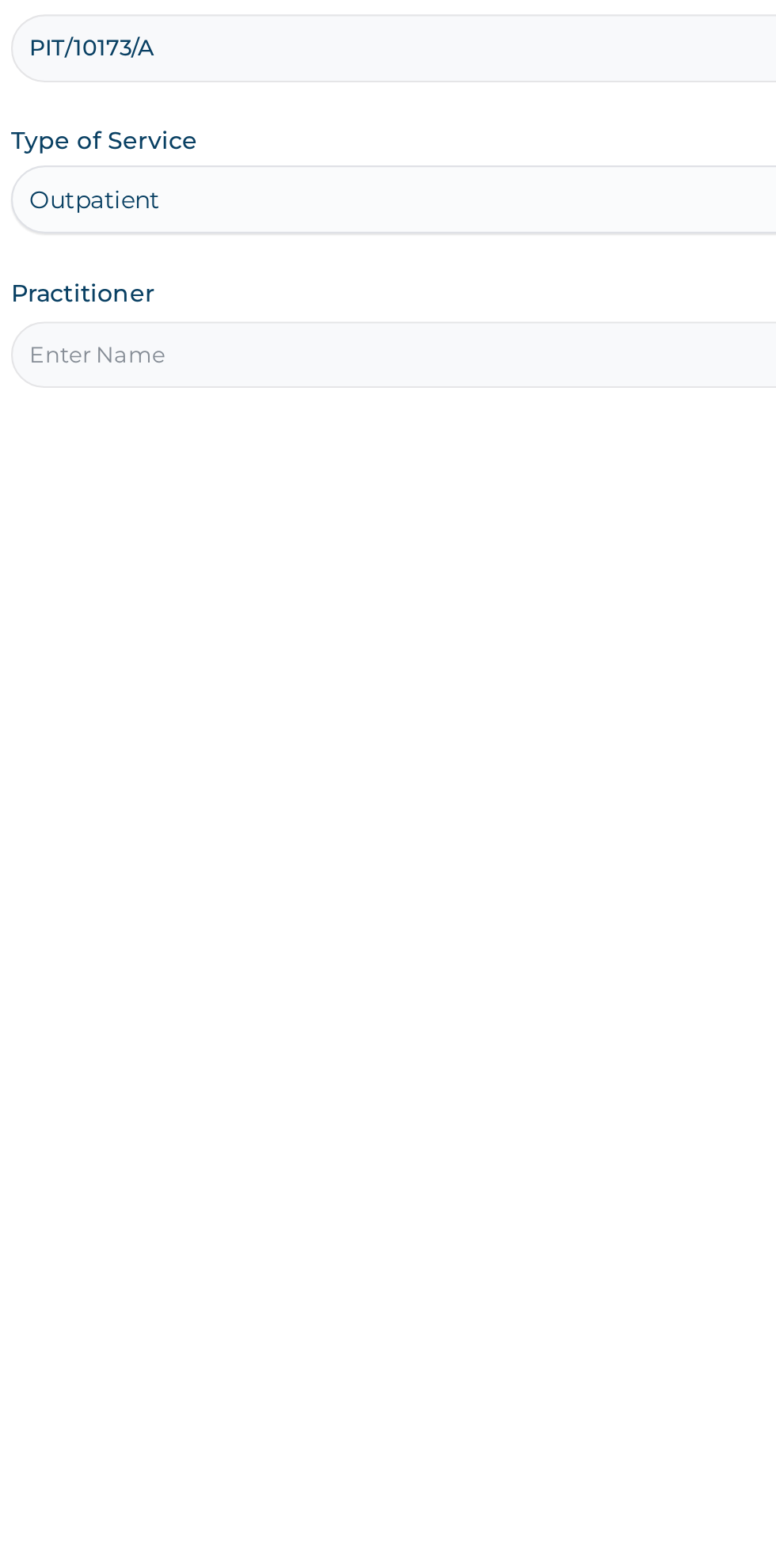
type input "PIT/10173/A"
click at [300, 500] on input "Practitioner" at bounding box center [479, 497] width 483 height 31
type input "Harriet"
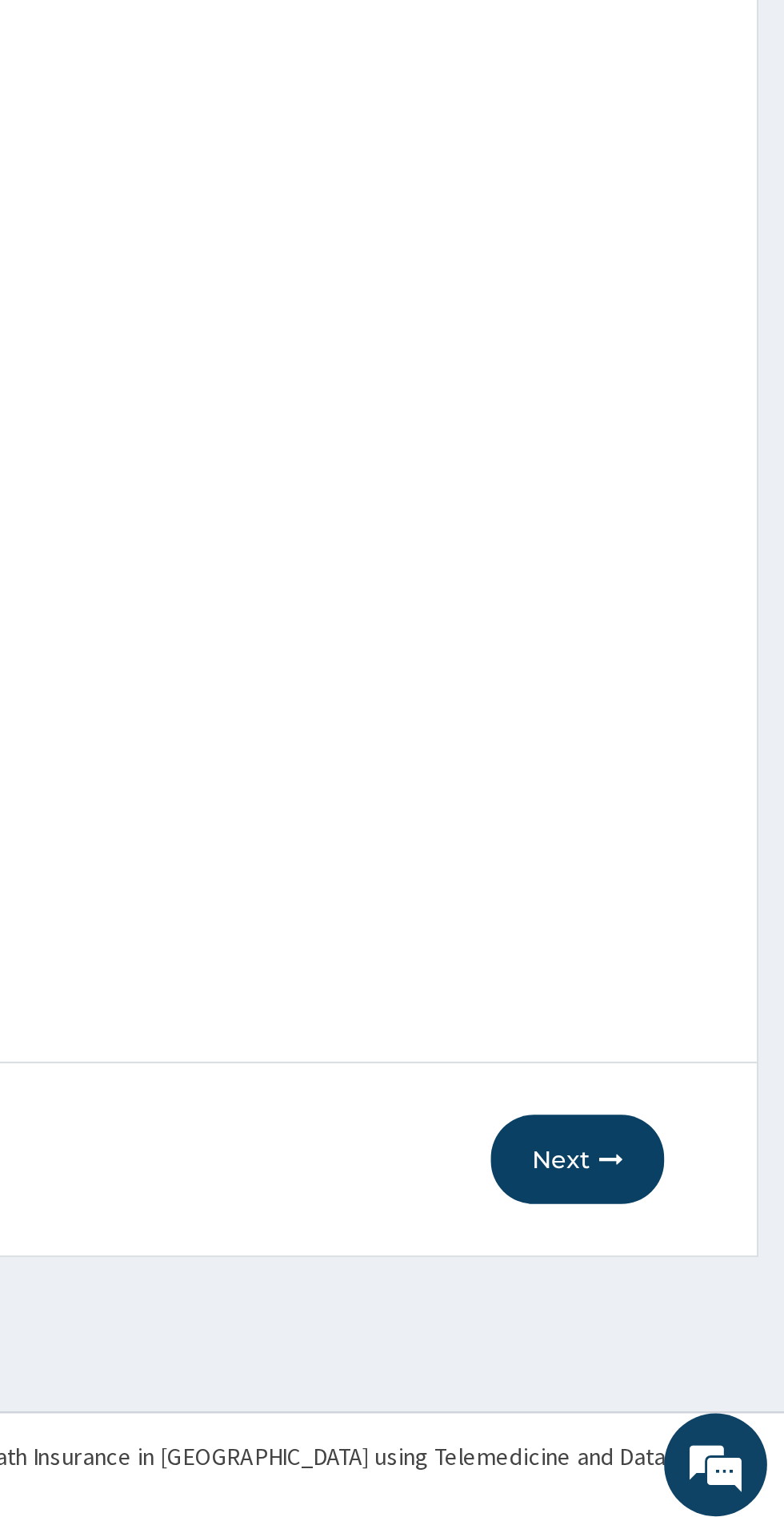
click at [687, 1366] on button "Next" at bounding box center [687, 1359] width 80 height 42
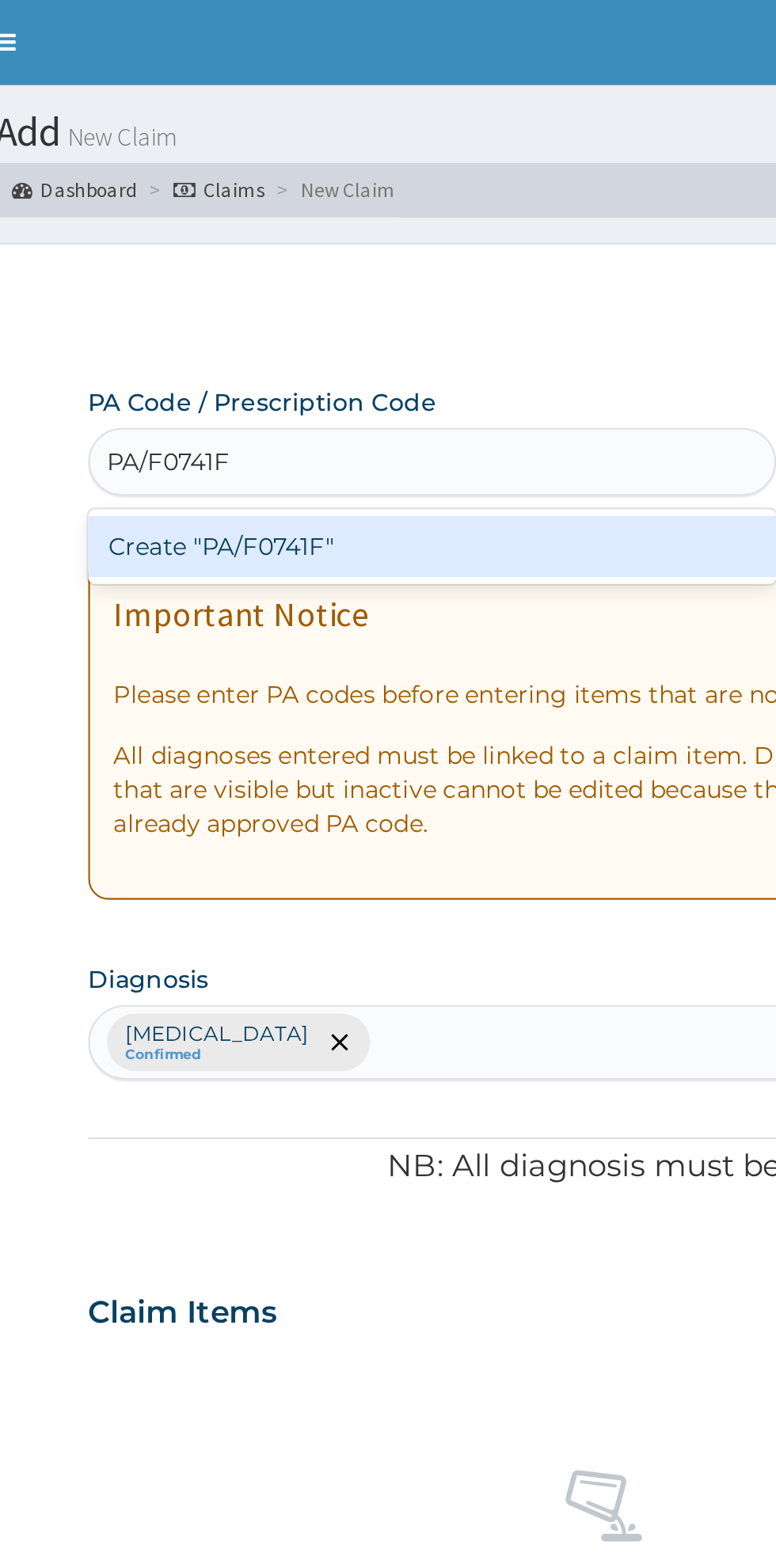
click at [280, 268] on div "Create "PA/F0741F"" at bounding box center [397, 255] width 320 height 28
type input "PA/F0741F"
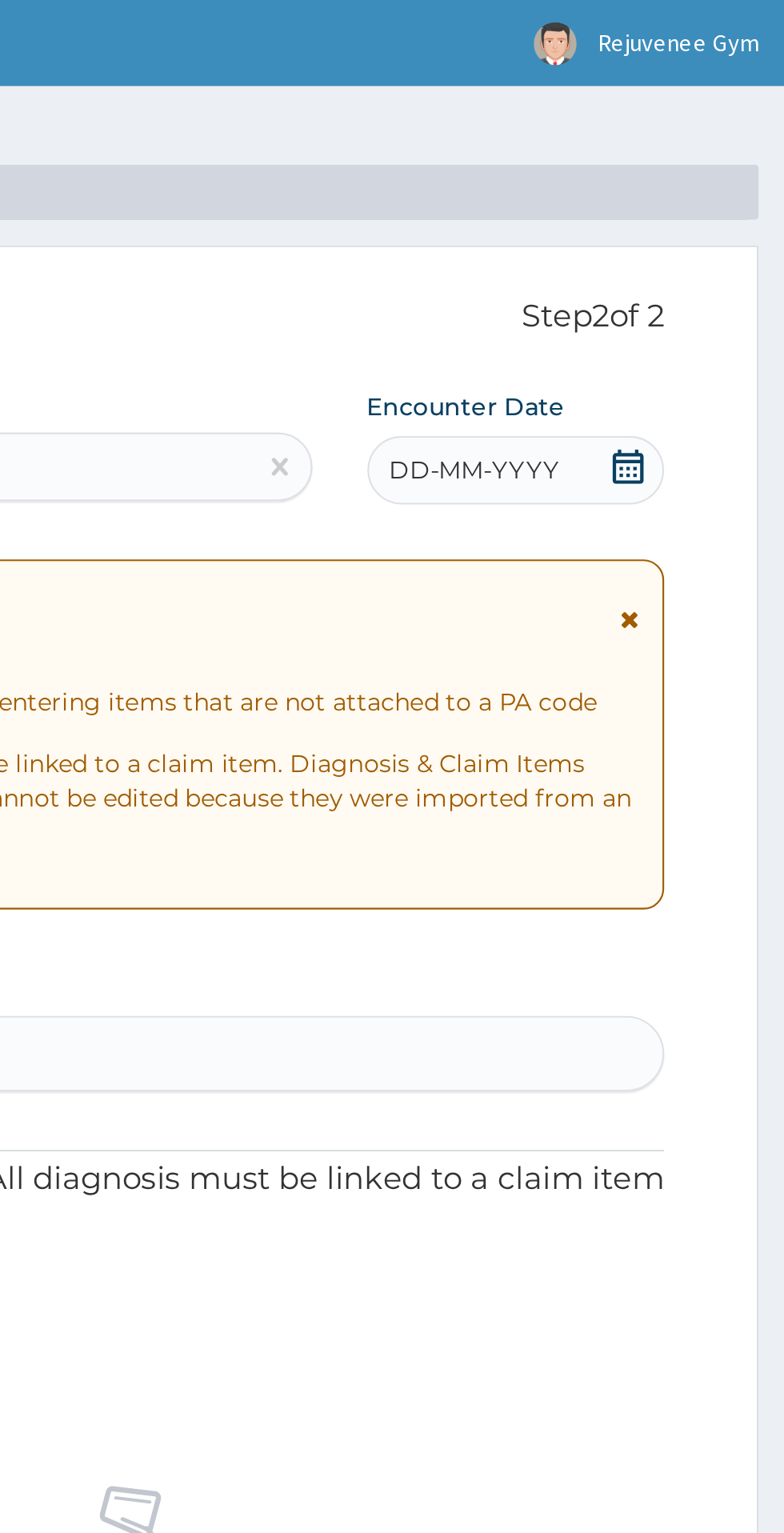
click at [636, 230] on div "DD-MM-YYYY" at bounding box center [658, 219] width 139 height 32
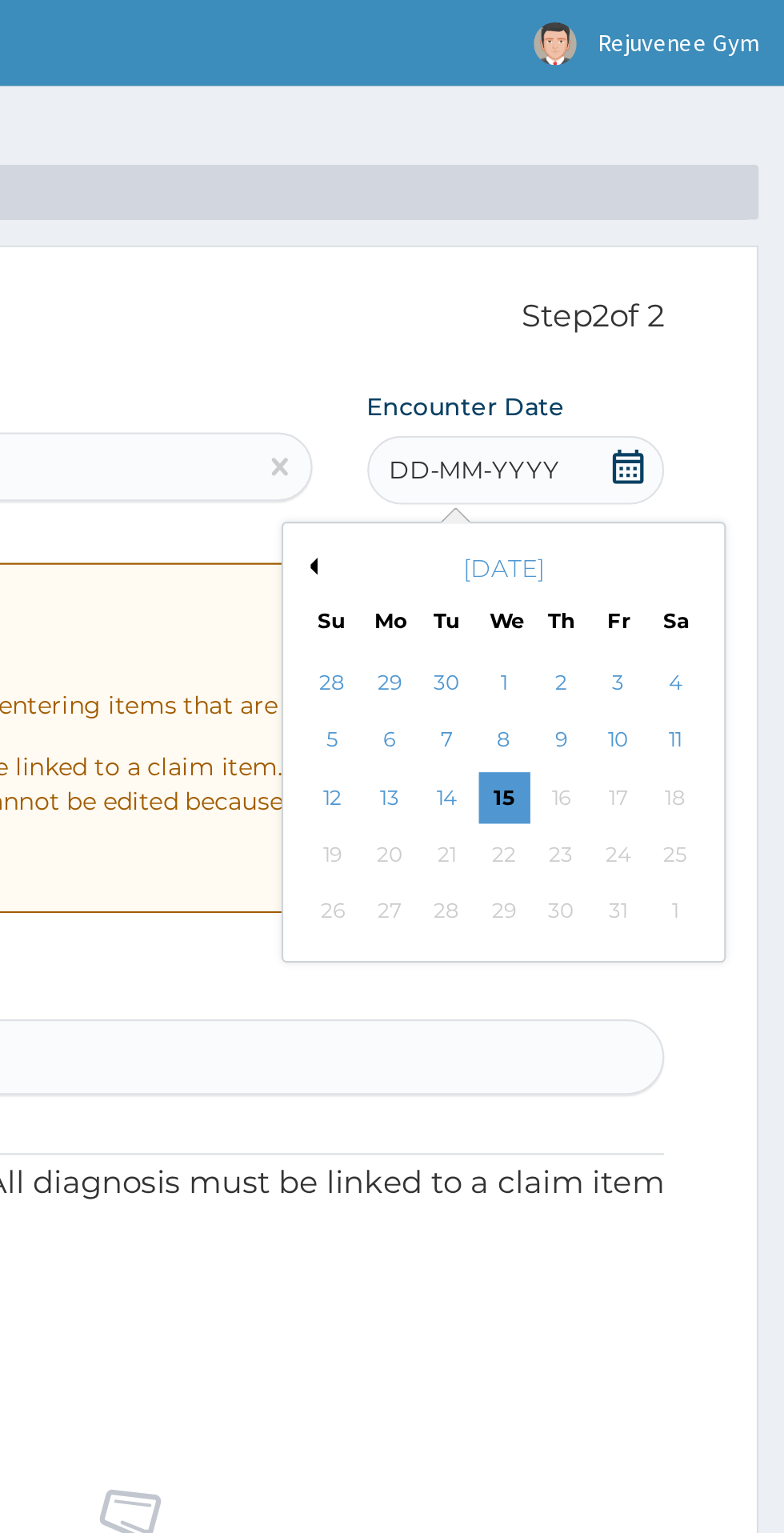
click at [564, 267] on button "Previous Month" at bounding box center [561, 264] width 8 height 8
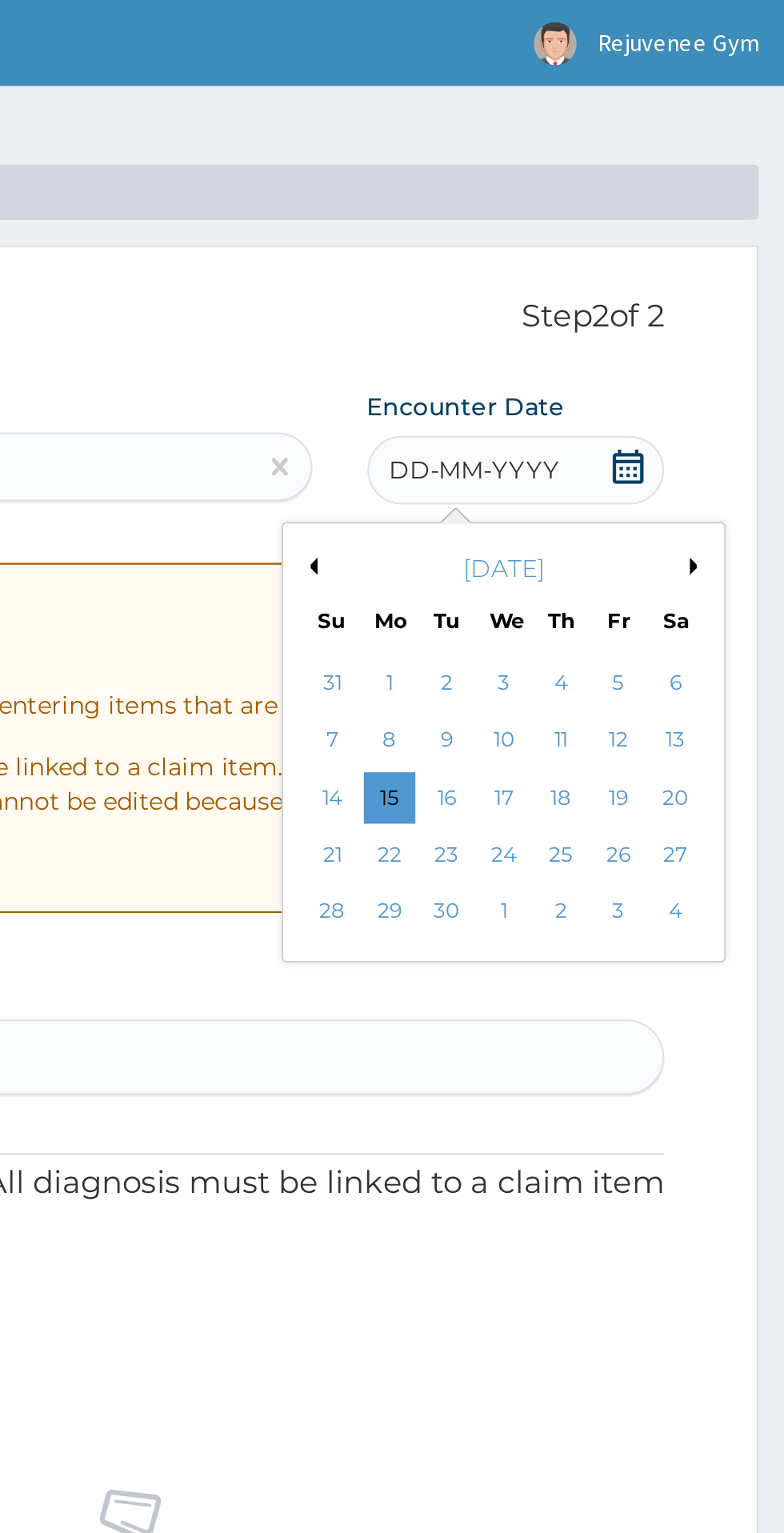
click at [626, 318] on div "2" at bounding box center [626, 318] width 24 height 24
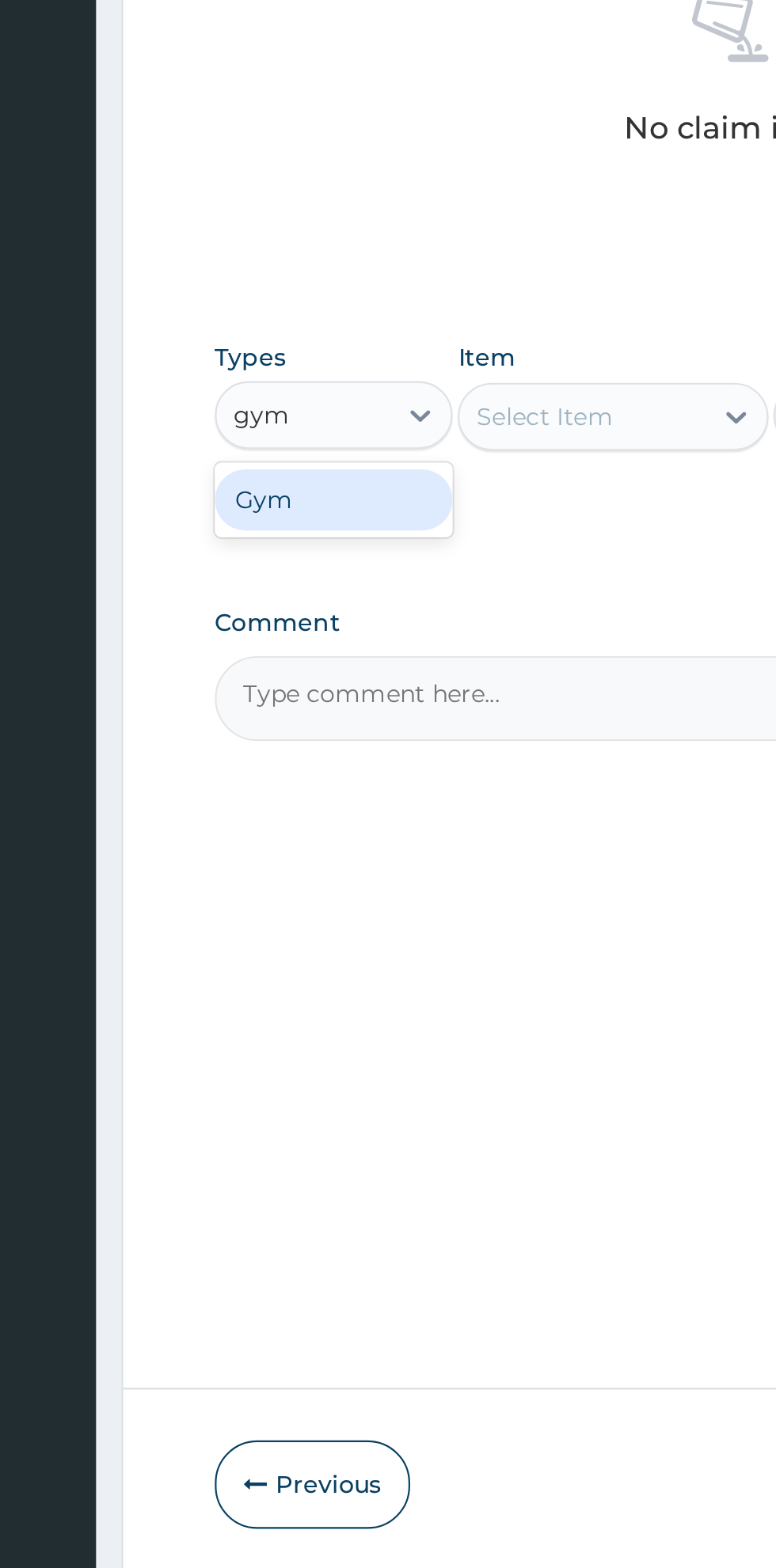
click at [280, 934] on div "Gym" at bounding box center [292, 923] width 111 height 28
type input "gym"
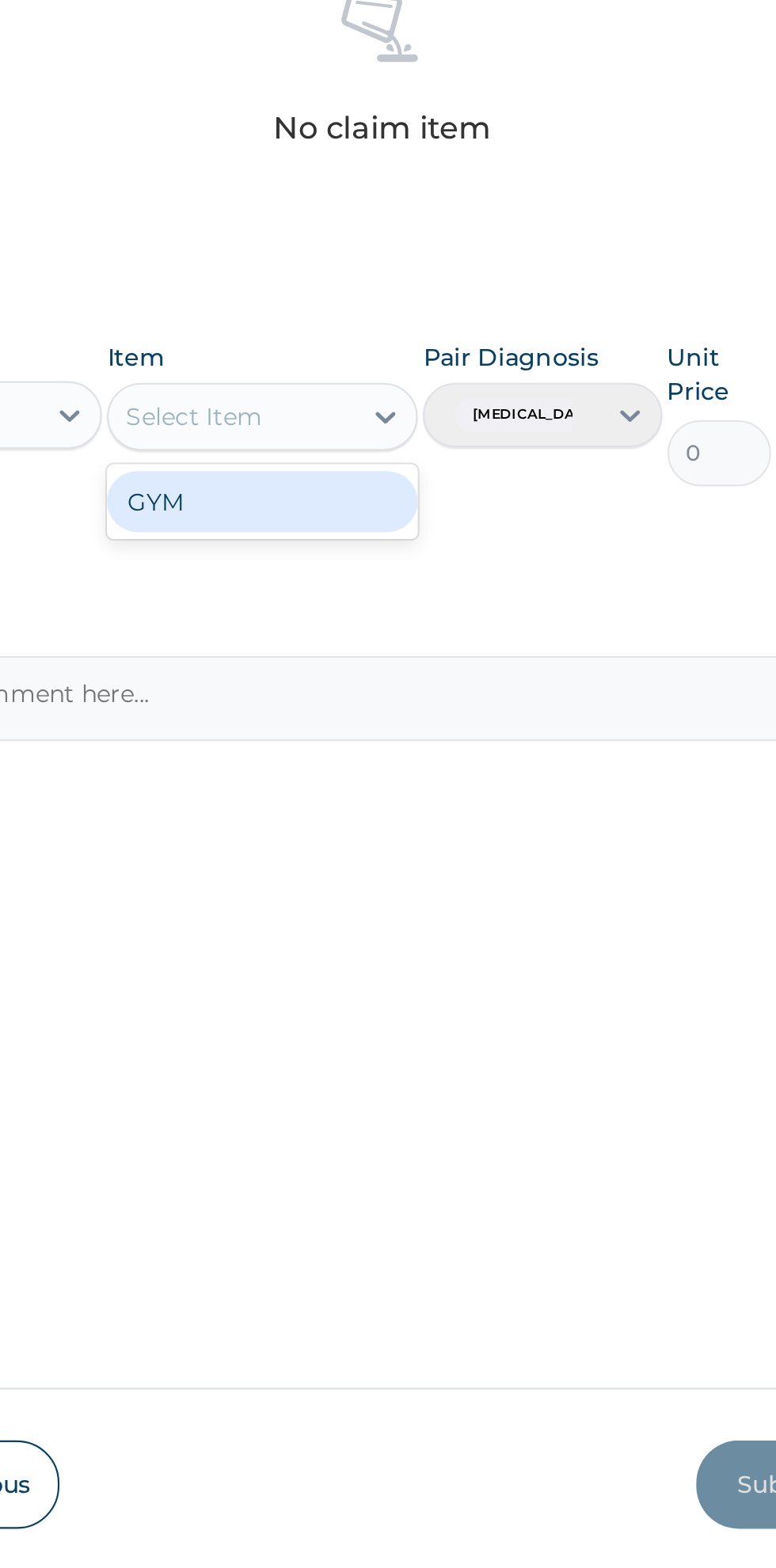
click at [403, 933] on div "GYM" at bounding box center [423, 924] width 145 height 28
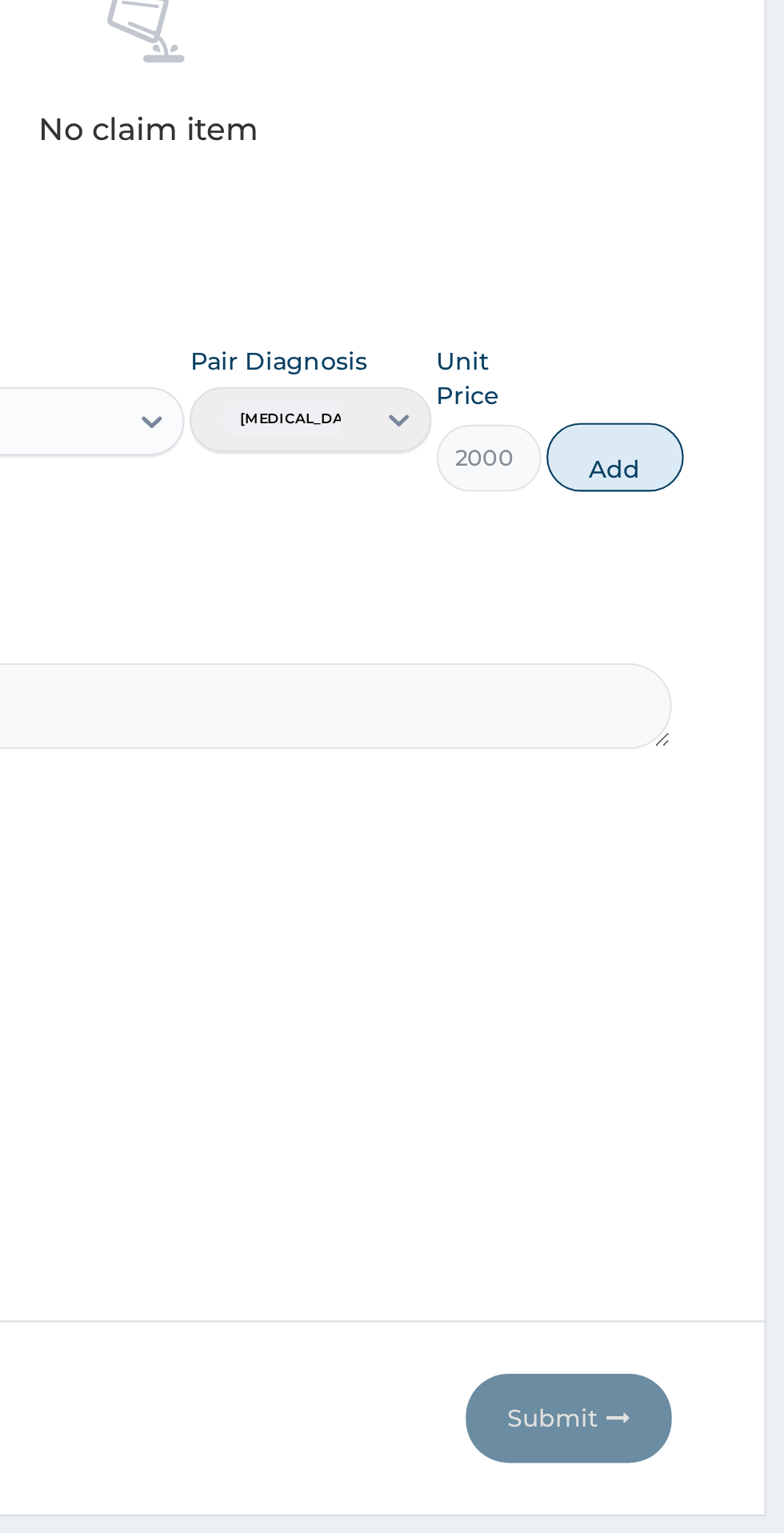
click at [723, 910] on button "Add" at bounding box center [702, 910] width 64 height 32
type input "0"
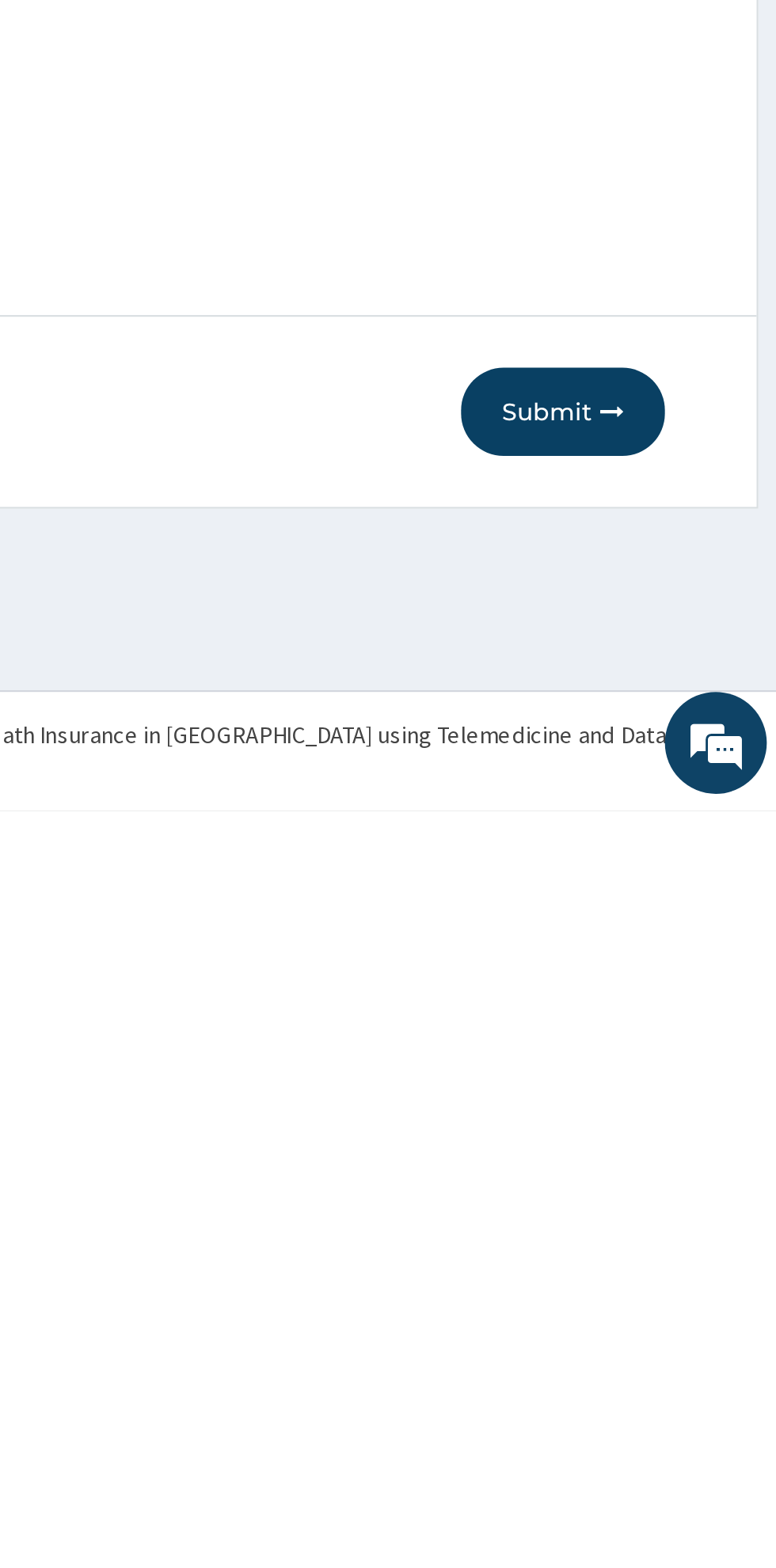
click at [665, 1400] on button "Submit" at bounding box center [672, 1381] width 95 height 42
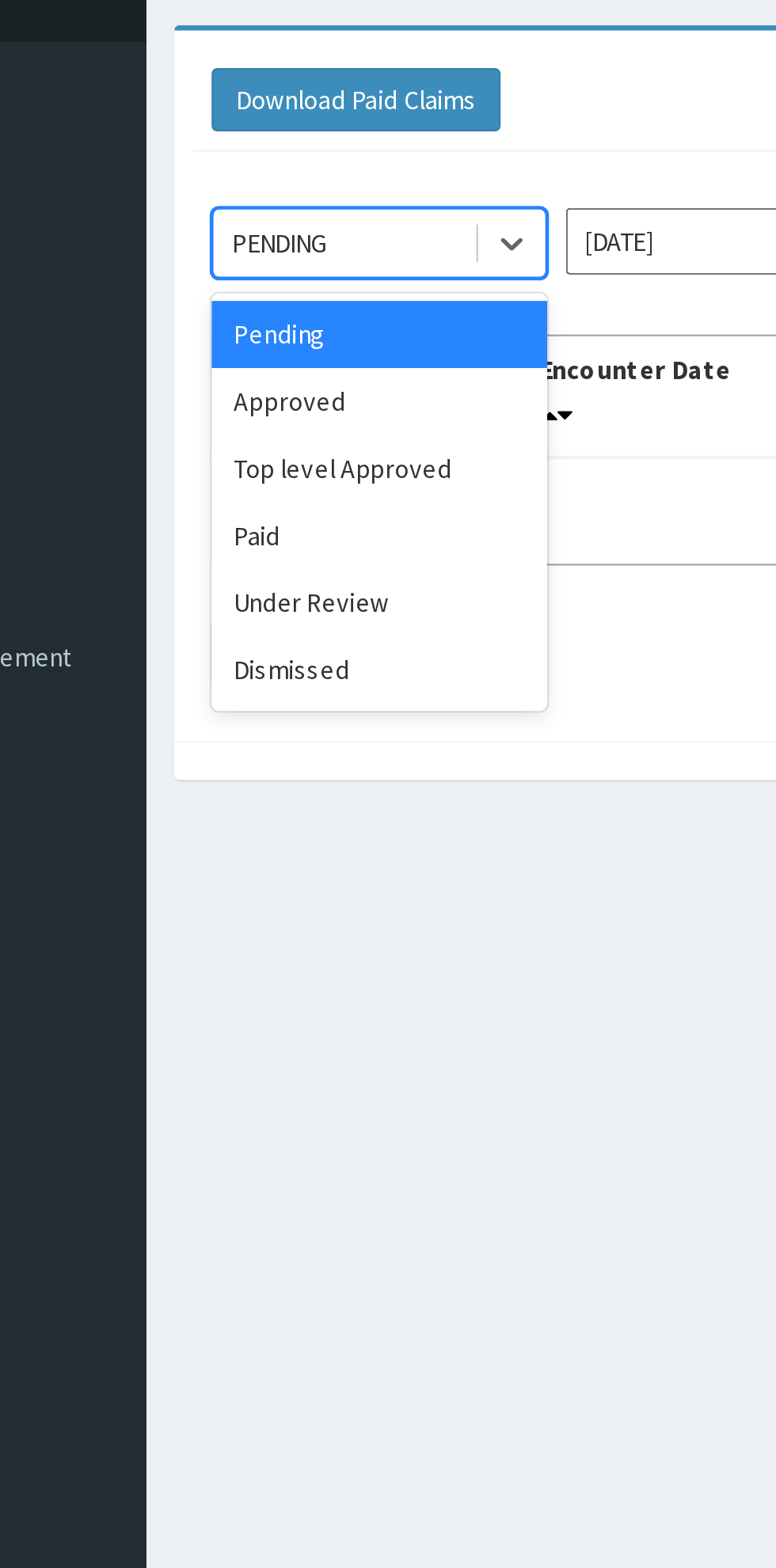
click at [295, 281] on div "Approved" at bounding box center [280, 273] width 142 height 28
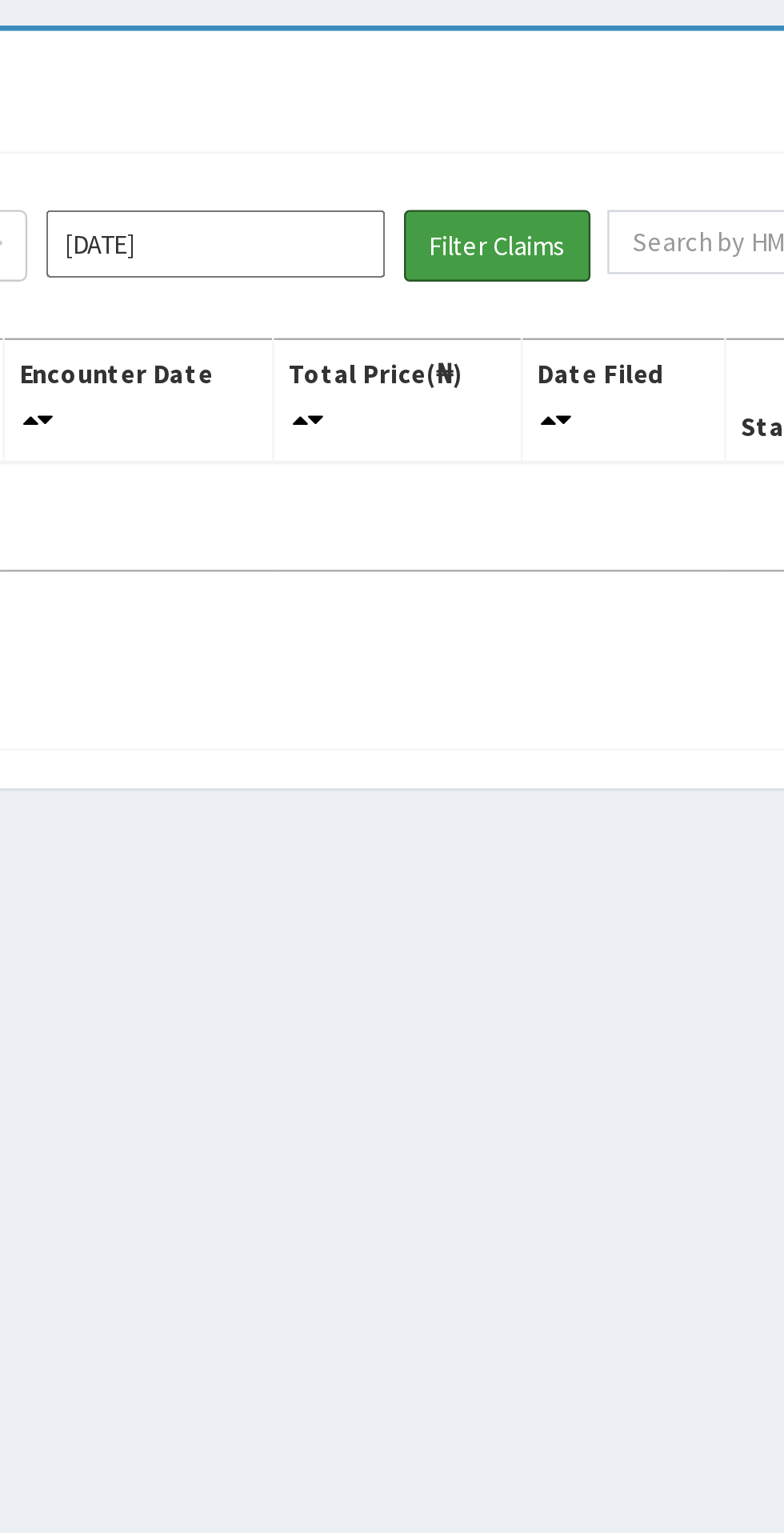
click at [549, 220] on button "Filter Claims" at bounding box center [555, 208] width 80 height 30
click at [559, 216] on button "Filter Claims" at bounding box center [555, 208] width 80 height 30
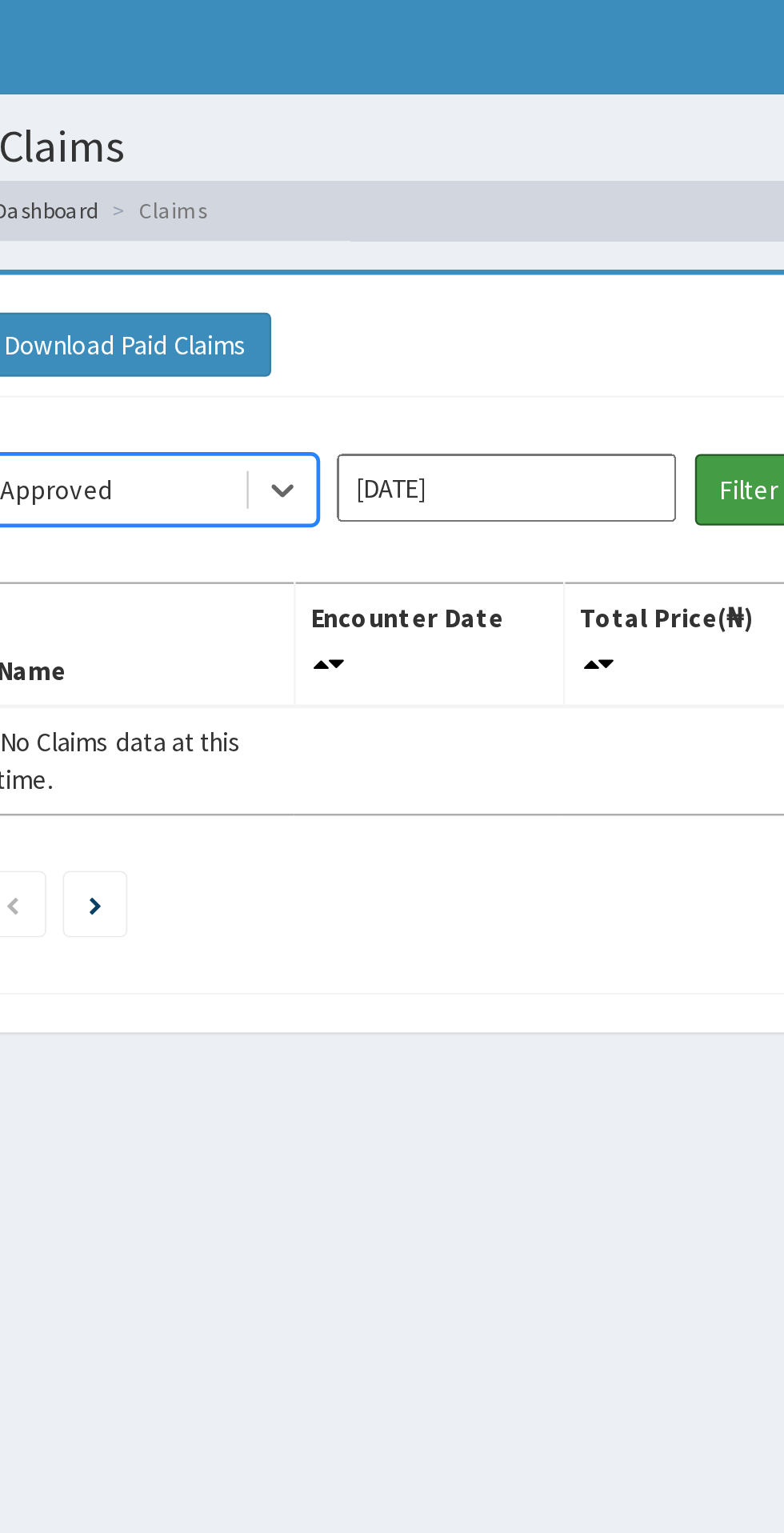
click at [532, 204] on button "Filter Claims" at bounding box center [555, 208] width 80 height 30
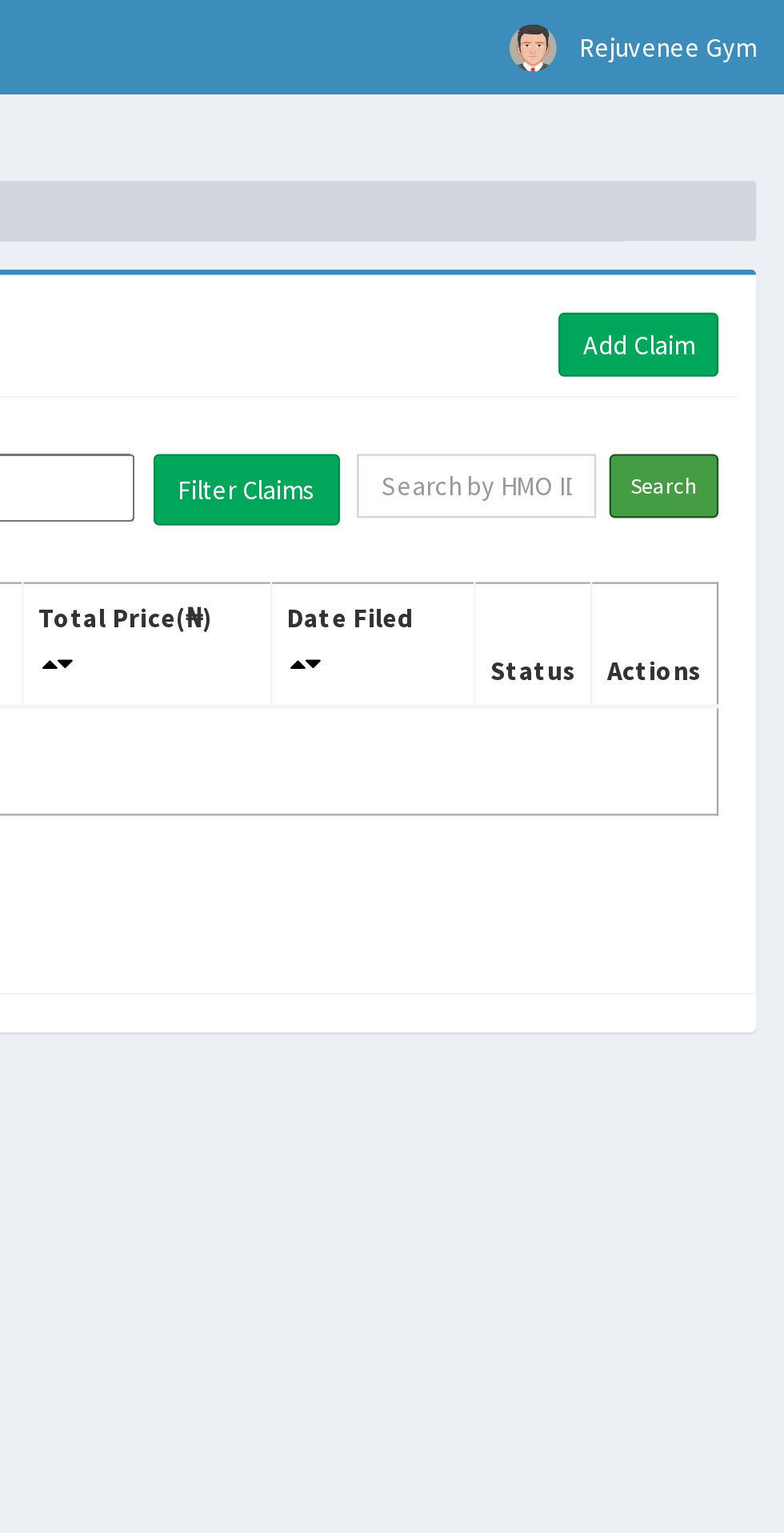
click at [736, 211] on input "Search" at bounding box center [732, 207] width 46 height 27
click at [735, 205] on input "Search" at bounding box center [732, 207] width 46 height 27
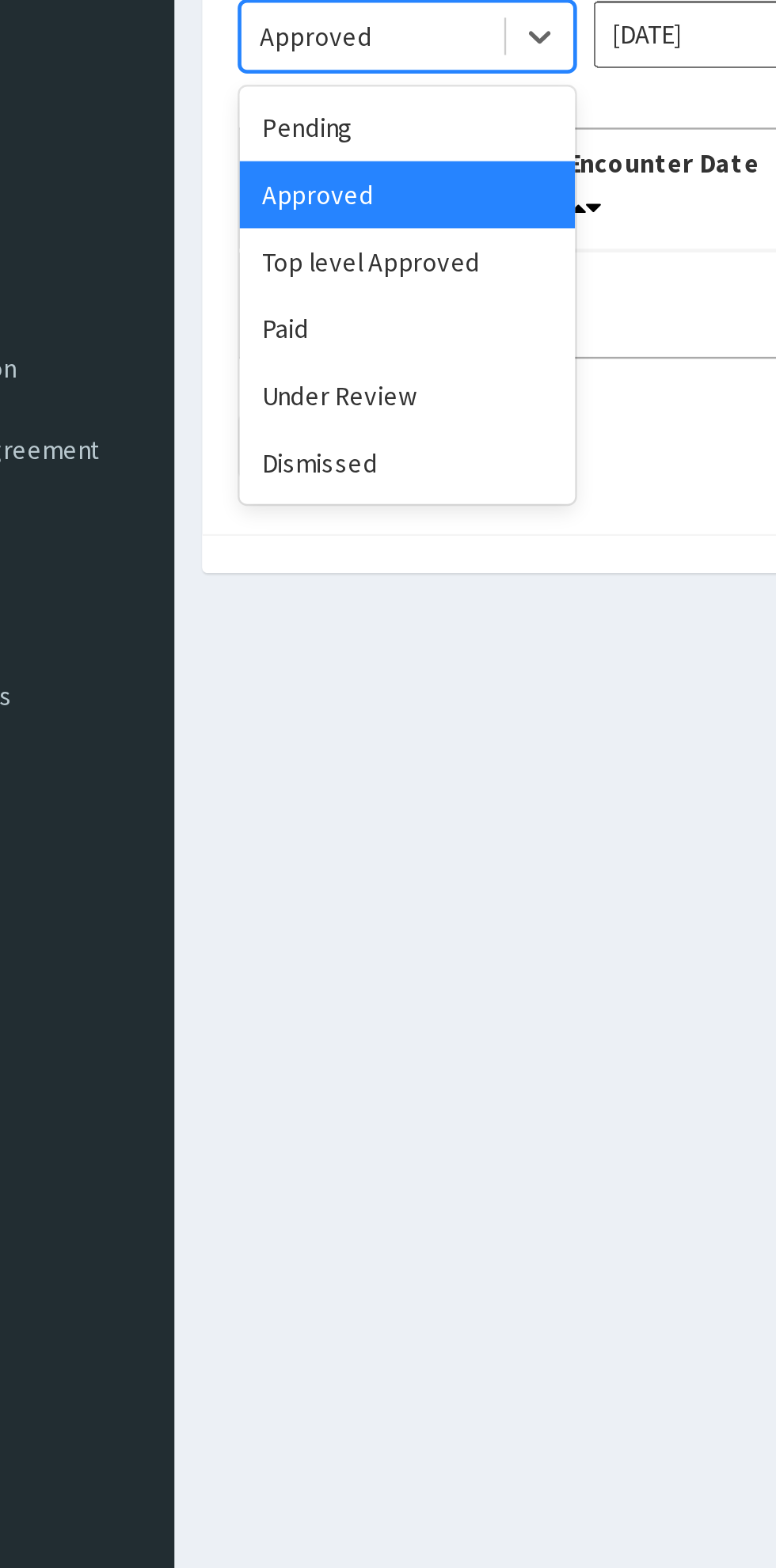
click at [242, 357] on div "Under Review" at bounding box center [280, 358] width 142 height 28
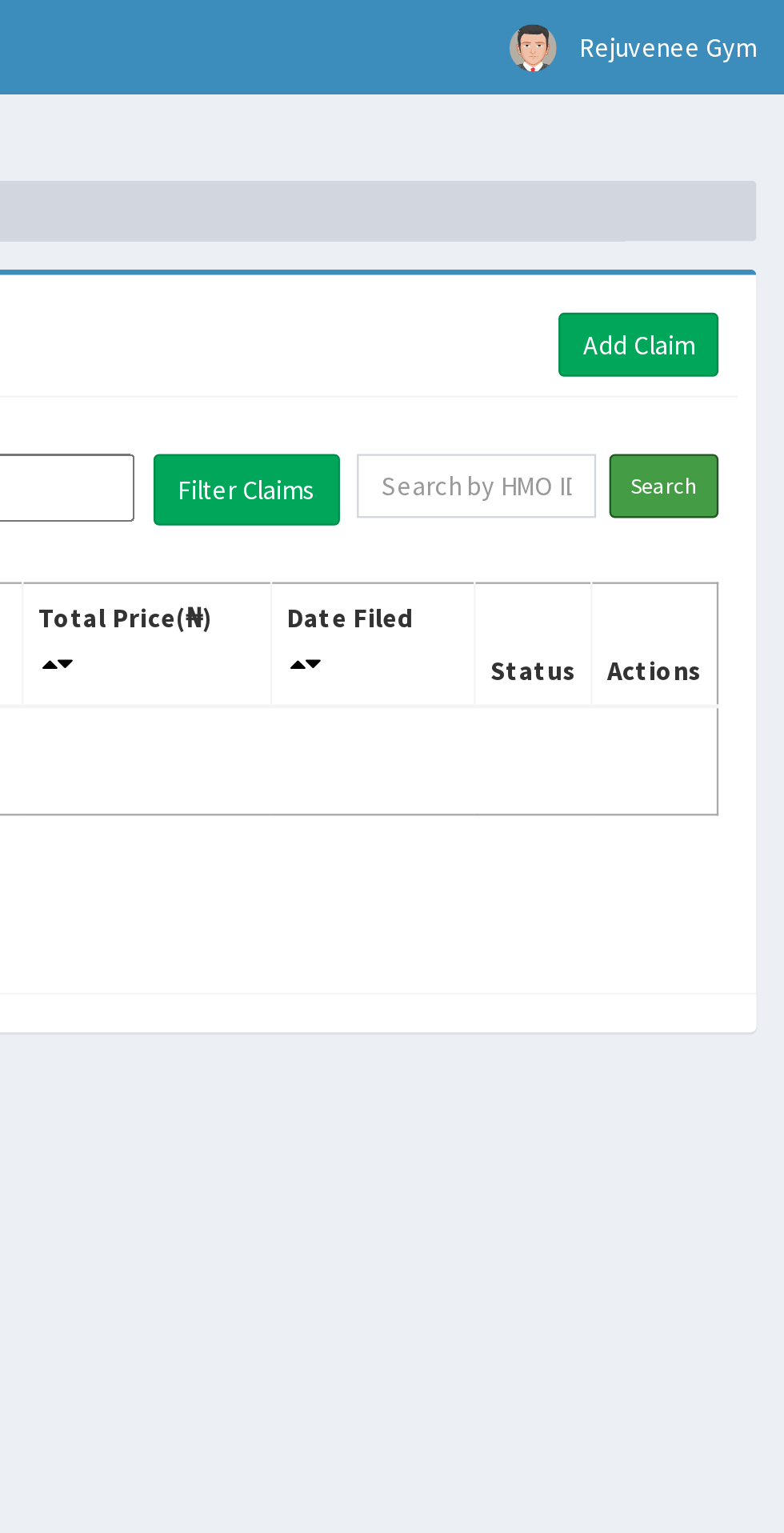
click at [738, 212] on input "Search" at bounding box center [732, 207] width 46 height 27
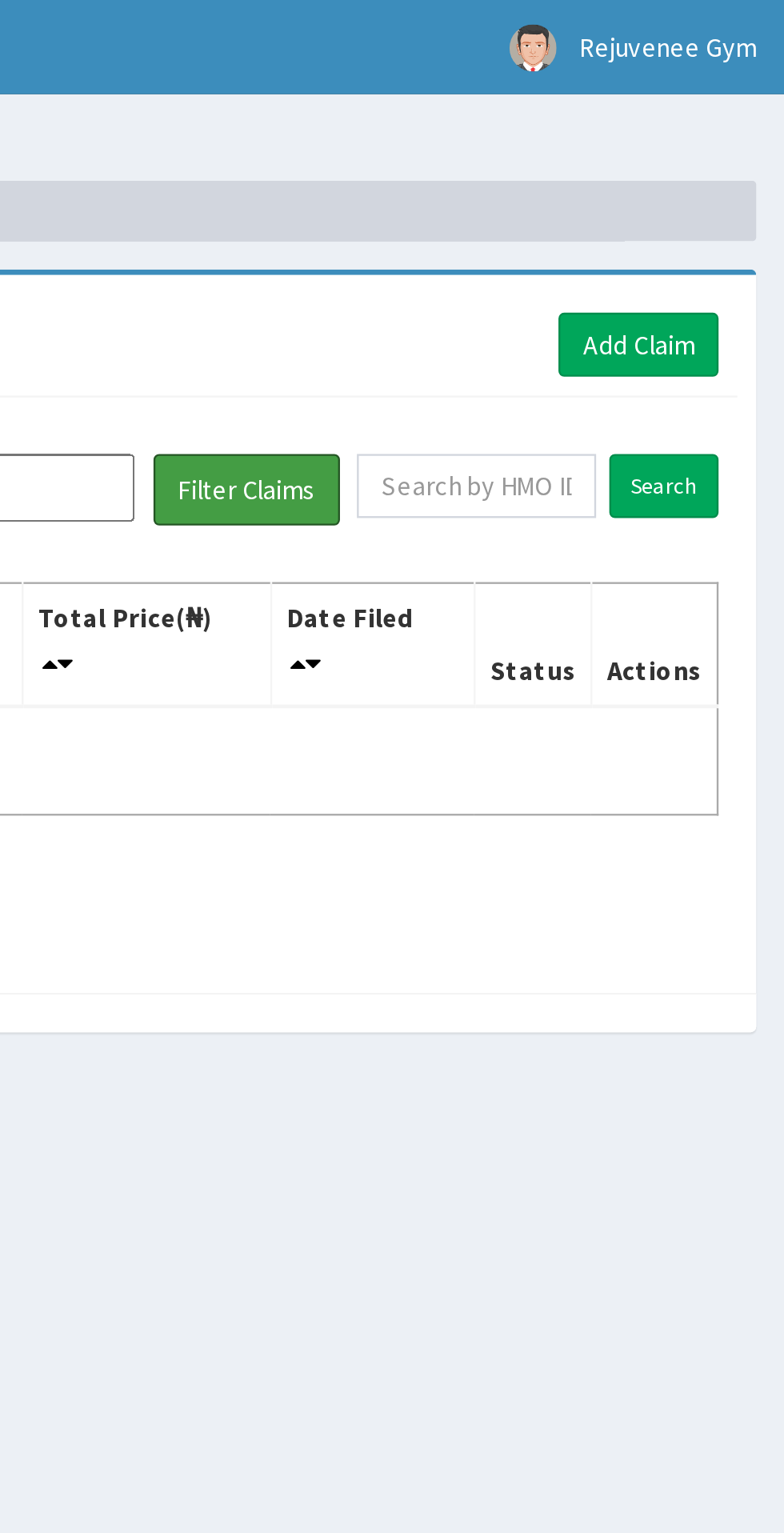
click at [566, 216] on button "Filter Claims" at bounding box center [555, 208] width 80 height 30
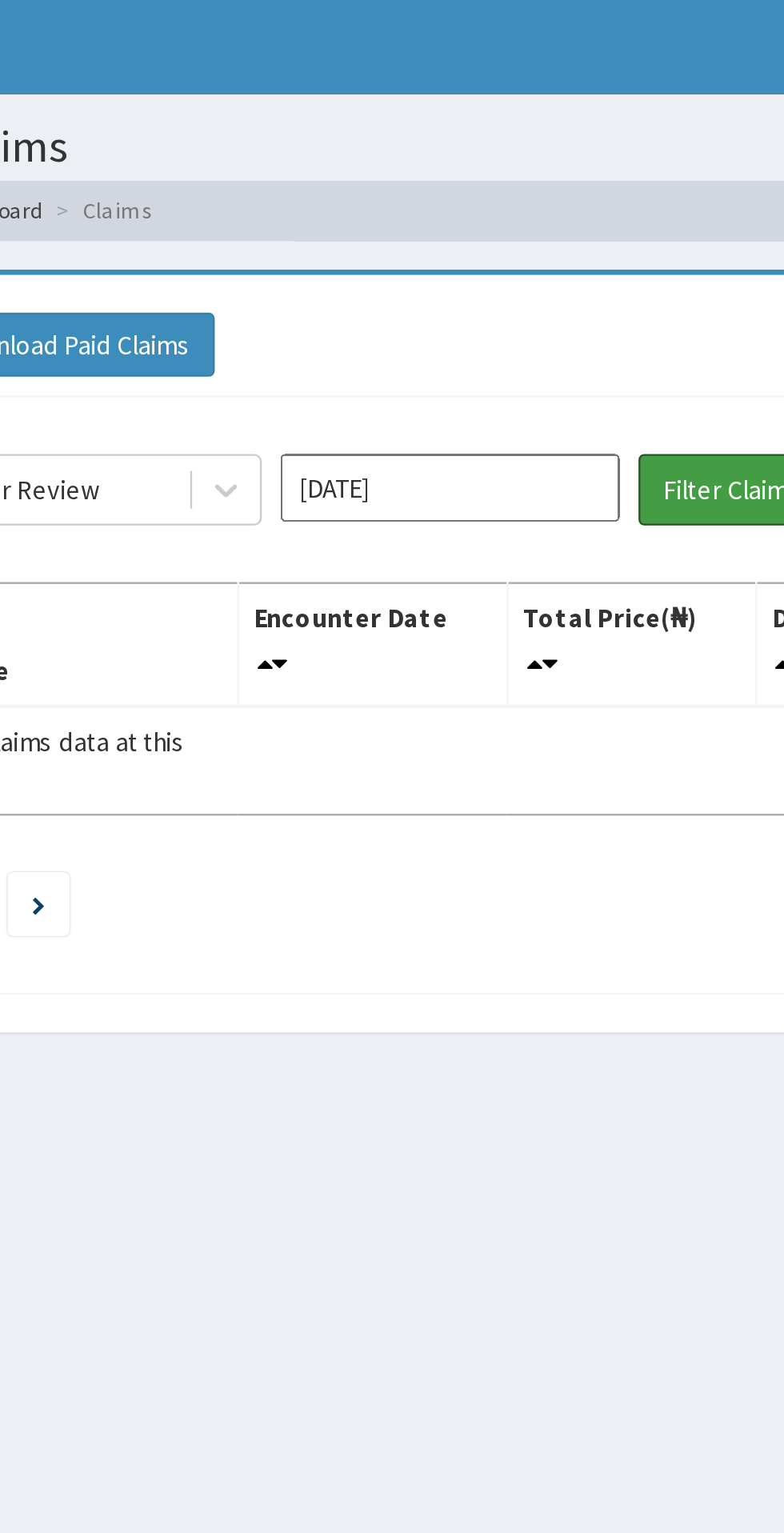
click at [538, 211] on button "Filter Claims" at bounding box center [555, 208] width 80 height 30
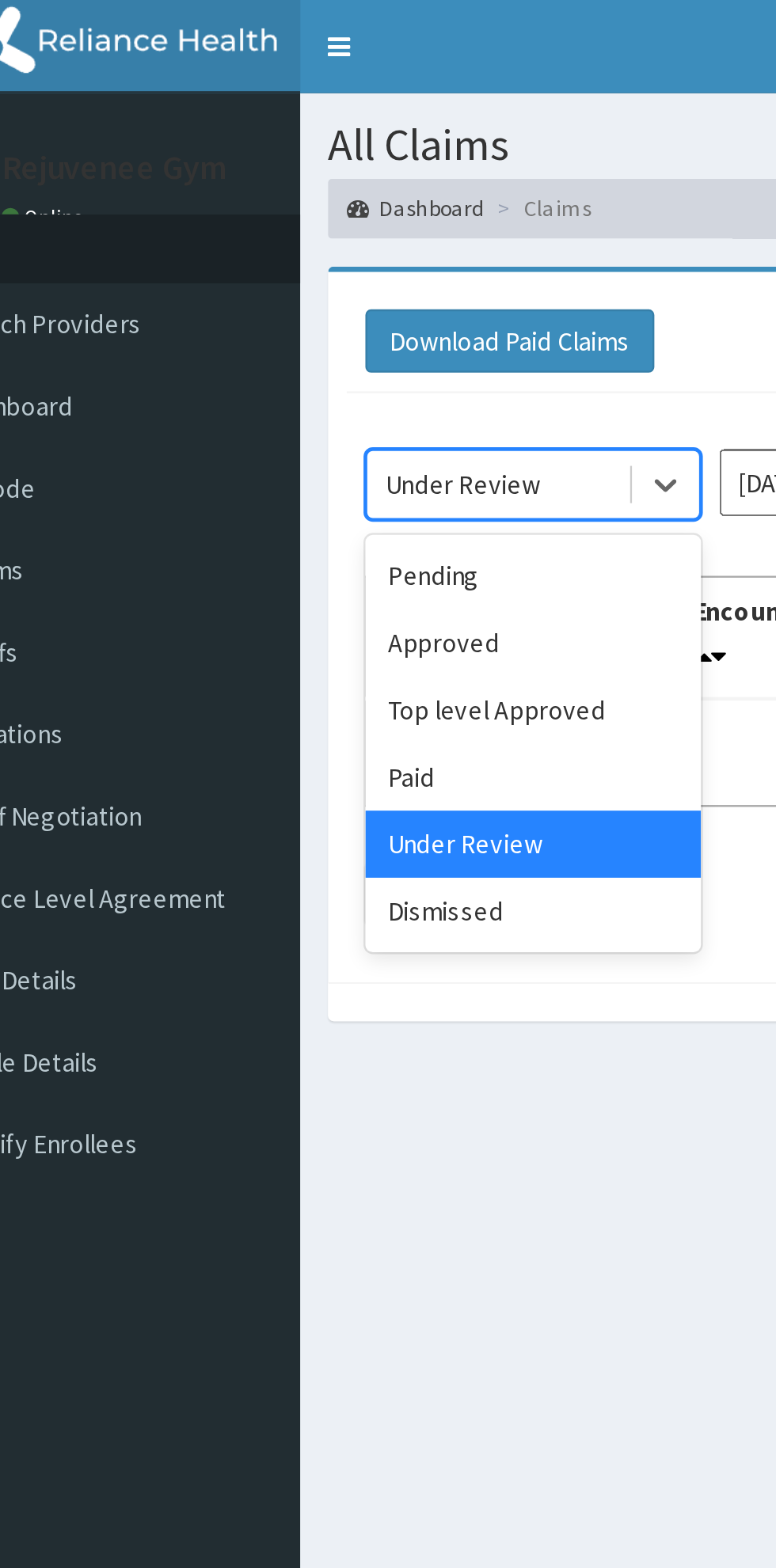
click at [285, 272] on div "Approved" at bounding box center [280, 273] width 142 height 28
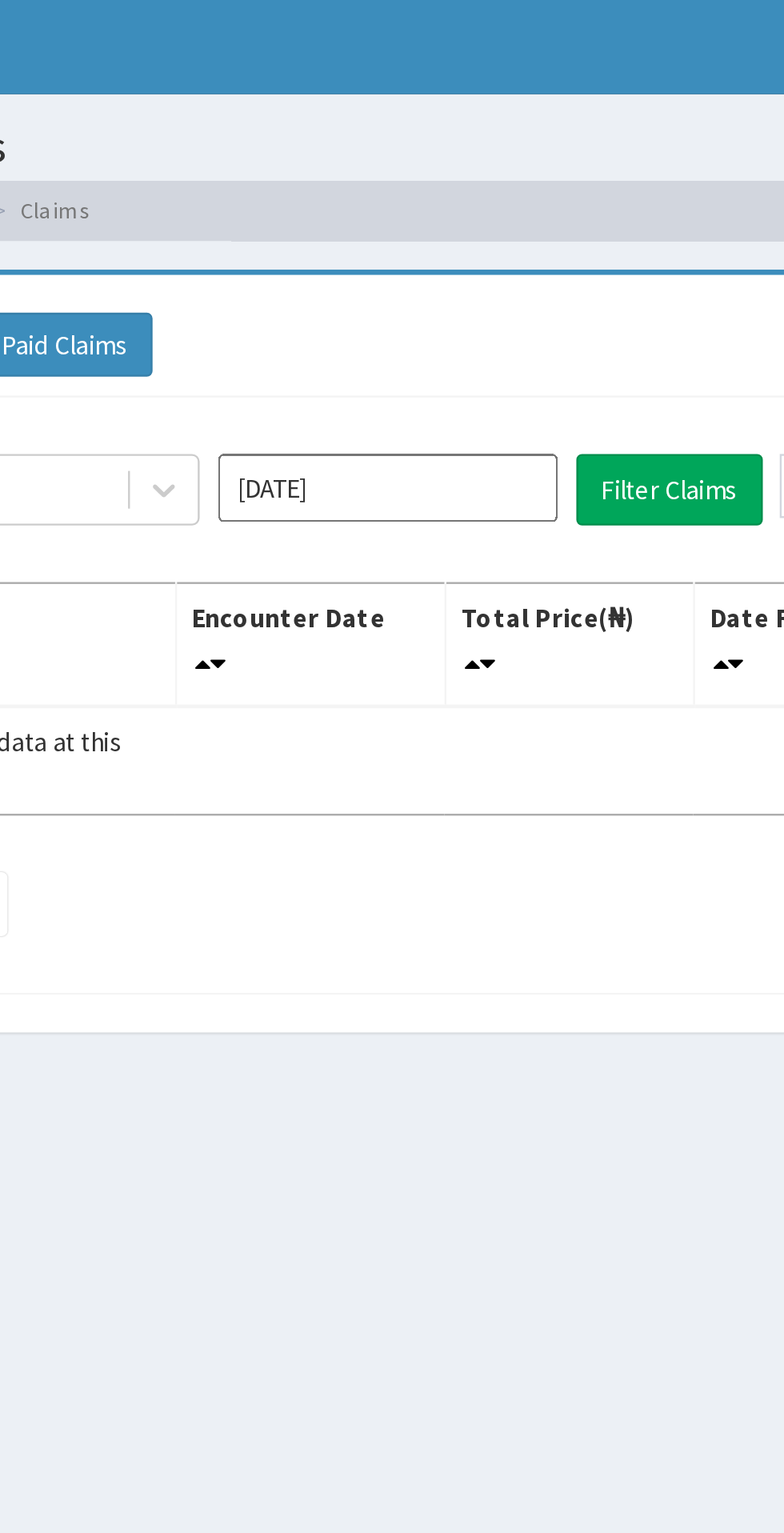
click at [443, 213] on input "[DATE]" at bounding box center [435, 208] width 144 height 29
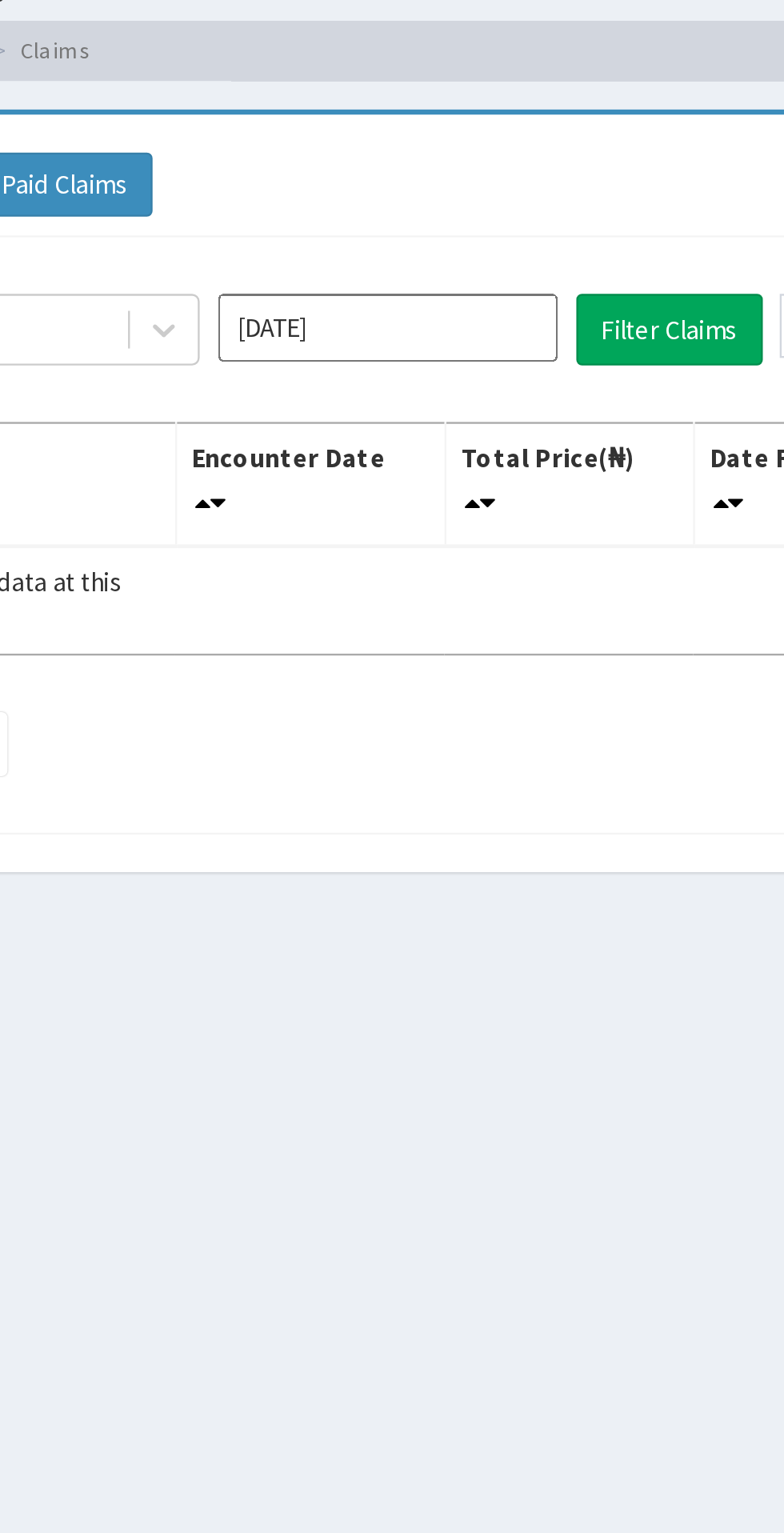
click at [473, 209] on input "[DATE]" at bounding box center [435, 208] width 144 height 29
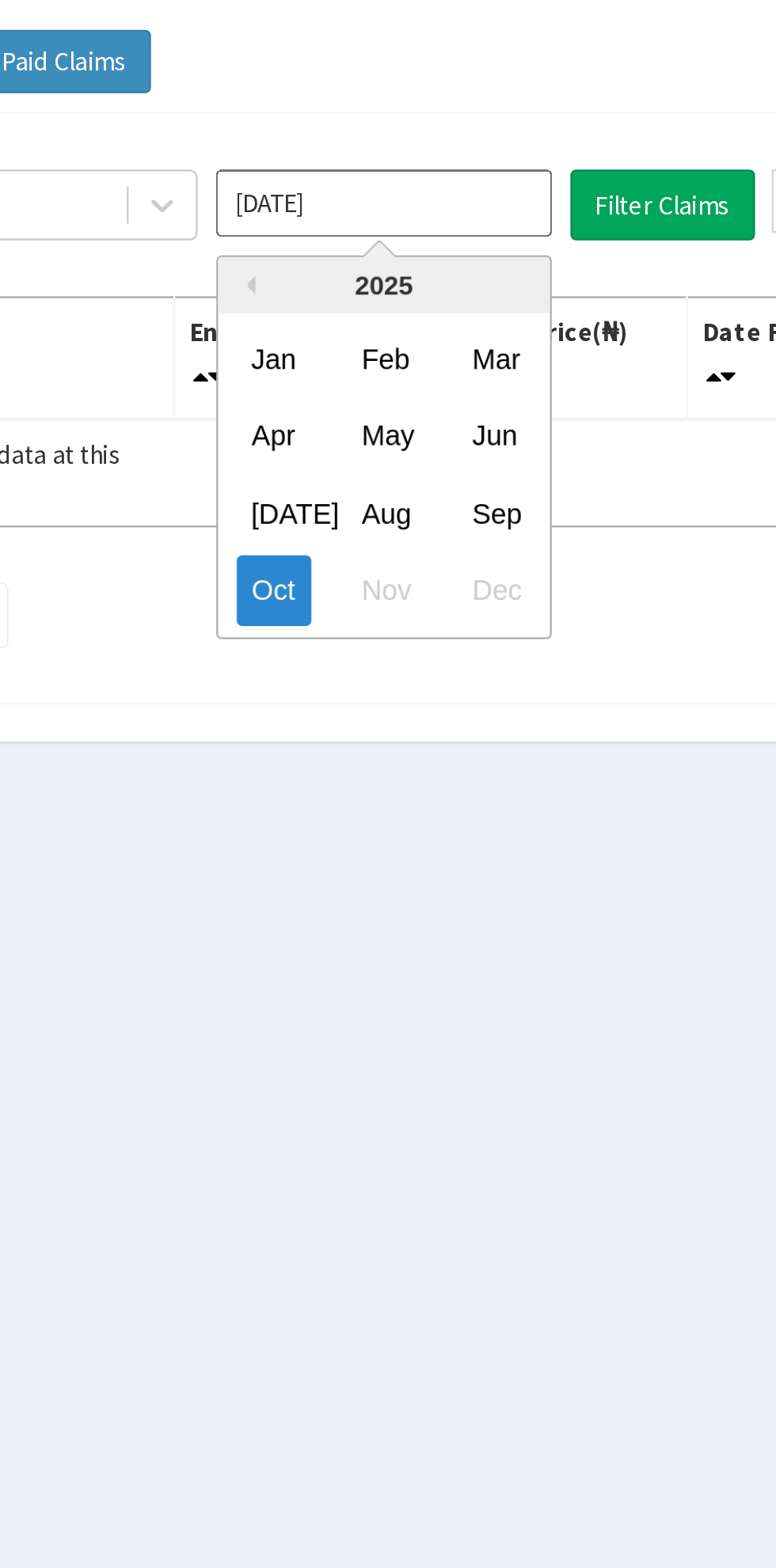
click at [485, 341] on div "Sep" at bounding box center [478, 335] width 32 height 29
type input "Sep 2025"
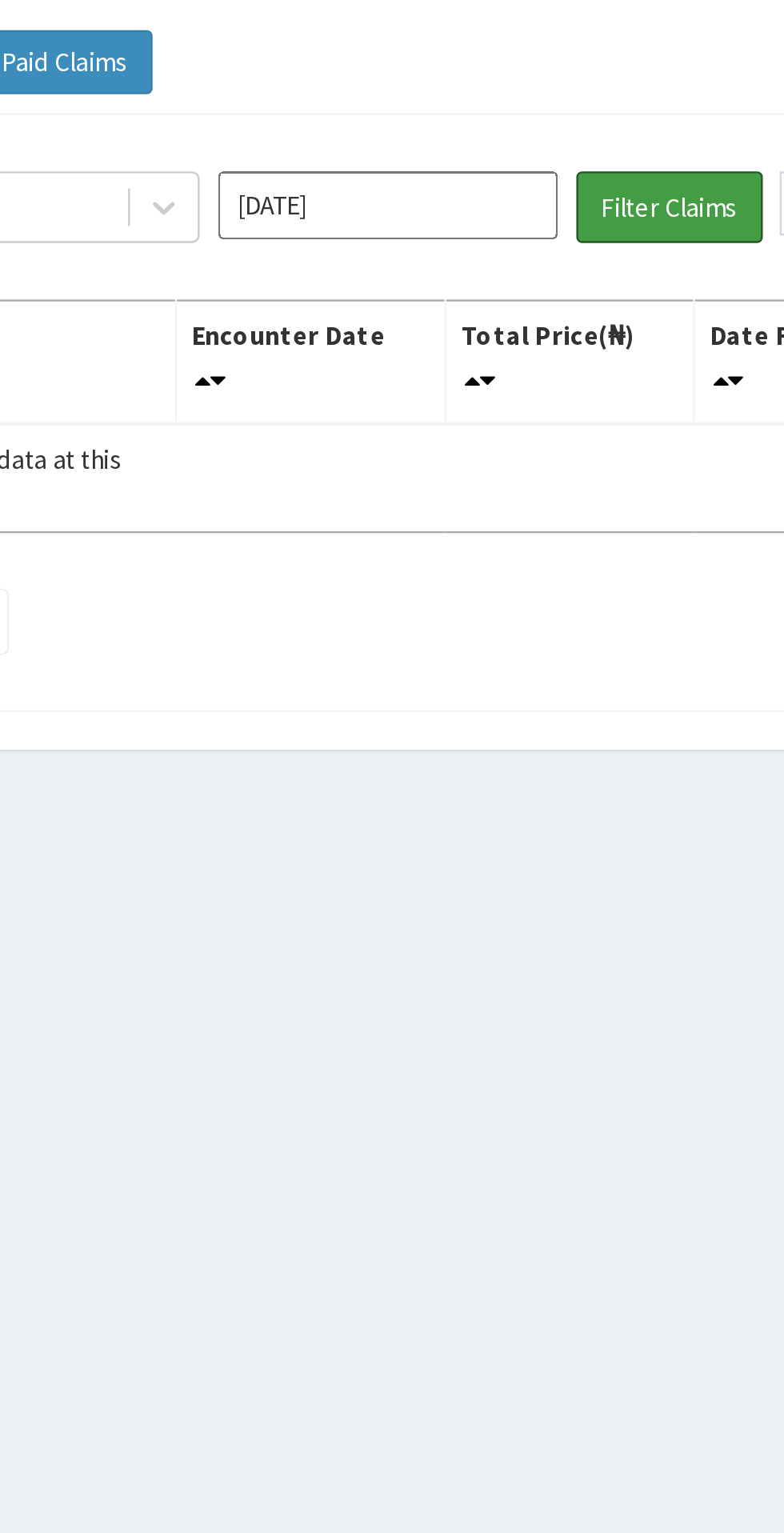
click at [544, 214] on button "Filter Claims" at bounding box center [555, 208] width 80 height 30
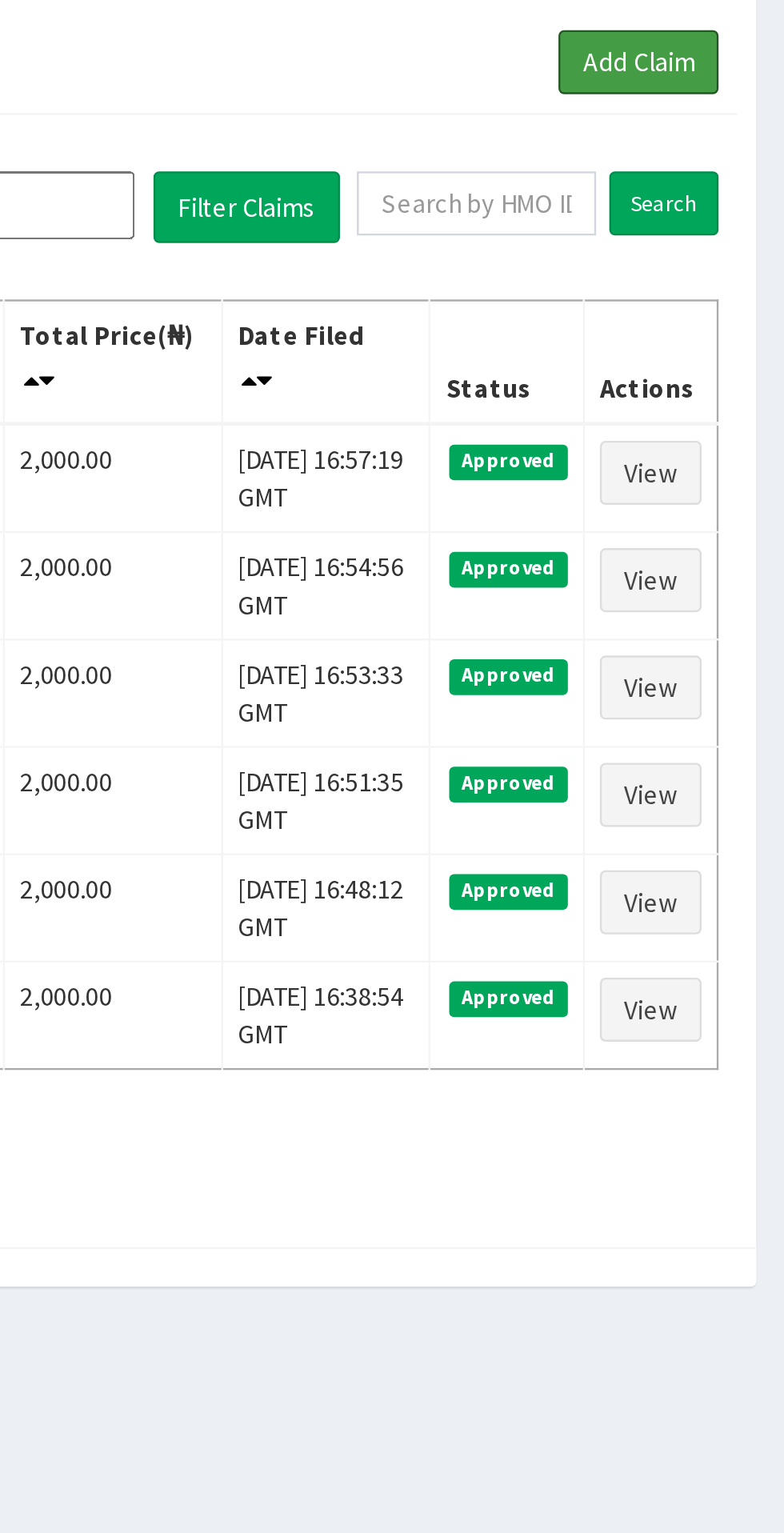
click at [725, 148] on link "Add Claim" at bounding box center [721, 146] width 68 height 27
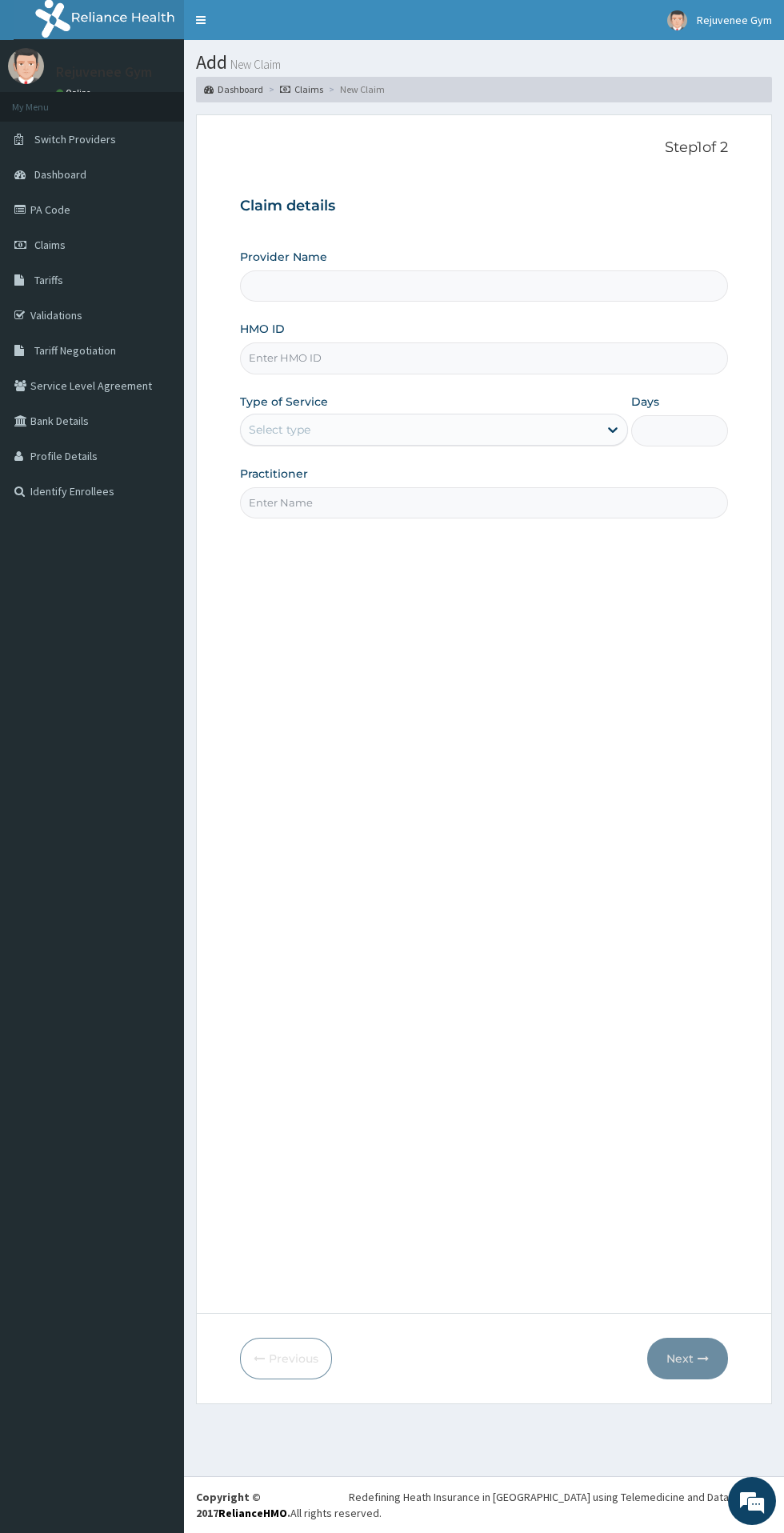
type input "Rejuvenee Wellness Center"
type input "1"
click at [387, 360] on input "HMO ID" at bounding box center [484, 358] width 488 height 31
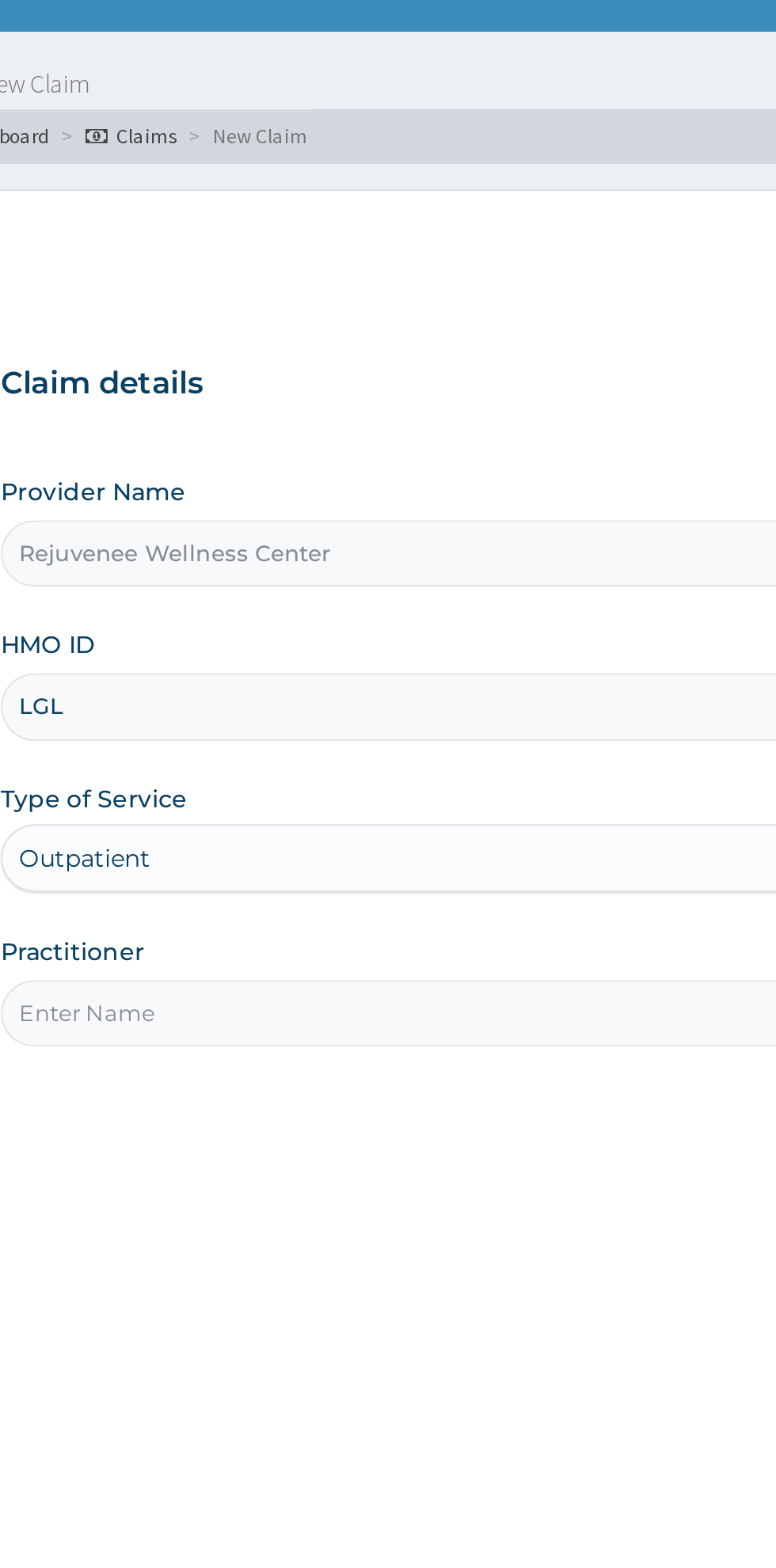
type input "LGL/10003/A"
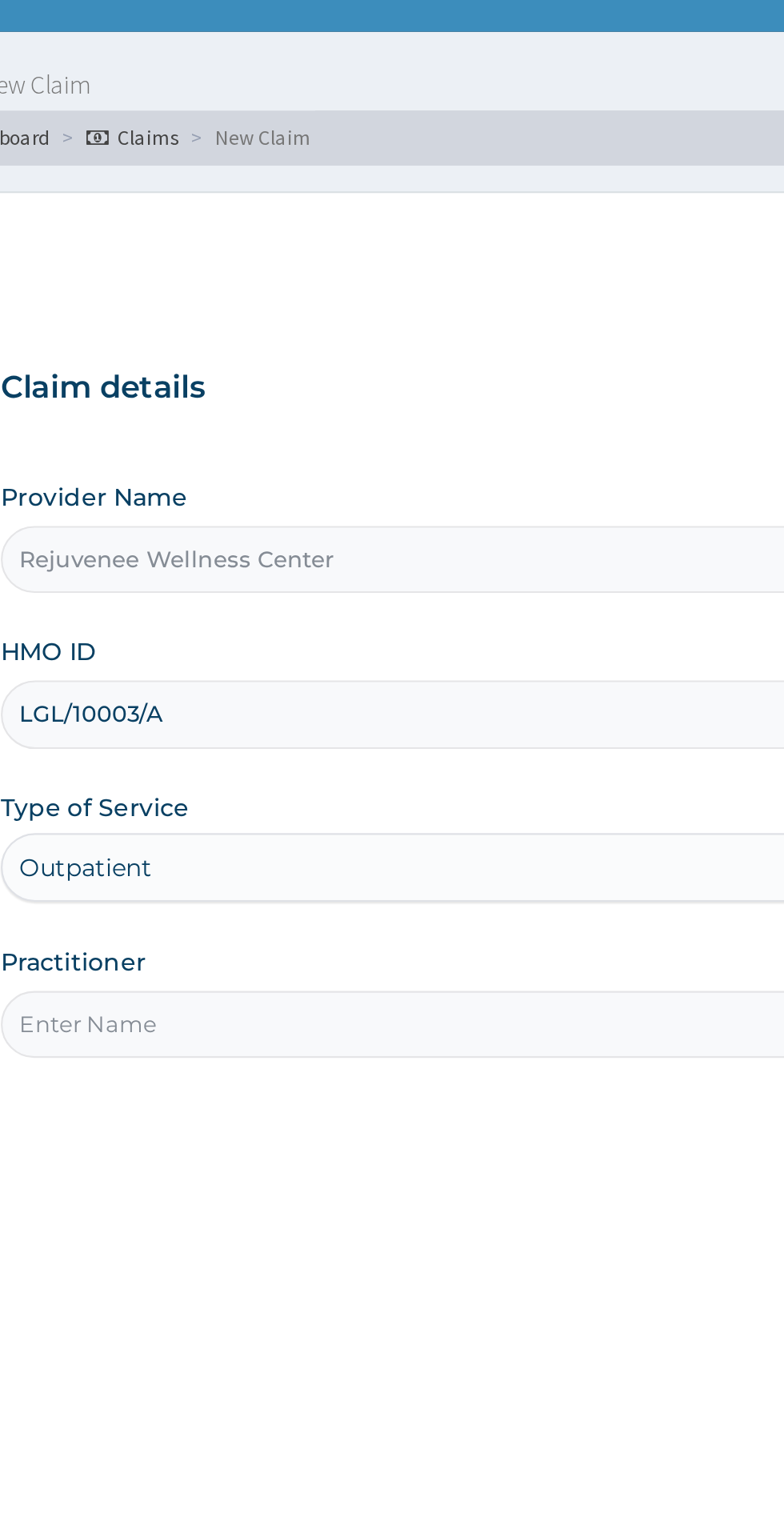
click at [395, 506] on input "Practitioner" at bounding box center [484, 503] width 488 height 31
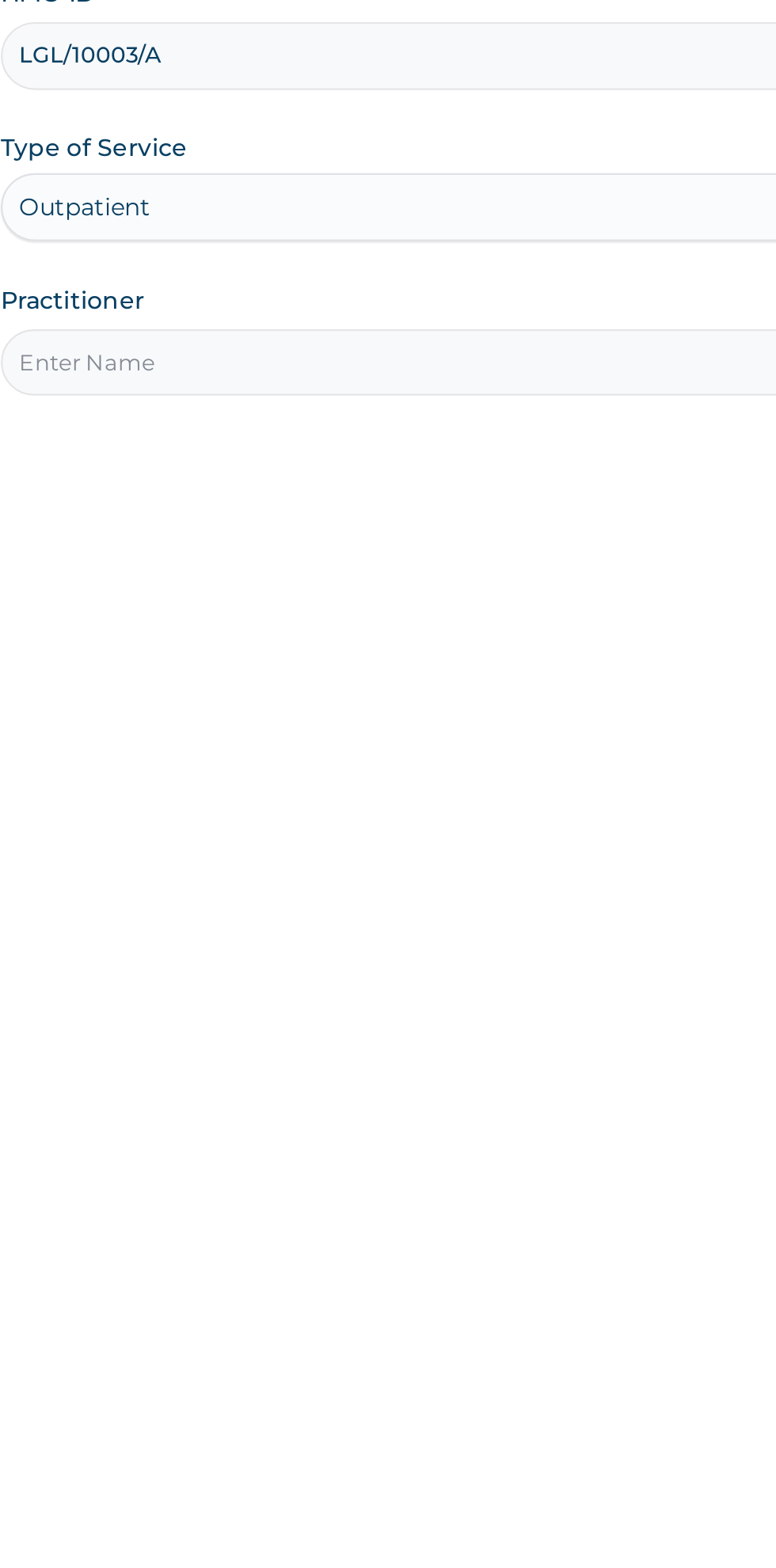
type input "Harriet"
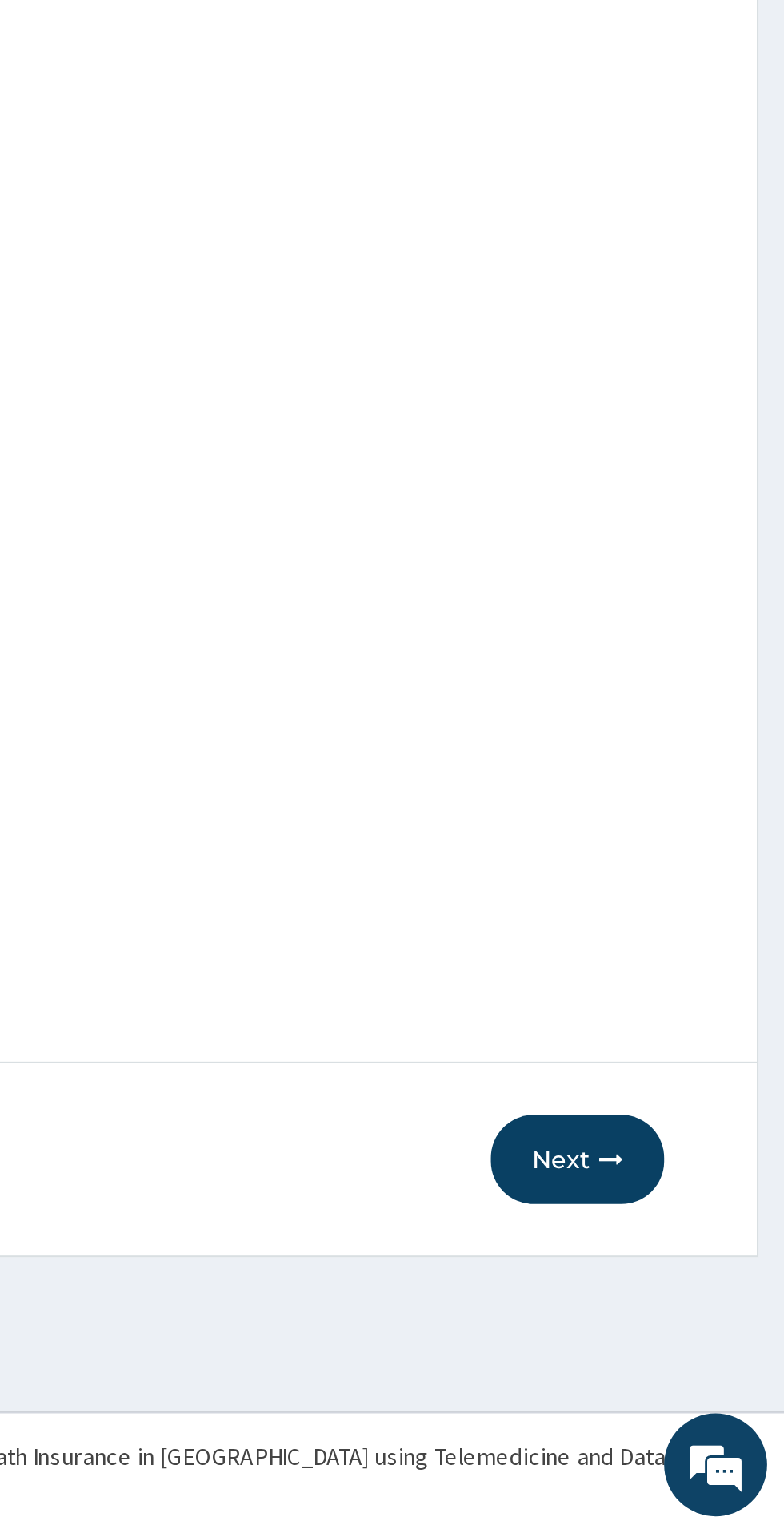
click at [680, 1368] on button "Next" at bounding box center [687, 1359] width 80 height 42
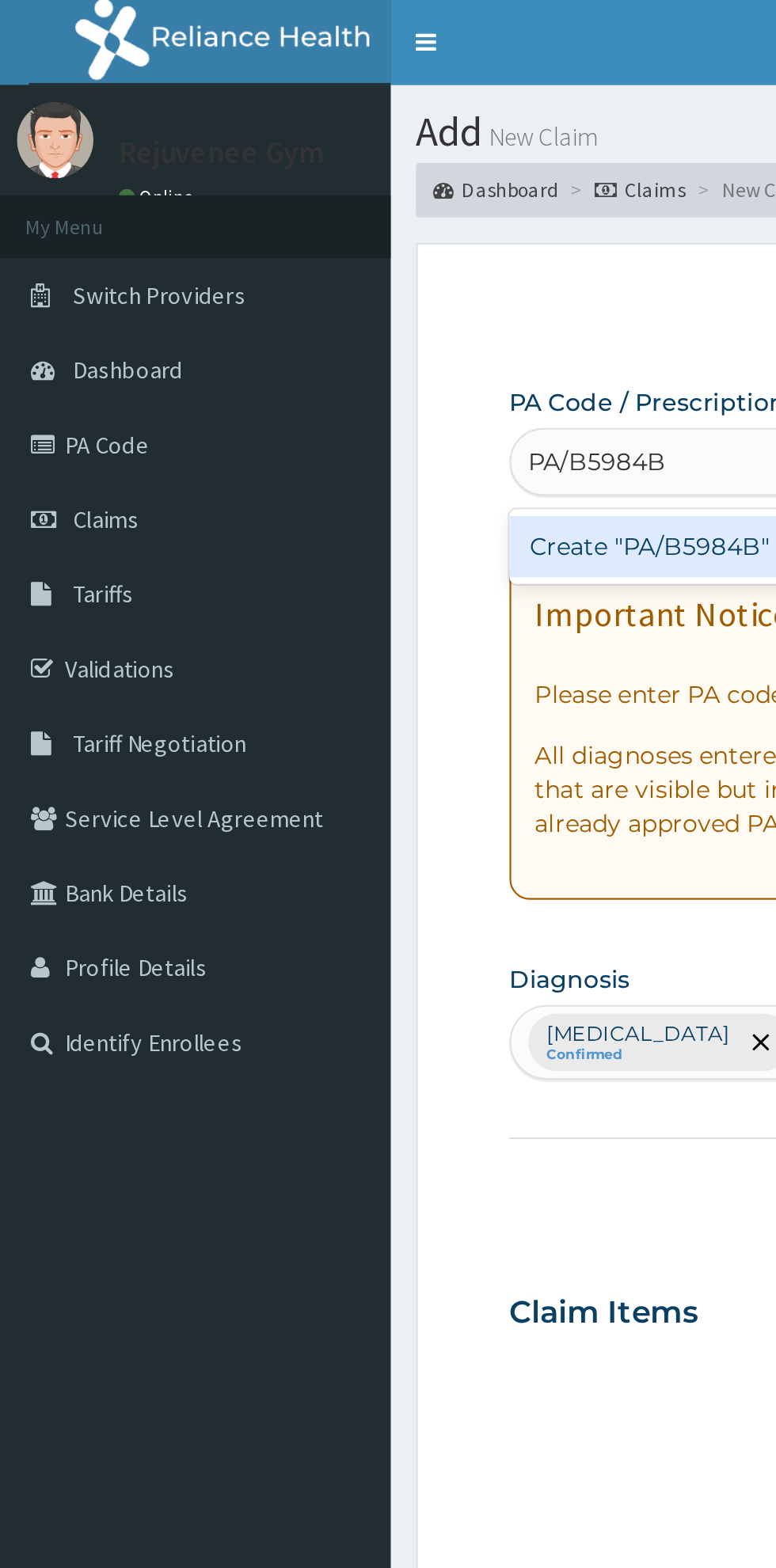
click at [326, 265] on div "Create "PA/B5984B"" at bounding box center [397, 255] width 320 height 28
type input "PA/B5984B"
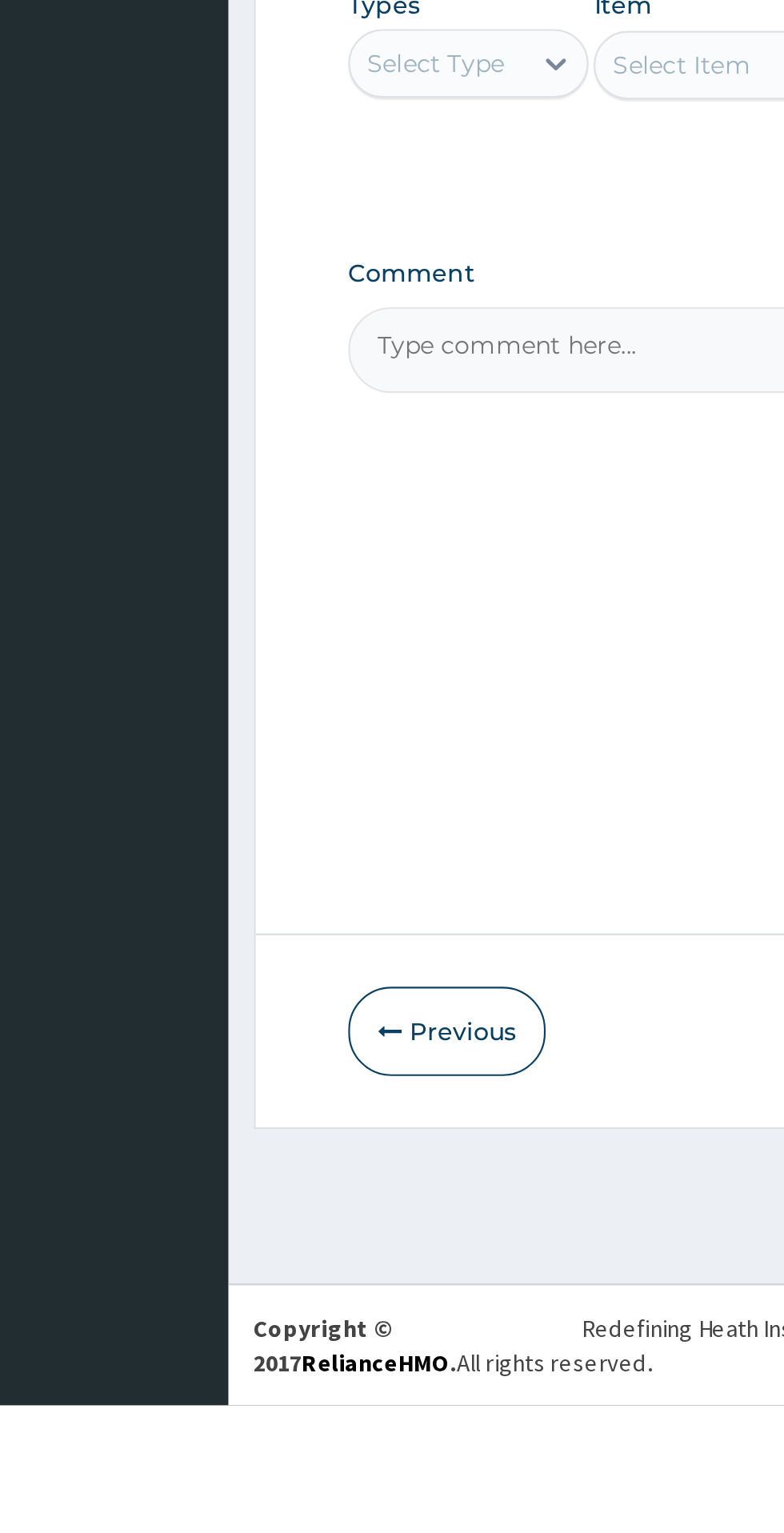
click at [293, 1379] on button "Previous" at bounding box center [285, 1359] width 92 height 42
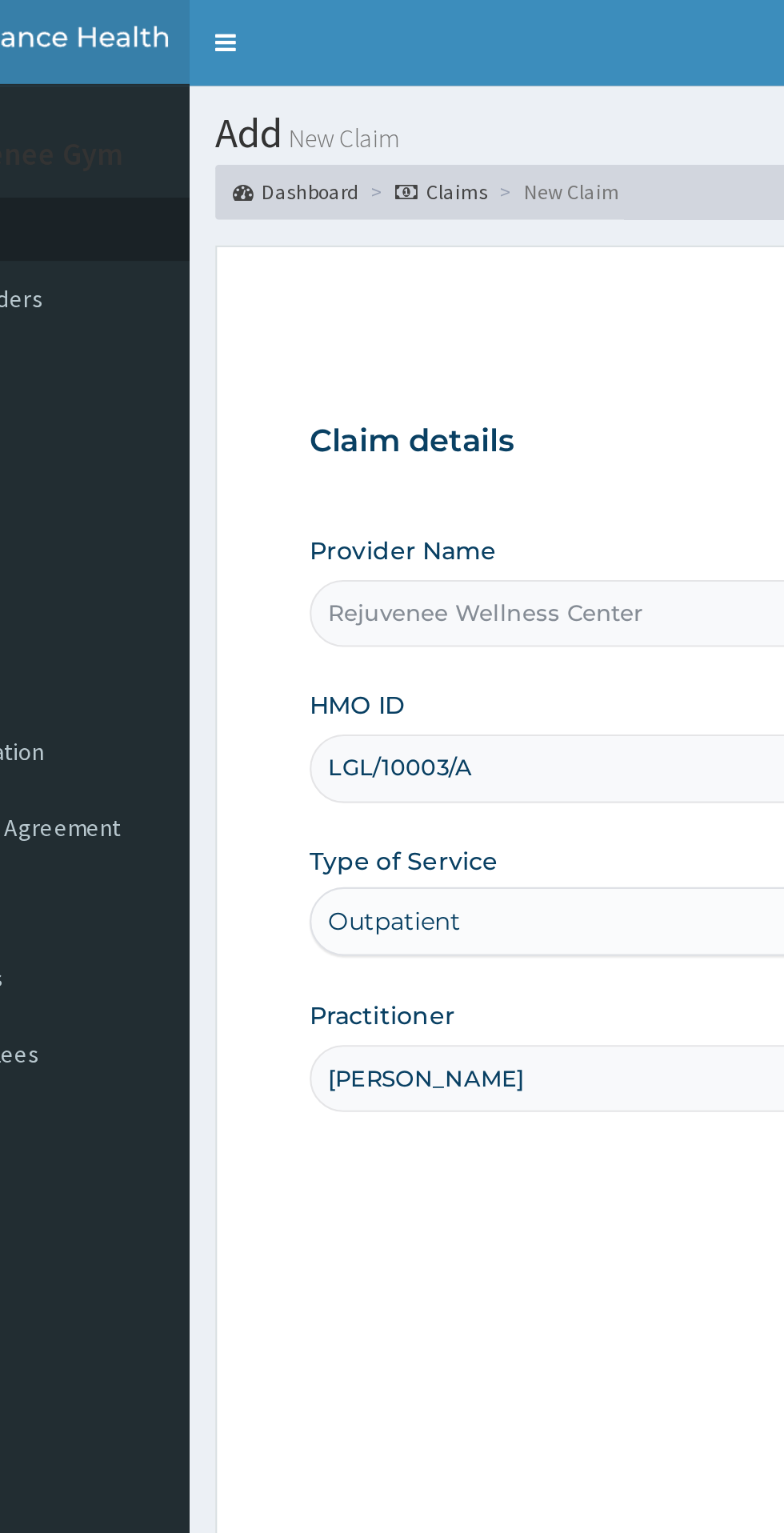
click at [349, 360] on input "LGL/10003/A" at bounding box center [484, 358] width 488 height 31
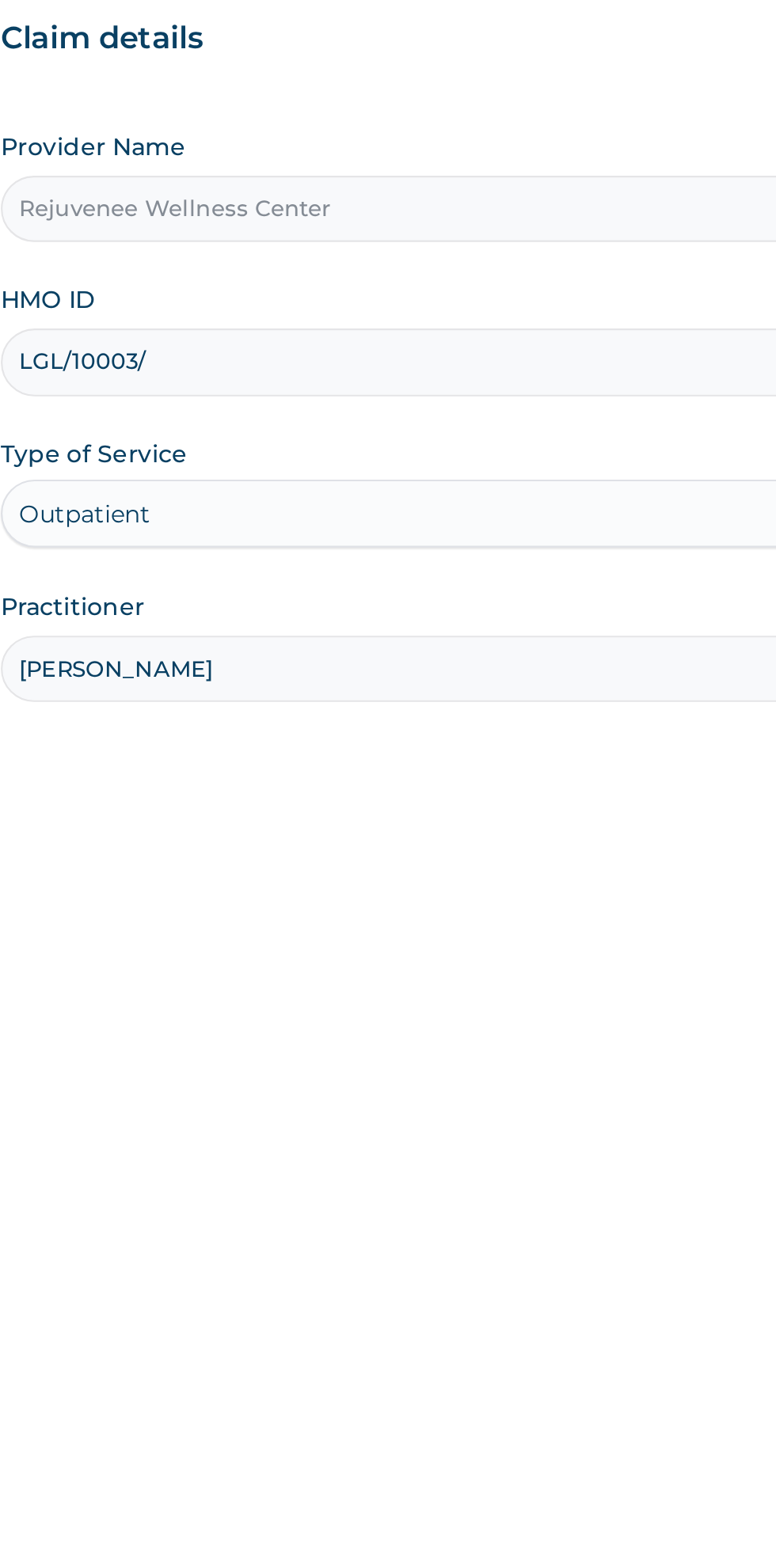
type input "LGL/10003/D"
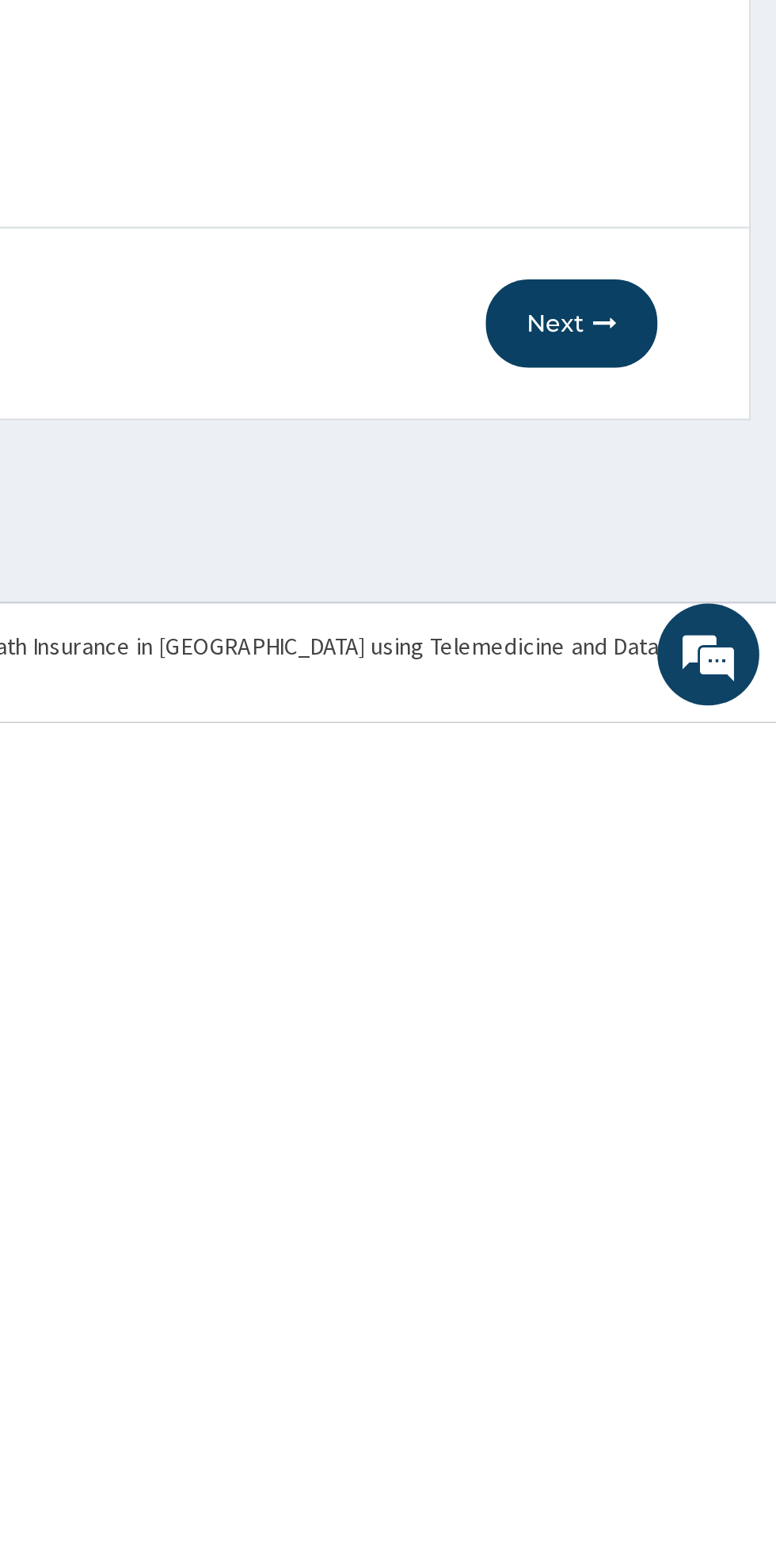
click at [672, 1391] on button "Next" at bounding box center [680, 1381] width 80 height 42
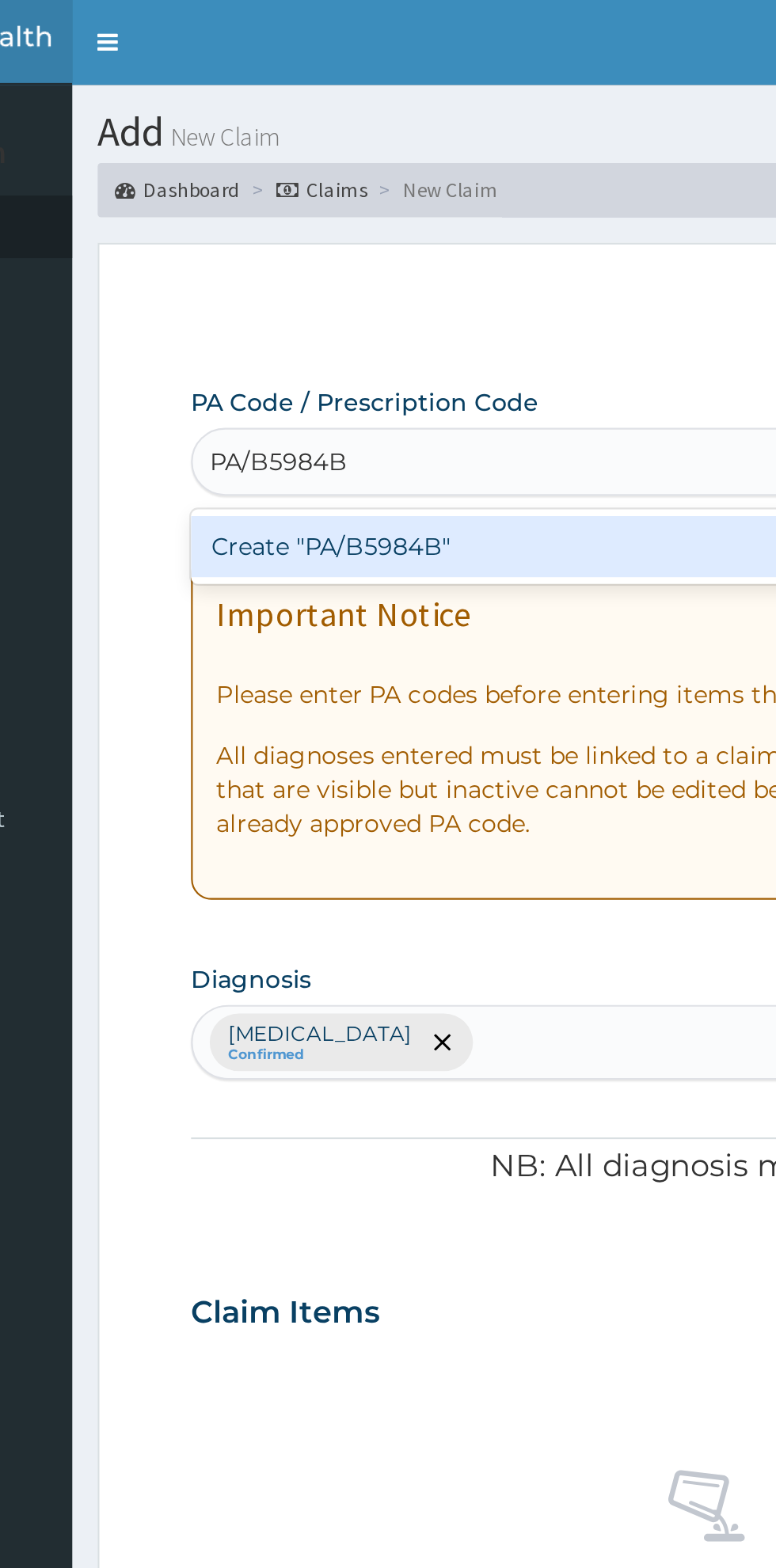
click at [401, 265] on div "Create "PA/B5984B"" at bounding box center [397, 255] width 320 height 28
type input "PA/B5984B"
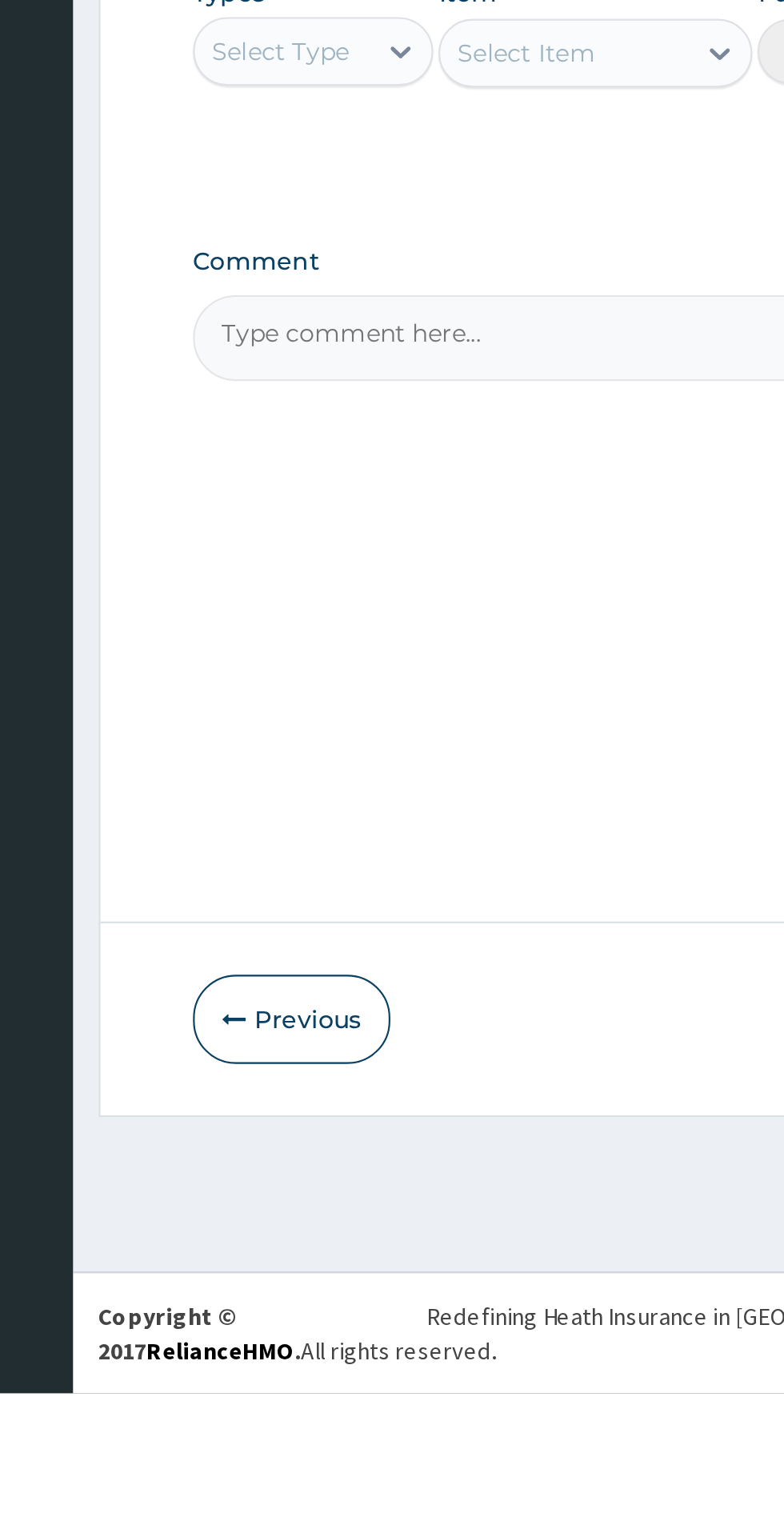
click at [289, 1379] on button "Previous" at bounding box center [285, 1359] width 92 height 42
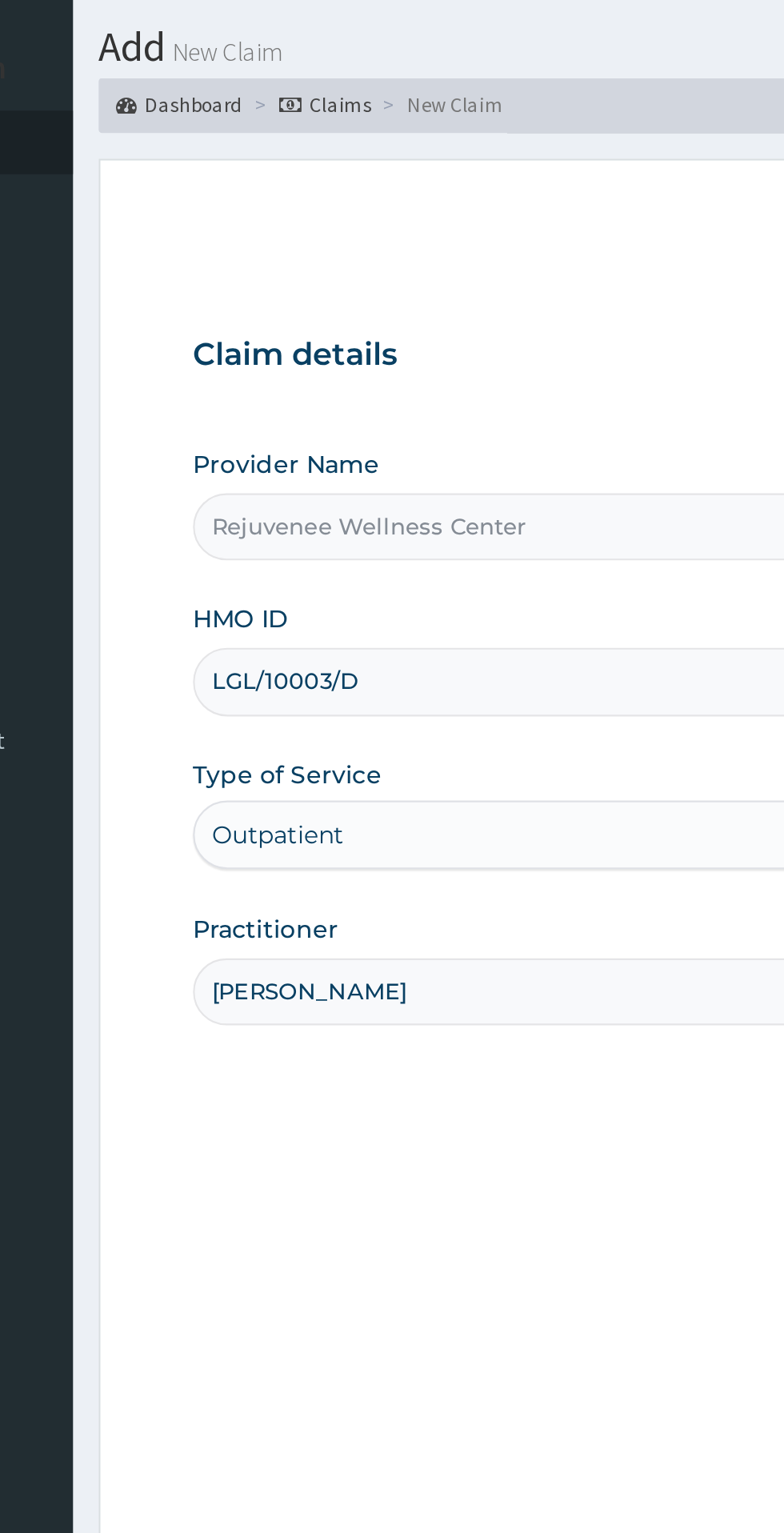
click at [365, 353] on input "LGL/10003/D" at bounding box center [484, 358] width 488 height 31
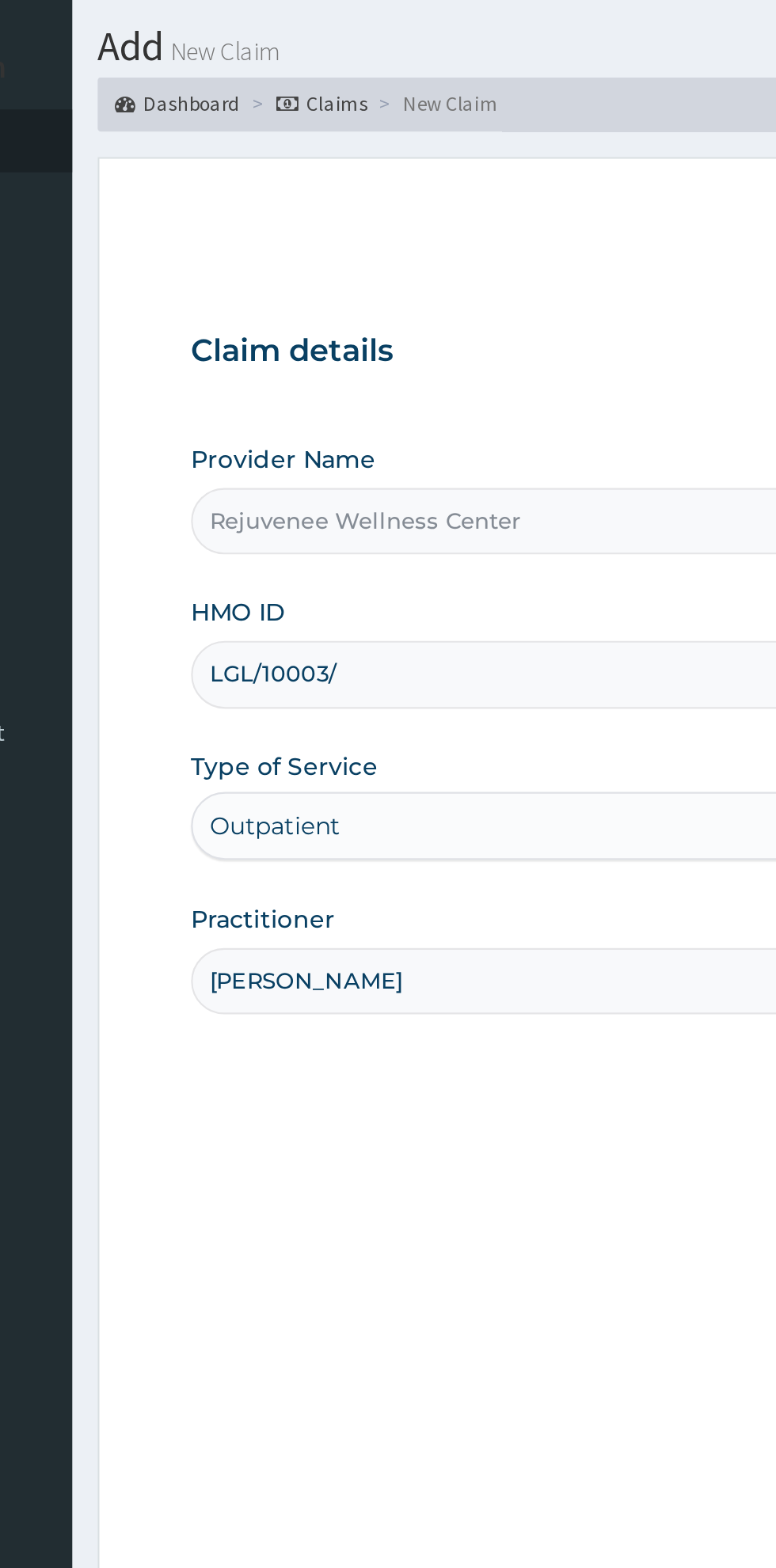
type input "LGL/10003/A"
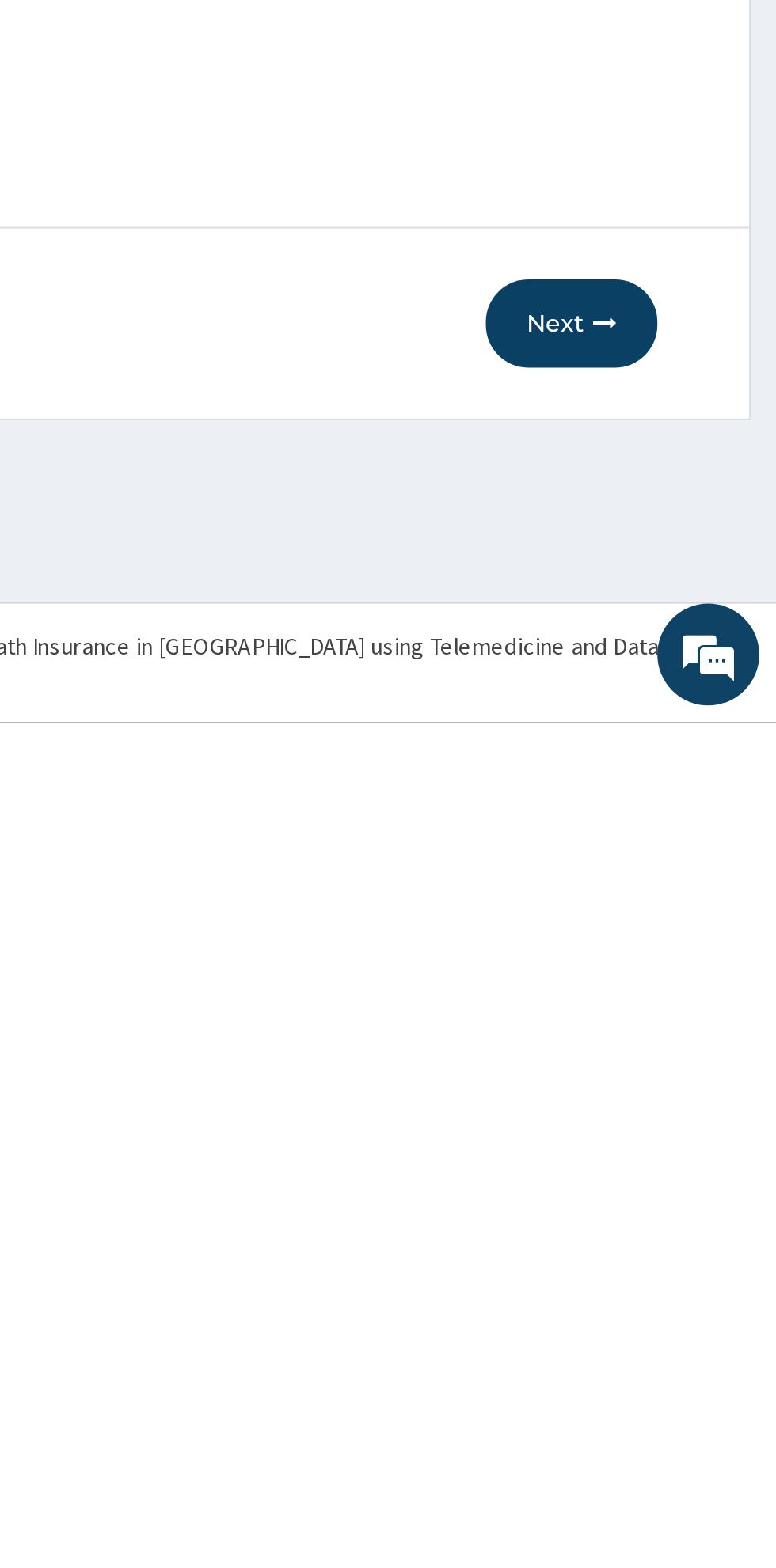
click at [678, 1397] on button "Next" at bounding box center [680, 1381] width 80 height 42
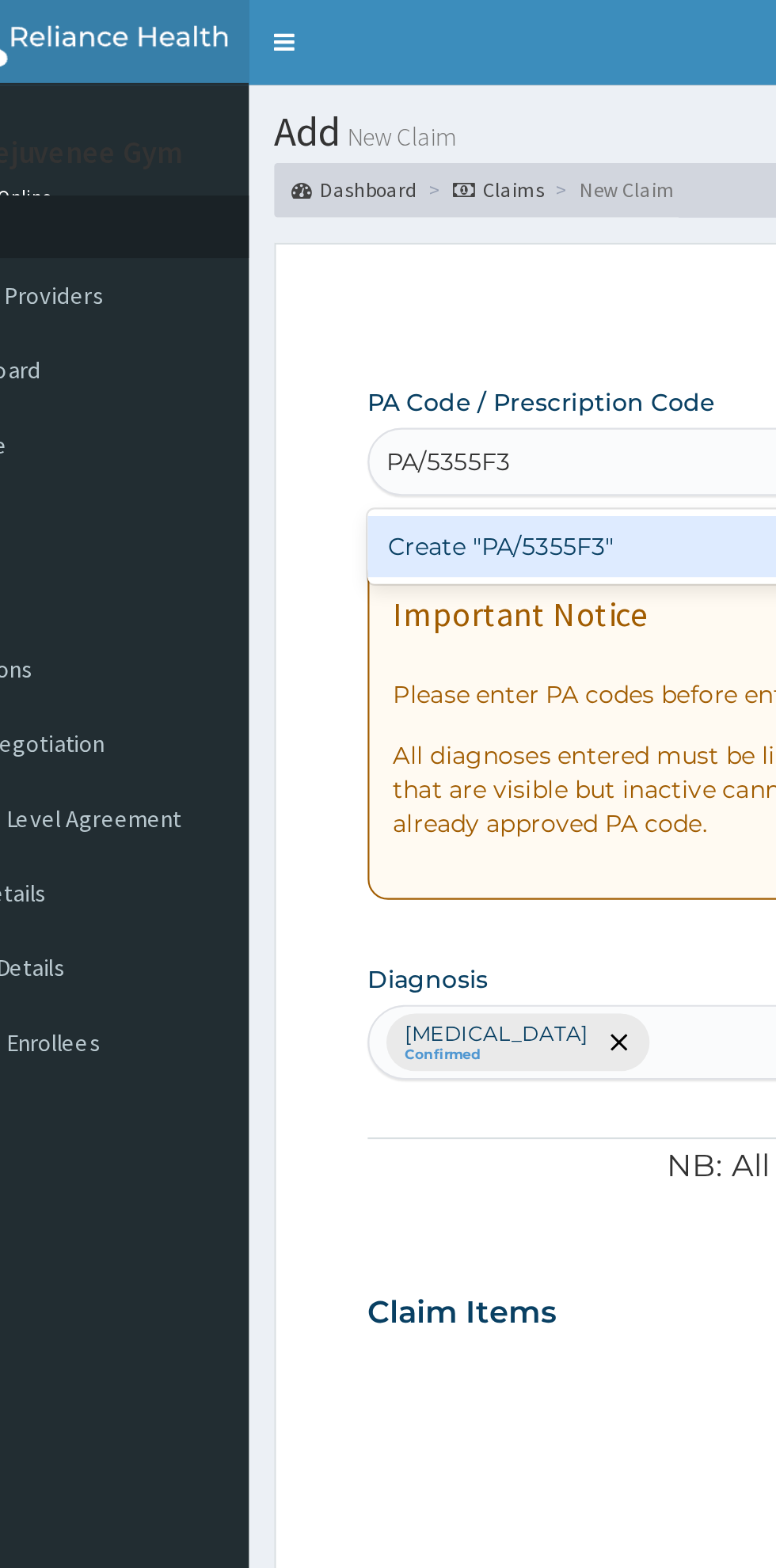
click at [361, 257] on div "Create "PA/5355F3"" at bounding box center [397, 255] width 320 height 28
type input "PA/5355F3"
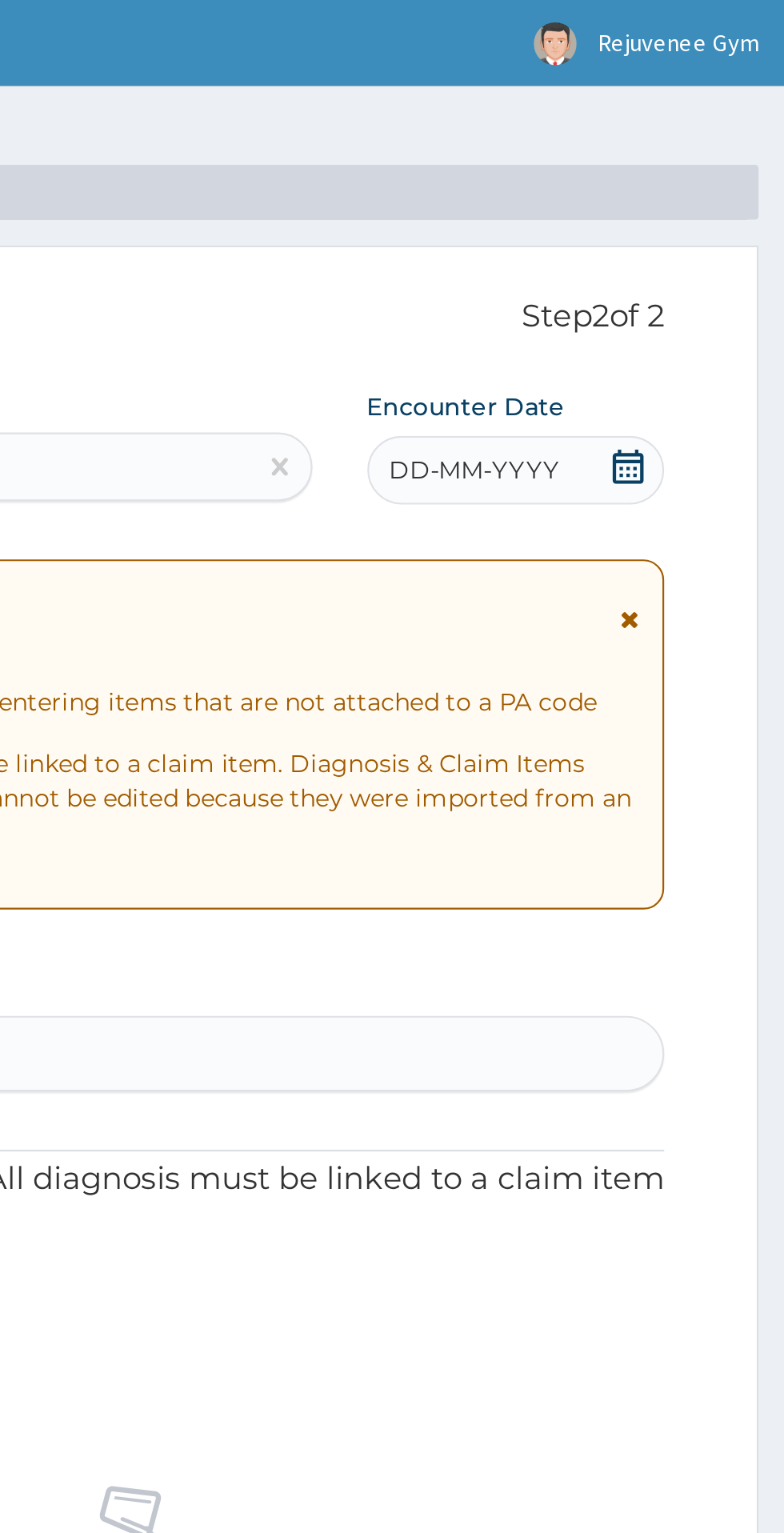
click at [656, 221] on span "DD-MM-YYYY" at bounding box center [639, 219] width 80 height 16
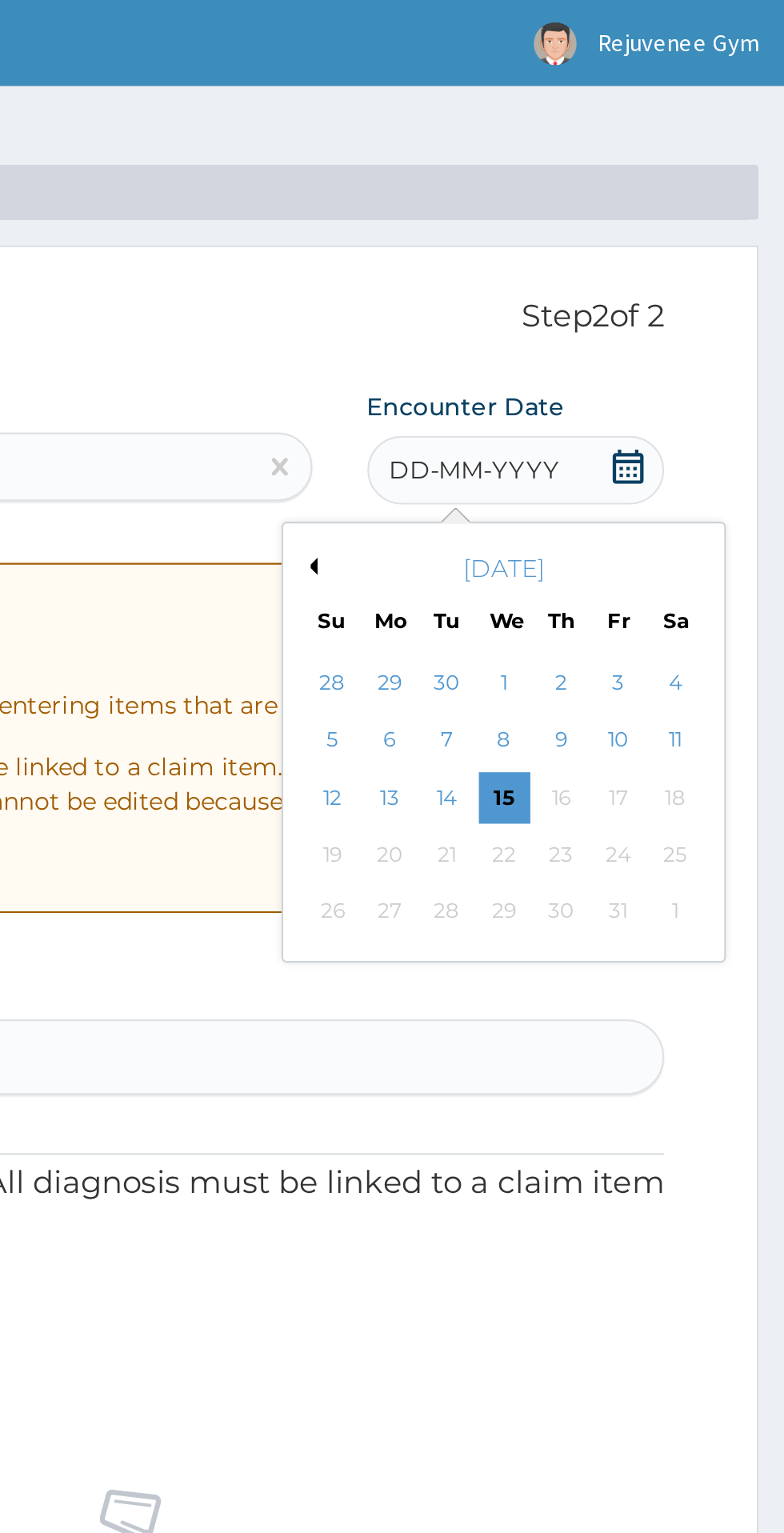
click at [561, 264] on button "Previous Month" at bounding box center [561, 264] width 8 height 8
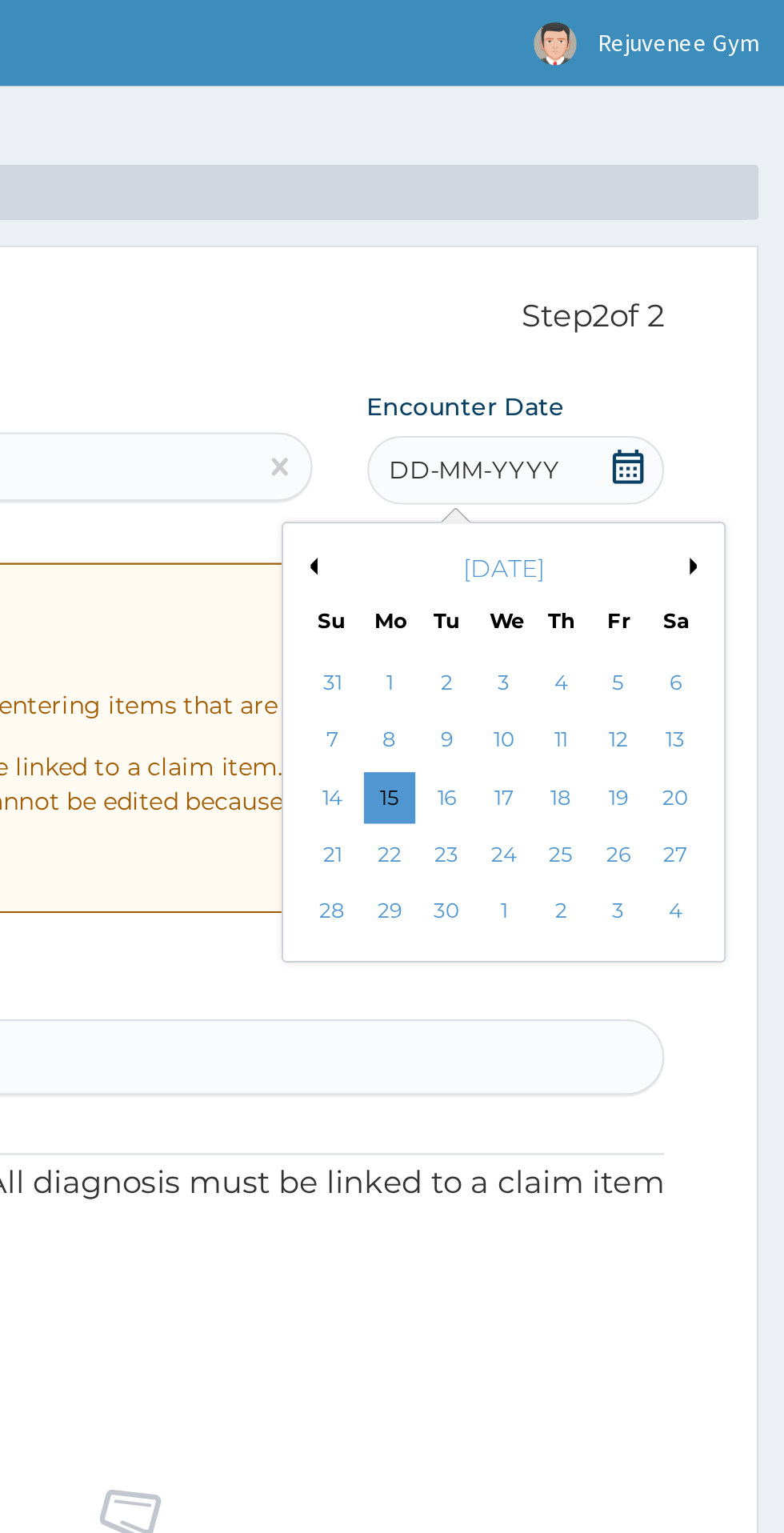
click at [653, 318] on div "3" at bounding box center [652, 318] width 24 height 24
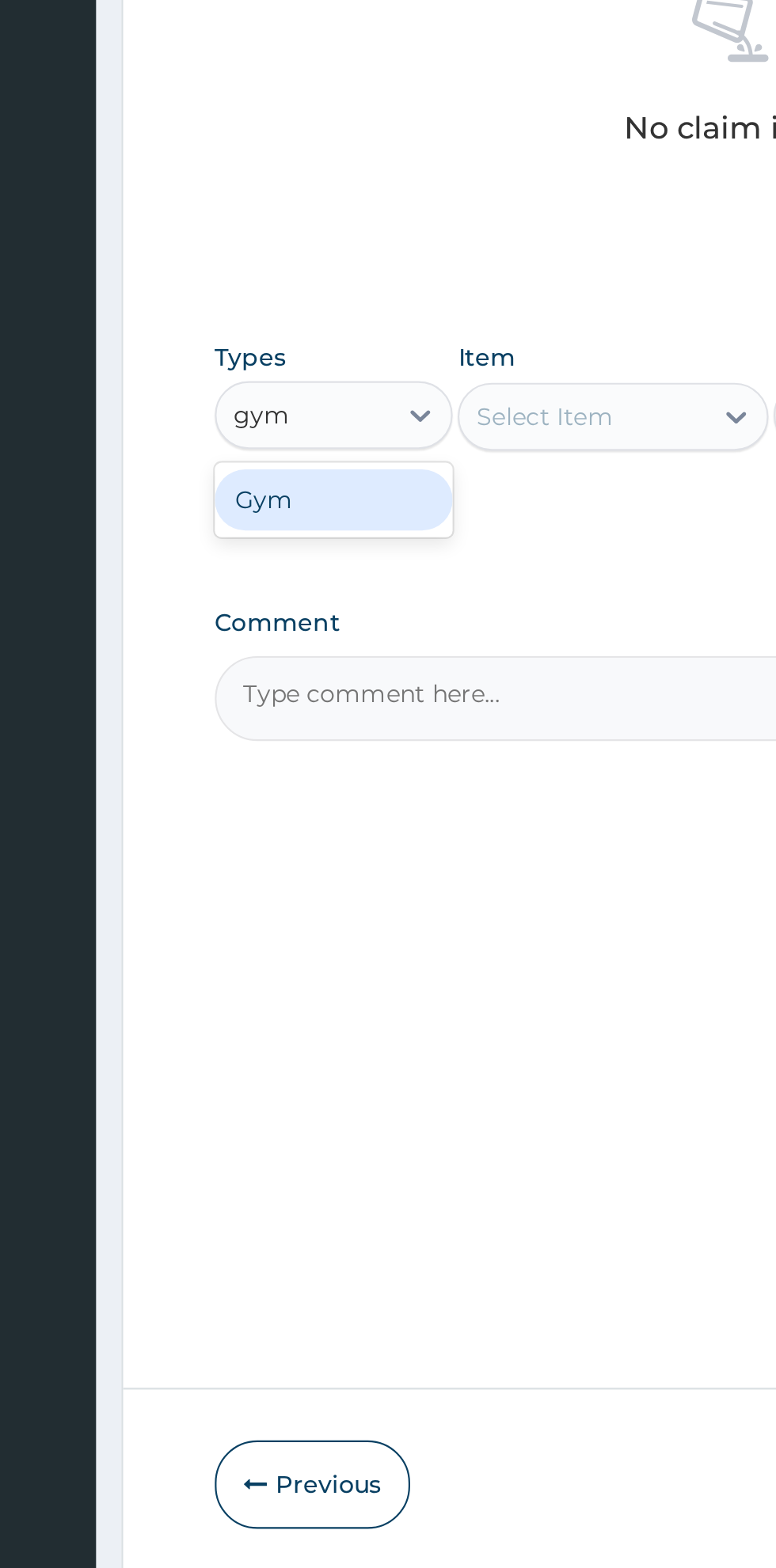
click at [313, 930] on div "Gym" at bounding box center [292, 923] width 111 height 28
type input "gym"
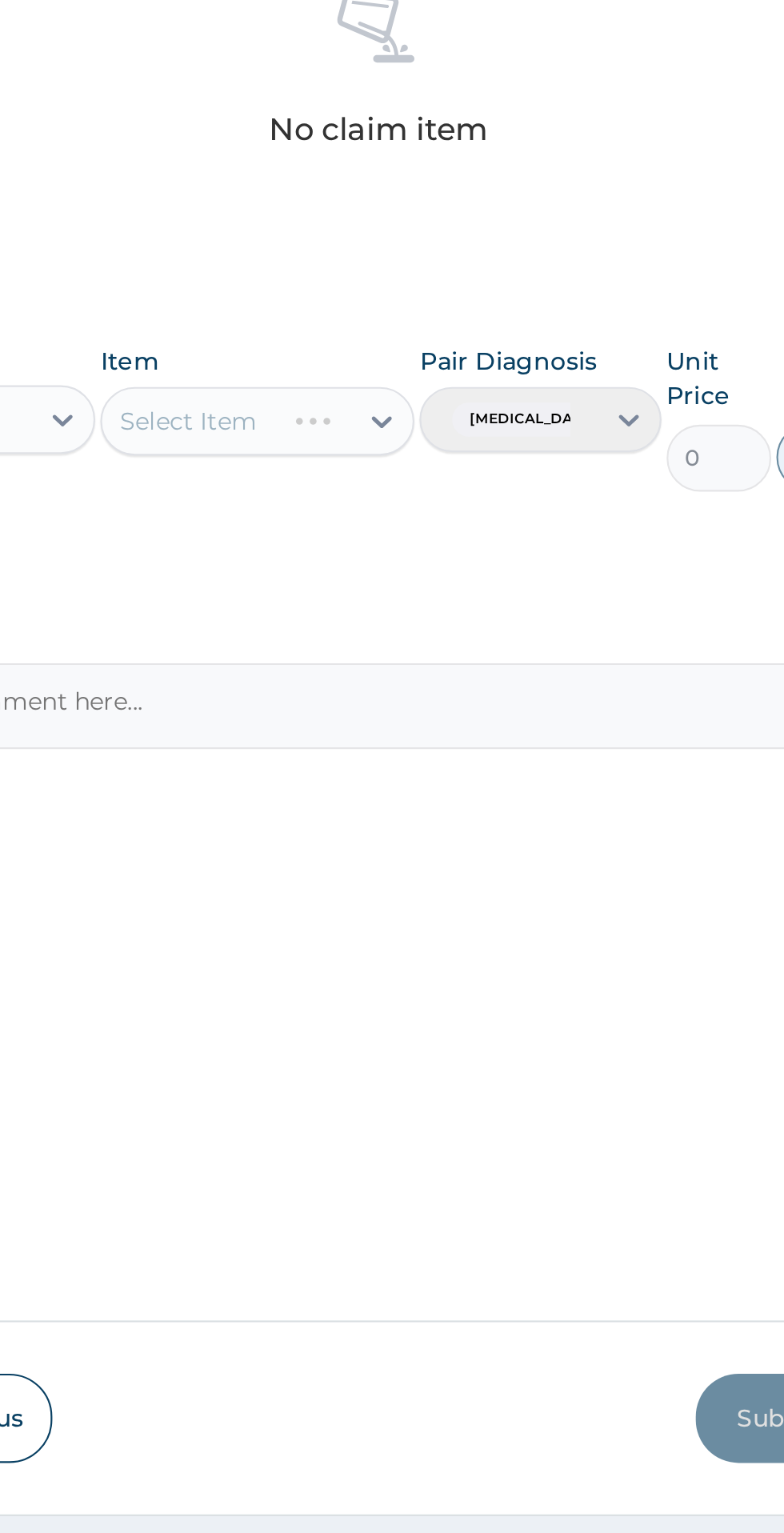
click at [511, 976] on div "PA Code / Prescription Code PA/5355F3 Encounter Date 03-09-2025 Important Notic…" at bounding box center [484, 614] width 488 height 865
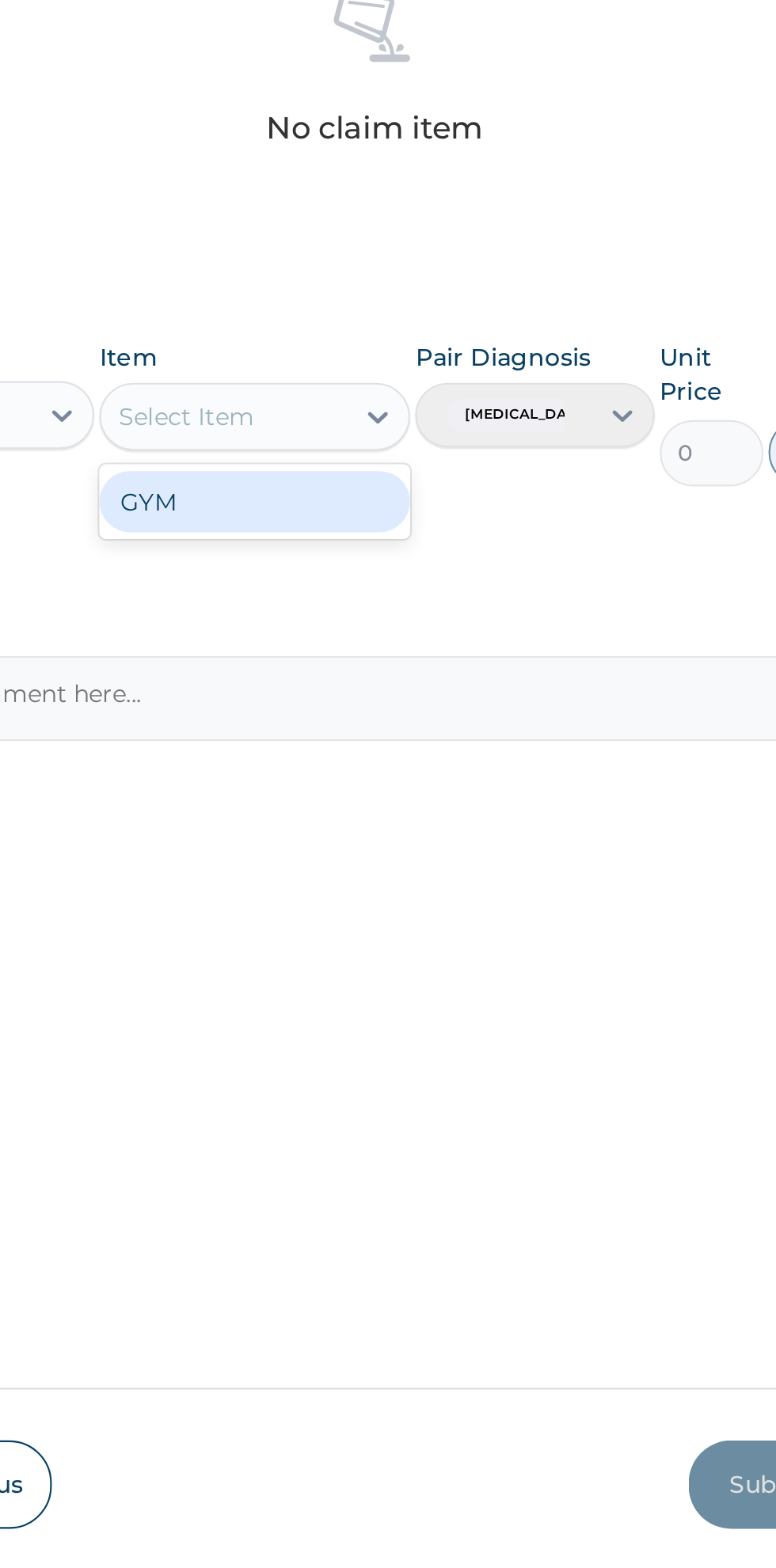
click at [451, 937] on div "GYM" at bounding box center [423, 924] width 145 height 28
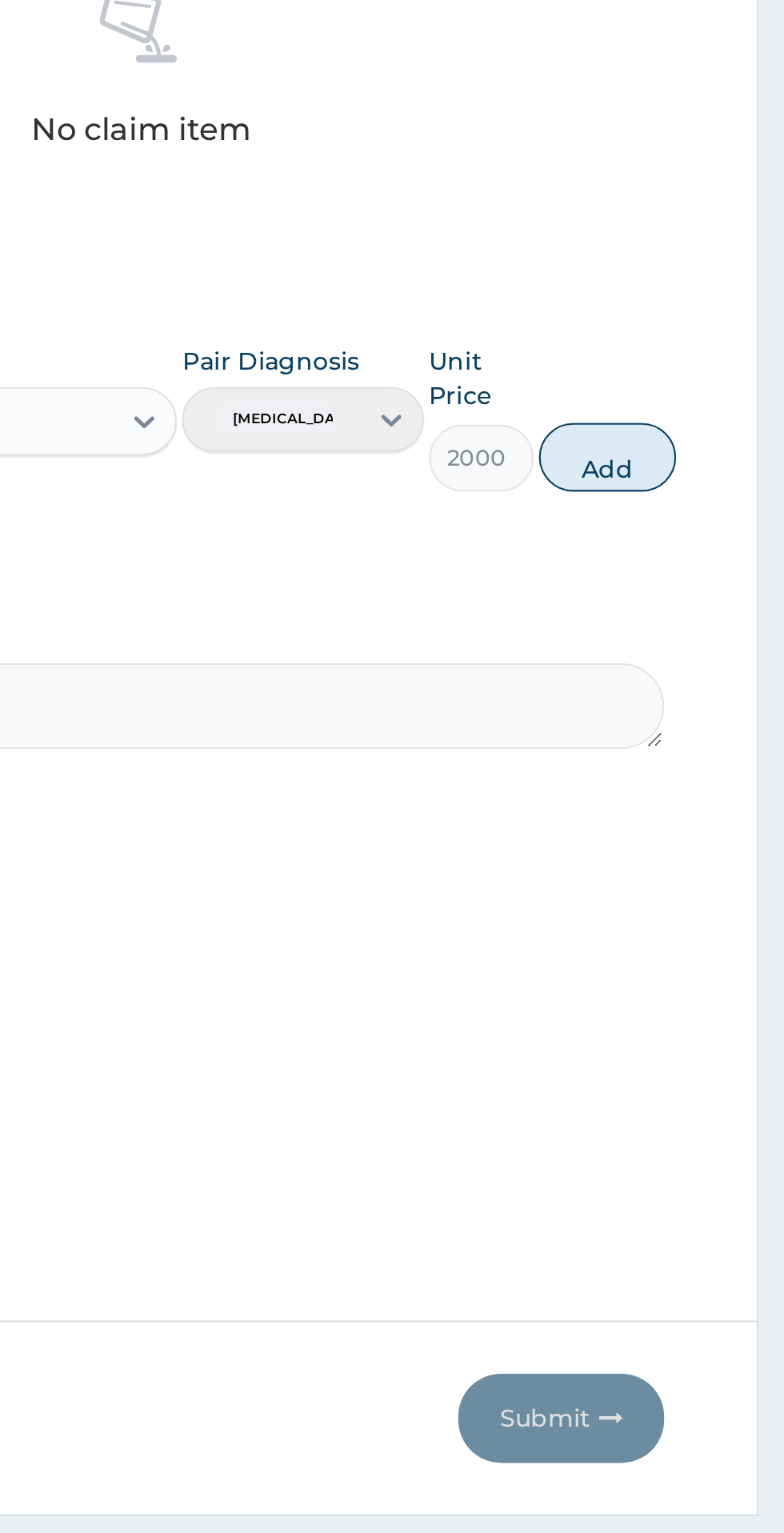
click at [705, 914] on button "Add" at bounding box center [702, 910] width 64 height 32
type input "0"
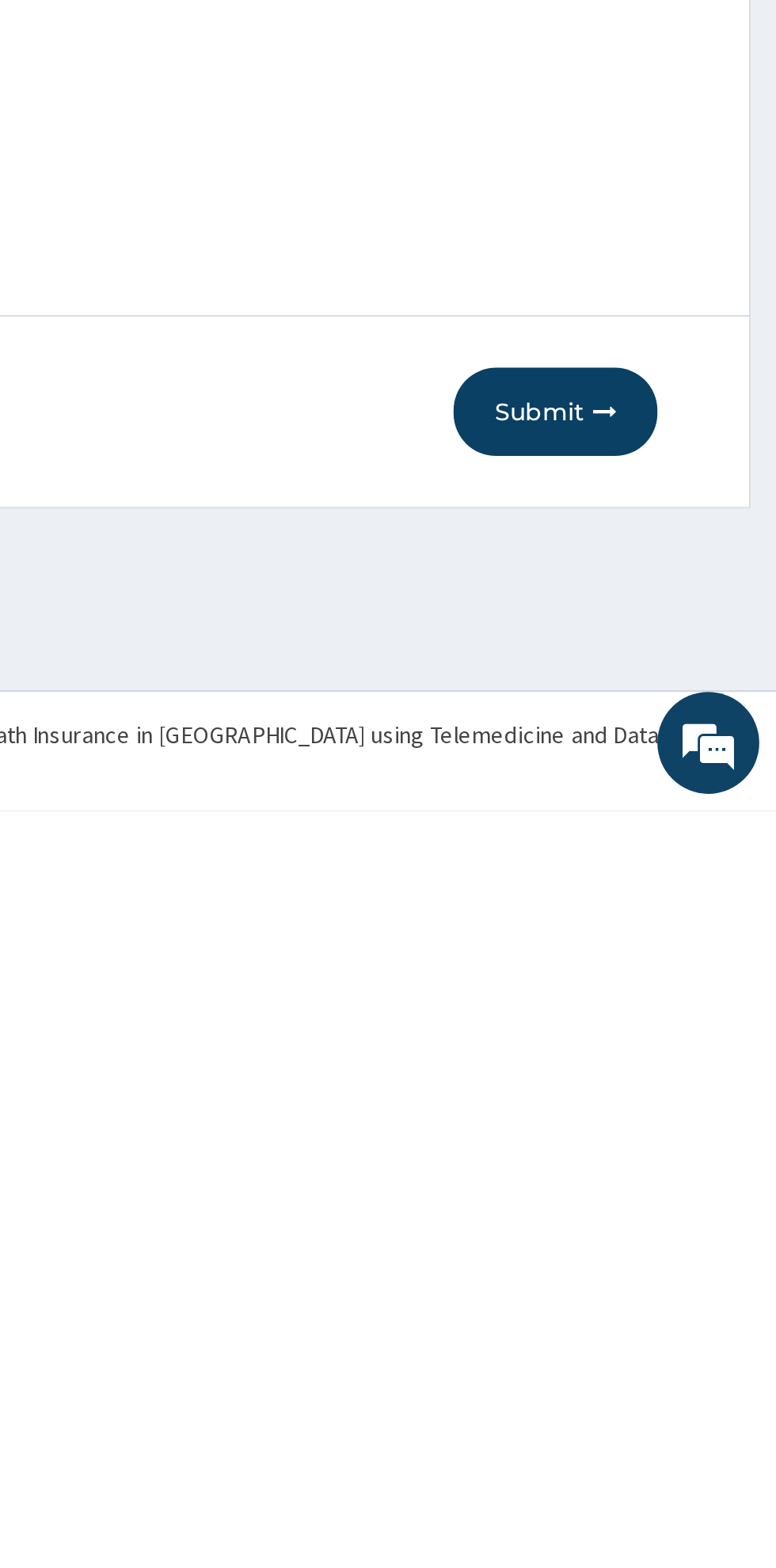
click at [662, 1389] on button "Submit" at bounding box center [672, 1381] width 95 height 42
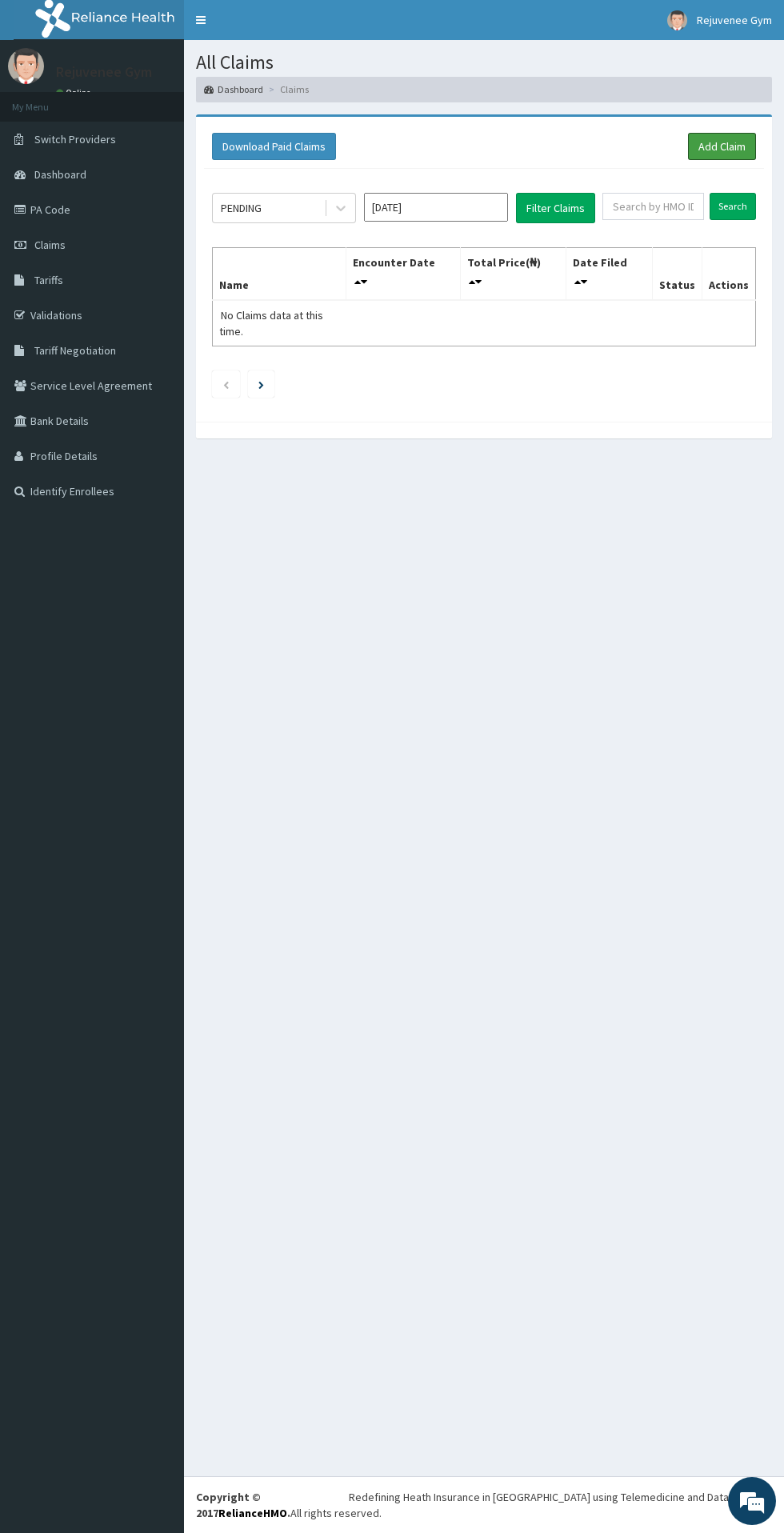
click at [729, 136] on link "Add Claim" at bounding box center [721, 146] width 68 height 27
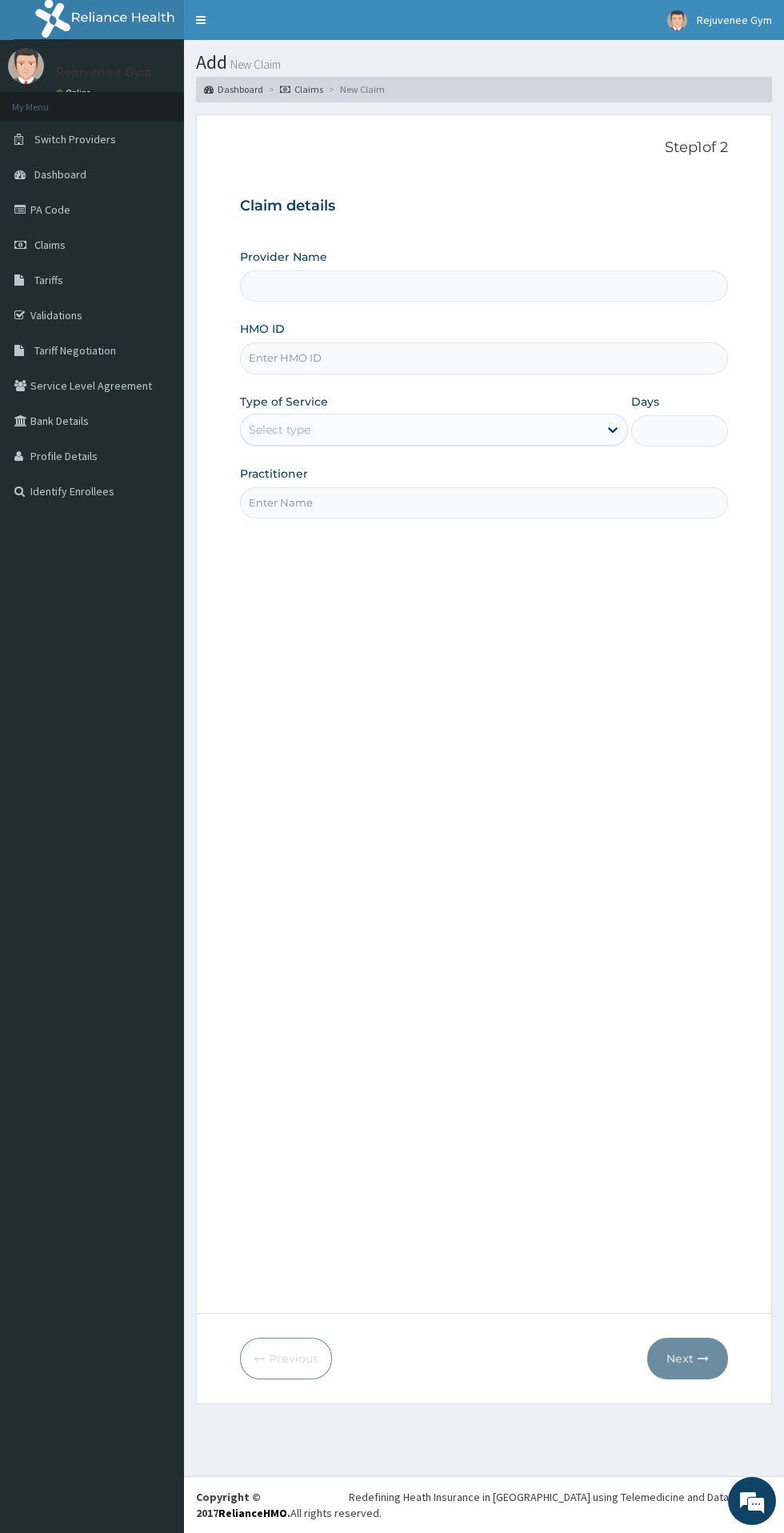
click at [393, 354] on input "HMO ID" at bounding box center [484, 358] width 488 height 31
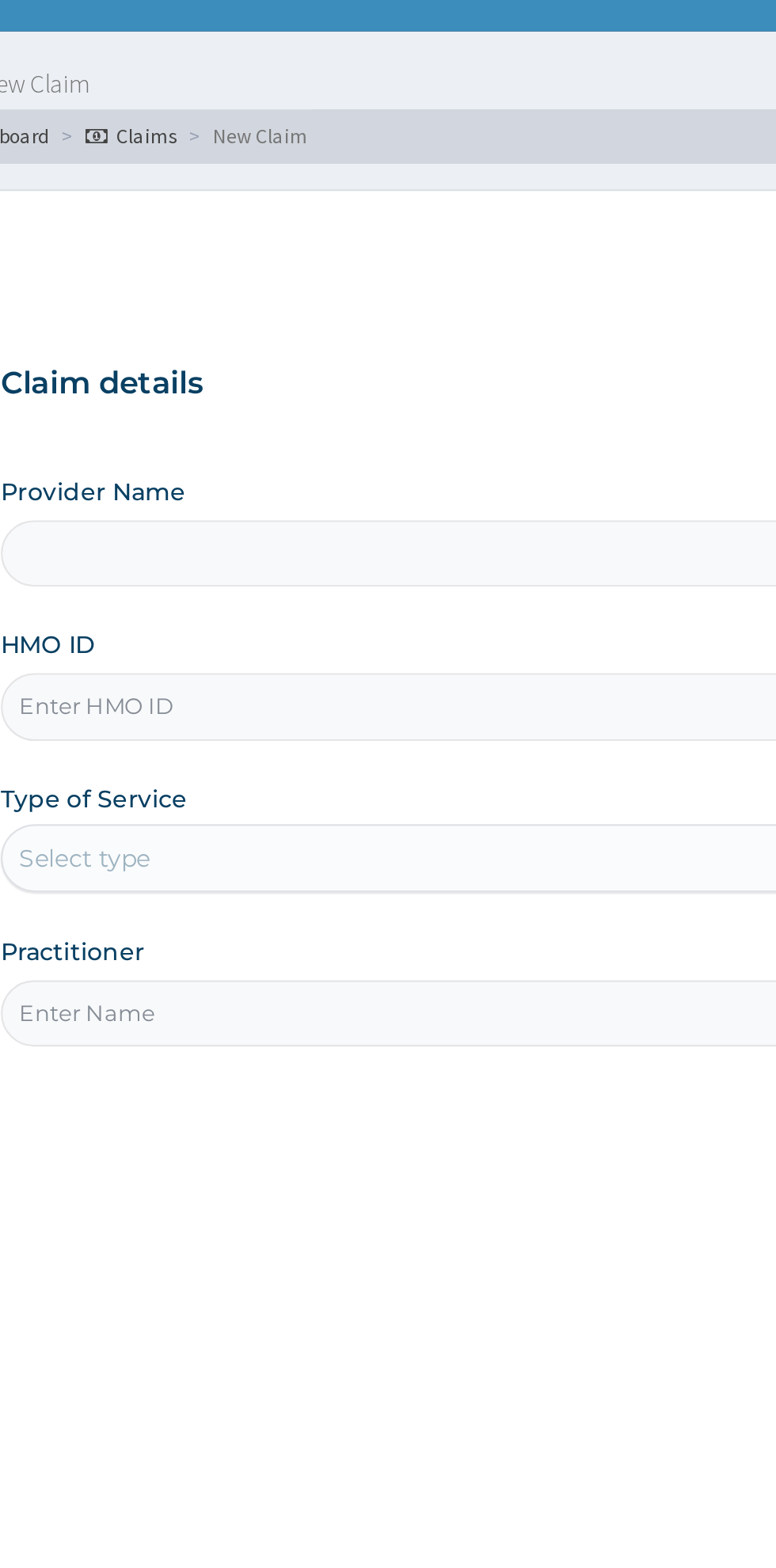
type input "L"
type input "Rejuvenee Wellness Center"
type input "1"
type input "LGL/10003/C"
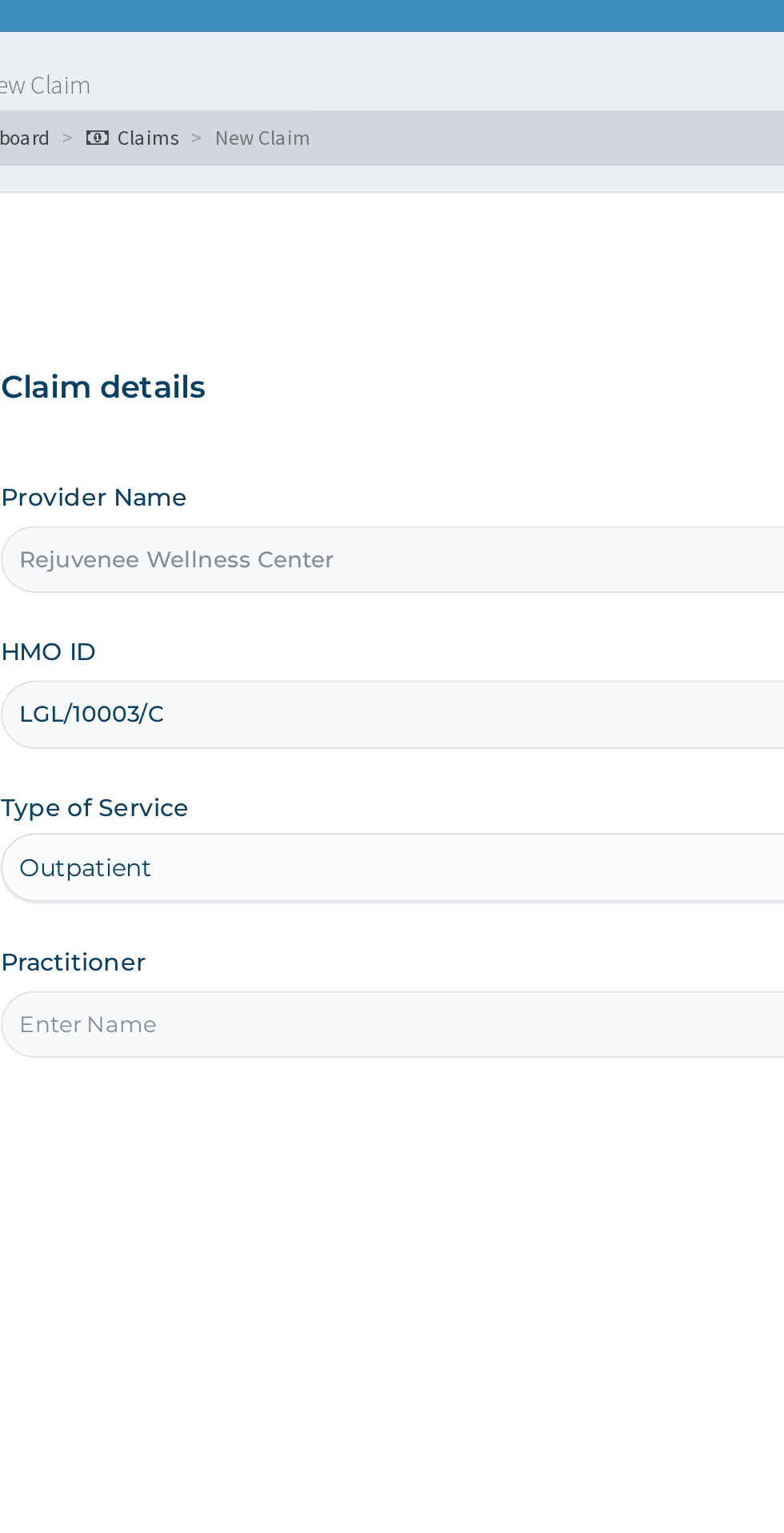
click at [451, 504] on input "Practitioner" at bounding box center [484, 503] width 488 height 31
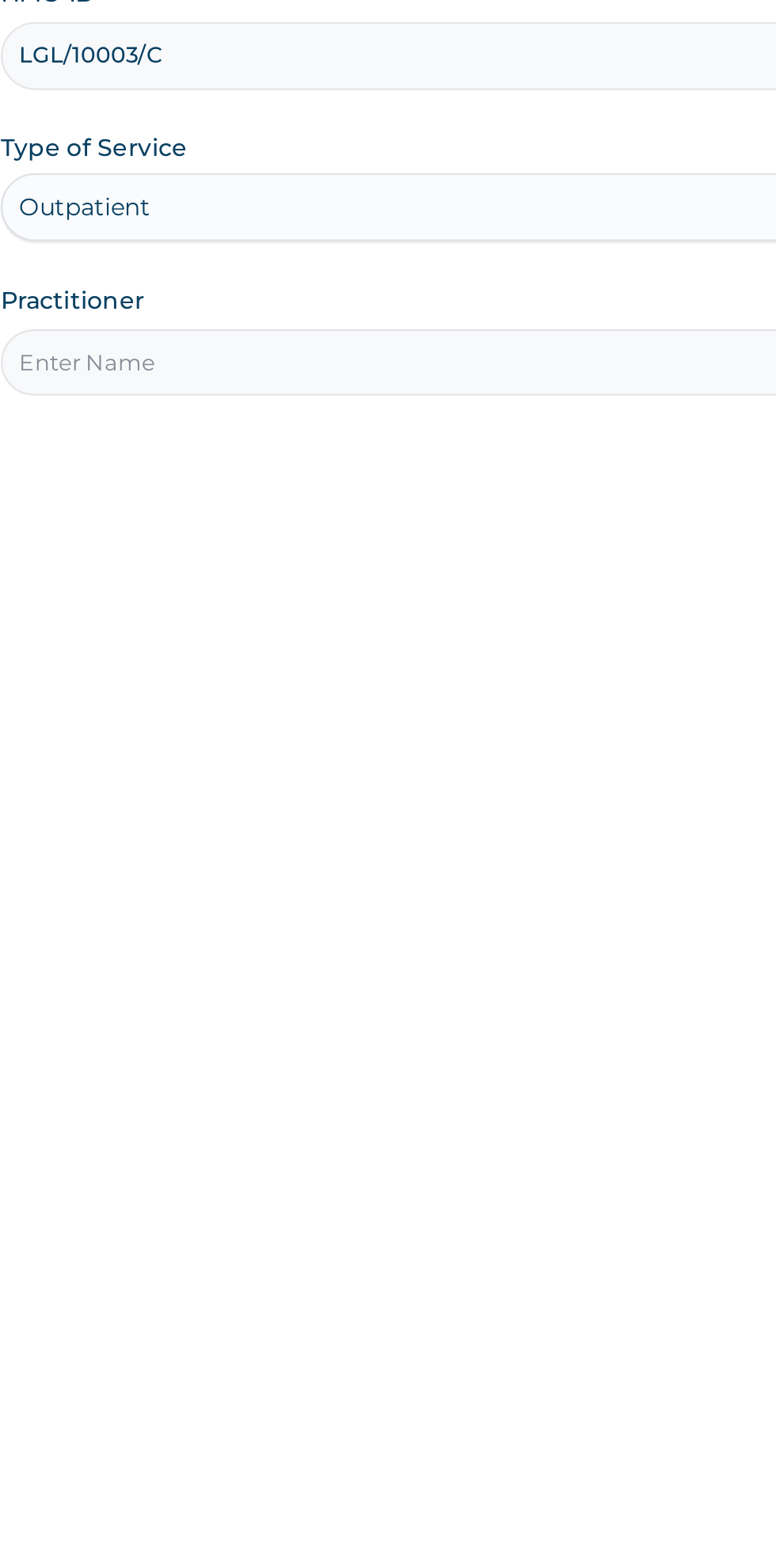
type input "[PERSON_NAME]"
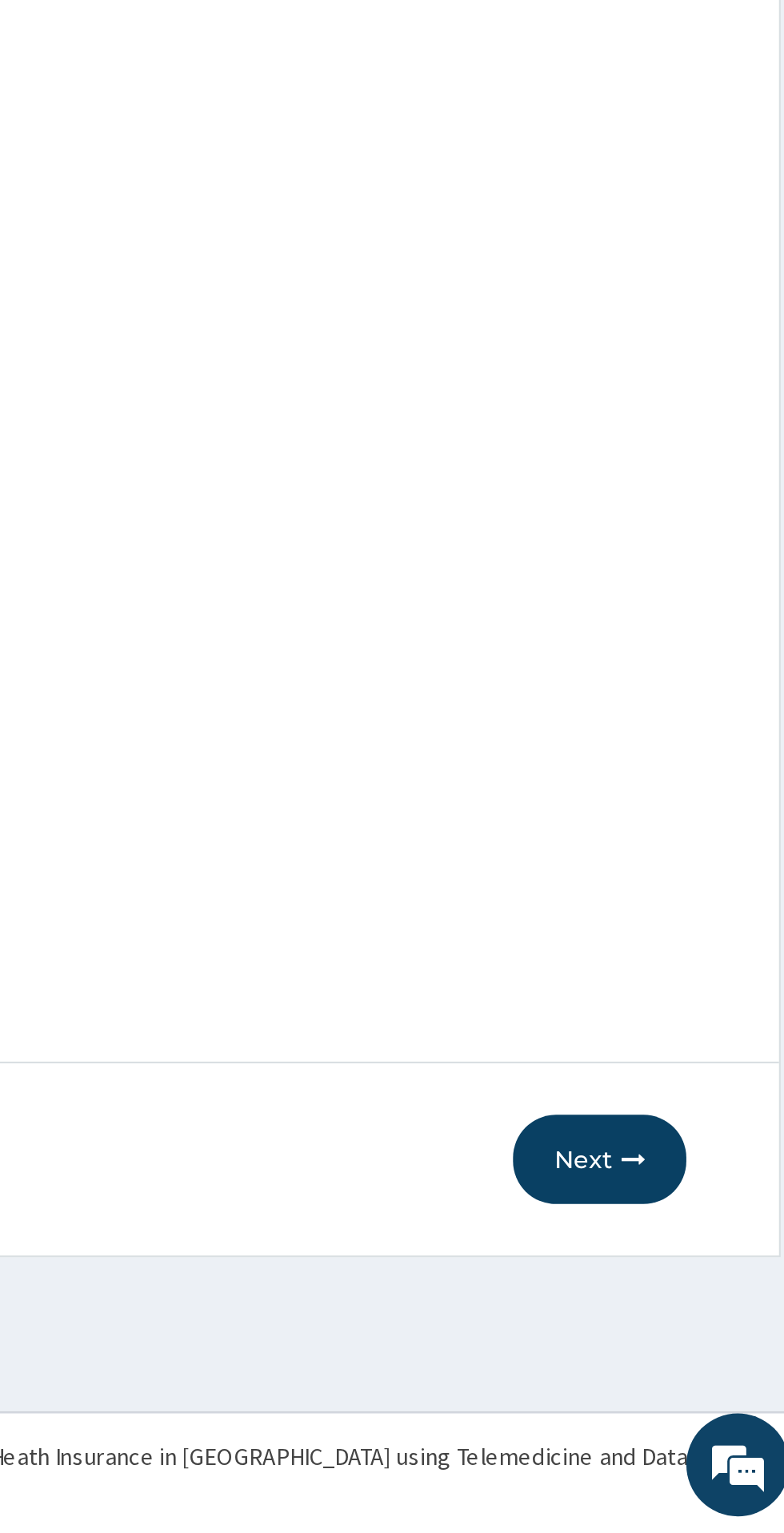
click at [689, 1301] on form "Step 1 of 2 Claim details Provider Name Rejuvenee Wellness Center HMO ID LGL/10…" at bounding box center [484, 759] width 576 height 1290
click at [673, 1375] on button "Next" at bounding box center [687, 1359] width 80 height 42
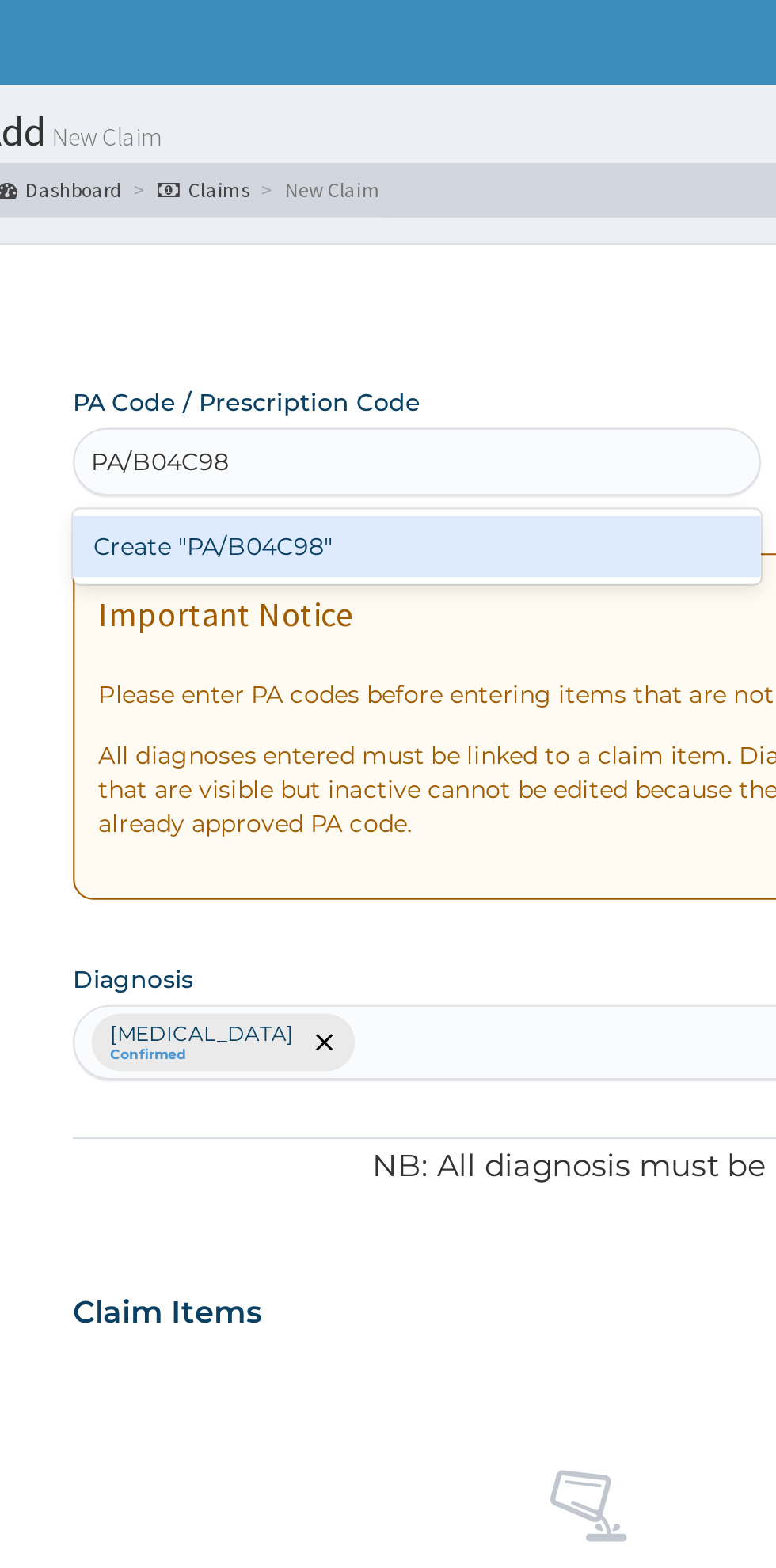
click at [446, 256] on div "Create "PA/B04C98"" at bounding box center [397, 255] width 320 height 28
type input "PA/B04C98"
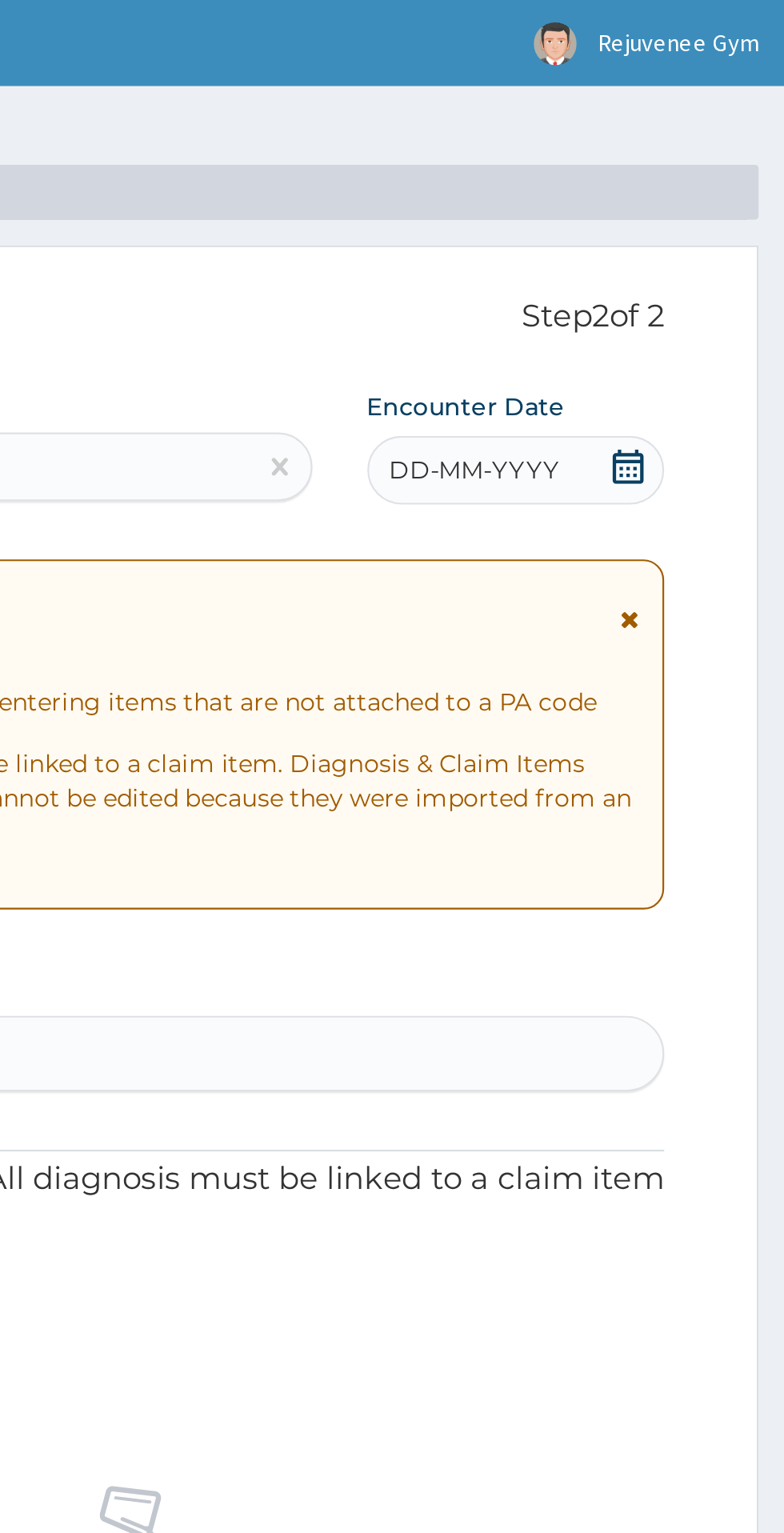
click at [642, 226] on span "DD-MM-YYYY" at bounding box center [639, 219] width 80 height 16
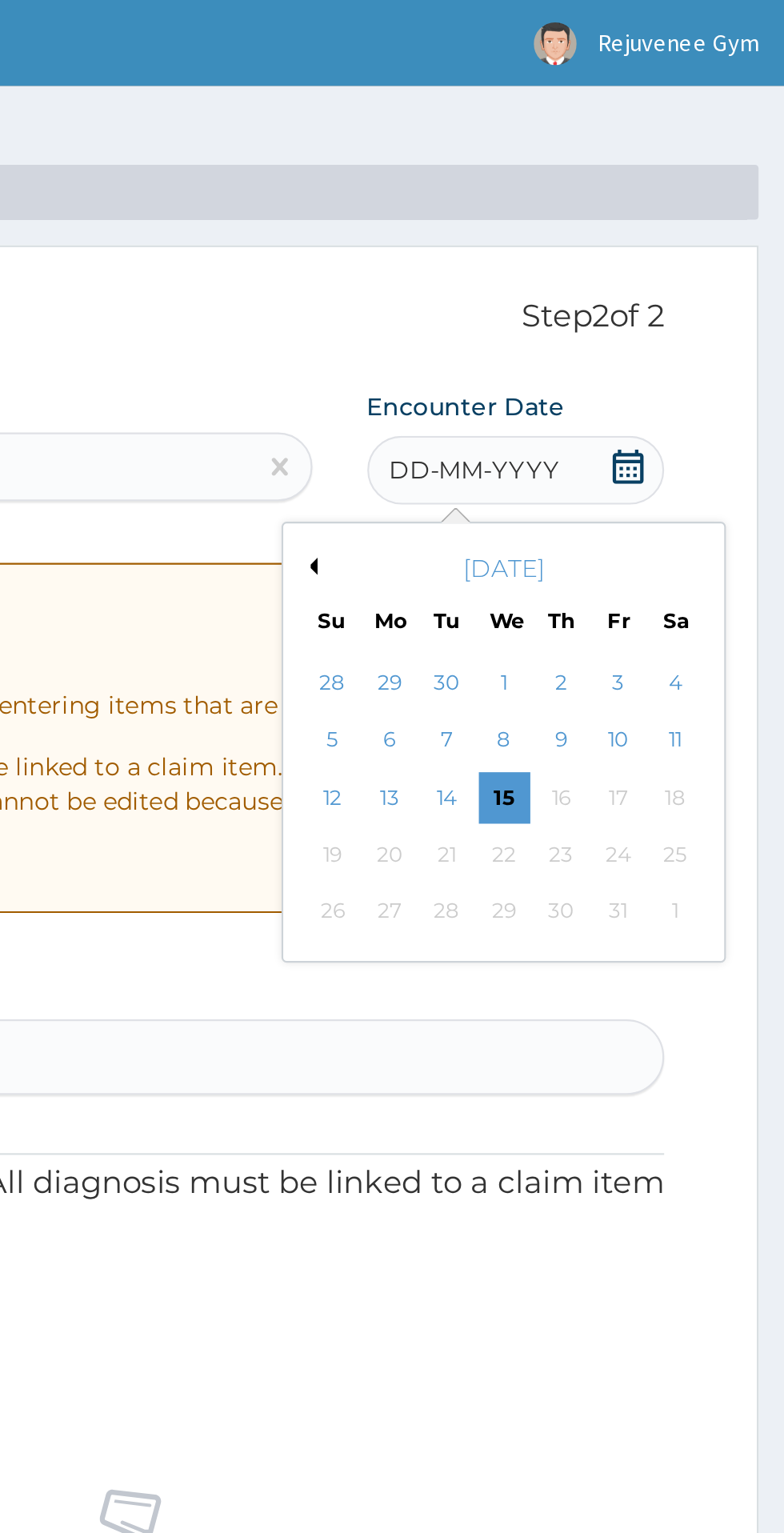
click at [561, 264] on button "Previous Month" at bounding box center [561, 264] width 8 height 8
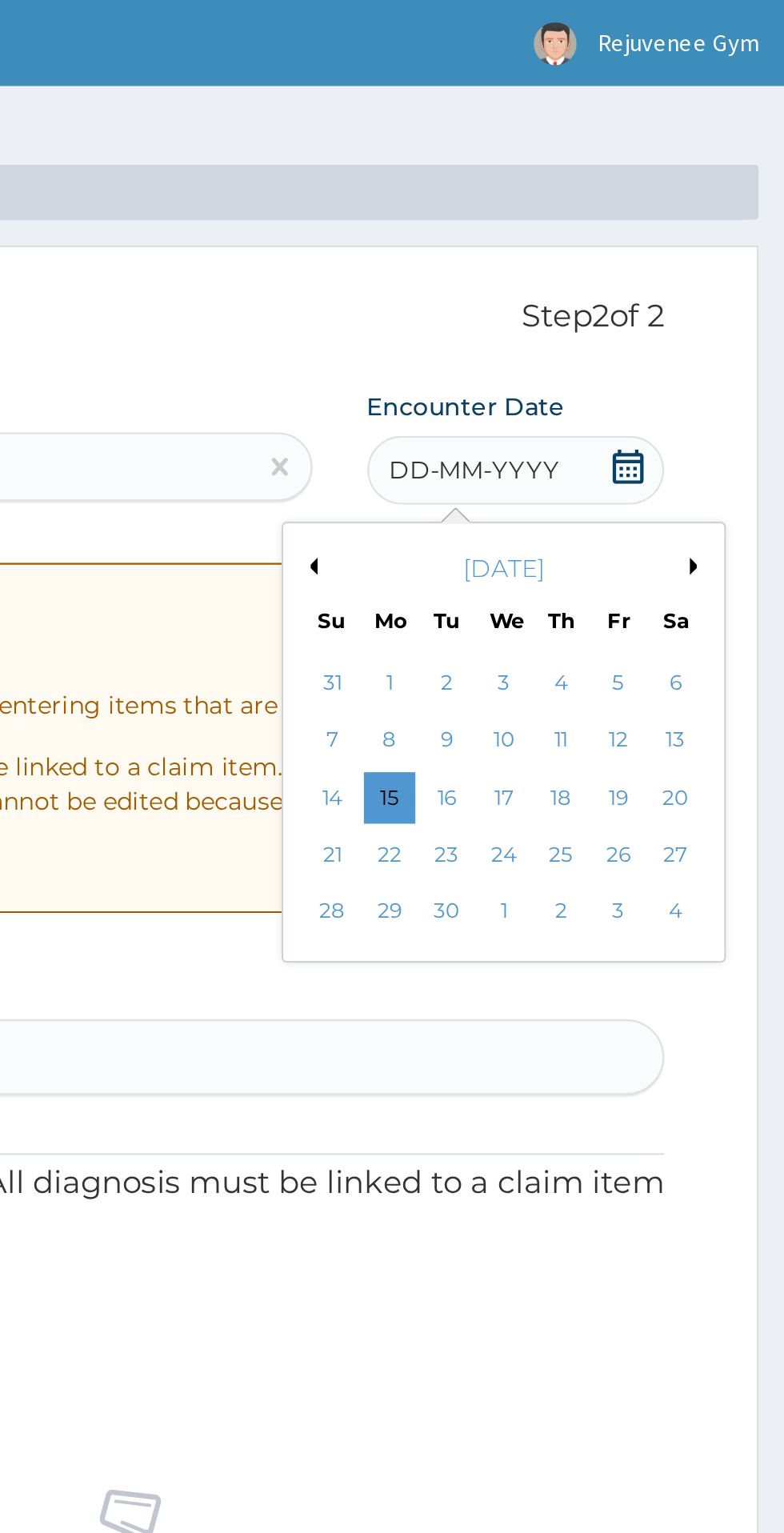
click at [563, 265] on button "Previous Month" at bounding box center [561, 264] width 8 height 8
click at [732, 279] on div "August 2025 Su Mo Tu We Th Fr Sa" at bounding box center [653, 274] width 193 height 47
click at [743, 264] on button "Next Month" at bounding box center [743, 264] width 8 height 8
click at [649, 324] on div "3" at bounding box center [652, 318] width 24 height 24
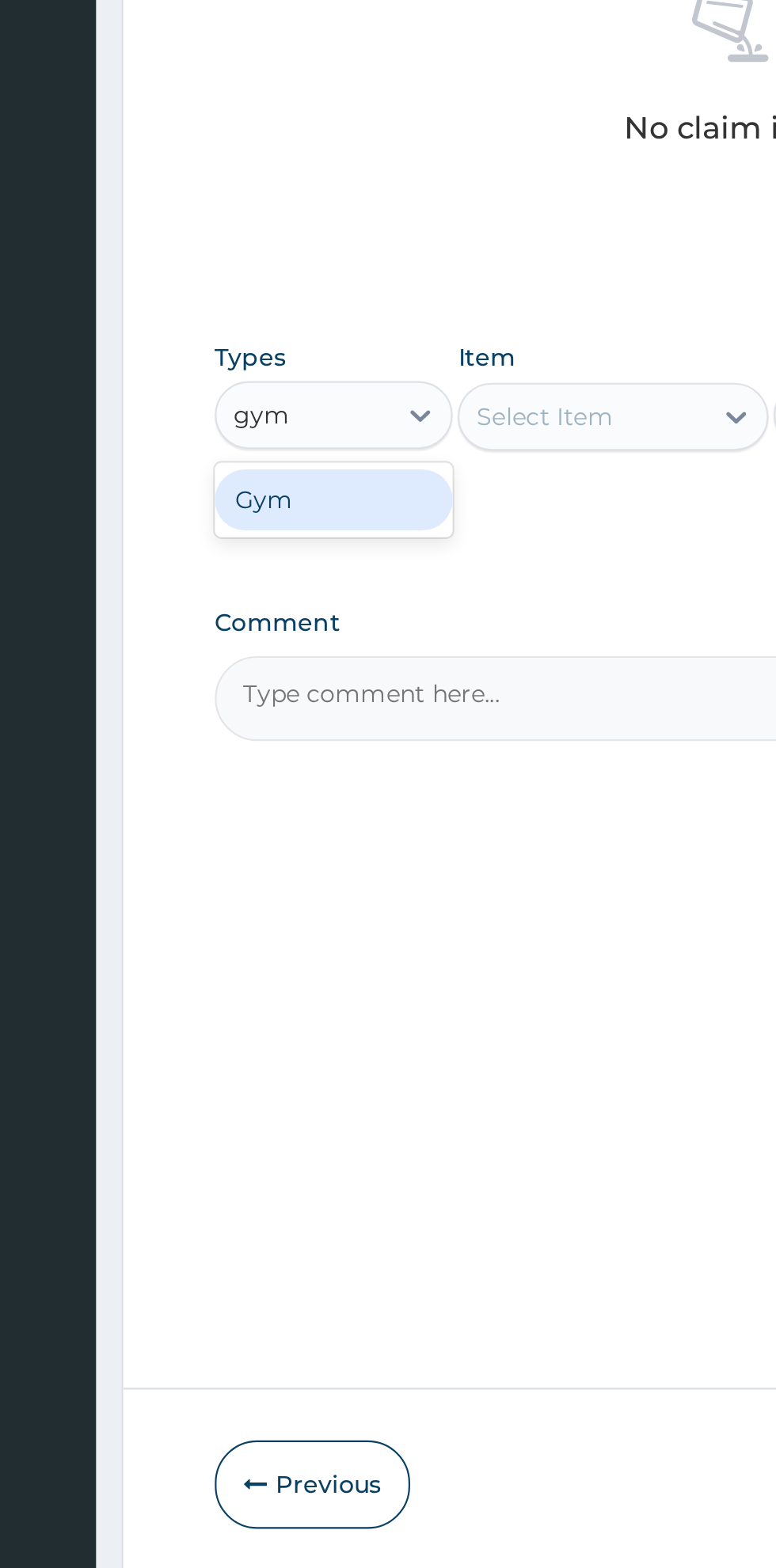
click at [311, 933] on div "Gym" at bounding box center [292, 923] width 111 height 28
type input "gym"
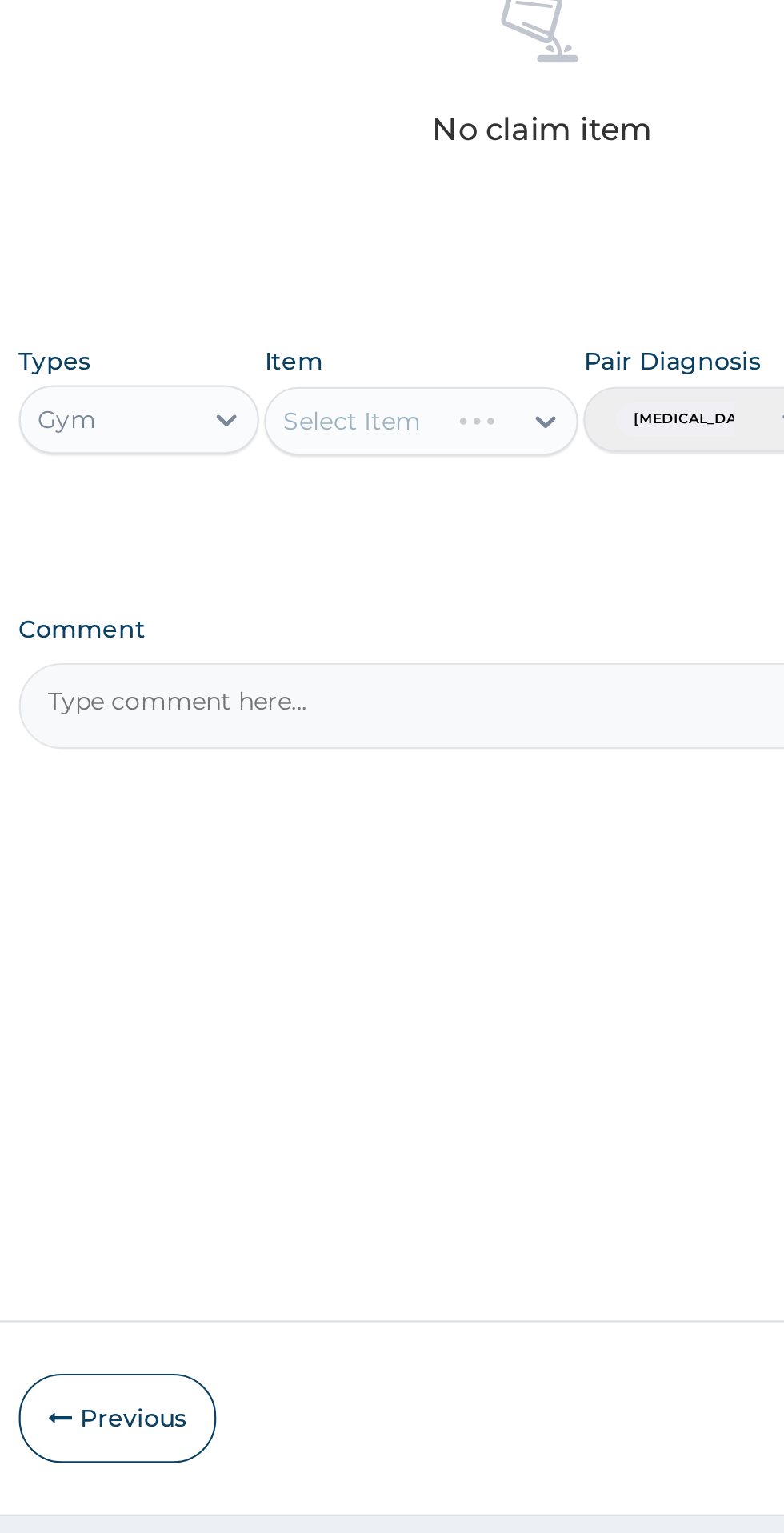
click at [473, 903] on div "Select Item" at bounding box center [427, 894] width 147 height 32
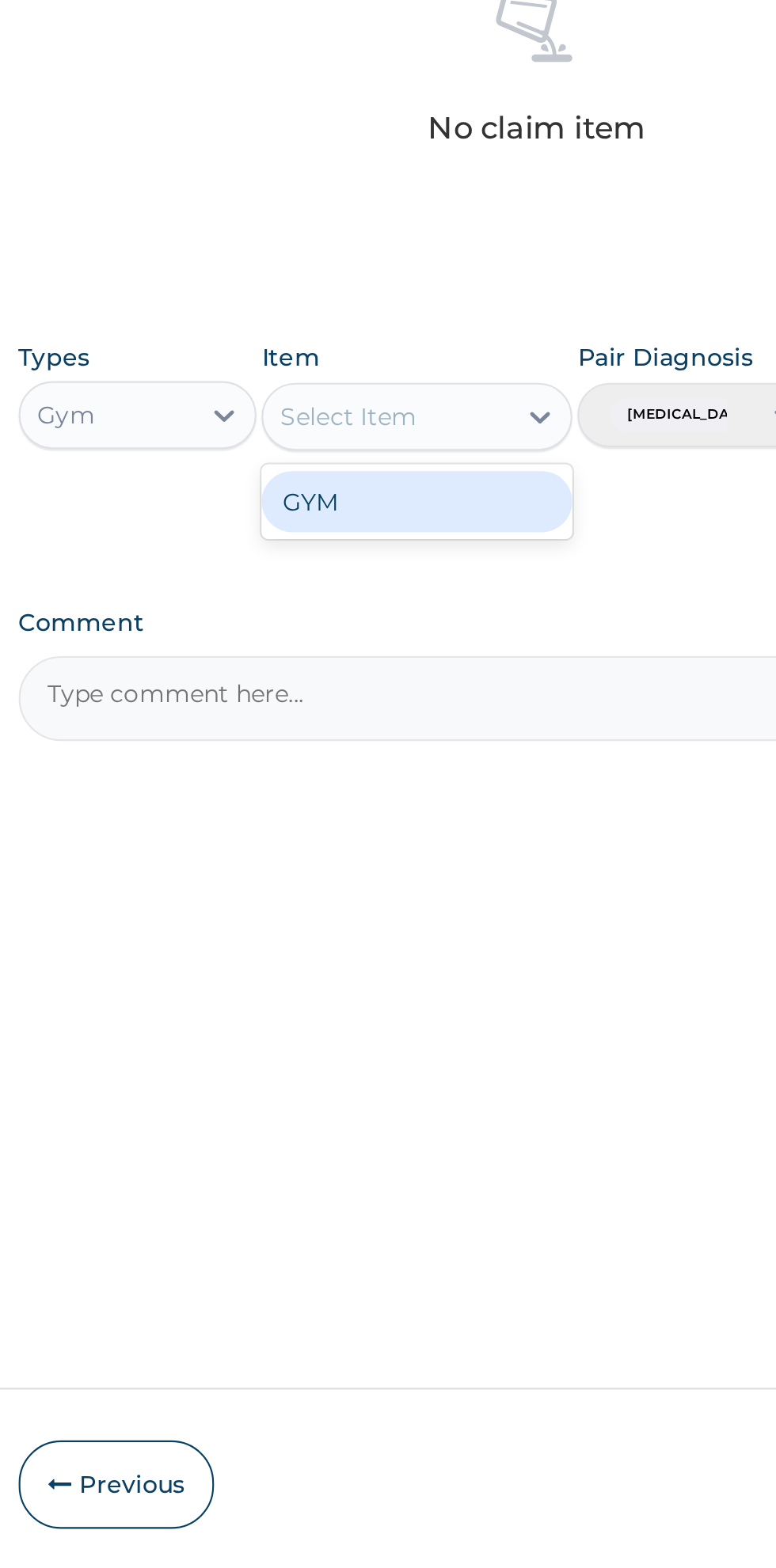
click at [457, 934] on div "GYM" at bounding box center [423, 924] width 145 height 28
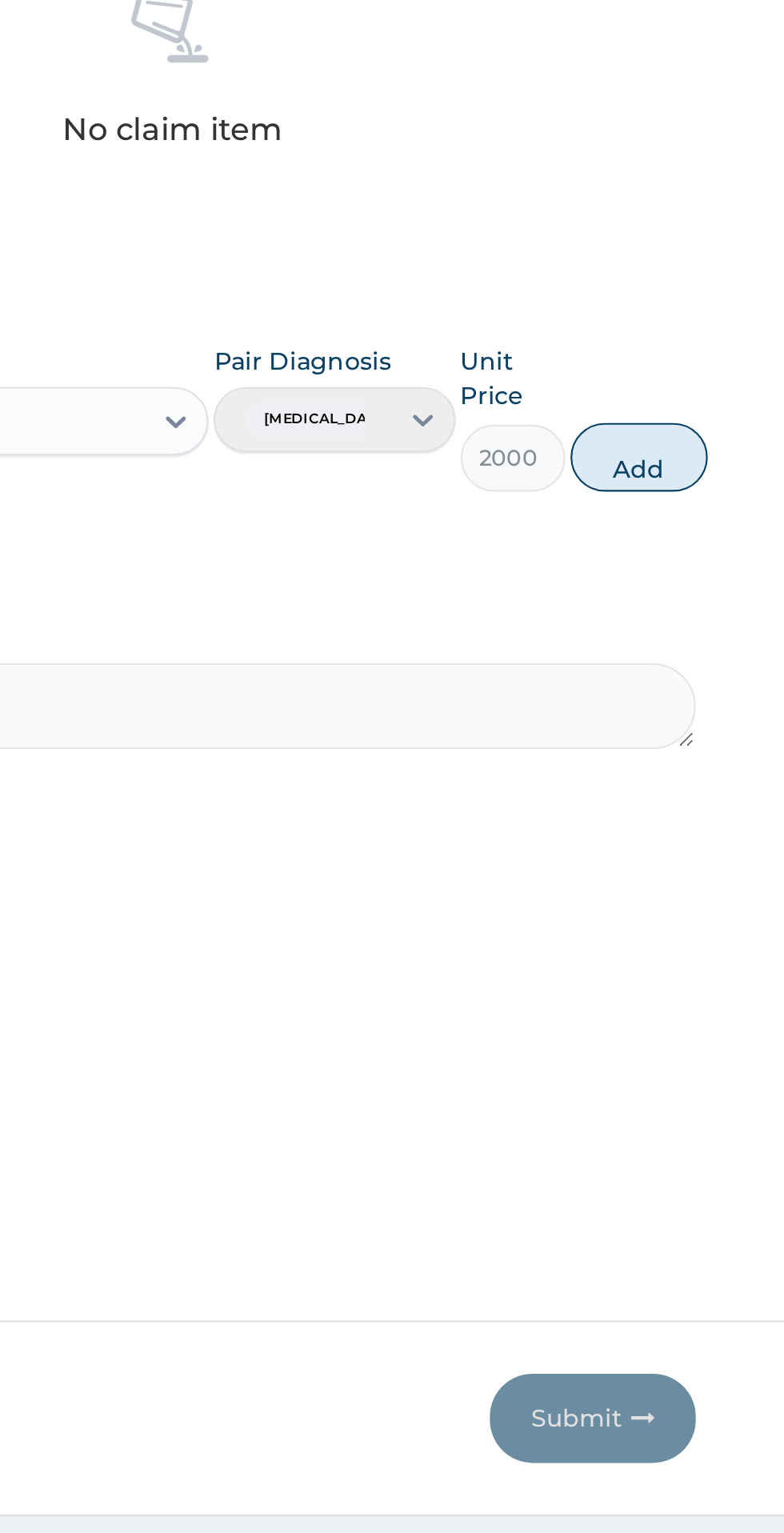
click at [716, 918] on button "Add" at bounding box center [702, 910] width 64 height 32
type input "0"
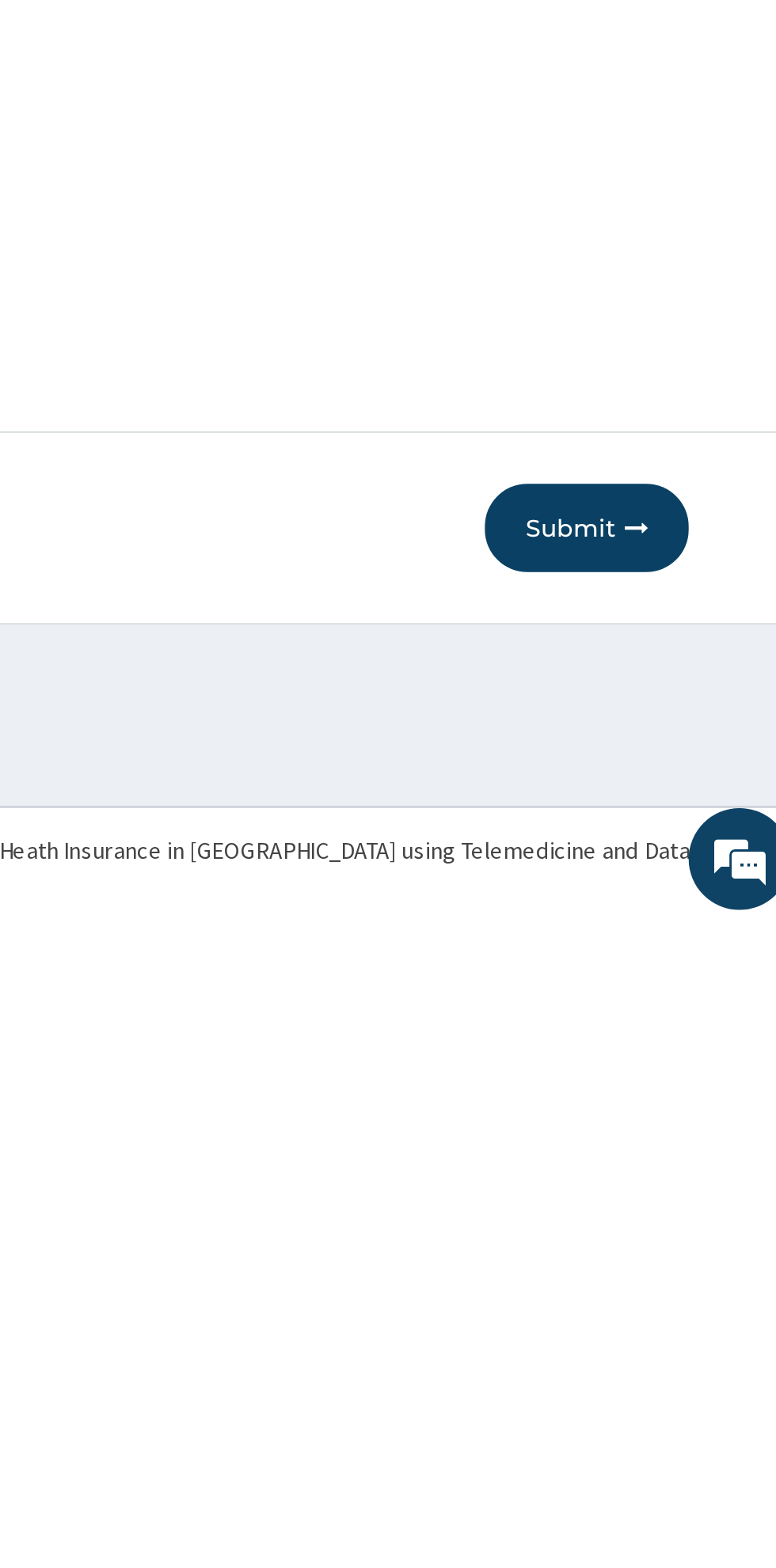
click at [662, 1399] on button "Submit" at bounding box center [672, 1381] width 95 height 42
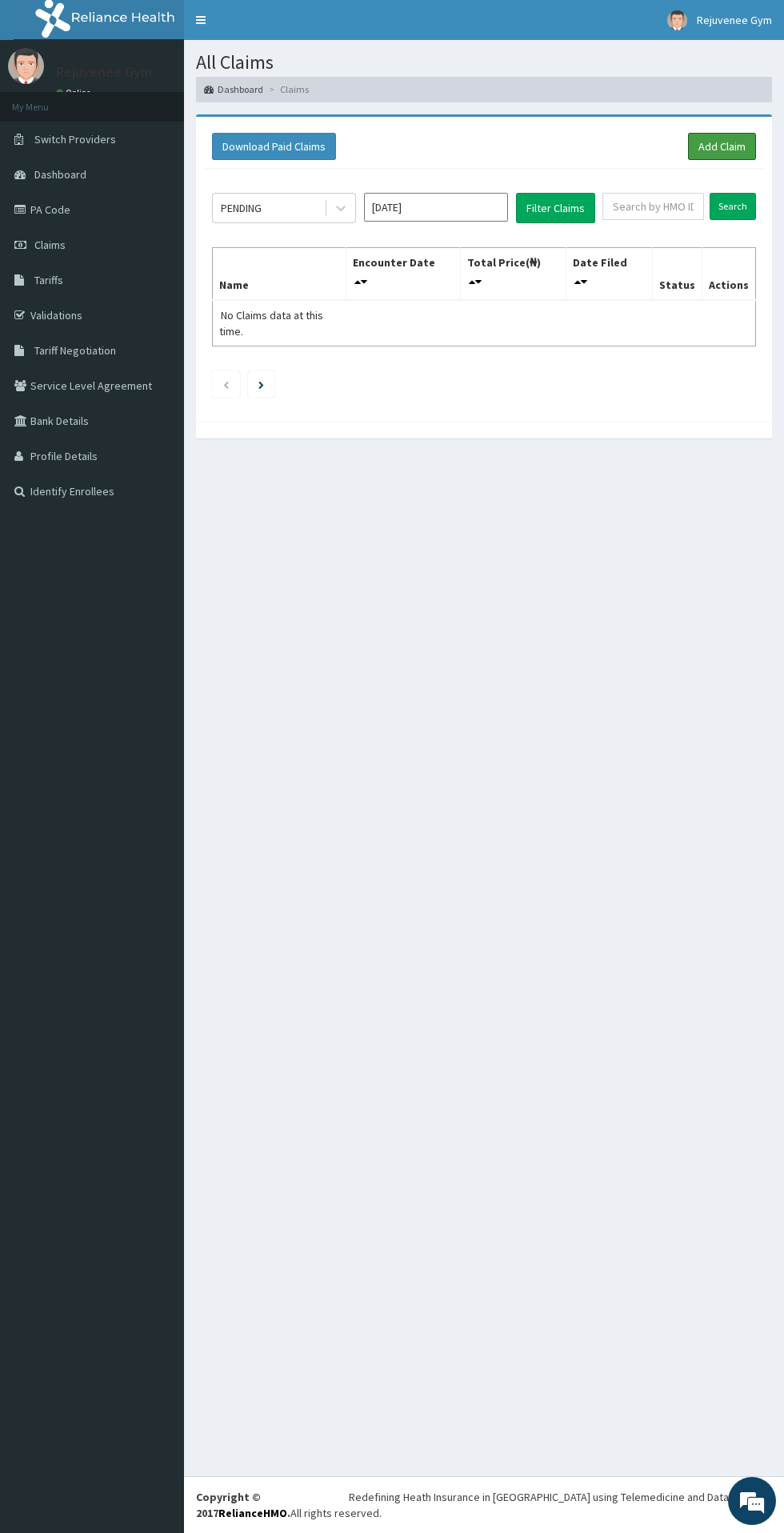
click at [723, 143] on link "Add Claim" at bounding box center [721, 146] width 68 height 27
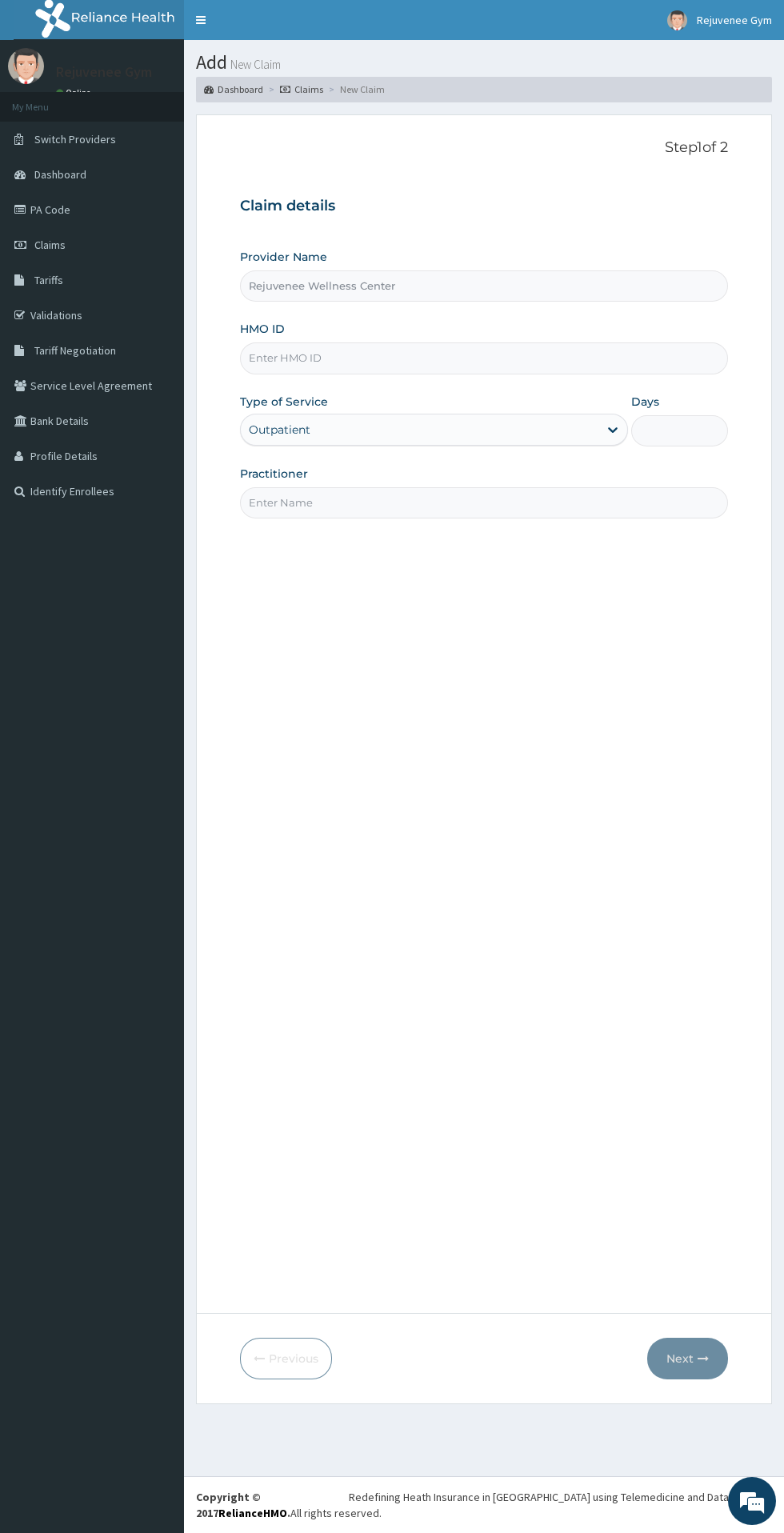
type input "Rejuvenee Wellness Center"
type input "1"
click at [416, 363] on input "HMO ID" at bounding box center [484, 358] width 488 height 31
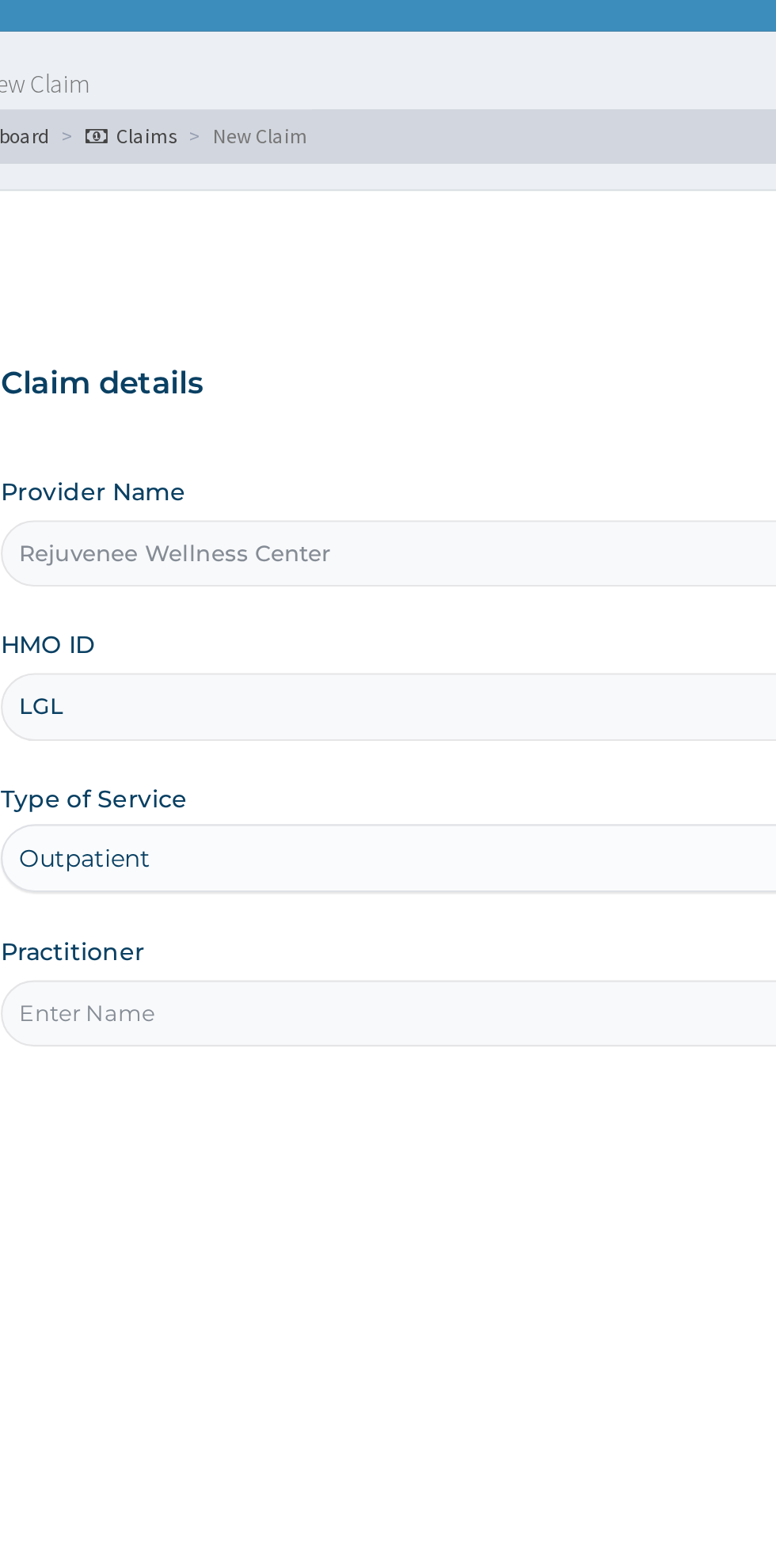
type input "LGL/10003/B"
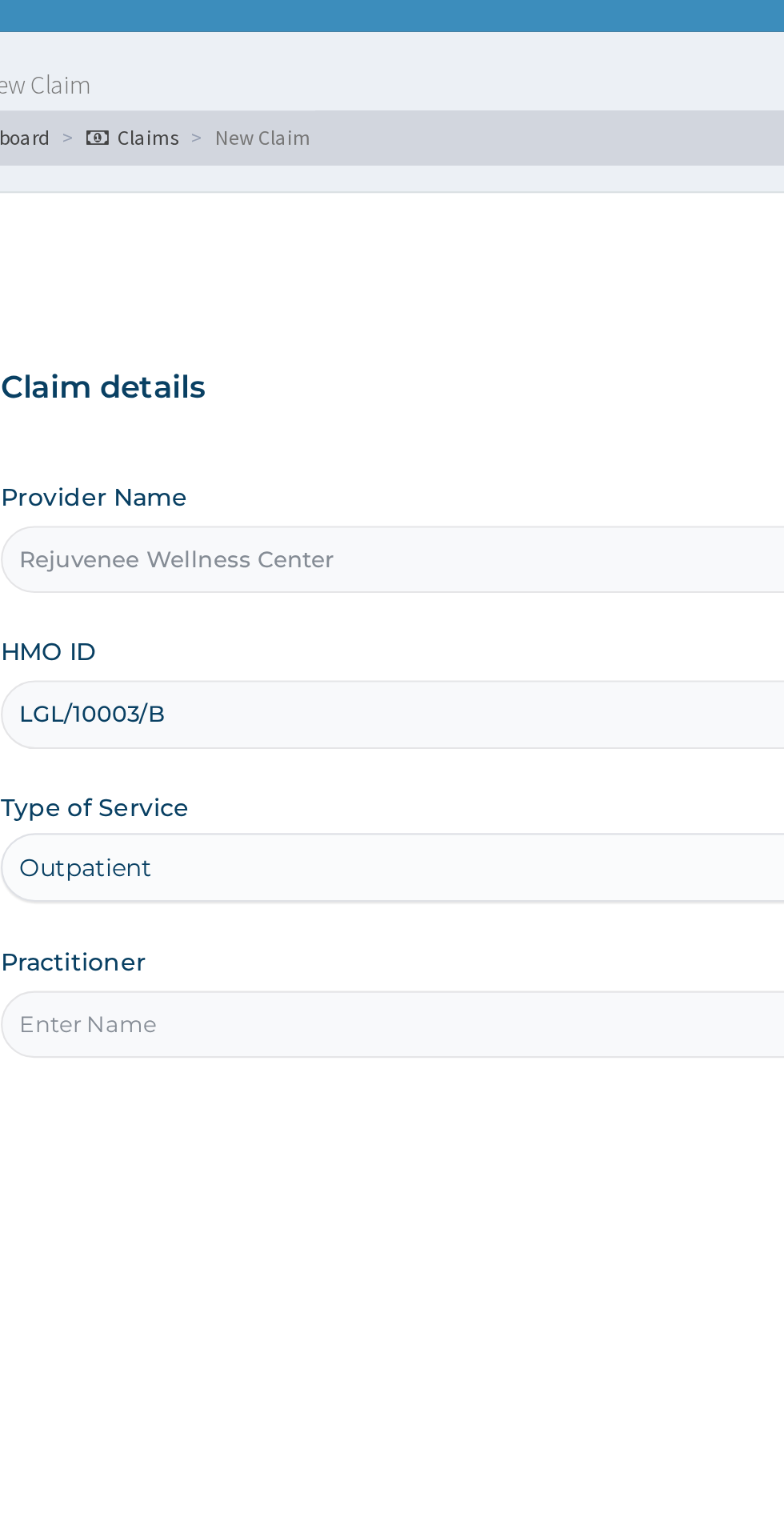
click at [379, 504] on input "Practitioner" at bounding box center [484, 503] width 488 height 31
click at [392, 506] on input "Practitioner" at bounding box center [484, 503] width 488 height 31
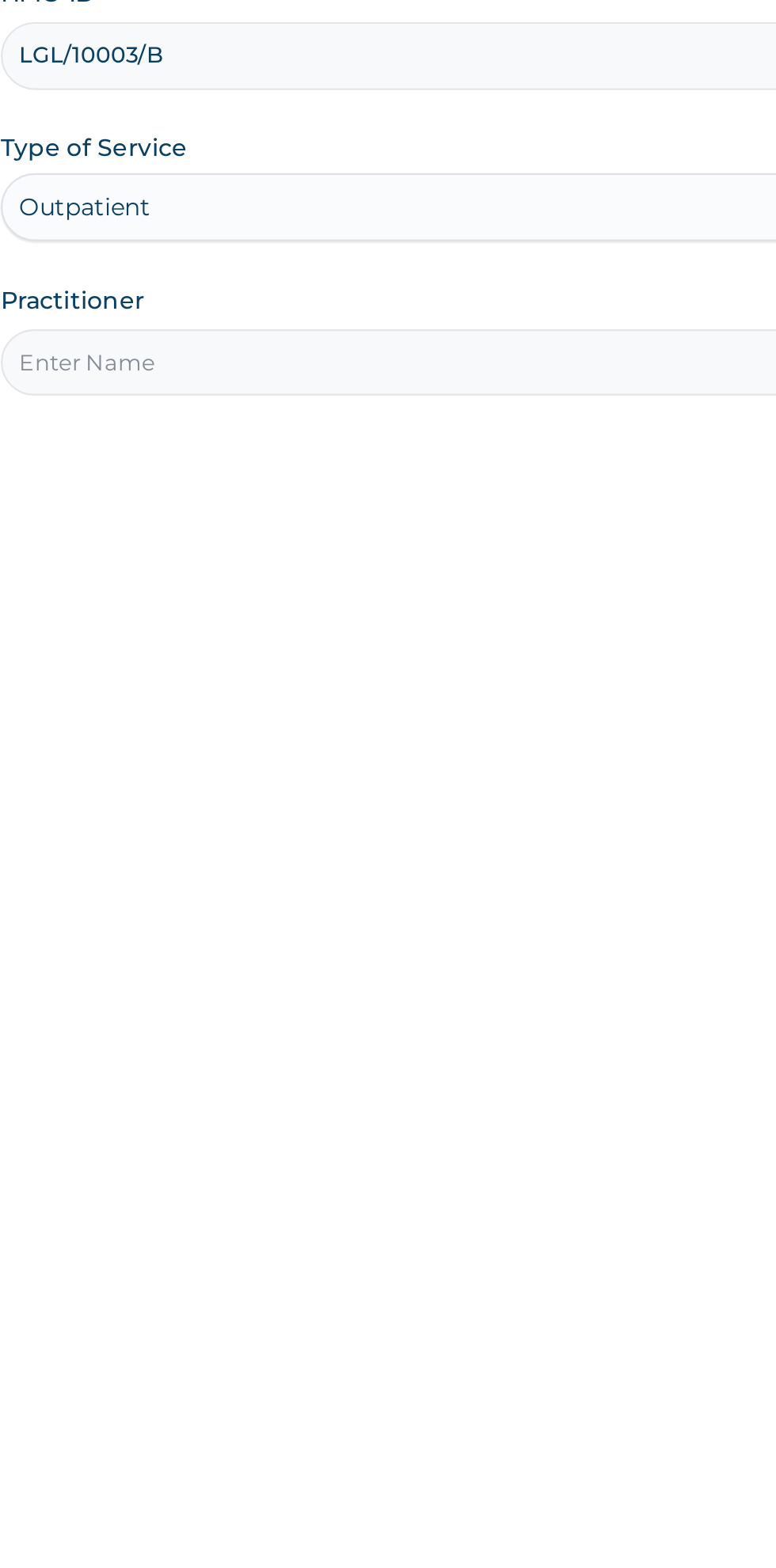
type input "Harriet"
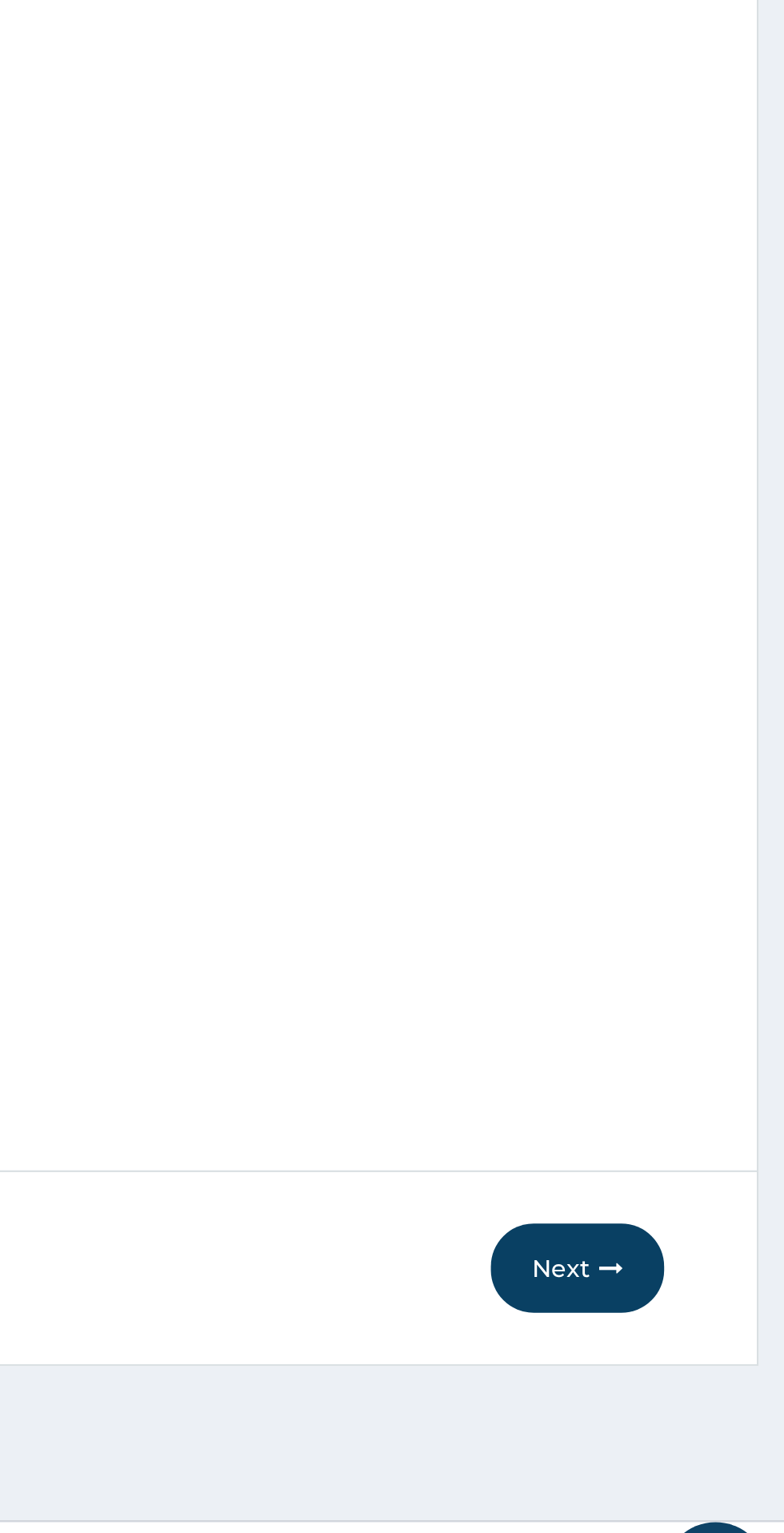
click at [694, 1360] on button "Next" at bounding box center [687, 1359] width 80 height 42
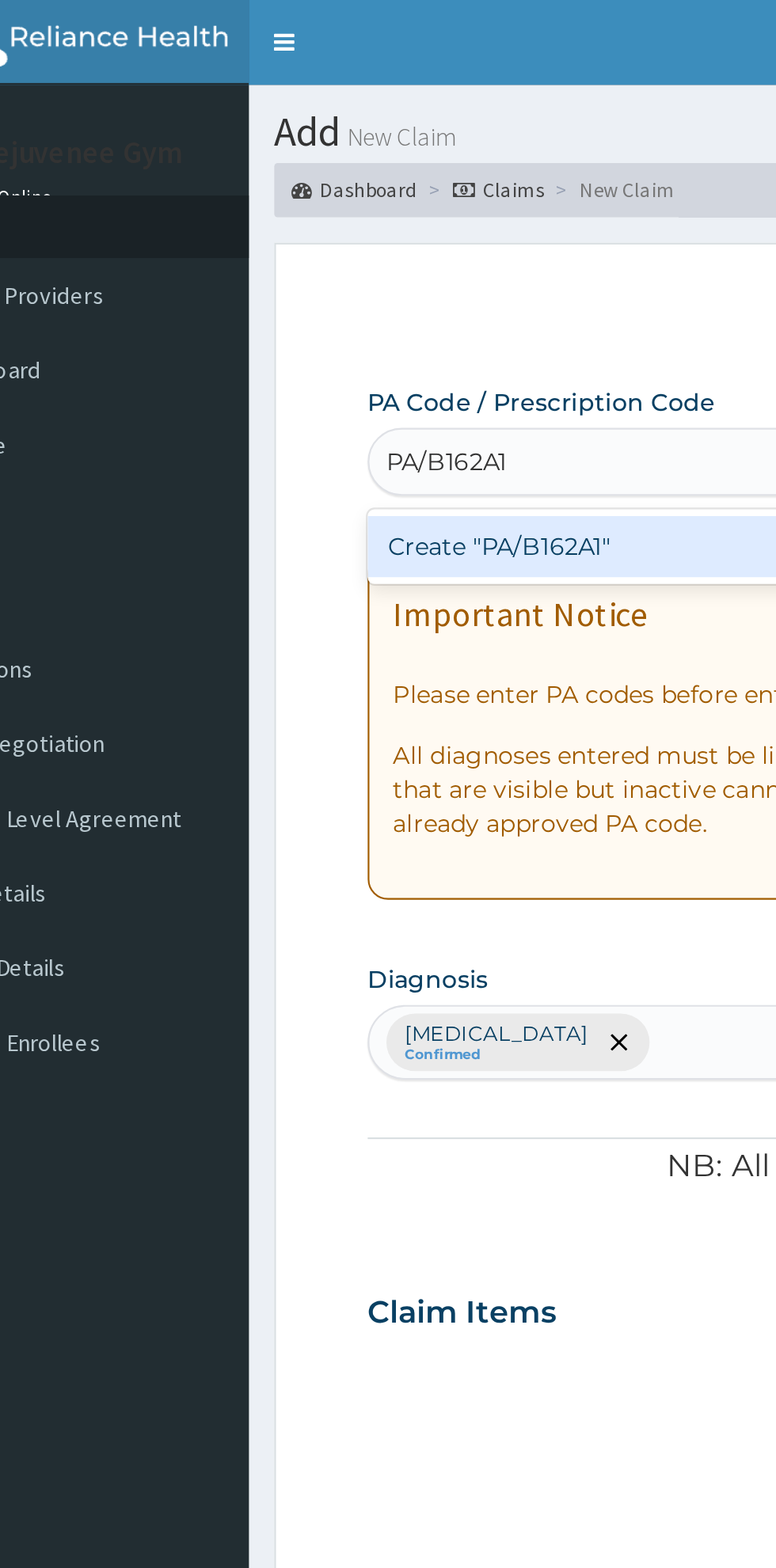
click at [365, 266] on div "Create "PA/B162A1"" at bounding box center [397, 255] width 320 height 28
type input "PA/B162A1"
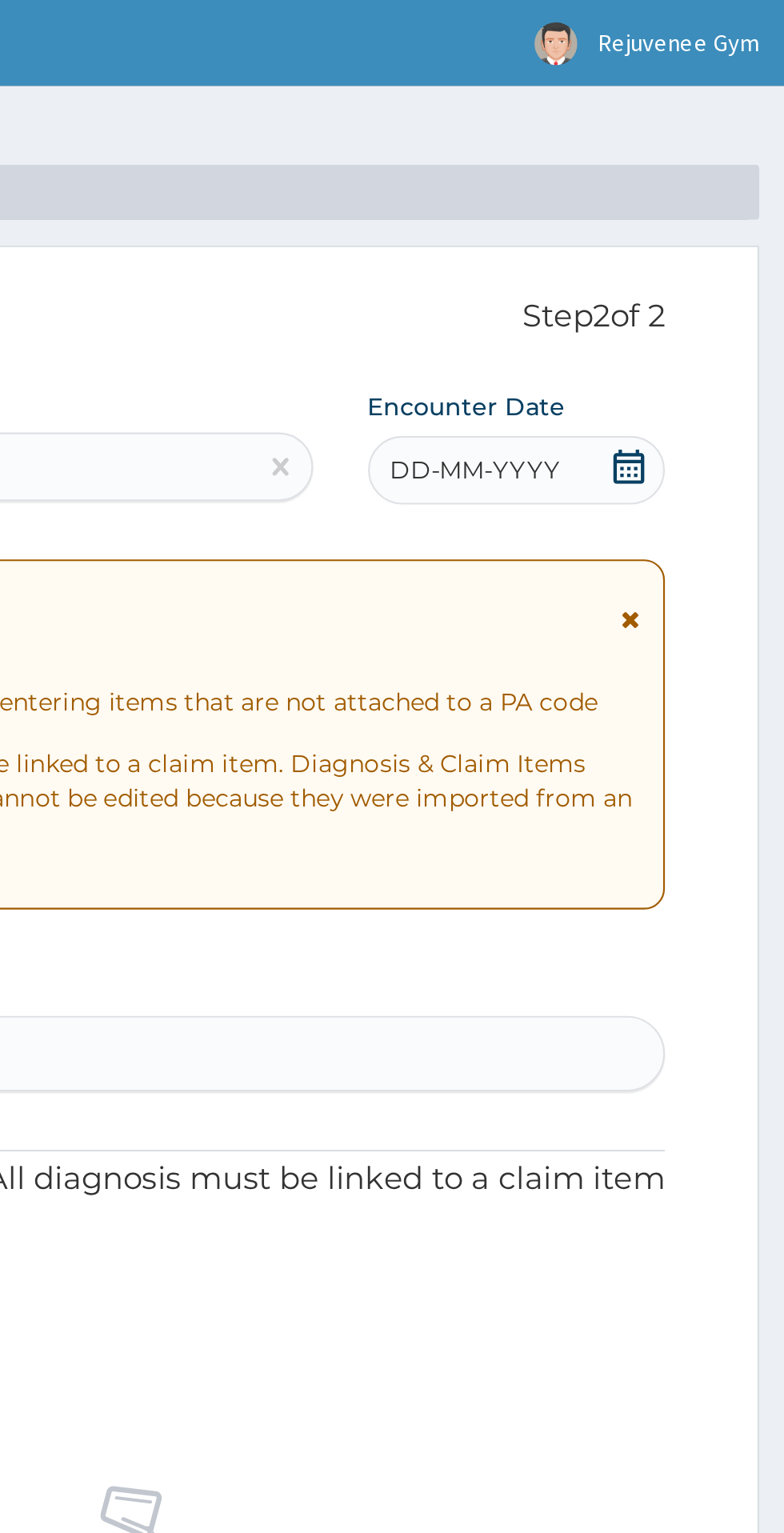
click at [665, 218] on span "DD-MM-YYYY" at bounding box center [639, 219] width 80 height 16
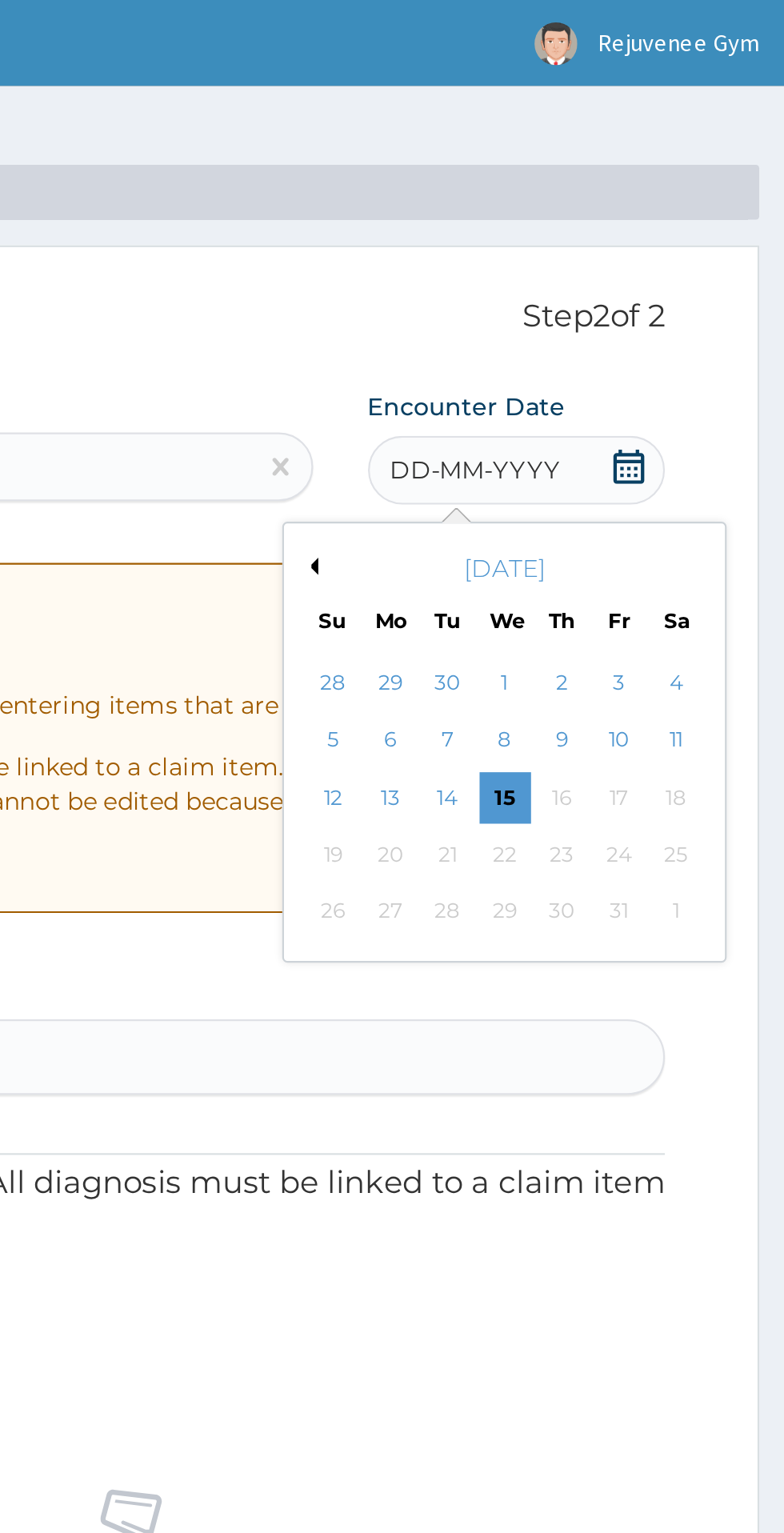
click at [561, 265] on button "Previous Month" at bounding box center [561, 264] width 8 height 8
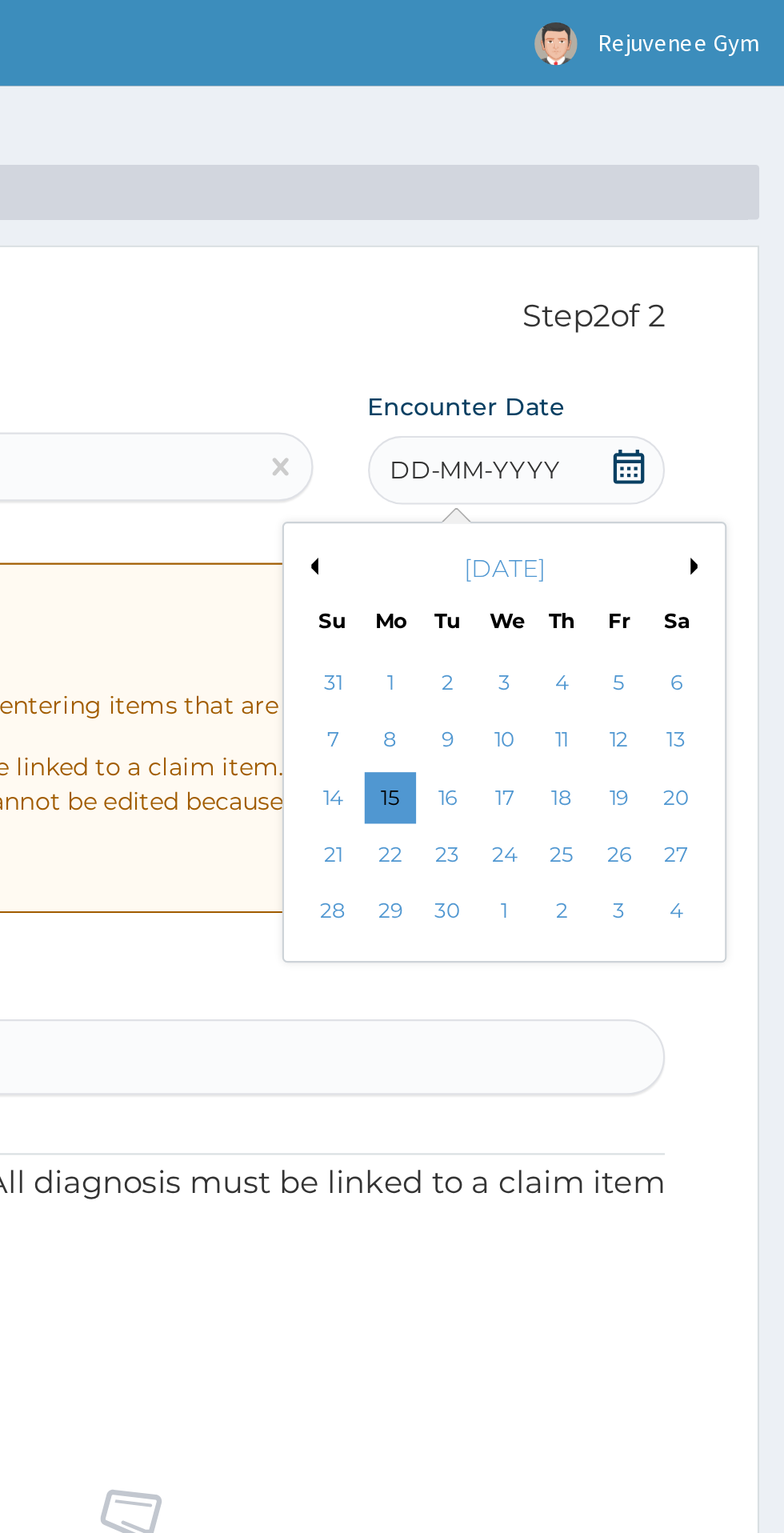
click at [653, 318] on div "3" at bounding box center [652, 318] width 24 height 24
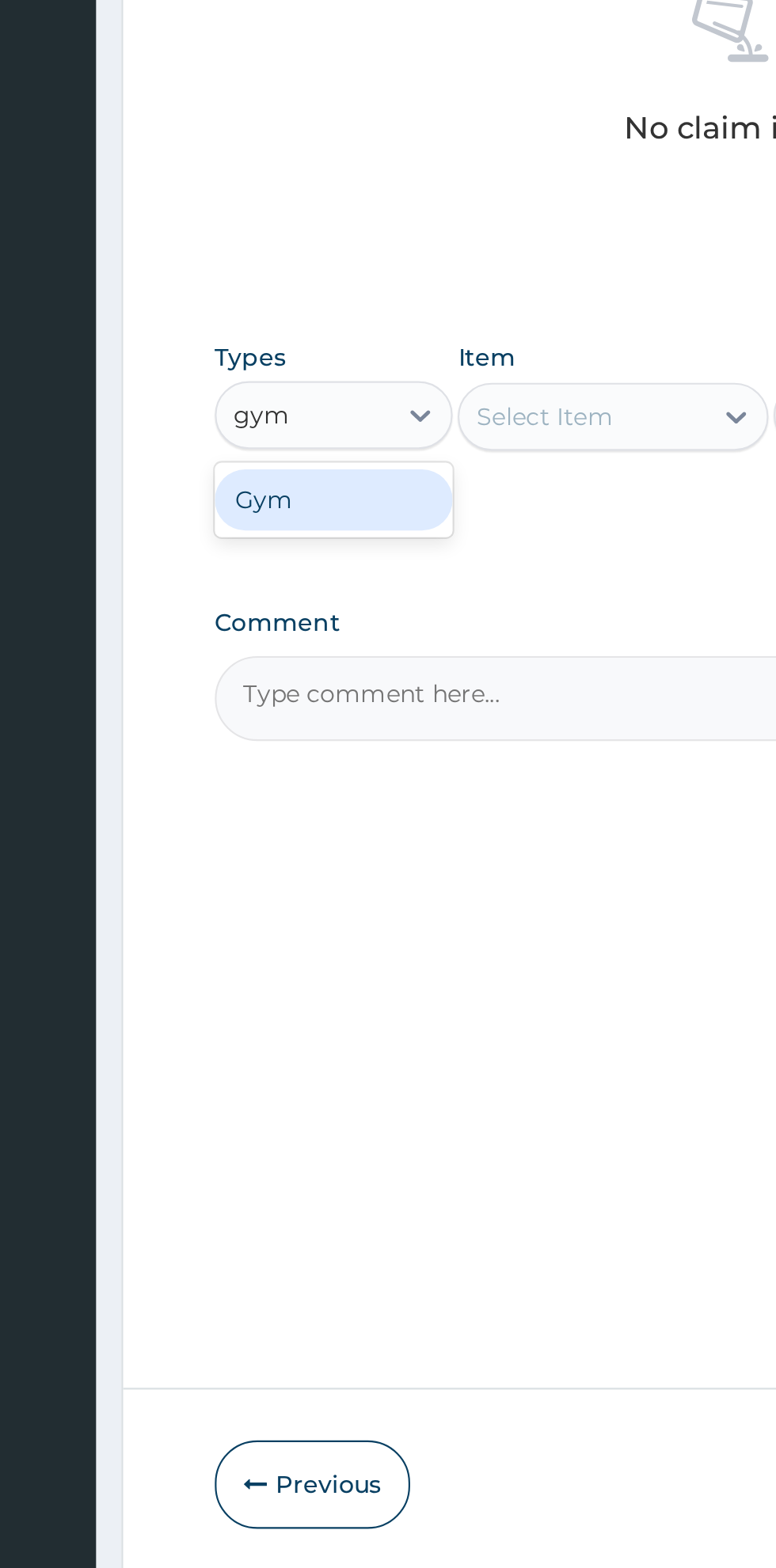
click at [301, 926] on div "Gym" at bounding box center [292, 923] width 111 height 28
type input "gym"
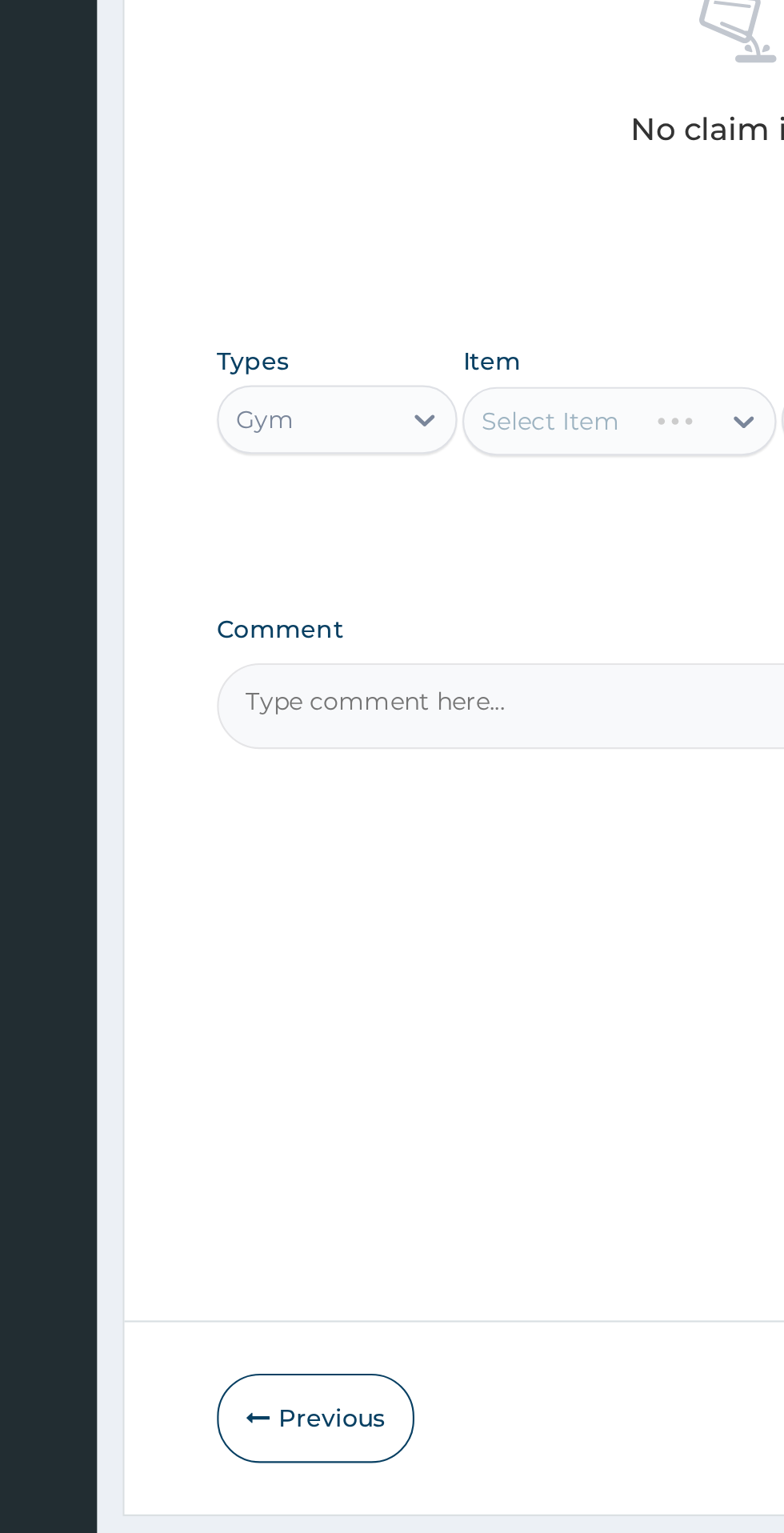
click at [476, 905] on div "Select Item" at bounding box center [427, 894] width 147 height 32
click at [489, 898] on div "Select Item" at bounding box center [427, 894] width 147 height 32
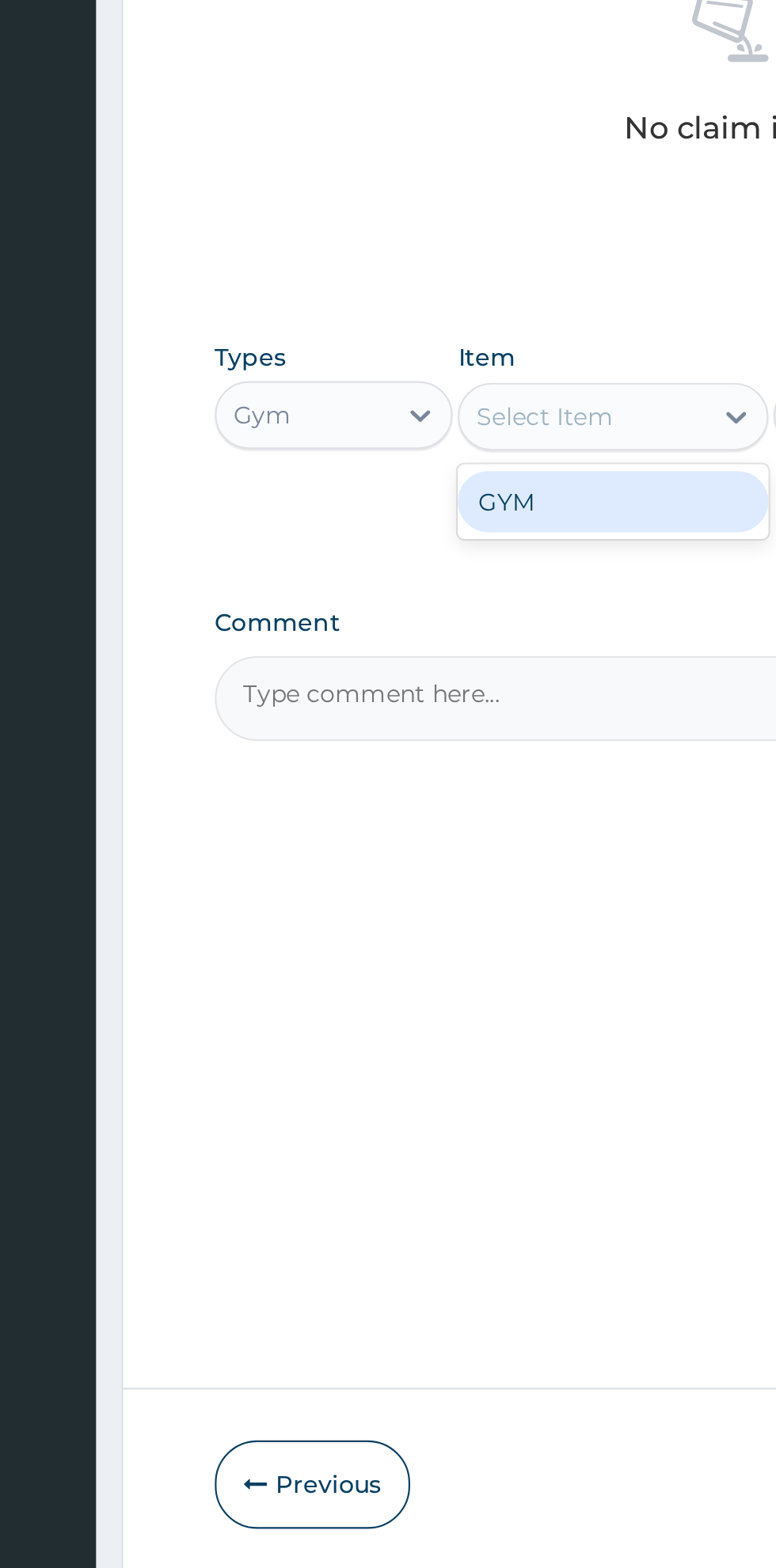
click at [457, 930] on div "GYM" at bounding box center [423, 924] width 145 height 28
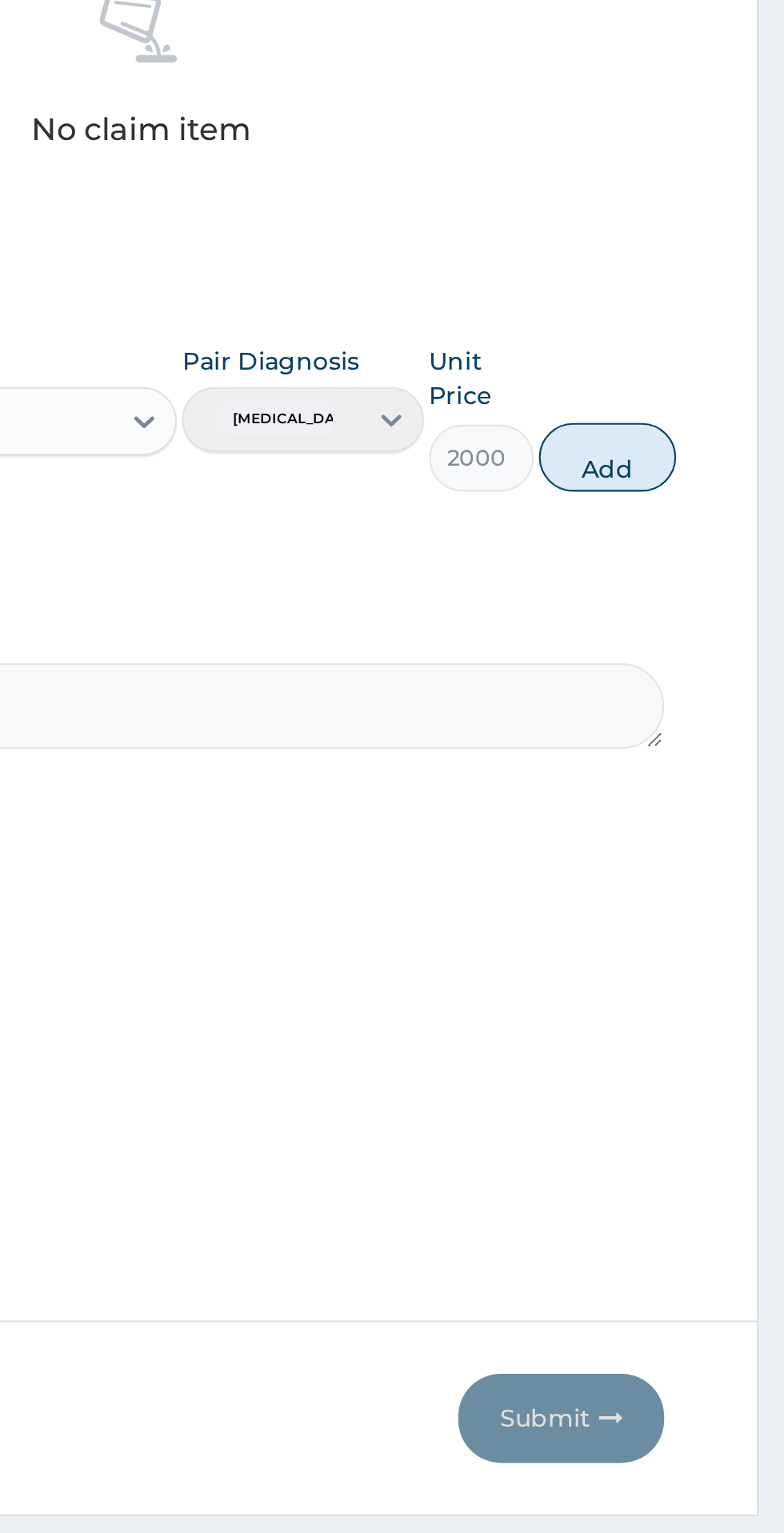
click at [720, 916] on button "Add" at bounding box center [702, 910] width 64 height 32
type input "0"
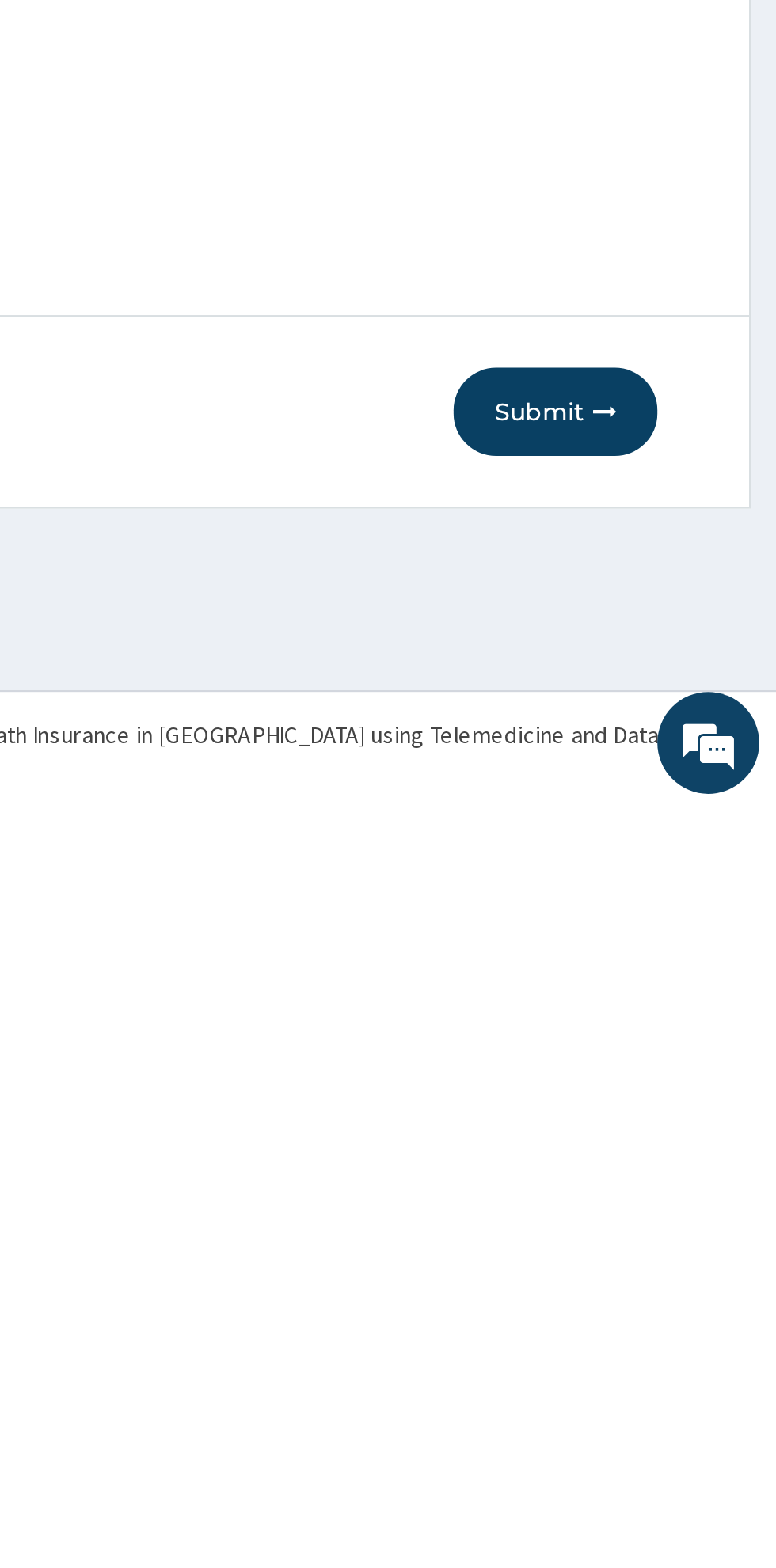
click at [694, 1395] on button "Submit" at bounding box center [672, 1381] width 95 height 42
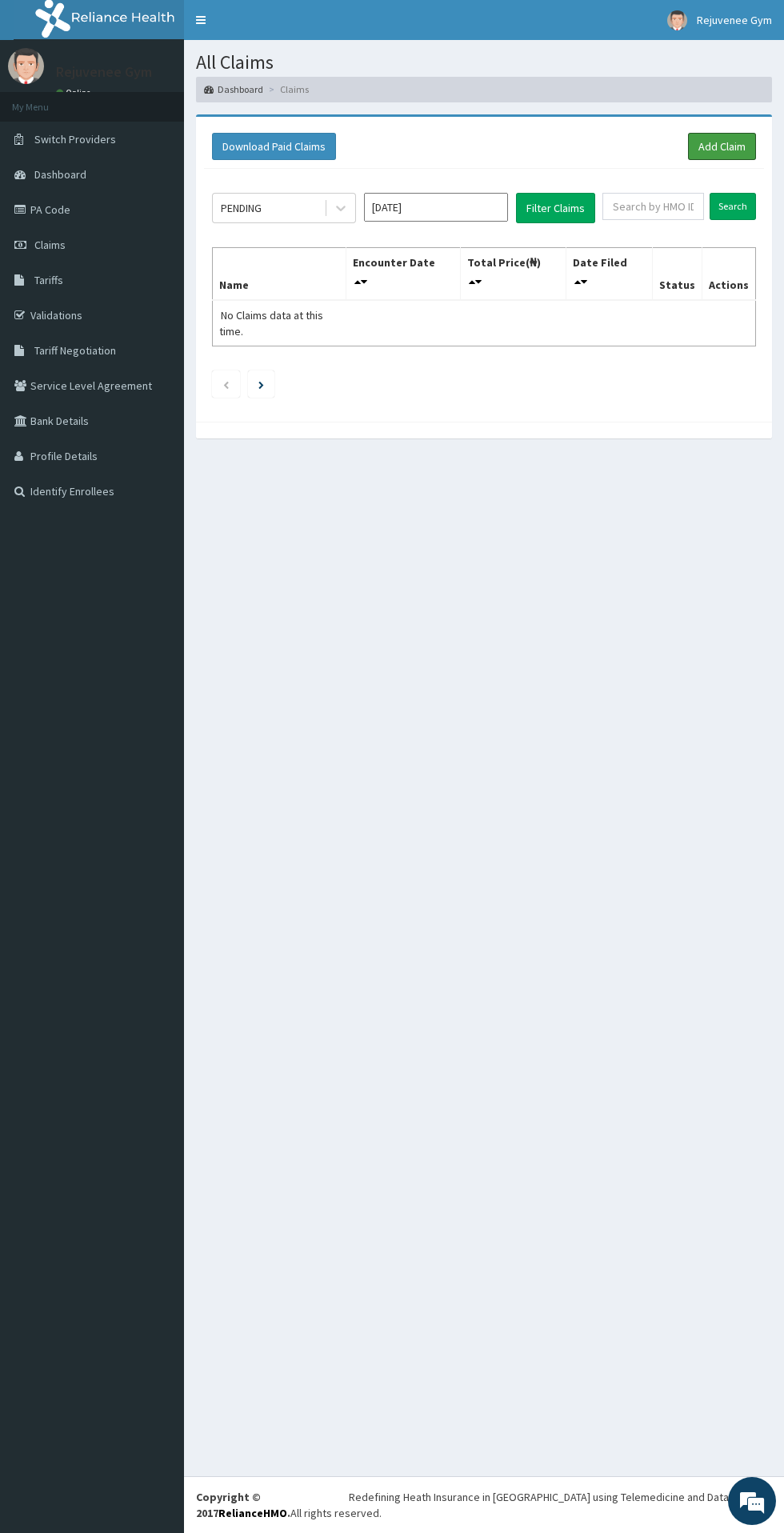
click at [714, 154] on link "Add Claim" at bounding box center [721, 146] width 68 height 27
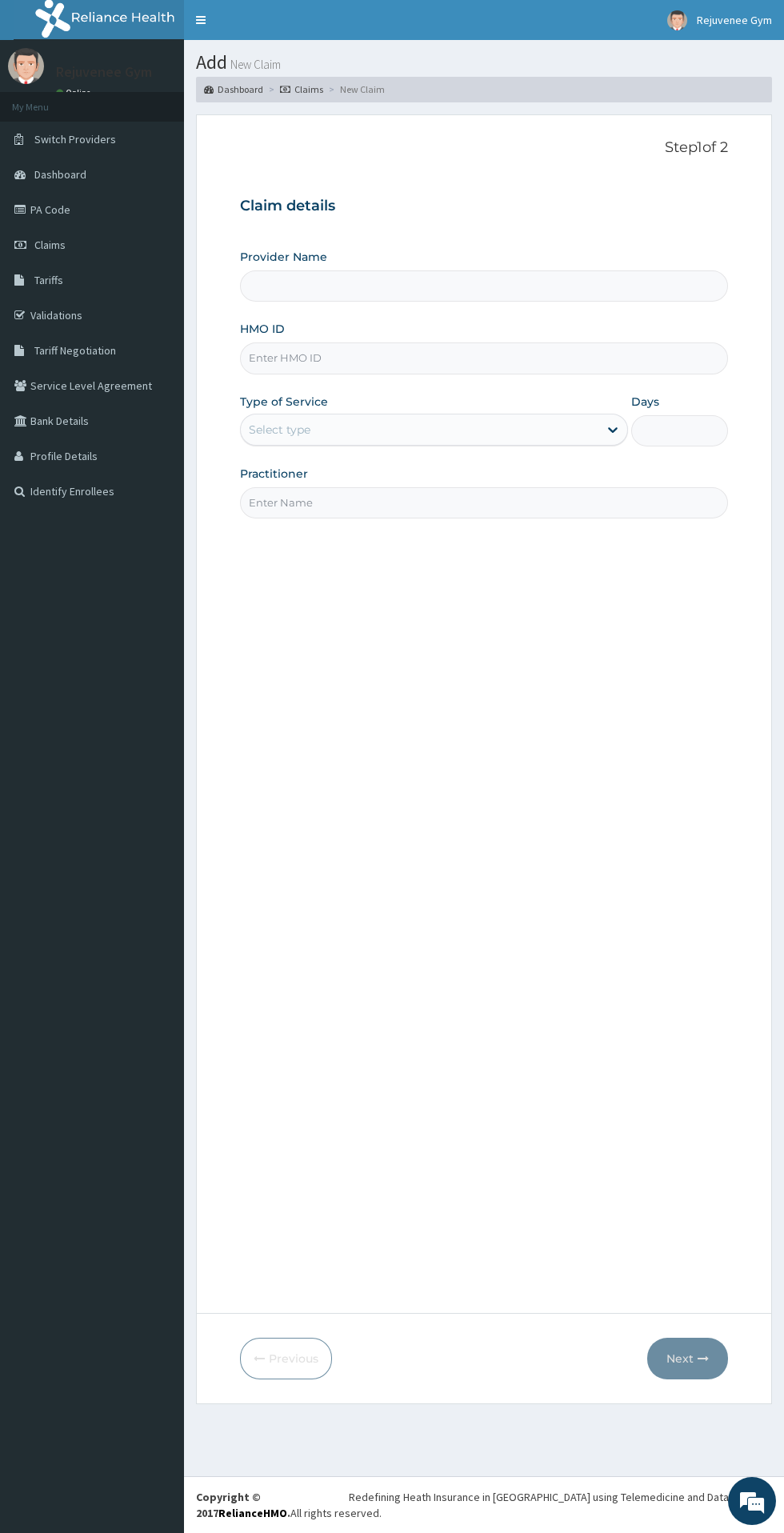
click at [347, 359] on input "HMO ID" at bounding box center [484, 358] width 488 height 31
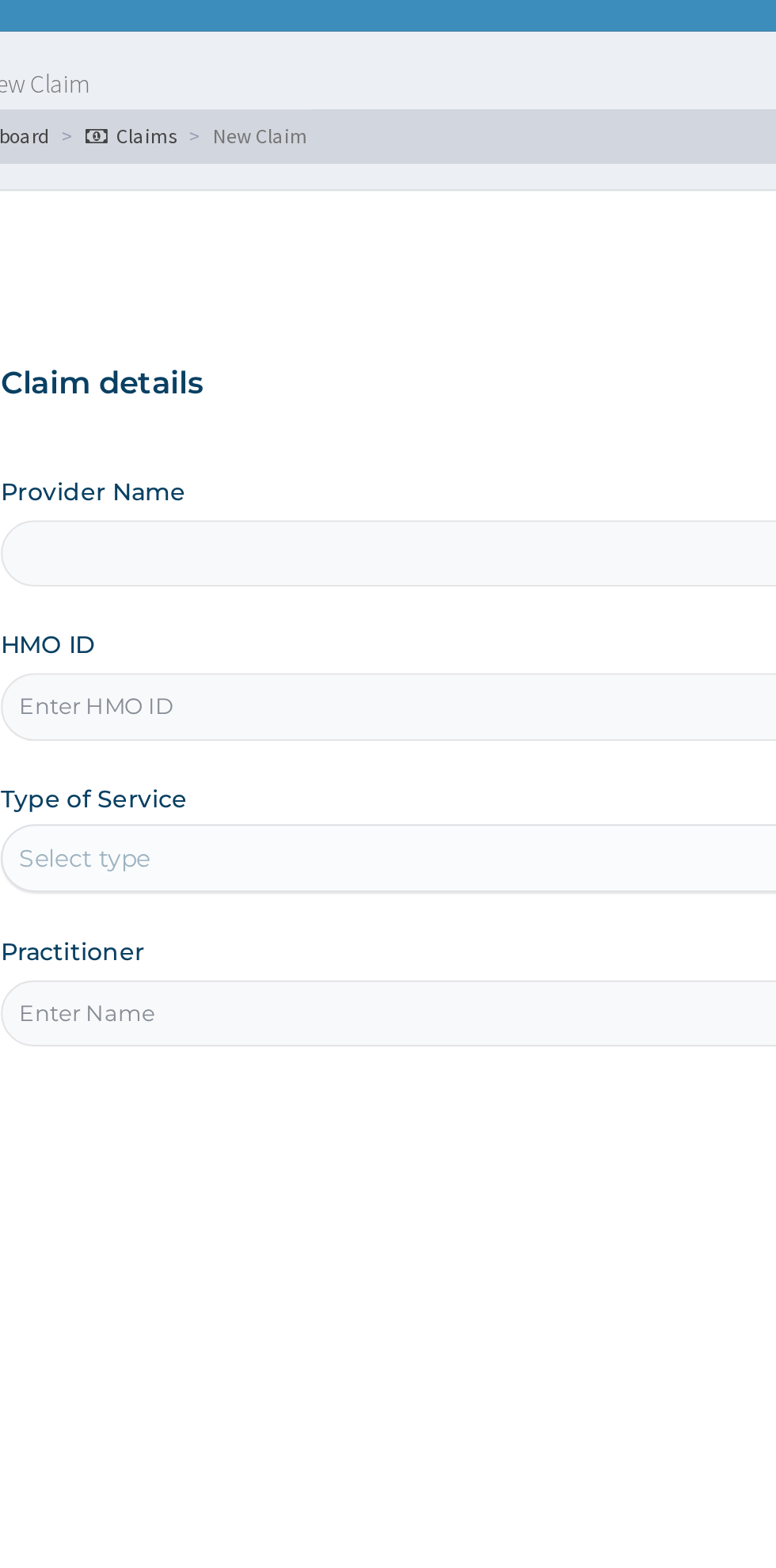
type input "T"
type input "Rejuvenee Wellness Center"
type input "1"
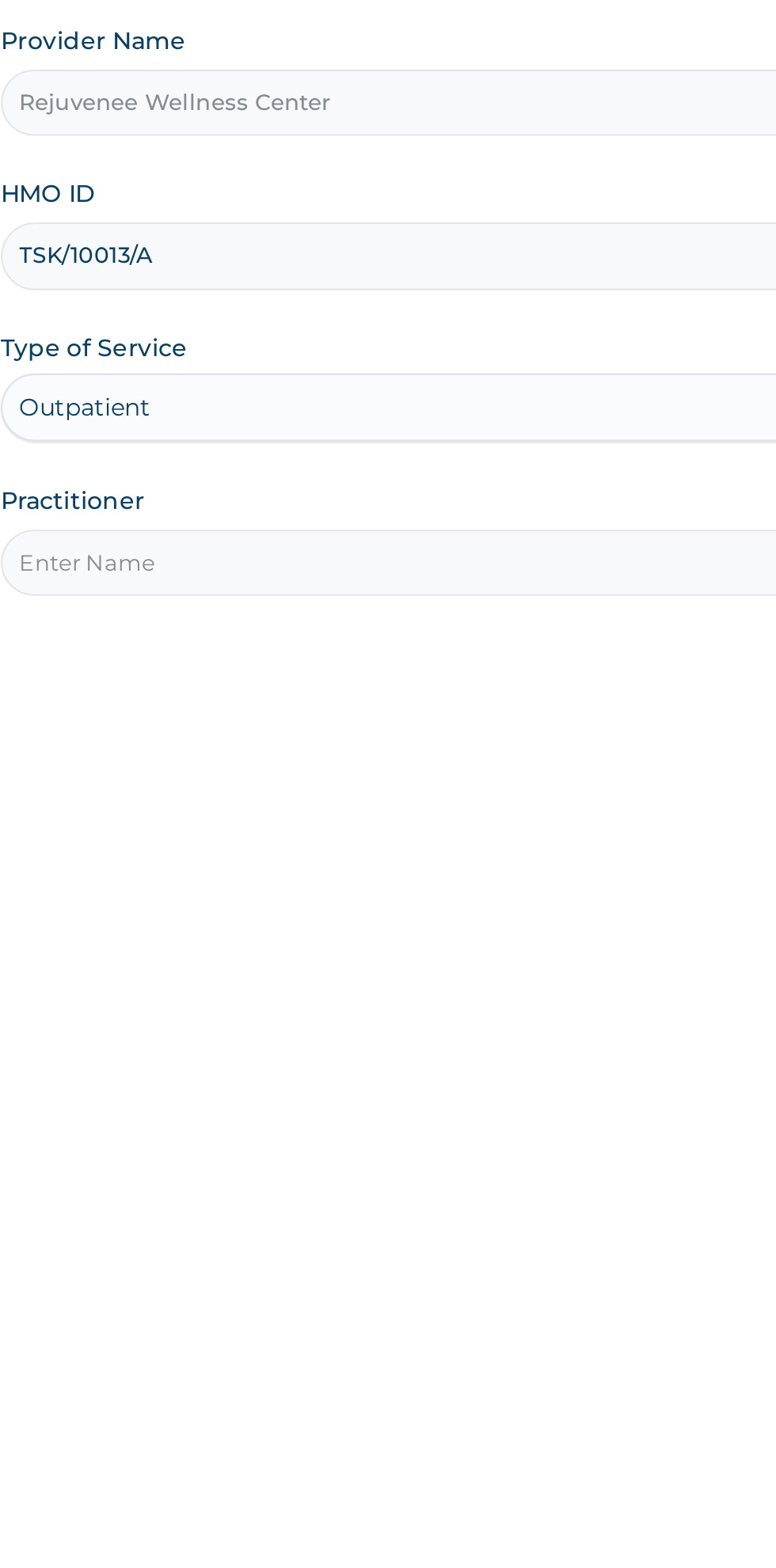
type input "TSK/10013/A"
click at [426, 503] on input "Practitioner" at bounding box center [479, 497] width 483 height 31
type input "[PERSON_NAME]"
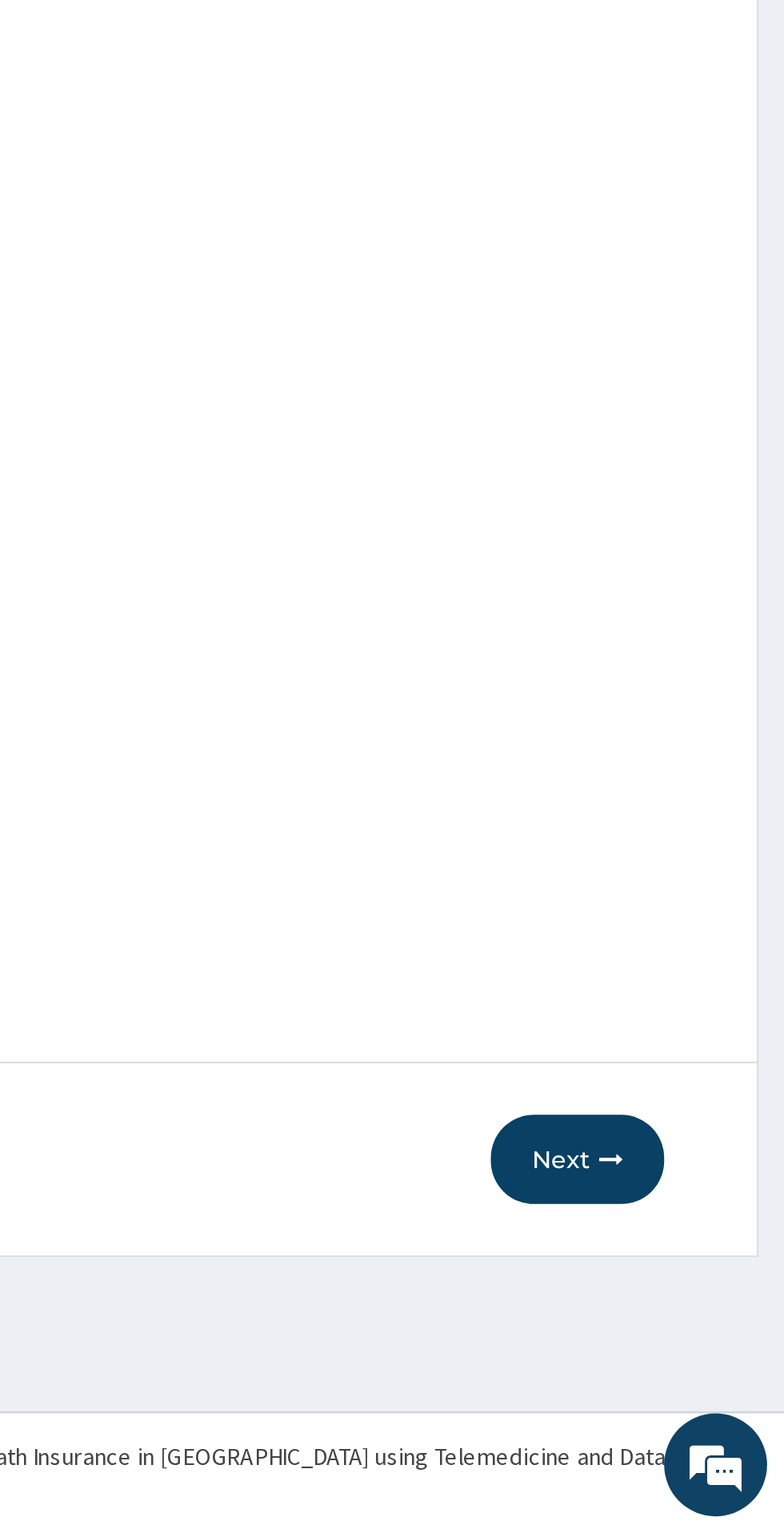
click at [686, 1365] on button "Next" at bounding box center [687, 1359] width 80 height 42
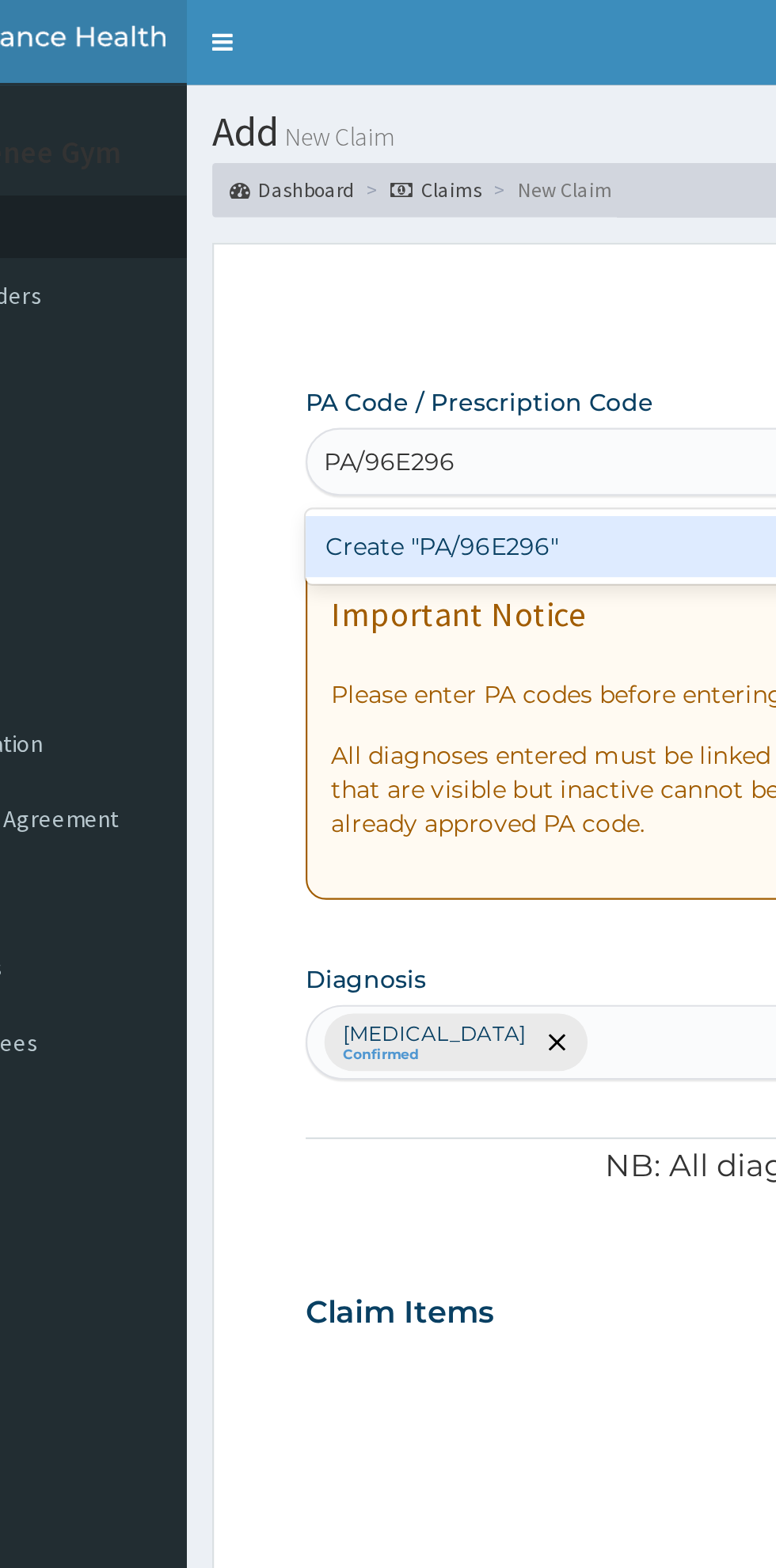
click at [371, 263] on div "Create "PA/96E296"" at bounding box center [397, 255] width 320 height 28
type input "PA/96E296"
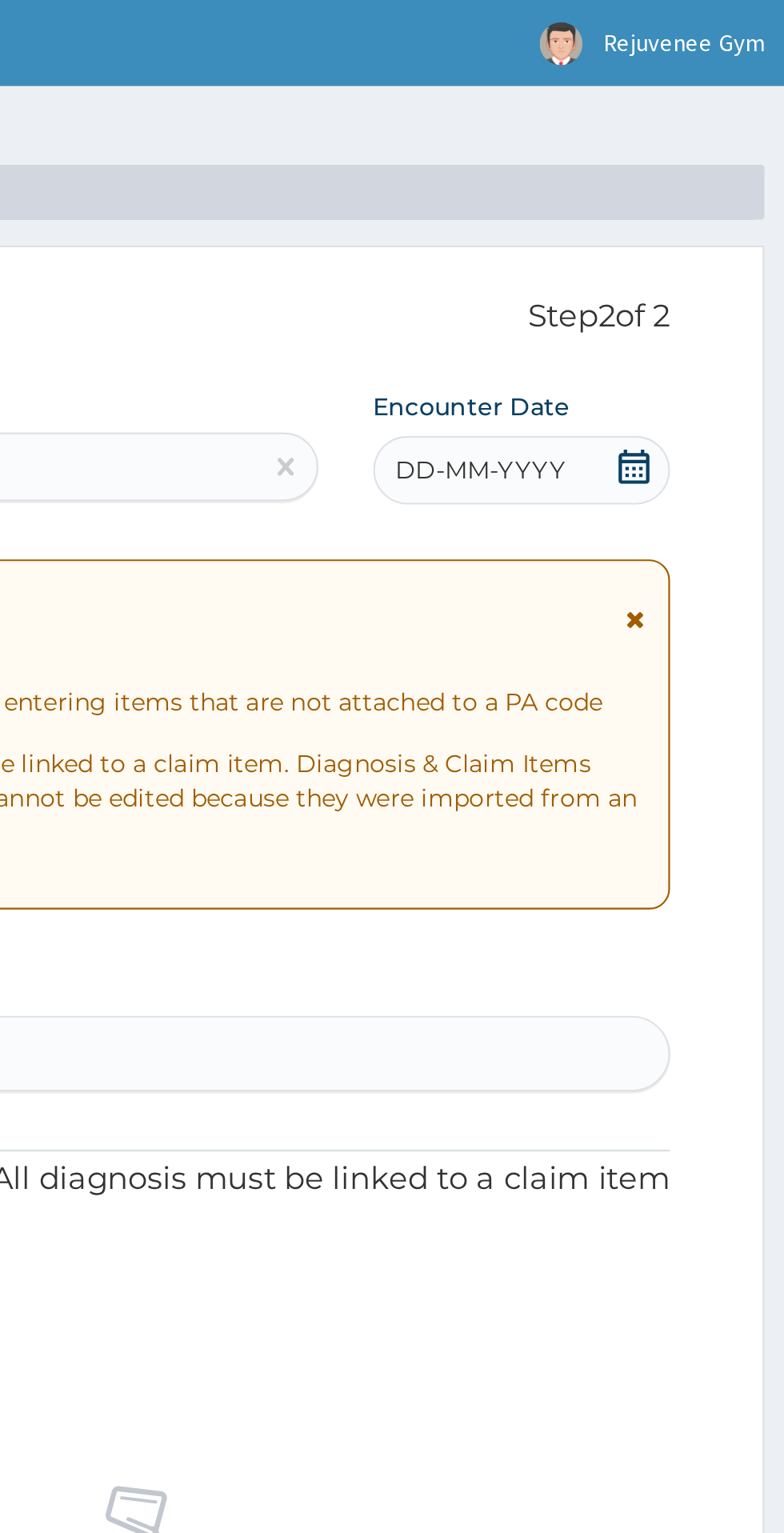
click at [668, 216] on span "DD-MM-YYYY" at bounding box center [639, 219] width 80 height 16
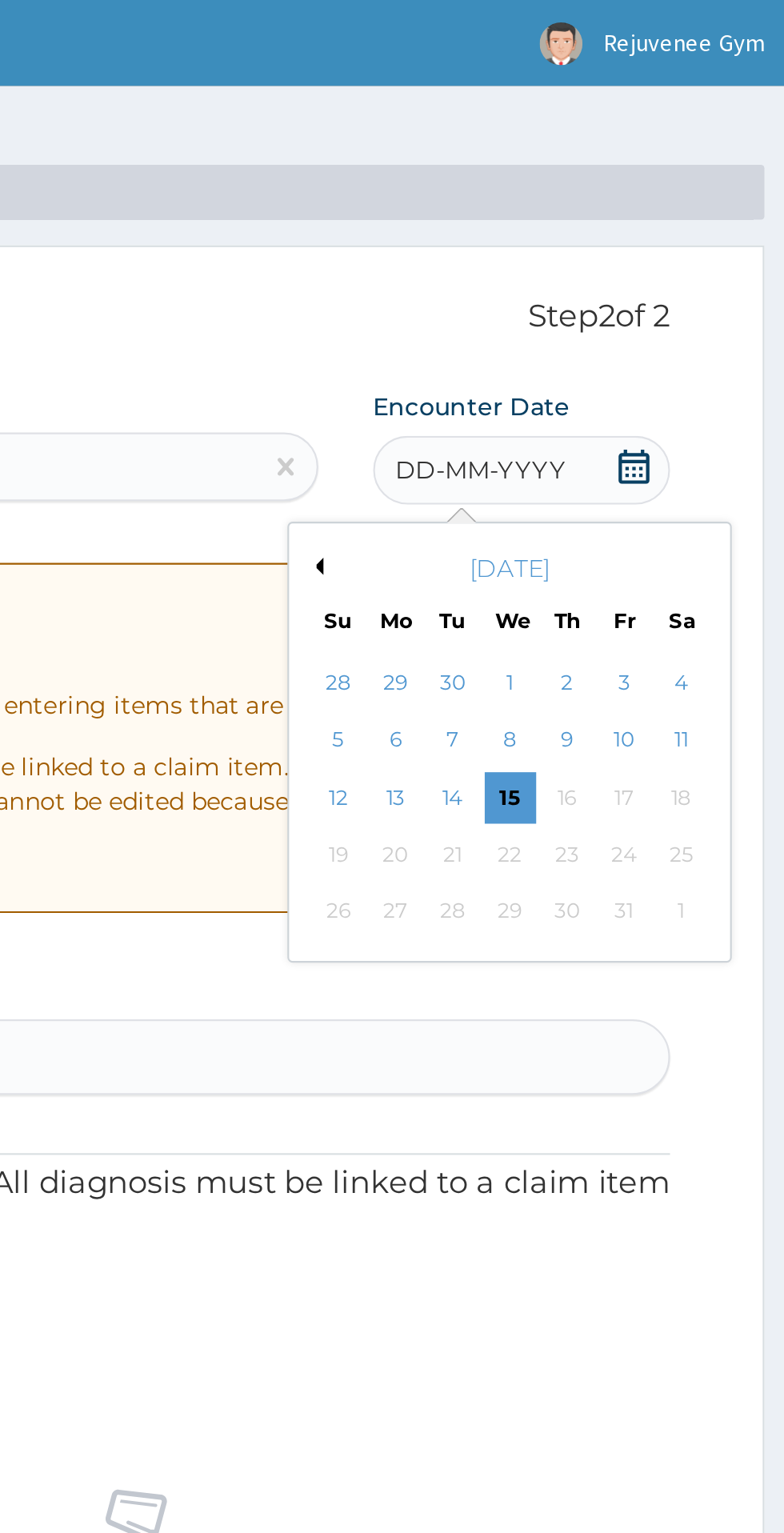
click at [561, 267] on button "Previous Month" at bounding box center [561, 264] width 8 height 8
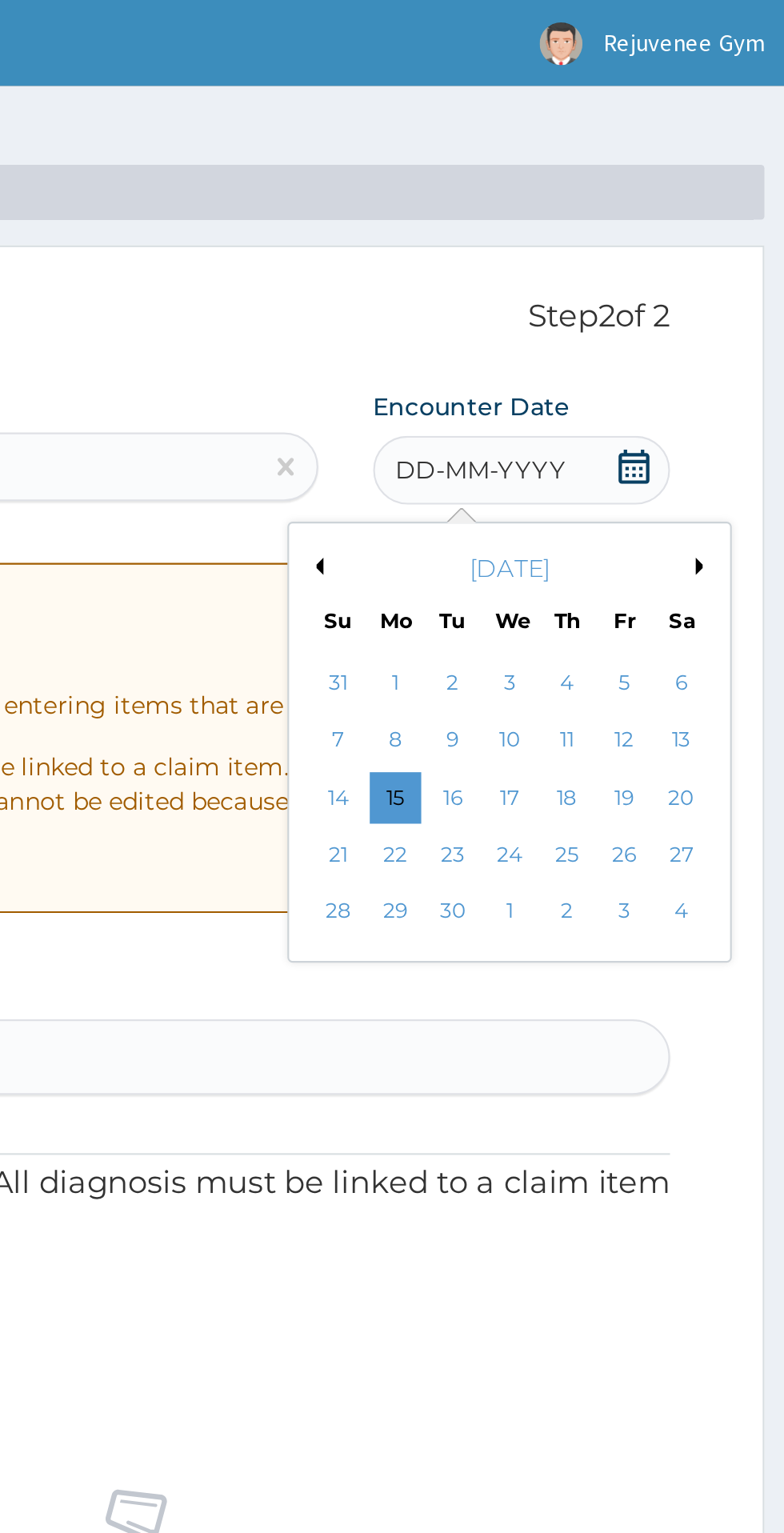
click at [651, 318] on div "3" at bounding box center [652, 318] width 24 height 24
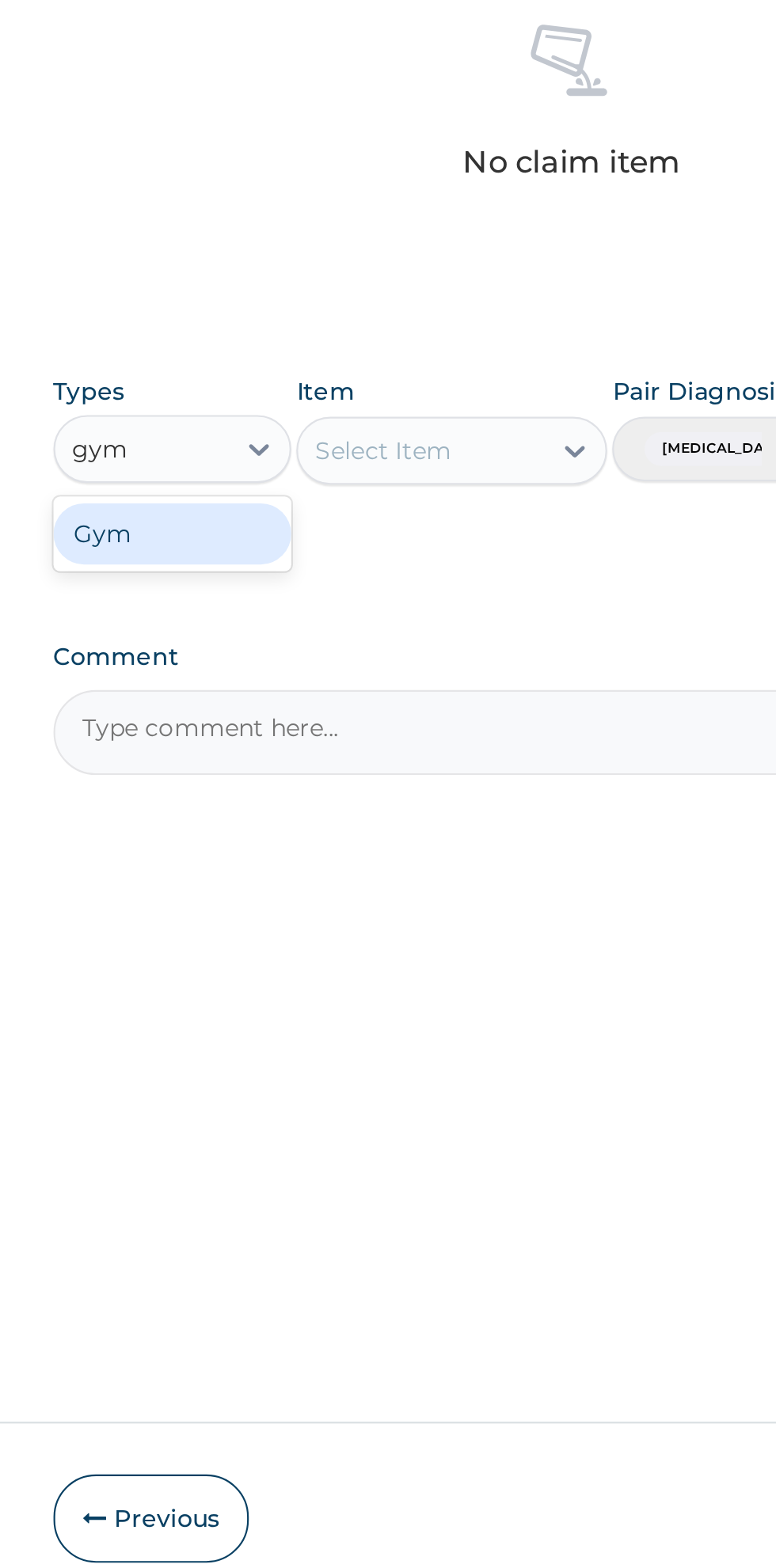
click at [294, 934] on div "Gym" at bounding box center [292, 923] width 111 height 28
type input "gym"
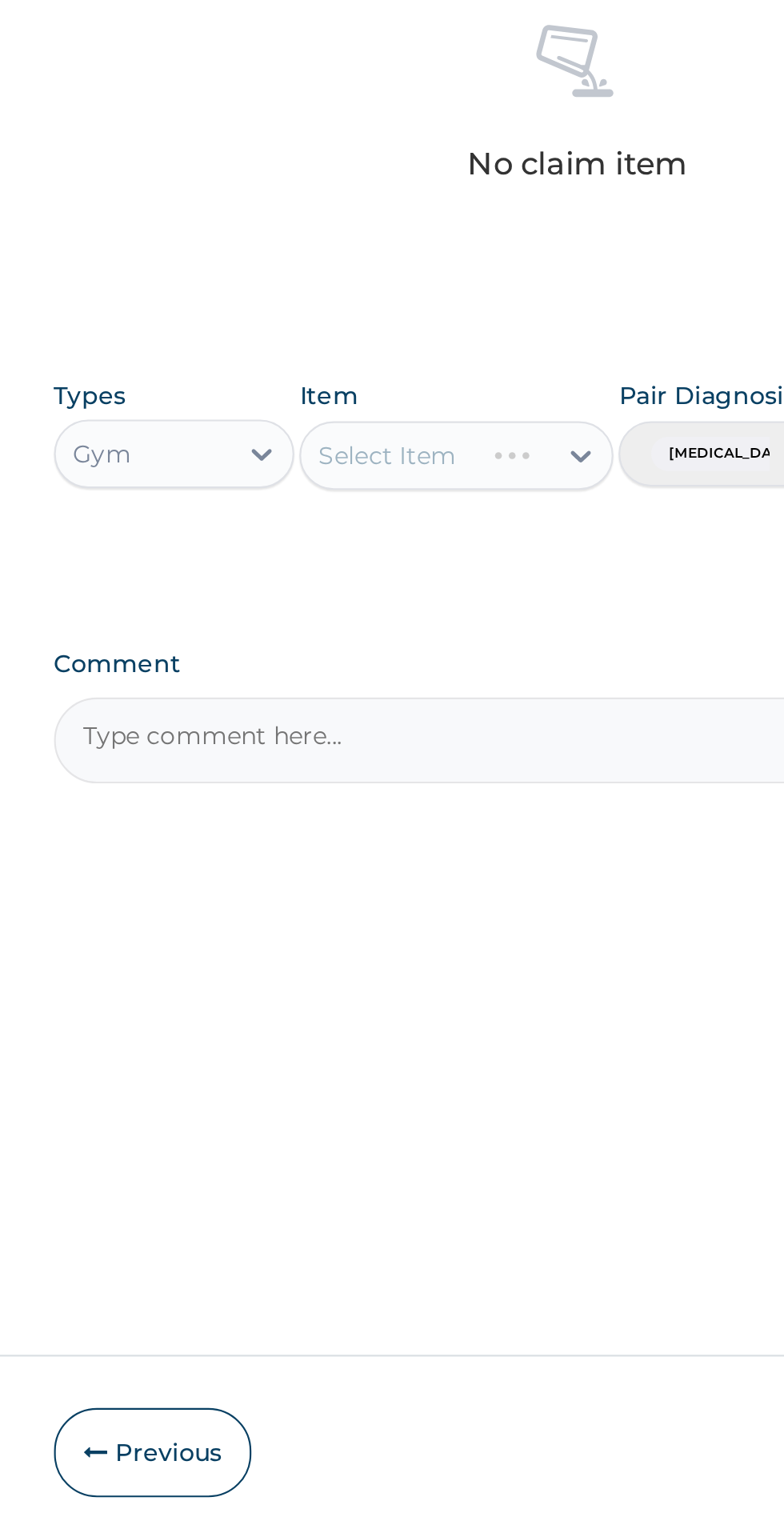
click at [481, 902] on div "Select Item" at bounding box center [427, 894] width 147 height 32
click at [487, 899] on div "Select Item" at bounding box center [427, 894] width 147 height 32
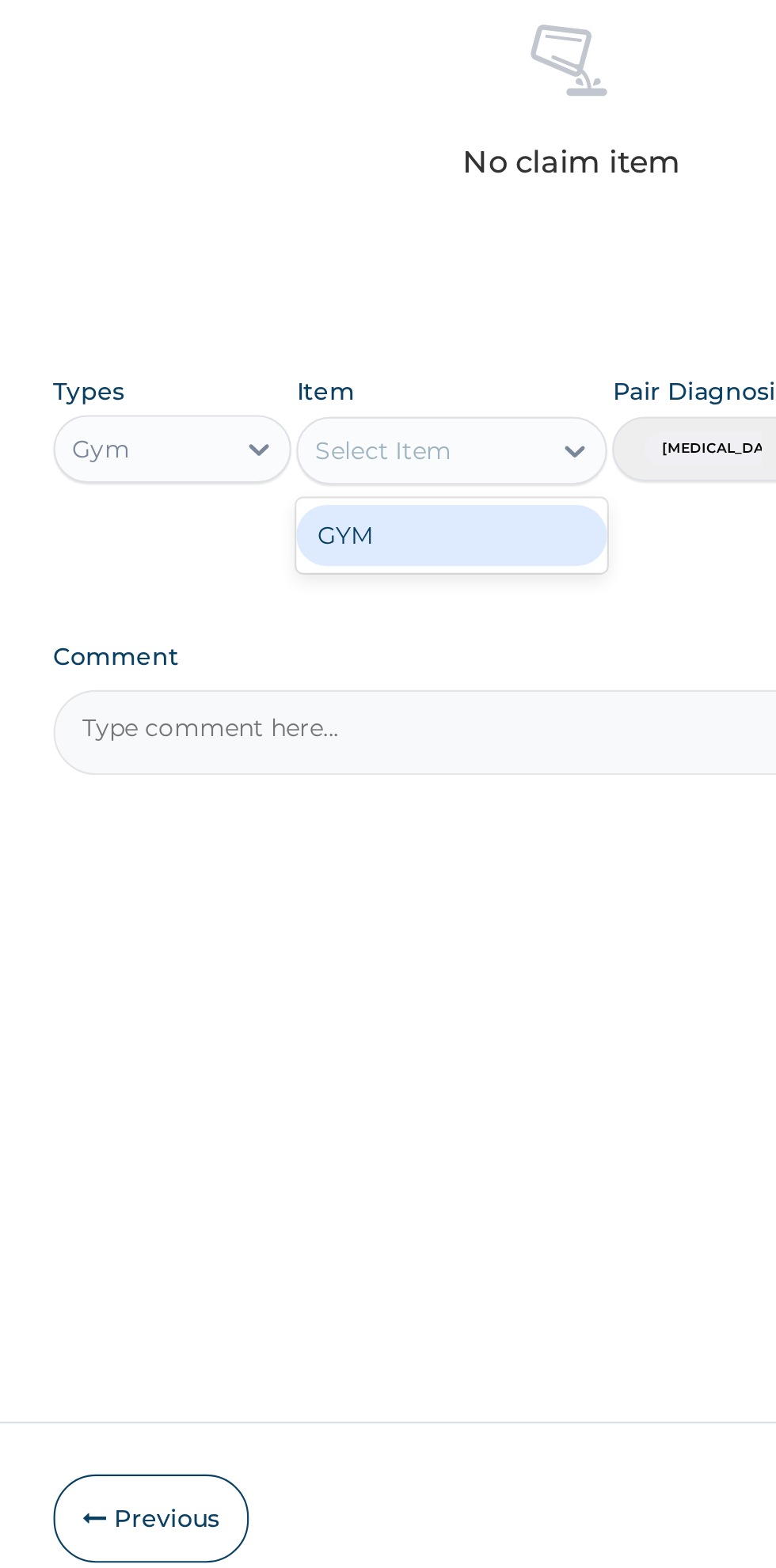
click at [458, 926] on div "GYM" at bounding box center [423, 924] width 145 height 28
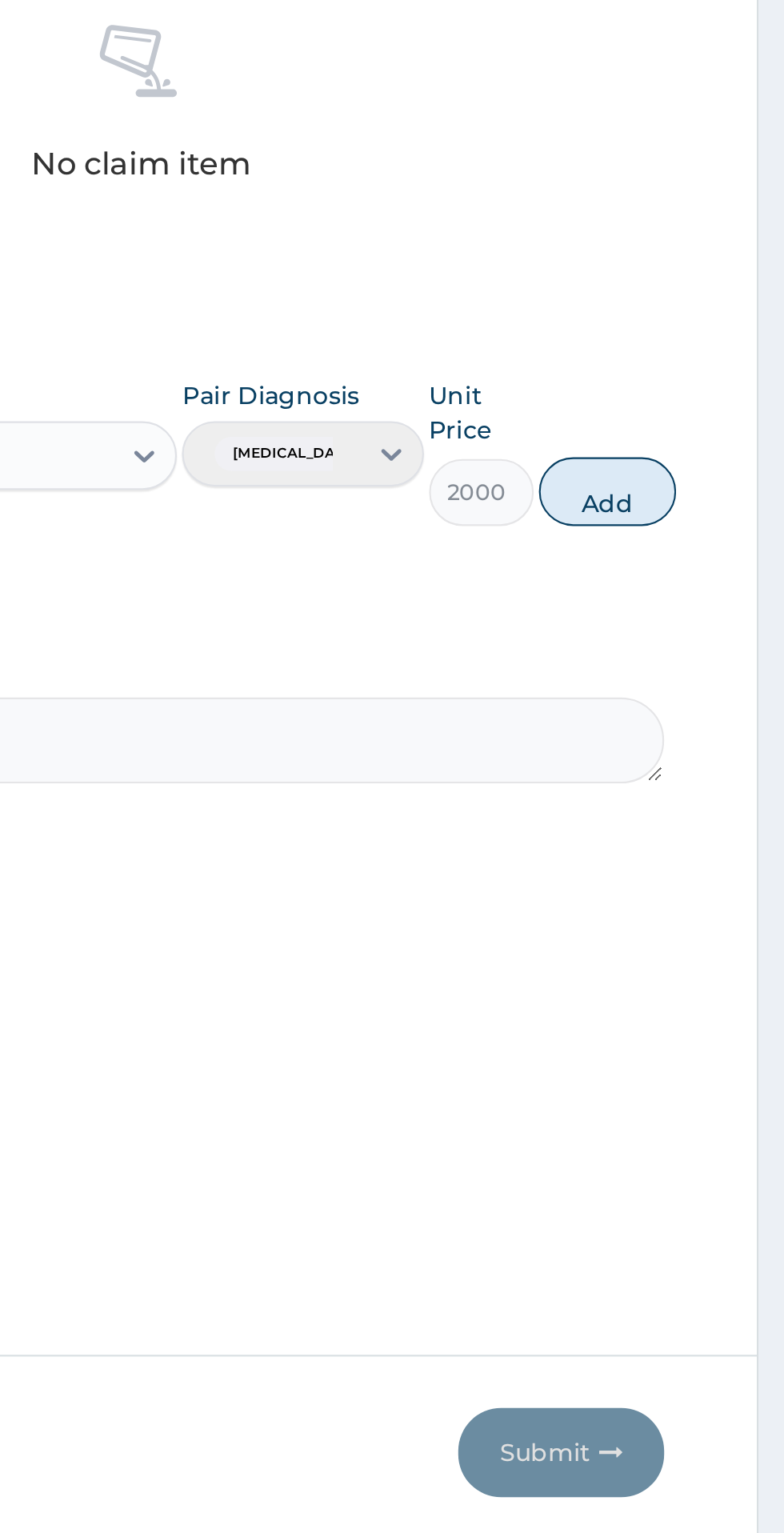
click at [718, 907] on button "Add" at bounding box center [702, 910] width 64 height 32
type input "0"
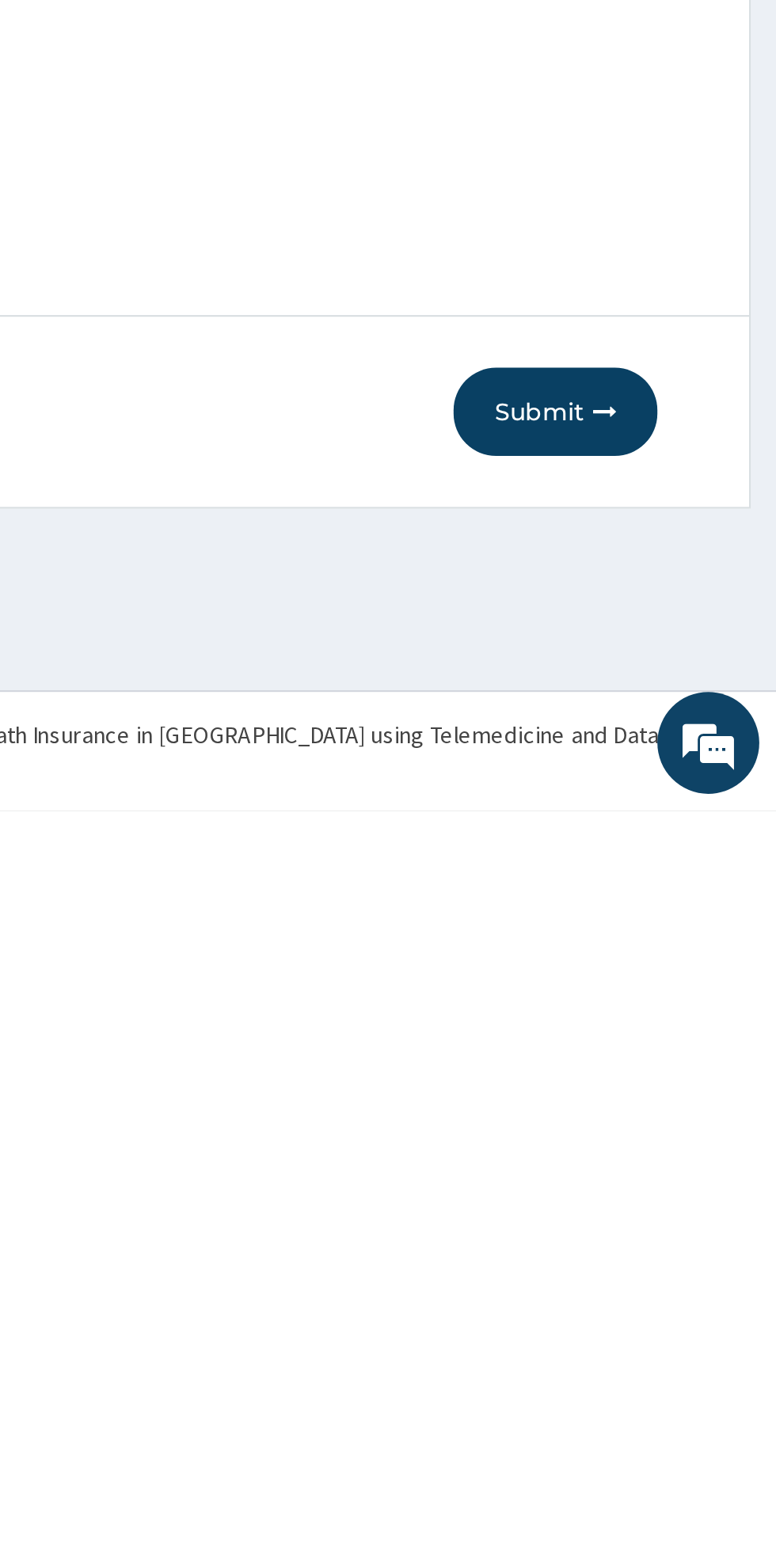
click at [682, 1389] on button "Submit" at bounding box center [672, 1381] width 95 height 42
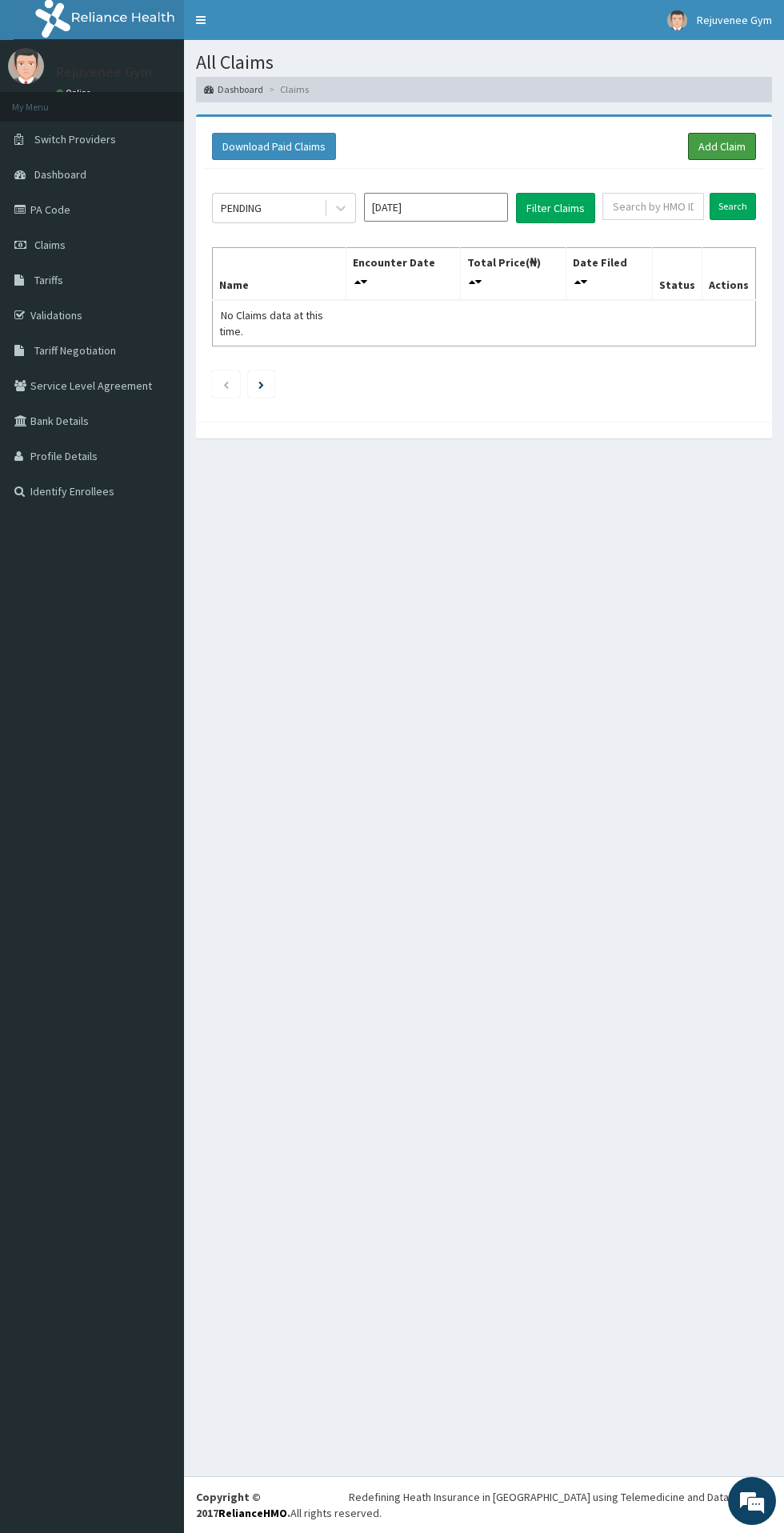
click at [721, 148] on link "Add Claim" at bounding box center [721, 146] width 68 height 27
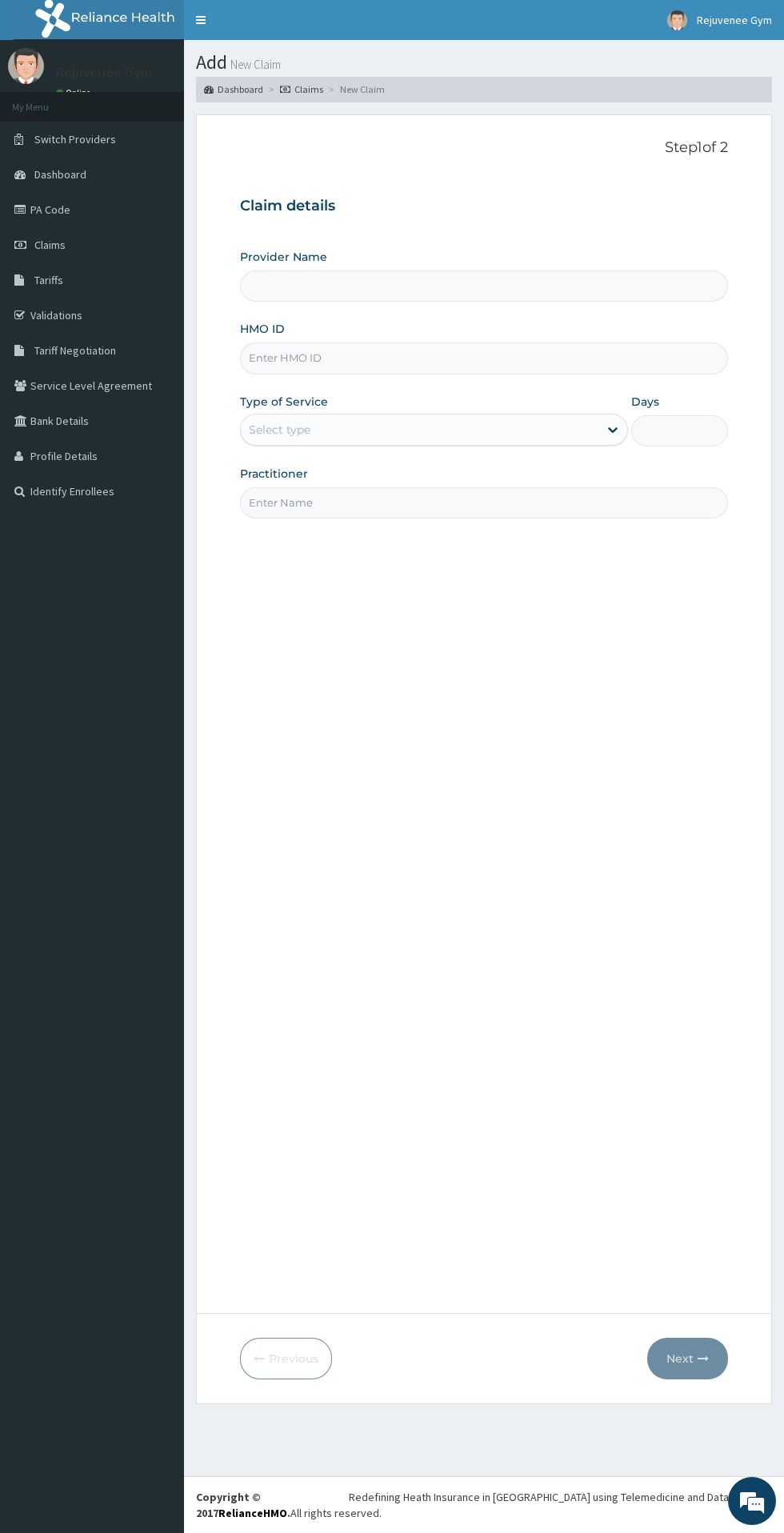
click at [489, 360] on input "HMO ID" at bounding box center [484, 358] width 488 height 31
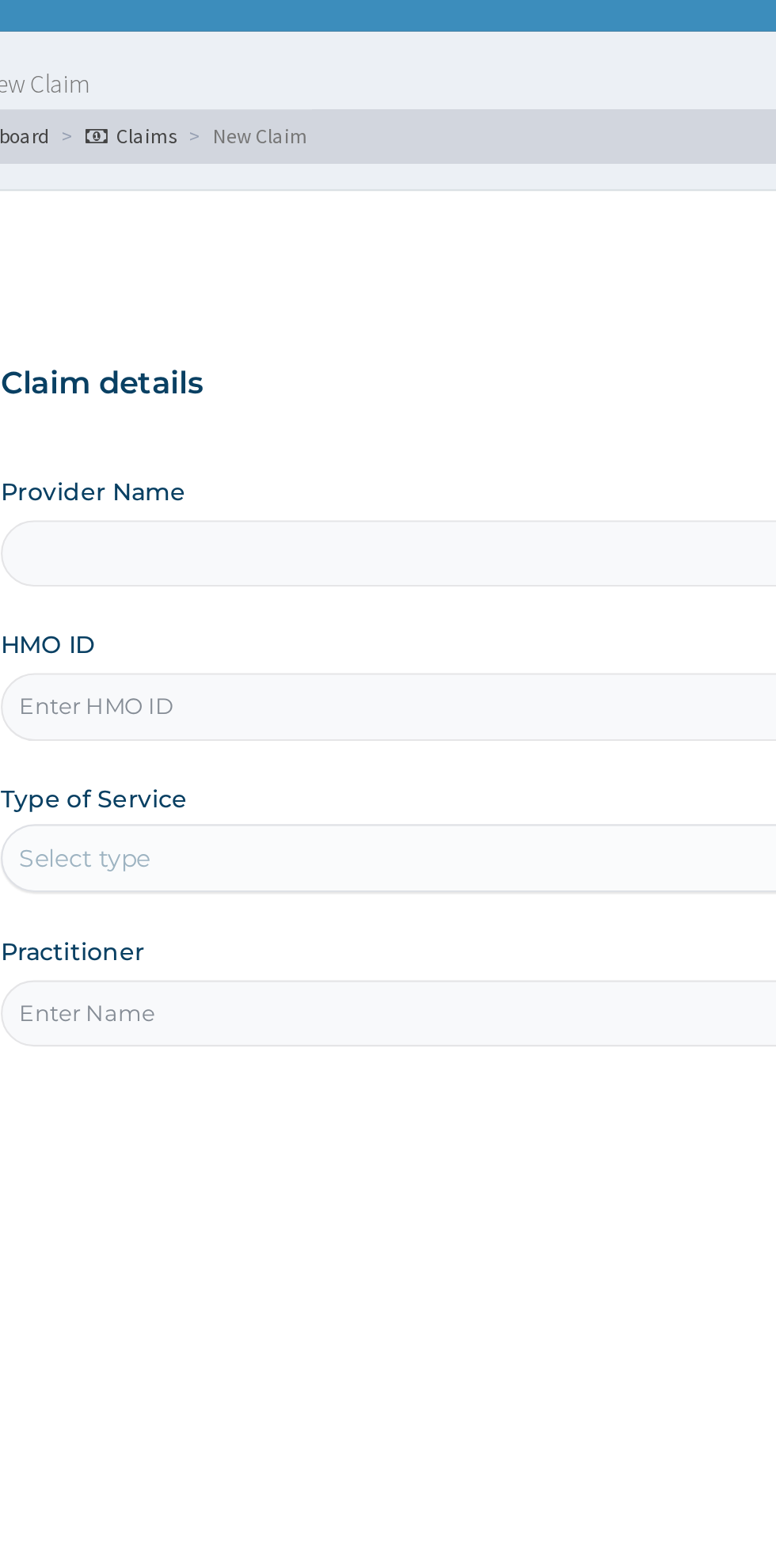
type input "Rejuvenee Wellness Center"
type input "1"
type input "P"
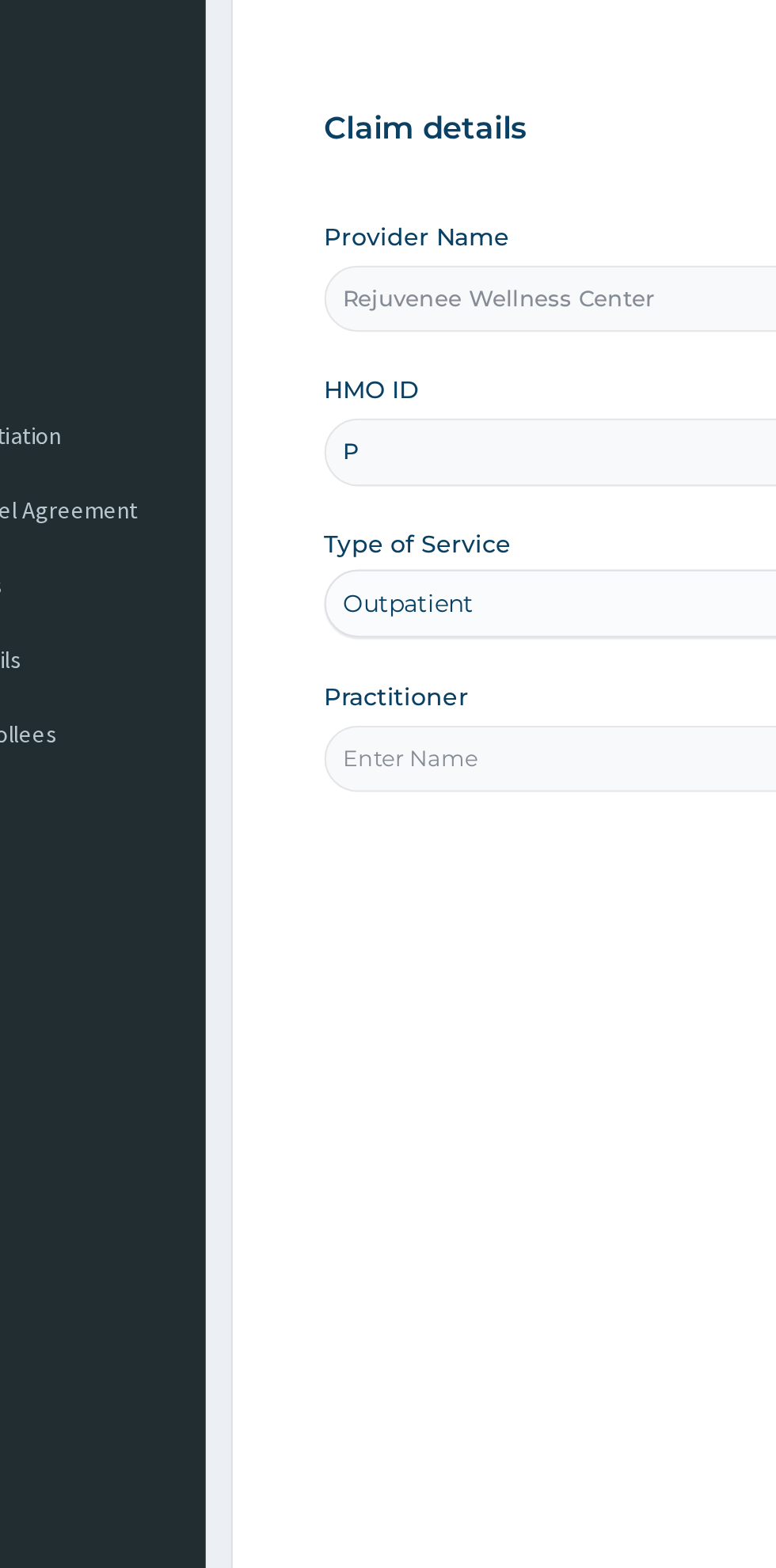
click at [329, 360] on input "P" at bounding box center [479, 354] width 483 height 31
type input "LGL/10003/A"
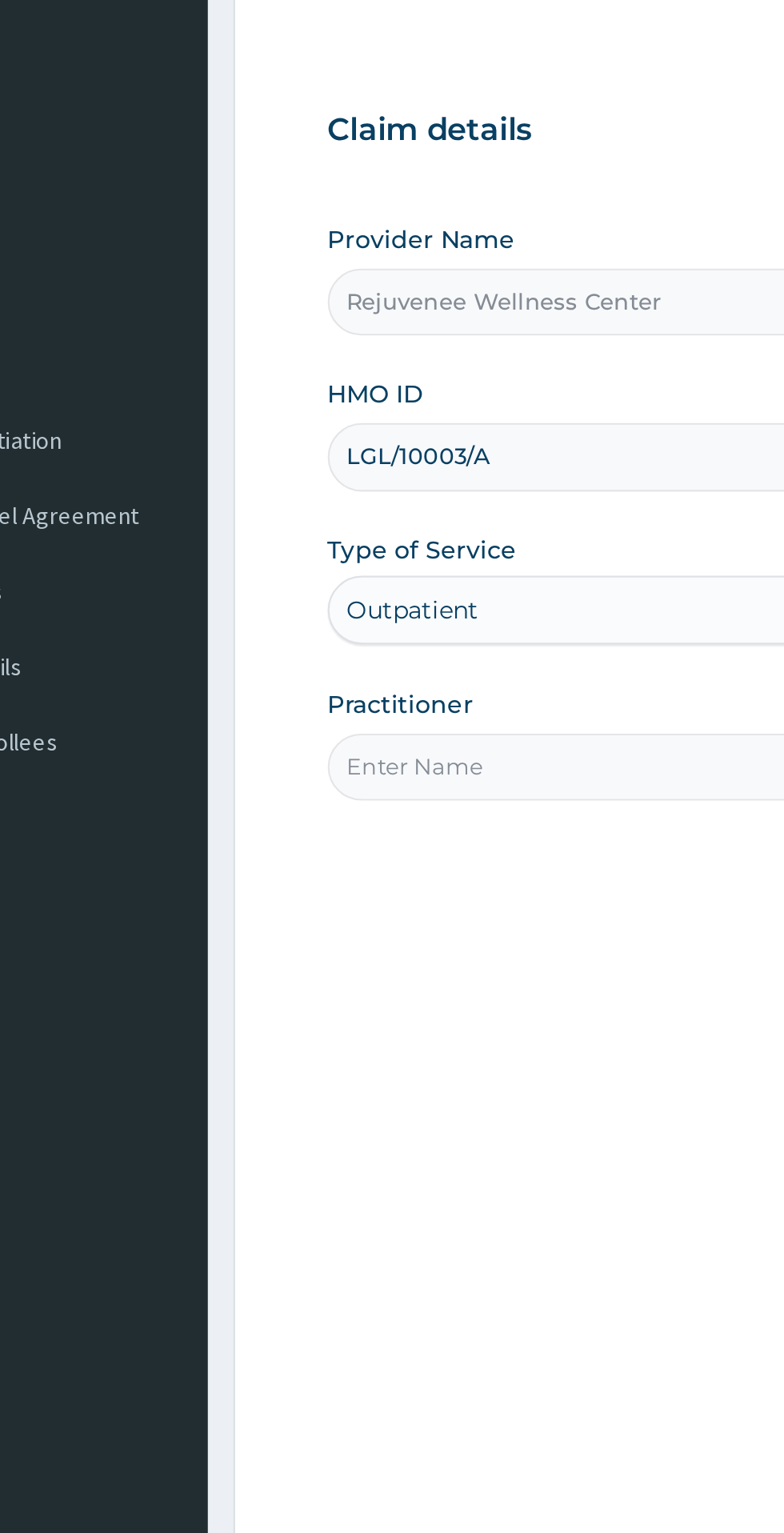
click at [360, 445] on div "Outpatient" at bounding box center [434, 429] width 388 height 32
click at [343, 504] on input "Practitioner" at bounding box center [484, 503] width 488 height 31
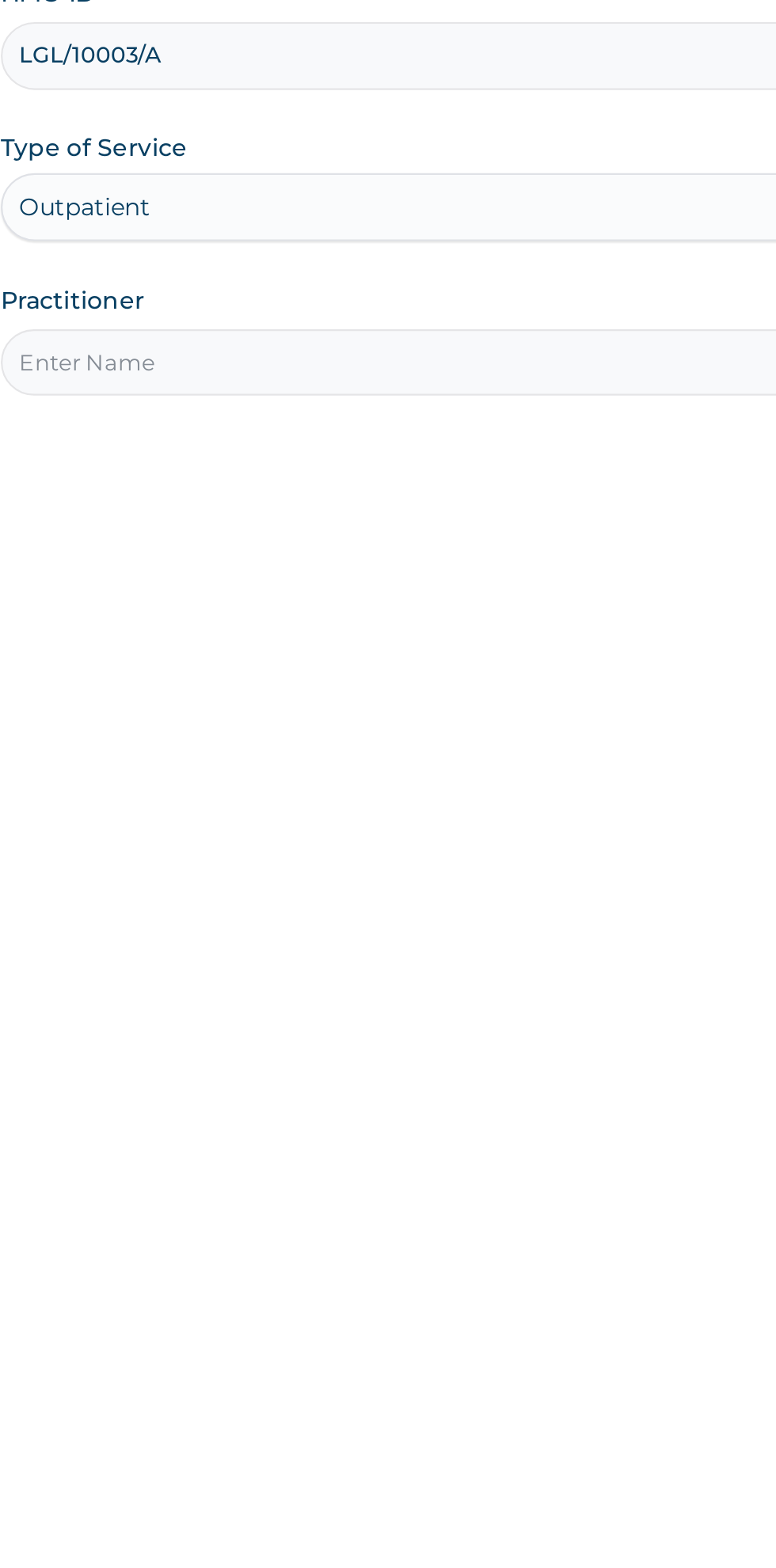
type input "[PERSON_NAME]"
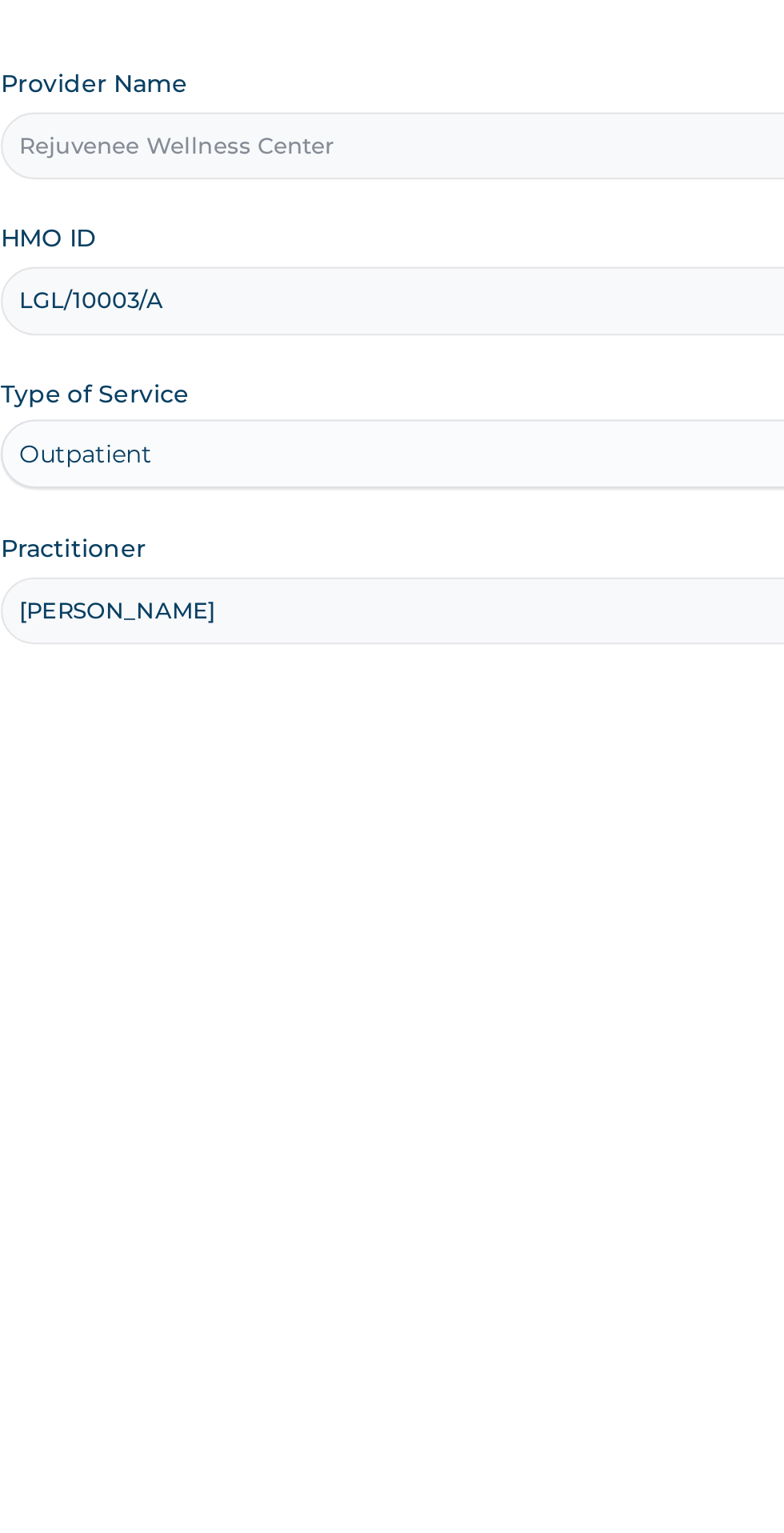
click at [414, 360] on input "LGL/10003/A" at bounding box center [484, 358] width 488 height 31
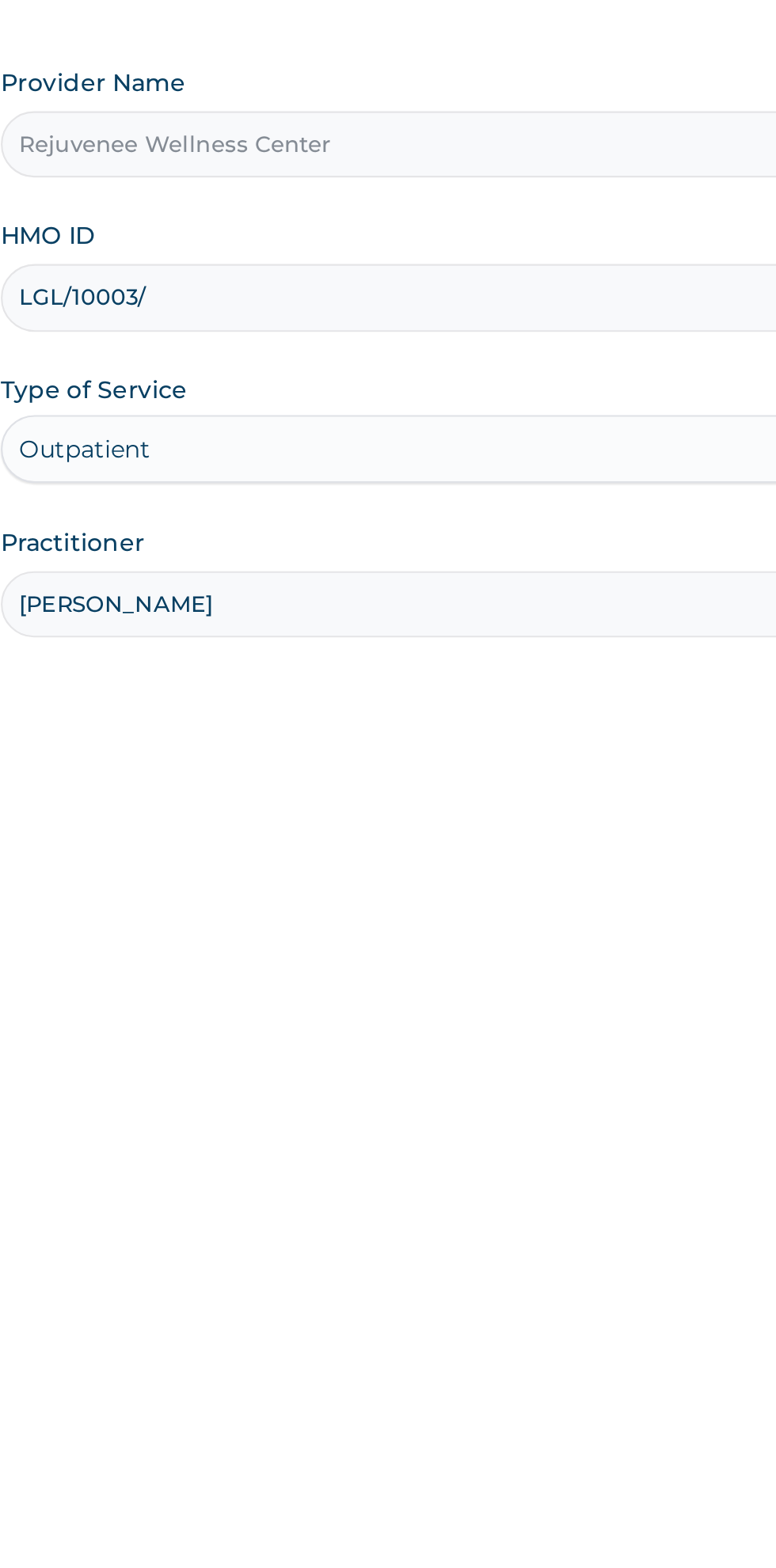
type input "LGL/10003/B"
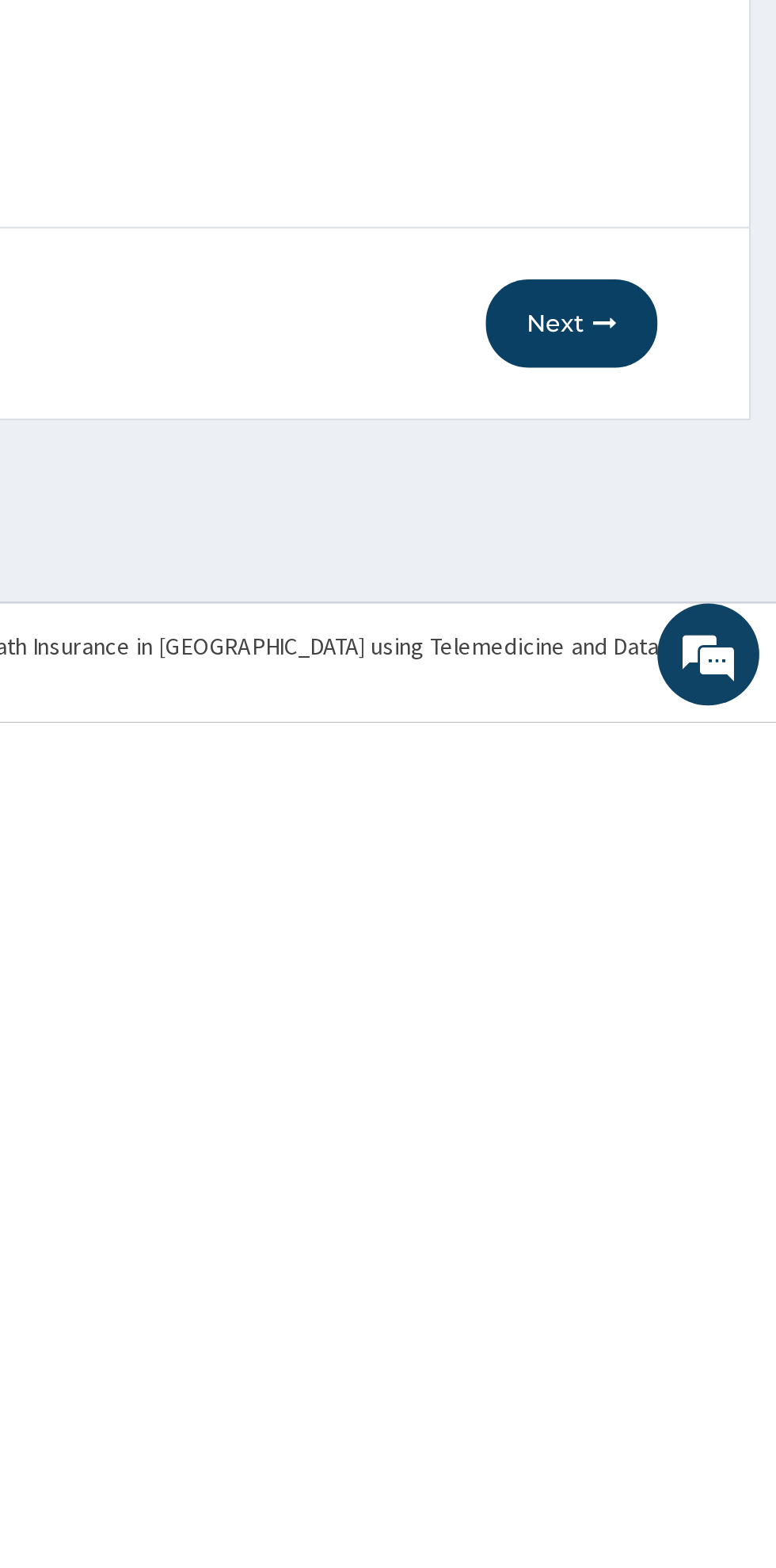
click at [676, 1386] on button "Next" at bounding box center [680, 1381] width 80 height 42
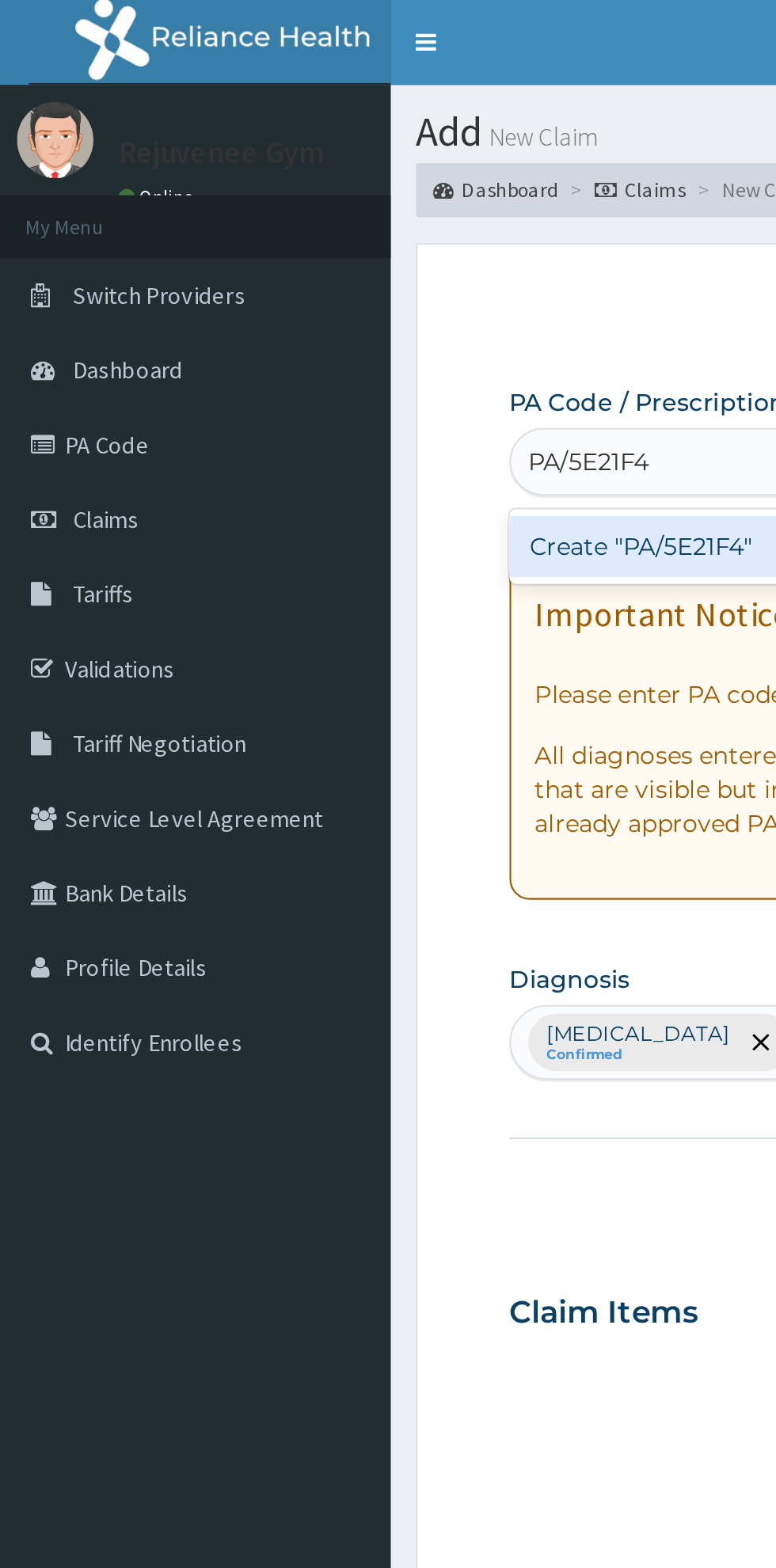
click at [319, 259] on div "Create "PA/5E21F4"" at bounding box center [397, 255] width 320 height 28
type input "PA/5E21F4"
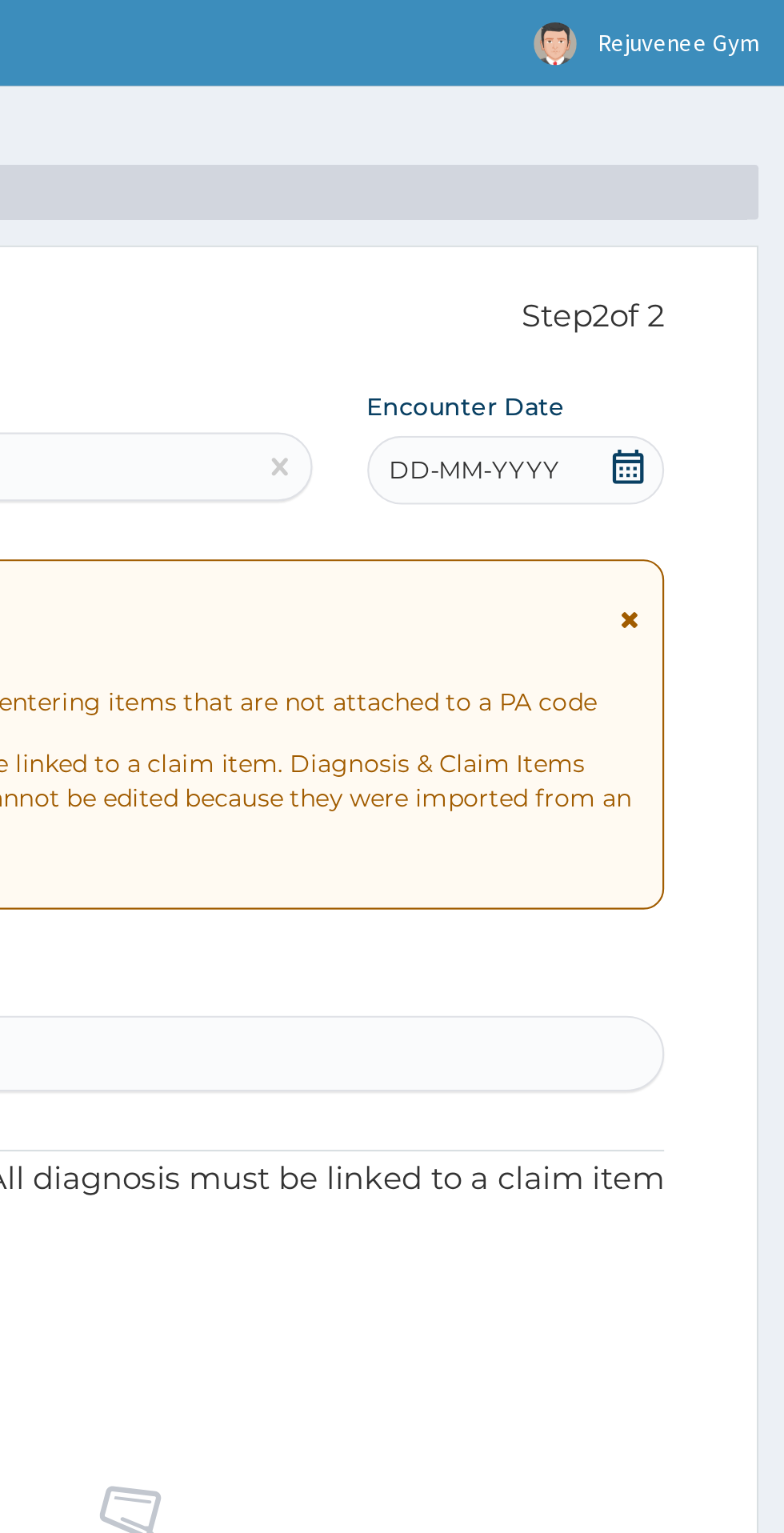
click at [677, 224] on span "DD-MM-YYYY" at bounding box center [639, 219] width 80 height 16
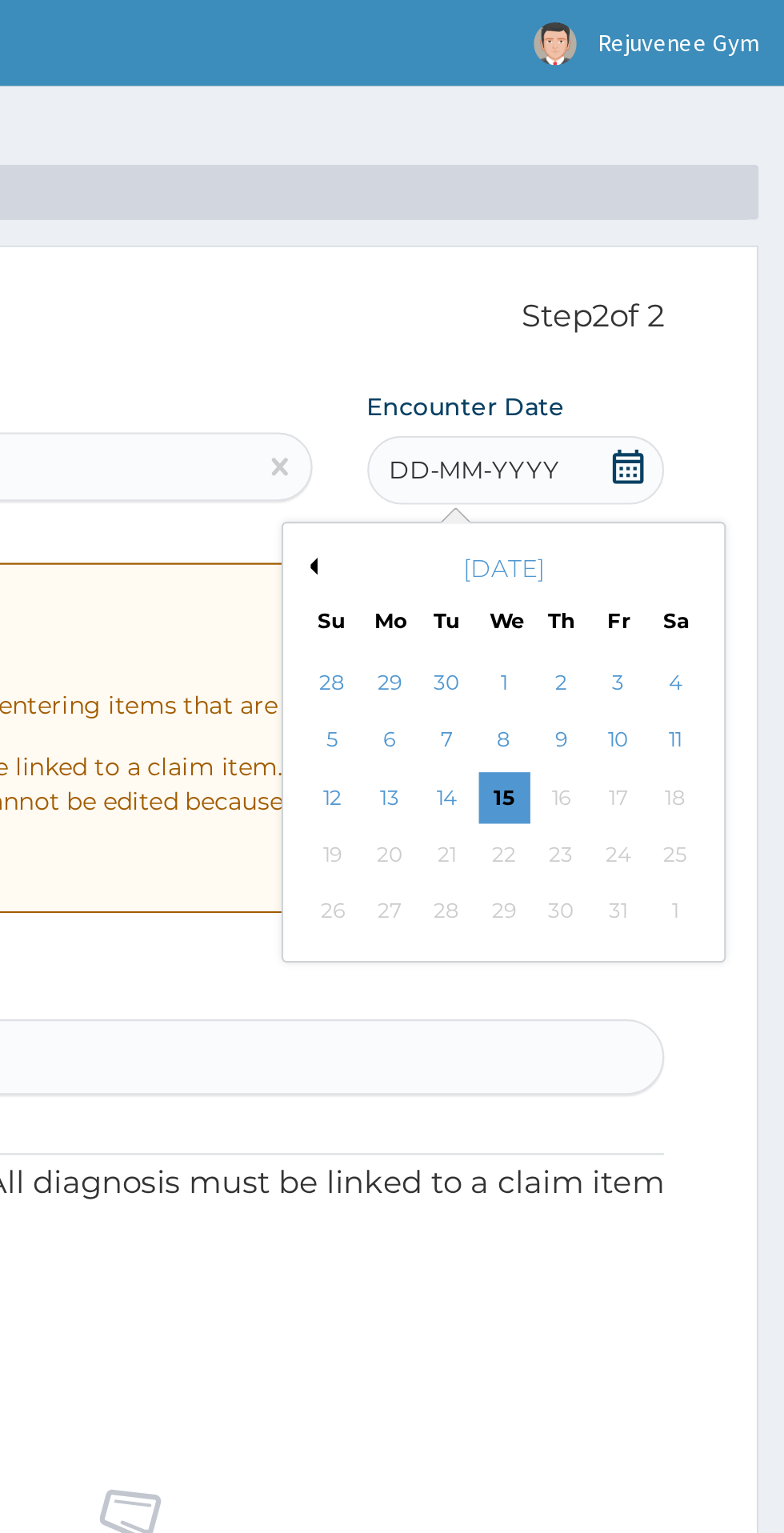
click at [561, 264] on button "Previous Month" at bounding box center [561, 264] width 8 height 8
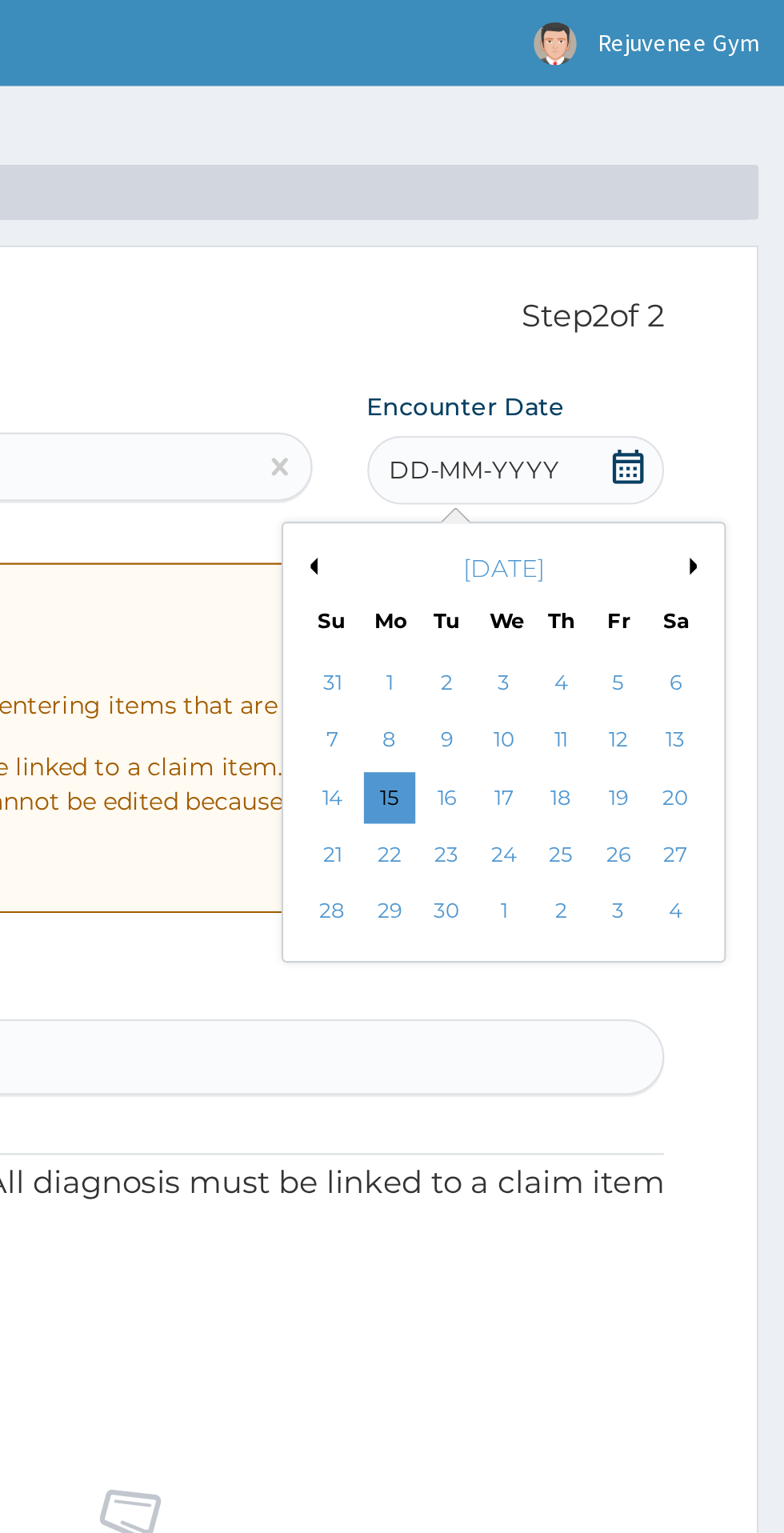
click at [680, 322] on div "4" at bounding box center [679, 318] width 24 height 24
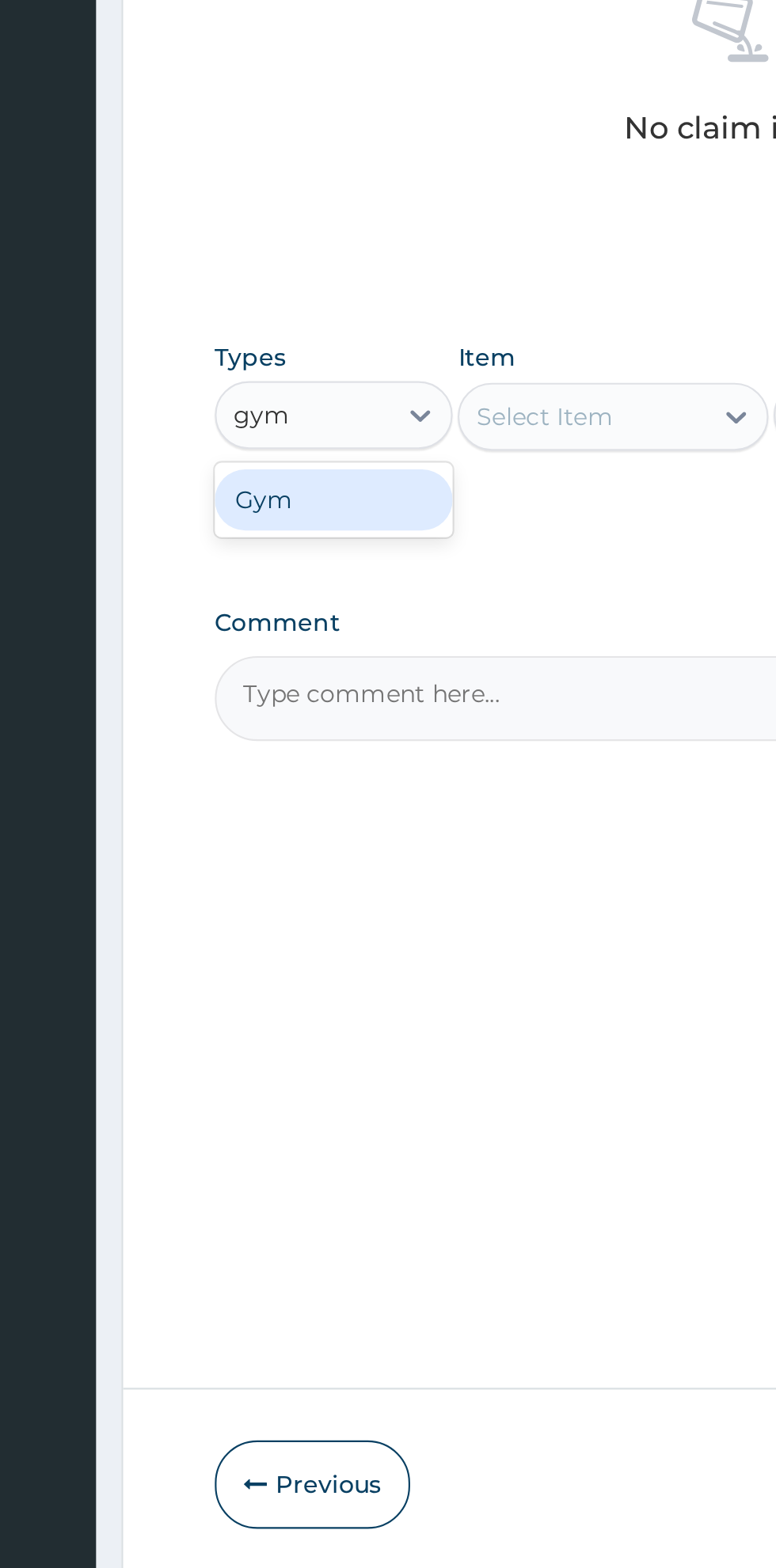
click at [309, 926] on div "Gym" at bounding box center [292, 923] width 111 height 28
type input "gym"
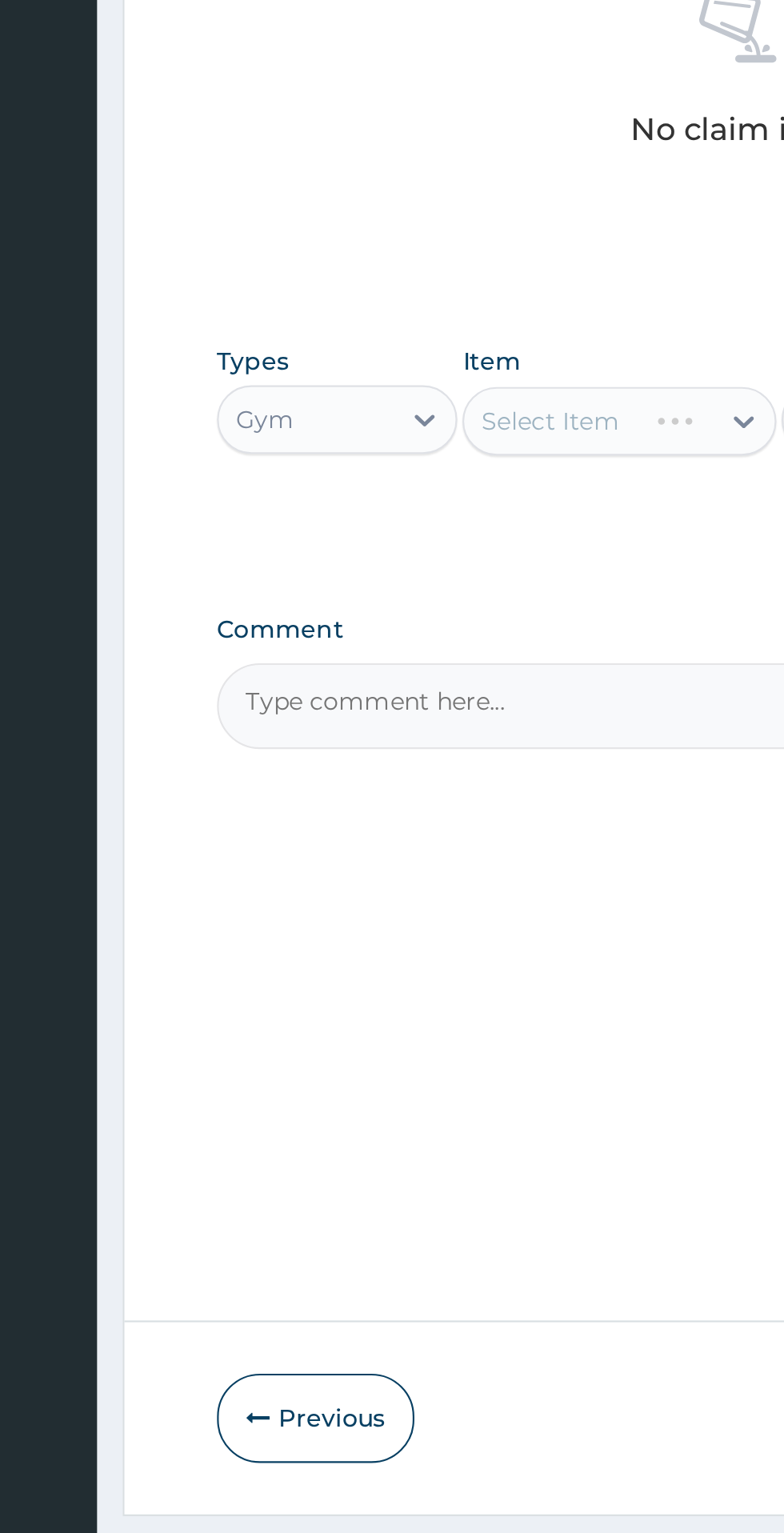
click at [451, 900] on div "Select Item" at bounding box center [427, 894] width 147 height 32
click at [437, 899] on div "Select Item" at bounding box center [396, 894] width 82 height 26
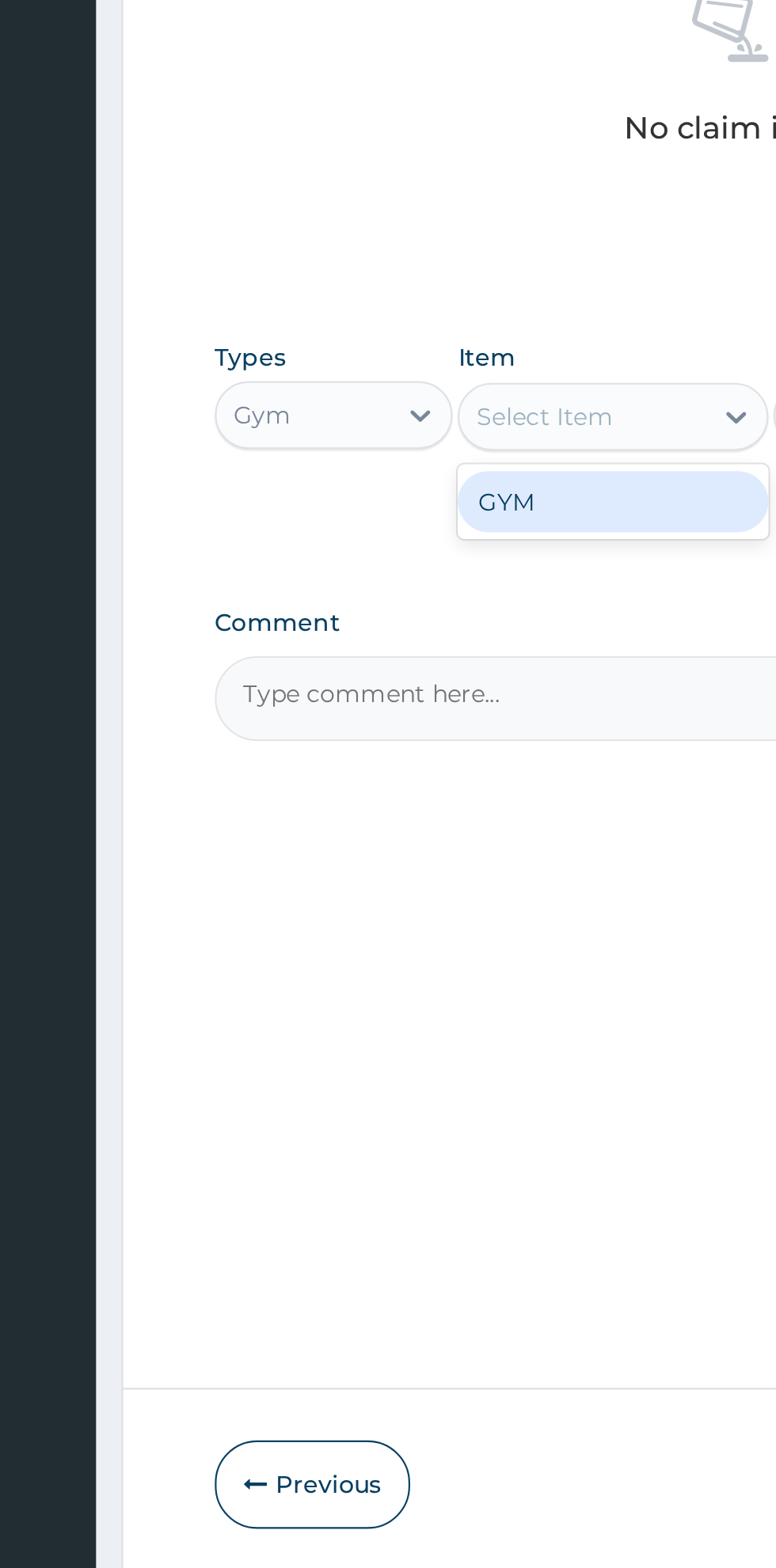
click at [419, 925] on div "GYM" at bounding box center [423, 924] width 145 height 28
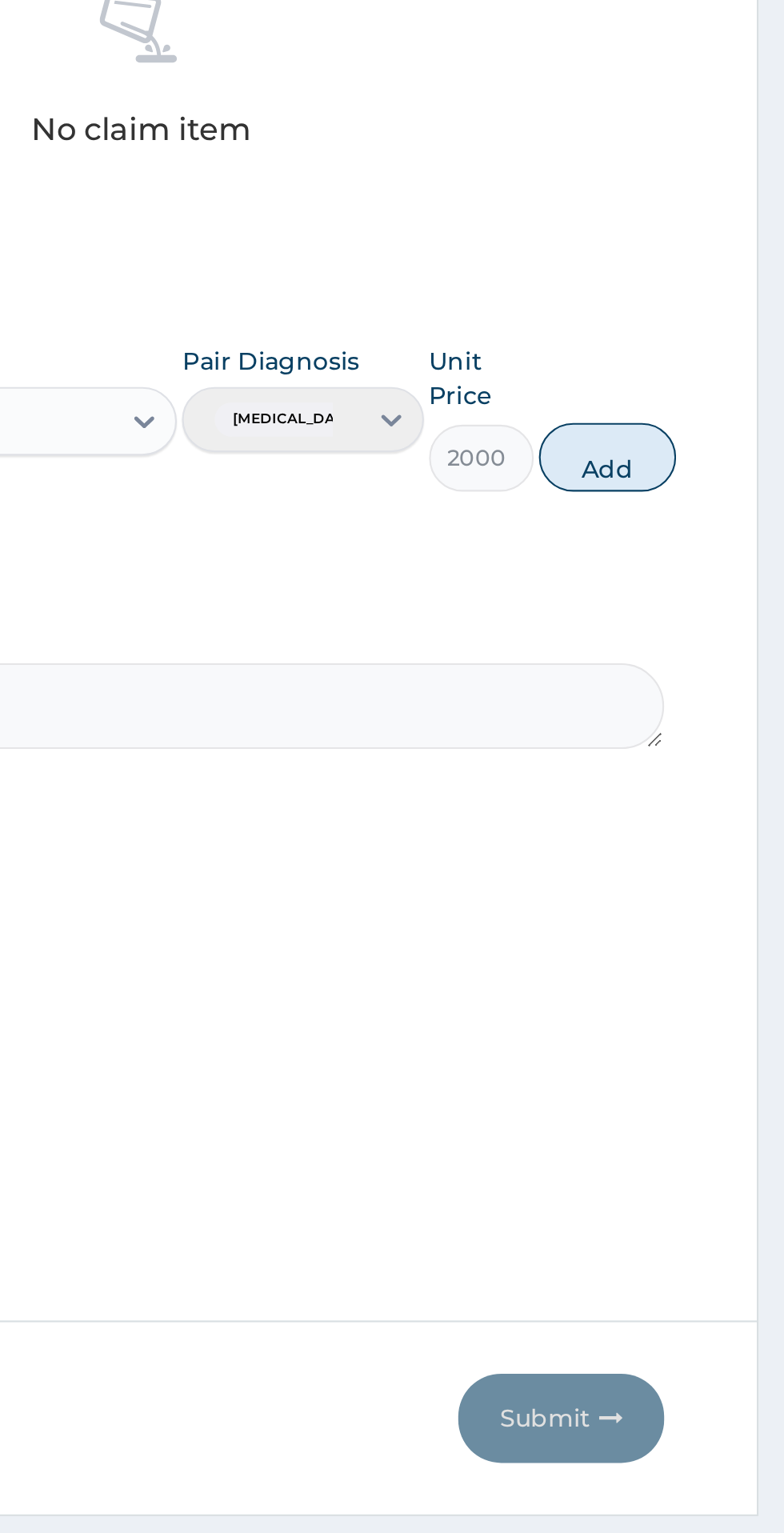
click at [724, 914] on button "Add" at bounding box center [702, 910] width 64 height 32
type input "0"
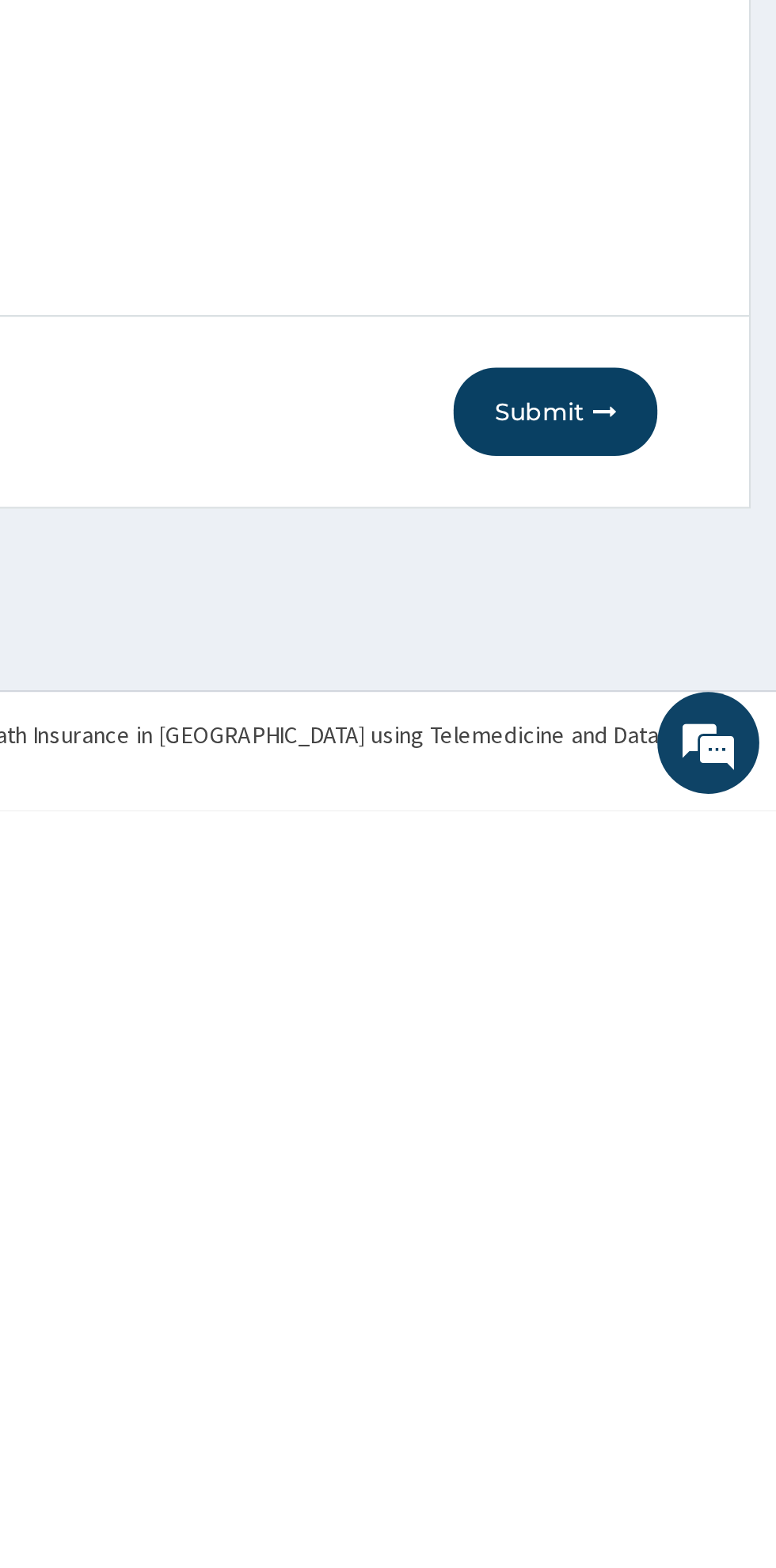
click at [671, 1391] on button "Submit" at bounding box center [672, 1381] width 95 height 42
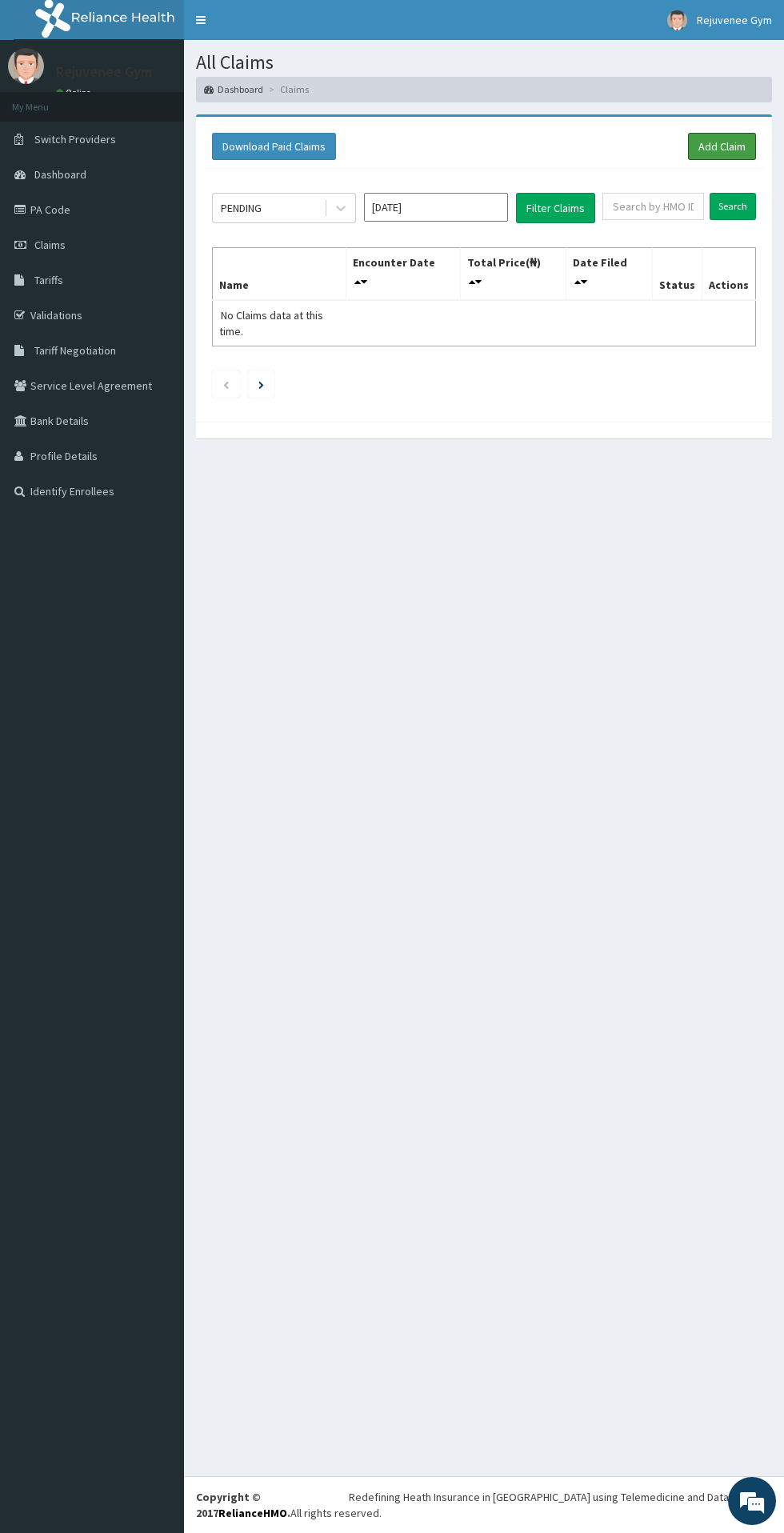
click at [718, 152] on link "Add Claim" at bounding box center [721, 146] width 68 height 27
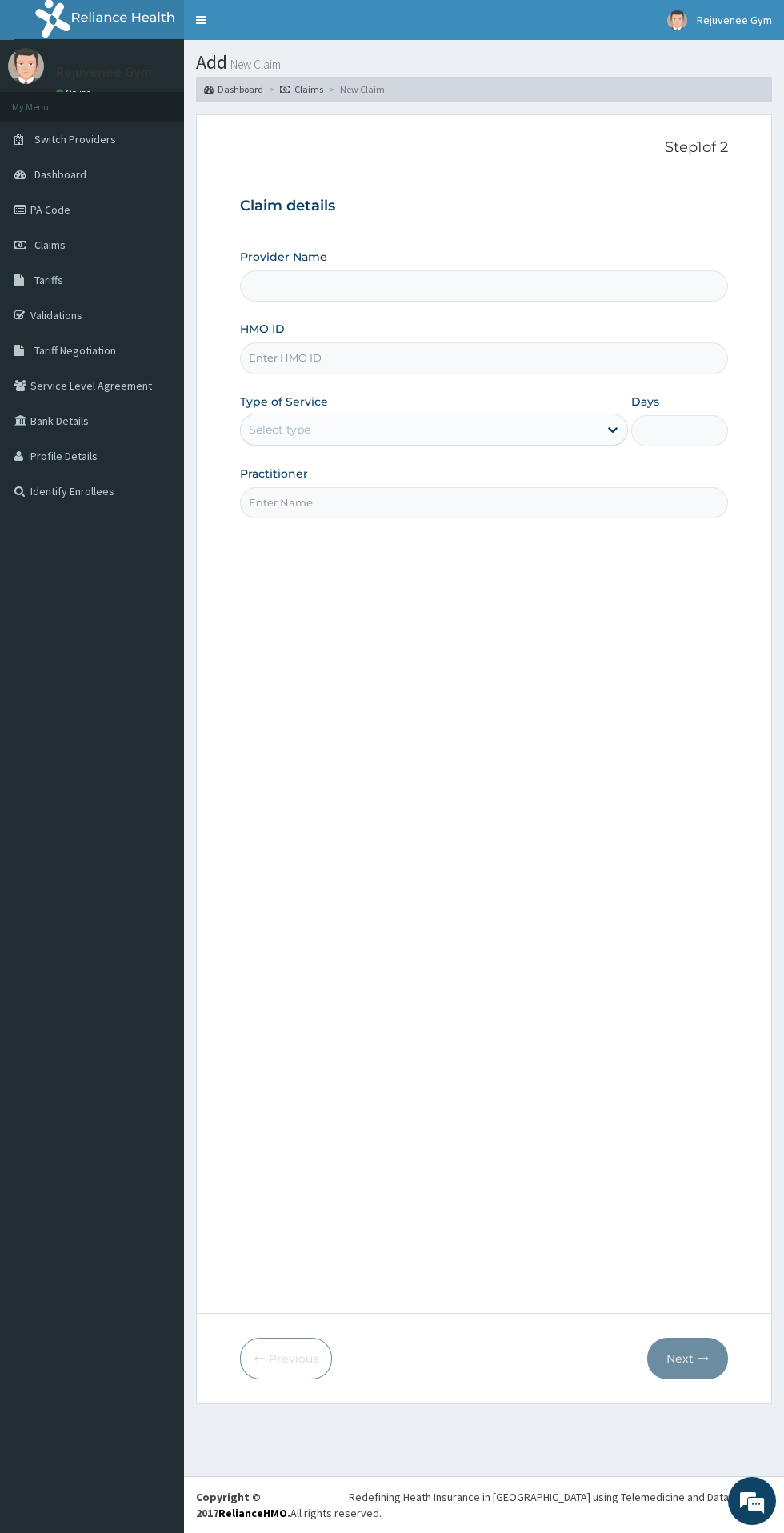
type input "Rejuvenee Wellness Center"
type input "1"
click at [428, 364] on input "HMO ID" at bounding box center [484, 358] width 488 height 31
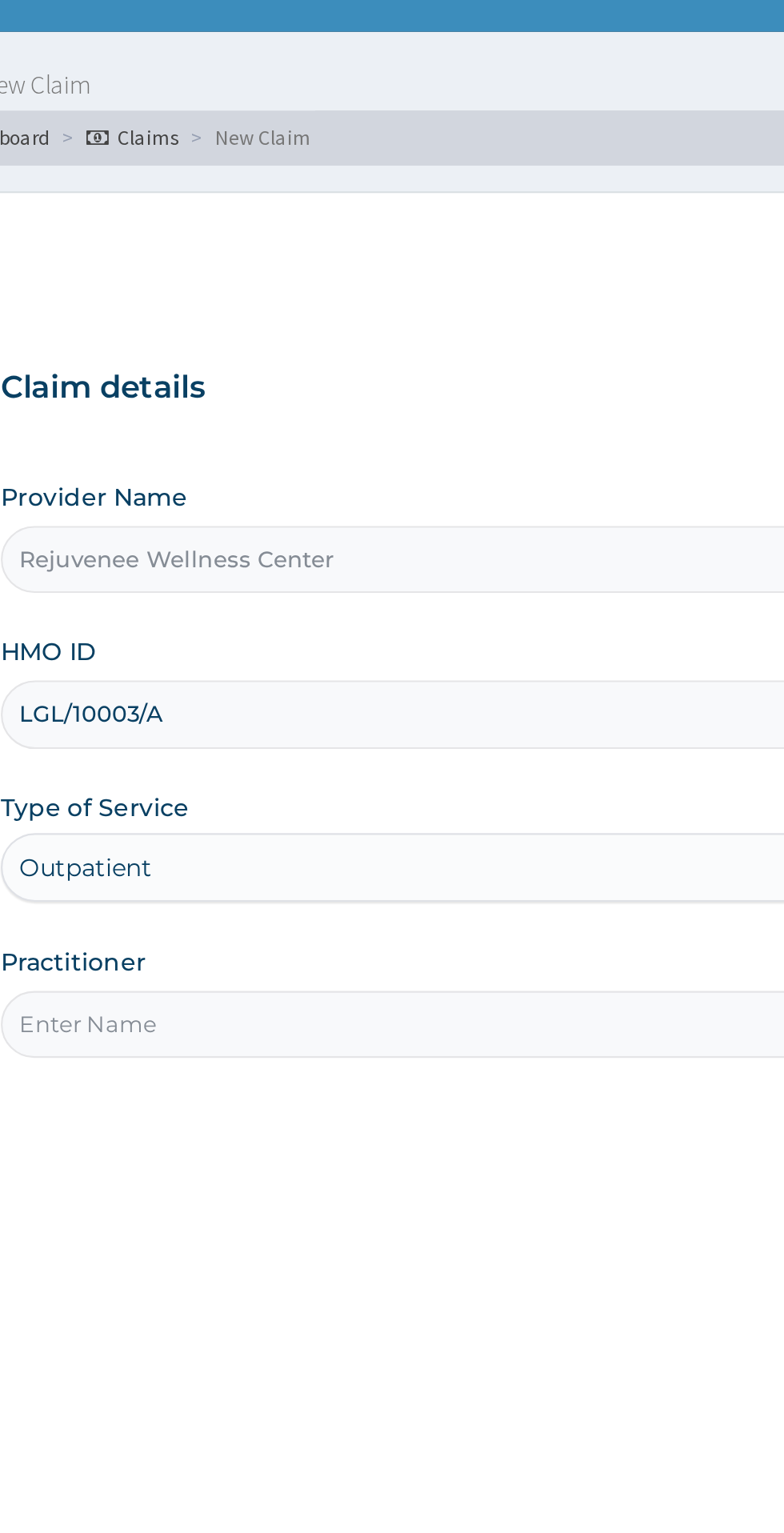
click at [450, 360] on input "LGL/10003/A" at bounding box center [484, 358] width 488 height 31
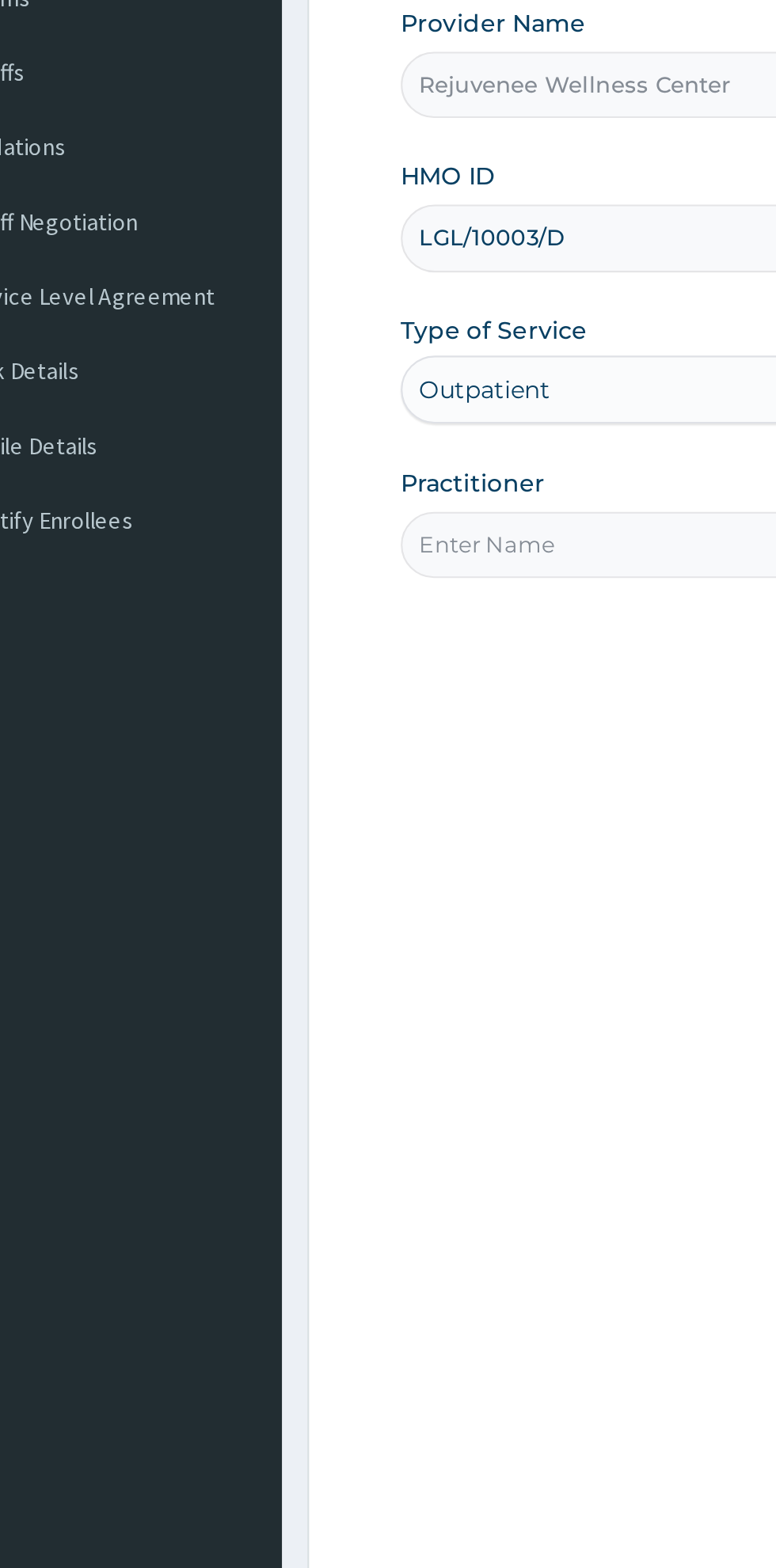
type input "LGL/10003/D"
click at [310, 500] on input "Practitioner" at bounding box center [479, 497] width 483 height 31
type input "Harriet"
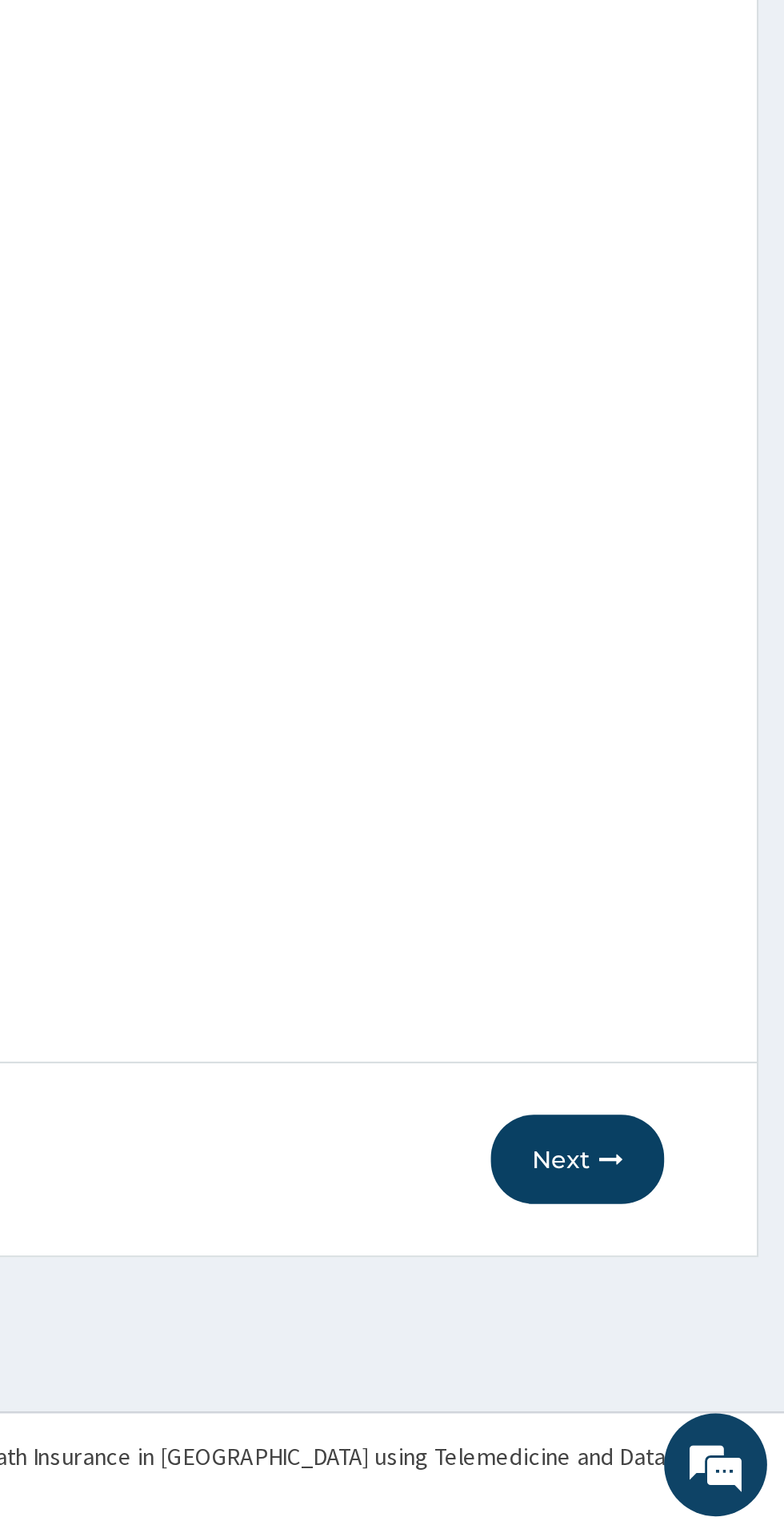
click at [694, 1349] on button "Next" at bounding box center [687, 1359] width 80 height 42
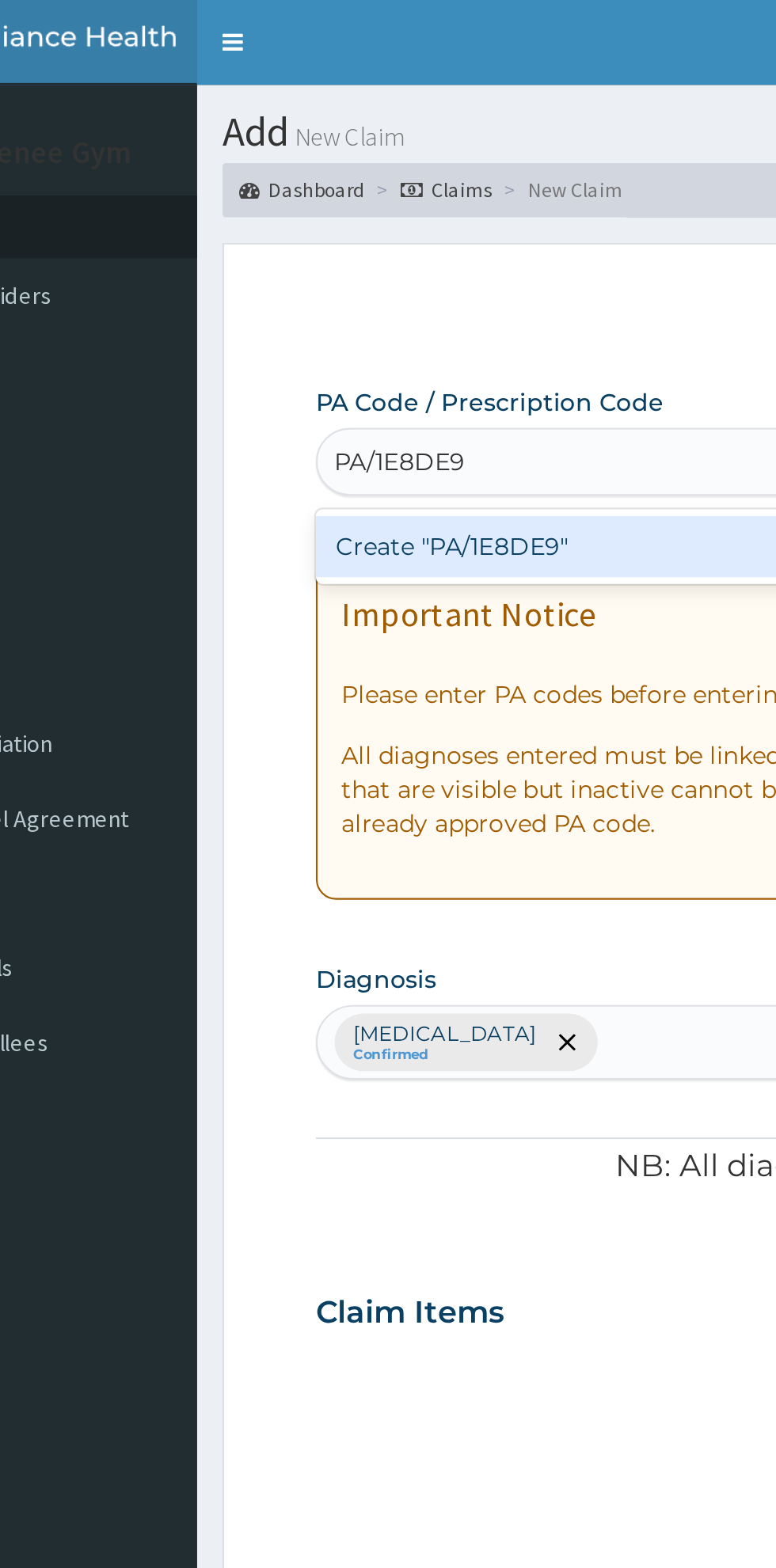
click at [392, 251] on div "Create "PA/1E8DE9"" at bounding box center [397, 255] width 320 height 28
type input "PA/1E8DE9"
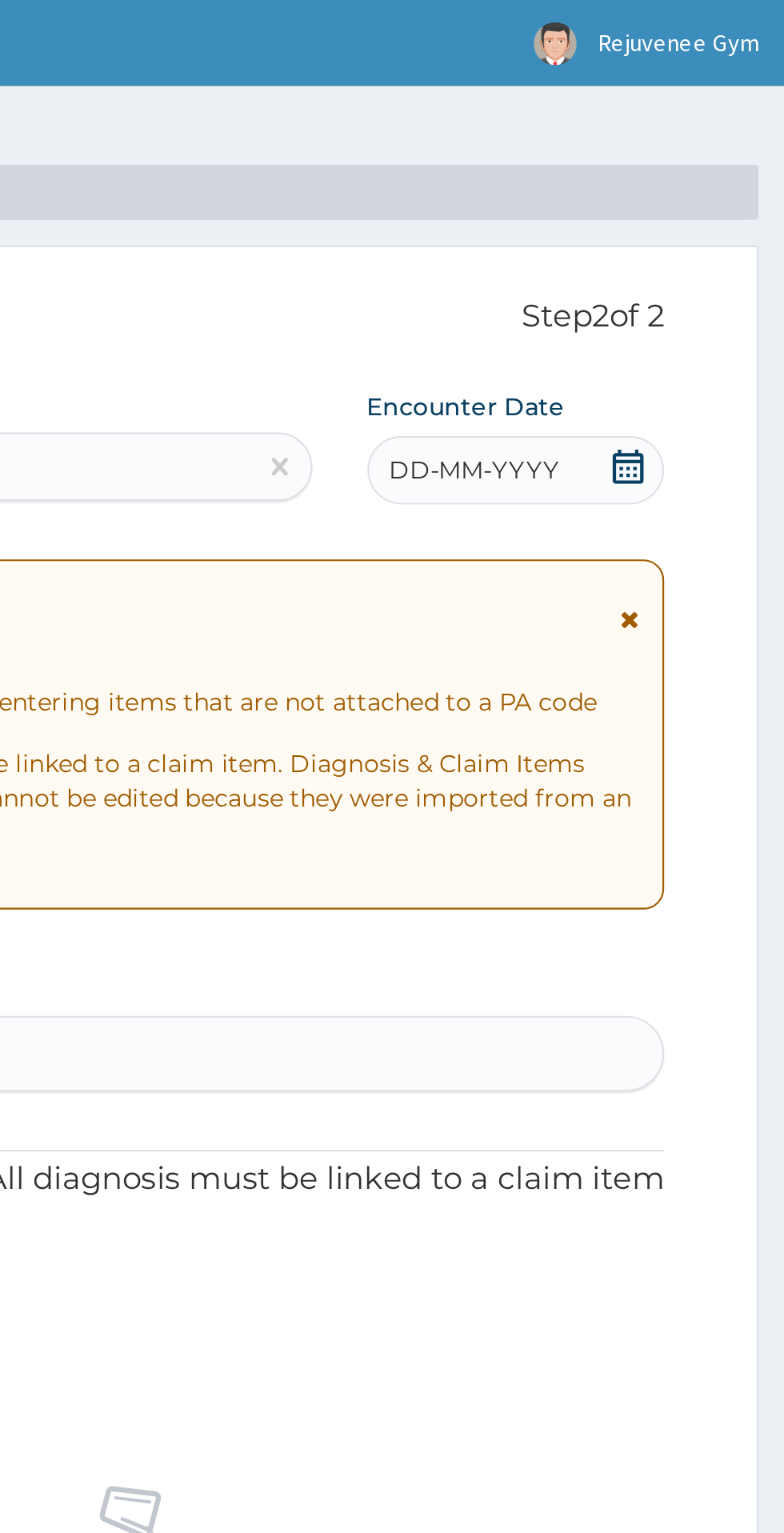
click at [658, 227] on div "DD-MM-YYYY" at bounding box center [658, 219] width 139 height 32
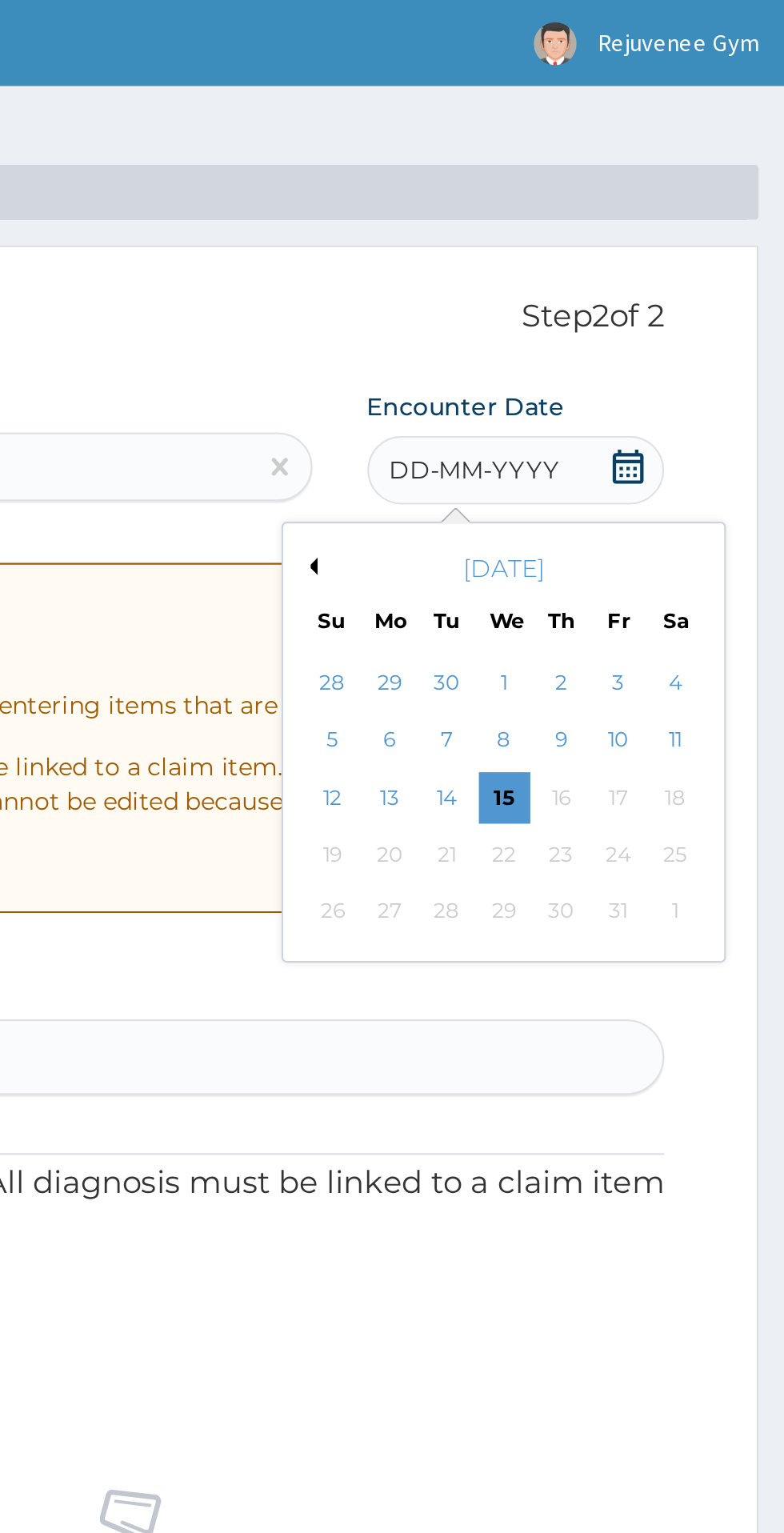
click at [562, 264] on button "Previous Month" at bounding box center [561, 264] width 8 height 8
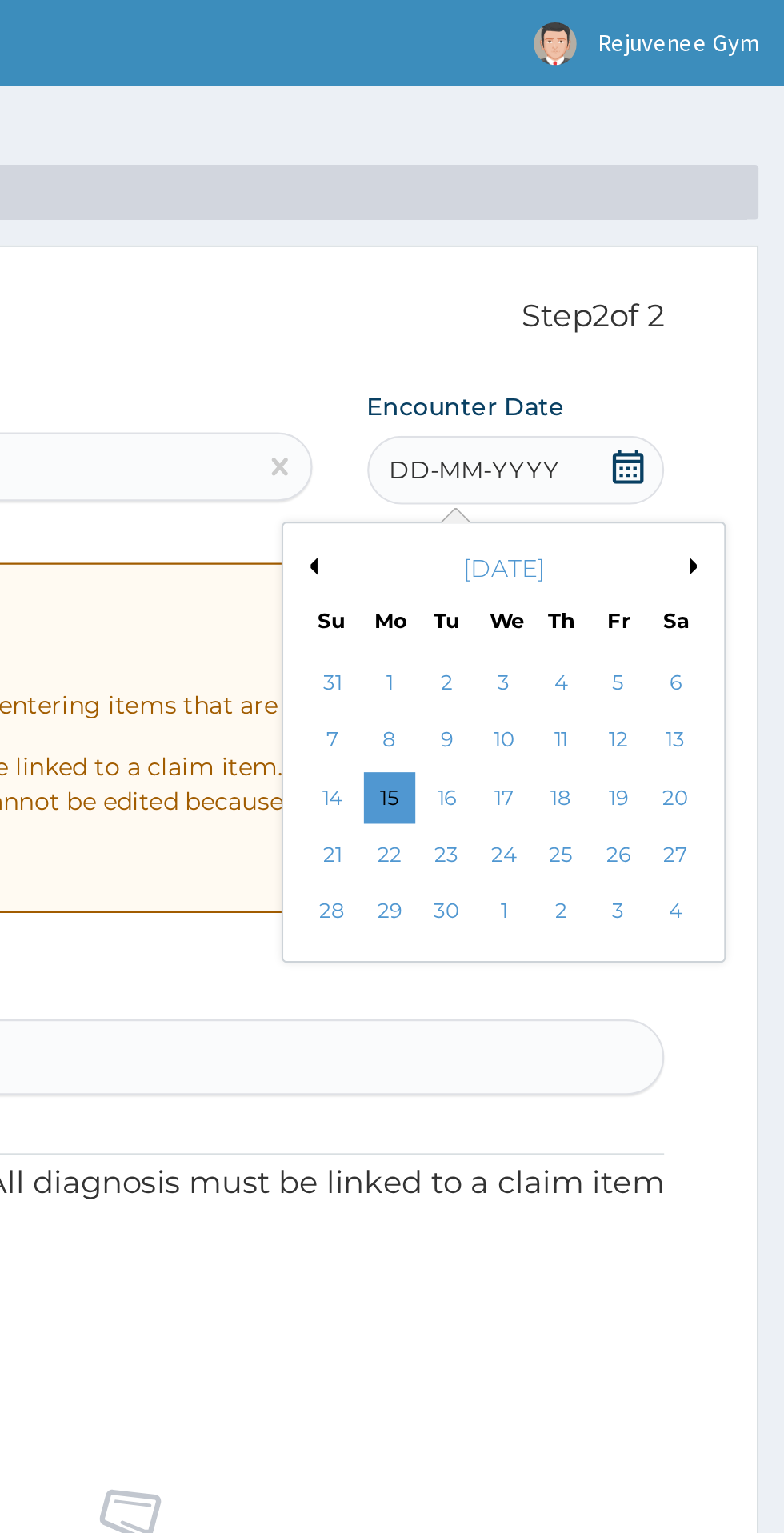
click at [679, 318] on div "4" at bounding box center [679, 318] width 24 height 24
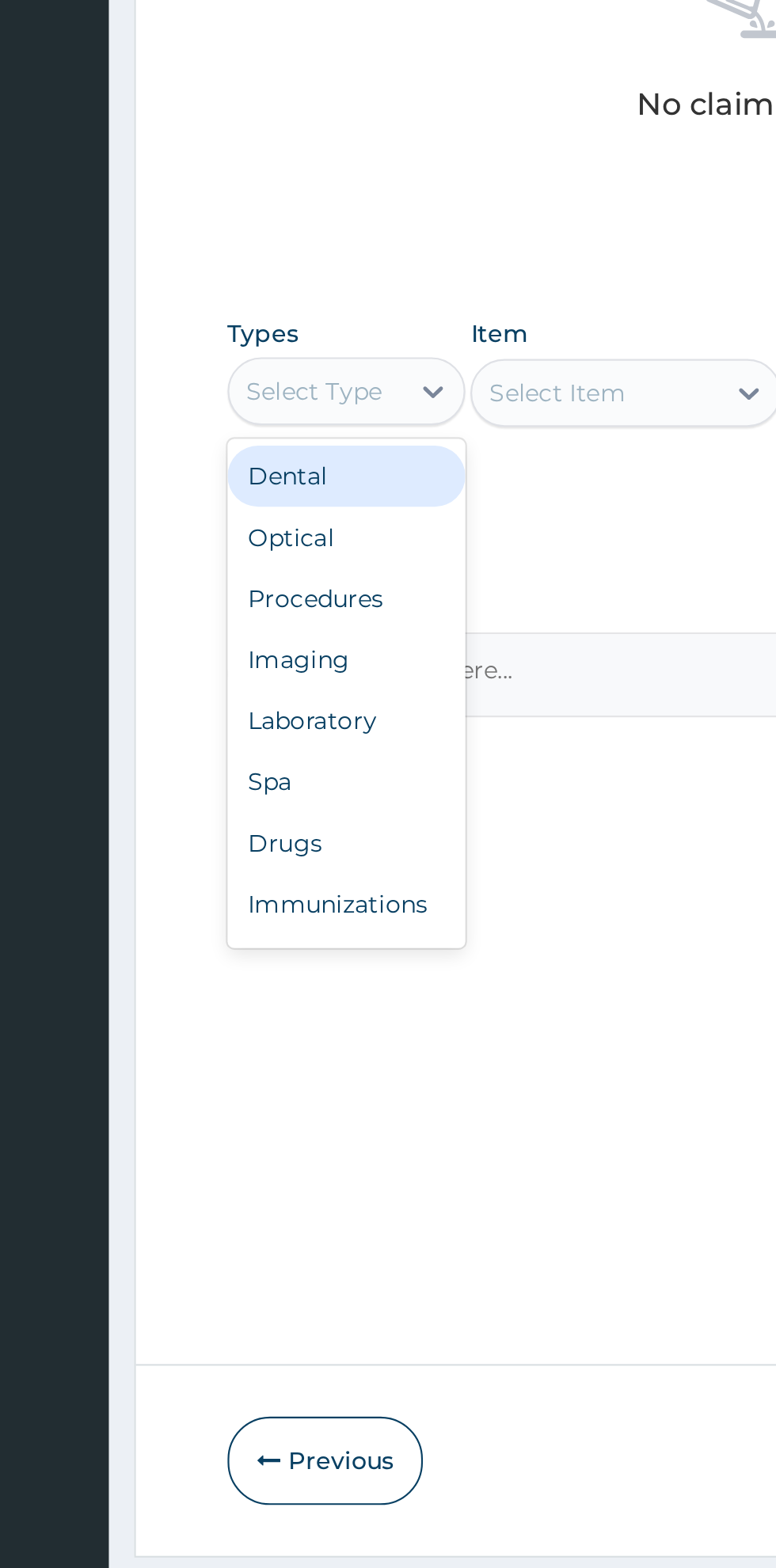
type input "d"
type input "s"
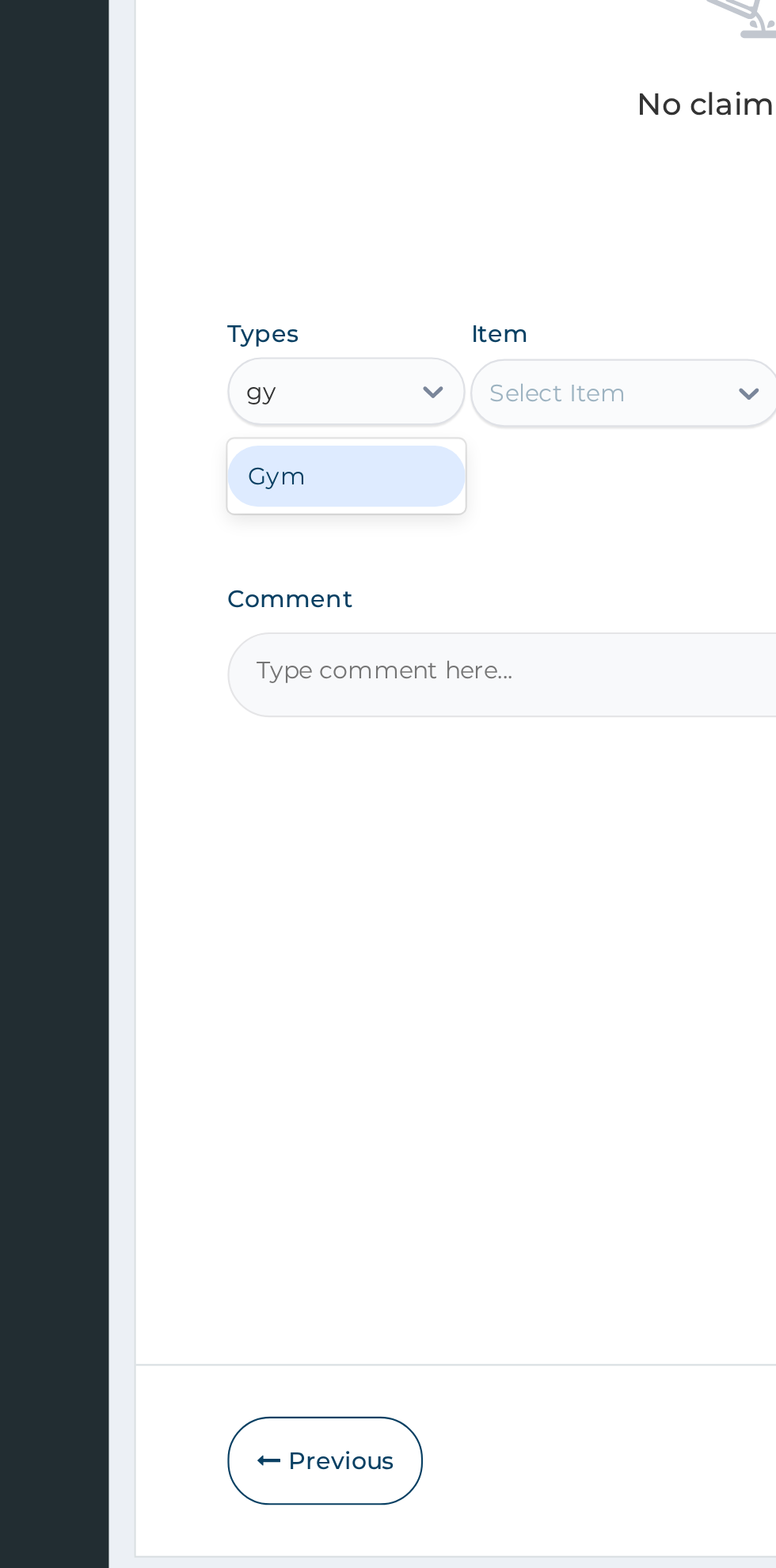
click at [306, 926] on div "Gym" at bounding box center [292, 923] width 111 height 28
type input "gy"
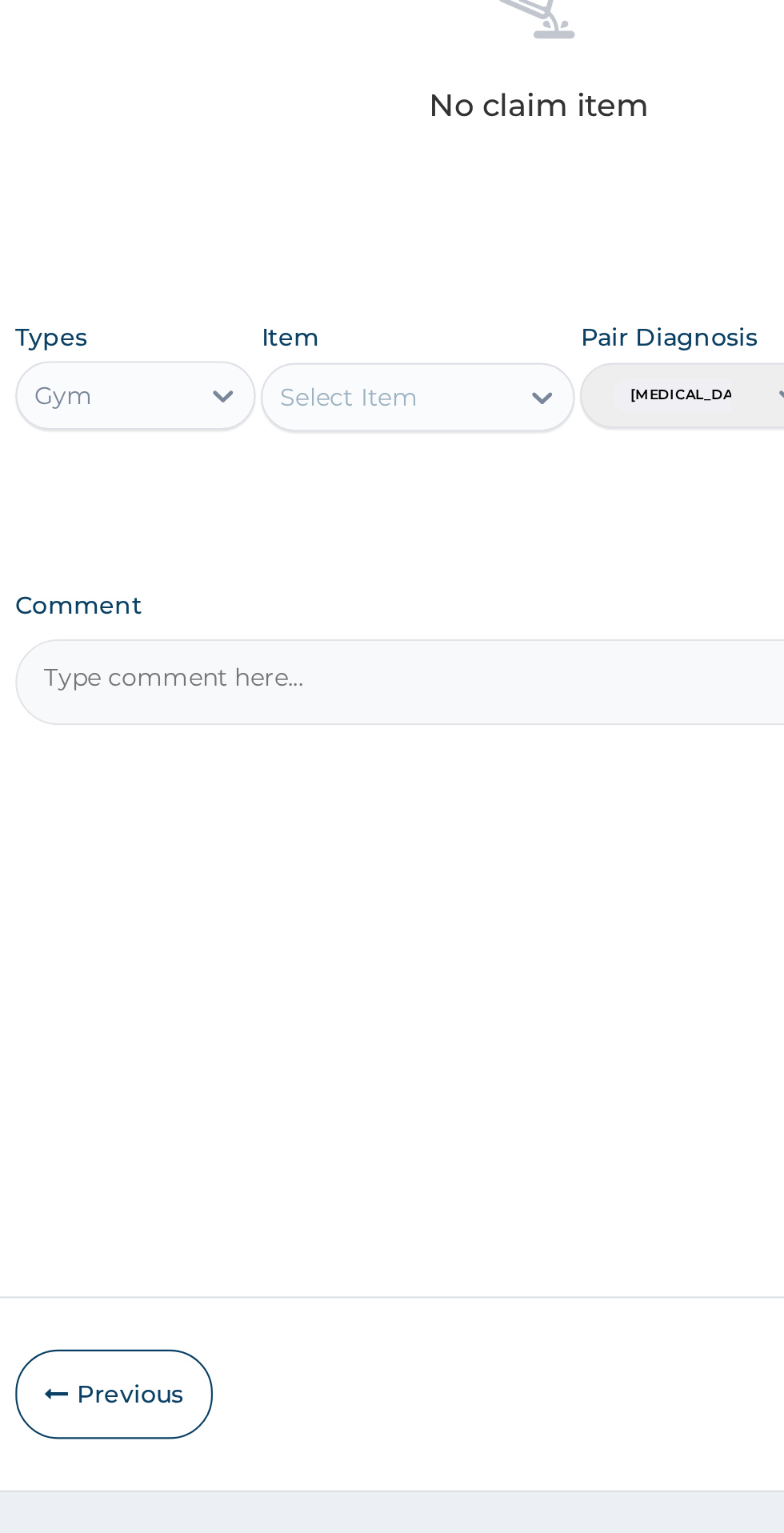
click at [489, 883] on div at bounding box center [485, 894] width 29 height 29
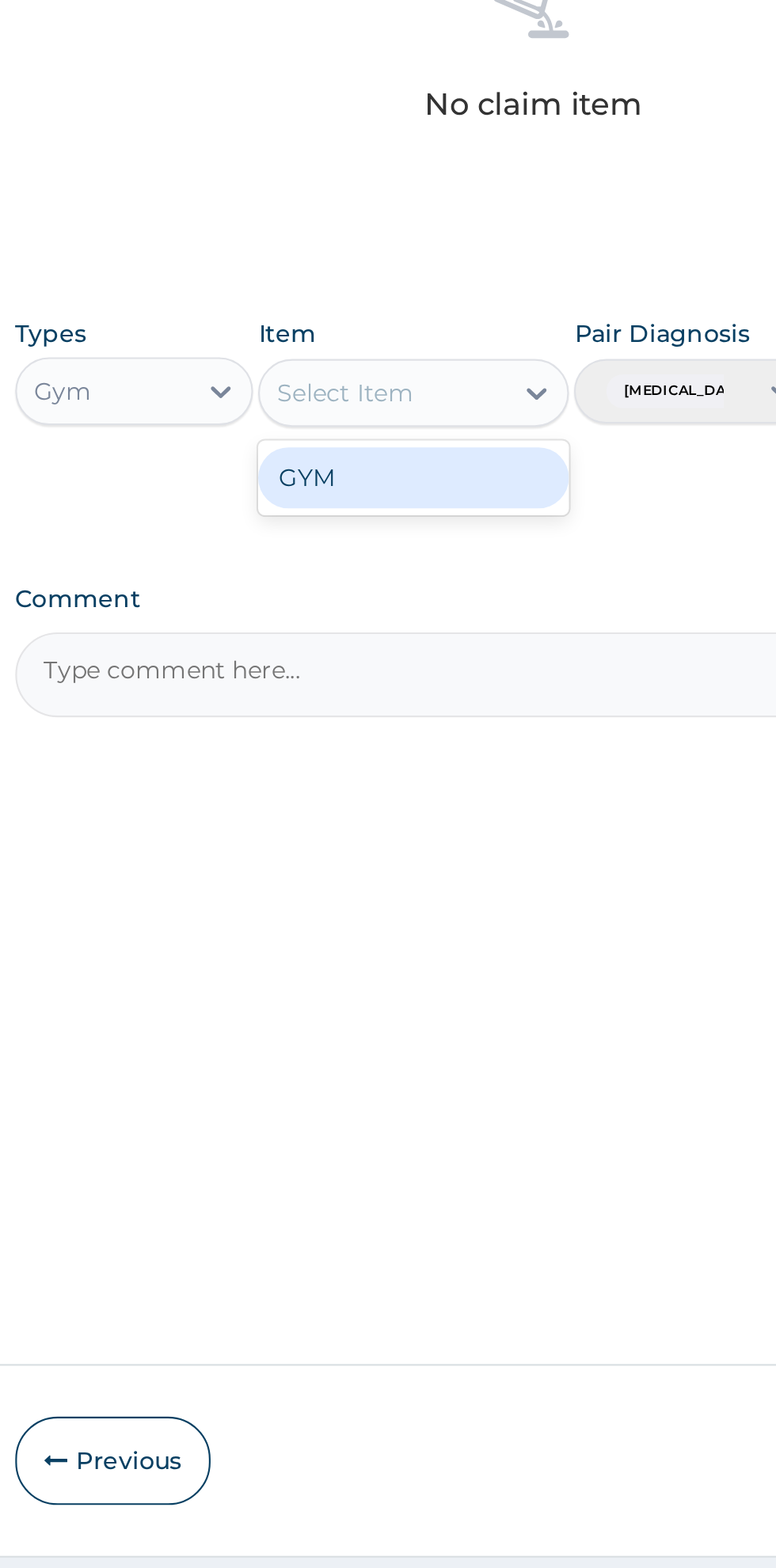
click at [461, 928] on div "GYM" at bounding box center [423, 924] width 145 height 28
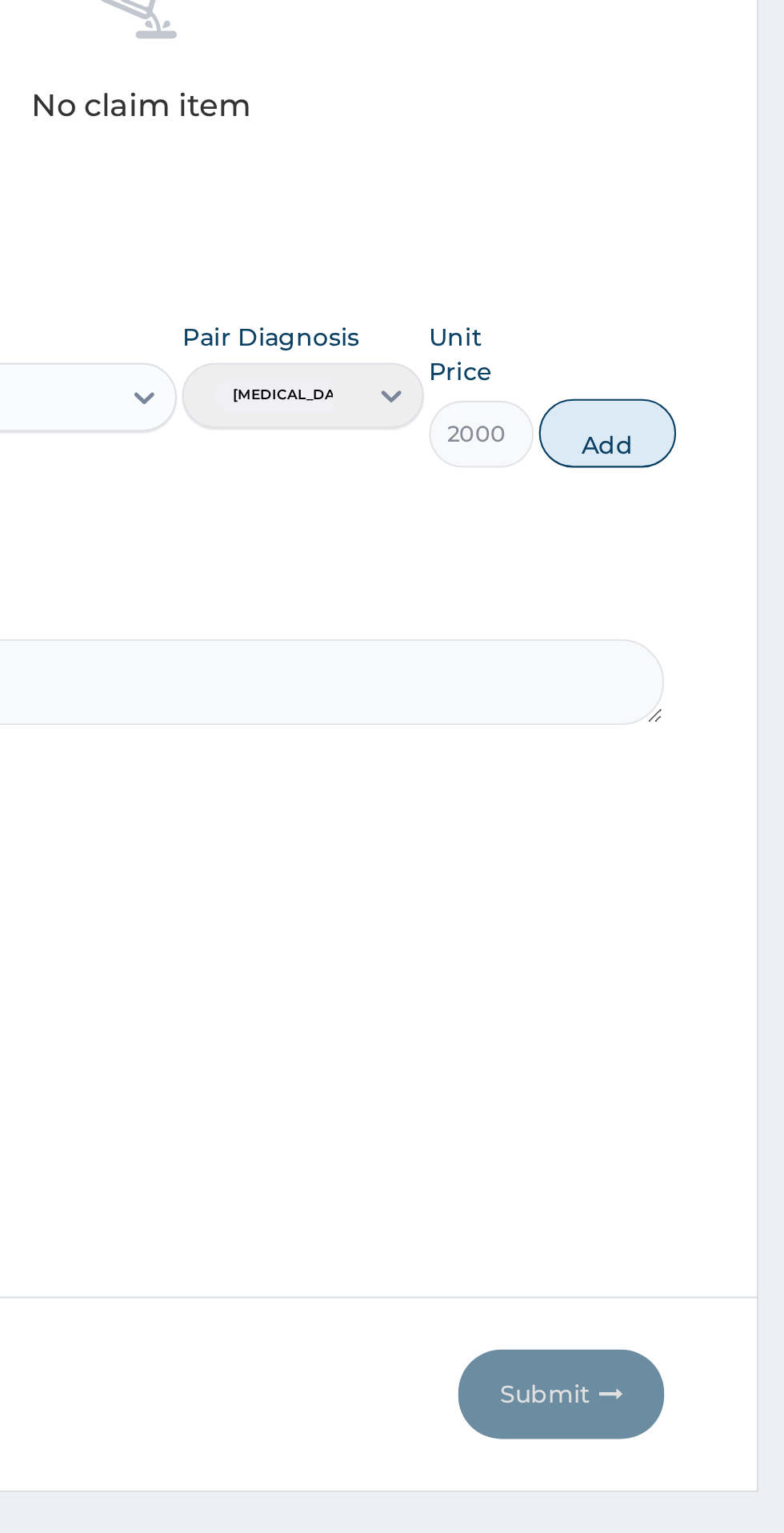
click at [709, 915] on button "Add" at bounding box center [702, 910] width 64 height 32
type input "0"
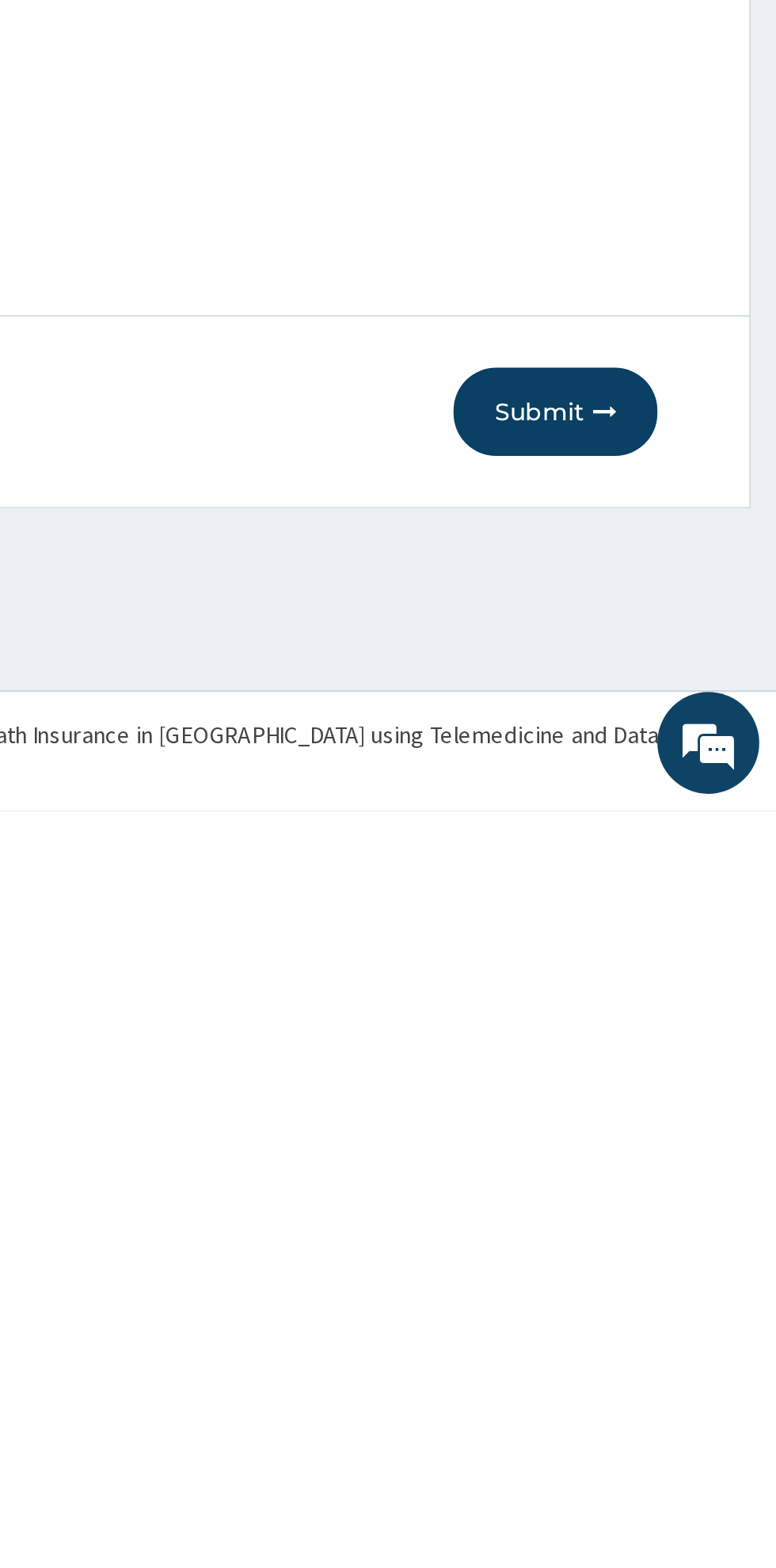
click at [665, 1390] on button "Submit" at bounding box center [672, 1381] width 95 height 42
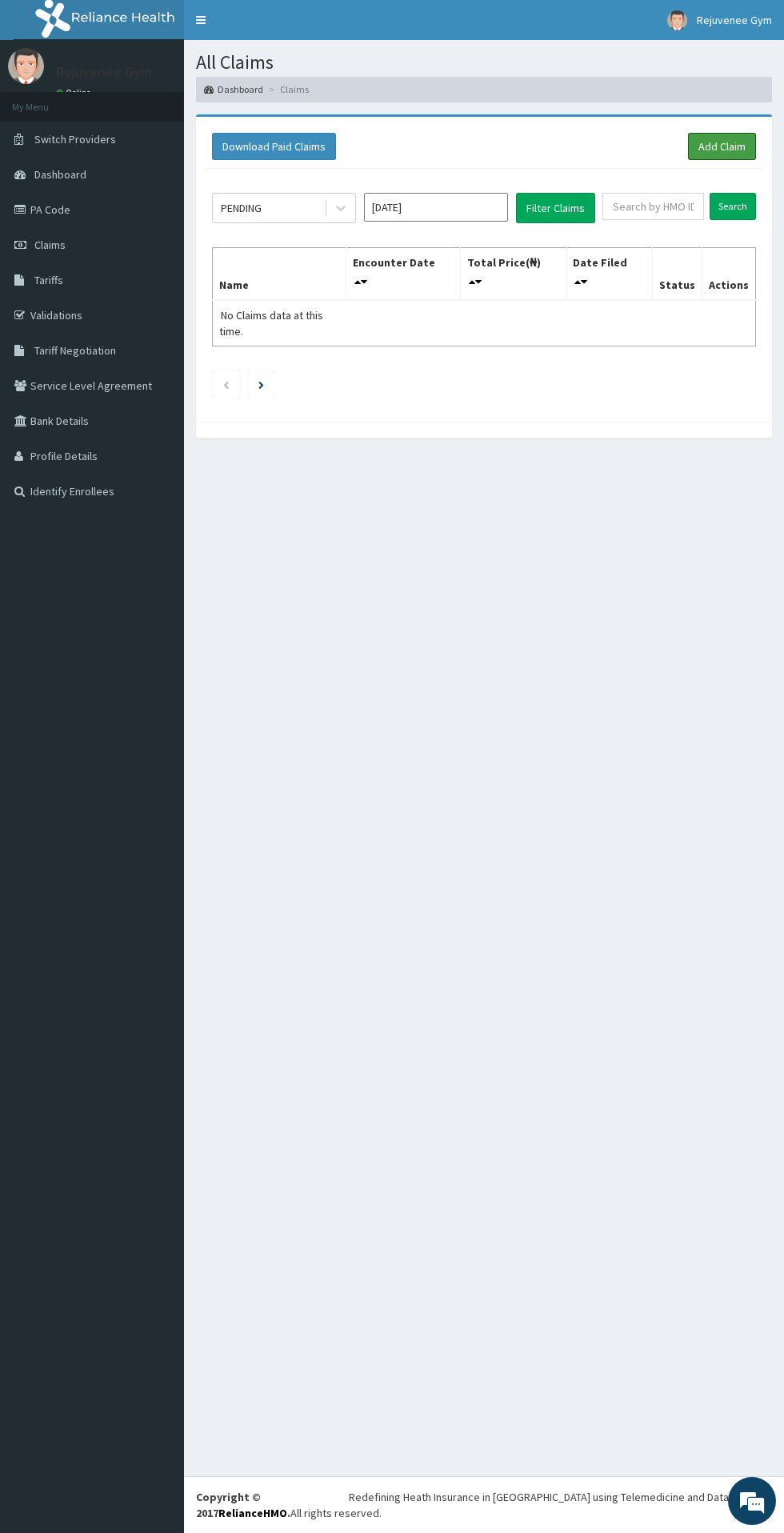
click at [707, 153] on link "Add Claim" at bounding box center [721, 146] width 68 height 27
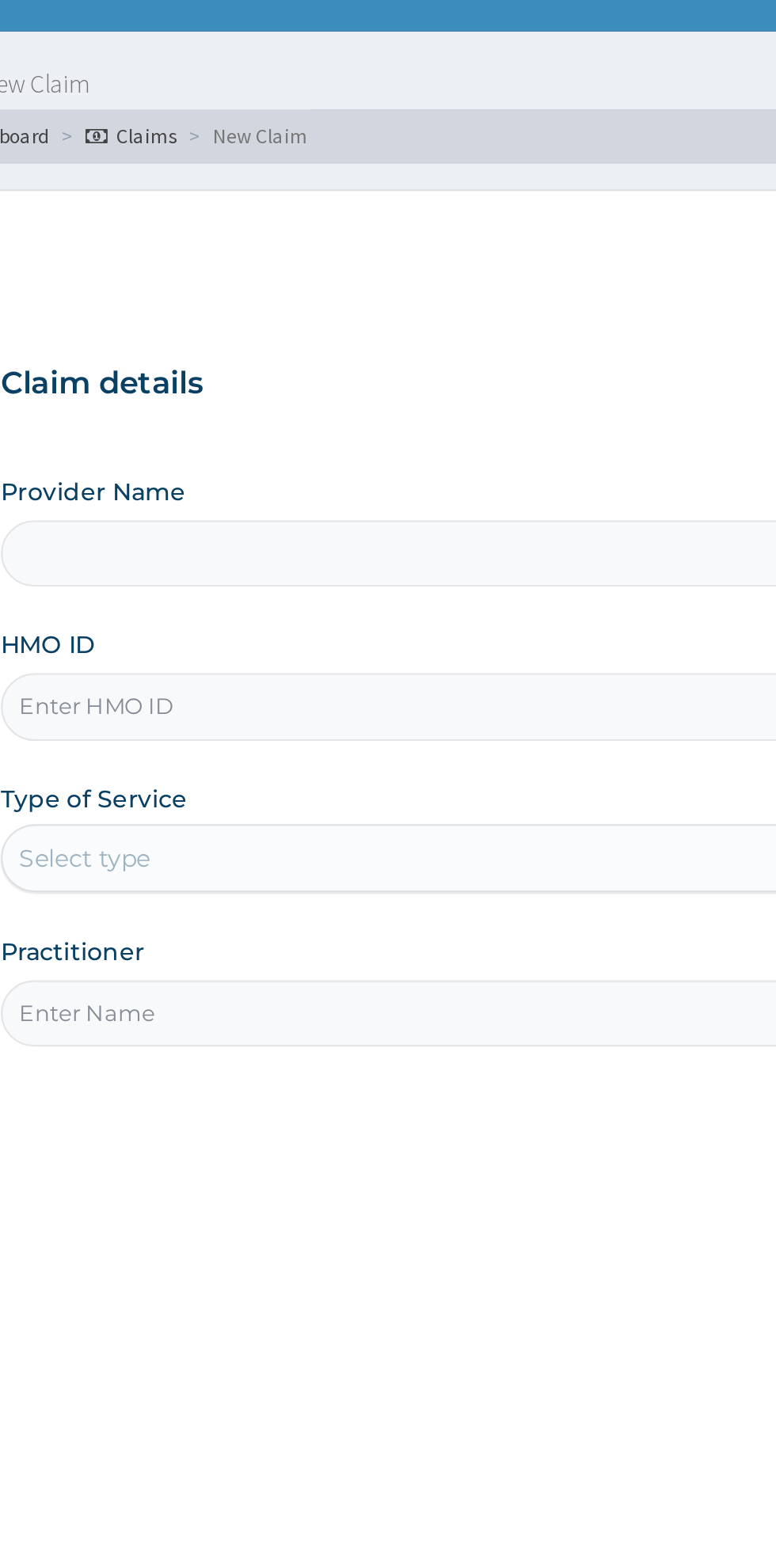
type input "Rejuvenee Wellness Center"
type input "1"
type input "LGL/10003/A"
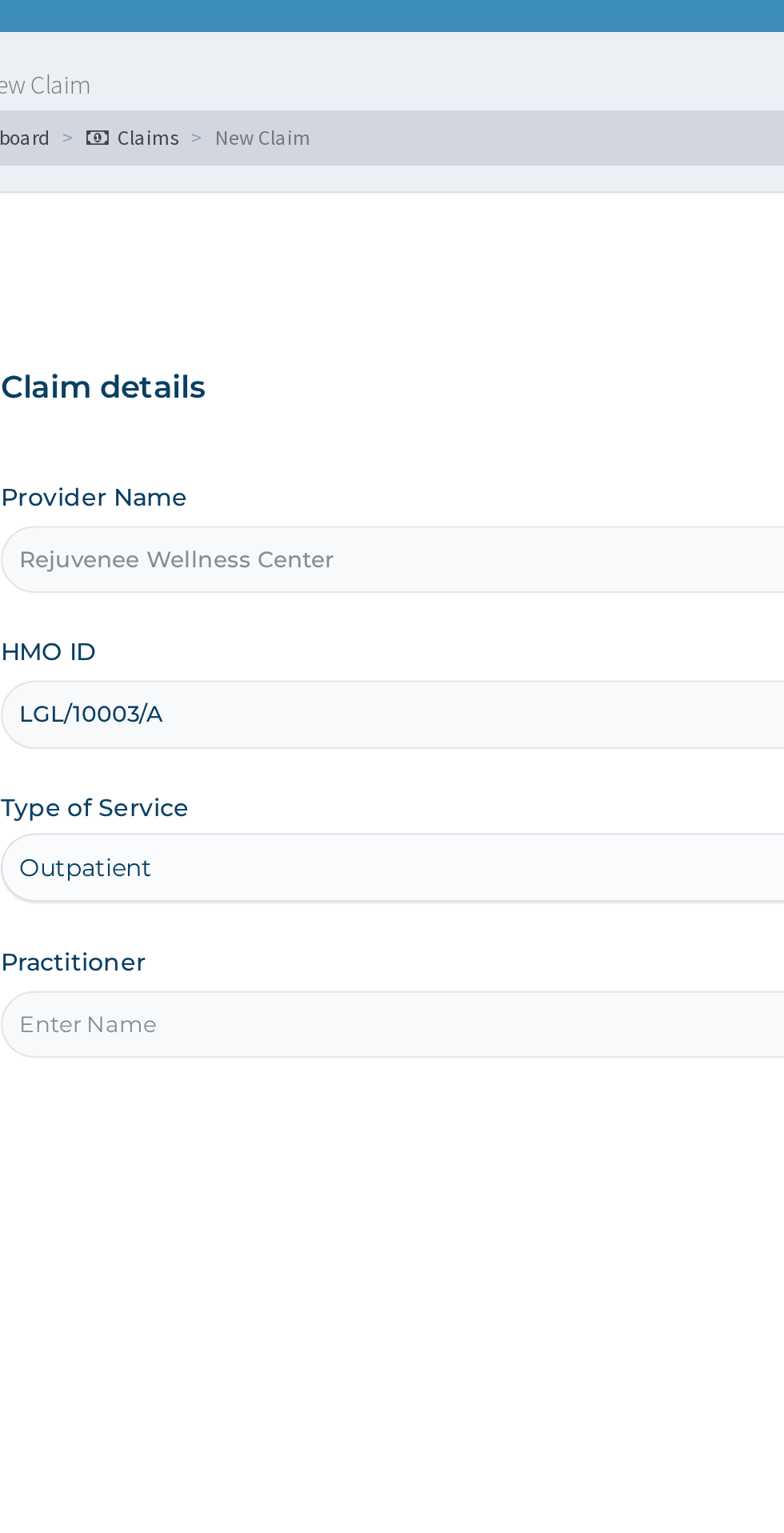
click at [433, 504] on input "Practitioner" at bounding box center [484, 503] width 488 height 31
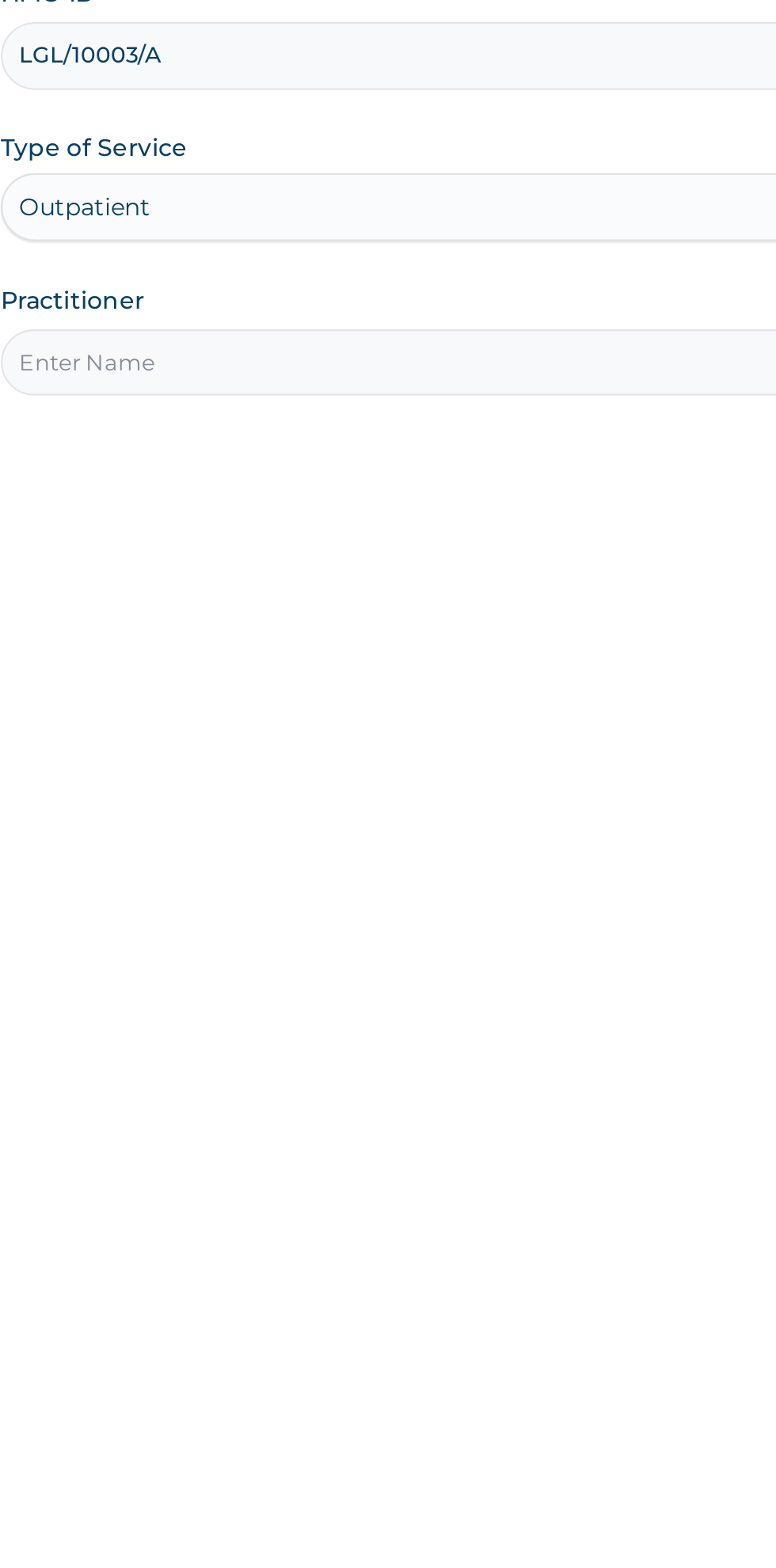
type input "[PERSON_NAME]"
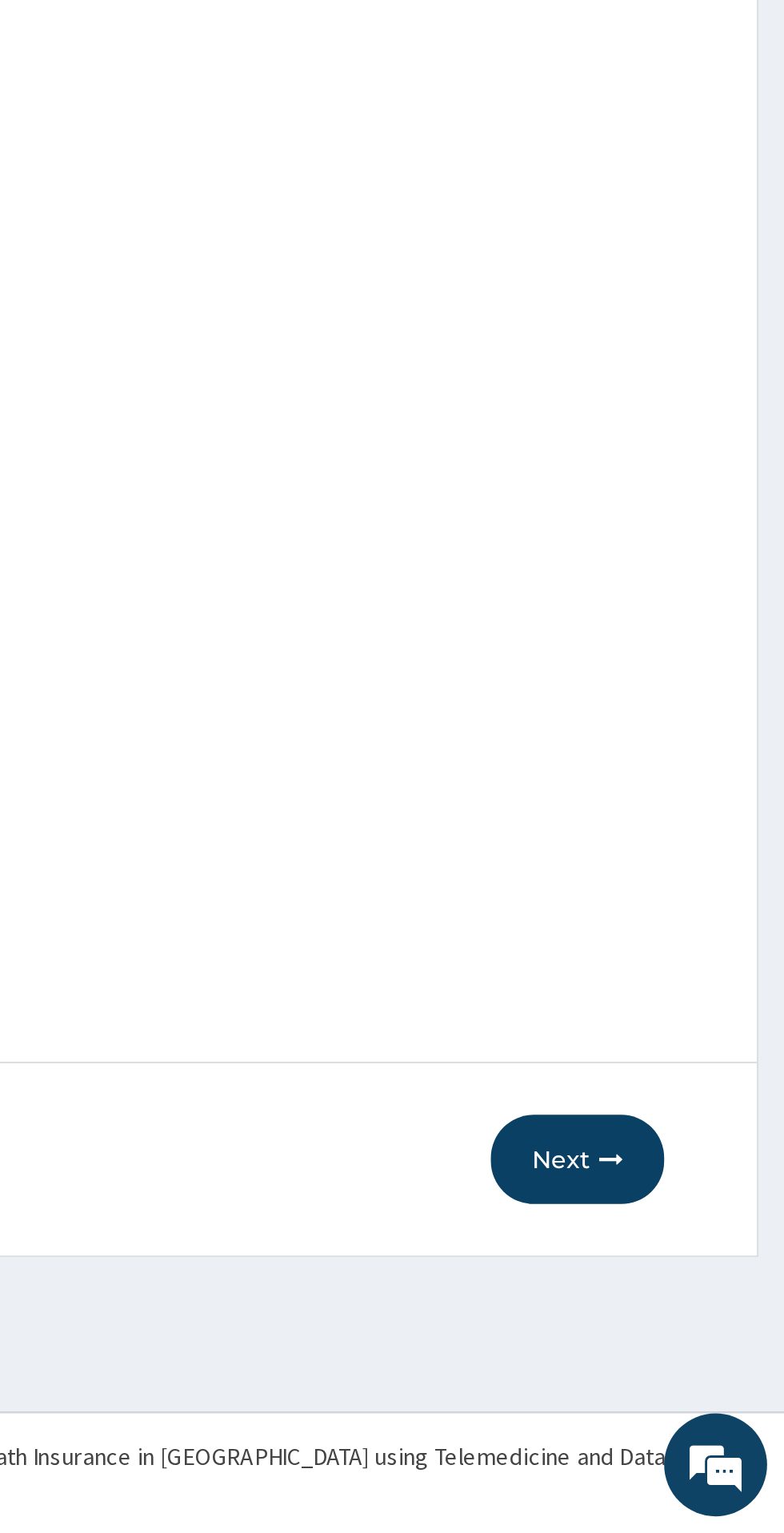
click at [687, 1358] on button "Next" at bounding box center [687, 1359] width 80 height 42
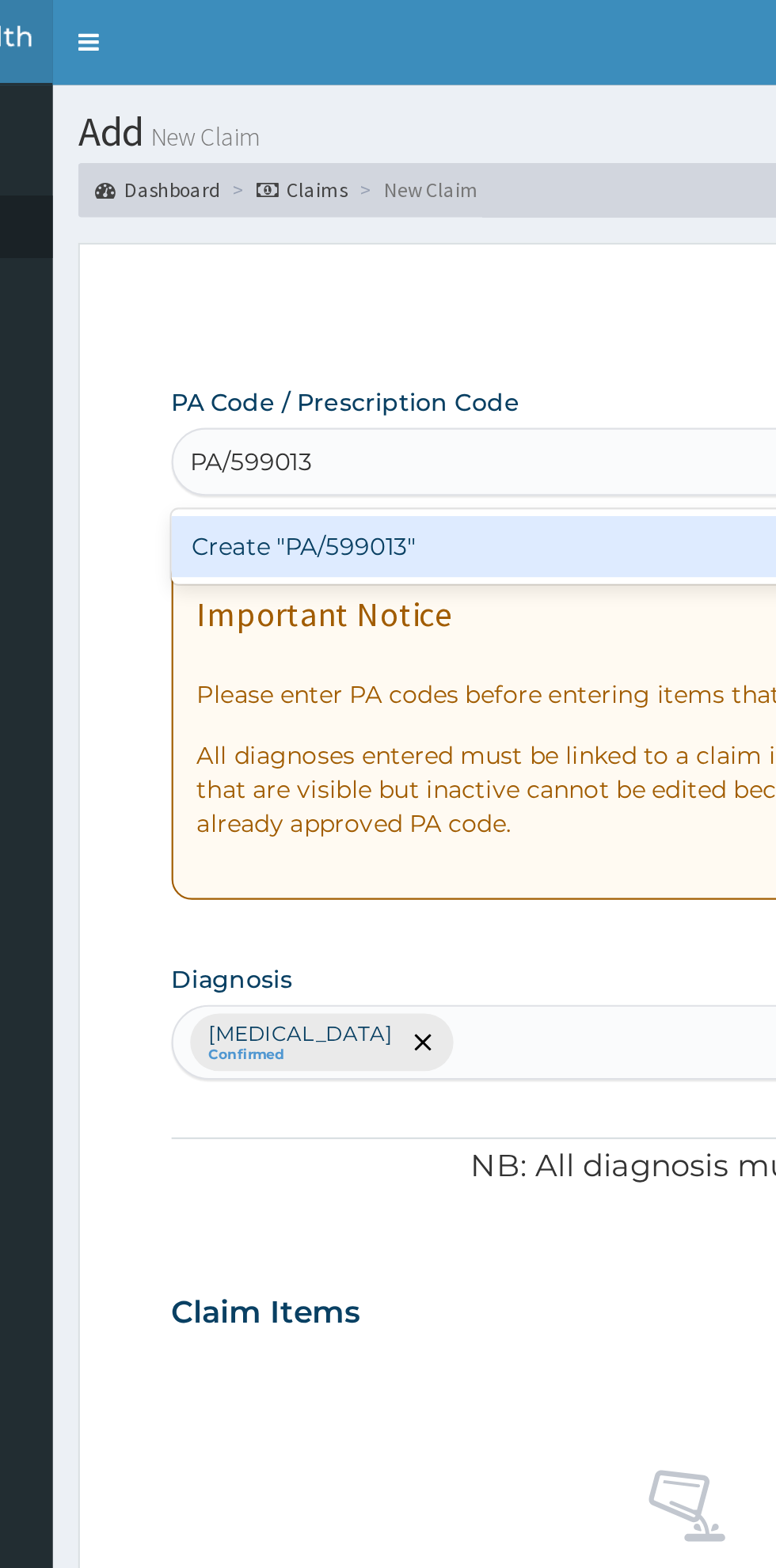
click at [451, 266] on div "Create "PA/599013"" at bounding box center [397, 255] width 320 height 28
type input "PA/599013"
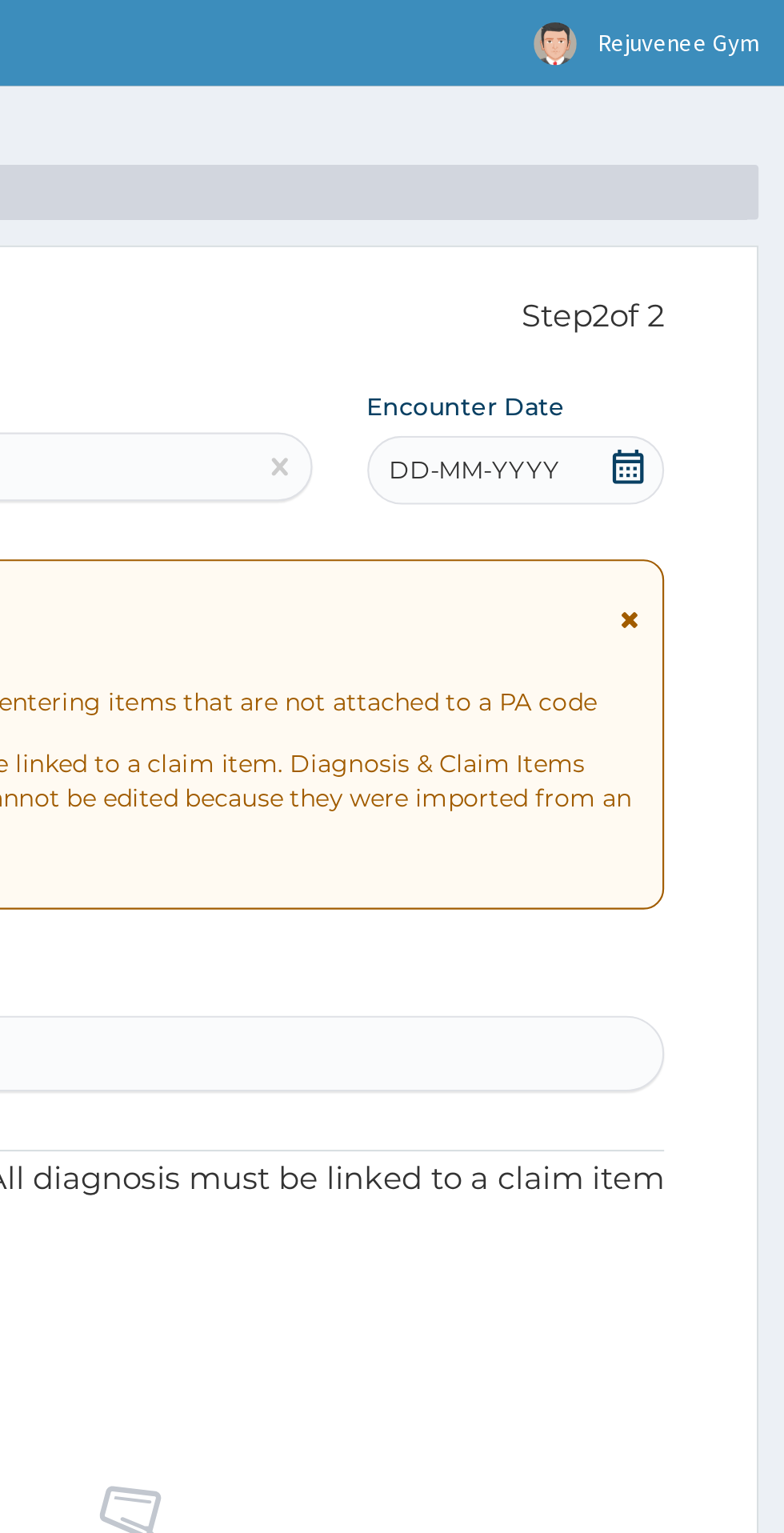
click at [663, 222] on span "DD-MM-YYYY" at bounding box center [639, 219] width 80 height 16
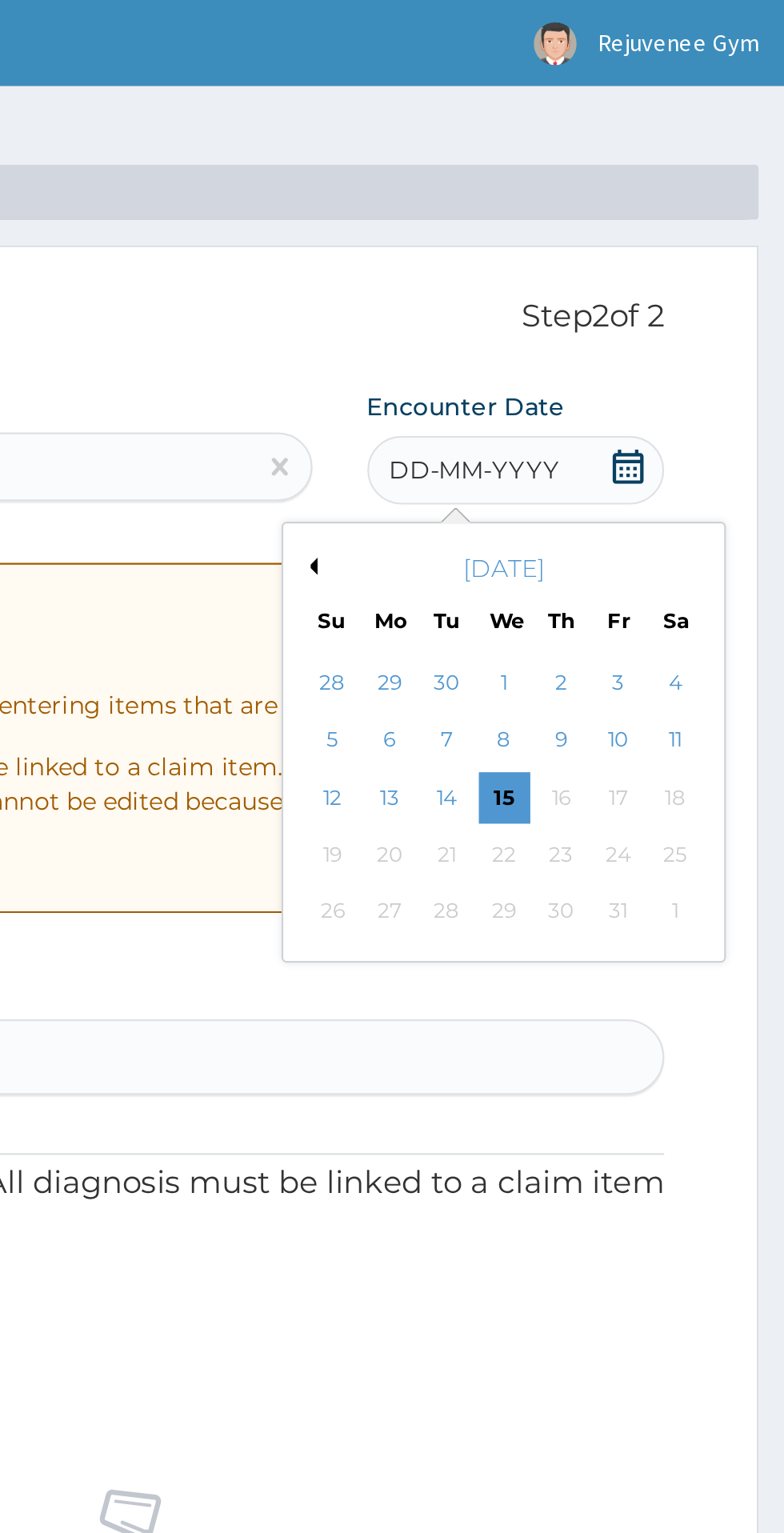
click at [563, 265] on button "Previous Month" at bounding box center [561, 264] width 8 height 8
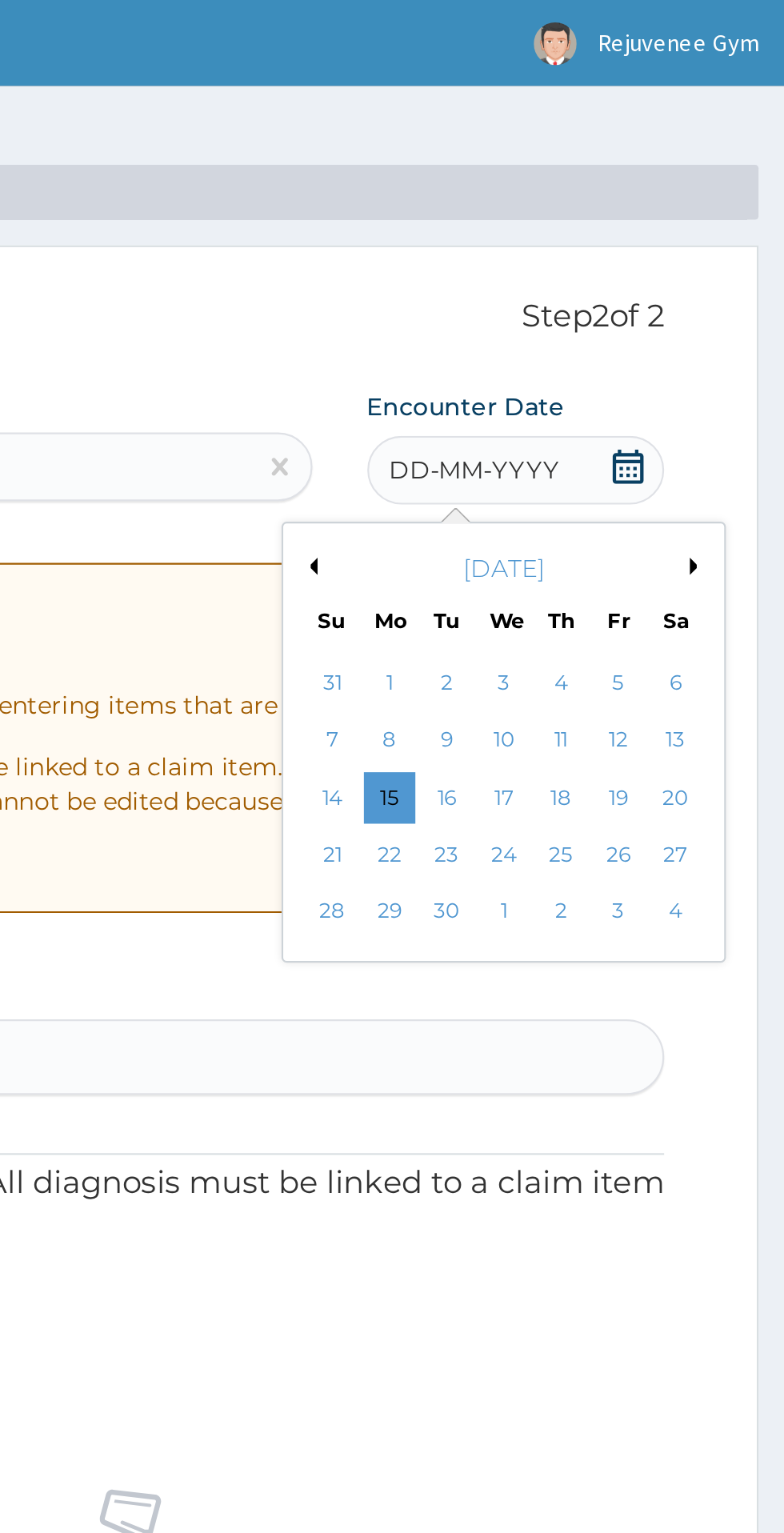
click at [679, 321] on div "4" at bounding box center [679, 318] width 24 height 24
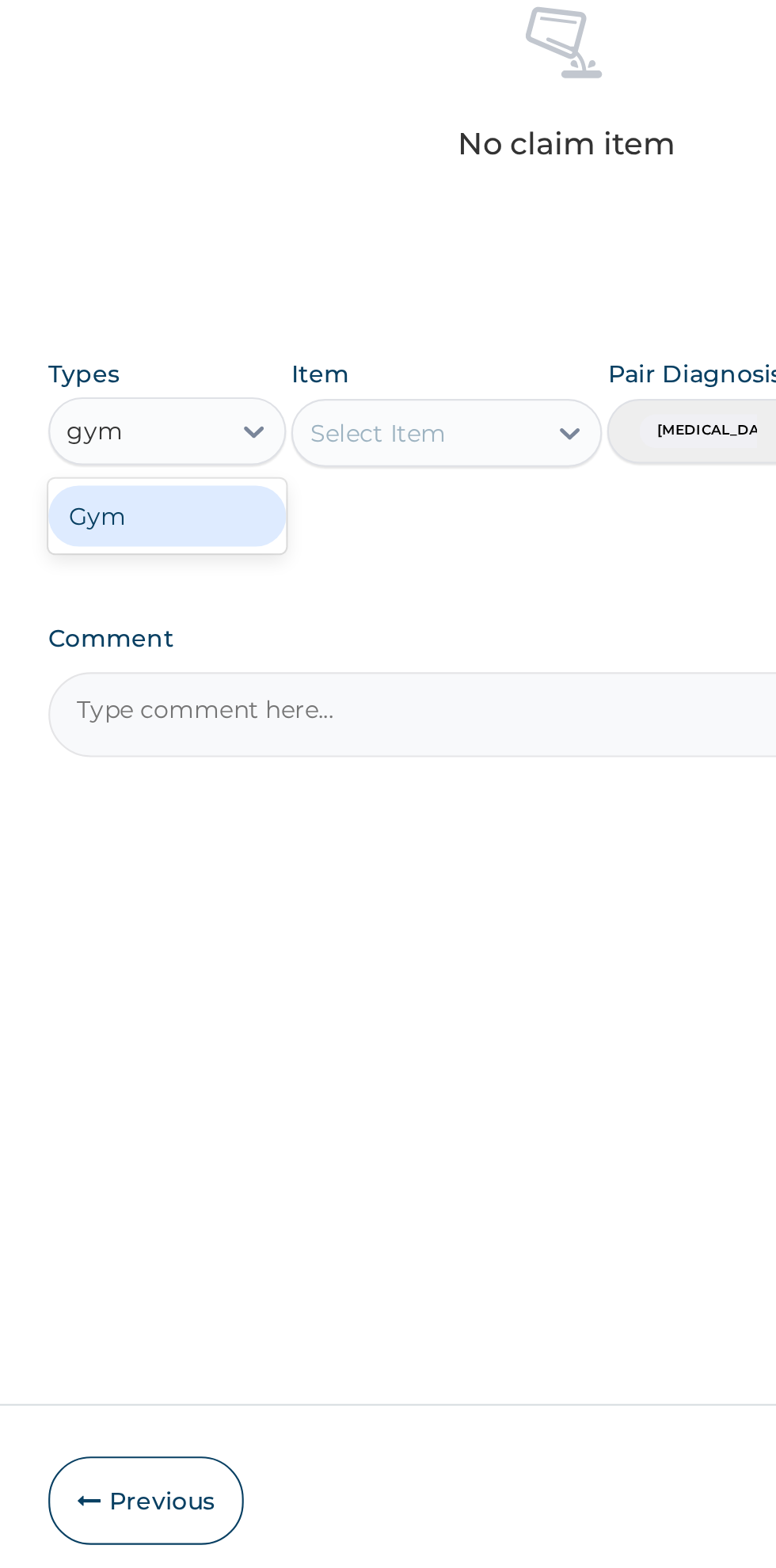
click at [327, 932] on div "Gym" at bounding box center [292, 923] width 111 height 28
type input "gym"
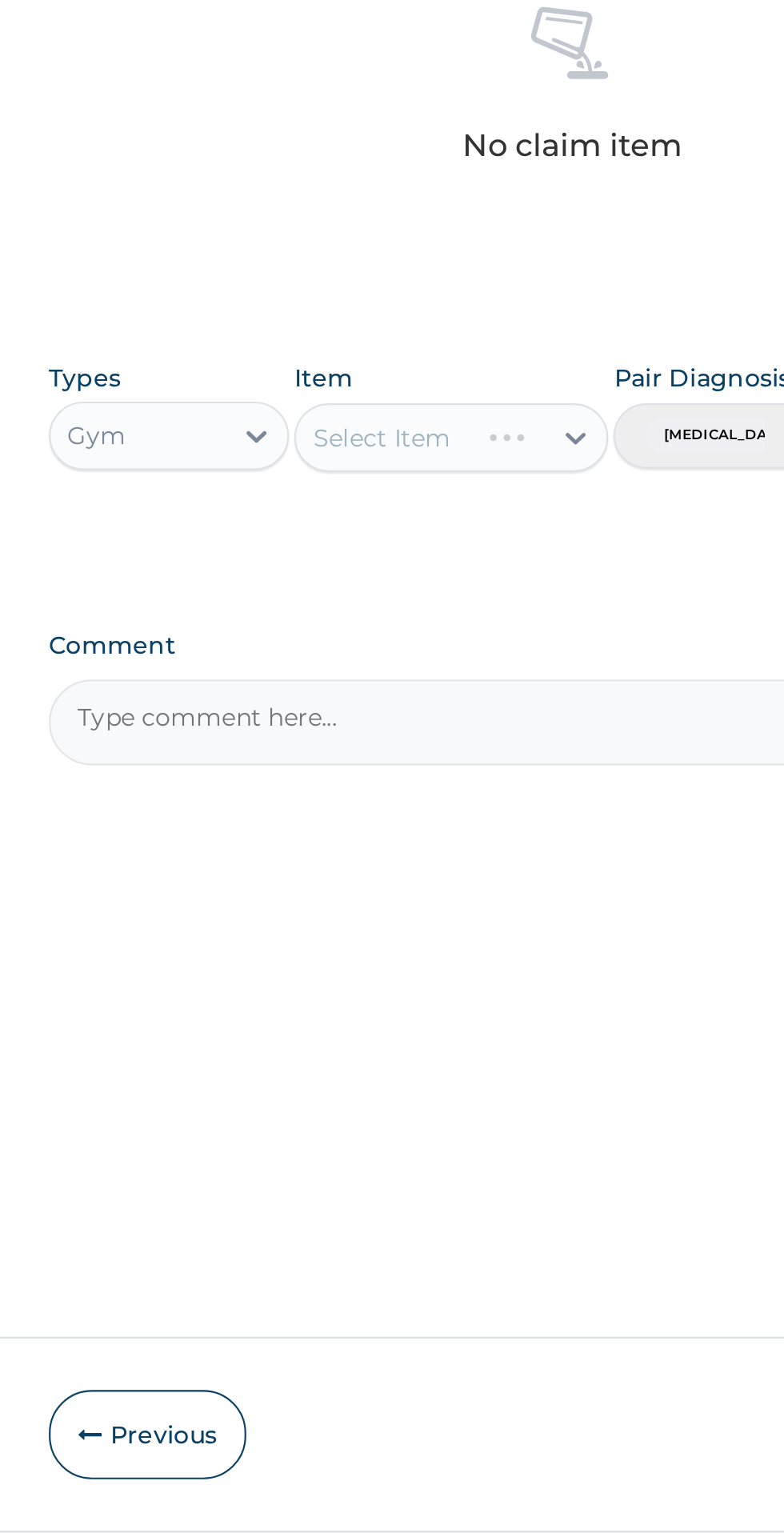
click at [468, 901] on div "Select Item" at bounding box center [427, 894] width 147 height 32
click at [469, 906] on div "Select Item" at bounding box center [427, 894] width 147 height 32
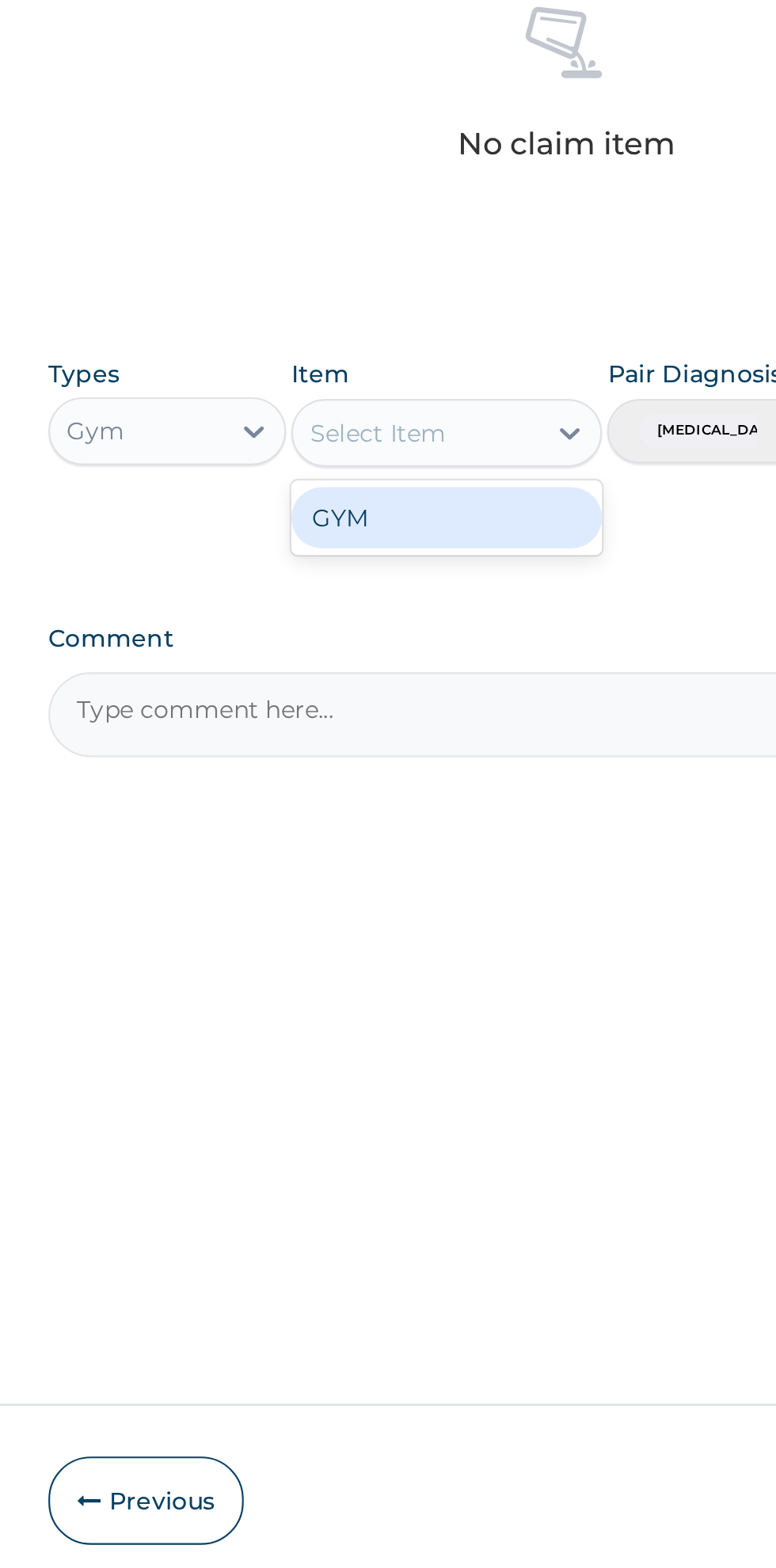
click at [434, 926] on div "GYM" at bounding box center [423, 924] width 145 height 28
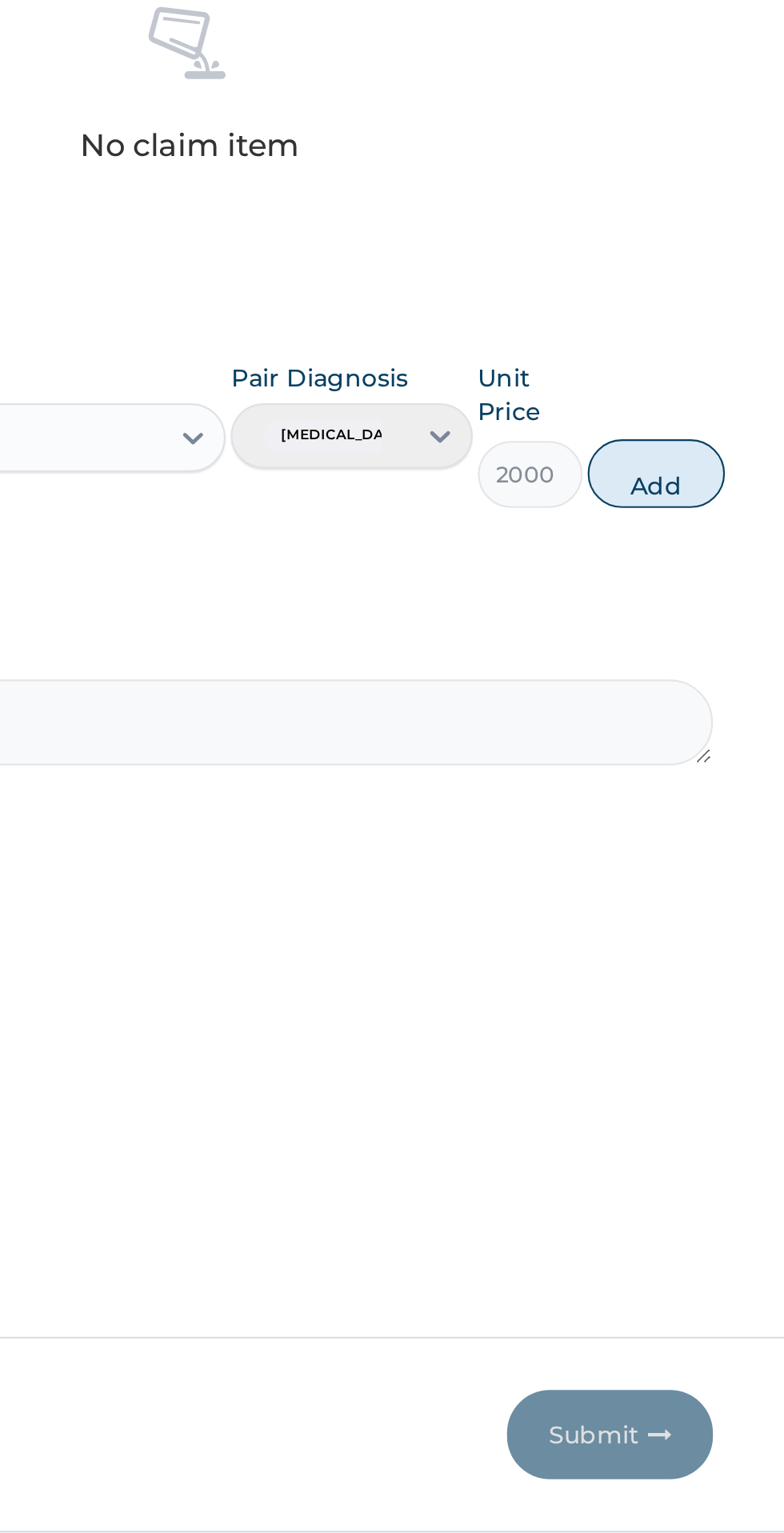
click at [712, 922] on button "Add" at bounding box center [702, 910] width 64 height 32
type input "0"
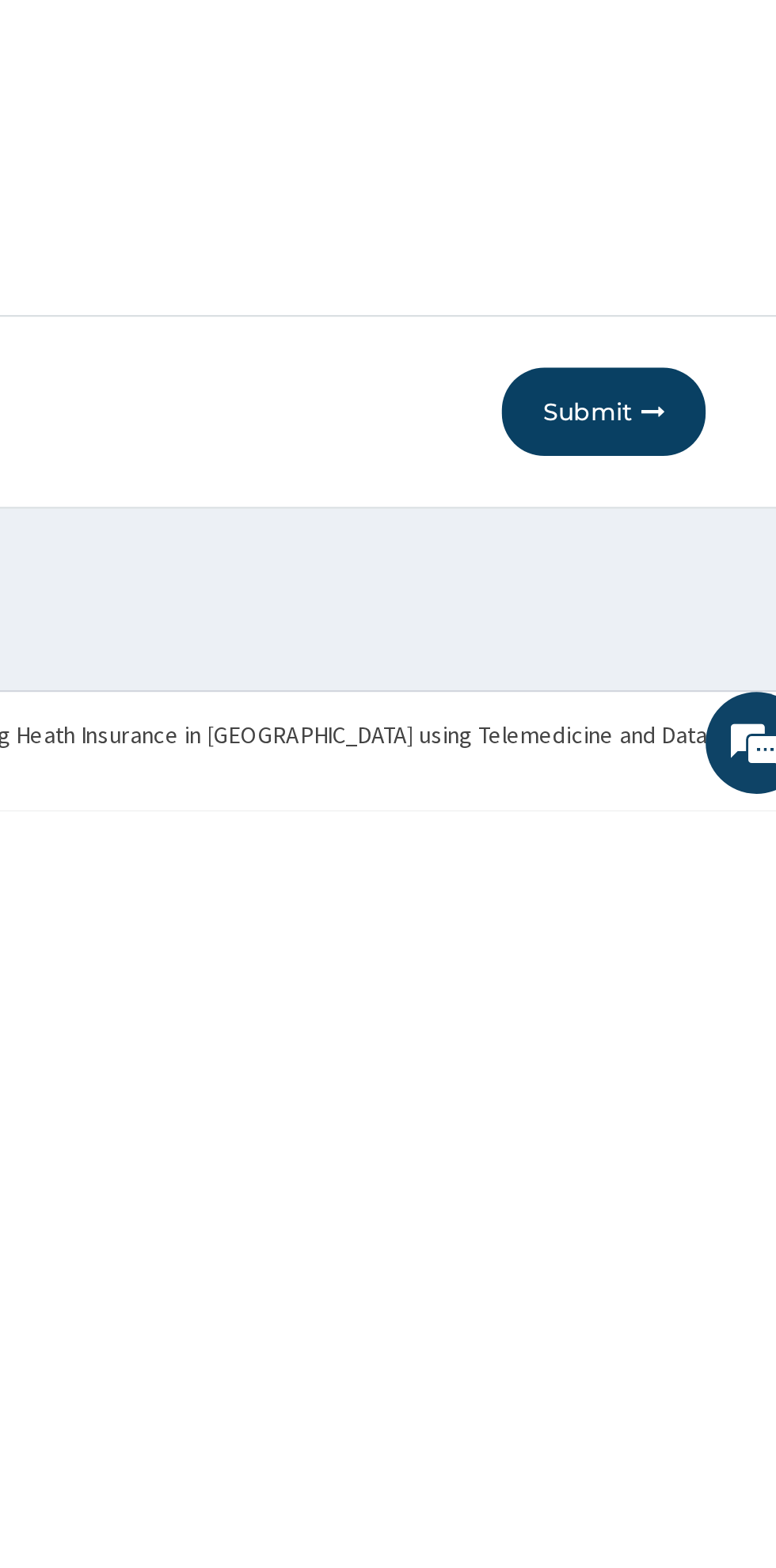
click at [664, 1391] on button "Submit" at bounding box center [672, 1381] width 95 height 42
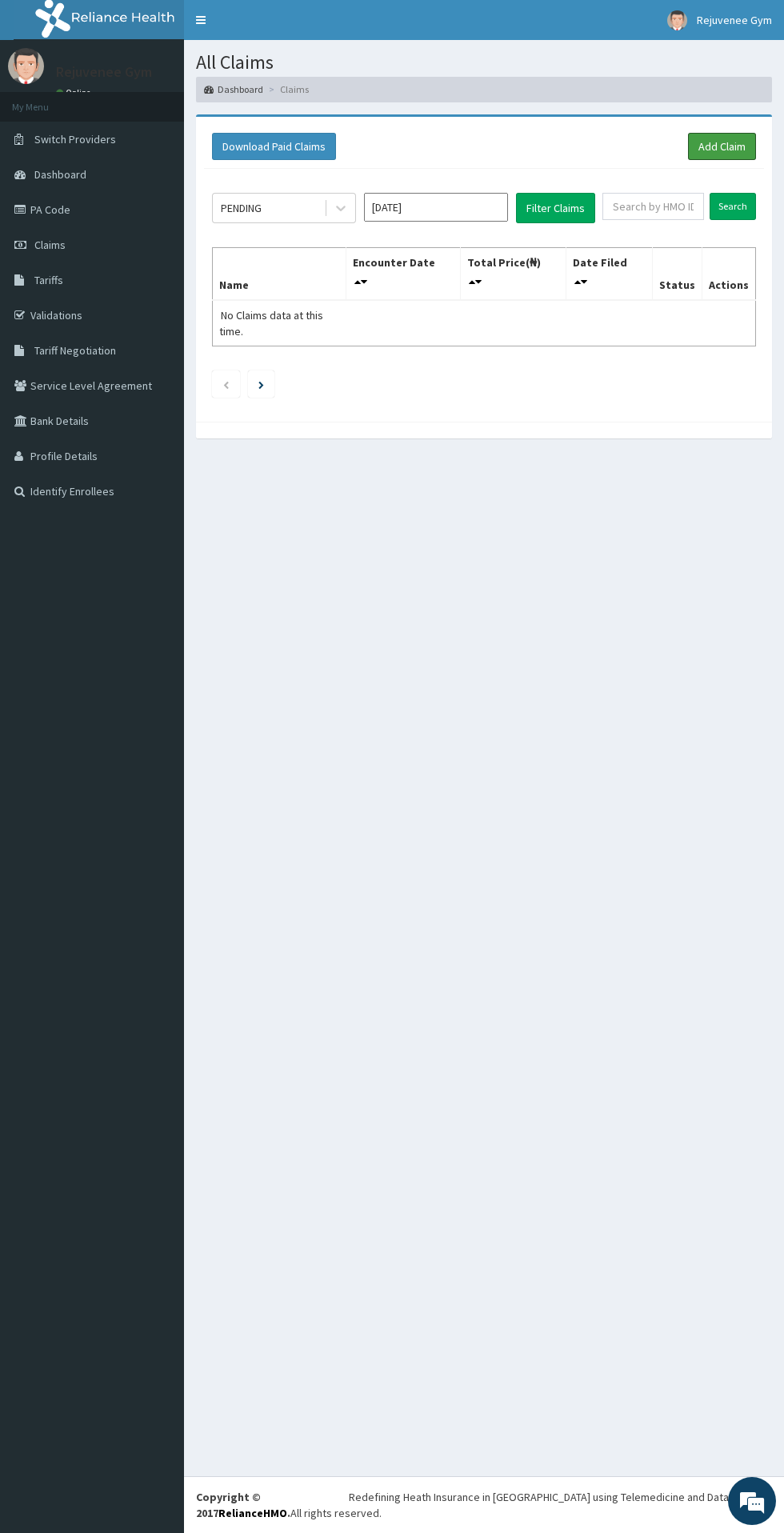
click at [704, 156] on link "Add Claim" at bounding box center [721, 146] width 68 height 27
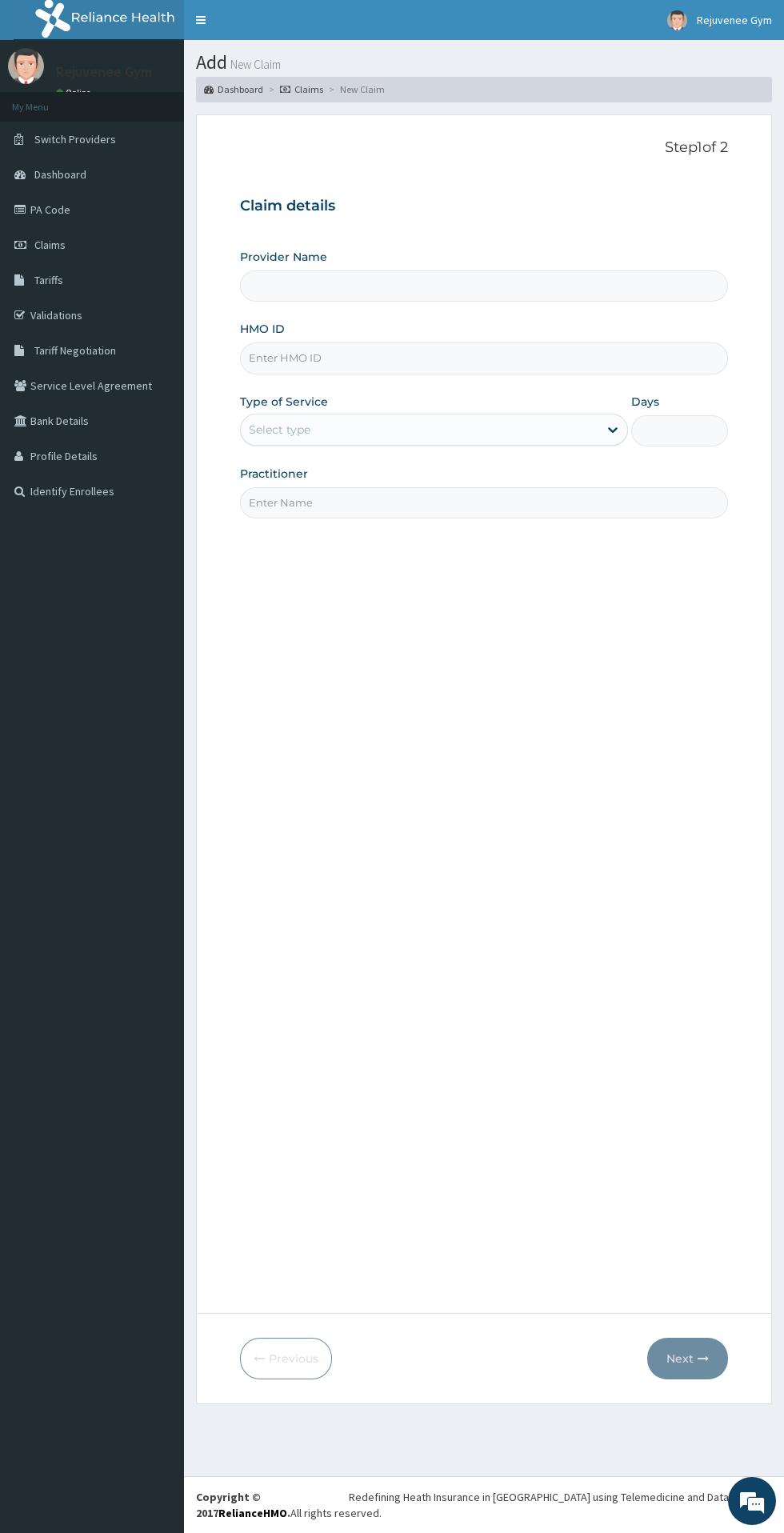
click at [395, 364] on input "HMO ID" at bounding box center [484, 358] width 488 height 31
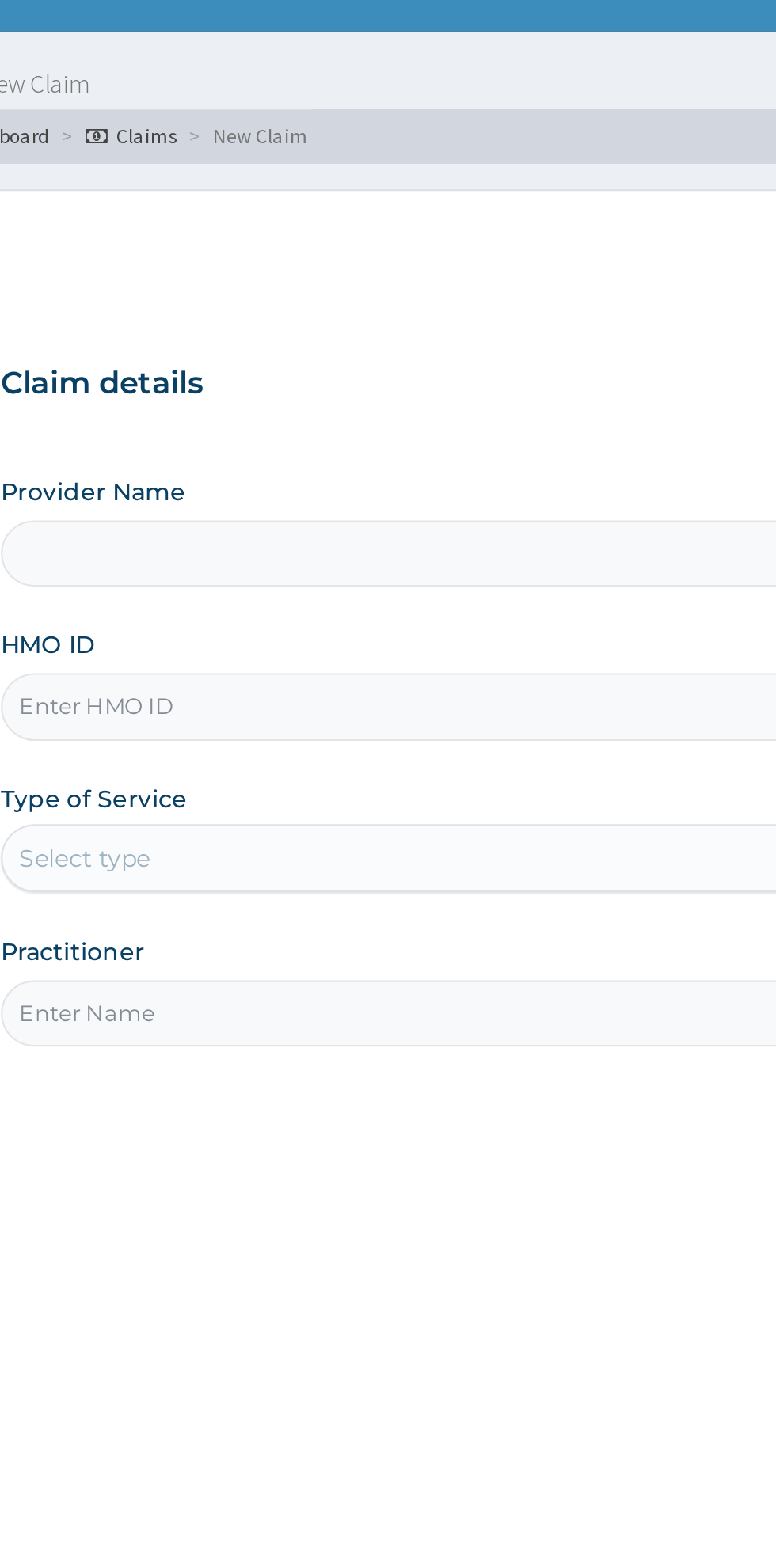
type input "P"
type input "Rejuvenee Wellness Center"
type input "1"
type input "PPG/10146/A"
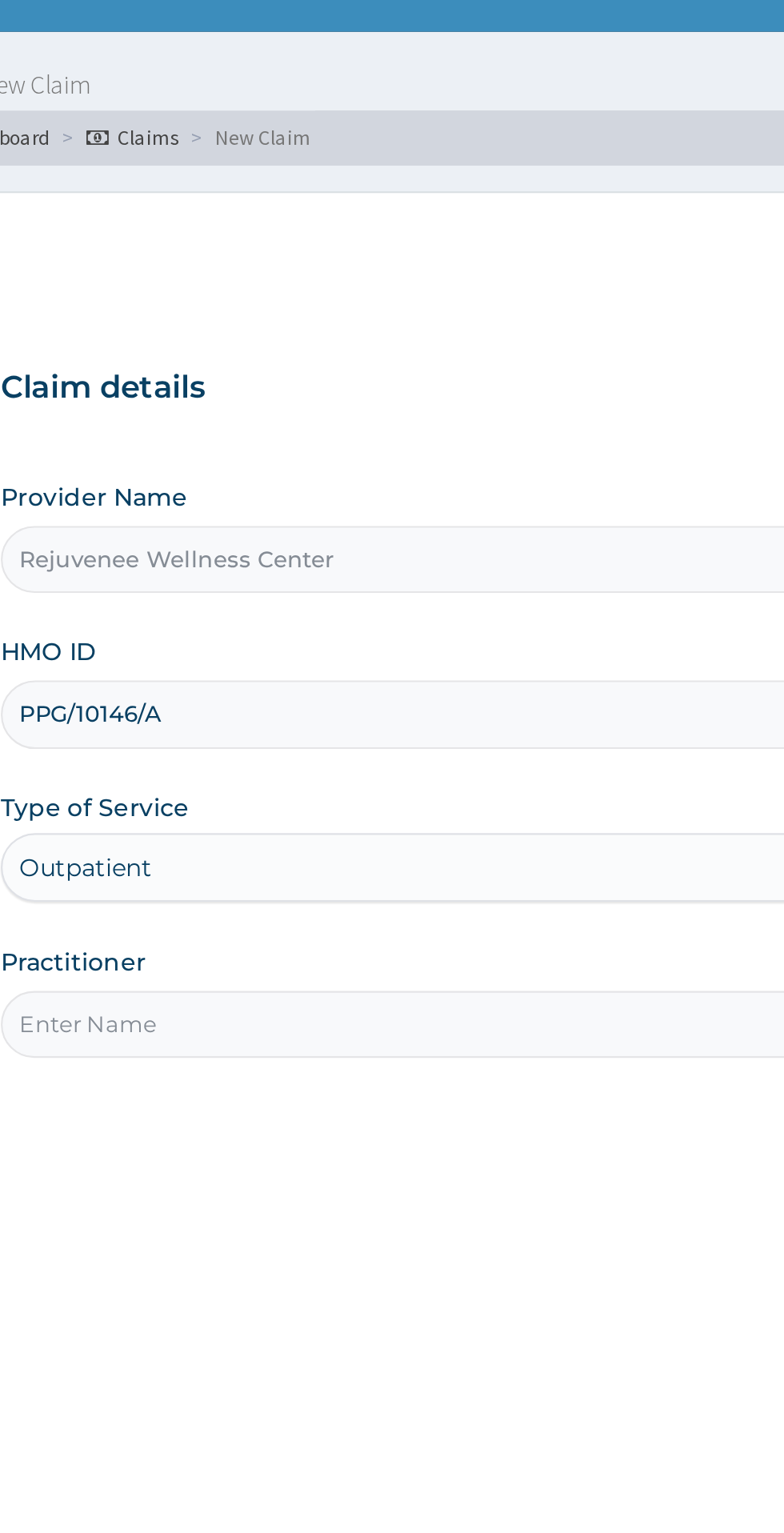
click at [407, 504] on input "Practitioner" at bounding box center [484, 503] width 488 height 31
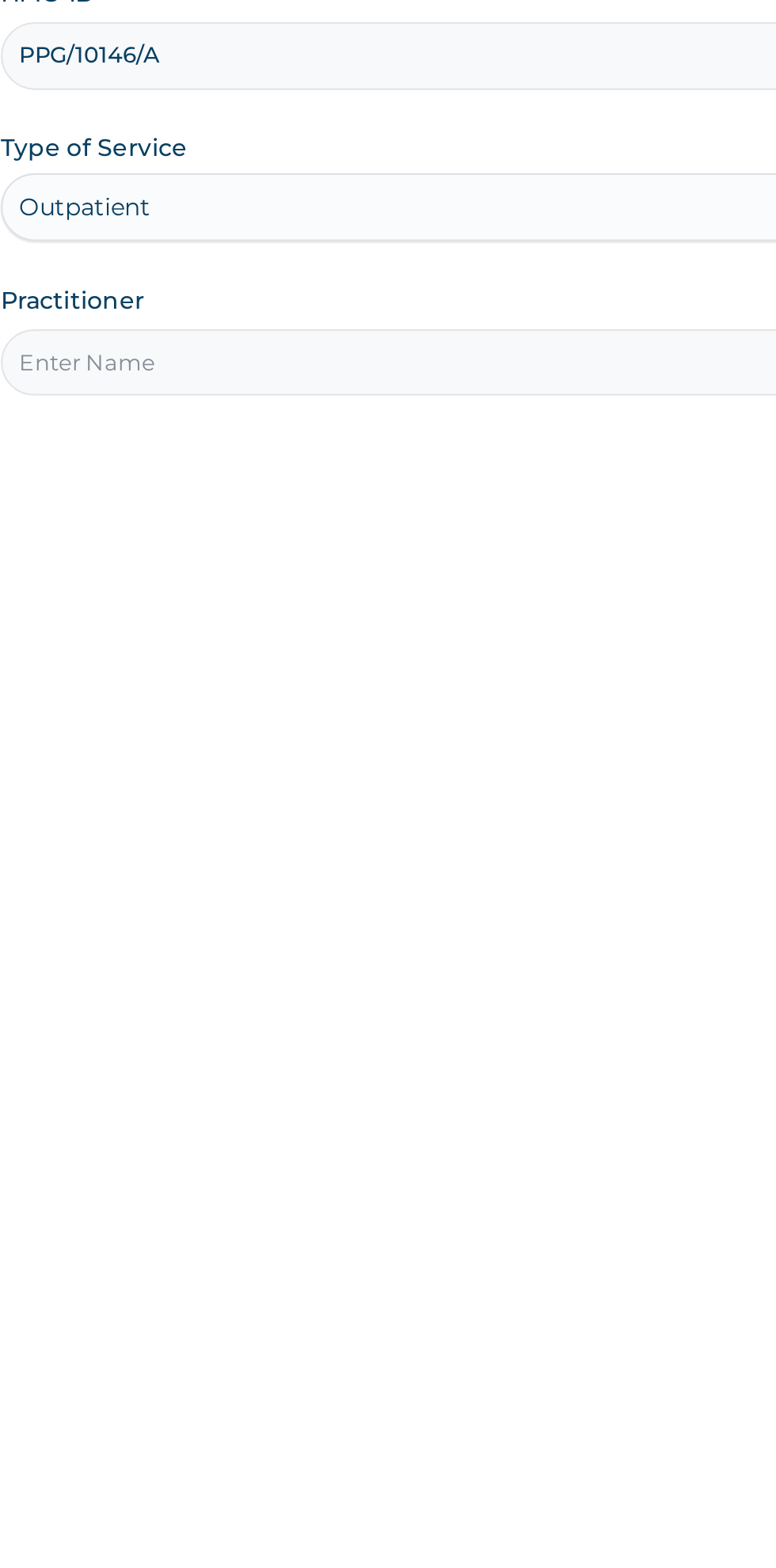
type input "[PERSON_NAME]"
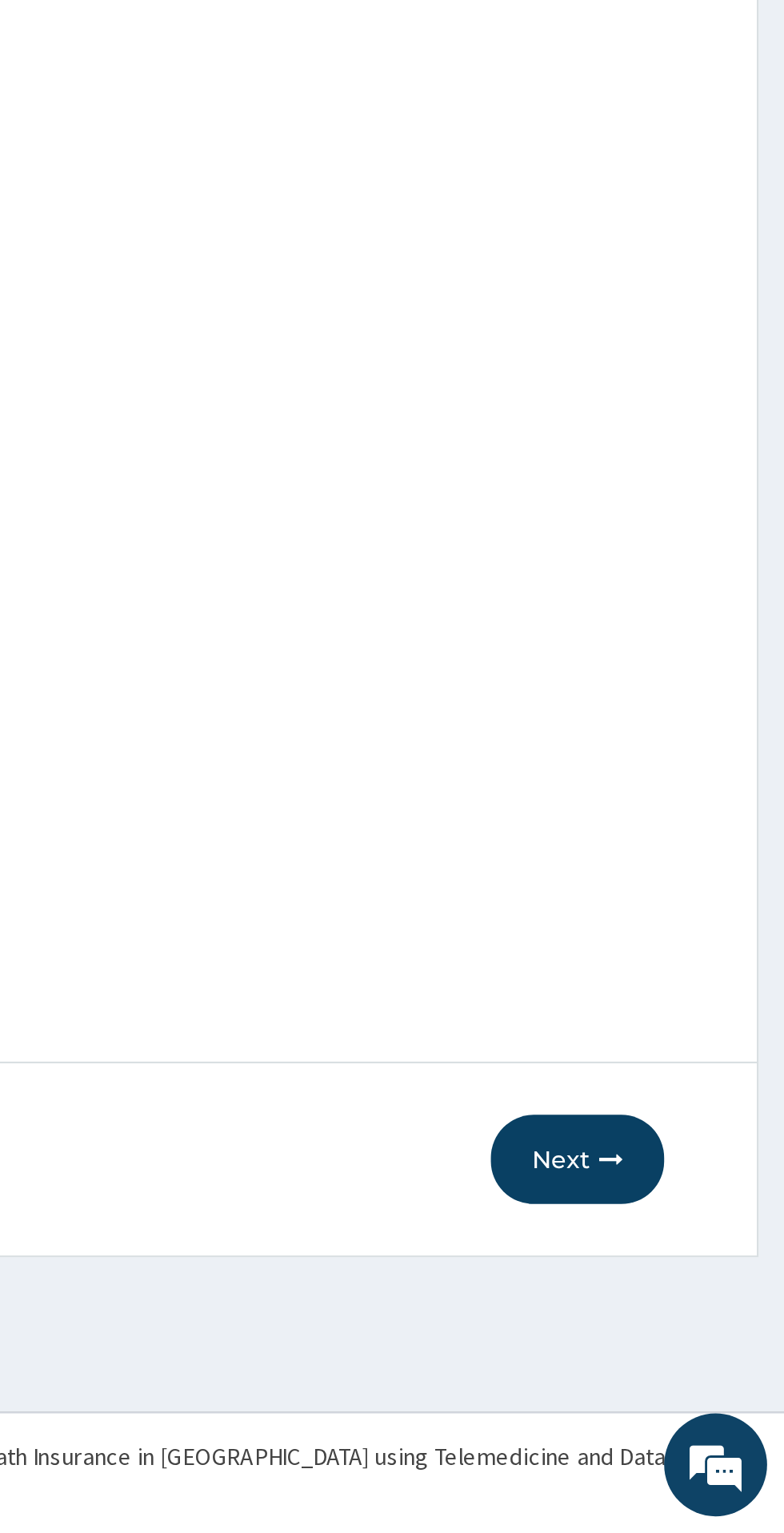
click at [680, 1361] on button "Next" at bounding box center [687, 1359] width 80 height 42
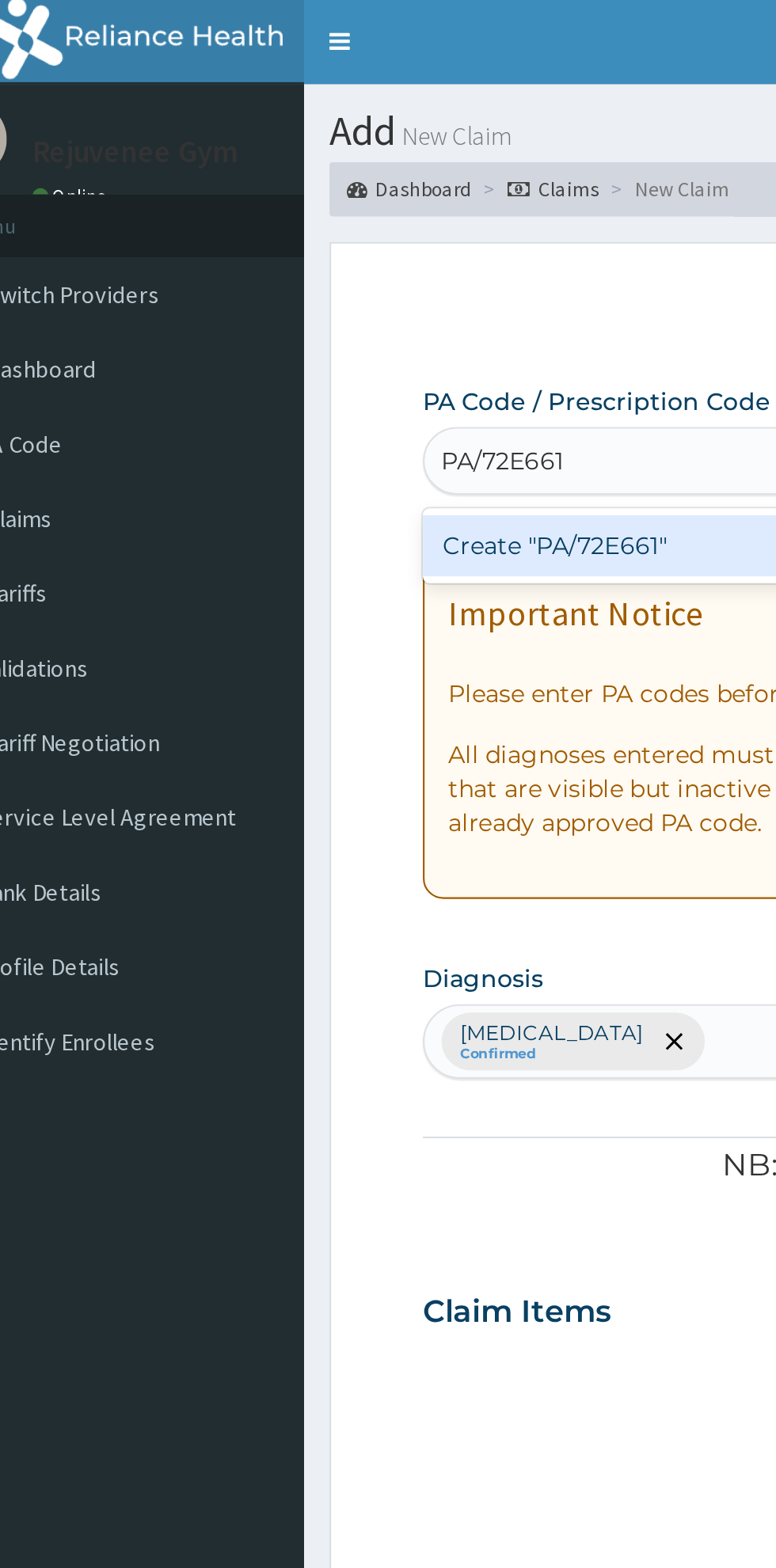
click at [368, 259] on div "Create "PA/72E661"" at bounding box center [397, 255] width 320 height 28
type input "PA/72E661"
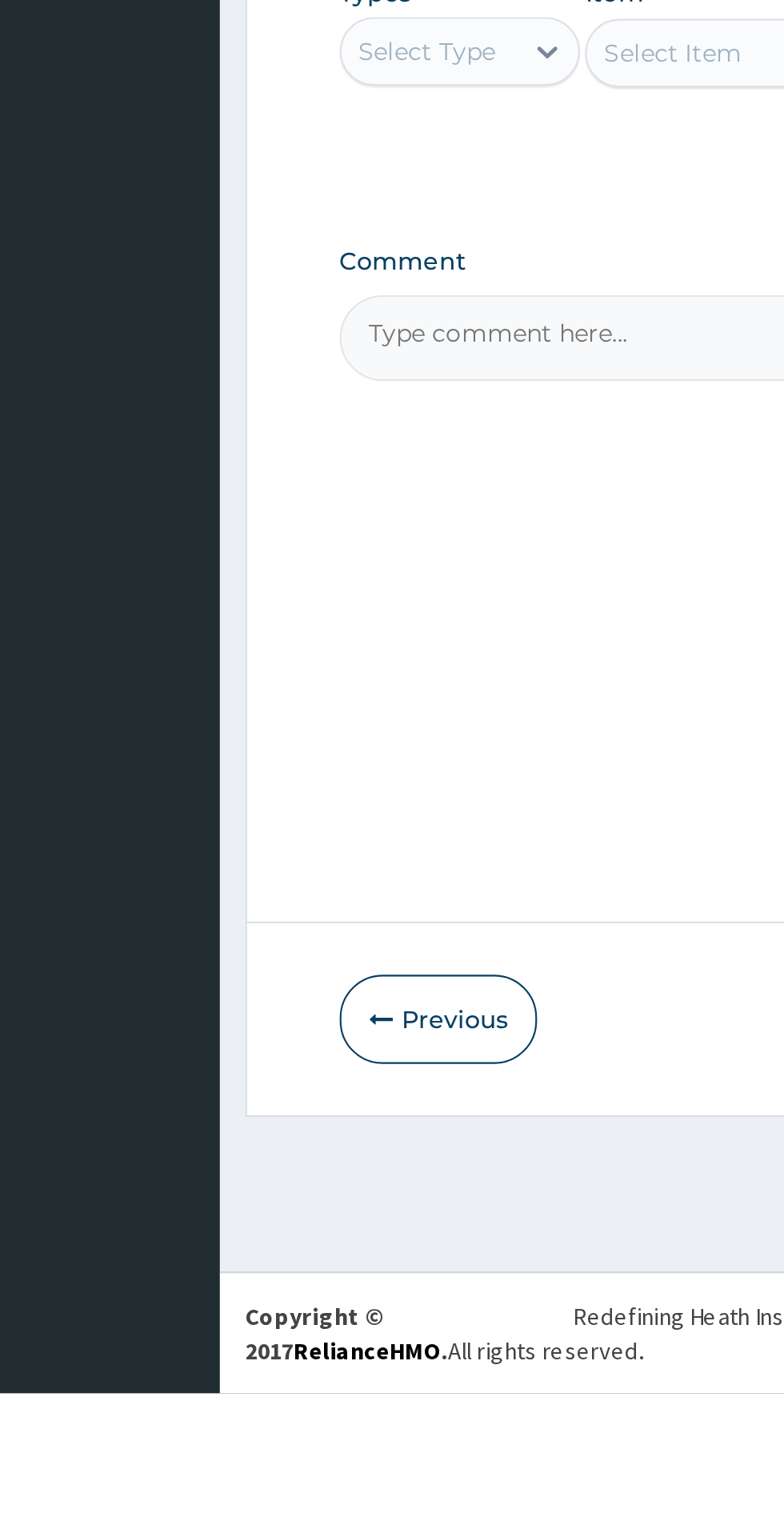
click at [273, 1379] on button "Previous" at bounding box center [285, 1359] width 92 height 42
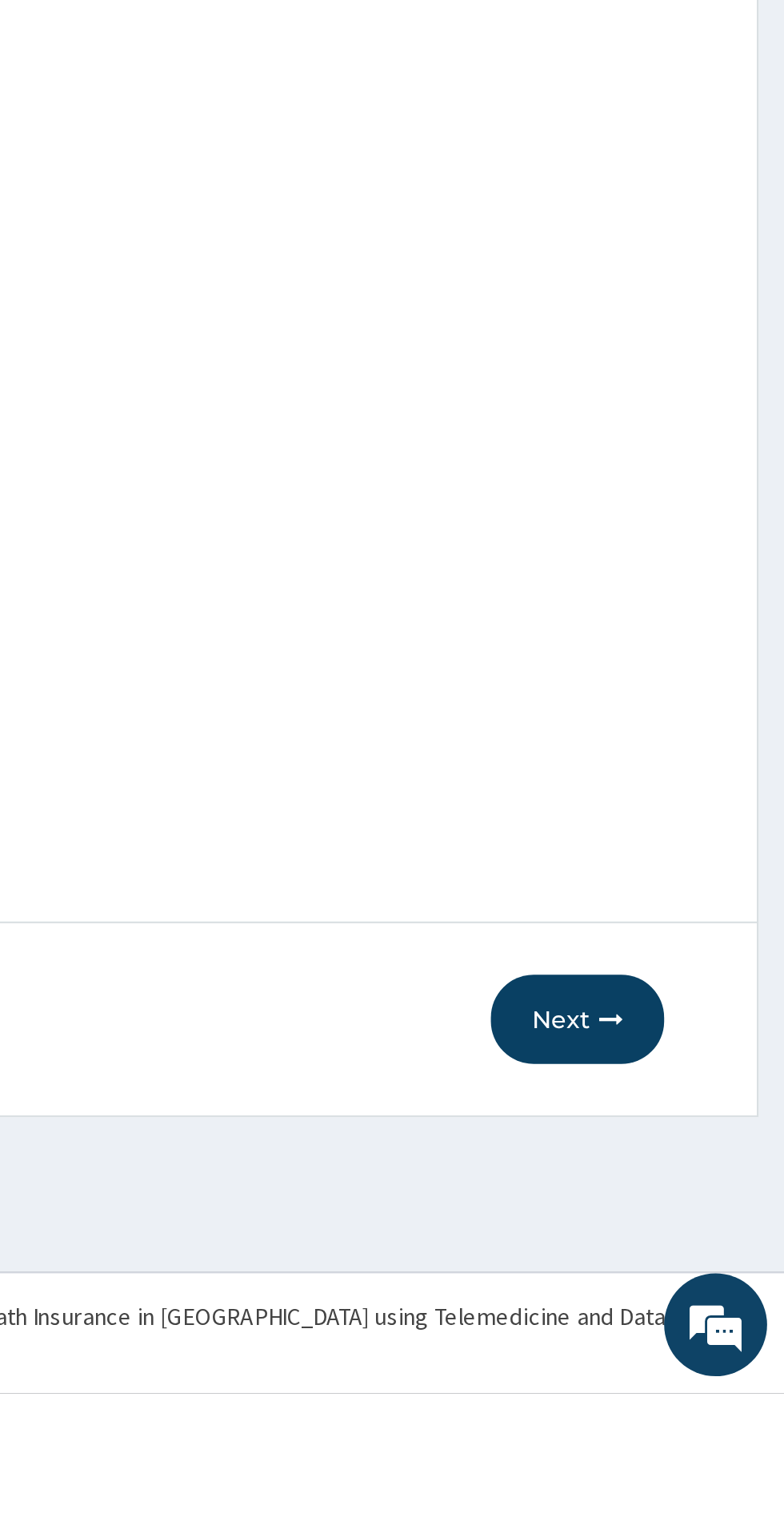
click at [690, 1379] on button "Next" at bounding box center [687, 1359] width 80 height 42
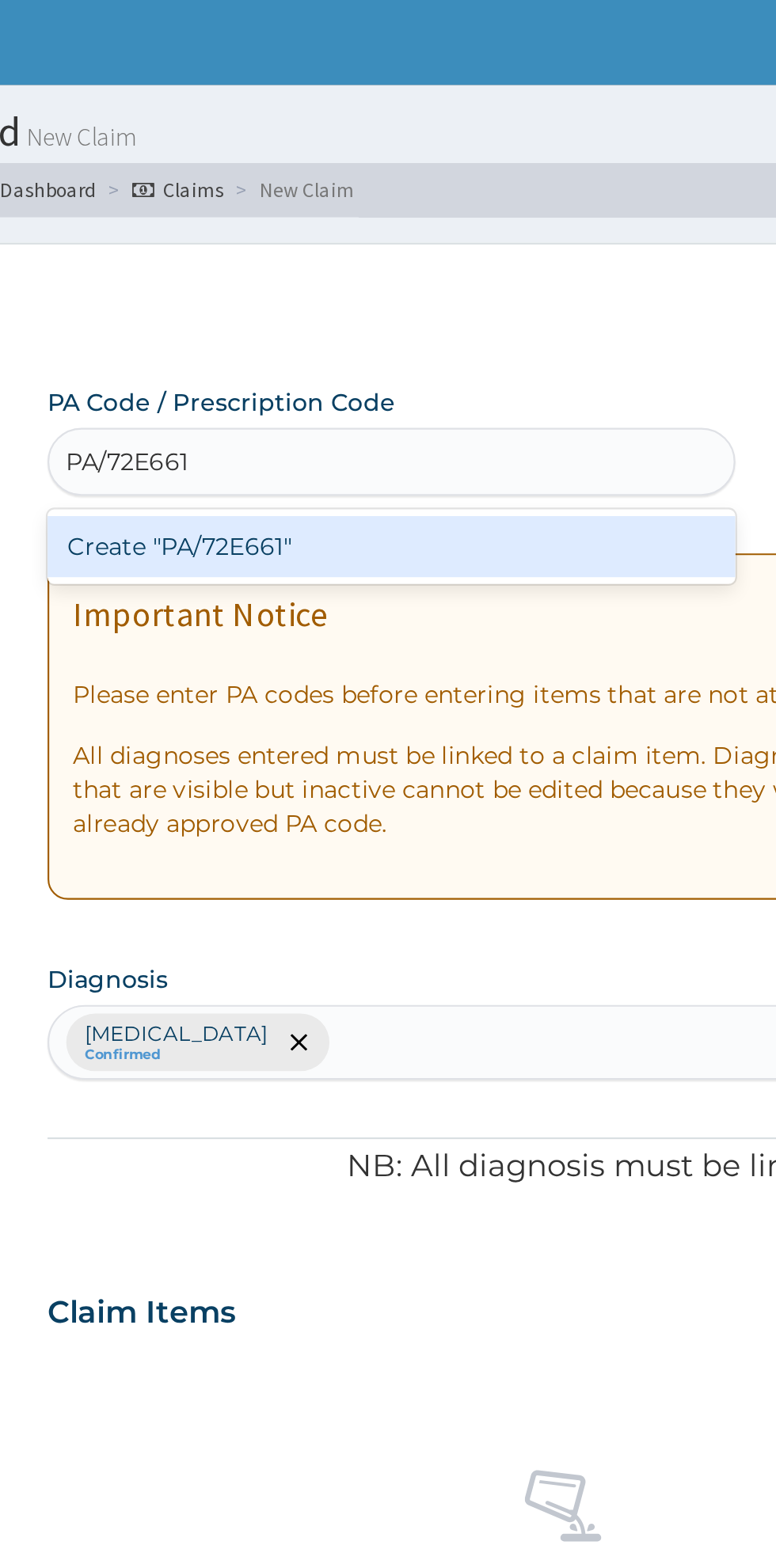
click at [480, 266] on div "Create "PA/72E661"" at bounding box center [397, 255] width 320 height 28
type input "PA/72E661"
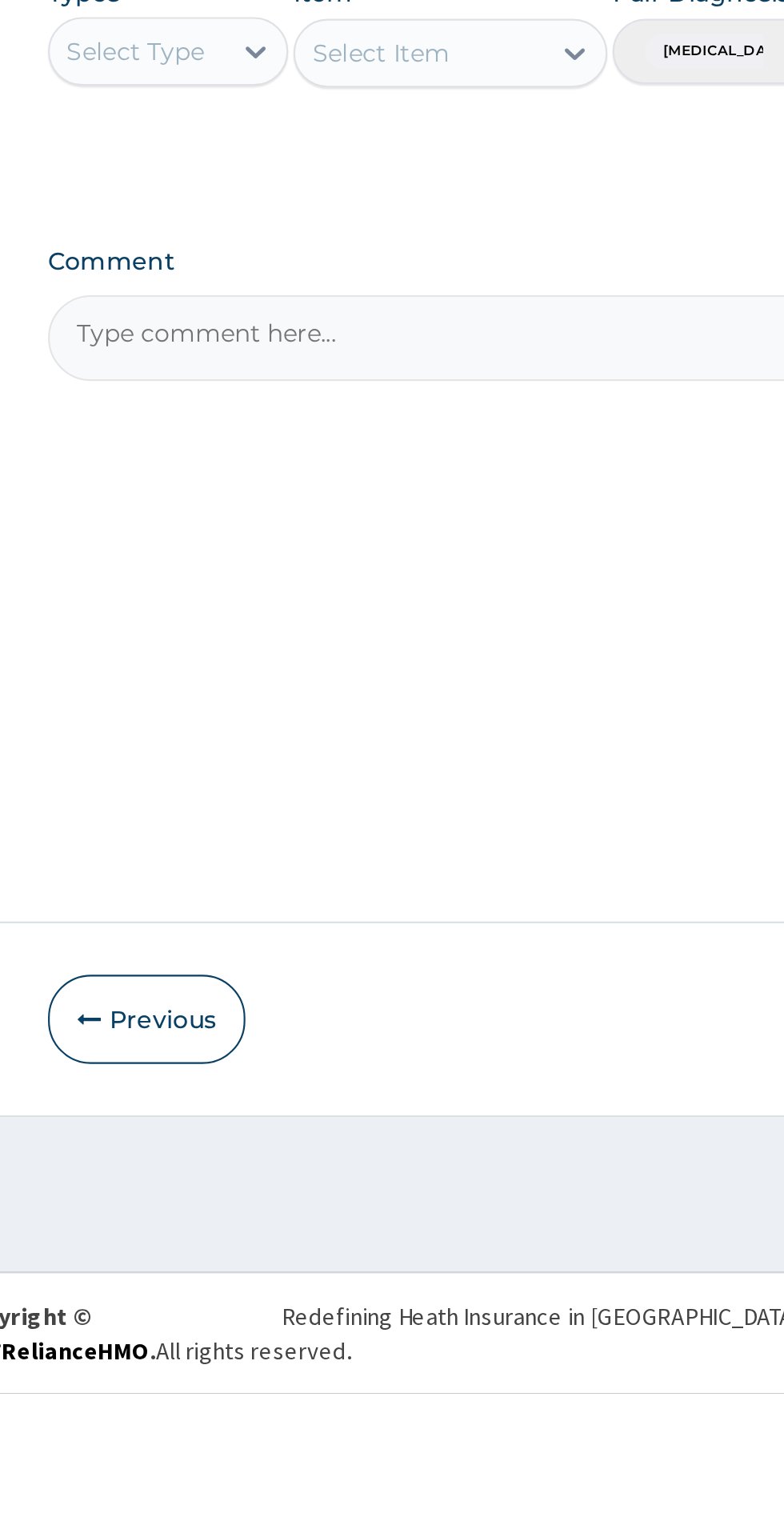
click at [284, 1379] on button "Previous" at bounding box center [285, 1359] width 92 height 42
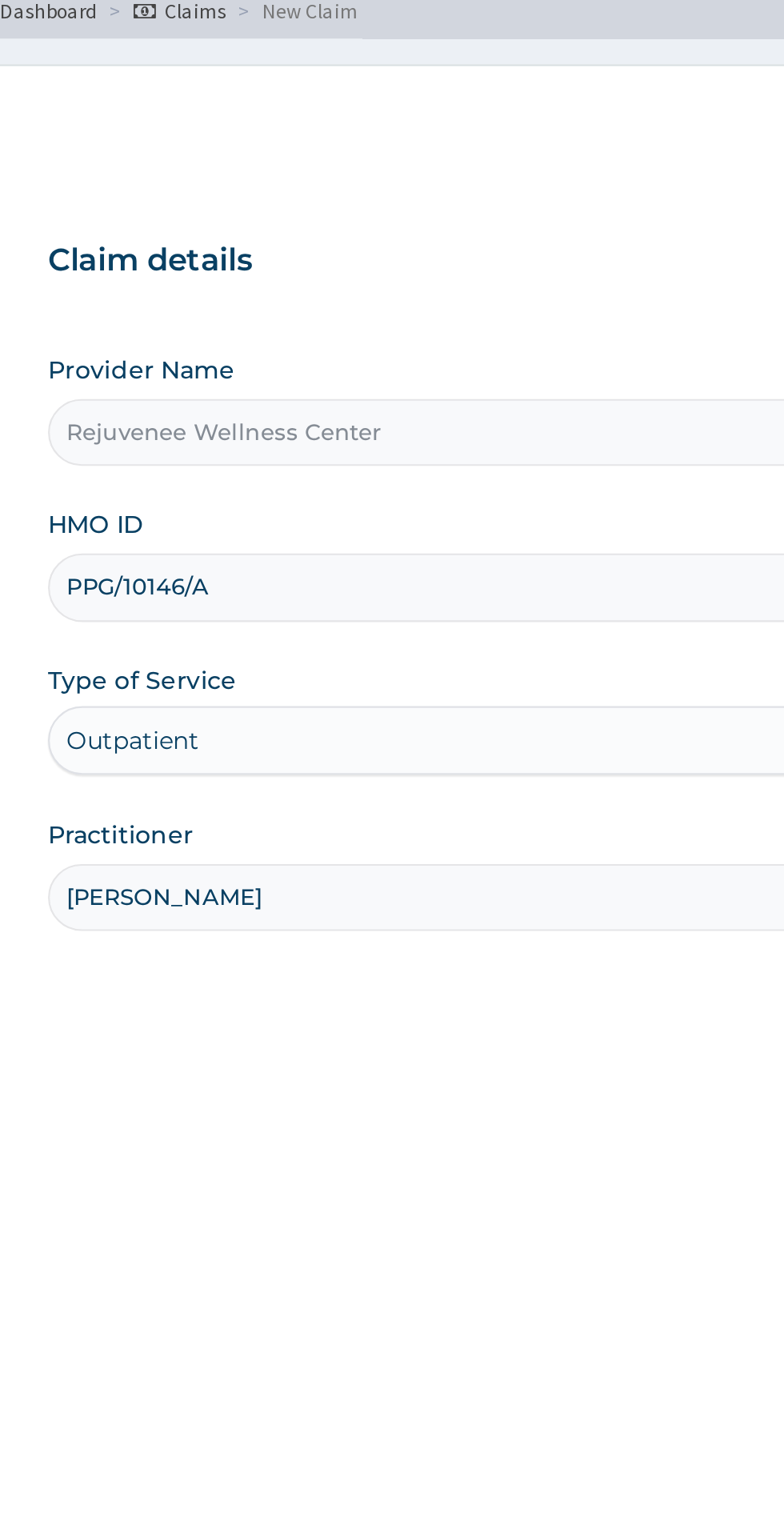
click at [325, 355] on input "PPG/10146/A" at bounding box center [484, 358] width 488 height 31
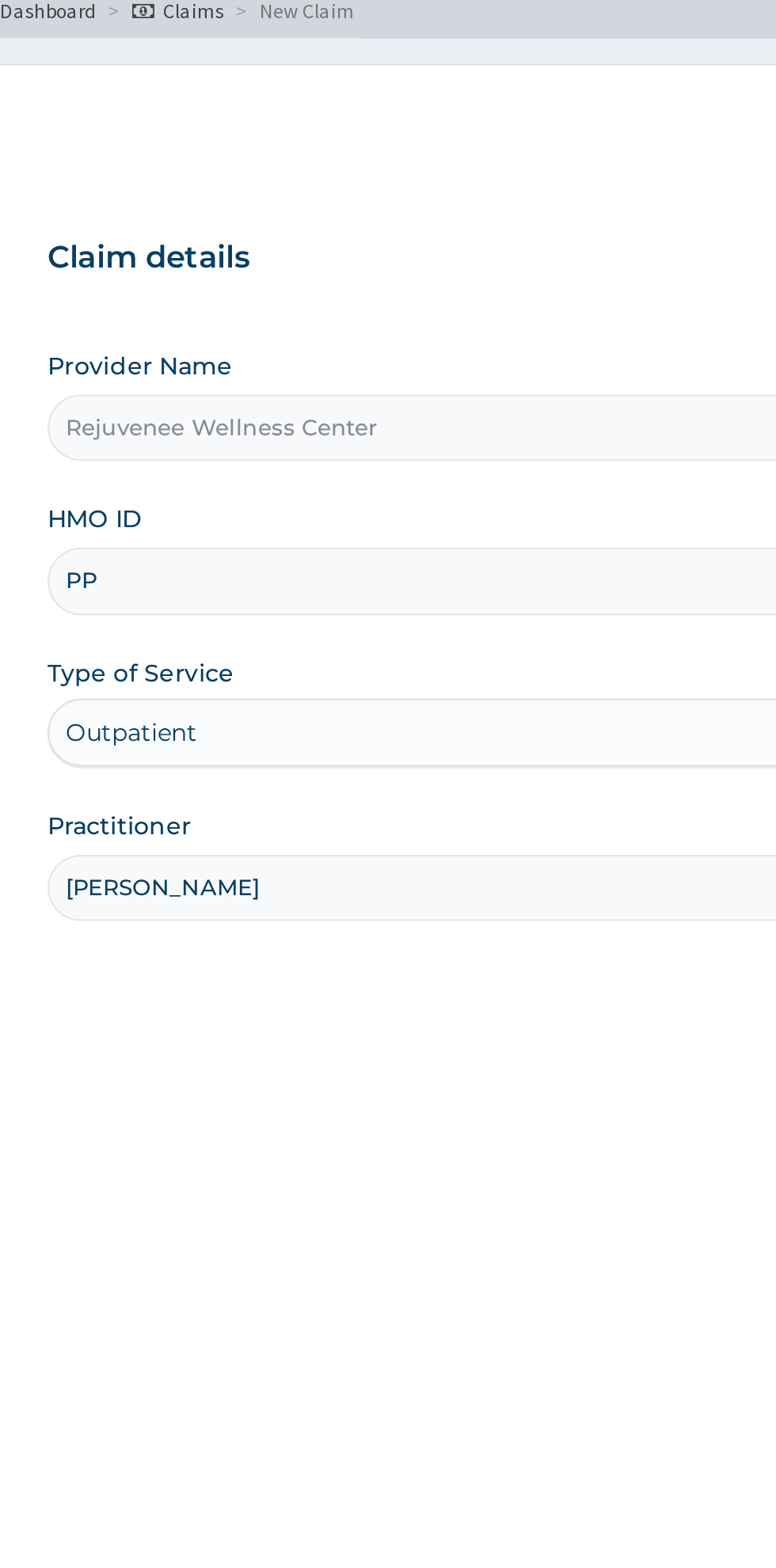
type input "P"
type input "TSK/10013/A"
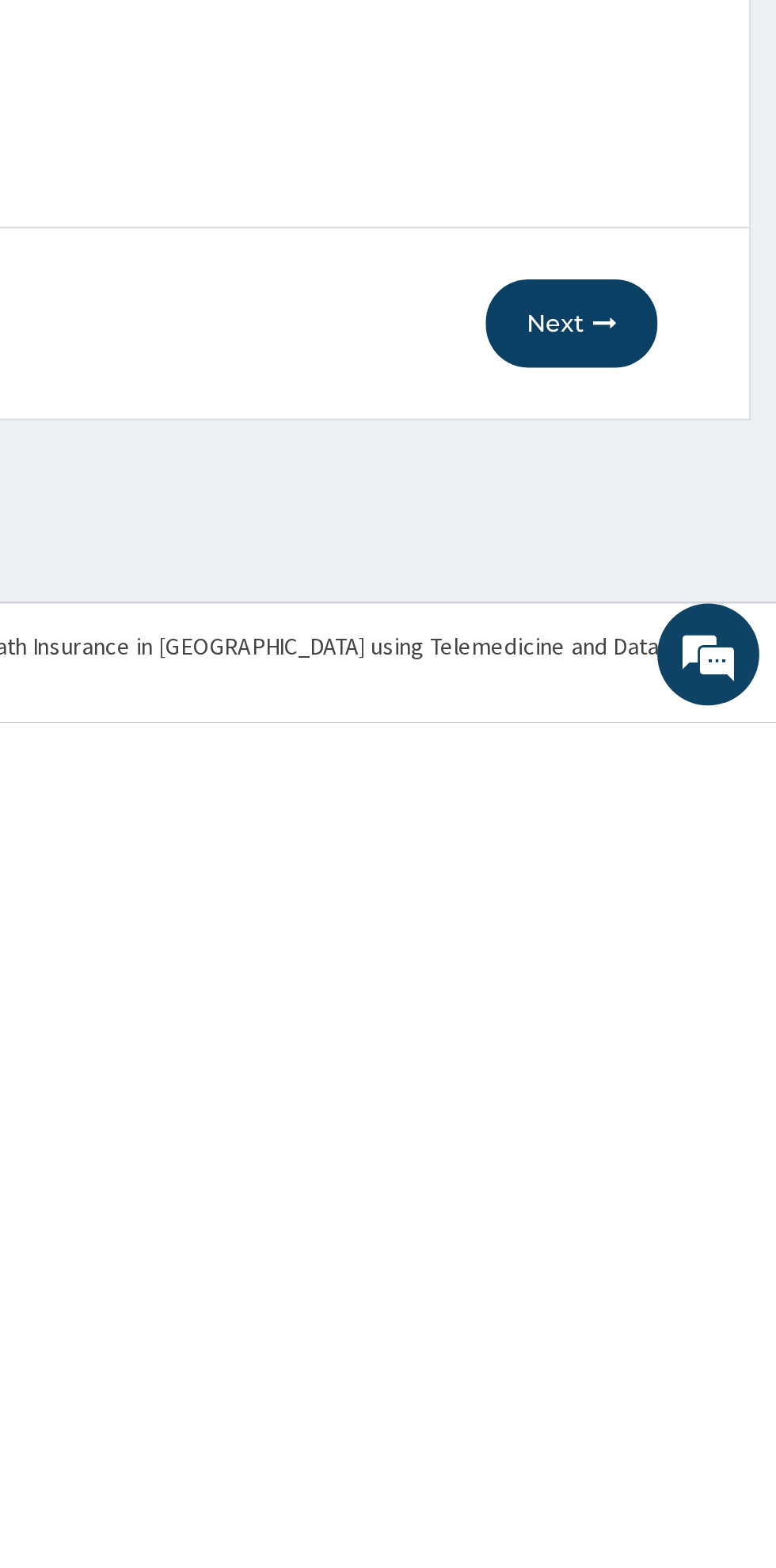
click at [656, 1385] on button "Next" at bounding box center [680, 1381] width 80 height 42
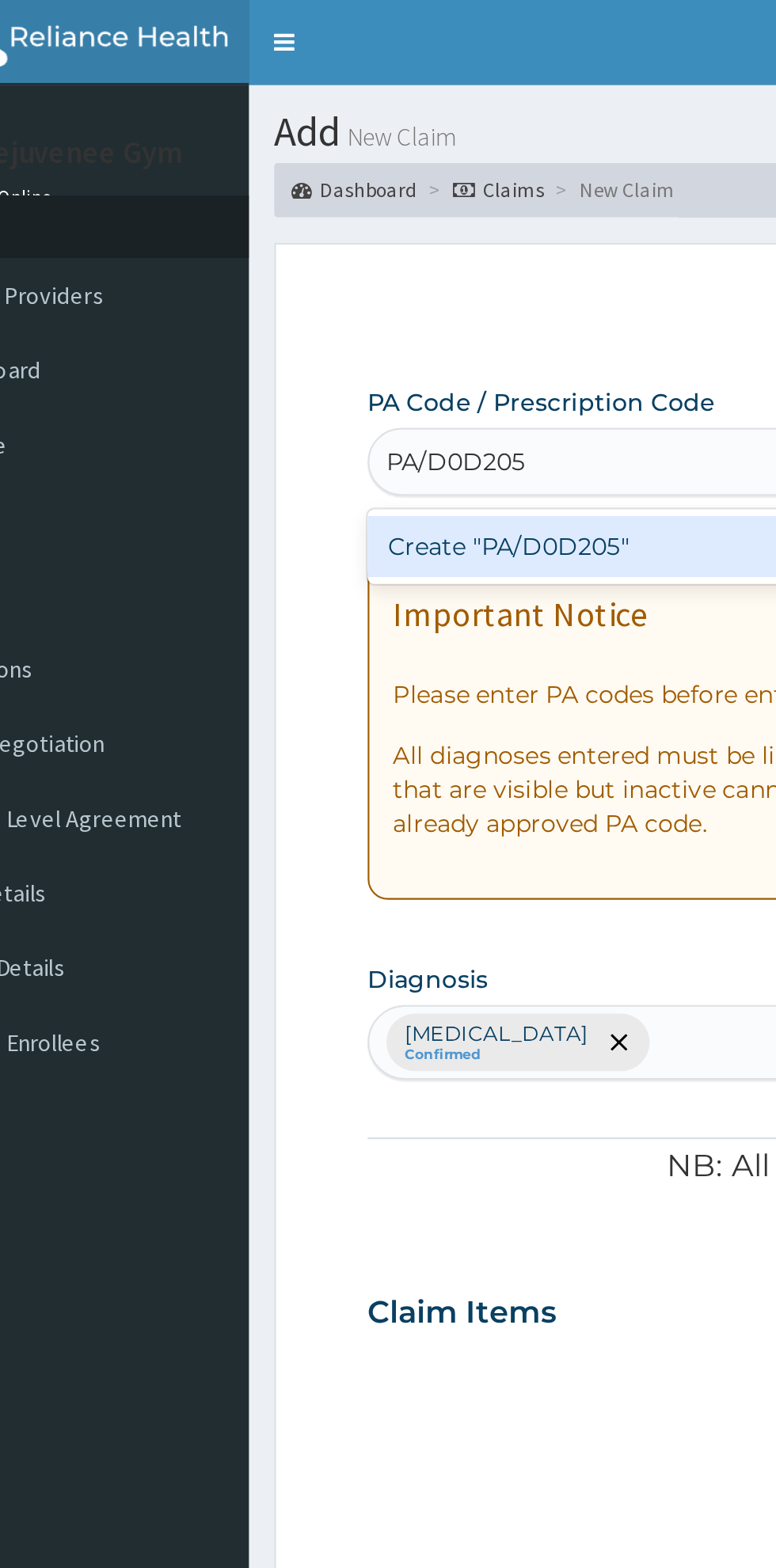
click at [280, 266] on div "Create "PA/D0D205"" at bounding box center [397, 255] width 320 height 28
type input "PA/D0D205"
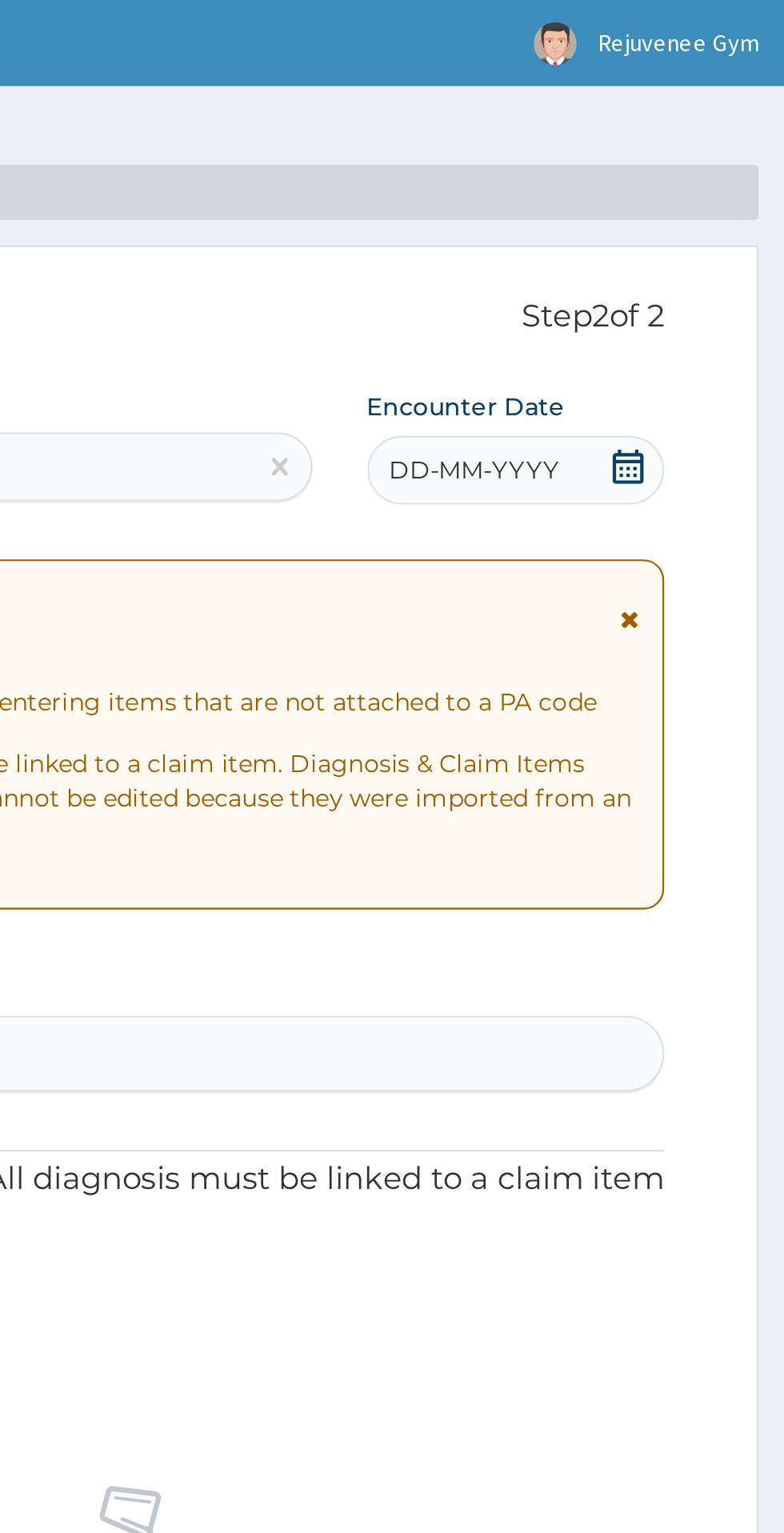
click at [646, 216] on span "DD-MM-YYYY" at bounding box center [639, 219] width 80 height 16
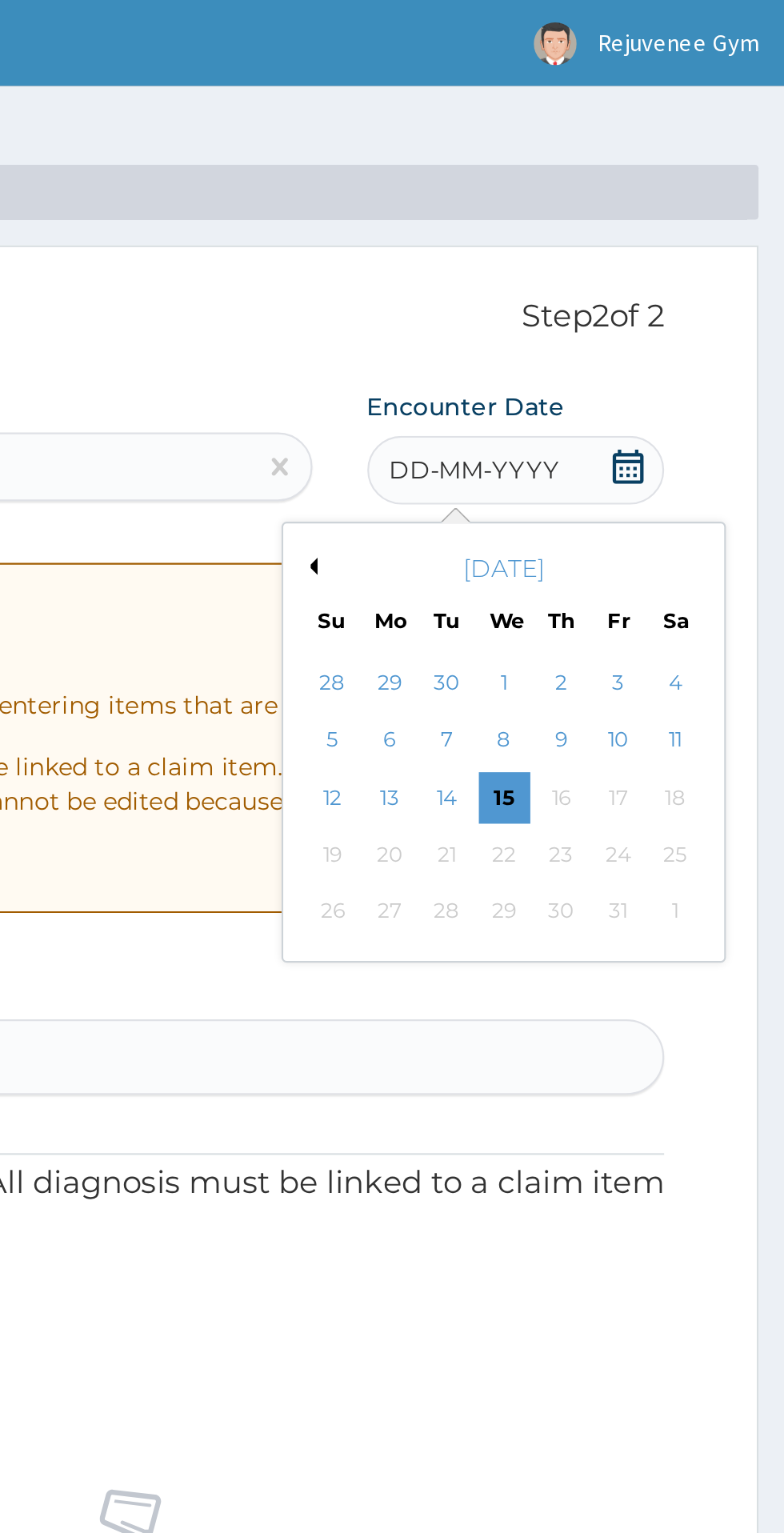
click at [562, 264] on button "Previous Month" at bounding box center [561, 264] width 8 height 8
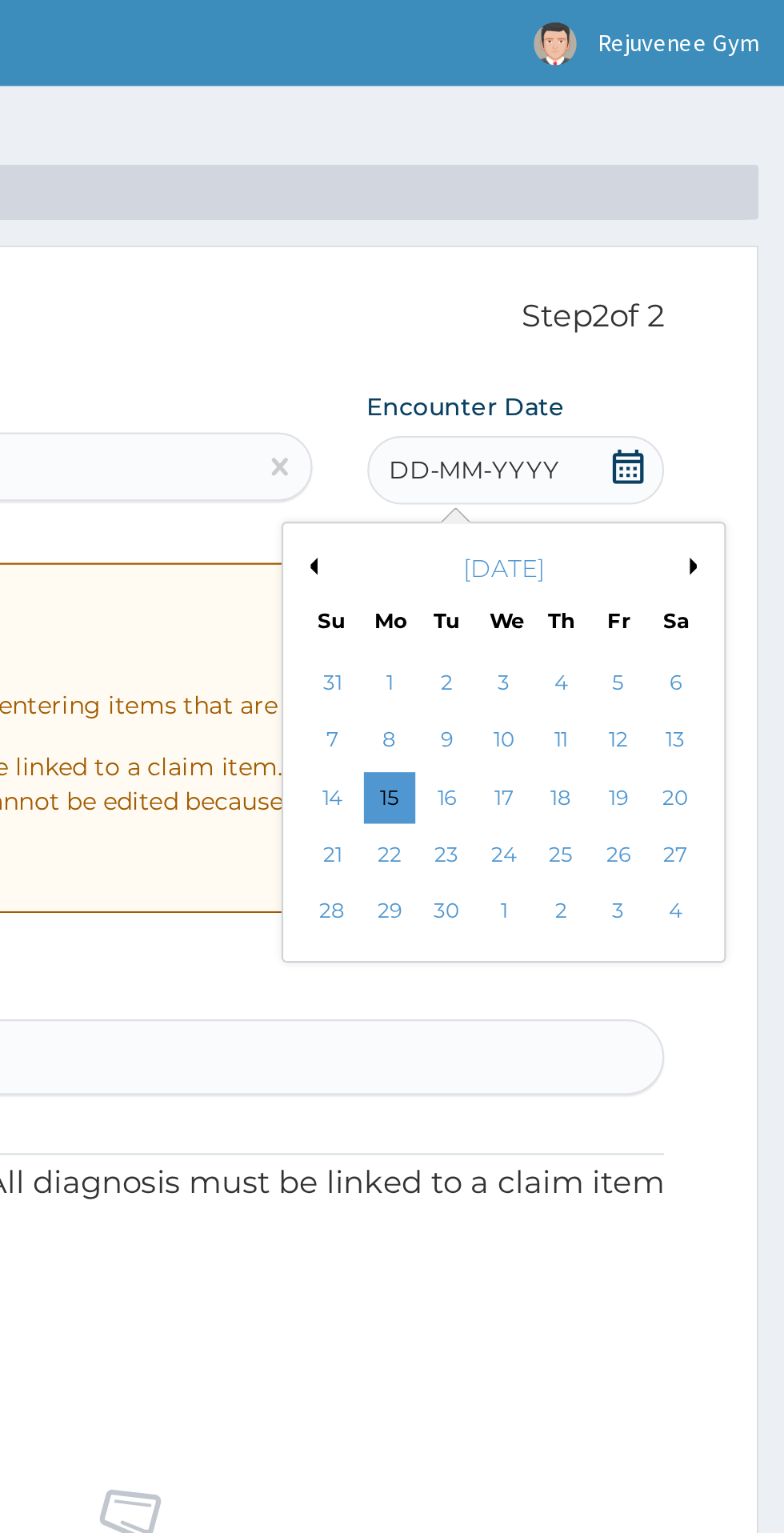
click at [679, 320] on div "4" at bounding box center [679, 318] width 24 height 24
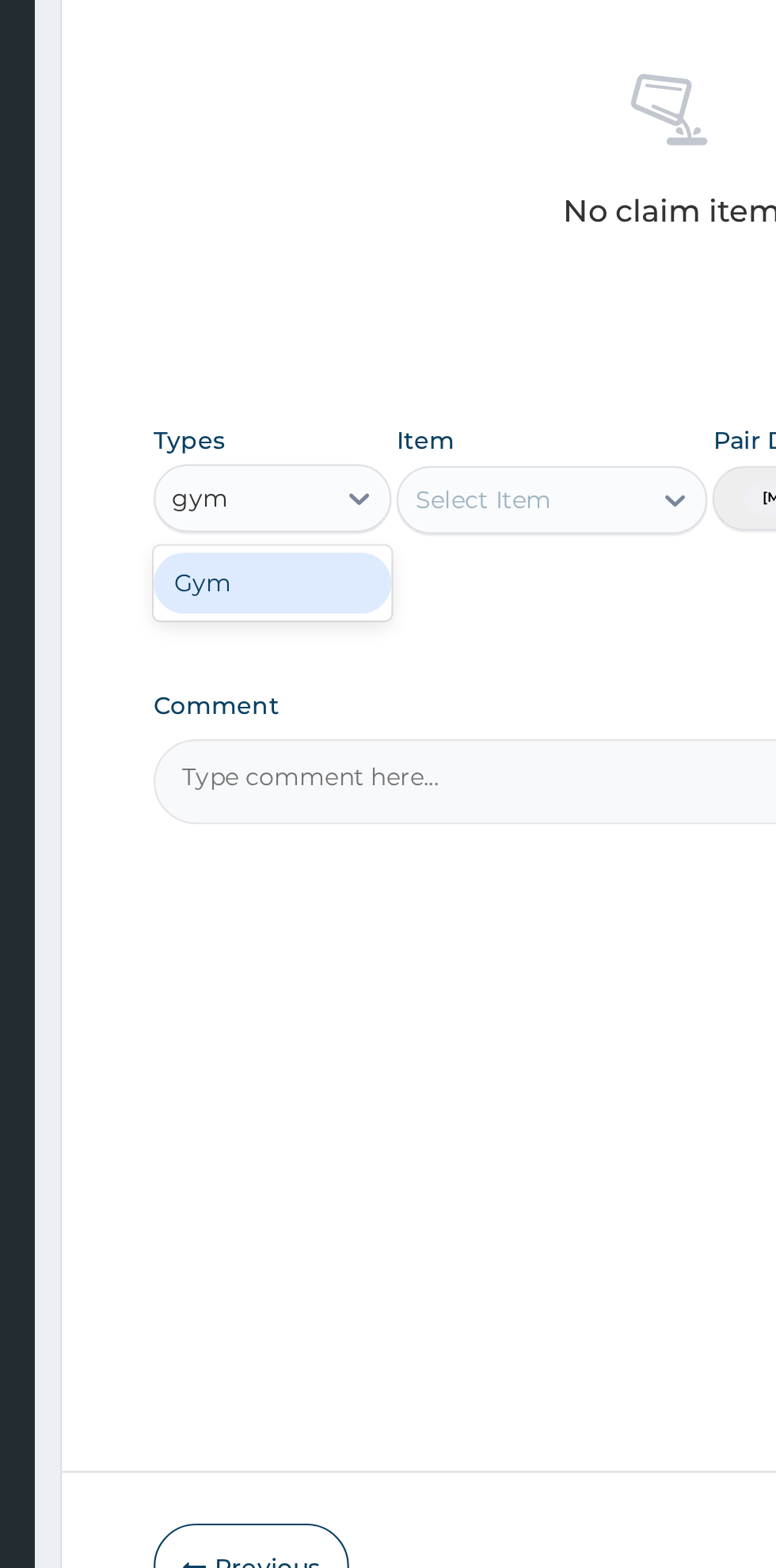
click at [324, 931] on div "Gym" at bounding box center [292, 923] width 111 height 28
type input "gym"
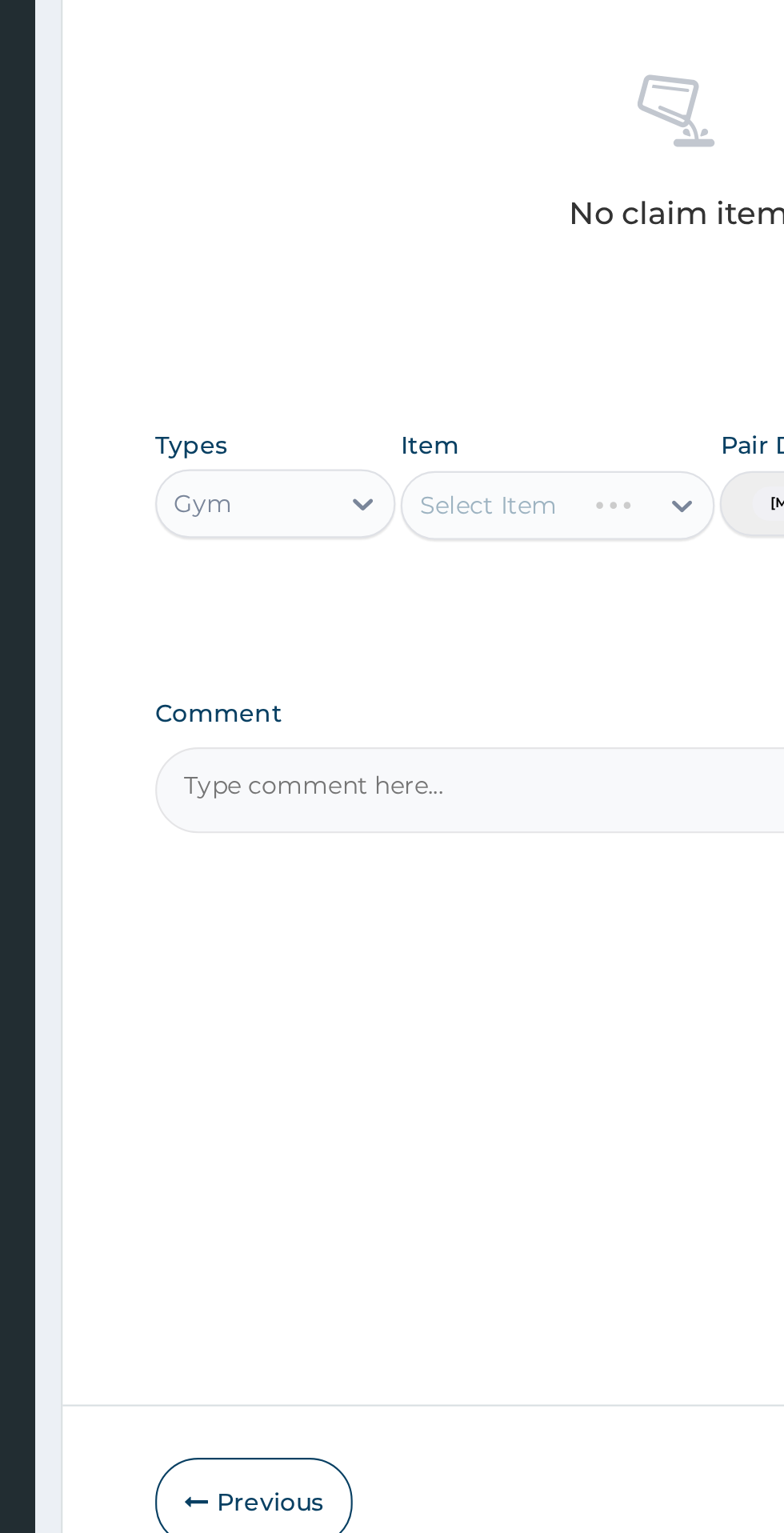
click at [439, 899] on div "Select Item" at bounding box center [427, 894] width 147 height 32
click at [474, 901] on div at bounding box center [485, 894] width 29 height 29
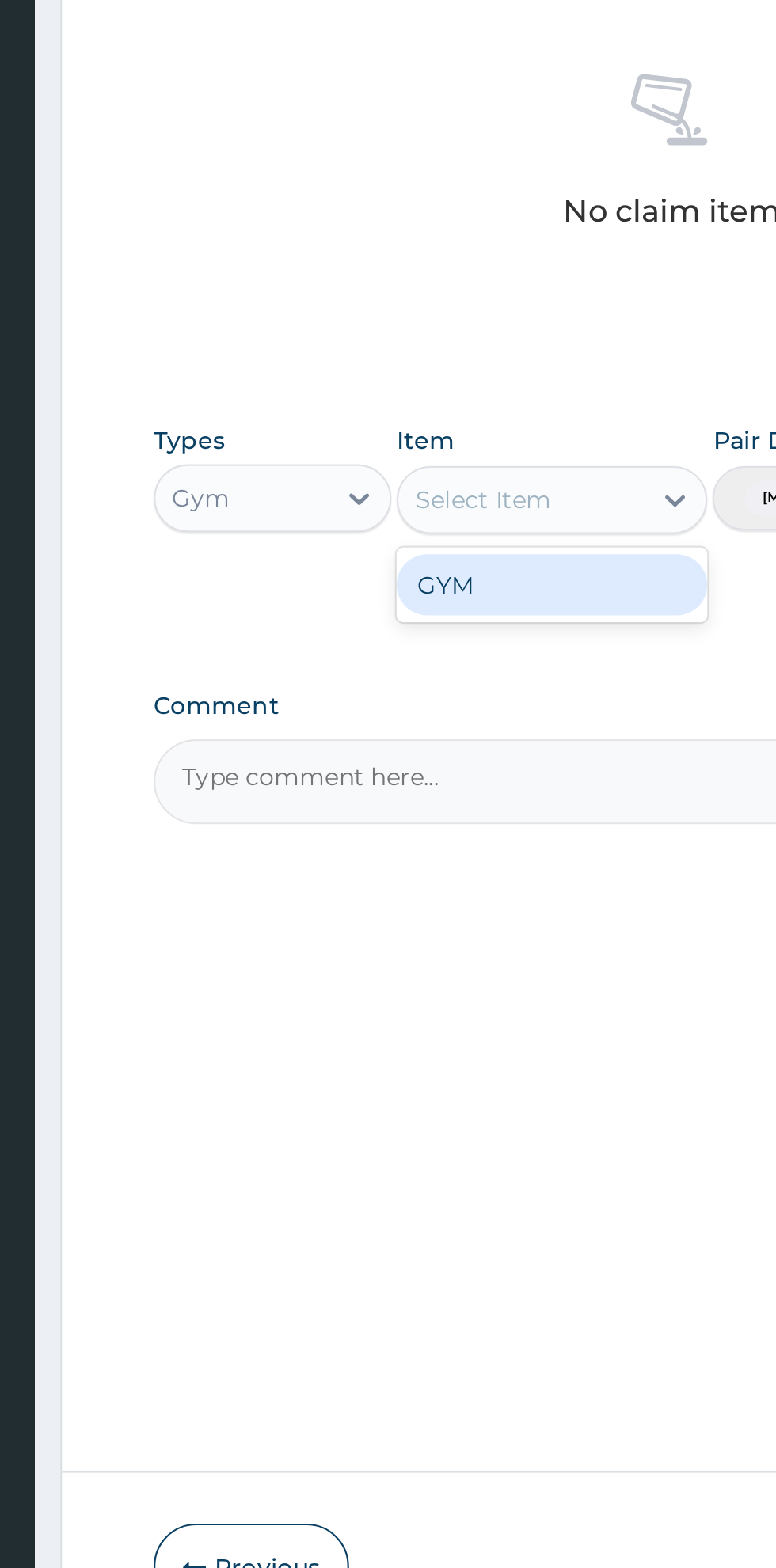
click at [434, 926] on div "GYM" at bounding box center [423, 924] width 145 height 28
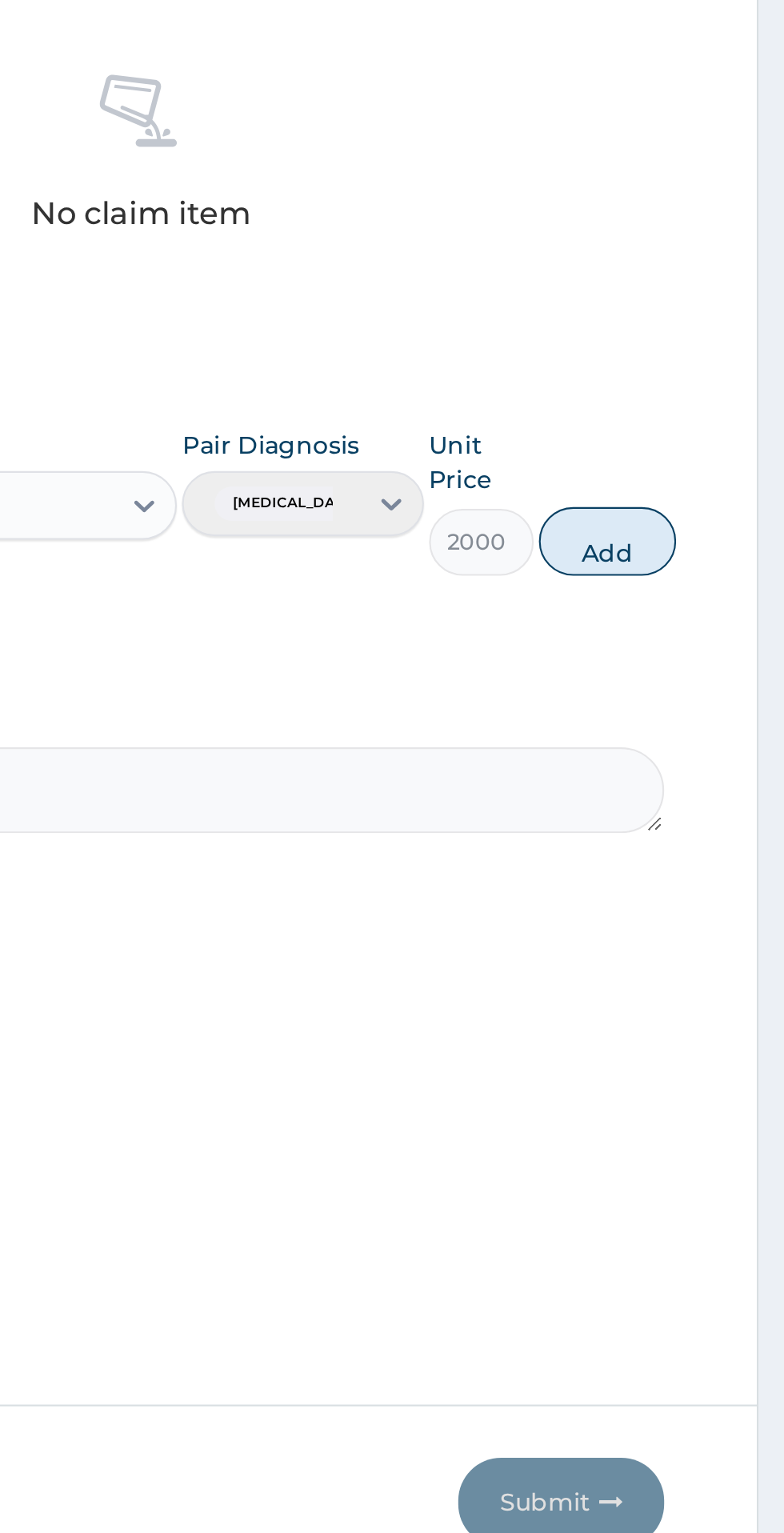
click at [723, 905] on button "Add" at bounding box center [702, 910] width 64 height 32
type input "0"
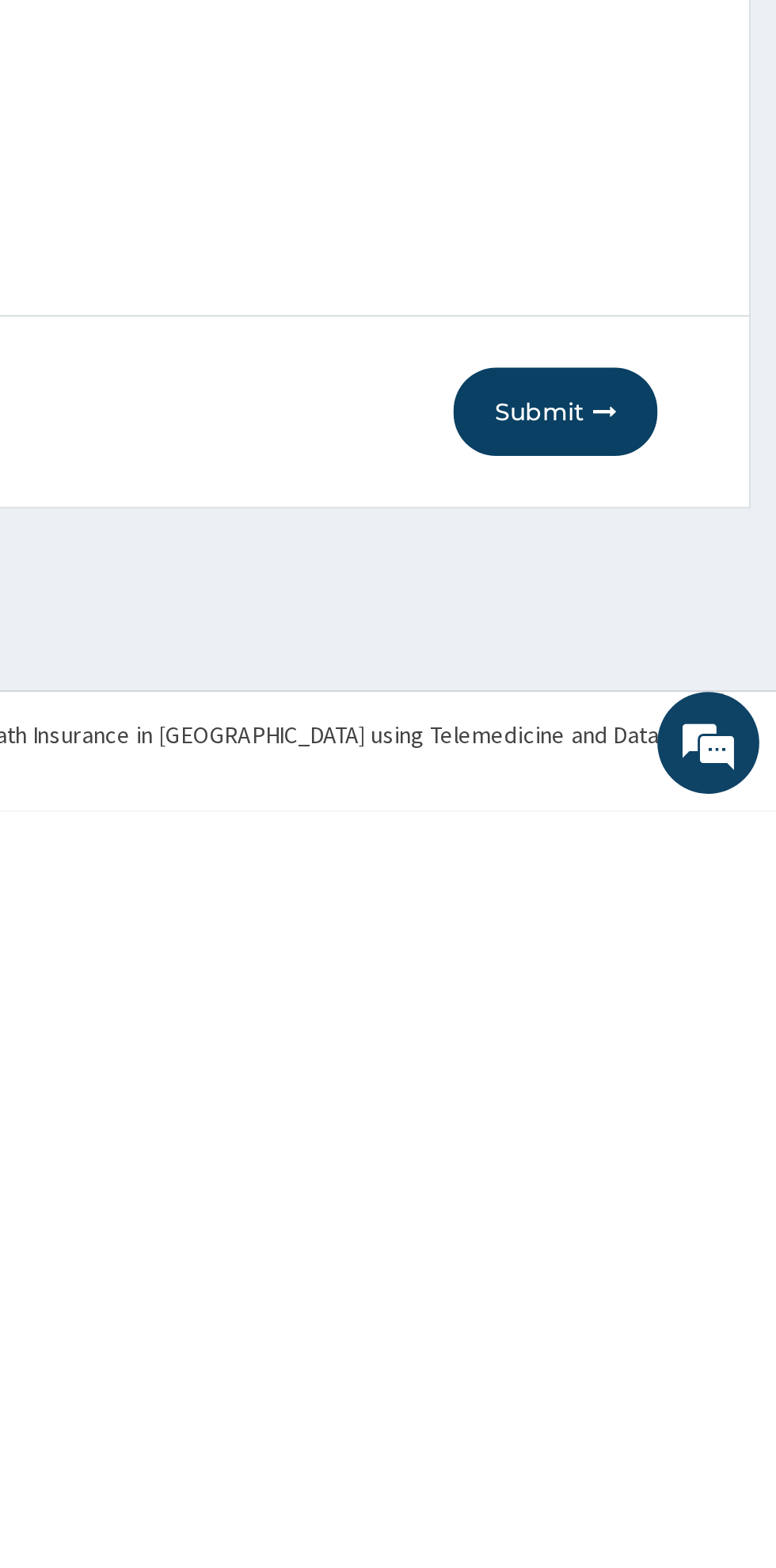
click at [667, 1392] on button "Submit" at bounding box center [672, 1381] width 95 height 42
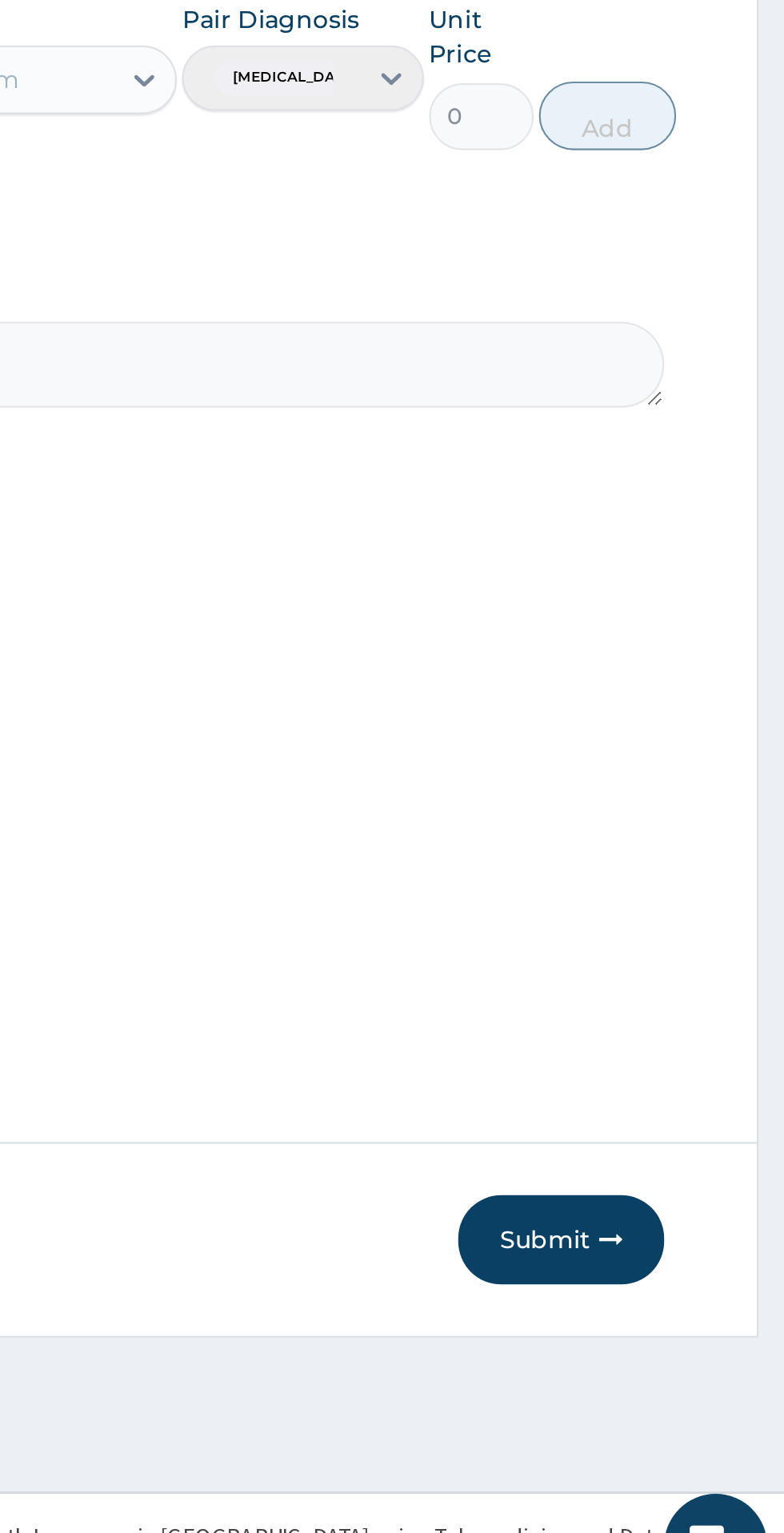
click at [694, 1379] on button "Submit" at bounding box center [679, 1359] width 96 height 42
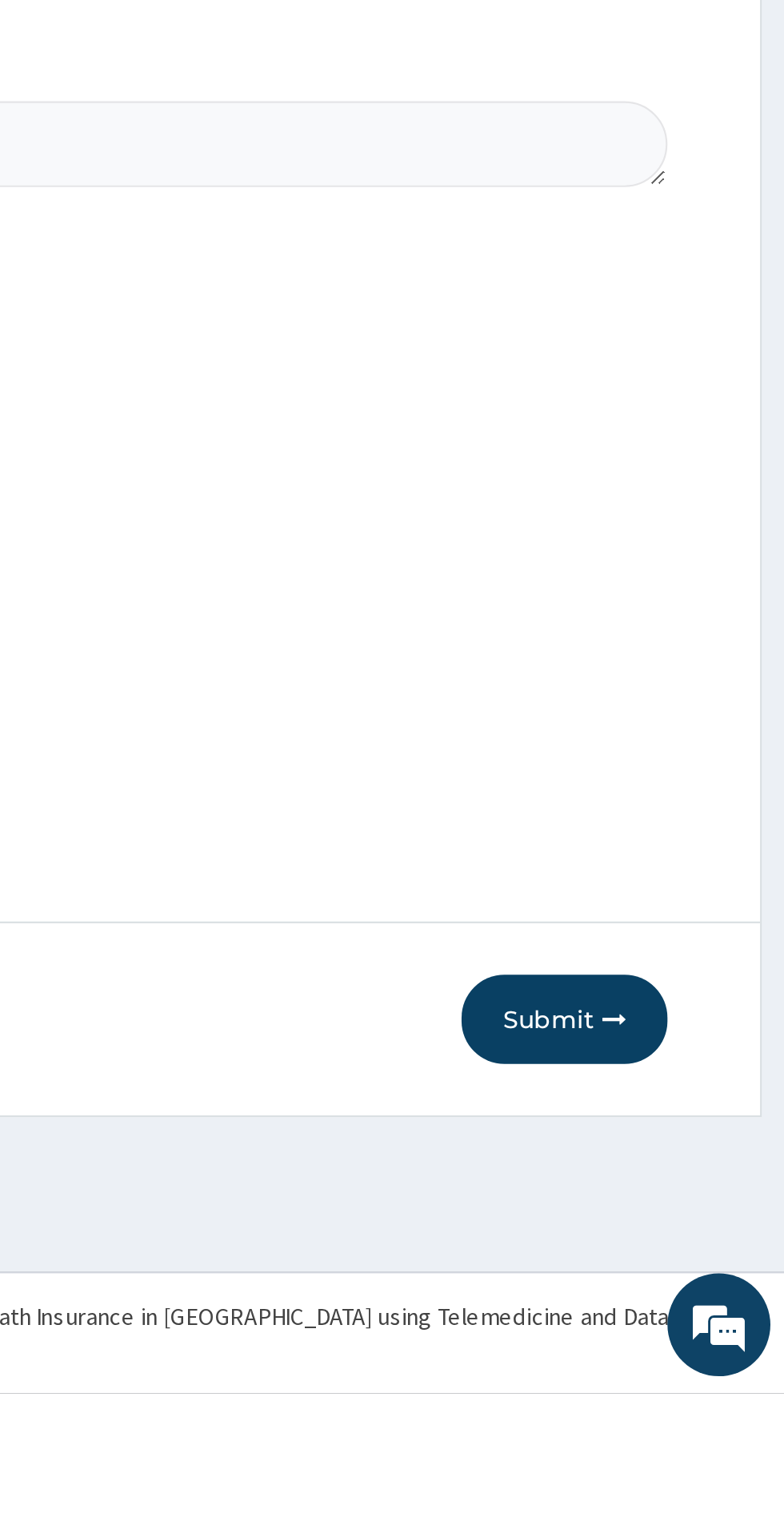
click at [686, 1379] on button "Submit" at bounding box center [679, 1359] width 96 height 42
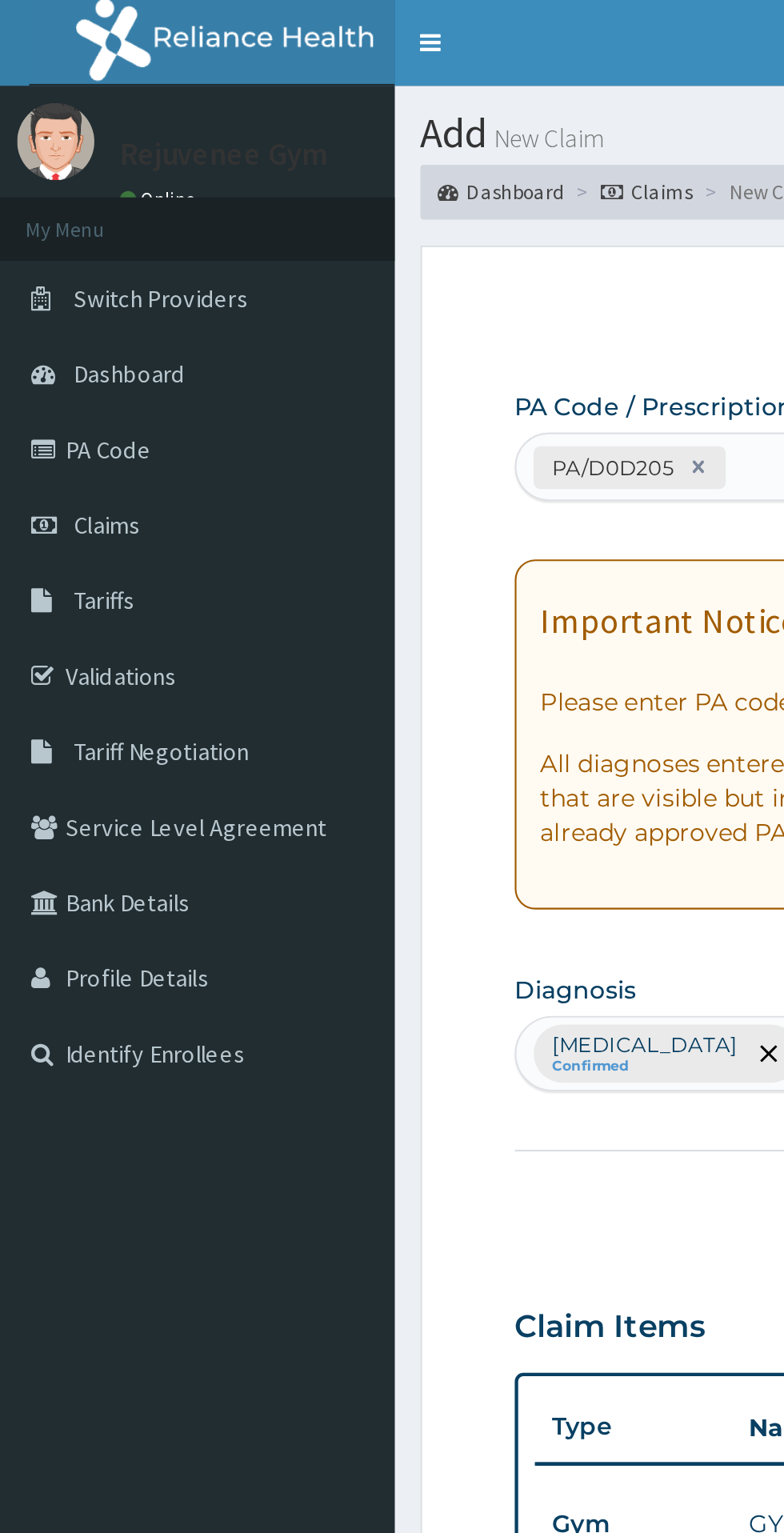
click at [111, 247] on link "Claims" at bounding box center [92, 244] width 184 height 35
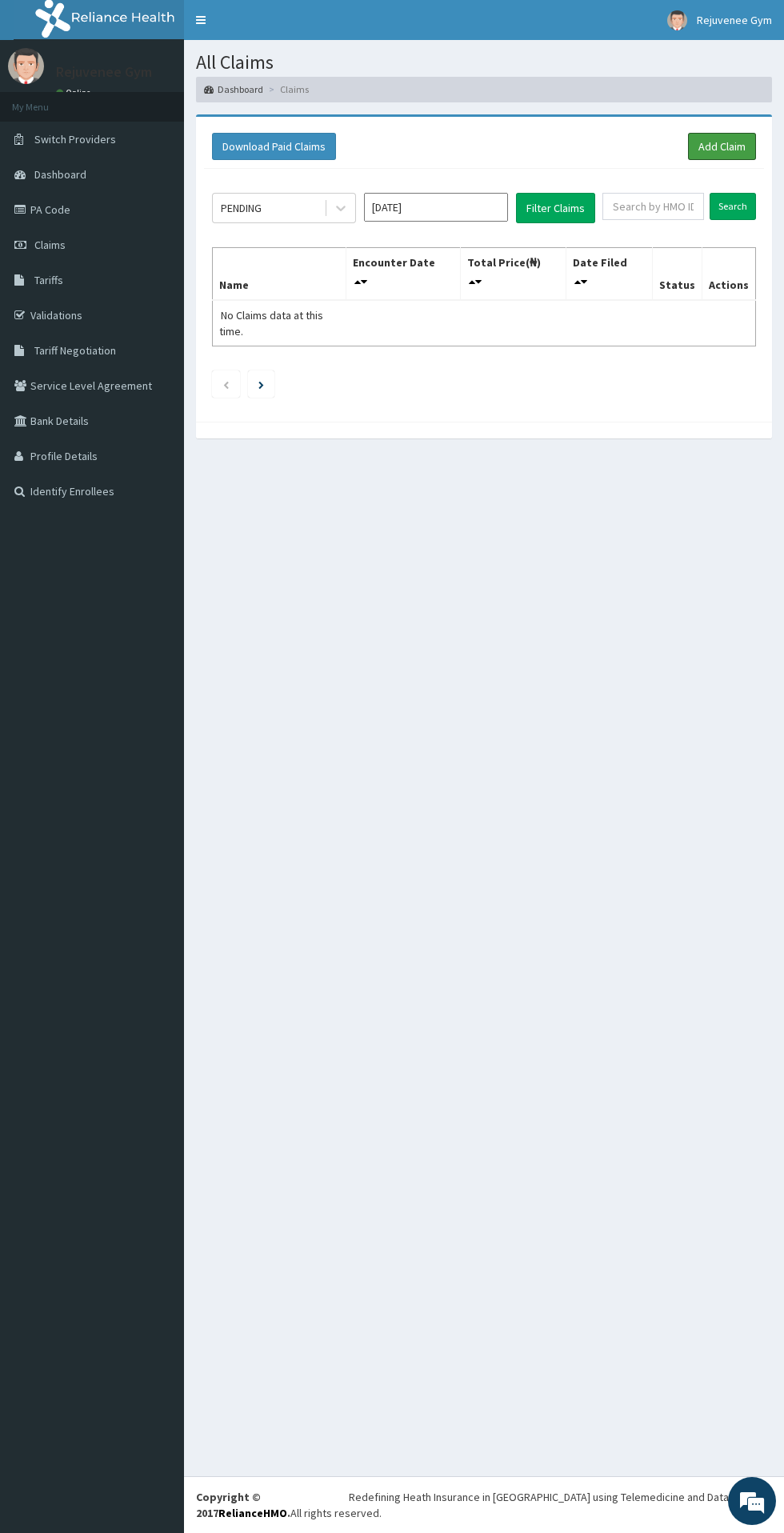
click at [705, 149] on link "Add Claim" at bounding box center [721, 146] width 68 height 27
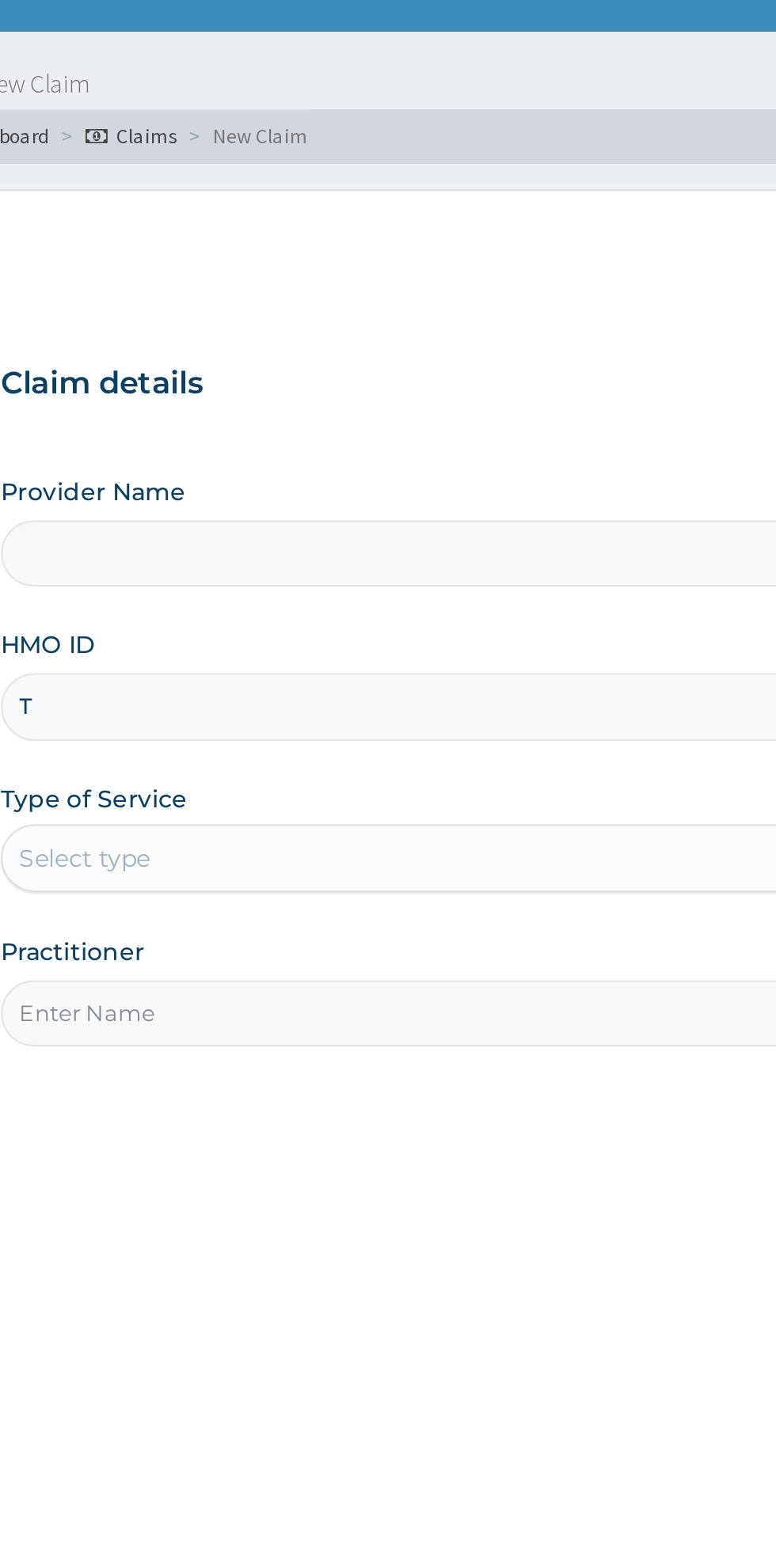
type input "TS"
type input "Rejuvenee Wellness Center"
type input "1"
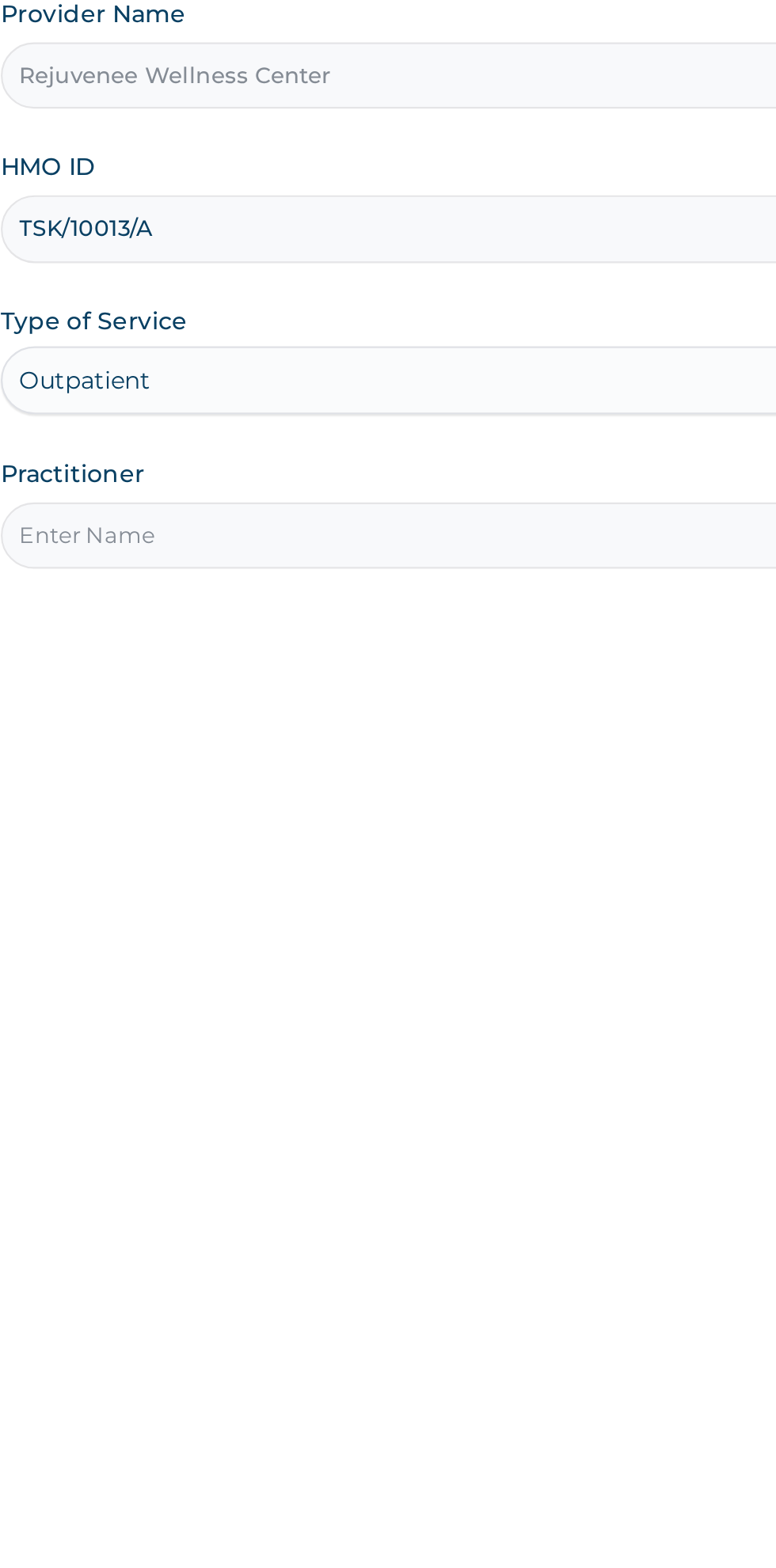
type input "TSK/10013/A"
click at [273, 503] on input "Practitioner" at bounding box center [479, 497] width 483 height 31
type input "Harriet"
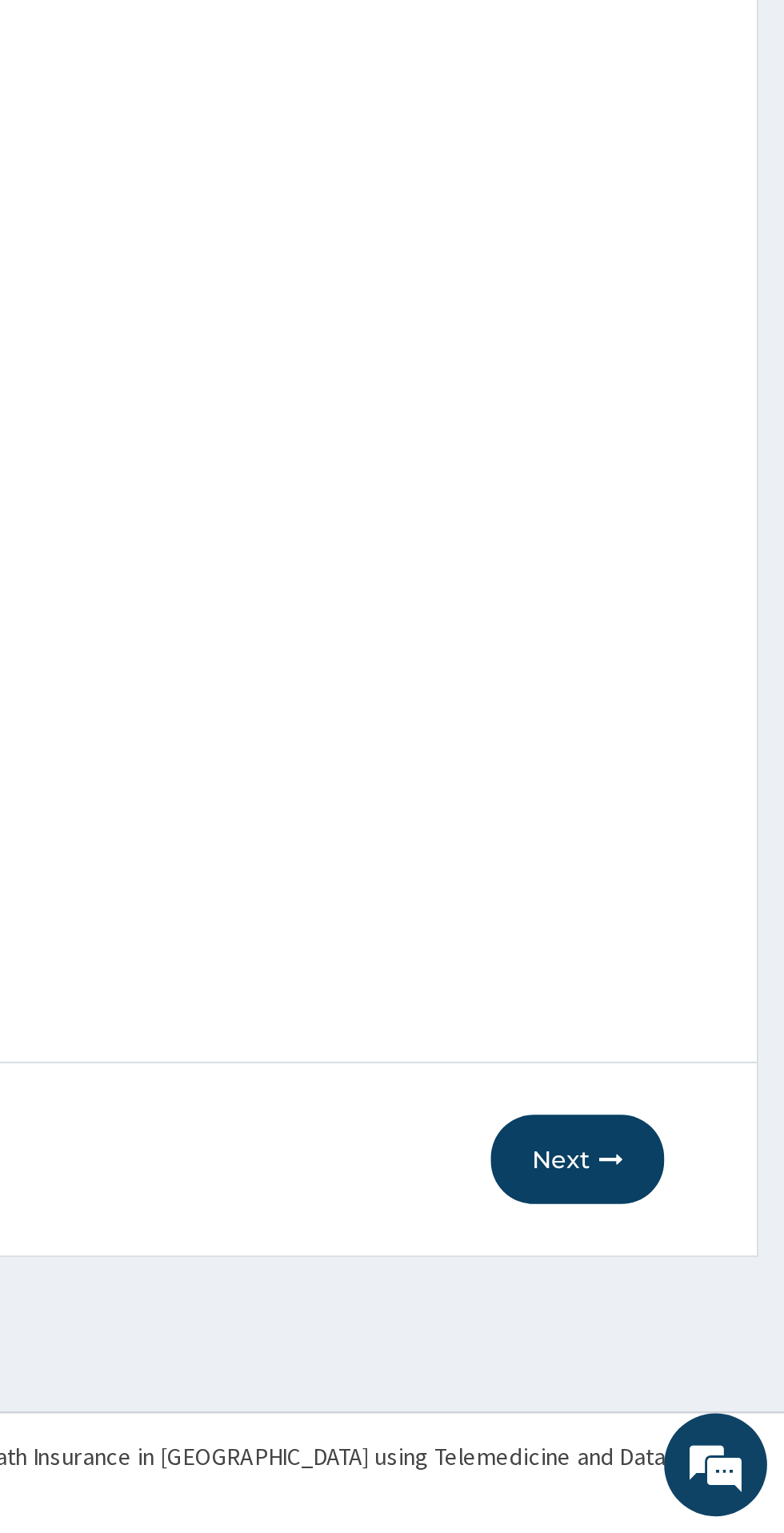
click at [673, 1369] on button "Next" at bounding box center [687, 1359] width 80 height 42
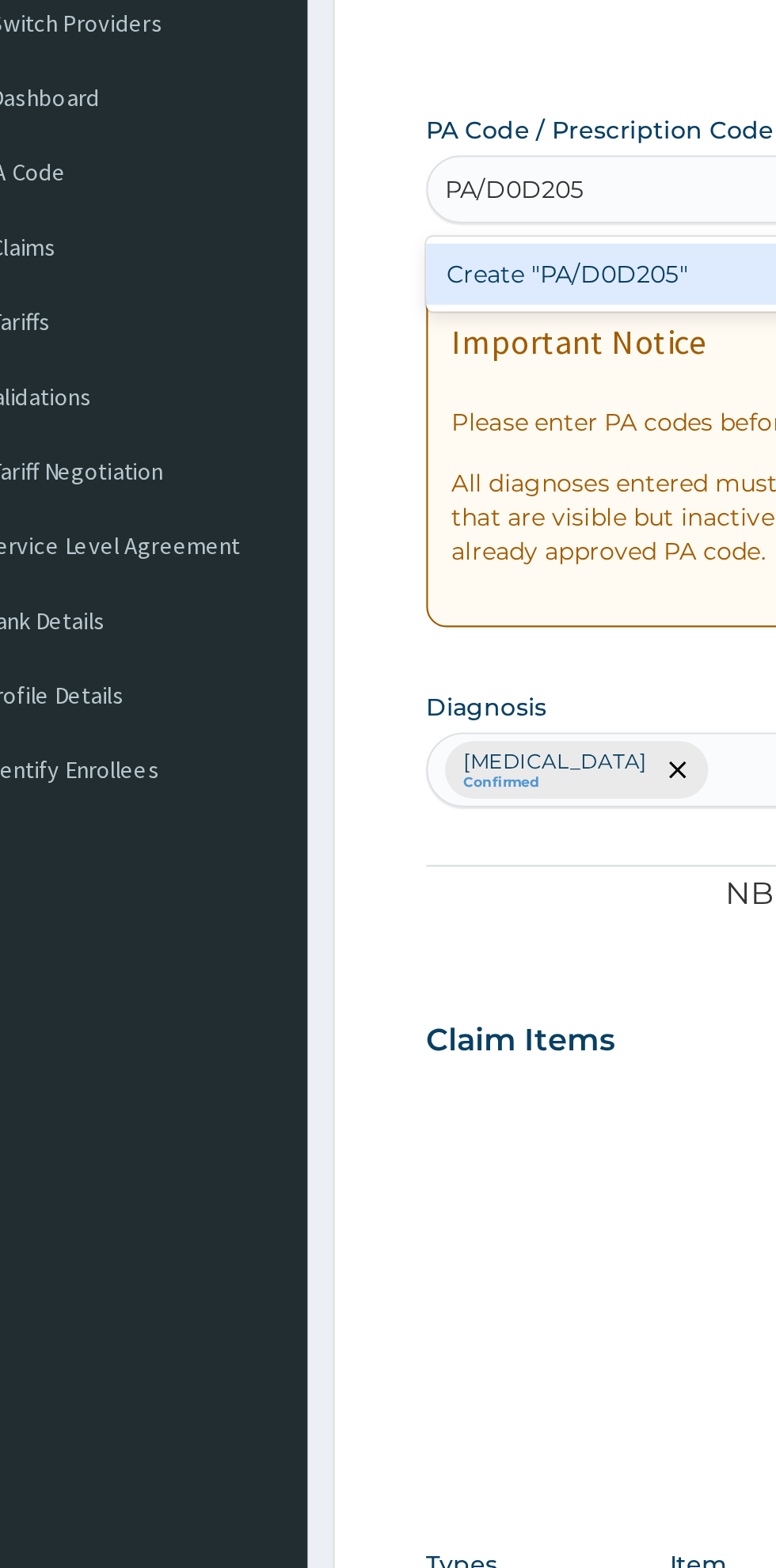
click at [280, 264] on div "Create "PA/D0D205"" at bounding box center [397, 255] width 320 height 28
type input "PA/D0D205"
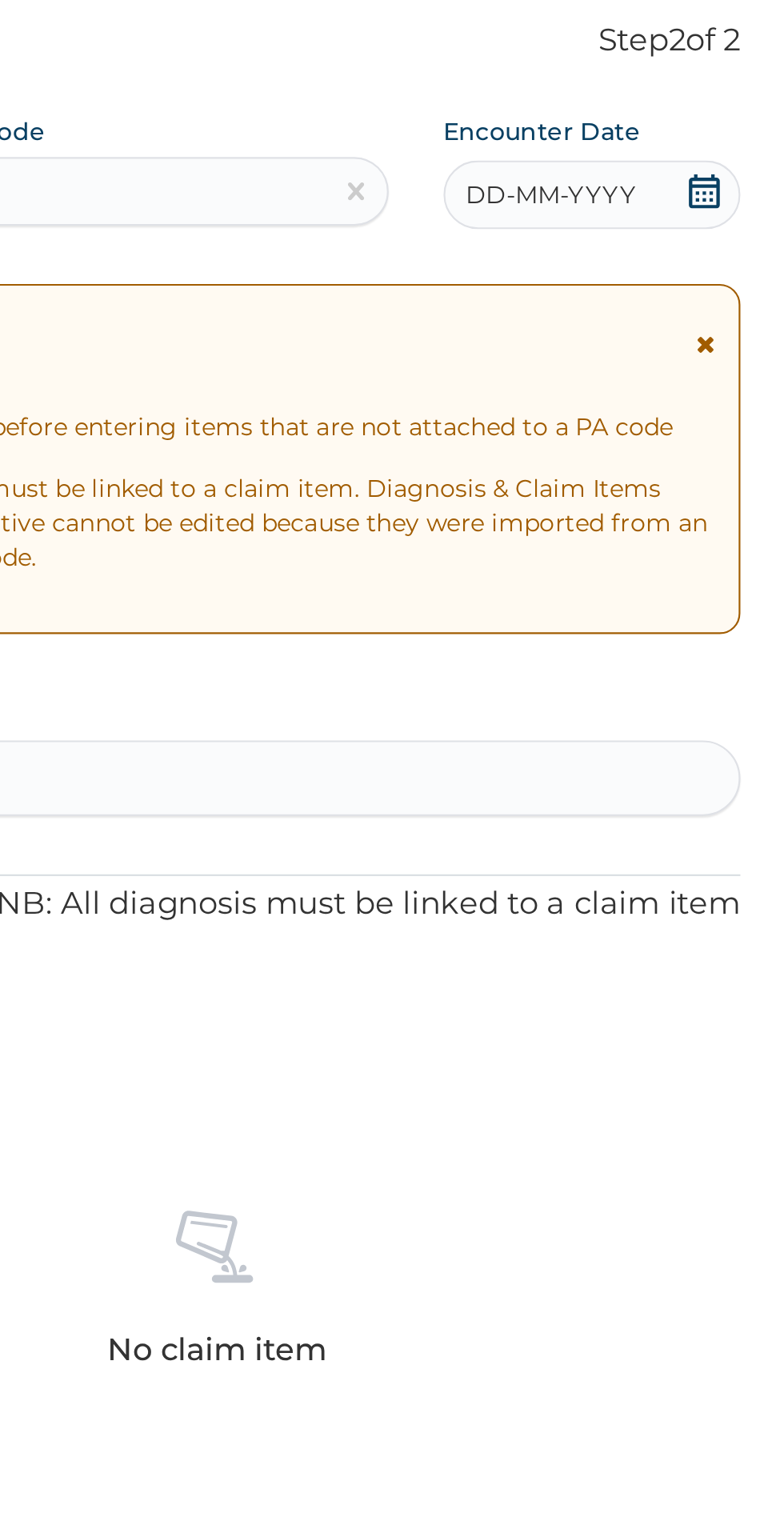
click at [662, 225] on span "DD-MM-YYYY" at bounding box center [639, 219] width 80 height 16
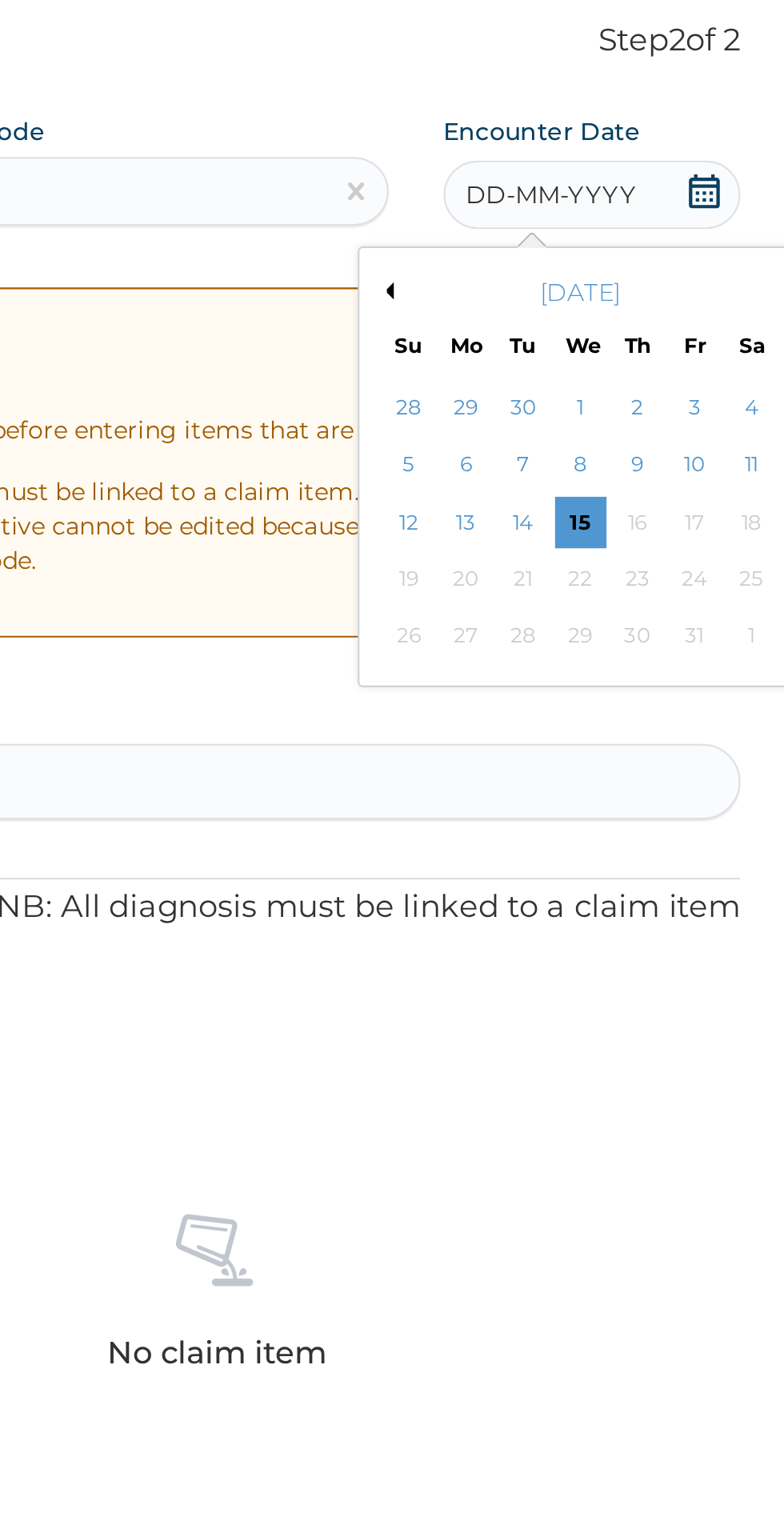
click at [559, 264] on button "Previous Month" at bounding box center [561, 264] width 8 height 8
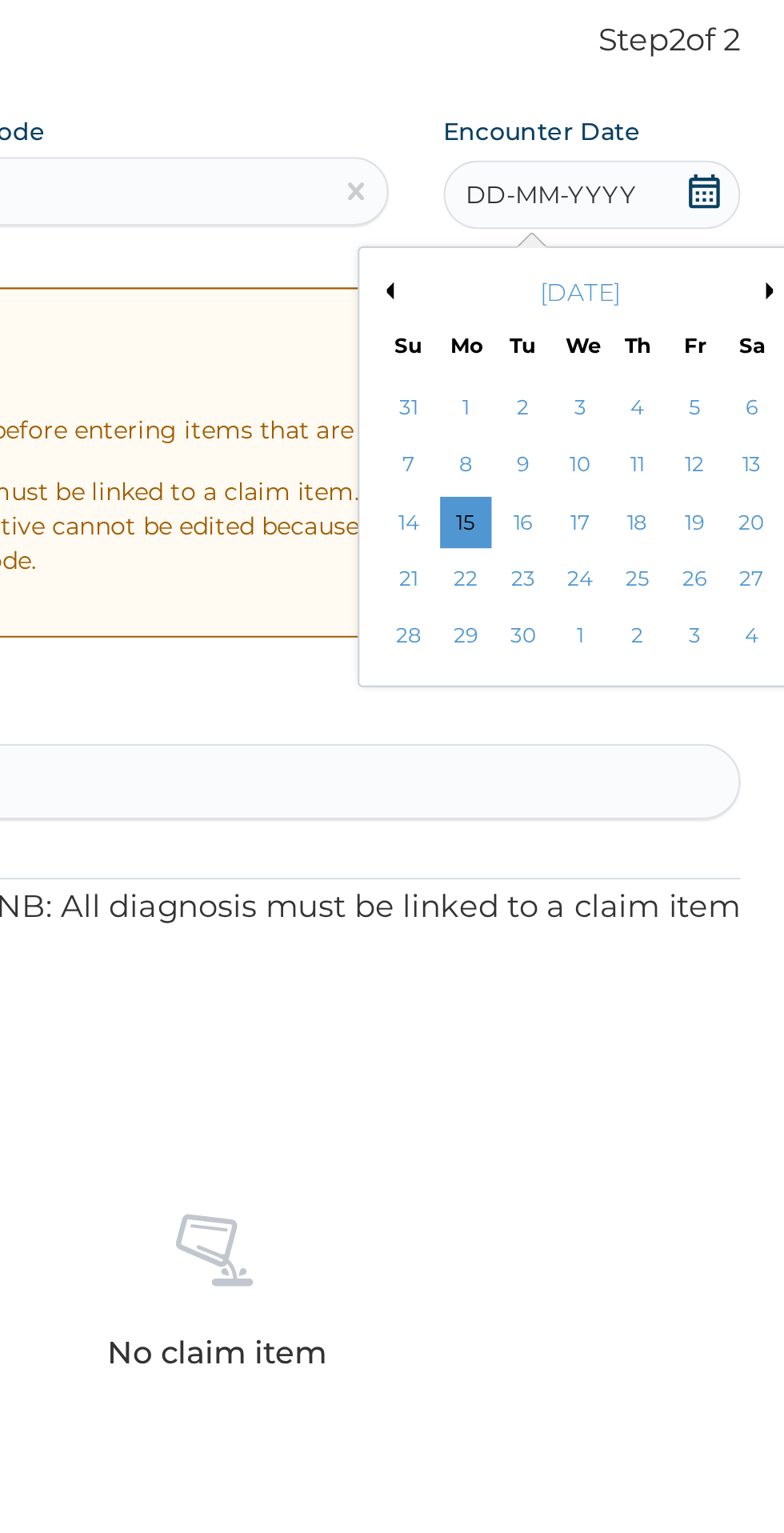
click at [679, 319] on div "4" at bounding box center [679, 318] width 24 height 24
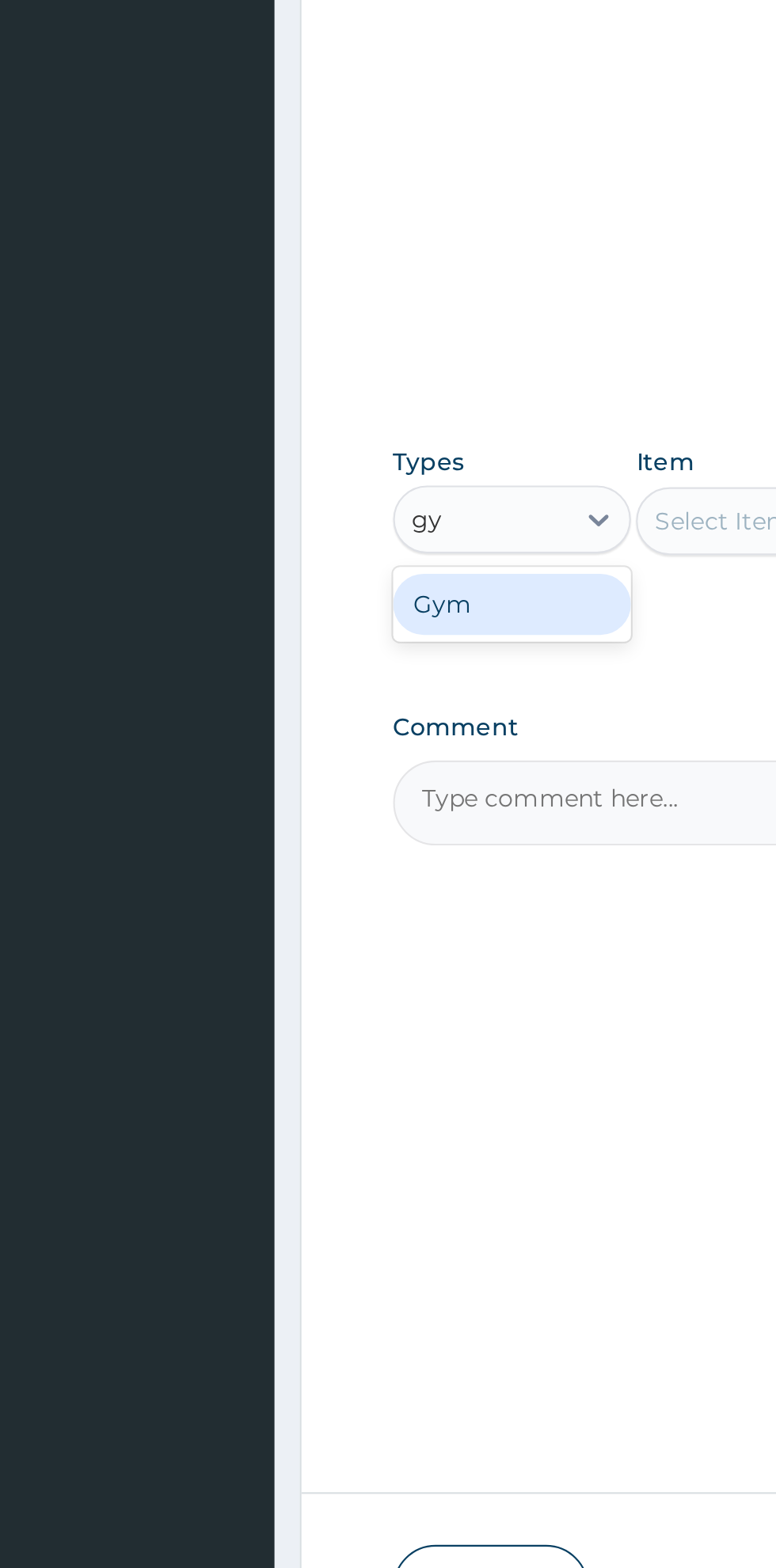
click at [311, 928] on div "Gym" at bounding box center [292, 923] width 111 height 28
type input "gy"
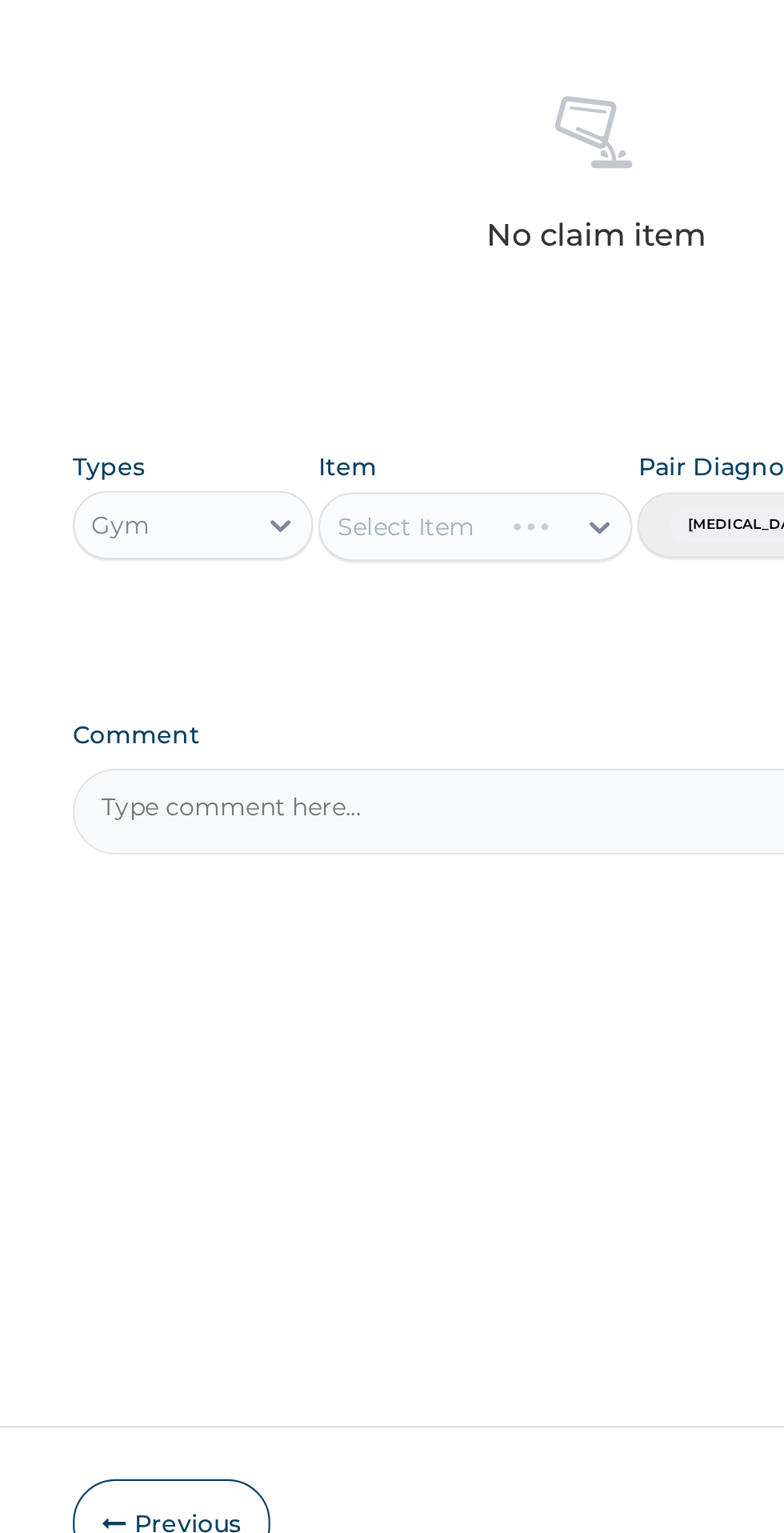
click at [465, 900] on div "Select Item" at bounding box center [427, 894] width 147 height 32
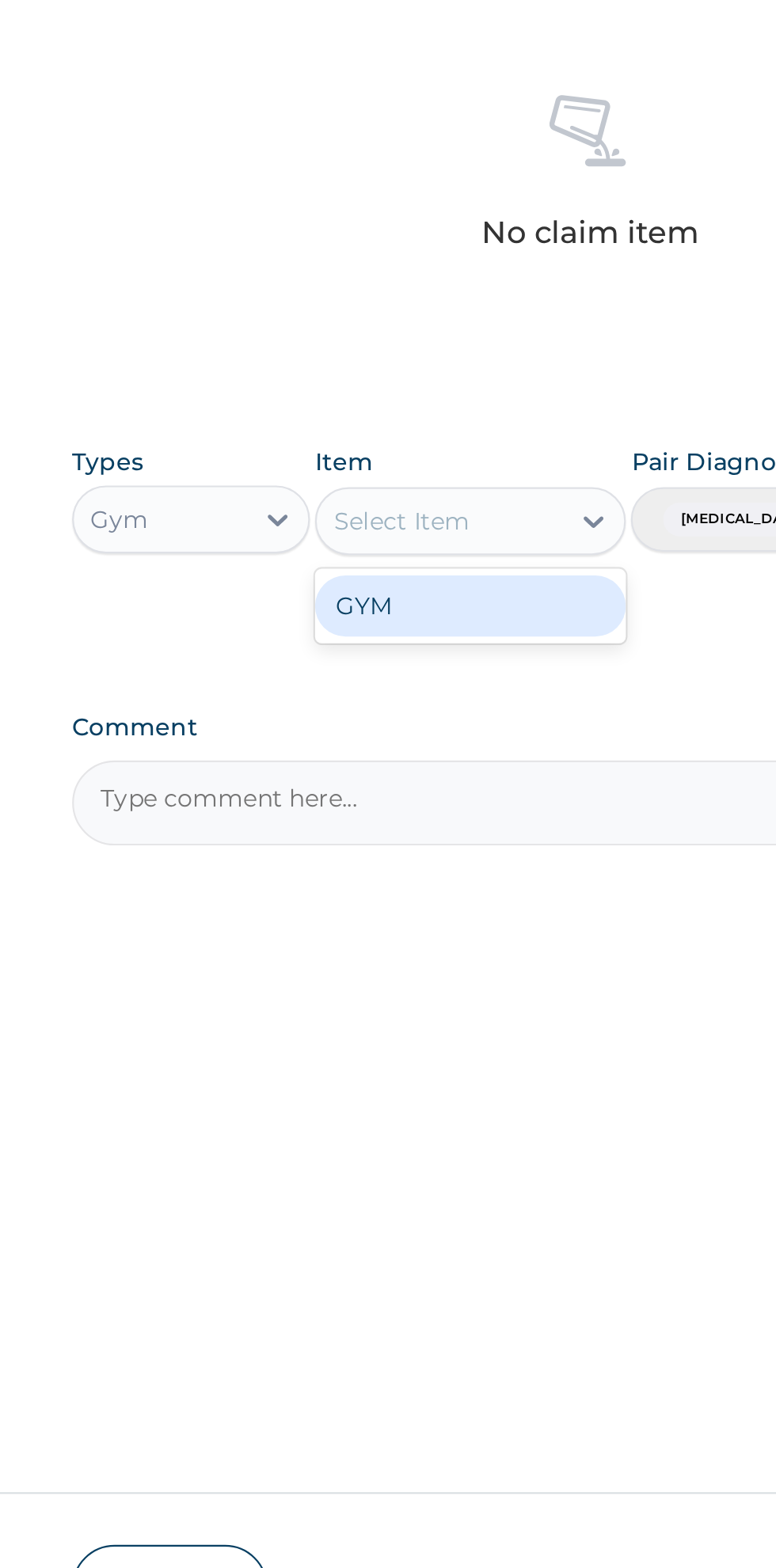
click at [443, 926] on div "GYM" at bounding box center [423, 924] width 145 height 28
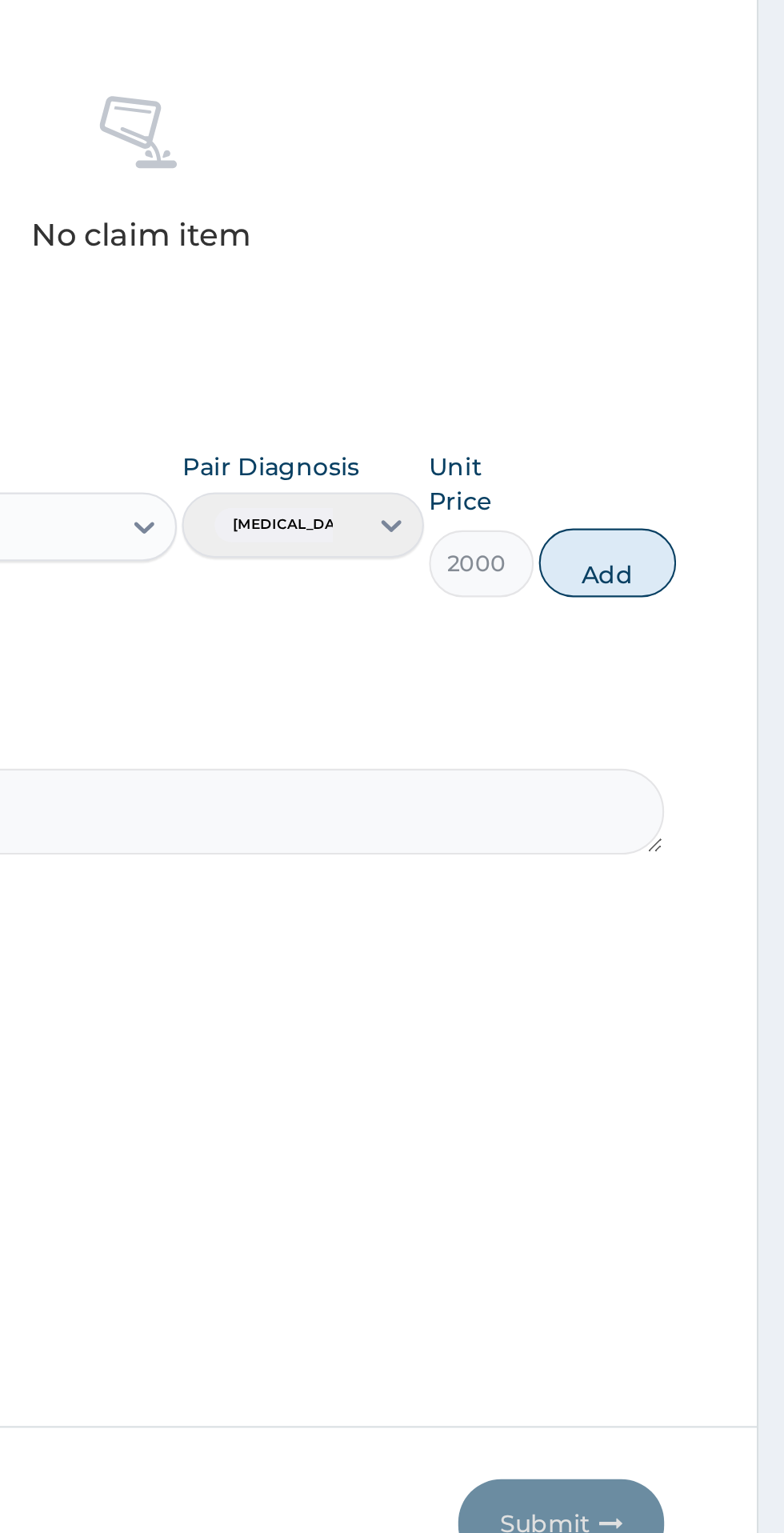
click at [729, 915] on button "Add" at bounding box center [702, 910] width 64 height 32
type input "0"
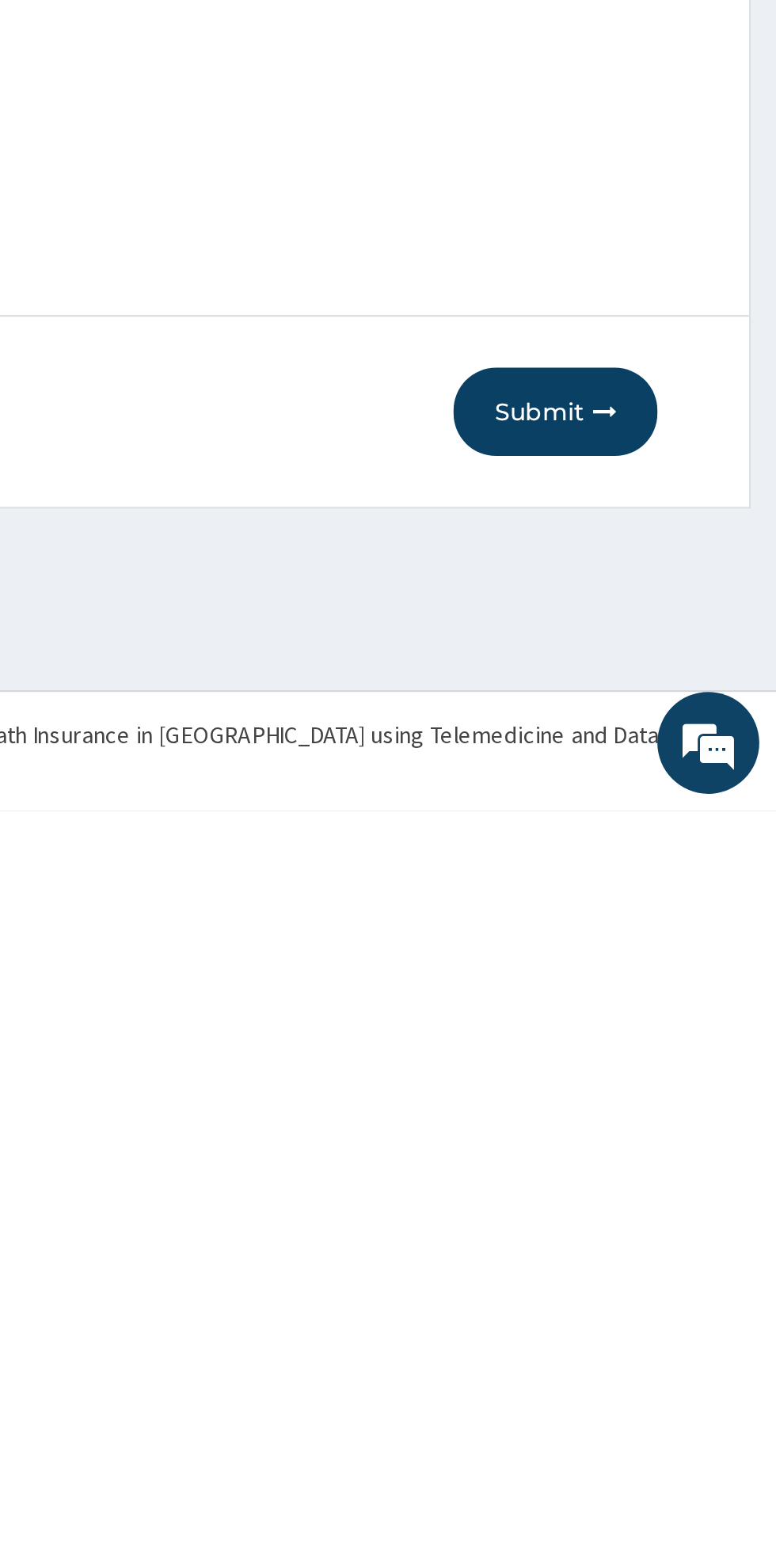
click at [684, 1394] on button "Submit" at bounding box center [672, 1381] width 95 height 42
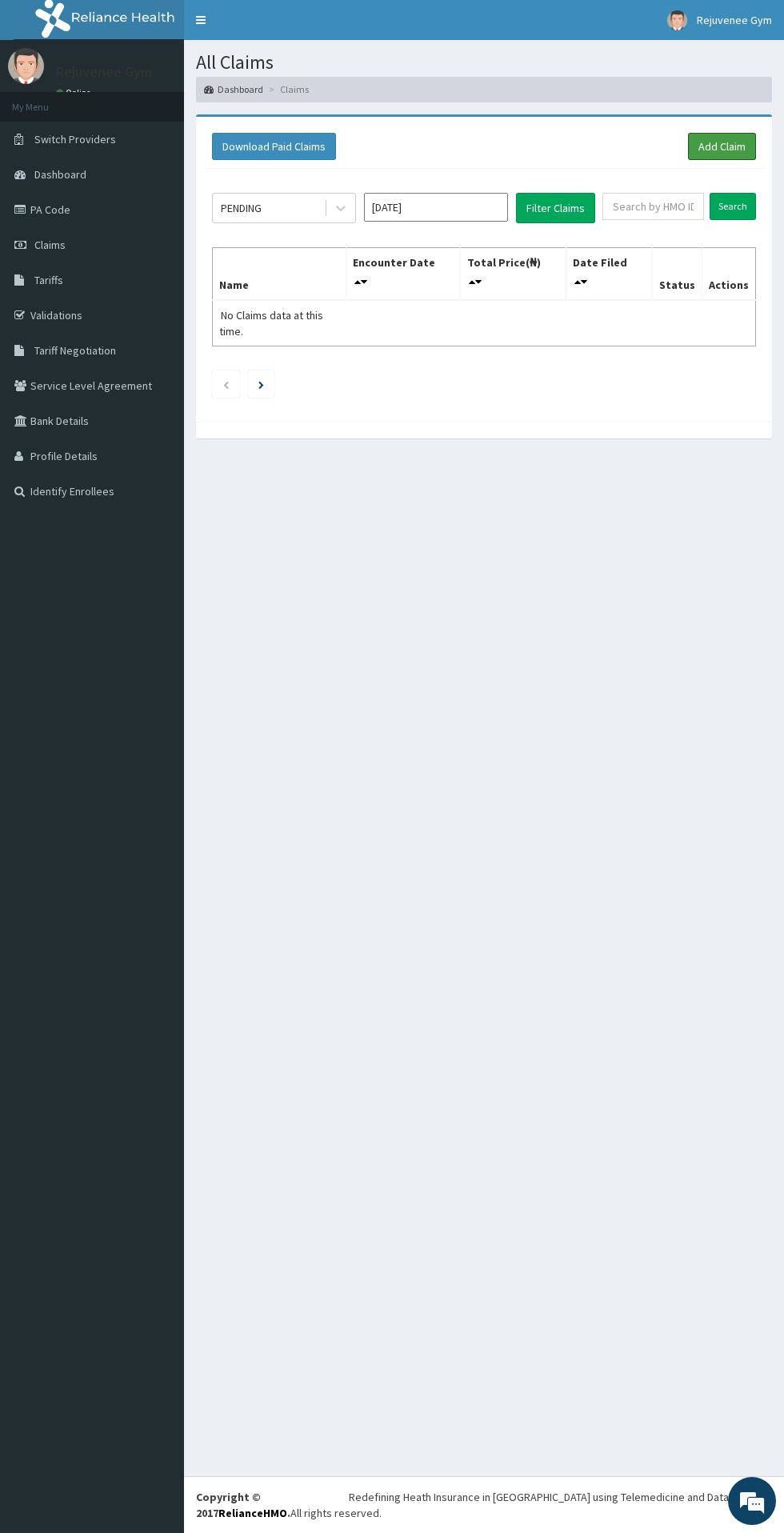
click at [731, 149] on link "Add Claim" at bounding box center [721, 146] width 68 height 27
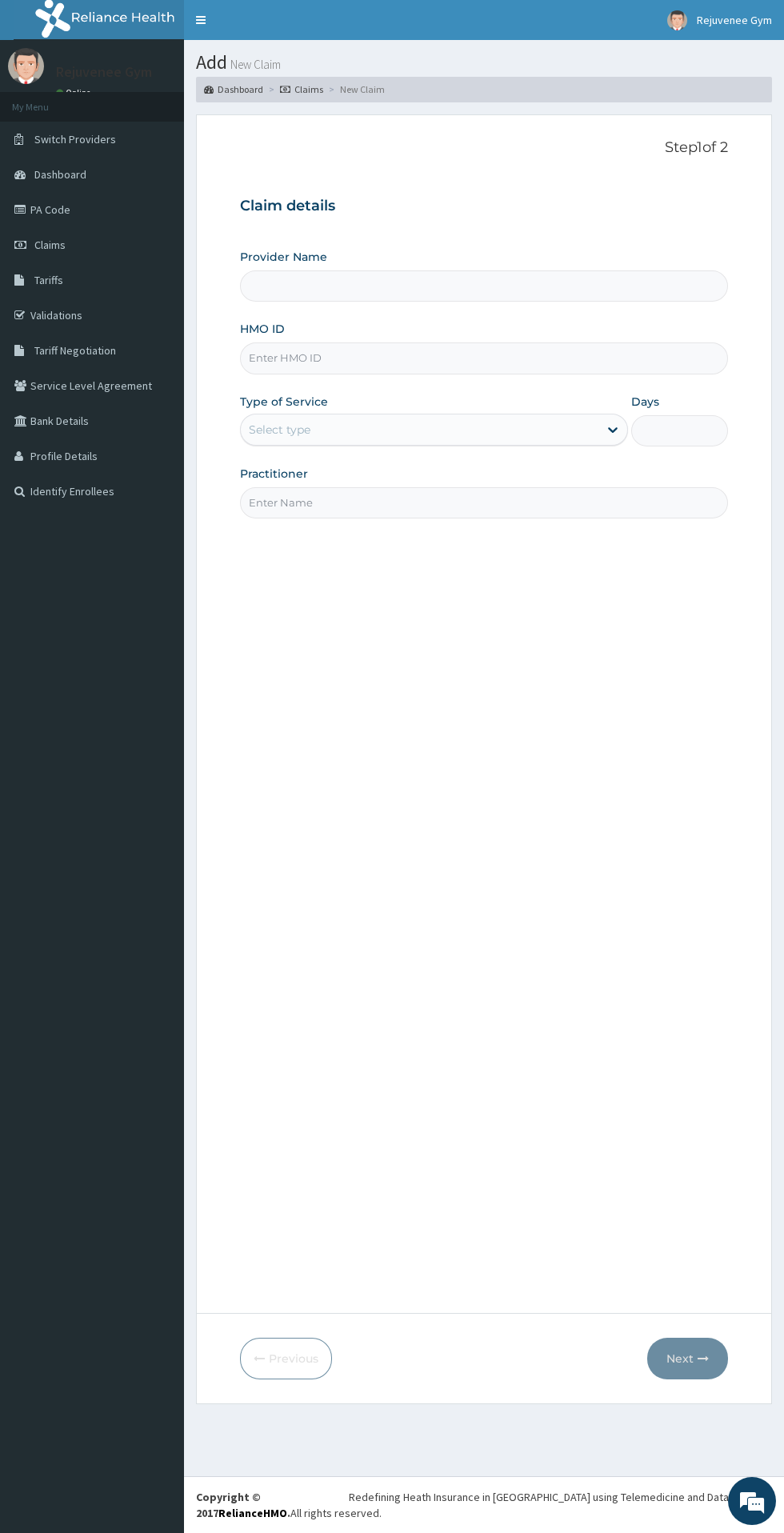
type input "Rejuvenee Wellness Center"
type input "1"
click at [286, 360] on input "HMO ID" at bounding box center [484, 358] width 488 height 31
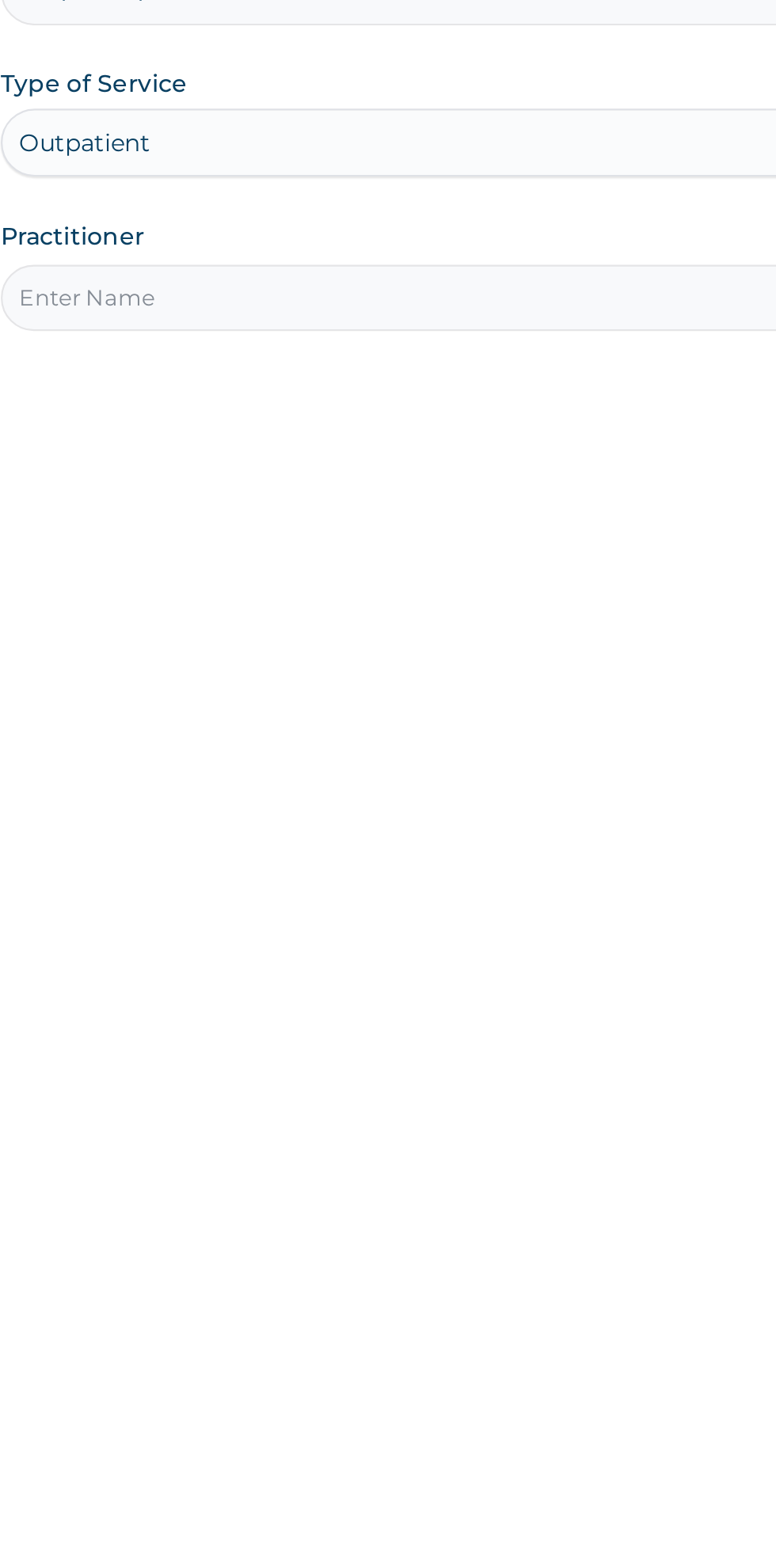
type input "REV/10006/A"
click at [296, 503] on input "Practitioner" at bounding box center [479, 497] width 483 height 31
type input "[PERSON_NAME]"
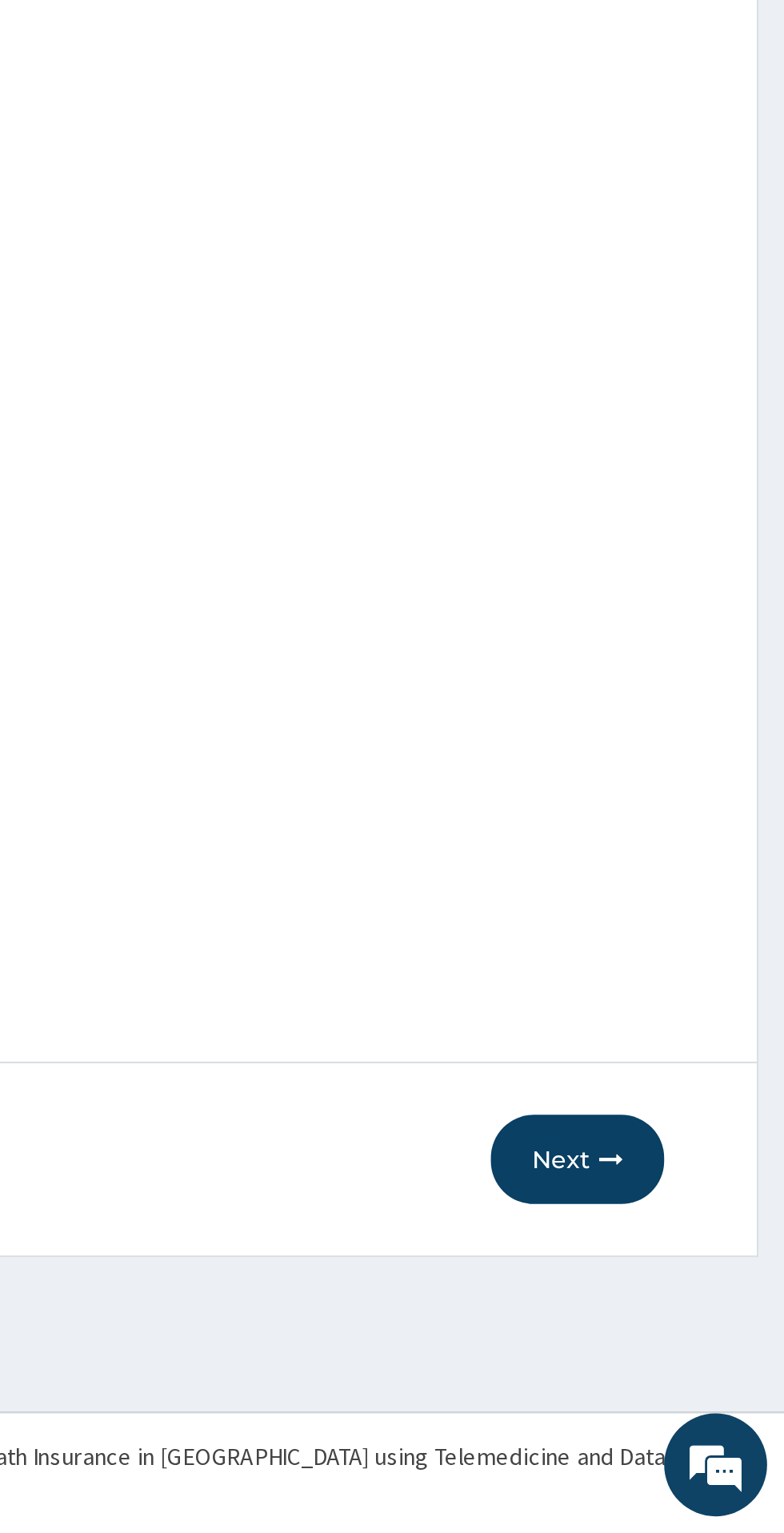
click at [694, 1353] on button "Next" at bounding box center [687, 1359] width 80 height 42
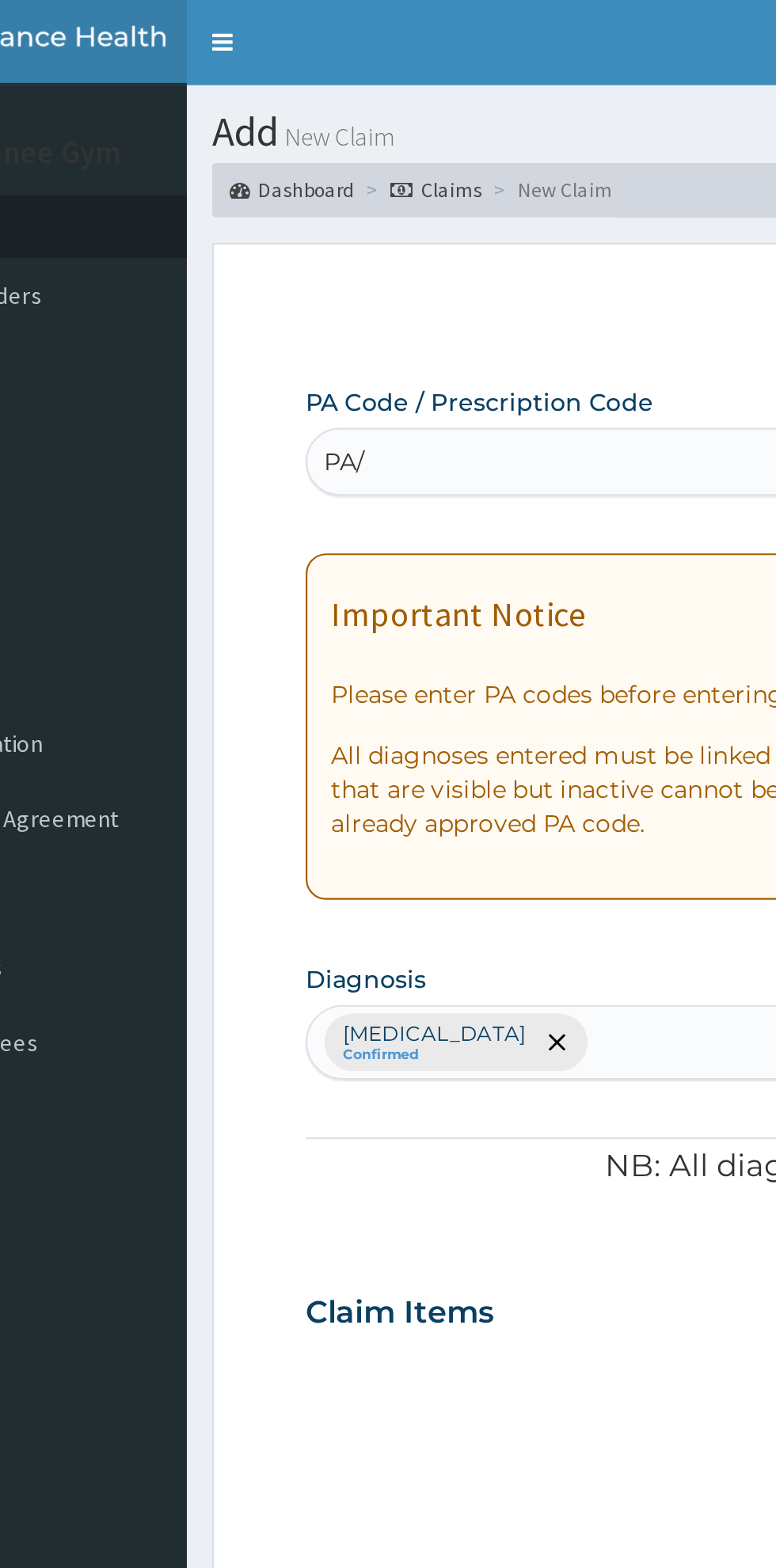
type input "PA/"
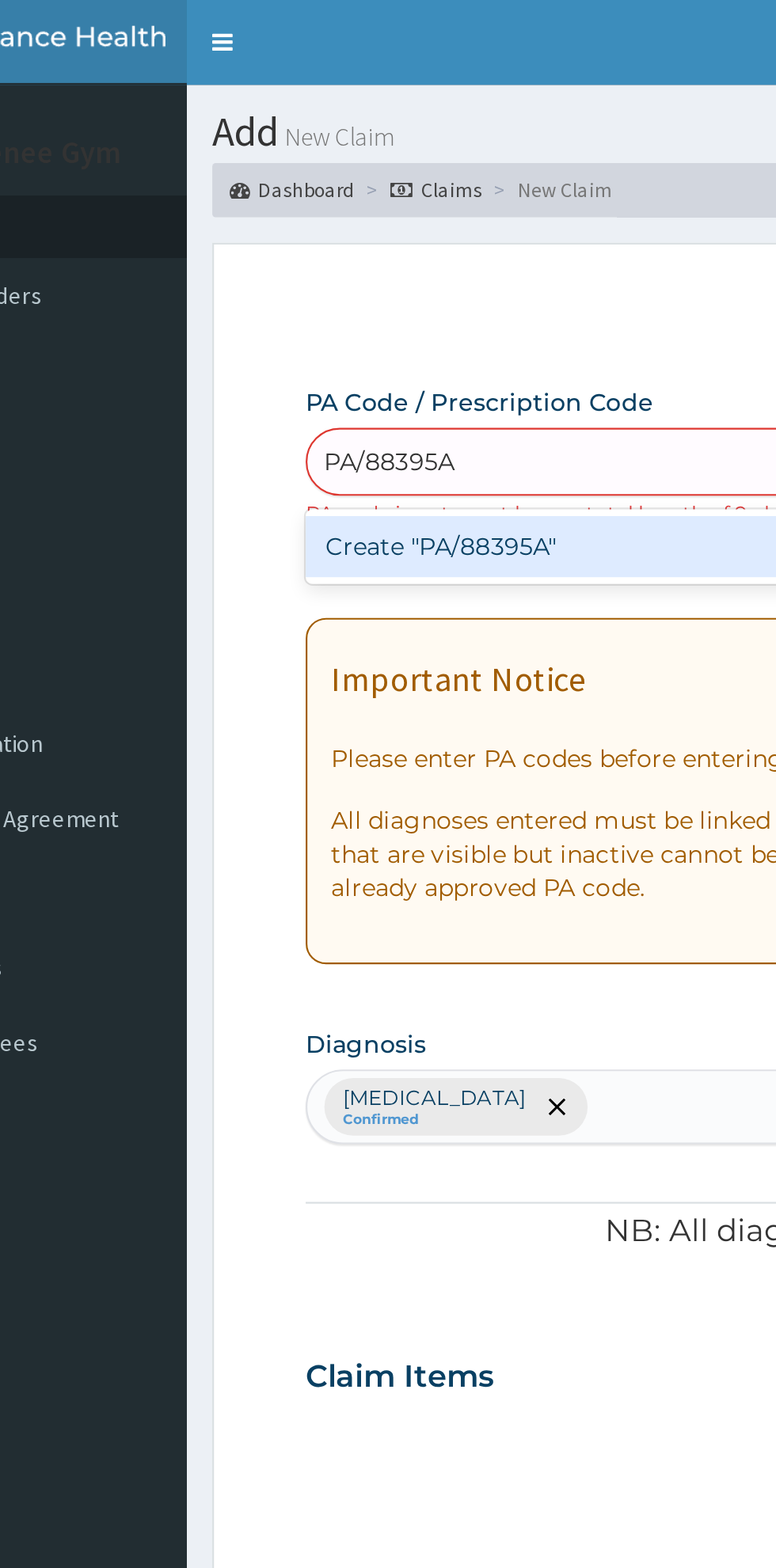
click at [294, 269] on div "Create "PA/88395A"" at bounding box center [397, 255] width 320 height 28
type input "PA/88395A"
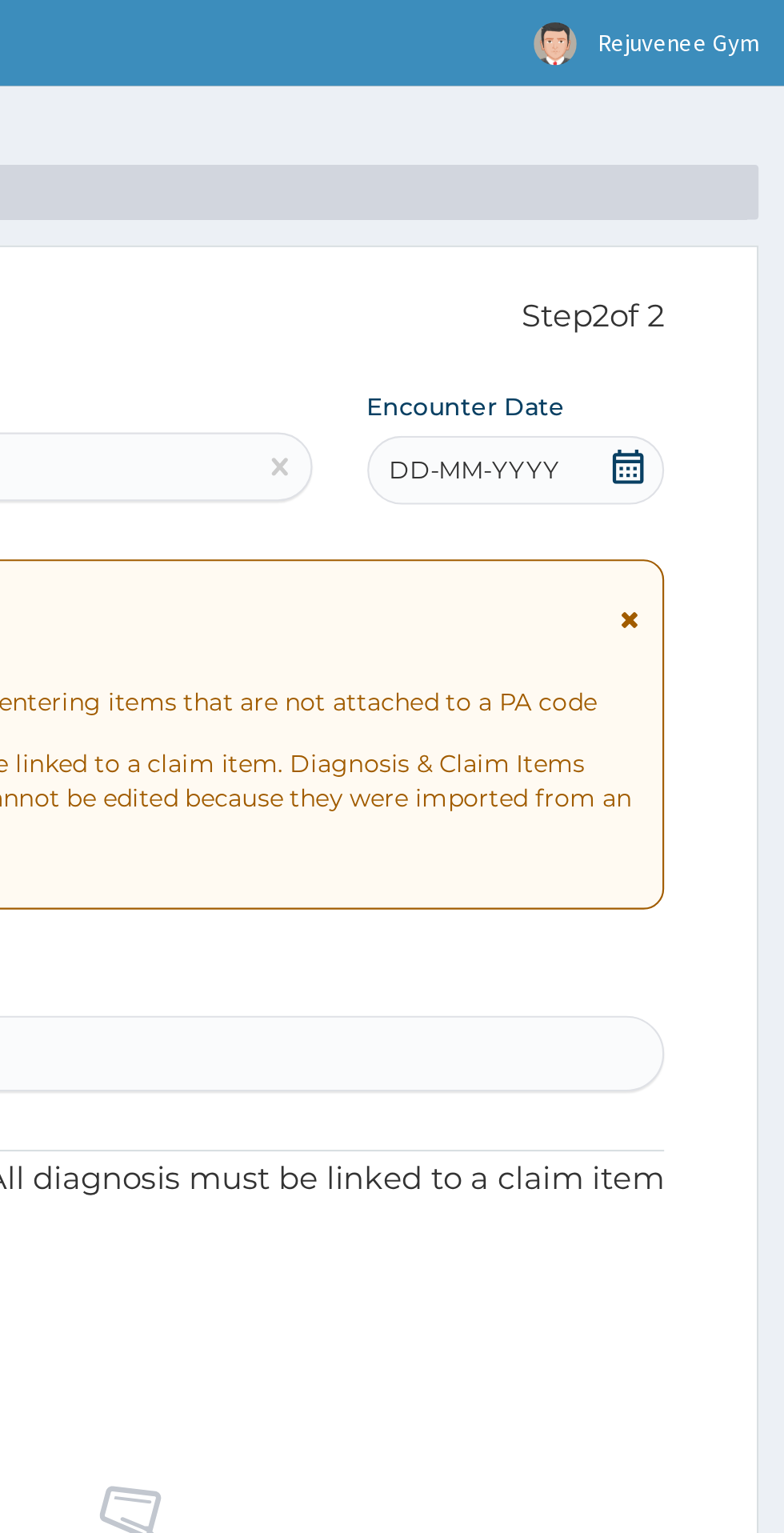
click at [624, 219] on span "DD-MM-YYYY" at bounding box center [639, 219] width 80 height 16
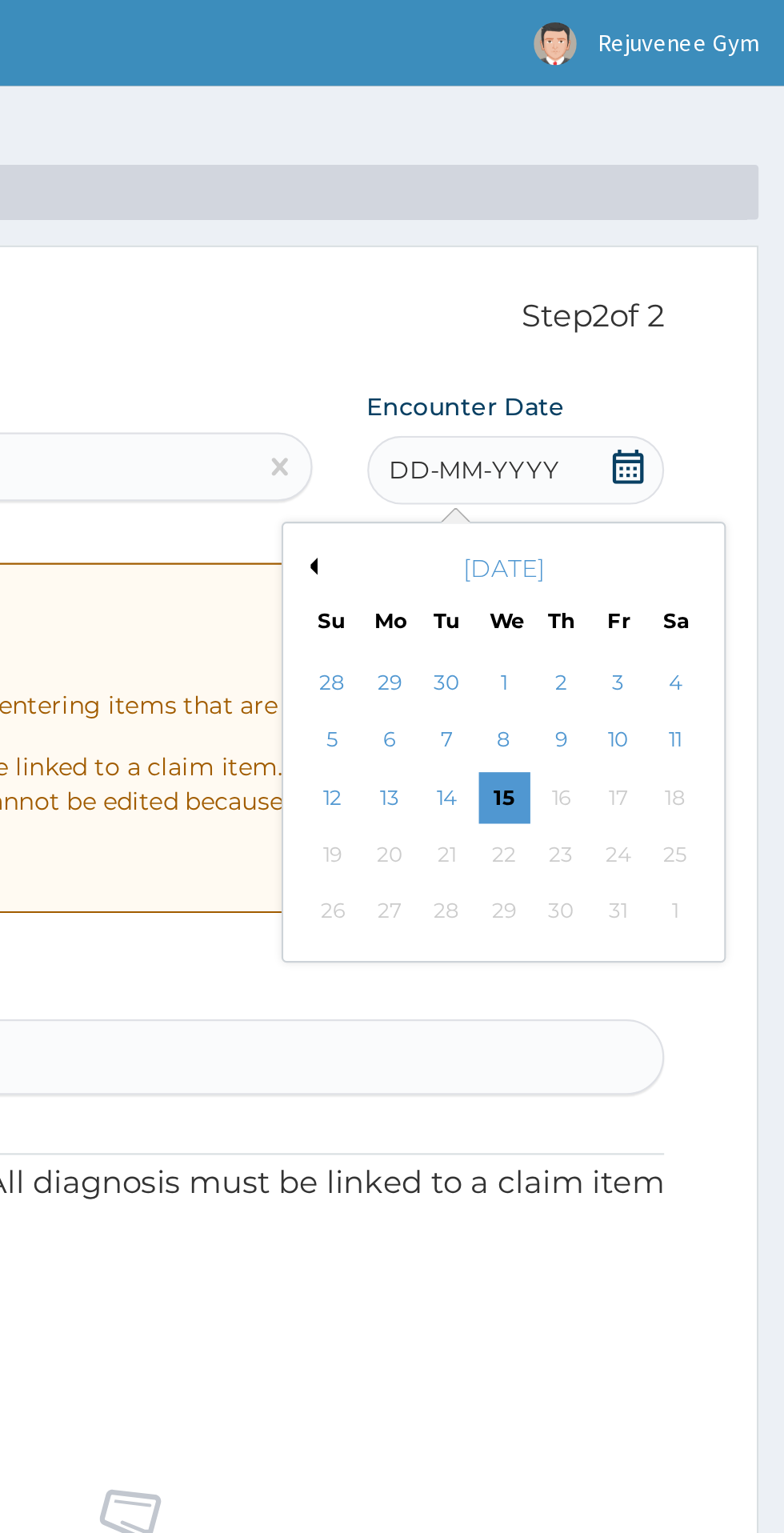
click at [561, 265] on button "Previous Month" at bounding box center [561, 264] width 8 height 8
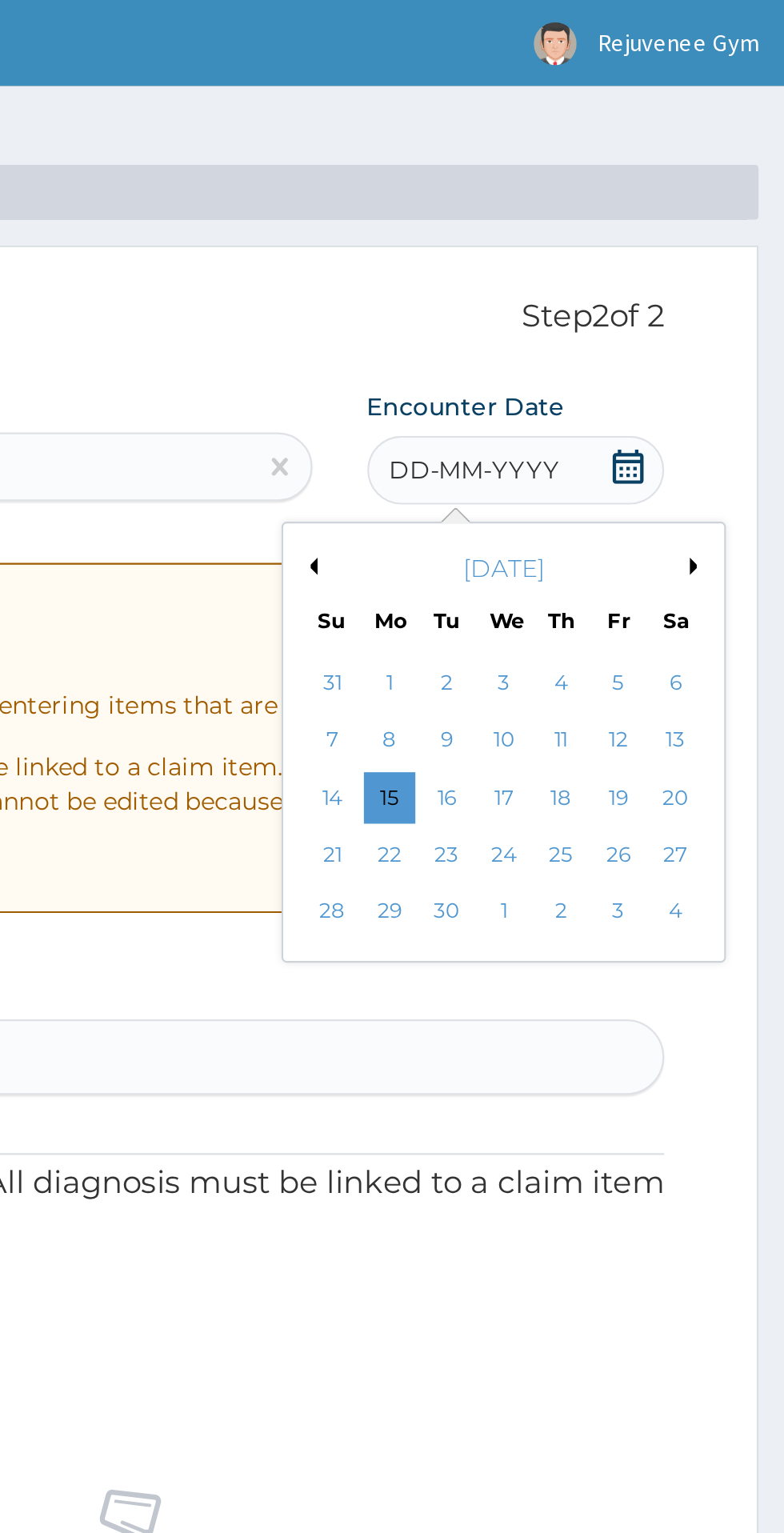
click at [676, 328] on div "4" at bounding box center [679, 318] width 24 height 24
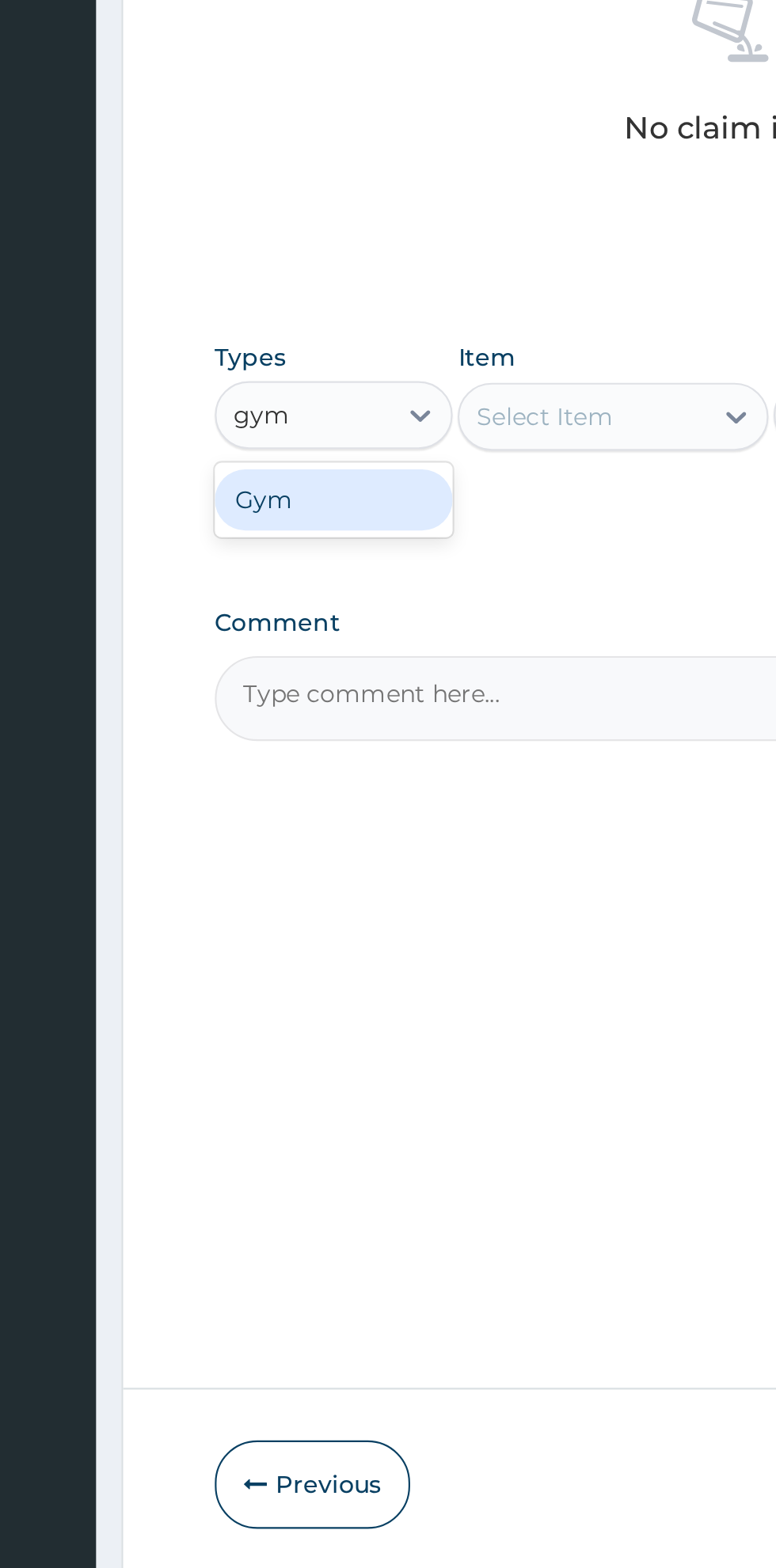
click at [274, 918] on div "Gym" at bounding box center [292, 923] width 111 height 28
type input "gym"
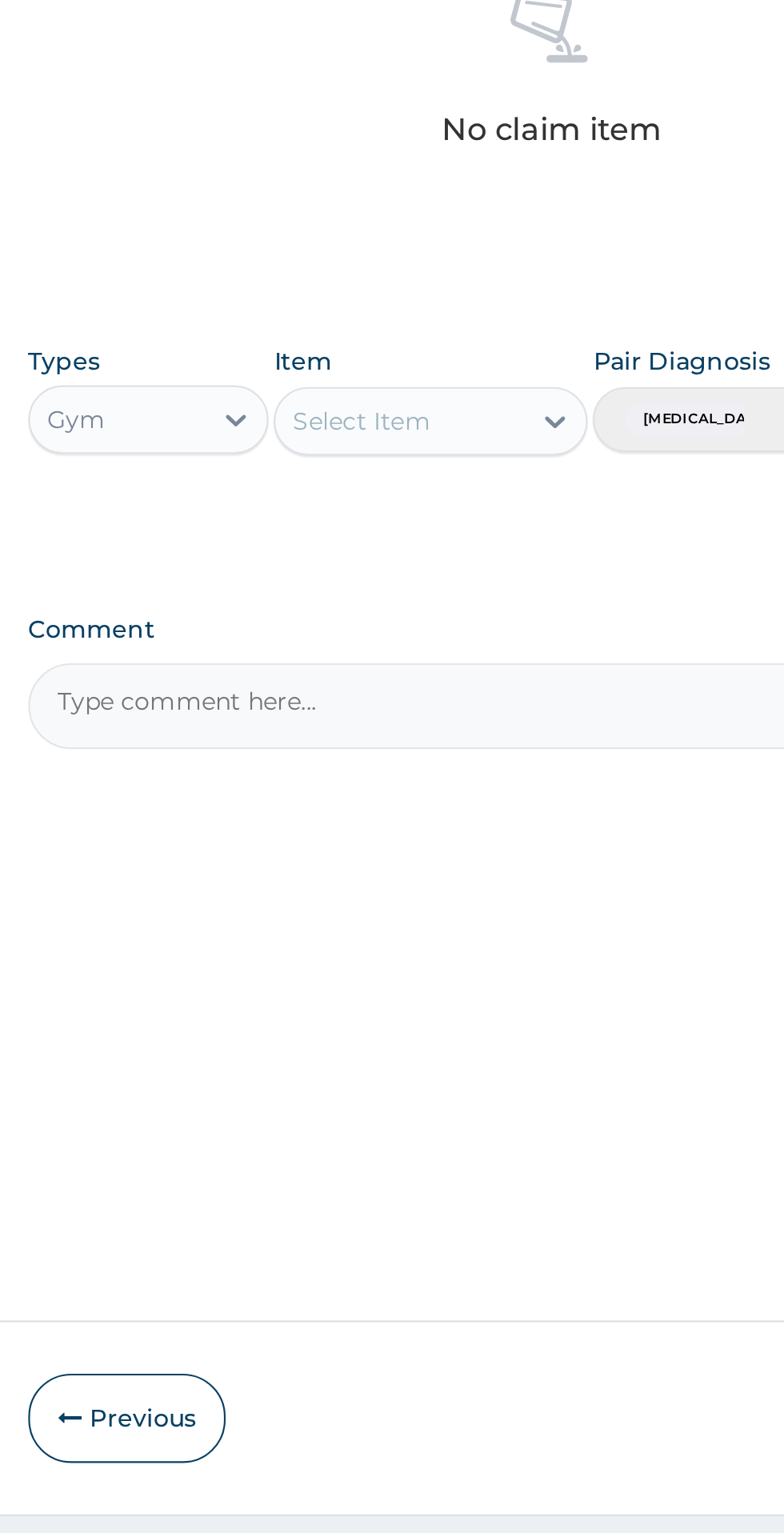
click at [469, 900] on div "Select Item" at bounding box center [413, 894] width 116 height 26
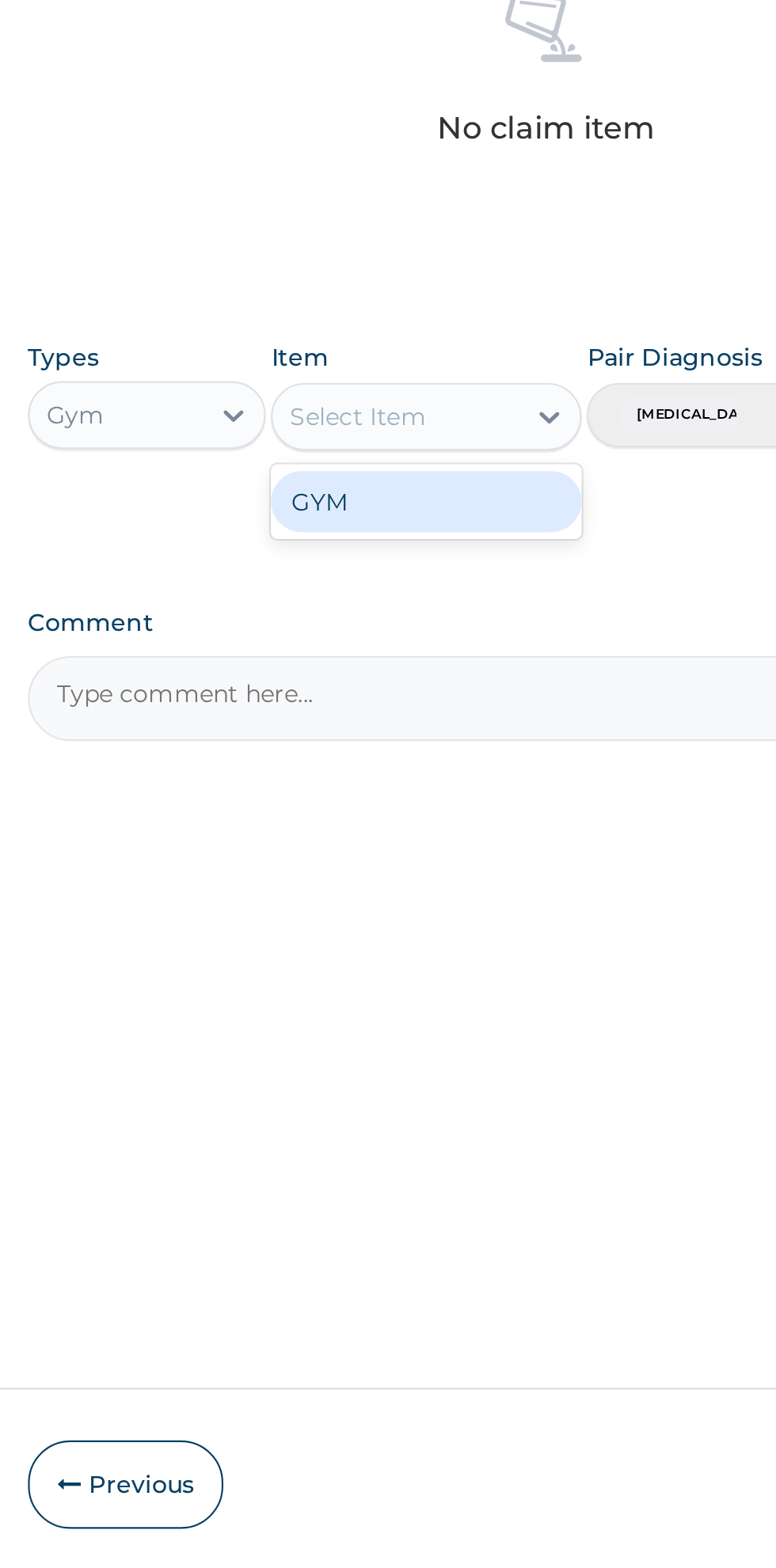
click at [433, 926] on div "GYM" at bounding box center [423, 924] width 145 height 28
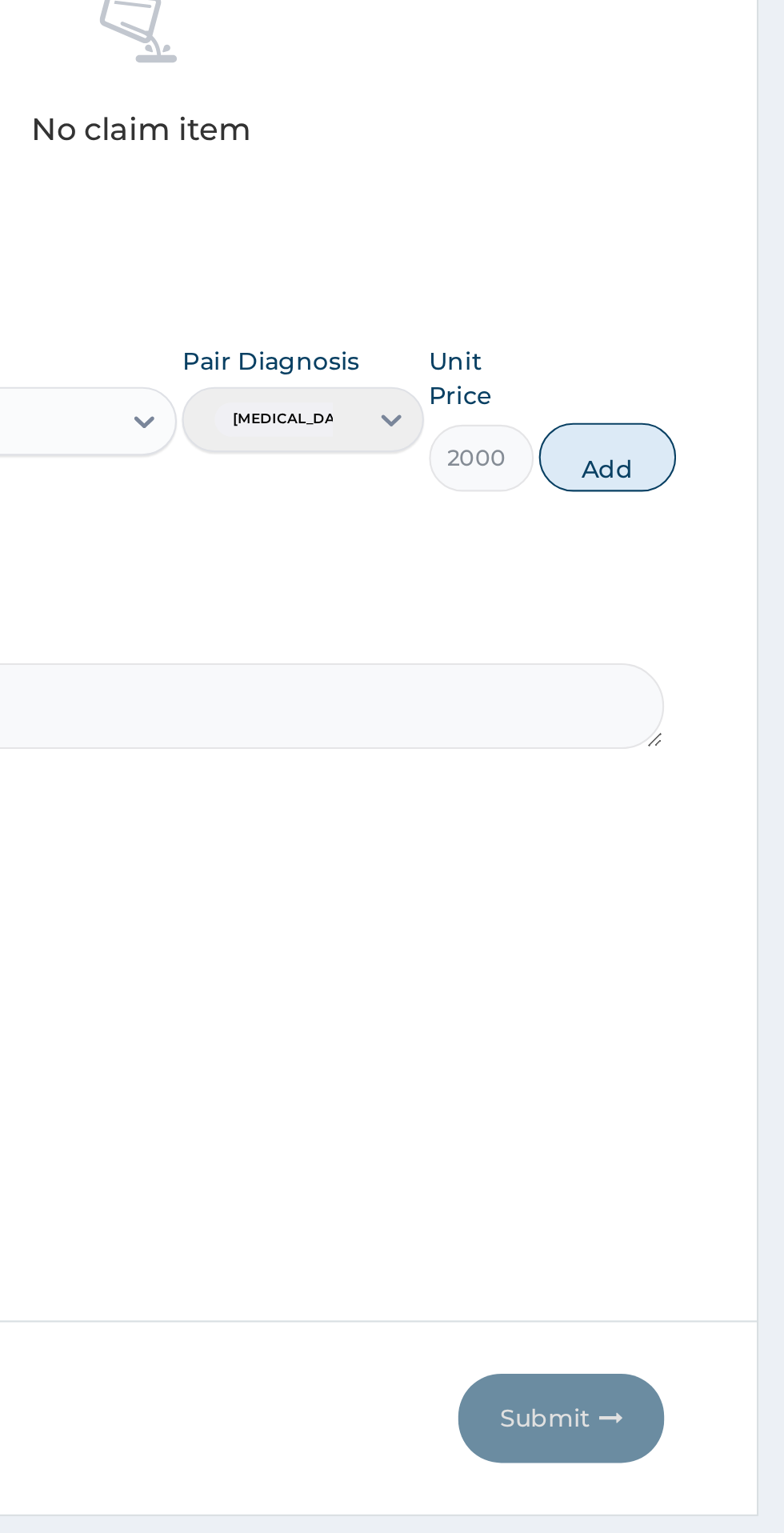
click at [712, 921] on button "Add" at bounding box center [702, 910] width 64 height 32
type input "0"
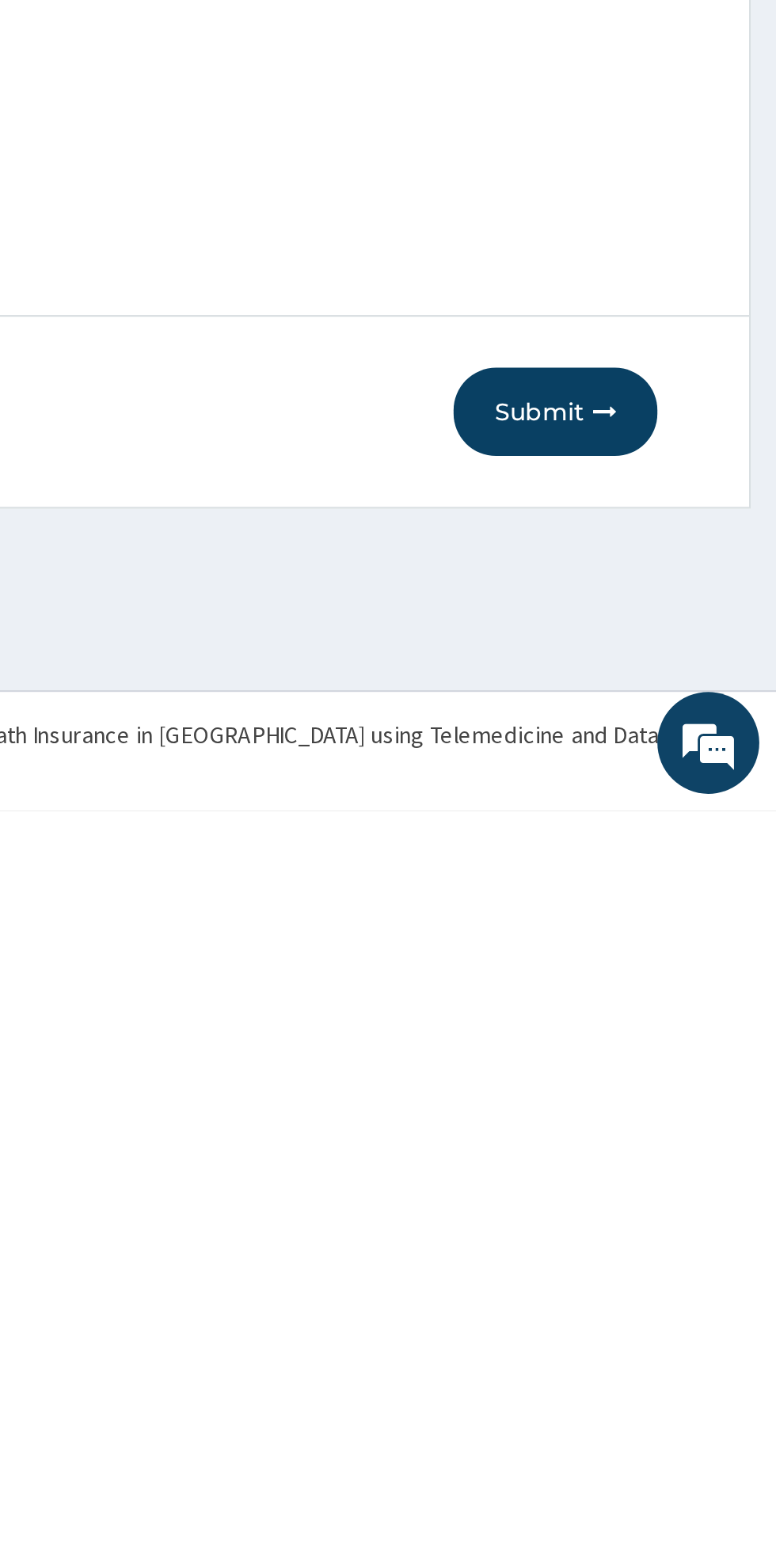
click at [653, 1387] on button "Submit" at bounding box center [672, 1381] width 95 height 42
